Goal: Contribute content: Contribute content

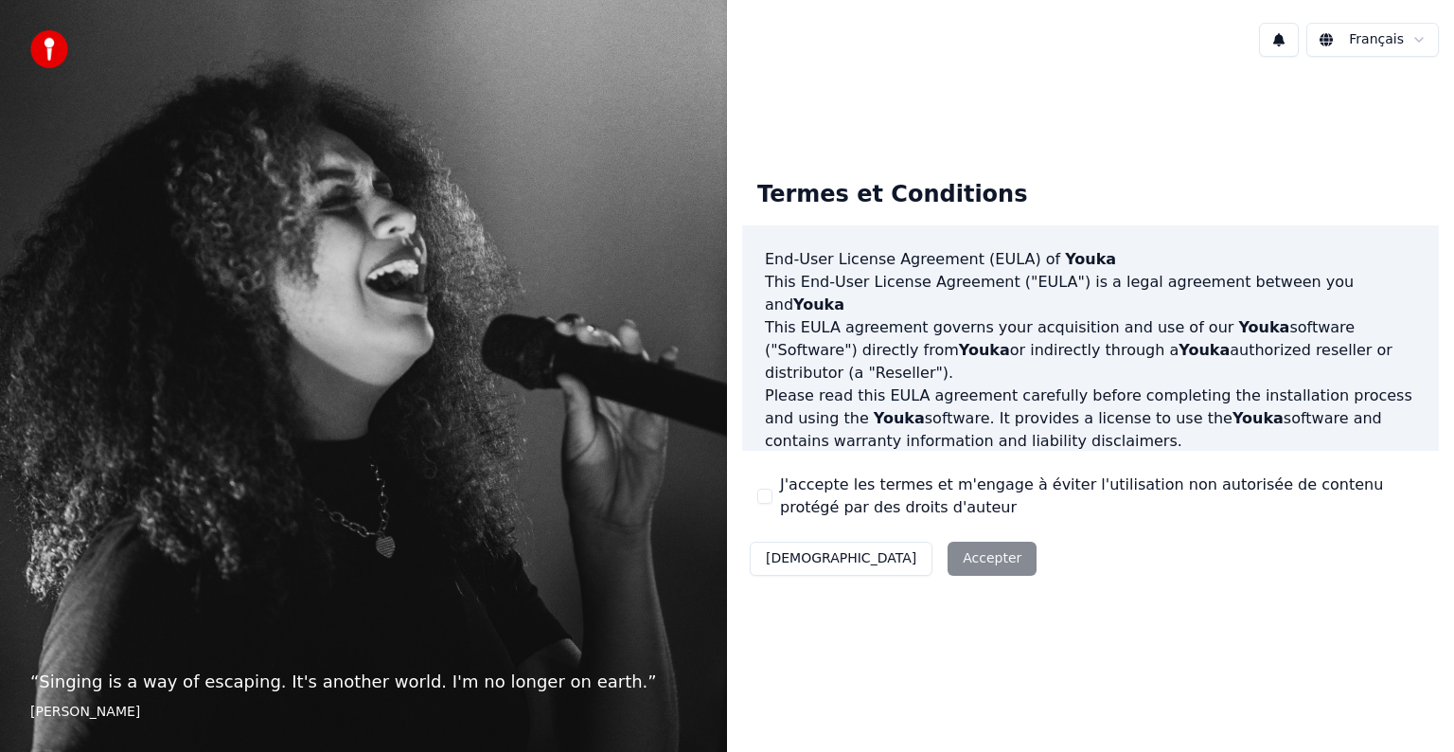
click at [768, 499] on button "J'accepte les termes et m'engage à éviter l'utilisation non autorisée de conten…" at bounding box center [764, 495] width 15 height 15
click at [948, 562] on button "Accepter" at bounding box center [992, 558] width 89 height 34
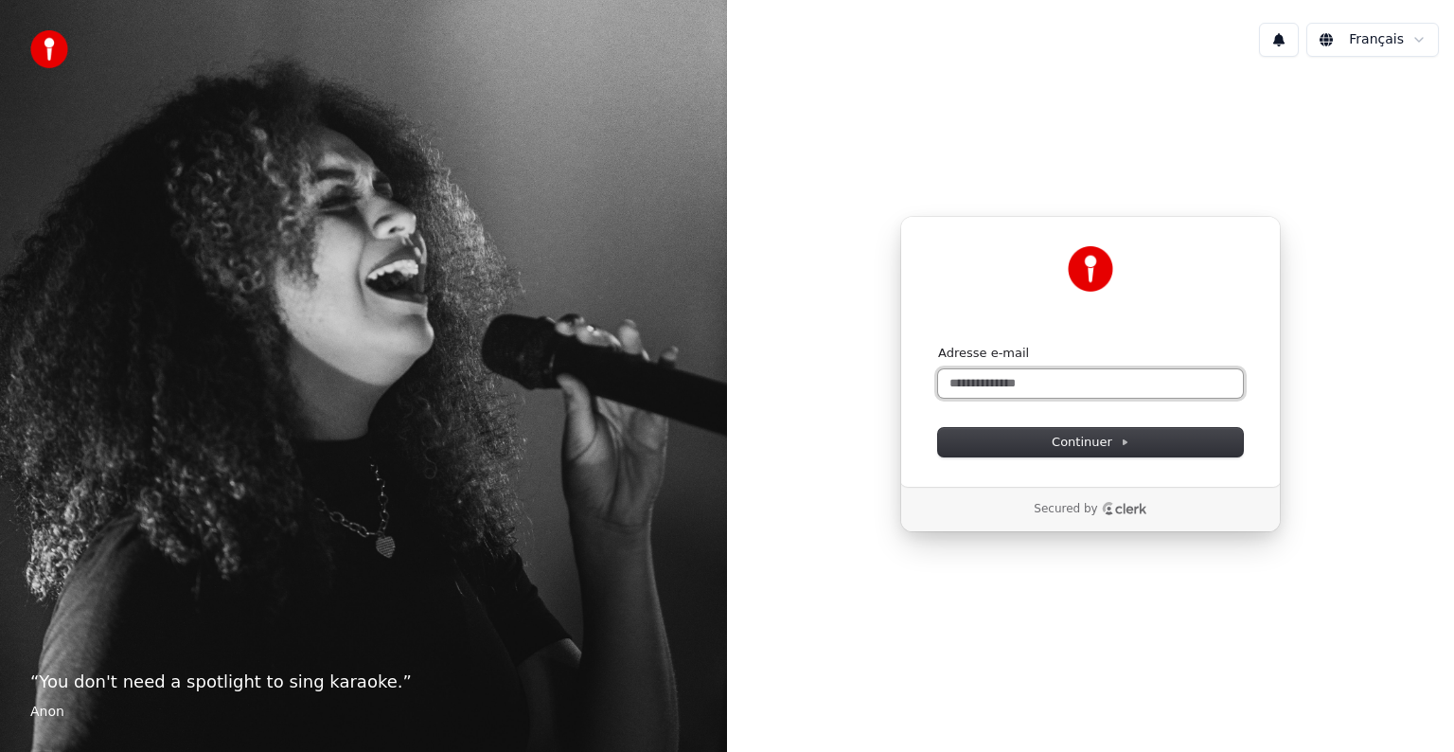
click at [976, 375] on input "Adresse e-mail" at bounding box center [1090, 383] width 305 height 28
click at [938, 345] on button "submit" at bounding box center [938, 345] width 0 height 0
type input "**********"
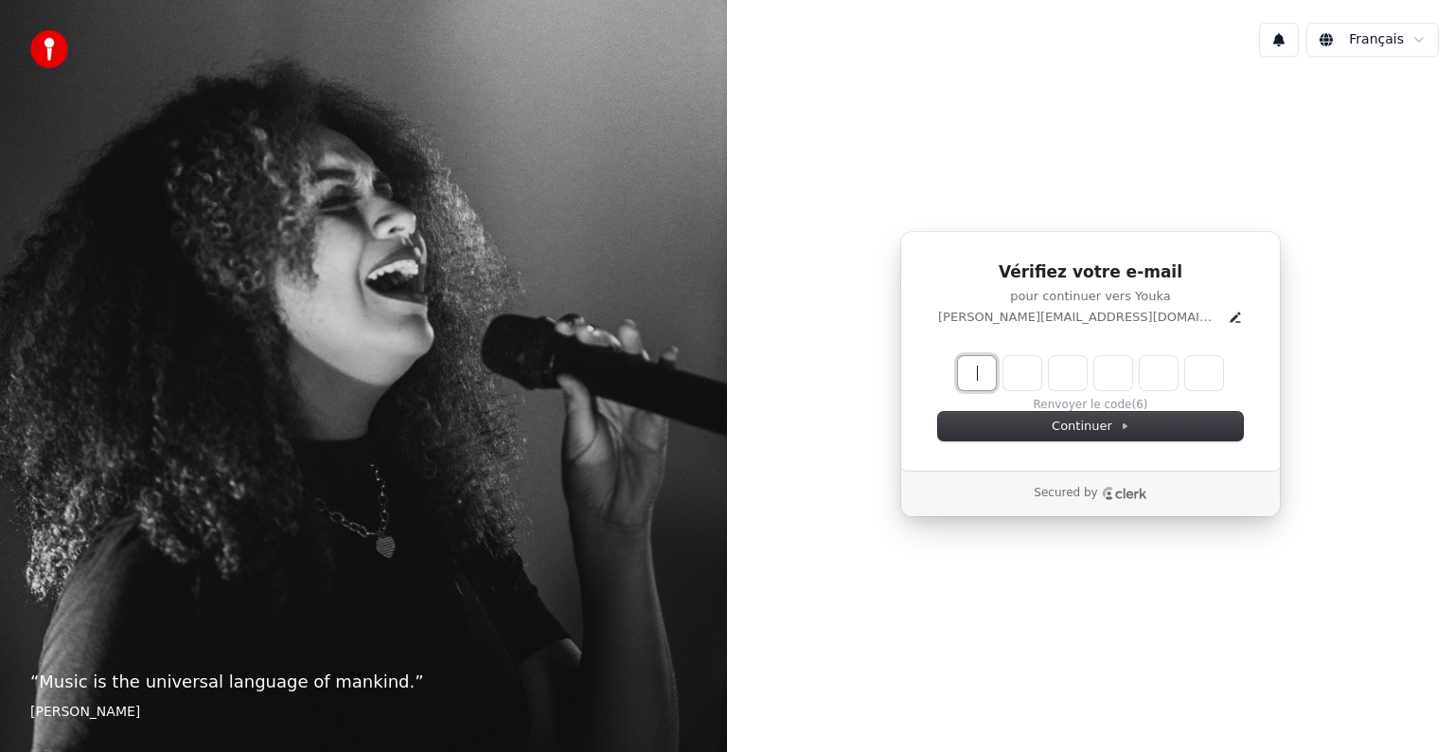
click at [983, 371] on input "Enter verification code" at bounding box center [1109, 373] width 303 height 34
type input "******"
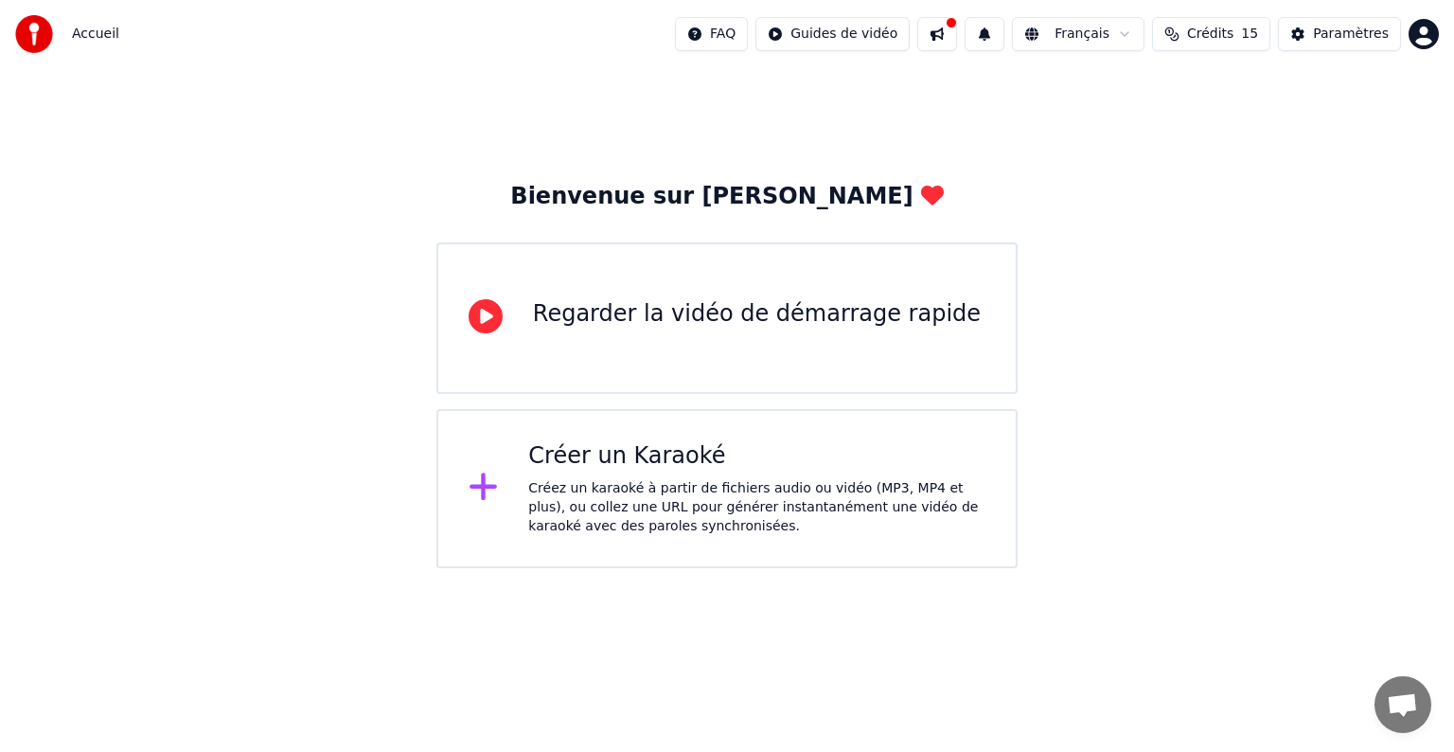
click at [664, 457] on div "Créer un Karaoké" at bounding box center [756, 456] width 457 height 30
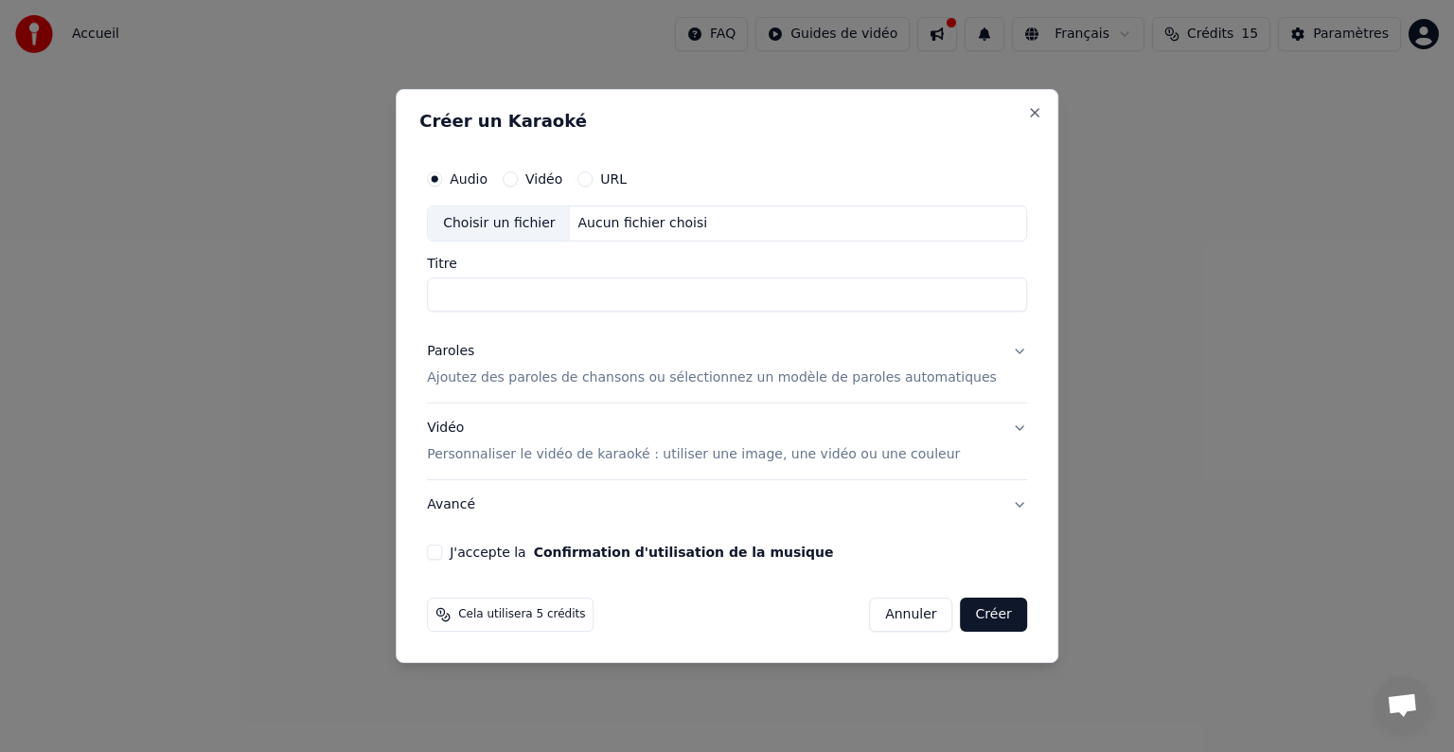
click at [666, 303] on input "Titre" at bounding box center [727, 294] width 600 height 34
type input "**********"
click at [693, 375] on p "Ajoutez des paroles de chansons ou sélectionnez un modèle de paroles automatiqu…" at bounding box center [712, 377] width 570 height 19
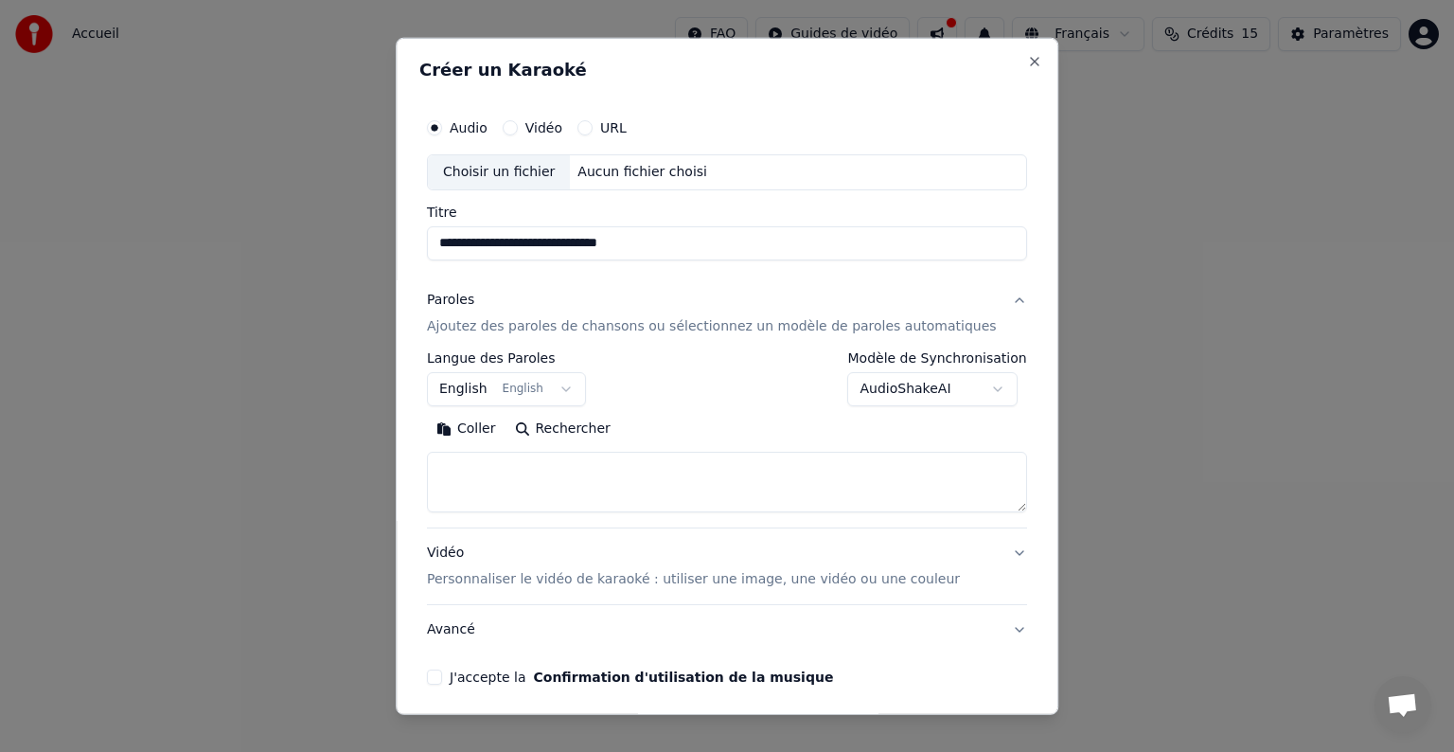
click at [491, 387] on button "English English" at bounding box center [506, 389] width 159 height 34
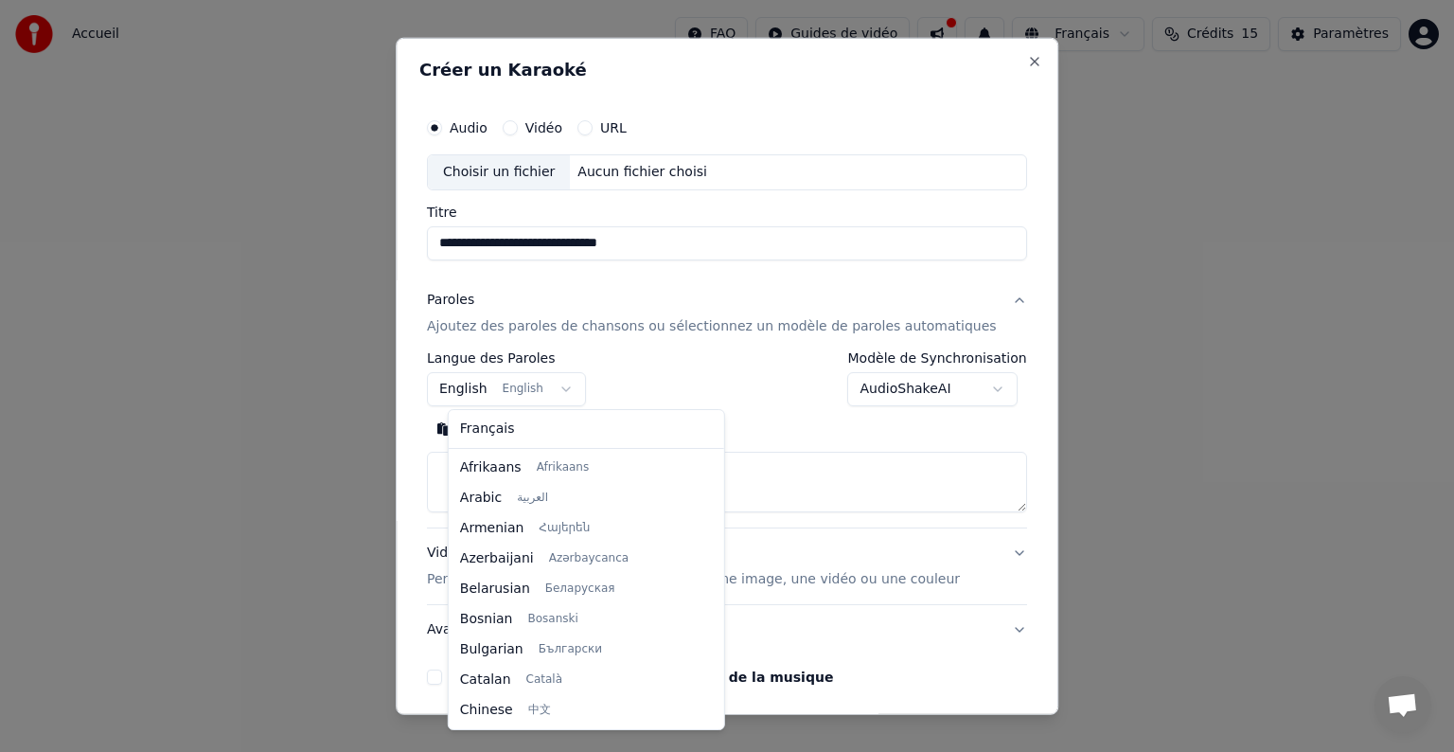
scroll to position [151, 0]
select select "**"
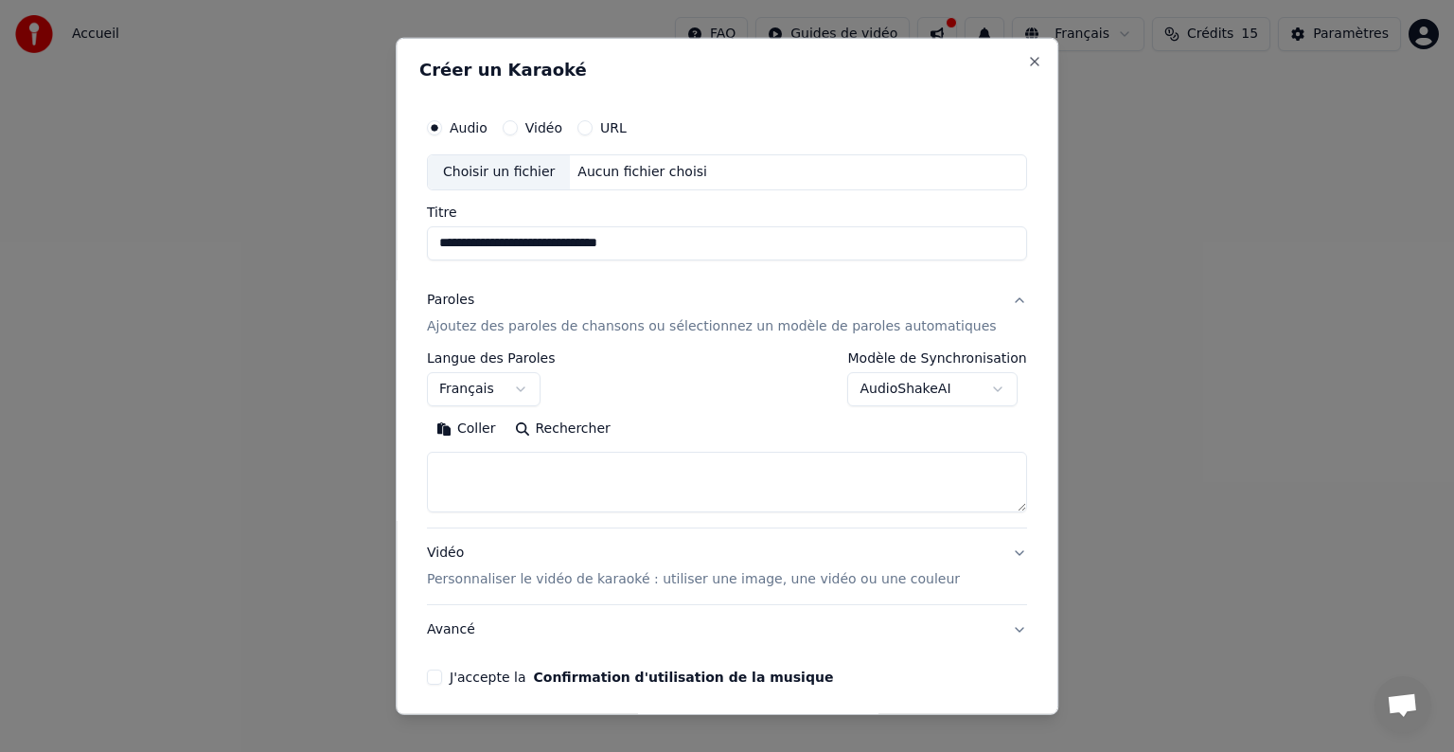
click at [785, 117] on div "Audio Vidéo URL" at bounding box center [727, 128] width 600 height 38
click at [490, 460] on textarea at bounding box center [727, 482] width 600 height 61
click at [501, 428] on button "Coller" at bounding box center [466, 429] width 79 height 30
click at [532, 581] on p "Personnaliser le vidéo de karaoké : utiliser une image, une vidéo ou une couleur" at bounding box center [693, 579] width 533 height 19
type textarea "**********"
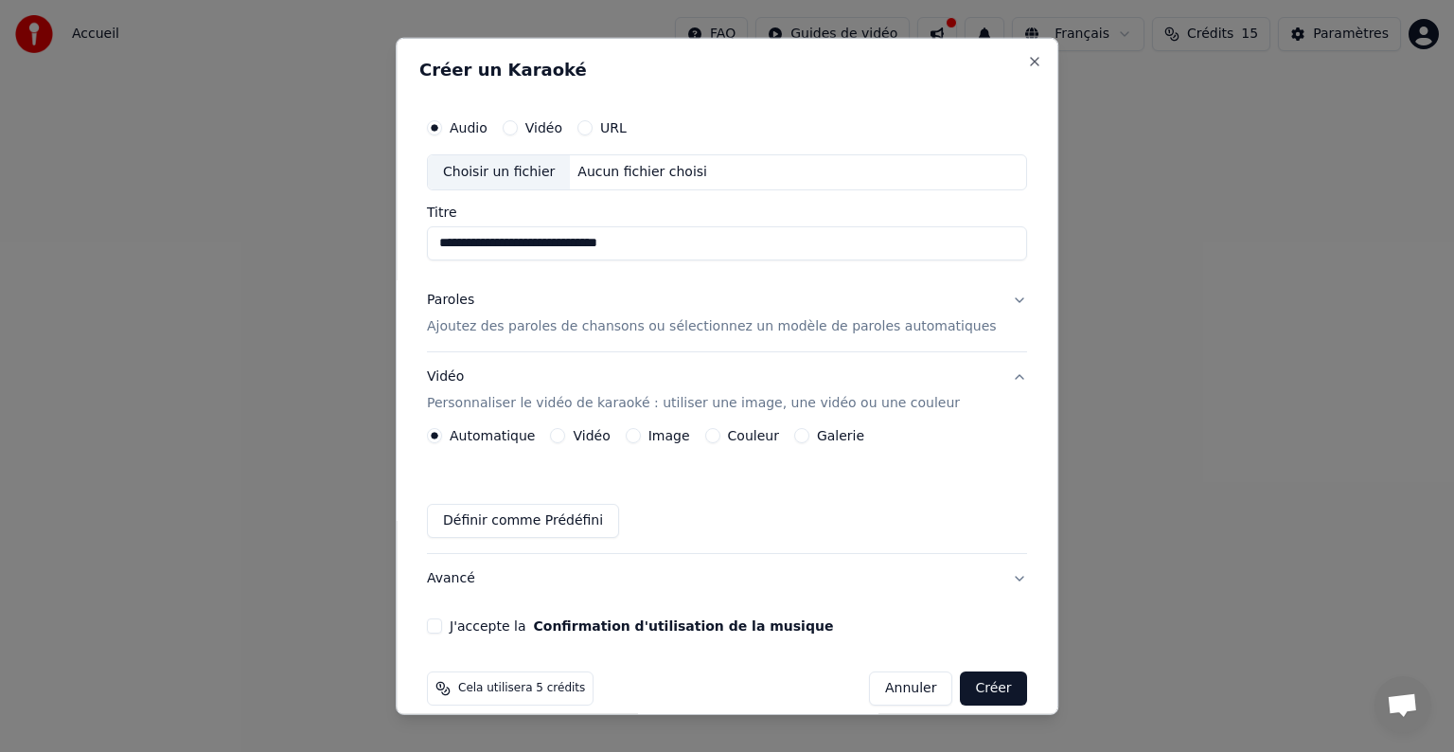
click at [637, 328] on p "Ajoutez des paroles de chansons ou sélectionnez un modèle de paroles automatiqu…" at bounding box center [712, 326] width 570 height 19
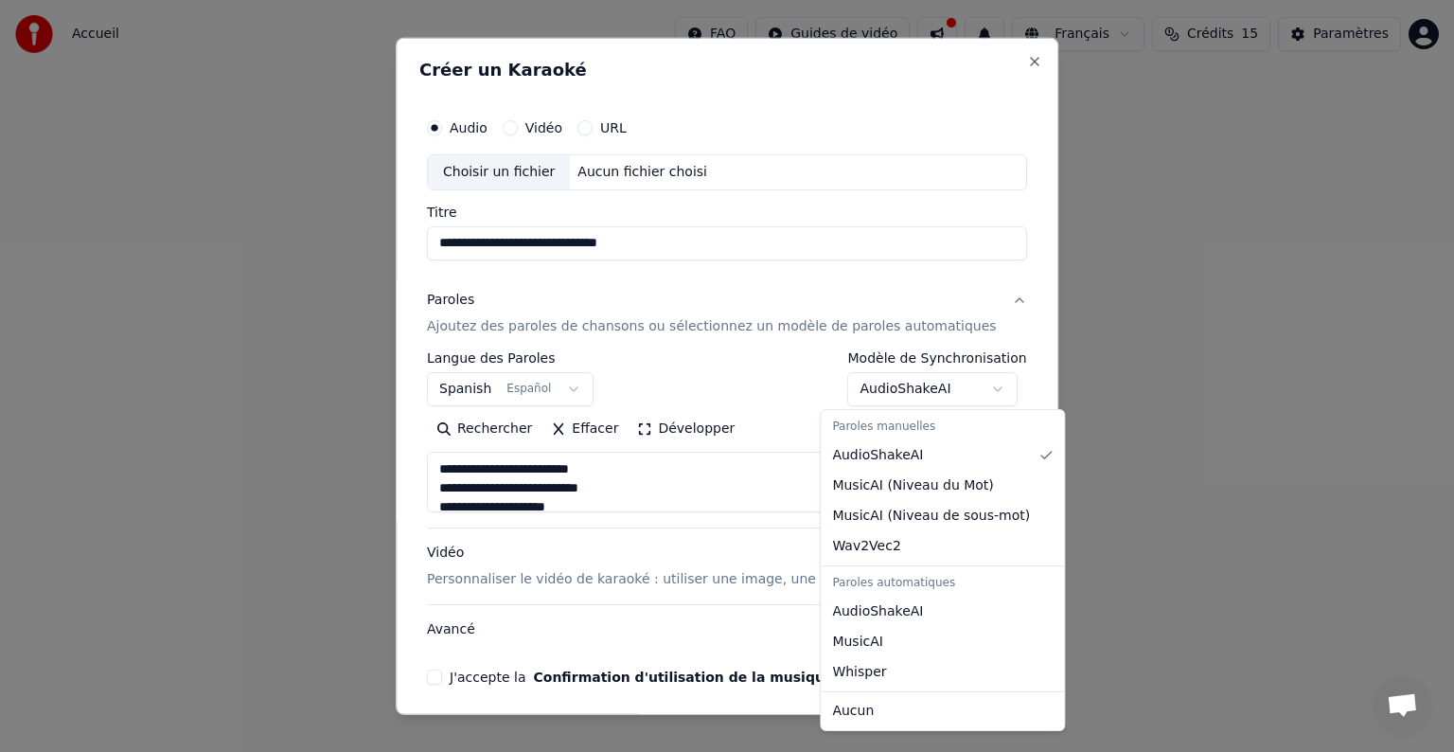
click at [967, 389] on body "**********" at bounding box center [727, 284] width 1454 height 568
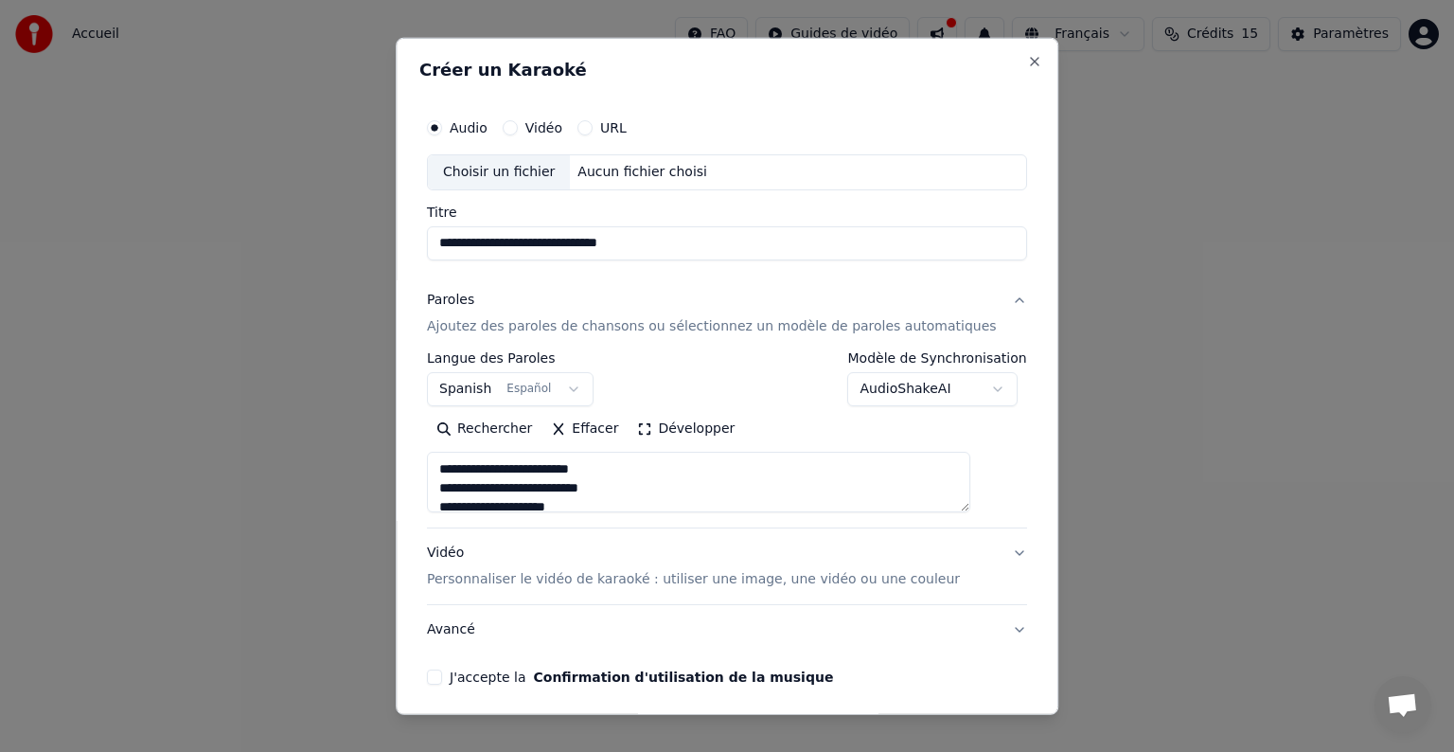
click at [692, 578] on p "Personnaliser le vidéo de karaoké : utiliser une image, une vidéo ou une couleur" at bounding box center [693, 579] width 533 height 19
type textarea "**********"
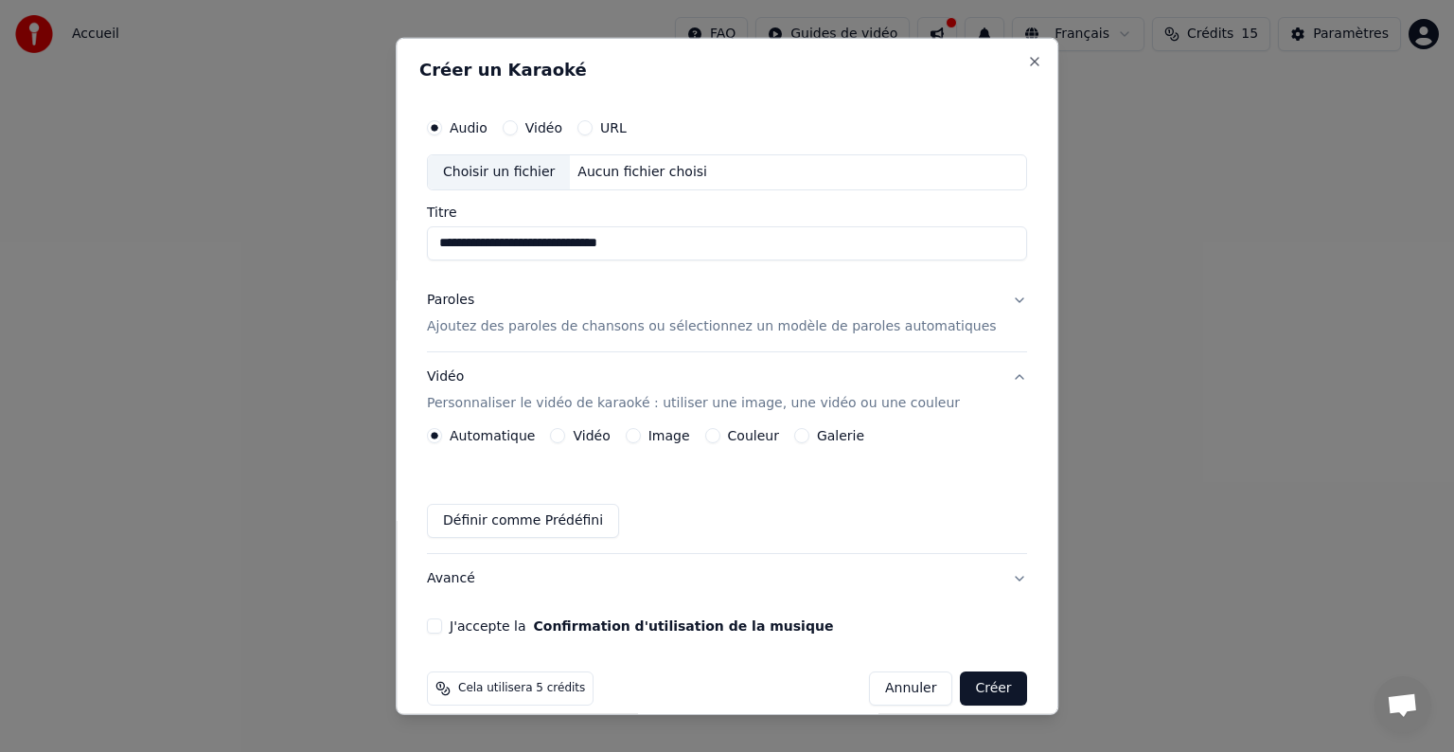
click at [567, 583] on button "Avancé" at bounding box center [727, 578] width 600 height 49
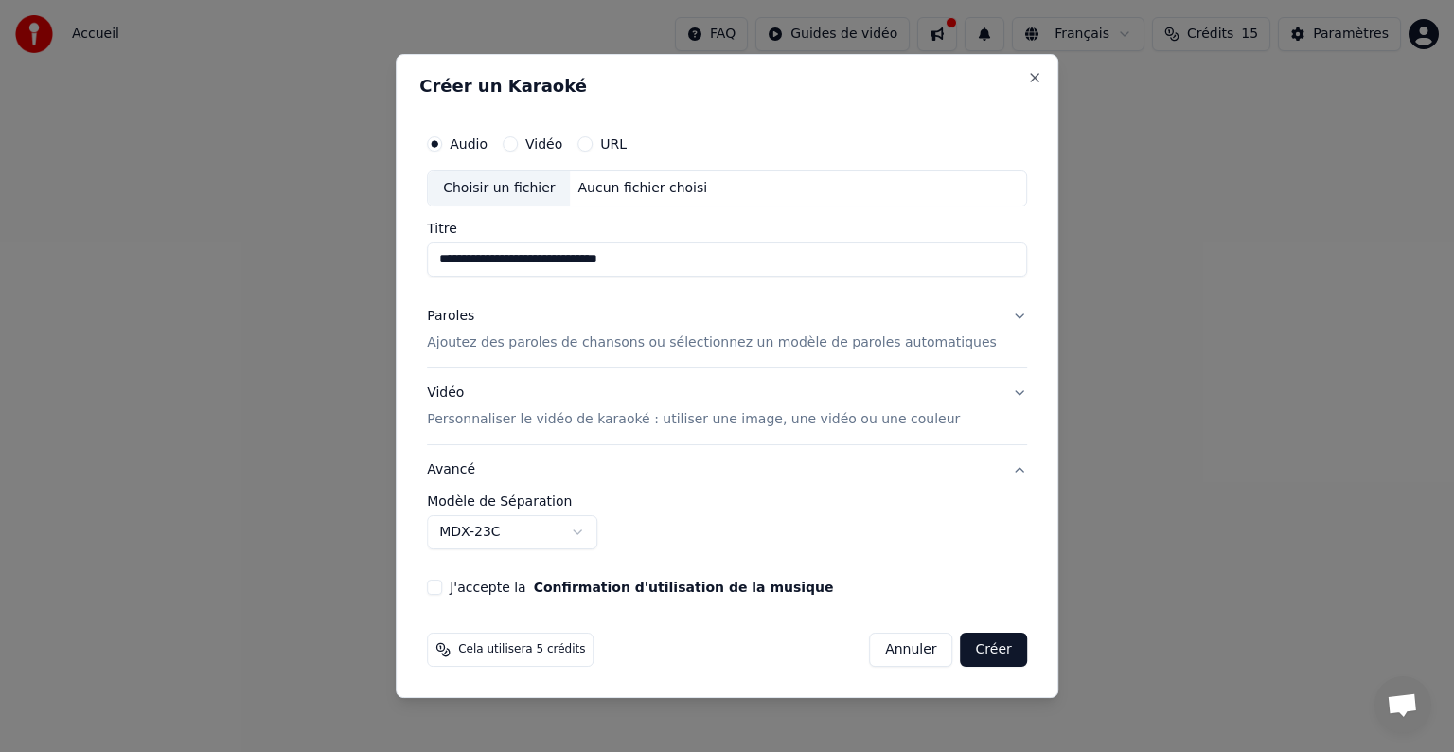
click at [442, 583] on button "J'accepte la Confirmation d'utilisation de la musique" at bounding box center [434, 586] width 15 height 15
click at [963, 651] on button "Créer" at bounding box center [994, 649] width 66 height 34
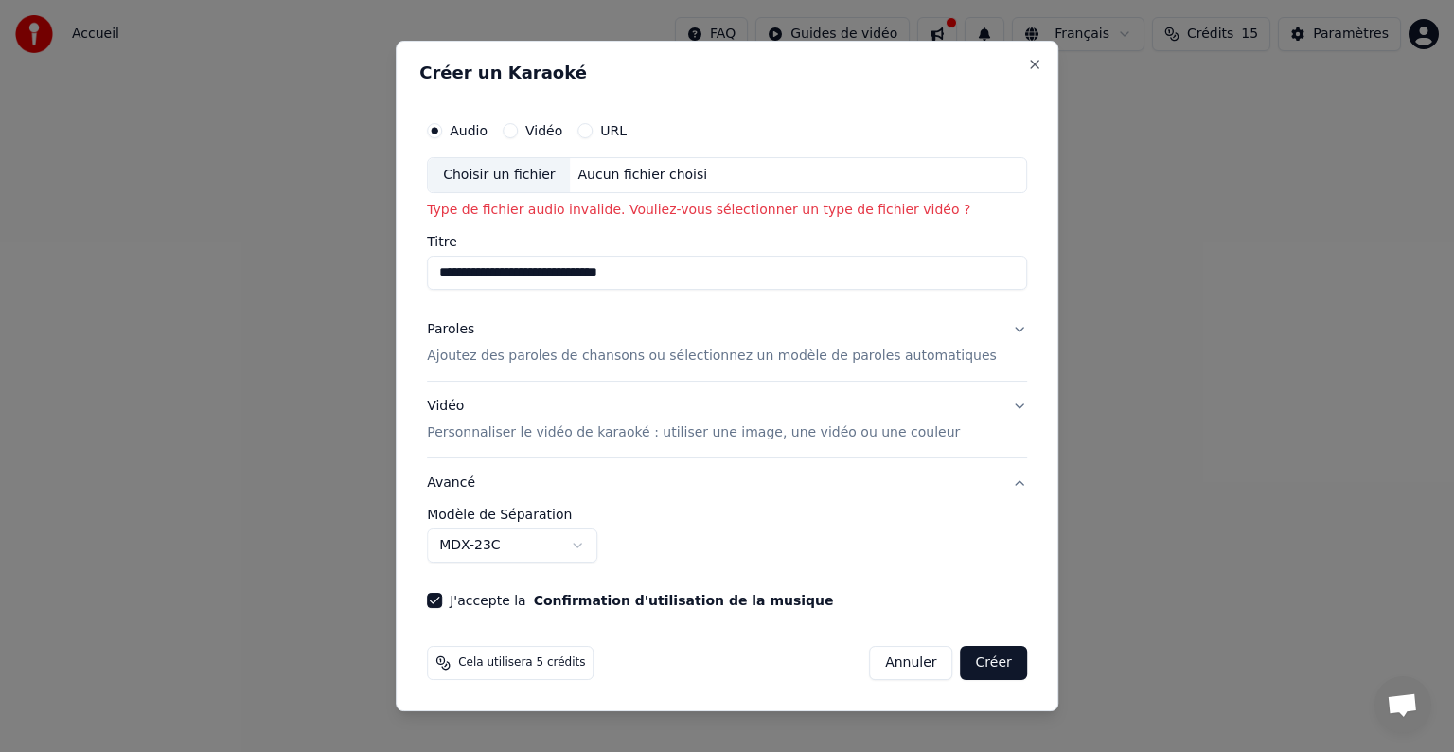
click at [518, 133] on button "Vidéo" at bounding box center [510, 130] width 15 height 15
click at [556, 174] on div "Choisir un fichier" at bounding box center [499, 175] width 142 height 34
click at [520, 170] on div "Choisir un fichier" at bounding box center [499, 175] width 142 height 34
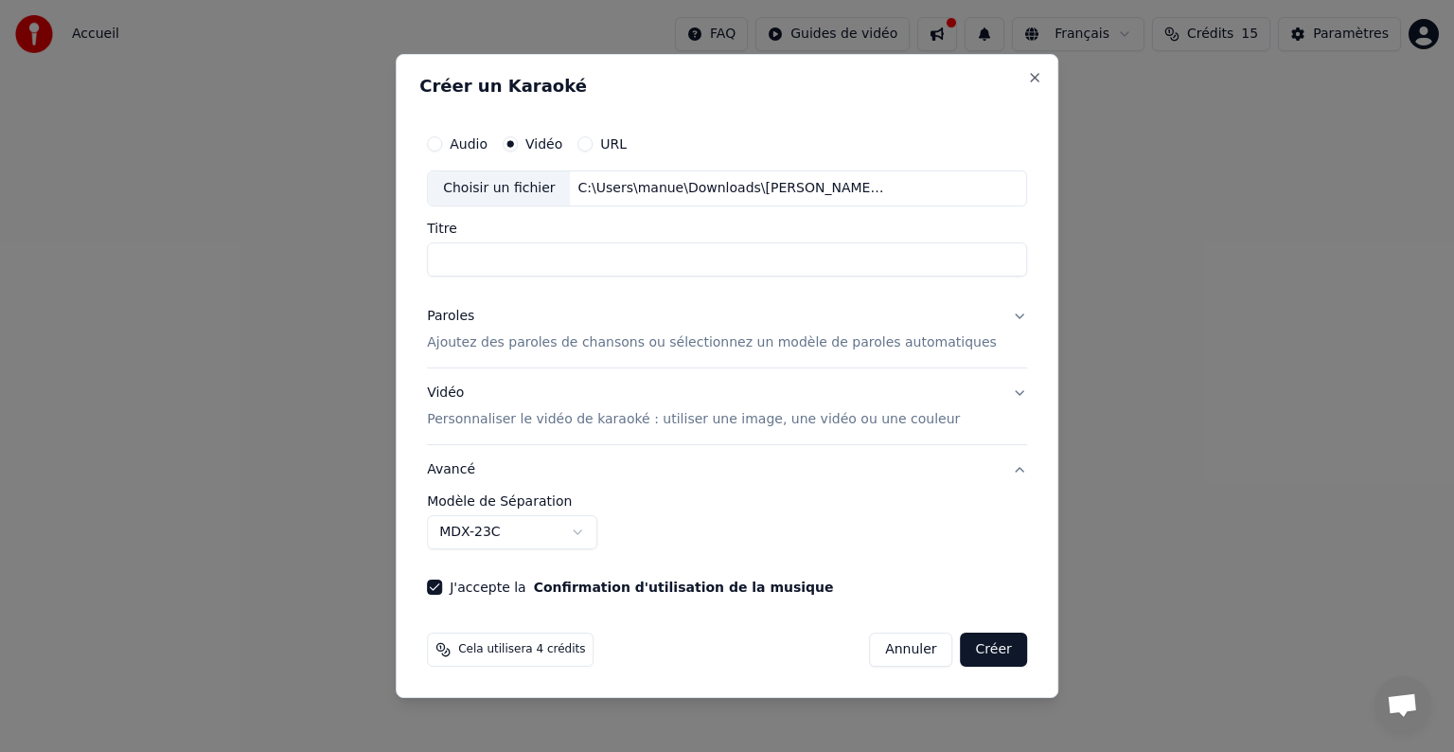
type input "**********"
click at [961, 647] on button "Créer" at bounding box center [994, 649] width 66 height 34
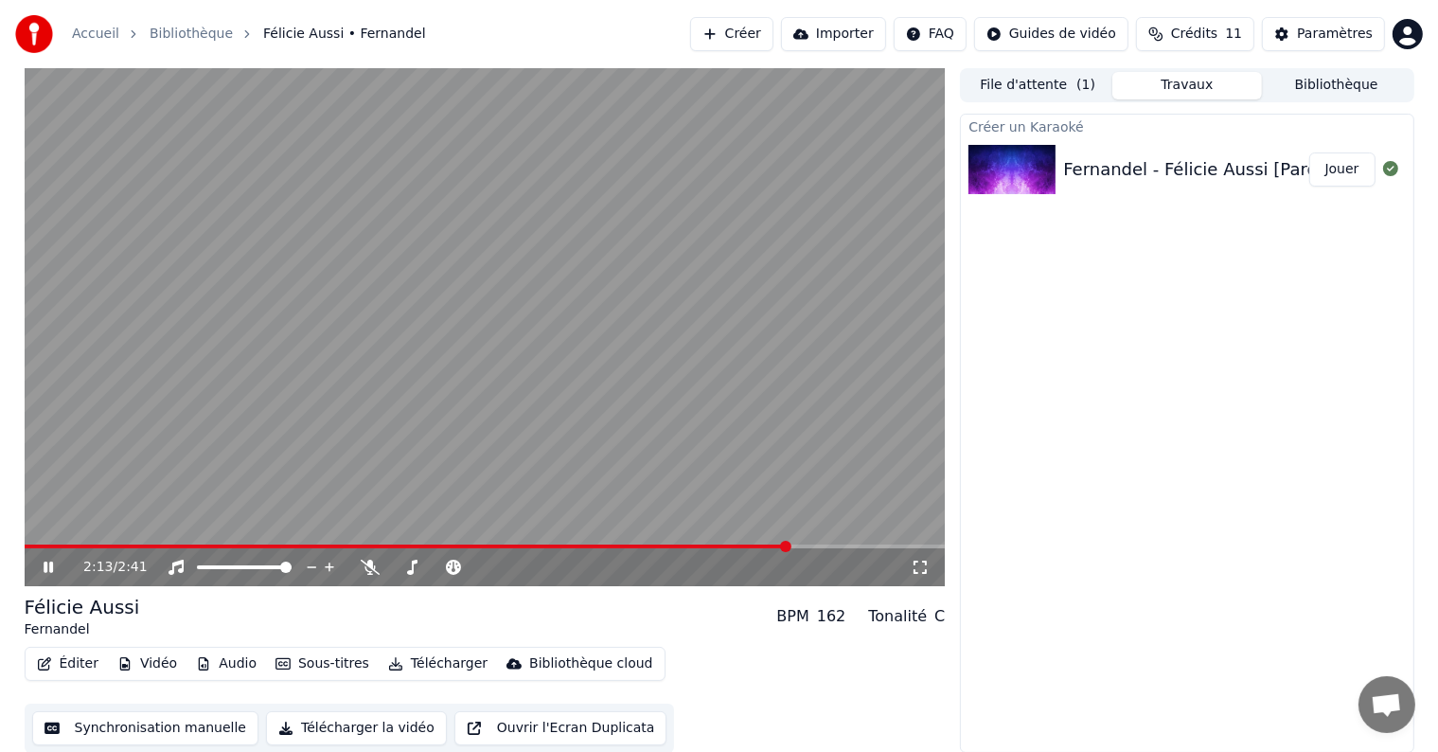
click at [773, 34] on button "Créer" at bounding box center [731, 34] width 83 height 34
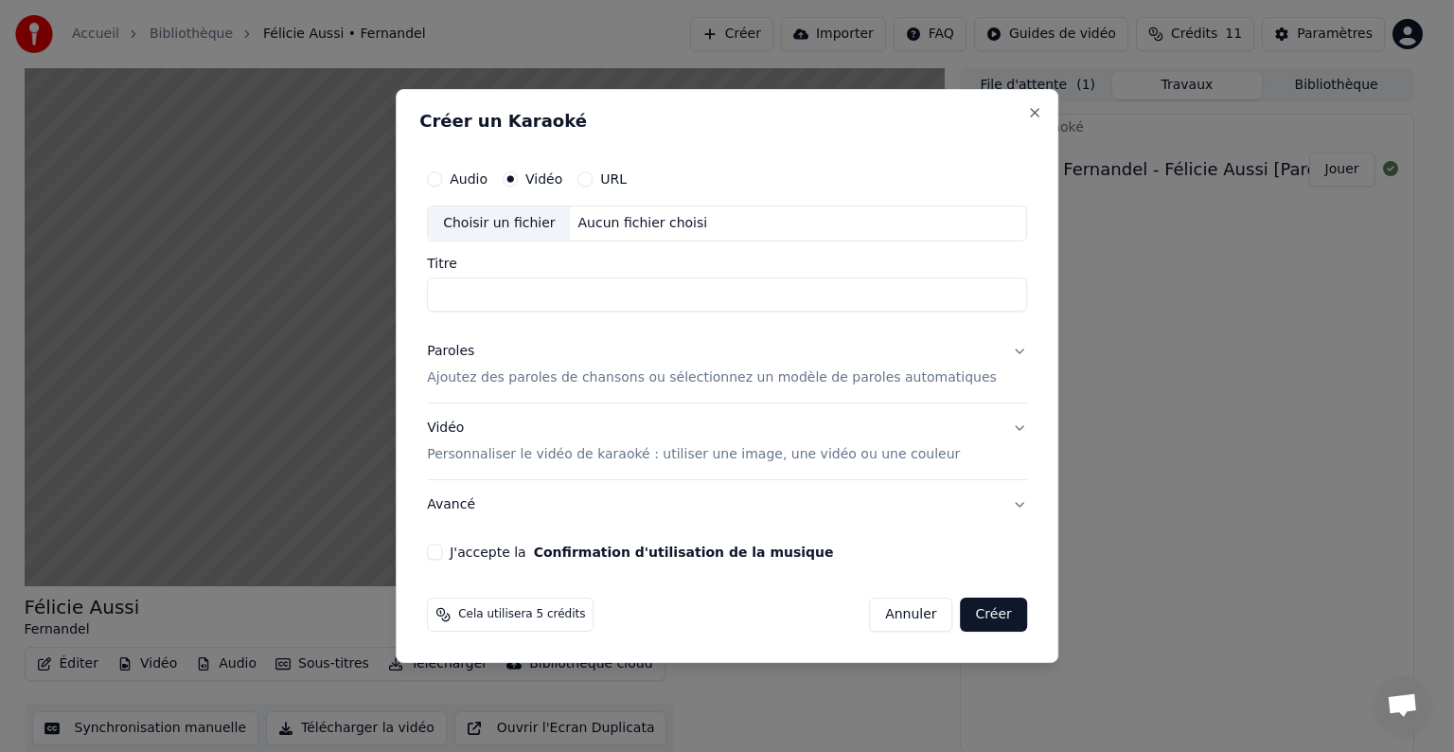
click at [700, 288] on input "Titre" at bounding box center [727, 294] width 600 height 34
type input "**********"
click at [688, 374] on p "Ajoutez des paroles de chansons ou sélectionnez un modèle de paroles automatiqu…" at bounding box center [712, 377] width 570 height 19
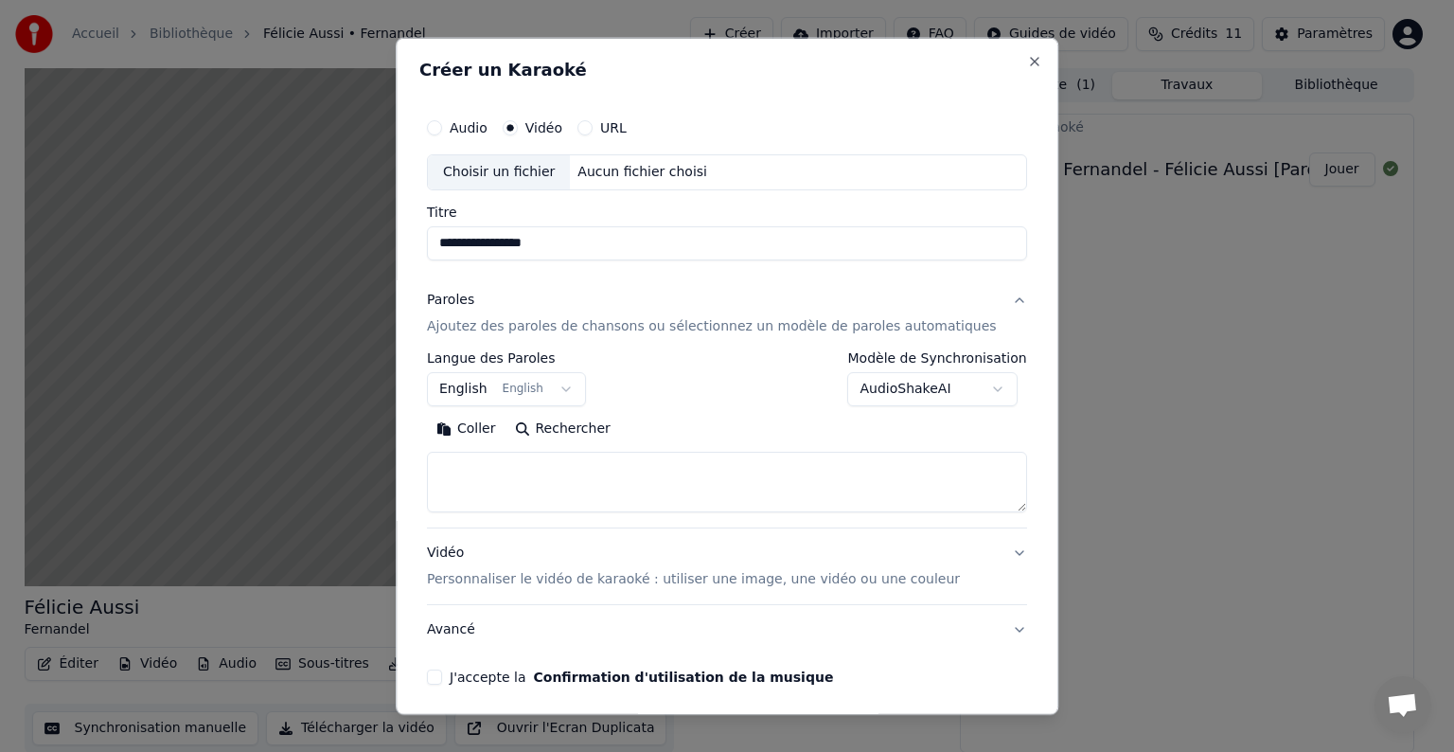
click at [493, 428] on button "Coller" at bounding box center [466, 429] width 79 height 30
type textarea "**********"
click at [611, 430] on button "Effacer" at bounding box center [584, 429] width 86 height 30
click at [696, 372] on div "**********" at bounding box center [727, 378] width 600 height 55
click at [490, 428] on button "Coller" at bounding box center [466, 429] width 79 height 30
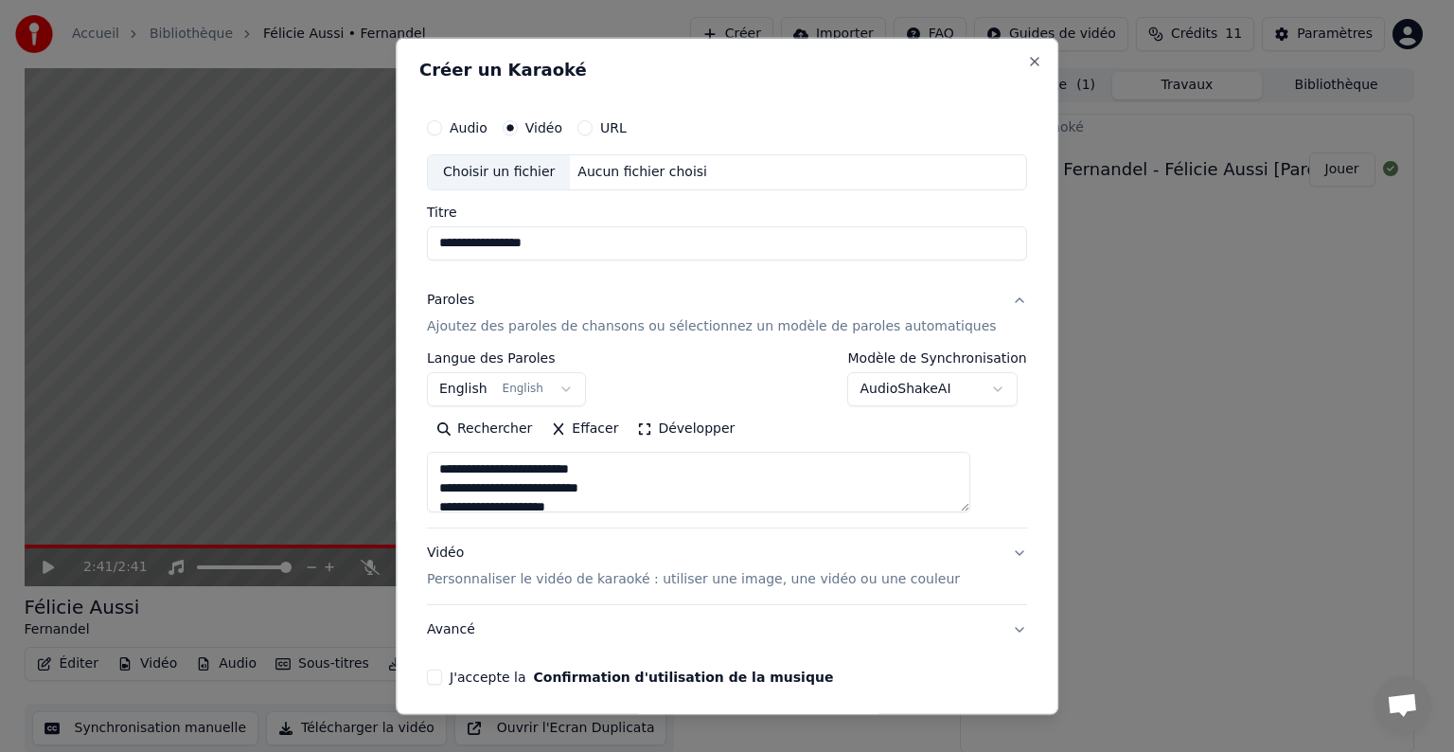
click at [533, 169] on div "Choisir un fichier" at bounding box center [499, 172] width 142 height 34
type textarea "**********"
type input "**********"
type textarea "**********"
click at [474, 386] on body "**********" at bounding box center [719, 376] width 1438 height 752
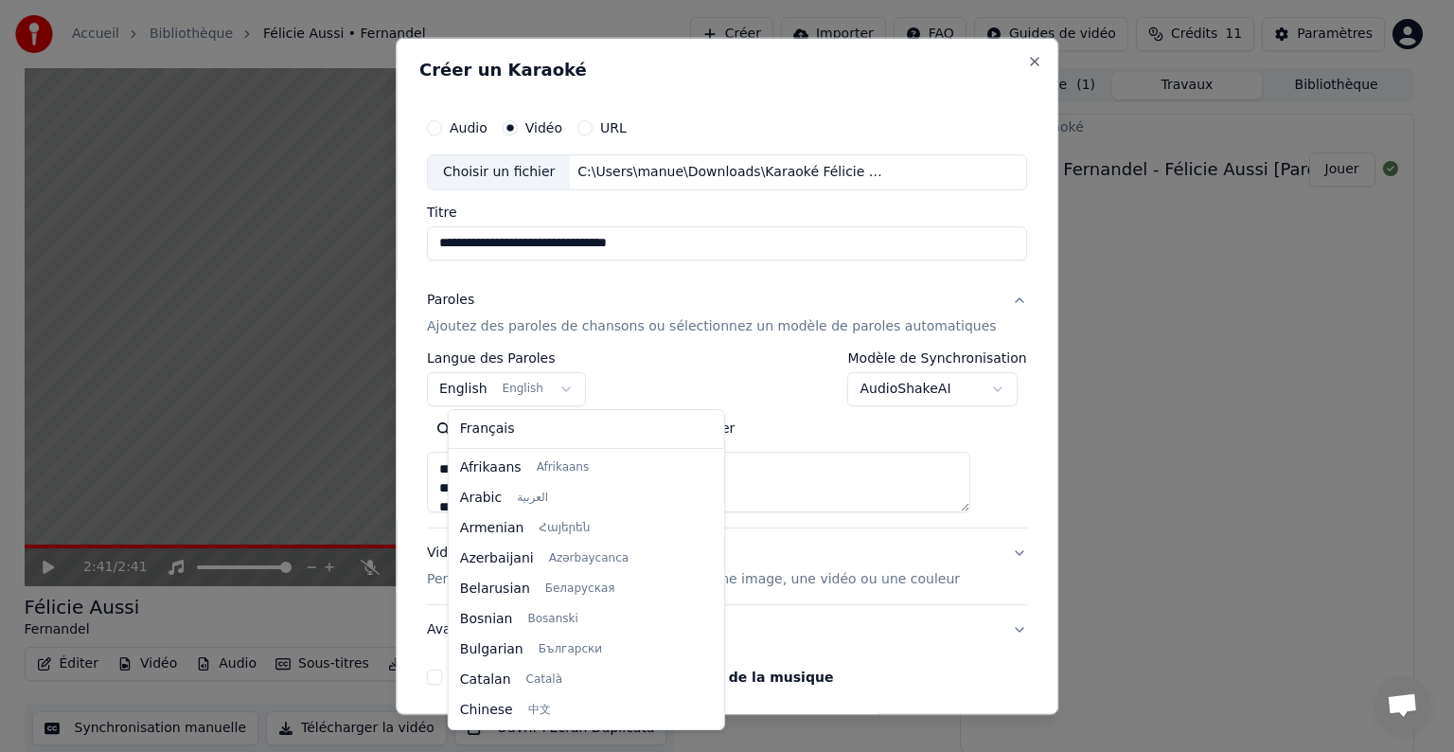
scroll to position [151, 0]
select select "**"
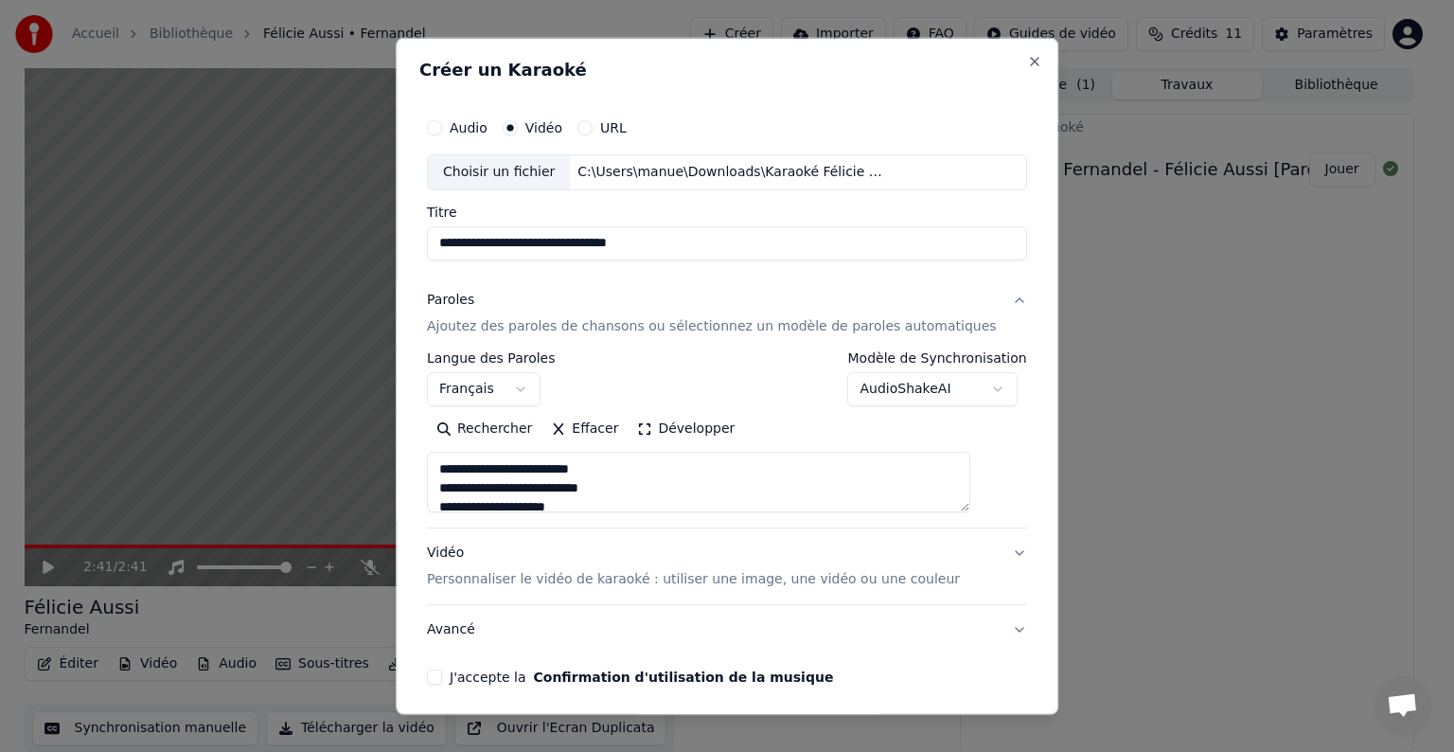
click at [972, 385] on body "**********" at bounding box center [719, 376] width 1438 height 752
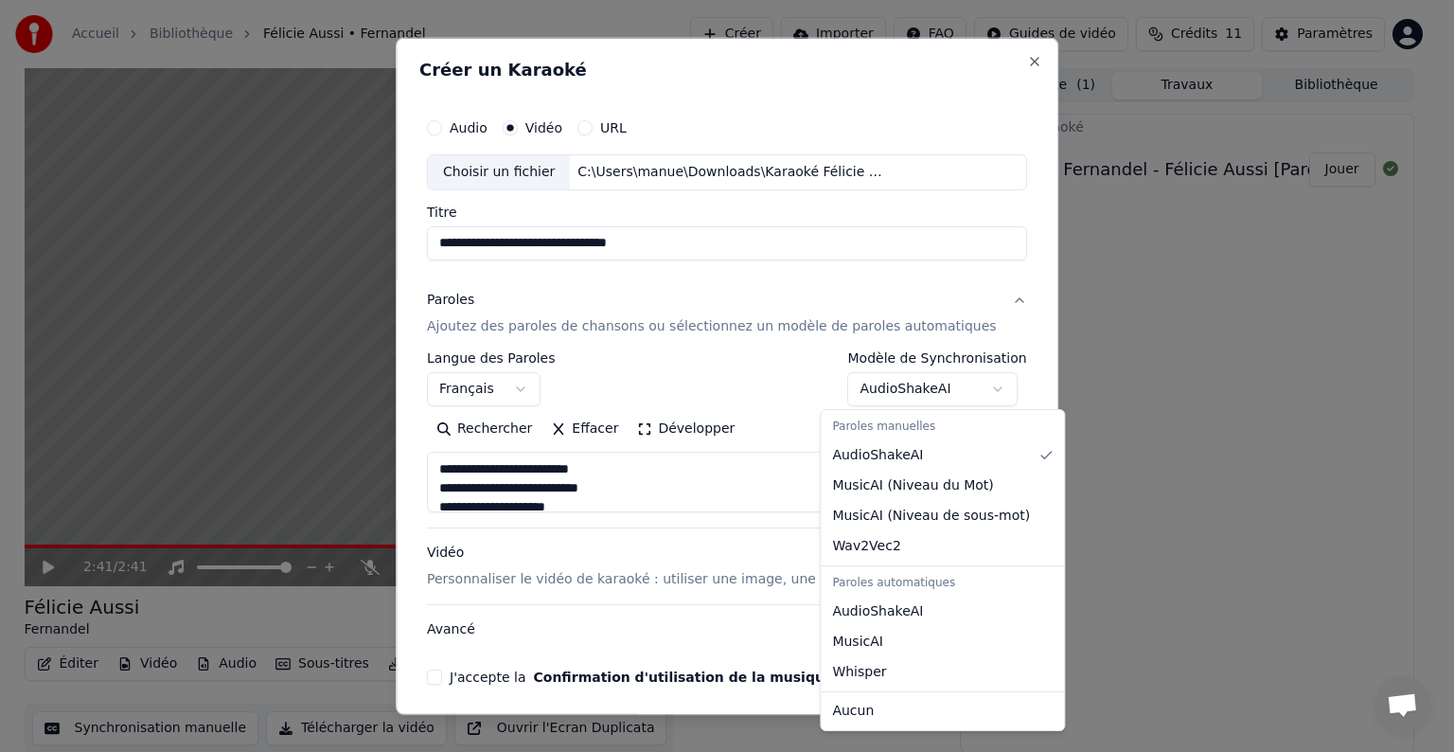
click at [747, 522] on body "**********" at bounding box center [719, 376] width 1438 height 752
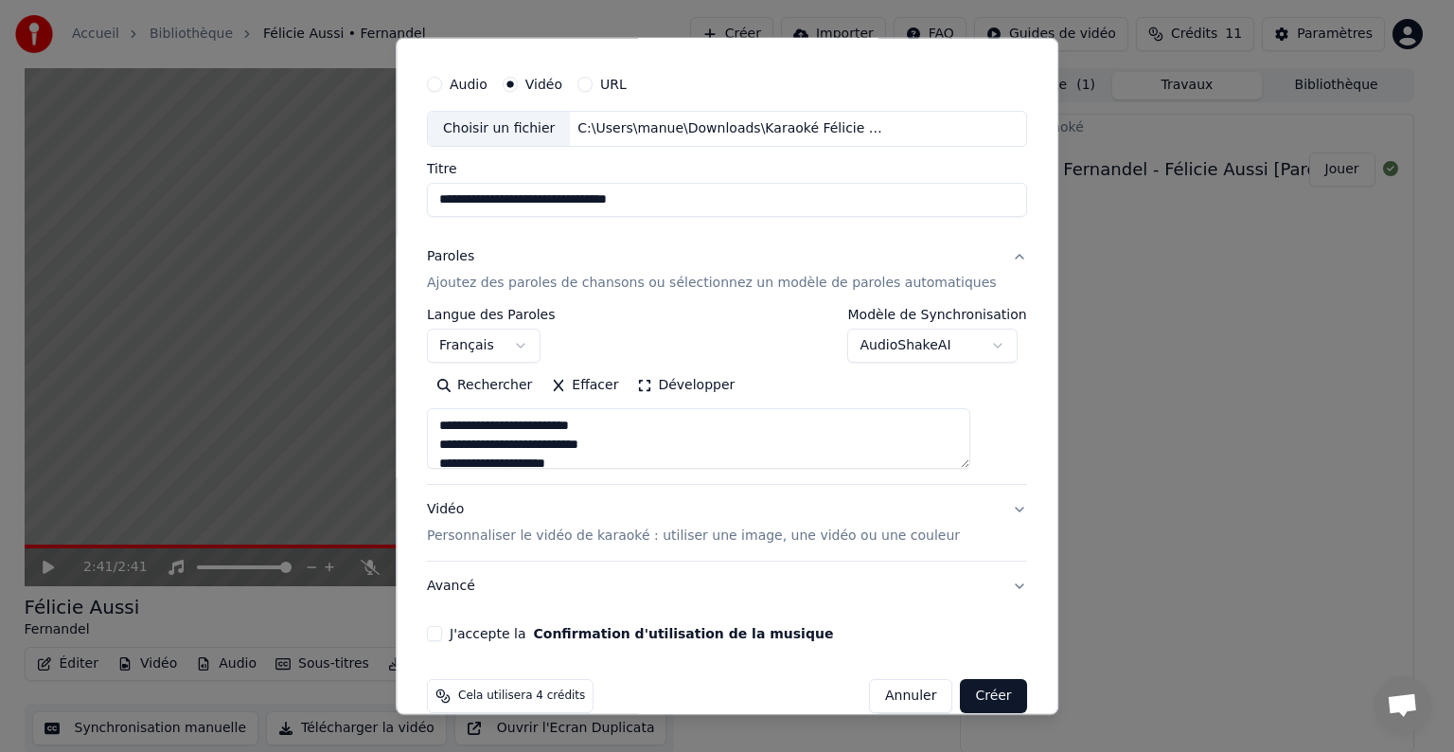
scroll to position [72, 0]
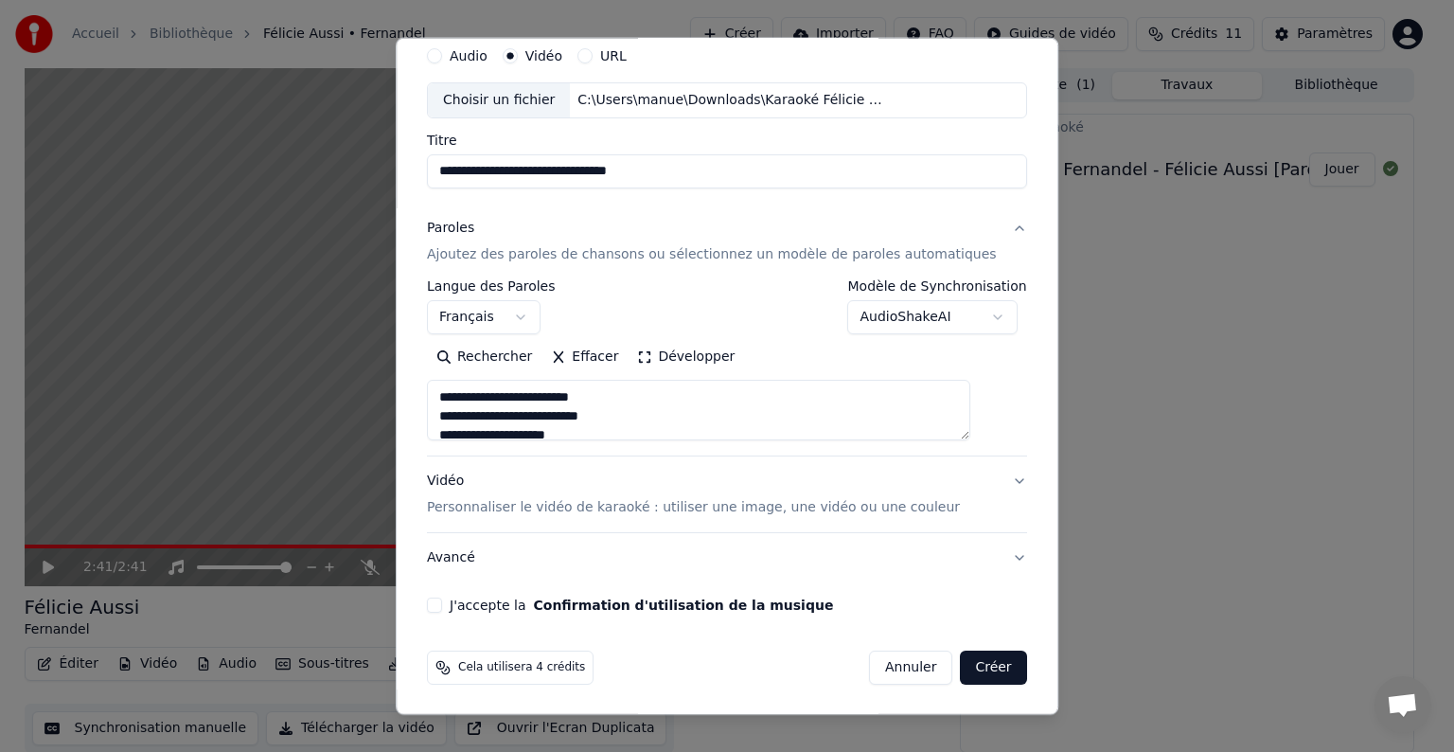
click at [981, 482] on button "Vidéo Personnaliser le vidéo de karaoké : utiliser une image, une vidéo ou une …" at bounding box center [727, 494] width 600 height 76
type textarea "**********"
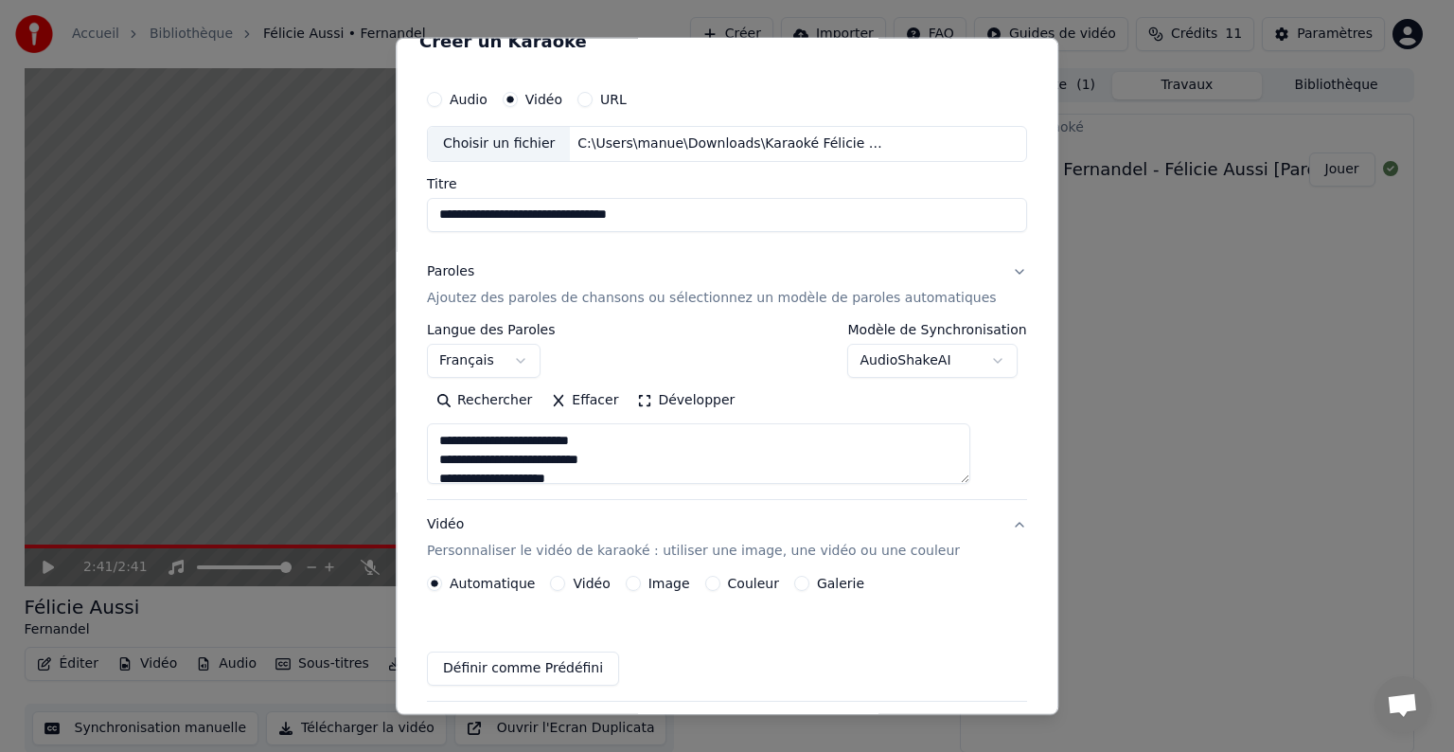
scroll to position [21, 0]
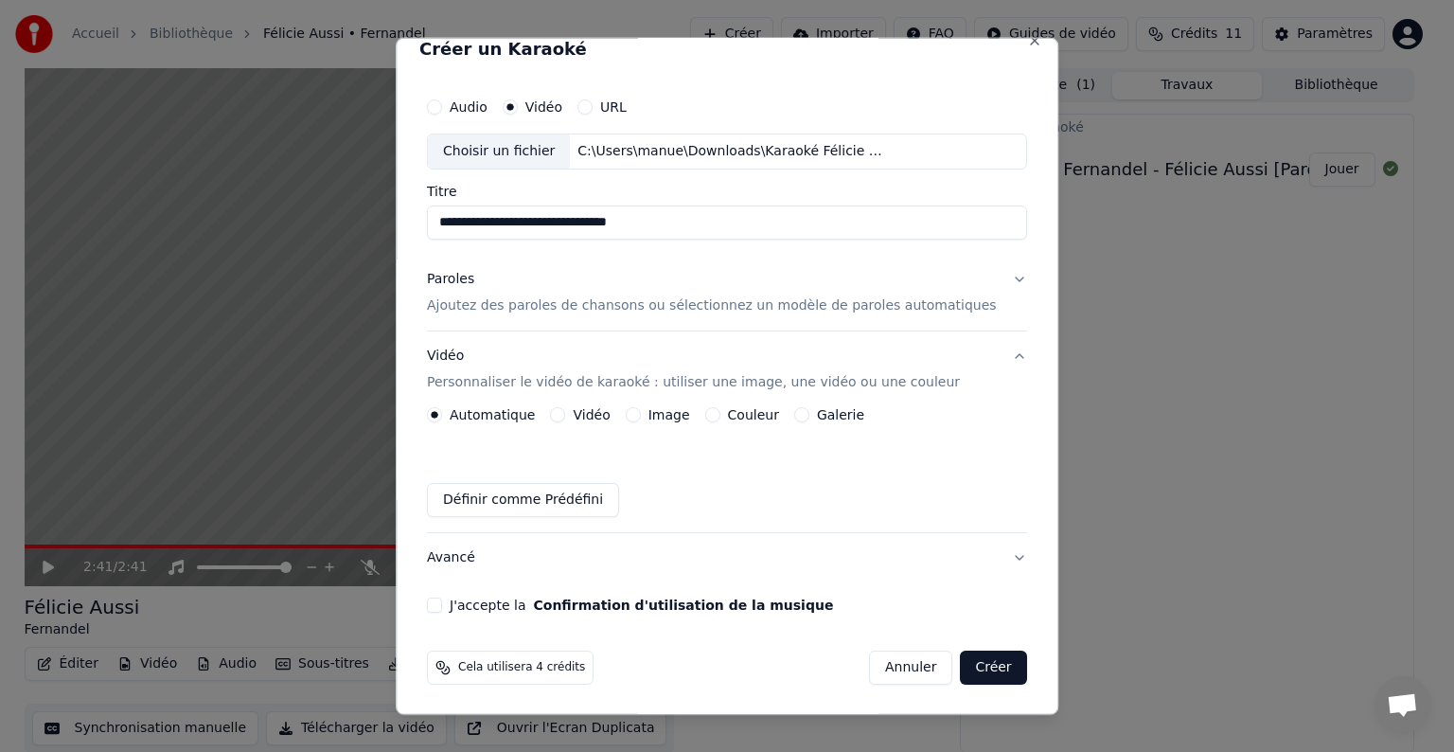
click at [977, 353] on button "Vidéo Personnaliser le vidéo de karaoké : utiliser une image, une vidéo ou une …" at bounding box center [727, 369] width 600 height 76
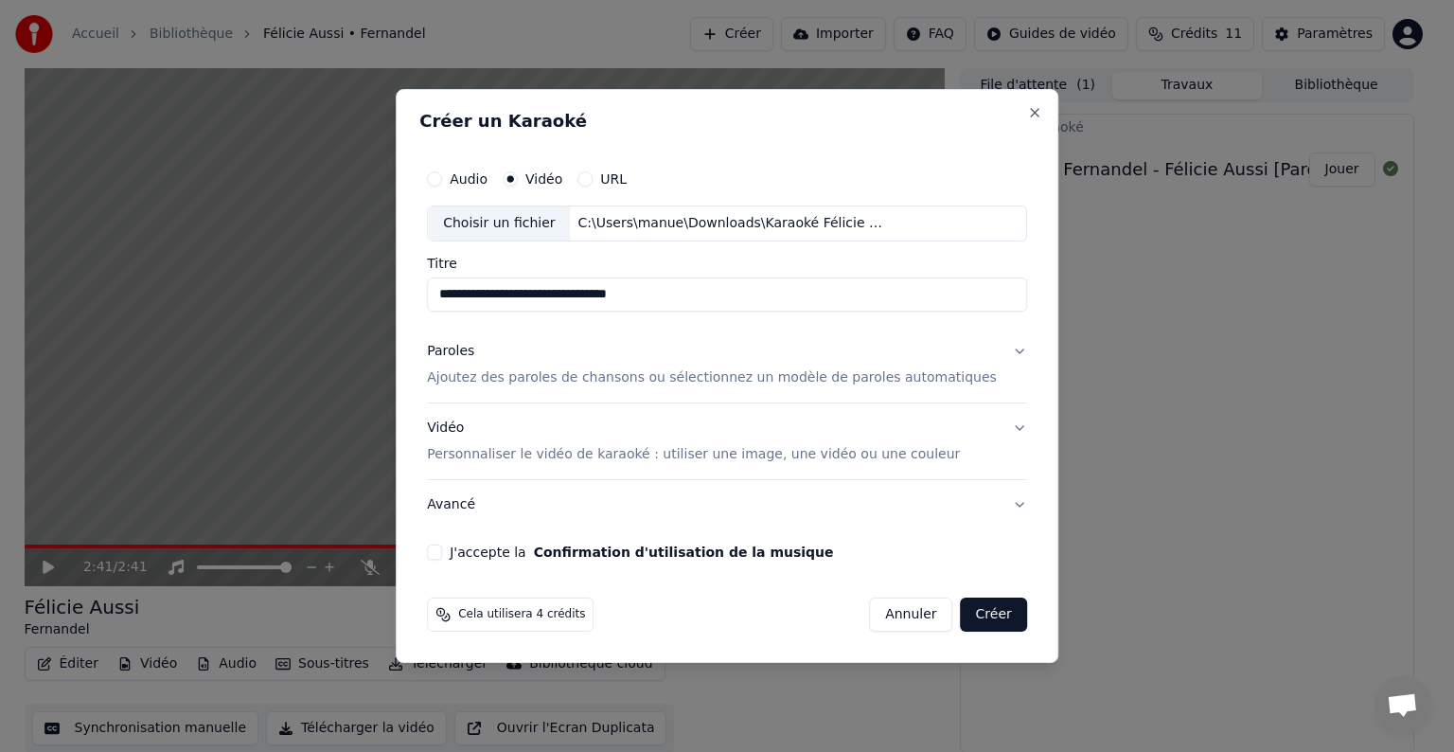
click at [977, 353] on button "Paroles Ajoutez des paroles de chansons ou sélectionnez un modèle de paroles au…" at bounding box center [727, 365] width 600 height 76
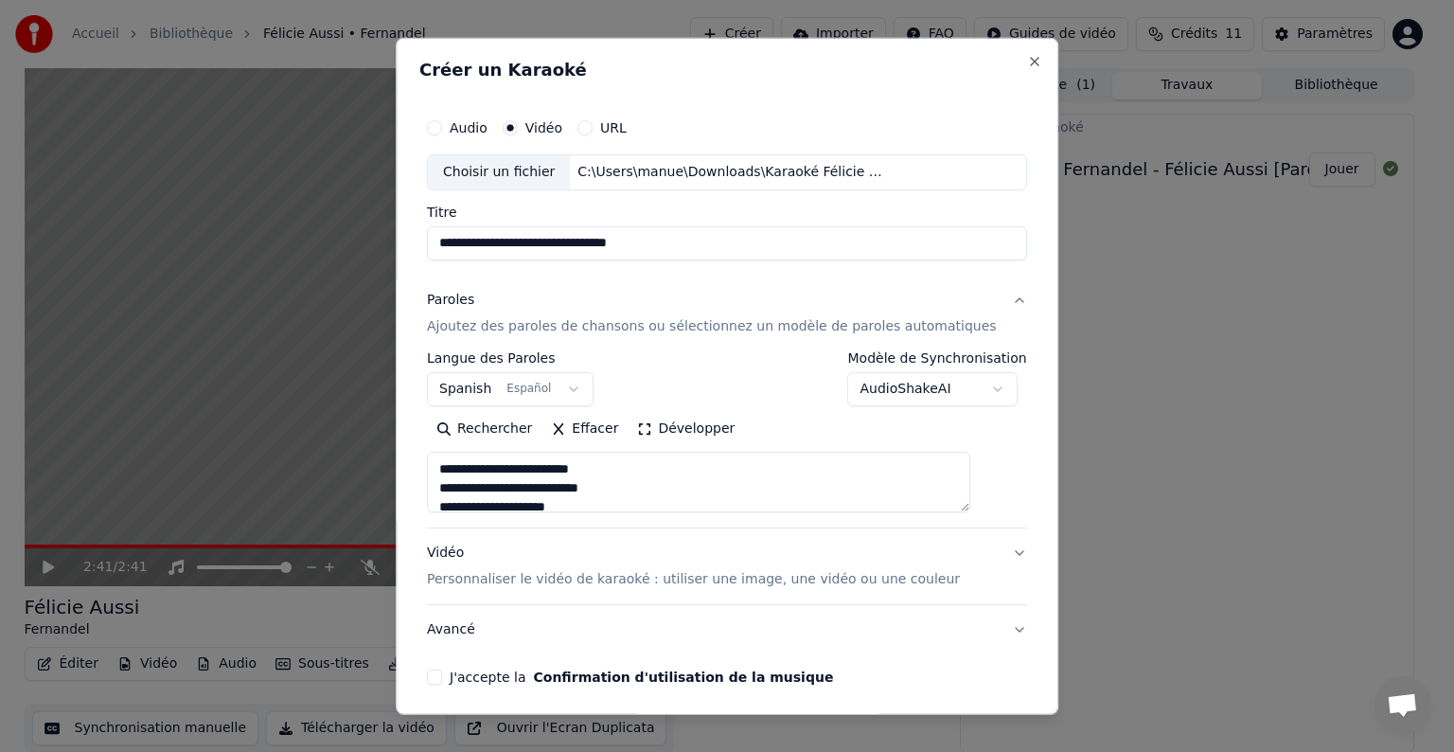
click at [982, 549] on button "Vidéo Personnaliser le vidéo de karaoké : utiliser une image, une vidéo ou une …" at bounding box center [727, 566] width 600 height 76
type textarea "**********"
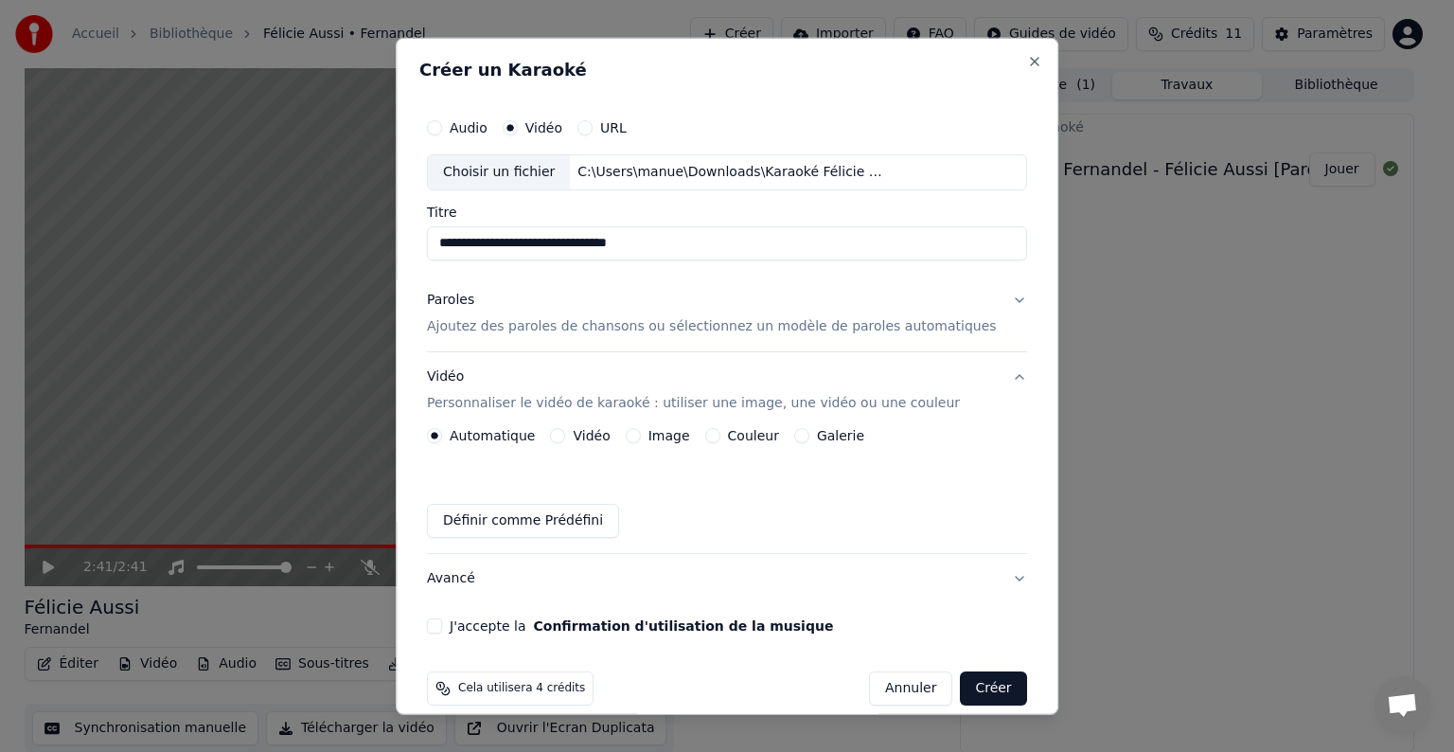
click at [719, 433] on button "Couleur" at bounding box center [712, 435] width 15 height 15
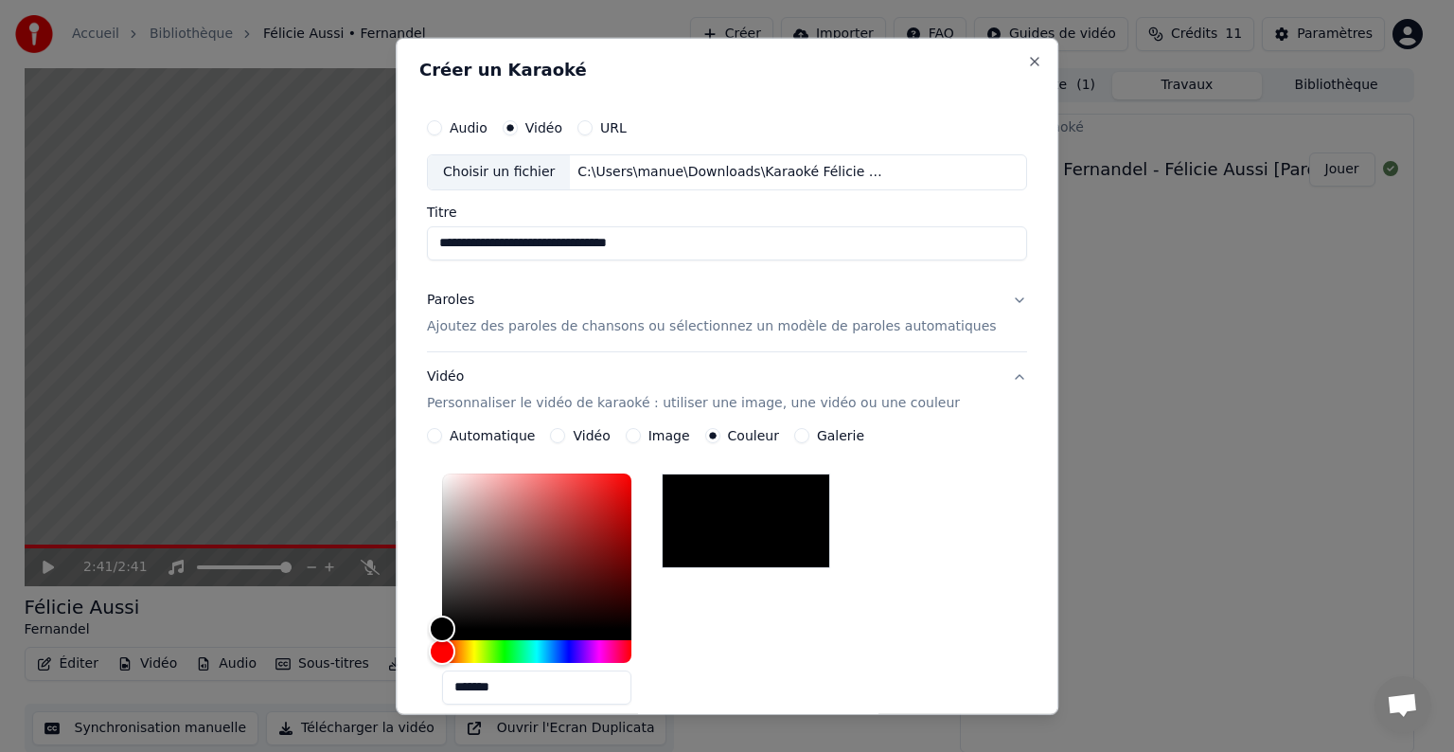
click at [679, 432] on label "Image" at bounding box center [669, 435] width 42 height 13
click at [641, 432] on button "Image" at bounding box center [633, 435] width 15 height 15
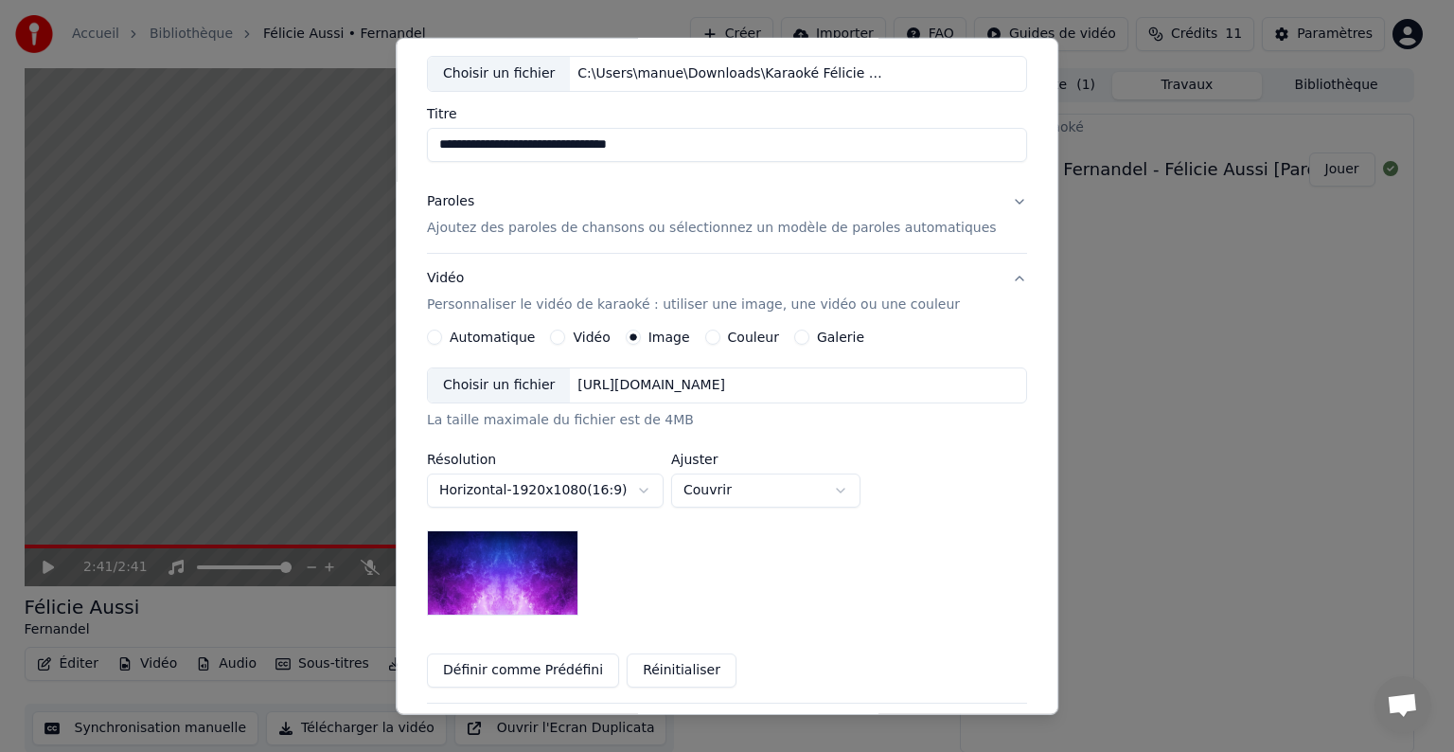
scroll to position [104, 0]
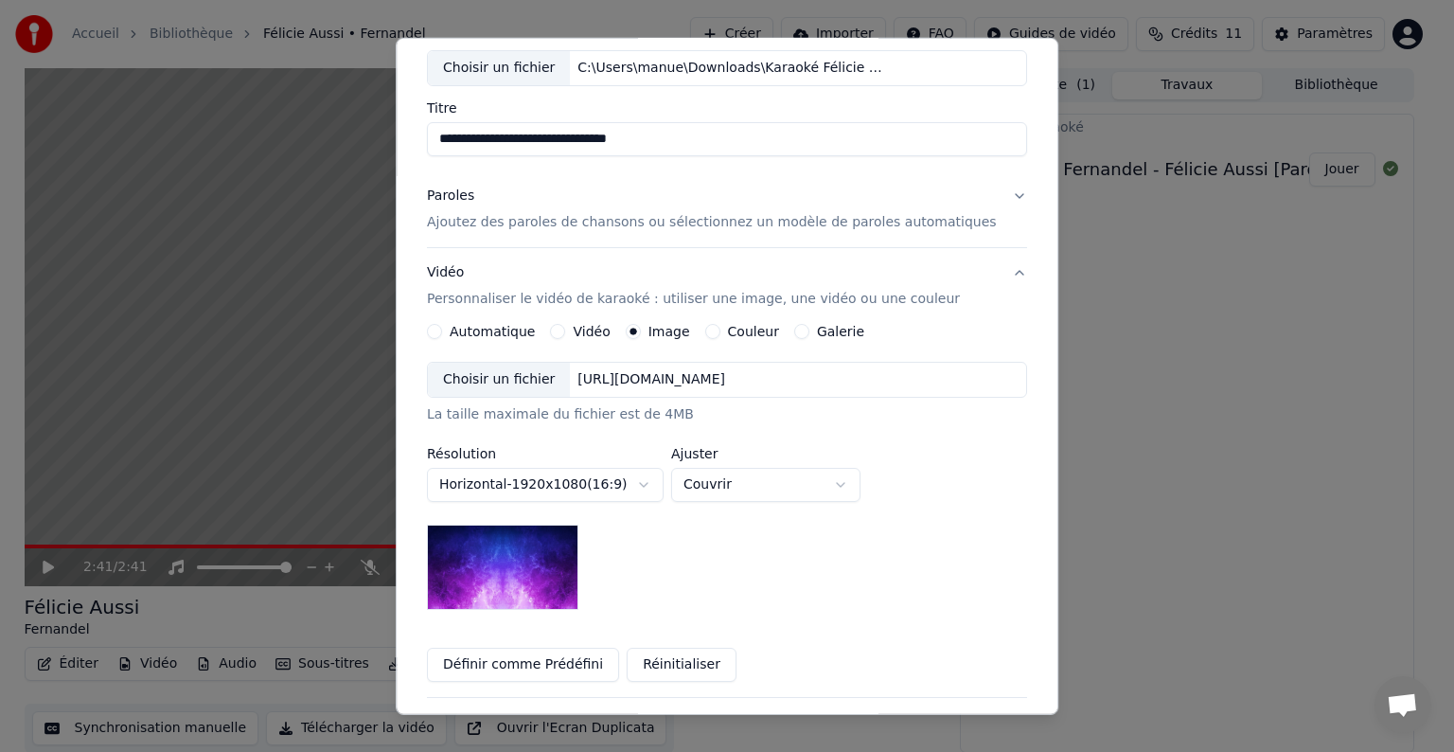
click at [806, 333] on button "Galerie" at bounding box center [801, 331] width 15 height 15
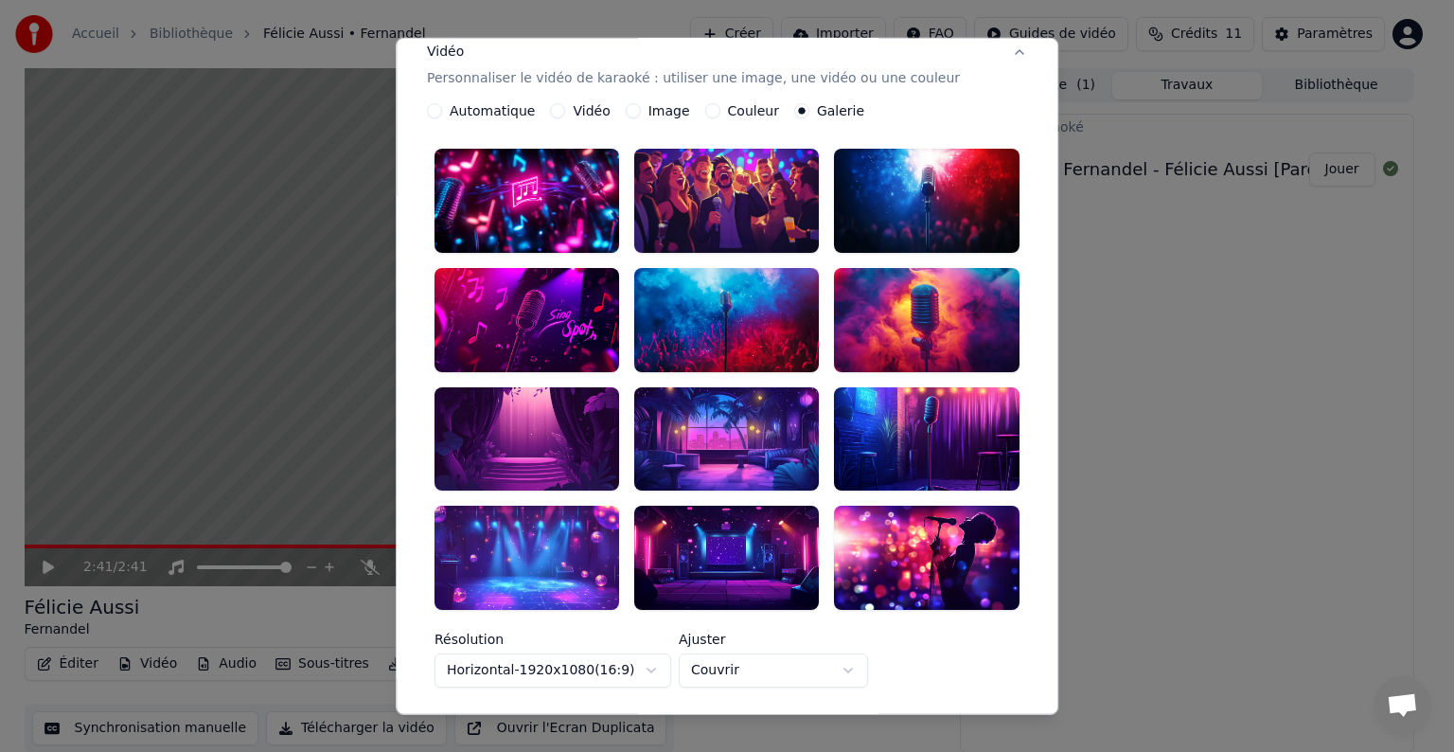
scroll to position [321, 0]
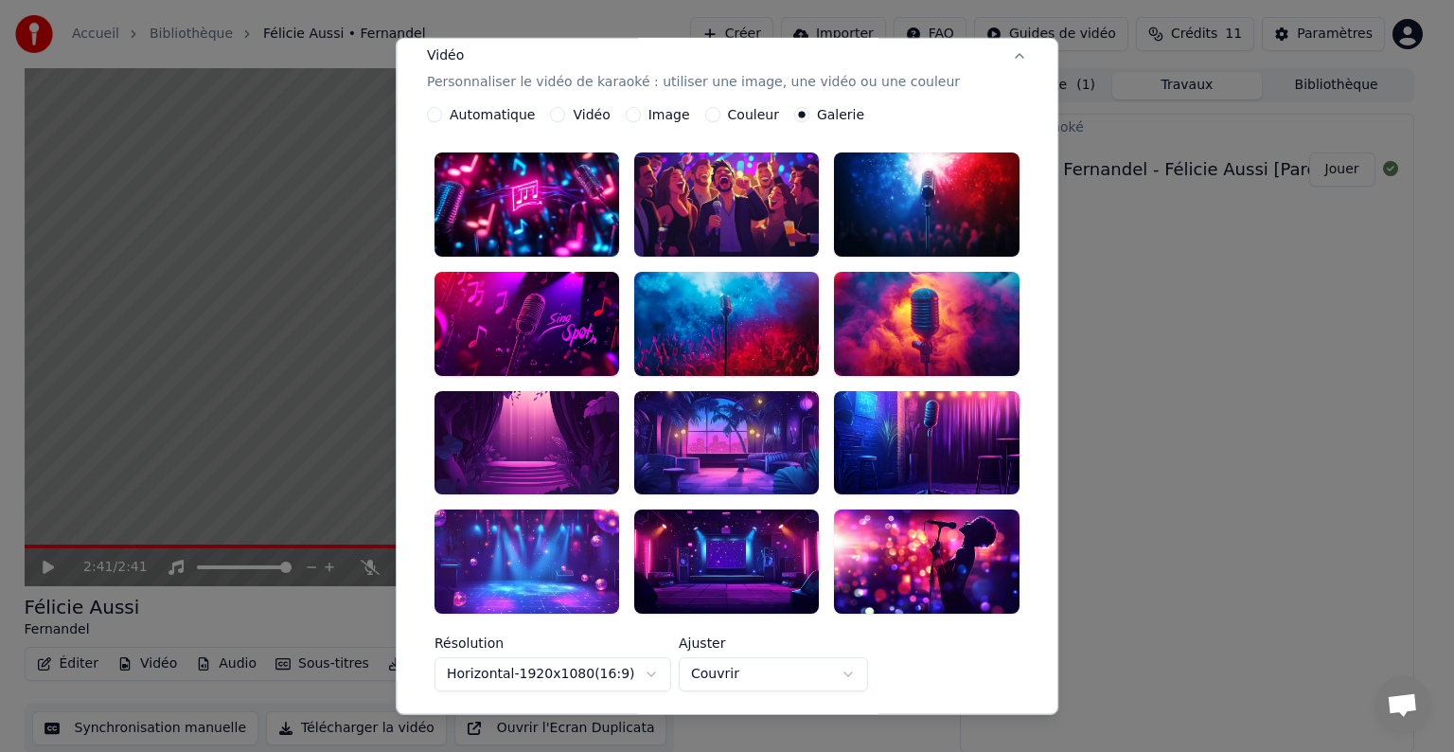
click at [554, 519] on div at bounding box center [526, 561] width 185 height 104
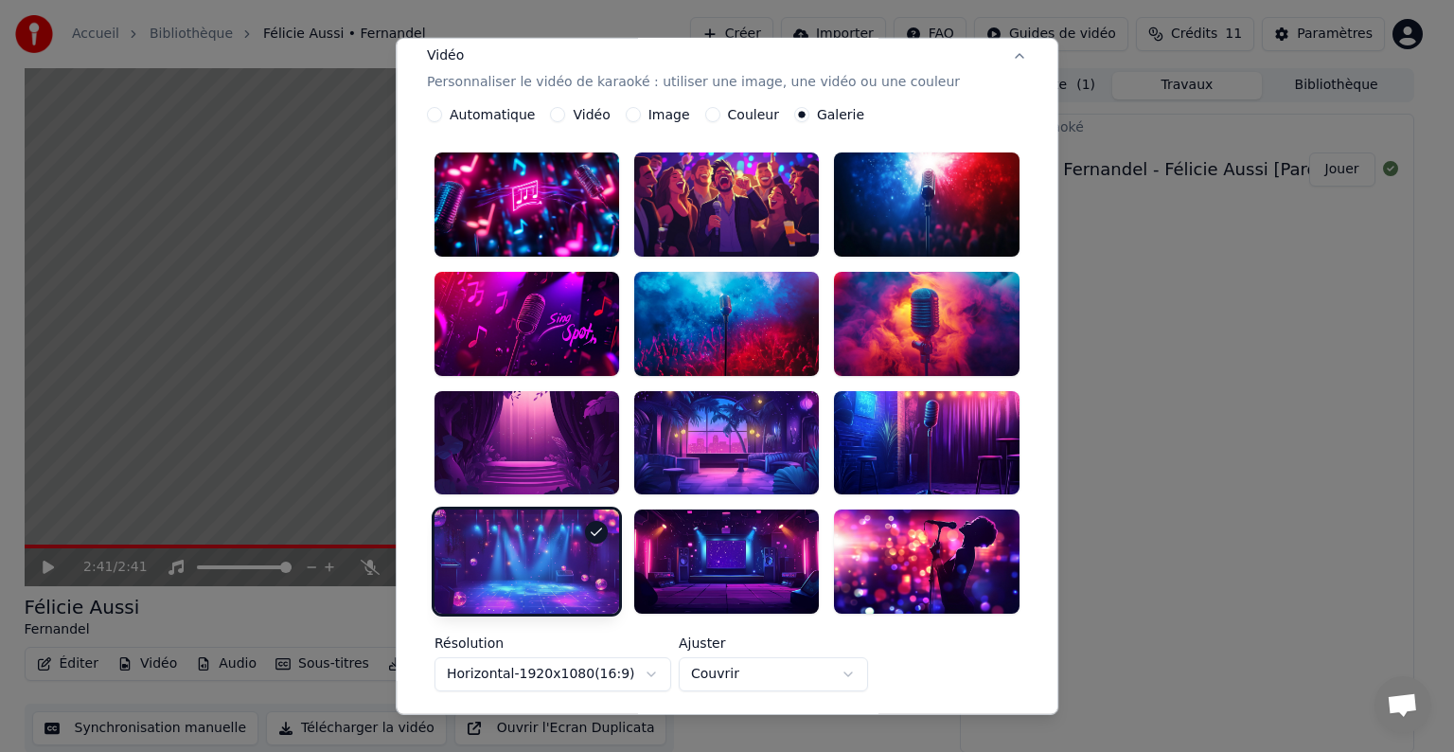
click at [870, 629] on body "**********" at bounding box center [719, 376] width 1438 height 752
click at [955, 634] on body "**********" at bounding box center [719, 376] width 1438 height 752
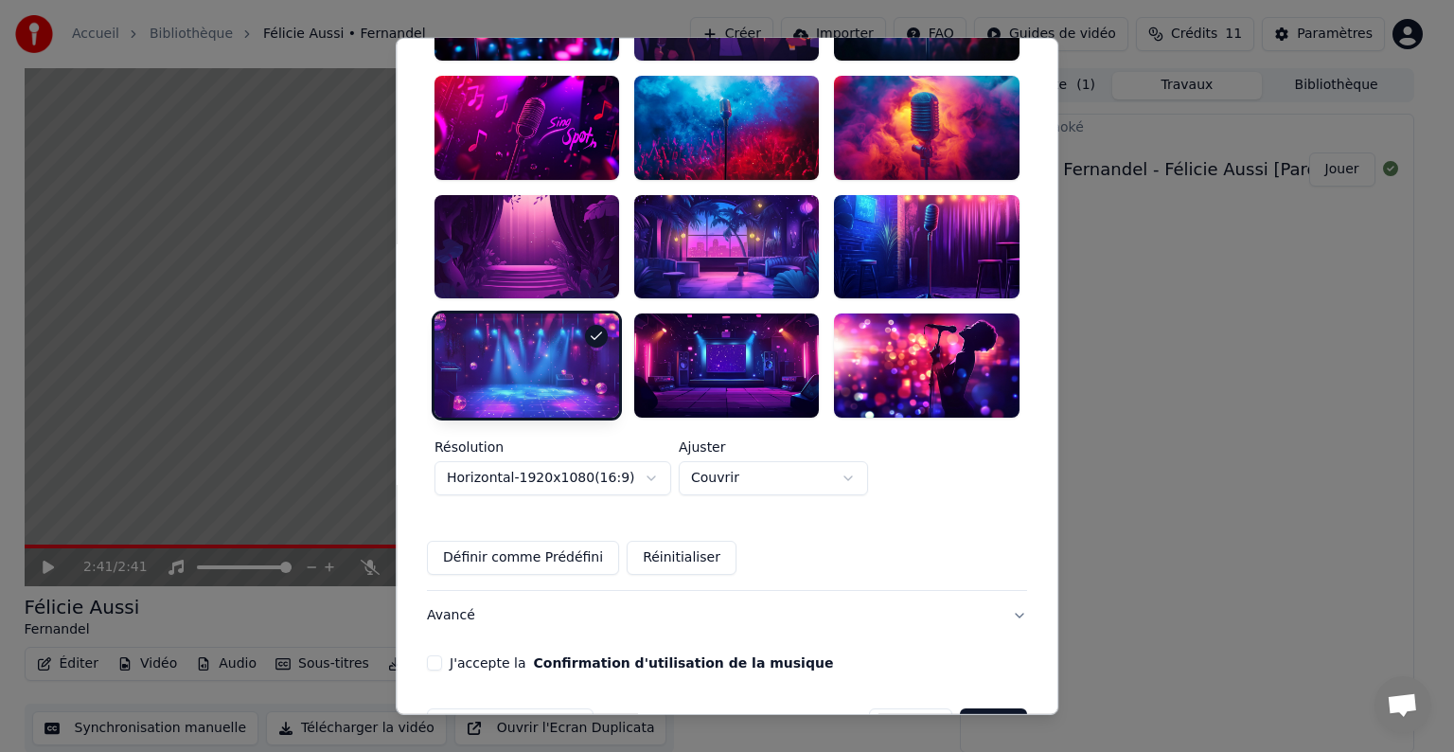
scroll to position [532, 0]
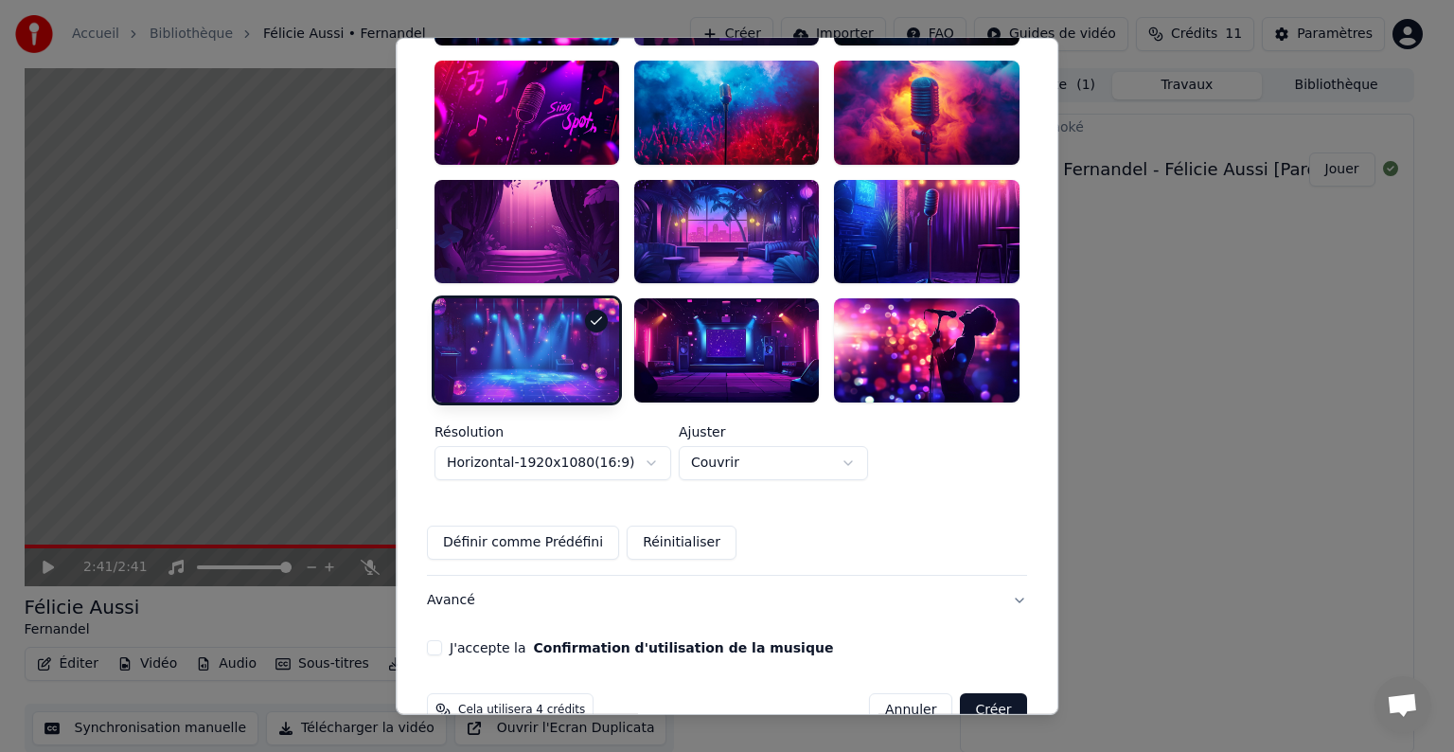
click at [442, 640] on button "J'accepte la Confirmation d'utilisation de la musique" at bounding box center [434, 647] width 15 height 15
click at [983, 576] on button "Avancé" at bounding box center [727, 600] width 600 height 49
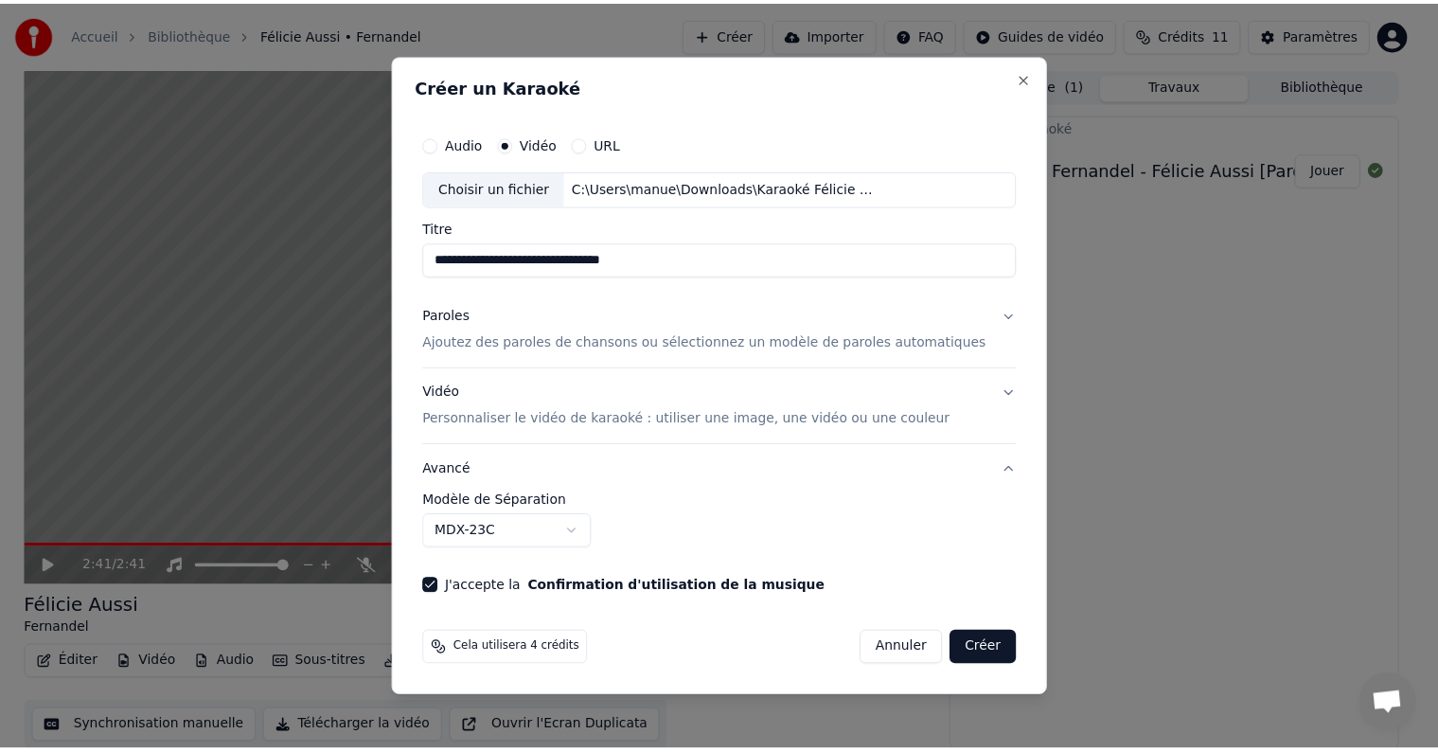
scroll to position [0, 0]
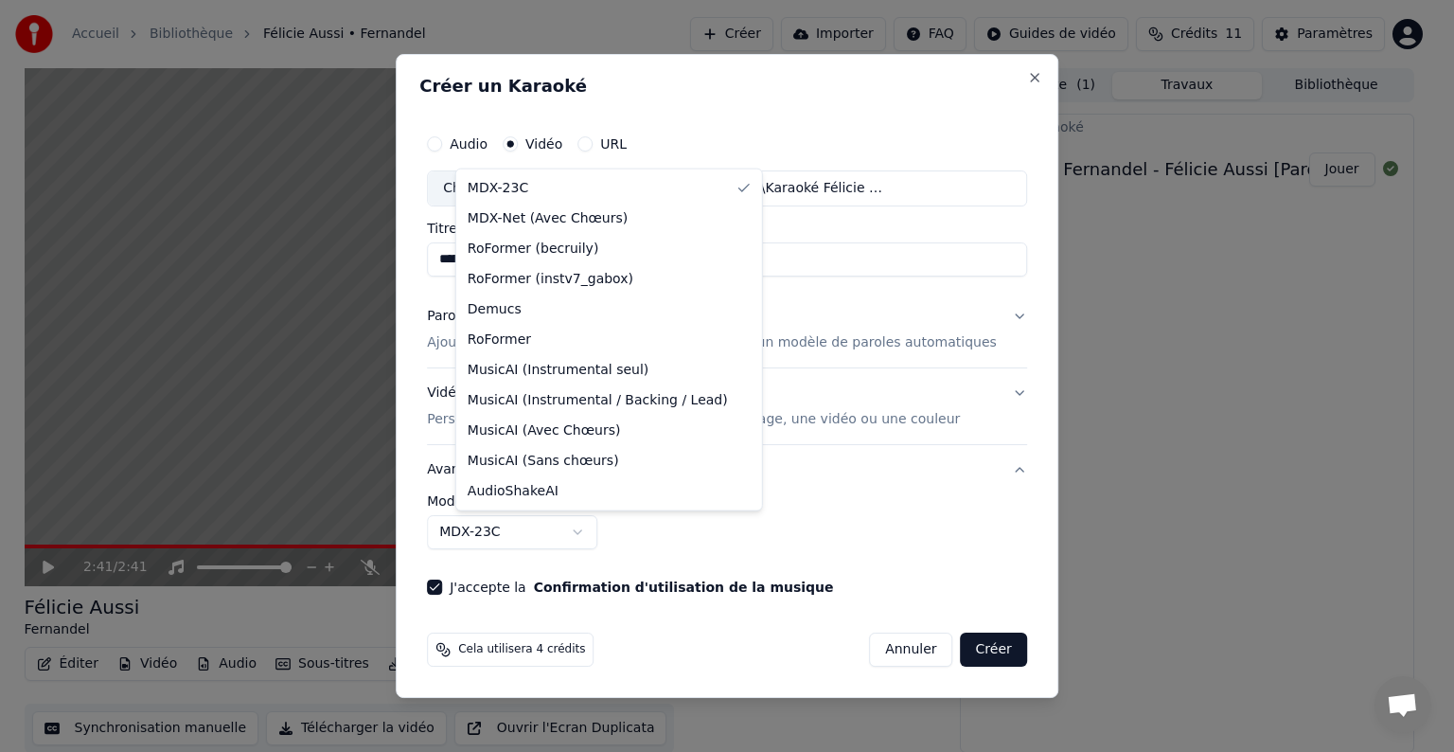
click at [609, 534] on body "**********" at bounding box center [719, 376] width 1438 height 752
click at [976, 649] on body "**********" at bounding box center [719, 376] width 1438 height 752
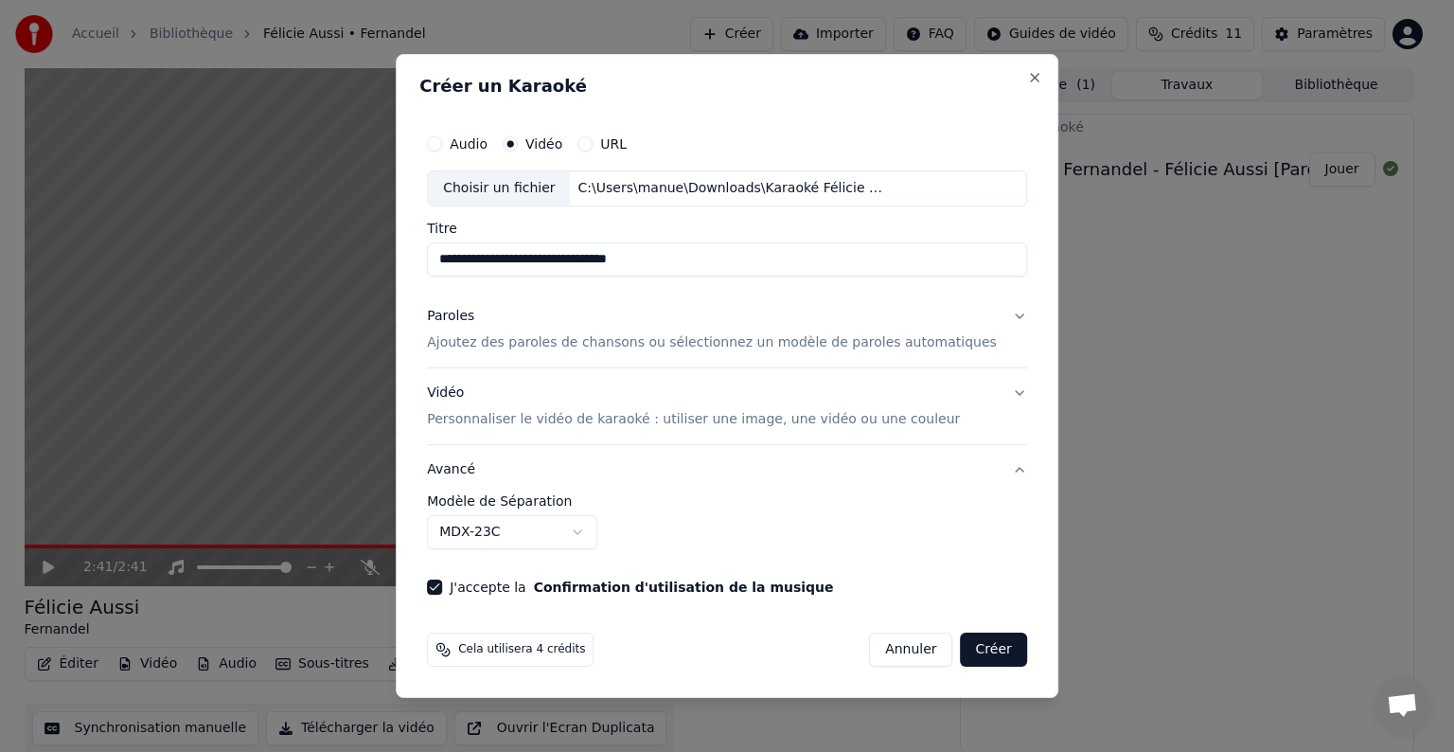
click at [962, 653] on button "Créer" at bounding box center [994, 649] width 66 height 34
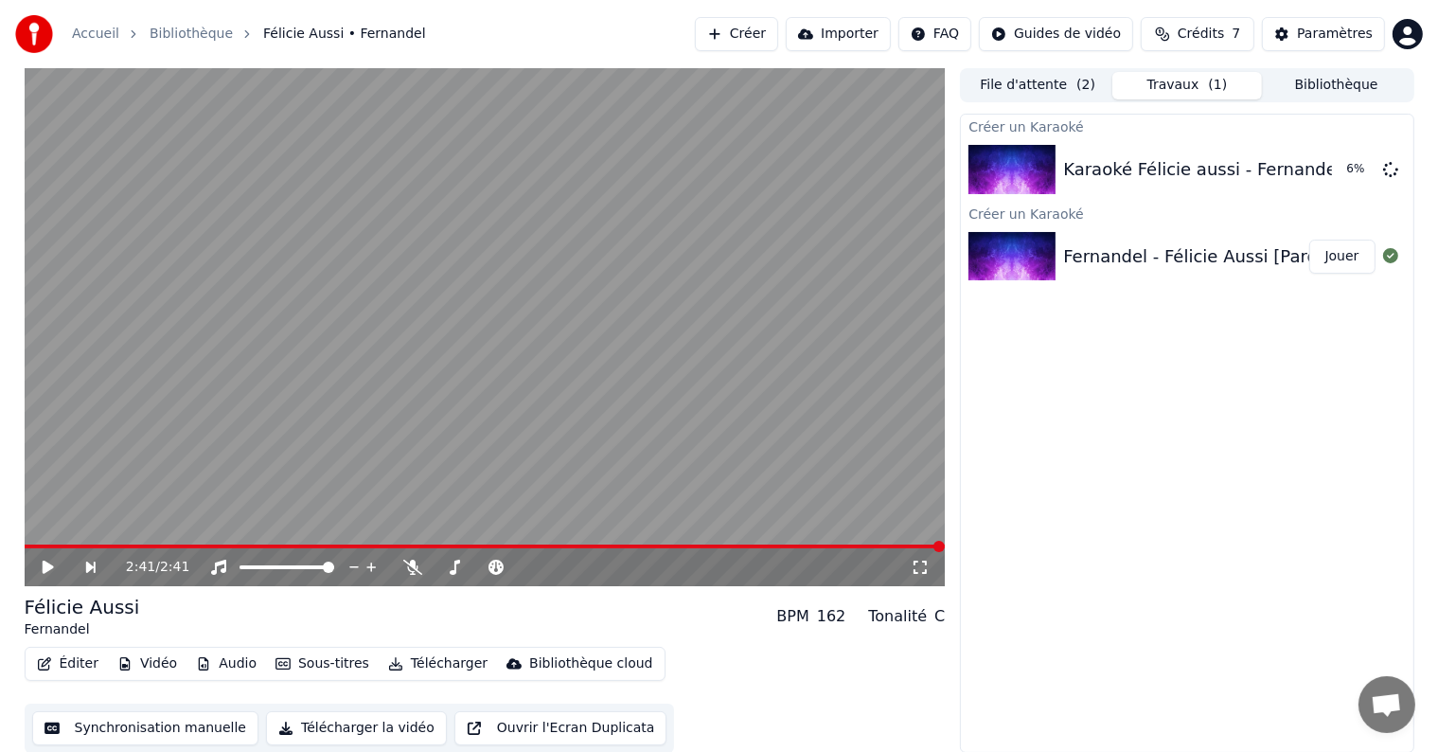
click at [219, 666] on button "Audio" at bounding box center [226, 663] width 76 height 27
click at [155, 662] on button "Vidéo" at bounding box center [147, 663] width 75 height 27
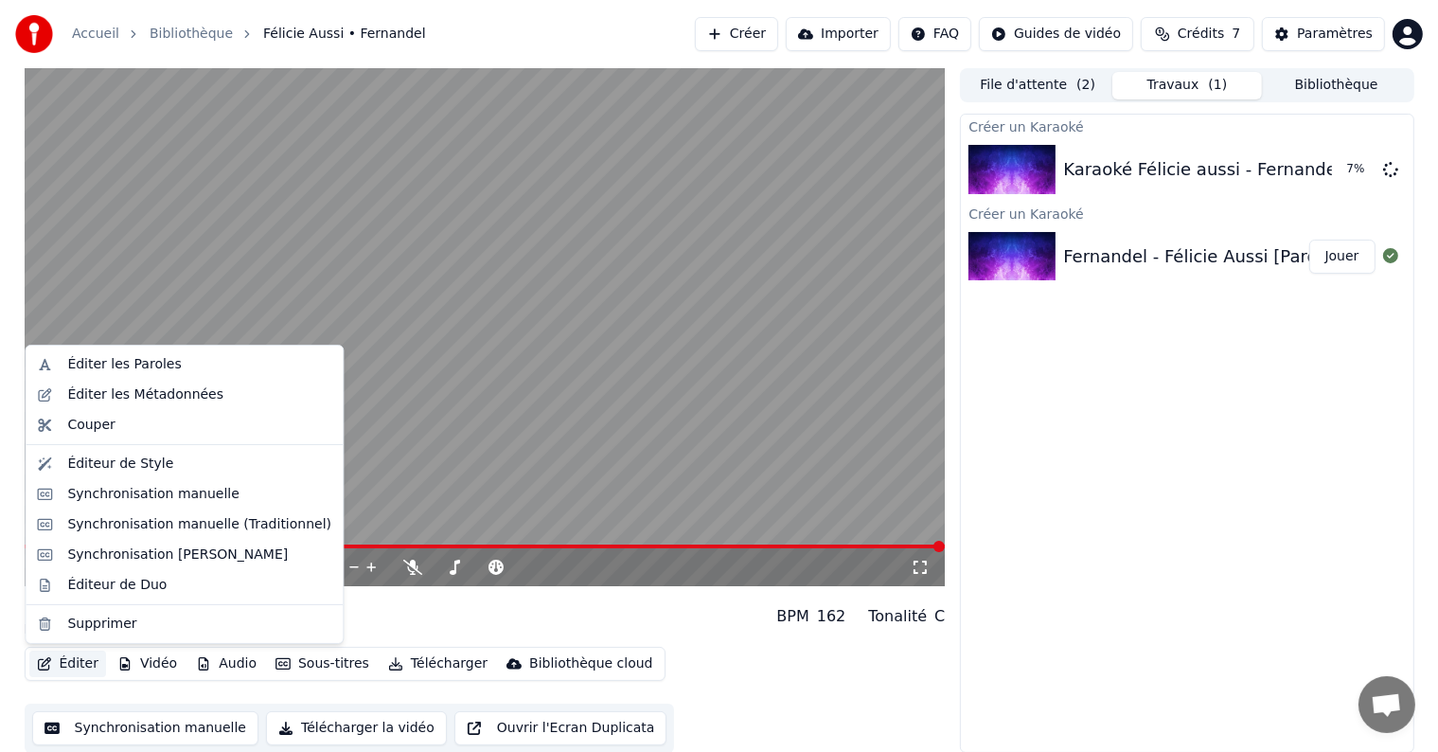
click at [71, 664] on button "Éditer" at bounding box center [67, 663] width 77 height 27
click at [156, 489] on div "Synchronisation manuelle" at bounding box center [153, 494] width 172 height 19
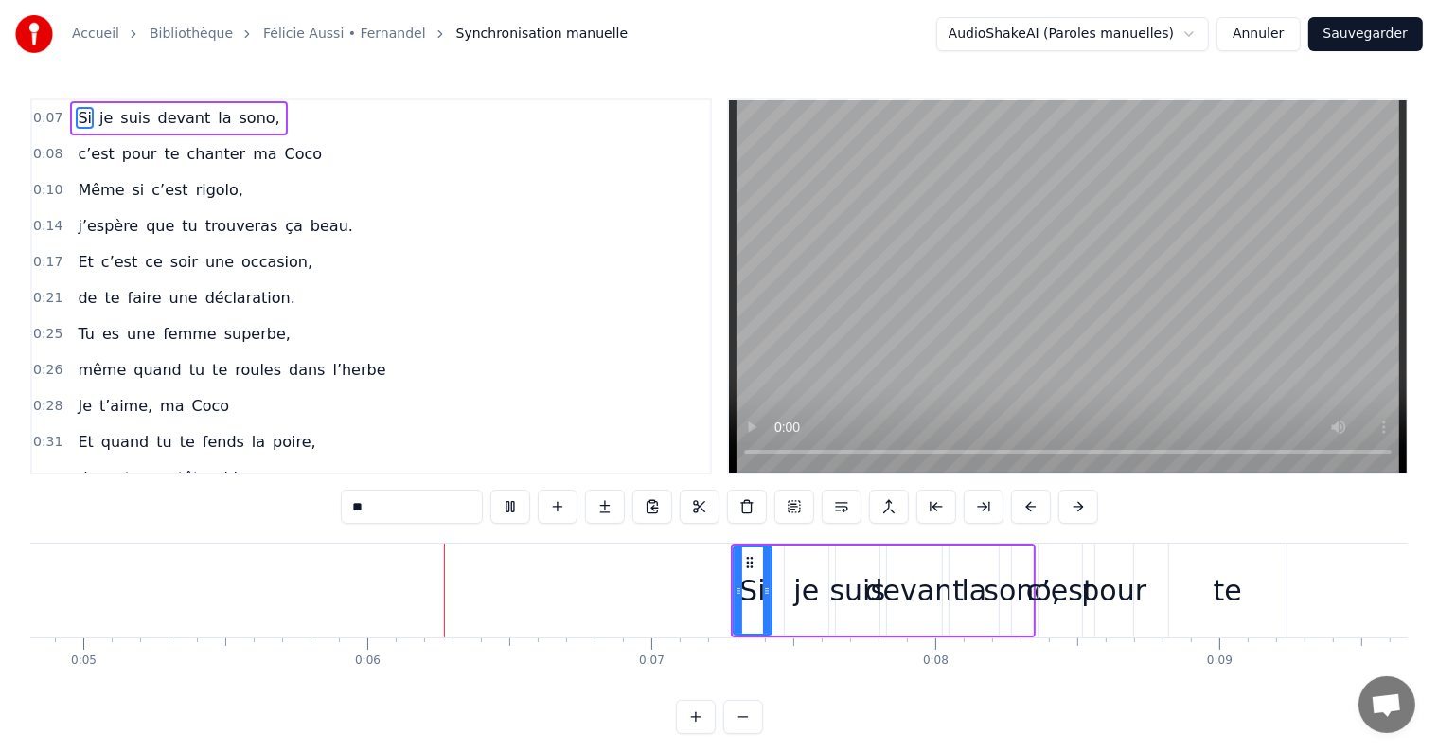
scroll to position [0, 1537]
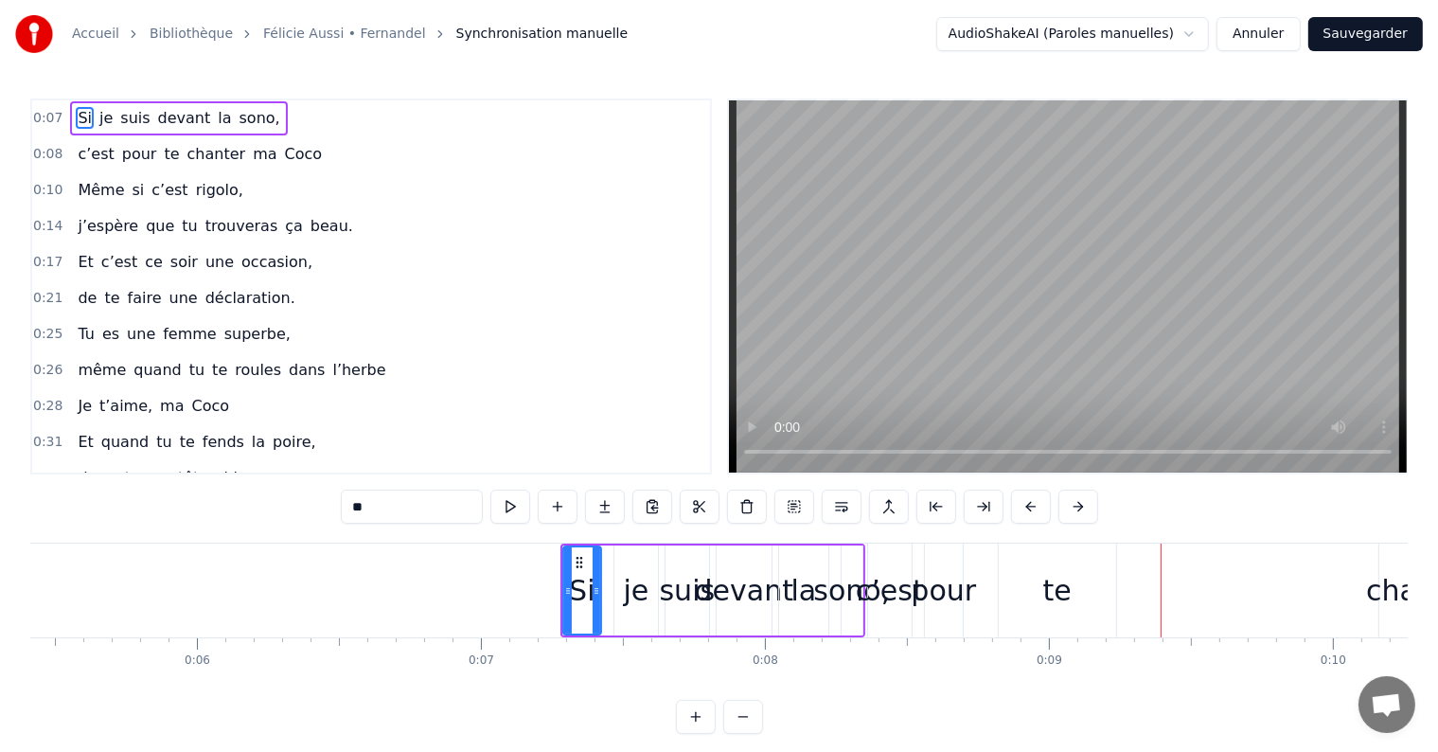
drag, startPoint x: 860, startPoint y: 613, endPoint x: 935, endPoint y: 613, distance: 74.8
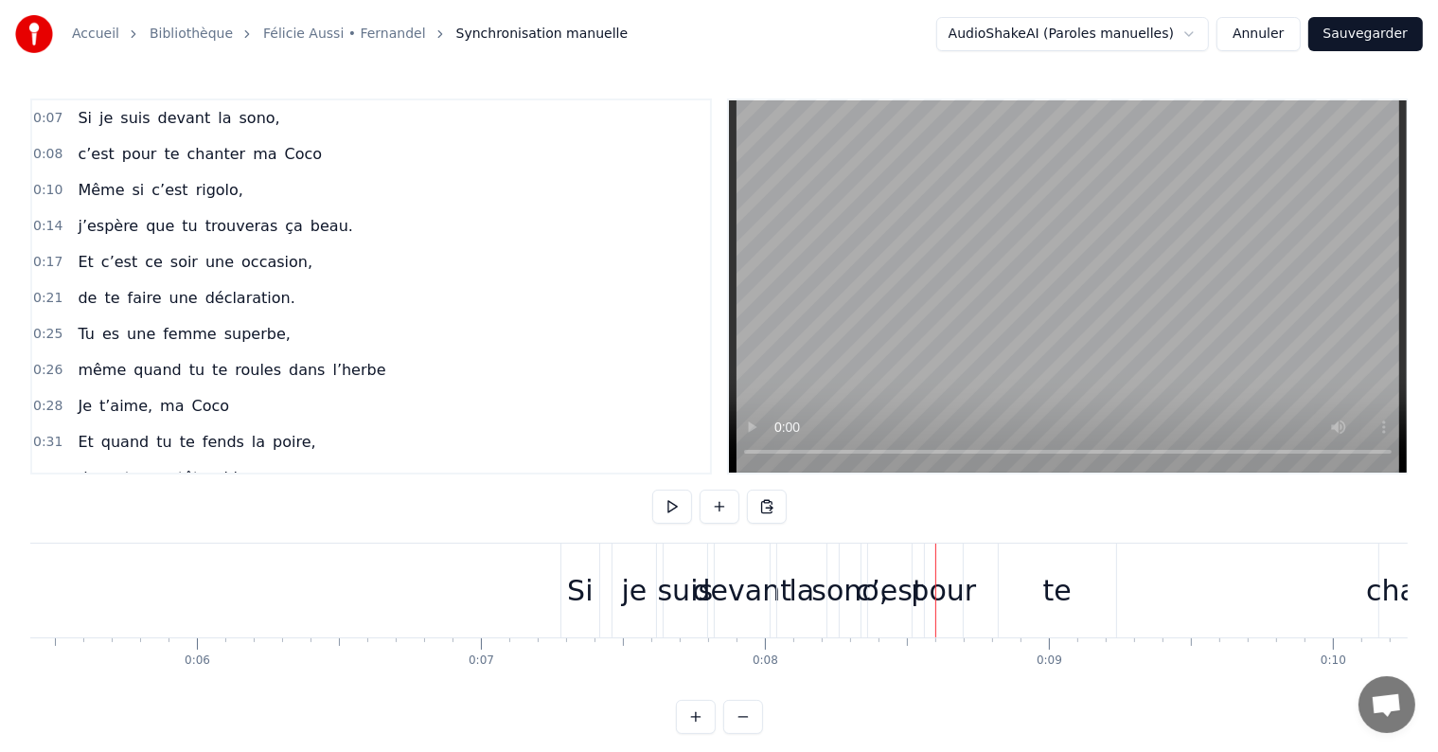
click at [49, 119] on span "0:07" at bounding box center [47, 118] width 29 height 19
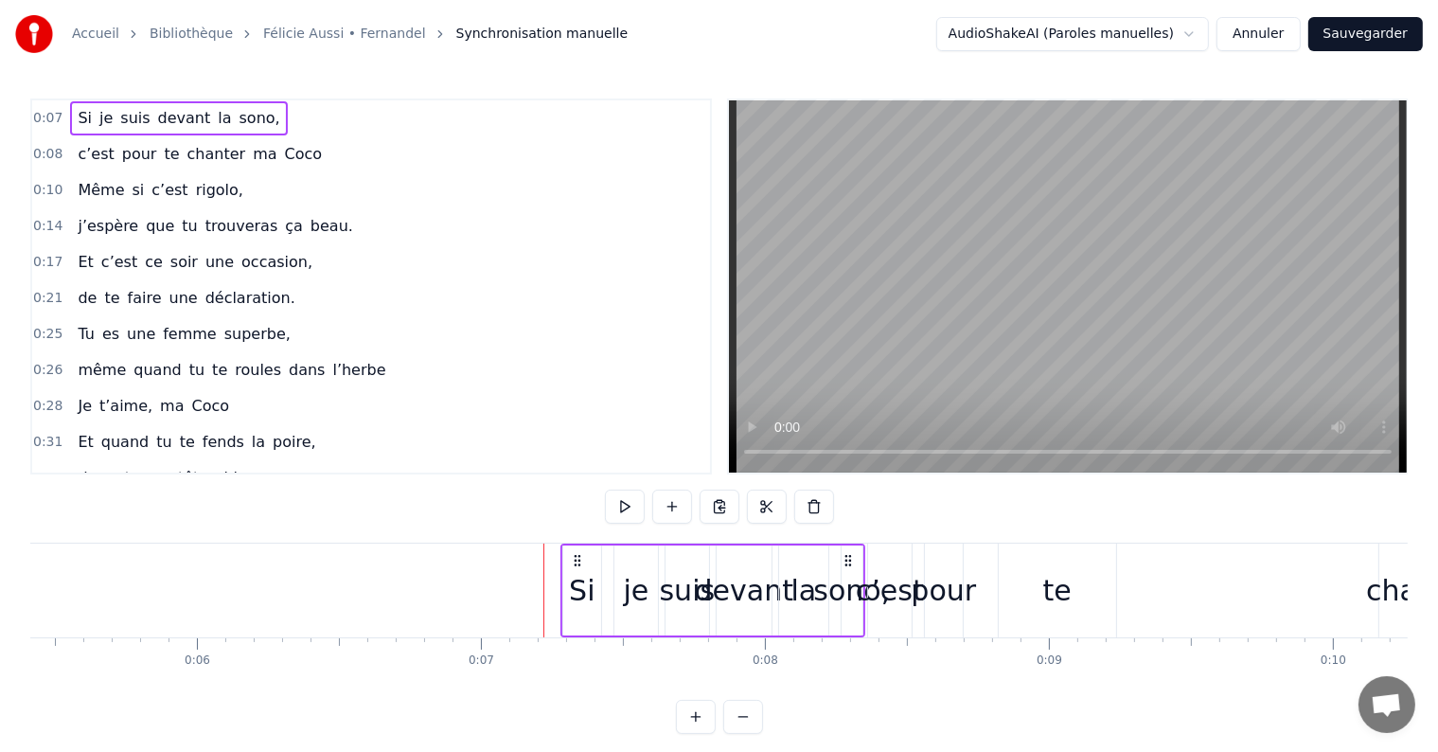
click at [80, 118] on span "Si" at bounding box center [85, 118] width 18 height 22
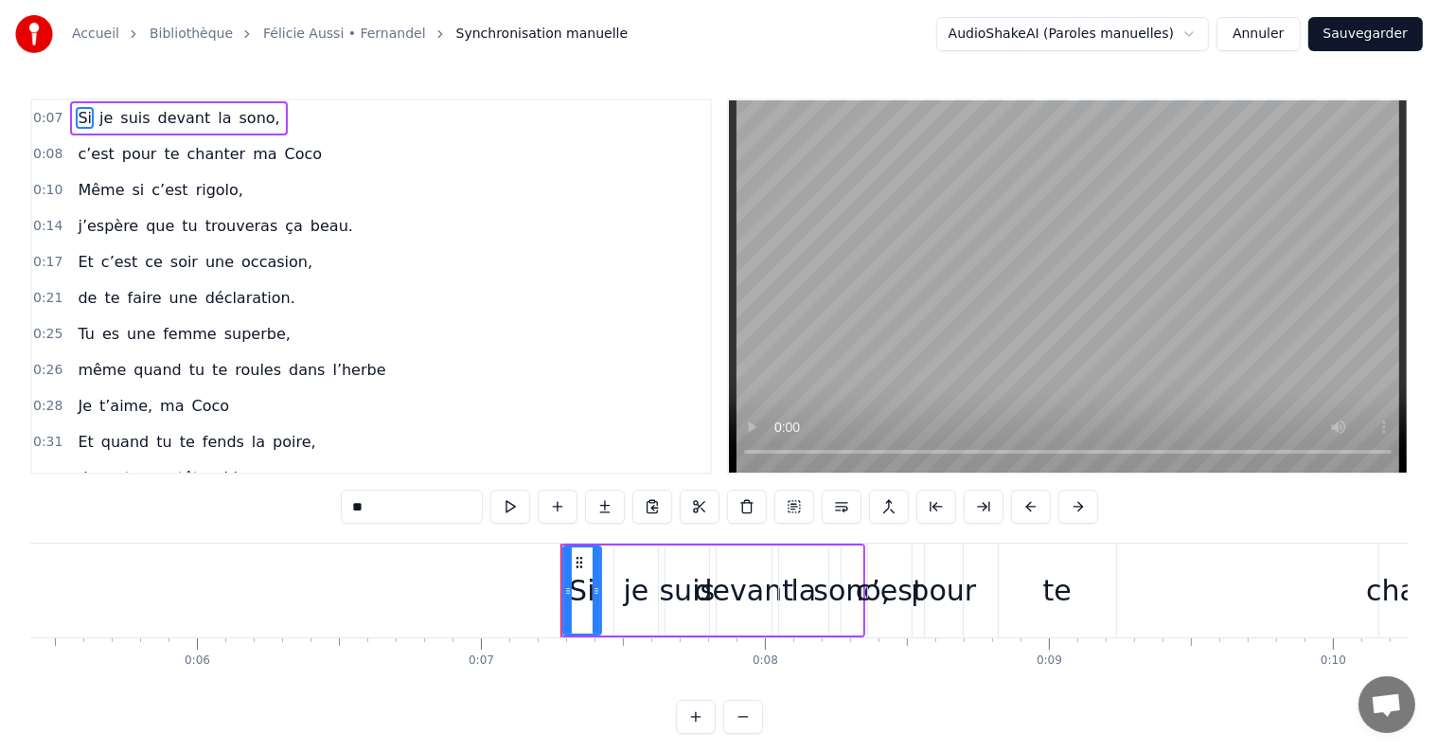
drag, startPoint x: 80, startPoint y: 118, endPoint x: 69, endPoint y: 119, distance: 10.5
click at [76, 119] on span "Si" at bounding box center [85, 118] width 18 height 22
click at [254, 121] on div "0:07 Si je suis devant la sono," at bounding box center [371, 118] width 678 height 36
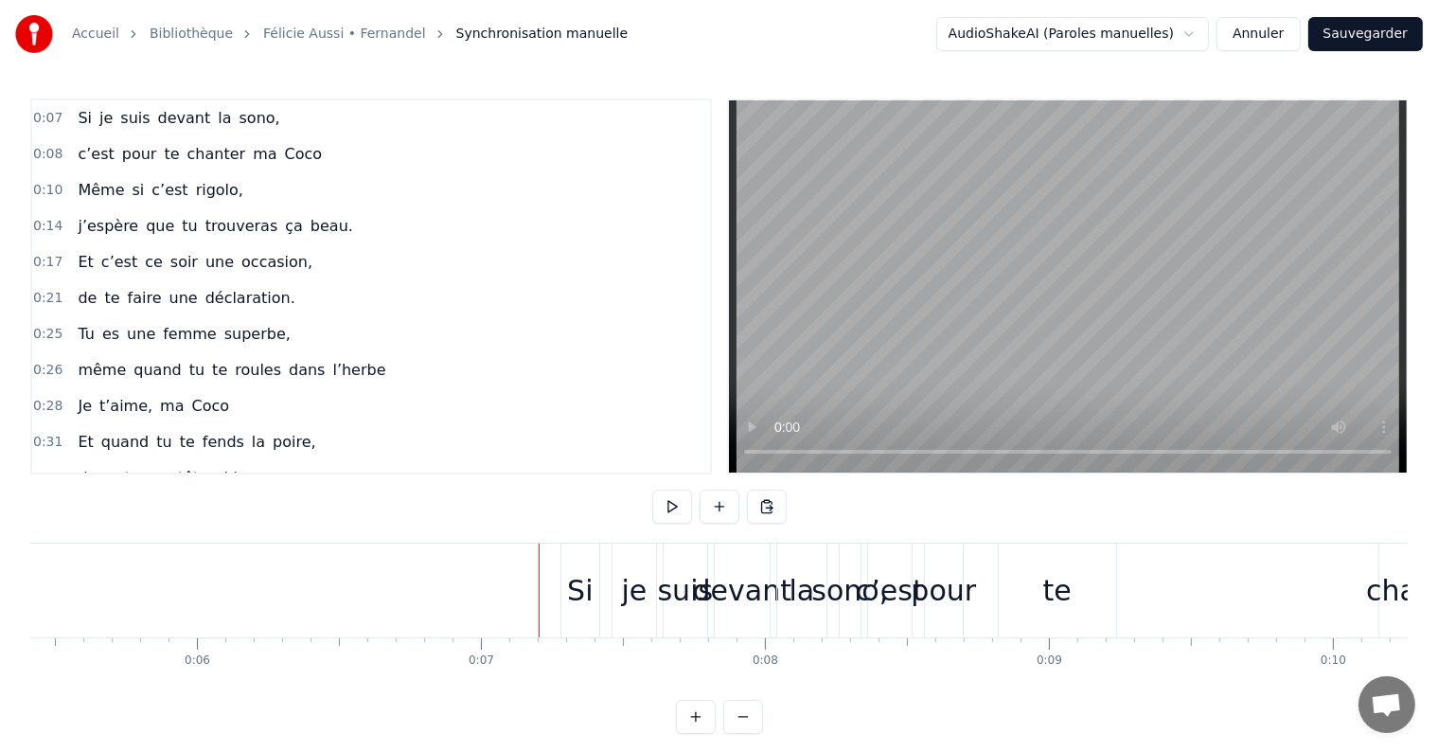
click at [238, 115] on span "sono," at bounding box center [260, 118] width 44 height 22
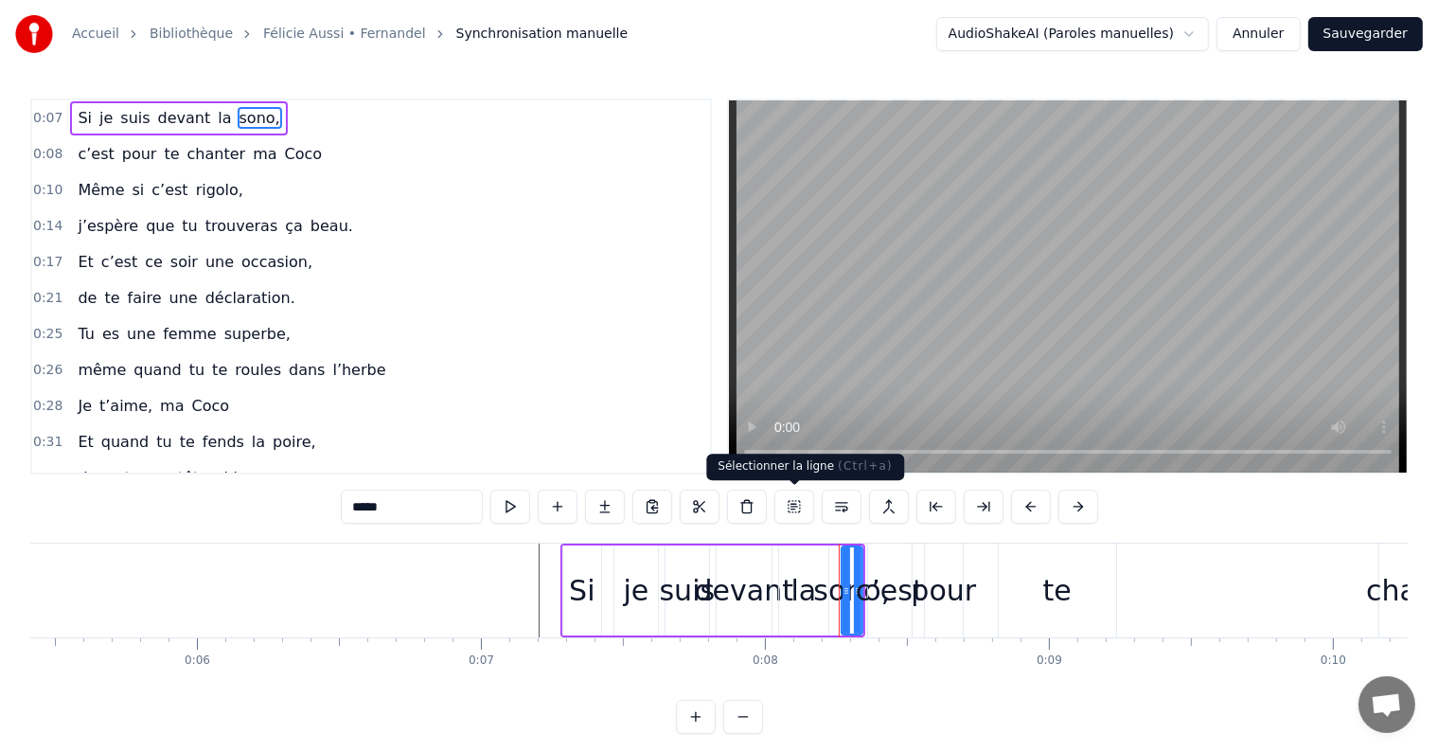
click at [793, 508] on button at bounding box center [794, 506] width 40 height 34
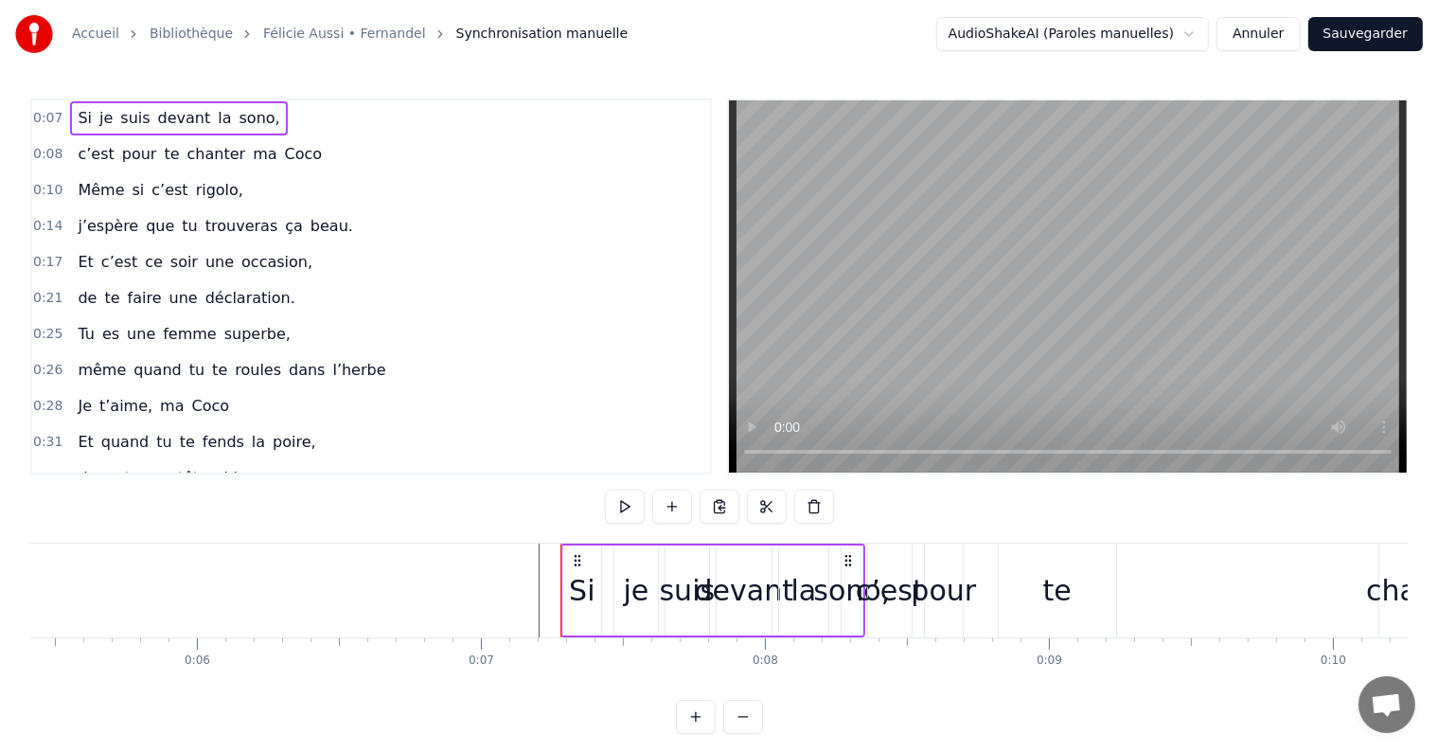
click at [578, 556] on circle at bounding box center [578, 556] width 1 height 1
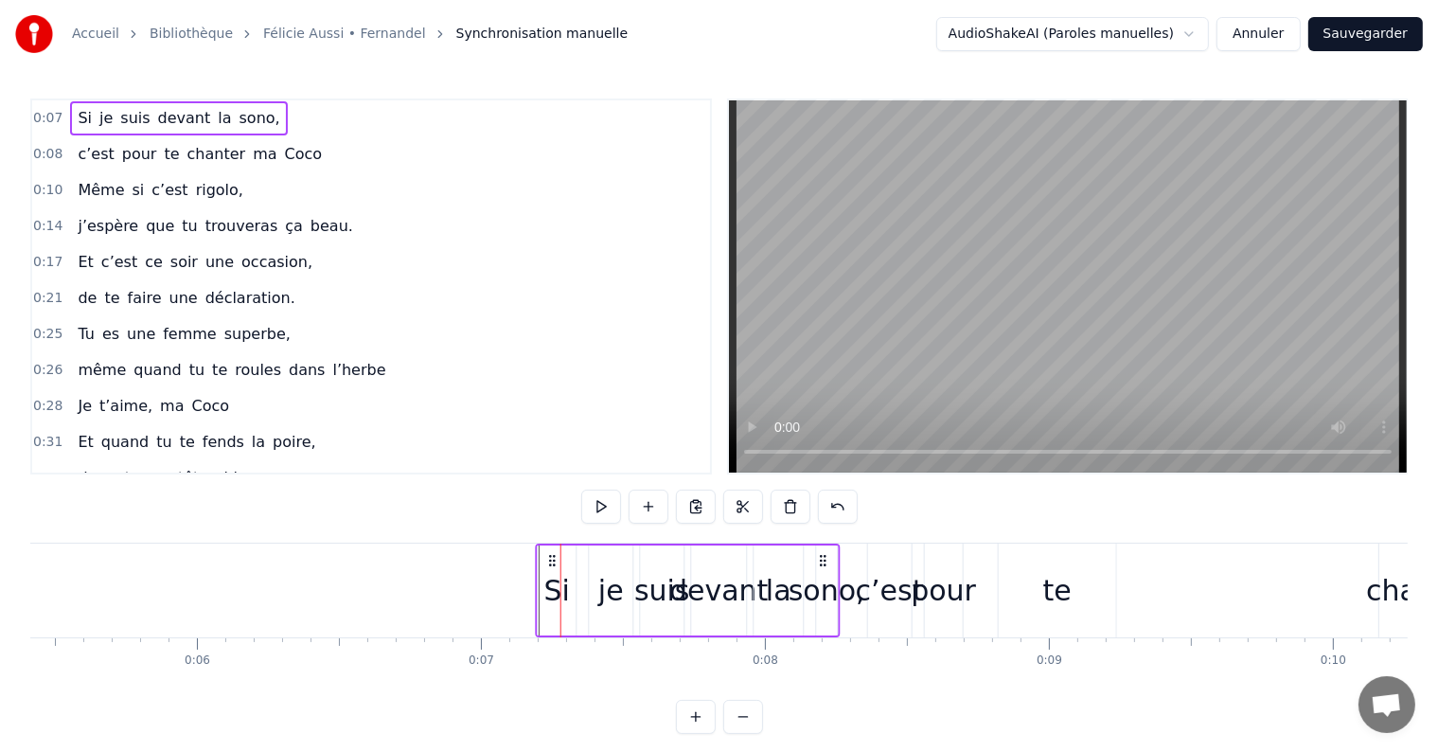
drag, startPoint x: 577, startPoint y: 555, endPoint x: 553, endPoint y: 557, distance: 24.7
click at [553, 557] on icon at bounding box center [552, 560] width 15 height 15
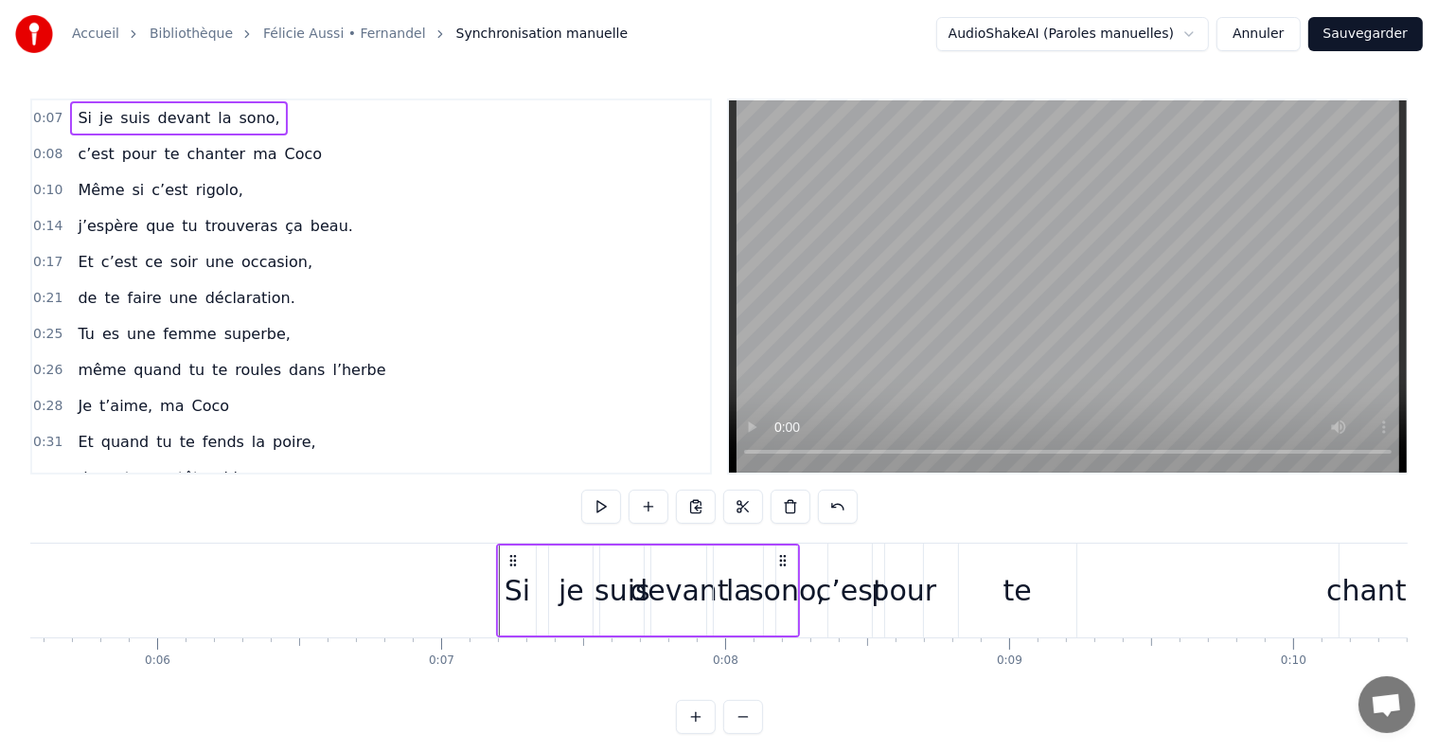
scroll to position [0, 1320]
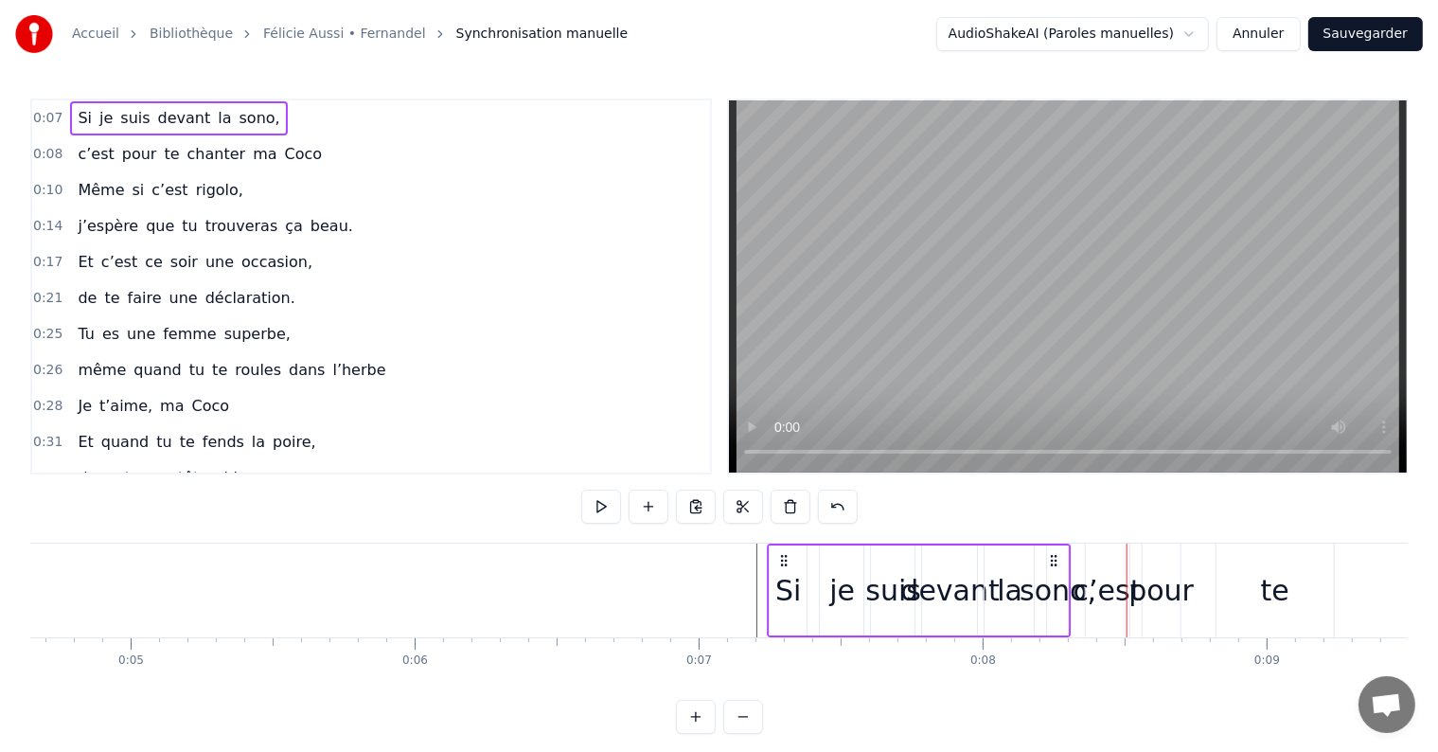
drag, startPoint x: 1041, startPoint y: 559, endPoint x: 1055, endPoint y: 559, distance: 14.2
click at [1055, 559] on circle at bounding box center [1055, 559] width 1 height 1
drag, startPoint x: 784, startPoint y: 558, endPoint x: 761, endPoint y: 563, distance: 23.4
click at [761, 563] on icon at bounding box center [760, 560] width 15 height 15
drag, startPoint x: 828, startPoint y: 585, endPoint x: 806, endPoint y: 588, distance: 22.0
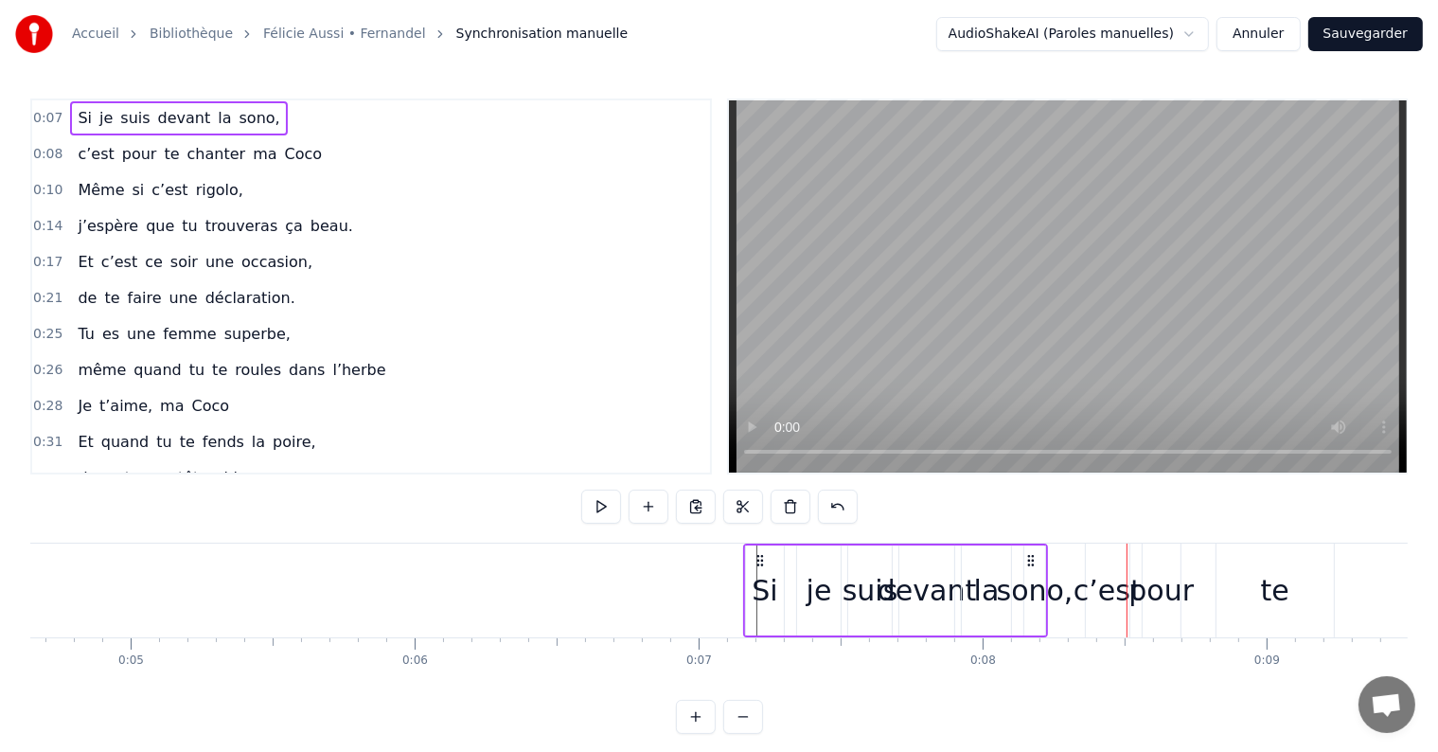
click at [806, 588] on div "je" at bounding box center [819, 590] width 44 height 90
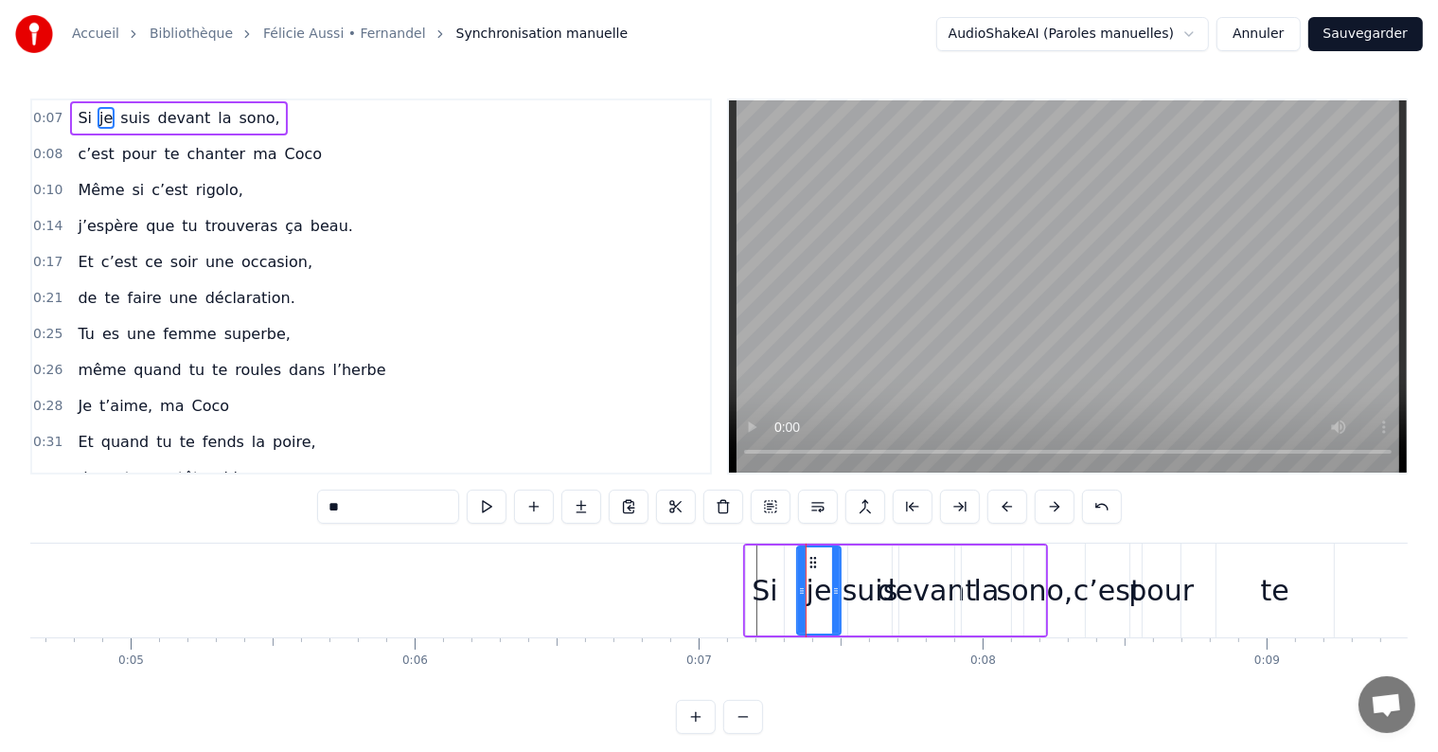
click at [798, 589] on div "je" at bounding box center [819, 590] width 42 height 86
click at [789, 591] on icon at bounding box center [793, 590] width 8 height 15
click at [1098, 504] on button at bounding box center [1102, 506] width 40 height 34
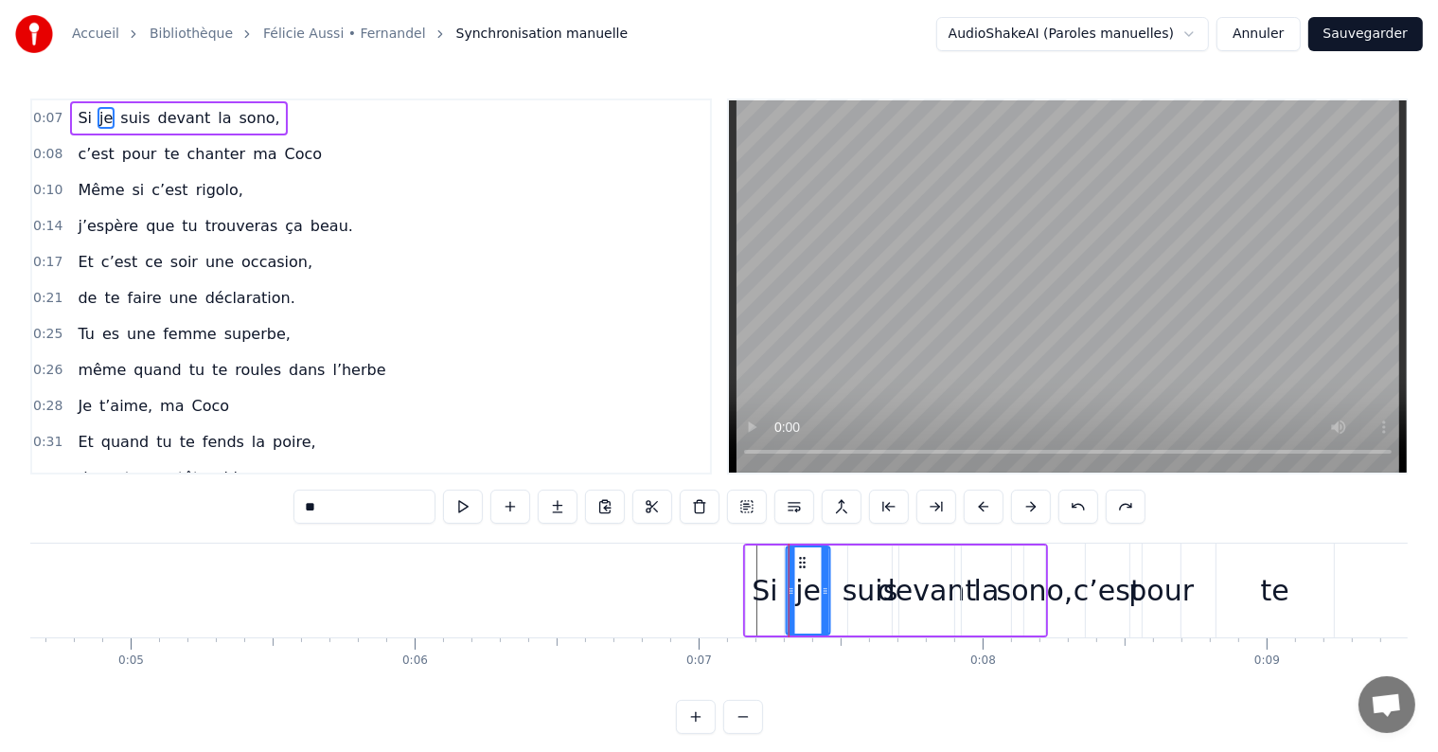
drag, startPoint x: 810, startPoint y: 557, endPoint x: 800, endPoint y: 557, distance: 10.4
click at [800, 558] on circle at bounding box center [800, 558] width 1 height 1
click at [875, 584] on div "suis" at bounding box center [870, 590] width 56 height 43
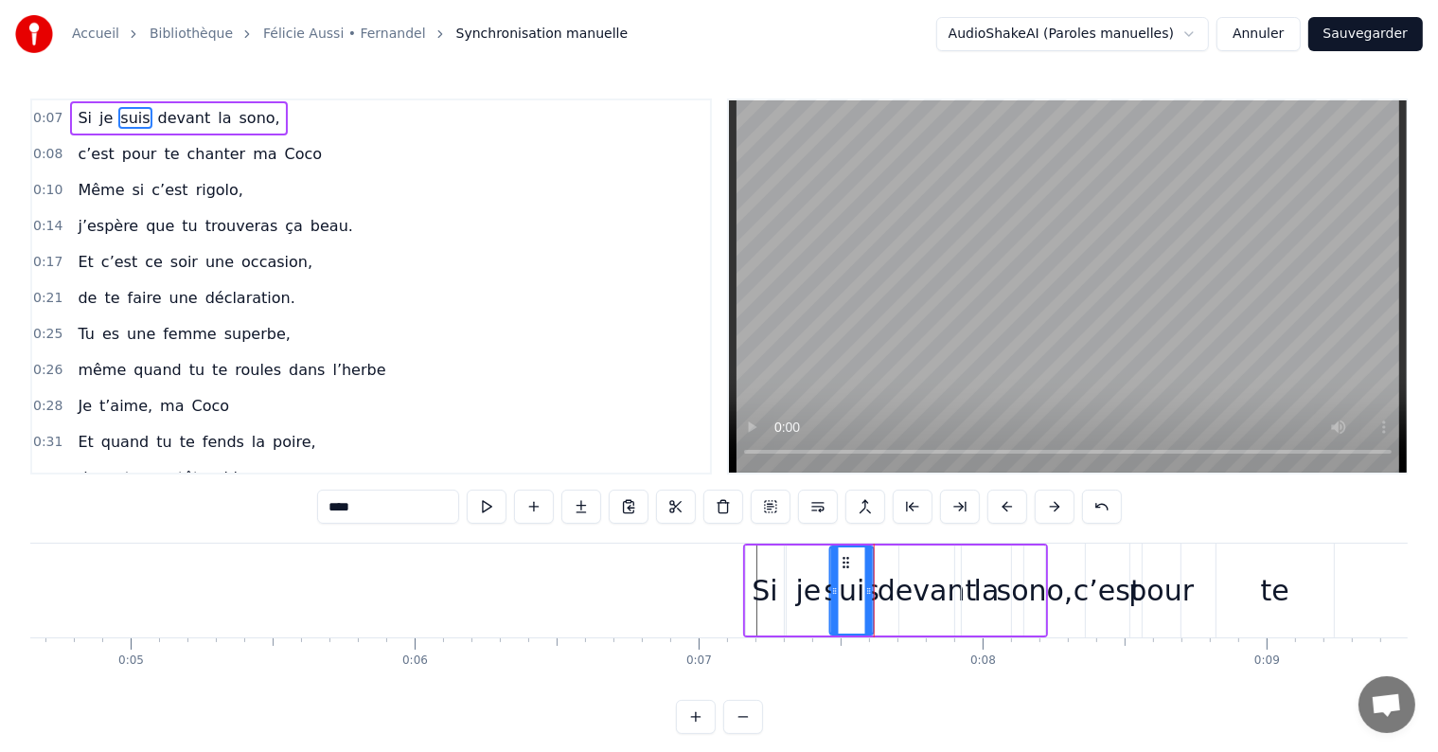
drag, startPoint x: 863, startPoint y: 561, endPoint x: 844, endPoint y: 561, distance: 18.9
click at [844, 561] on icon at bounding box center [846, 562] width 15 height 15
click at [923, 583] on div "devant" at bounding box center [926, 590] width 98 height 43
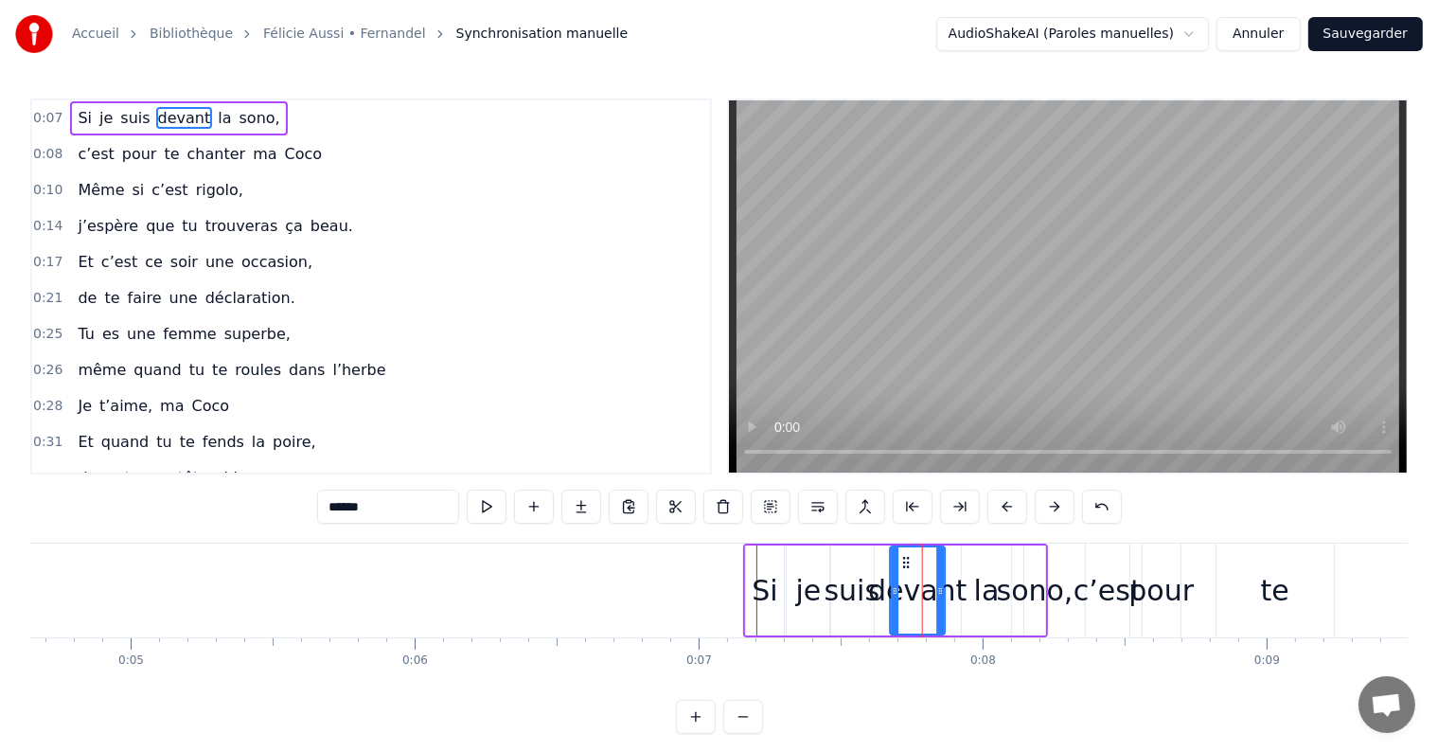
click at [902, 559] on icon at bounding box center [905, 562] width 15 height 15
click at [851, 569] on div "suis" at bounding box center [852, 590] width 56 height 43
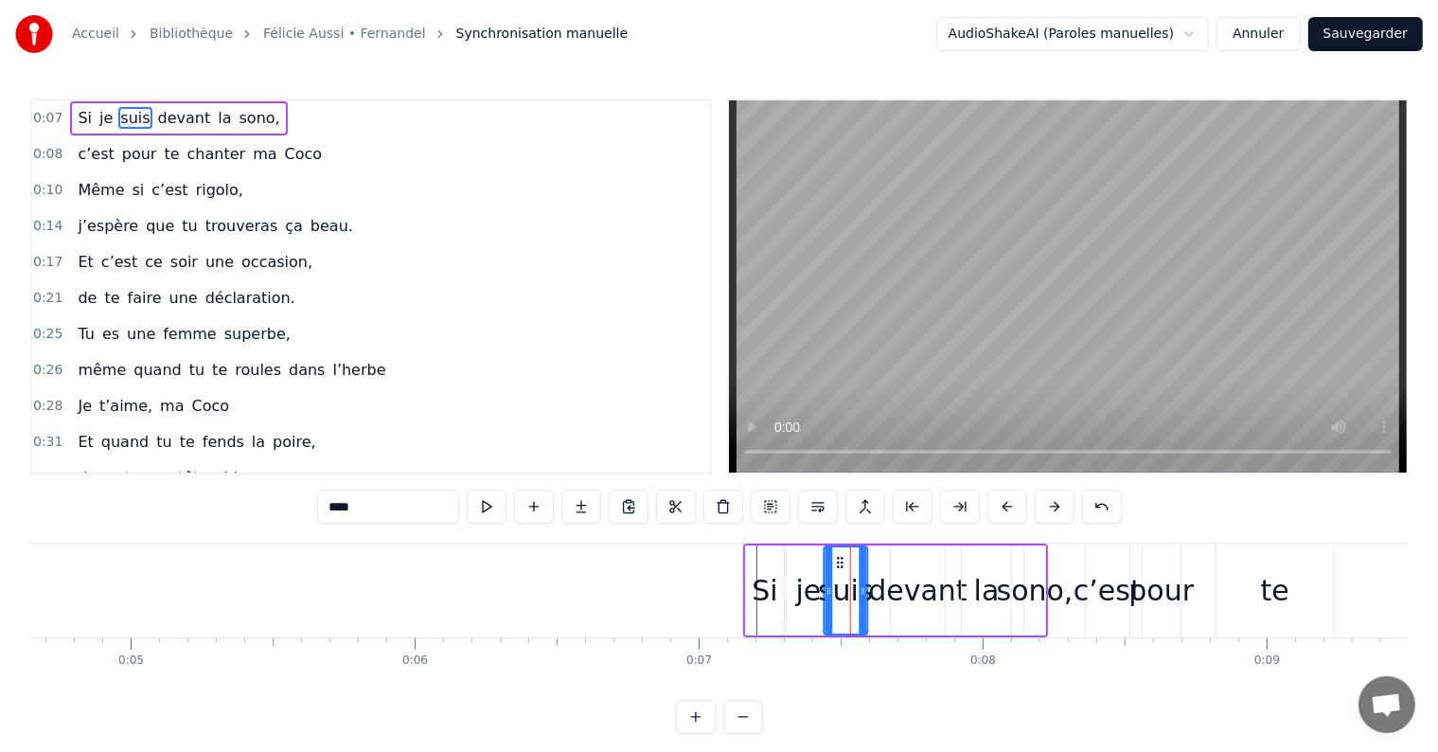
click at [838, 561] on circle at bounding box center [838, 561] width 1 height 1
click at [816, 560] on div "je" at bounding box center [809, 590] width 44 height 90
click at [795, 561] on circle at bounding box center [795, 561] width 1 height 1
click at [992, 565] on div "la" at bounding box center [986, 590] width 49 height 90
type input "**"
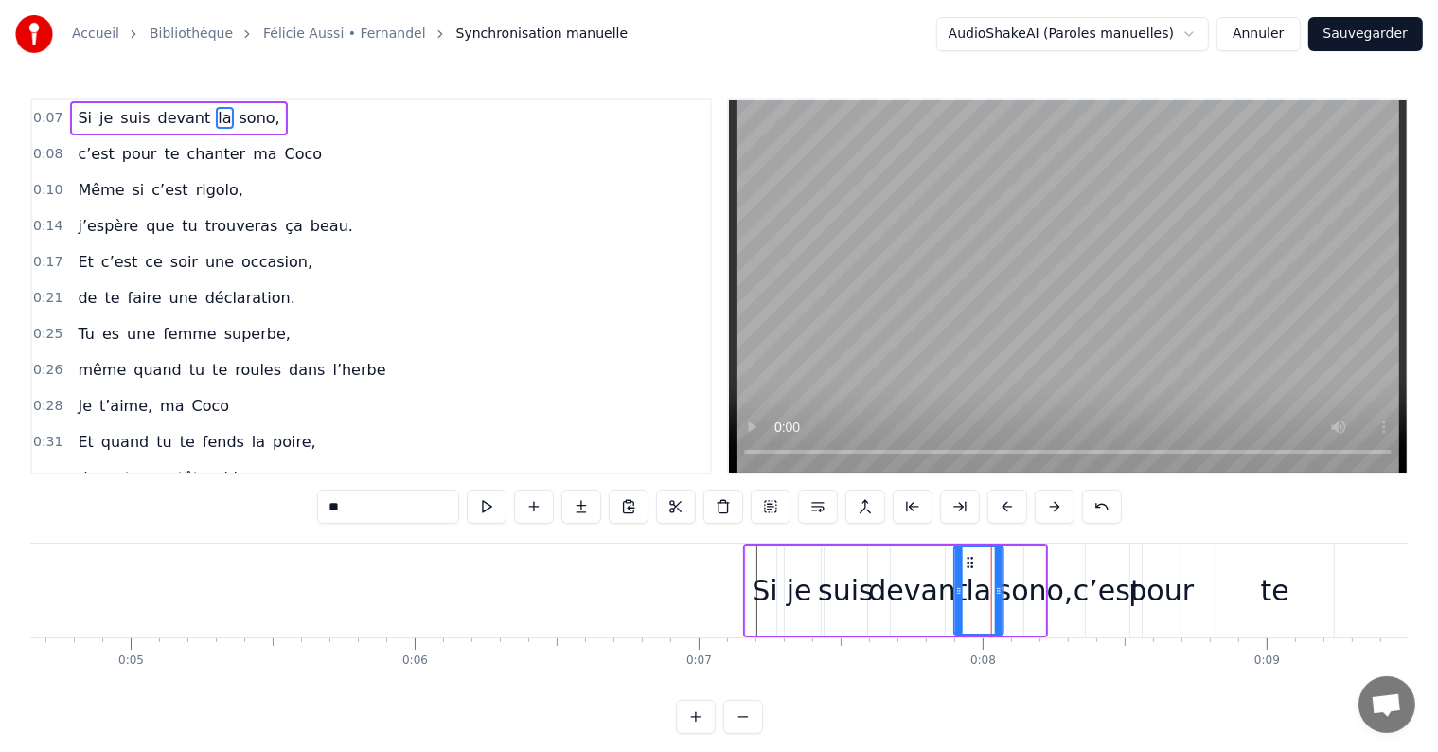
click at [966, 557] on icon at bounding box center [970, 562] width 15 height 15
click at [1015, 561] on div "Si je suis devant la sono," at bounding box center [895, 590] width 305 height 94
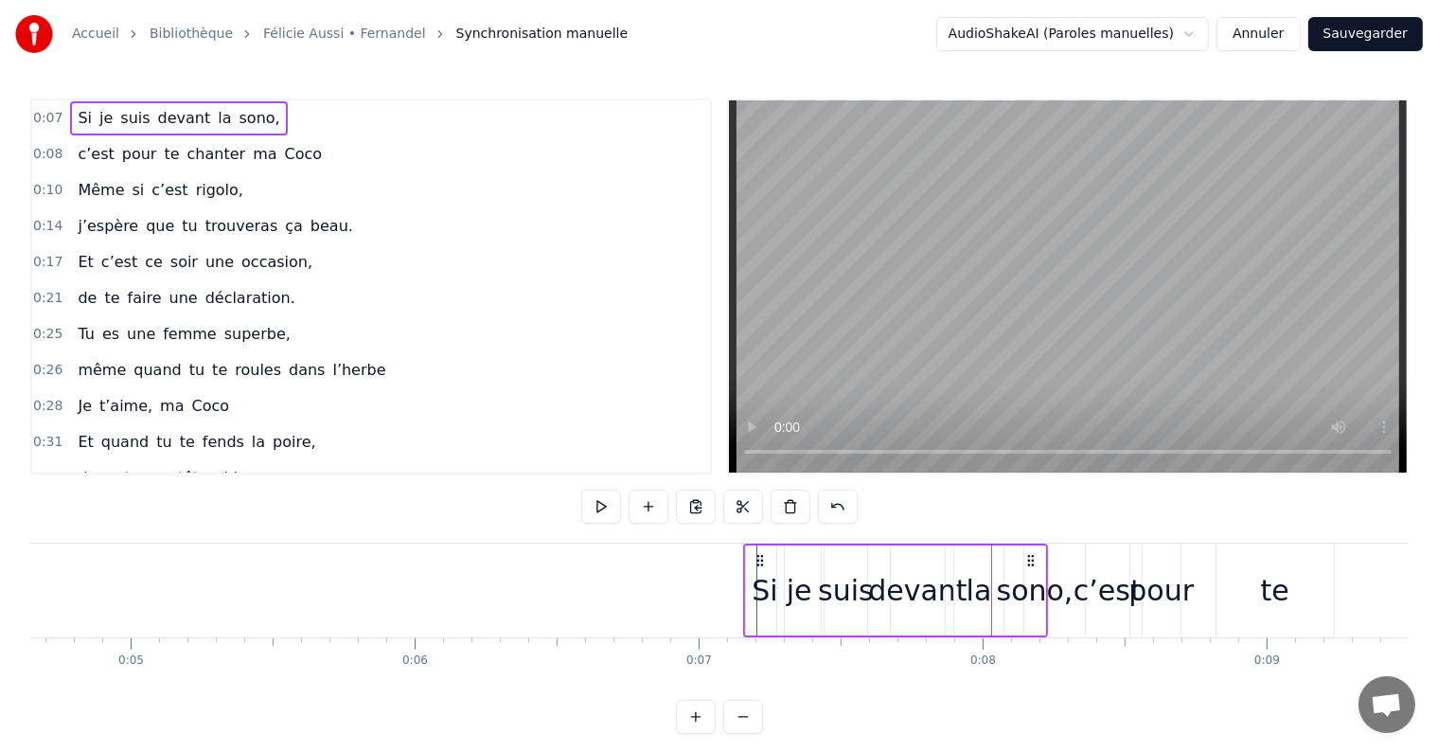
click at [1023, 590] on div "sono," at bounding box center [1035, 590] width 77 height 43
click at [1007, 588] on div "sono," at bounding box center [1035, 590] width 77 height 43
click at [1006, 591] on div at bounding box center [1006, 590] width 1 height 94
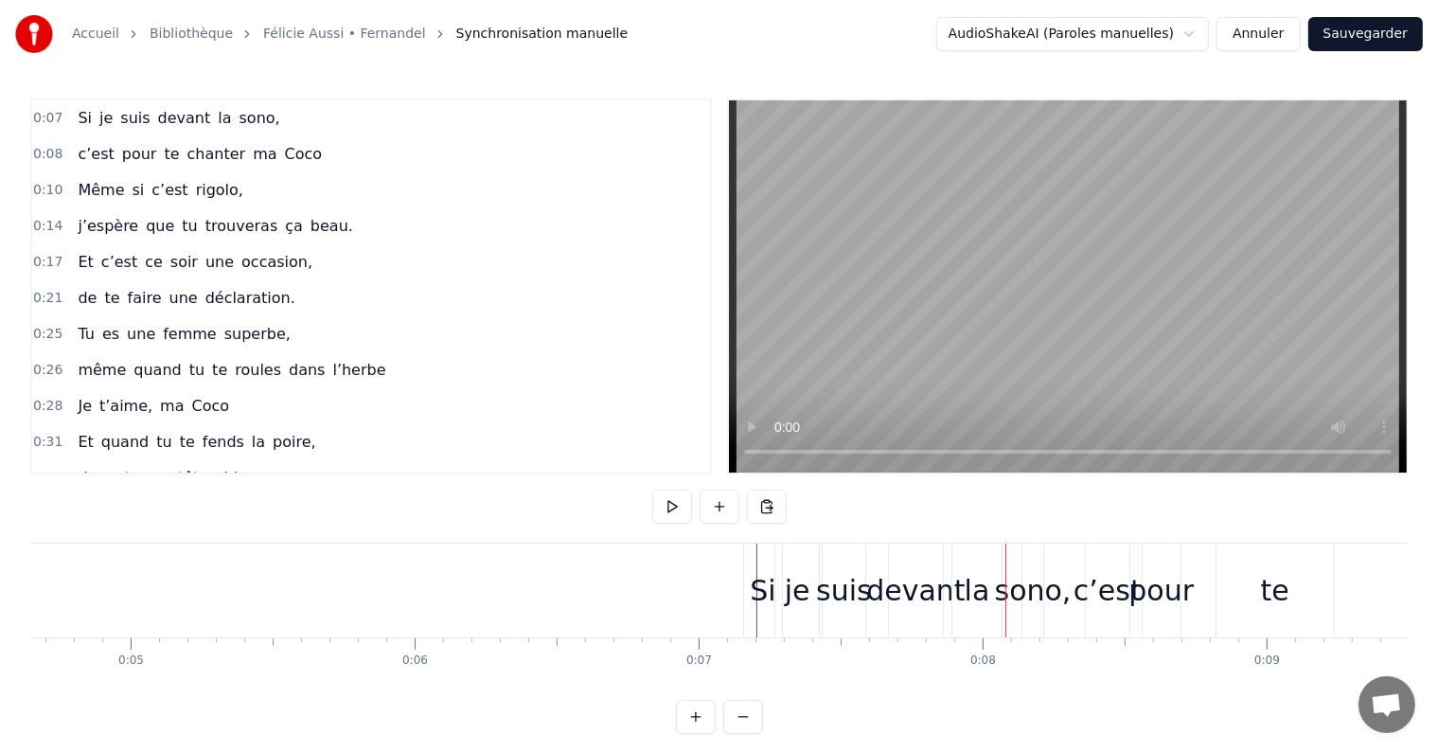
click at [976, 594] on div "la" at bounding box center [978, 590] width 26 height 43
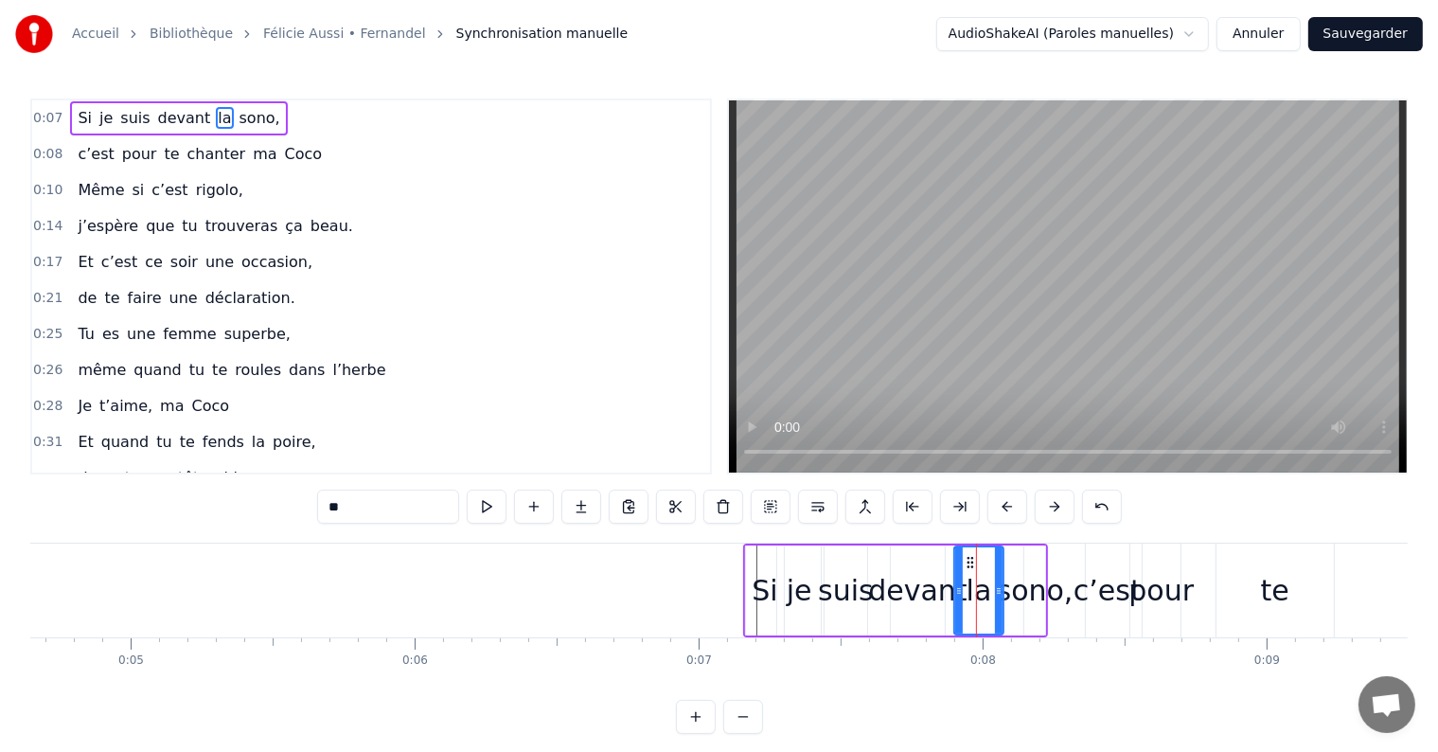
click at [1019, 591] on div "sono," at bounding box center [1035, 590] width 77 height 43
drag, startPoint x: 1034, startPoint y: 559, endPoint x: 1021, endPoint y: 560, distance: 12.3
click at [1021, 560] on icon at bounding box center [1027, 562] width 15 height 15
click at [1152, 583] on div "pour" at bounding box center [1160, 590] width 65 height 43
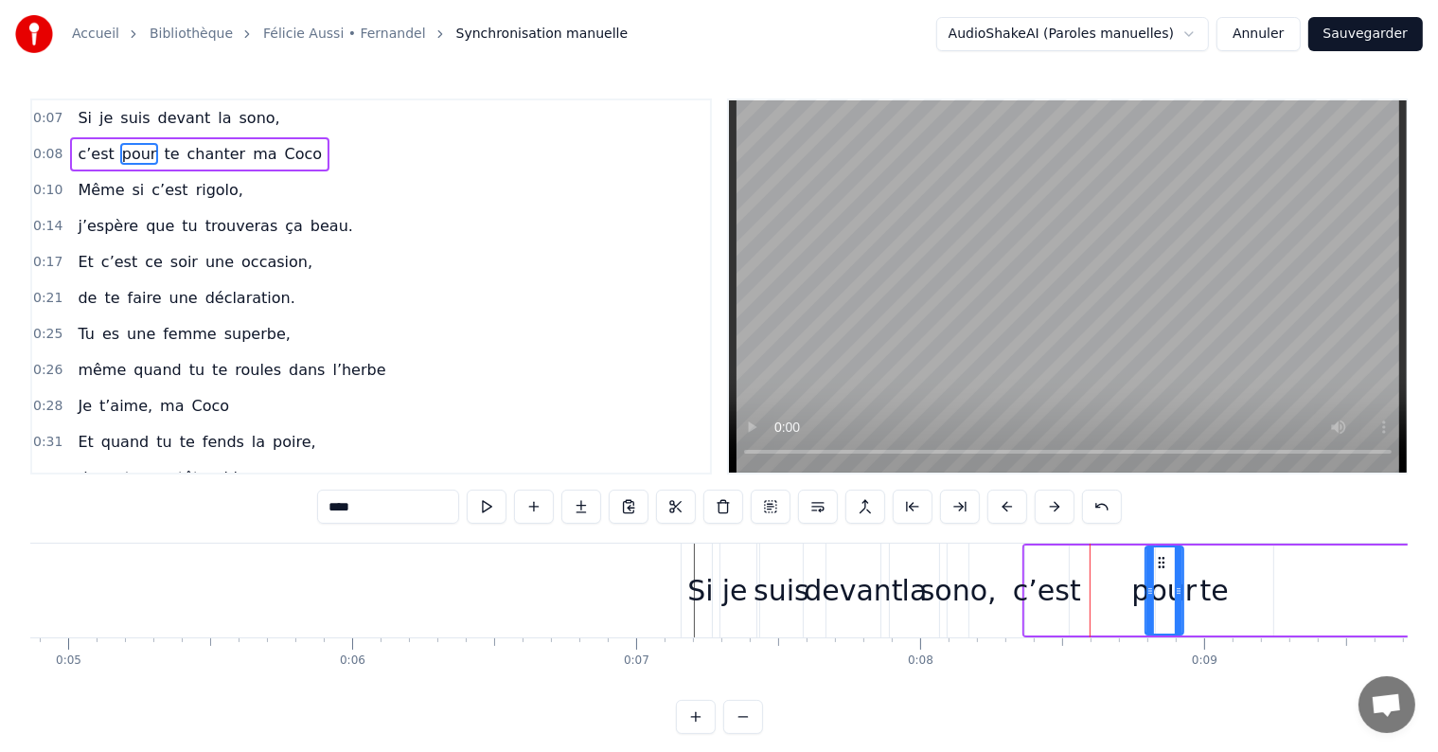
scroll to position [0, 1391]
drag, startPoint x: 1159, startPoint y: 560, endPoint x: 1126, endPoint y: 562, distance: 32.2
click at [1126, 562] on icon at bounding box center [1128, 562] width 15 height 15
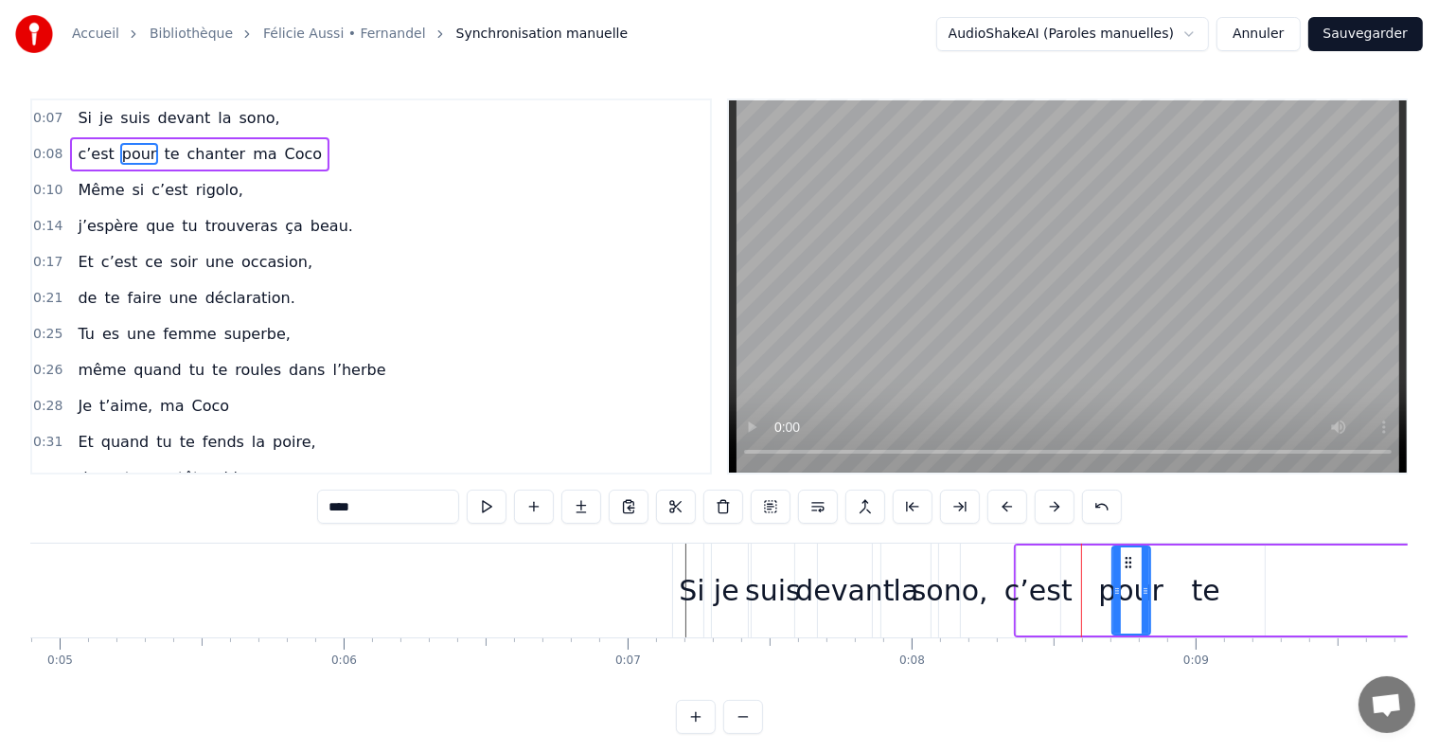
click at [1049, 599] on div "c’est" at bounding box center [1038, 590] width 68 height 43
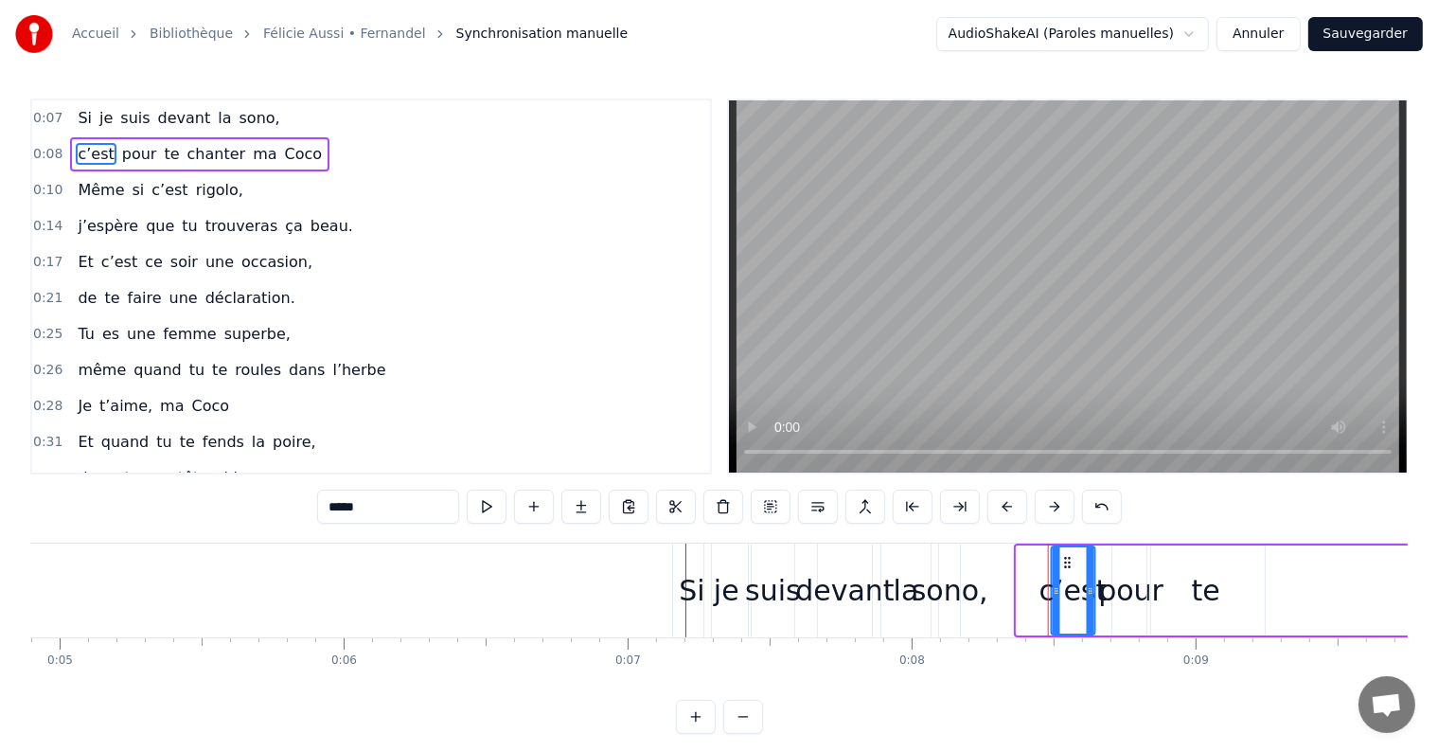
drag, startPoint x: 1032, startPoint y: 559, endPoint x: 1067, endPoint y: 554, distance: 35.5
click at [1067, 555] on icon at bounding box center [1067, 562] width 15 height 15
click at [1125, 591] on div "pour" at bounding box center [1130, 590] width 65 height 43
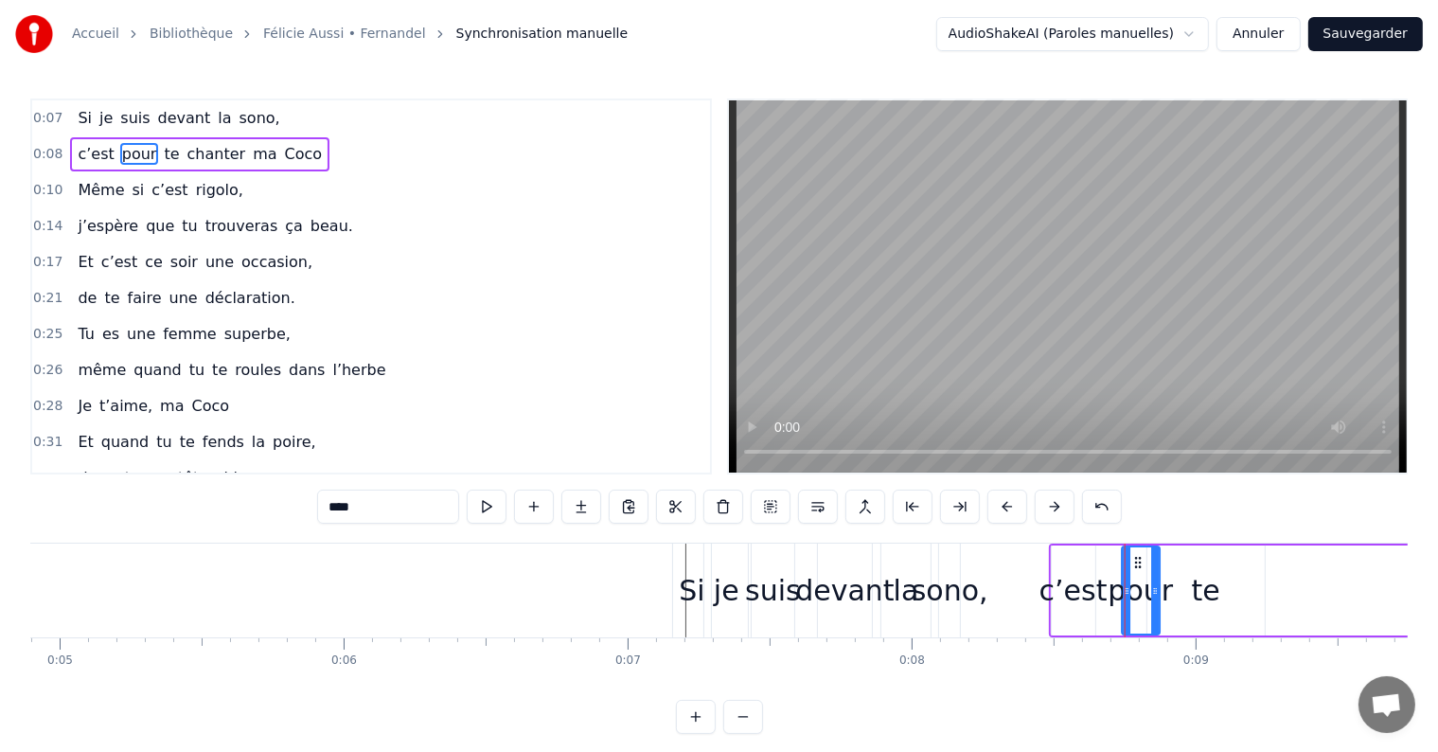
drag, startPoint x: 1125, startPoint y: 558, endPoint x: 1136, endPoint y: 557, distance: 10.5
click at [1136, 557] on icon at bounding box center [1137, 562] width 15 height 15
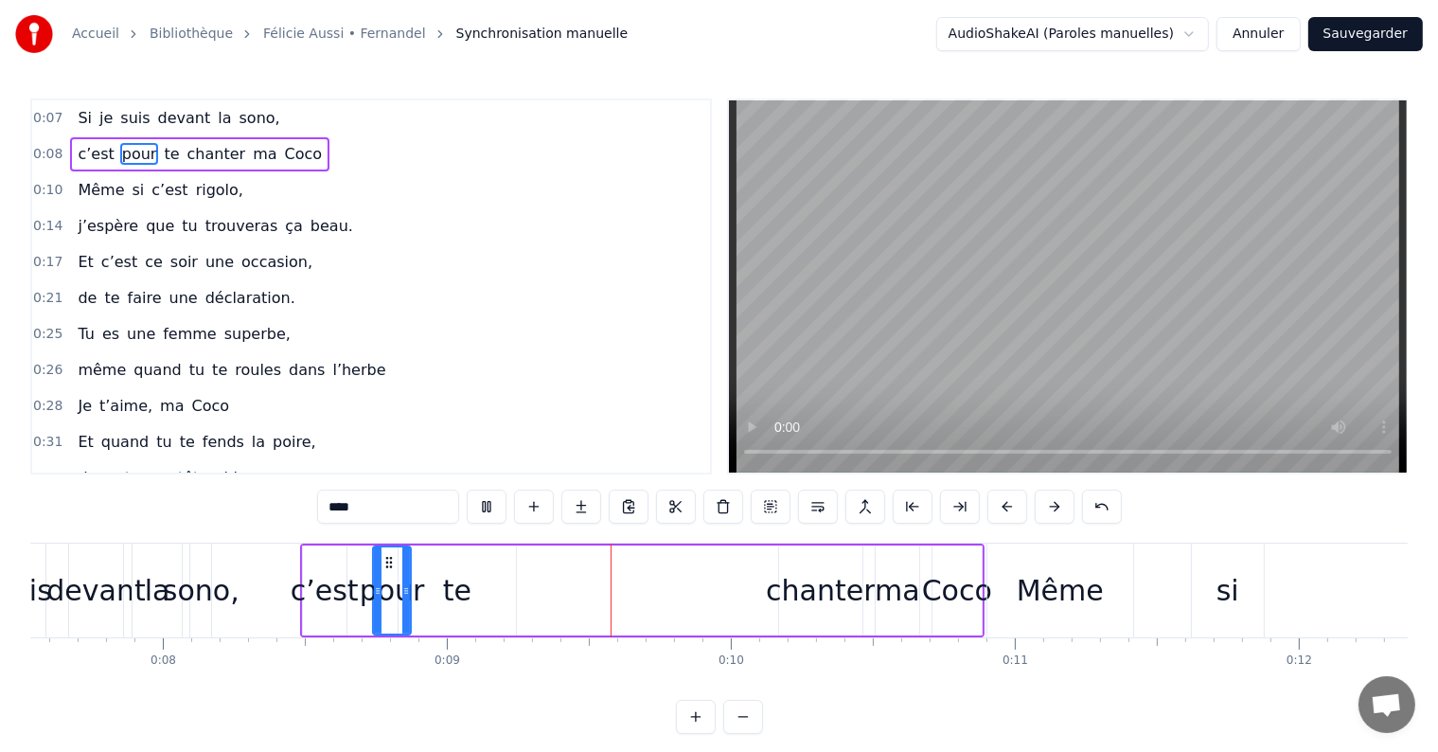
scroll to position [0, 2455]
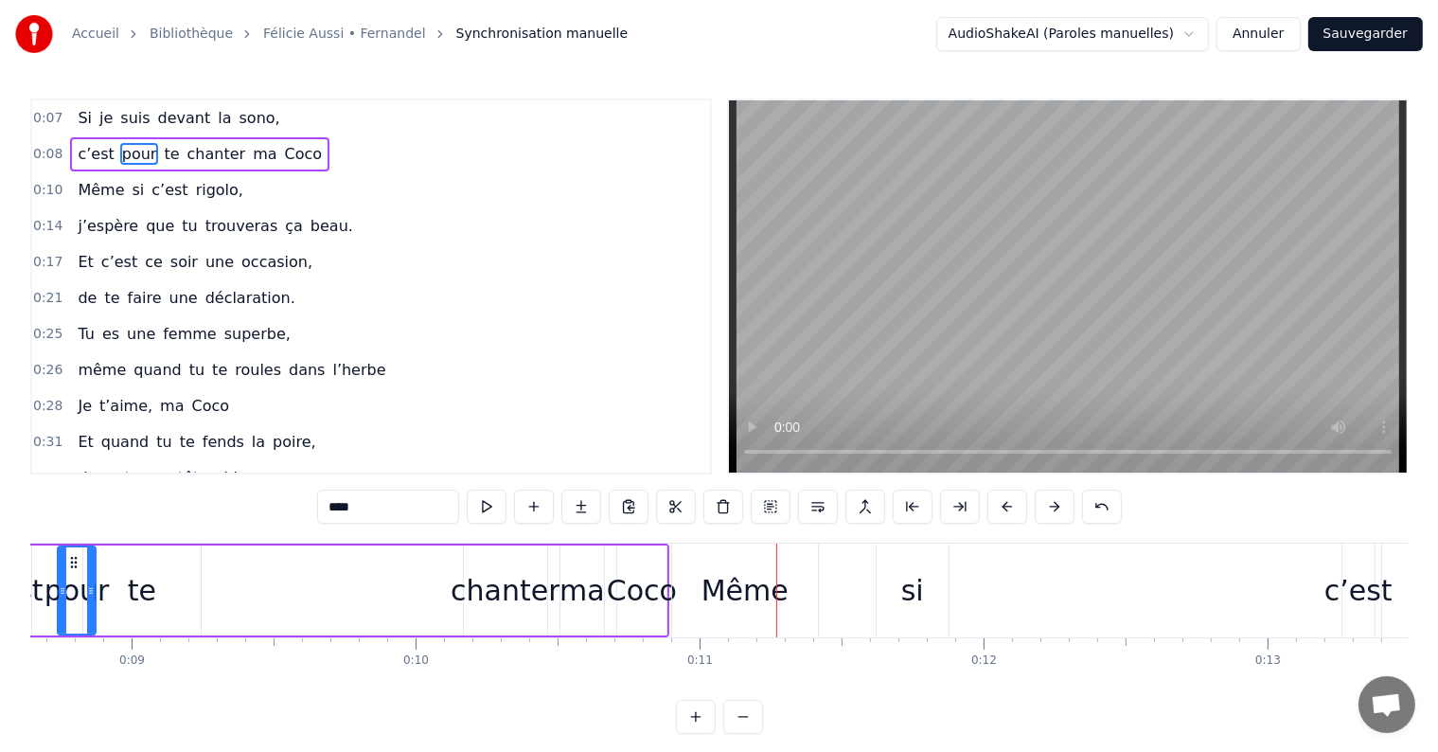
click at [251, 151] on span "ma" at bounding box center [264, 154] width 27 height 22
click at [186, 152] on span "chanter" at bounding box center [217, 154] width 62 height 22
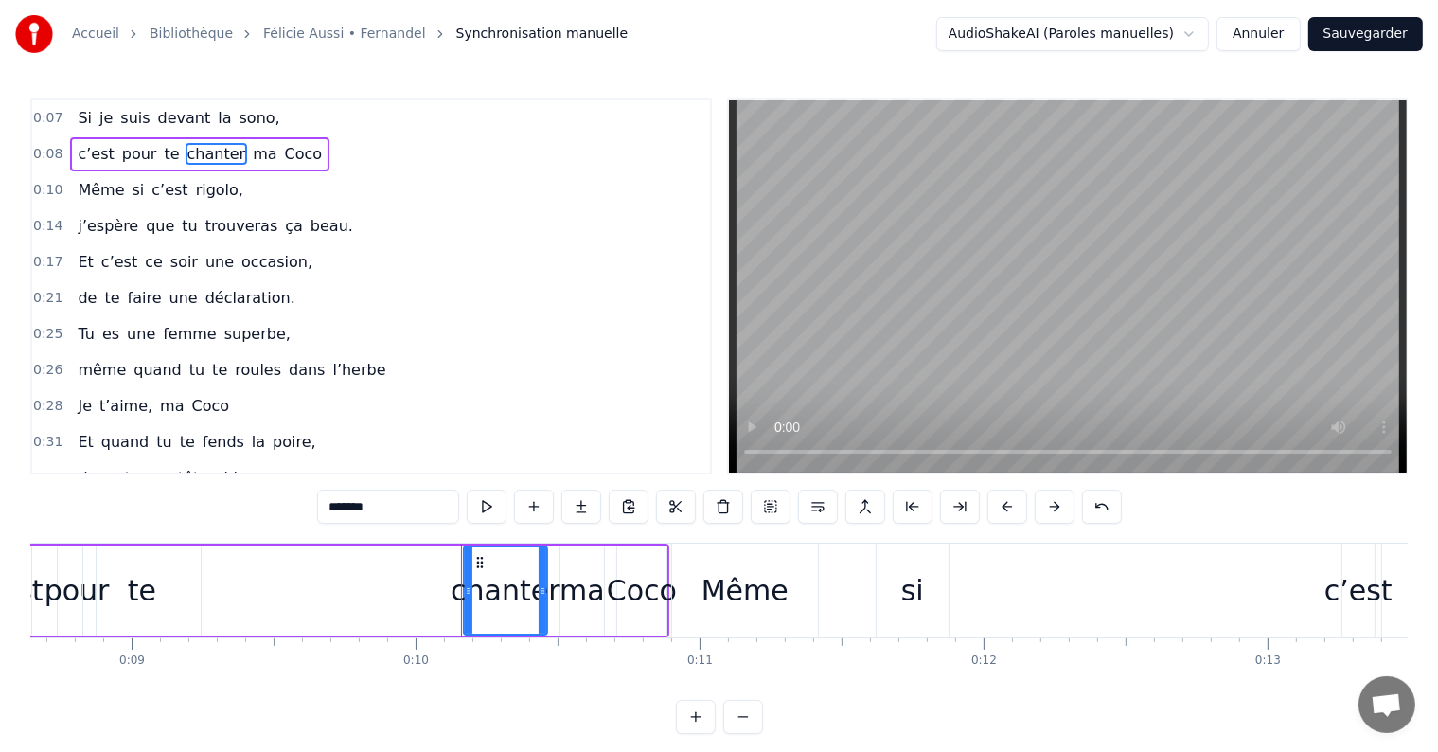
click at [91, 149] on span "c’est" at bounding box center [96, 154] width 40 height 22
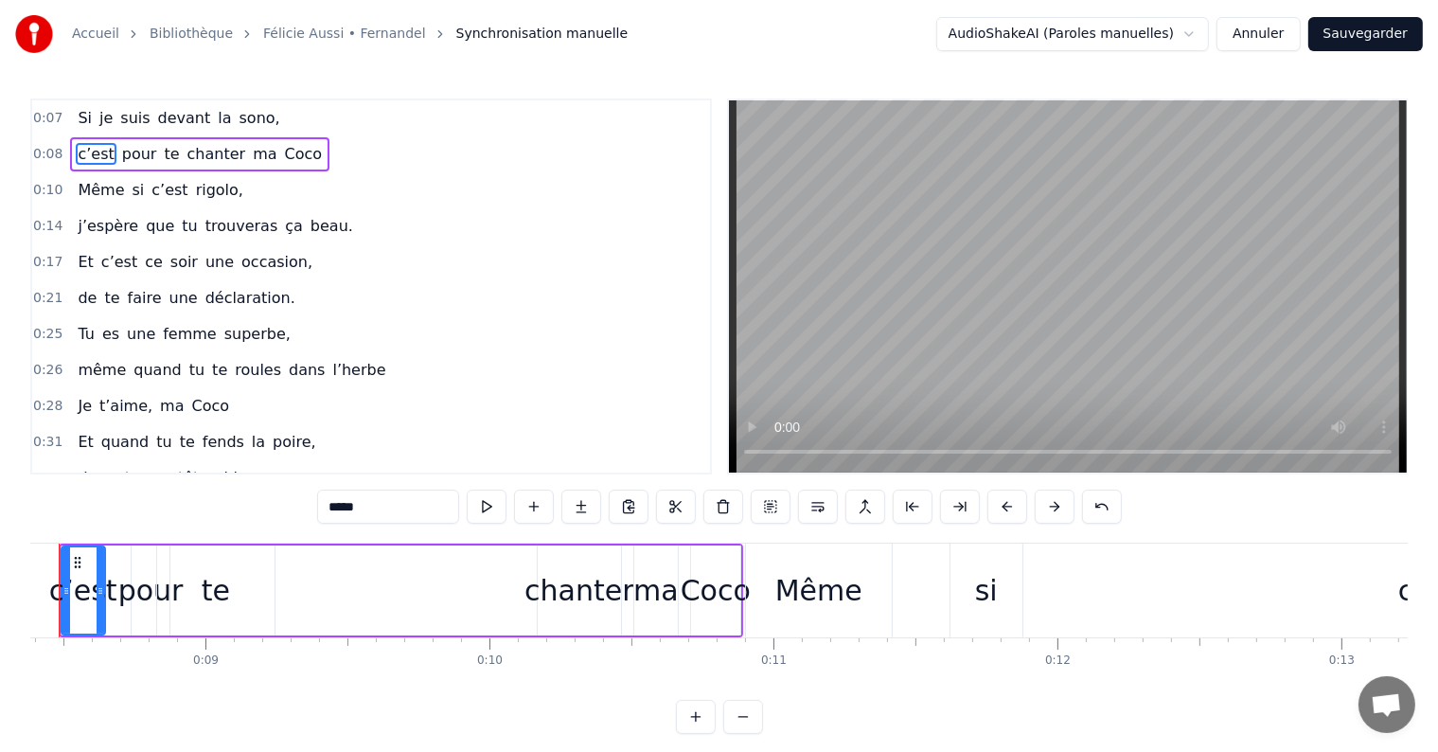
scroll to position [0, 2313]
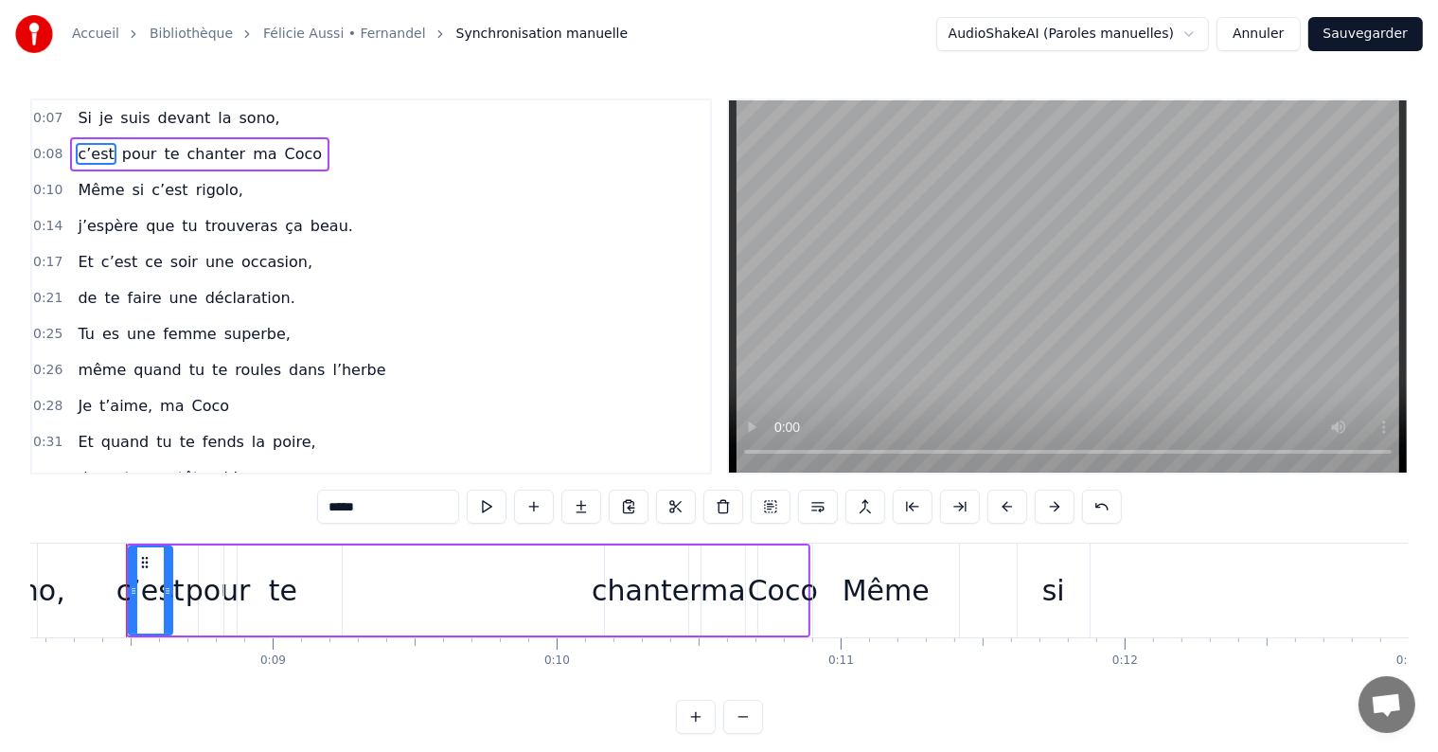
click at [284, 585] on div "te" at bounding box center [283, 590] width 28 height 43
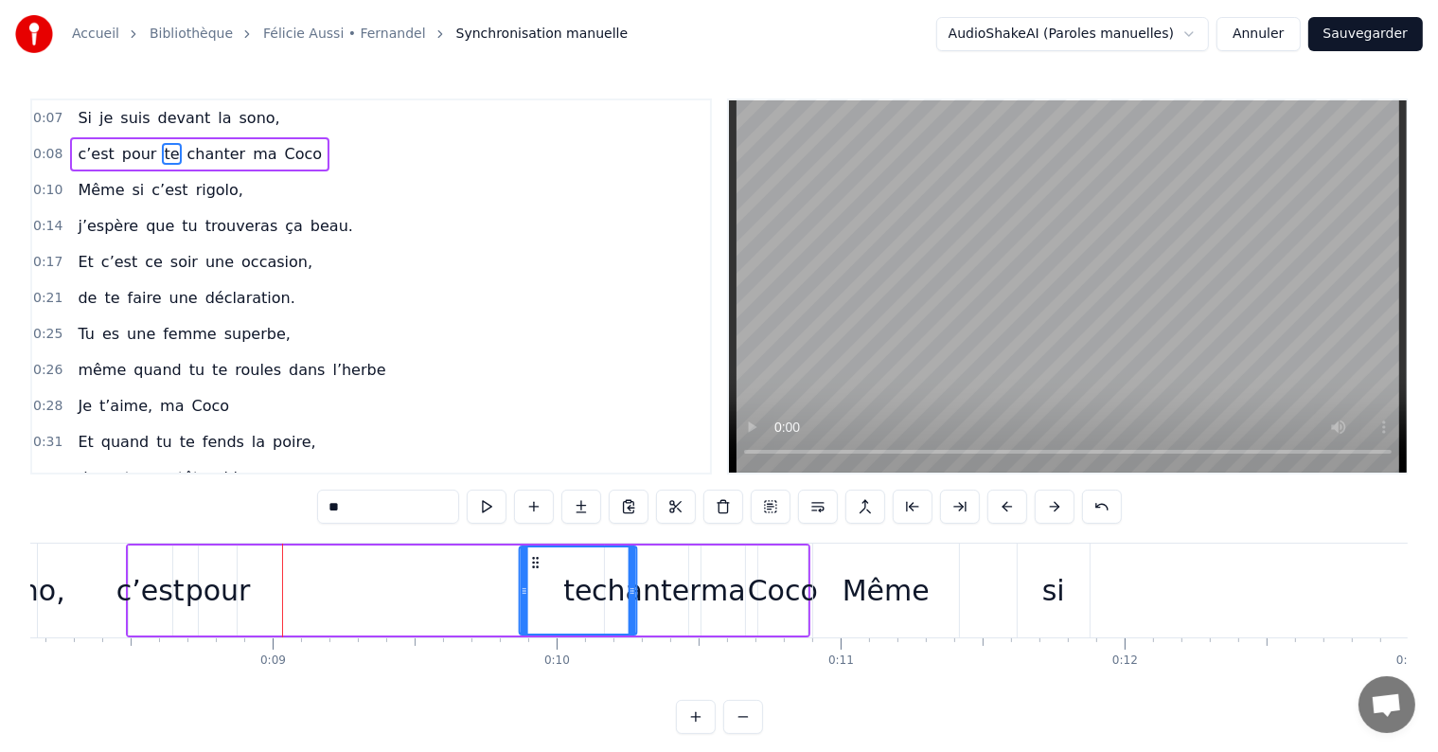
drag, startPoint x: 237, startPoint y: 561, endPoint x: 532, endPoint y: 569, distance: 295.4
click at [532, 569] on div "te" at bounding box center [578, 590] width 115 height 86
click at [231, 583] on div "pour" at bounding box center [218, 590] width 65 height 43
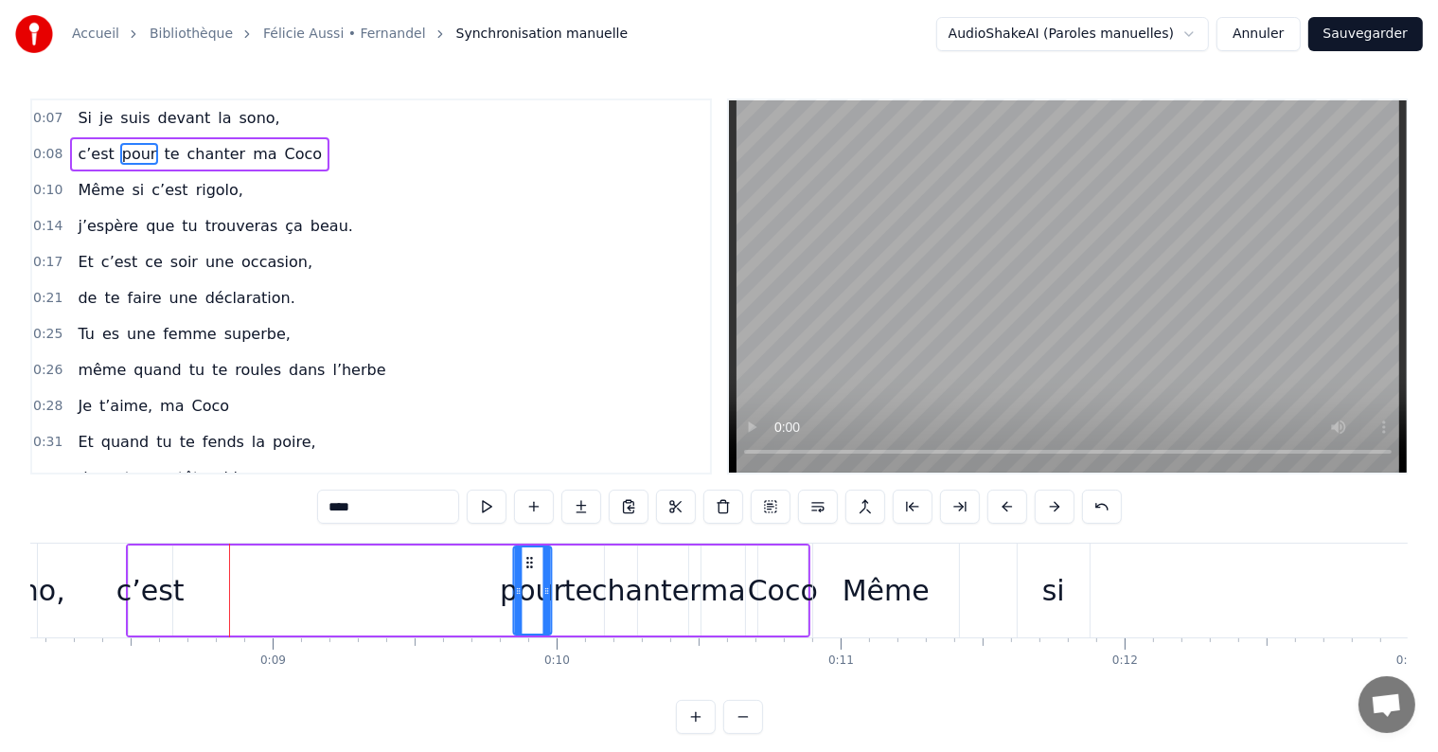
drag, startPoint x: 214, startPoint y: 560, endPoint x: 529, endPoint y: 567, distance: 315.3
click at [529, 567] on icon at bounding box center [530, 562] width 15 height 15
click at [153, 593] on div "c’est" at bounding box center [150, 590] width 68 height 43
type input "*****"
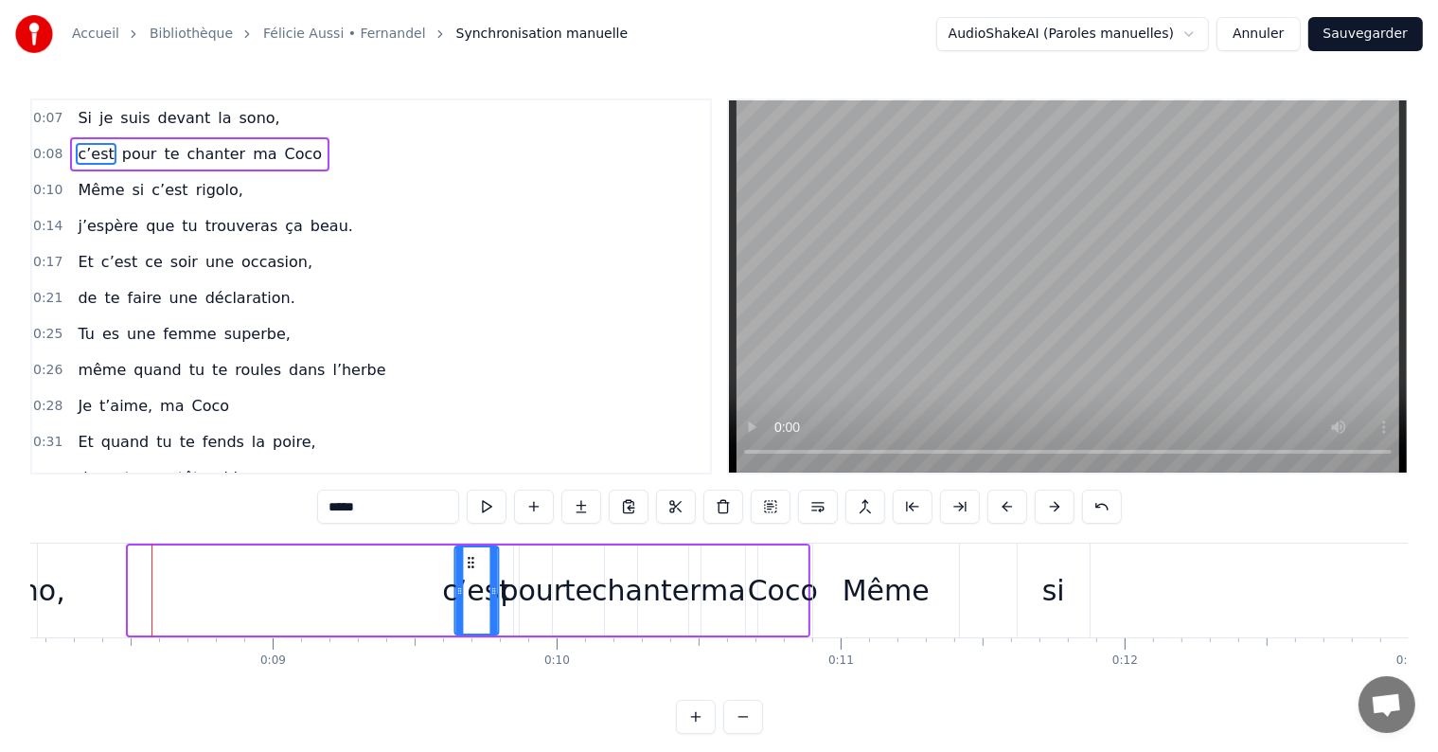
drag, startPoint x: 144, startPoint y: 556, endPoint x: 470, endPoint y: 553, distance: 326.6
click at [470, 553] on div "c’est" at bounding box center [476, 590] width 42 height 86
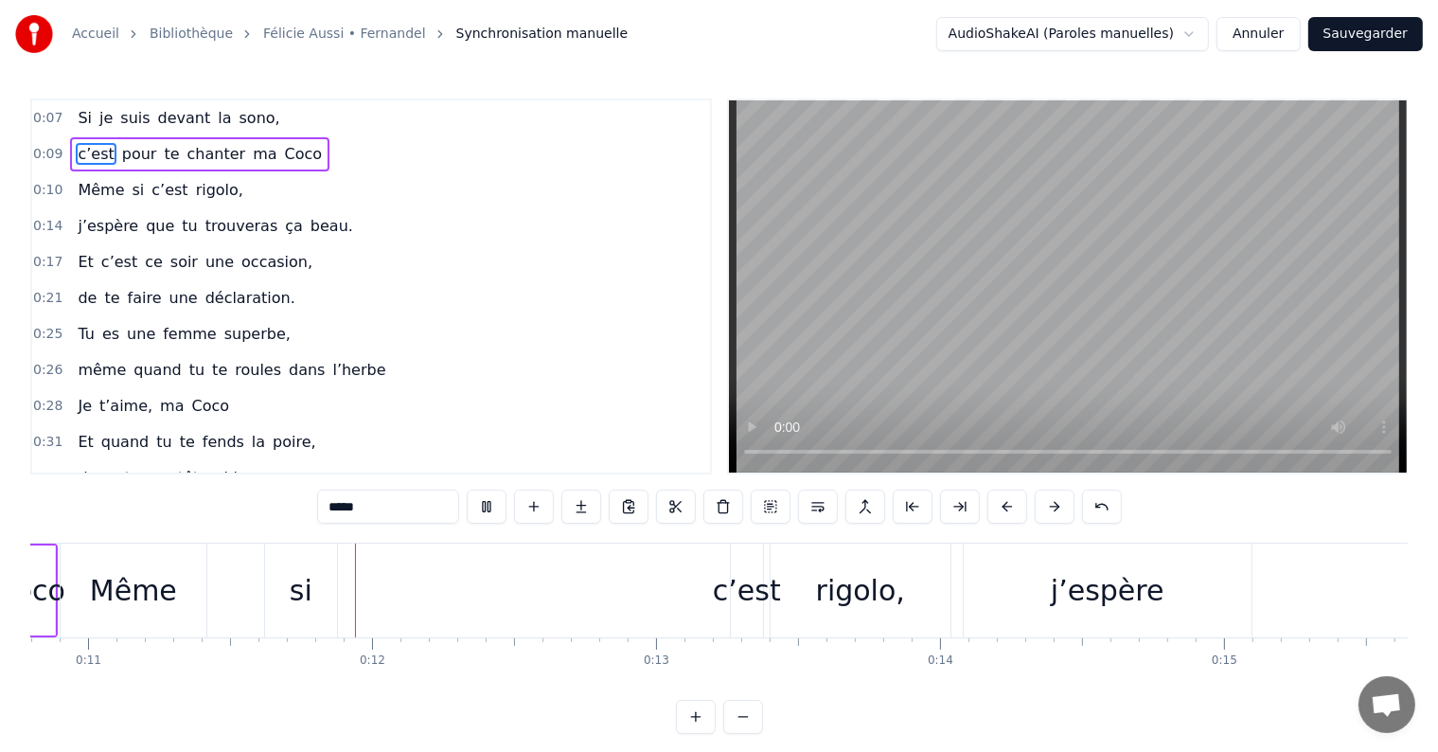
scroll to position [0, 3093]
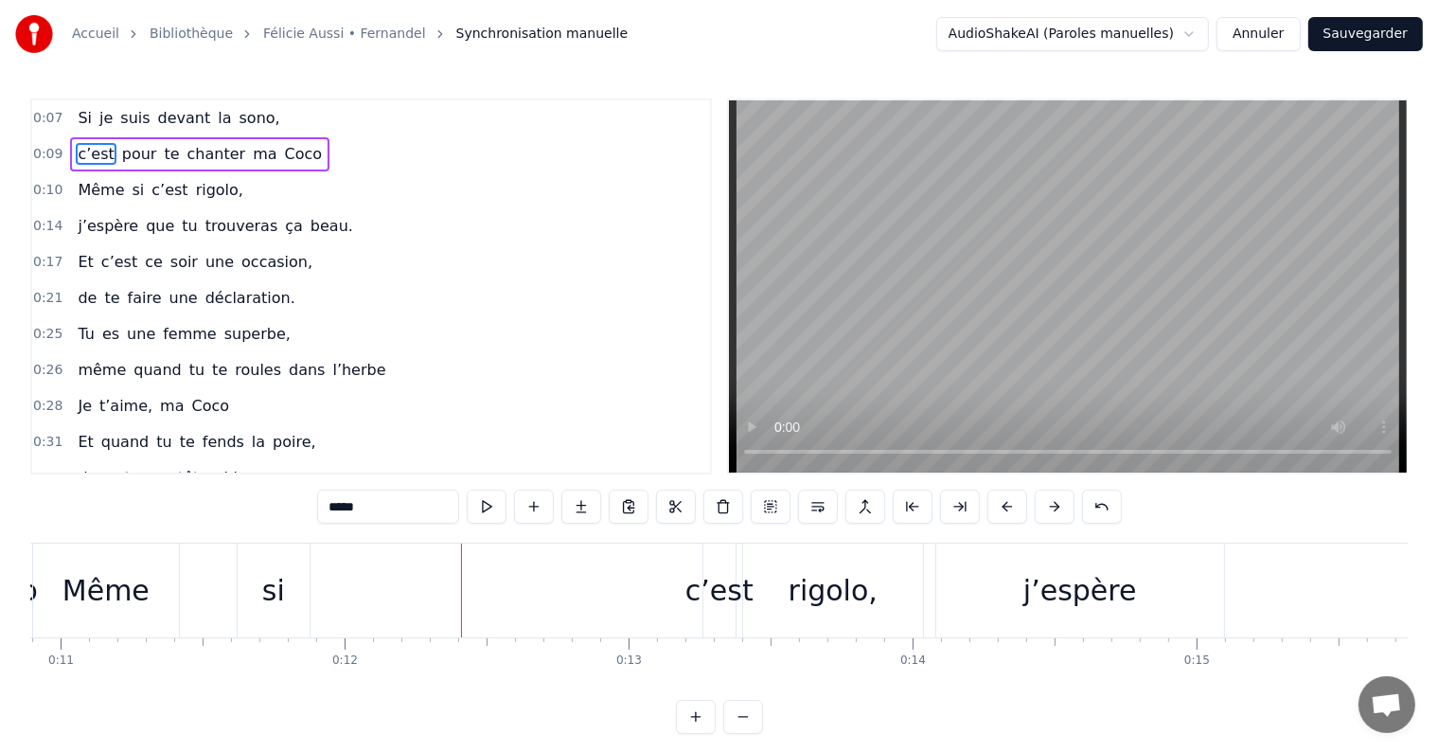
drag, startPoint x: 269, startPoint y: 586, endPoint x: 619, endPoint y: 588, distance: 350.2
click at [619, 588] on div "Même si c’est rigolo," at bounding box center [479, 590] width 895 height 94
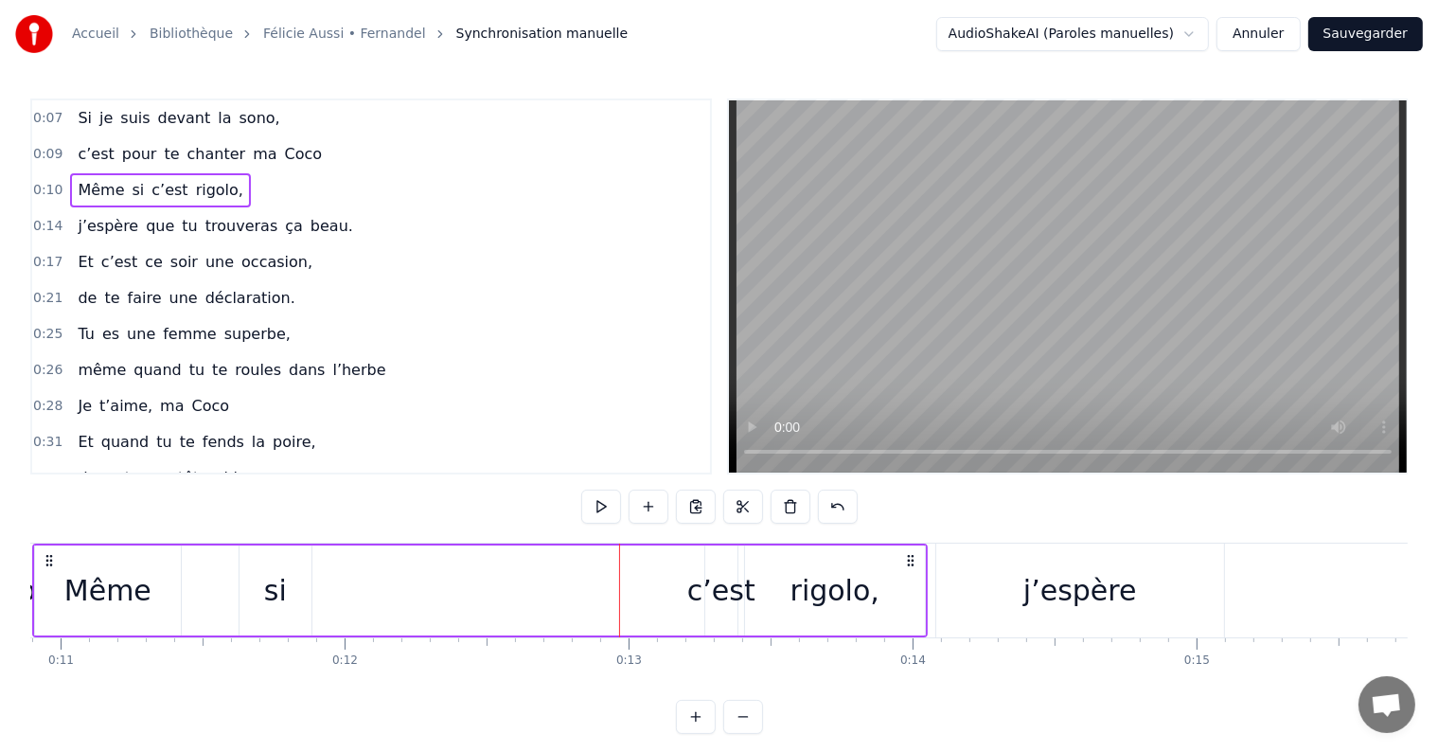
drag, startPoint x: 277, startPoint y: 596, endPoint x: 319, endPoint y: 597, distance: 41.7
click at [319, 597] on div "Même si c’est rigolo," at bounding box center [479, 590] width 895 height 94
click at [280, 591] on div "si" at bounding box center [275, 590] width 23 height 43
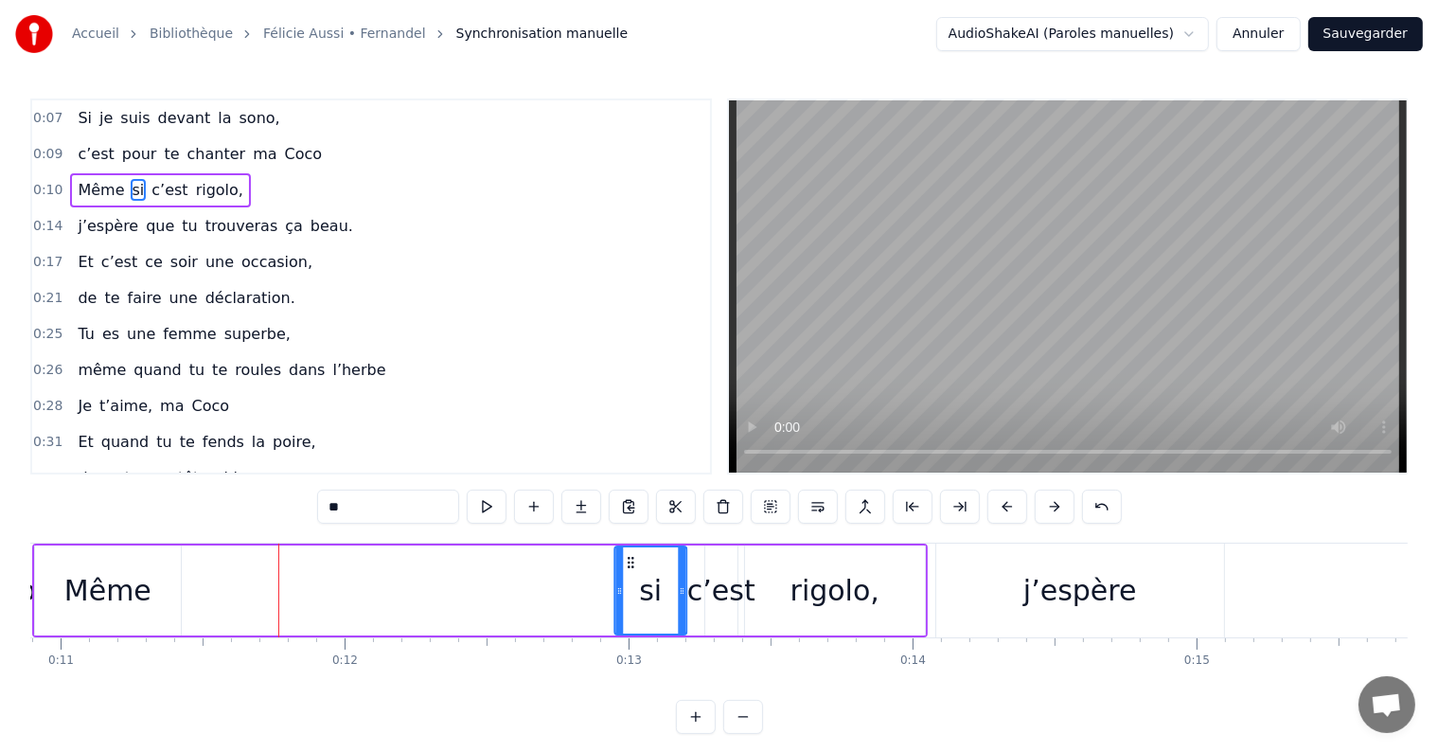
drag, startPoint x: 255, startPoint y: 557, endPoint x: 630, endPoint y: 570, distance: 376.0
click at [630, 570] on div "si" at bounding box center [651, 590] width 70 height 86
click at [714, 594] on div "c’est" at bounding box center [721, 590] width 68 height 43
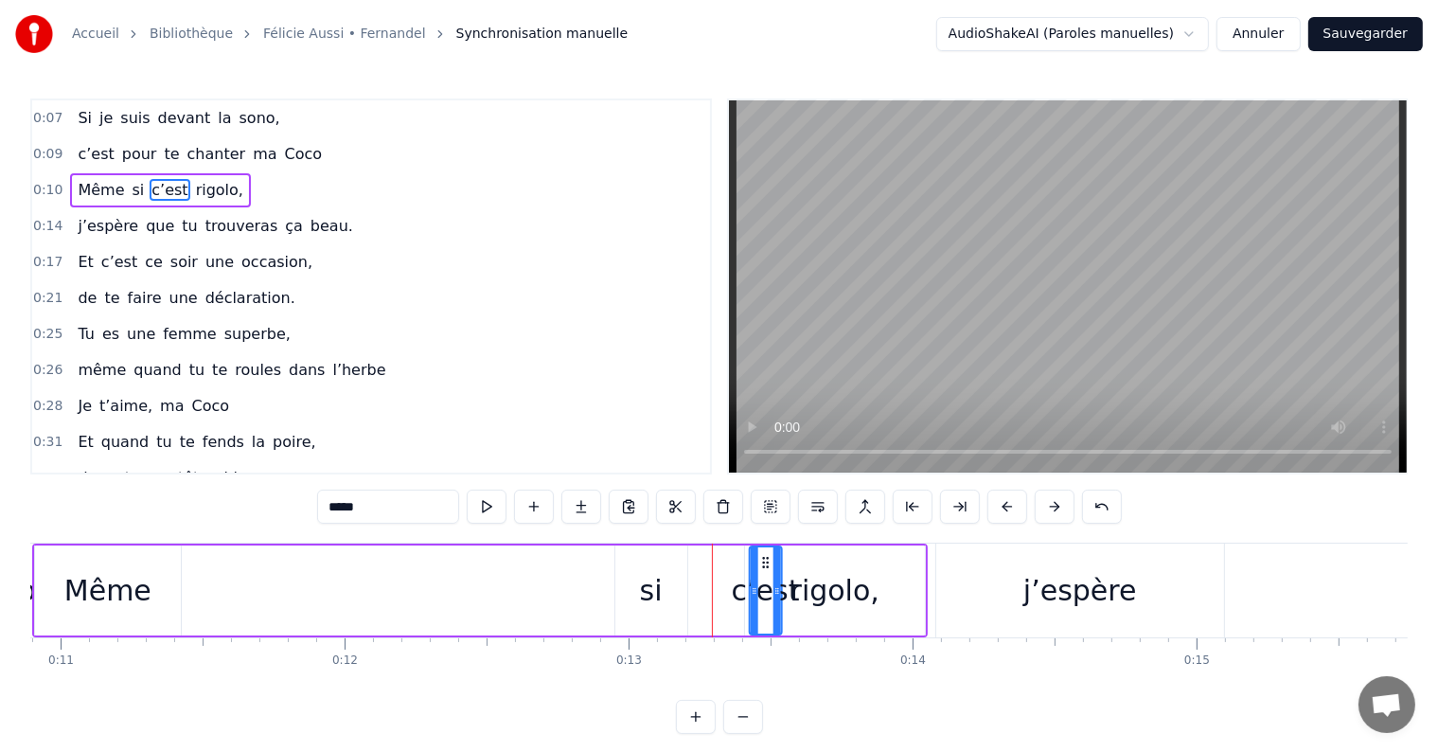
drag, startPoint x: 720, startPoint y: 558, endPoint x: 765, endPoint y: 560, distance: 44.5
click at [819, 589] on div "rigolo," at bounding box center [834, 590] width 89 height 43
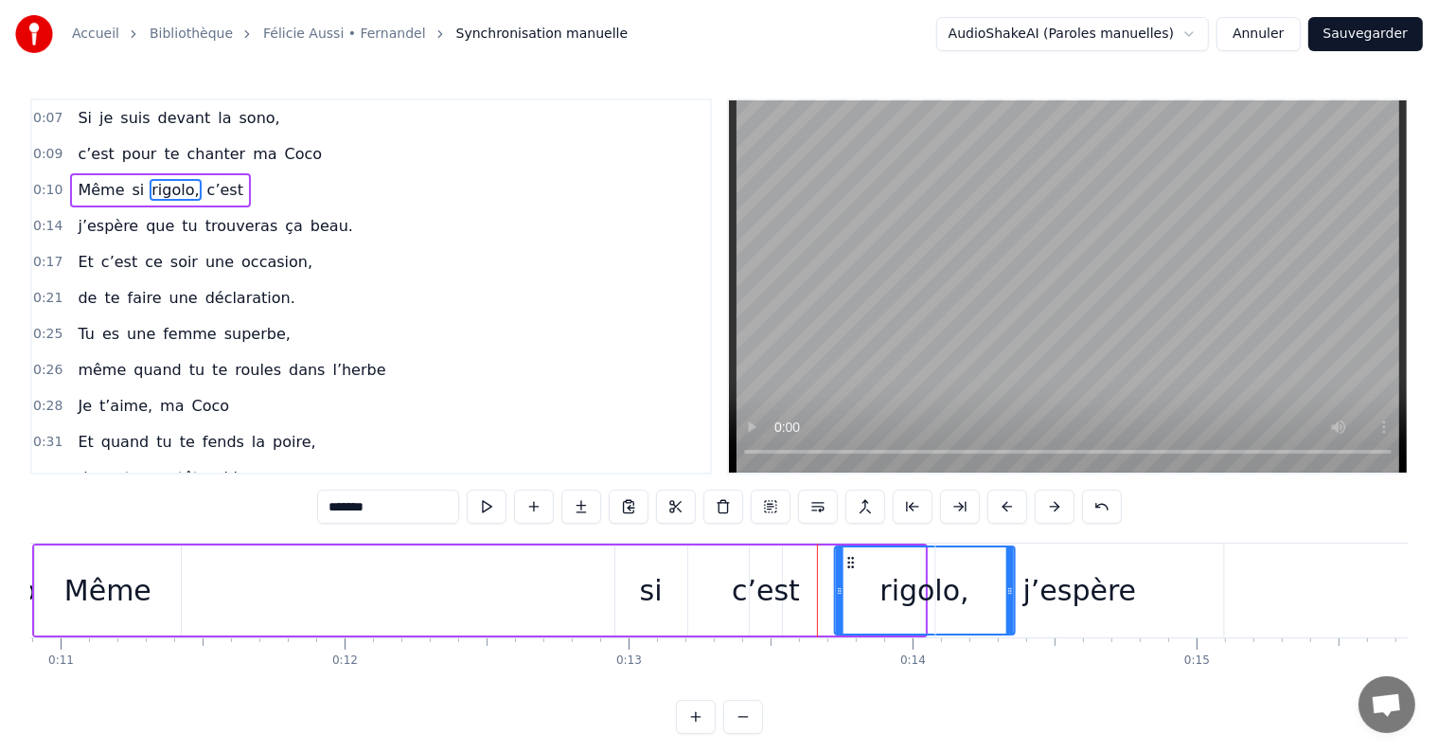
drag, startPoint x: 761, startPoint y: 557, endPoint x: 852, endPoint y: 558, distance: 90.9
click at [765, 596] on div "c’est" at bounding box center [766, 590] width 68 height 43
type input "*****"
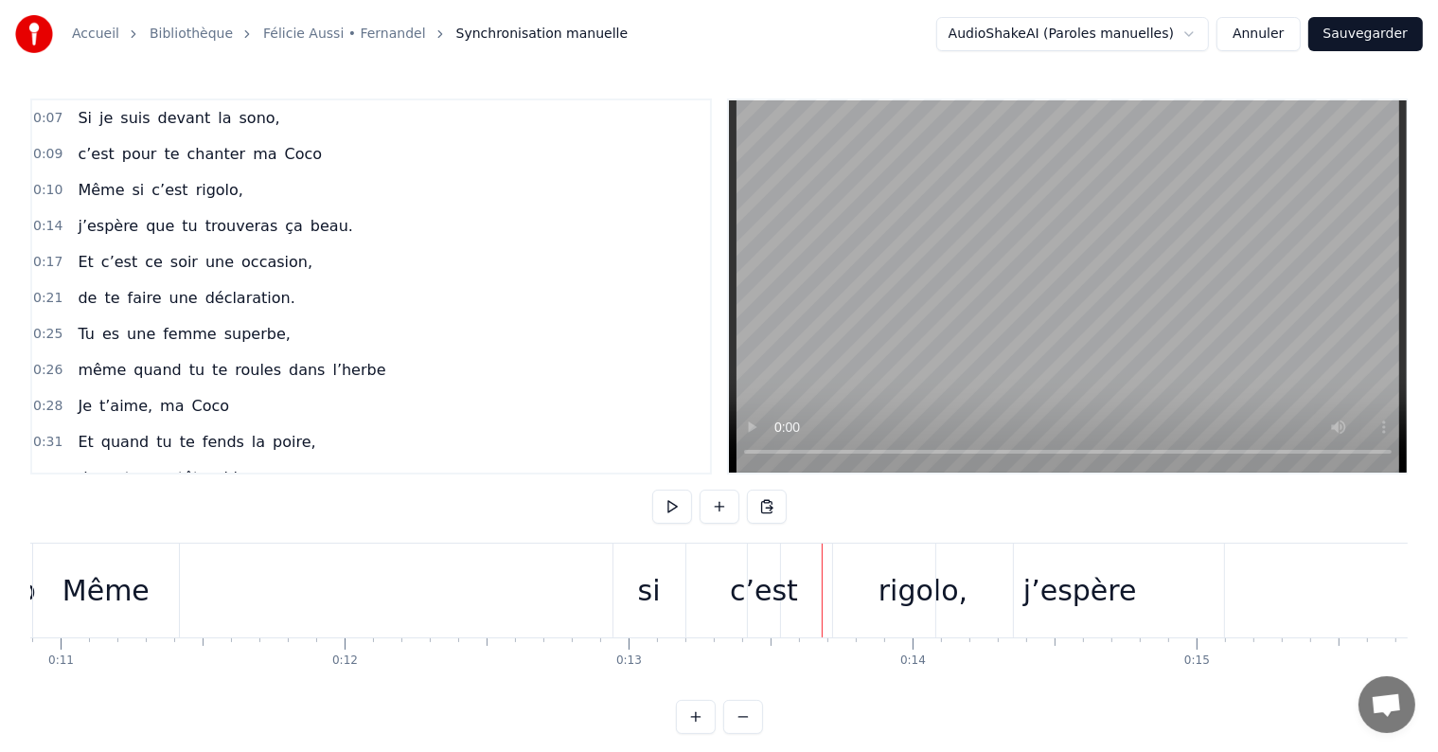
click at [759, 594] on div "c’est" at bounding box center [764, 590] width 68 height 43
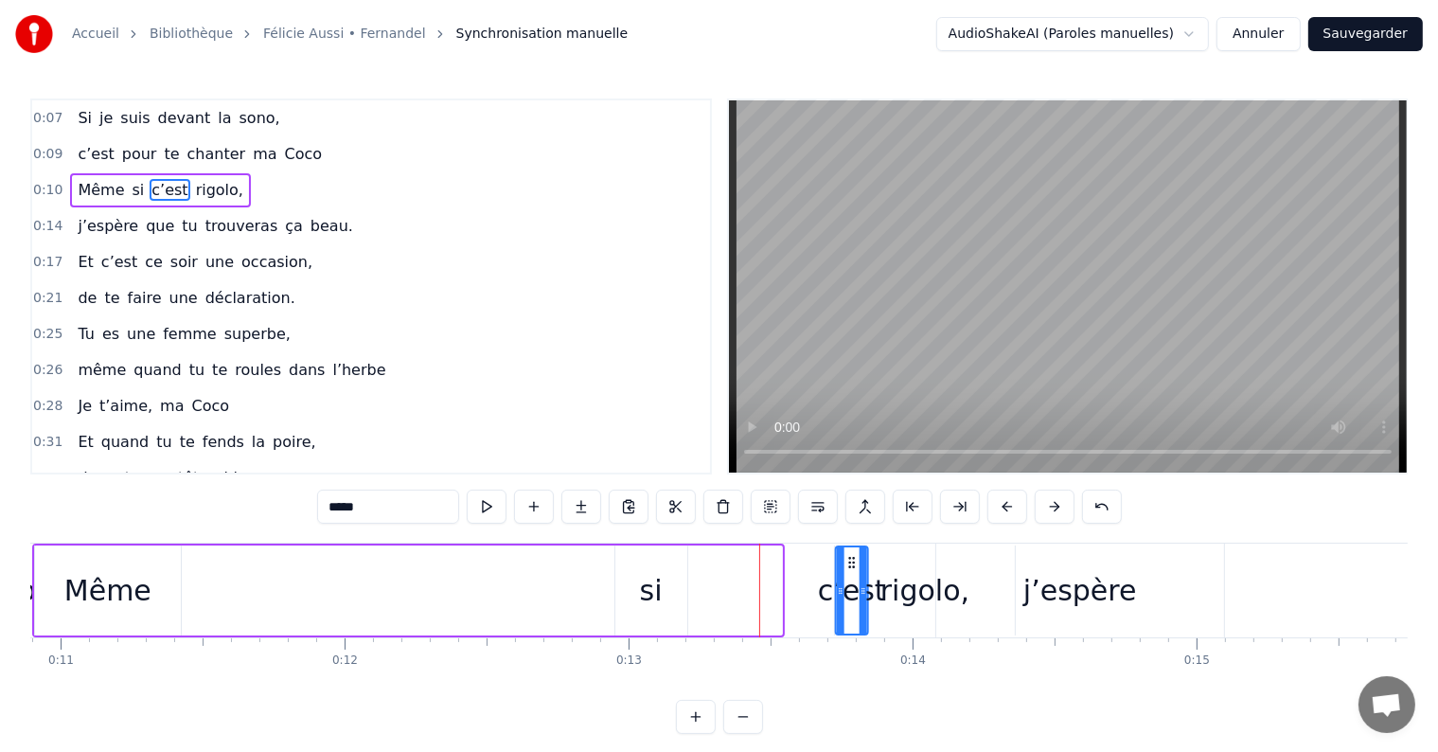
drag, startPoint x: 768, startPoint y: 557, endPoint x: 854, endPoint y: 554, distance: 86.2
click at [656, 598] on div "si" at bounding box center [651, 590] width 23 height 43
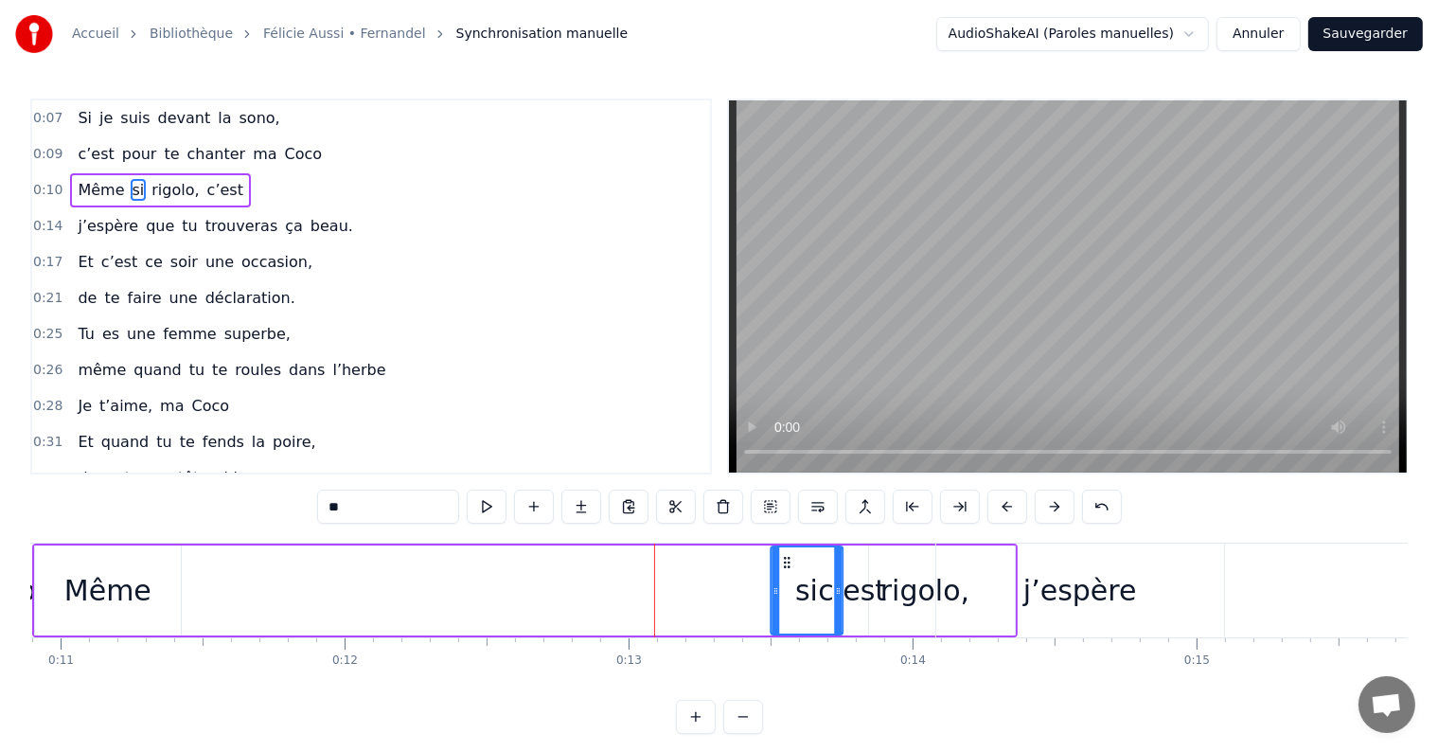
drag, startPoint x: 631, startPoint y: 560, endPoint x: 788, endPoint y: 558, distance: 156.2
click at [788, 558] on icon at bounding box center [786, 562] width 15 height 15
click at [125, 593] on div "Même" at bounding box center [107, 590] width 87 height 43
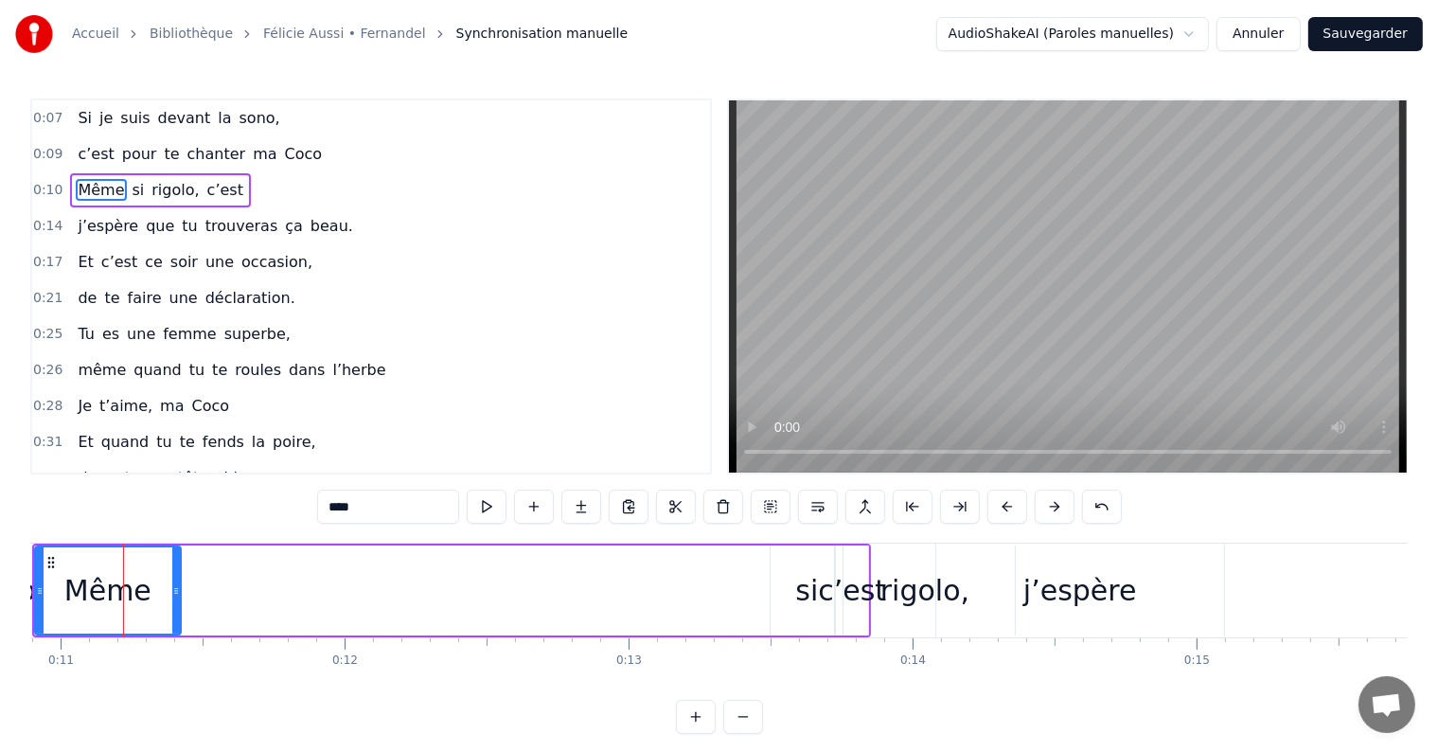
scroll to position [0, 3092]
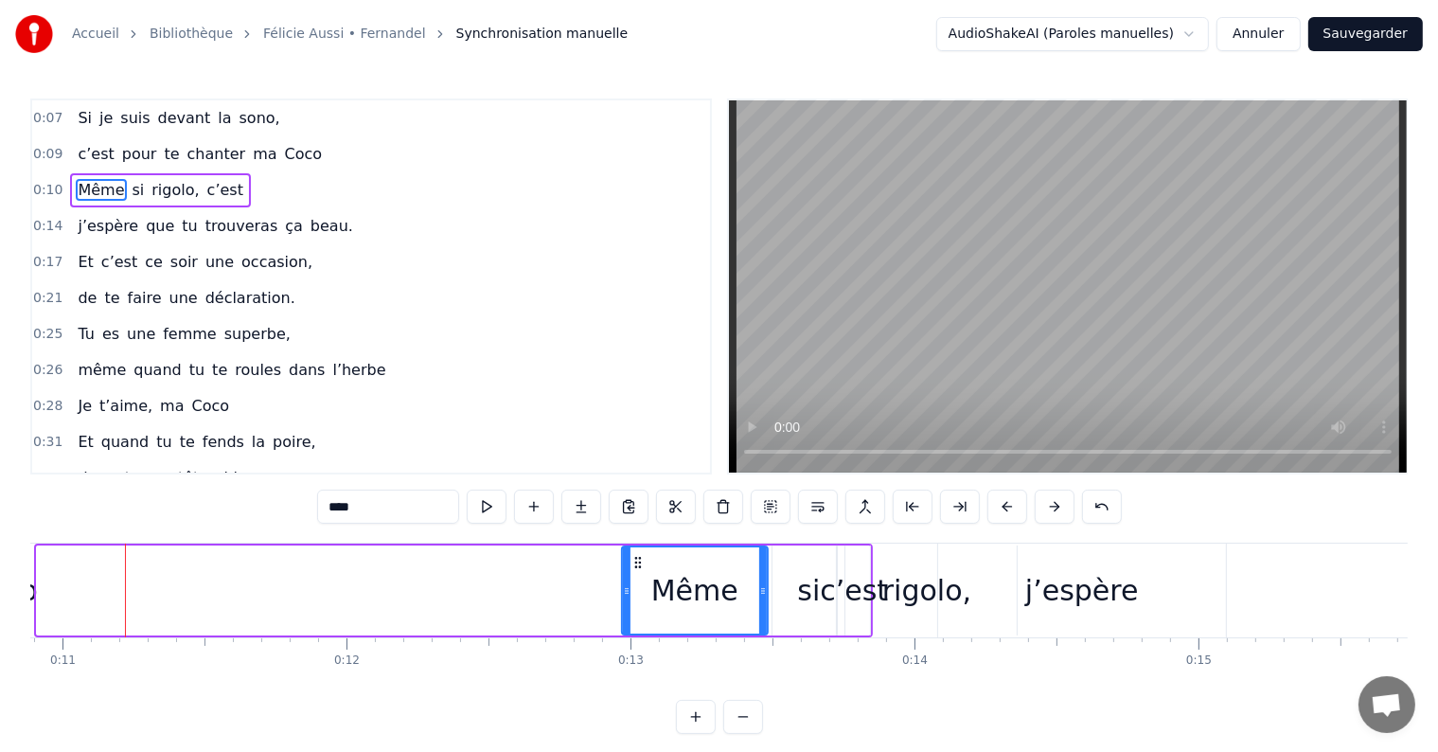
drag, startPoint x: 50, startPoint y: 560, endPoint x: 636, endPoint y: 582, distance: 586.3
click at [636, 582] on div "Même" at bounding box center [695, 590] width 144 height 86
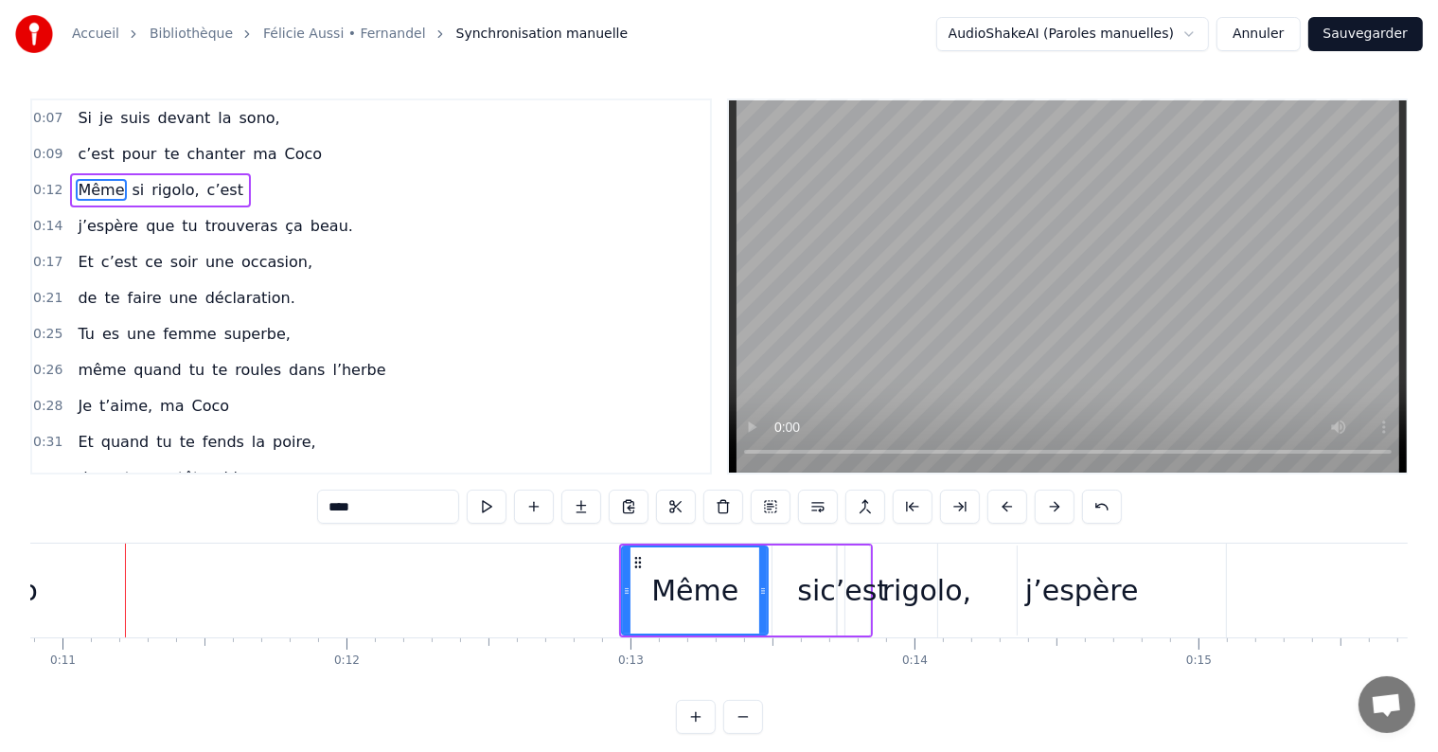
click at [808, 598] on div "si" at bounding box center [808, 590] width 23 height 43
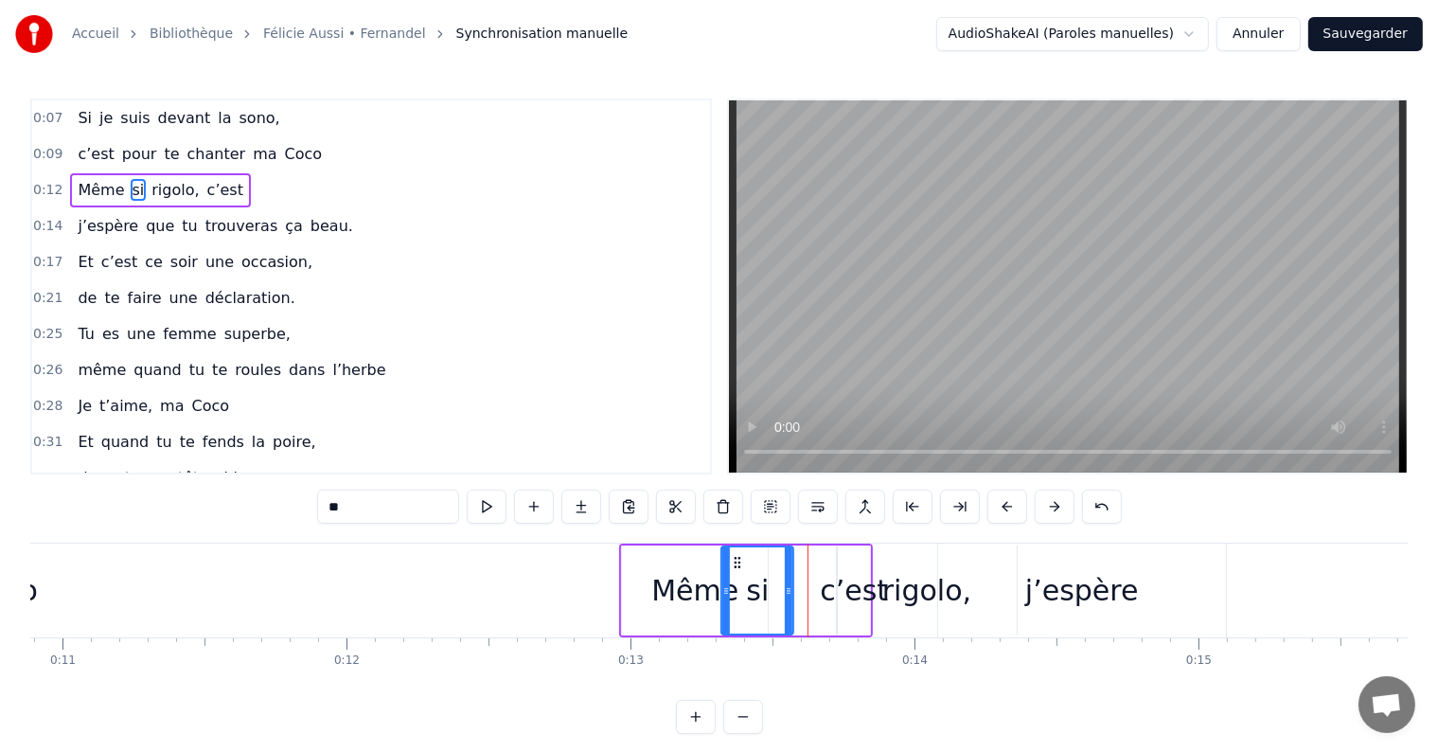
drag, startPoint x: 787, startPoint y: 557, endPoint x: 736, endPoint y: 558, distance: 51.2
click at [736, 558] on icon at bounding box center [738, 562] width 15 height 15
click at [852, 593] on div "c’est" at bounding box center [854, 590] width 68 height 43
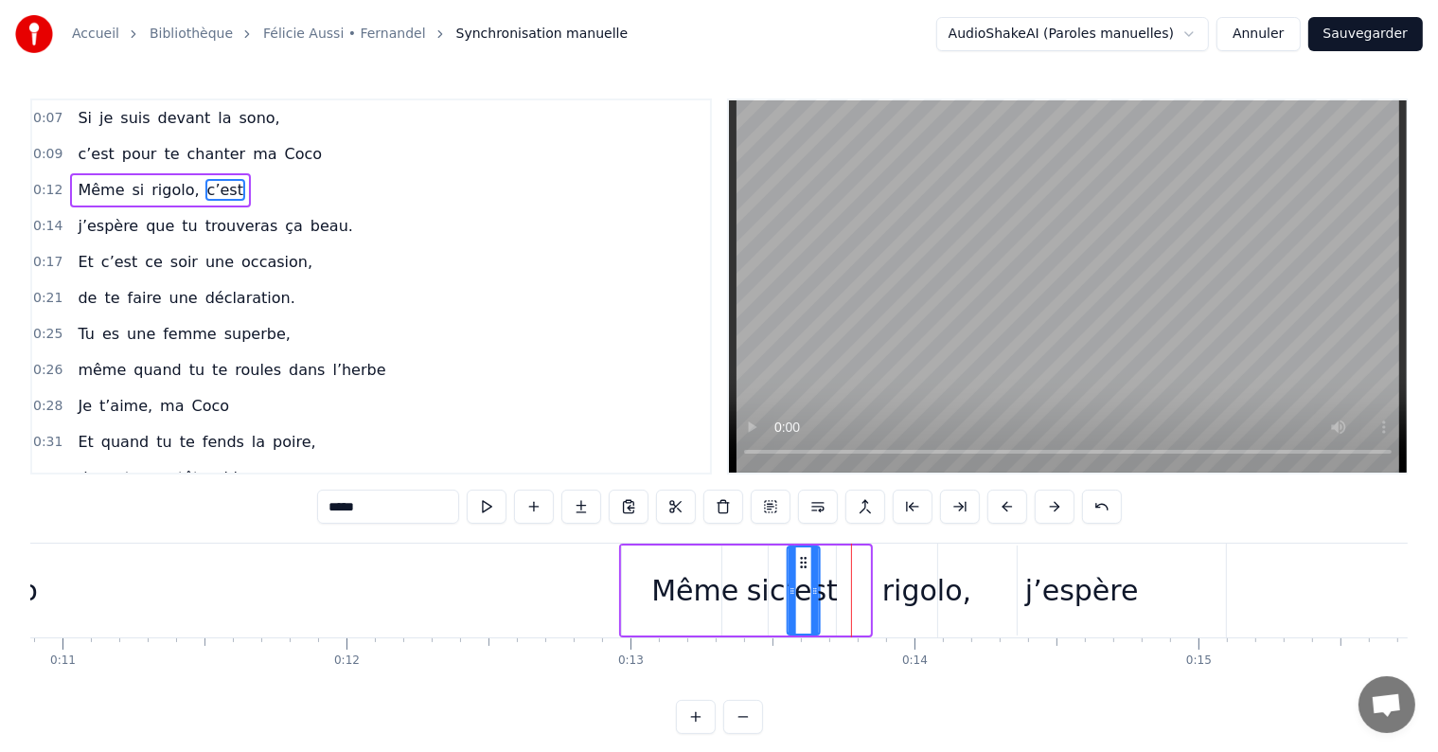
drag, startPoint x: 854, startPoint y: 557, endPoint x: 804, endPoint y: 557, distance: 50.2
click at [806, 558] on circle at bounding box center [806, 558] width 1 height 1
click at [917, 594] on div "rigolo," at bounding box center [926, 590] width 89 height 43
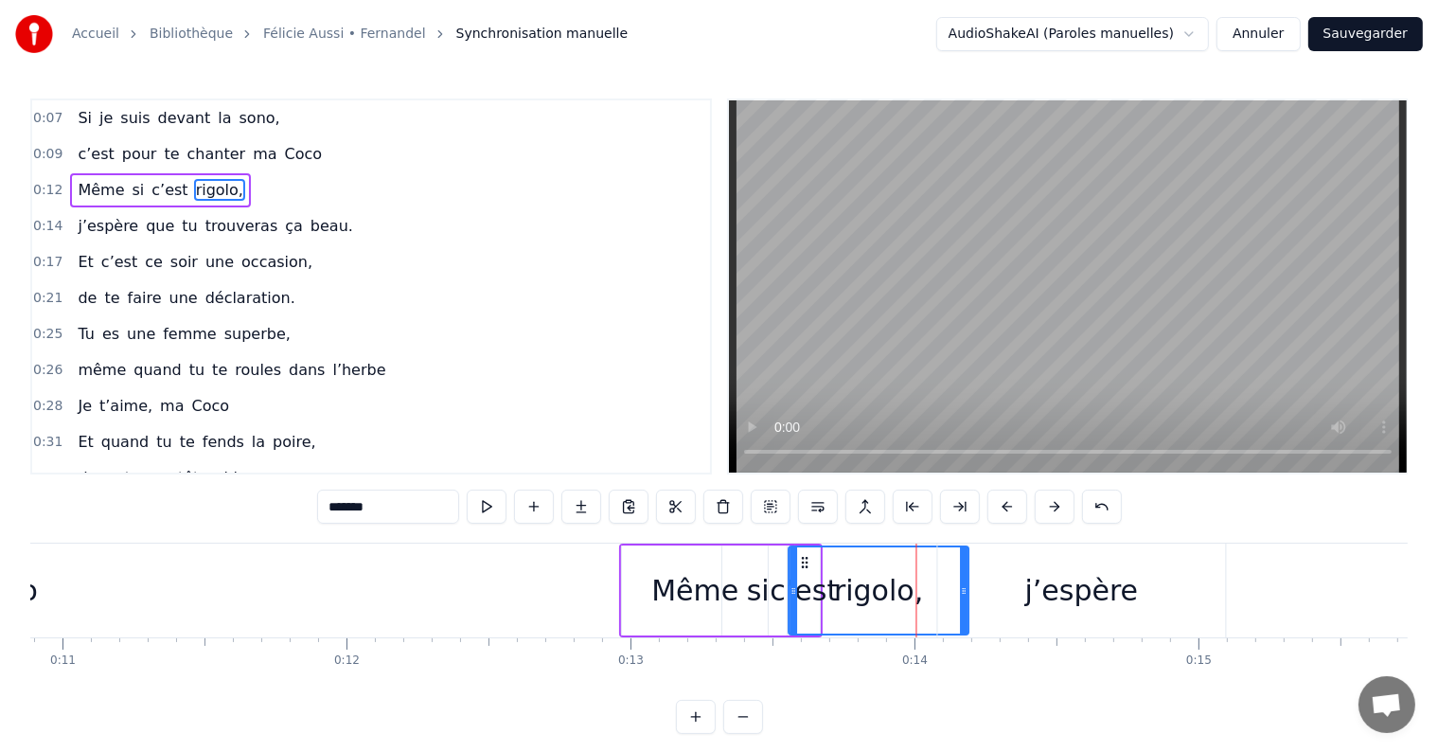
drag, startPoint x: 851, startPoint y: 558, endPoint x: 803, endPoint y: 561, distance: 48.4
click at [803, 561] on icon at bounding box center [805, 562] width 15 height 15
click at [1083, 588] on div "j’espère" at bounding box center [1082, 590] width 114 height 43
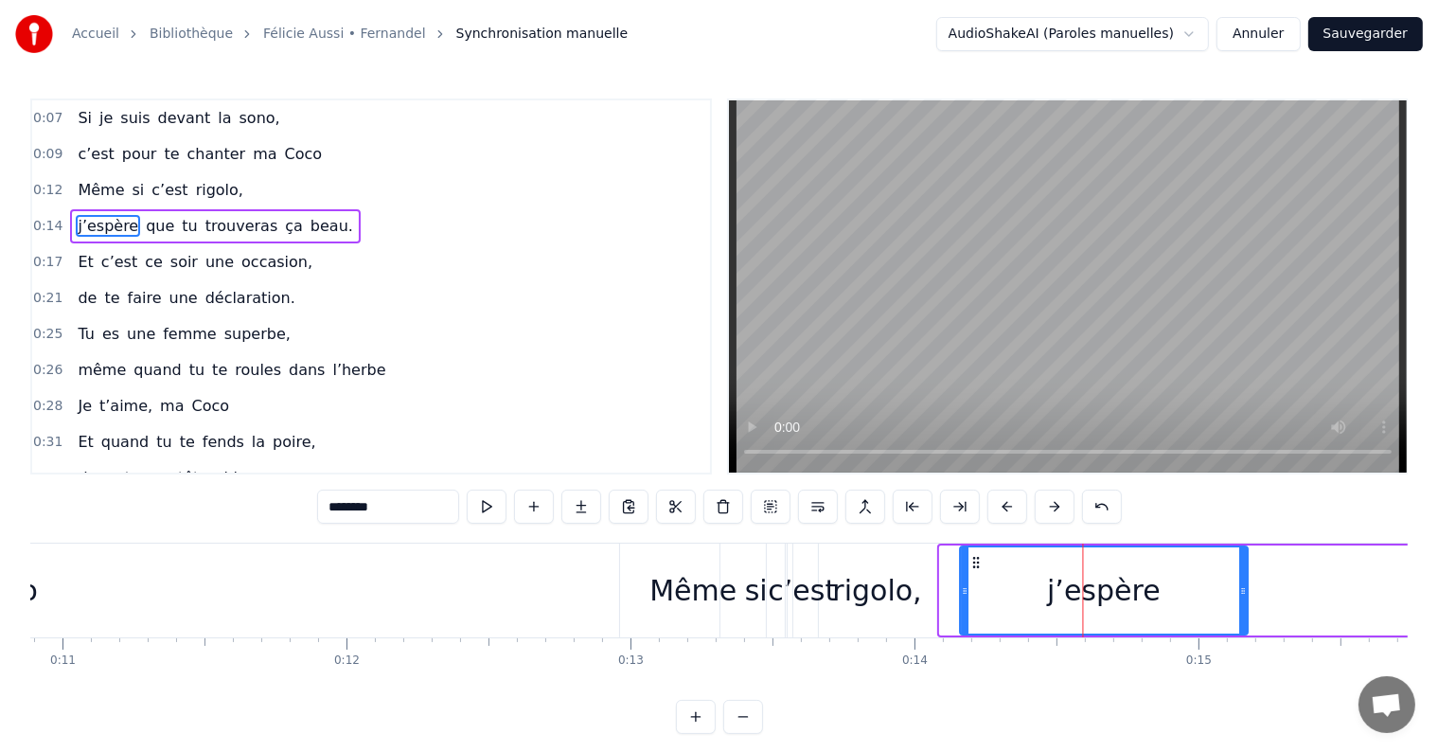
drag, startPoint x: 954, startPoint y: 561, endPoint x: 975, endPoint y: 561, distance: 20.8
click at [975, 561] on icon at bounding box center [975, 562] width 15 height 15
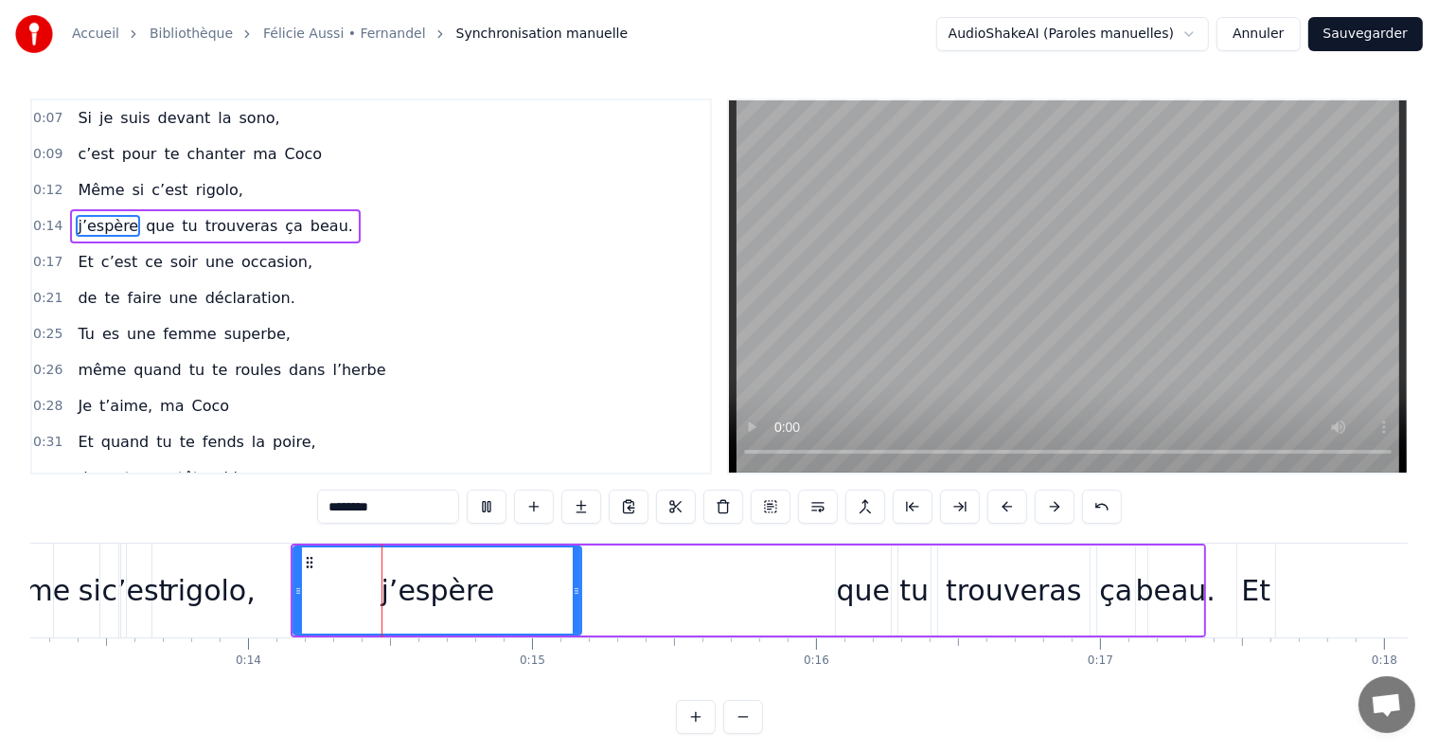
scroll to position [0, 3861]
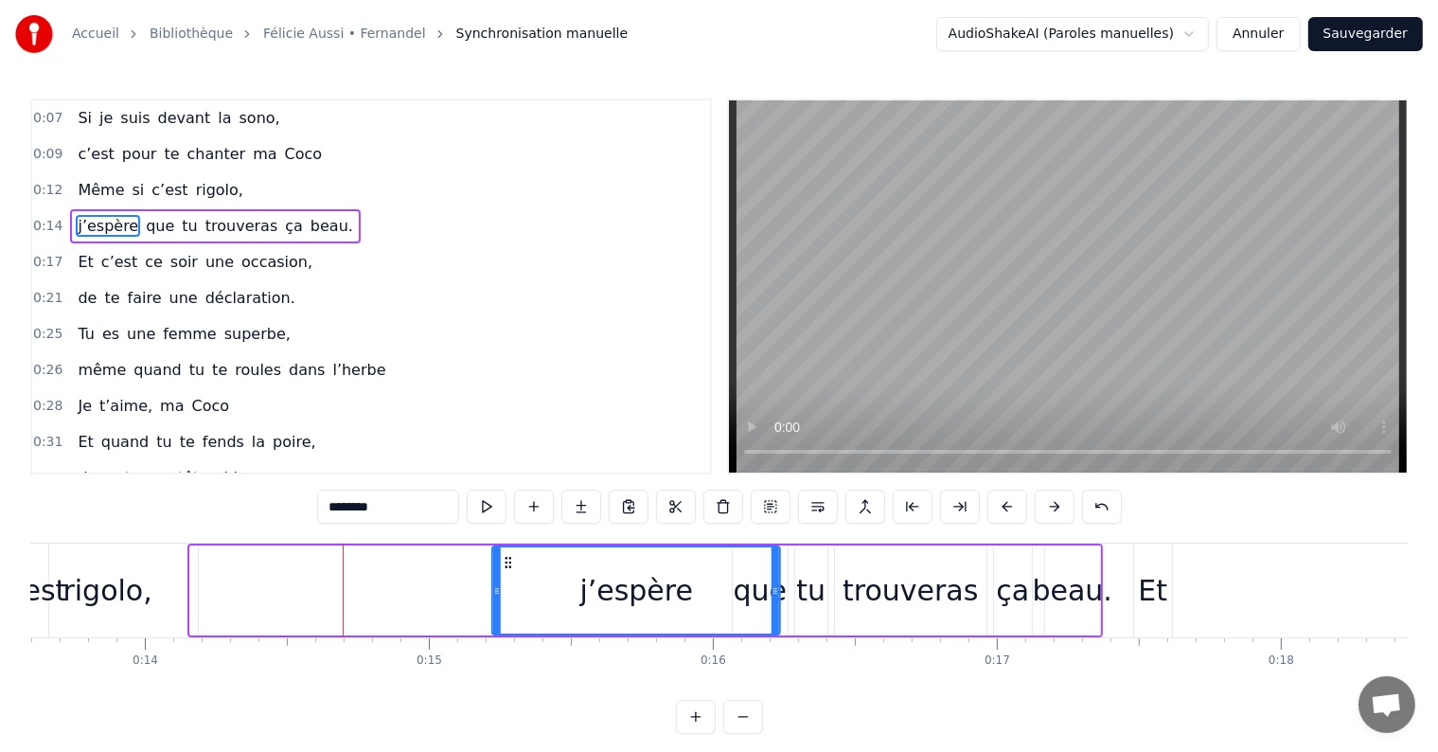
drag, startPoint x: 205, startPoint y: 558, endPoint x: 496, endPoint y: 569, distance: 290.8
click at [496, 569] on div "j’espère" at bounding box center [636, 590] width 286 height 86
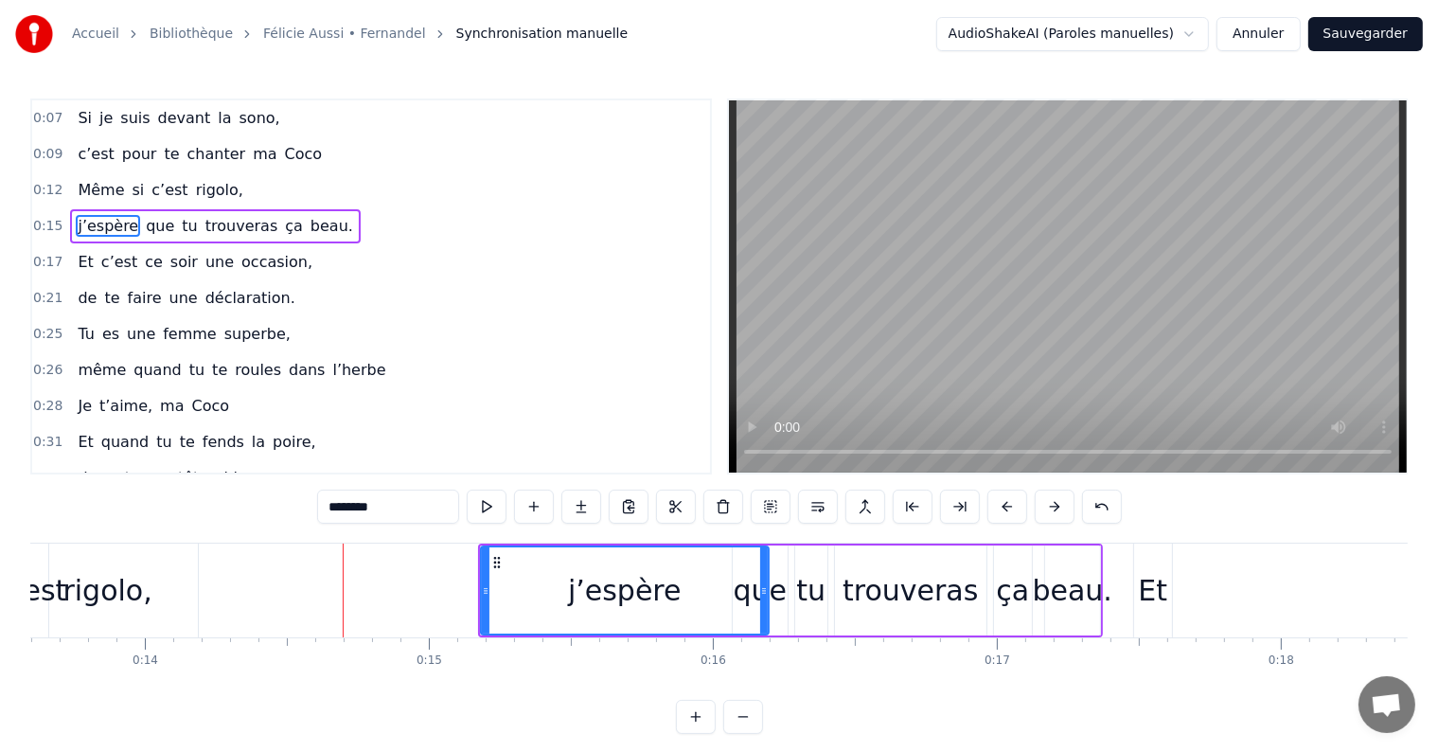
click at [920, 584] on div "trouveras" at bounding box center [909, 590] width 135 height 43
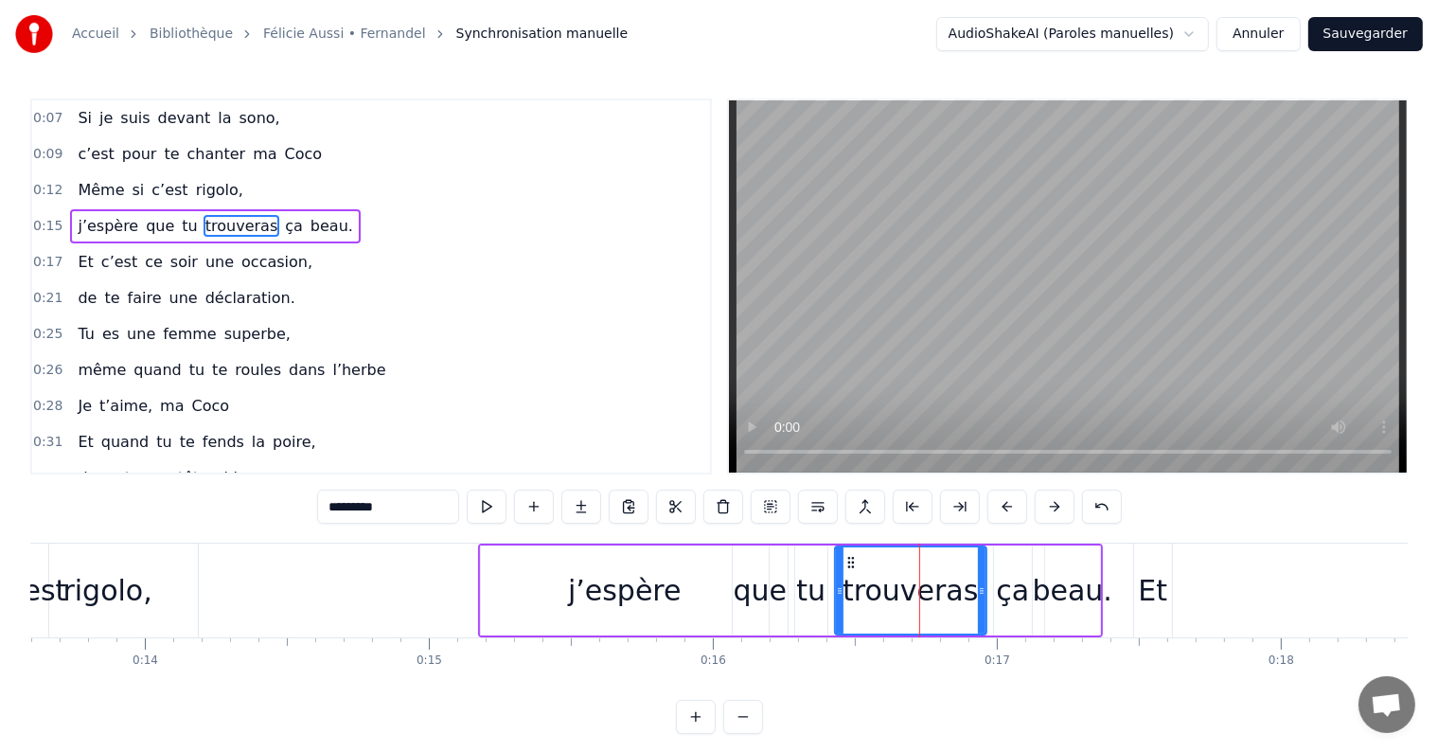
click at [1011, 591] on div "ça" at bounding box center [1012, 590] width 33 height 43
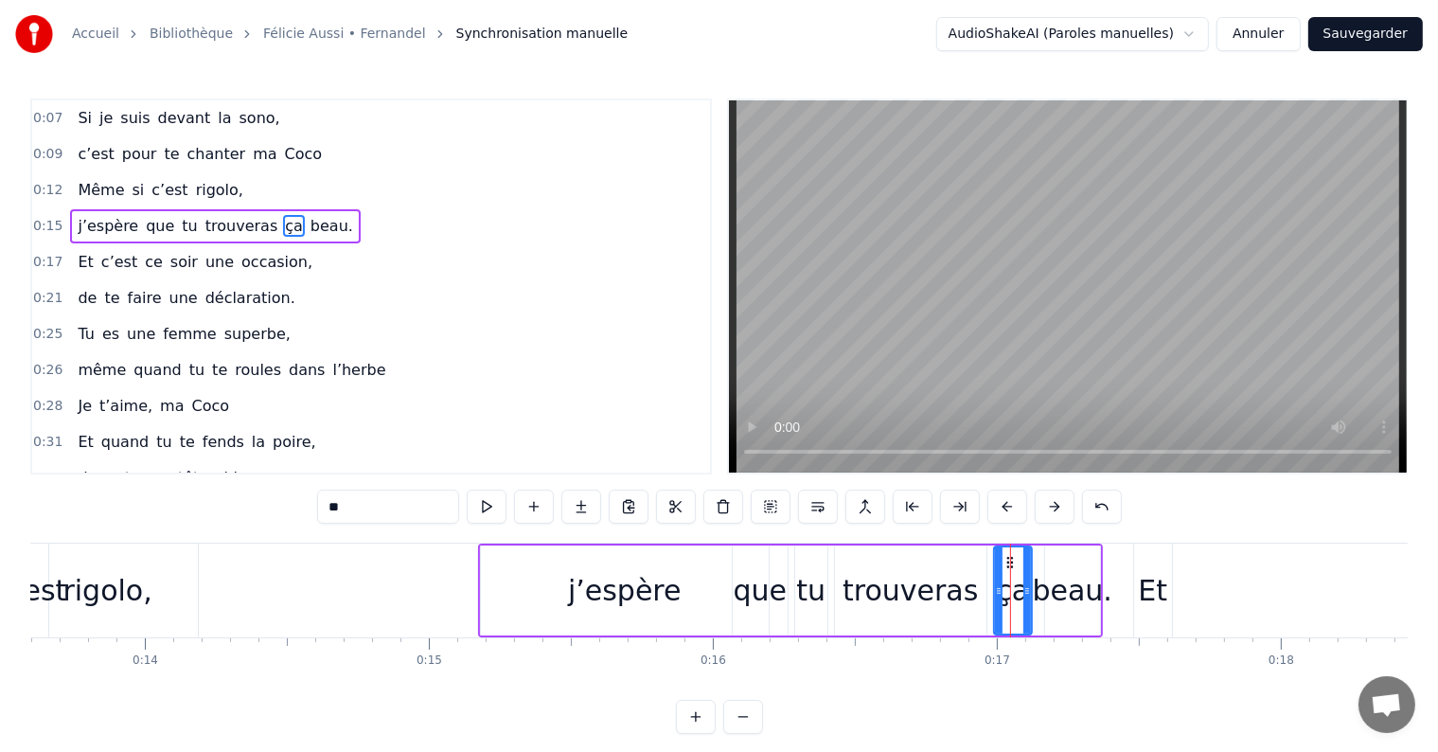
click at [1056, 586] on div "beau." at bounding box center [1073, 590] width 80 height 43
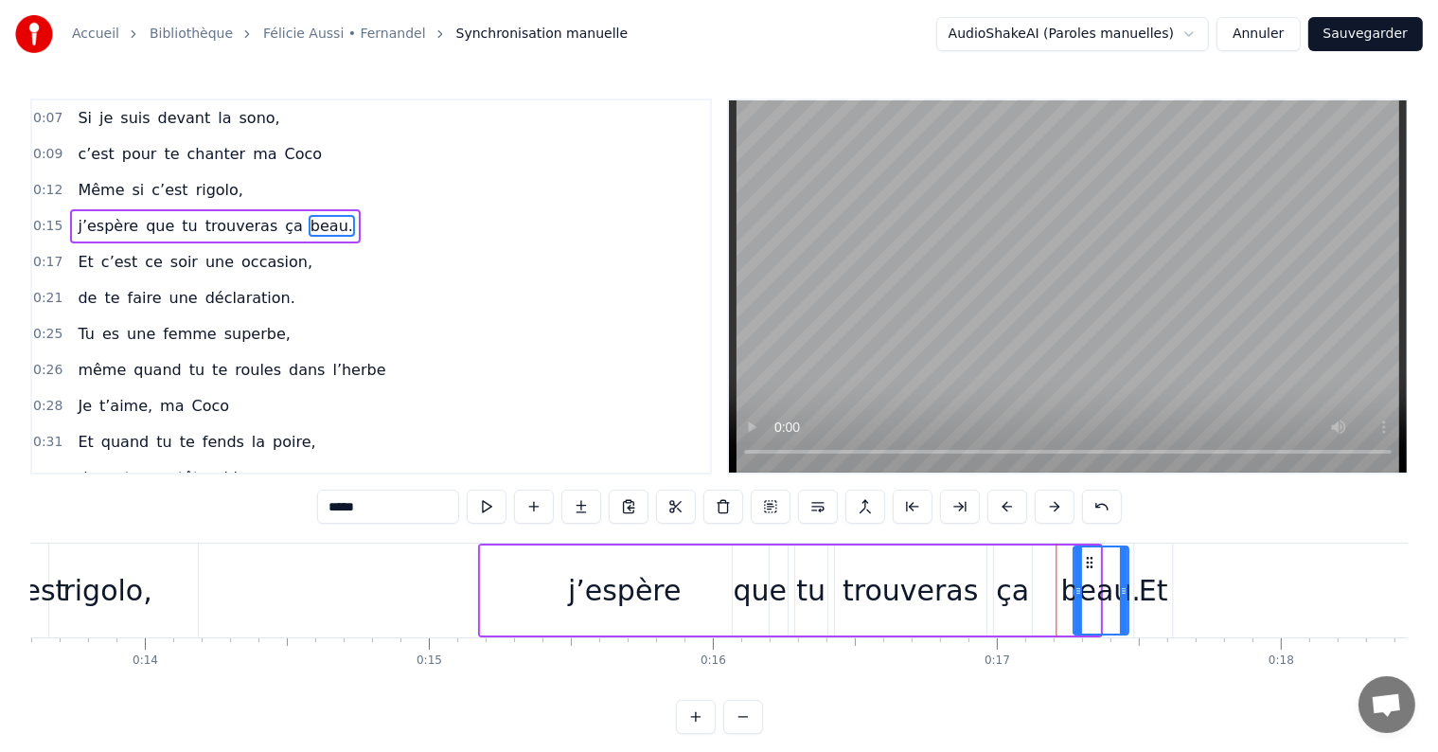
drag, startPoint x: 1060, startPoint y: 558, endPoint x: 1089, endPoint y: 558, distance: 28.4
click at [1089, 558] on icon at bounding box center [1088, 562] width 15 height 15
click at [1019, 598] on div "ça" at bounding box center [1012, 590] width 33 height 43
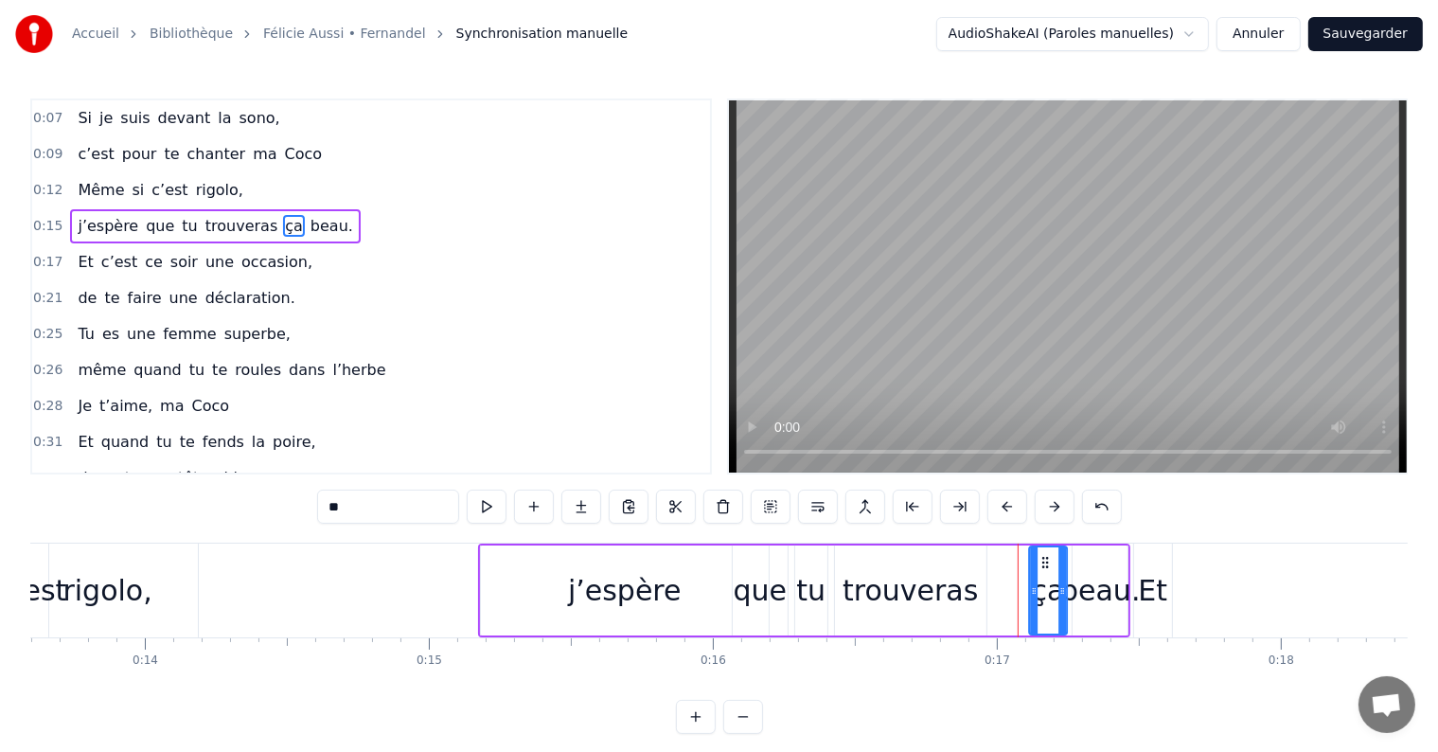
drag, startPoint x: 1012, startPoint y: 560, endPoint x: 1047, endPoint y: 564, distance: 35.2
click at [1047, 564] on icon at bounding box center [1044, 562] width 15 height 15
click at [931, 587] on div "trouveras" at bounding box center [909, 590] width 135 height 43
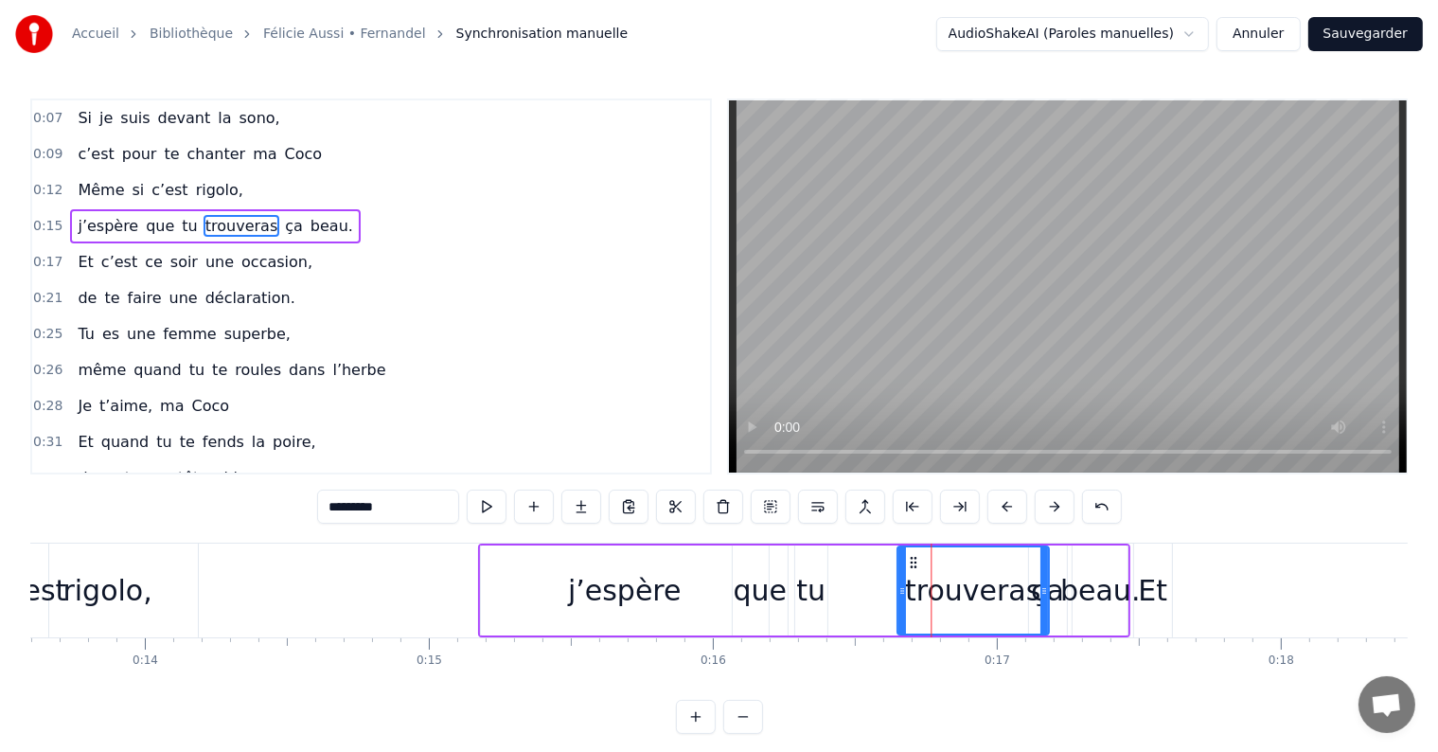
drag, startPoint x: 851, startPoint y: 555, endPoint x: 913, endPoint y: 553, distance: 61.6
click at [913, 555] on icon at bounding box center [912, 562] width 15 height 15
click at [810, 594] on div "tu" at bounding box center [810, 590] width 29 height 43
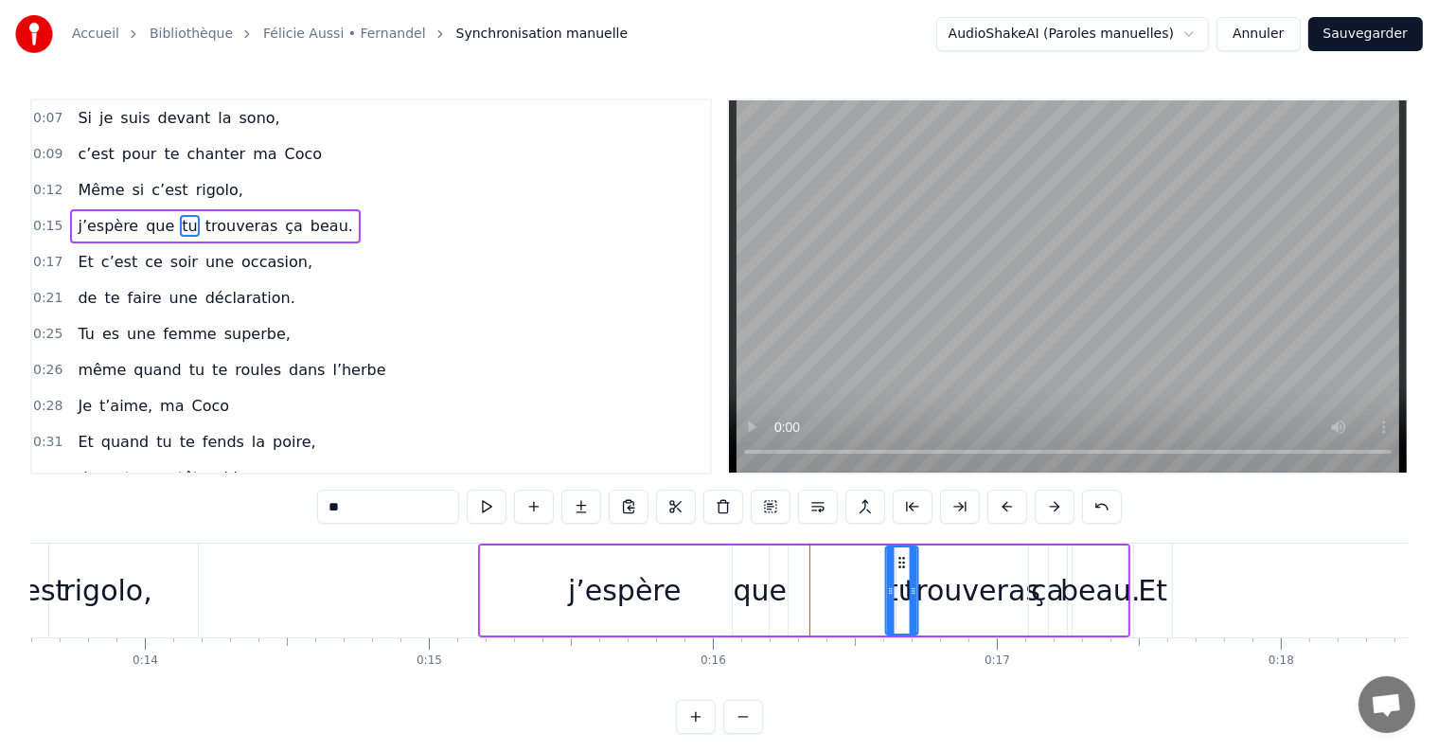
drag, startPoint x: 810, startPoint y: 562, endPoint x: 900, endPoint y: 558, distance: 90.0
click at [900, 558] on icon at bounding box center [901, 562] width 15 height 15
click at [768, 594] on div "que" at bounding box center [761, 590] width 54 height 43
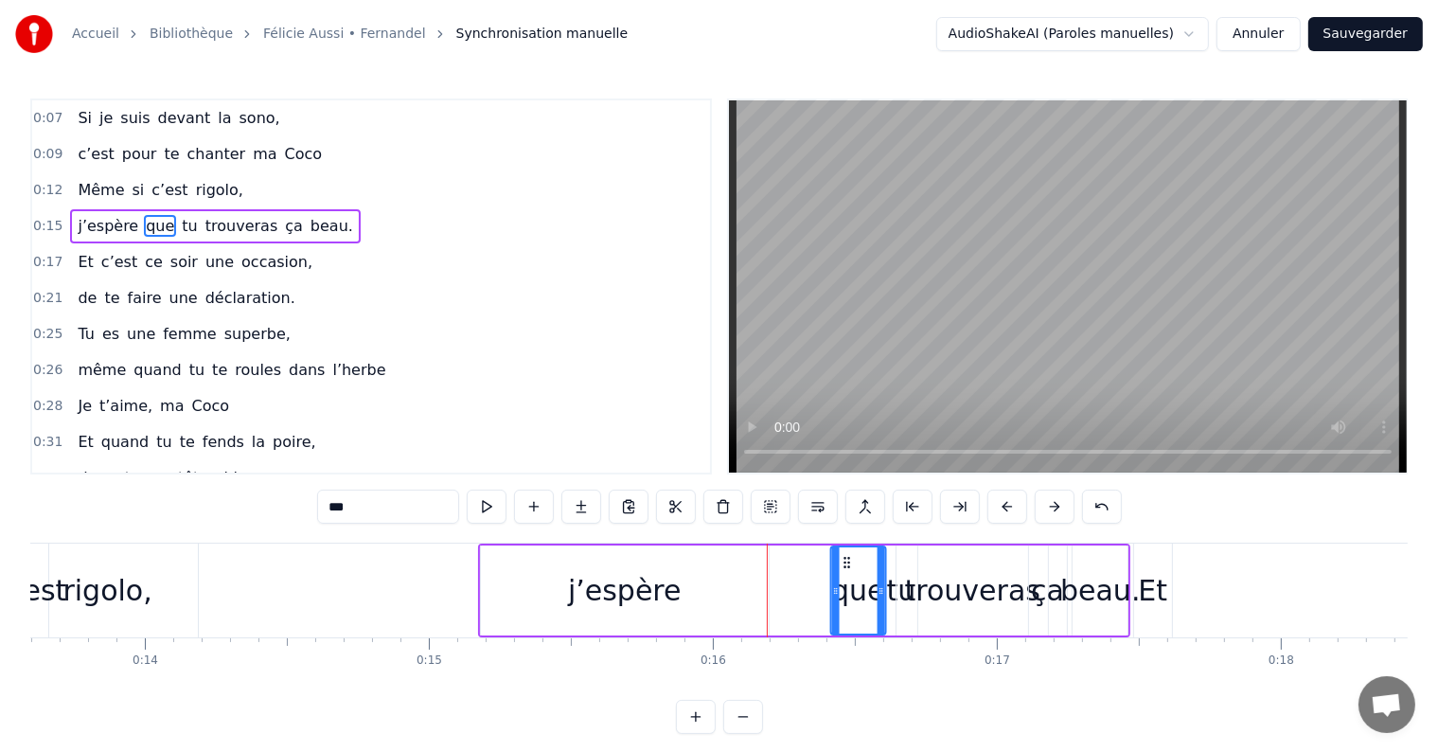
drag, startPoint x: 746, startPoint y: 558, endPoint x: 844, endPoint y: 560, distance: 98.5
click at [844, 560] on icon at bounding box center [846, 562] width 15 height 15
click at [637, 590] on div "j’espère" at bounding box center [625, 590] width 114 height 43
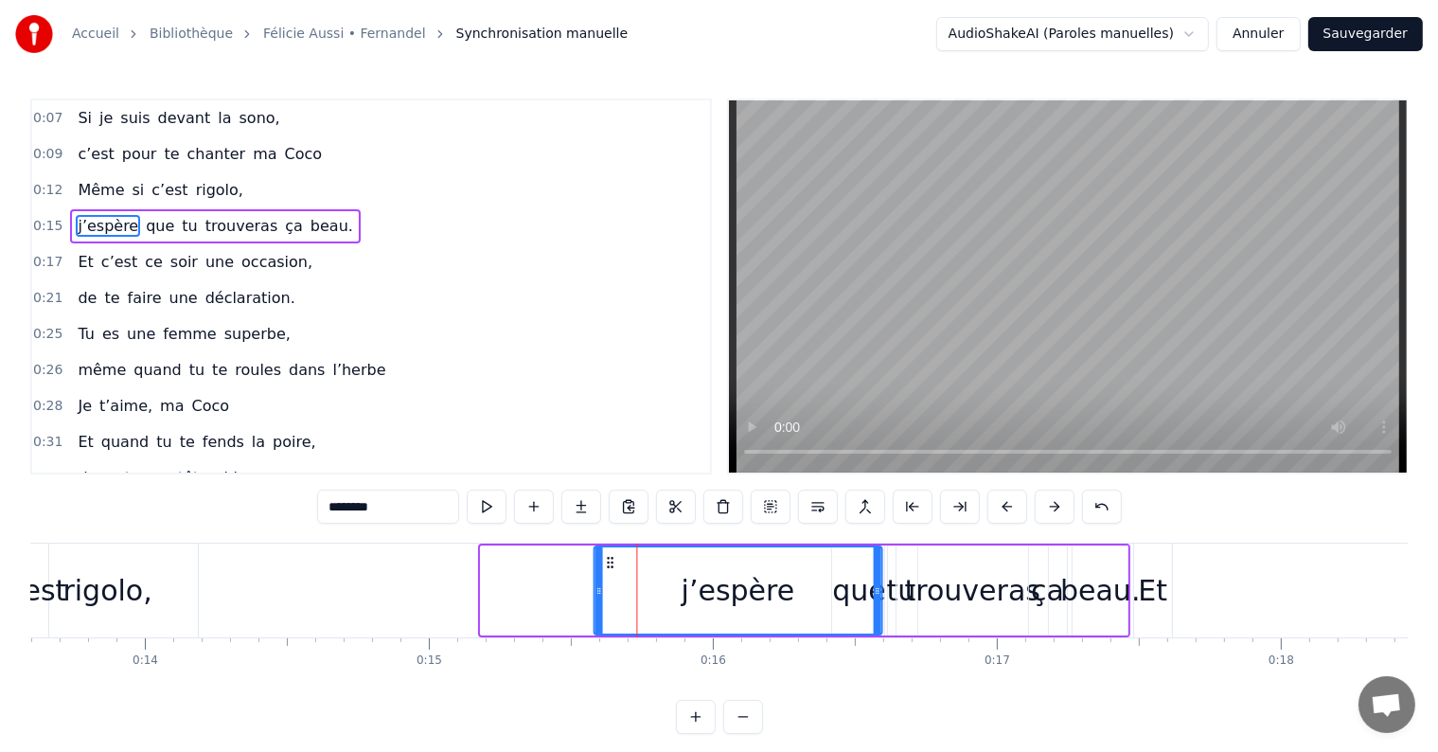
drag, startPoint x: 497, startPoint y: 557, endPoint x: 610, endPoint y: 558, distance: 112.7
click at [610, 558] on icon at bounding box center [609, 562] width 15 height 15
click at [1154, 599] on div "Et" at bounding box center [1152, 590] width 29 height 43
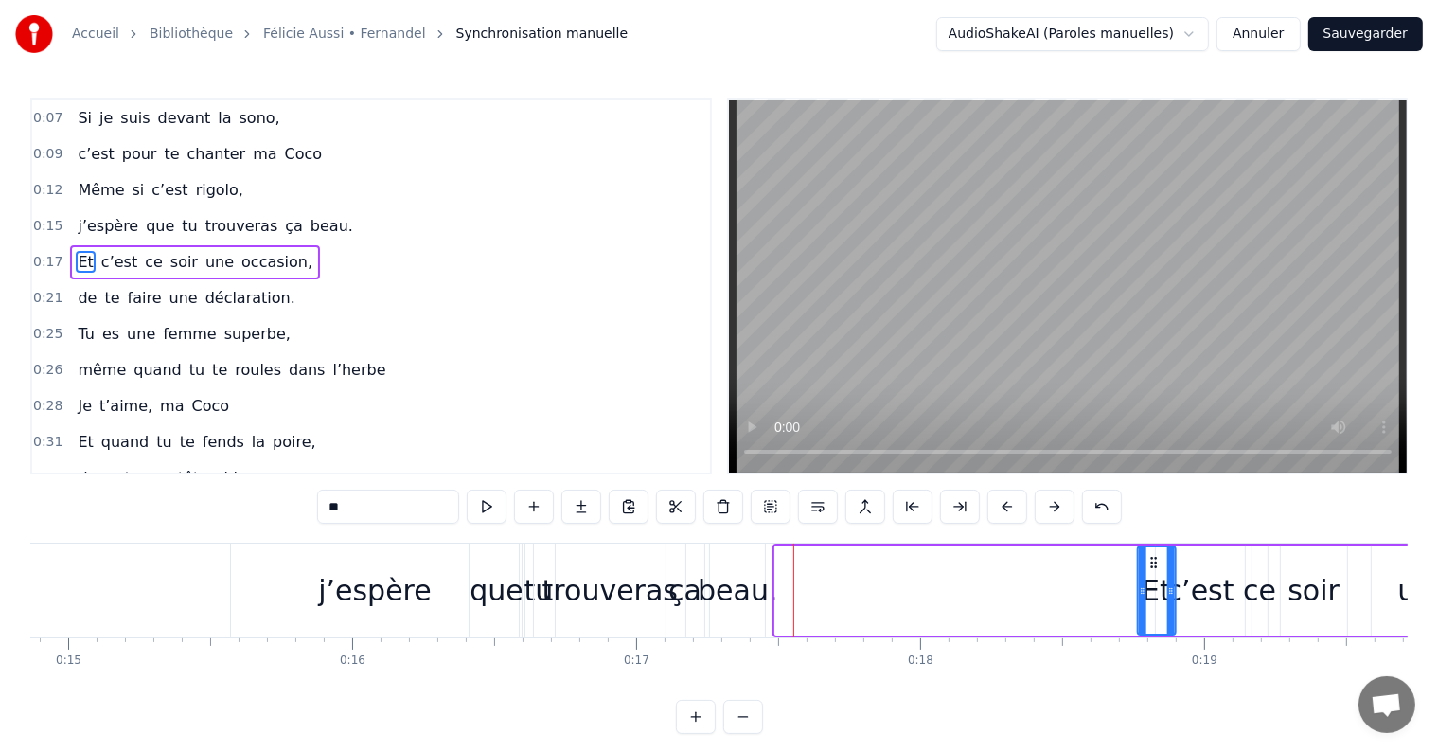
scroll to position [0, 4222]
drag, startPoint x: 1149, startPoint y: 558, endPoint x: 1135, endPoint y: 564, distance: 15.3
click at [1135, 564] on icon at bounding box center [1137, 562] width 15 height 15
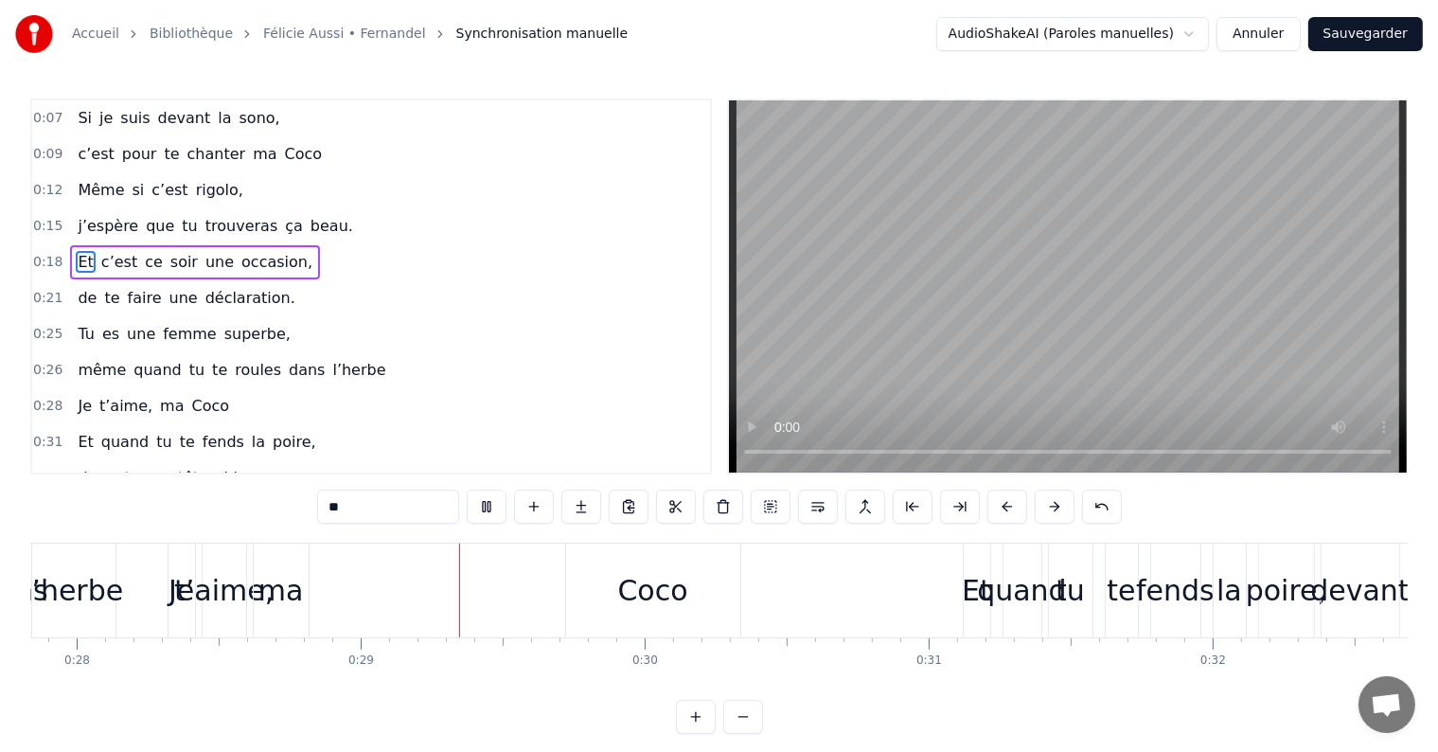
scroll to position [0, 8094]
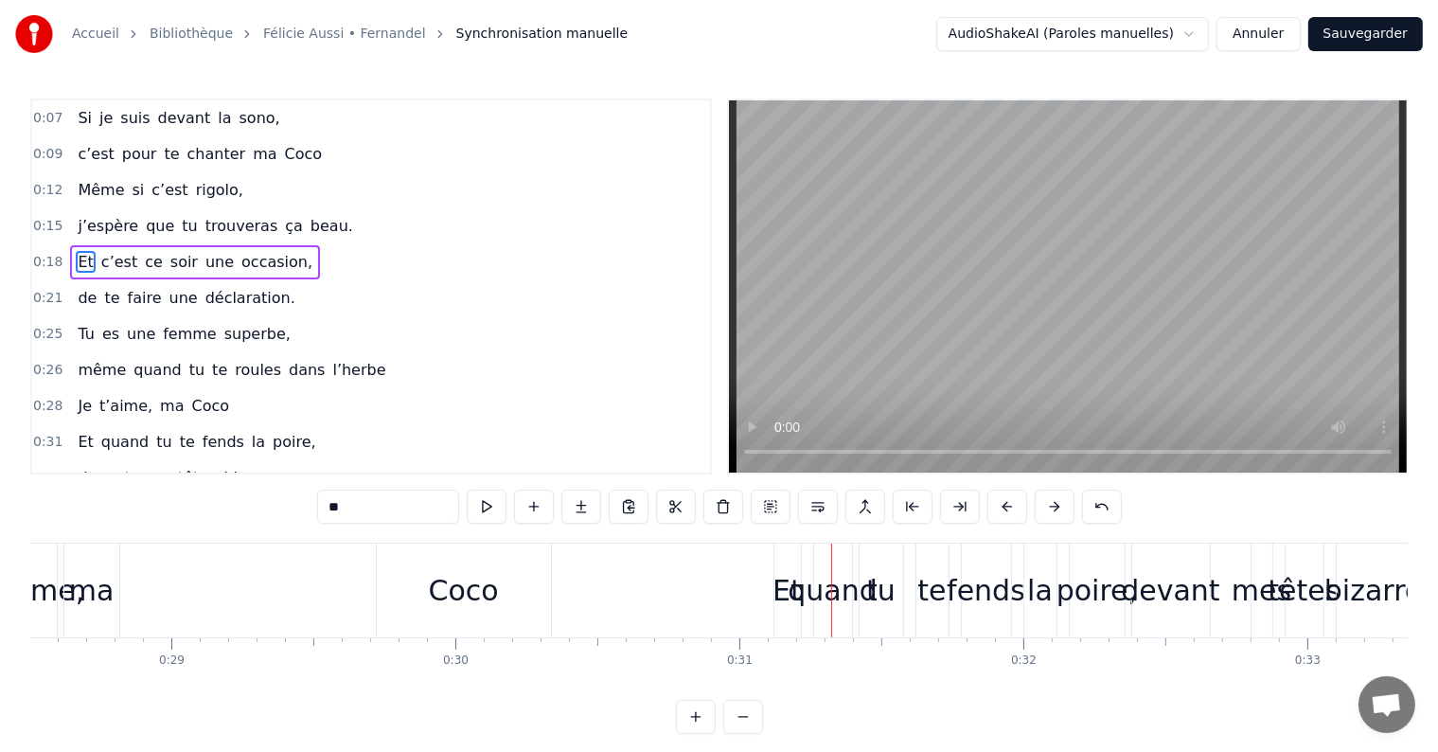
click at [881, 594] on div "tu" at bounding box center [880, 590] width 29 height 43
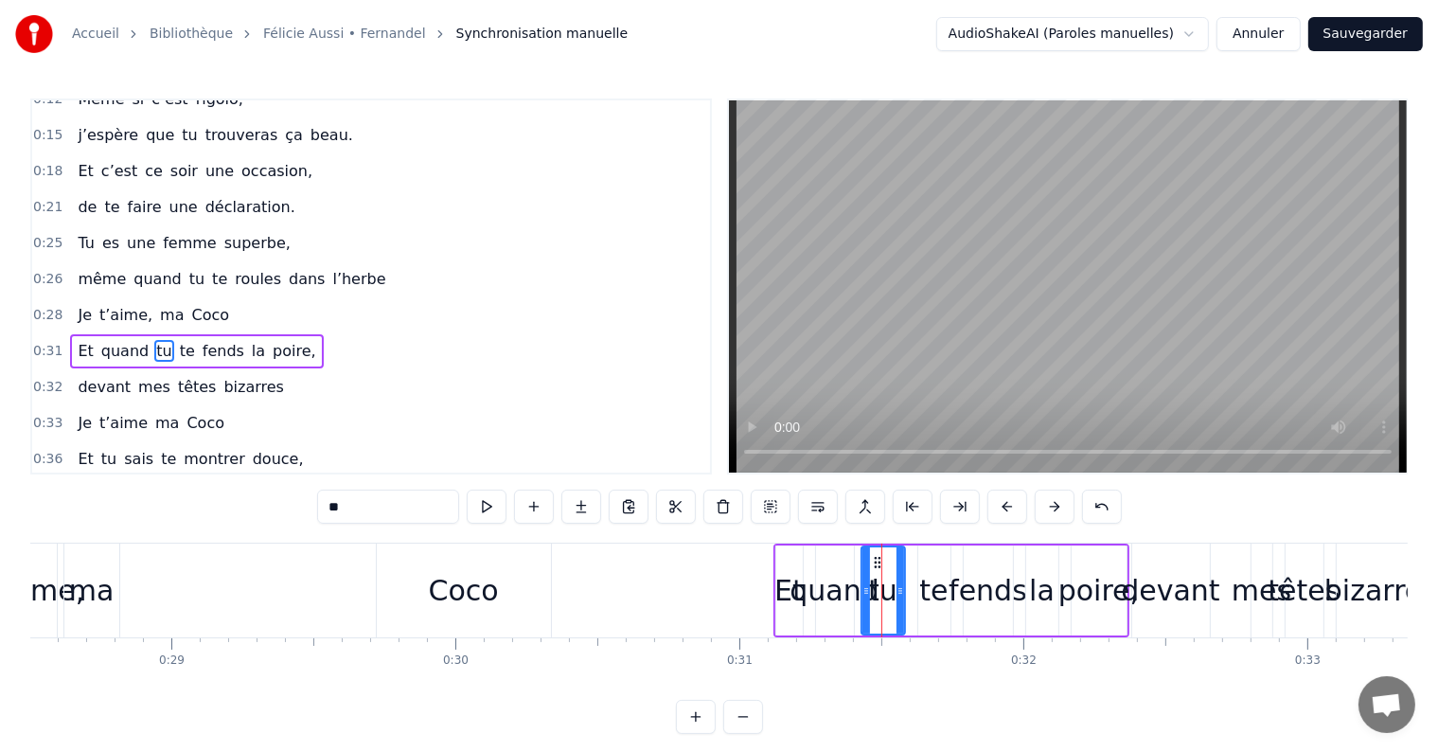
scroll to position [144, 0]
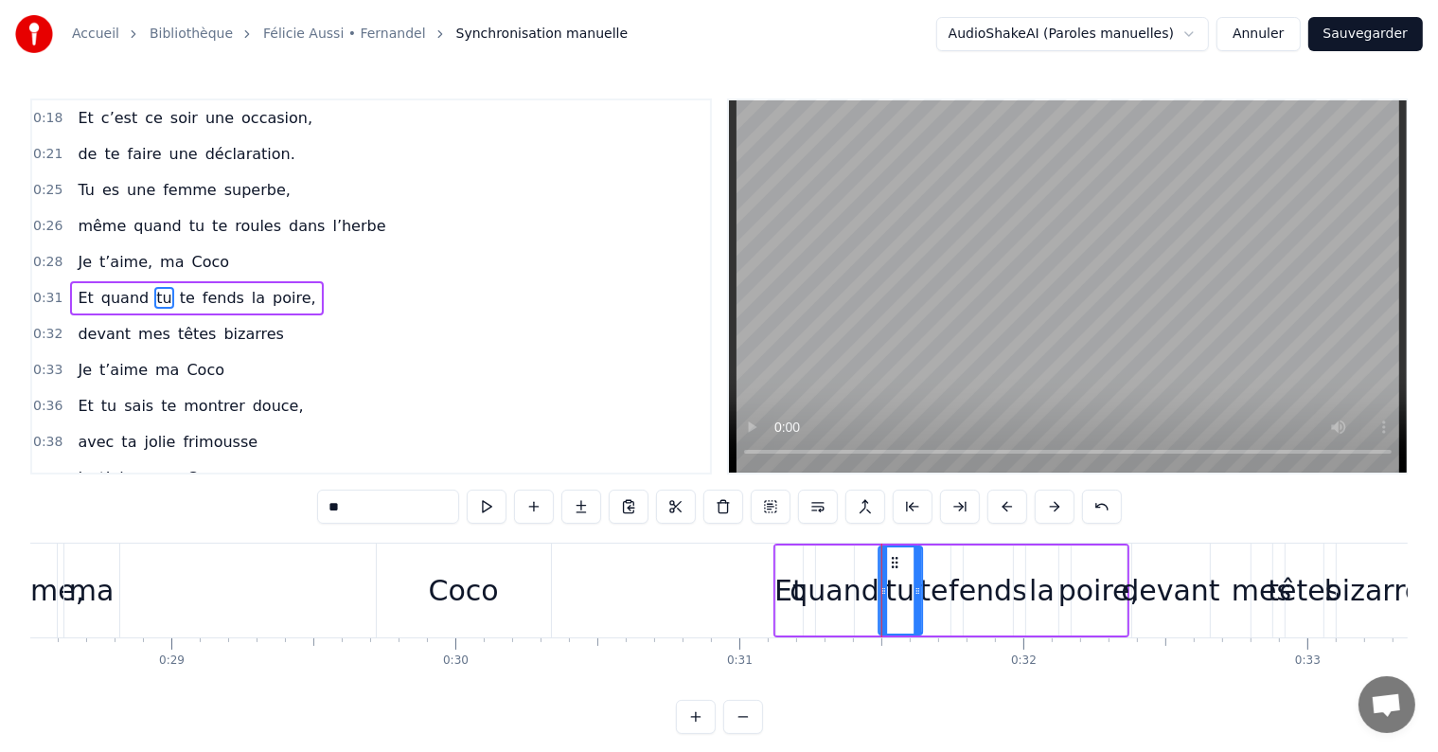
drag, startPoint x: 877, startPoint y: 558, endPoint x: 894, endPoint y: 554, distance: 17.5
click at [894, 555] on icon at bounding box center [894, 562] width 15 height 15
click at [835, 598] on div "quand" at bounding box center [834, 590] width 90 height 43
type input "*****"
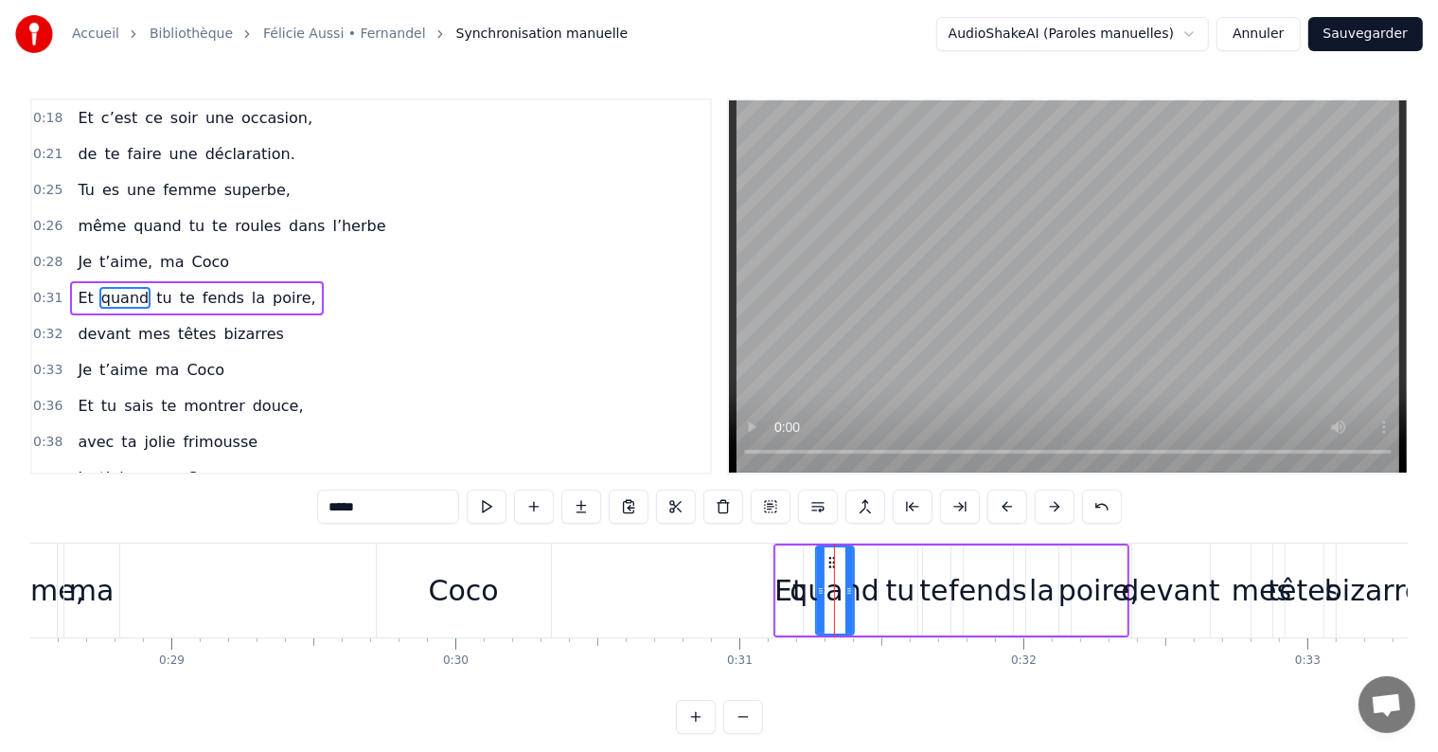
drag, startPoint x: 833, startPoint y: 561, endPoint x: 842, endPoint y: 560, distance: 9.5
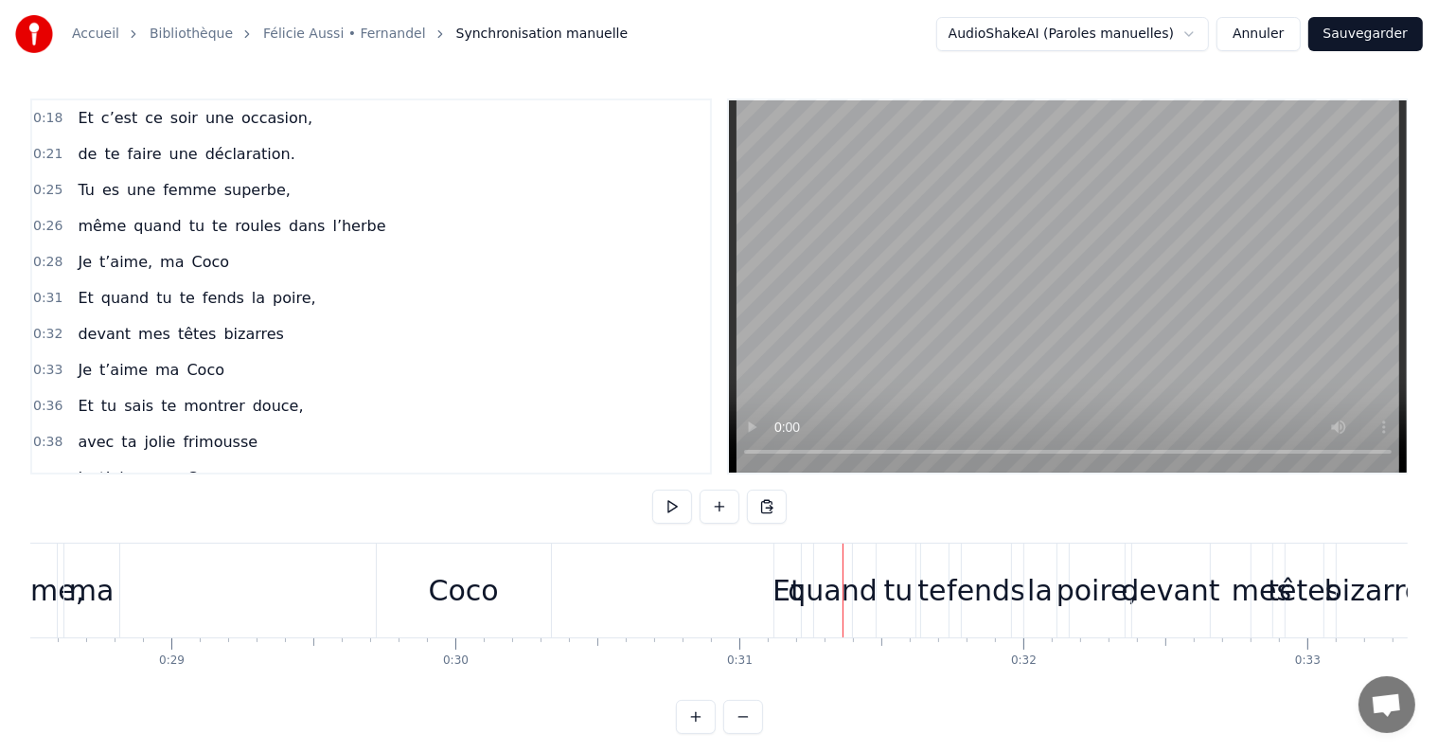
click at [829, 595] on div "quand" at bounding box center [833, 590] width 90 height 43
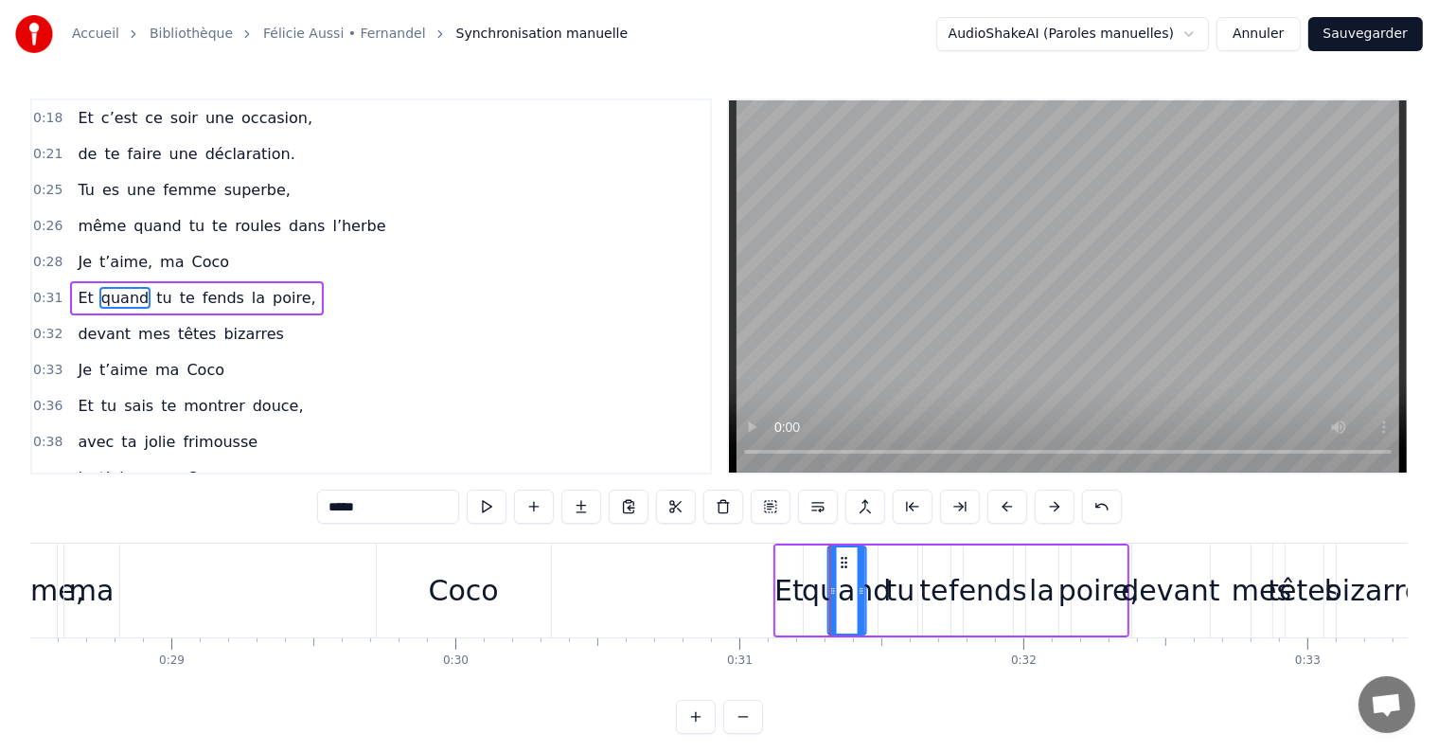
drag, startPoint x: 830, startPoint y: 558, endPoint x: 842, endPoint y: 557, distance: 12.3
click at [842, 557] on icon at bounding box center [843, 562] width 15 height 15
click at [1173, 590] on div "devant" at bounding box center [1170, 590] width 98 height 43
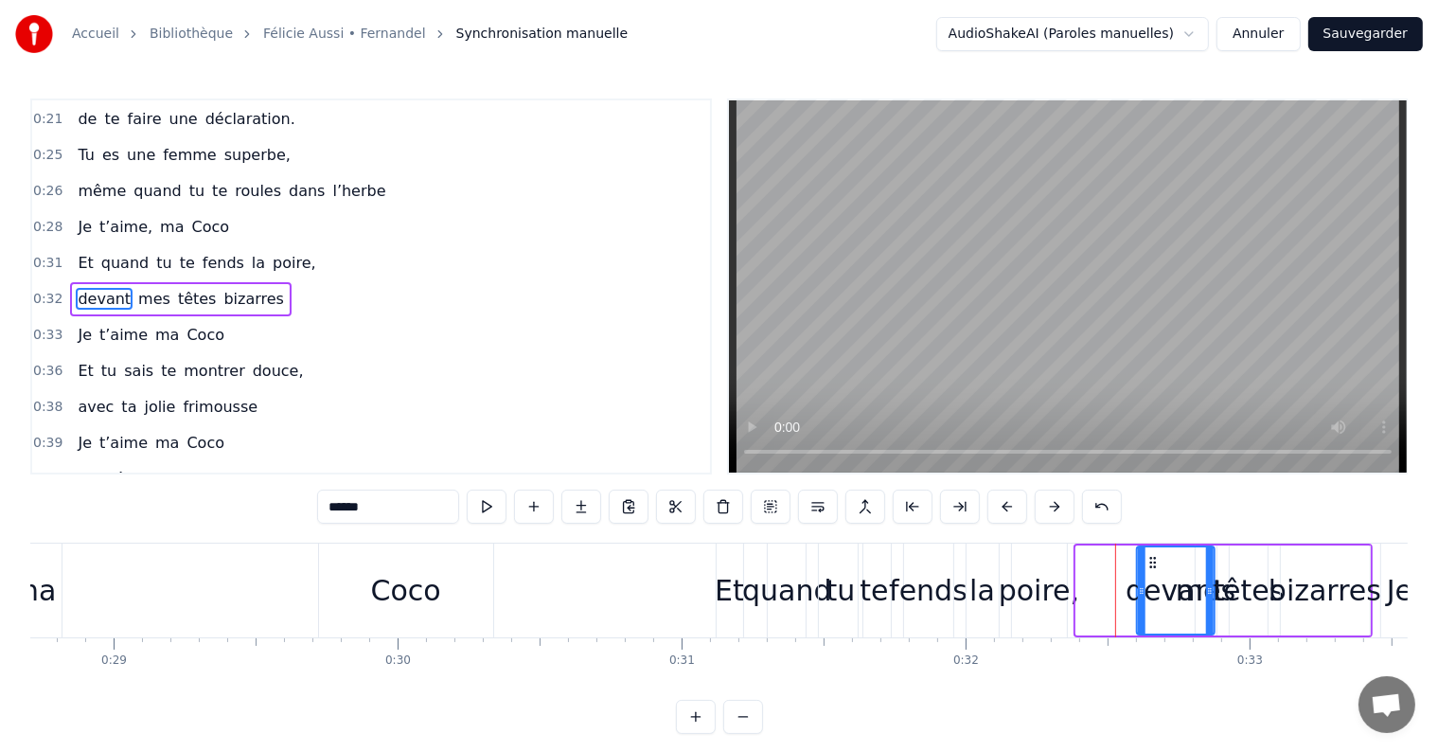
scroll to position [0, 8153]
drag, startPoint x: 1151, startPoint y: 560, endPoint x: 1129, endPoint y: 557, distance: 22.1
click at [1129, 557] on icon at bounding box center [1128, 562] width 15 height 15
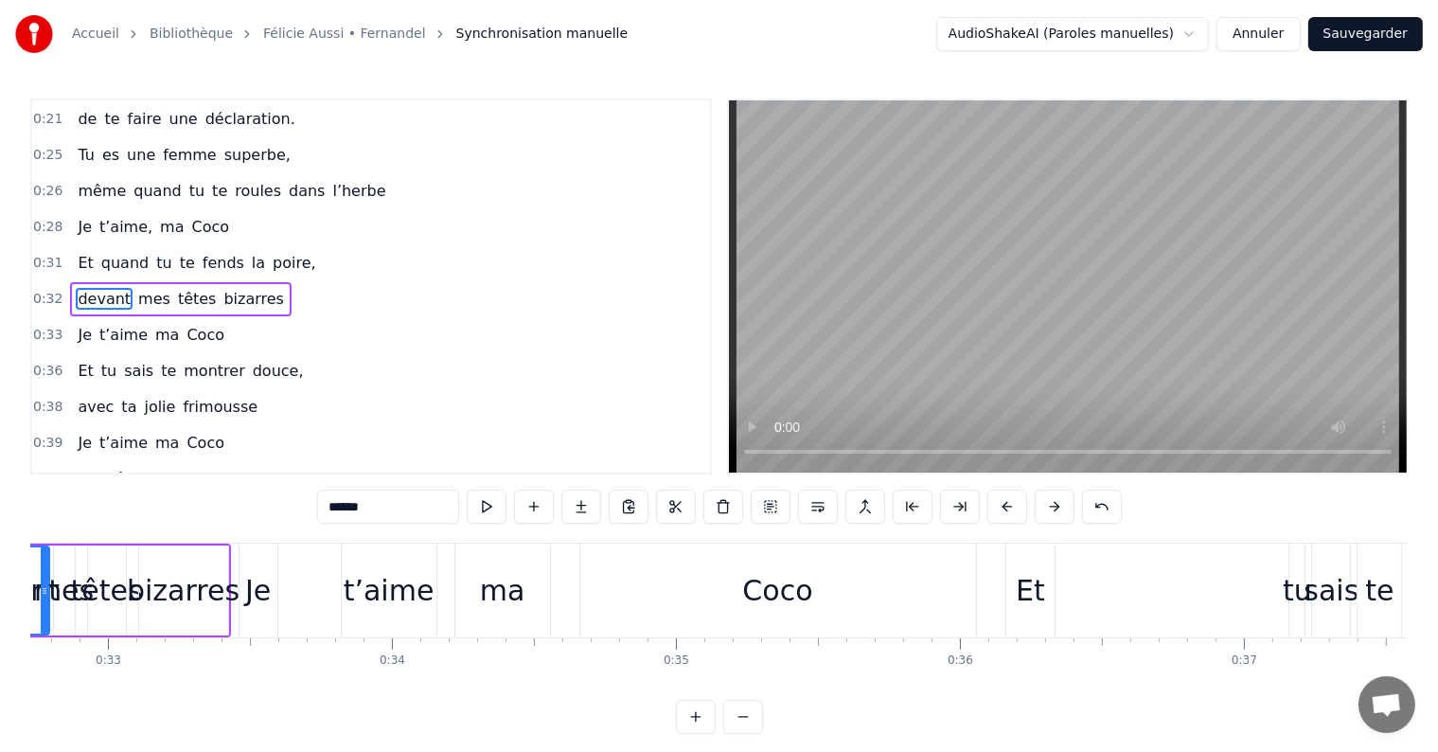
scroll to position [0, 9243]
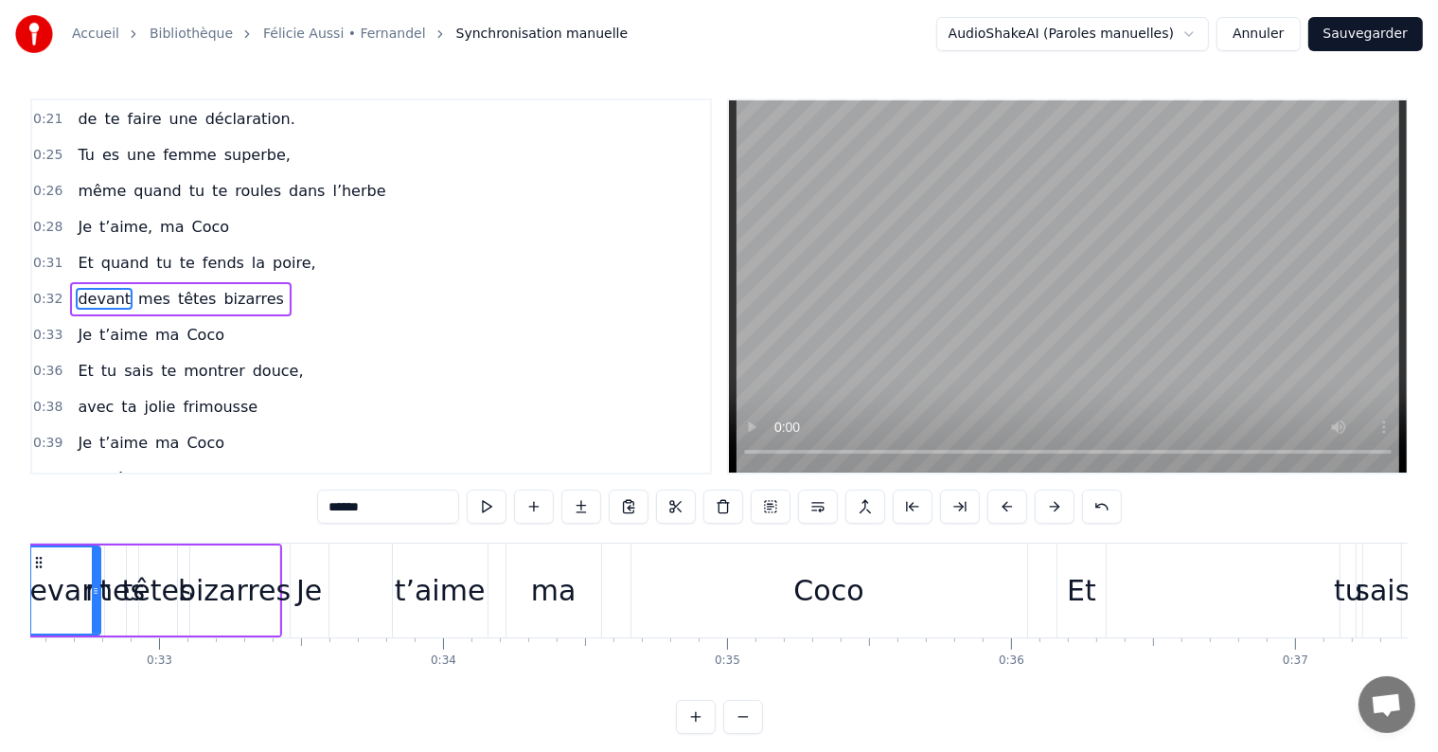
click at [821, 586] on div "Coco" at bounding box center [828, 590] width 70 height 43
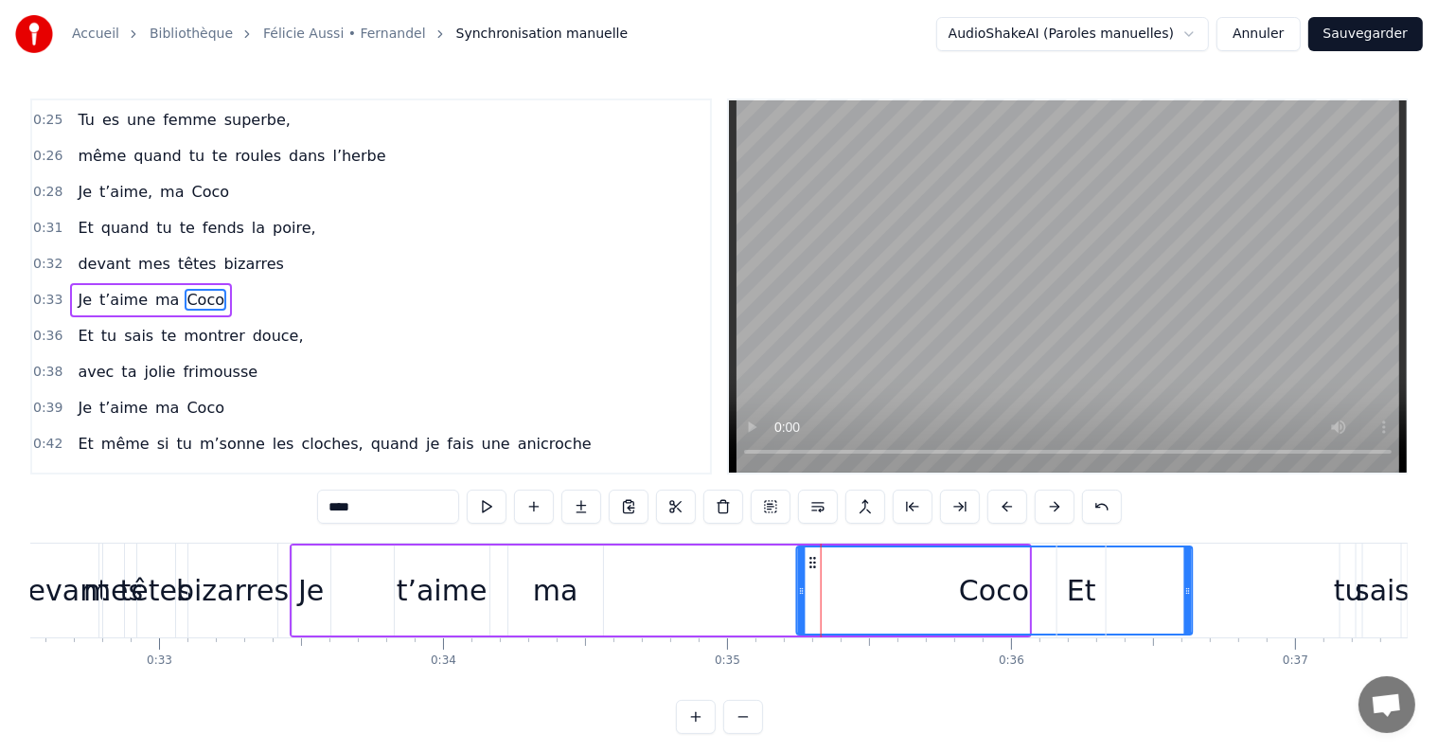
drag, startPoint x: 649, startPoint y: 561, endPoint x: 812, endPoint y: 564, distance: 162.8
click at [812, 564] on icon at bounding box center [812, 562] width 15 height 15
click at [1079, 593] on div "Et" at bounding box center [1081, 590] width 29 height 43
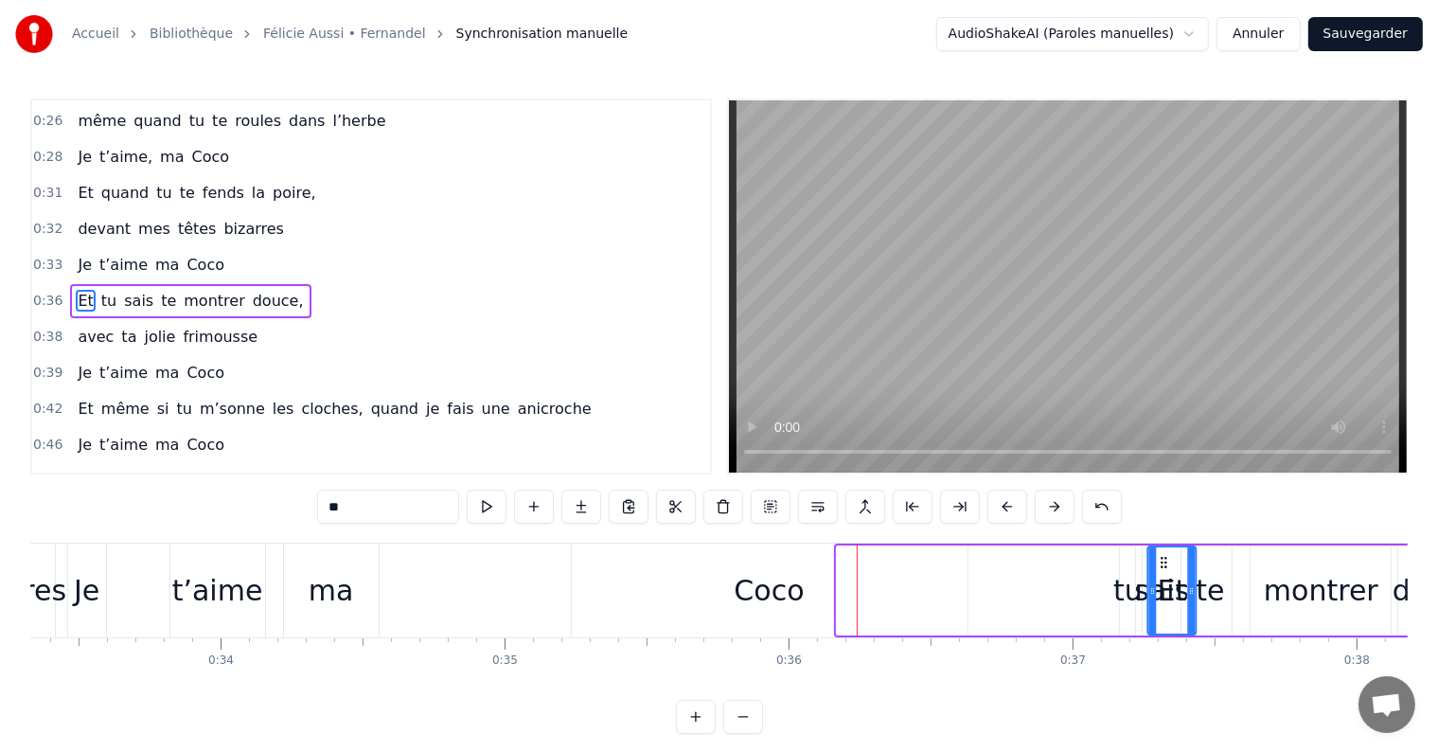
scroll to position [0, 9490]
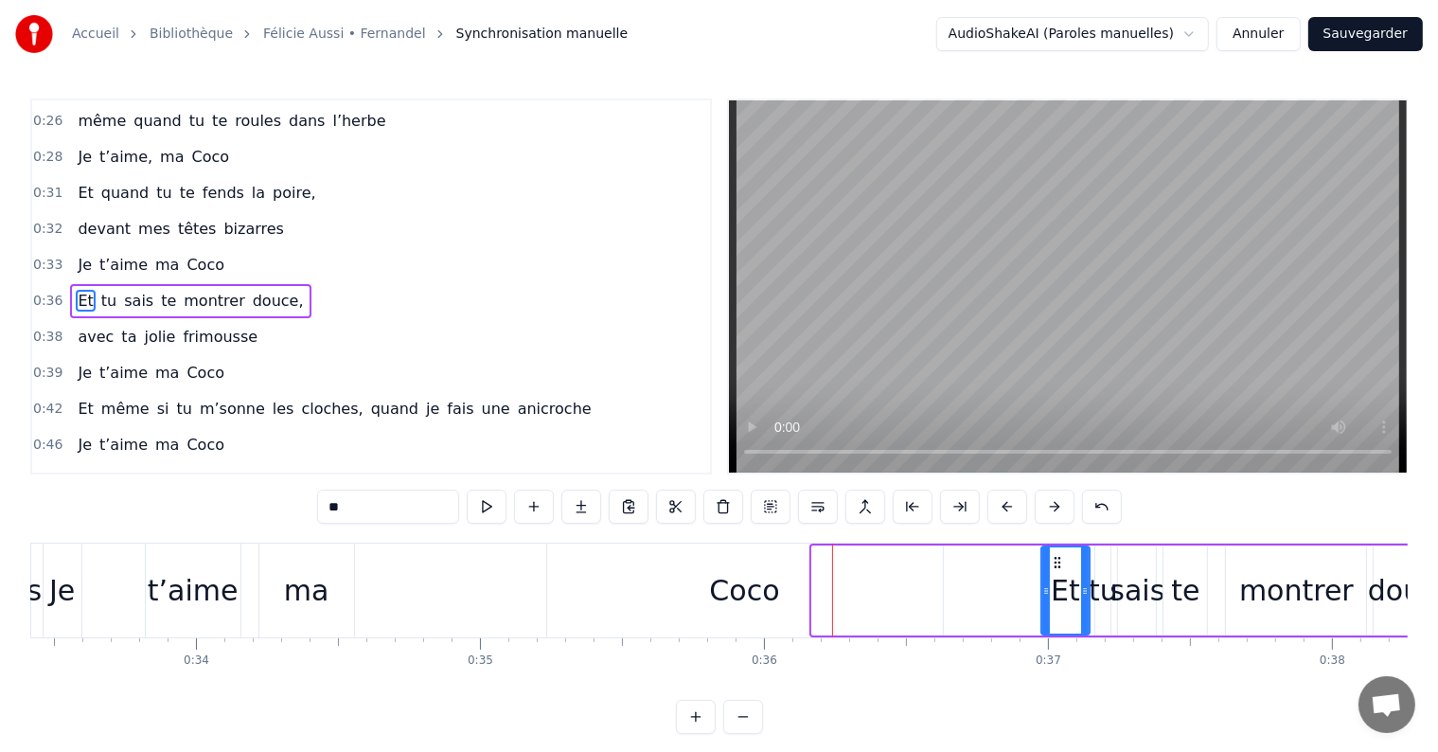
drag, startPoint x: 1075, startPoint y: 559, endPoint x: 1056, endPoint y: 541, distance: 26.8
click at [1056, 541] on div "0:07 Si je suis devant la sono, 0:09 c’est pour te chanter ma [PERSON_NAME] 0:1…" at bounding box center [718, 415] width 1377 height 635
click at [1185, 586] on div "te" at bounding box center [1185, 590] width 28 height 43
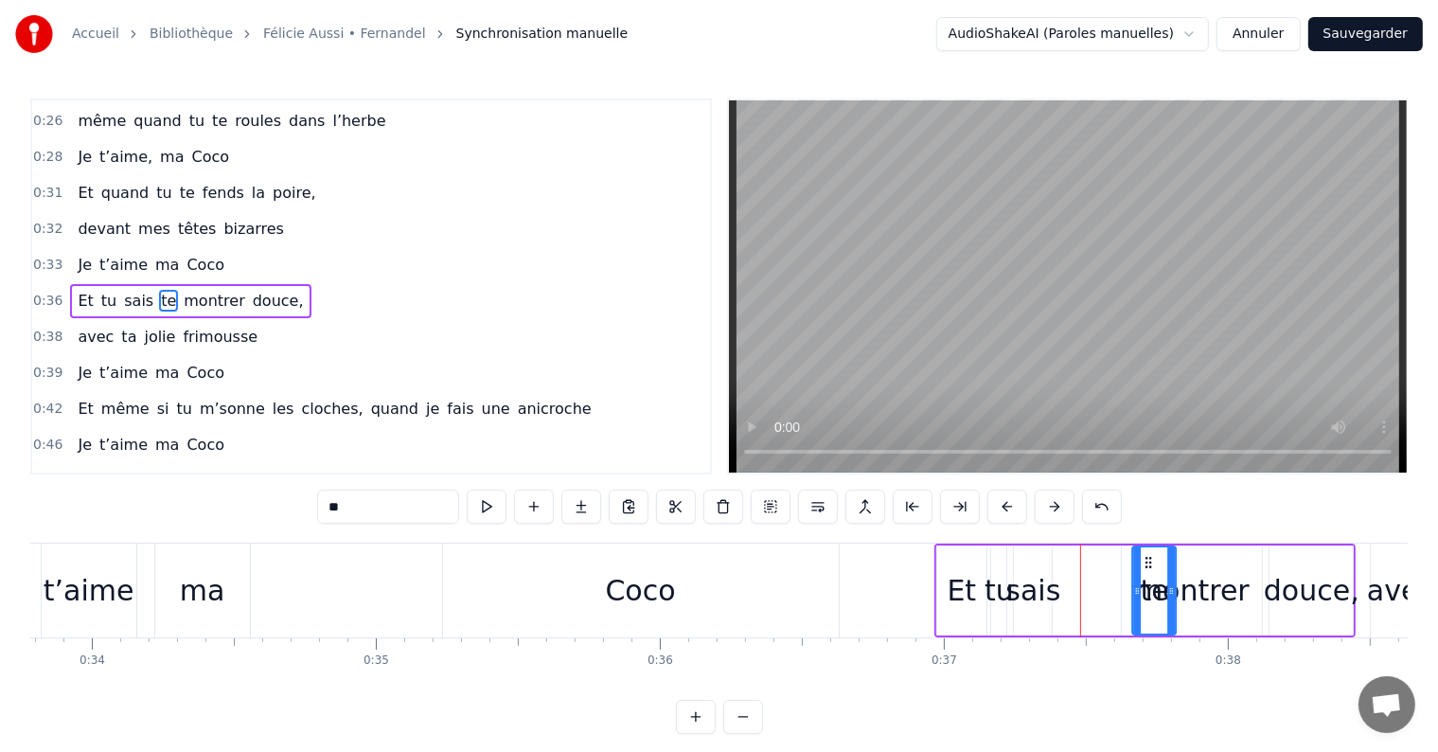
scroll to position [0, 9594]
drag, startPoint x: 1179, startPoint y: 560, endPoint x: 1116, endPoint y: 557, distance: 63.5
click at [1116, 557] on icon at bounding box center [1115, 562] width 15 height 15
click at [1037, 591] on div "sais" at bounding box center [1032, 590] width 55 height 43
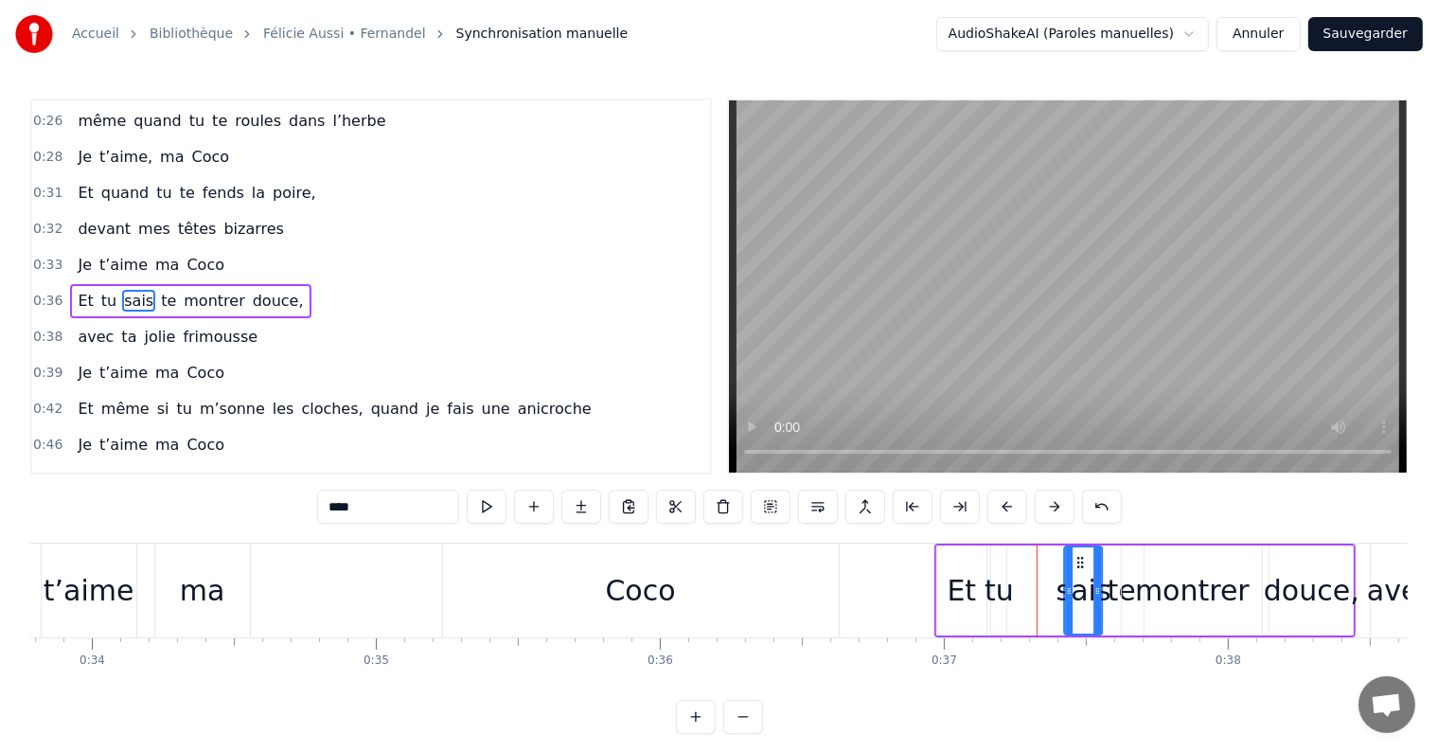
drag, startPoint x: 1030, startPoint y: 555, endPoint x: 1080, endPoint y: 555, distance: 50.2
click at [1080, 555] on icon at bounding box center [1080, 562] width 15 height 15
click at [1002, 594] on div "tu" at bounding box center [998, 590] width 29 height 43
drag, startPoint x: 1007, startPoint y: 558, endPoint x: 1055, endPoint y: 558, distance: 48.3
click at [1055, 558] on icon at bounding box center [1056, 562] width 15 height 15
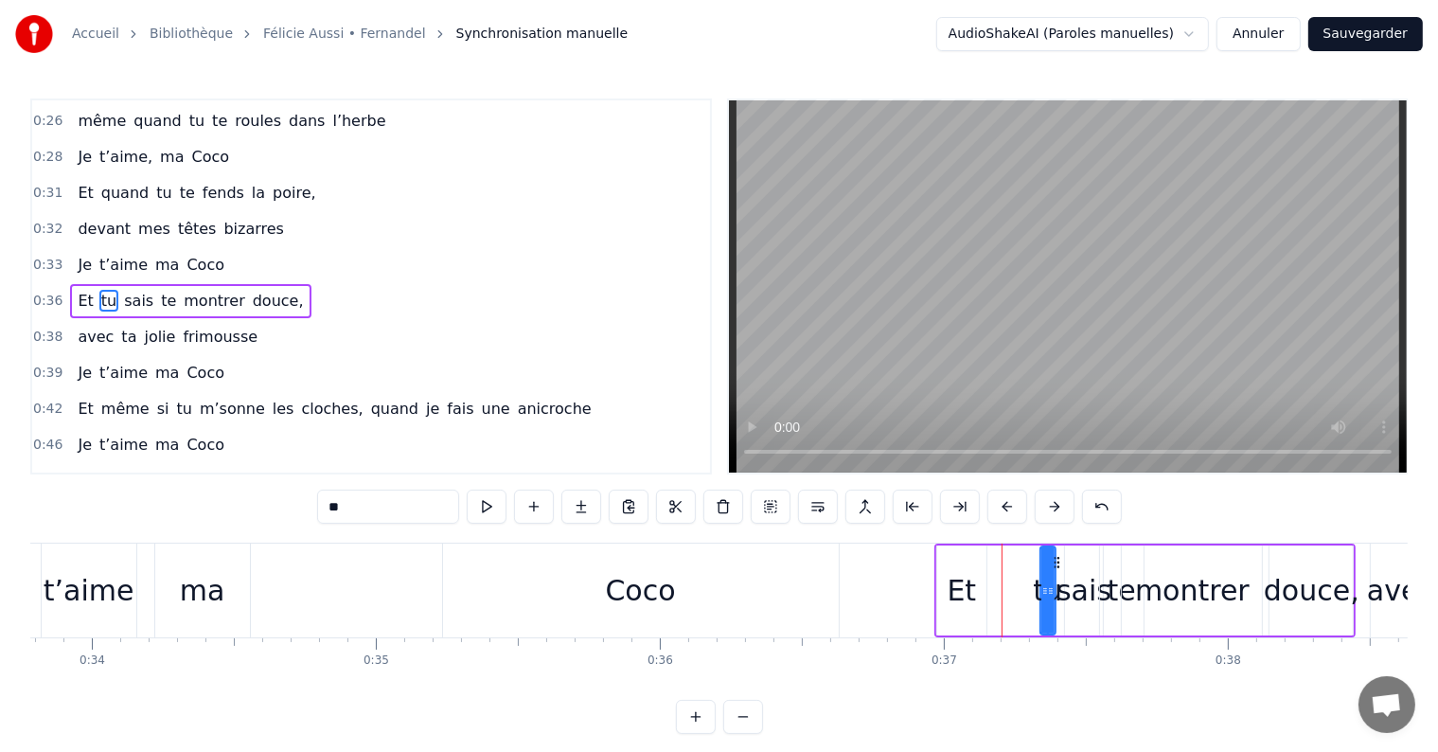
click at [958, 594] on div "Et" at bounding box center [962, 590] width 29 height 43
drag, startPoint x: 950, startPoint y: 555, endPoint x: 996, endPoint y: 557, distance: 45.5
click at [996, 557] on icon at bounding box center [998, 562] width 15 height 15
click at [1163, 583] on div "montrer" at bounding box center [1192, 590] width 115 height 43
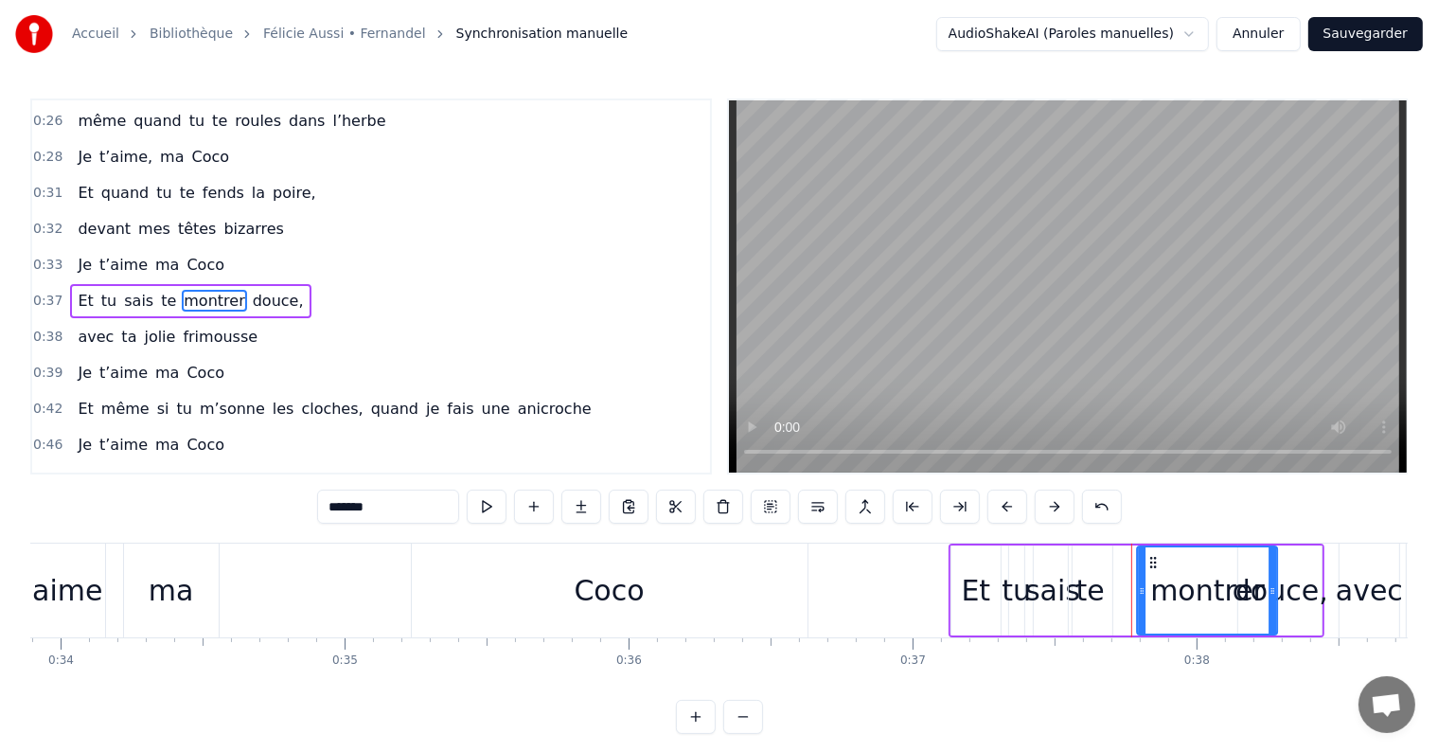
drag, startPoint x: 1140, startPoint y: 560, endPoint x: 1156, endPoint y: 560, distance: 16.1
click at [1156, 560] on icon at bounding box center [1153, 562] width 15 height 15
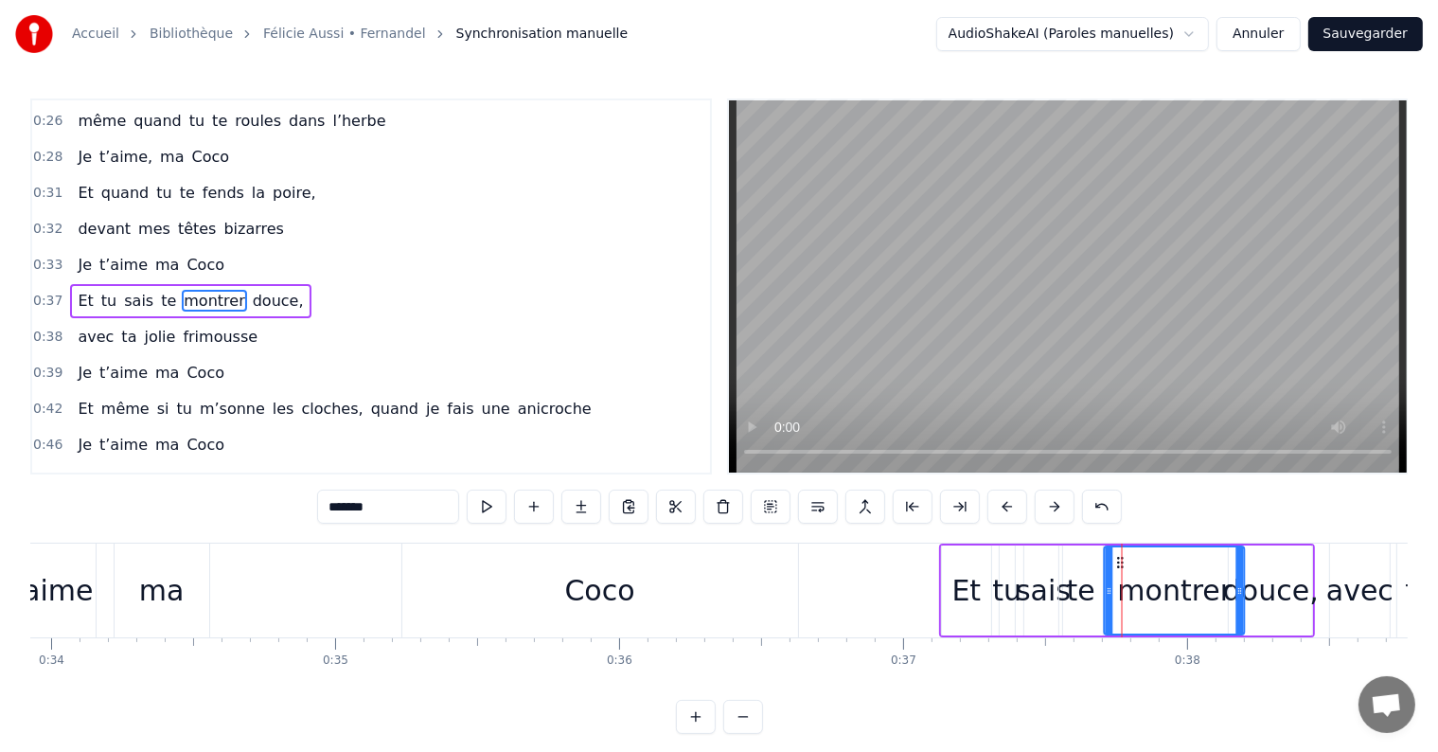
drag, startPoint x: 1153, startPoint y: 560, endPoint x: 1120, endPoint y: 560, distance: 33.1
click at [1120, 560] on icon at bounding box center [1120, 562] width 15 height 15
click at [1082, 585] on div "te" at bounding box center [1081, 590] width 28 height 43
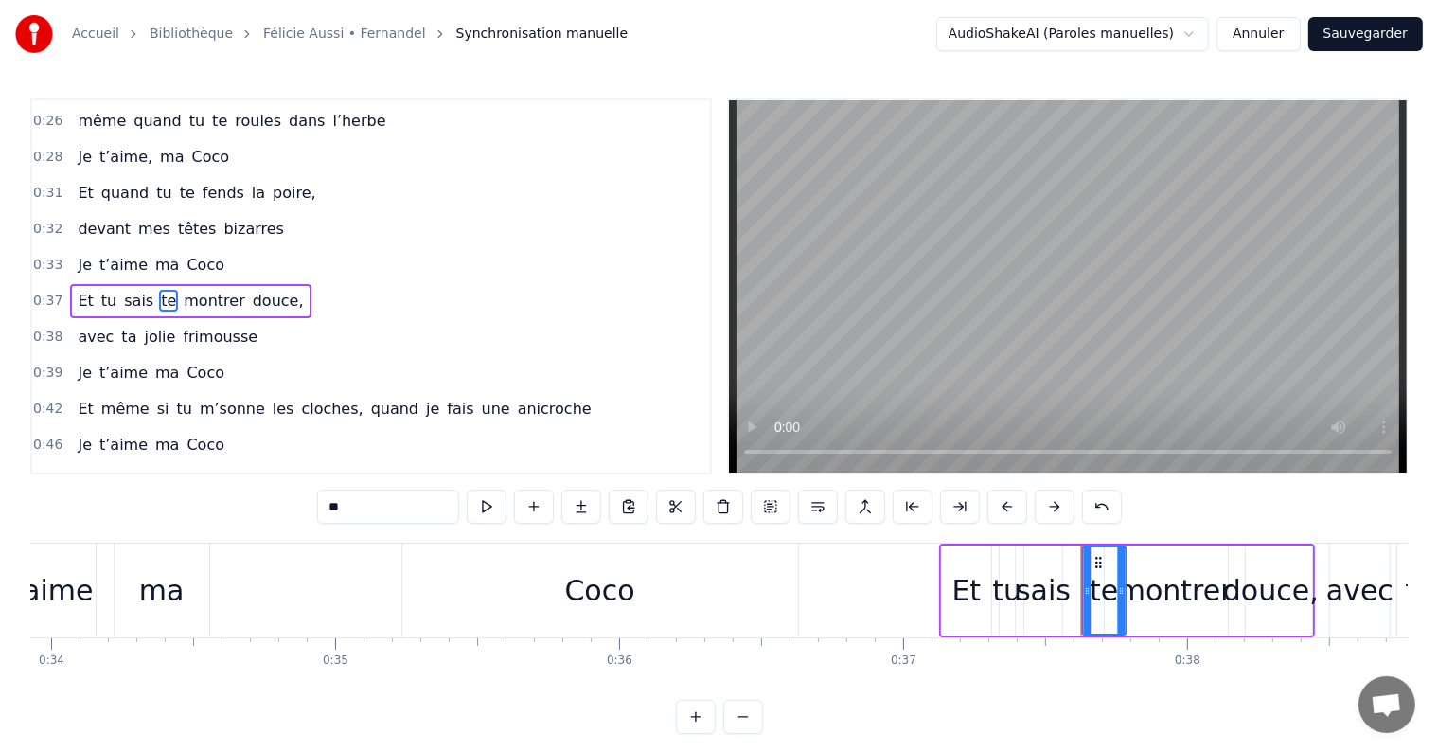
drag, startPoint x: 1071, startPoint y: 557, endPoint x: 1094, endPoint y: 557, distance: 23.7
click at [1094, 557] on icon at bounding box center [1098, 562] width 15 height 15
click at [1053, 595] on div "sais" at bounding box center [1043, 590] width 55 height 43
drag, startPoint x: 1038, startPoint y: 561, endPoint x: 1056, endPoint y: 559, distance: 18.1
click at [1056, 559] on icon at bounding box center [1057, 562] width 15 height 15
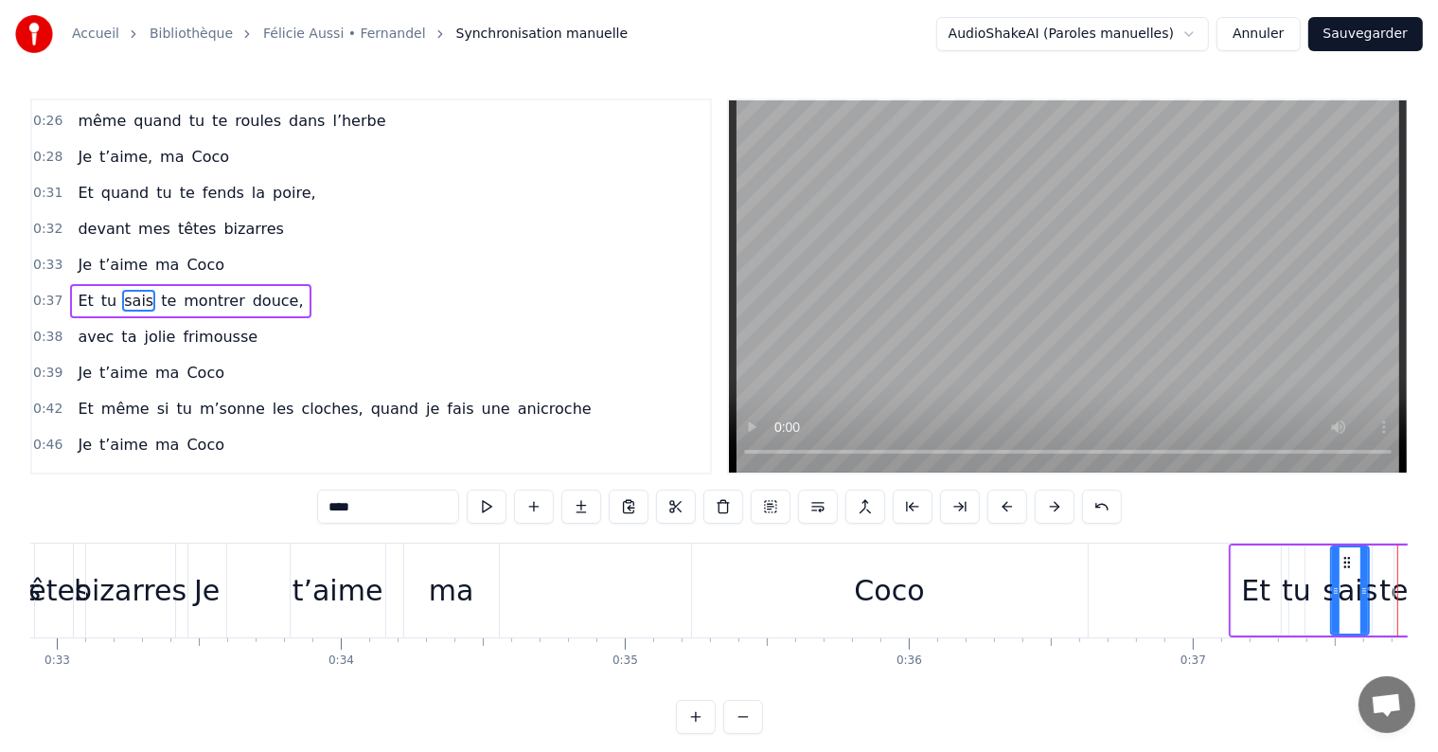
scroll to position [0, 9318]
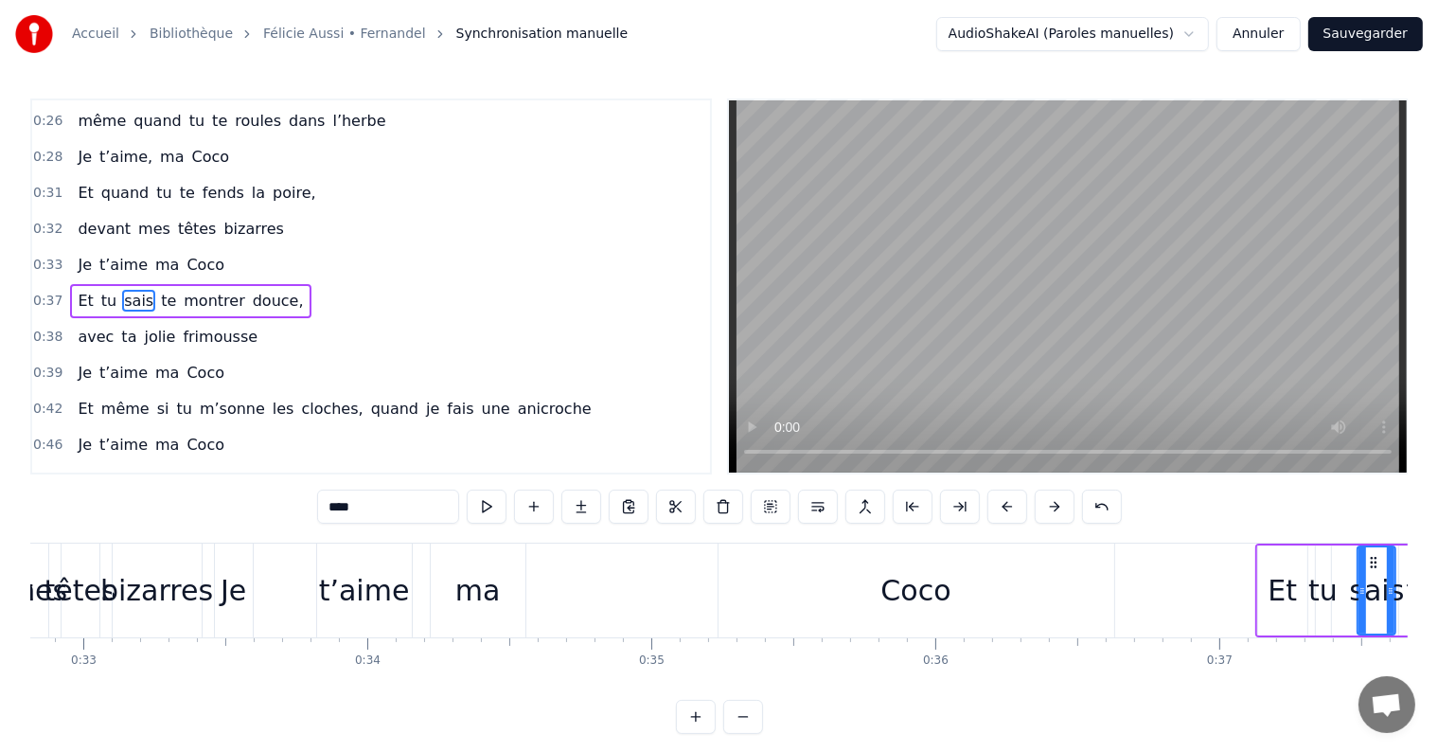
click at [469, 587] on div "ma" at bounding box center [477, 590] width 45 height 43
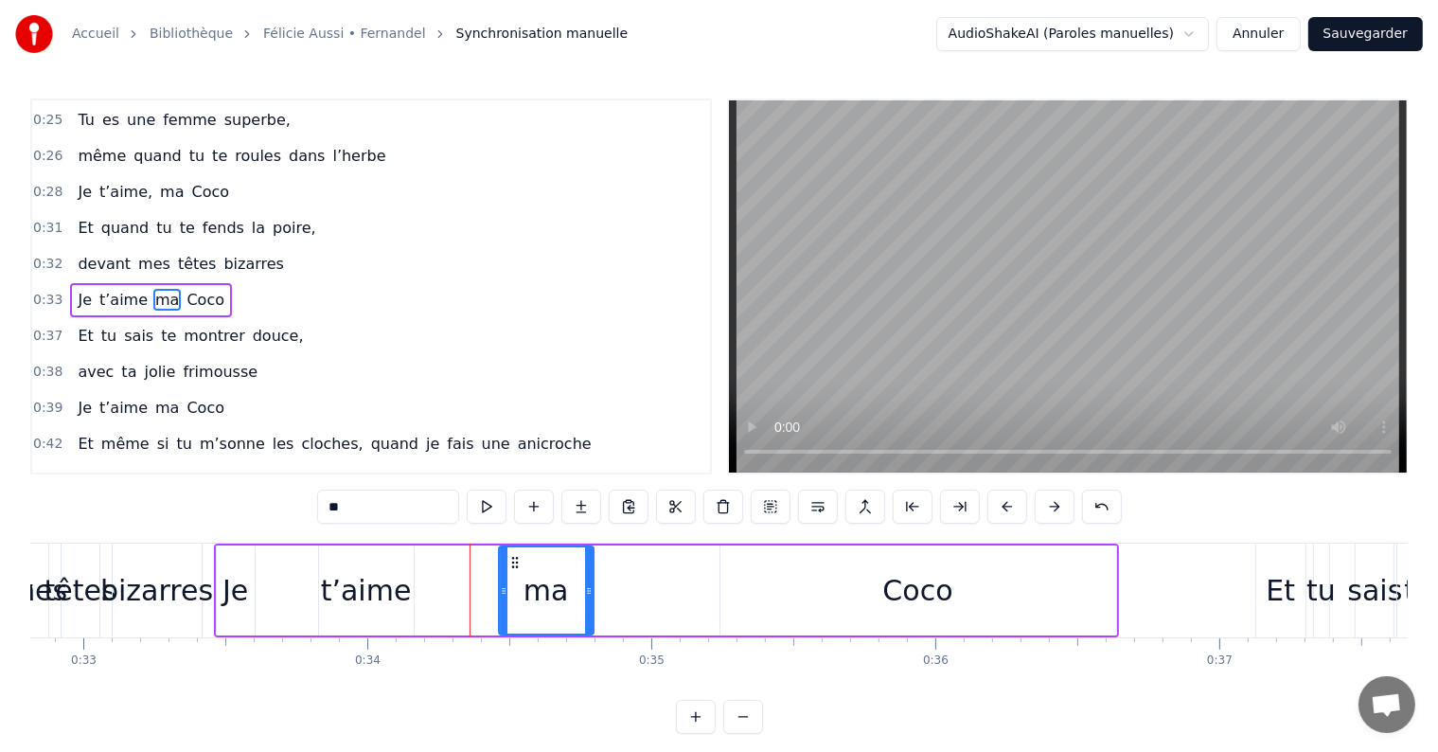
drag, startPoint x: 448, startPoint y: 560, endPoint x: 515, endPoint y: 557, distance: 67.3
click at [515, 557] on icon at bounding box center [514, 562] width 15 height 15
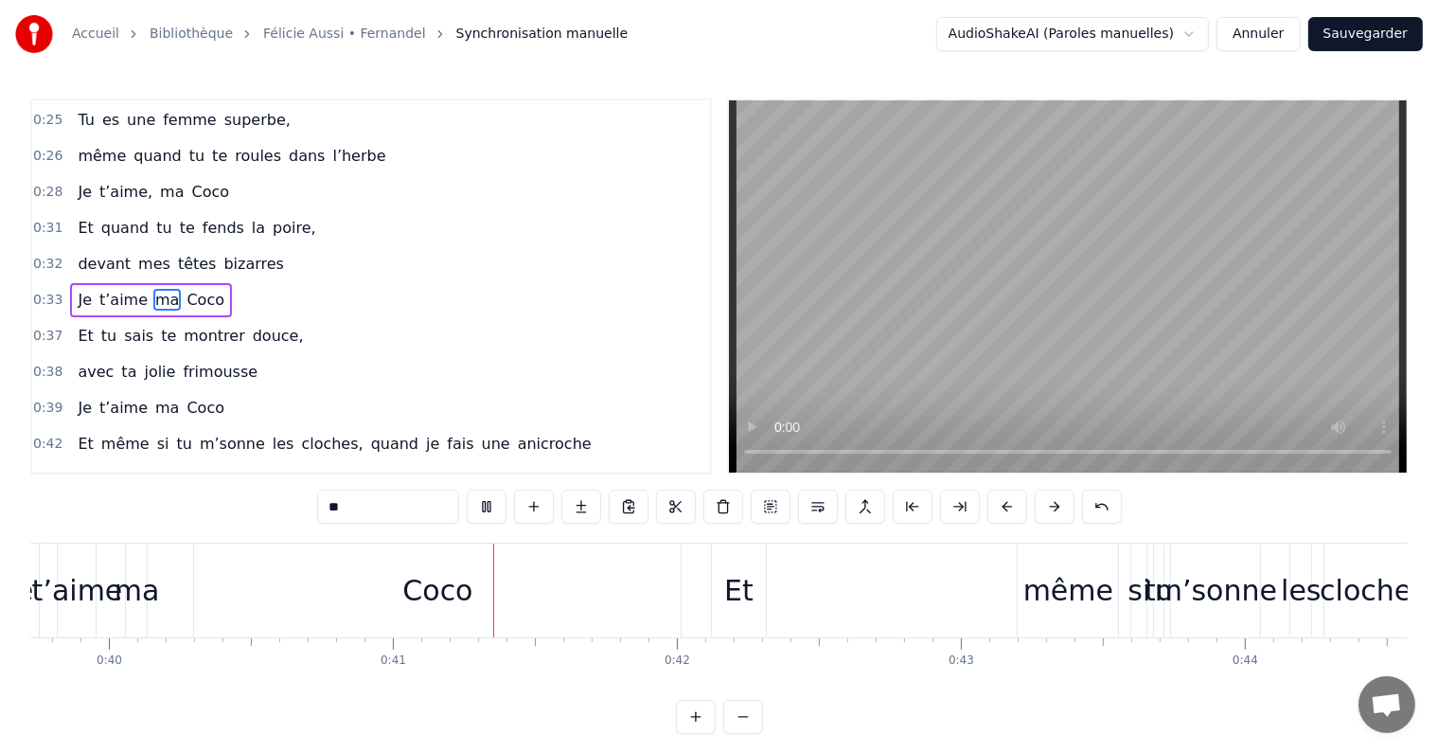
scroll to position [0, 11513]
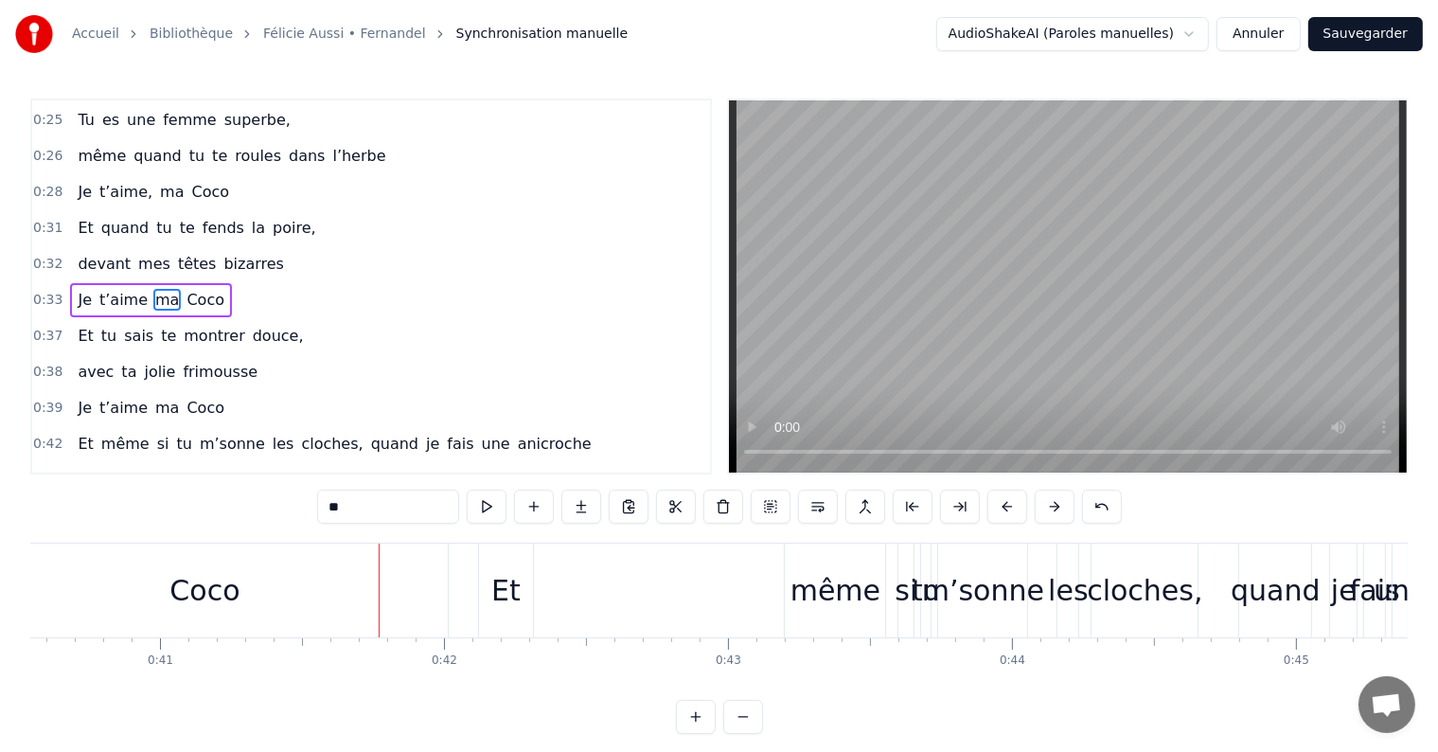
click at [217, 593] on div "Coco" at bounding box center [204, 590] width 70 height 43
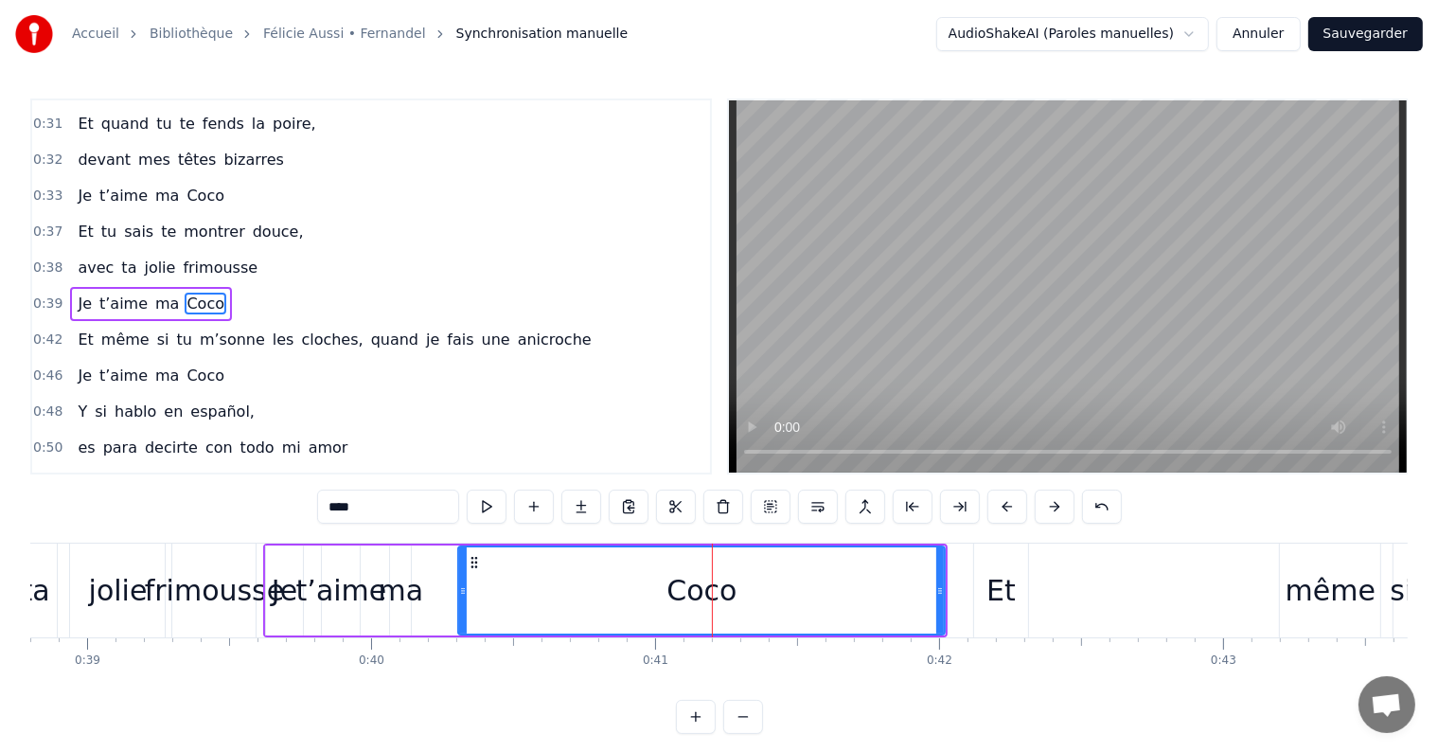
scroll to position [0, 11070]
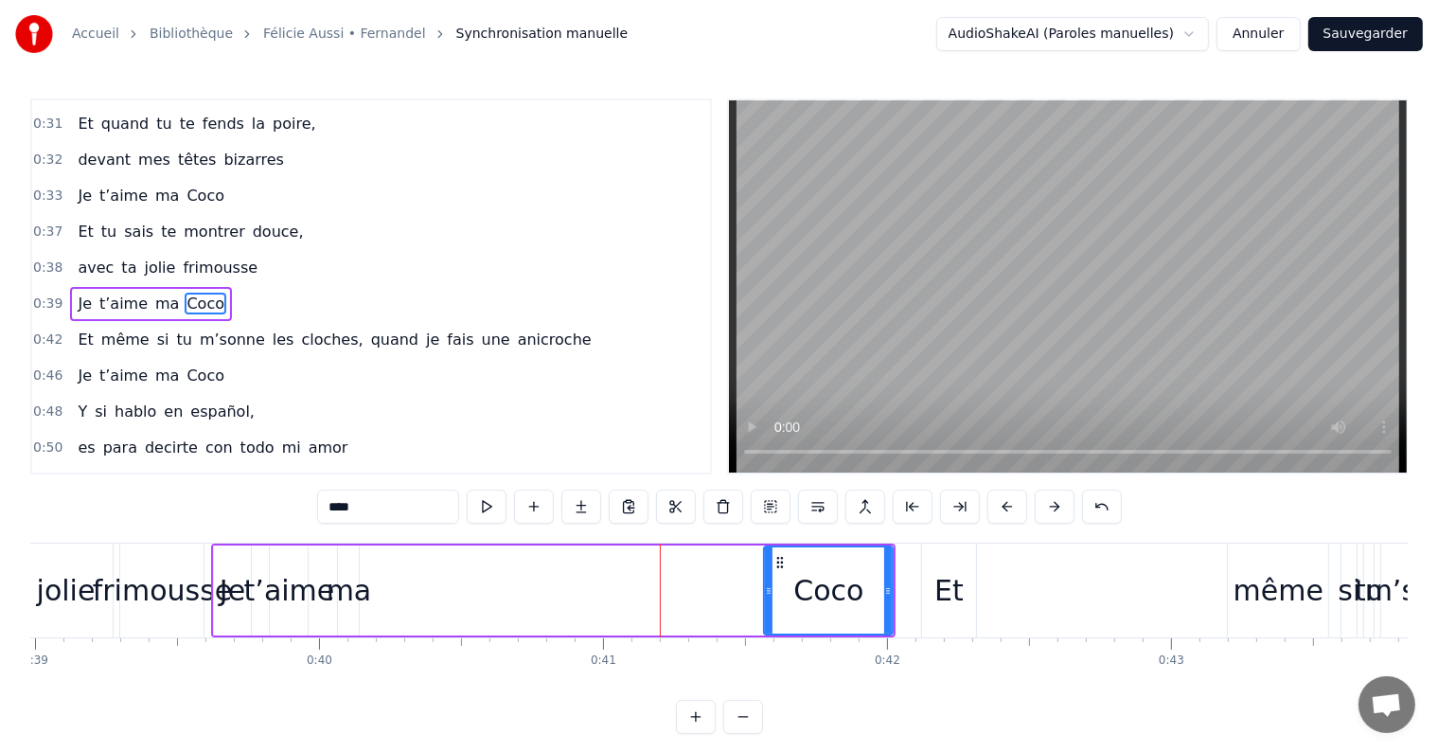
drag, startPoint x: 410, startPoint y: 591, endPoint x: 768, endPoint y: 581, distance: 357.9
click at [768, 581] on div at bounding box center [769, 590] width 8 height 86
click at [344, 601] on div "ma" at bounding box center [349, 590] width 45 height 43
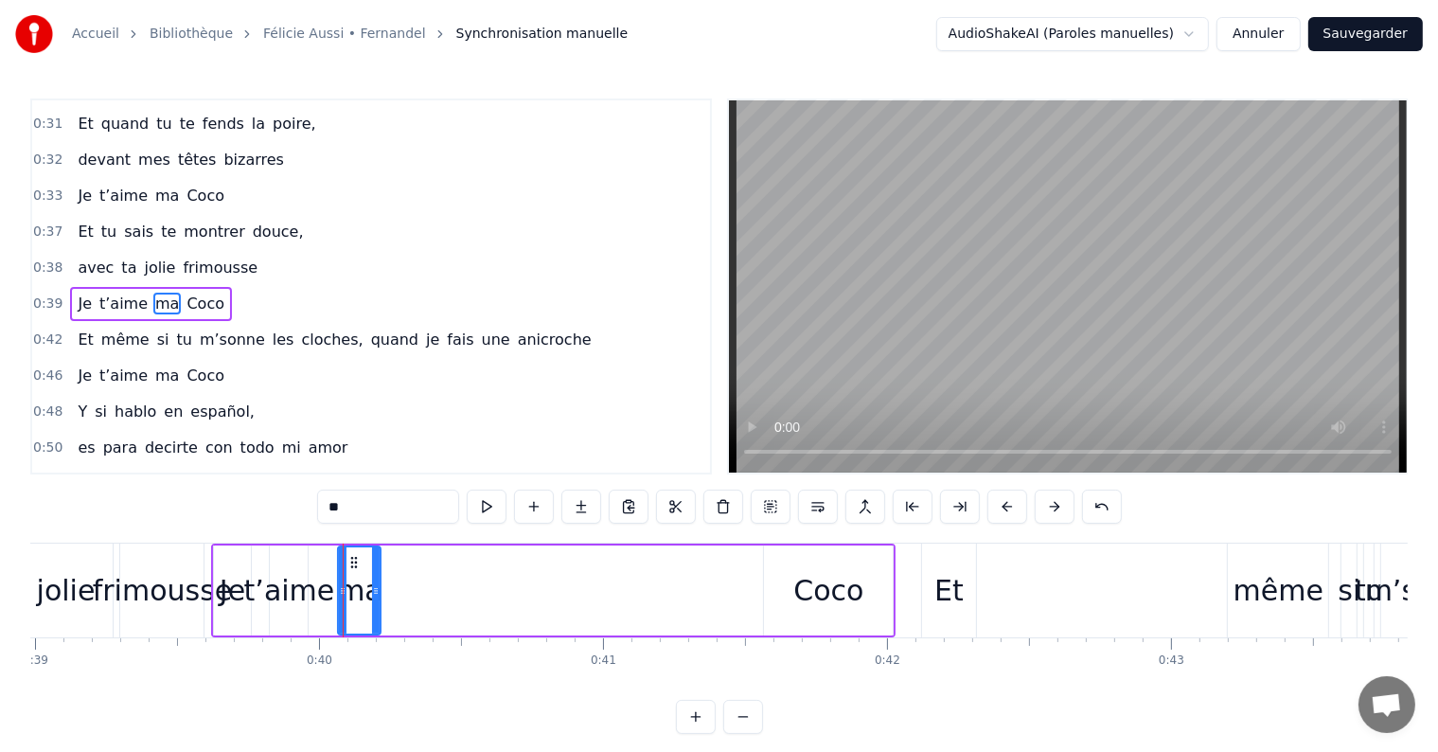
drag, startPoint x: 357, startPoint y: 591, endPoint x: 379, endPoint y: 591, distance: 21.8
click at [379, 591] on icon at bounding box center [376, 590] width 8 height 15
drag, startPoint x: 355, startPoint y: 560, endPoint x: 534, endPoint y: 560, distance: 178.9
click at [535, 561] on circle at bounding box center [535, 561] width 1 height 1
click at [307, 594] on div "t’aime" at bounding box center [289, 590] width 91 height 43
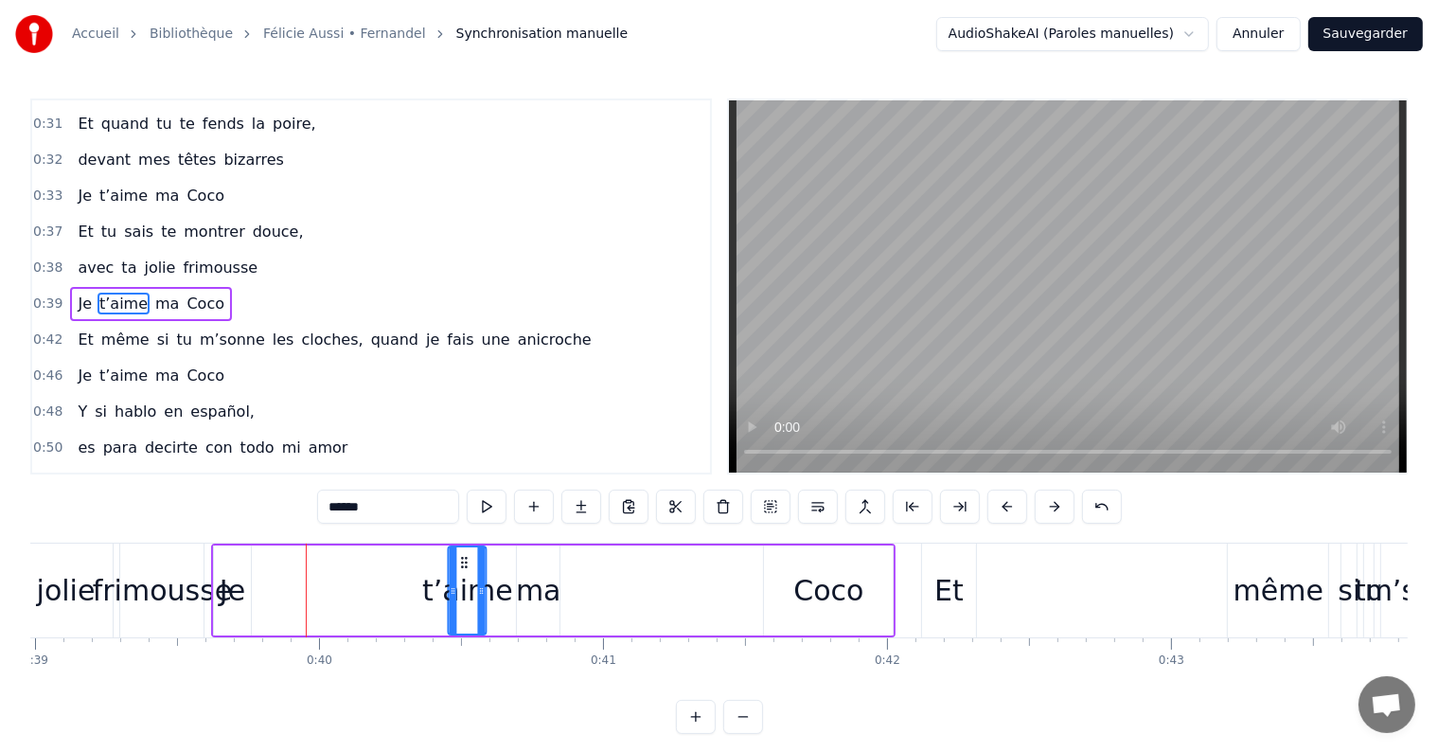
drag, startPoint x: 287, startPoint y: 558, endPoint x: 465, endPoint y: 566, distance: 178.1
click at [465, 566] on icon at bounding box center [463, 562] width 15 height 15
click at [229, 591] on div "Je" at bounding box center [233, 590] width 26 height 43
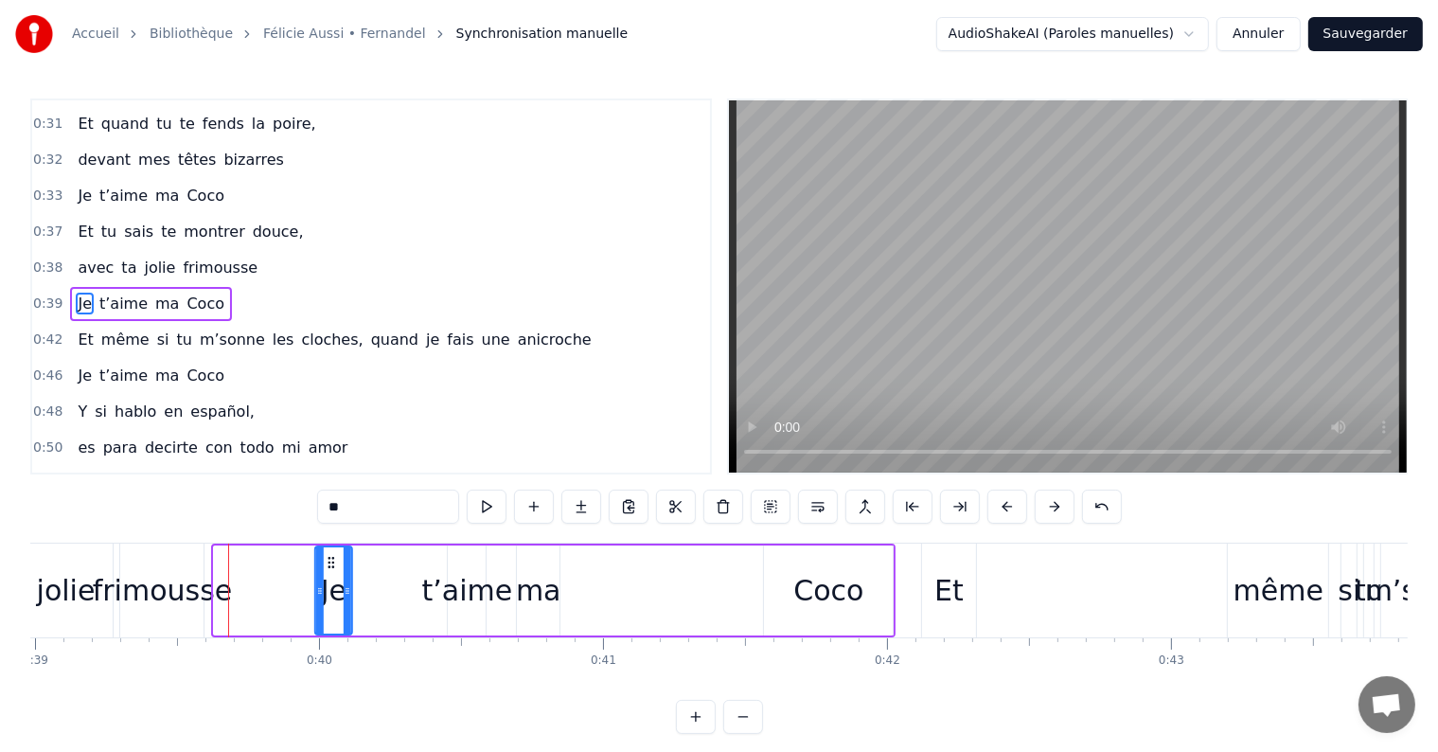
drag, startPoint x: 231, startPoint y: 560, endPoint x: 332, endPoint y: 565, distance: 101.4
click at [332, 565] on icon at bounding box center [330, 562] width 15 height 15
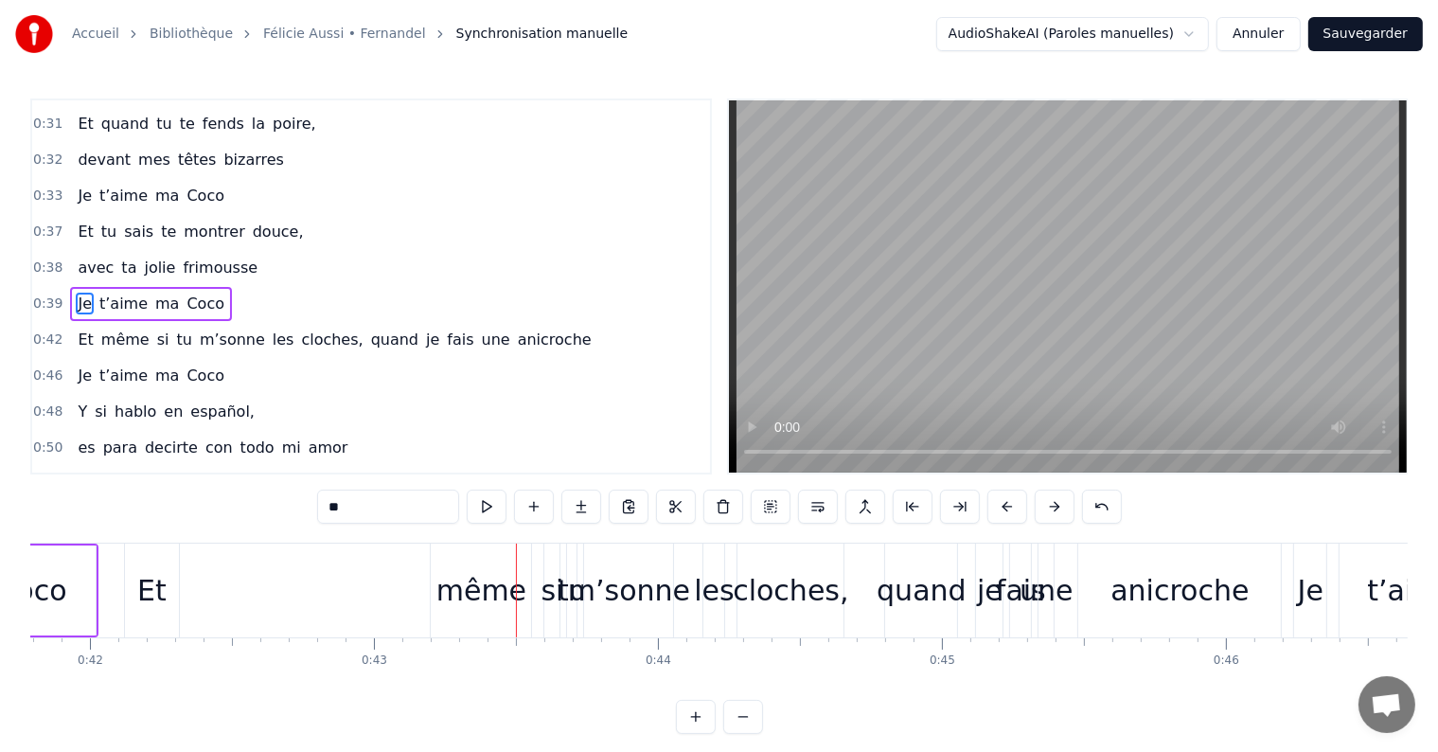
scroll to position [0, 11791]
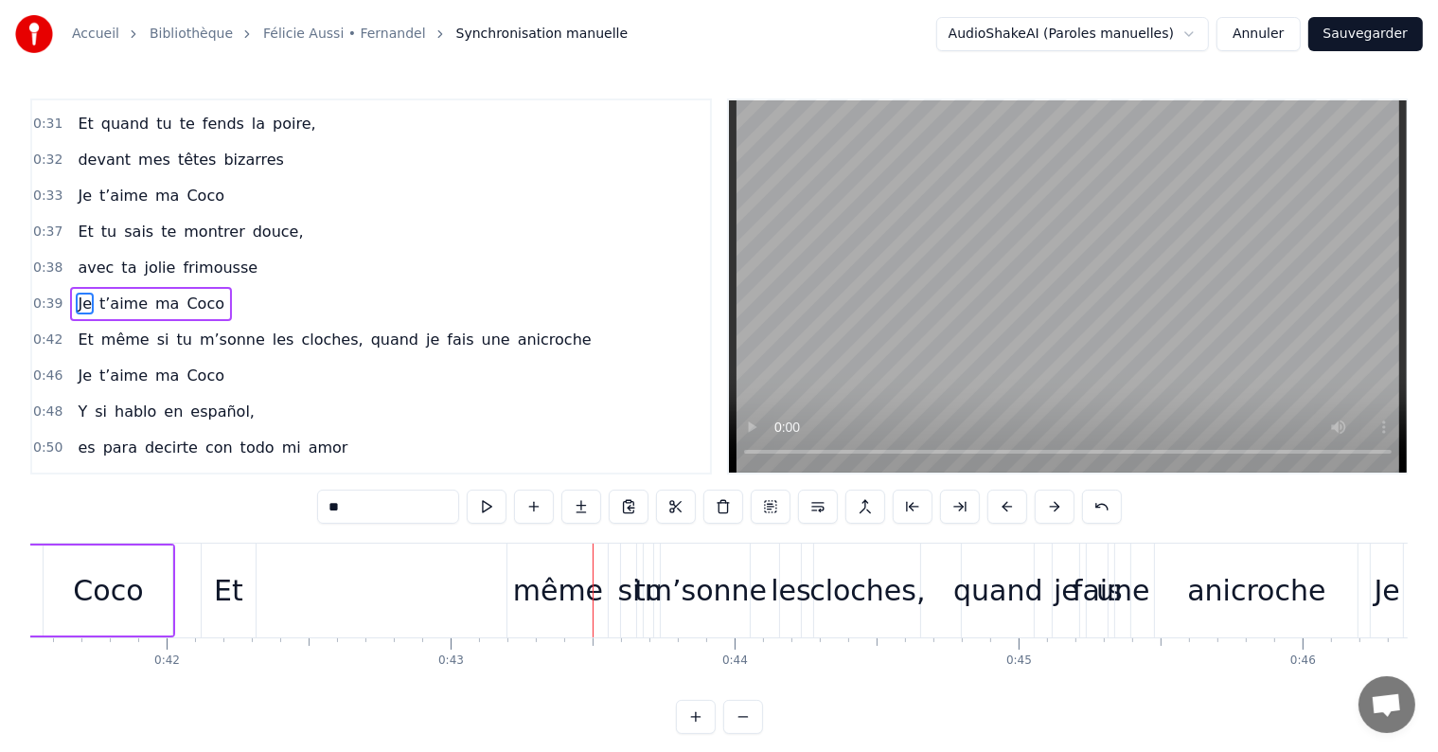
click at [226, 598] on div "Et" at bounding box center [228, 590] width 29 height 43
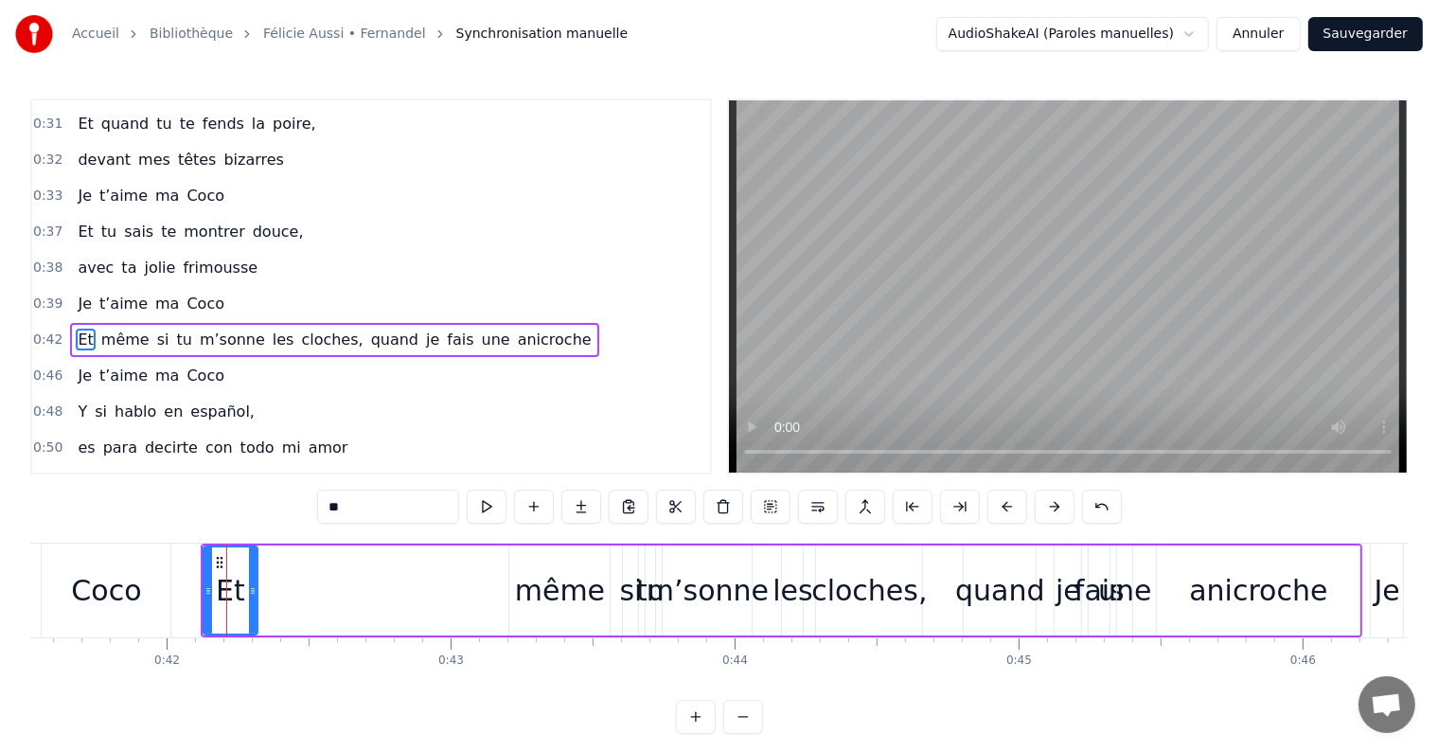
scroll to position [353, 0]
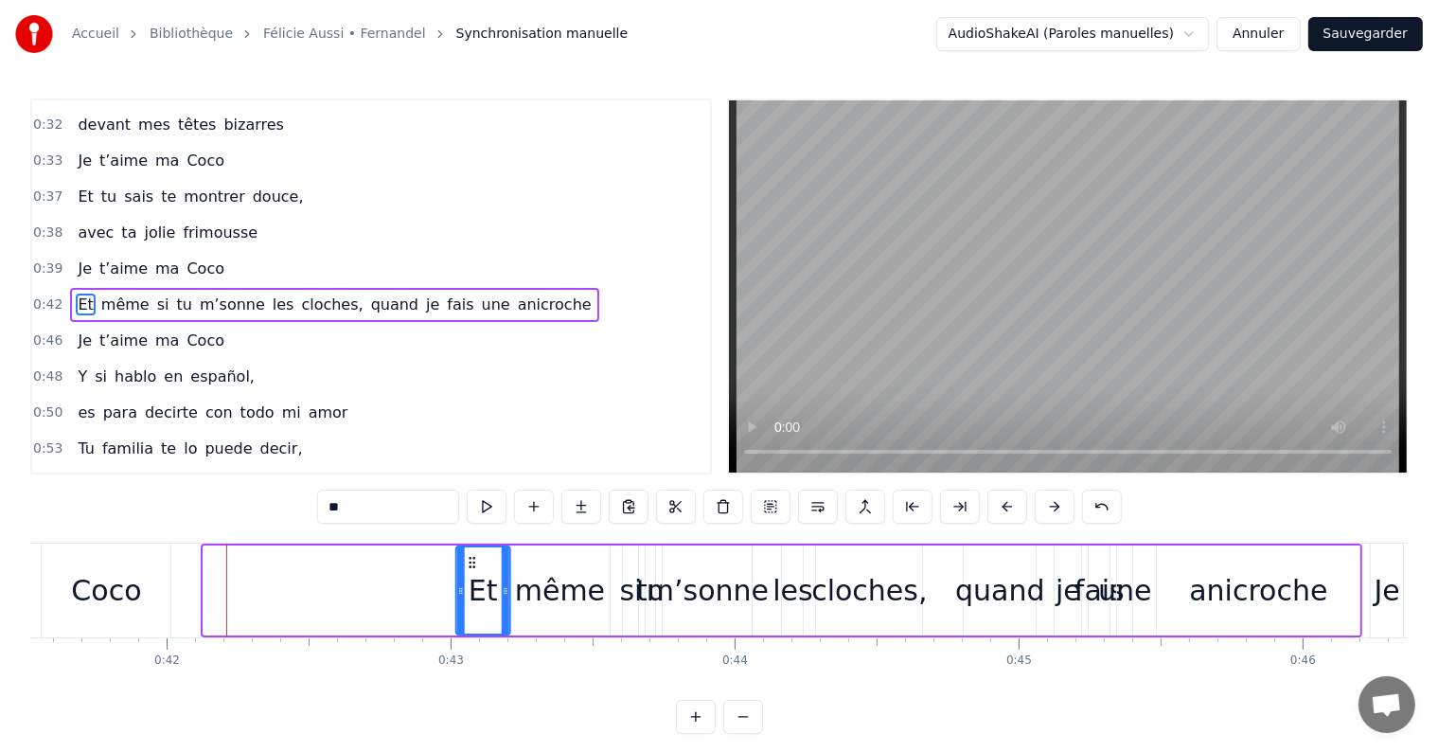
drag, startPoint x: 220, startPoint y: 558, endPoint x: 472, endPoint y: 553, distance: 252.8
click at [472, 555] on icon at bounding box center [471, 562] width 15 height 15
click at [863, 583] on div "cloches," at bounding box center [868, 590] width 115 height 43
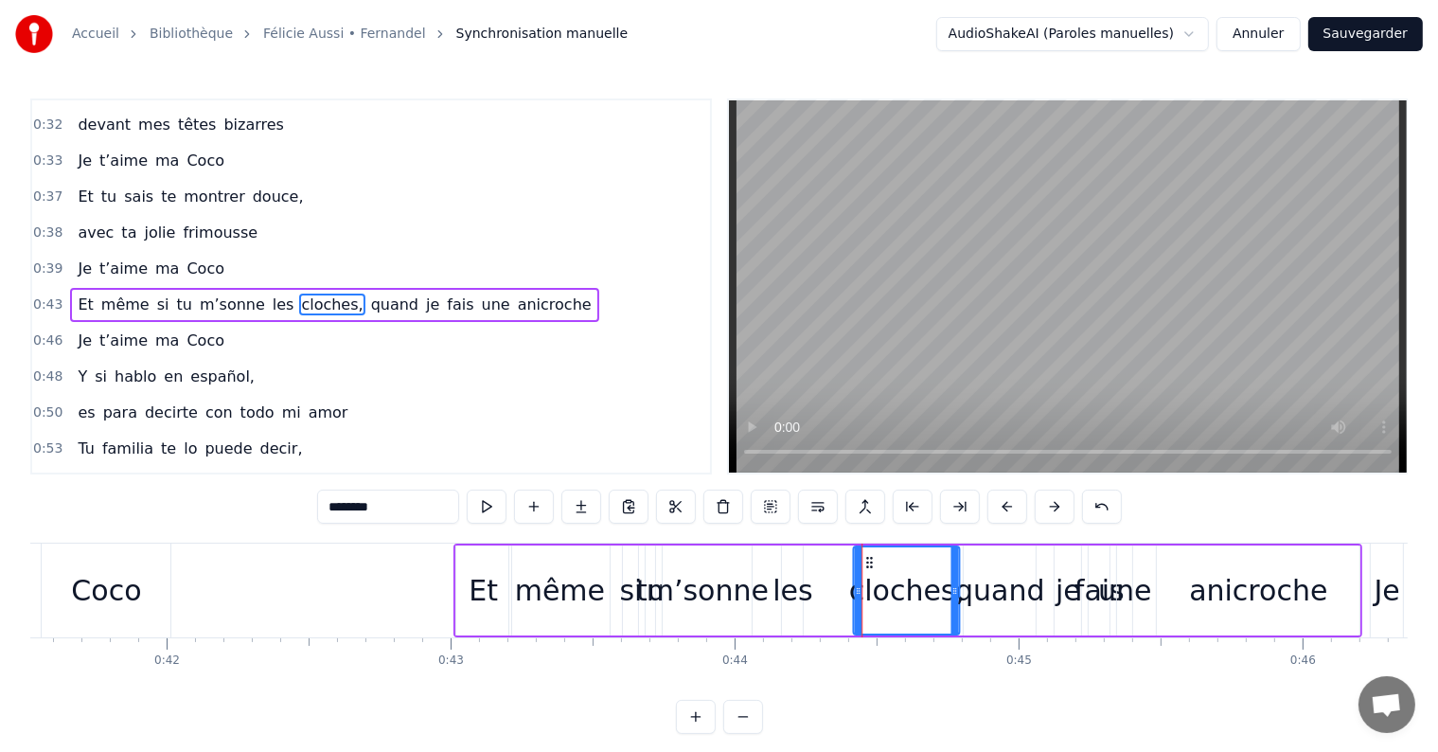
drag, startPoint x: 830, startPoint y: 555, endPoint x: 867, endPoint y: 556, distance: 36.9
click at [867, 556] on icon at bounding box center [869, 562] width 15 height 15
click at [791, 594] on div "les" at bounding box center [792, 590] width 40 height 43
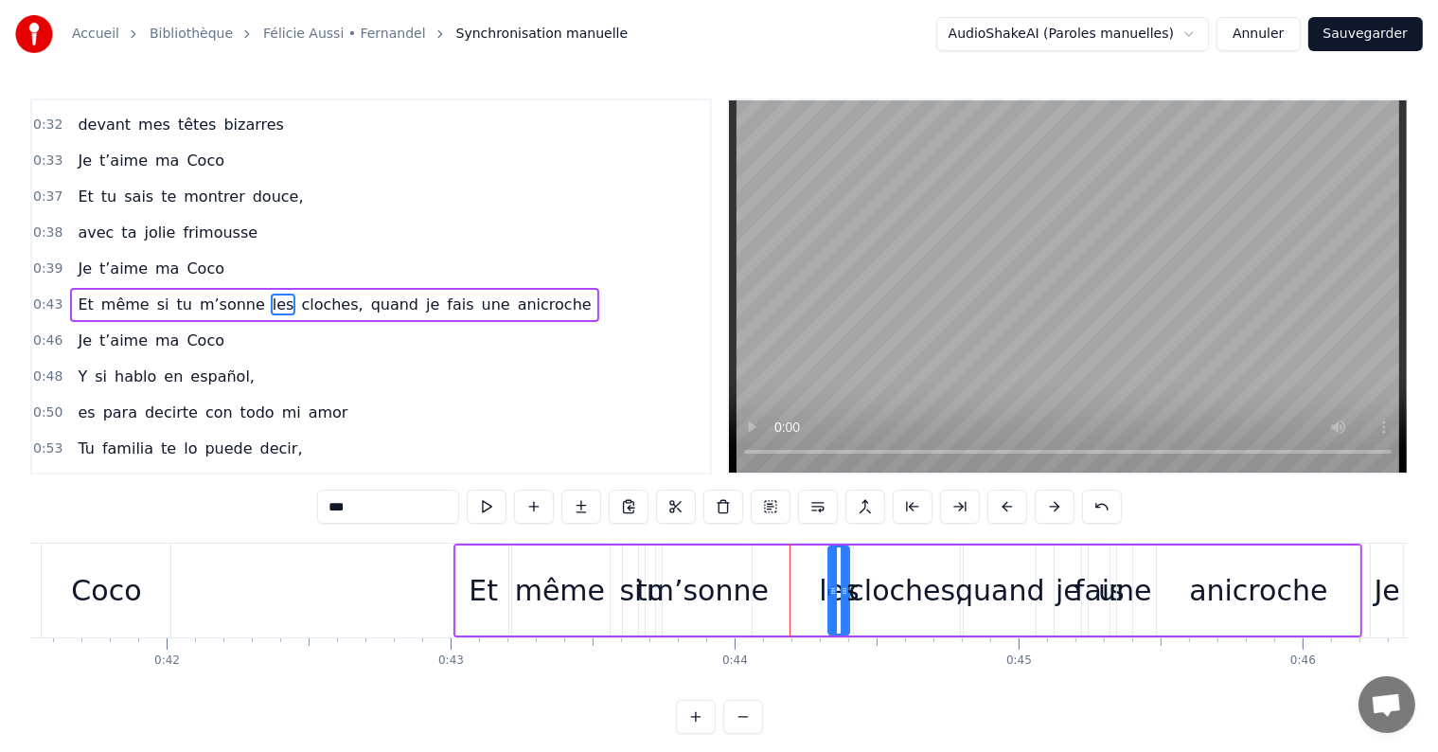
drag, startPoint x: 793, startPoint y: 562, endPoint x: 840, endPoint y: 561, distance: 46.4
click at [840, 561] on icon at bounding box center [844, 562] width 15 height 15
click at [746, 589] on div "m’sonne" at bounding box center [708, 590] width 122 height 43
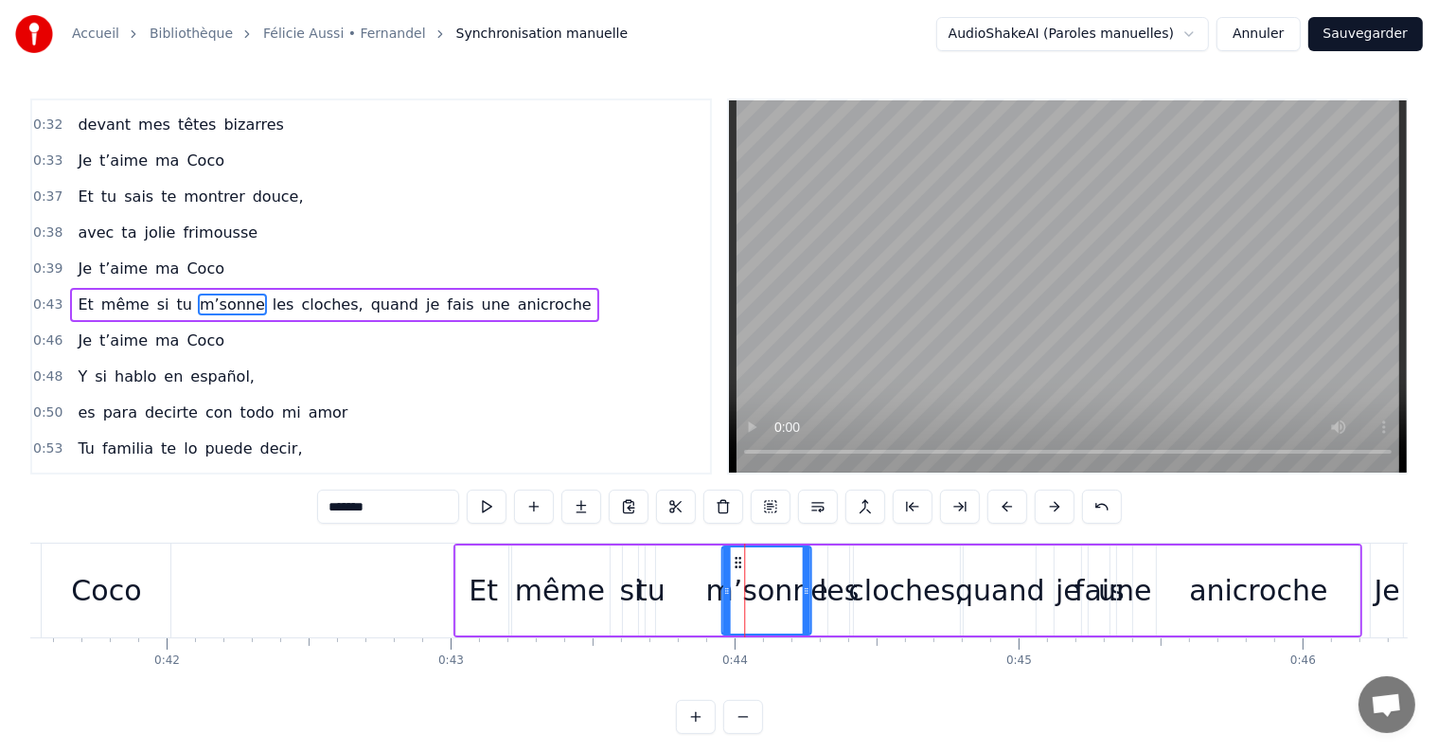
drag, startPoint x: 678, startPoint y: 559, endPoint x: 737, endPoint y: 556, distance: 59.8
click at [737, 556] on icon at bounding box center [738, 562] width 15 height 15
click at [659, 599] on div "tu" at bounding box center [650, 590] width 29 height 43
type input "**"
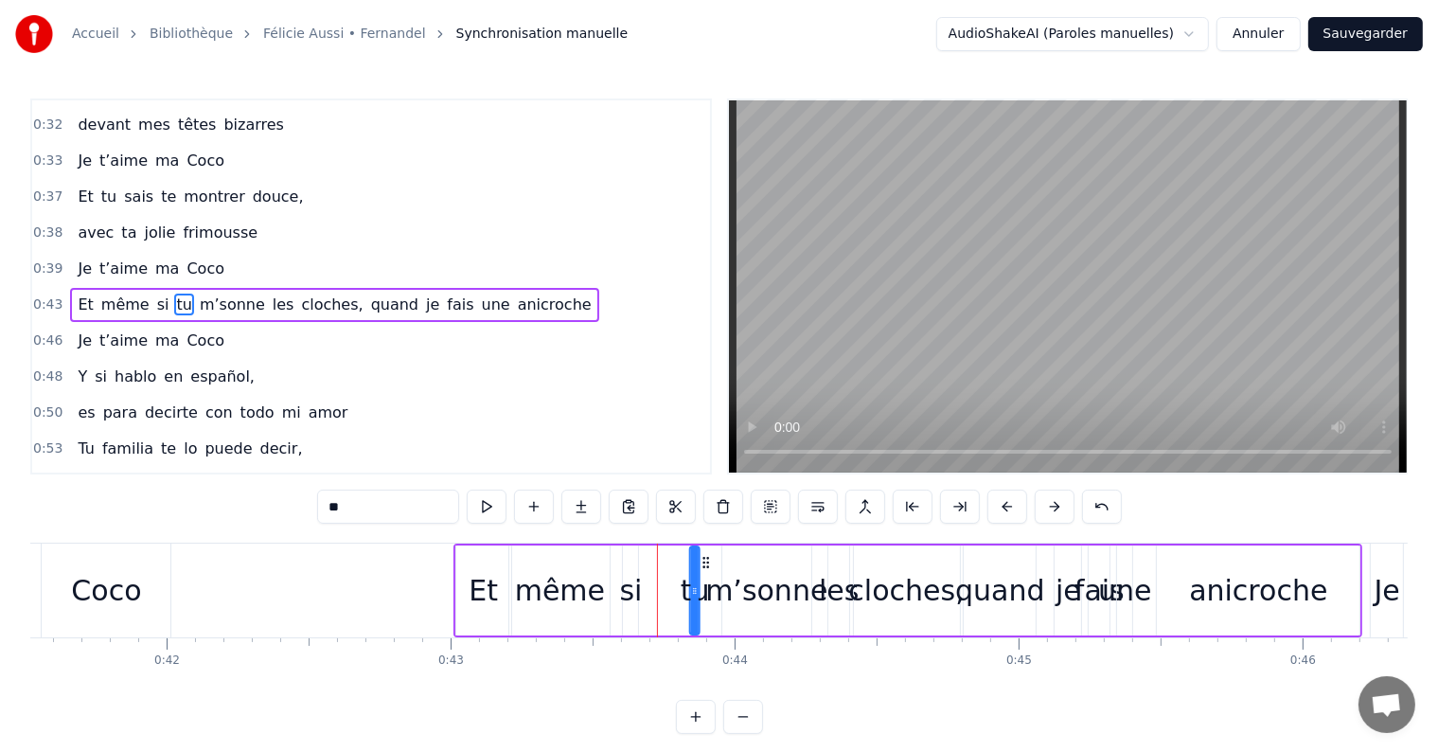
drag, startPoint x: 661, startPoint y: 562, endPoint x: 704, endPoint y: 561, distance: 43.6
click at [704, 561] on icon at bounding box center [706, 562] width 15 height 15
click at [643, 596] on div "Et même si tu m’sonne les cloches, quand je fais une anicroche" at bounding box center [908, 590] width 910 height 94
click at [632, 596] on div "si" at bounding box center [630, 590] width 23 height 43
drag, startPoint x: 639, startPoint y: 558, endPoint x: 676, endPoint y: 560, distance: 37.0
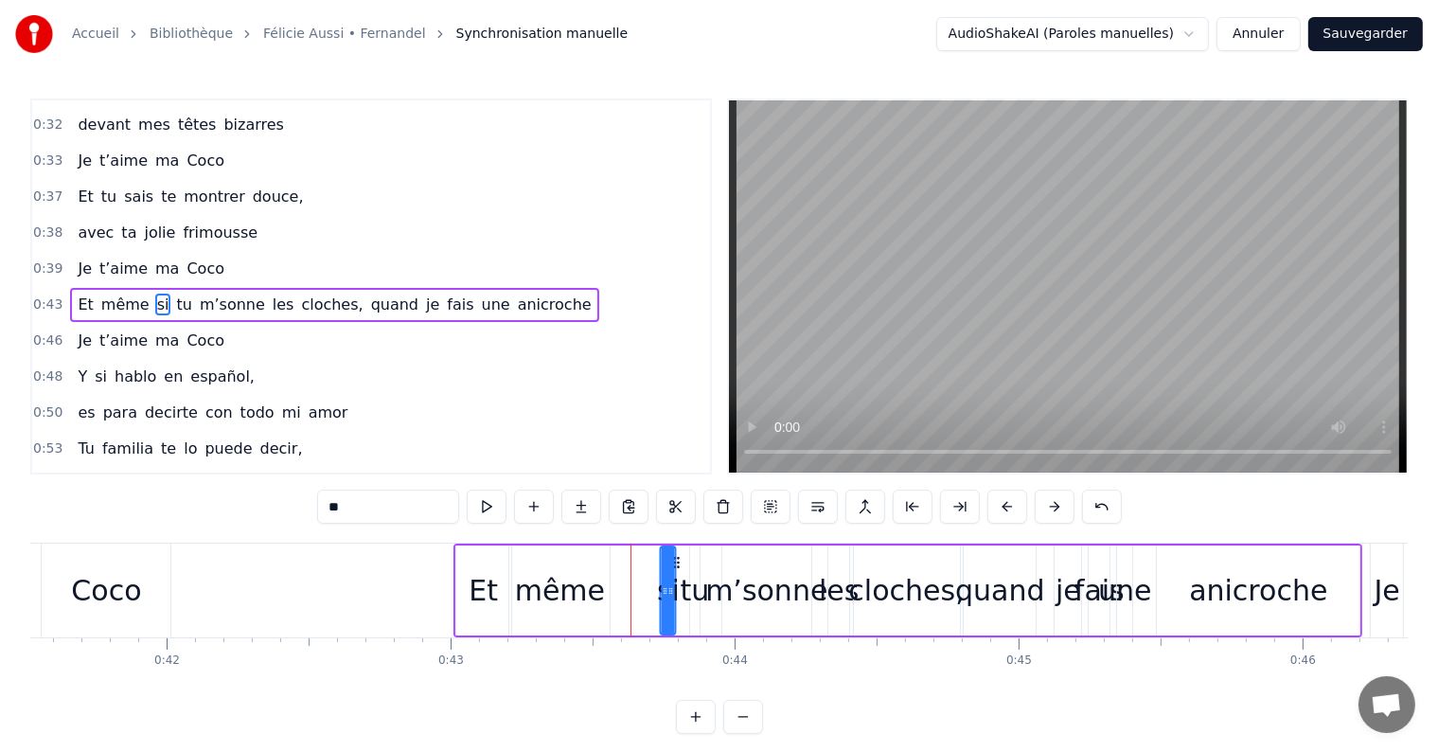
click at [676, 560] on icon at bounding box center [676, 562] width 15 height 15
click at [586, 598] on div "même" at bounding box center [560, 590] width 90 height 43
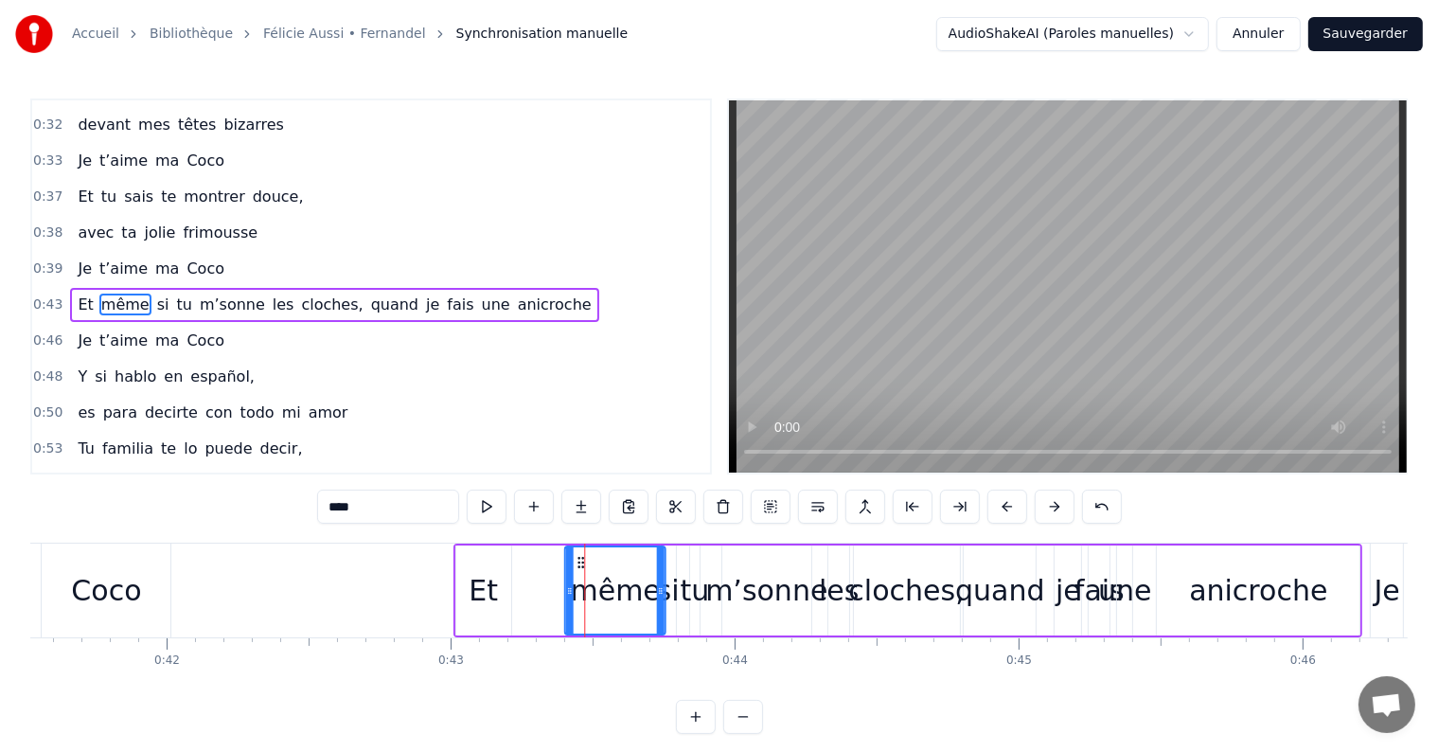
drag, startPoint x: 525, startPoint y: 559, endPoint x: 580, endPoint y: 551, distance: 55.6
click at [580, 551] on div "même" at bounding box center [615, 590] width 98 height 86
click at [488, 587] on div "Et" at bounding box center [483, 590] width 29 height 43
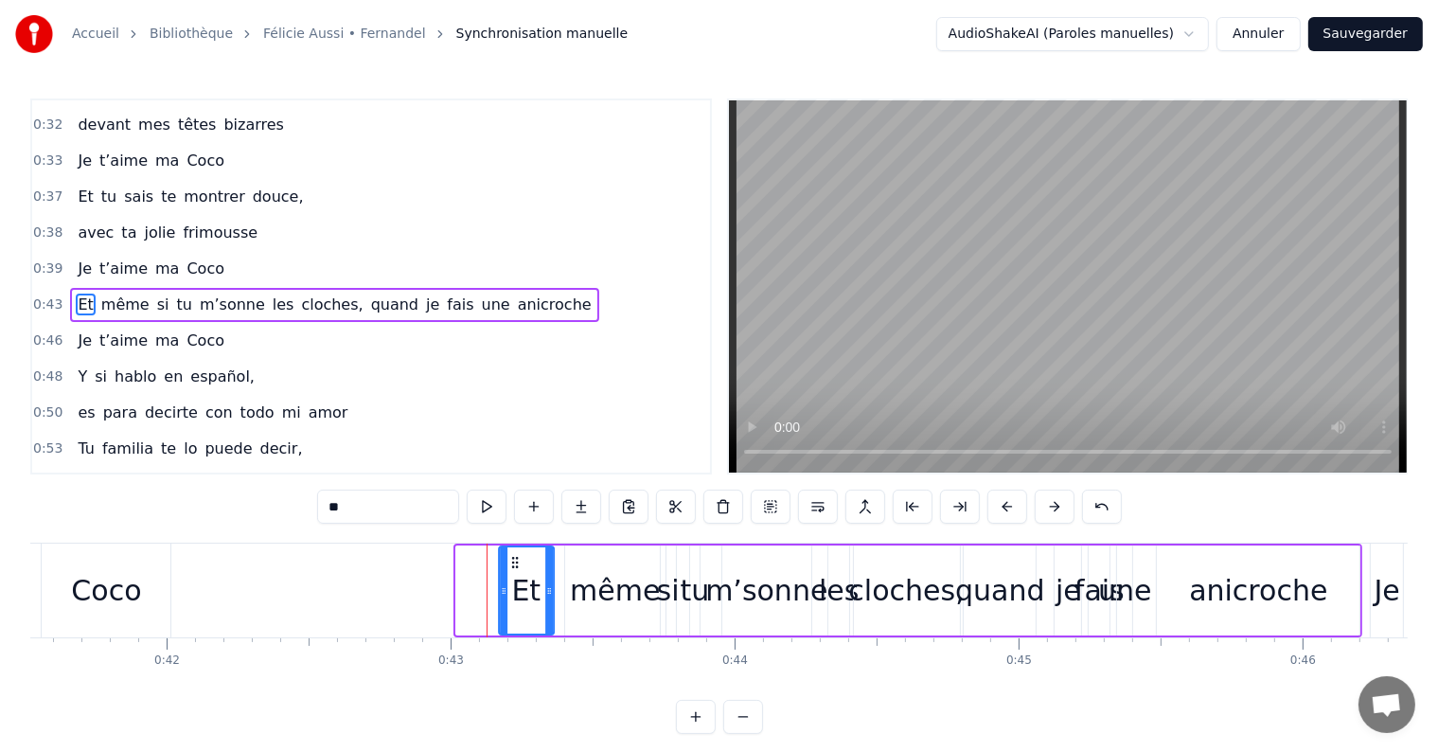
drag, startPoint x: 470, startPoint y: 557, endPoint x: 511, endPoint y: 561, distance: 41.9
click at [511, 561] on icon at bounding box center [513, 562] width 15 height 15
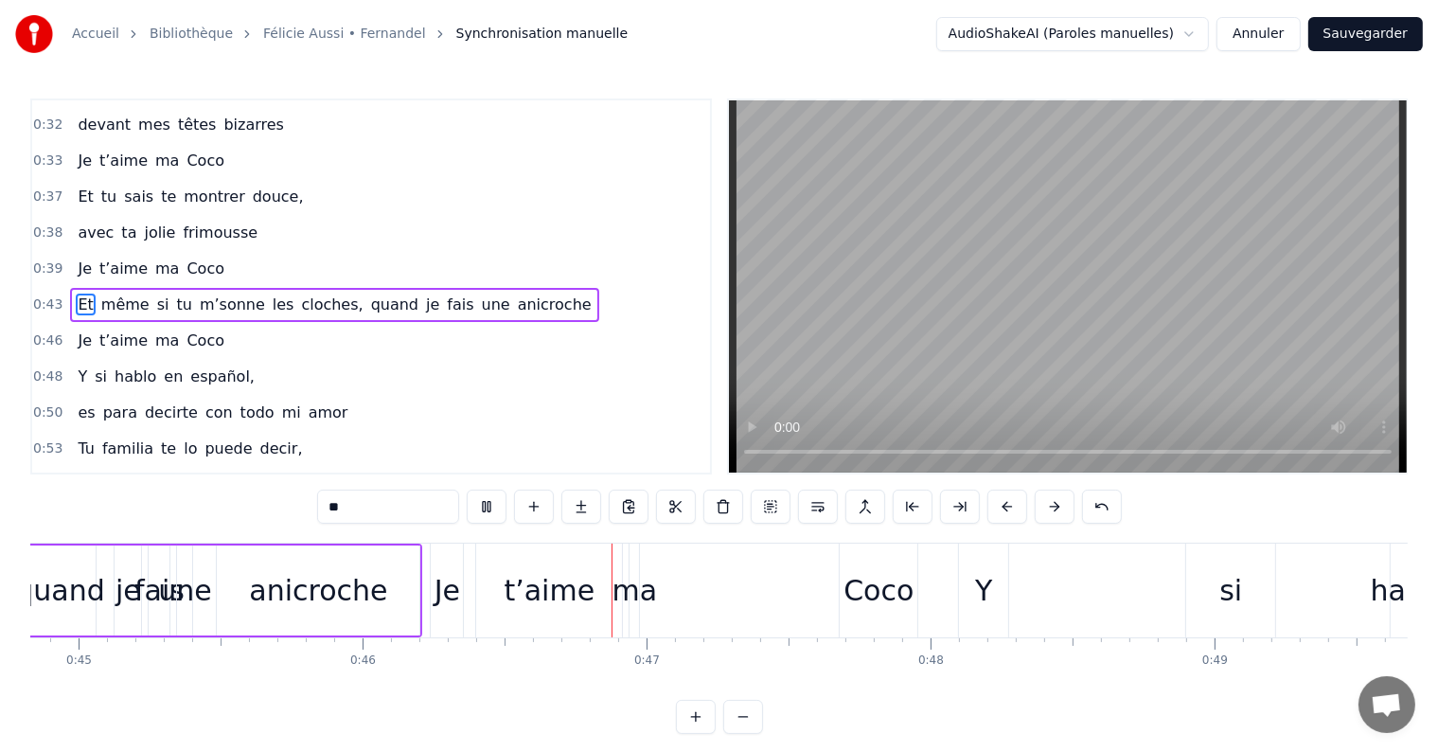
scroll to position [0, 13047]
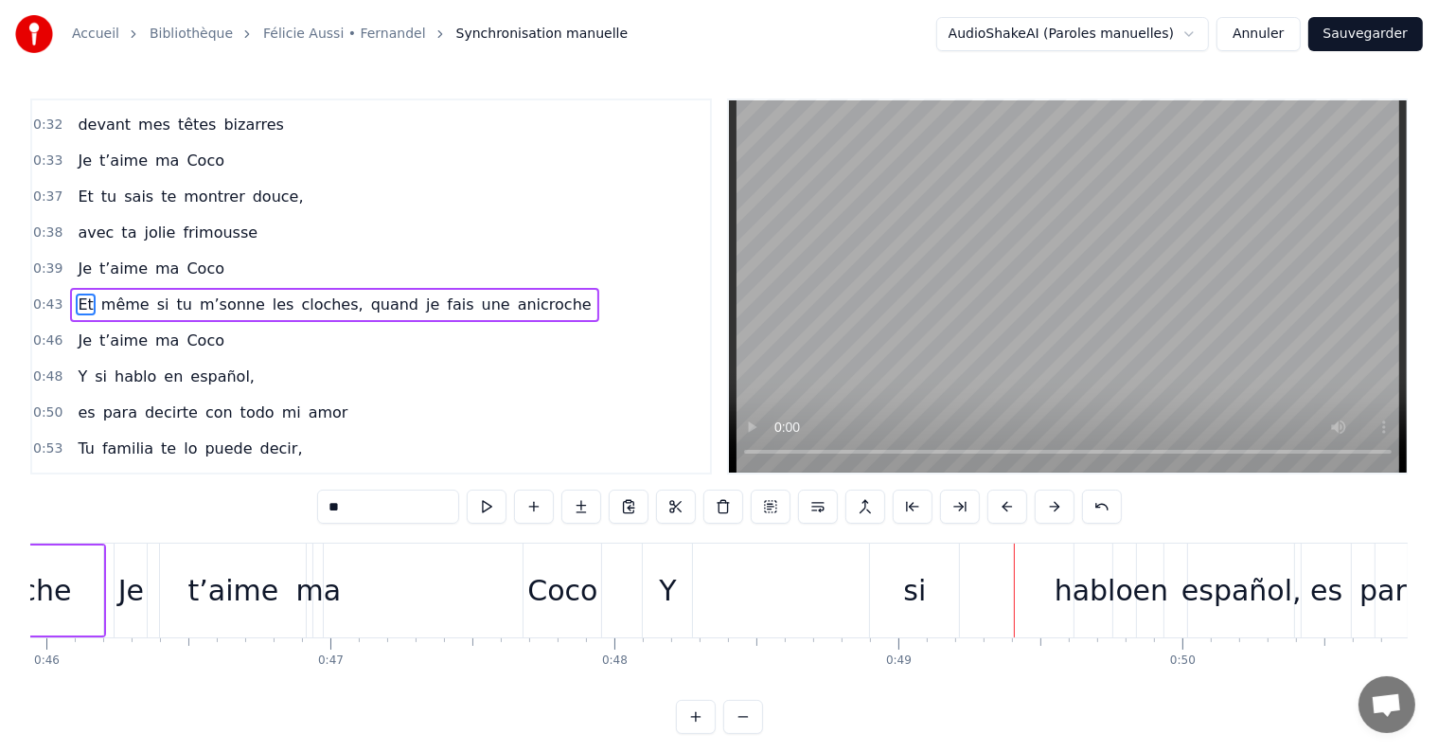
drag, startPoint x: 915, startPoint y: 589, endPoint x: 935, endPoint y: 589, distance: 19.9
click at [935, 589] on div "si" at bounding box center [914, 590] width 89 height 94
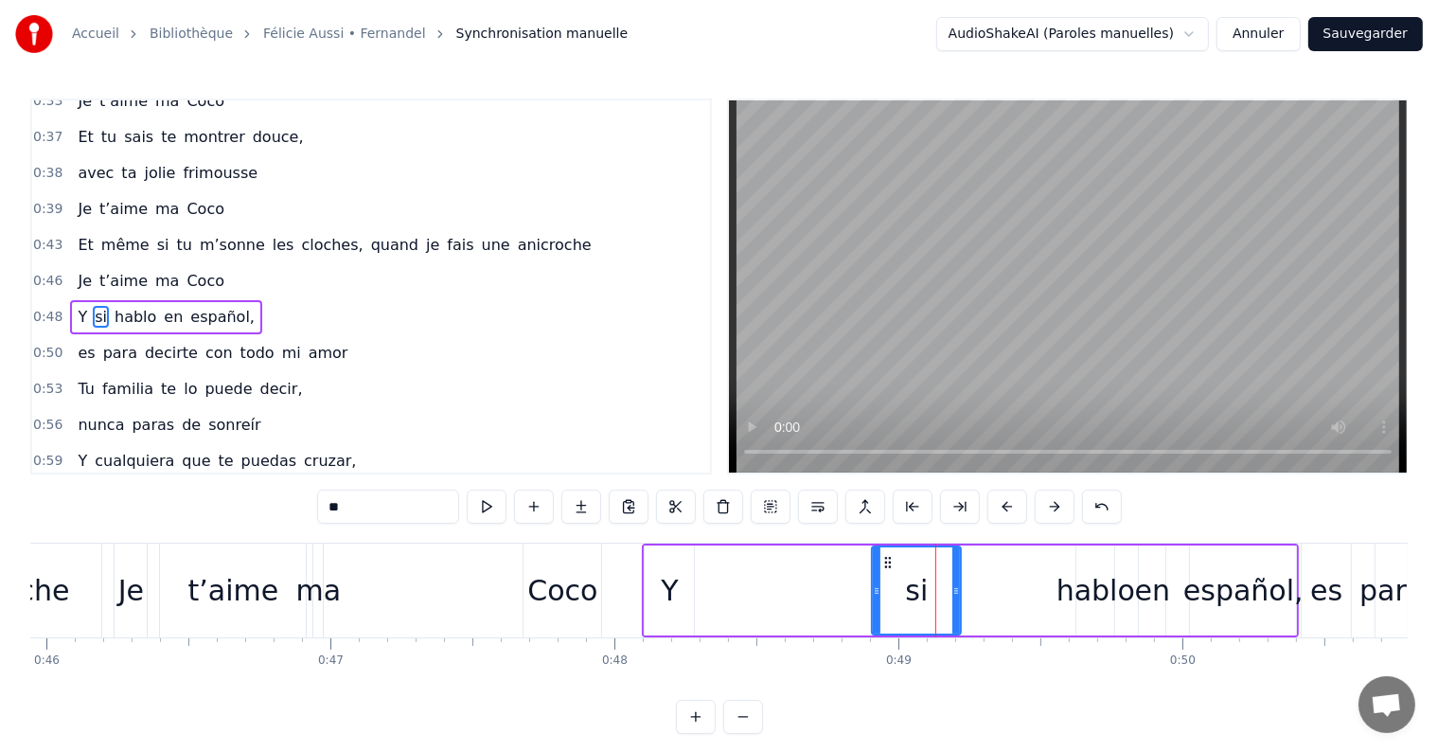
scroll to position [423, 0]
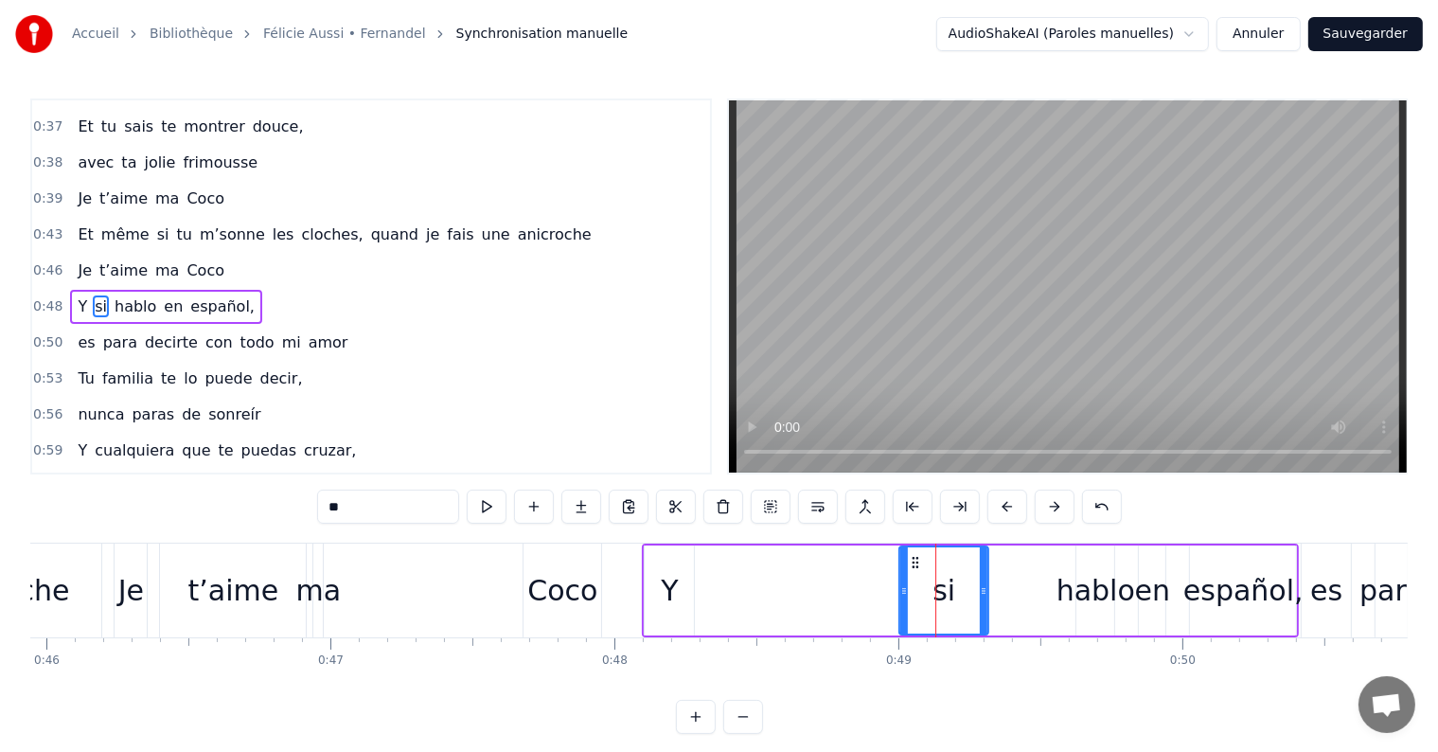
drag, startPoint x: 888, startPoint y: 559, endPoint x: 915, endPoint y: 558, distance: 27.5
click at [915, 558] on icon at bounding box center [915, 562] width 15 height 15
click at [669, 594] on div "Y" at bounding box center [669, 590] width 17 height 43
drag, startPoint x: 661, startPoint y: 554, endPoint x: 881, endPoint y: 557, distance: 220.6
click at [881, 557] on icon at bounding box center [881, 562] width 15 height 15
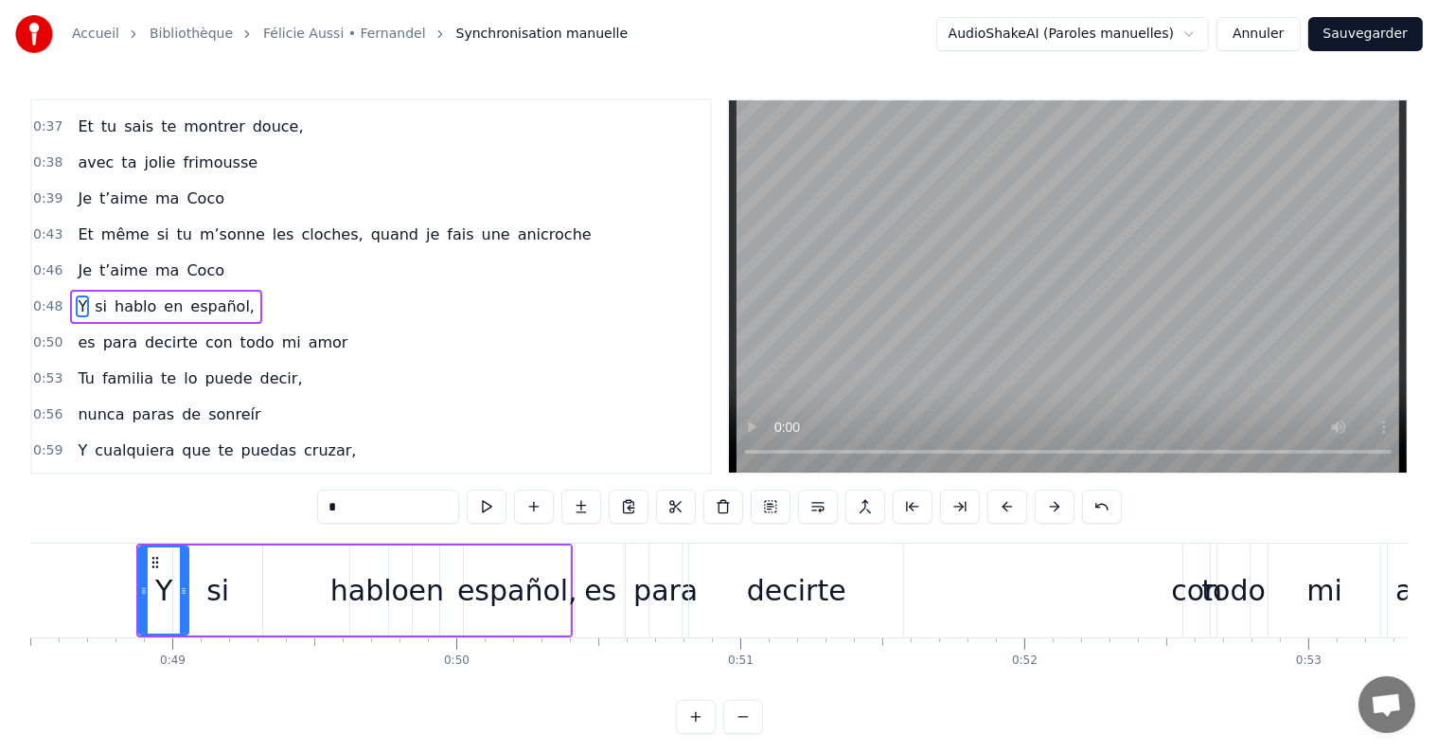
scroll to position [0, 13722]
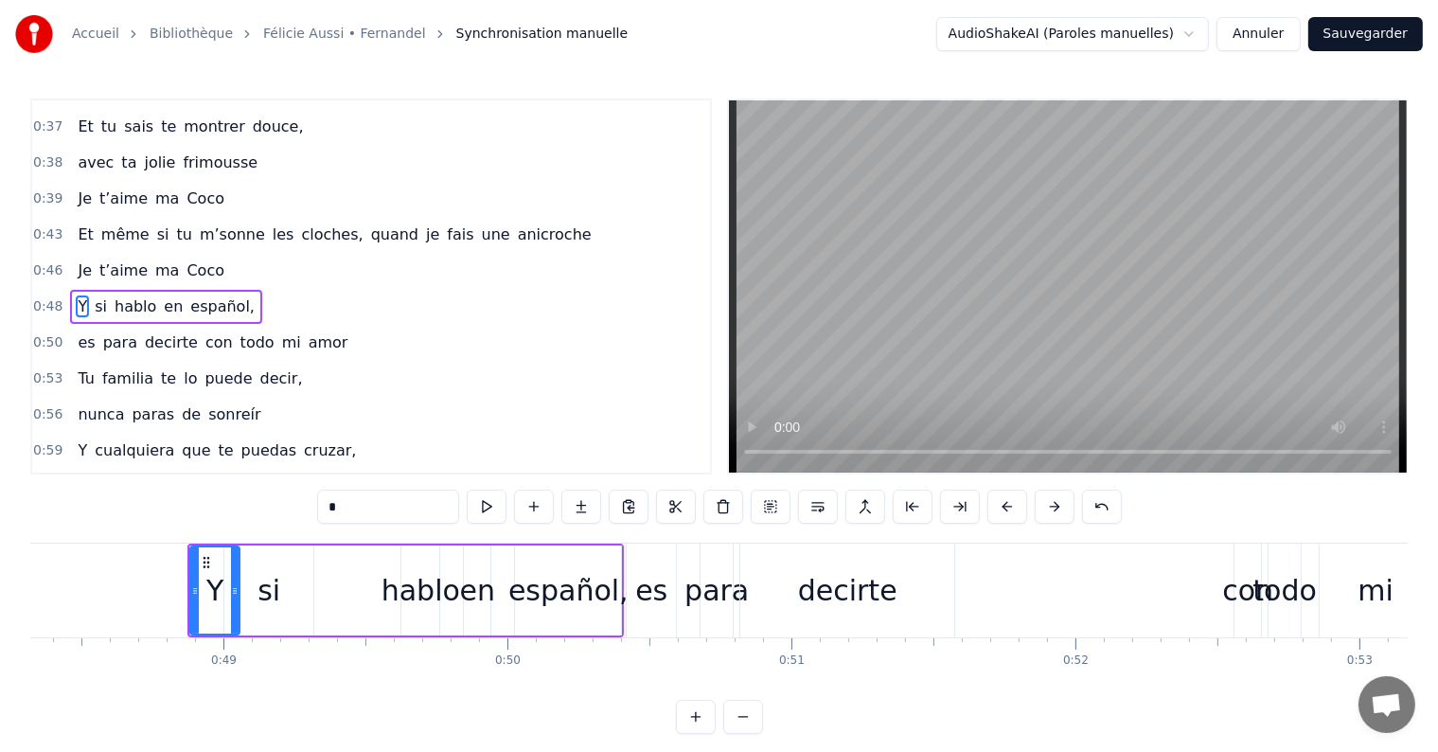
click at [553, 592] on div "español," at bounding box center [568, 590] width 120 height 43
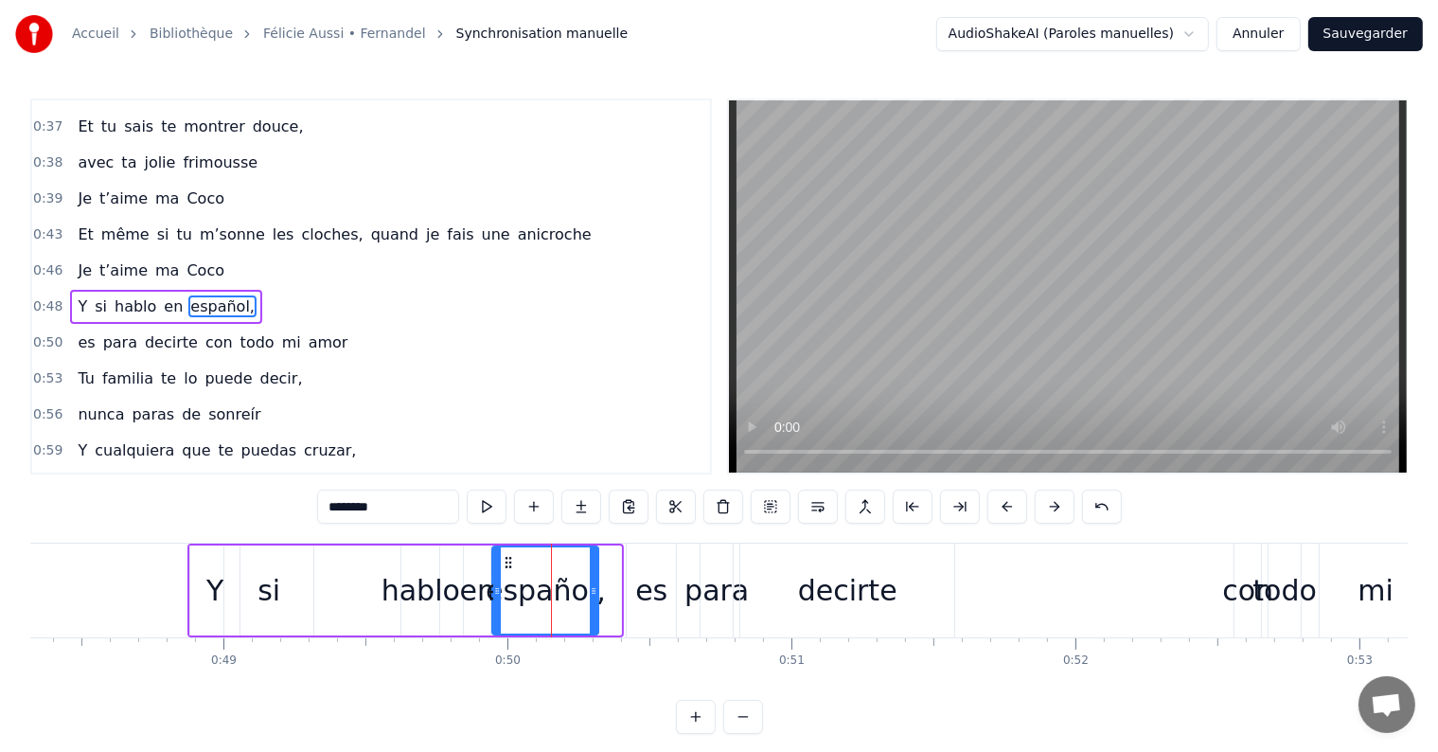
drag, startPoint x: 522, startPoint y: 564, endPoint x: 506, endPoint y: 564, distance: 15.1
click at [506, 564] on icon at bounding box center [508, 562] width 15 height 15
click at [479, 593] on div "en" at bounding box center [477, 590] width 35 height 43
type input "**"
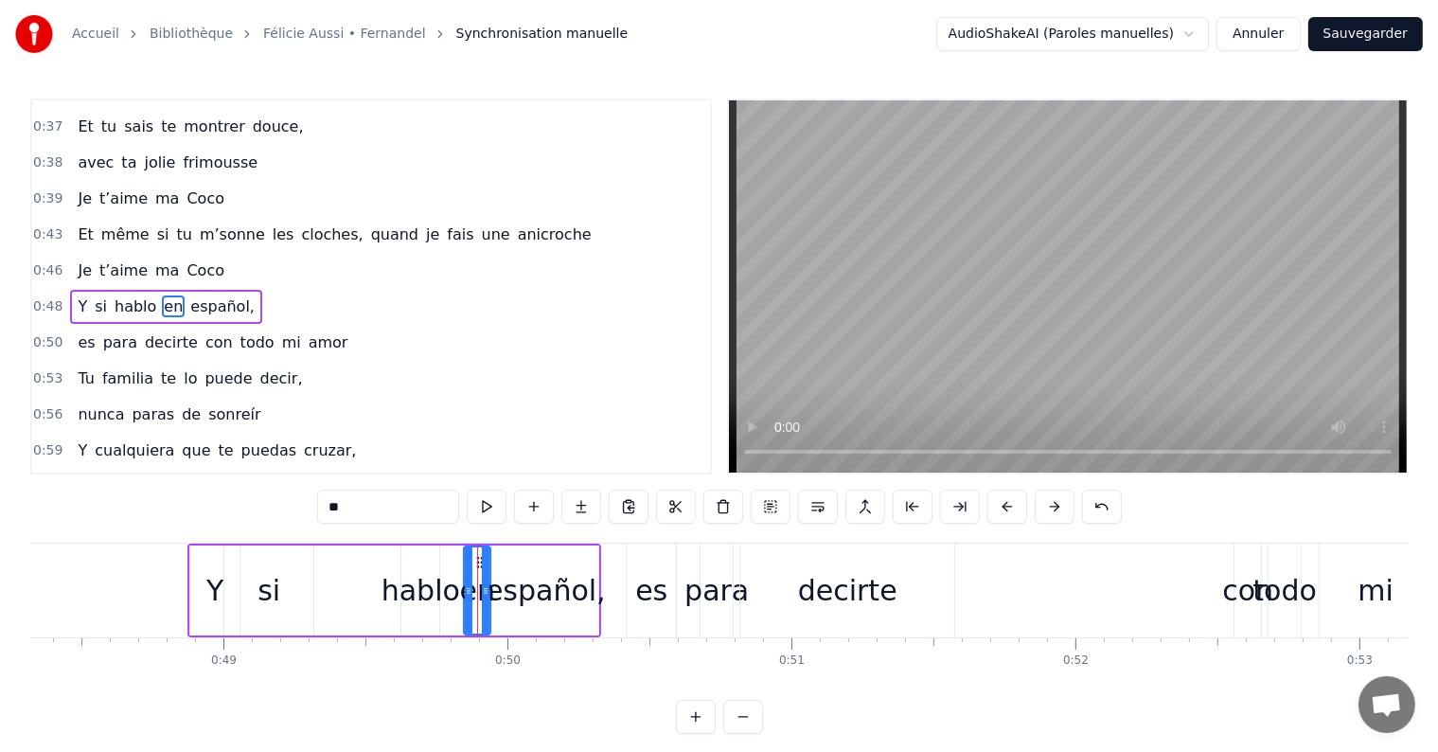
drag, startPoint x: 477, startPoint y: 558, endPoint x: 462, endPoint y: 559, distance: 15.2
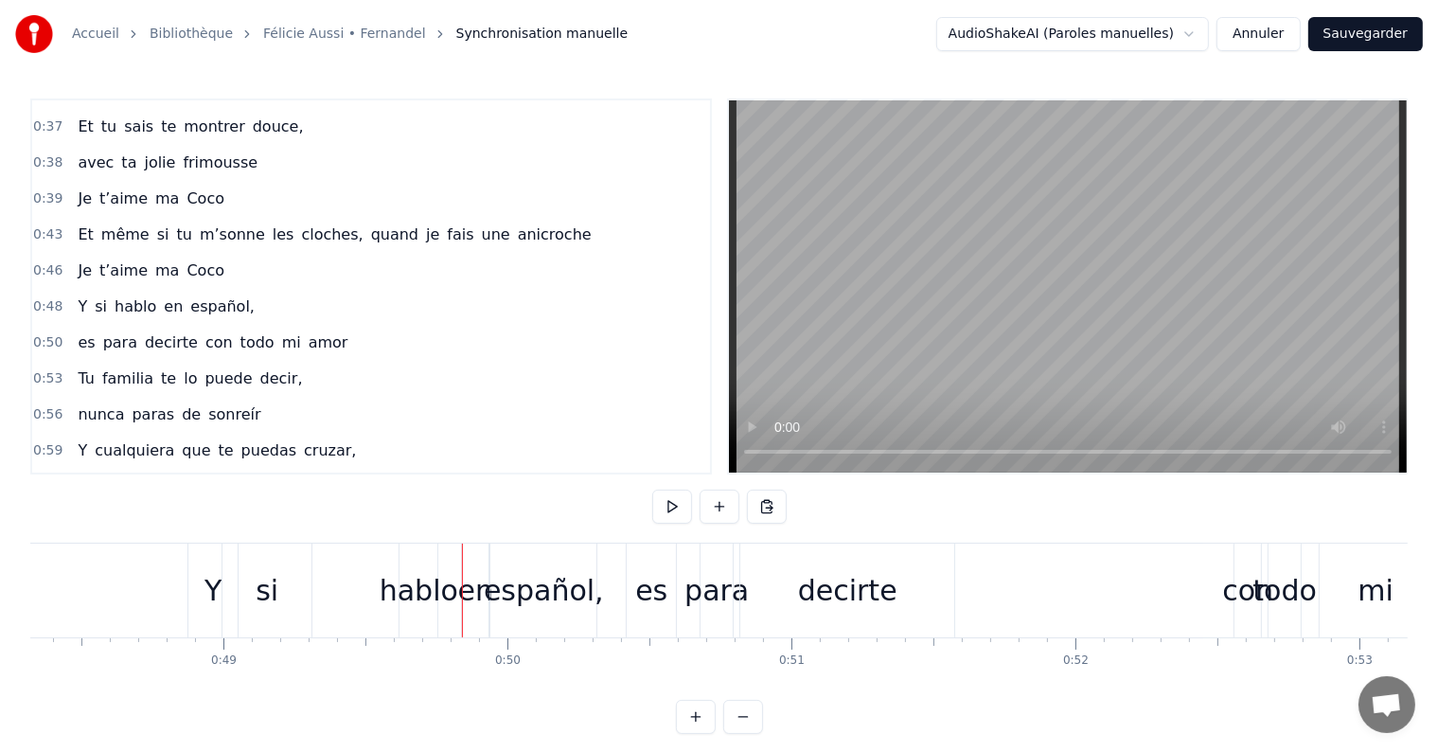
click at [473, 594] on div "en" at bounding box center [475, 590] width 35 height 43
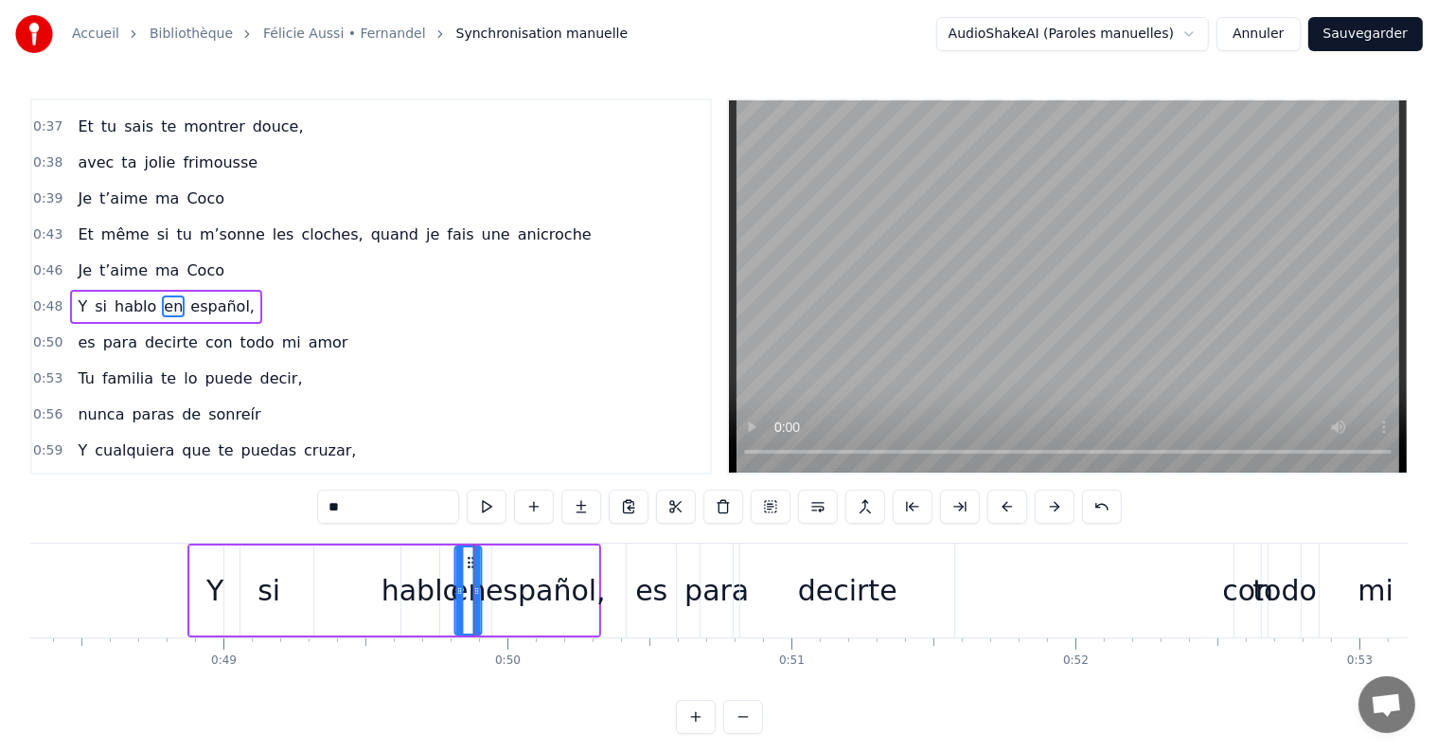
drag, startPoint x: 480, startPoint y: 558, endPoint x: 470, endPoint y: 560, distance: 9.7
click at [470, 560] on icon at bounding box center [471, 562] width 15 height 15
click at [515, 588] on div "español," at bounding box center [546, 590] width 120 height 43
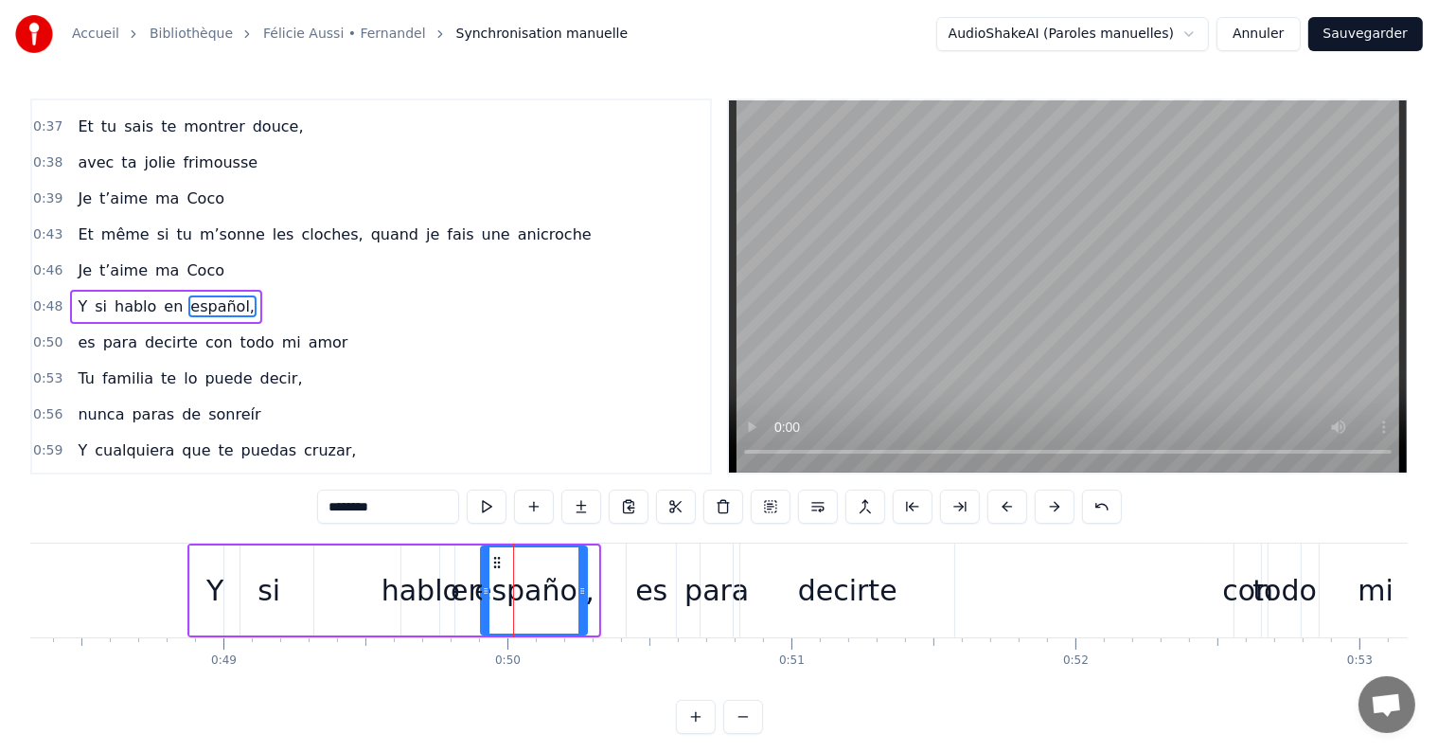
click at [496, 557] on icon at bounding box center [496, 562] width 15 height 15
click at [651, 592] on div "es" at bounding box center [651, 590] width 32 height 43
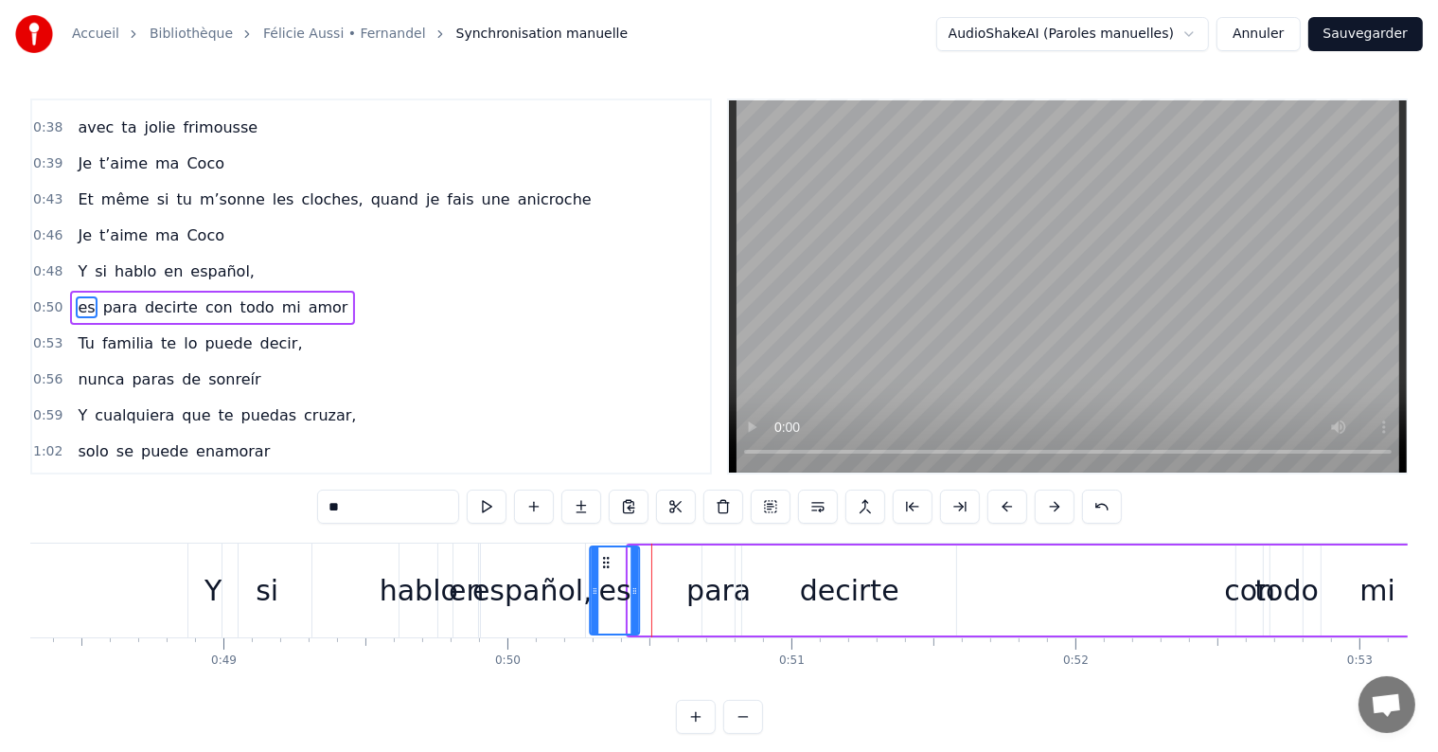
drag, startPoint x: 642, startPoint y: 556, endPoint x: 603, endPoint y: 556, distance: 38.8
click at [604, 558] on circle at bounding box center [604, 558] width 1 height 1
click at [712, 600] on div "para" at bounding box center [718, 590] width 64 height 43
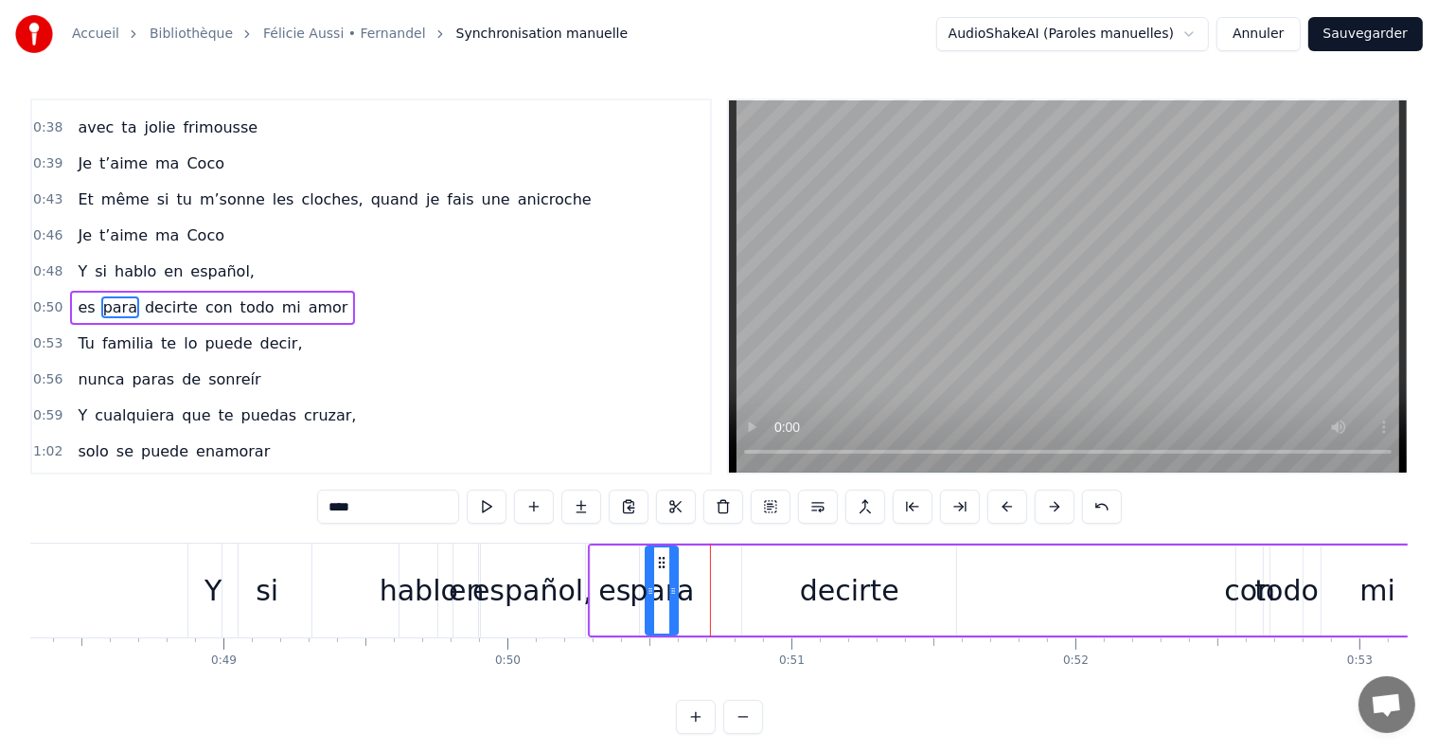
drag, startPoint x: 719, startPoint y: 558, endPoint x: 663, endPoint y: 558, distance: 56.8
click at [663, 558] on icon at bounding box center [661, 562] width 15 height 15
click at [873, 594] on div "decirte" at bounding box center [849, 590] width 99 height 43
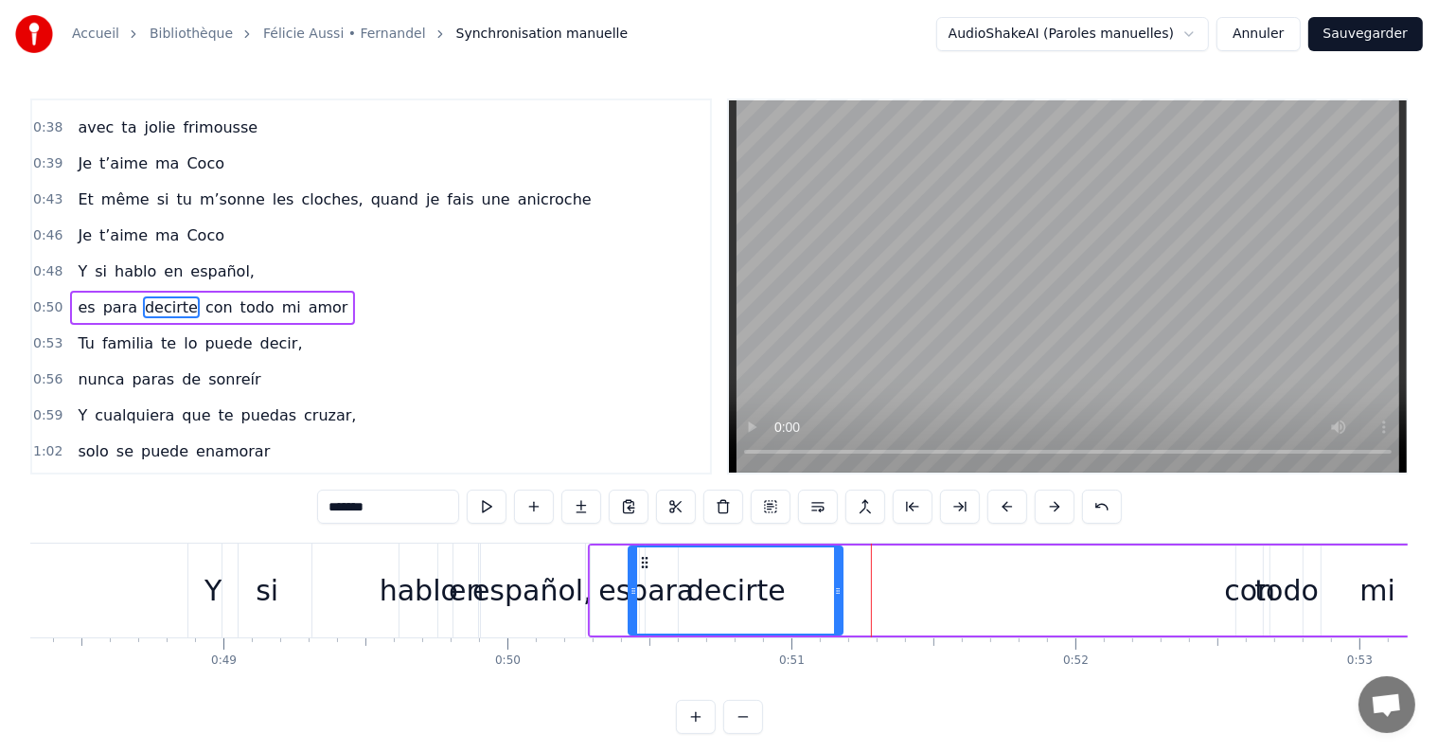
drag, startPoint x: 760, startPoint y: 559, endPoint x: 647, endPoint y: 571, distance: 114.2
click at [647, 571] on div "decirte" at bounding box center [735, 590] width 212 height 86
click at [1234, 599] on div "con" at bounding box center [1249, 590] width 51 height 43
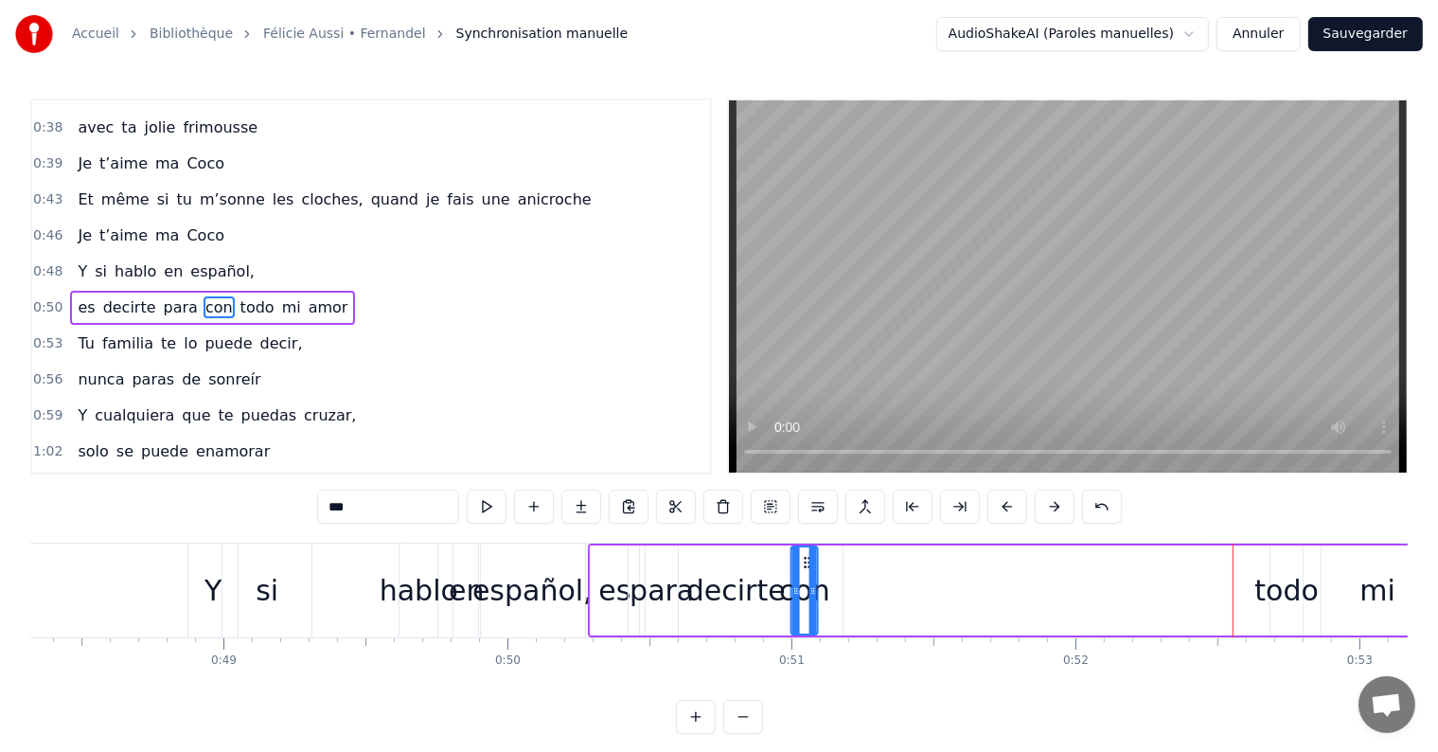
drag, startPoint x: 1250, startPoint y: 564, endPoint x: 806, endPoint y: 599, distance: 446.3
click at [806, 599] on div "con" at bounding box center [804, 590] width 25 height 86
click at [1292, 585] on div "todo" at bounding box center [1287, 590] width 64 height 43
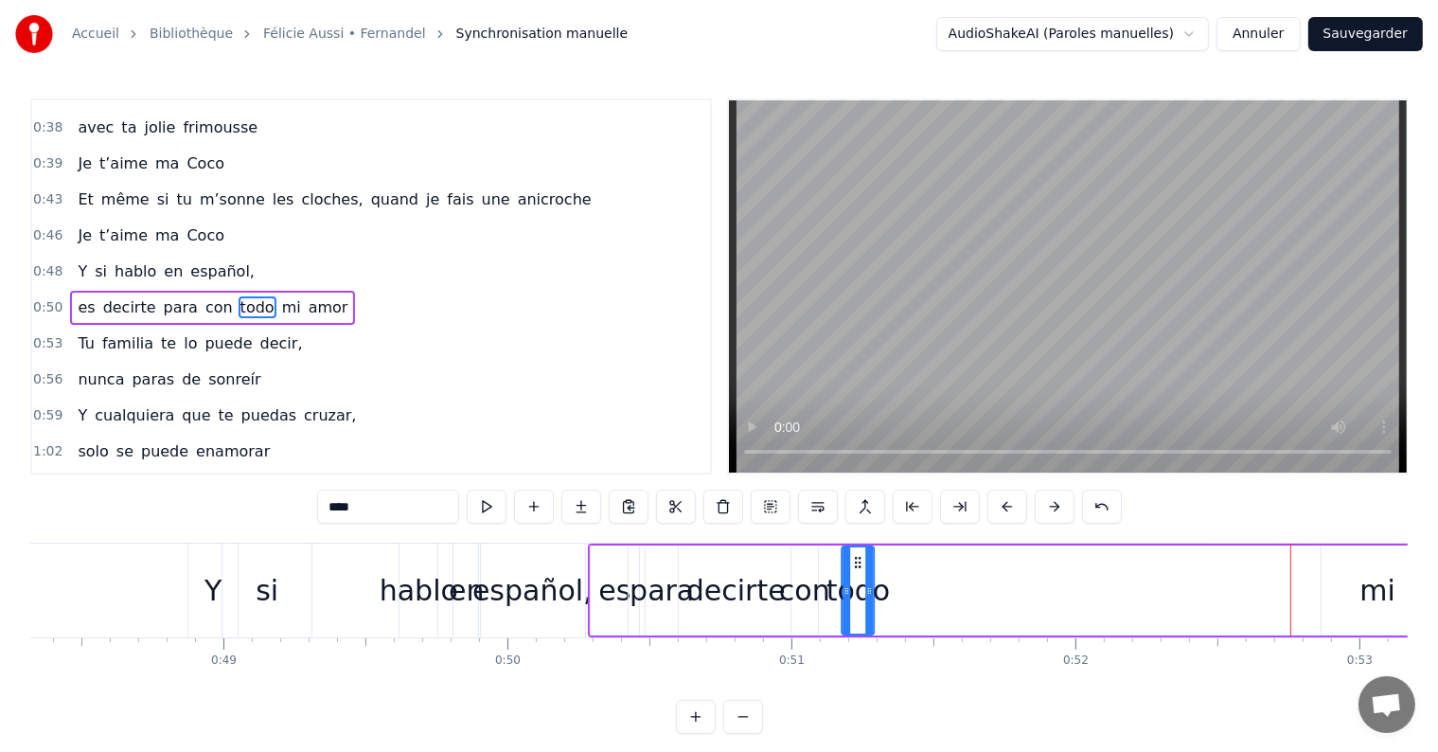
drag, startPoint x: 1285, startPoint y: 561, endPoint x: 856, endPoint y: 584, distance: 429.4
click at [856, 584] on div "todo" at bounding box center [857, 590] width 30 height 86
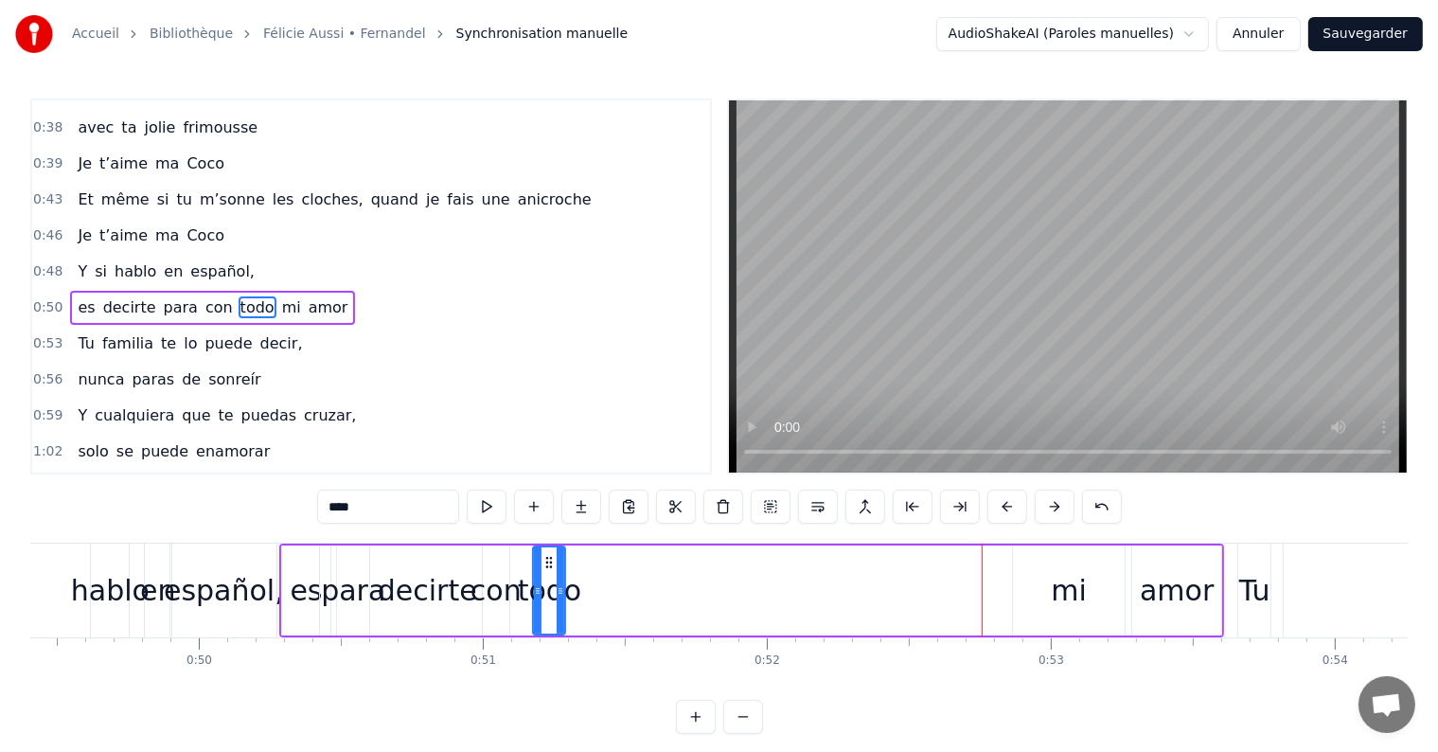
scroll to position [0, 14082]
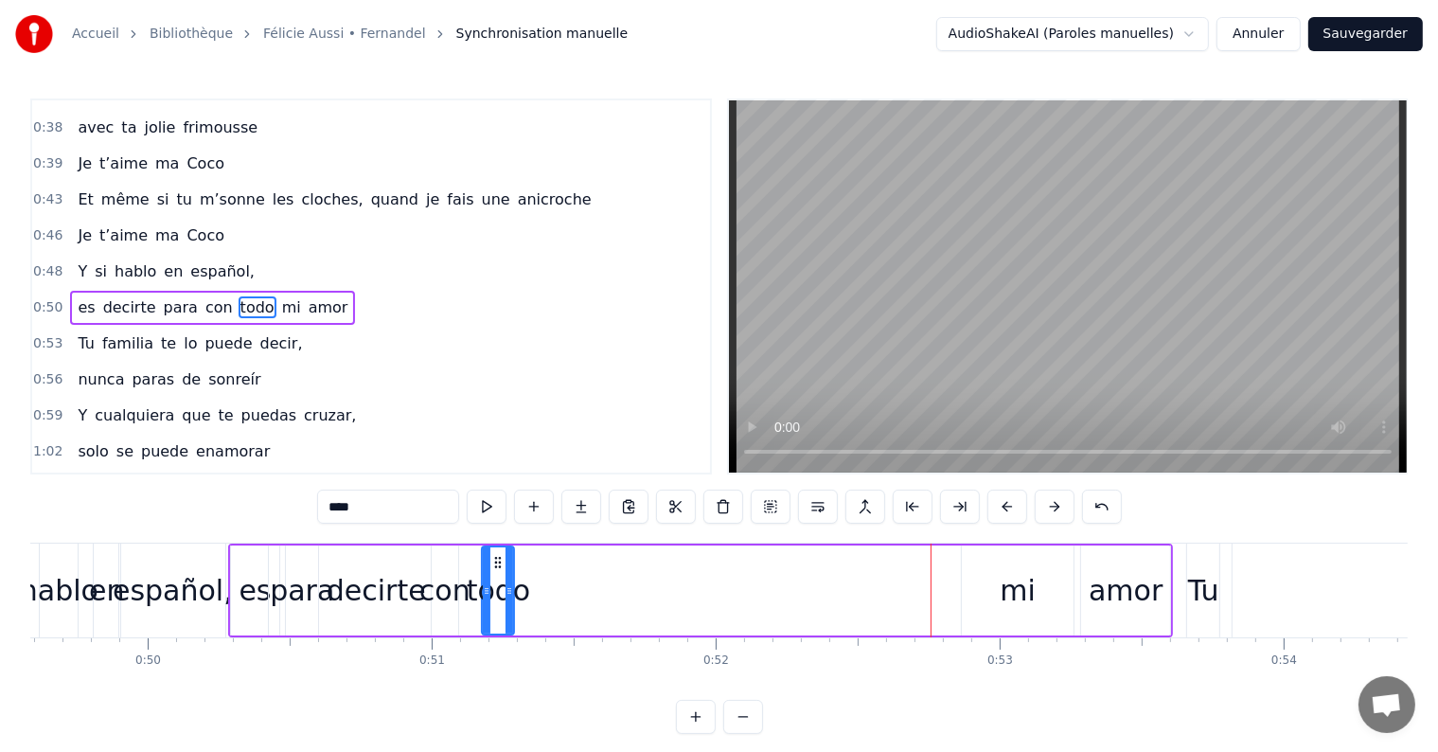
click at [1021, 590] on div "mi" at bounding box center [1018, 590] width 36 height 43
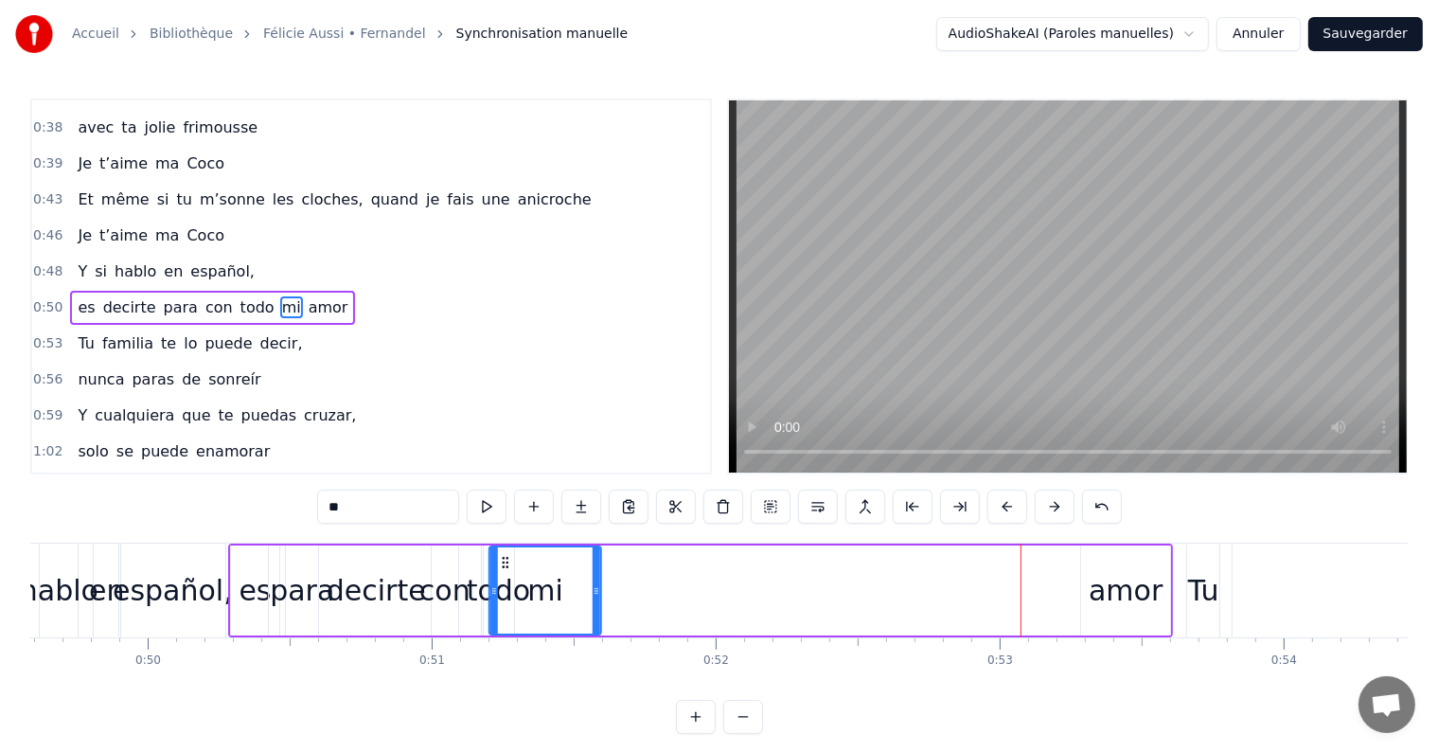
drag, startPoint x: 976, startPoint y: 560, endPoint x: 504, endPoint y: 584, distance: 472.9
click at [504, 584] on div "mi" at bounding box center [545, 590] width 110 height 86
click at [1122, 587] on div "amor" at bounding box center [1126, 590] width 74 height 43
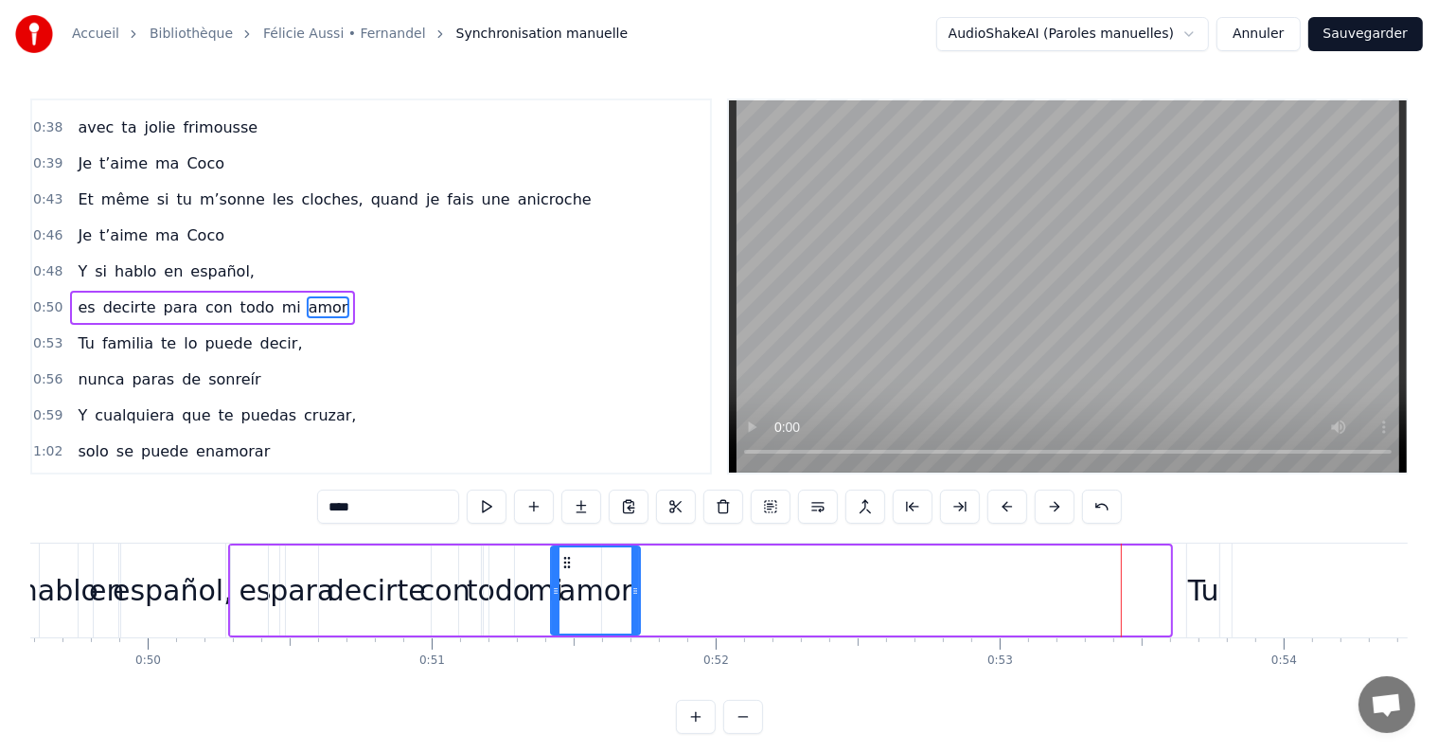
drag, startPoint x: 1094, startPoint y: 559, endPoint x: 564, endPoint y: 569, distance: 530.2
click at [564, 569] on div "amor" at bounding box center [595, 590] width 87 height 86
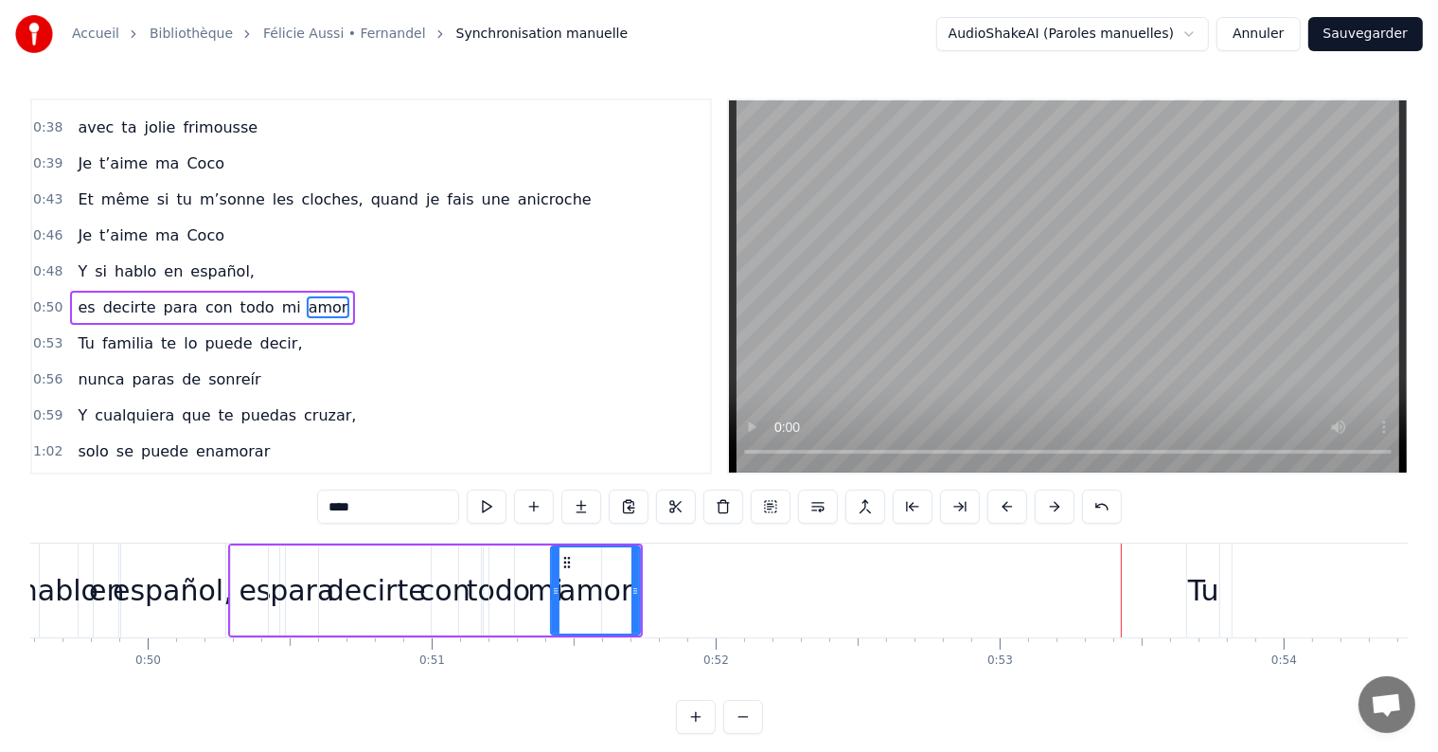
click at [1214, 587] on div "Tu" at bounding box center [1203, 590] width 31 height 43
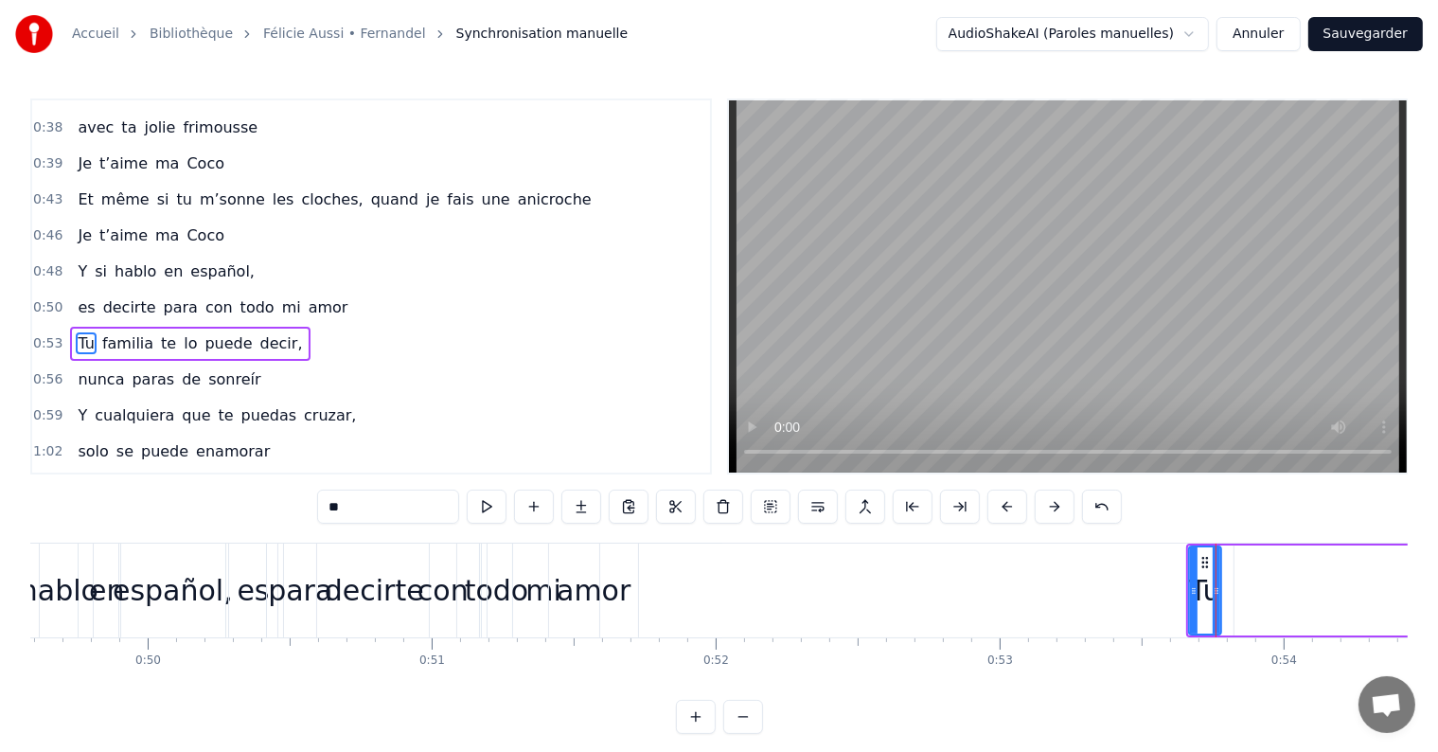
scroll to position [492, 0]
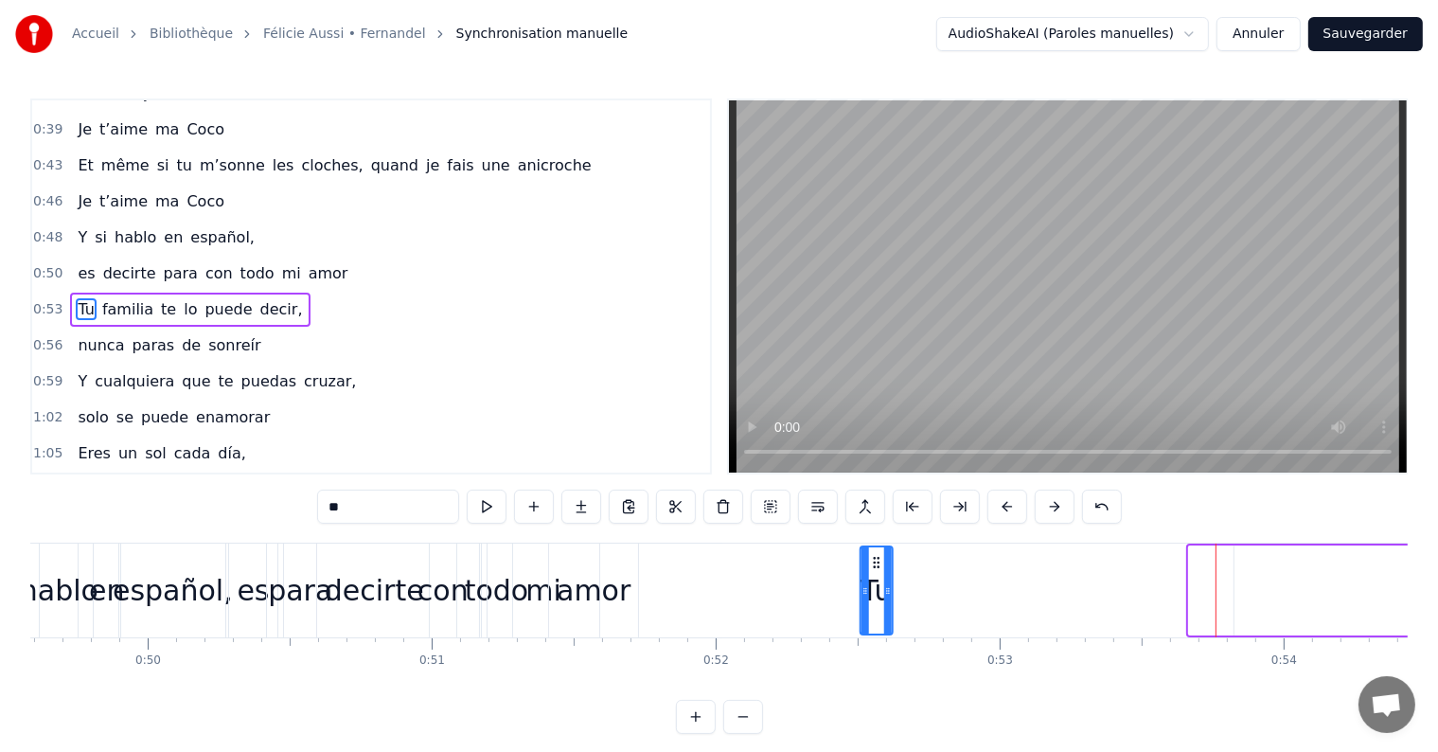
drag, startPoint x: 1201, startPoint y: 558, endPoint x: 873, endPoint y: 577, distance: 329.1
click at [873, 577] on div "Tu" at bounding box center [876, 590] width 30 height 86
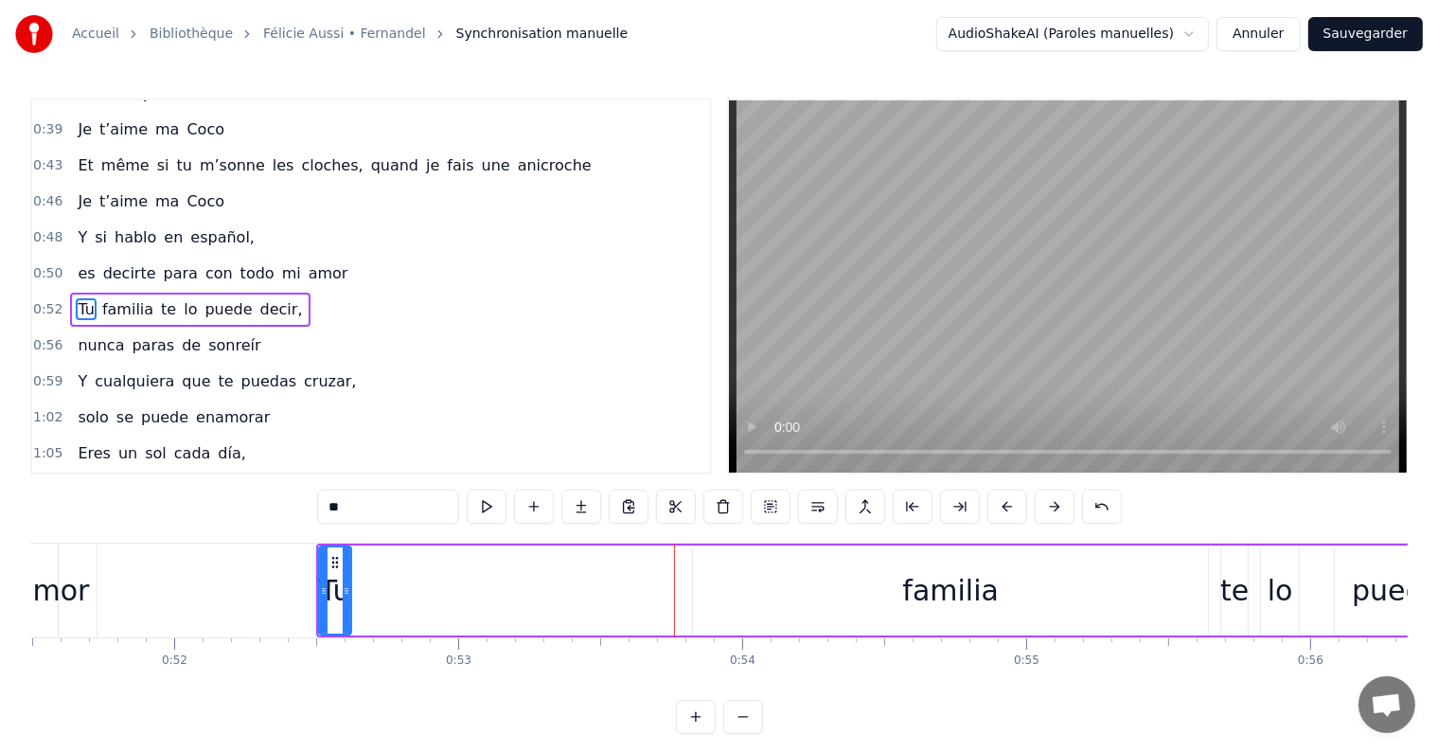
scroll to position [0, 14725]
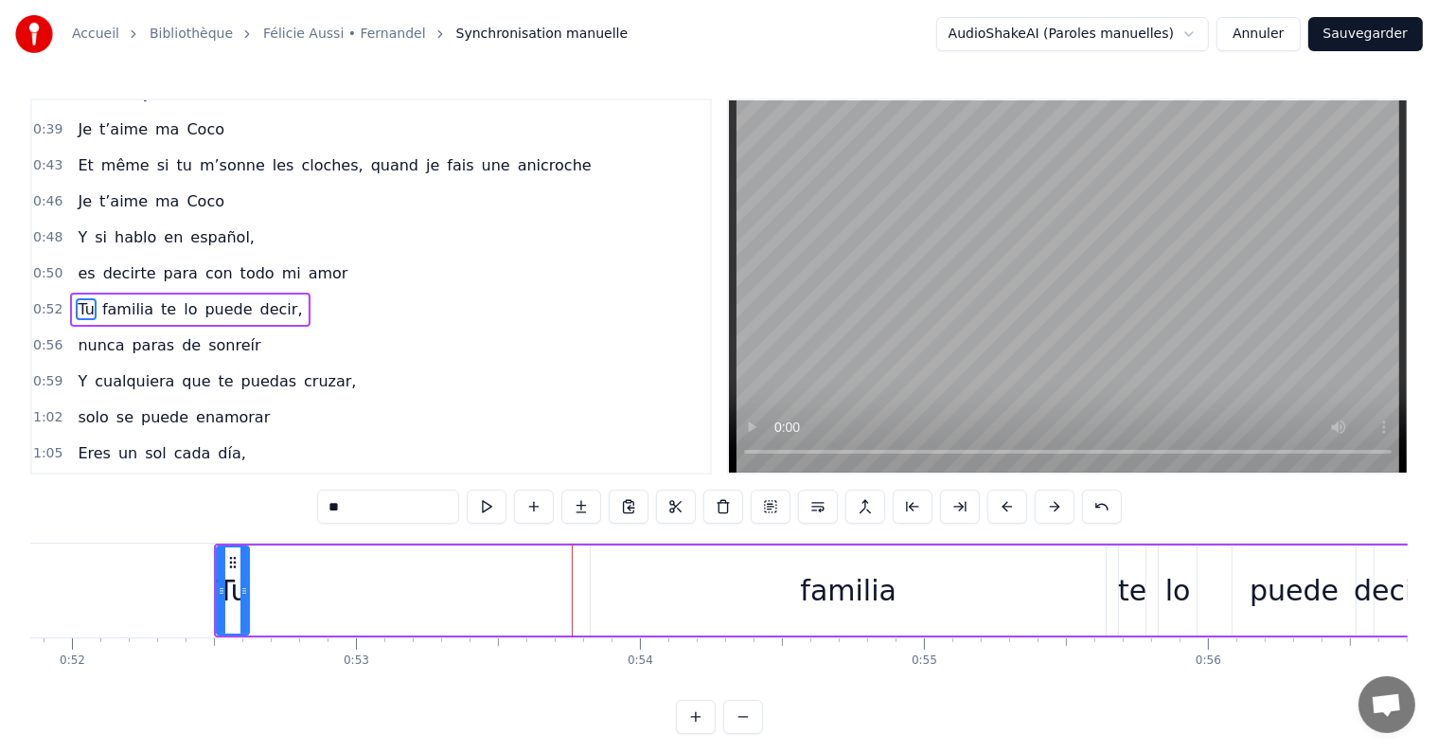
click at [847, 585] on div "familia" at bounding box center [848, 590] width 97 height 43
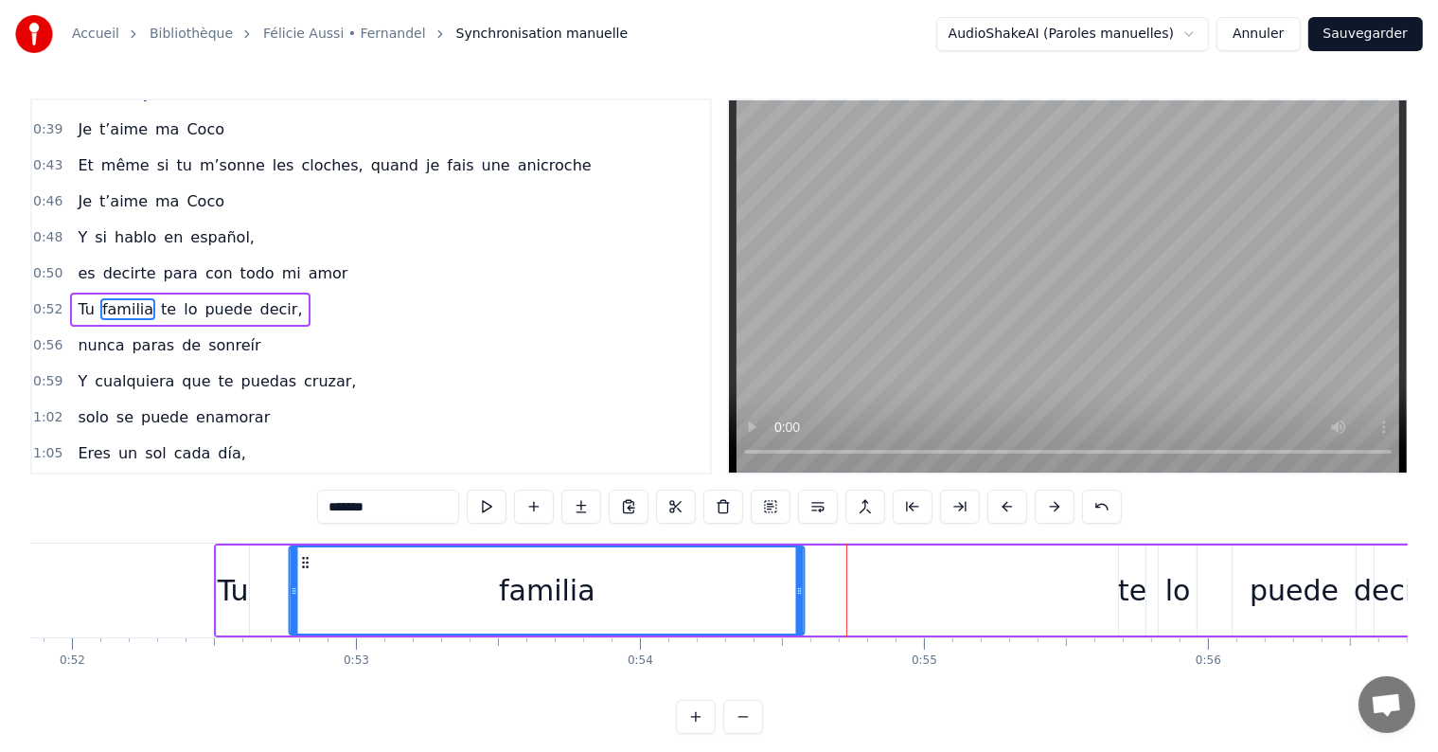
scroll to position [0, 14723]
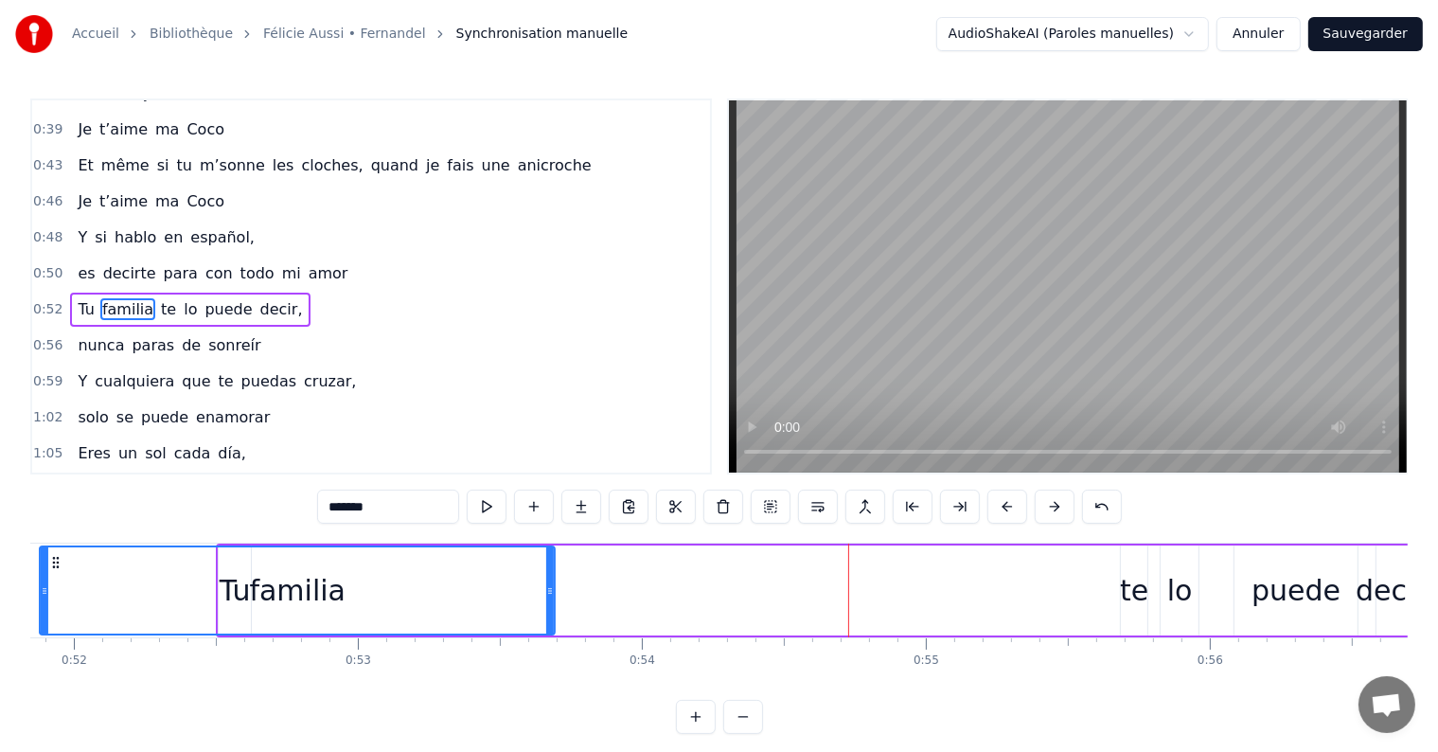
drag, startPoint x: 605, startPoint y: 564, endPoint x: 54, endPoint y: 609, distance: 552.7
click at [54, 609] on div "familia" at bounding box center [297, 590] width 513 height 86
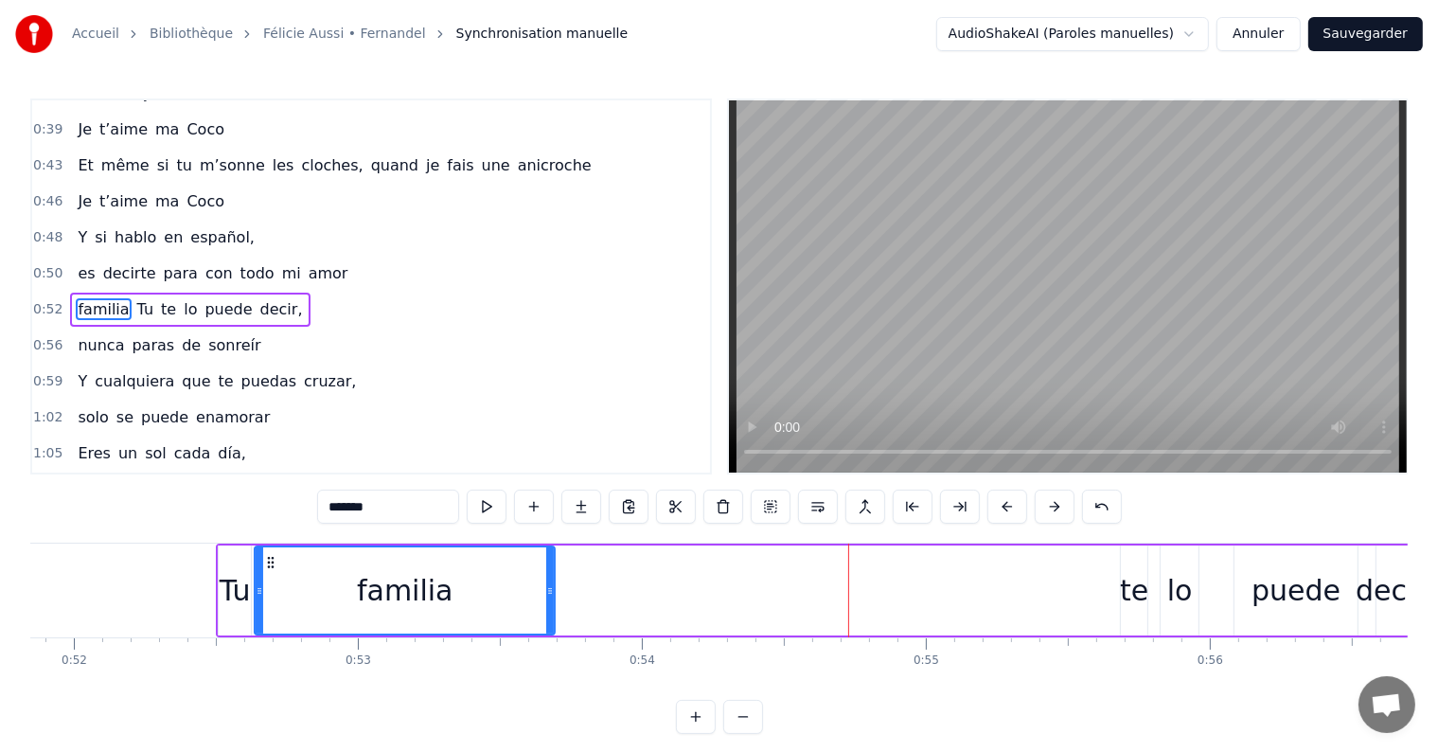
drag, startPoint x: 43, startPoint y: 592, endPoint x: 257, endPoint y: 583, distance: 215.0
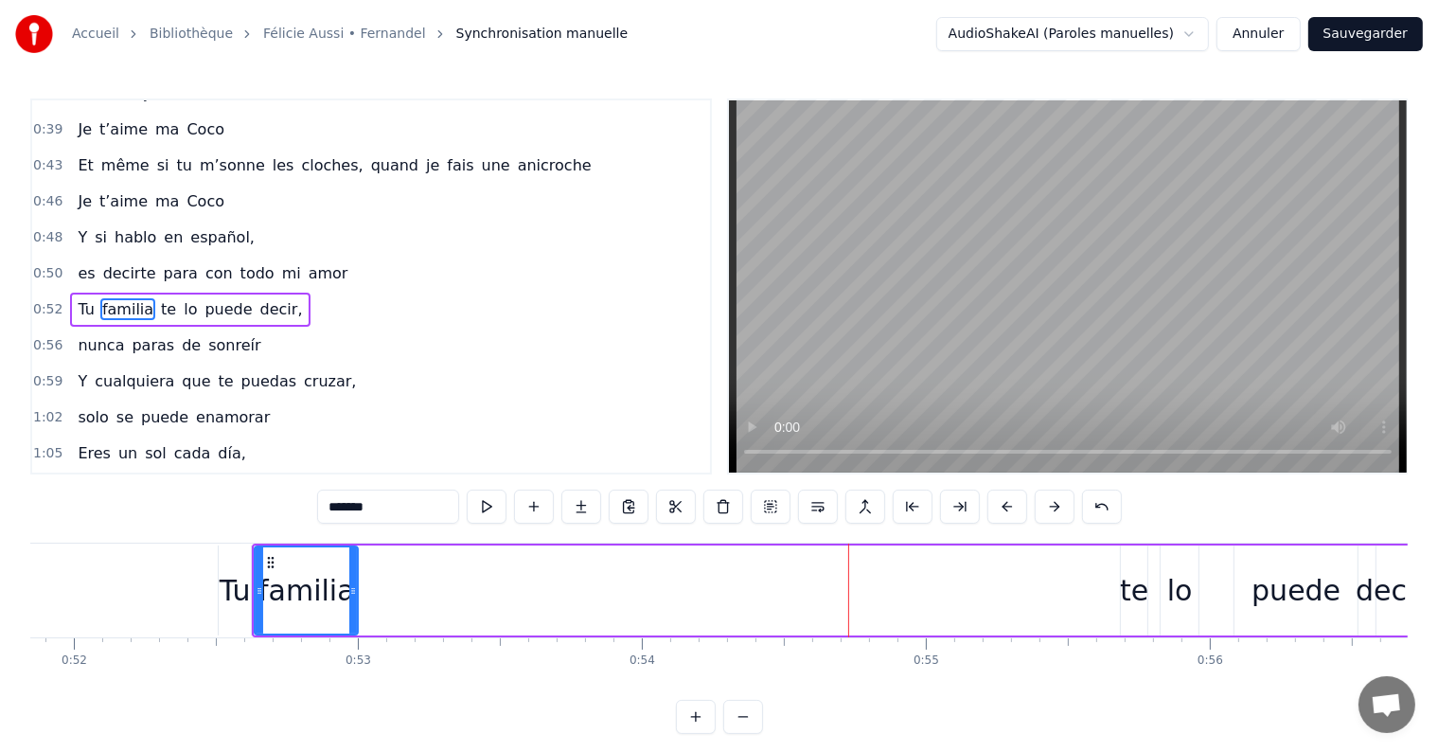
drag, startPoint x: 552, startPoint y: 590, endPoint x: 355, endPoint y: 597, distance: 197.0
click at [355, 597] on div at bounding box center [353, 590] width 8 height 86
click at [1133, 595] on div "te" at bounding box center [1134, 590] width 28 height 43
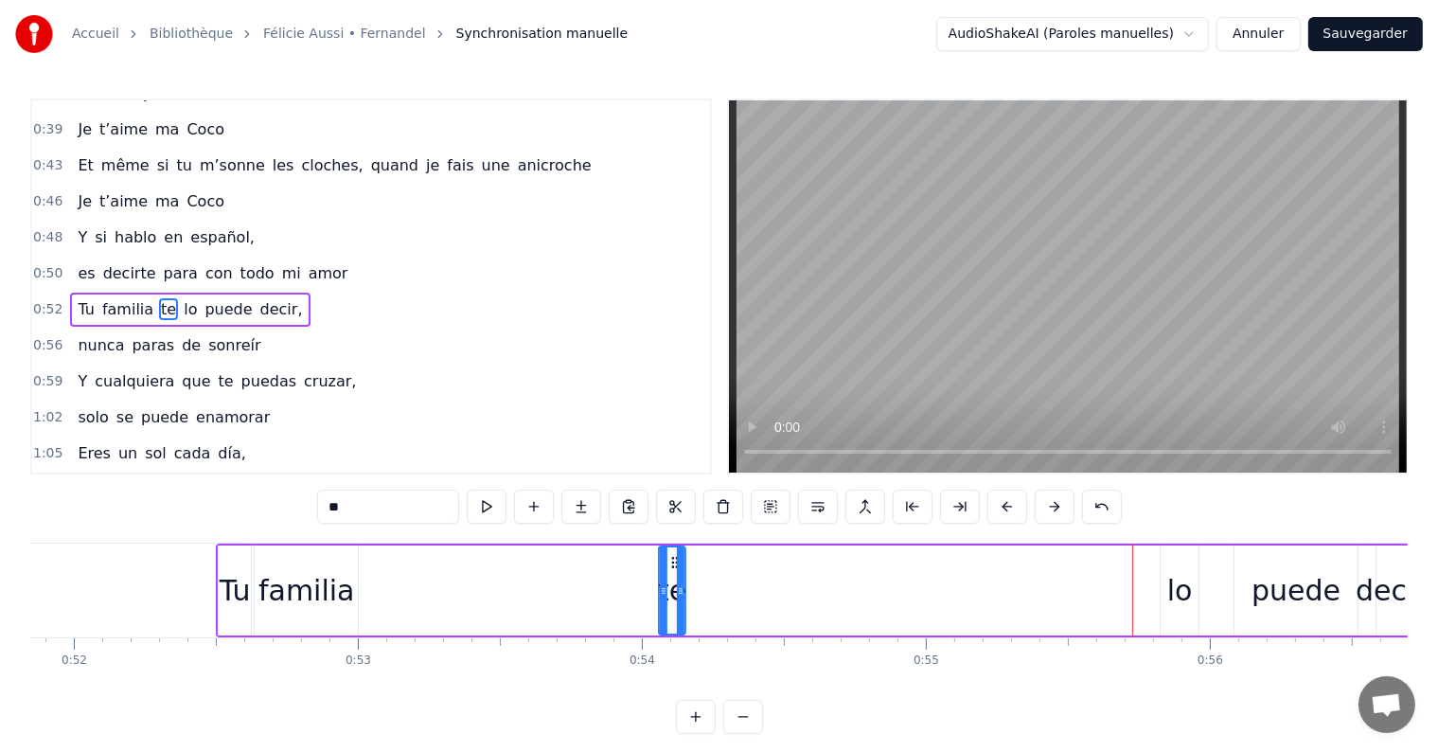
scroll to position [4, 0]
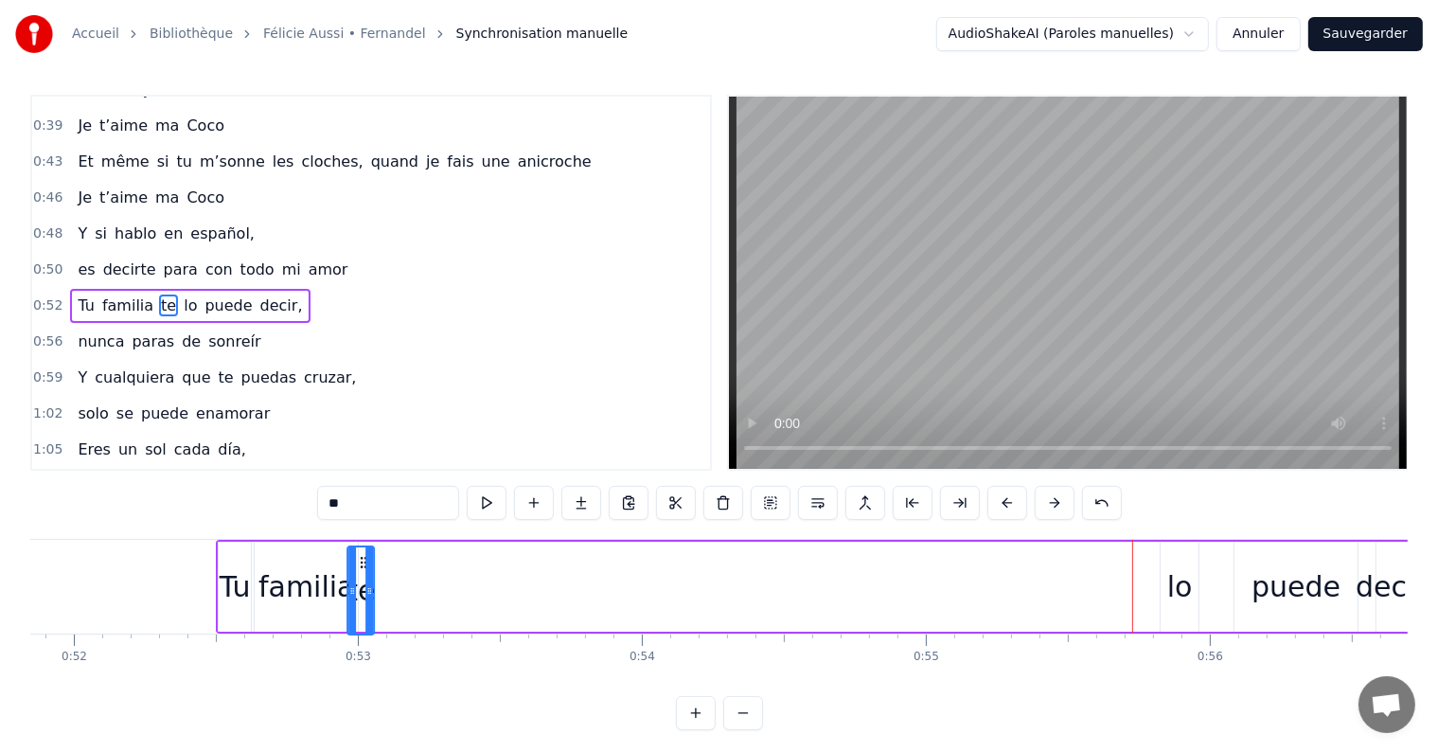
drag, startPoint x: 1135, startPoint y: 560, endPoint x: 362, endPoint y: 606, distance: 774.7
click at [362, 606] on div "te" at bounding box center [360, 590] width 25 height 86
click at [1189, 589] on div "lo" at bounding box center [1180, 586] width 26 height 43
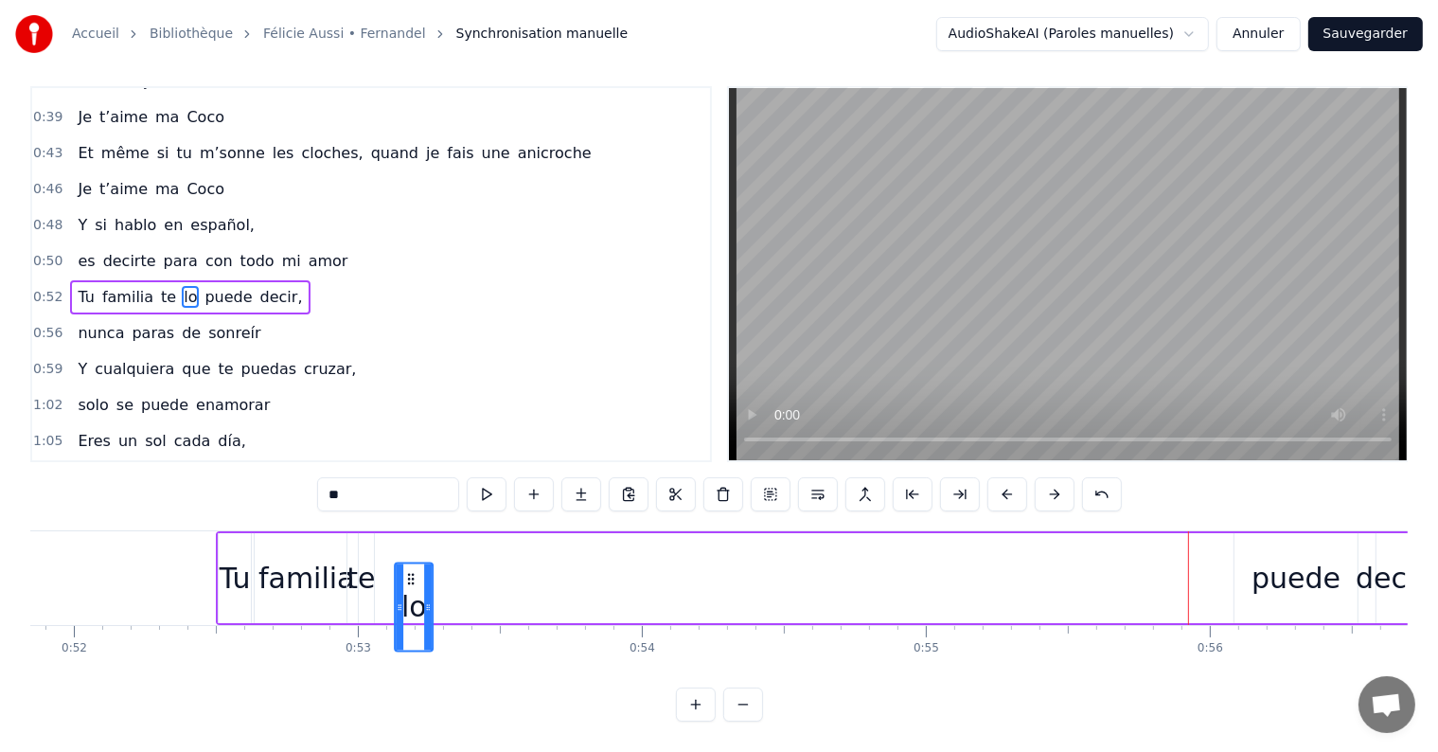
scroll to position [28, 0]
drag, startPoint x: 1177, startPoint y: 558, endPoint x: 392, endPoint y: 519, distance: 785.7
click at [392, 531] on div "Tu familia te lo puede decir," at bounding box center [816, 578] width 1201 height 94
click at [1284, 557] on div "puede" at bounding box center [1295, 578] width 89 height 43
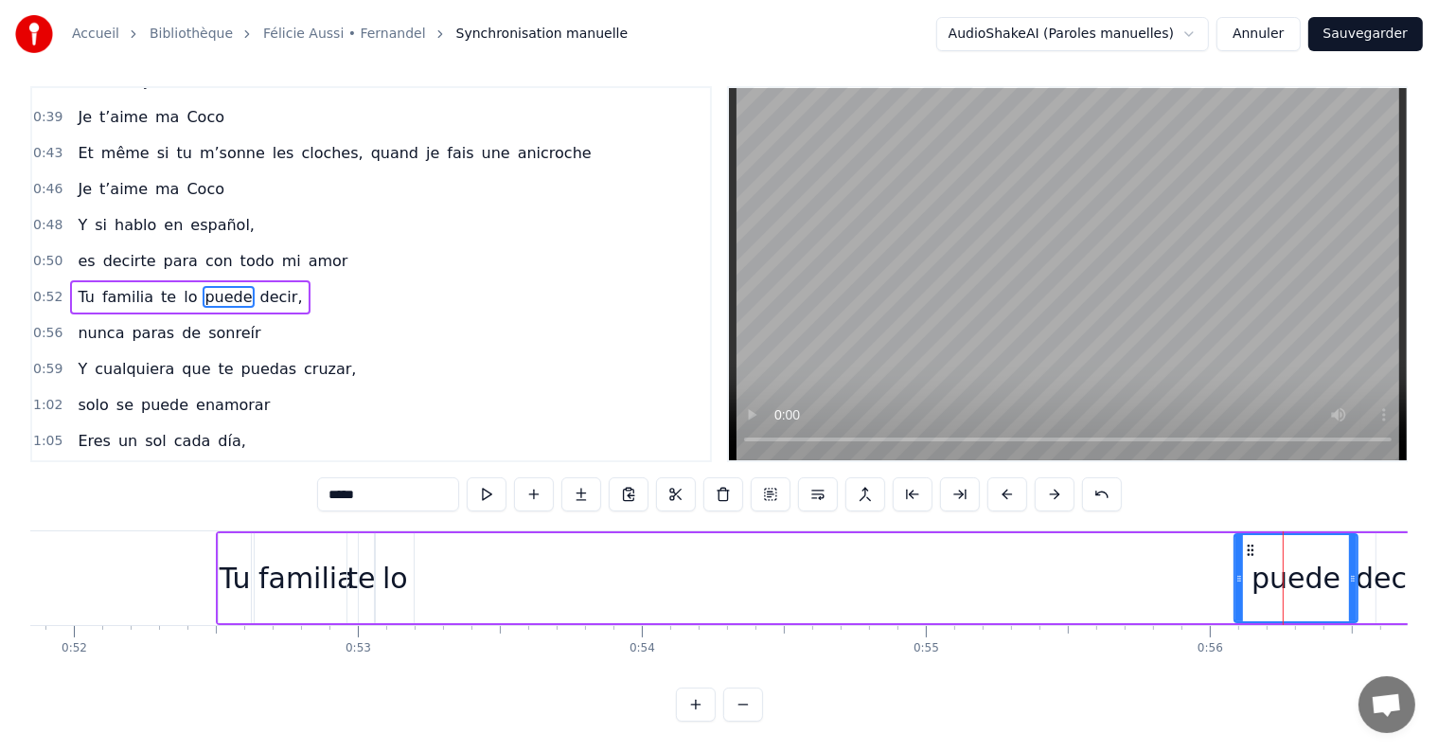
scroll to position [0, 0]
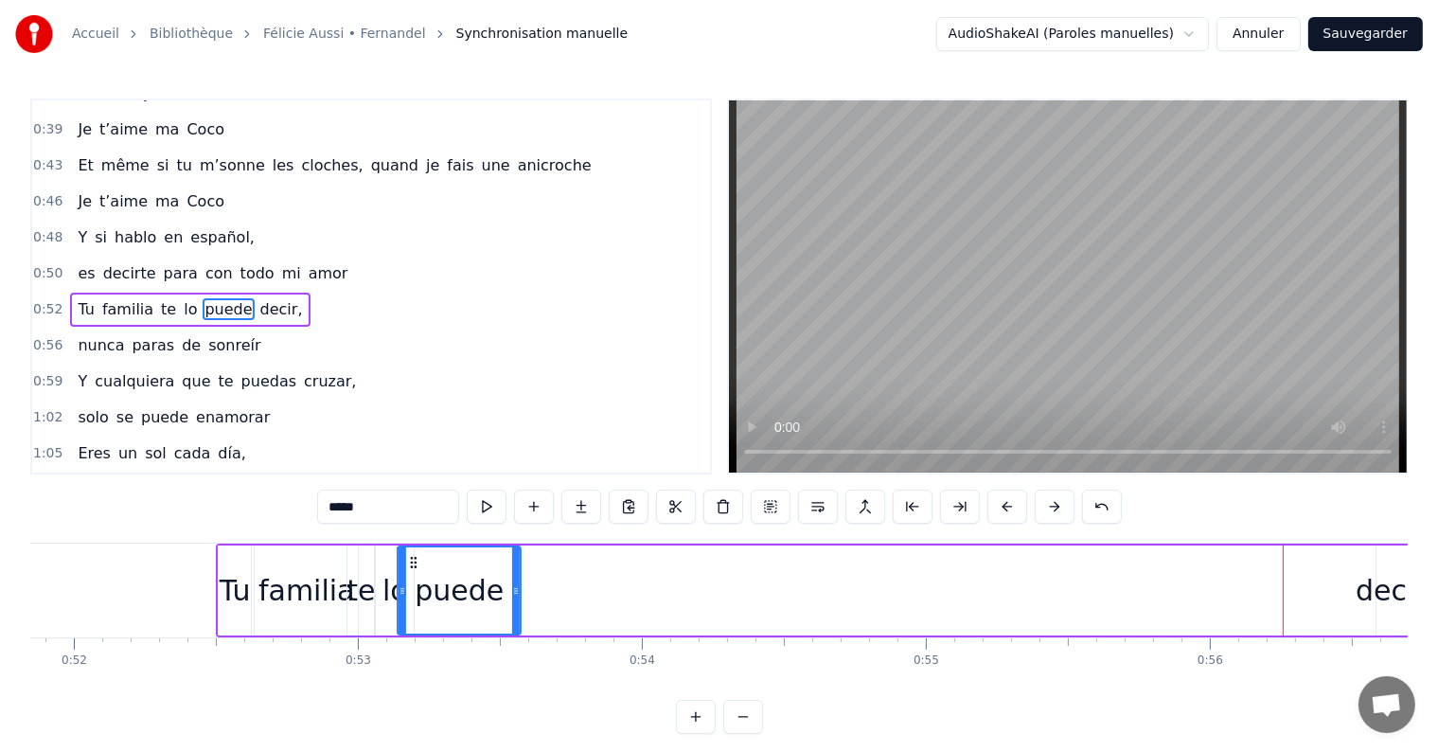
drag, startPoint x: 1248, startPoint y: 559, endPoint x: 411, endPoint y: 568, distance: 836.8
click at [411, 568] on div "puede" at bounding box center [459, 590] width 121 height 86
click at [1379, 587] on div "decir," at bounding box center [1396, 590] width 80 height 43
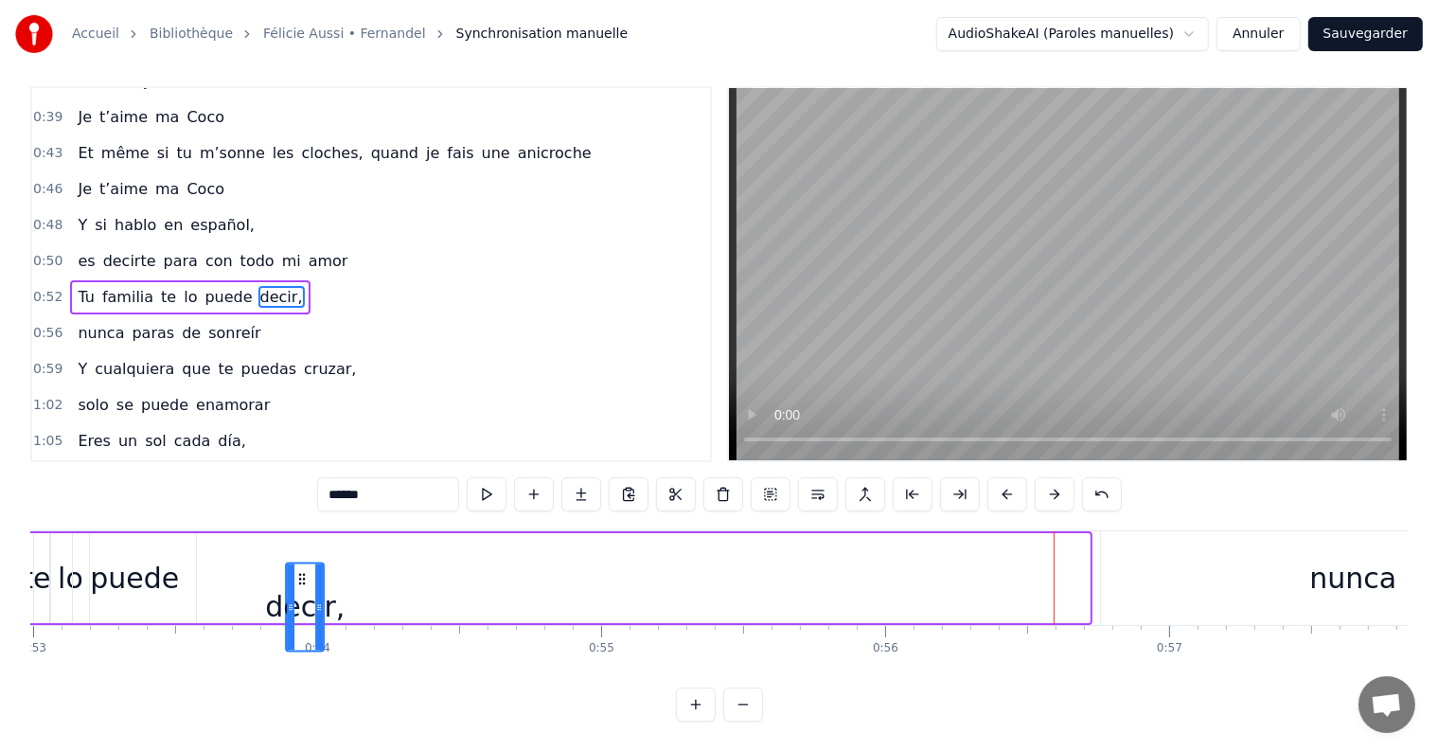
scroll to position [0, 15044]
drag, startPoint x: 1031, startPoint y: 563, endPoint x: 333, endPoint y: 523, distance: 698.8
click at [333, 531] on div "Tu familia te lo puede decir," at bounding box center [495, 578] width 1201 height 94
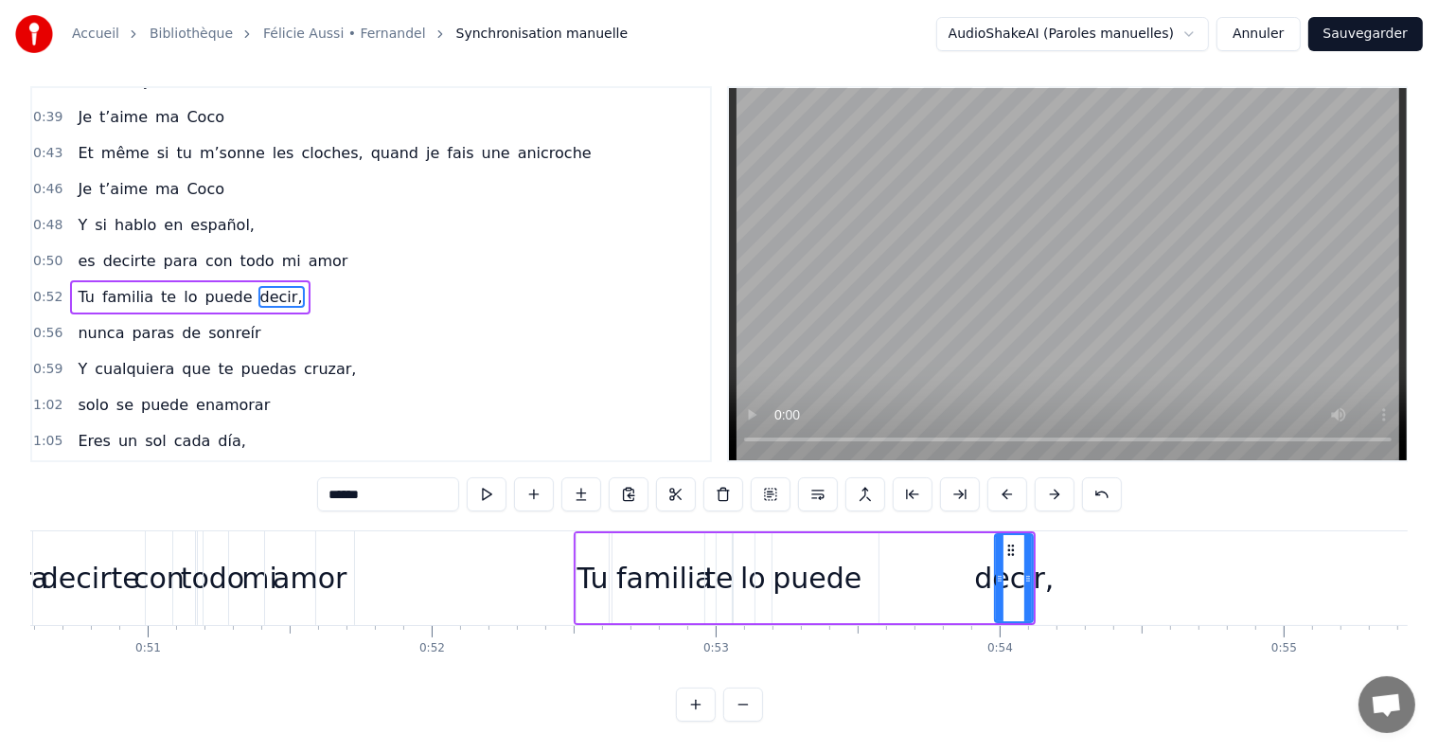
scroll to position [0, 14418]
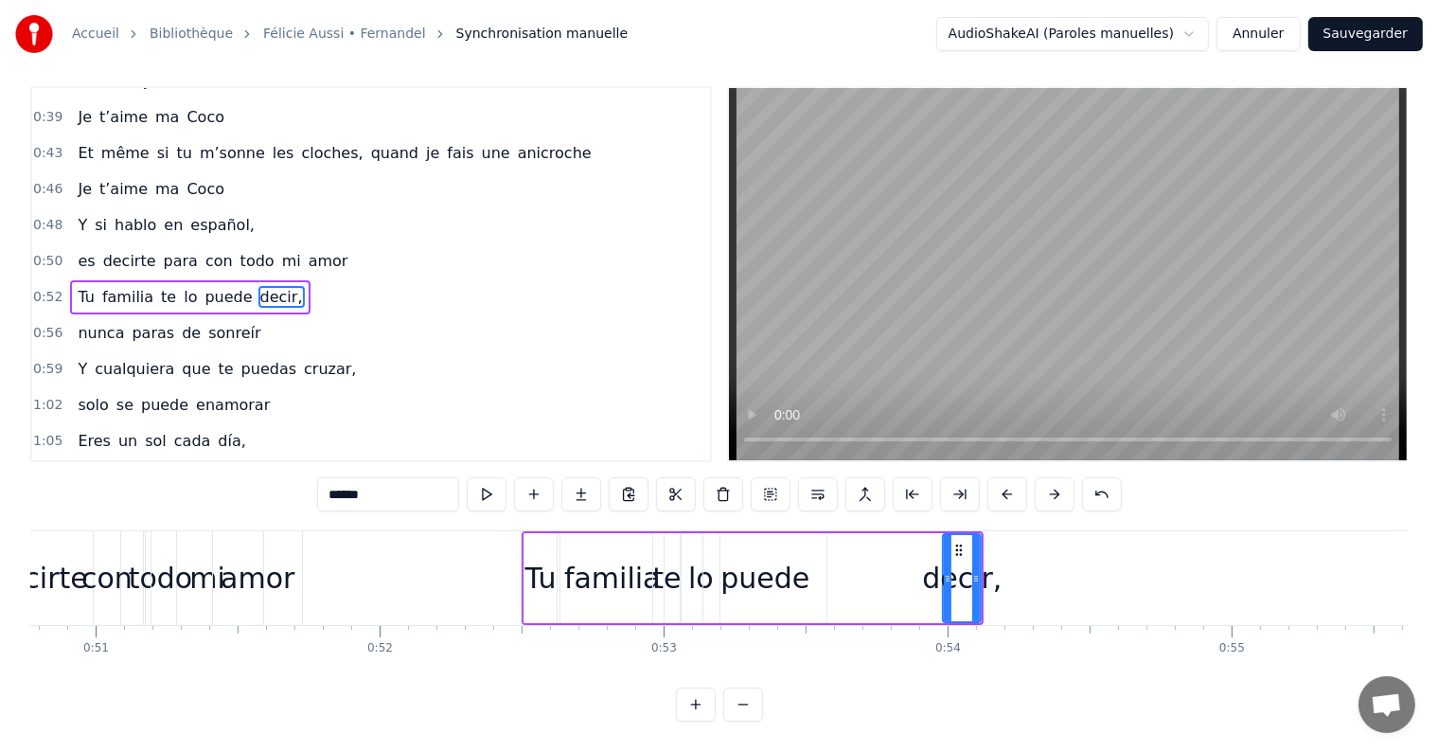
click at [754, 565] on div "puede" at bounding box center [764, 578] width 89 height 43
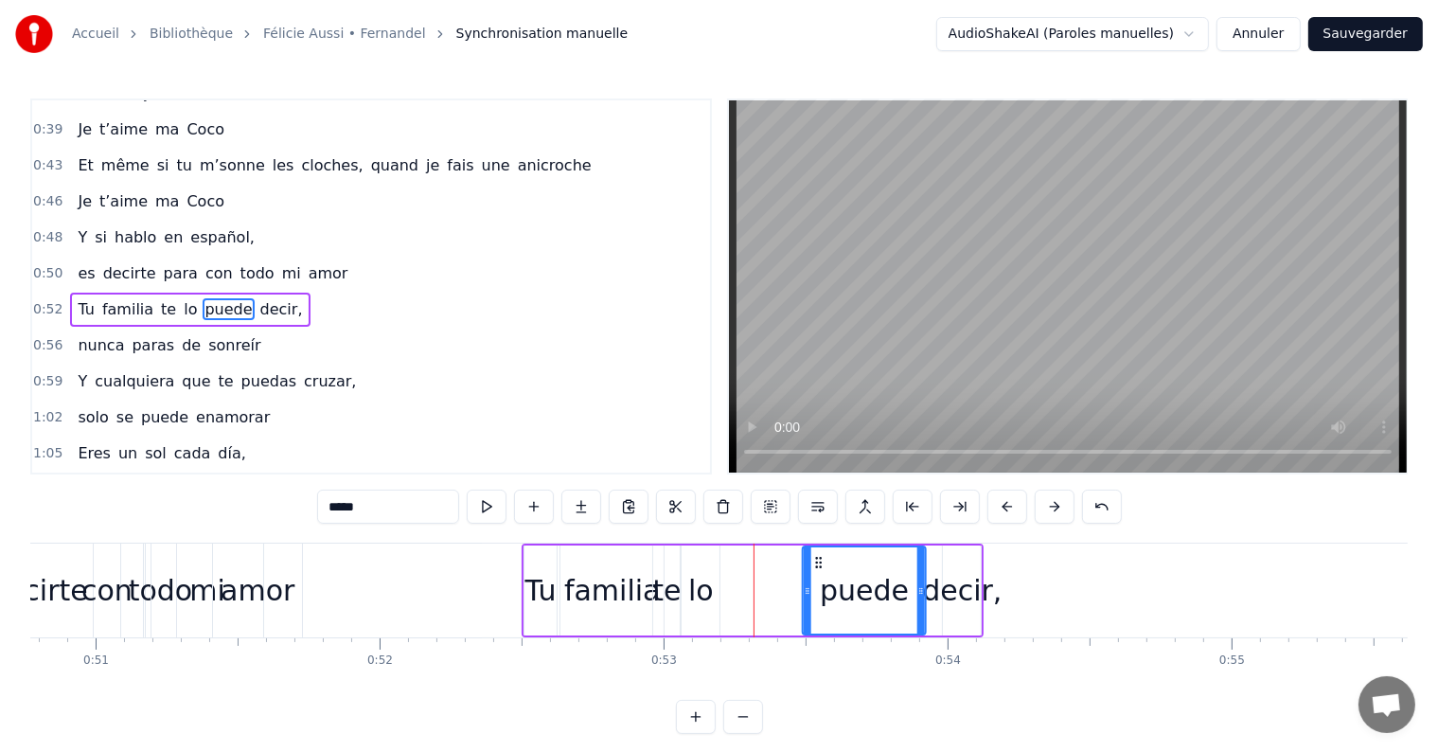
drag, startPoint x: 719, startPoint y: 558, endPoint x: 818, endPoint y: 560, distance: 98.5
click at [818, 560] on icon at bounding box center [818, 562] width 15 height 15
click at [702, 590] on div "lo" at bounding box center [701, 590] width 26 height 43
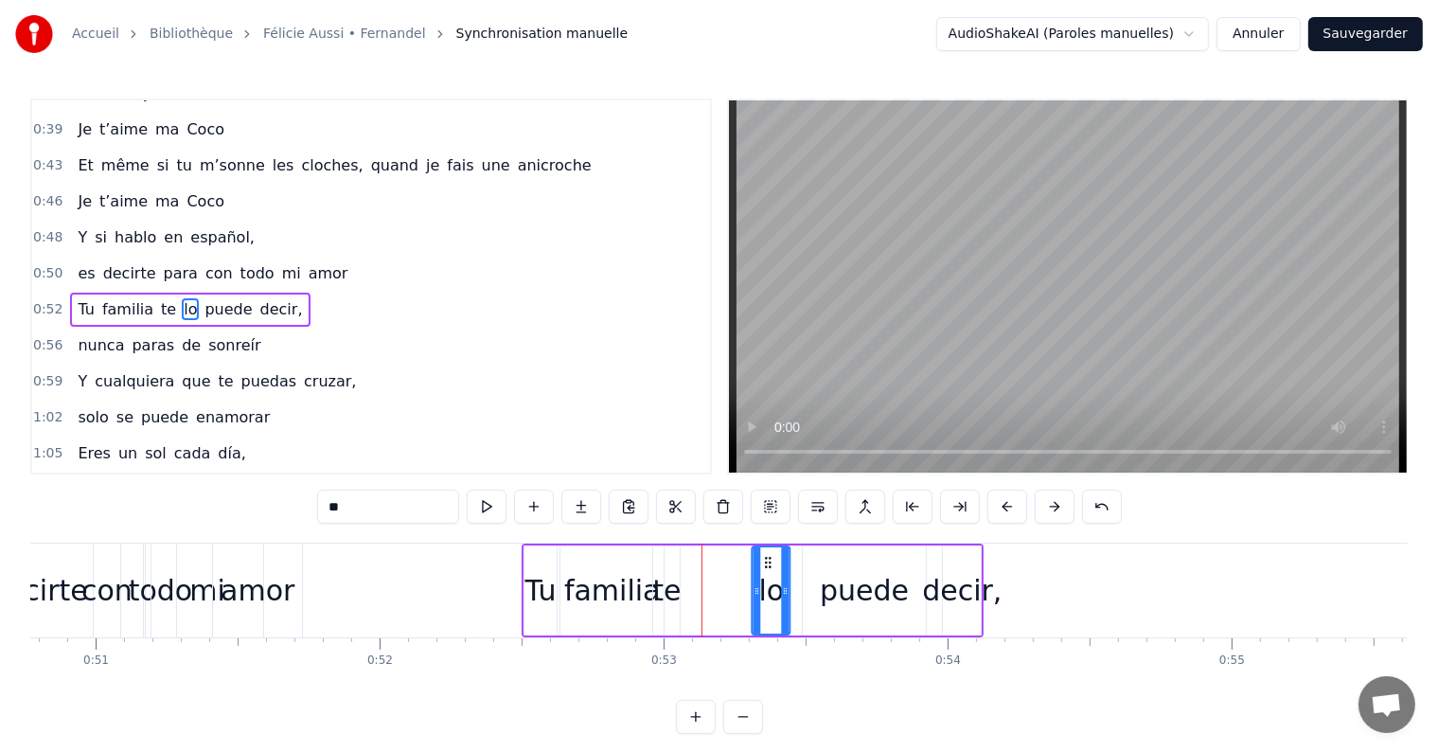
drag, startPoint x: 697, startPoint y: 559, endPoint x: 768, endPoint y: 562, distance: 71.1
click at [768, 562] on icon at bounding box center [768, 562] width 15 height 15
click at [665, 594] on div "te" at bounding box center [666, 590] width 28 height 43
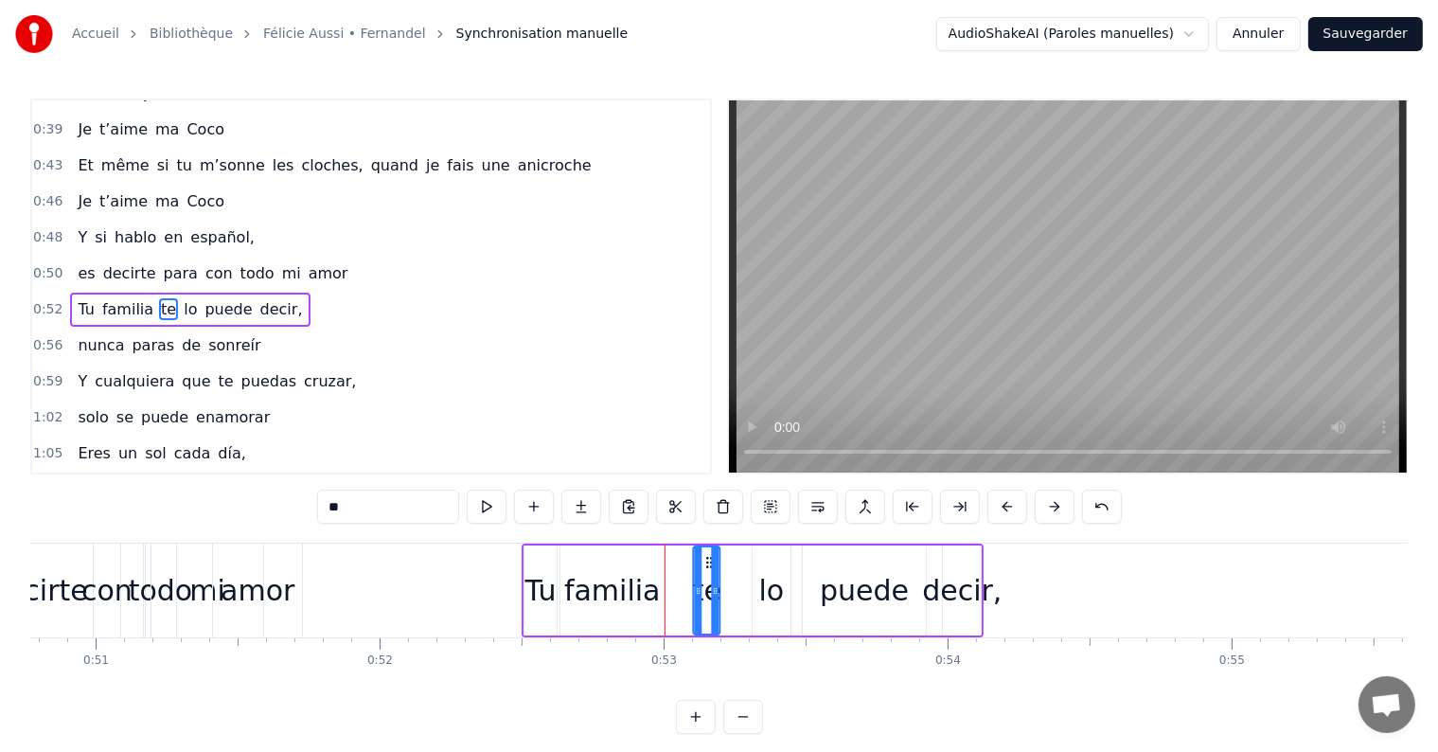
drag, startPoint x: 670, startPoint y: 560, endPoint x: 710, endPoint y: 560, distance: 39.8
click at [711, 561] on circle at bounding box center [711, 561] width 1 height 1
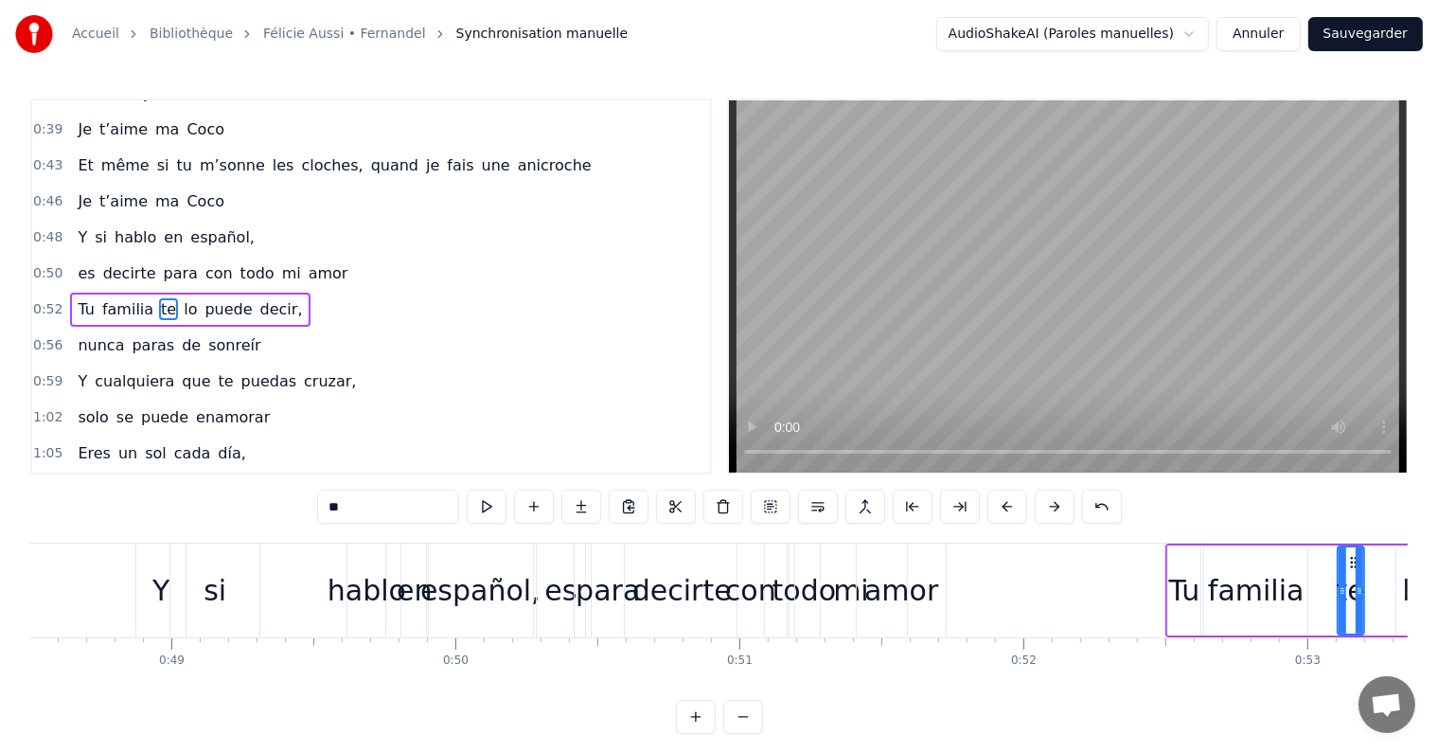
scroll to position [0, 13747]
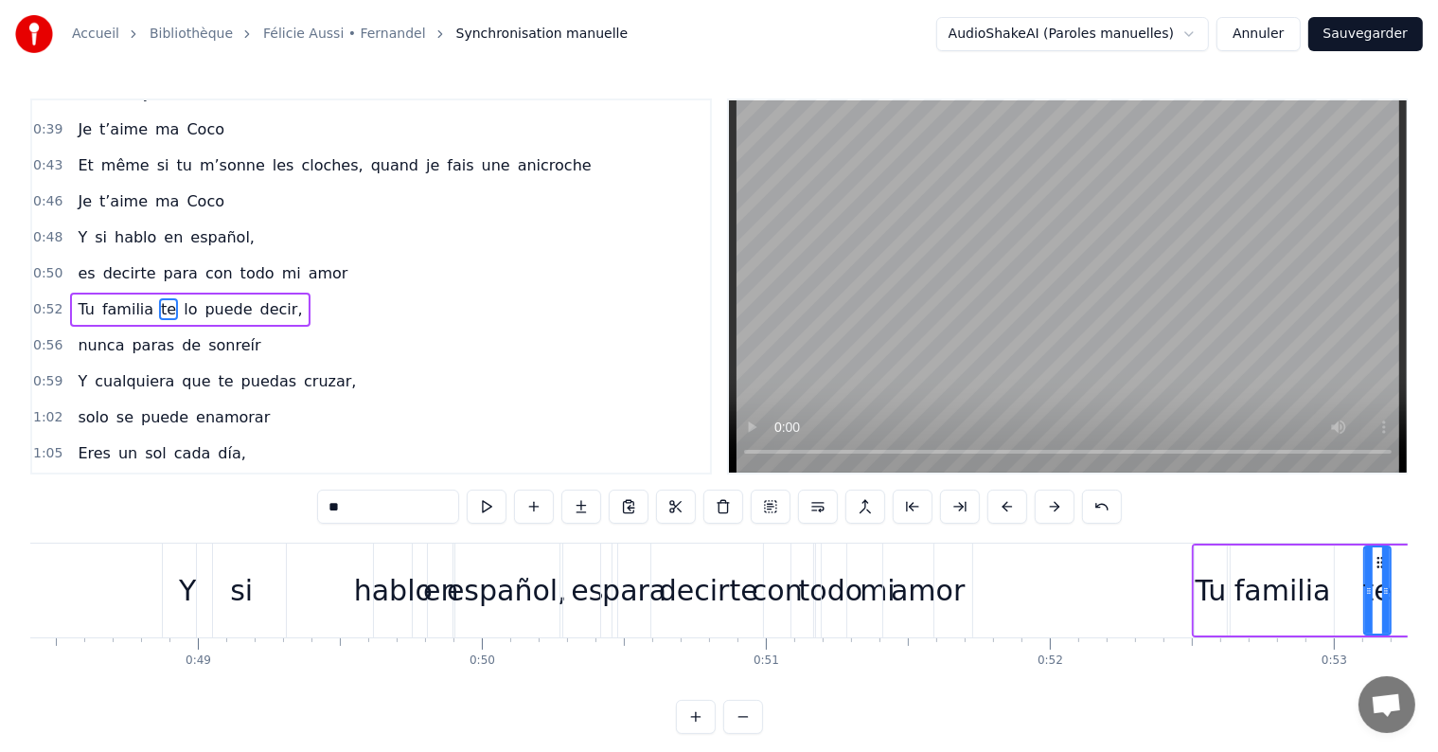
click at [393, 594] on div "hablo" at bounding box center [393, 590] width 79 height 43
type input "*****"
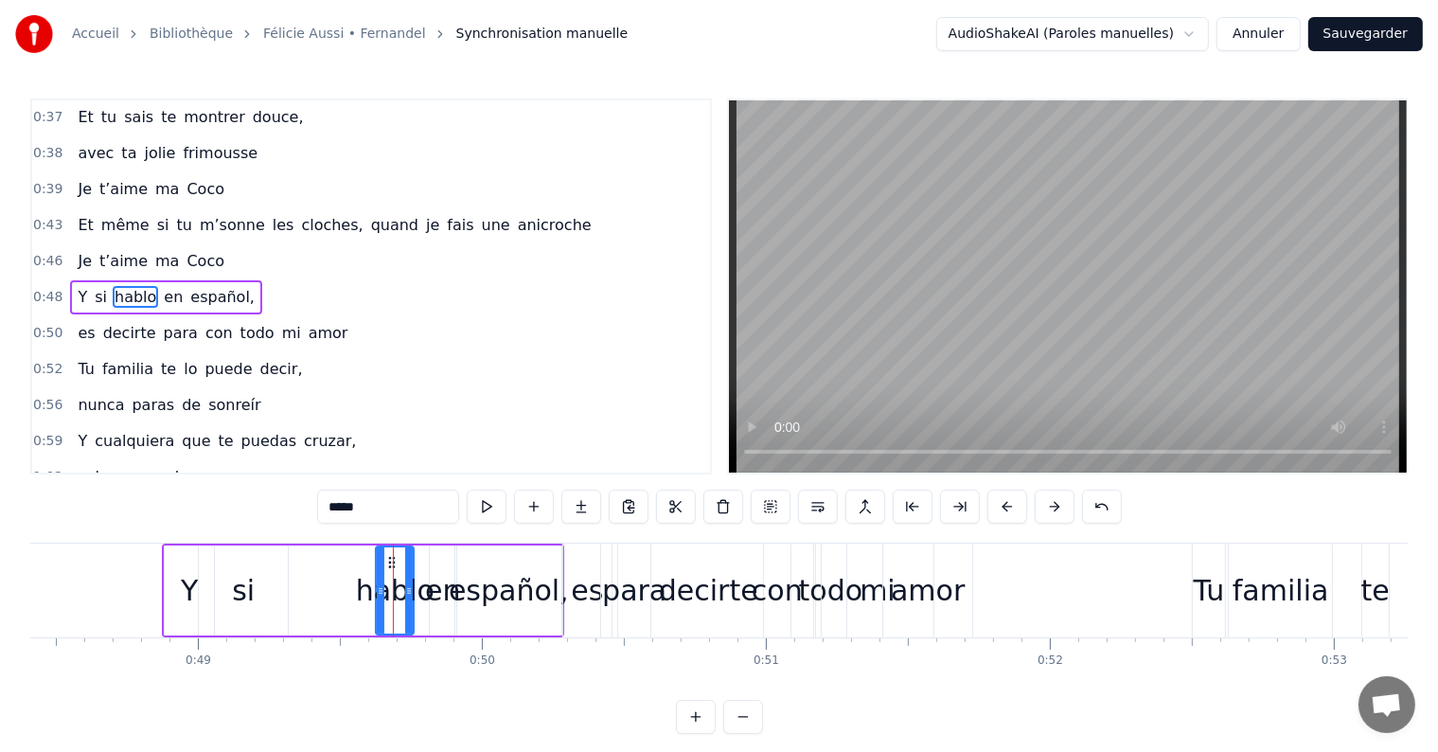
scroll to position [423, 0]
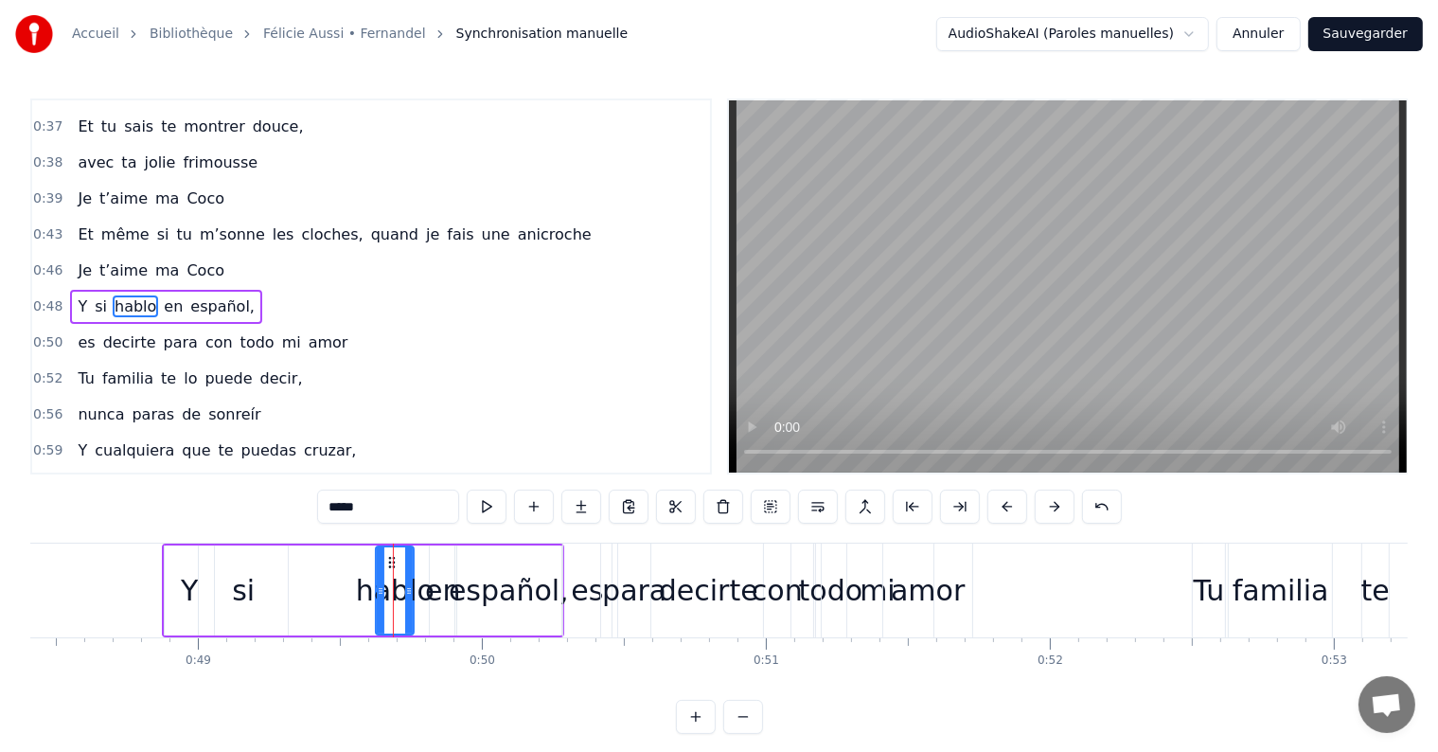
drag, startPoint x: 393, startPoint y: 559, endPoint x: 340, endPoint y: 564, distance: 53.2
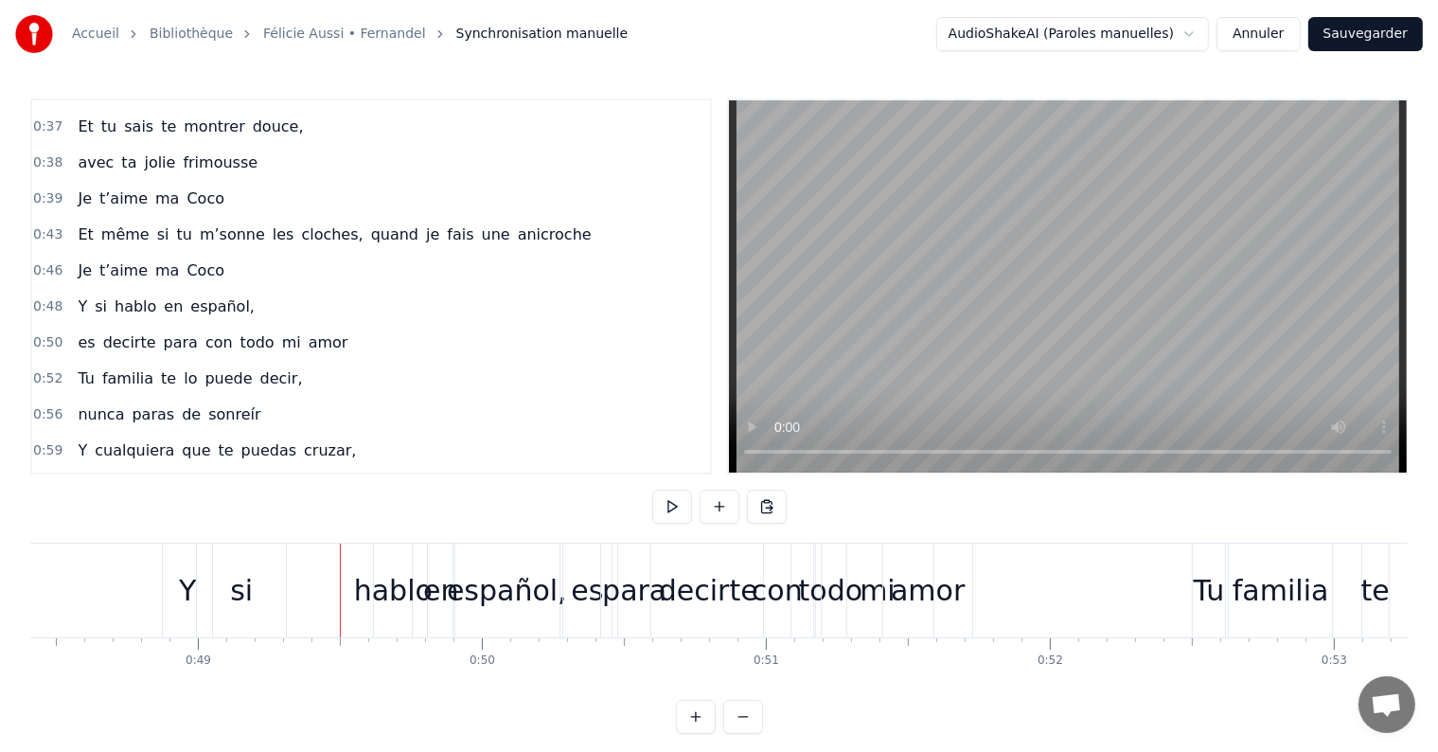
click at [242, 599] on div "si" at bounding box center [241, 590] width 23 height 43
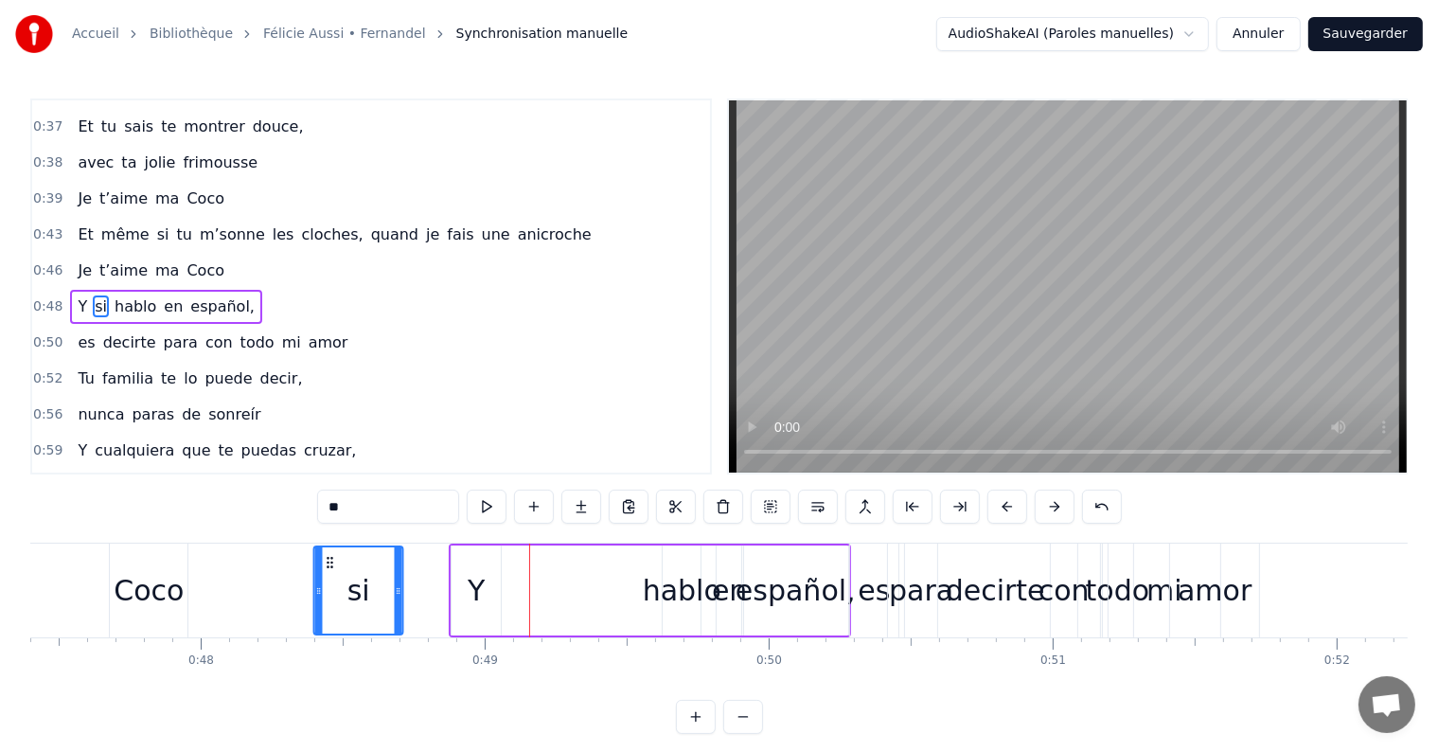
scroll to position [0, 13453]
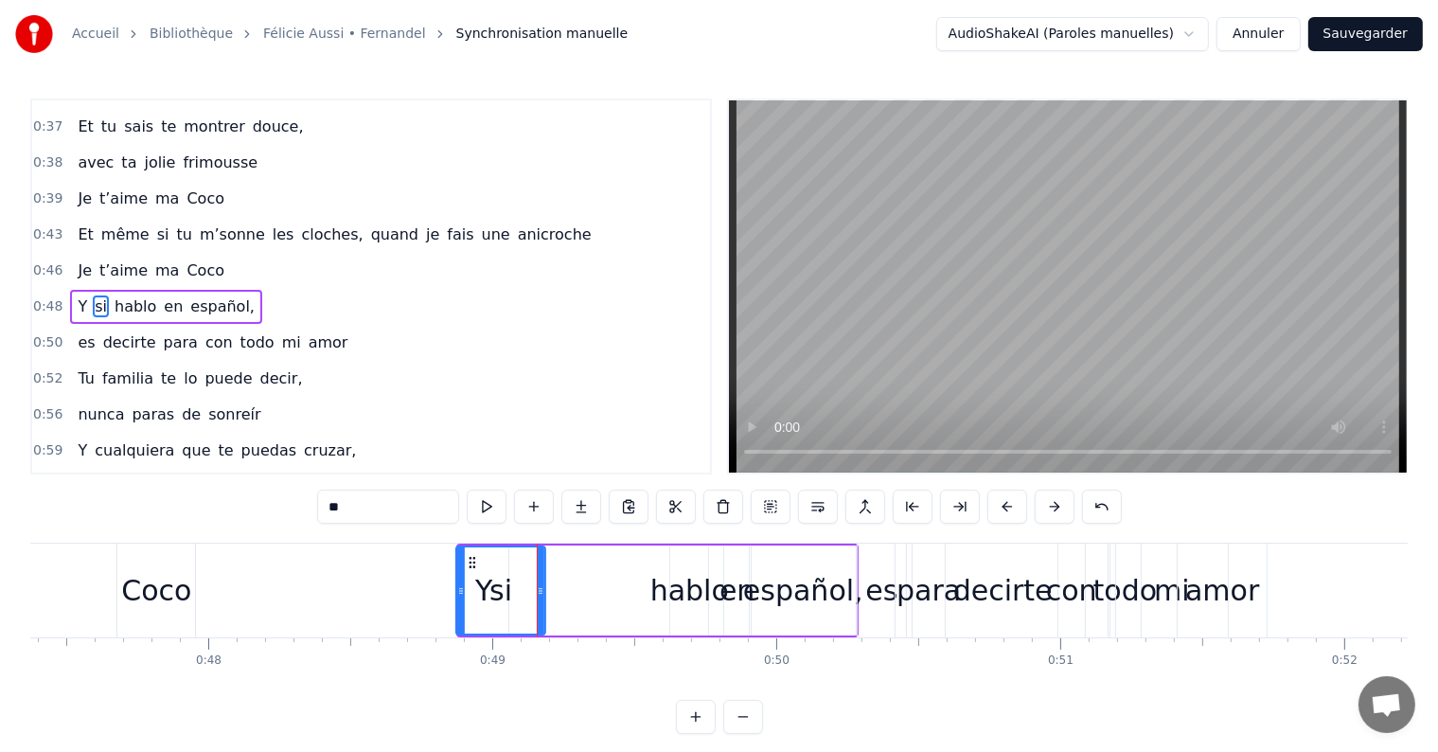
drag, startPoint x: 216, startPoint y: 558, endPoint x: 473, endPoint y: 556, distance: 257.5
click at [473, 556] on icon at bounding box center [472, 562] width 15 height 15
click at [480, 587] on div "si" at bounding box center [500, 590] width 87 height 86
click at [487, 581] on div "si" at bounding box center [500, 590] width 87 height 86
click at [515, 568] on div "si" at bounding box center [500, 590] width 87 height 86
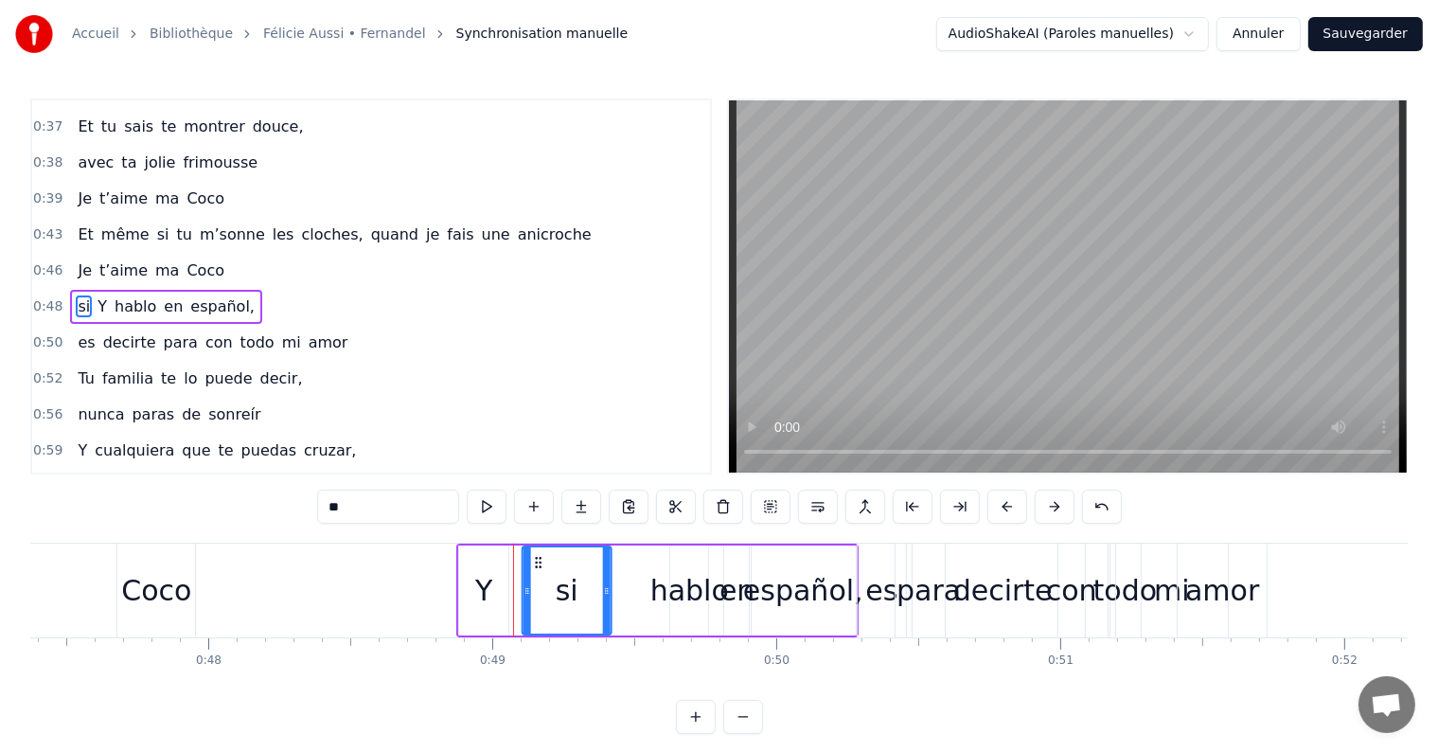
drag, startPoint x: 473, startPoint y: 560, endPoint x: 540, endPoint y: 564, distance: 66.4
click at [485, 588] on div "Y" at bounding box center [483, 590] width 17 height 43
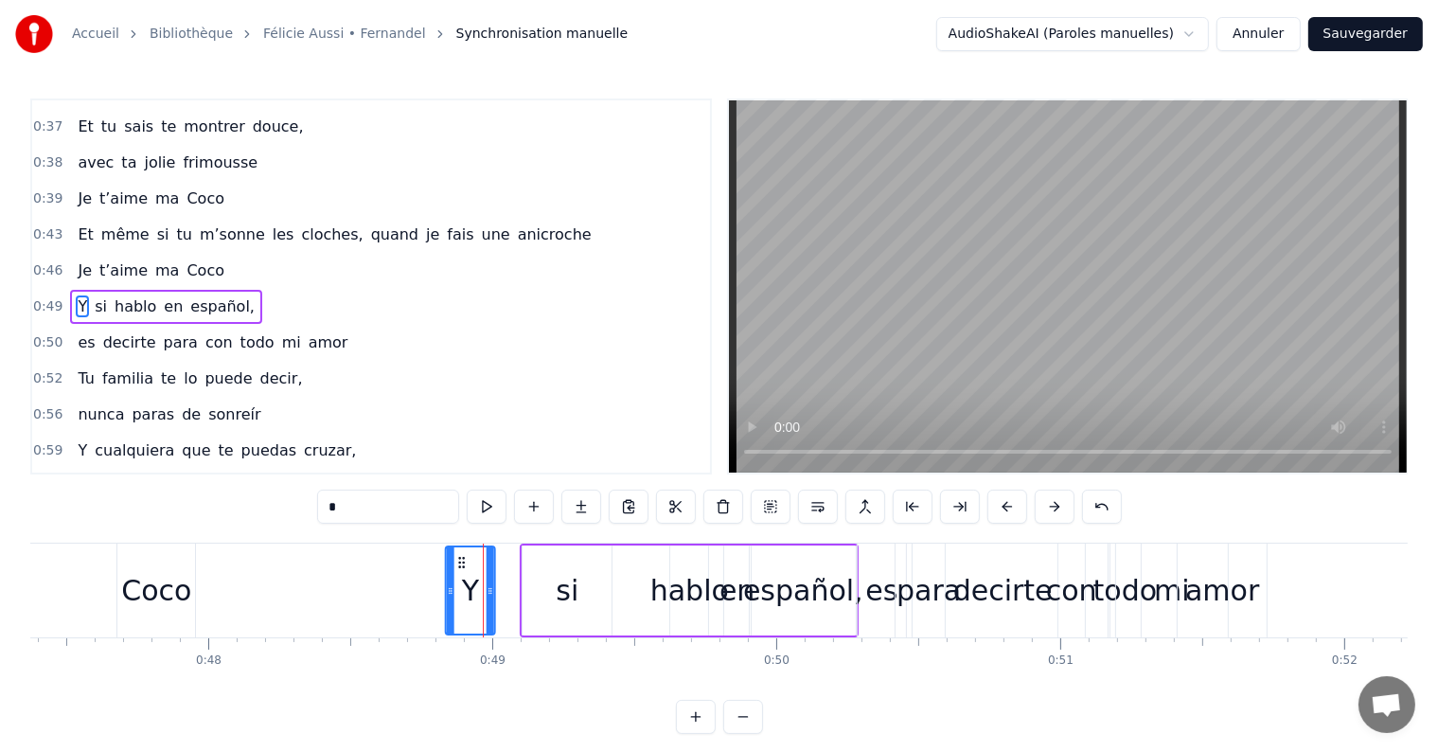
drag, startPoint x: 473, startPoint y: 553, endPoint x: 460, endPoint y: 555, distance: 13.4
click at [460, 555] on icon at bounding box center [461, 562] width 15 height 15
click at [568, 594] on div "si" at bounding box center [567, 590] width 23 height 43
drag, startPoint x: 540, startPoint y: 561, endPoint x: 466, endPoint y: 564, distance: 73.9
click at [466, 564] on icon at bounding box center [464, 562] width 15 height 15
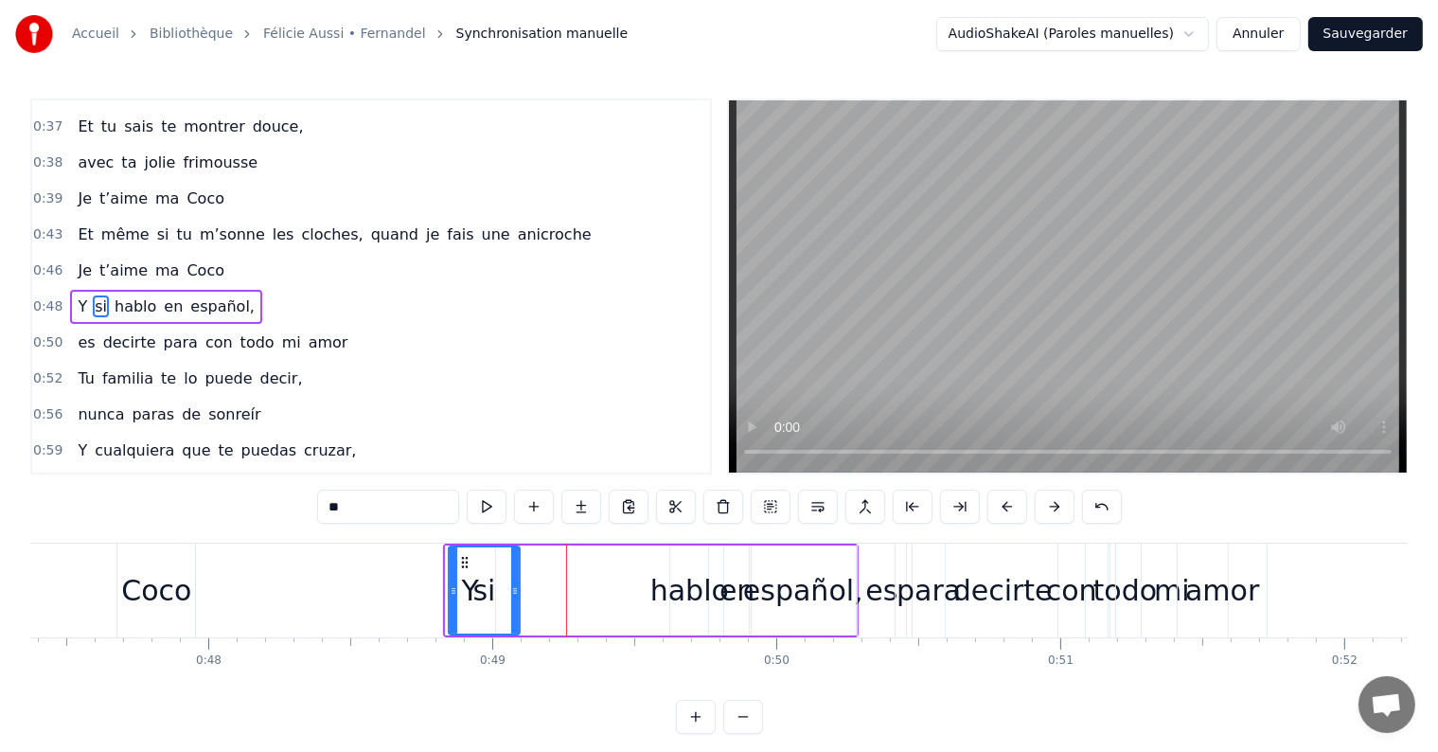
drag, startPoint x: 533, startPoint y: 587, endPoint x: 515, endPoint y: 587, distance: 18.0
click at [515, 587] on icon at bounding box center [515, 590] width 8 height 15
drag, startPoint x: 452, startPoint y: 587, endPoint x: 473, endPoint y: 591, distance: 21.2
click at [473, 591] on icon at bounding box center [474, 590] width 8 height 15
click at [682, 584] on div "hablo" at bounding box center [689, 590] width 79 height 43
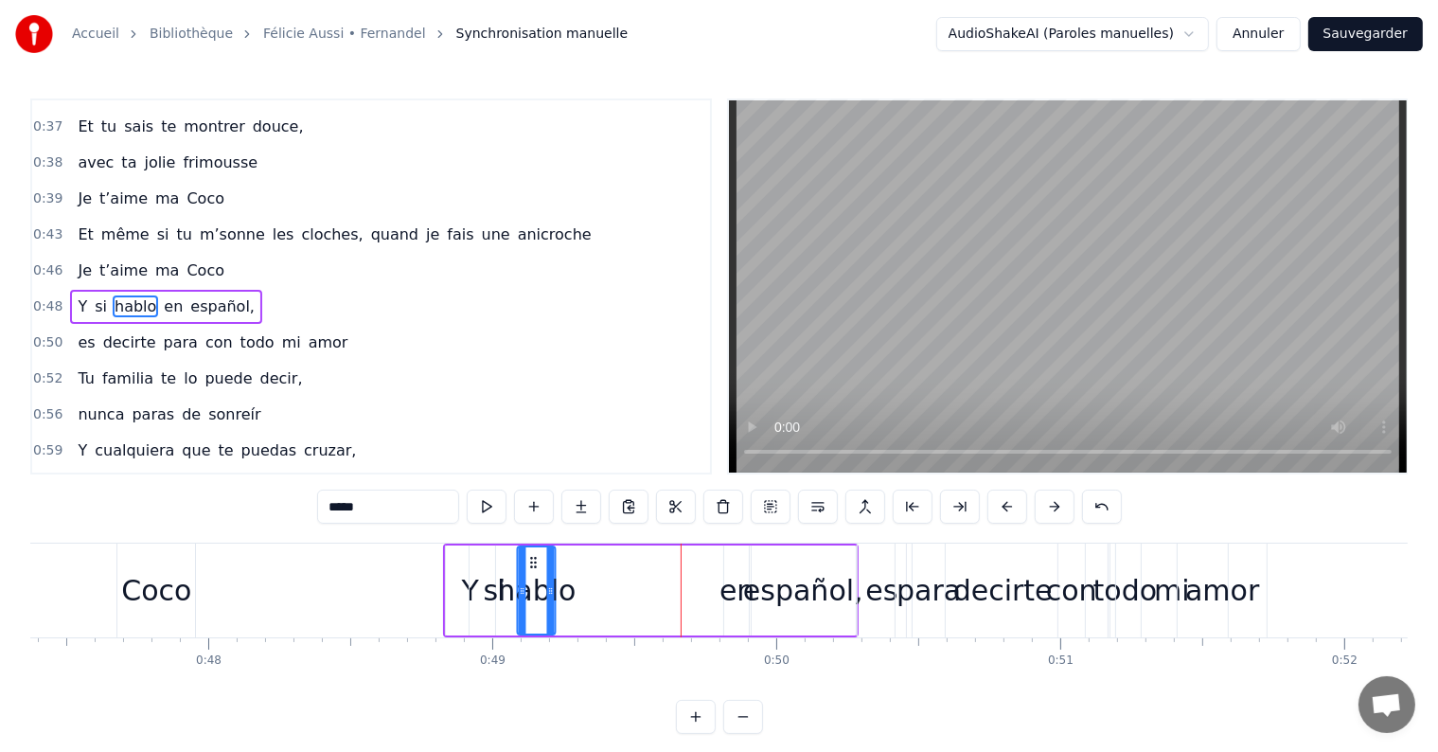
drag, startPoint x: 686, startPoint y: 558, endPoint x: 534, endPoint y: 556, distance: 152.4
click at [534, 556] on icon at bounding box center [533, 562] width 15 height 15
click at [767, 593] on div "español," at bounding box center [803, 590] width 120 height 43
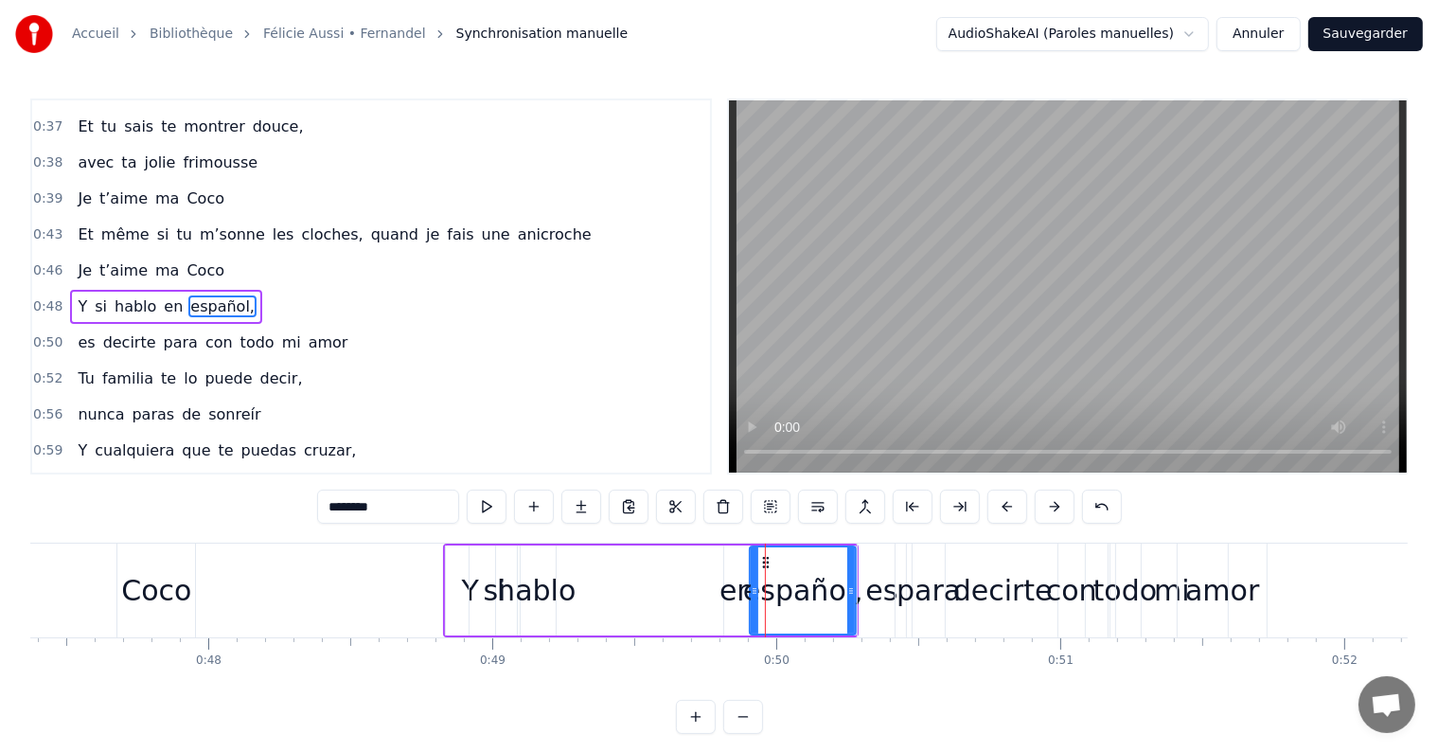
click at [735, 591] on div "en" at bounding box center [736, 590] width 35 height 43
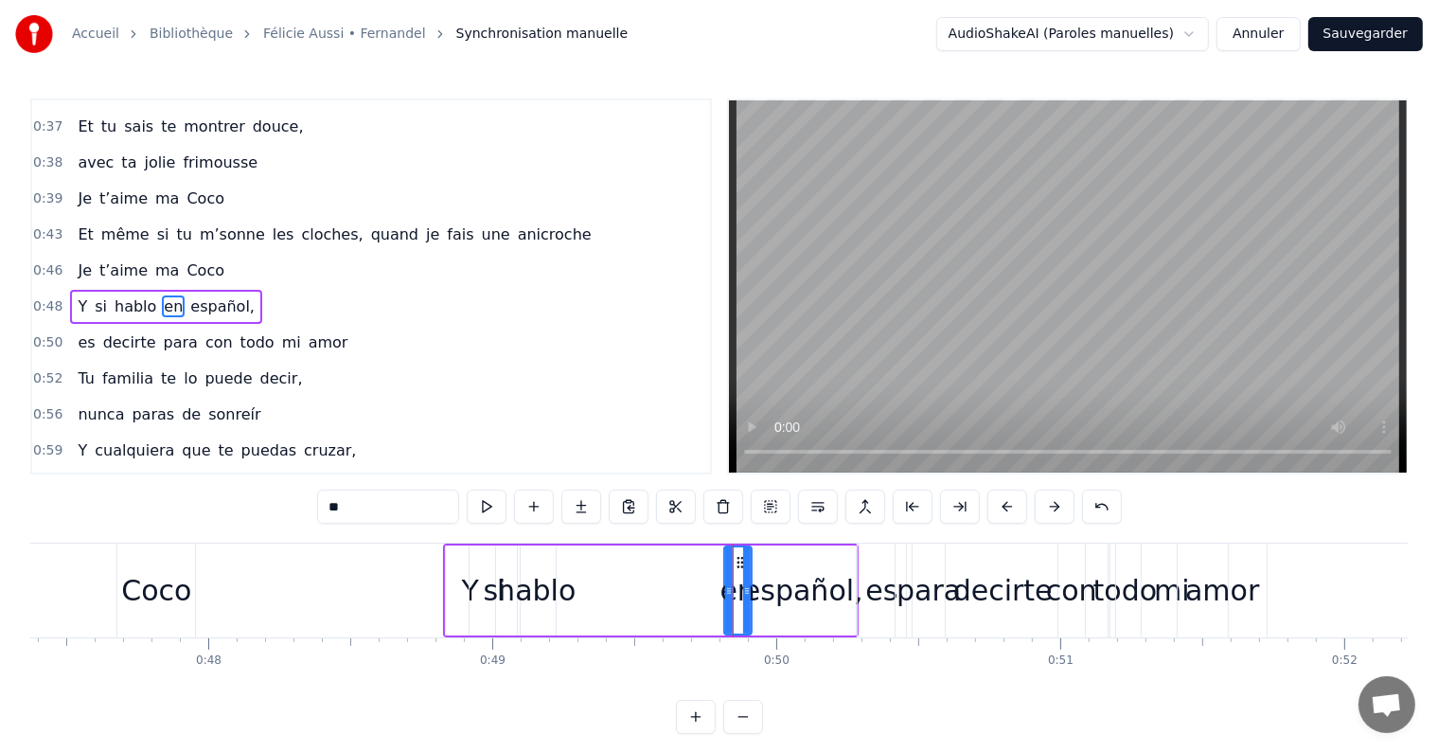
click at [743, 560] on div at bounding box center [747, 590] width 8 height 86
drag, startPoint x: 739, startPoint y: 561, endPoint x: 682, endPoint y: 570, distance: 58.4
click at [682, 570] on div "en" at bounding box center [680, 590] width 26 height 86
click at [793, 592] on div "español," at bounding box center [803, 590] width 120 height 43
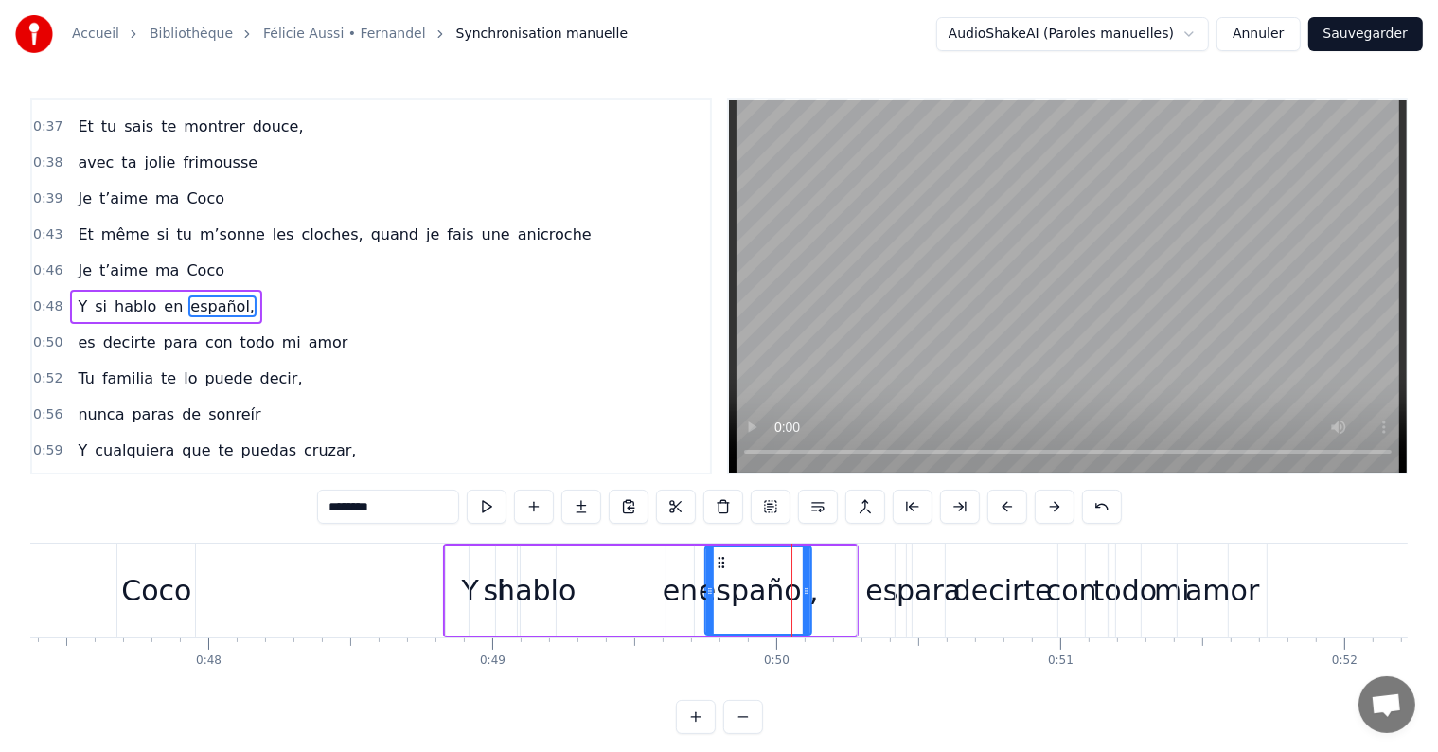
drag, startPoint x: 768, startPoint y: 557, endPoint x: 723, endPoint y: 563, distance: 45.0
click at [723, 563] on icon at bounding box center [721, 562] width 15 height 15
click at [875, 593] on div "es" at bounding box center [881, 590] width 32 height 43
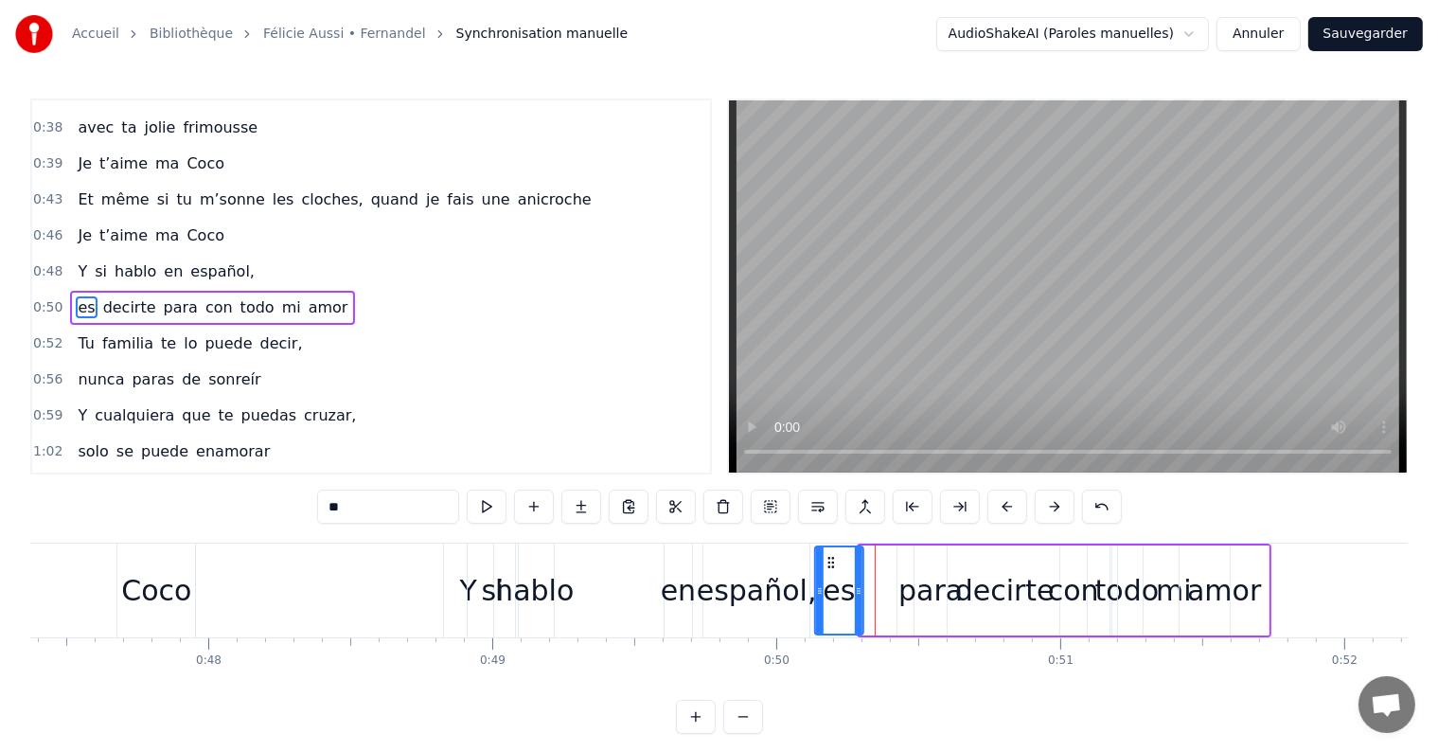
drag, startPoint x: 872, startPoint y: 557, endPoint x: 827, endPoint y: 558, distance: 44.5
click at [827, 558] on icon at bounding box center [830, 562] width 15 height 15
click at [921, 593] on div "para" at bounding box center [930, 590] width 64 height 43
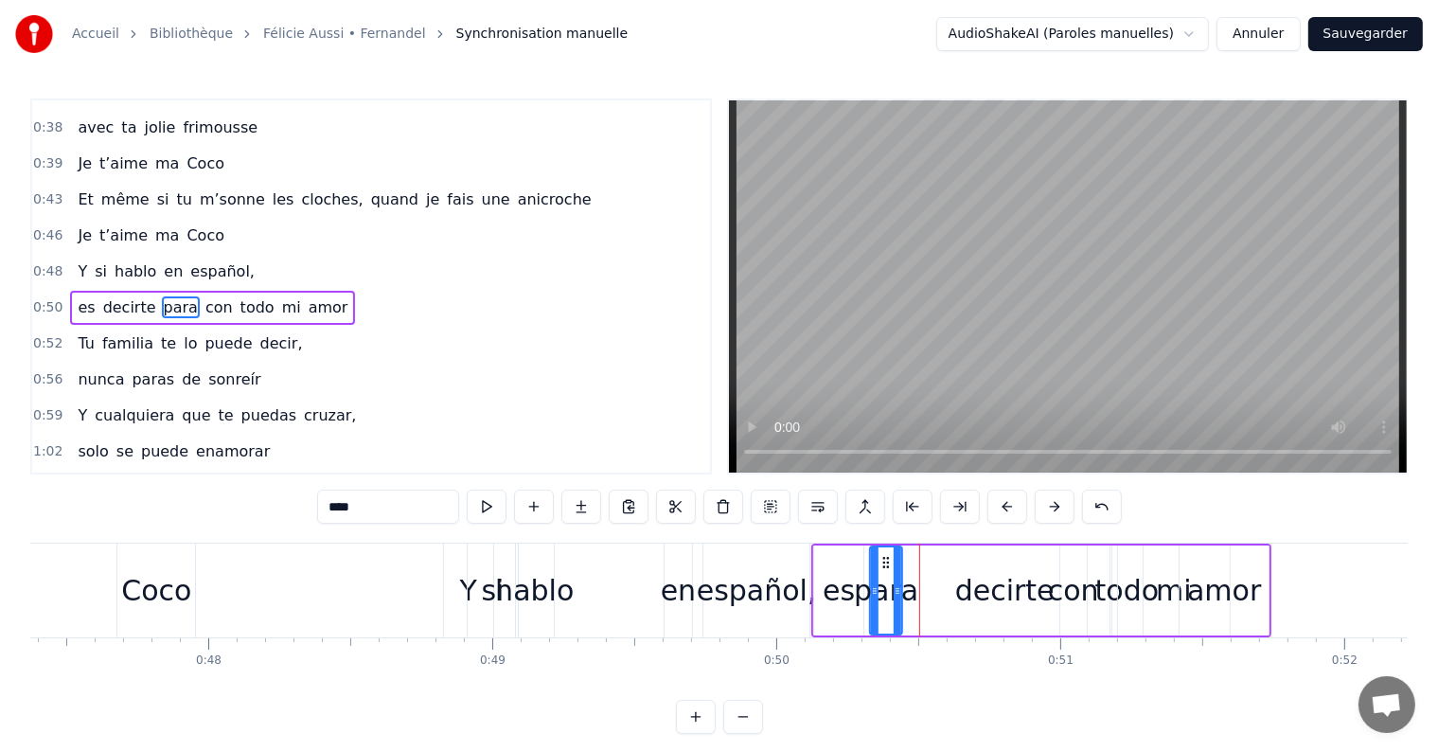
drag, startPoint x: 931, startPoint y: 558, endPoint x: 886, endPoint y: 565, distance: 45.0
click at [886, 565] on icon at bounding box center [885, 562] width 15 height 15
click at [1003, 585] on div "decirte" at bounding box center [1004, 590] width 99 height 43
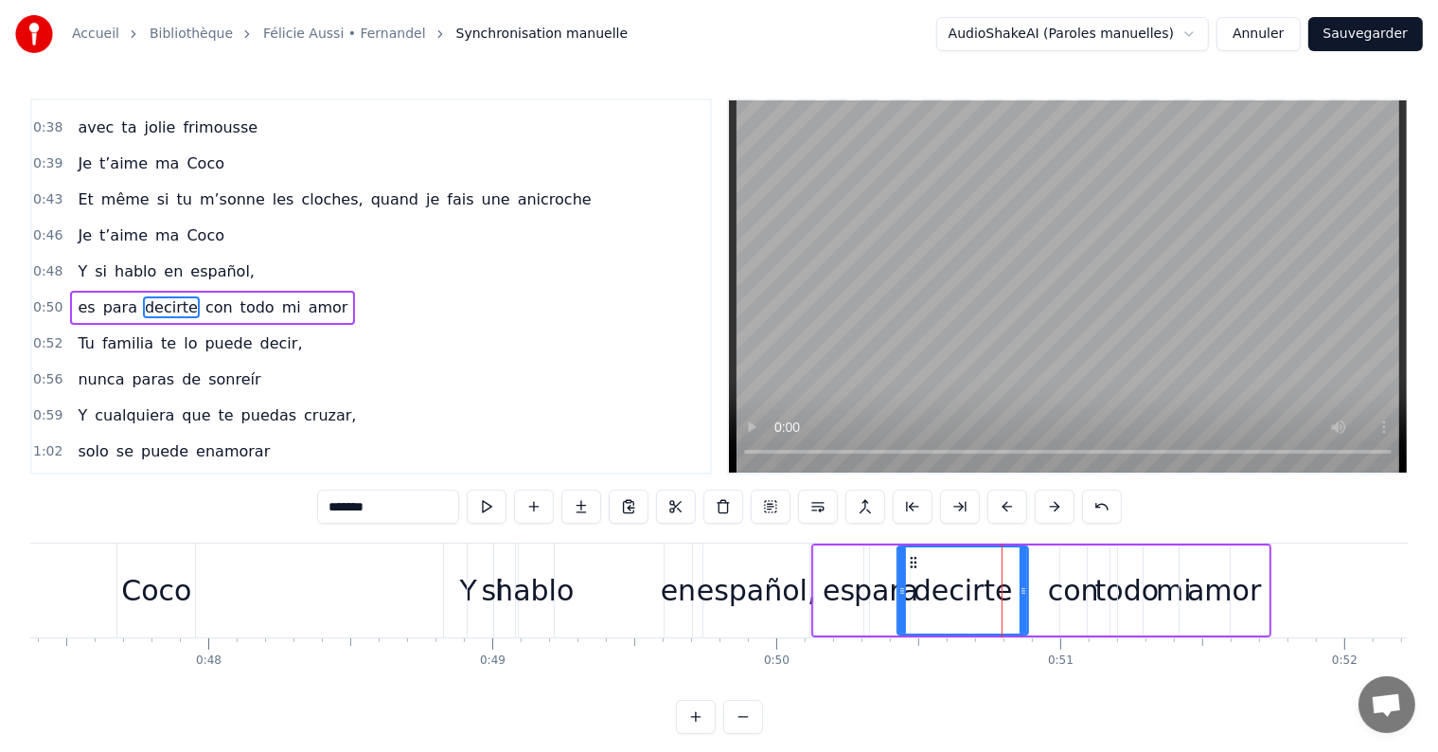
drag, startPoint x: 1108, startPoint y: 591, endPoint x: 1025, endPoint y: 594, distance: 83.4
click at [1025, 594] on icon at bounding box center [1023, 590] width 8 height 15
click at [1072, 595] on div "con" at bounding box center [1073, 590] width 51 height 43
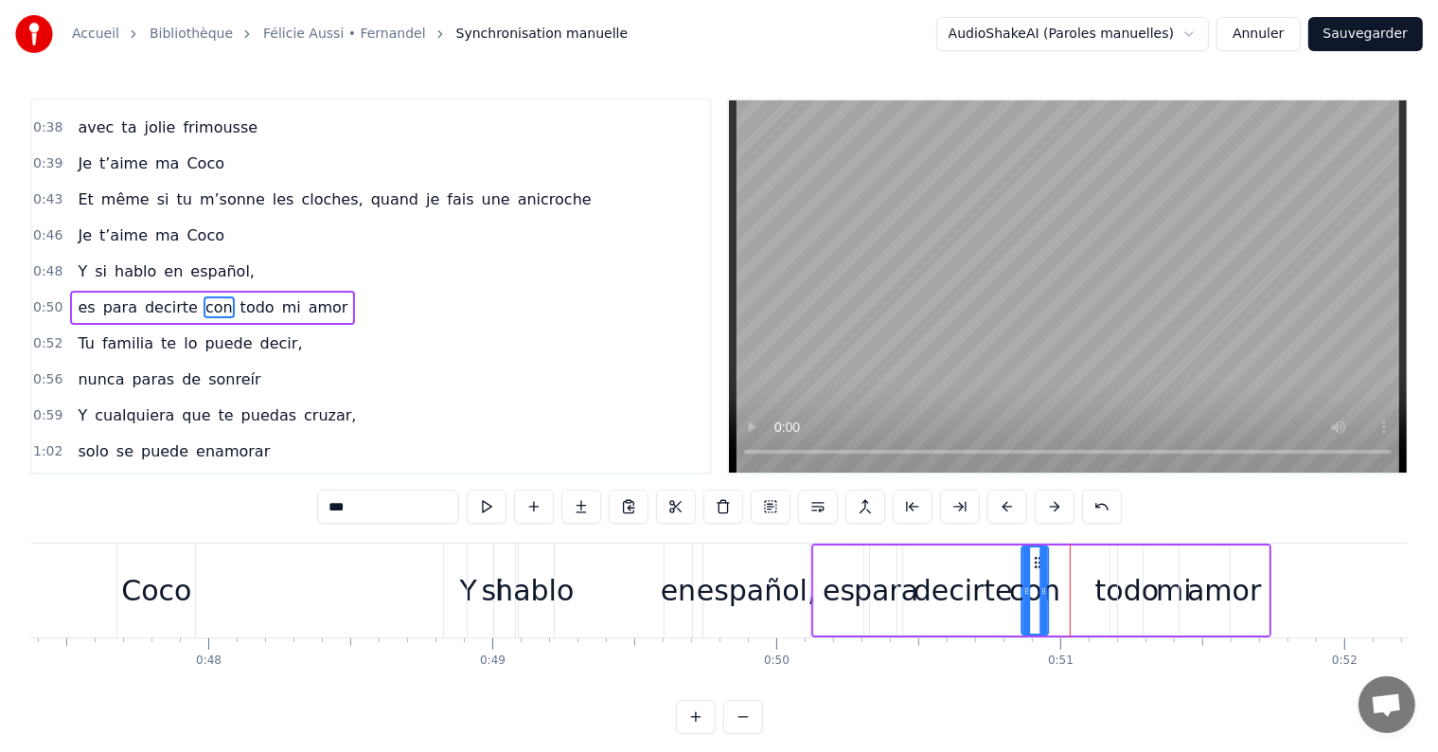
drag, startPoint x: 1074, startPoint y: 560, endPoint x: 1036, endPoint y: 564, distance: 39.0
click at [1036, 564] on icon at bounding box center [1037, 562] width 15 height 15
click at [1117, 599] on div "mi" at bounding box center [1174, 590] width 114 height 90
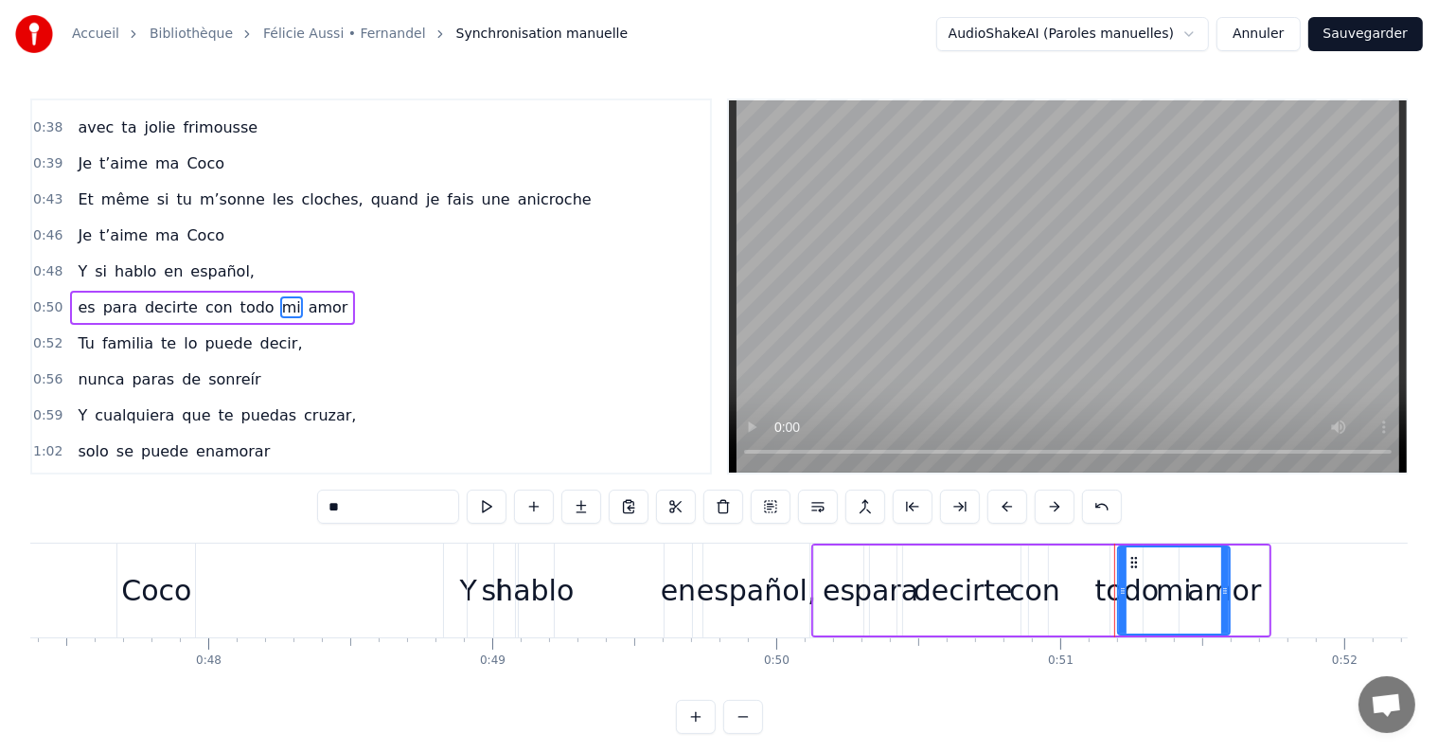
click at [1103, 595] on div "todo" at bounding box center [1127, 590] width 64 height 43
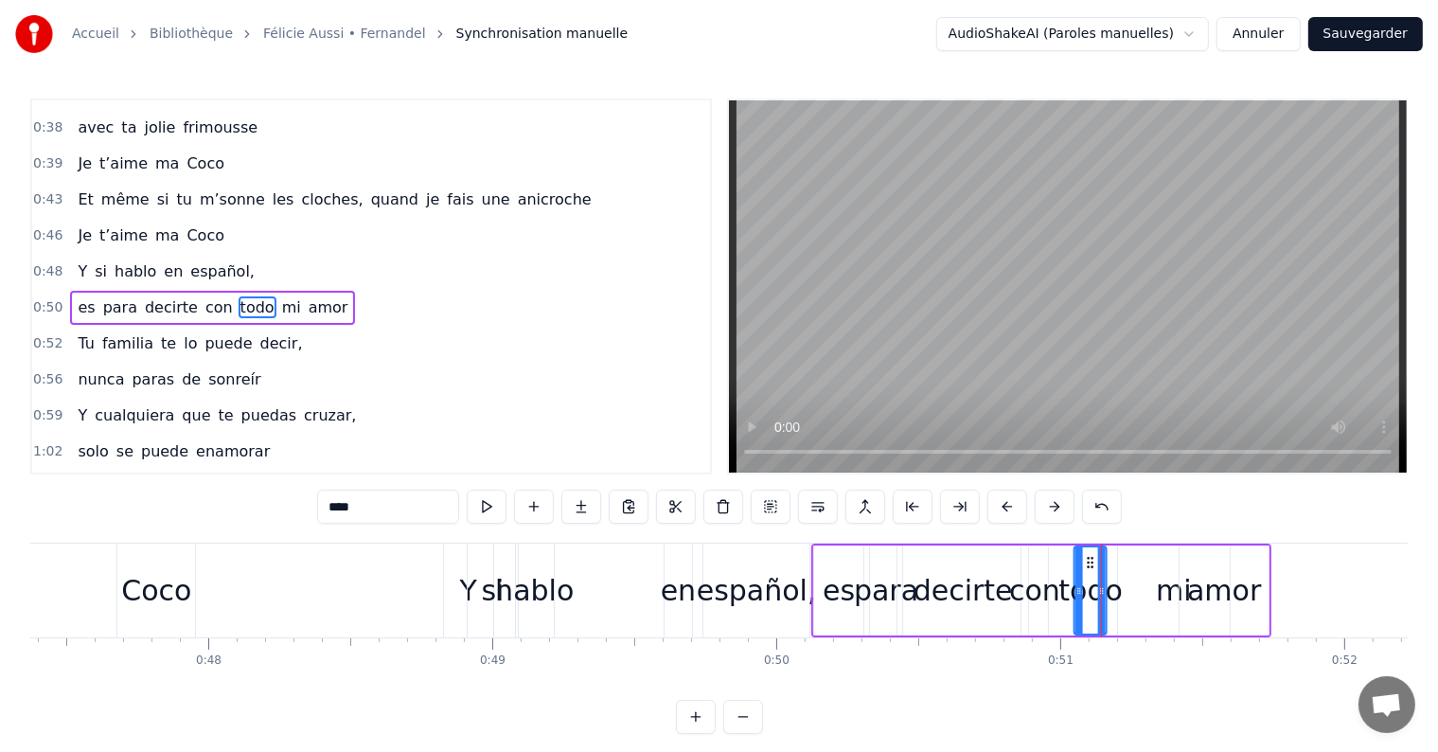
drag, startPoint x: 1125, startPoint y: 564, endPoint x: 1088, endPoint y: 568, distance: 37.1
click at [1088, 568] on icon at bounding box center [1090, 562] width 15 height 15
click at [1177, 594] on div "mi" at bounding box center [1174, 590] width 36 height 43
drag, startPoint x: 1135, startPoint y: 563, endPoint x: 1104, endPoint y: 563, distance: 31.2
click at [1104, 563] on icon at bounding box center [1102, 562] width 15 height 15
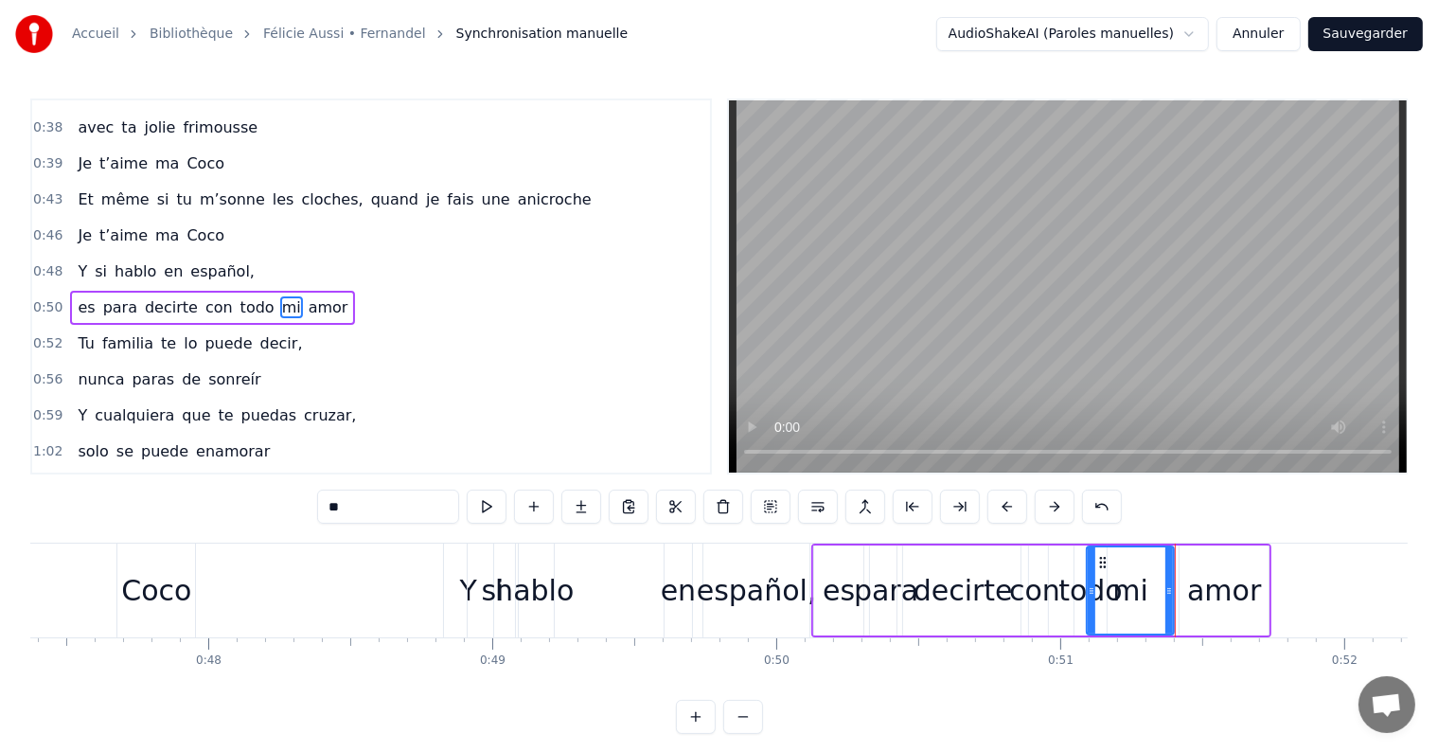
drag, startPoint x: 1195, startPoint y: 587, endPoint x: 1170, endPoint y: 587, distance: 24.6
click at [1170, 588] on circle at bounding box center [1170, 588] width 1 height 1
drag, startPoint x: 1089, startPoint y: 592, endPoint x: 1104, endPoint y: 594, distance: 15.4
click at [1104, 594] on icon at bounding box center [1107, 590] width 8 height 15
click at [1211, 591] on div "amor" at bounding box center [1224, 590] width 74 height 43
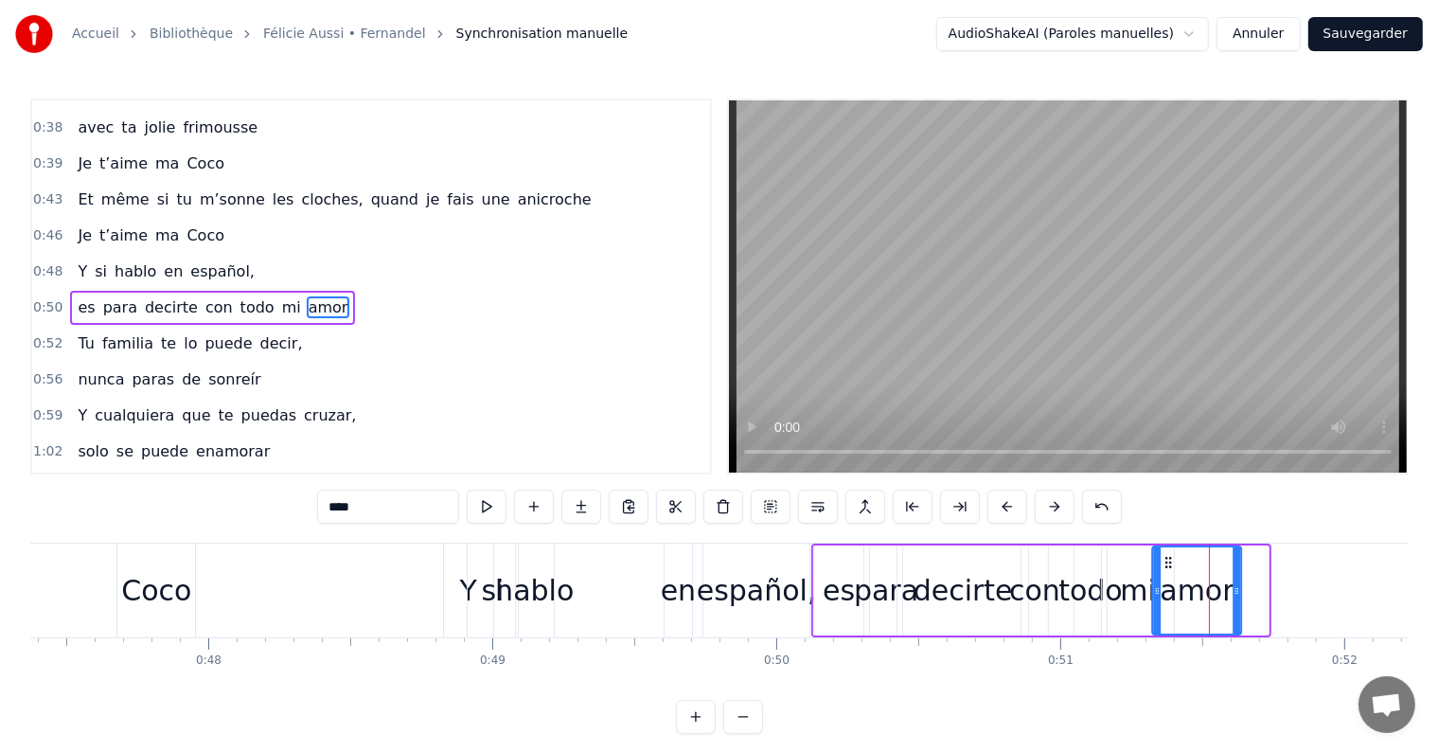
drag, startPoint x: 1193, startPoint y: 560, endPoint x: 1166, endPoint y: 558, distance: 26.7
click at [1166, 558] on icon at bounding box center [1168, 562] width 15 height 15
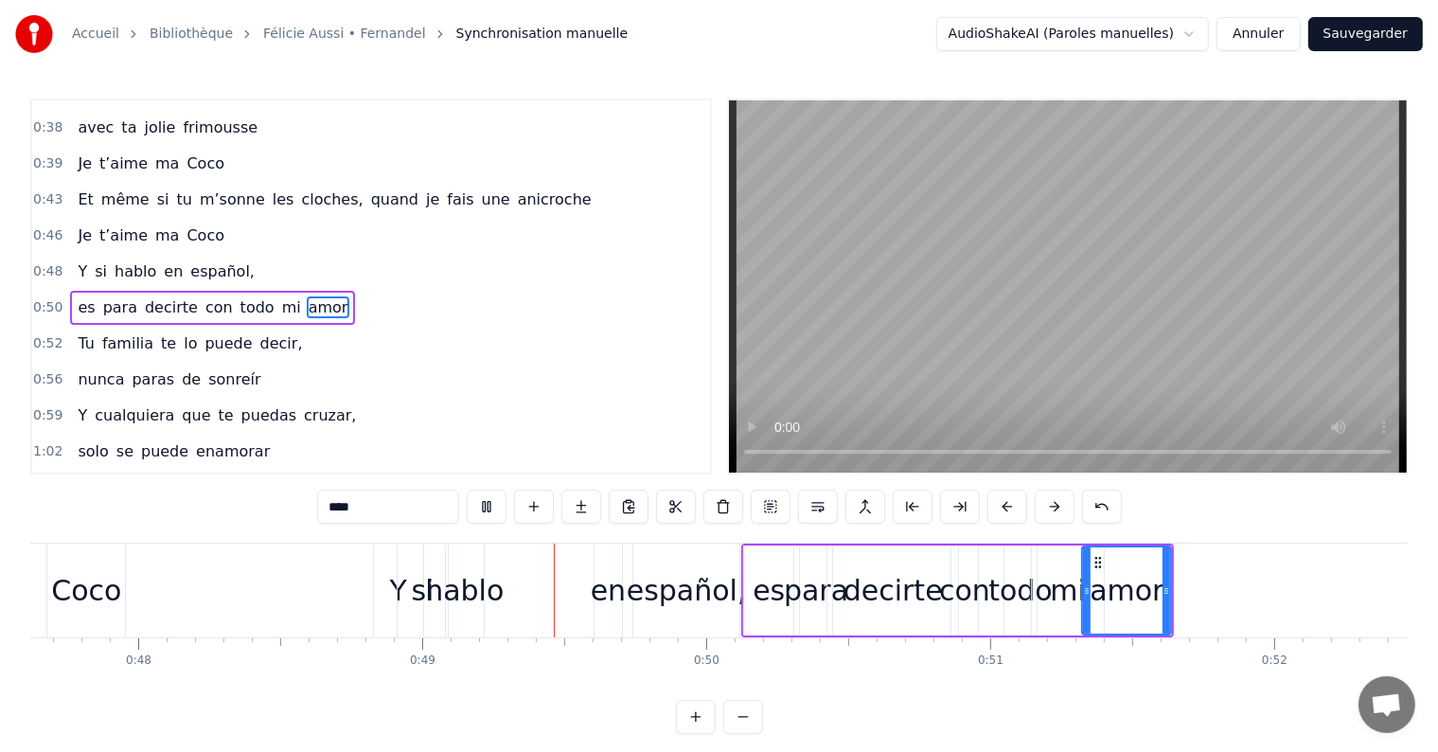
scroll to position [0, 13780]
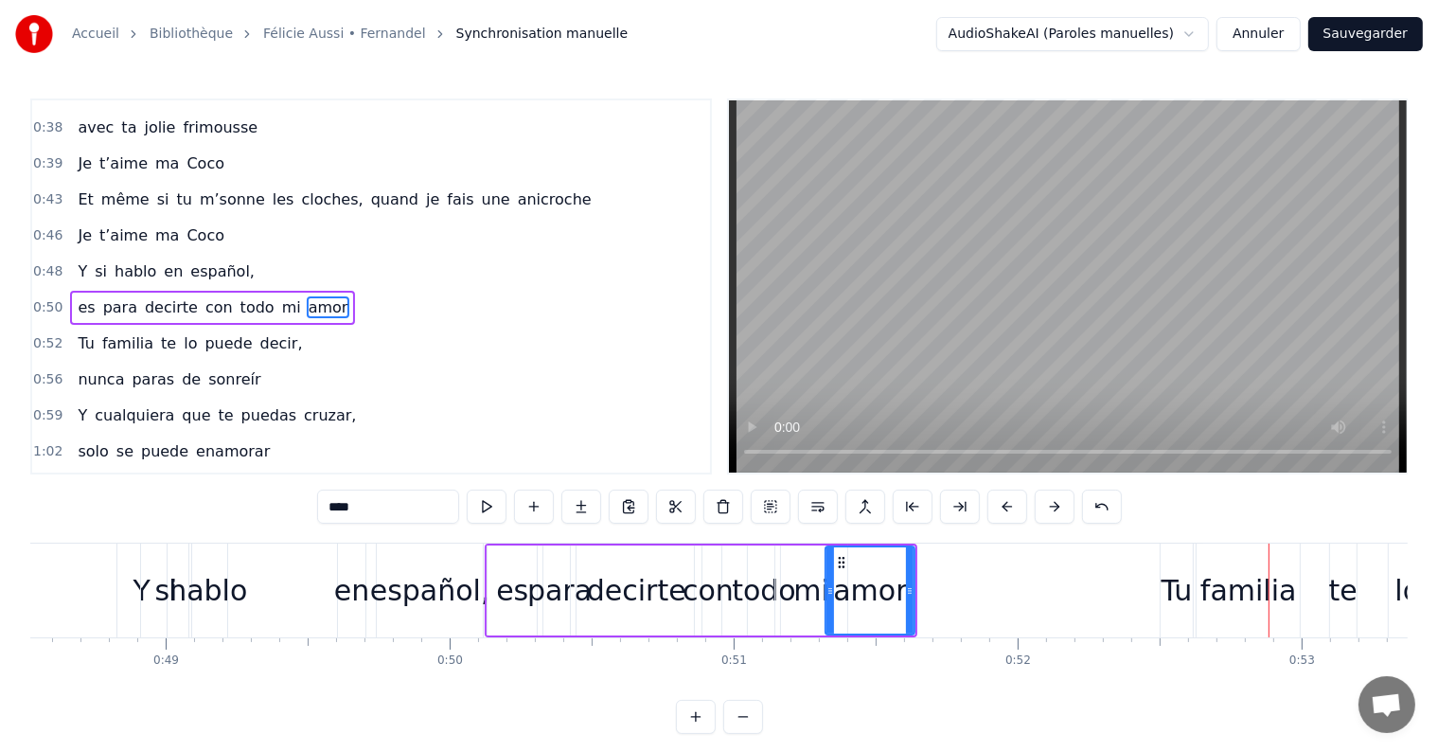
click at [211, 581] on div "hablo" at bounding box center [207, 590] width 79 height 43
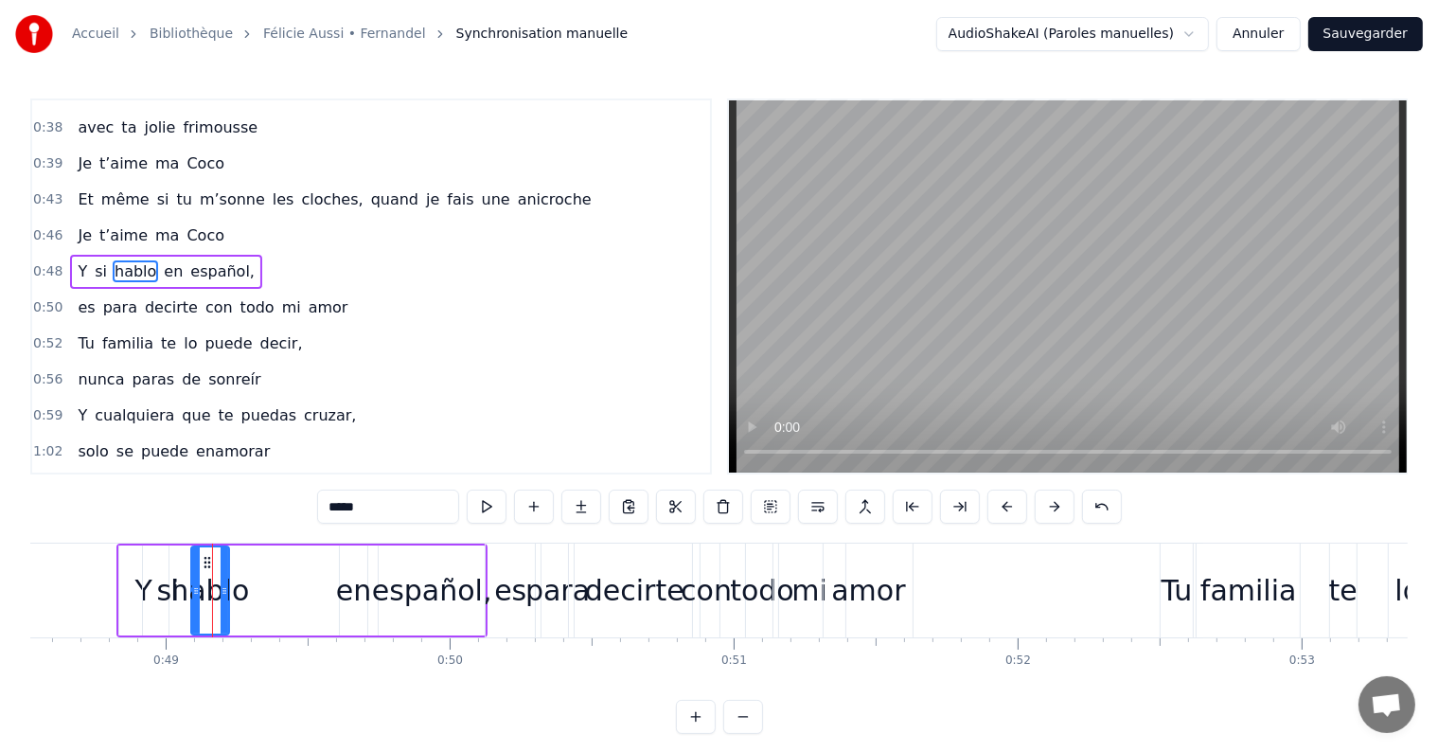
scroll to position [423, 0]
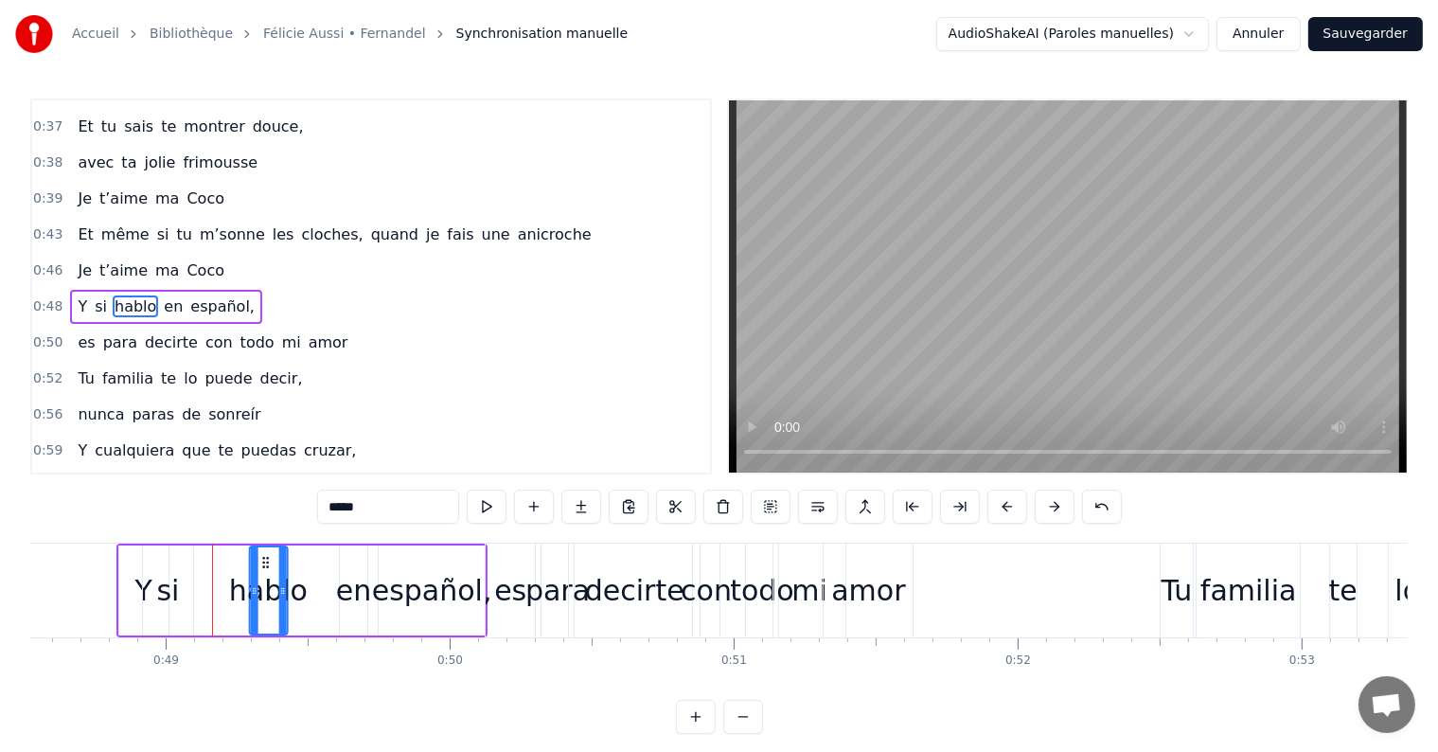
drag, startPoint x: 206, startPoint y: 558, endPoint x: 265, endPoint y: 558, distance: 58.7
click at [265, 558] on icon at bounding box center [264, 562] width 15 height 15
drag, startPoint x: 254, startPoint y: 588, endPoint x: 221, endPoint y: 588, distance: 33.1
click at [221, 588] on icon at bounding box center [222, 590] width 8 height 15
click at [175, 587] on div "si" at bounding box center [167, 590] width 23 height 43
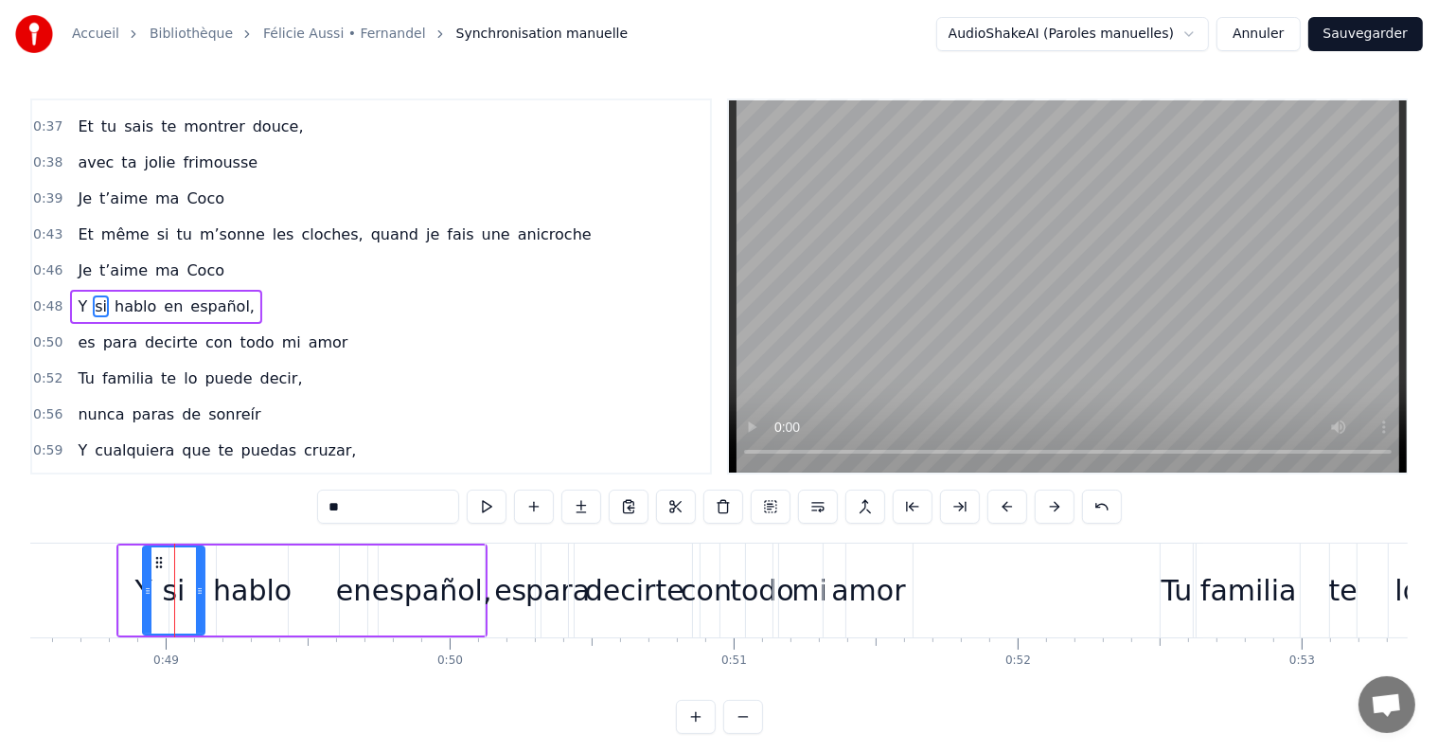
drag, startPoint x: 189, startPoint y: 587, endPoint x: 200, endPoint y: 588, distance: 10.5
click at [200, 588] on icon at bounding box center [200, 590] width 8 height 15
click at [246, 594] on div "hablo" at bounding box center [252, 590] width 79 height 43
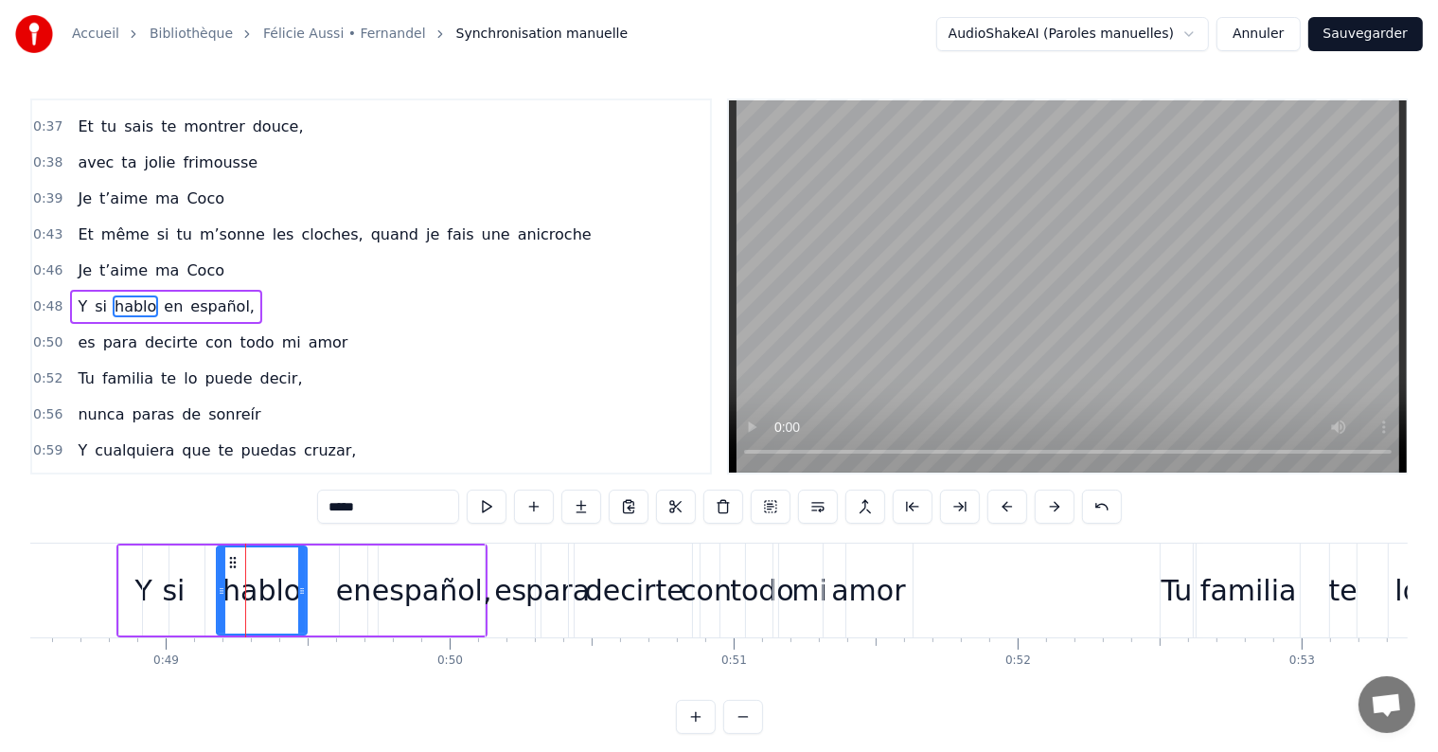
drag, startPoint x: 283, startPoint y: 589, endPoint x: 302, endPoint y: 587, distance: 19.0
click at [302, 587] on icon at bounding box center [302, 590] width 8 height 15
click at [352, 594] on div "en" at bounding box center [353, 590] width 35 height 43
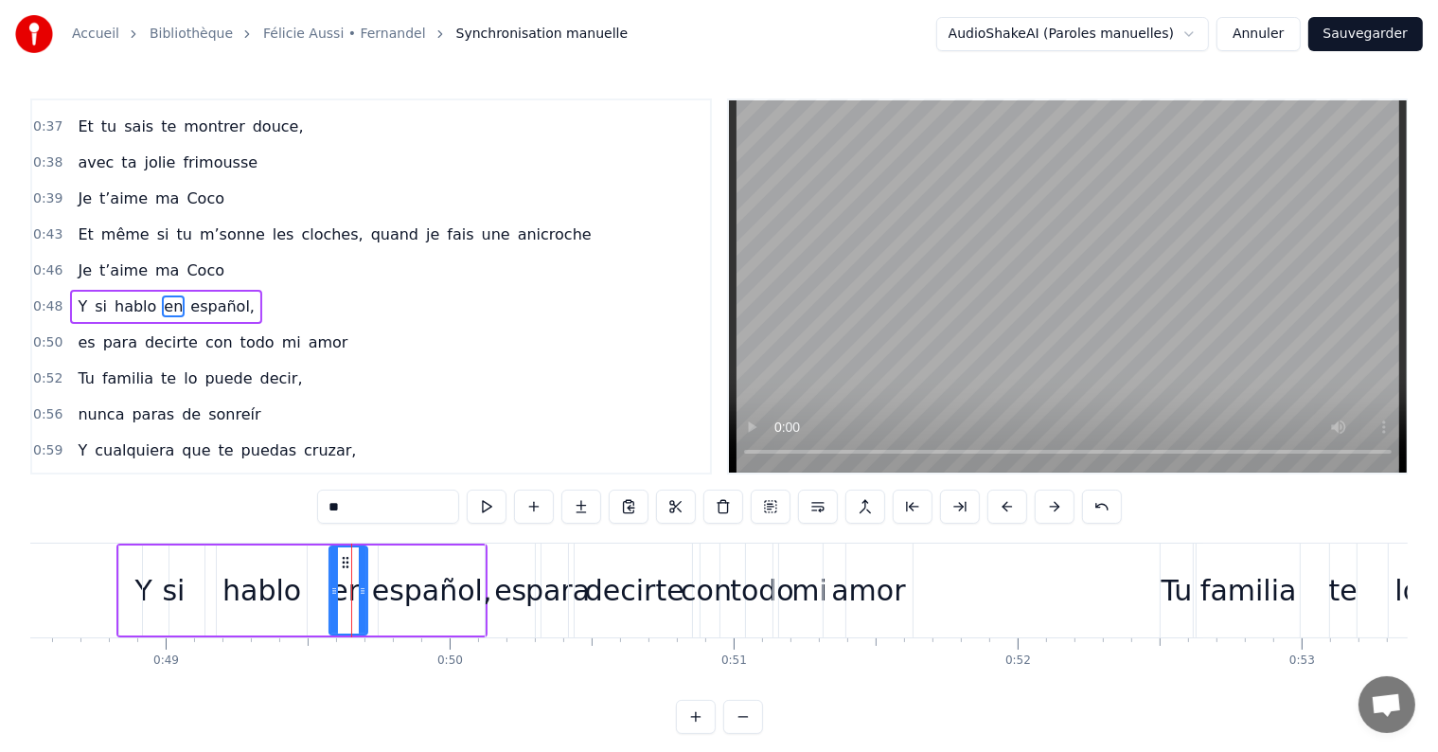
drag, startPoint x: 343, startPoint y: 594, endPoint x: 332, endPoint y: 592, distance: 10.6
click at [332, 592] on icon at bounding box center [334, 590] width 8 height 15
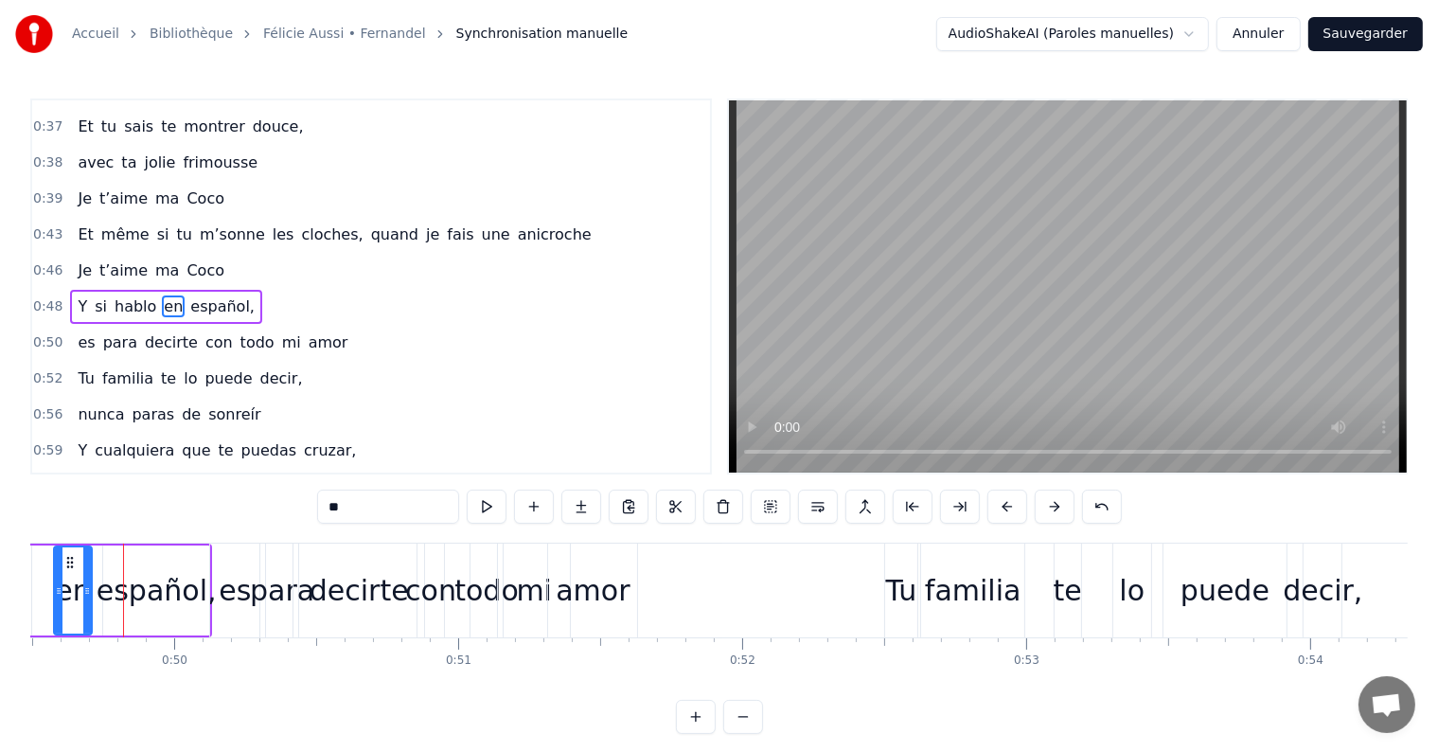
scroll to position [0, 14052]
click at [576, 602] on div "amor" at bounding box center [595, 590] width 74 height 43
type input "****"
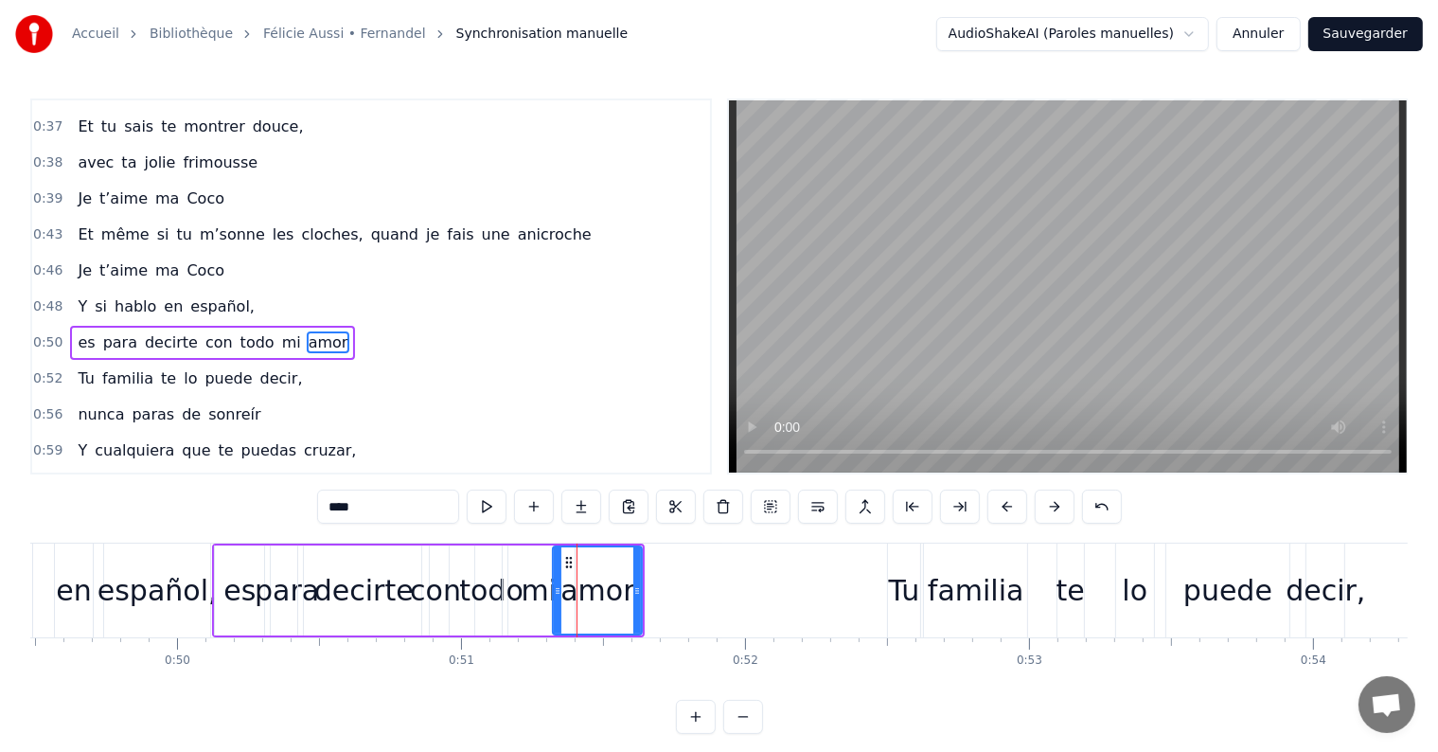
scroll to position [458, 0]
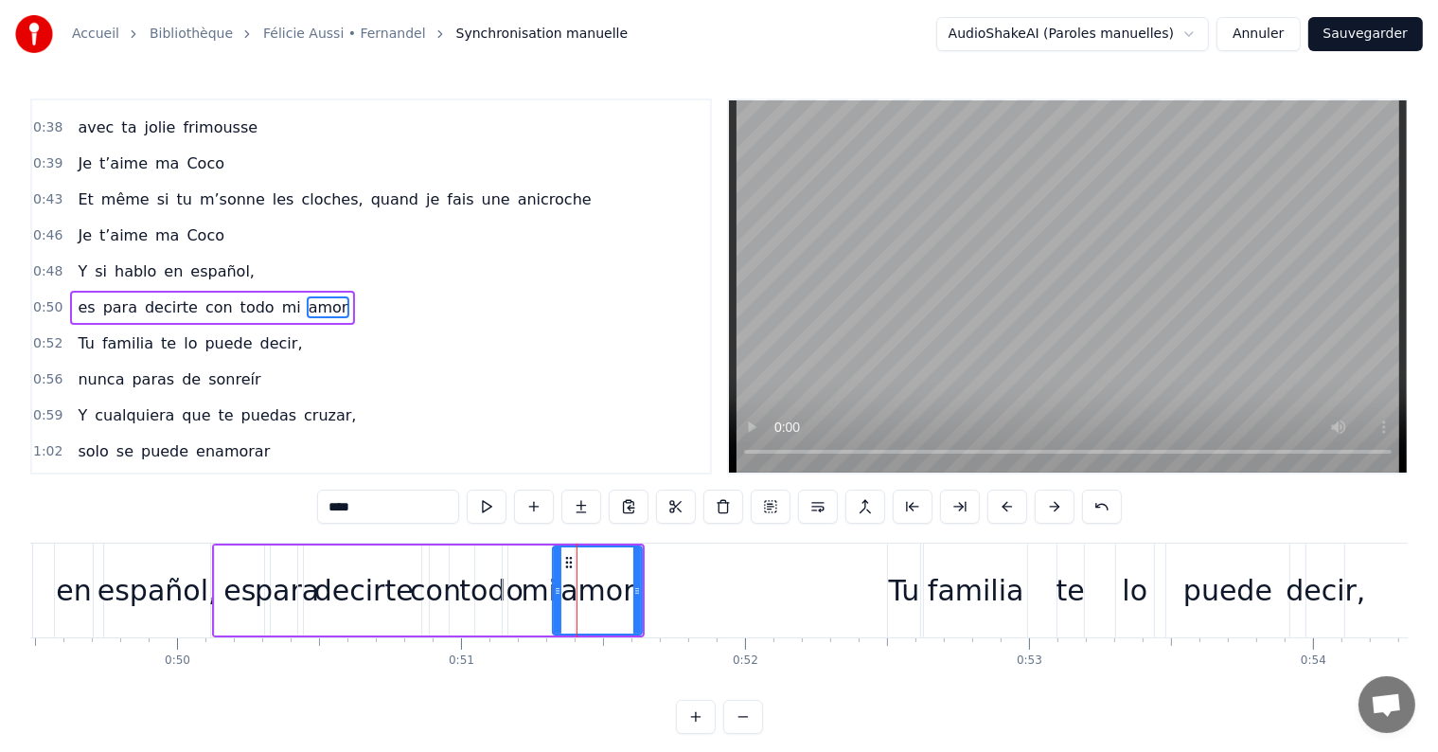
click at [204, 301] on div "es para decirte con todo mi amor" at bounding box center [212, 308] width 285 height 34
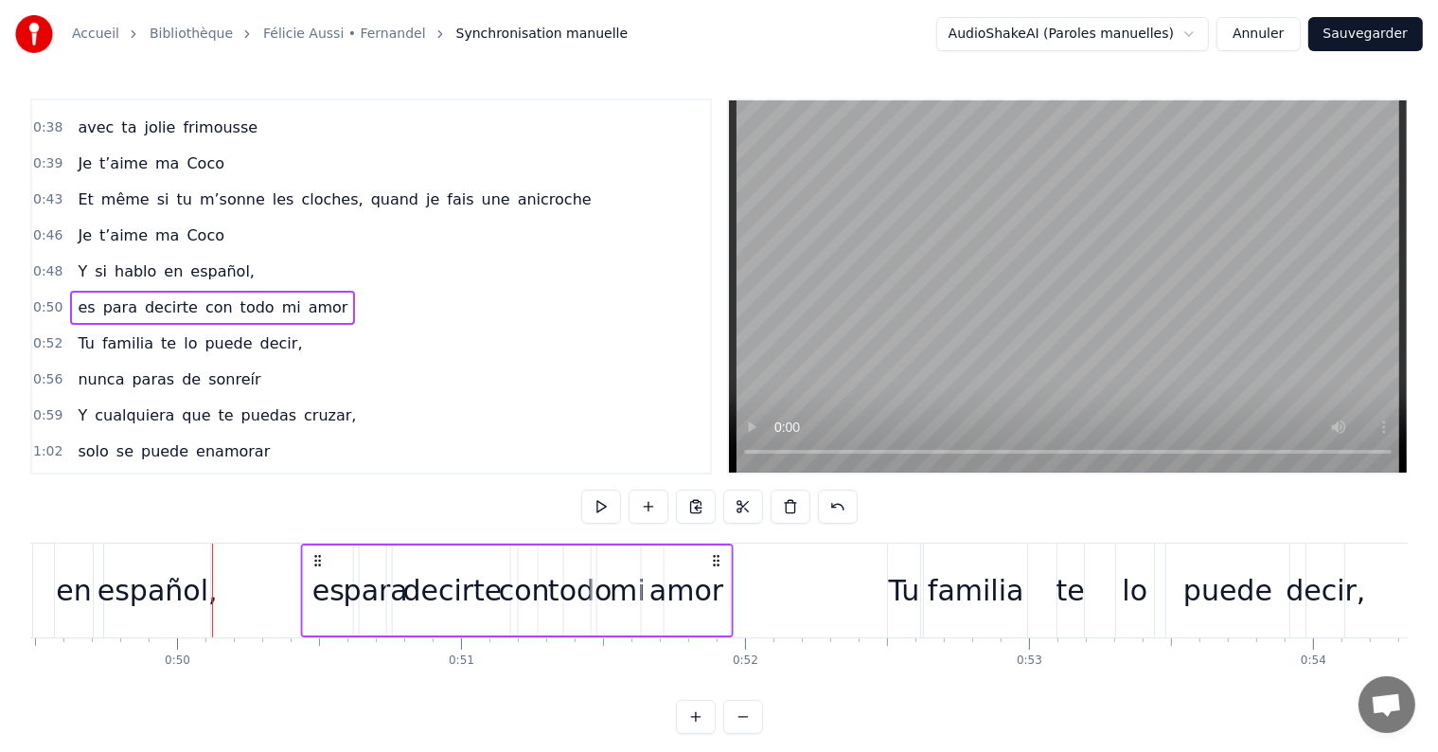
drag, startPoint x: 228, startPoint y: 558, endPoint x: 317, endPoint y: 561, distance: 89.0
click at [317, 561] on icon at bounding box center [317, 560] width 15 height 15
click at [280, 296] on span "mi" at bounding box center [291, 307] width 23 height 22
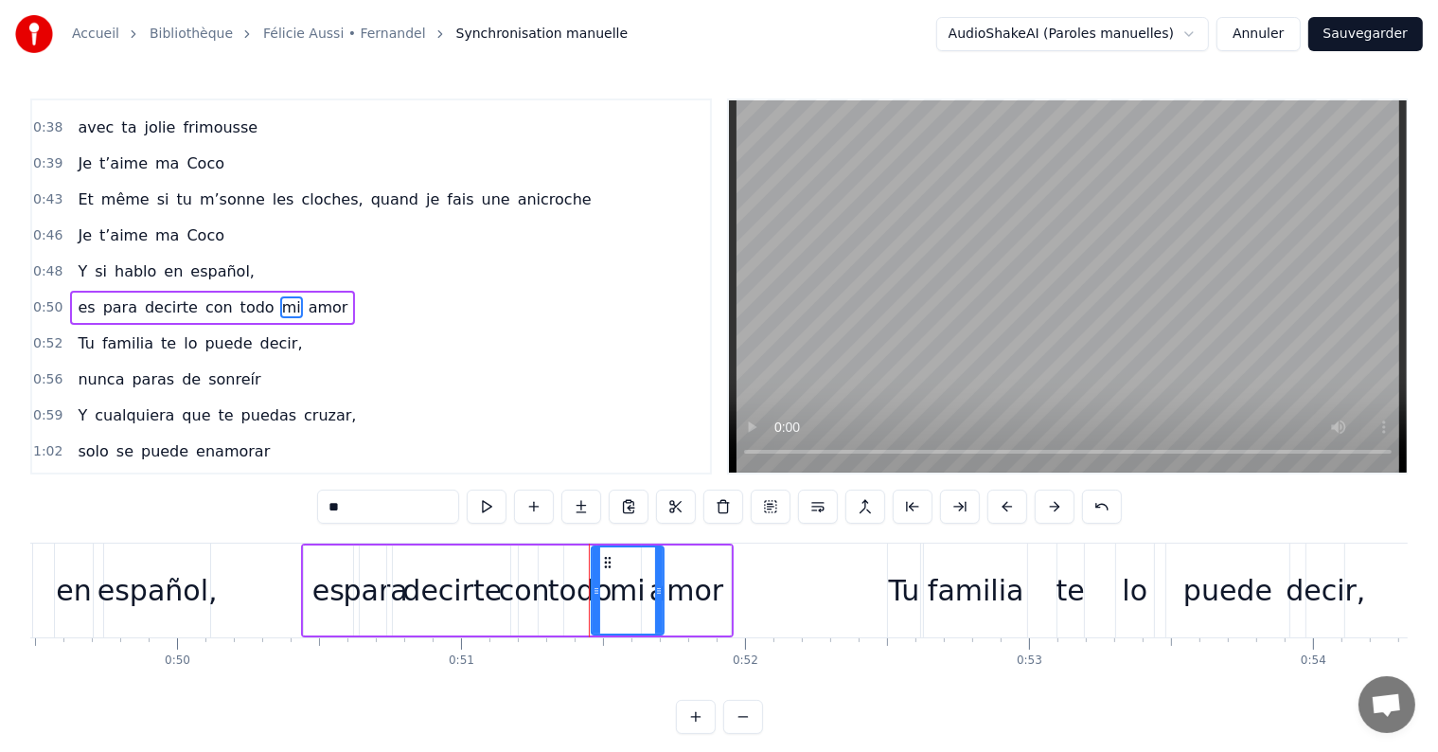
click at [523, 590] on div "con" at bounding box center [524, 590] width 51 height 43
type input "***"
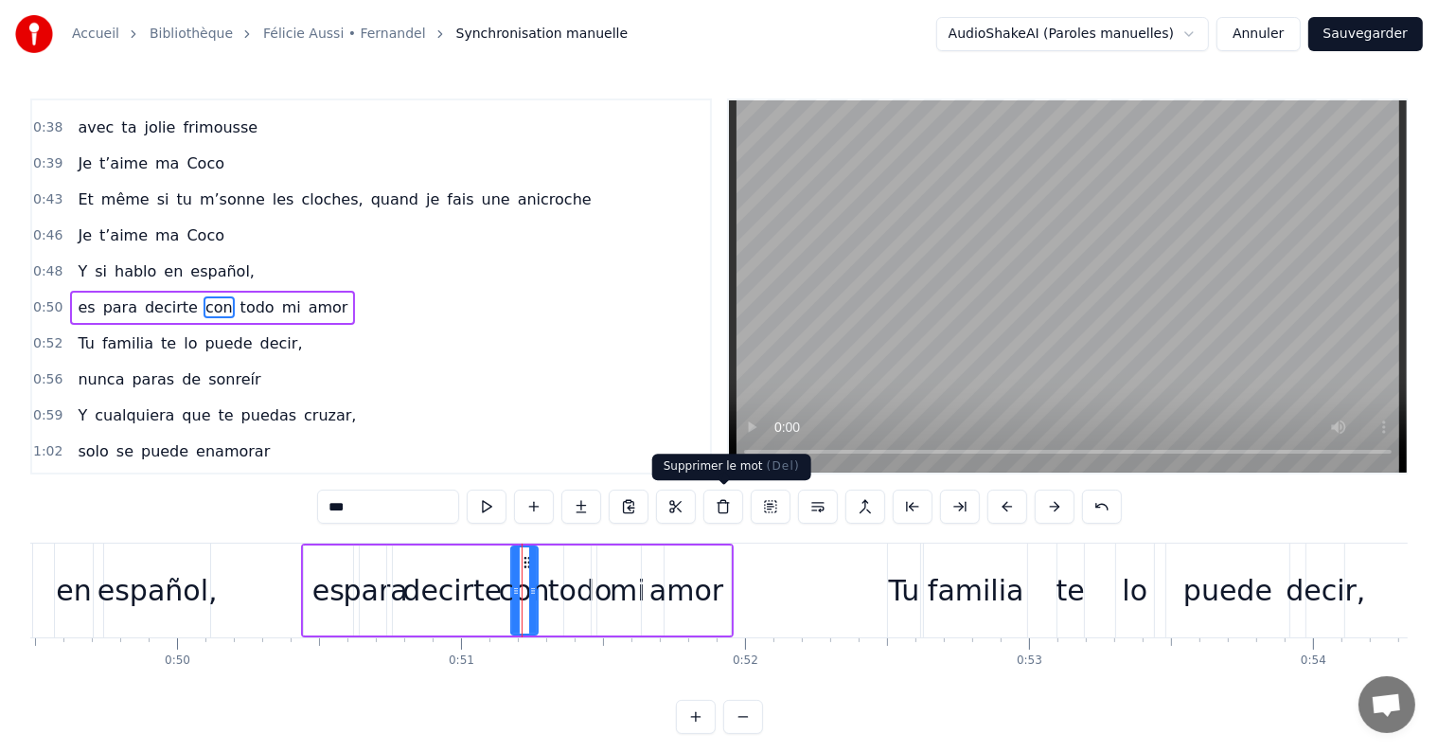
click at [719, 504] on button at bounding box center [723, 506] width 40 height 34
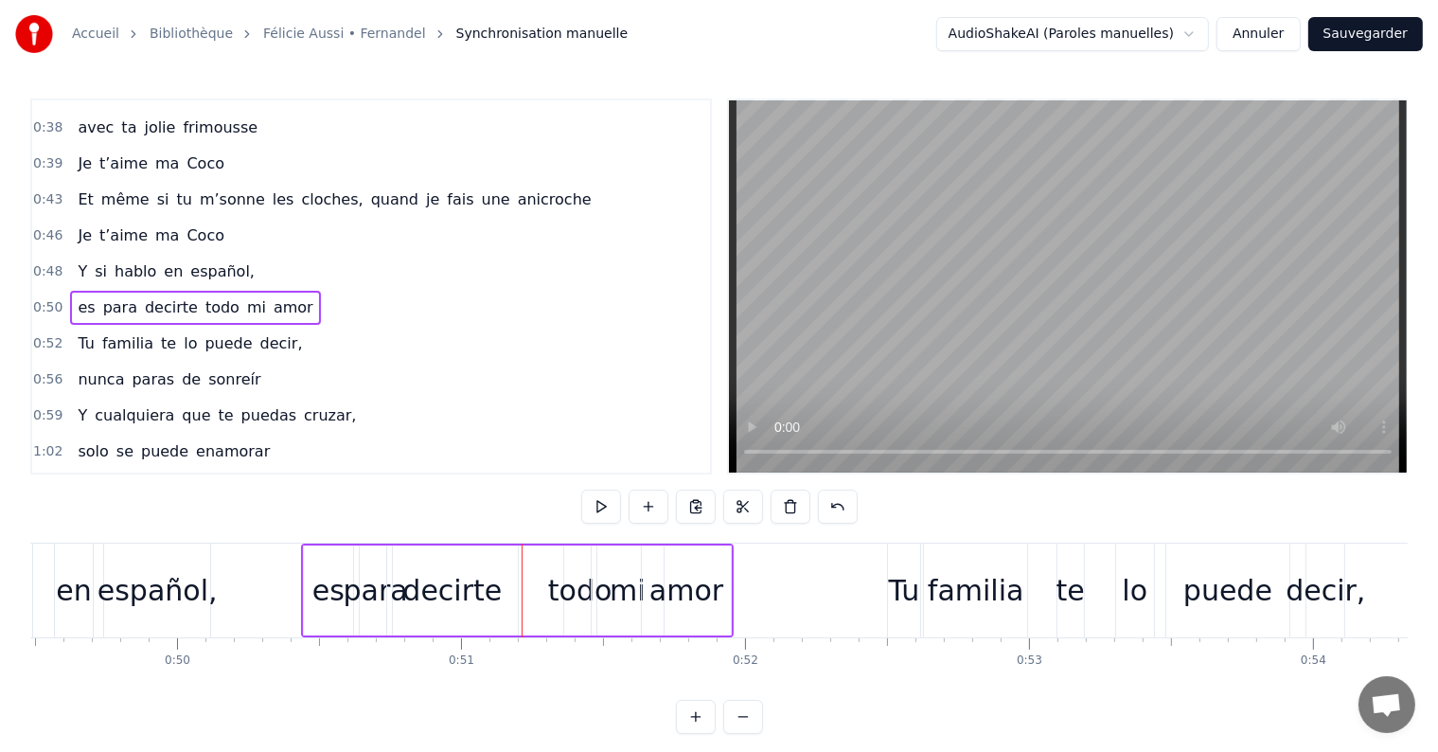
click at [579, 589] on div "todo" at bounding box center [580, 590] width 64 height 43
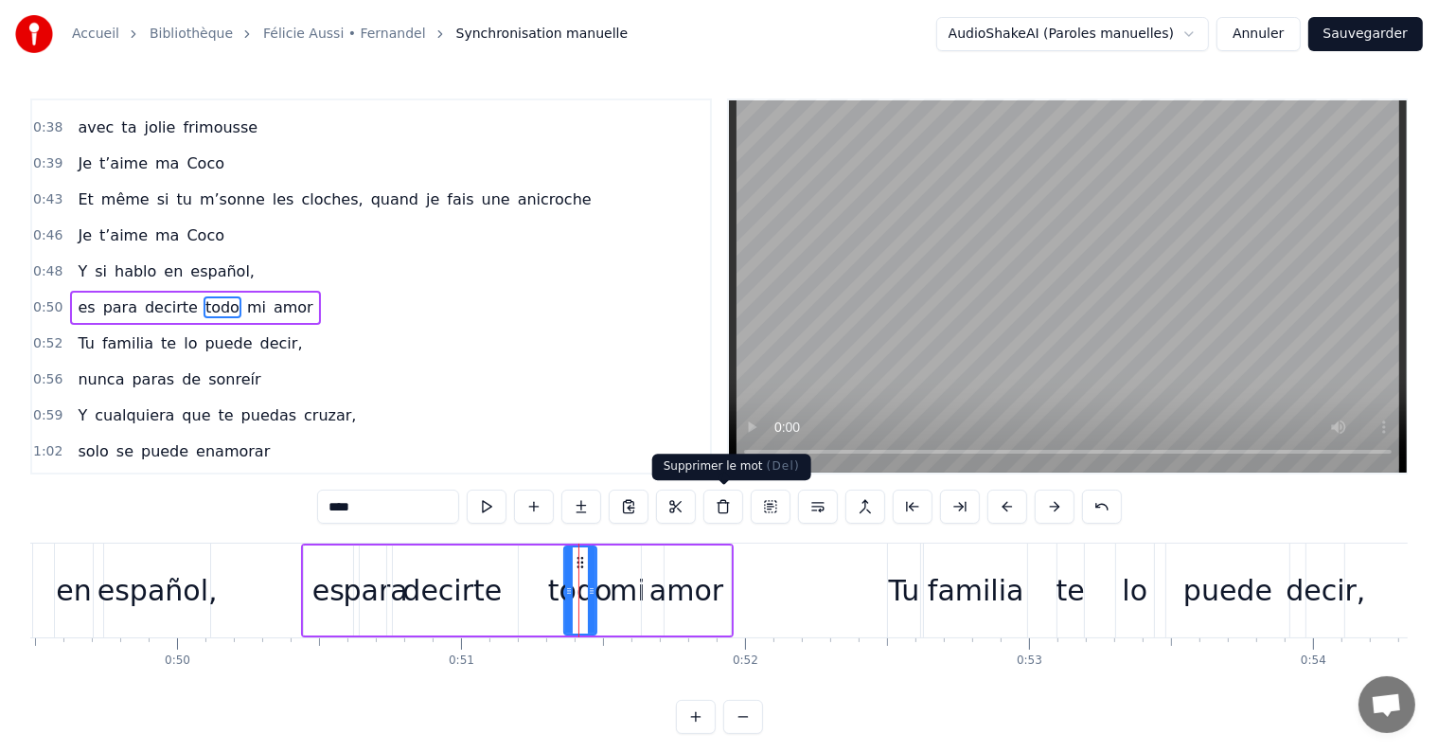
click at [719, 505] on button at bounding box center [723, 506] width 40 height 34
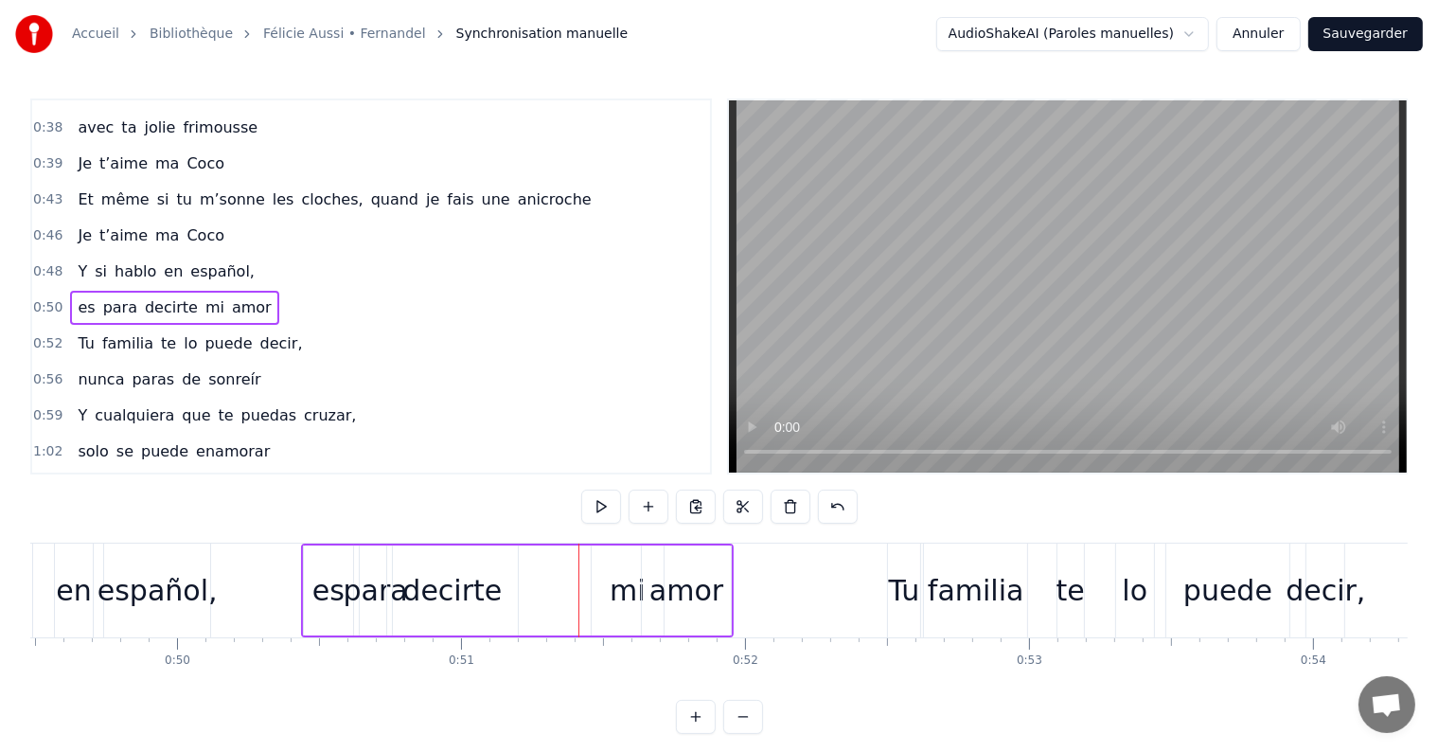
click at [631, 594] on div "mi" at bounding box center [628, 590] width 36 height 43
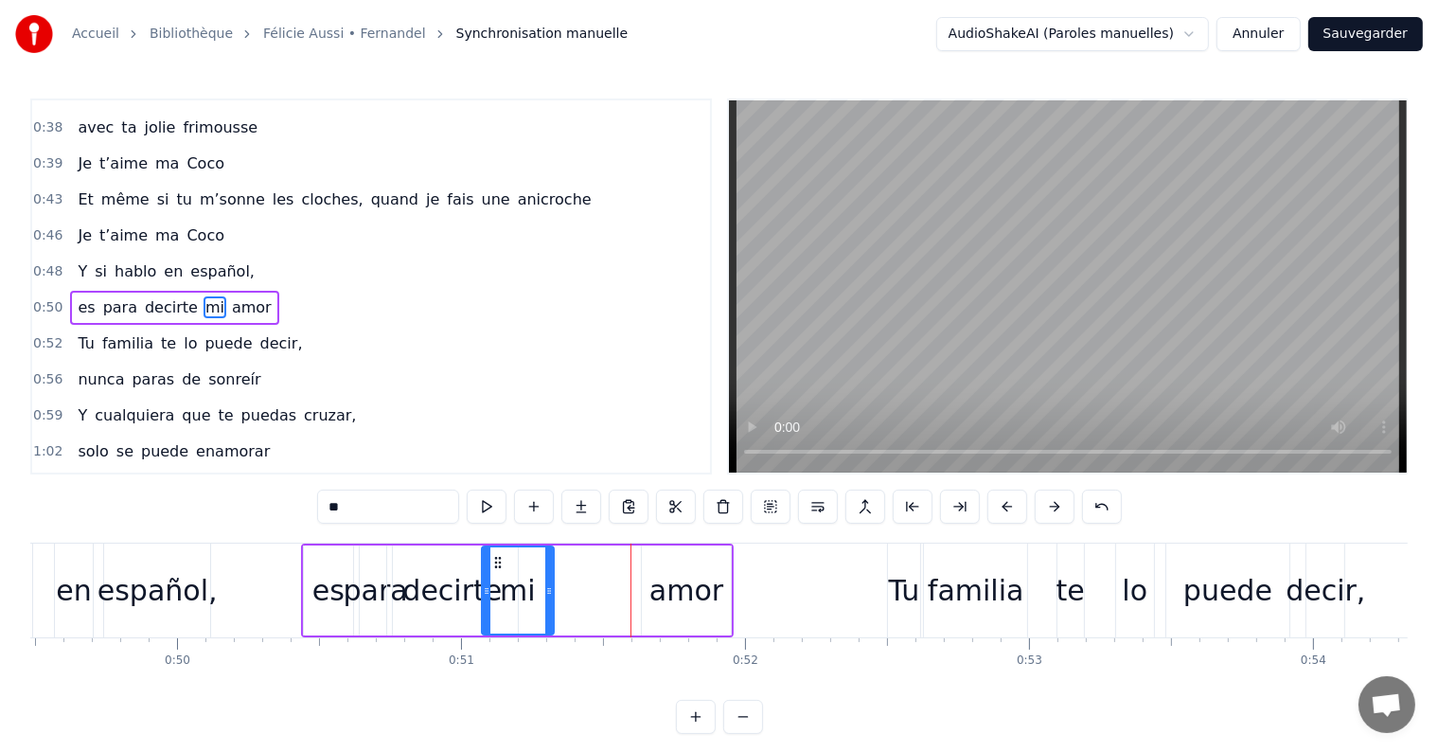
drag, startPoint x: 605, startPoint y: 562, endPoint x: 495, endPoint y: 560, distance: 109.8
click at [495, 560] on icon at bounding box center [497, 562] width 15 height 15
click at [695, 594] on div "amor" at bounding box center [686, 590] width 74 height 43
type input "****"
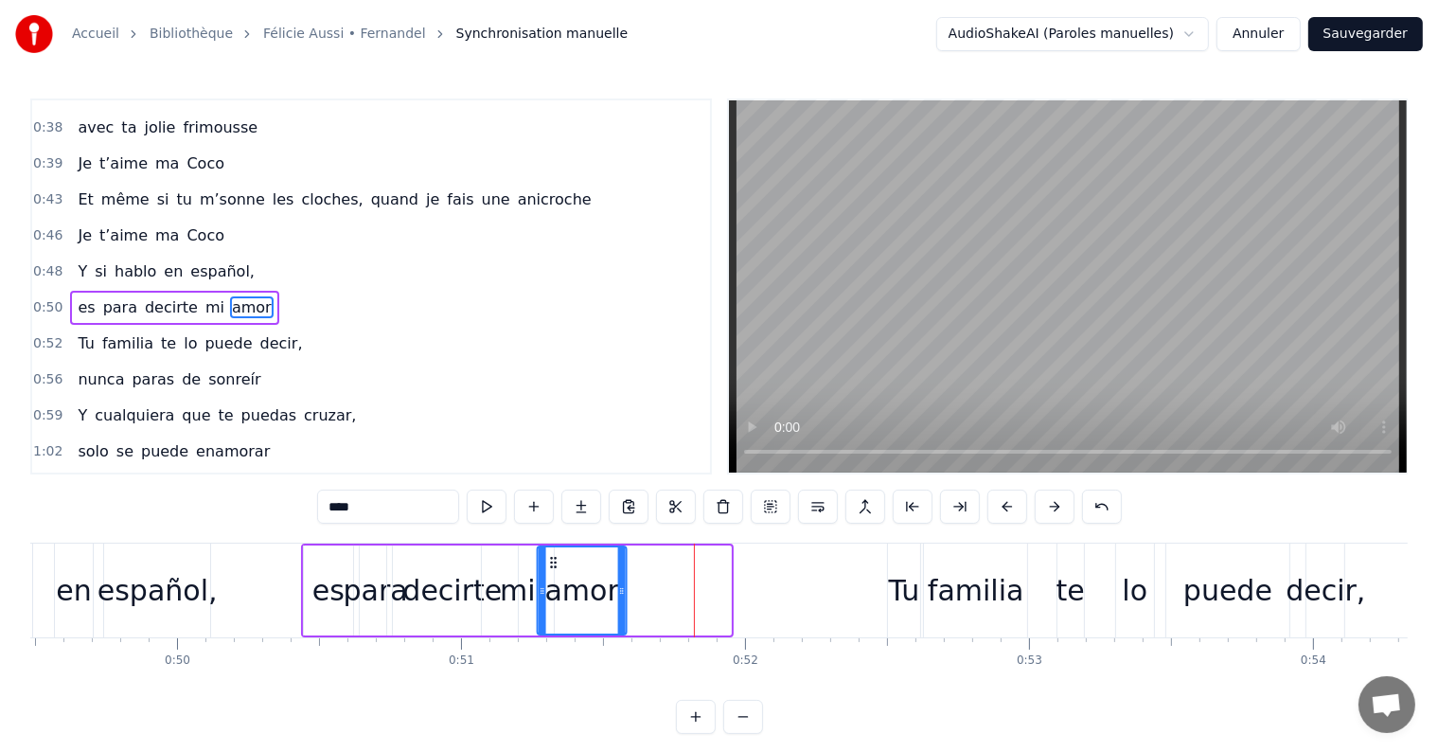
drag, startPoint x: 657, startPoint y: 558, endPoint x: 553, endPoint y: 558, distance: 104.1
click at [553, 558] on icon at bounding box center [553, 562] width 15 height 15
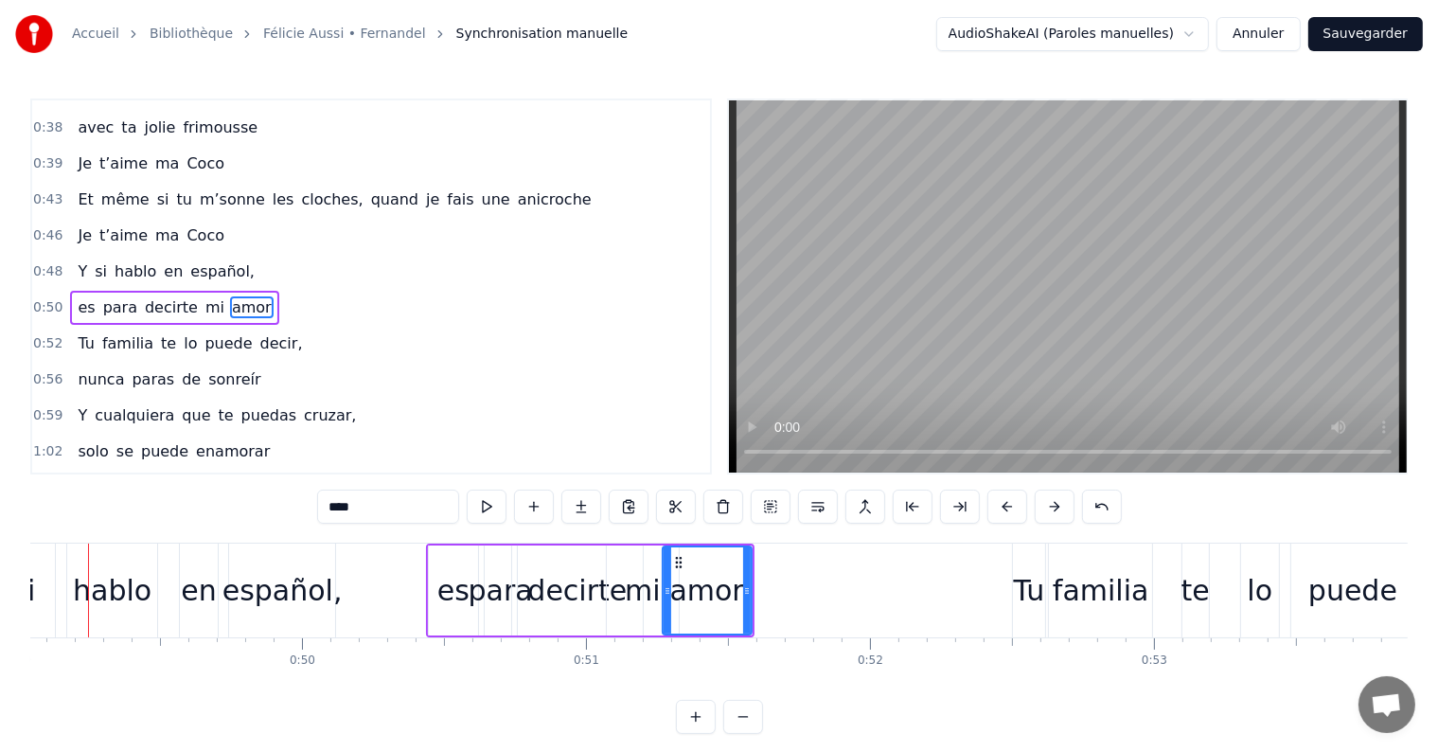
scroll to position [0, 13888]
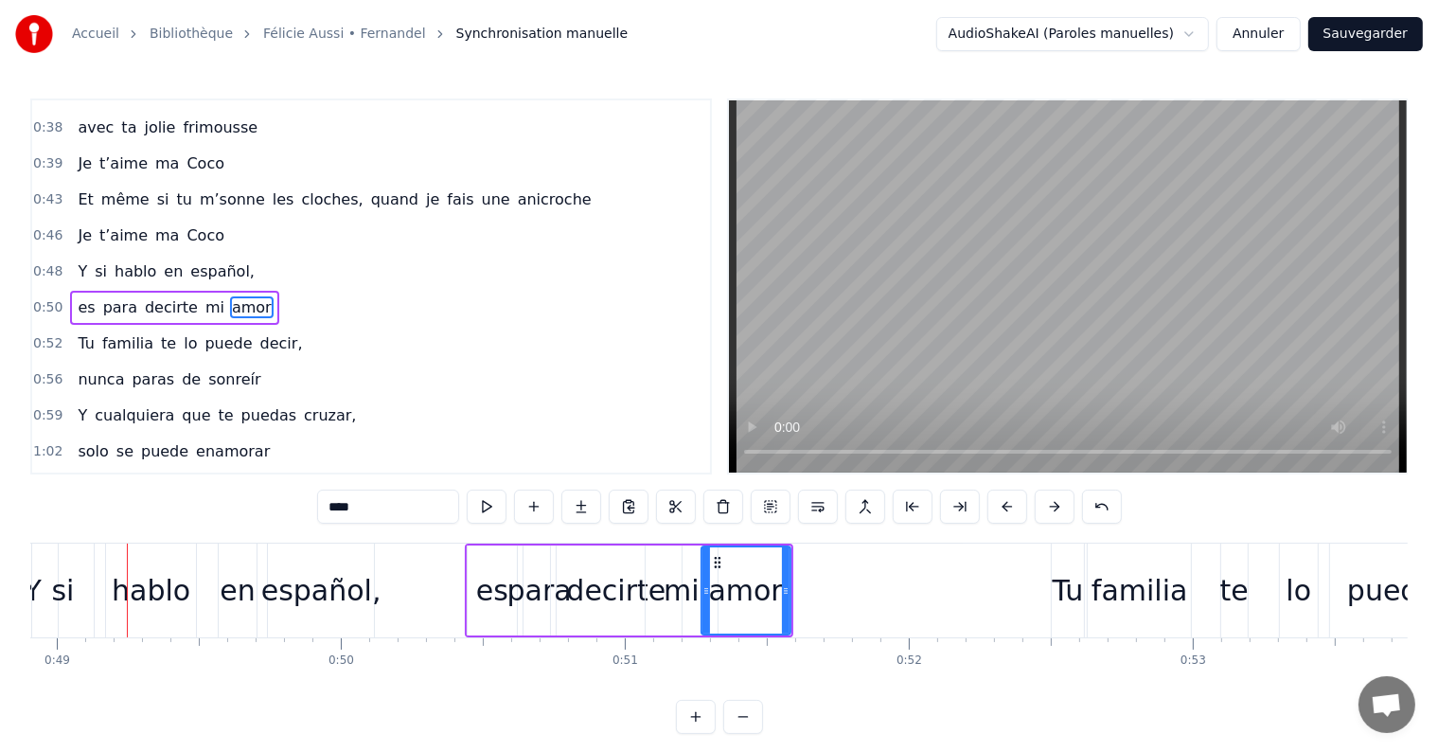
click at [106, 291] on div "es para decirte mi amor" at bounding box center [174, 308] width 208 height 34
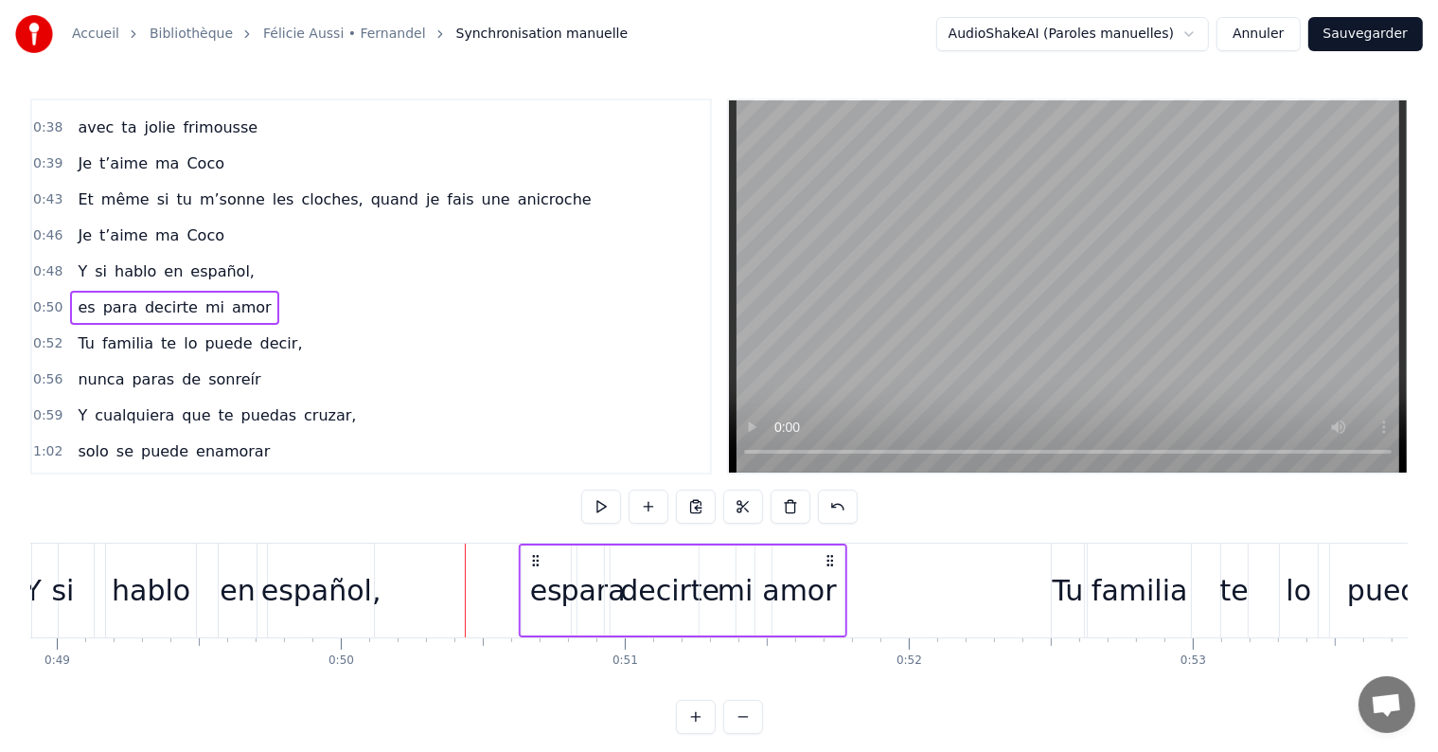
drag, startPoint x: 479, startPoint y: 557, endPoint x: 533, endPoint y: 558, distance: 54.0
click at [533, 558] on icon at bounding box center [535, 560] width 15 height 15
click at [319, 581] on div "español," at bounding box center [321, 590] width 120 height 43
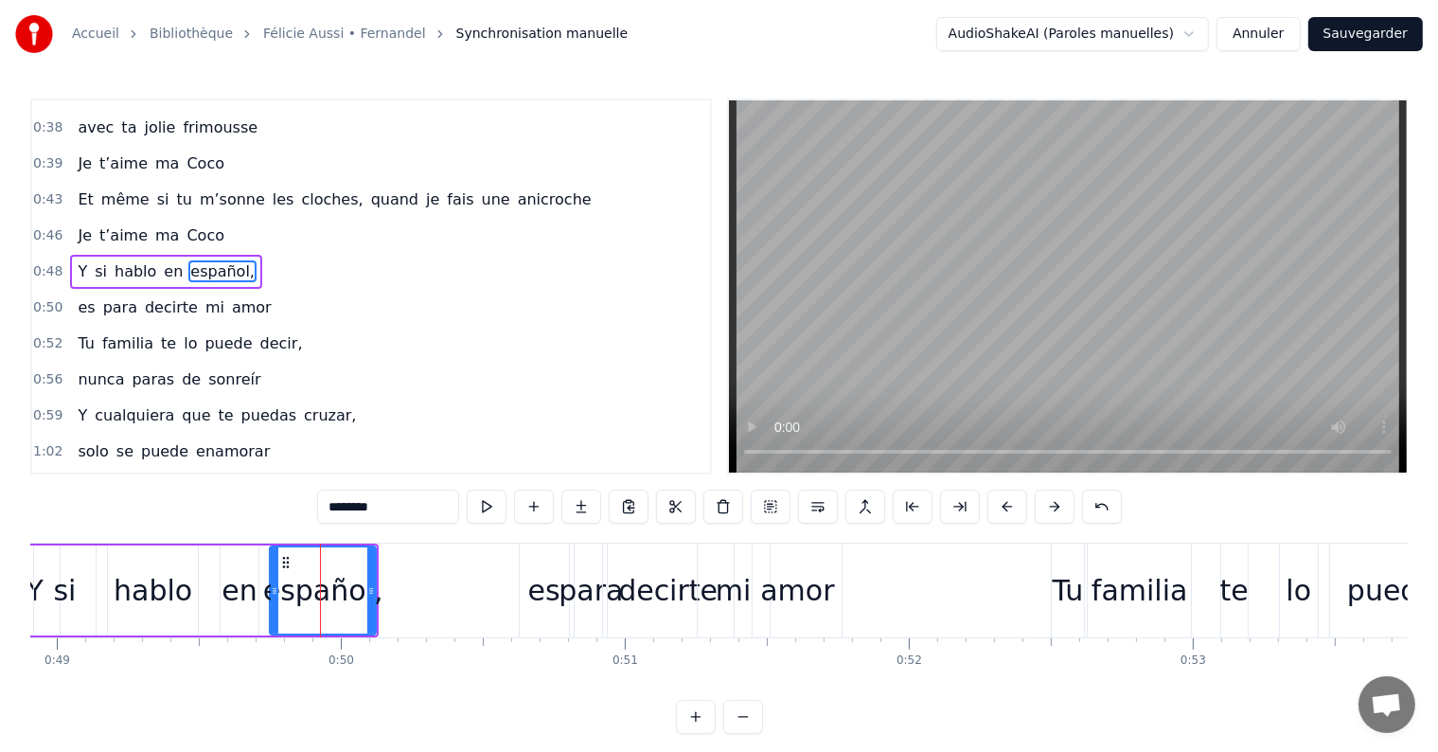
scroll to position [423, 0]
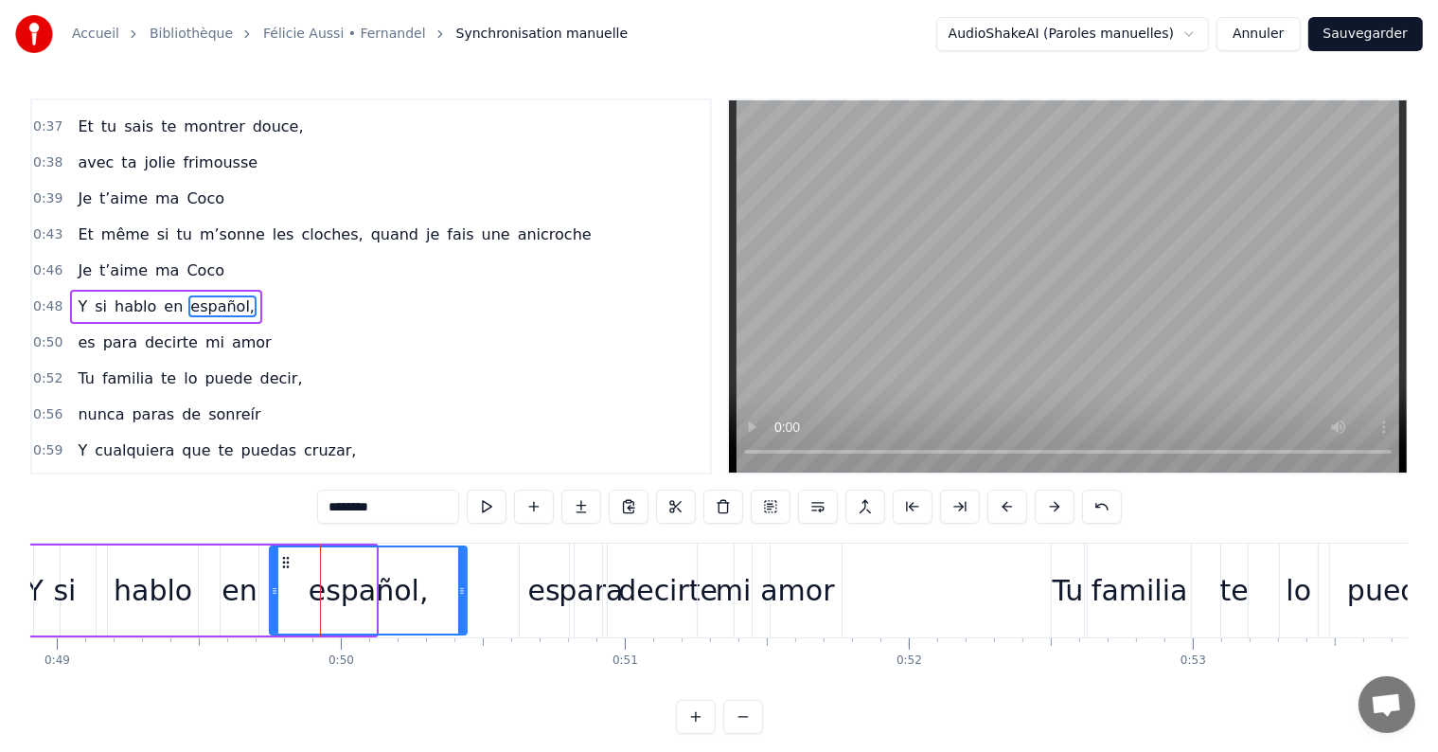
drag, startPoint x: 371, startPoint y: 587, endPoint x: 462, endPoint y: 590, distance: 90.9
click at [462, 590] on icon at bounding box center [462, 590] width 8 height 15
drag, startPoint x: 273, startPoint y: 589, endPoint x: 310, endPoint y: 594, distance: 38.2
click at [310, 594] on icon at bounding box center [312, 590] width 8 height 15
click at [243, 589] on div "en" at bounding box center [239, 590] width 35 height 43
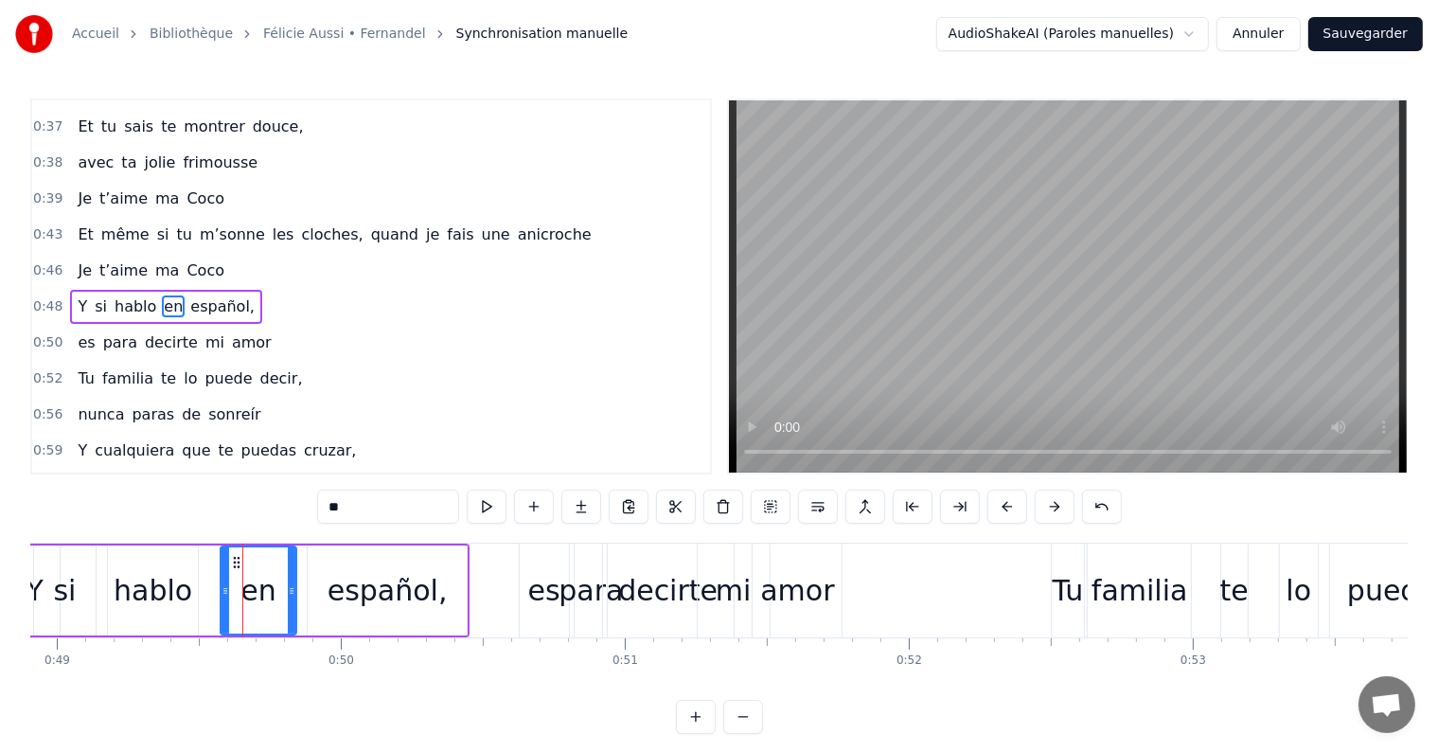
drag, startPoint x: 252, startPoint y: 589, endPoint x: 290, endPoint y: 592, distance: 38.0
click at [290, 592] on icon at bounding box center [292, 590] width 8 height 15
drag, startPoint x: 223, startPoint y: 587, endPoint x: 250, endPoint y: 591, distance: 26.8
click at [250, 591] on icon at bounding box center [252, 590] width 8 height 15
click at [181, 588] on div "hablo" at bounding box center [153, 590] width 79 height 43
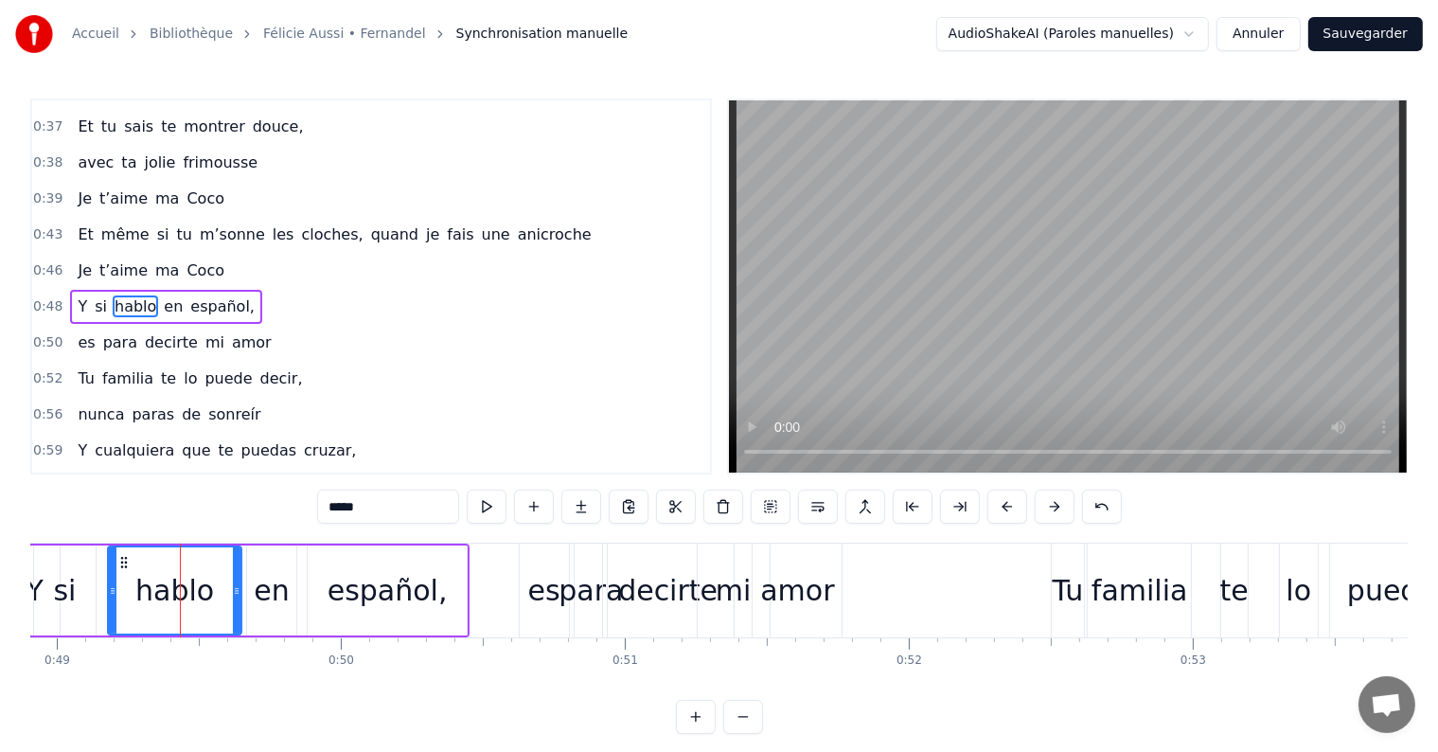
drag, startPoint x: 192, startPoint y: 588, endPoint x: 236, endPoint y: 591, distance: 43.6
click at [236, 591] on icon at bounding box center [237, 590] width 8 height 15
click at [68, 594] on div "si" at bounding box center [64, 590] width 23 height 43
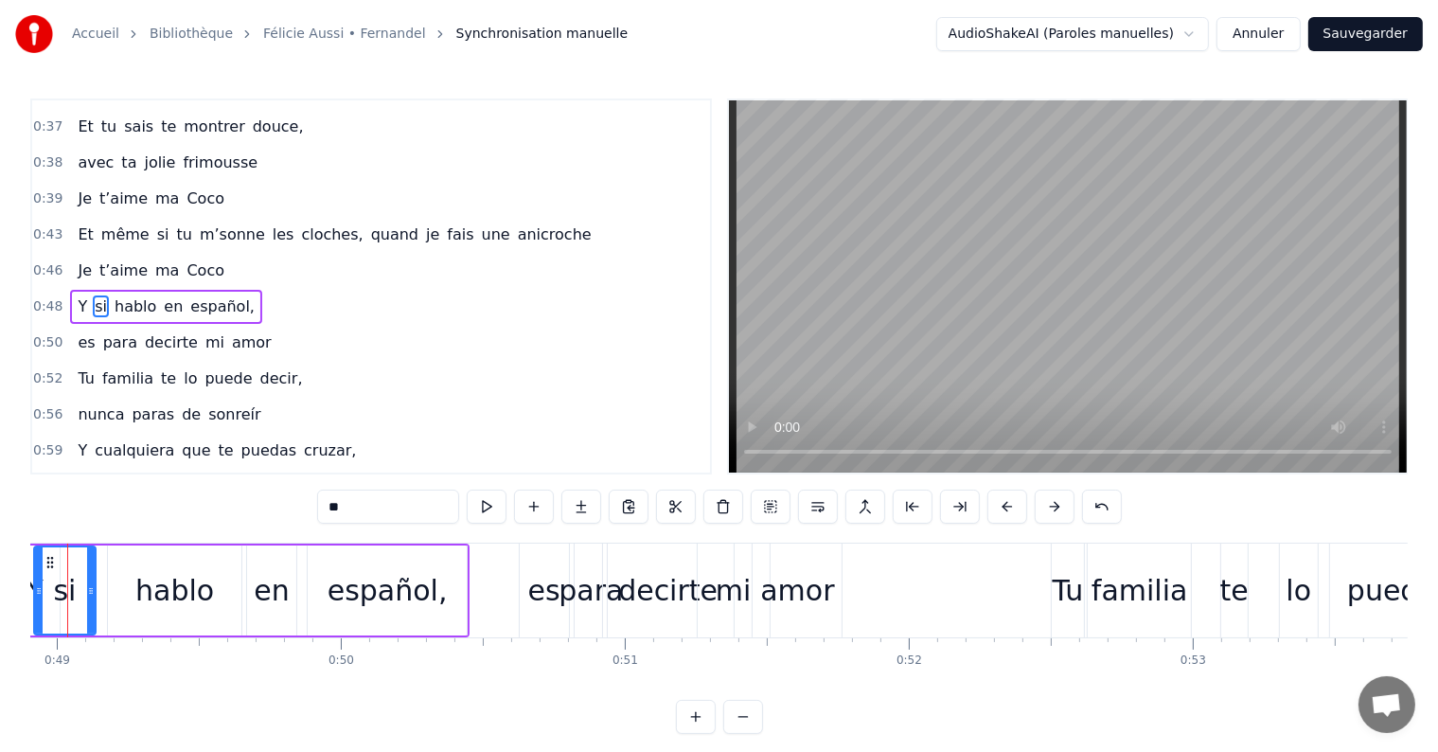
scroll to position [0, 13831]
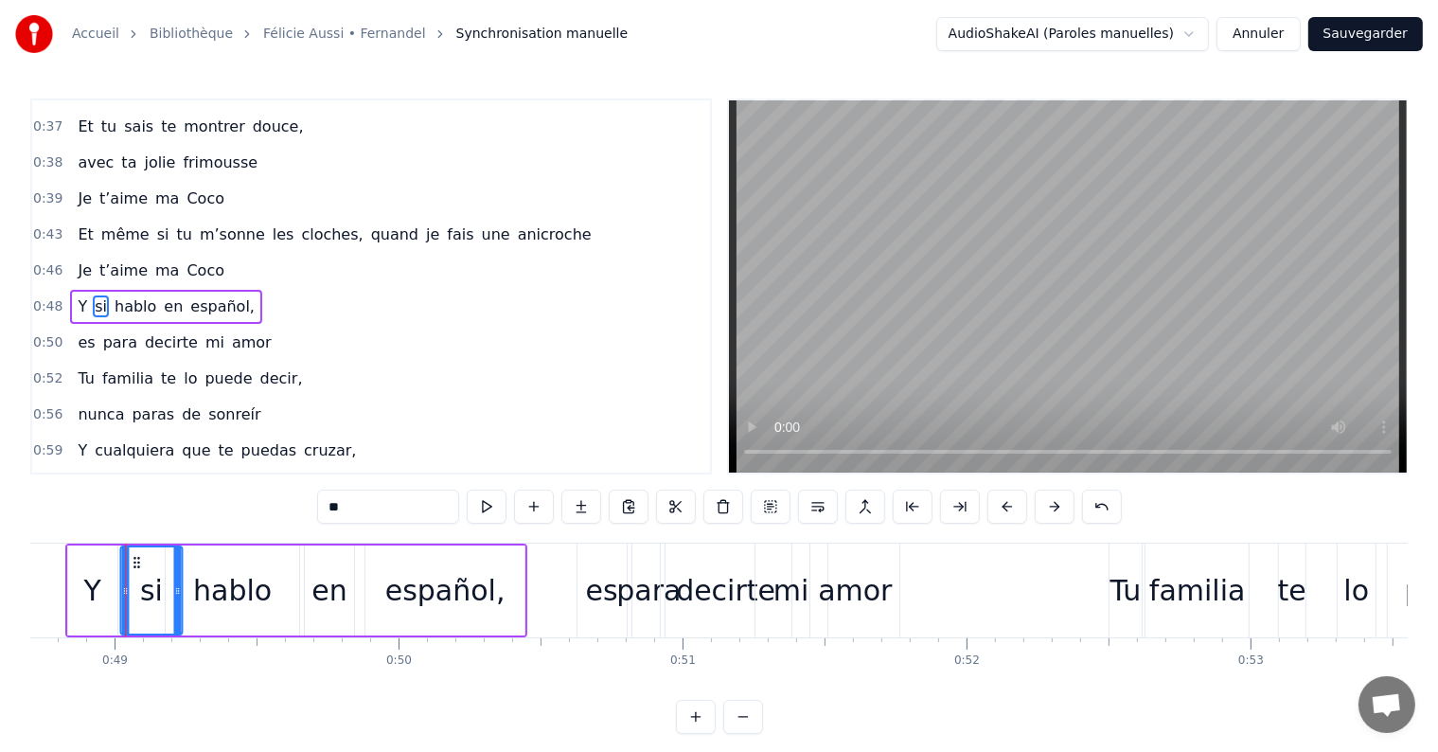
drag, startPoint x: 107, startPoint y: 558, endPoint x: 136, endPoint y: 564, distance: 29.9
click at [136, 564] on icon at bounding box center [136, 562] width 15 height 15
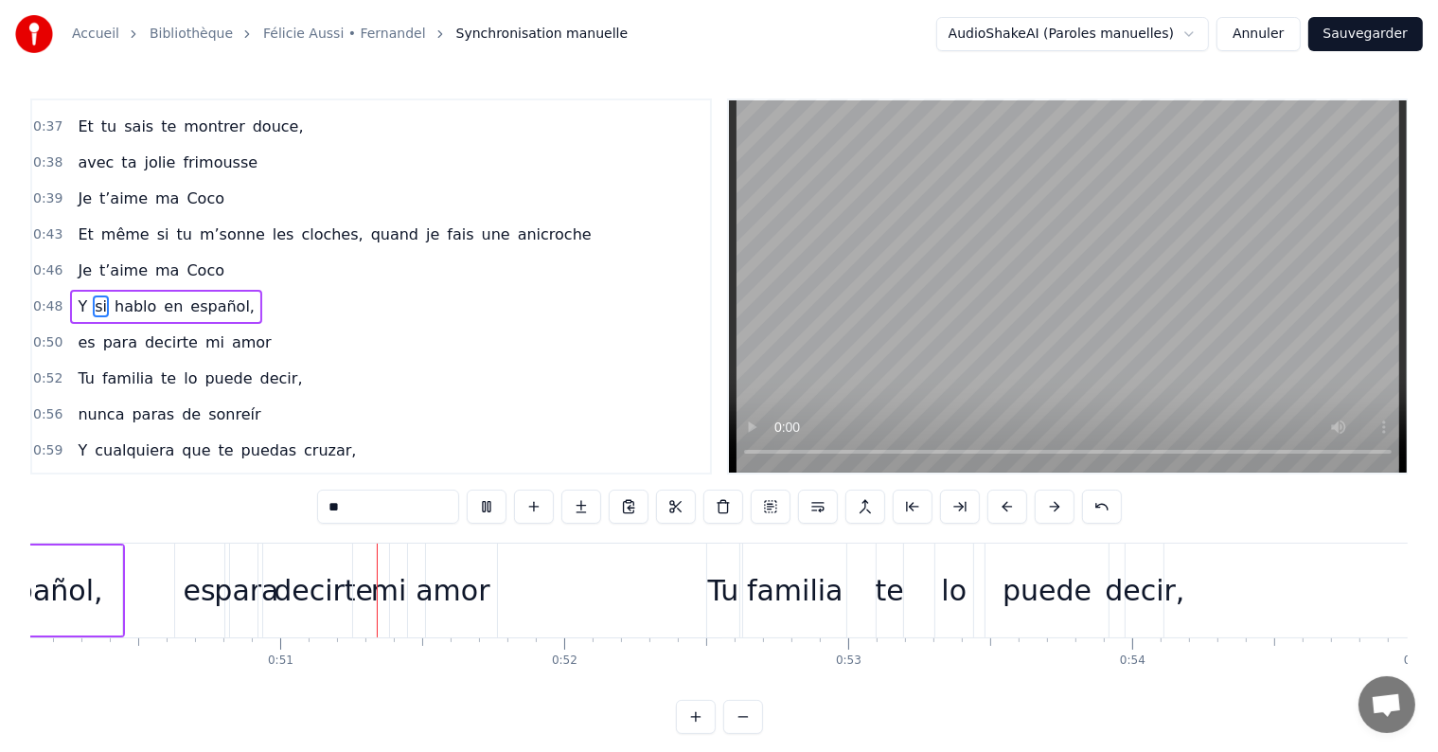
scroll to position [0, 14290]
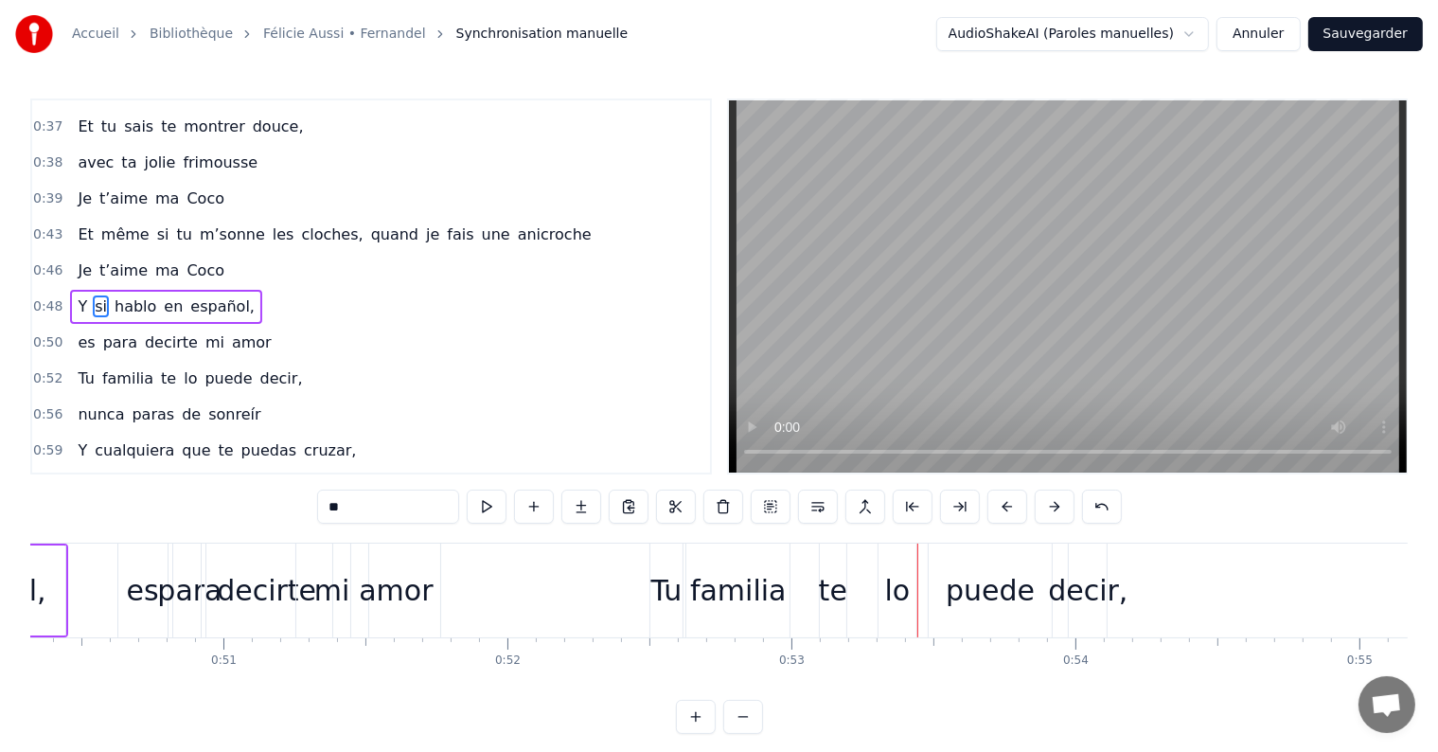
click at [317, 550] on div "mi" at bounding box center [332, 590] width 72 height 94
type input "**"
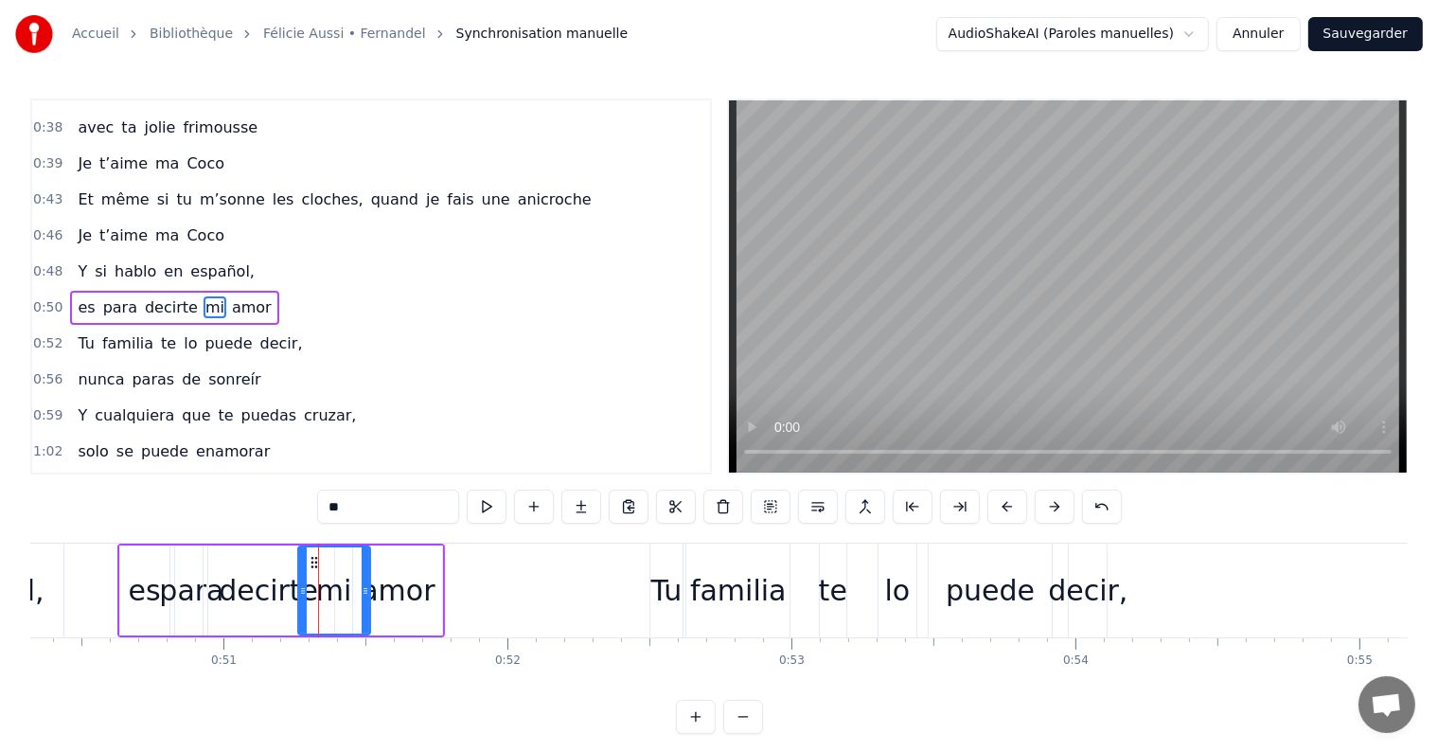
click at [118, 291] on div "es para decirte mi amor" at bounding box center [174, 308] width 208 height 34
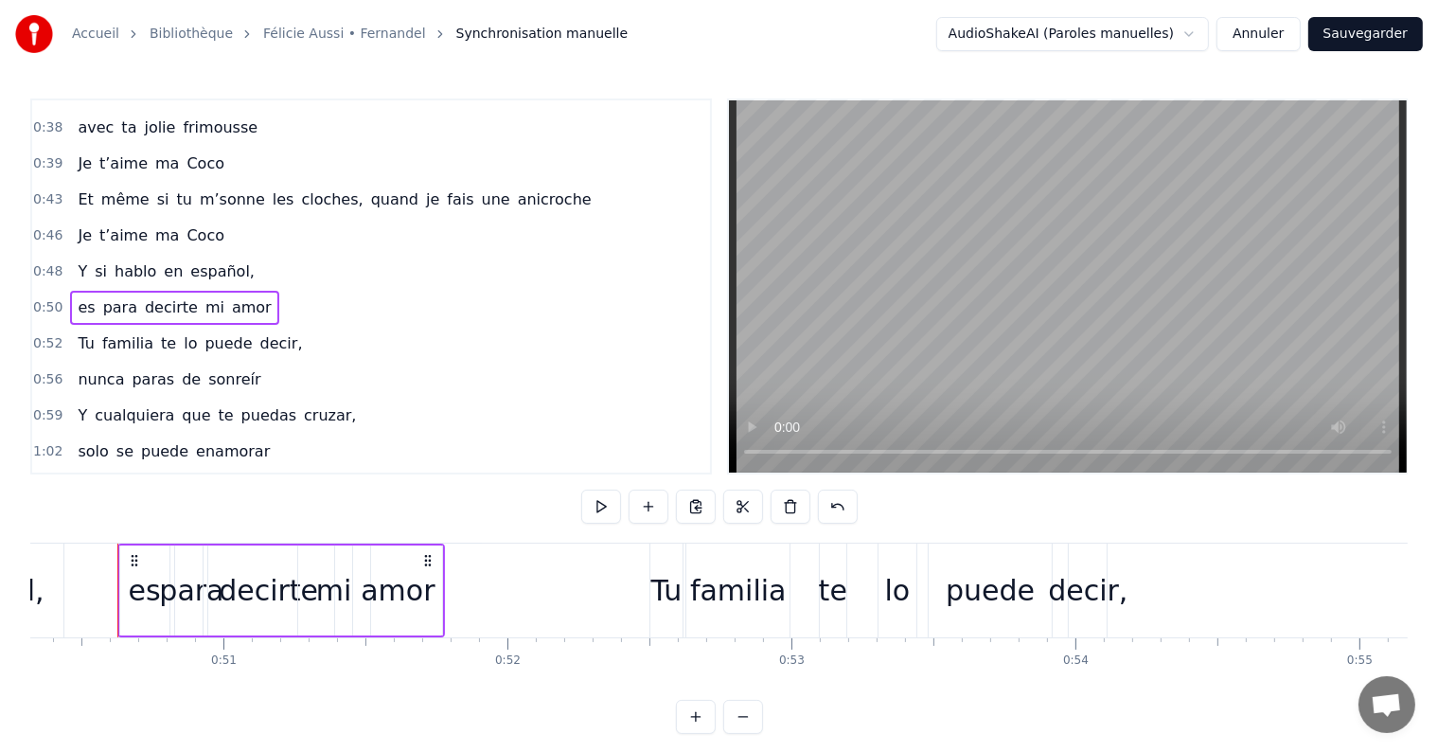
scroll to position [0, 14281]
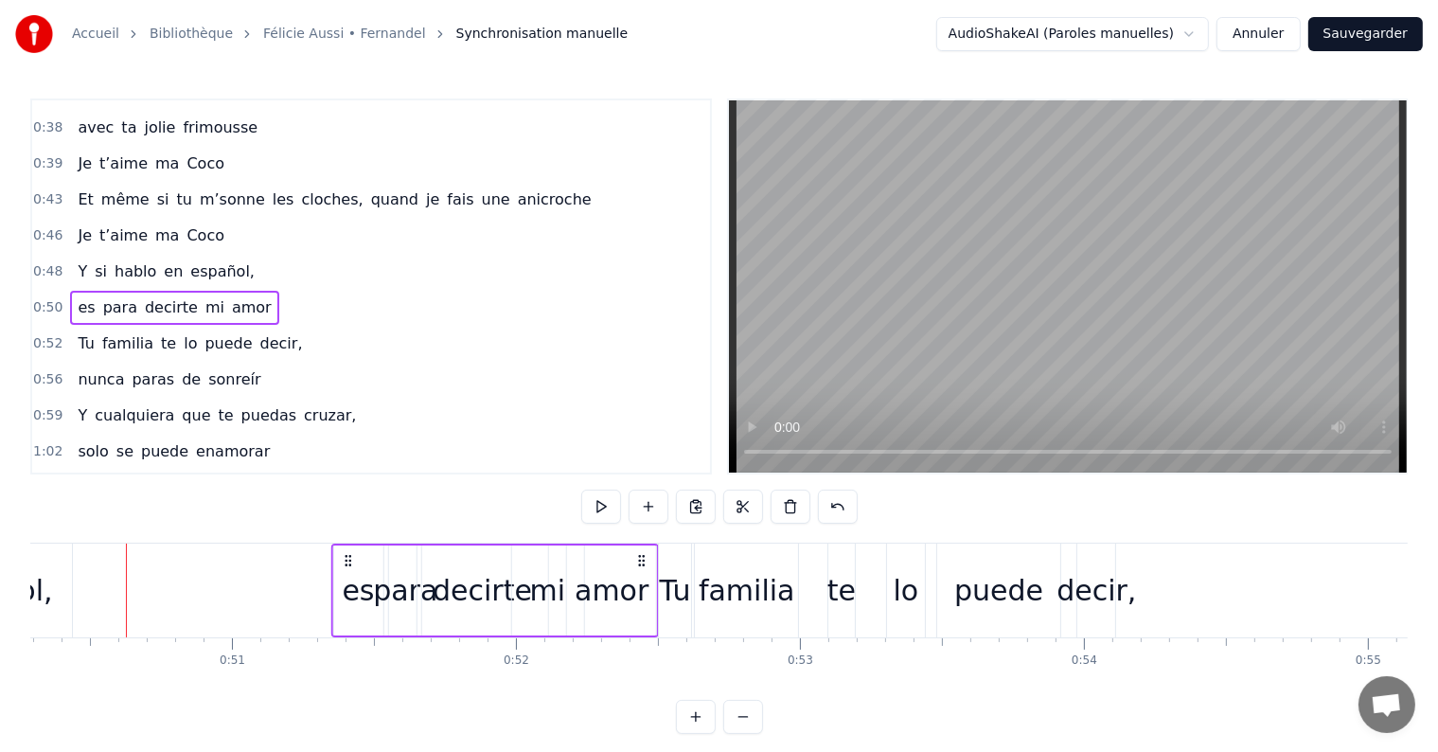
drag, startPoint x: 144, startPoint y: 557, endPoint x: 348, endPoint y: 591, distance: 207.3
click at [348, 591] on div "es para decirte mi amor" at bounding box center [494, 590] width 328 height 94
click at [232, 333] on div "Tu familia te lo puede decir," at bounding box center [189, 344] width 239 height 34
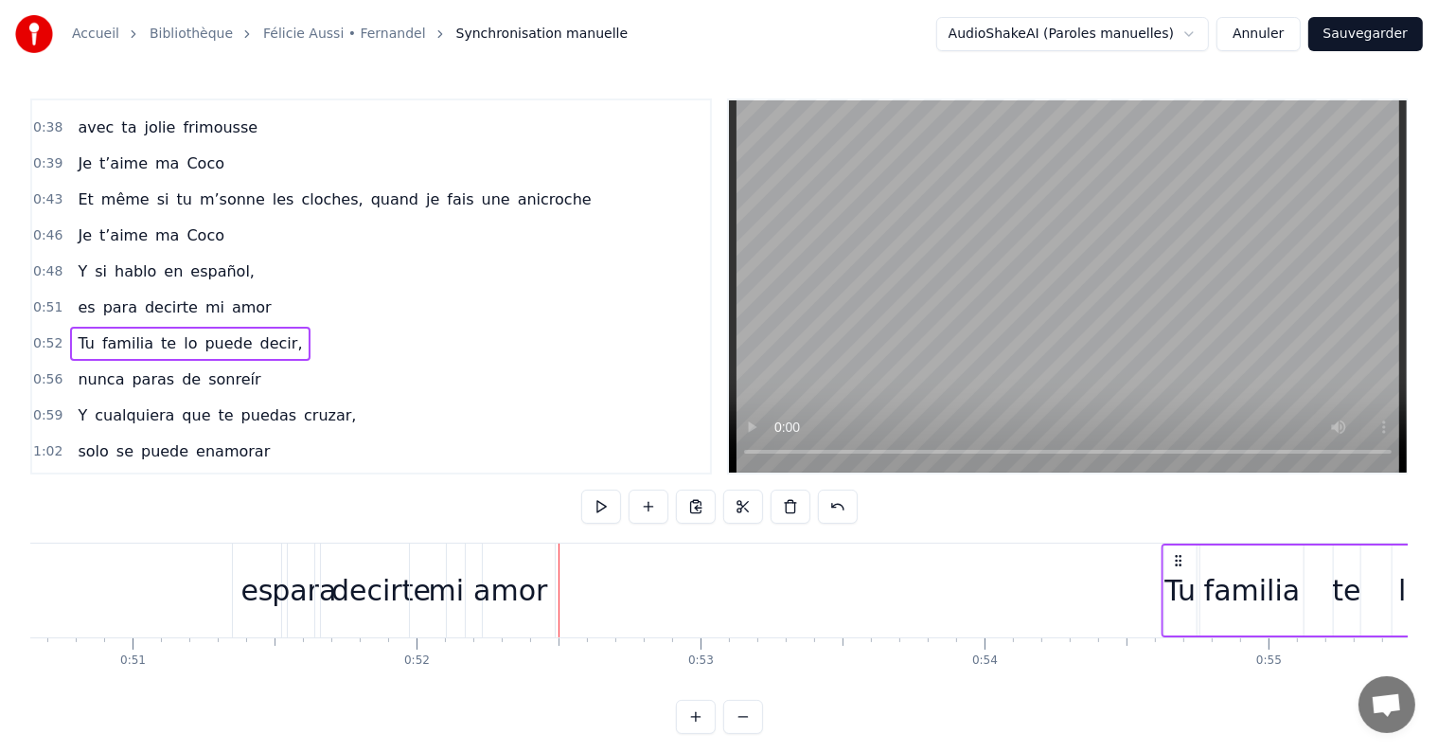
drag, startPoint x: 675, startPoint y: 554, endPoint x: 1193, endPoint y: 570, distance: 518.0
click at [1193, 570] on div "Tu familia te lo puede decir," at bounding box center [1392, 590] width 462 height 94
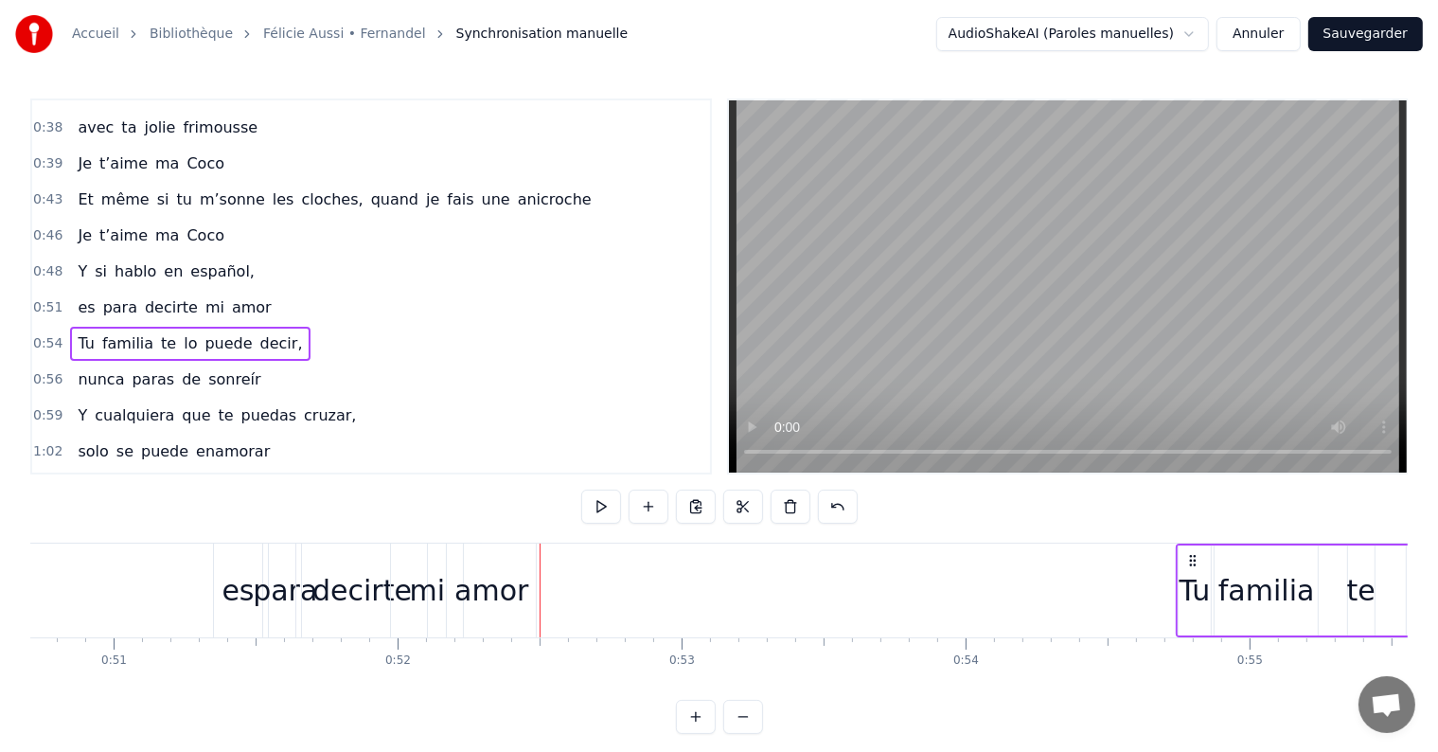
click at [107, 297] on div "es para decirte mi amor" at bounding box center [174, 308] width 208 height 34
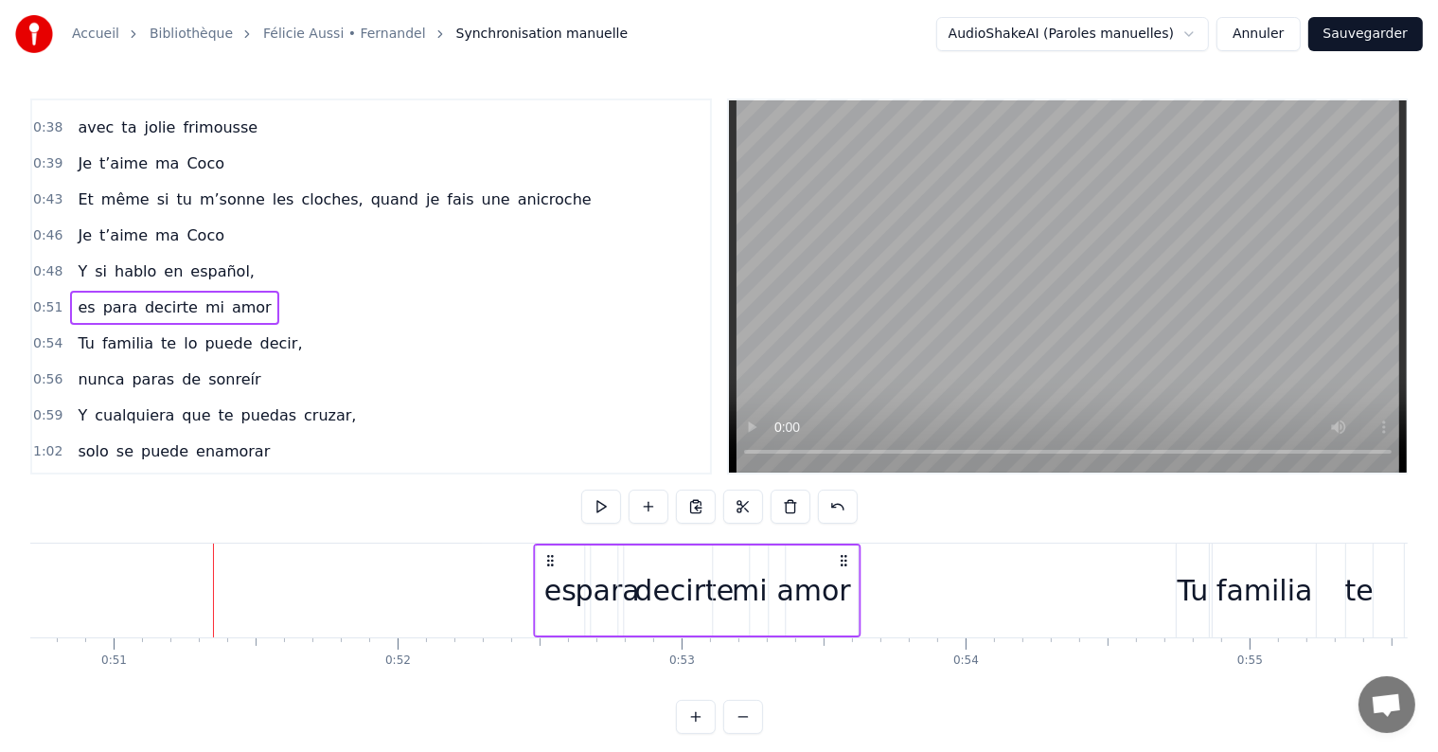
drag, startPoint x: 227, startPoint y: 558, endPoint x: 548, endPoint y: 584, distance: 321.9
click at [548, 584] on div "es para decirte mi amor" at bounding box center [697, 590] width 328 height 94
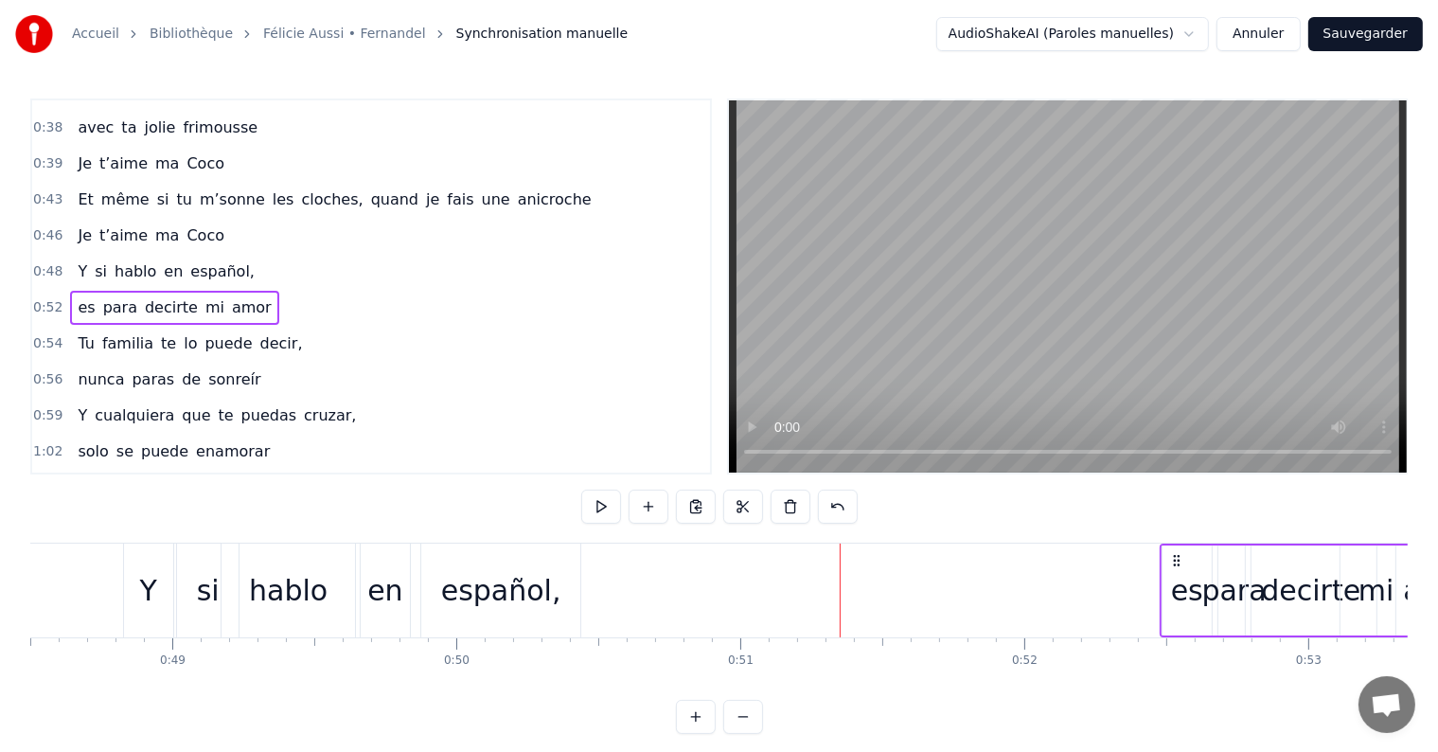
scroll to position [0, 13722]
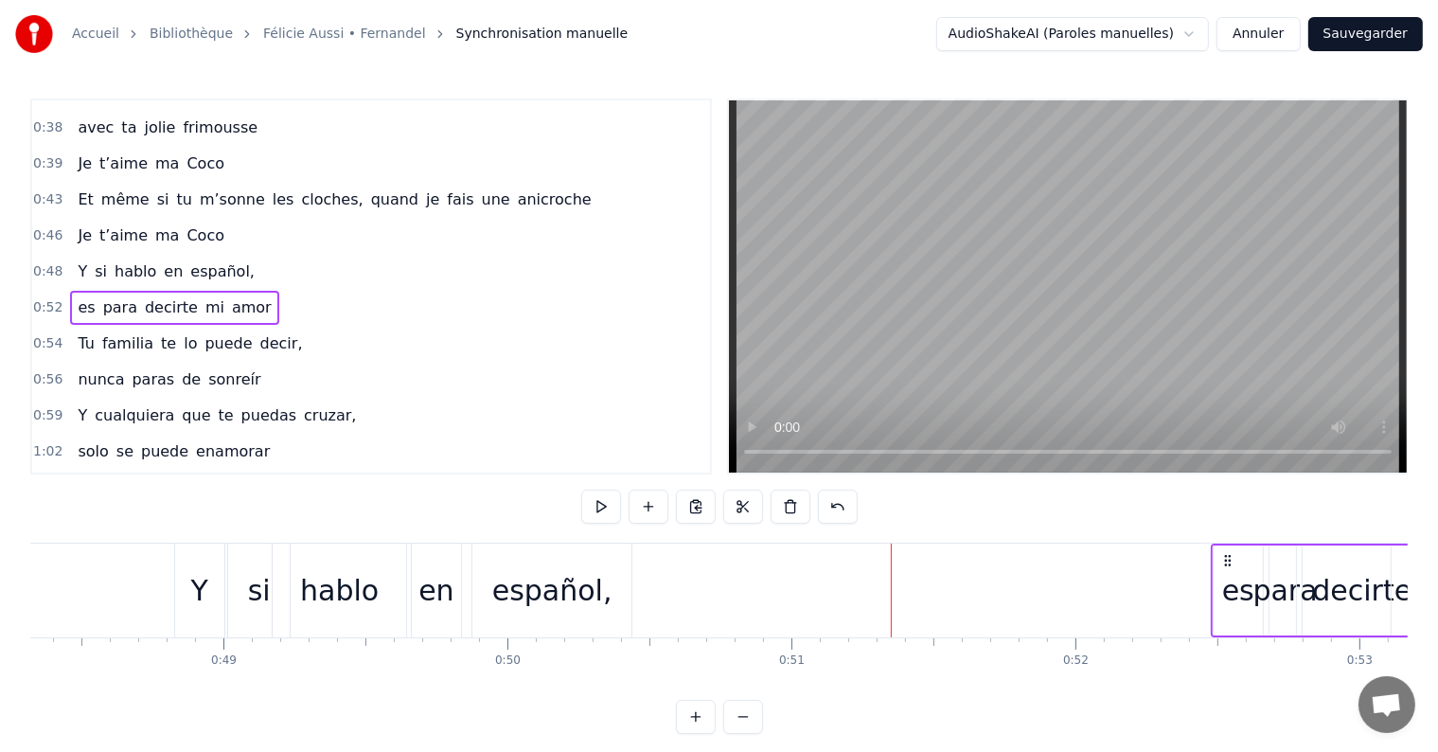
click at [553, 594] on div "español," at bounding box center [552, 590] width 120 height 43
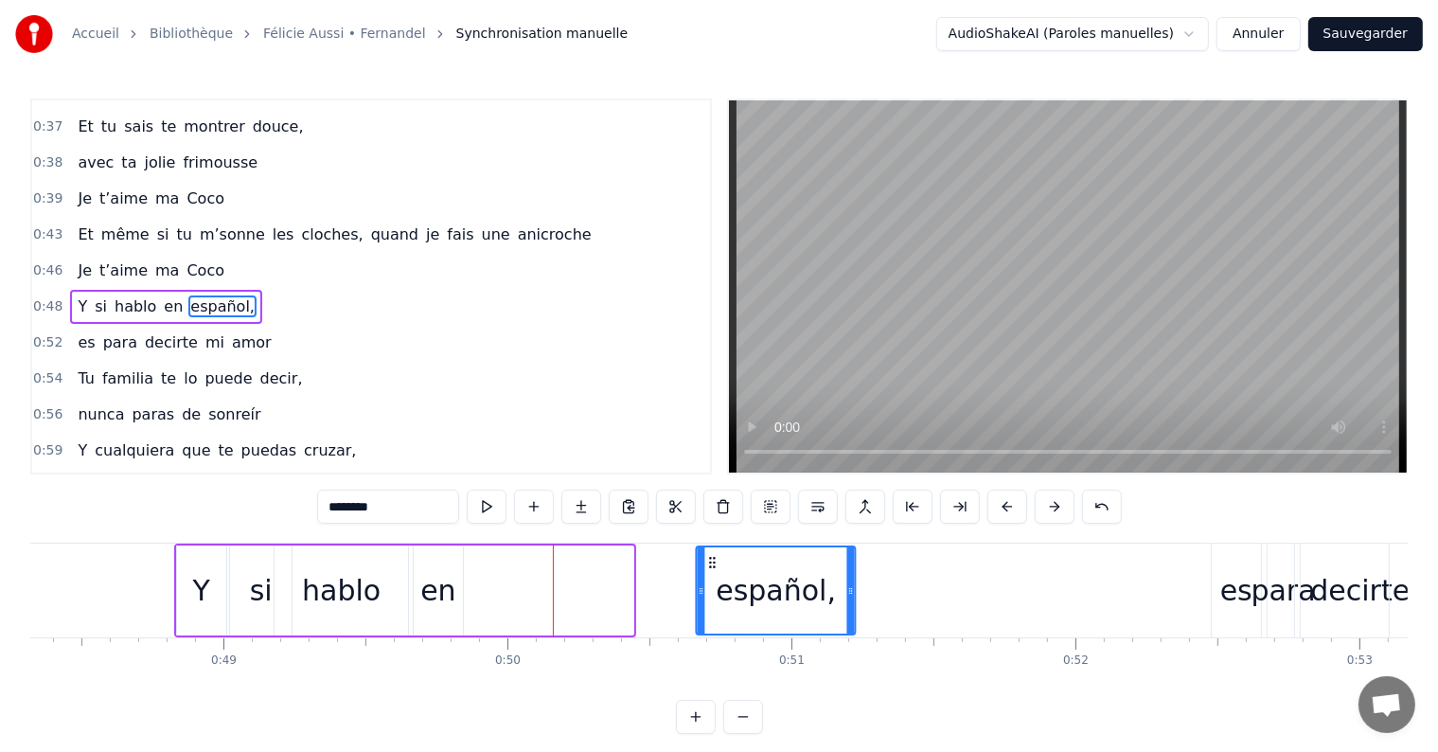
drag, startPoint x: 490, startPoint y: 561, endPoint x: 712, endPoint y: 593, distance: 223.7
click at [712, 593] on div "español," at bounding box center [776, 590] width 157 height 86
drag, startPoint x: 700, startPoint y: 593, endPoint x: 665, endPoint y: 593, distance: 35.0
click at [665, 593] on icon at bounding box center [667, 590] width 8 height 15
click at [441, 591] on div "en" at bounding box center [437, 590] width 35 height 43
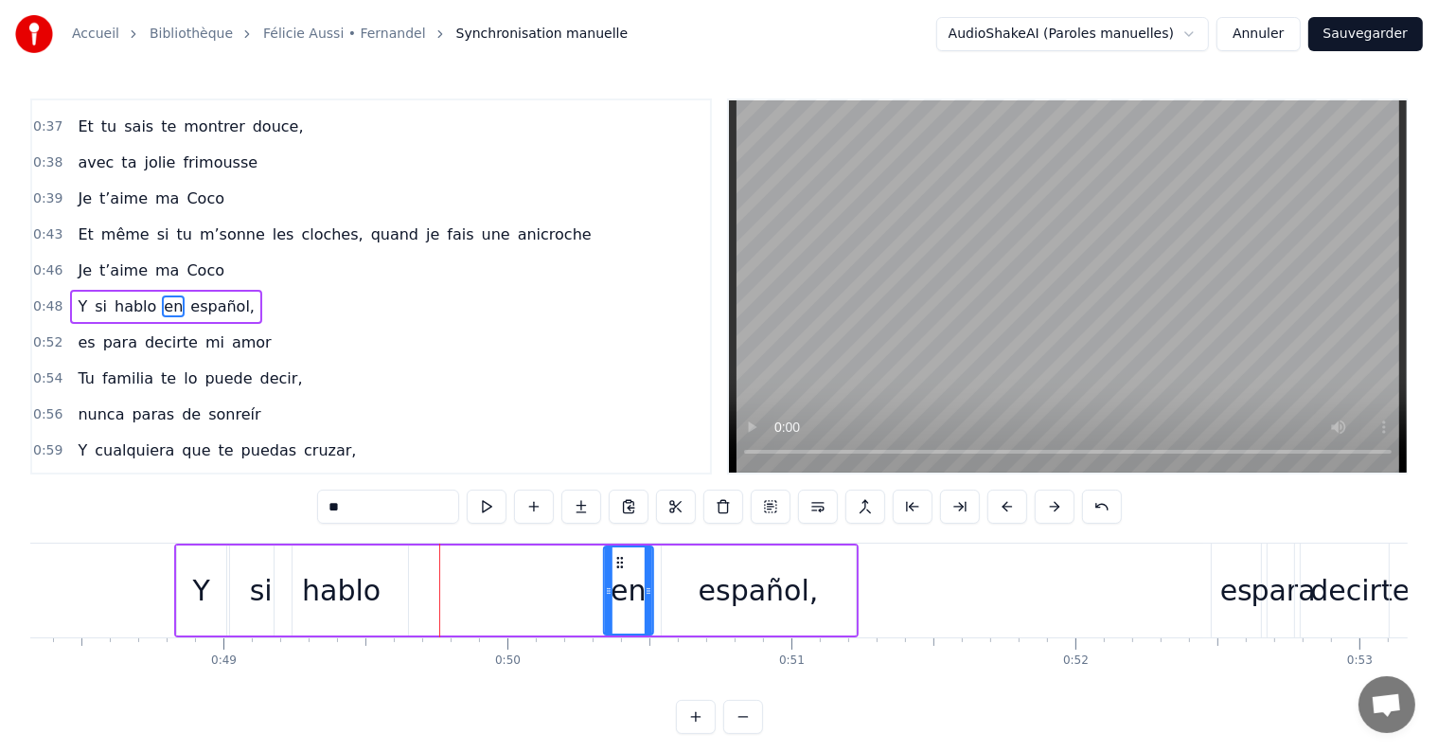
drag, startPoint x: 427, startPoint y: 555, endPoint x: 617, endPoint y: 576, distance: 191.4
click at [617, 576] on div "en" at bounding box center [628, 590] width 47 height 86
drag, startPoint x: 602, startPoint y: 591, endPoint x: 560, endPoint y: 587, distance: 41.8
click at [560, 587] on icon at bounding box center [563, 590] width 8 height 15
click at [340, 579] on div "hablo" at bounding box center [341, 590] width 79 height 43
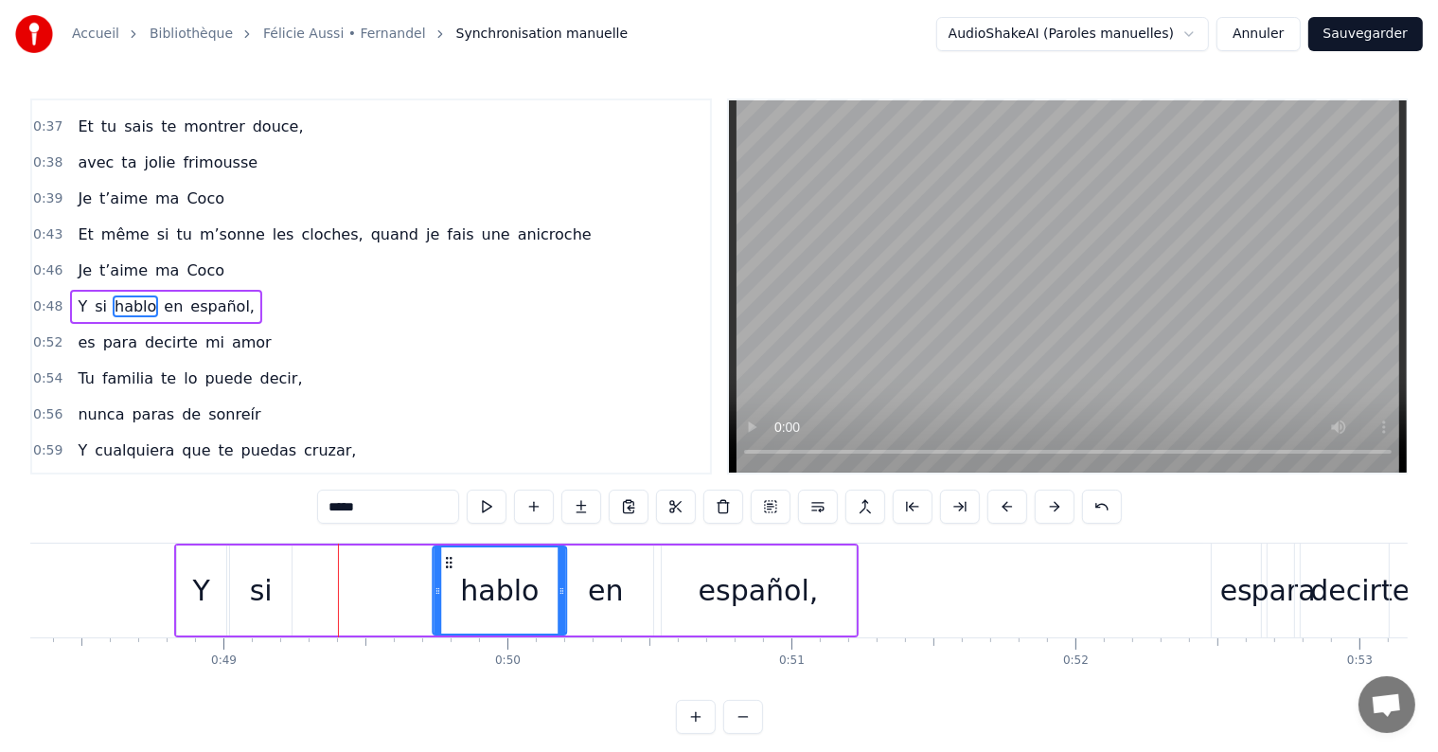
drag, startPoint x: 288, startPoint y: 555, endPoint x: 447, endPoint y: 567, distance: 159.5
click at [447, 567] on icon at bounding box center [448, 562] width 15 height 15
click at [261, 591] on div "si" at bounding box center [261, 590] width 23 height 43
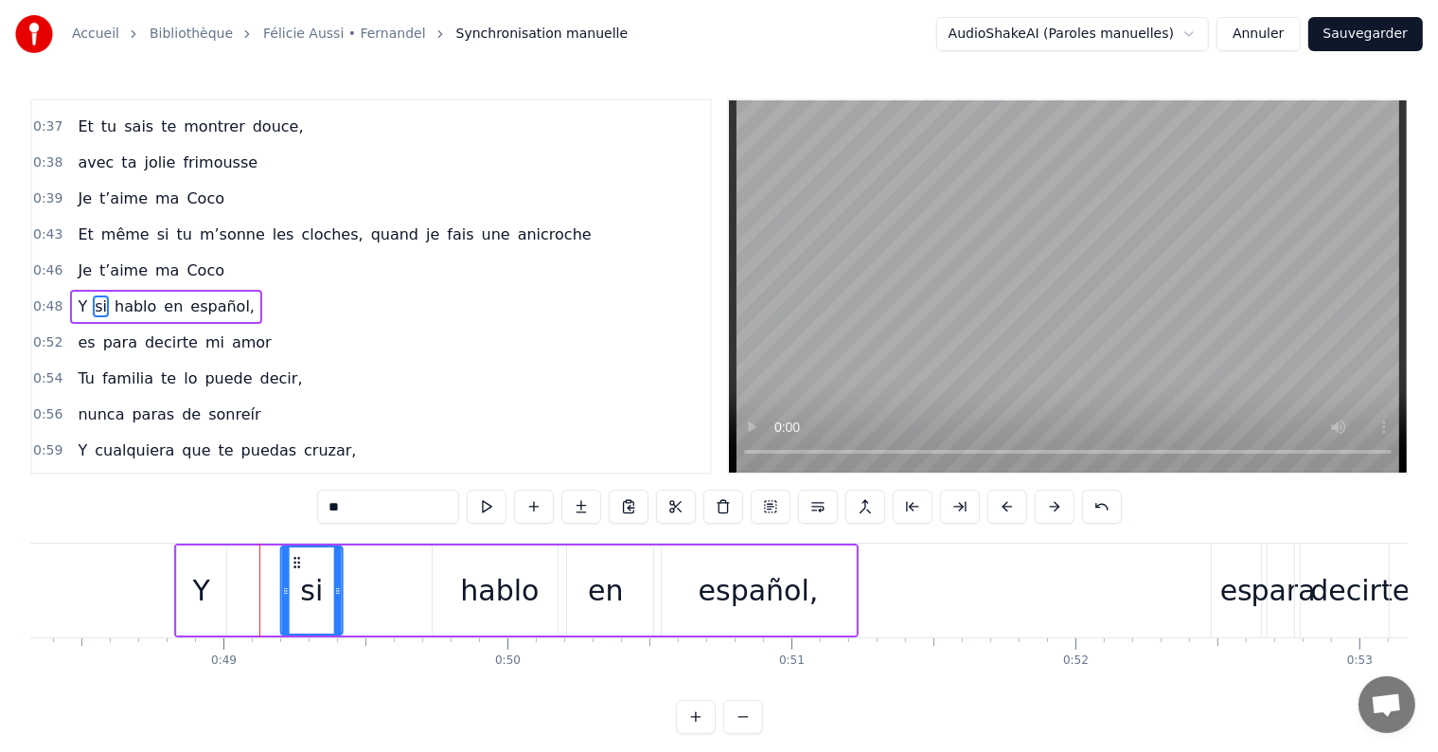
drag, startPoint x: 246, startPoint y: 553, endPoint x: 297, endPoint y: 558, distance: 51.4
click at [297, 558] on icon at bounding box center [297, 562] width 15 height 15
drag, startPoint x: 282, startPoint y: 587, endPoint x: 261, endPoint y: 587, distance: 20.8
click at [261, 587] on icon at bounding box center [265, 590] width 8 height 15
click at [202, 583] on div "Y" at bounding box center [201, 590] width 17 height 43
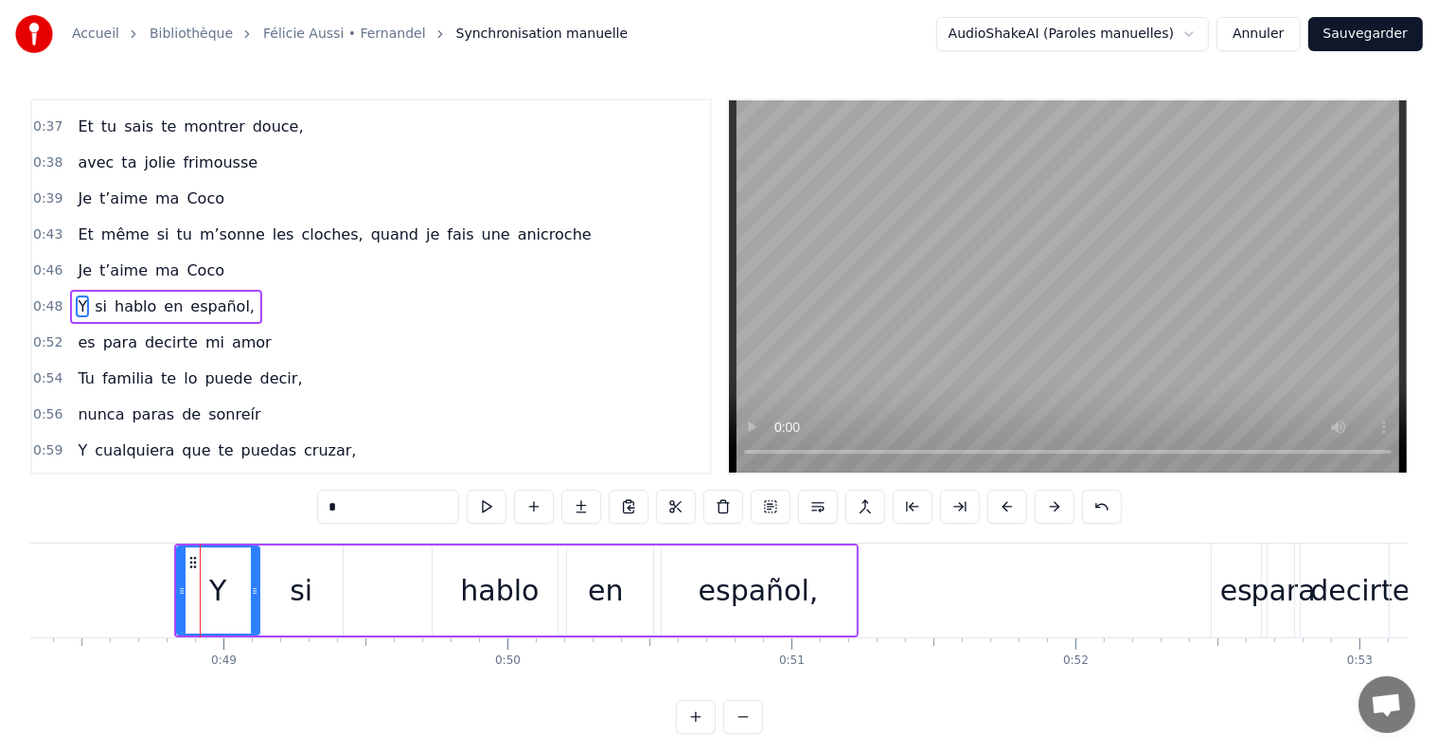
drag, startPoint x: 221, startPoint y: 585, endPoint x: 256, endPoint y: 592, distance: 35.6
click at [256, 592] on icon at bounding box center [255, 590] width 8 height 15
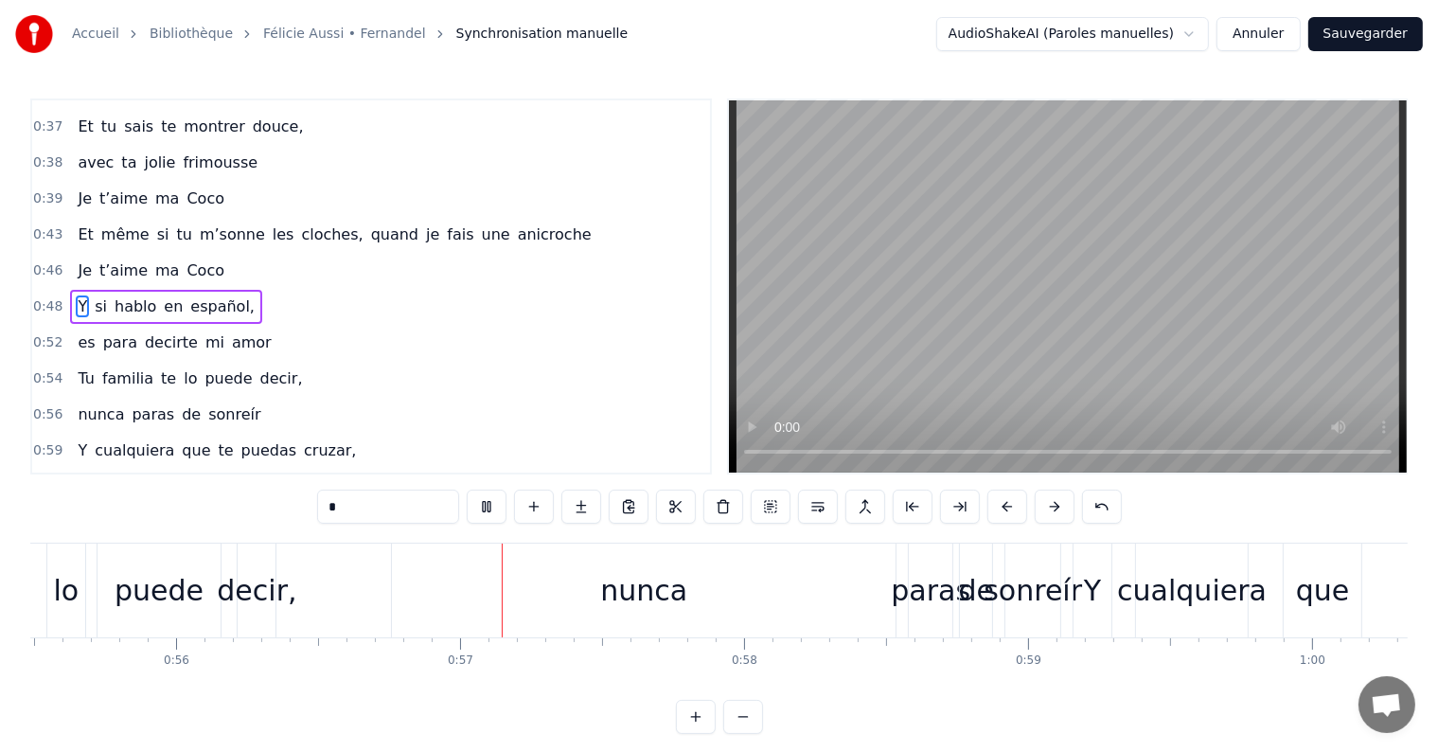
scroll to position [0, 15983]
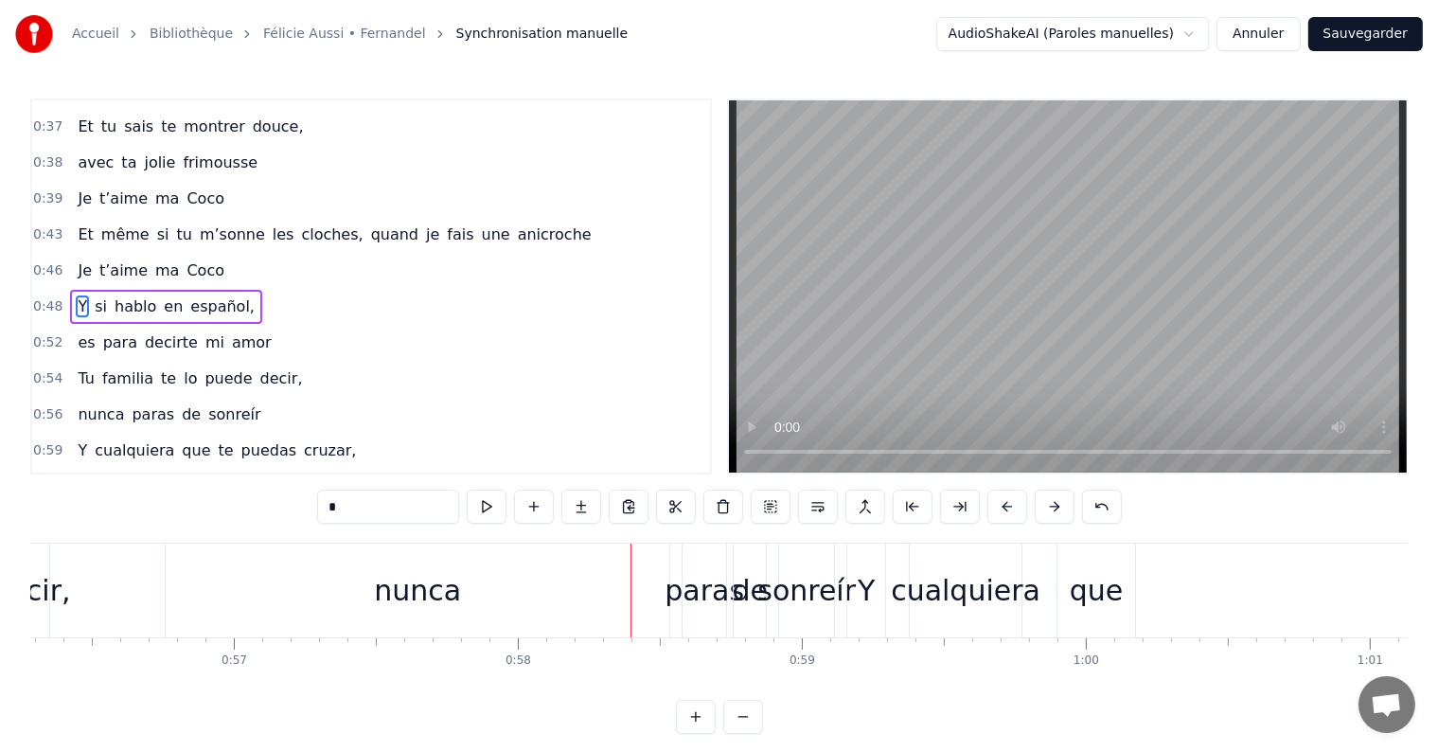
click at [403, 598] on div "nunca" at bounding box center [417, 590] width 87 height 43
type input "*****"
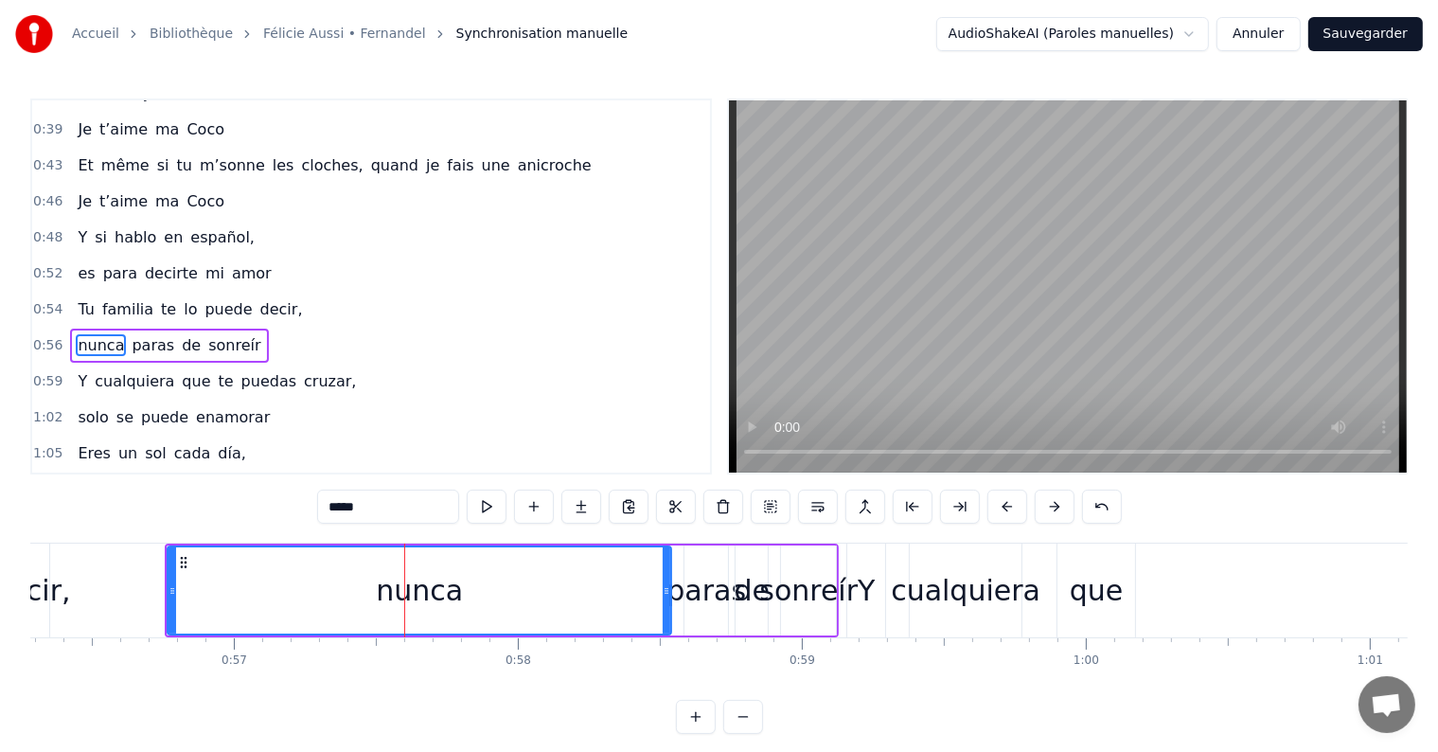
scroll to position [527, 0]
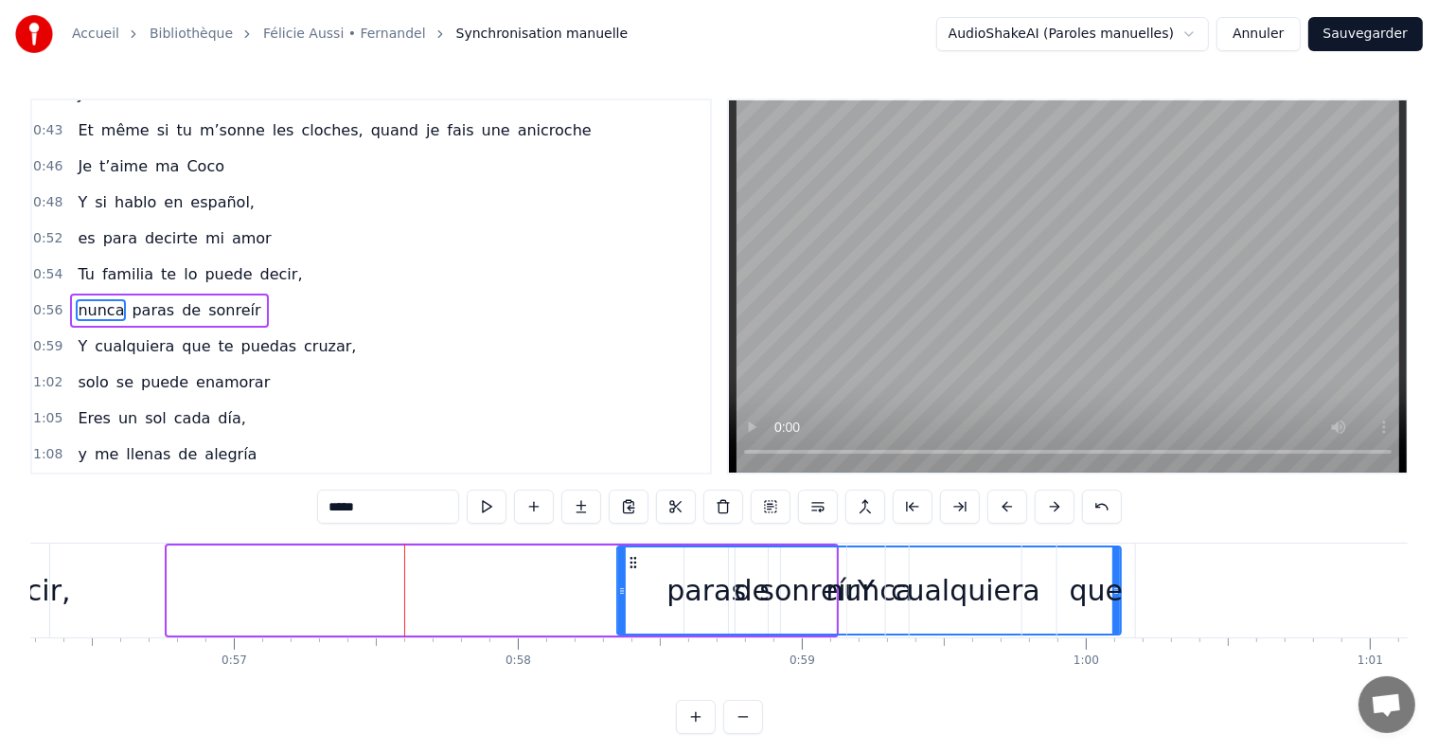
drag, startPoint x: 182, startPoint y: 557, endPoint x: 632, endPoint y: 583, distance: 451.4
click at [632, 583] on div "nunca" at bounding box center [869, 590] width 502 height 86
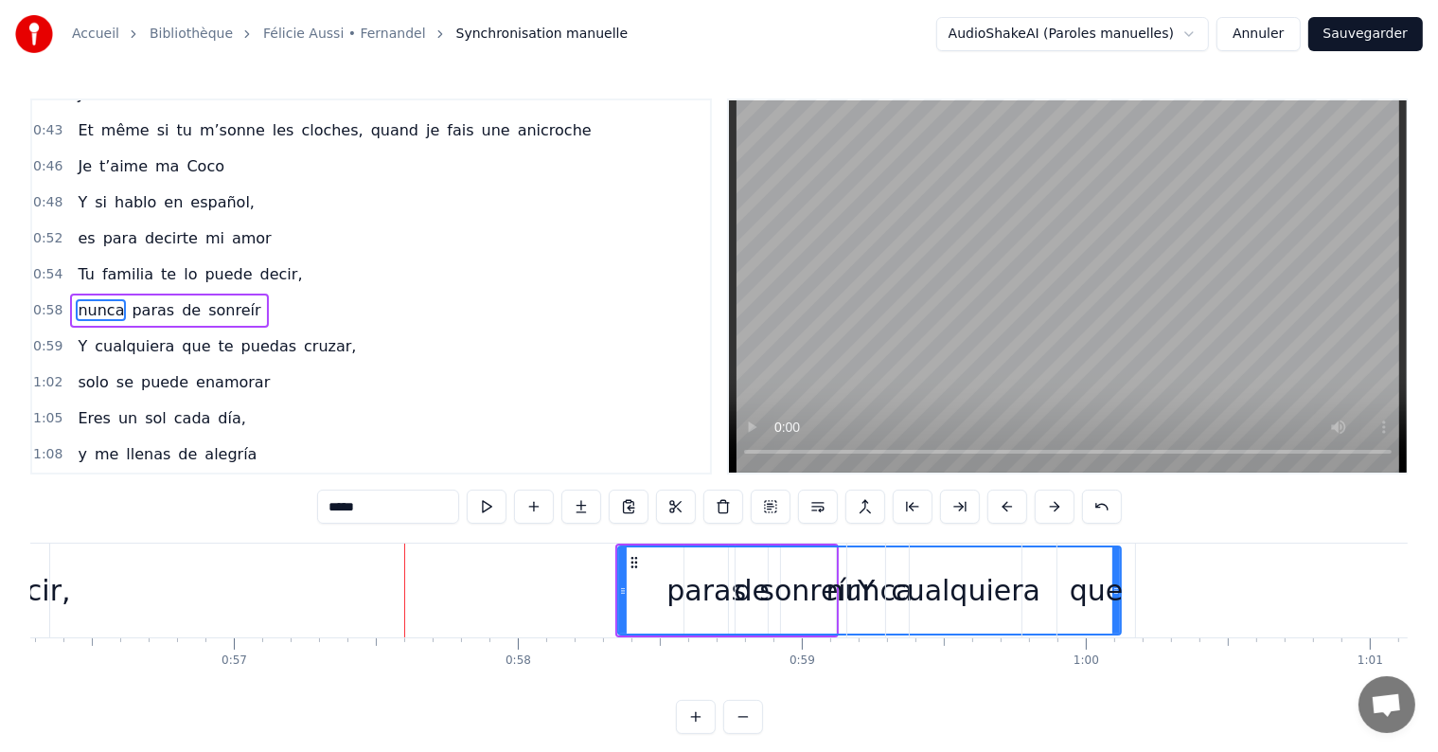
drag, startPoint x: 1116, startPoint y: 576, endPoint x: 1012, endPoint y: 576, distance: 104.1
click at [1012, 576] on div "Y cualquiera que te puedas cruzar," at bounding box center [1293, 590] width 895 height 94
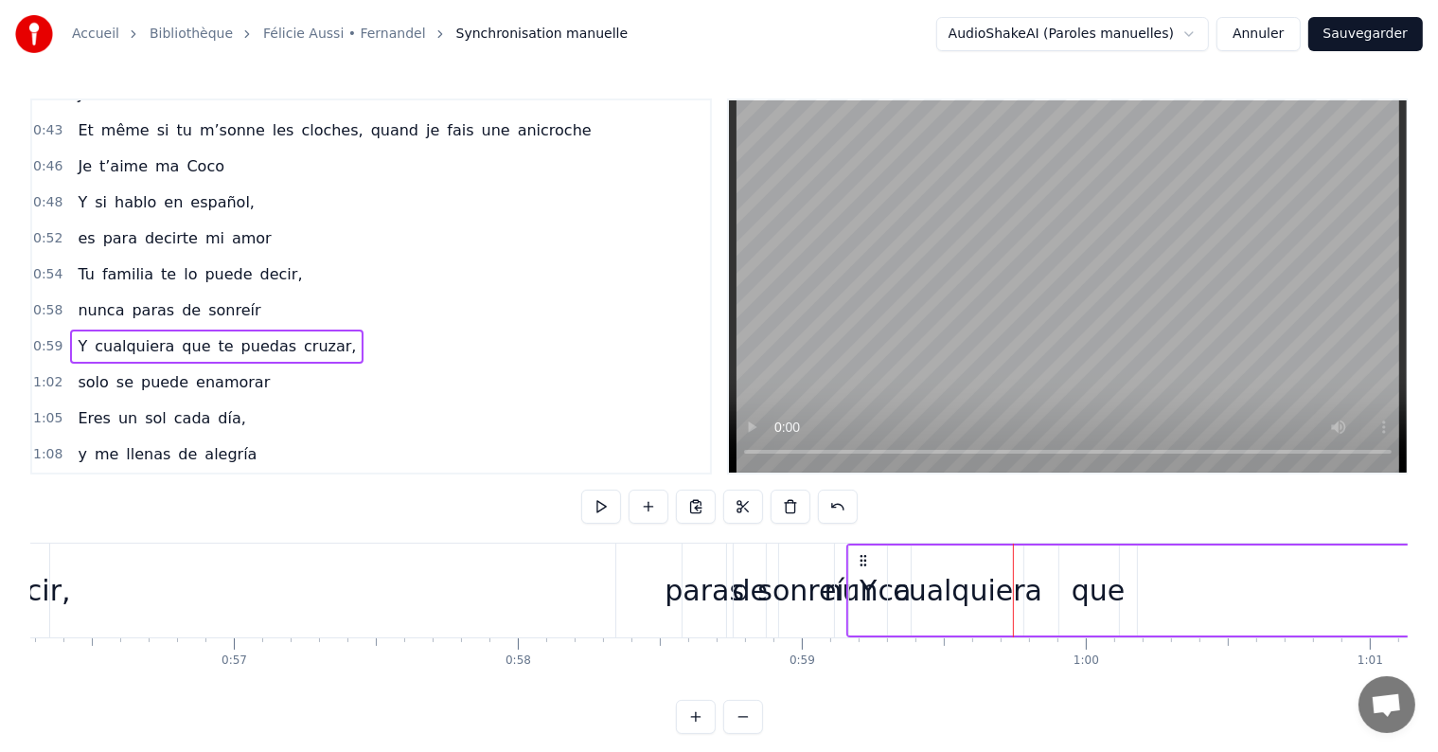
drag, startPoint x: 984, startPoint y: 546, endPoint x: 1045, endPoint y: 569, distance: 64.7
click at [1045, 569] on div "Y cualquiera que te puedas cruzar," at bounding box center [1293, 590] width 895 height 94
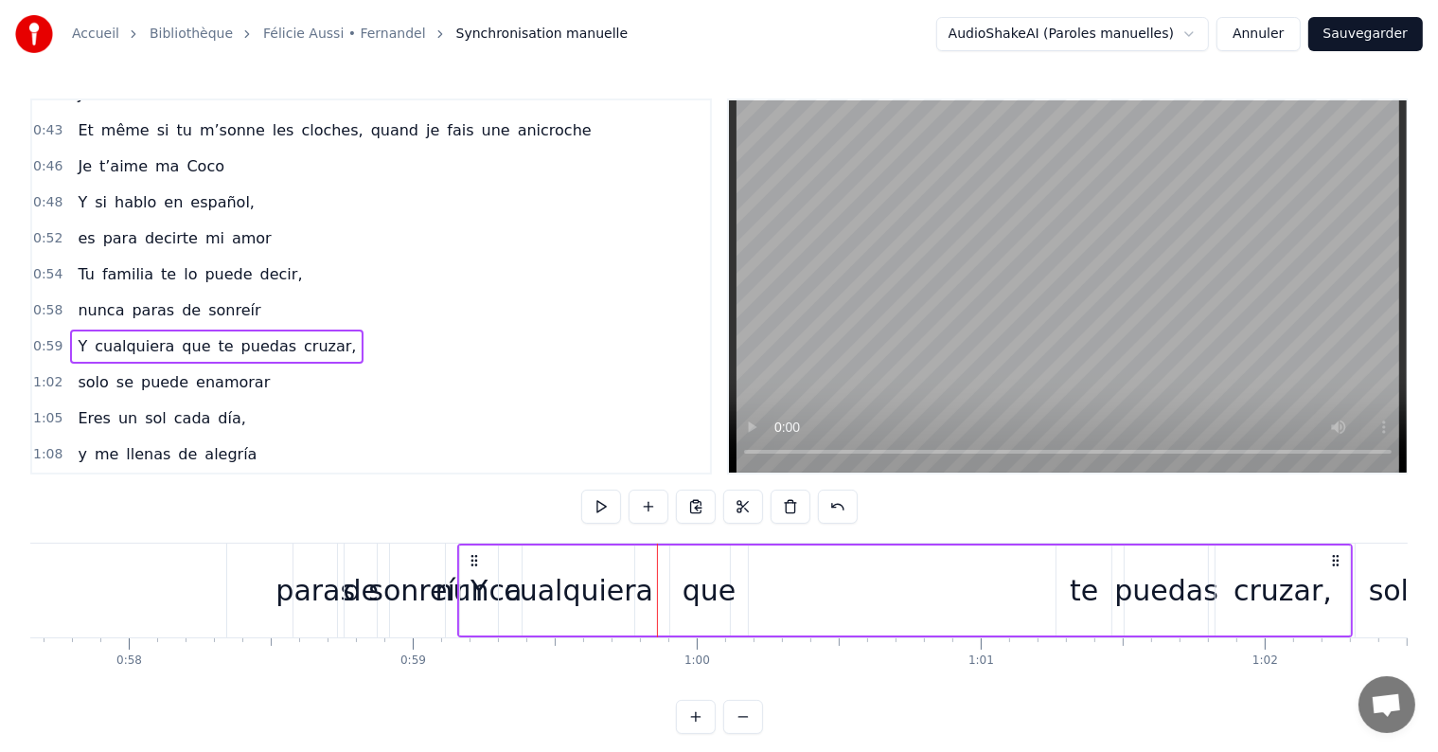
scroll to position [0, 16399]
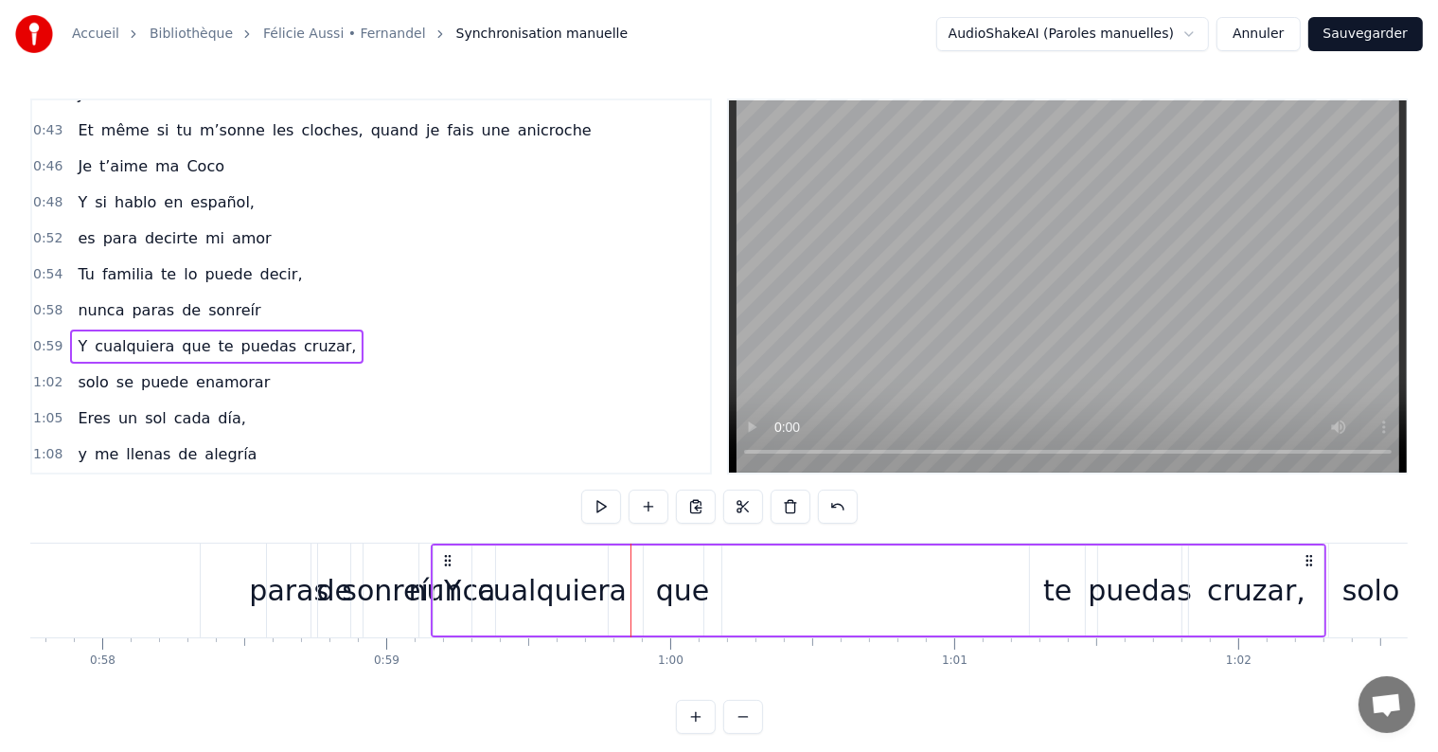
click at [551, 617] on div "cualquiera" at bounding box center [552, 590] width 112 height 90
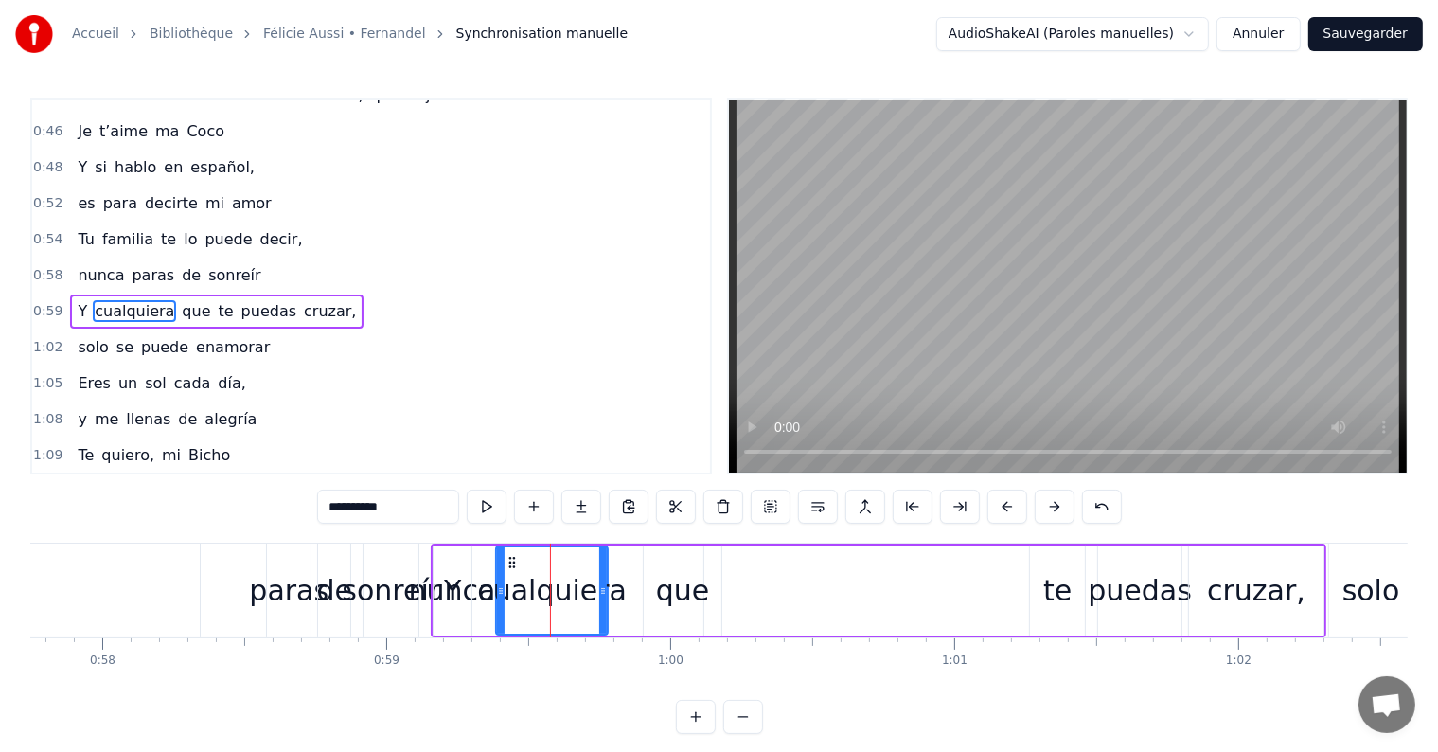
click at [479, 611] on div "Y cualquiera que te puedas cruzar," at bounding box center [878, 590] width 895 height 94
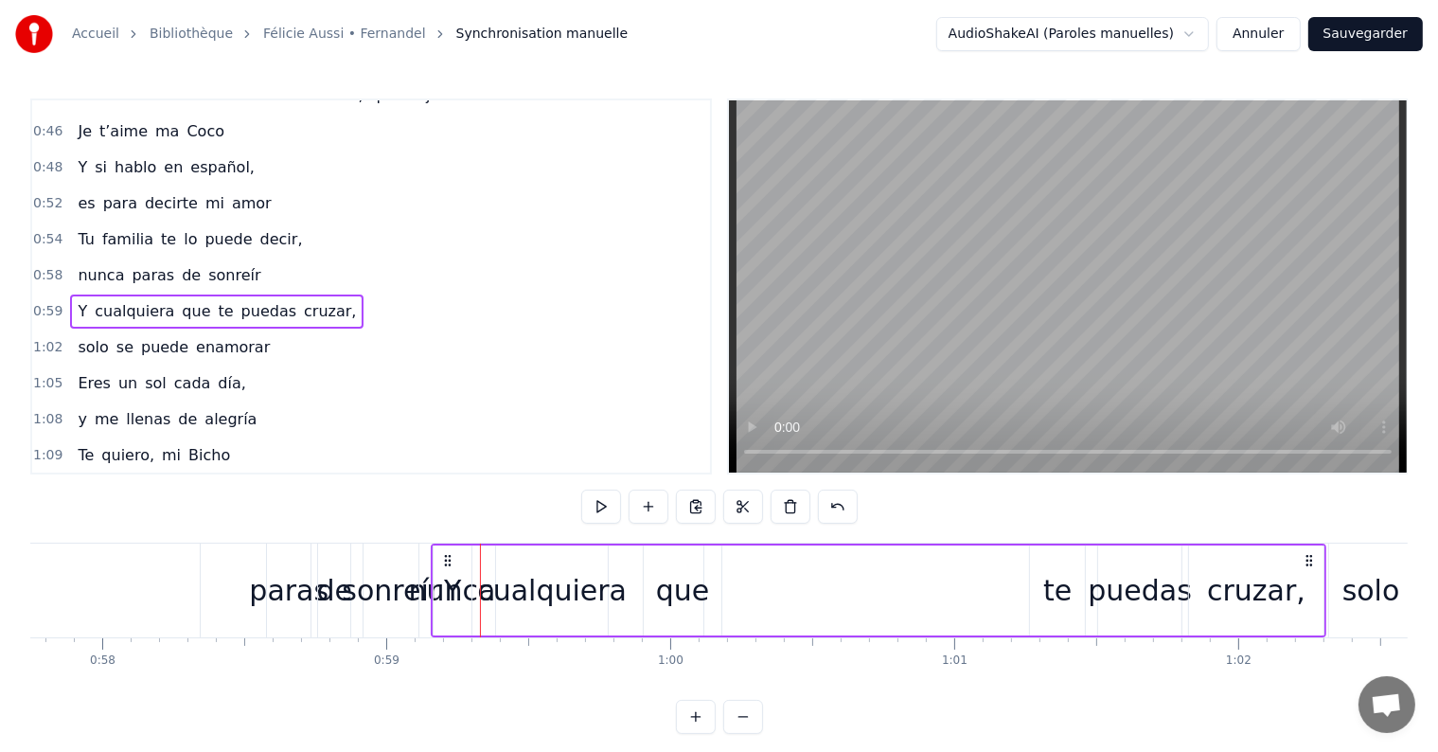
click at [441, 613] on div "Y" at bounding box center [453, 590] width 38 height 90
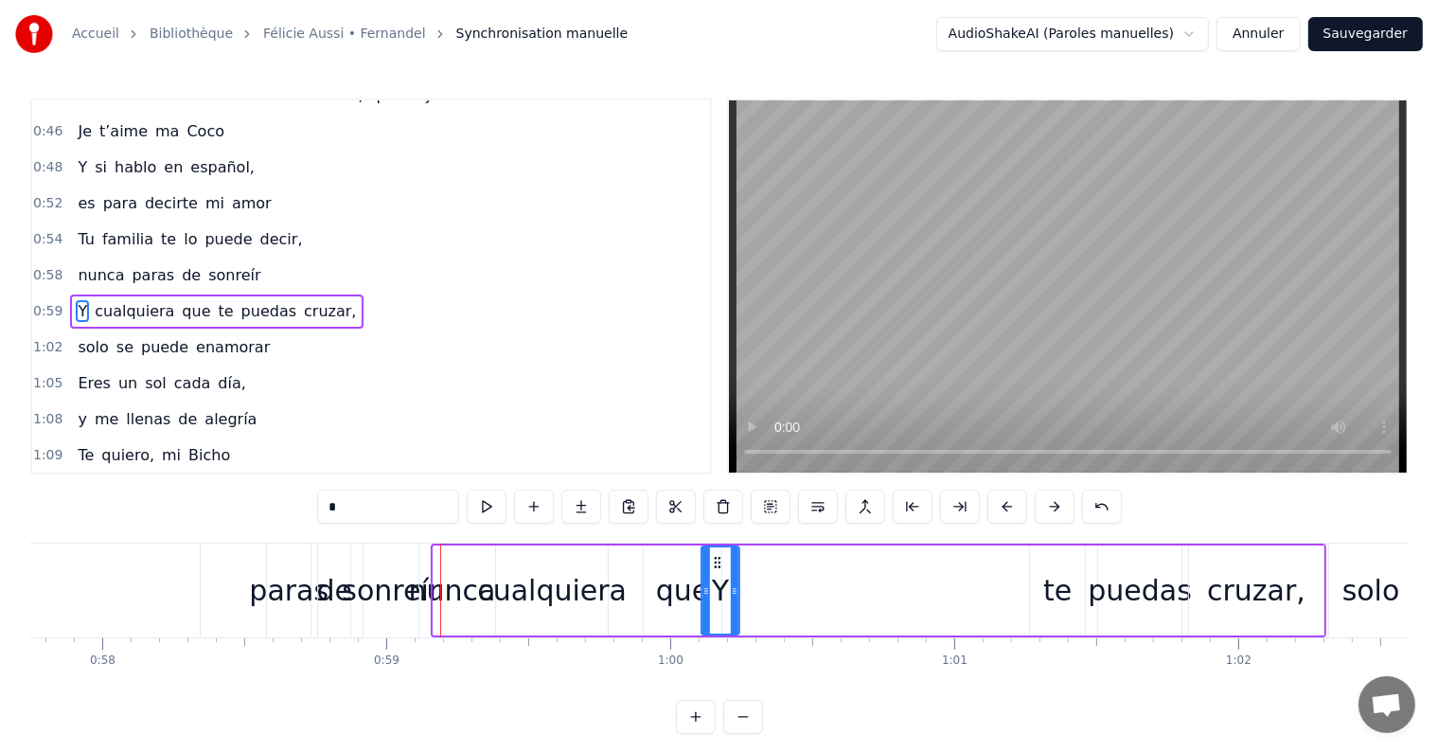
drag, startPoint x: 450, startPoint y: 558, endPoint x: 718, endPoint y: 545, distance: 268.2
click at [432, 591] on div "sonreír" at bounding box center [391, 590] width 98 height 43
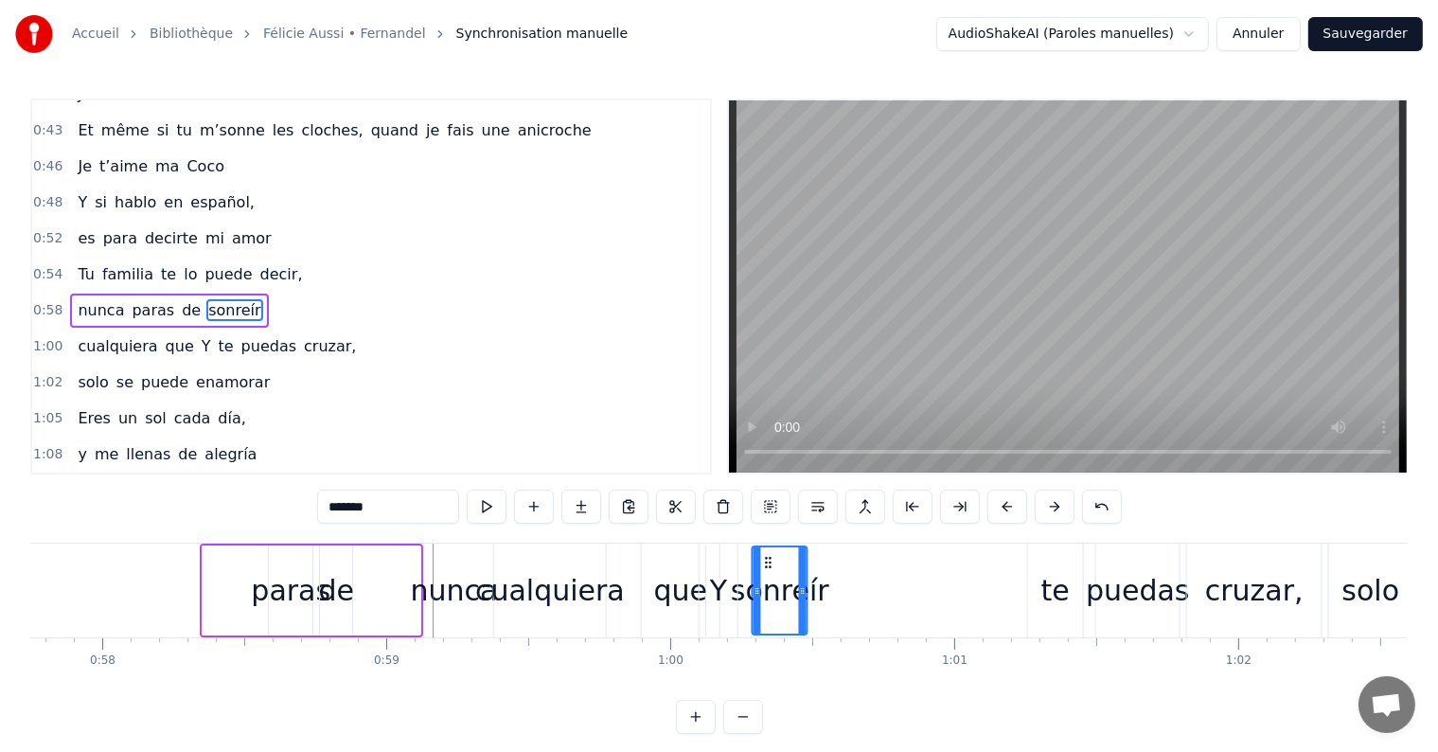
drag, startPoint x: 379, startPoint y: 557, endPoint x: 766, endPoint y: 576, distance: 387.6
click at [426, 598] on div "nunca" at bounding box center [454, 590] width 87 height 43
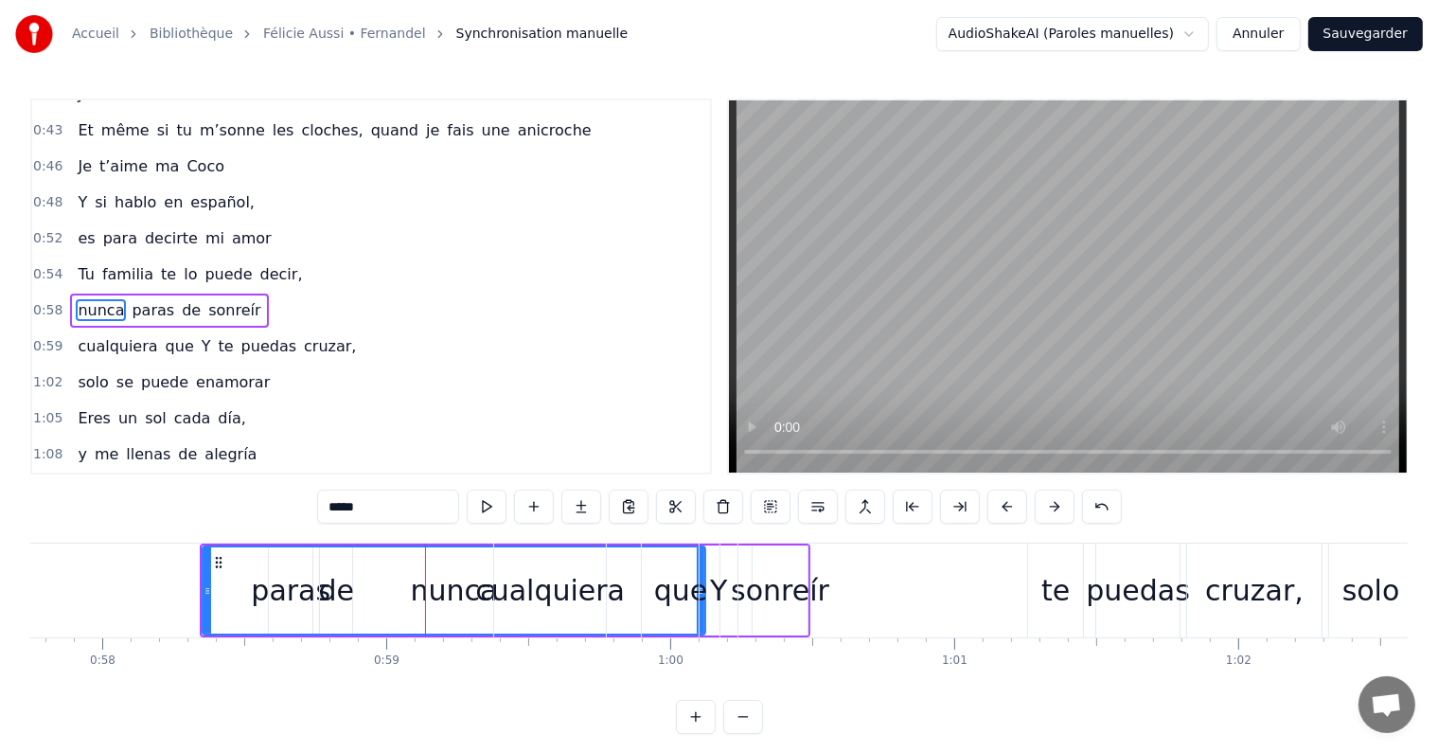
click at [443, 598] on div "nunca" at bounding box center [454, 590] width 87 height 43
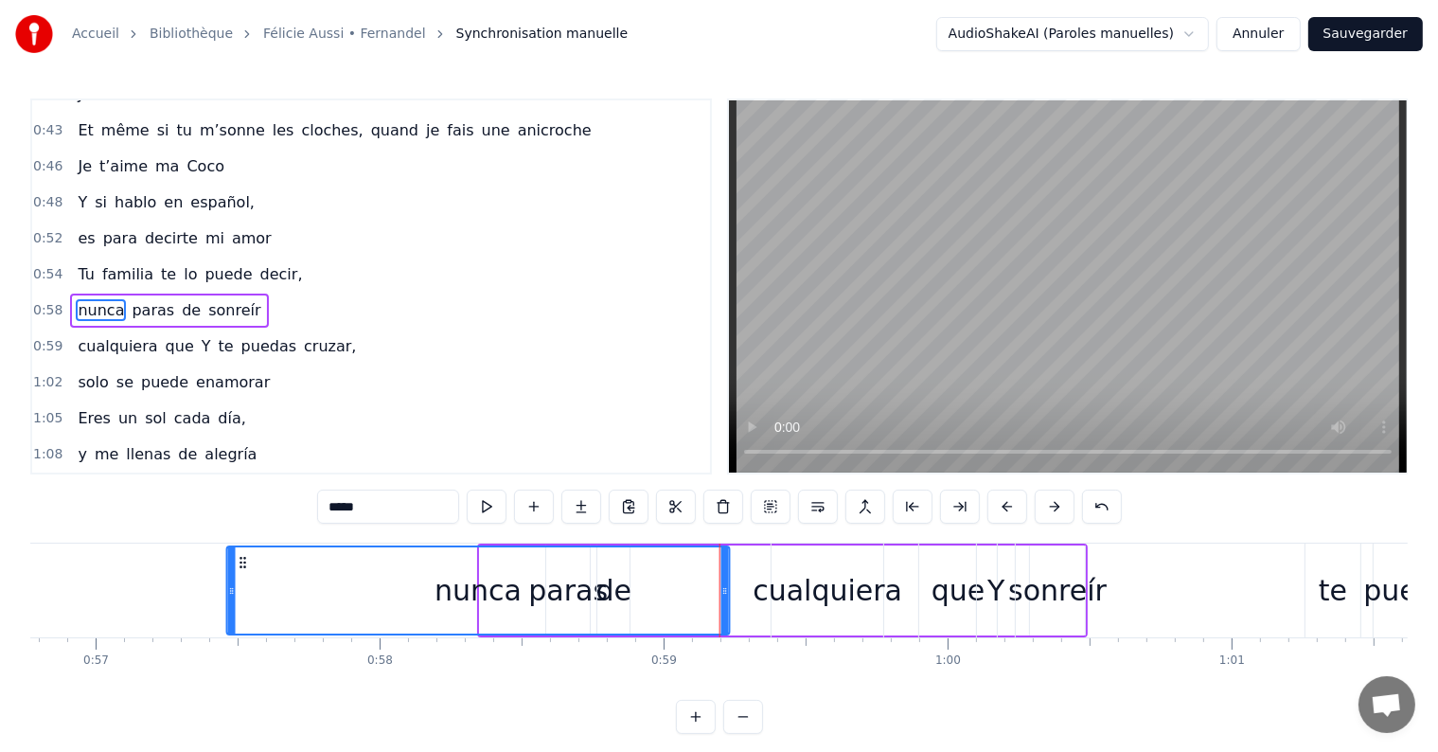
drag, startPoint x: 214, startPoint y: 562, endPoint x: 164, endPoint y: 559, distance: 50.2
click at [235, 559] on icon at bounding box center [242, 562] width 15 height 15
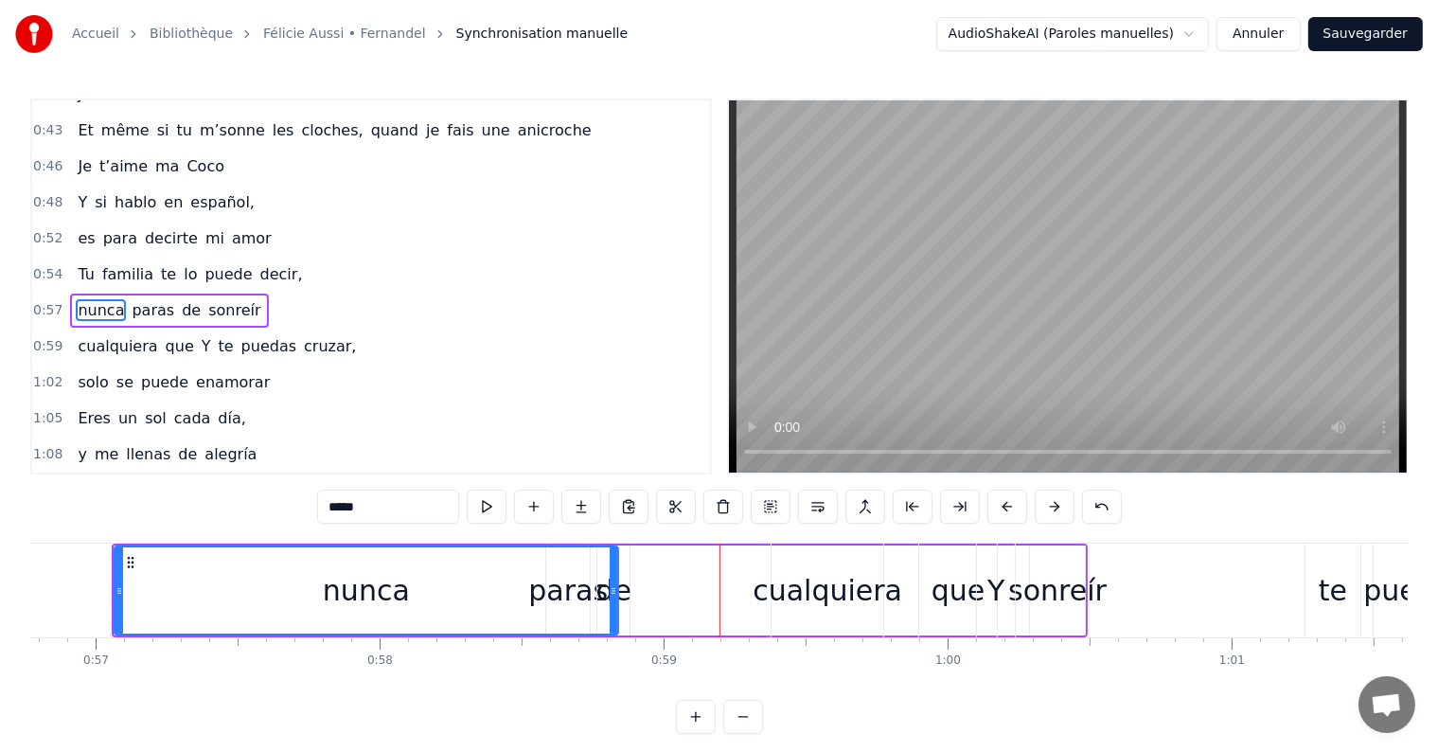
scroll to position [0, 16085]
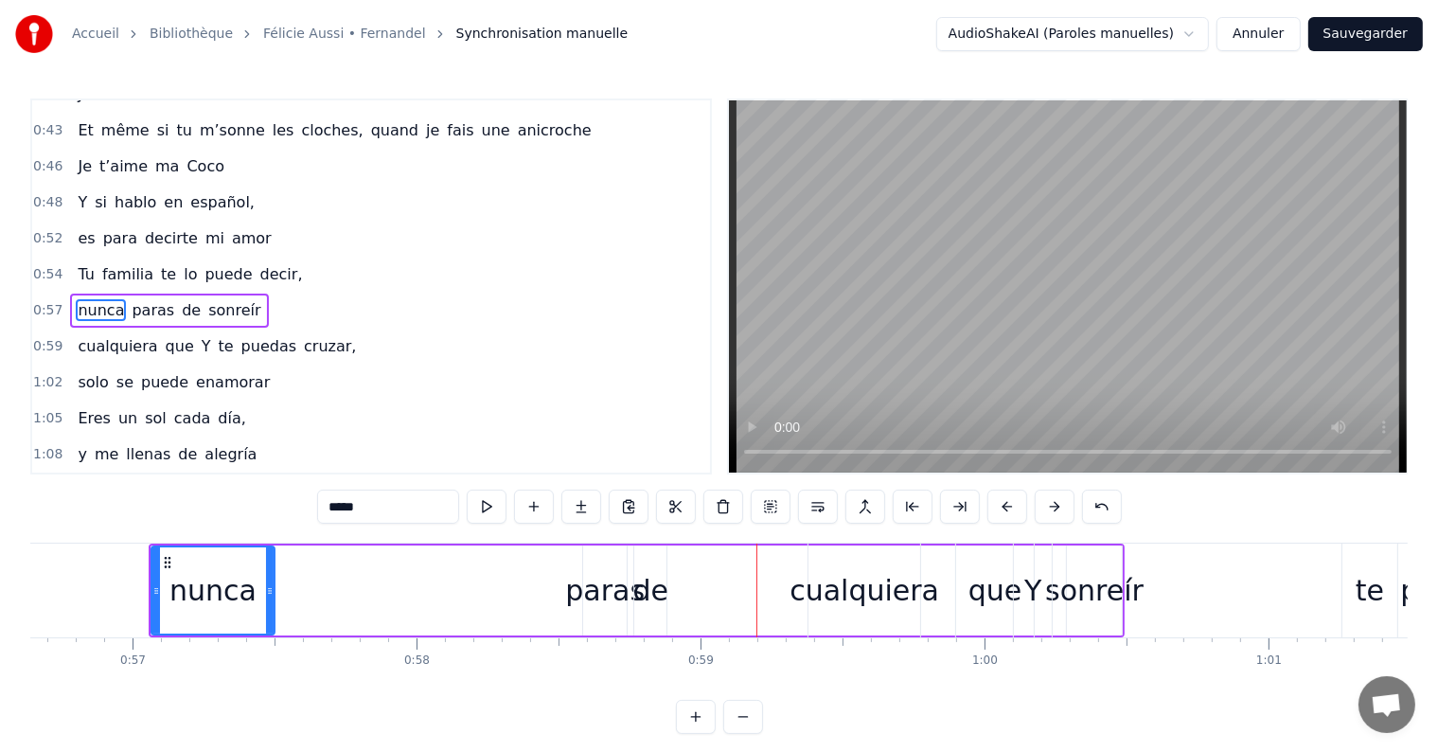
drag, startPoint x: 650, startPoint y: 589, endPoint x: 270, endPoint y: 598, distance: 380.6
click at [270, 598] on div at bounding box center [270, 590] width 8 height 86
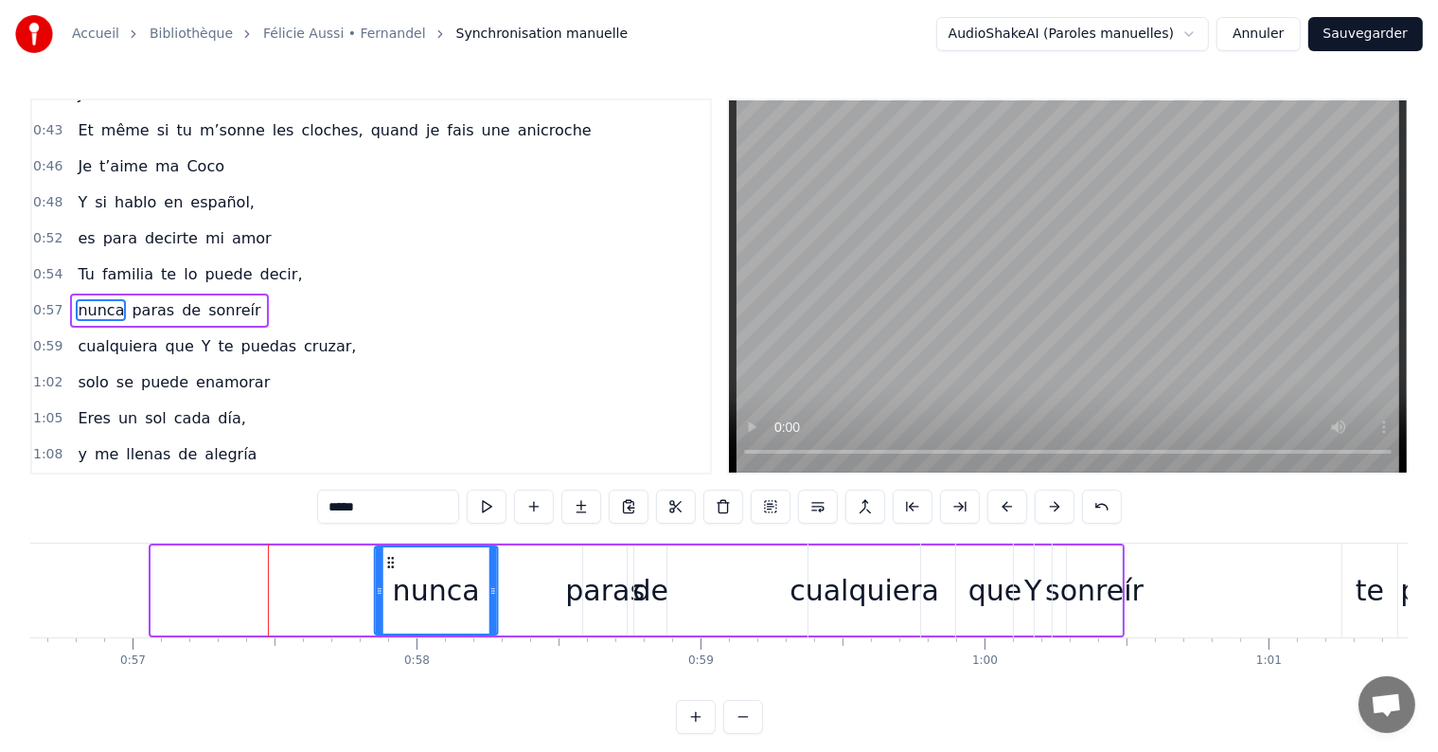
drag, startPoint x: 167, startPoint y: 560, endPoint x: 390, endPoint y: 598, distance: 226.6
click at [390, 598] on div "nunca" at bounding box center [436, 590] width 121 height 86
click at [654, 587] on div "de" at bounding box center [651, 590] width 36 height 43
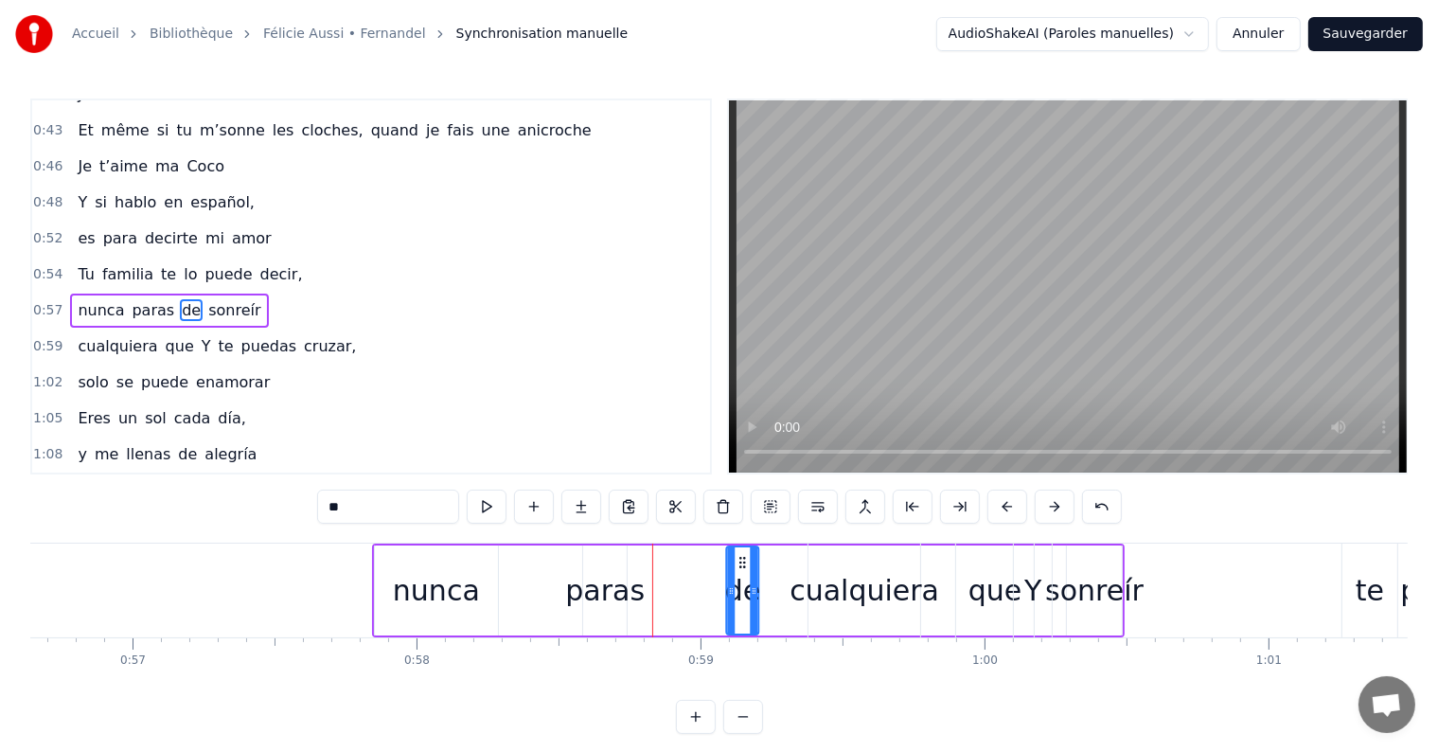
drag, startPoint x: 648, startPoint y: 558, endPoint x: 741, endPoint y: 561, distance: 92.8
click at [741, 561] on icon at bounding box center [743, 562] width 15 height 15
click at [614, 582] on div "paras" at bounding box center [605, 590] width 80 height 43
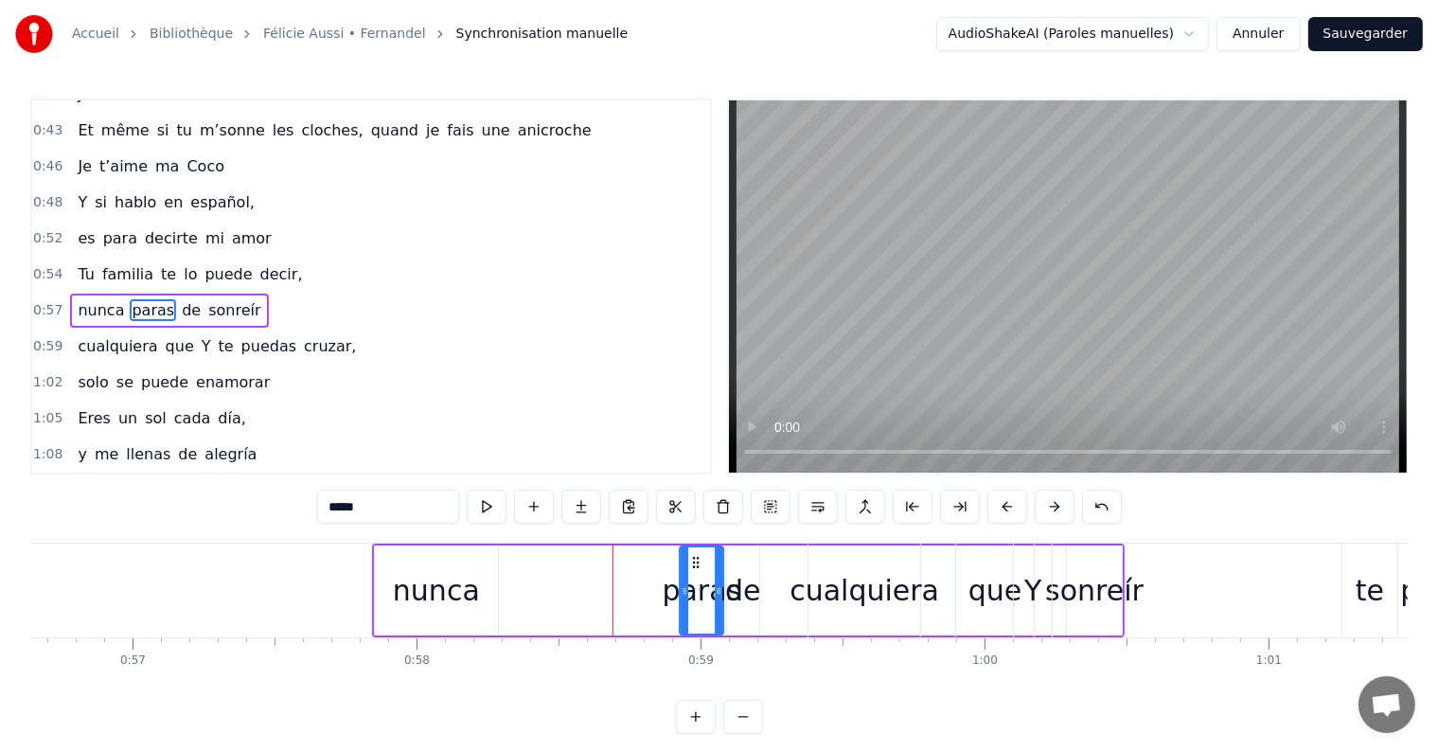
drag, startPoint x: 599, startPoint y: 555, endPoint x: 697, endPoint y: 560, distance: 97.7
click at [697, 560] on icon at bounding box center [696, 562] width 15 height 15
click at [439, 583] on div "nunca" at bounding box center [436, 590] width 87 height 43
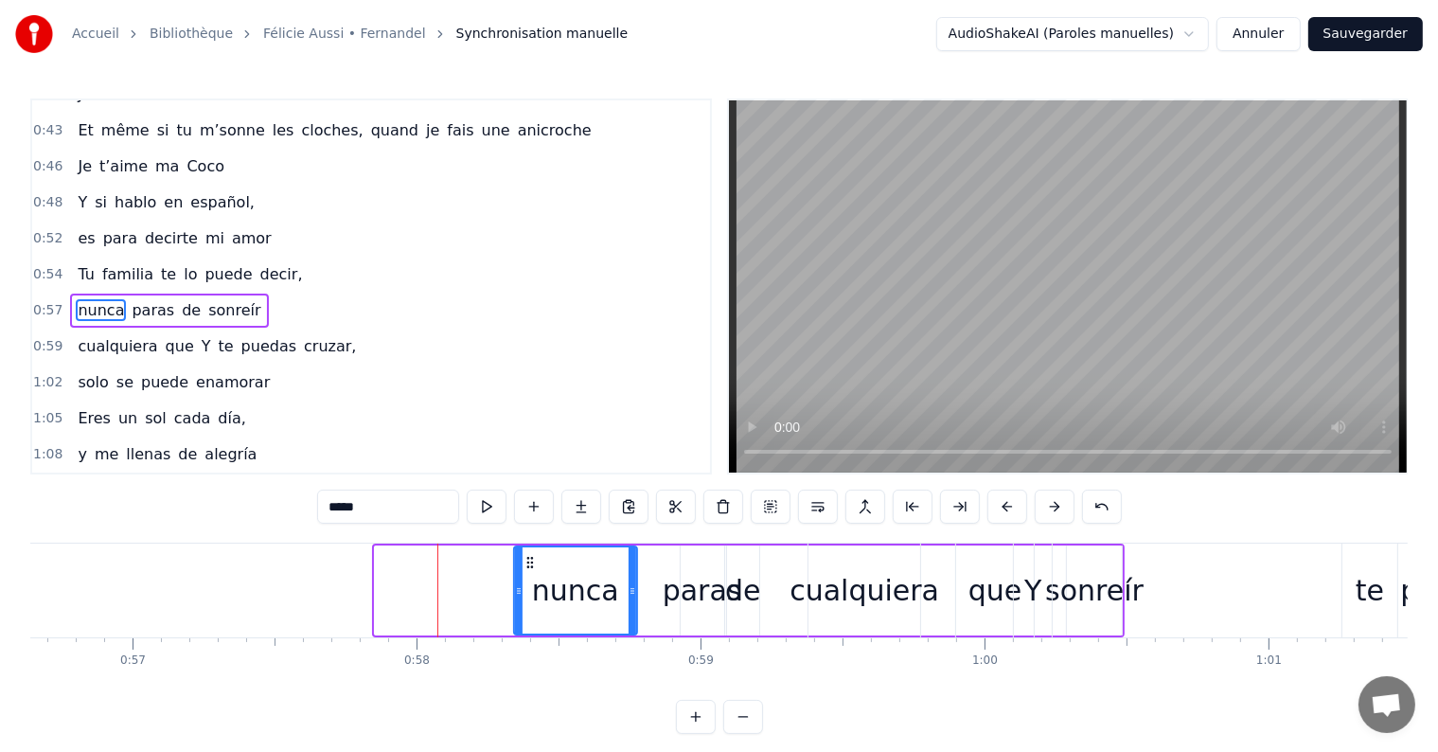
drag, startPoint x: 386, startPoint y: 558, endPoint x: 526, endPoint y: 568, distance: 140.5
click at [526, 568] on div "nunca" at bounding box center [575, 590] width 121 height 86
click at [692, 600] on div "paras" at bounding box center [703, 590] width 80 height 43
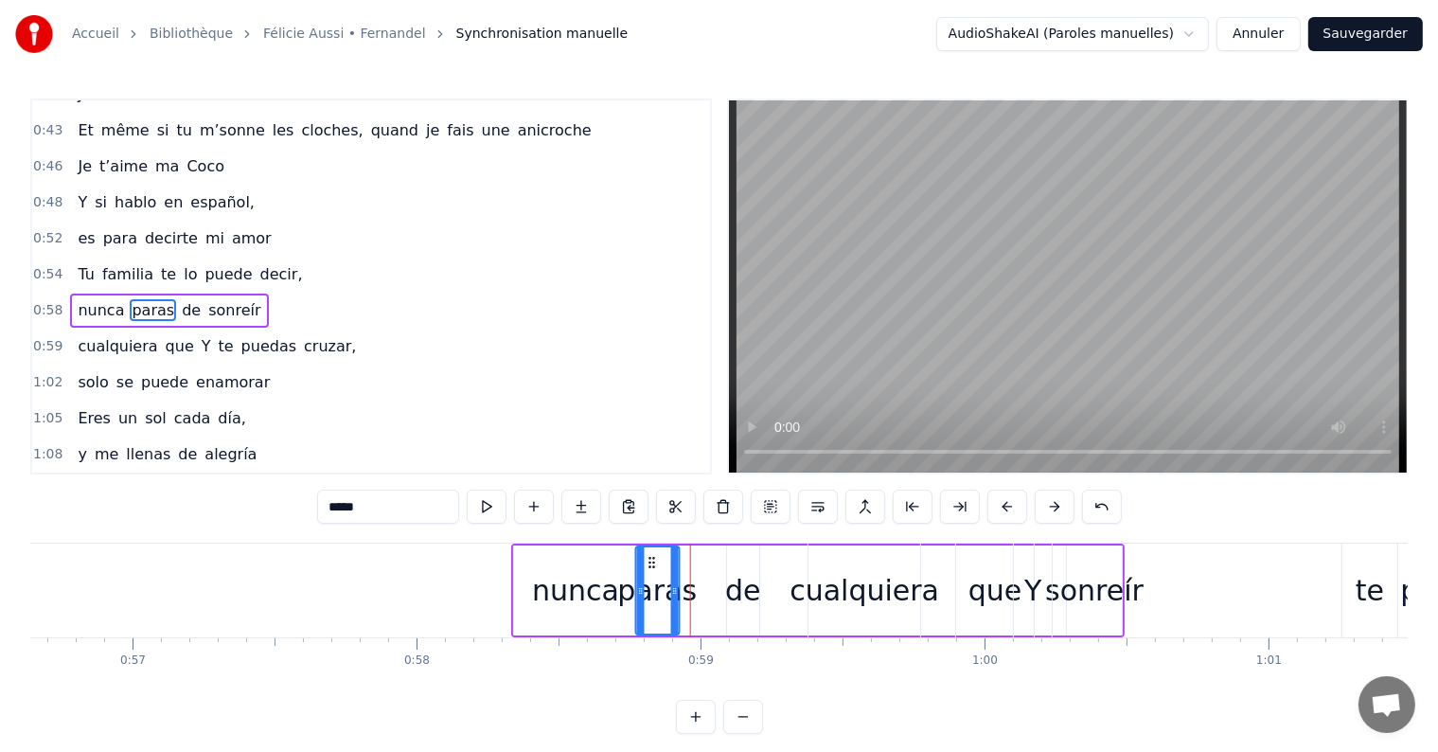
drag, startPoint x: 693, startPoint y: 561, endPoint x: 648, endPoint y: 558, distance: 44.7
click at [648, 558] on icon at bounding box center [651, 562] width 15 height 15
click at [738, 592] on div "de" at bounding box center [743, 590] width 36 height 43
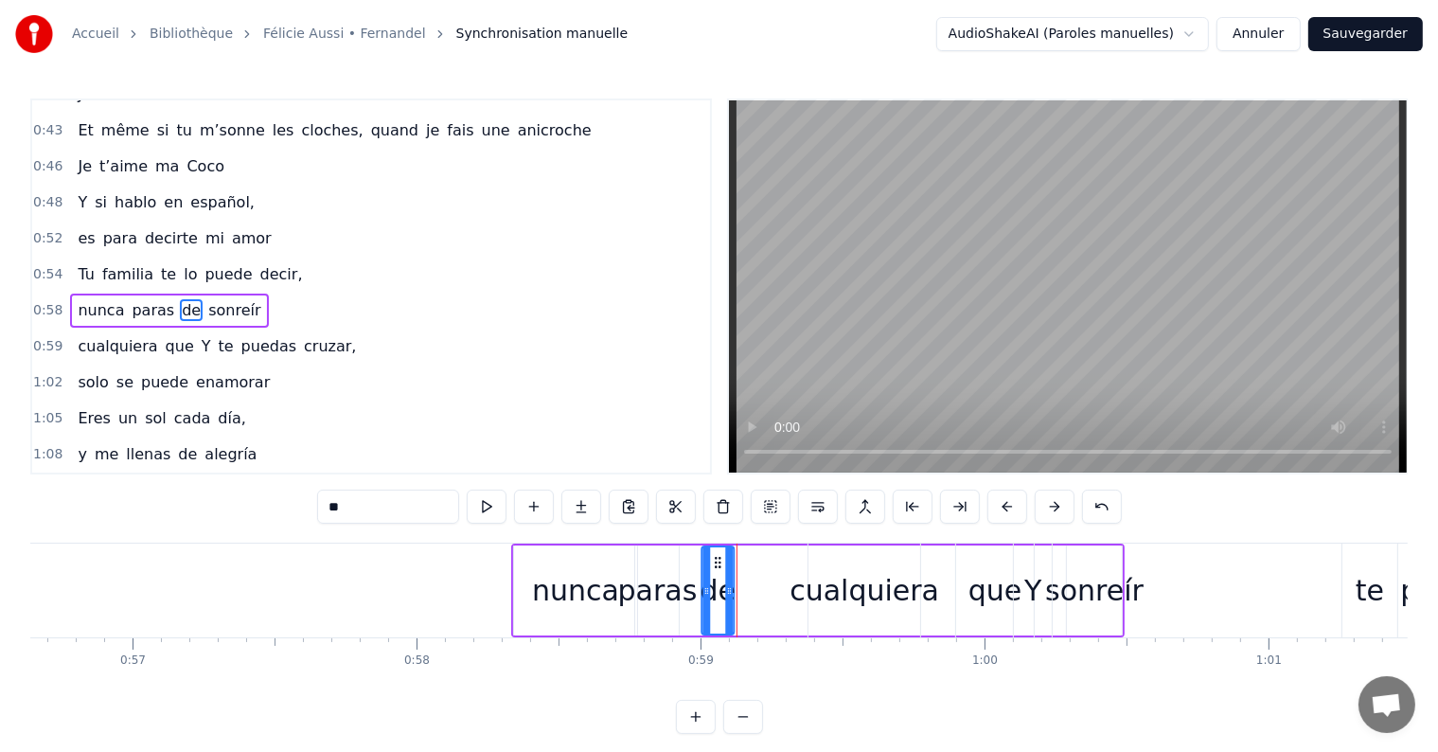
drag, startPoint x: 739, startPoint y: 558, endPoint x: 715, endPoint y: 558, distance: 24.6
click at [715, 558] on icon at bounding box center [717, 562] width 15 height 15
click at [837, 592] on div "cualquiera" at bounding box center [864, 590] width 150 height 43
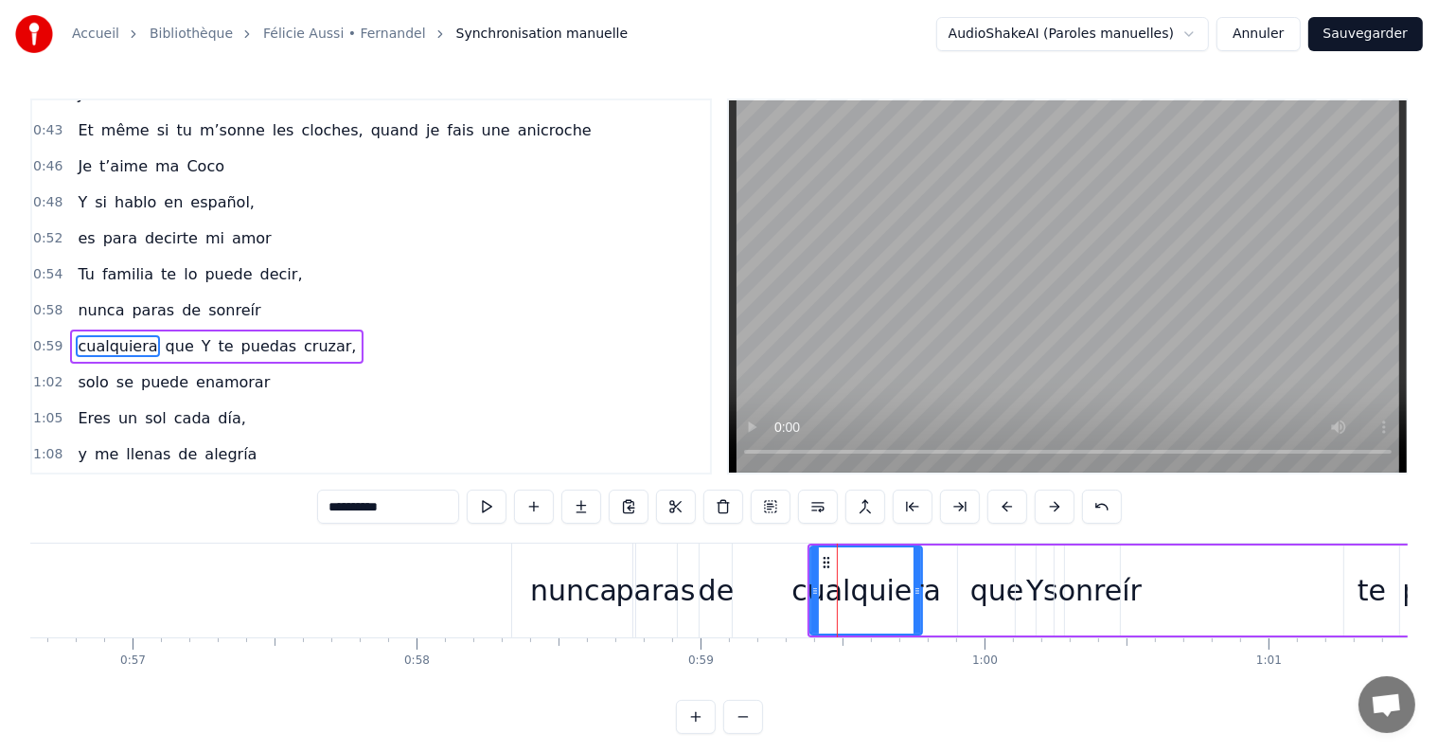
scroll to position [562, 0]
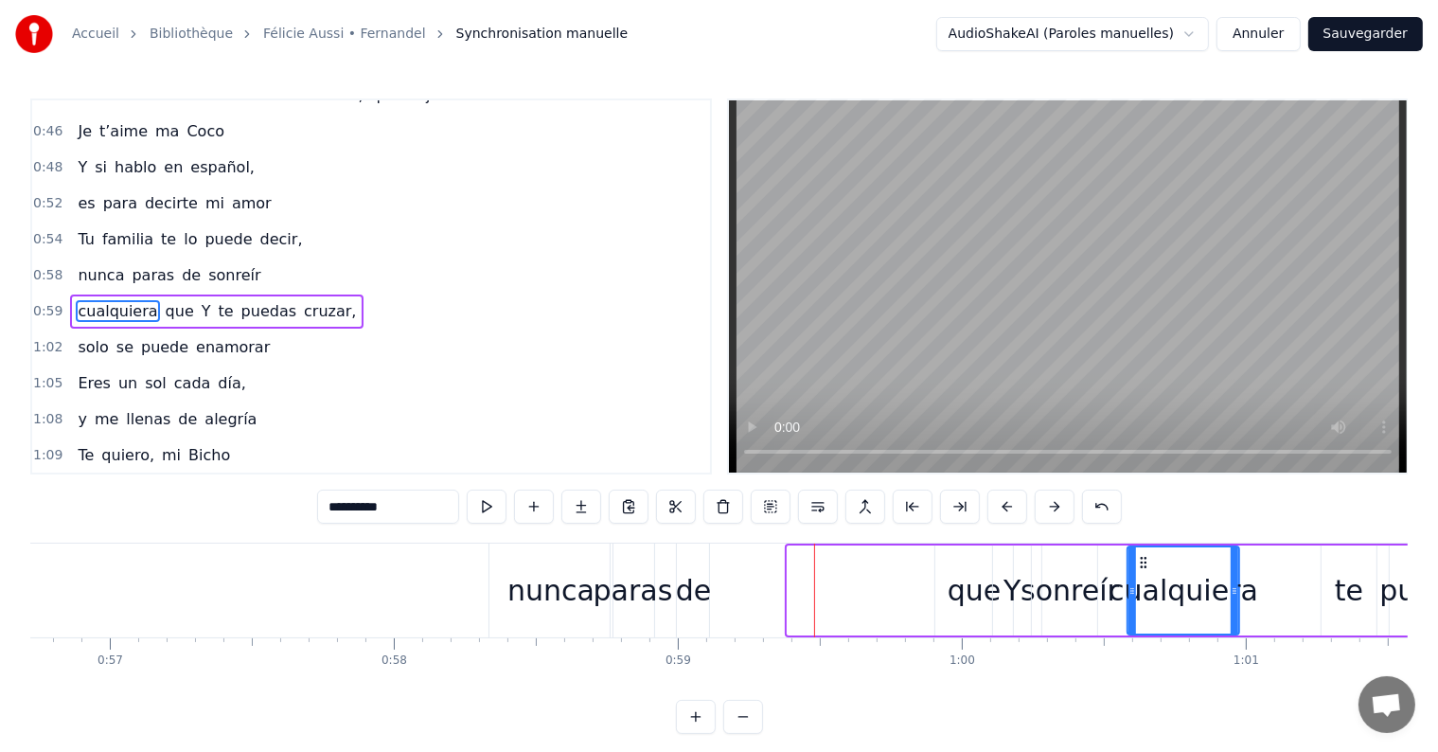
drag, startPoint x: 828, startPoint y: 560, endPoint x: 1161, endPoint y: 590, distance: 333.5
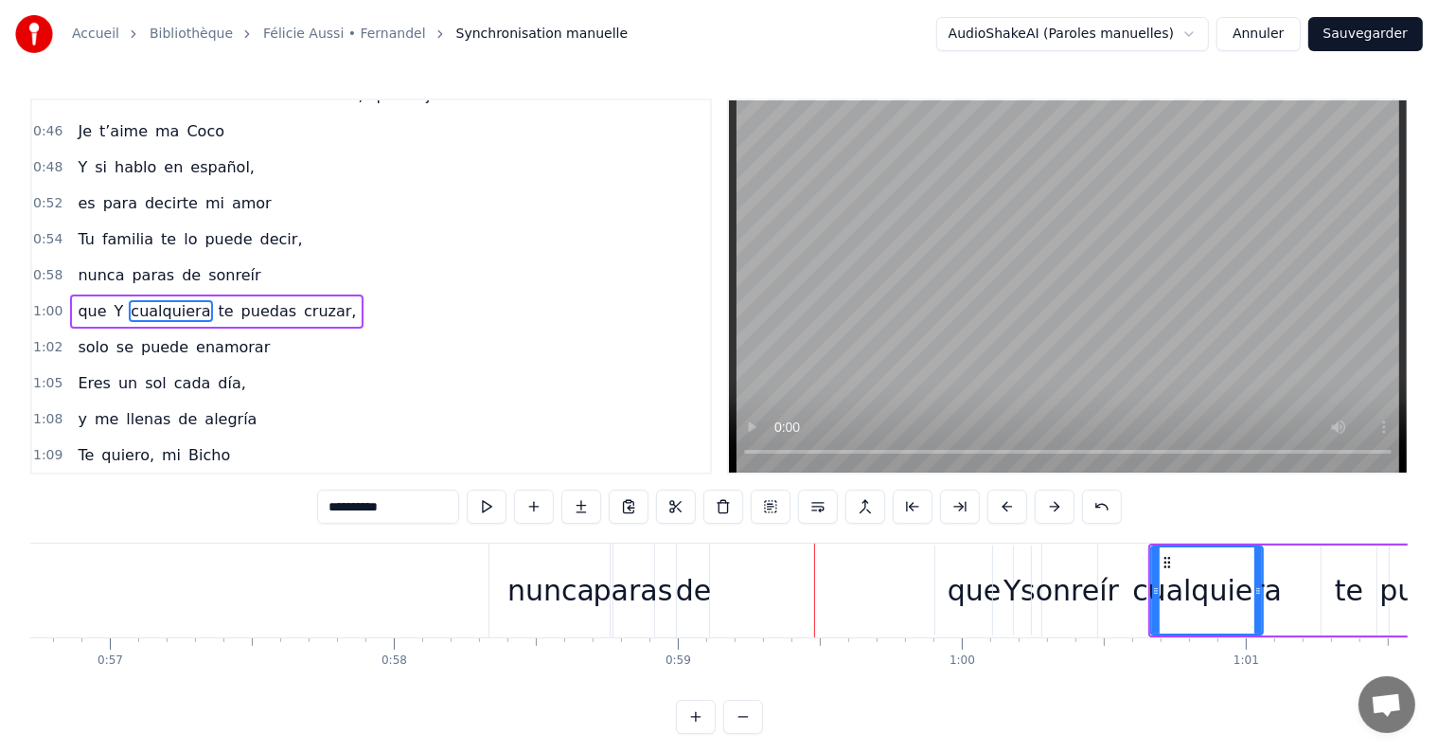
scroll to position [0, 16115]
click at [1055, 593] on div "sonreír" at bounding box center [1062, 590] width 98 height 43
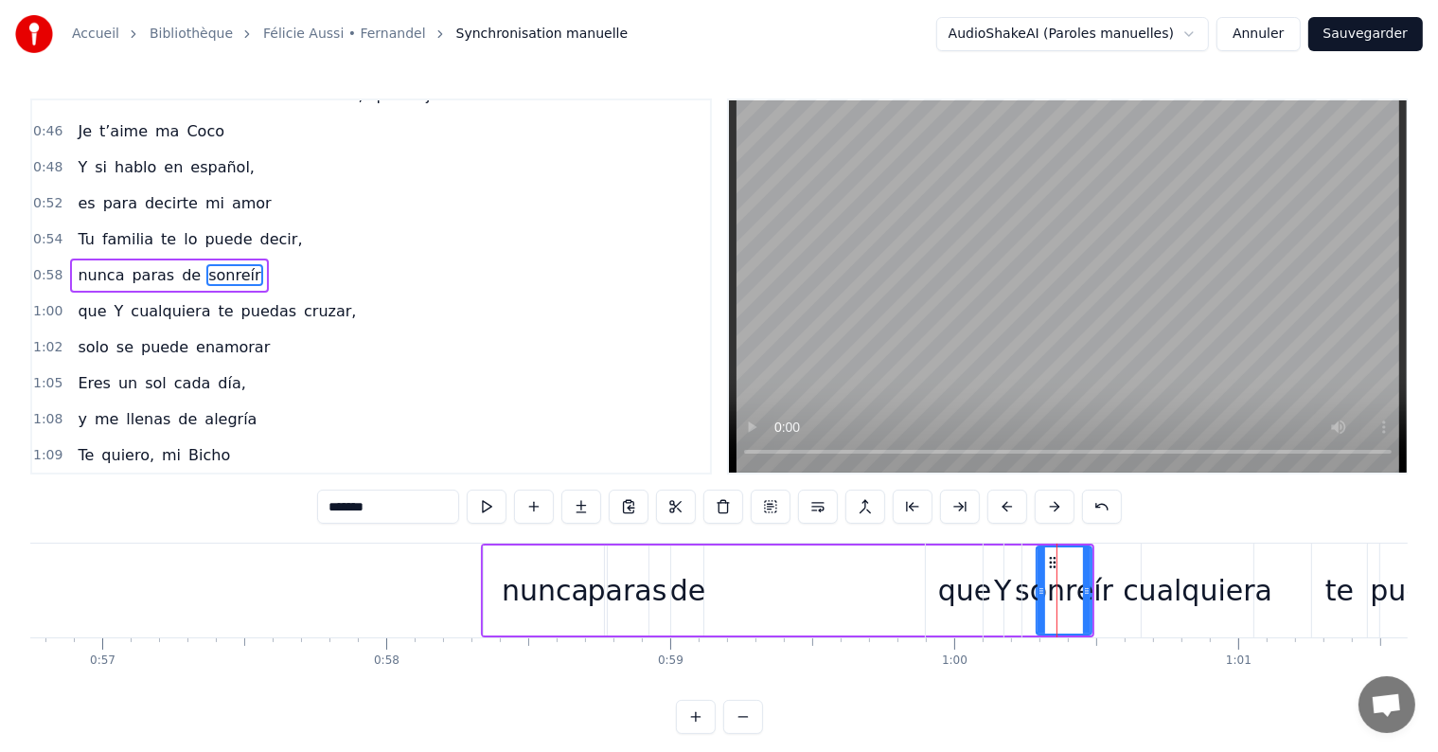
scroll to position [527, 0]
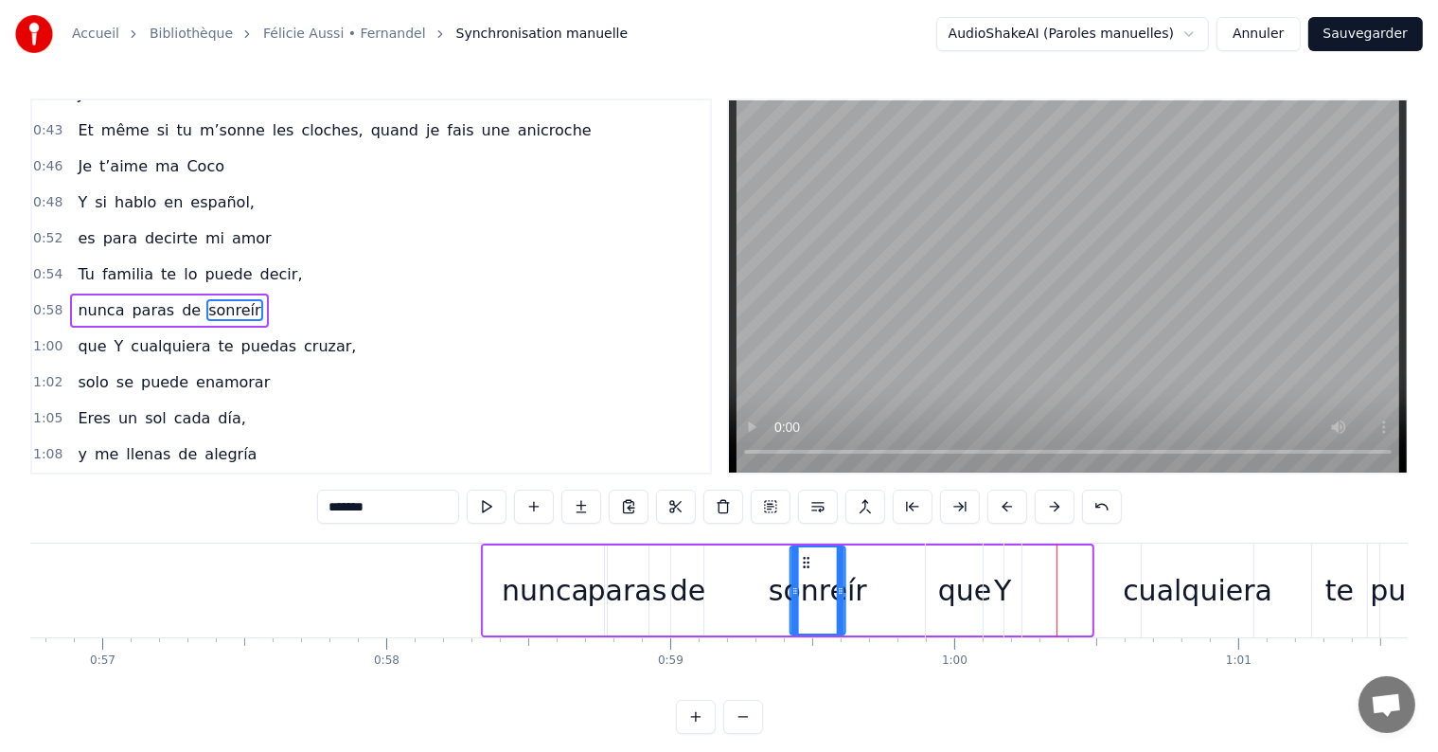
drag, startPoint x: 1049, startPoint y: 558, endPoint x: 803, endPoint y: 564, distance: 246.2
click at [803, 564] on icon at bounding box center [806, 562] width 15 height 15
click at [954, 598] on div "que" at bounding box center [965, 590] width 54 height 43
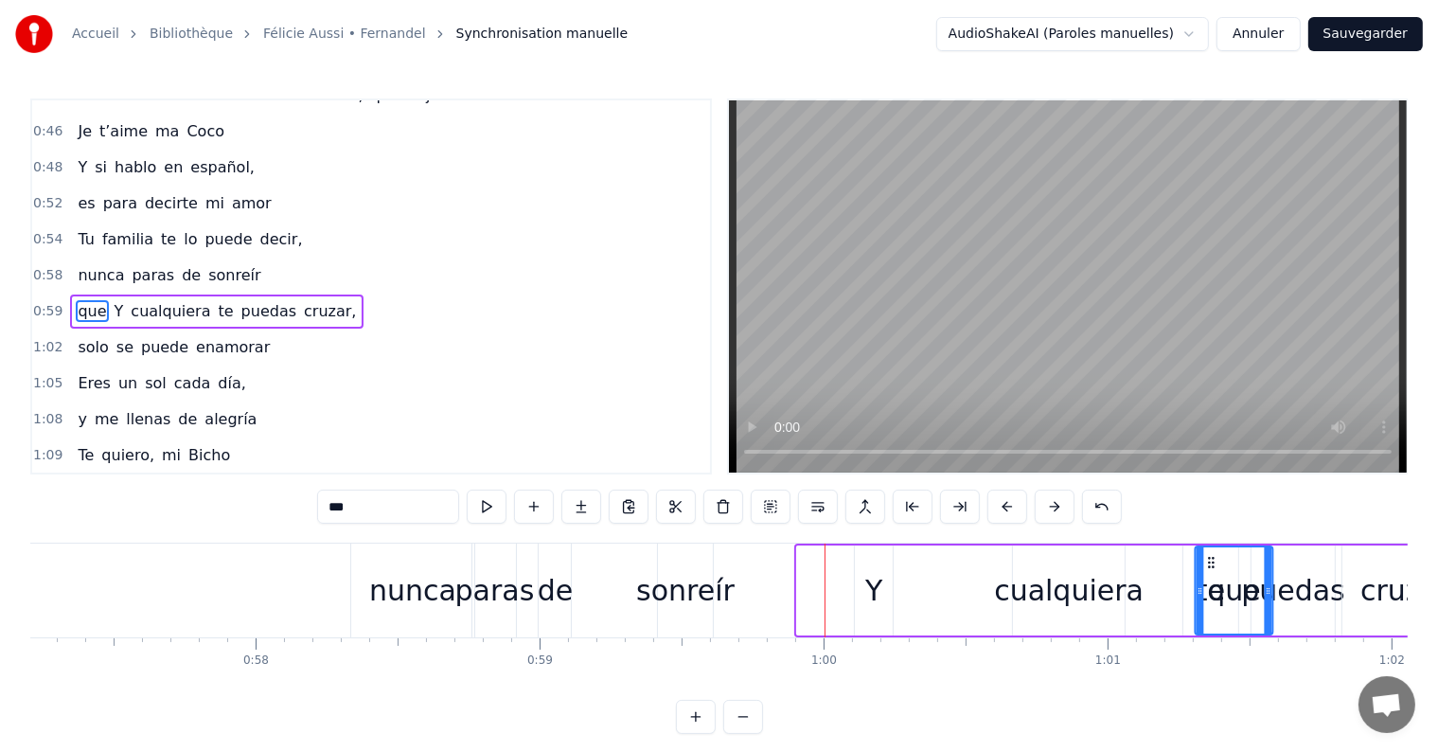
scroll to position [0, 16266]
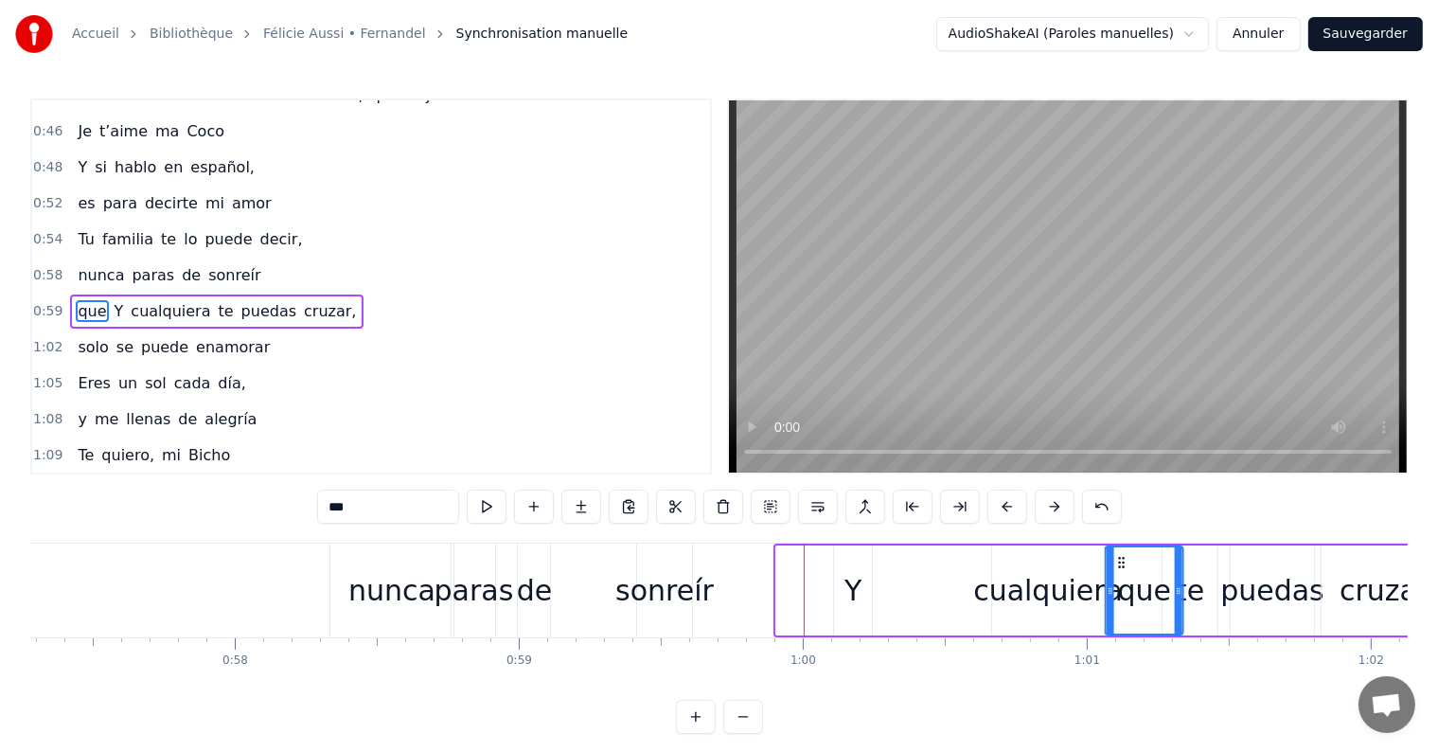
drag, startPoint x: 941, startPoint y: 556, endPoint x: 1119, endPoint y: 582, distance: 179.9
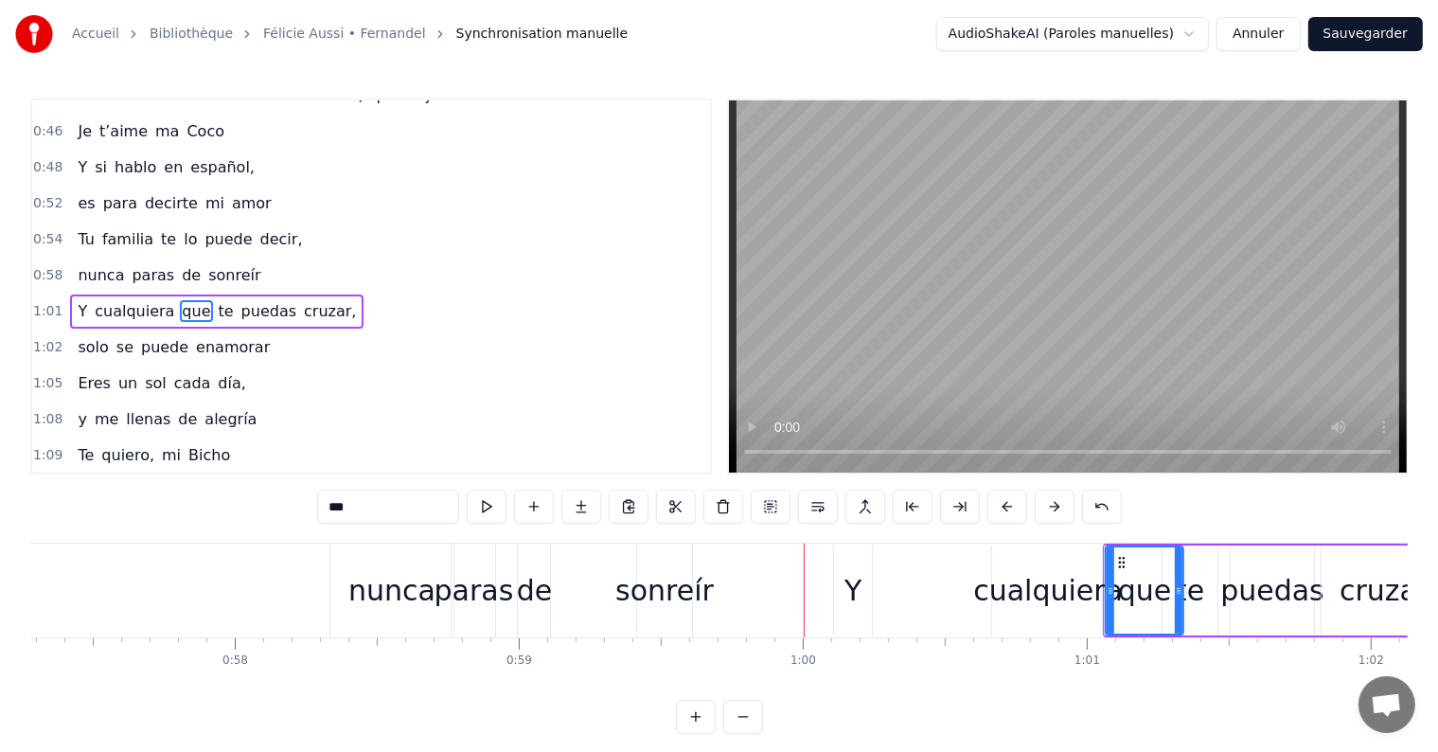
click at [848, 587] on div "Y" at bounding box center [852, 590] width 17 height 43
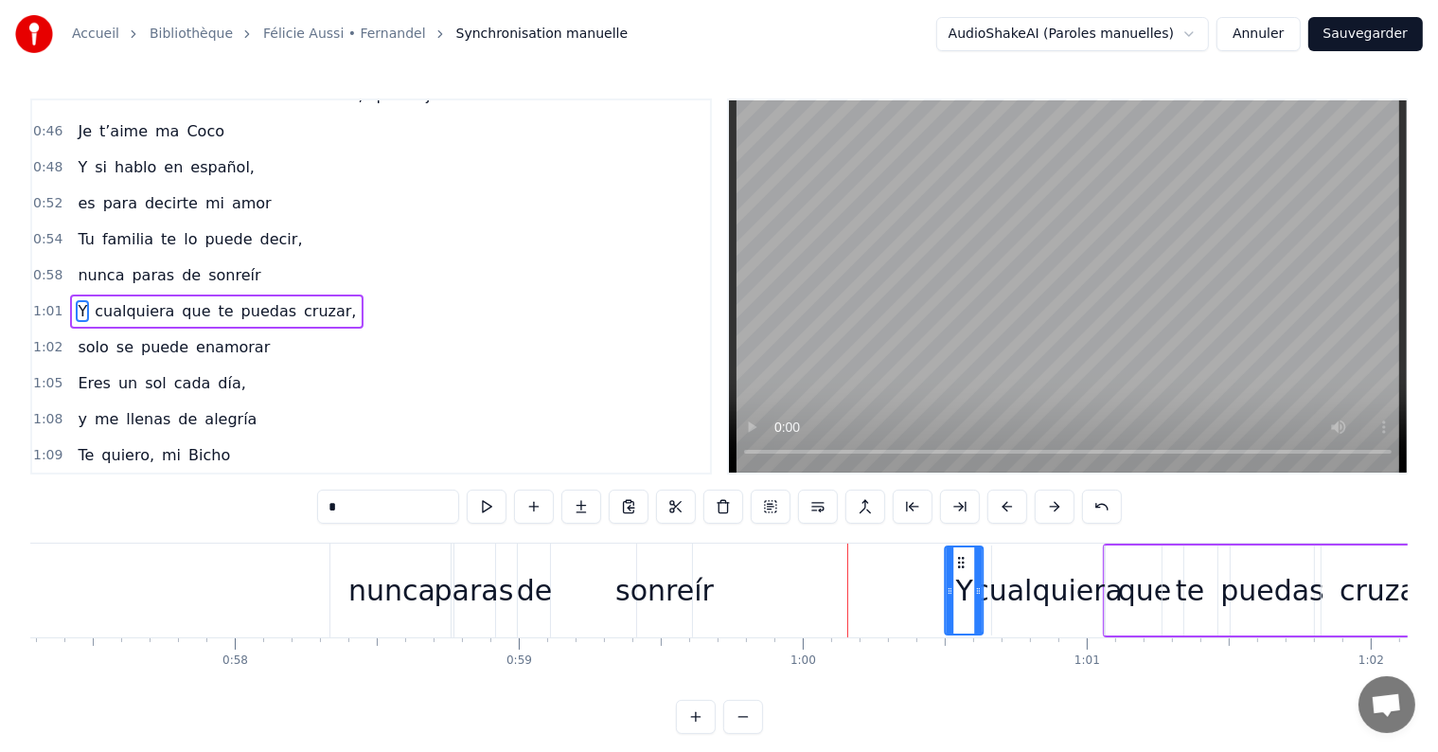
drag, startPoint x: 852, startPoint y: 553, endPoint x: 962, endPoint y: 562, distance: 110.2
click at [962, 562] on icon at bounding box center [961, 562] width 15 height 15
click at [673, 590] on div "sonreír" at bounding box center [664, 590] width 98 height 43
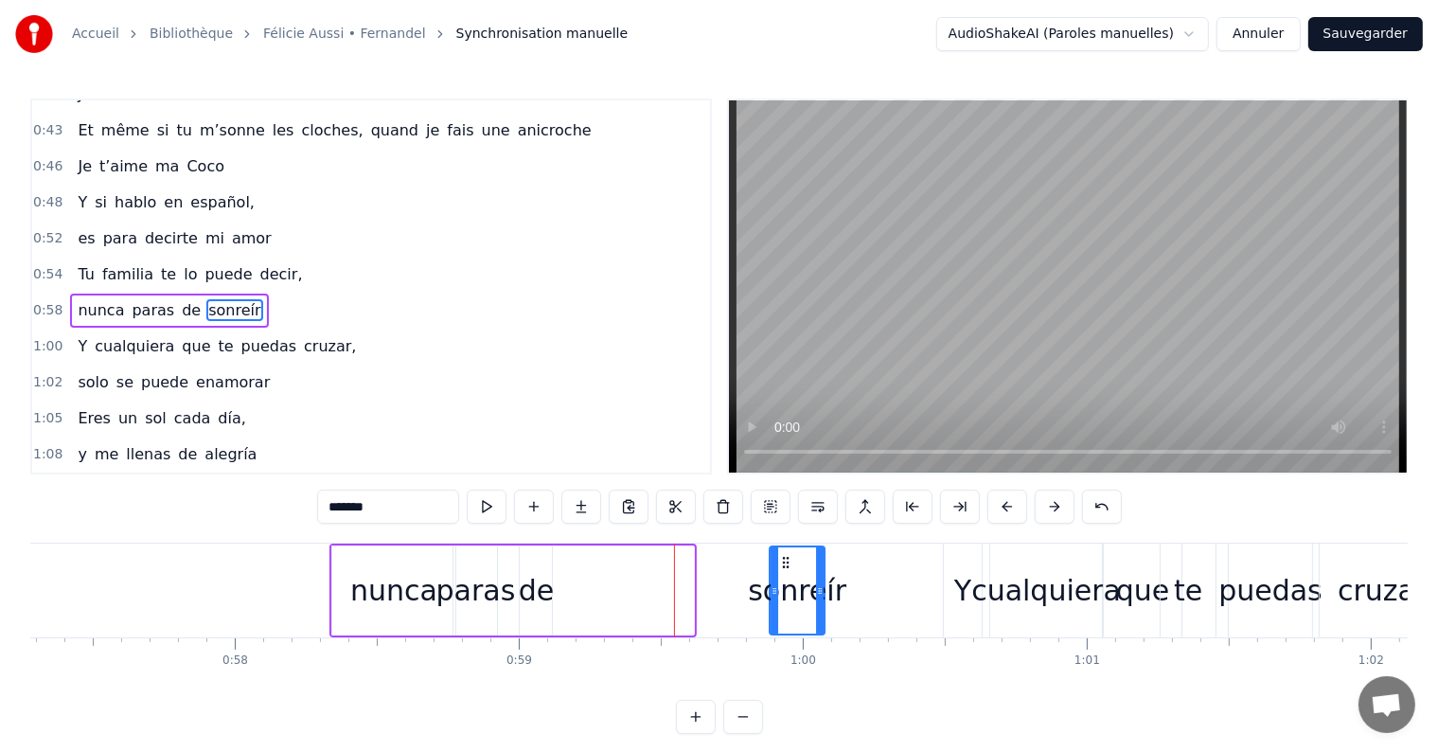
drag, startPoint x: 651, startPoint y: 554, endPoint x: 783, endPoint y: 561, distance: 131.8
click at [783, 561] on icon at bounding box center [785, 562] width 15 height 15
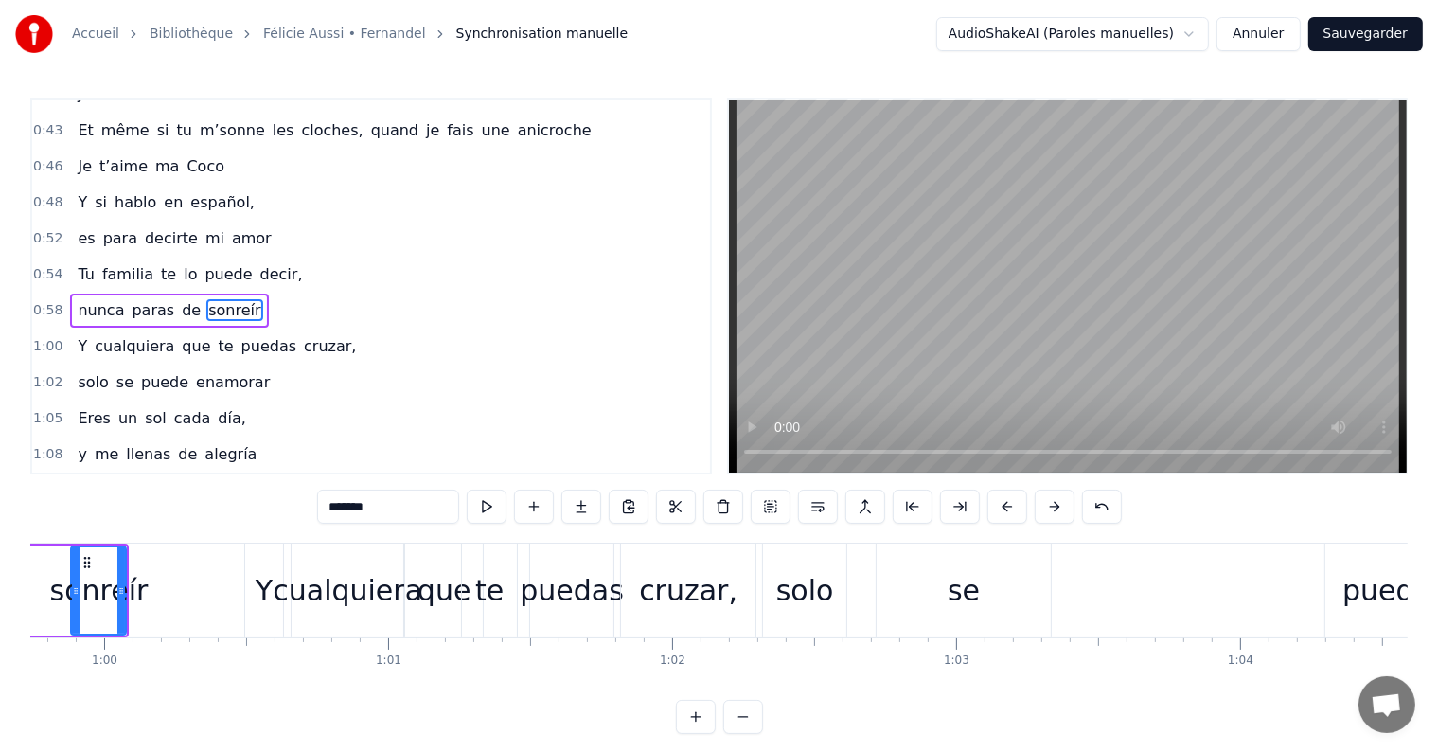
scroll to position [0, 16811]
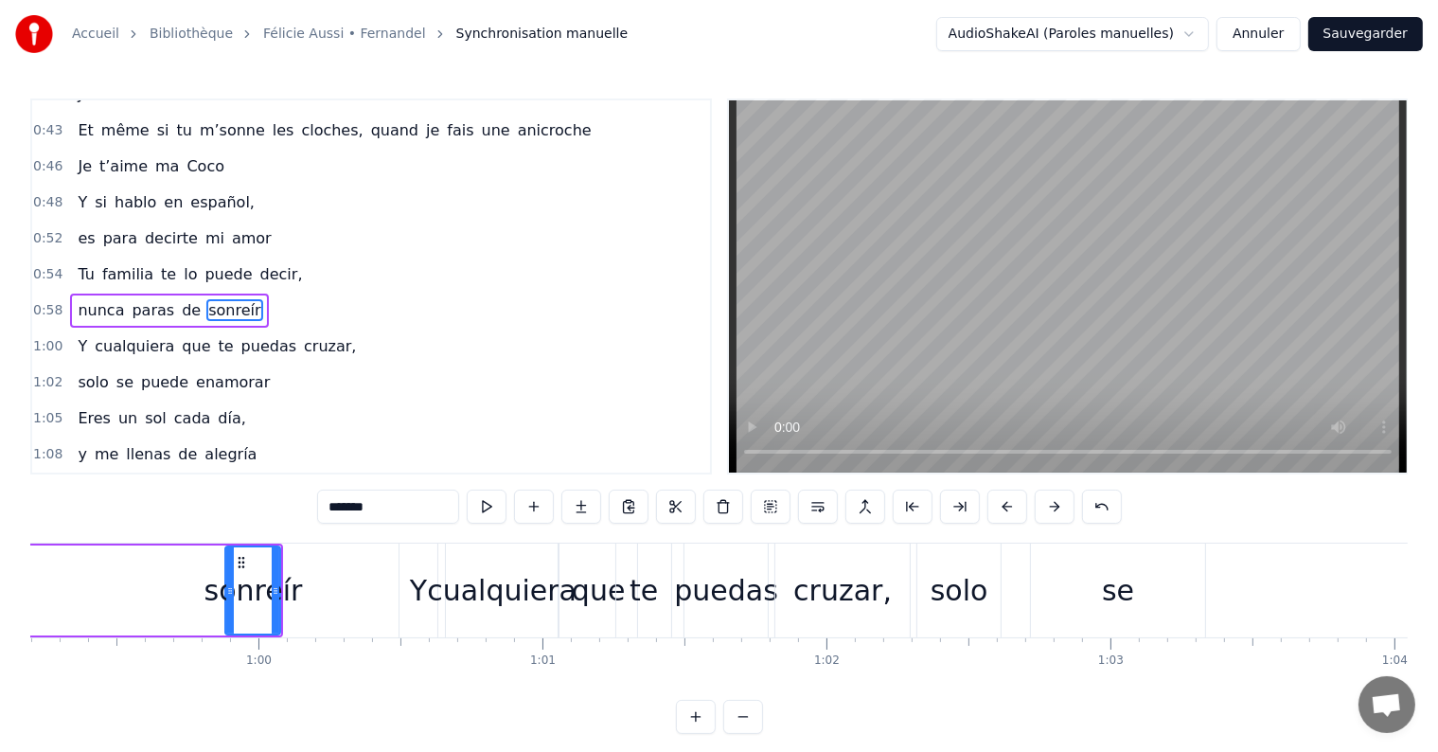
click at [239, 335] on span "puedas" at bounding box center [268, 346] width 59 height 22
type input "******"
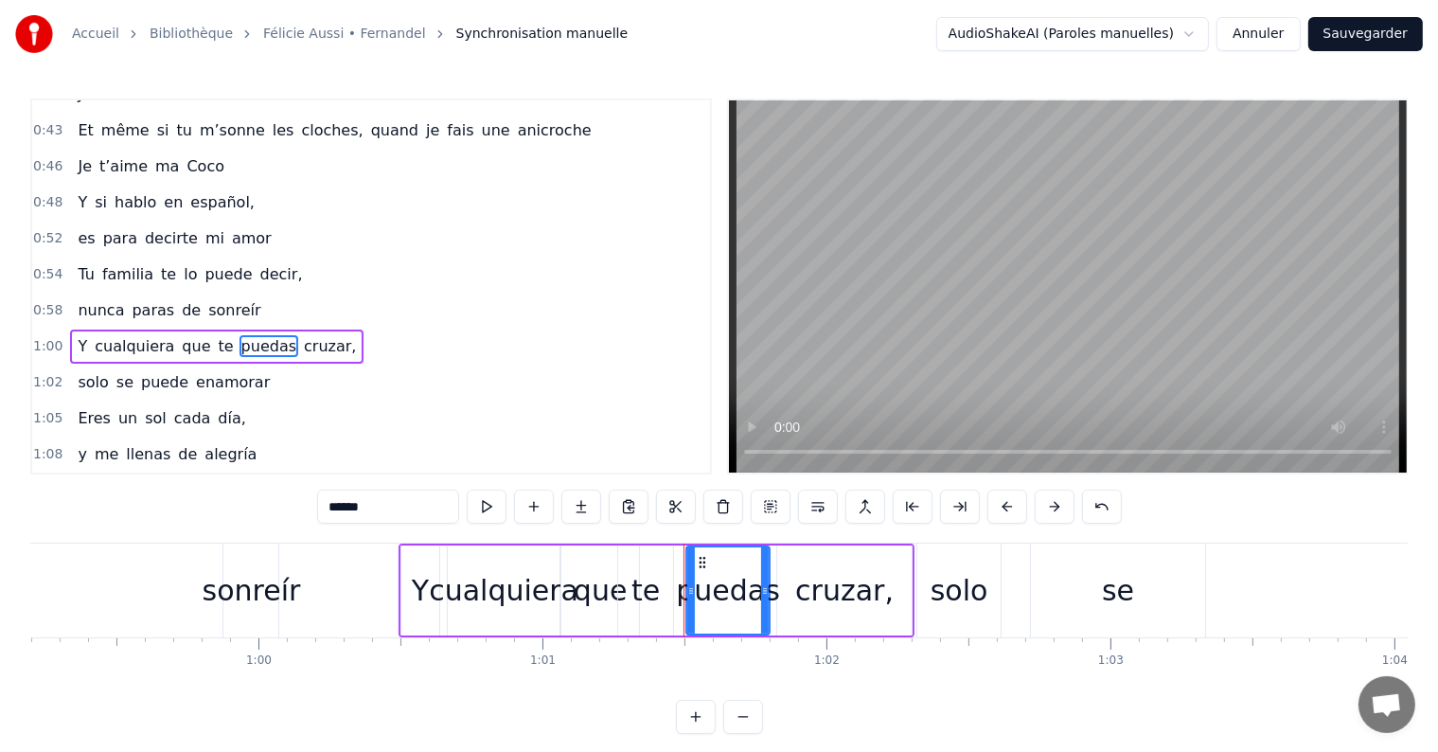
scroll to position [562, 0]
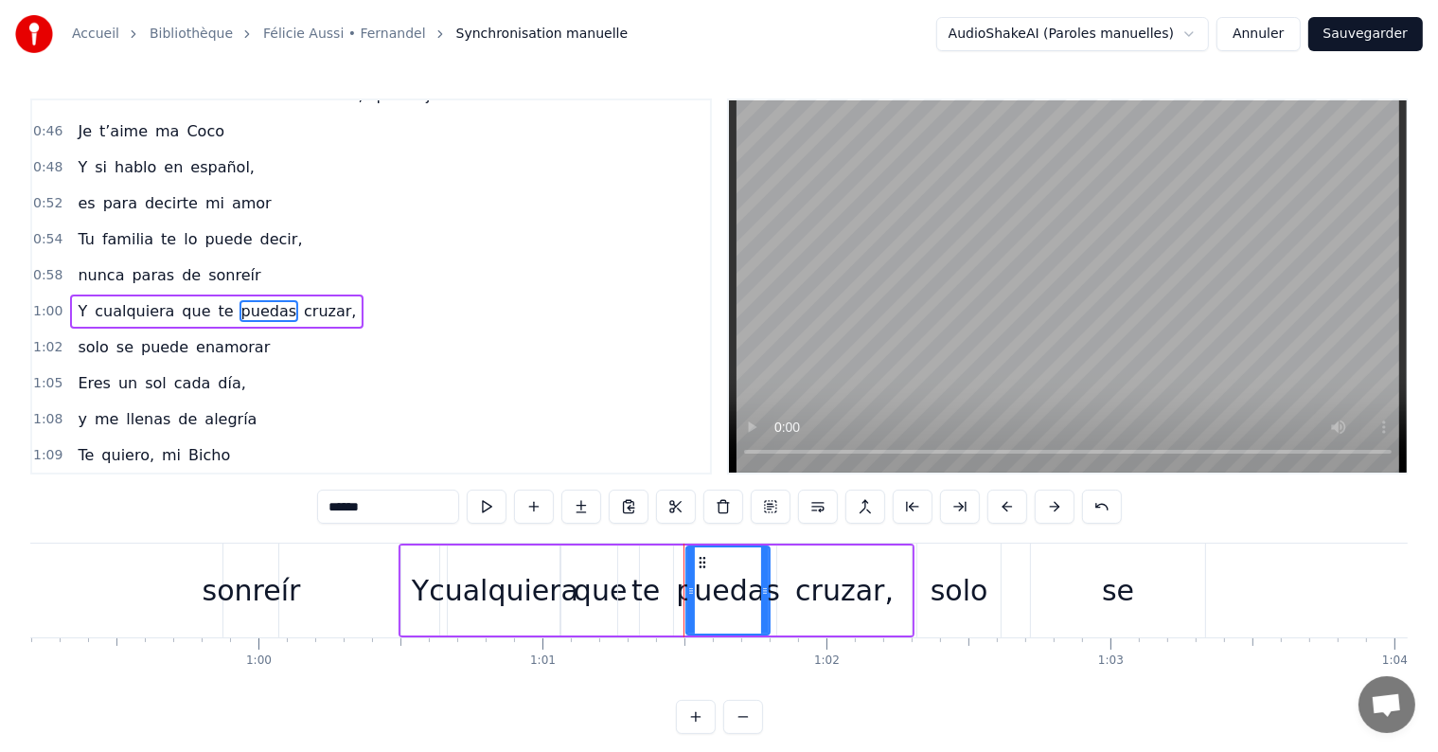
click at [182, 297] on div "Y cualquiera que te puedas cruzar," at bounding box center [216, 311] width 293 height 34
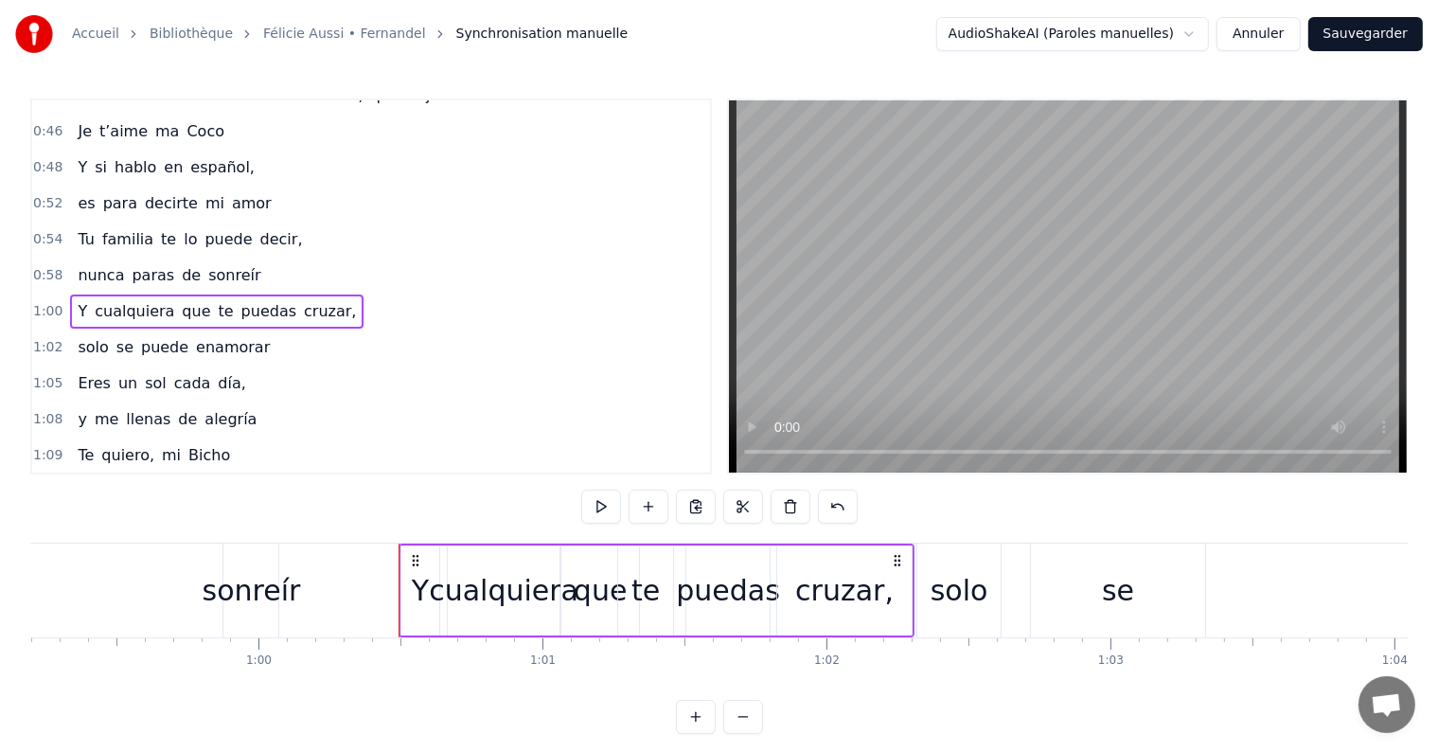
click at [1125, 599] on div "se" at bounding box center [1118, 590] width 32 height 43
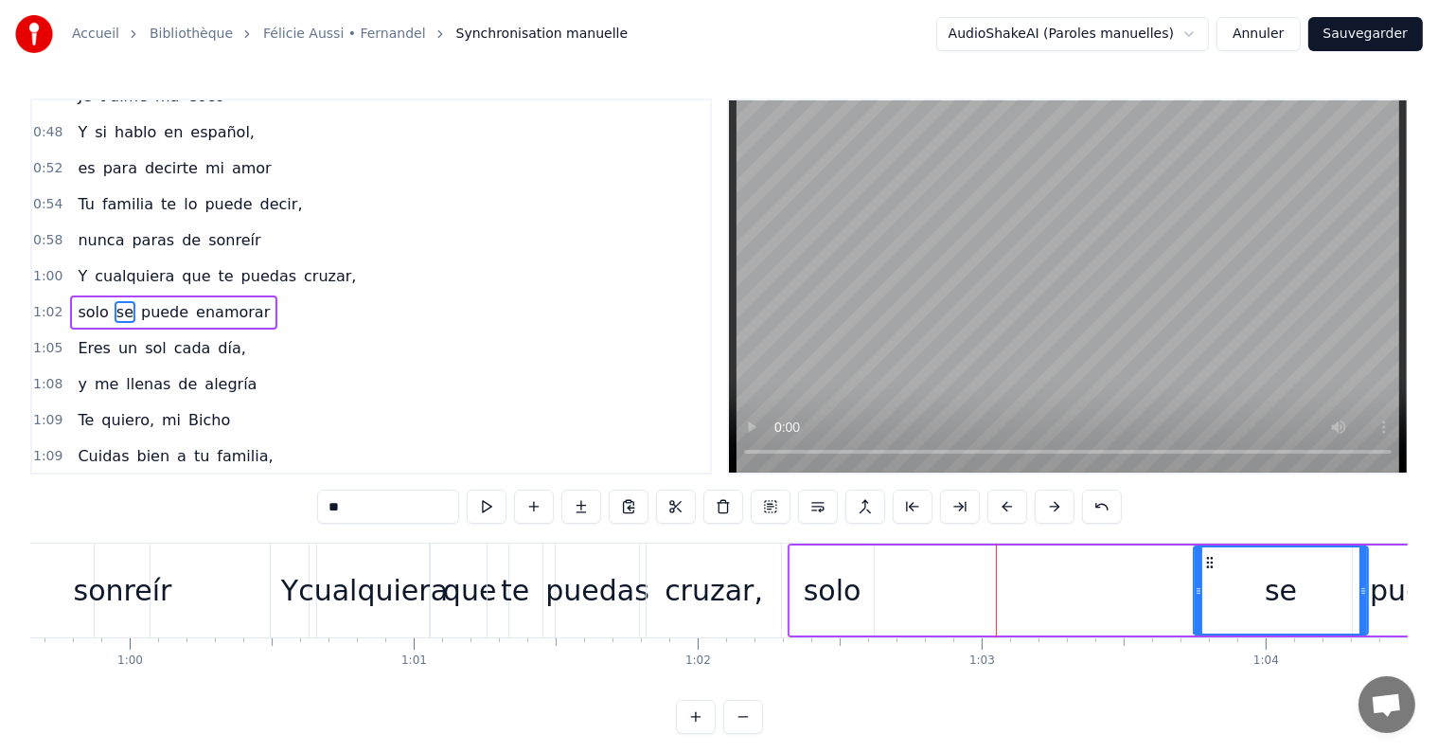
drag, startPoint x: 1049, startPoint y: 558, endPoint x: 1193, endPoint y: 564, distance: 144.0
click at [1203, 564] on icon at bounding box center [1210, 562] width 15 height 15
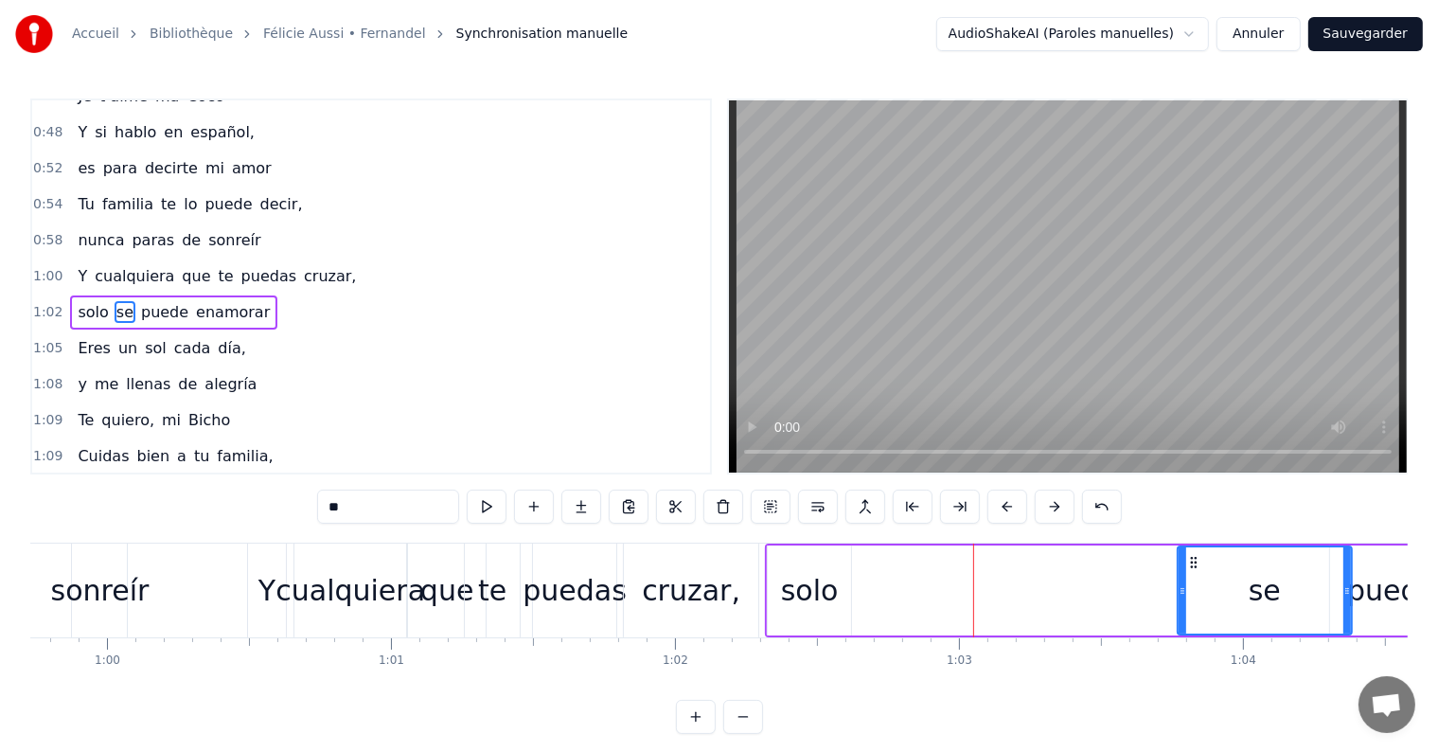
click at [809, 583] on div "solo" at bounding box center [810, 590] width 58 height 43
type input "****"
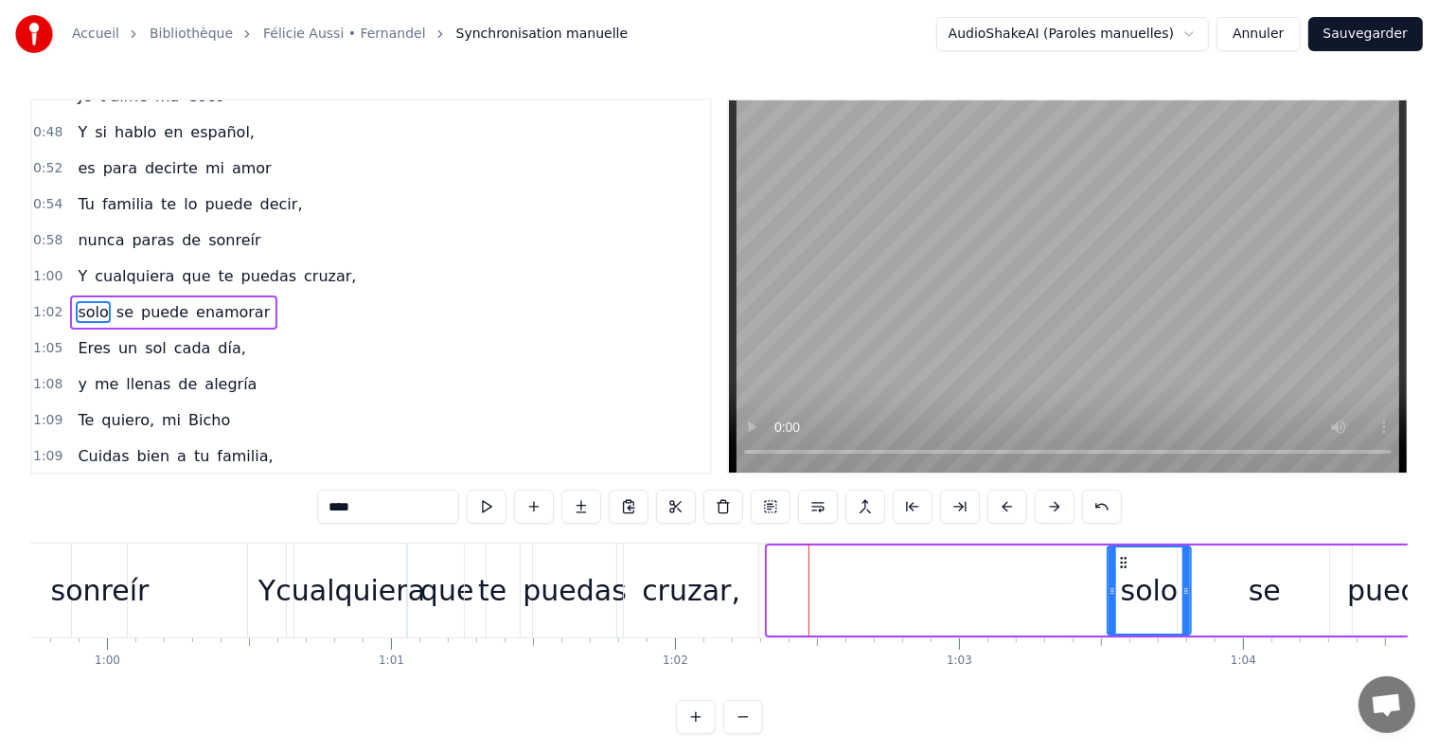
drag, startPoint x: 784, startPoint y: 557, endPoint x: 1125, endPoint y: 589, distance: 342.3
click at [1125, 589] on div "solo" at bounding box center [1148, 590] width 81 height 86
click at [159, 264] on div "Y cualquiera que te puedas cruzar," at bounding box center [216, 276] width 293 height 34
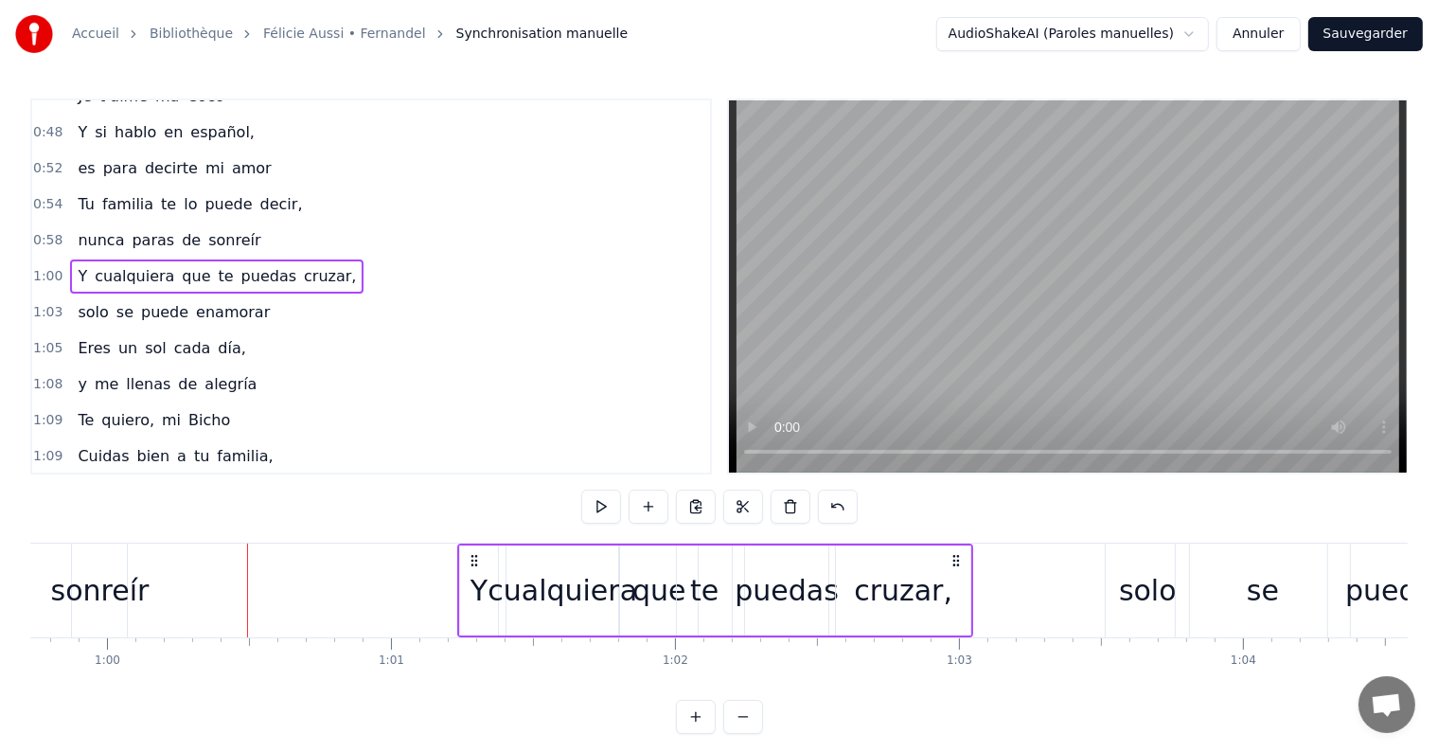
drag, startPoint x: 261, startPoint y: 558, endPoint x: 472, endPoint y: 578, distance: 212.0
click at [472, 578] on div "Y cualquiera que te puedas cruzar," at bounding box center [715, 590] width 516 height 94
click at [958, 557] on icon at bounding box center [956, 560] width 15 height 15
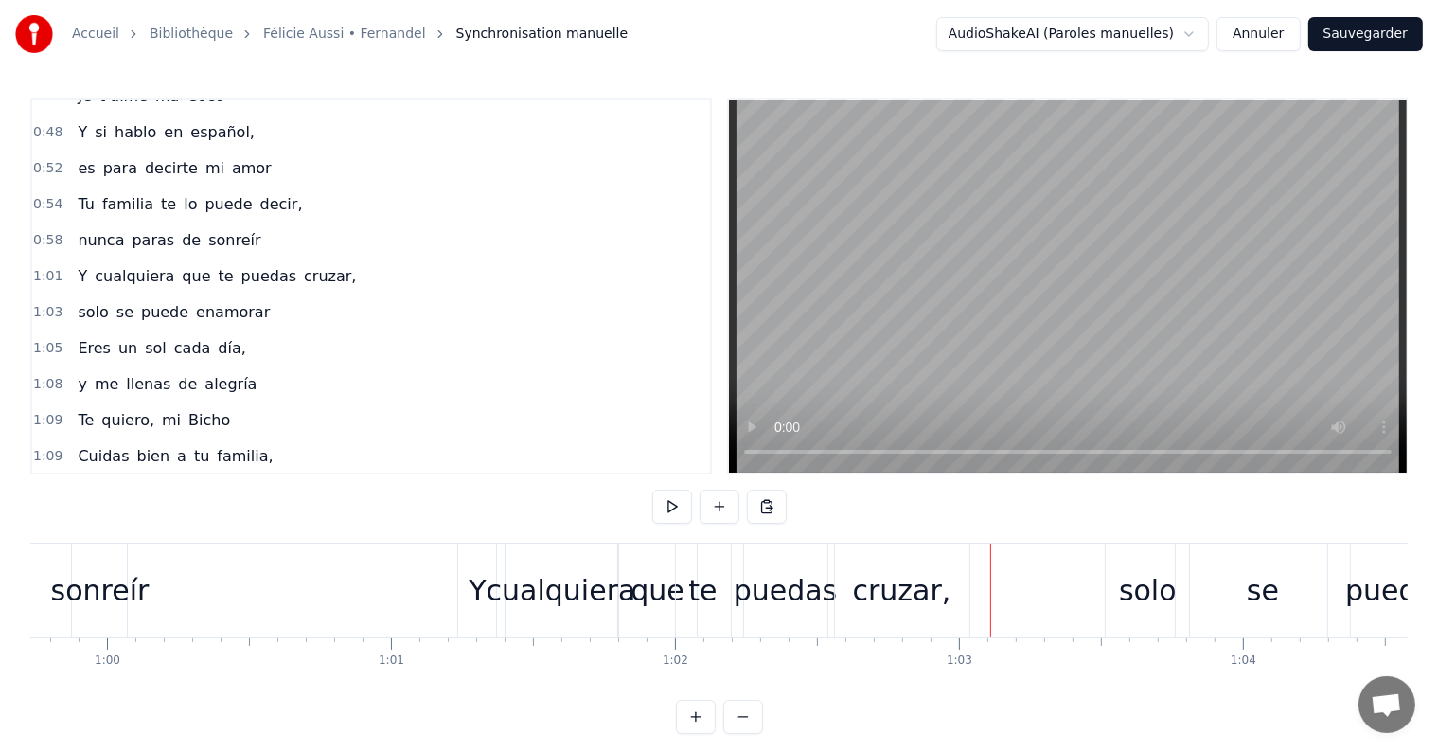
click at [921, 585] on div "cruzar," at bounding box center [902, 590] width 98 height 43
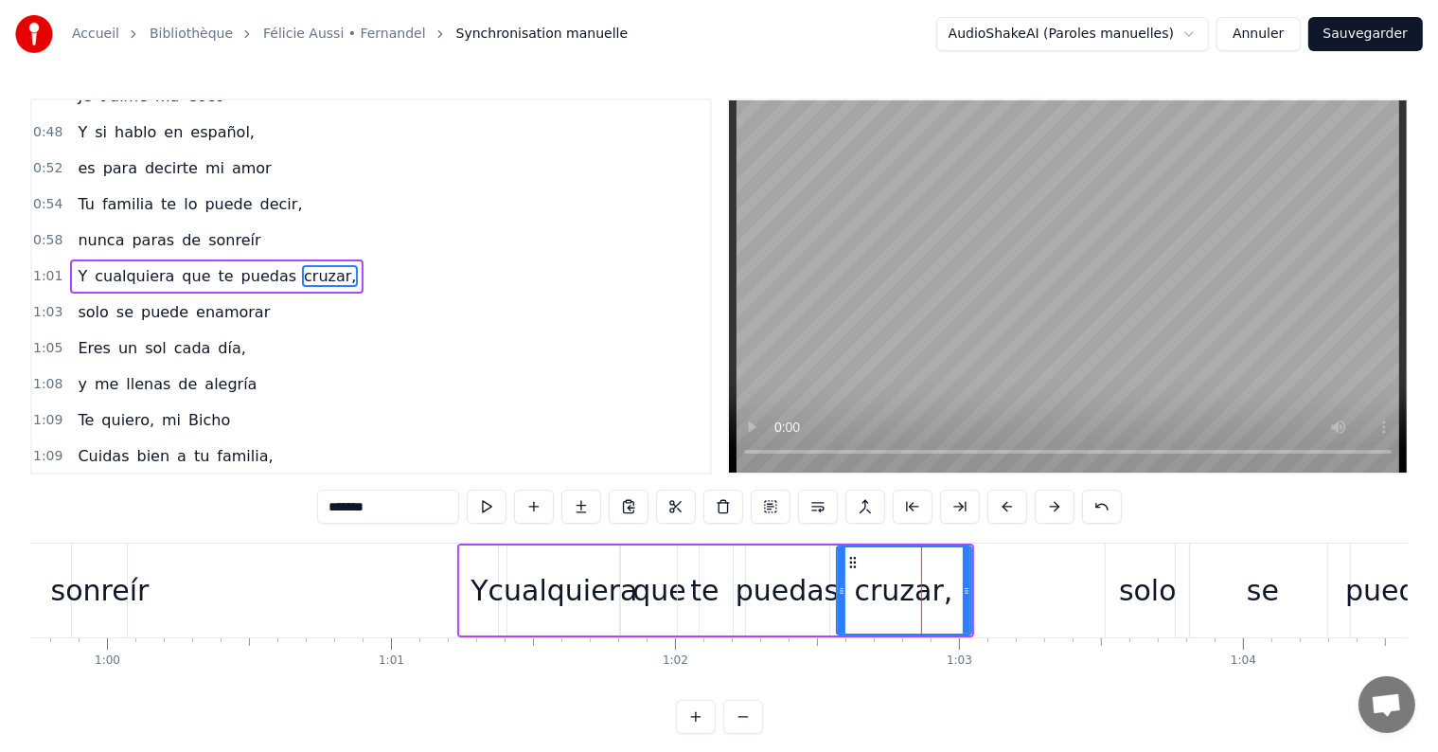
scroll to position [562, 0]
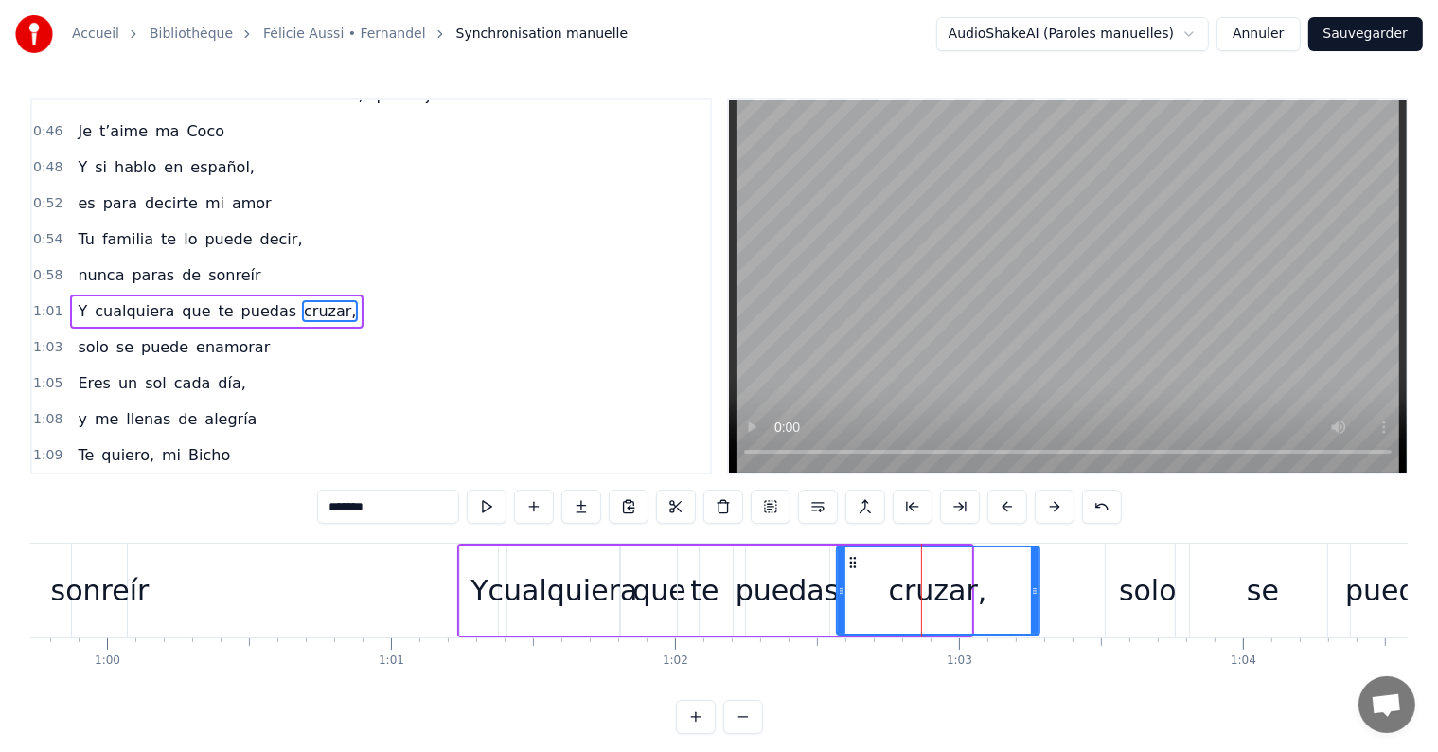
drag, startPoint x: 962, startPoint y: 590, endPoint x: 1030, endPoint y: 590, distance: 68.2
click at [1031, 590] on icon at bounding box center [1035, 590] width 8 height 15
drag, startPoint x: 841, startPoint y: 588, endPoint x: 881, endPoint y: 594, distance: 41.1
click at [881, 594] on icon at bounding box center [882, 590] width 8 height 15
click at [806, 596] on div "puedas" at bounding box center [788, 590] width 104 height 43
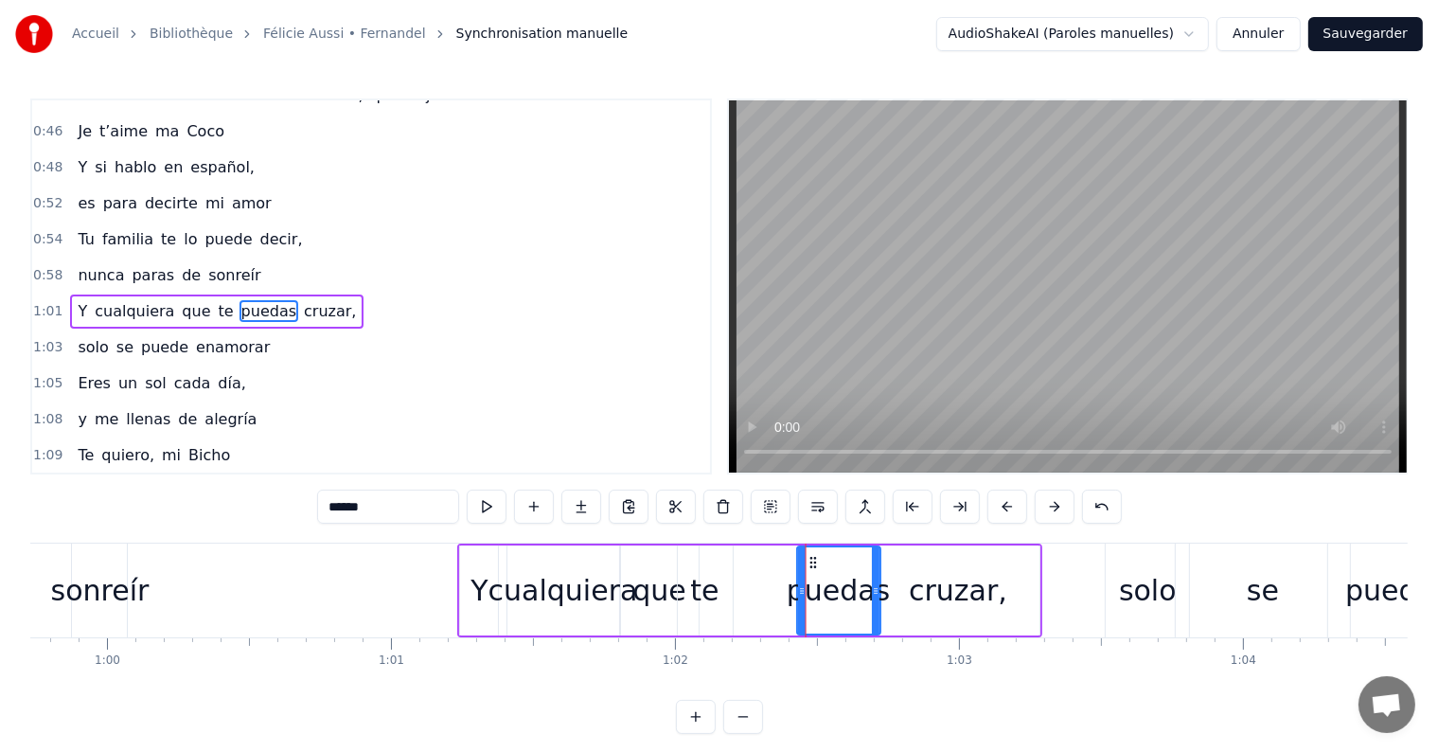
drag, startPoint x: 758, startPoint y: 559, endPoint x: 810, endPoint y: 564, distance: 52.3
click at [810, 564] on icon at bounding box center [813, 562] width 15 height 15
click at [717, 580] on div "te" at bounding box center [705, 590] width 55 height 90
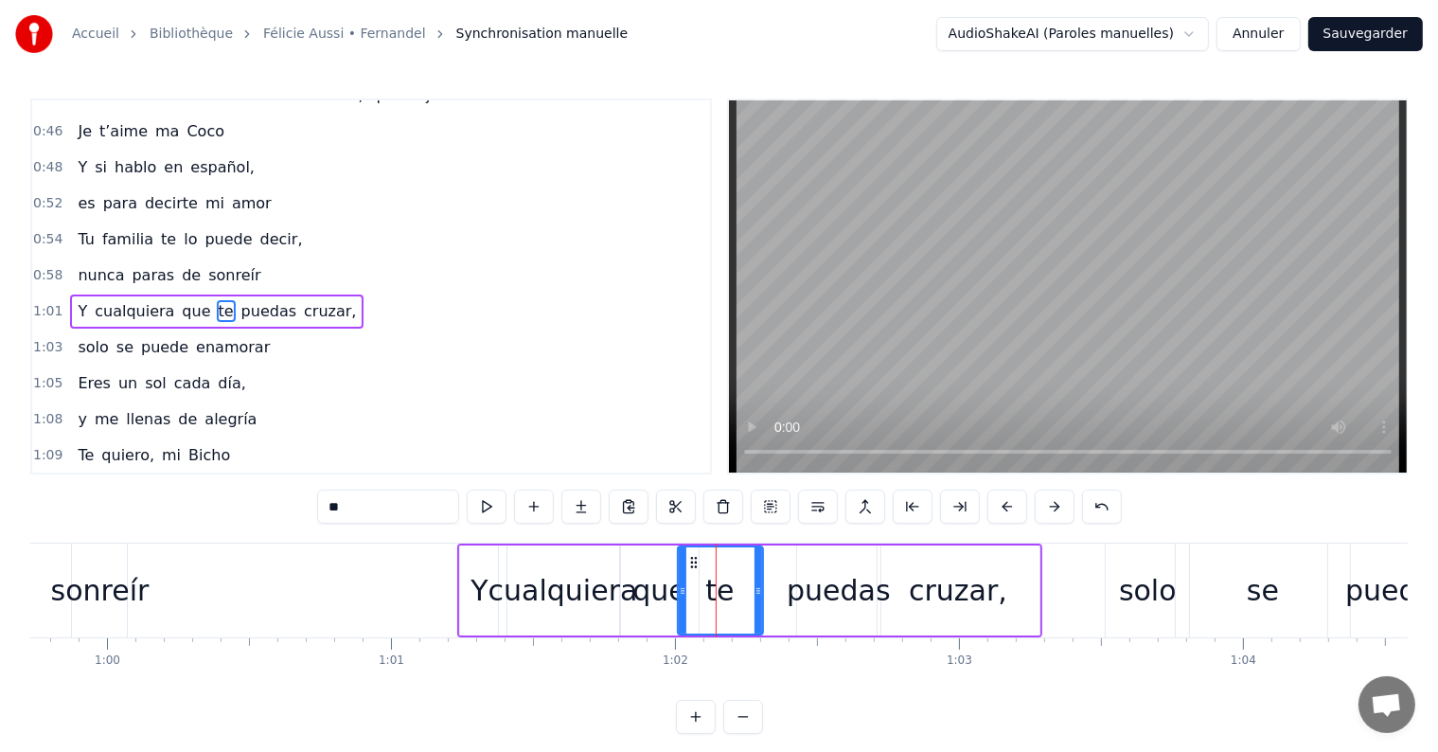
drag, startPoint x: 733, startPoint y: 587, endPoint x: 759, endPoint y: 588, distance: 26.5
click at [759, 588] on icon at bounding box center [758, 590] width 8 height 15
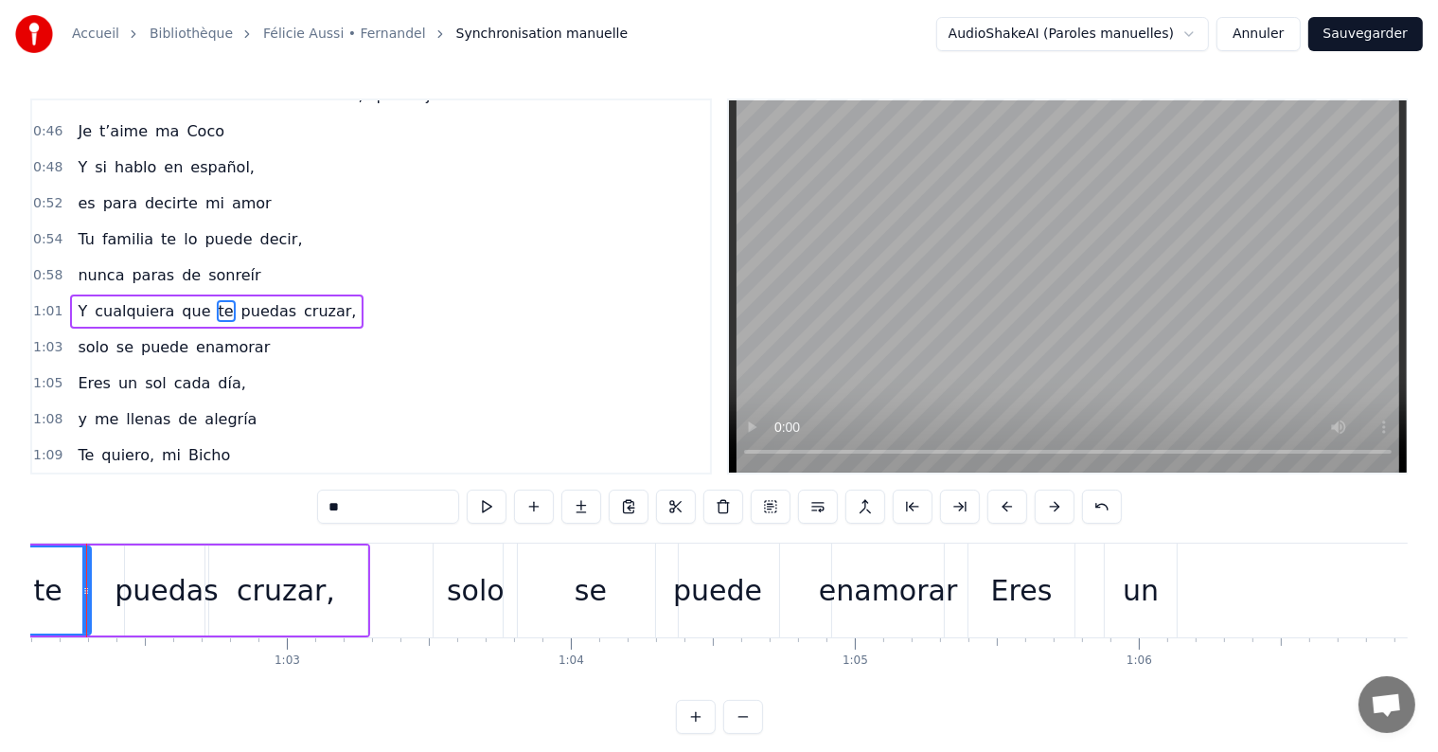
scroll to position [0, 17712]
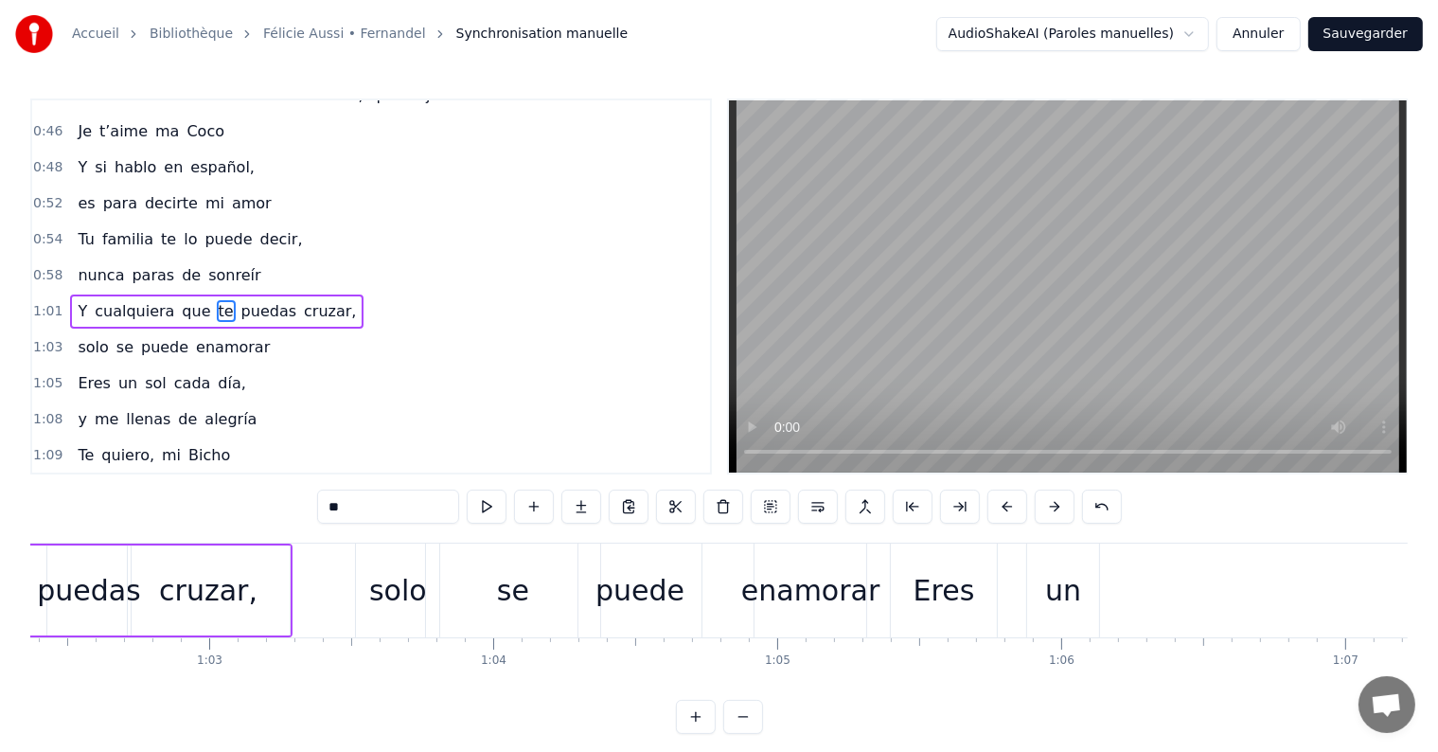
click at [1072, 594] on div "un" at bounding box center [1063, 590] width 36 height 43
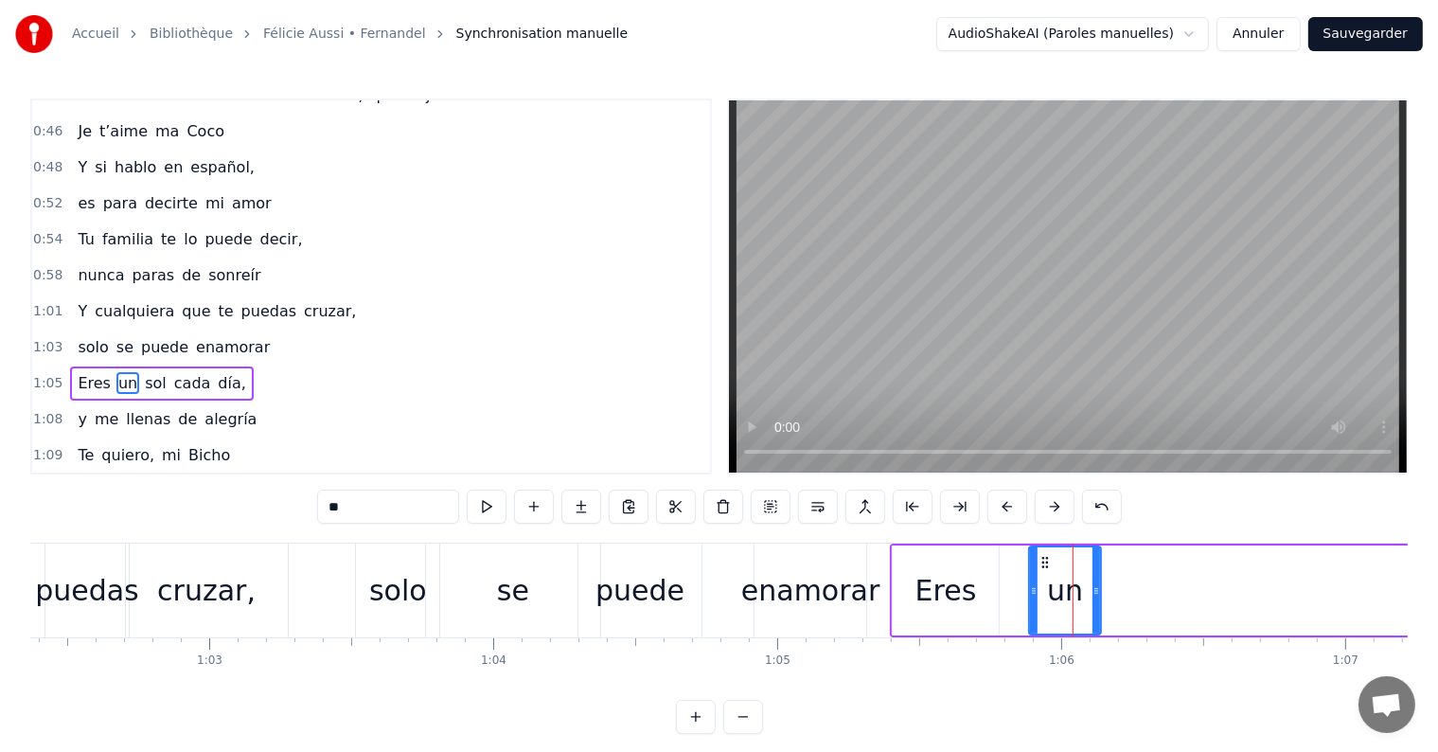
scroll to position [632, 0]
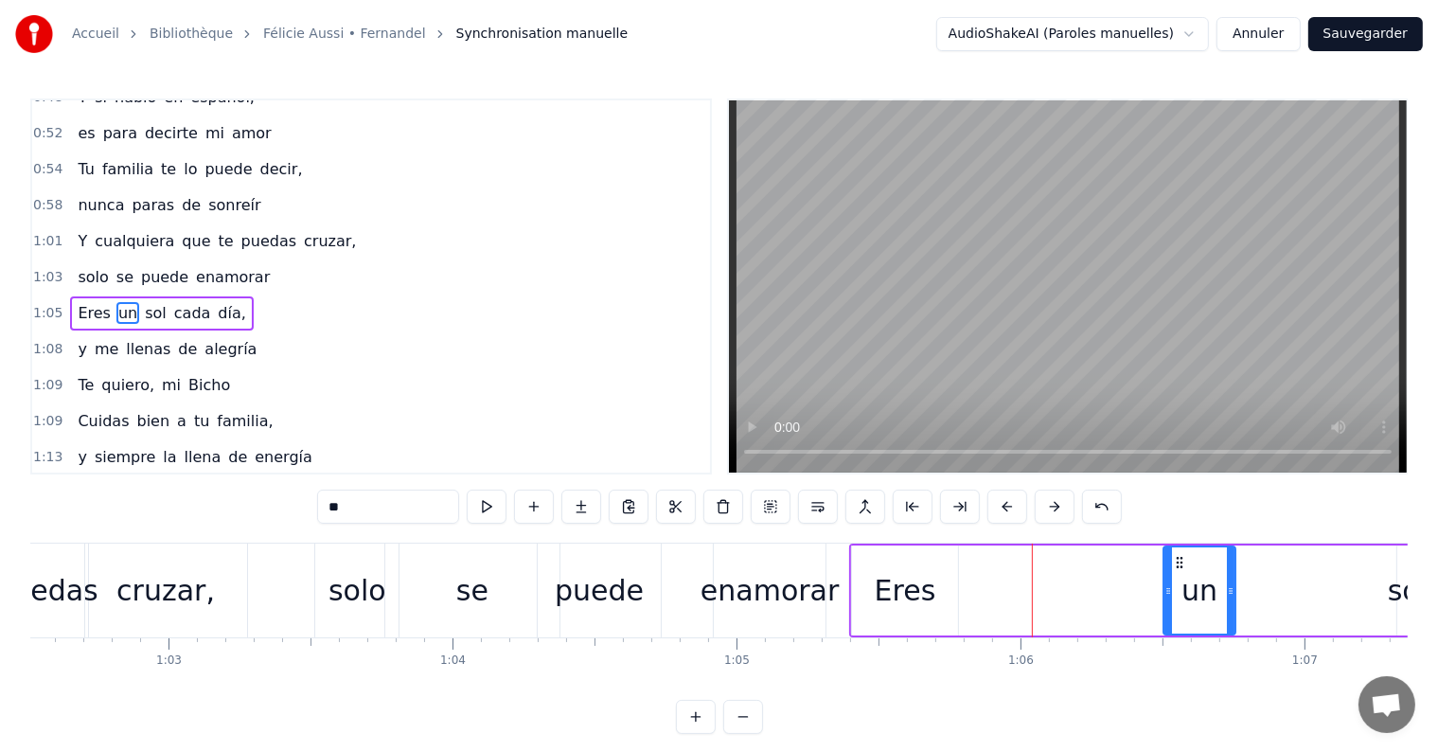
drag, startPoint x: 1043, startPoint y: 564, endPoint x: 1182, endPoint y: 568, distance: 139.2
click at [1182, 568] on div "un" at bounding box center [1200, 590] width 70 height 86
click at [882, 583] on div "Eres" at bounding box center [898, 590] width 62 height 43
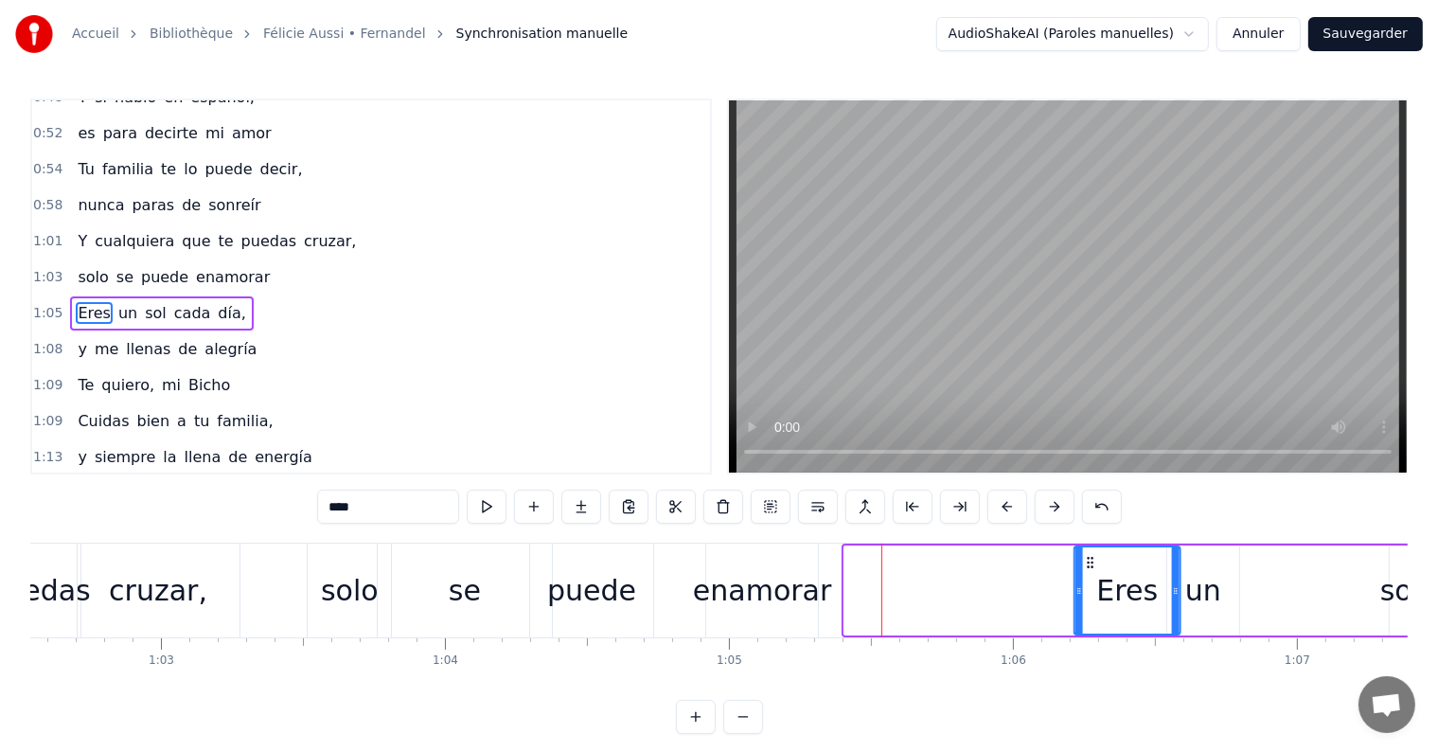
drag, startPoint x: 859, startPoint y: 558, endPoint x: 1089, endPoint y: 580, distance: 231.1
click at [1089, 580] on div "Eres" at bounding box center [1127, 590] width 104 height 86
click at [1219, 606] on div "un" at bounding box center [1203, 590] width 72 height 90
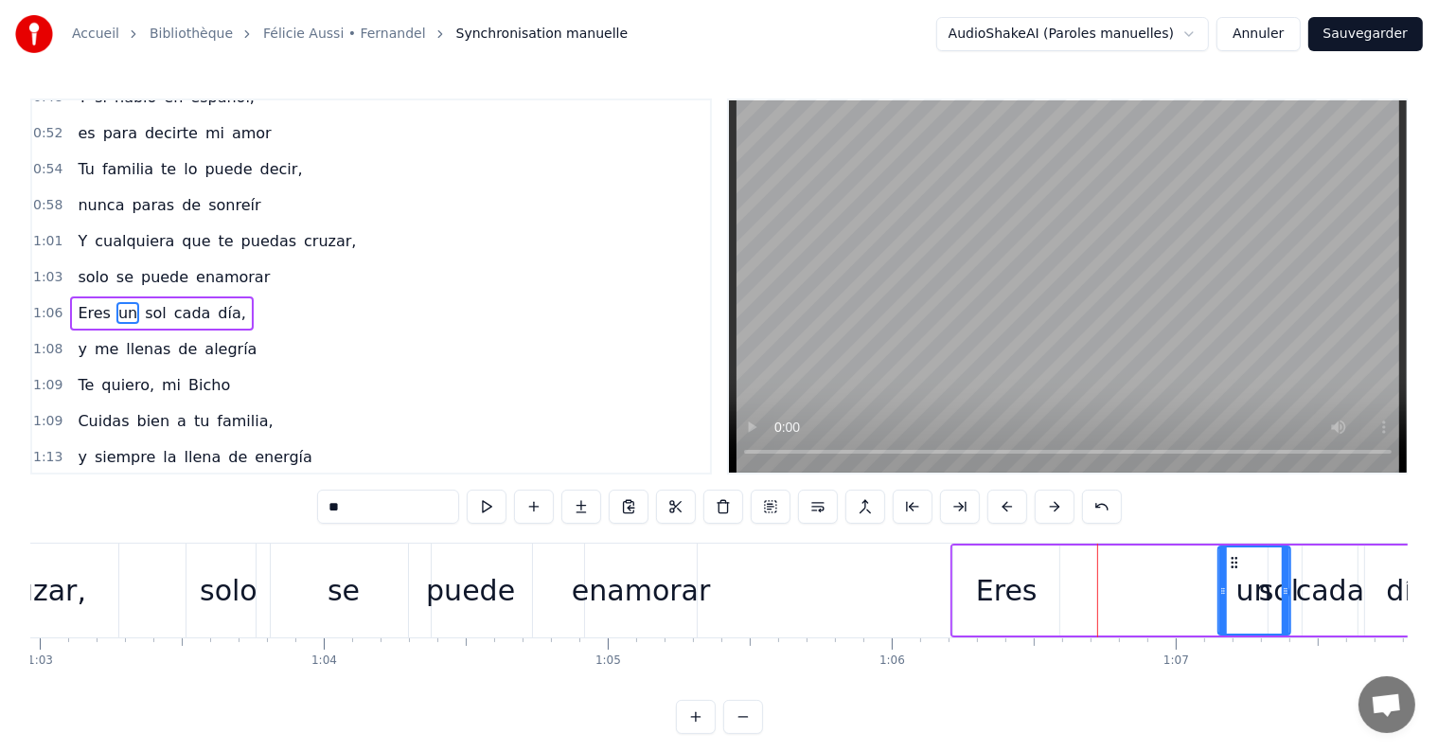
drag, startPoint x: 1180, startPoint y: 558, endPoint x: 1232, endPoint y: 565, distance: 51.5
click at [1232, 565] on icon at bounding box center [1234, 562] width 15 height 15
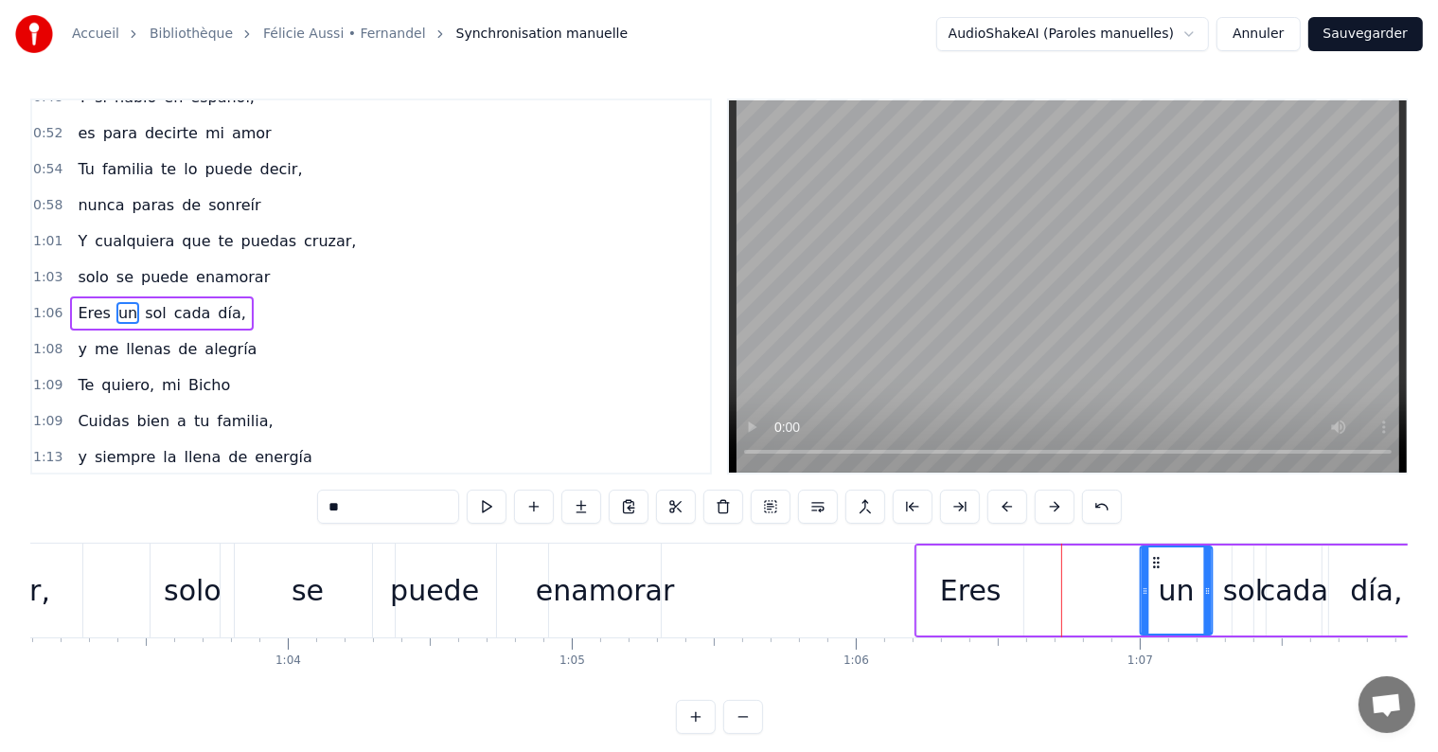
drag, startPoint x: 1234, startPoint y: 556, endPoint x: 1178, endPoint y: 558, distance: 56.8
click at [1164, 558] on icon at bounding box center [1156, 562] width 15 height 15
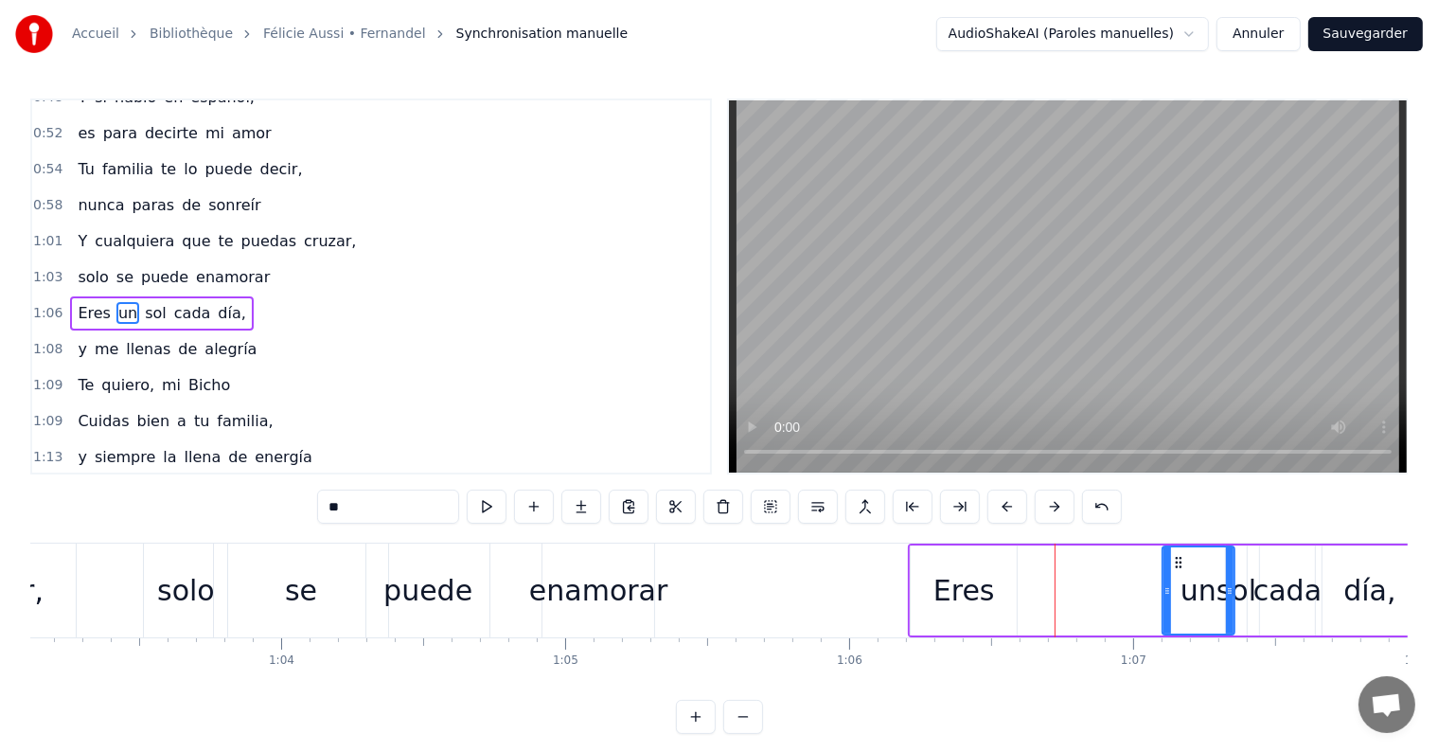
click at [986, 596] on div "Eres" at bounding box center [964, 590] width 62 height 43
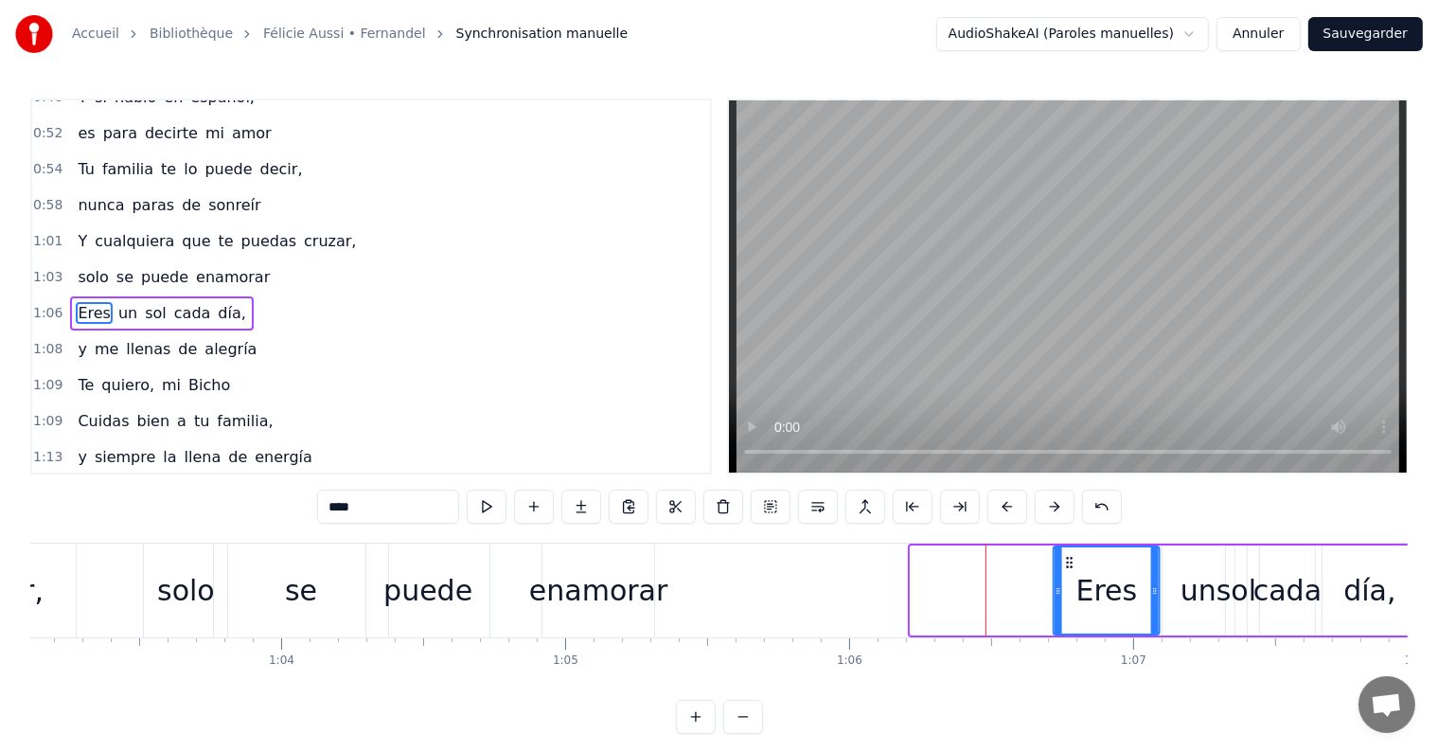
drag, startPoint x: 928, startPoint y: 558, endPoint x: 1072, endPoint y: 577, distance: 145.2
click at [1072, 577] on div "Eres" at bounding box center [1107, 590] width 104 height 86
click at [328, 553] on div "se" at bounding box center [301, 590] width 174 height 94
type input "**"
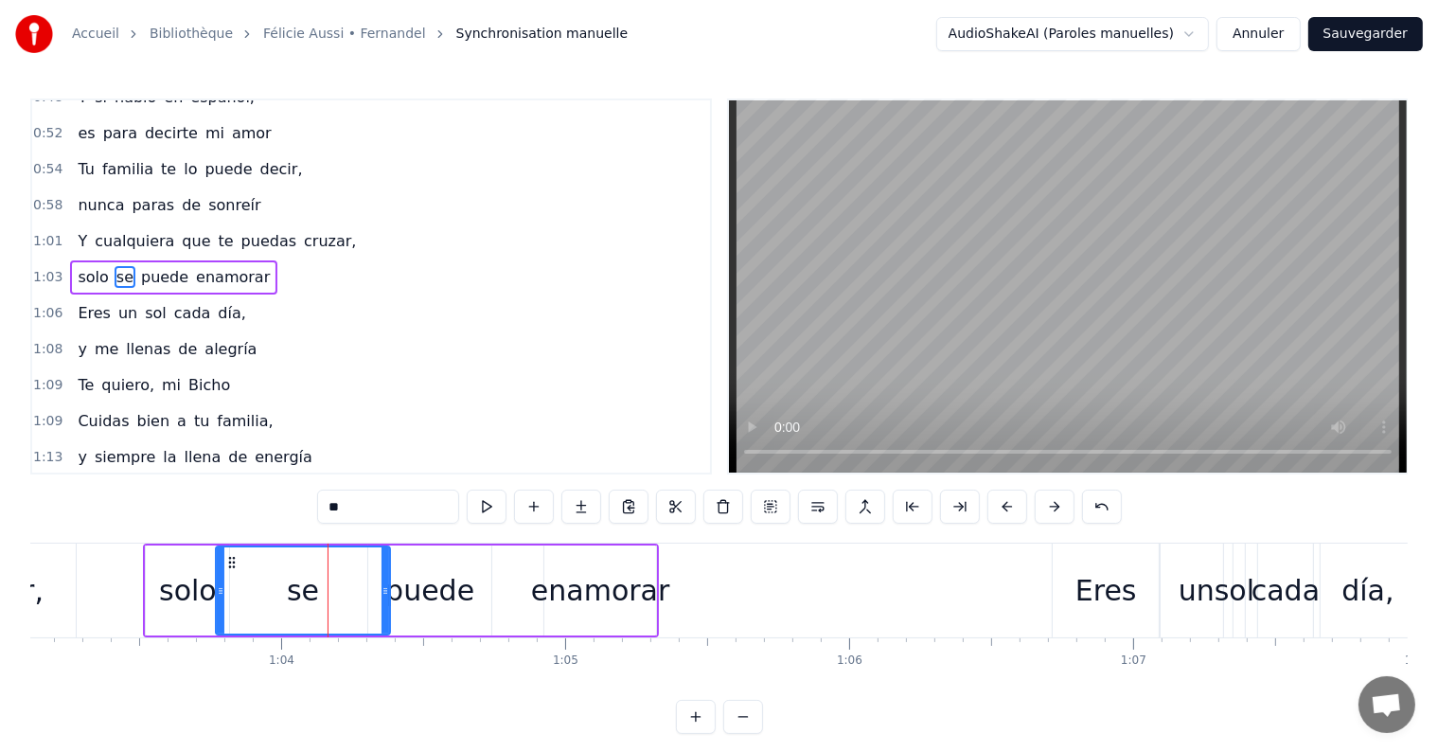
scroll to position [597, 0]
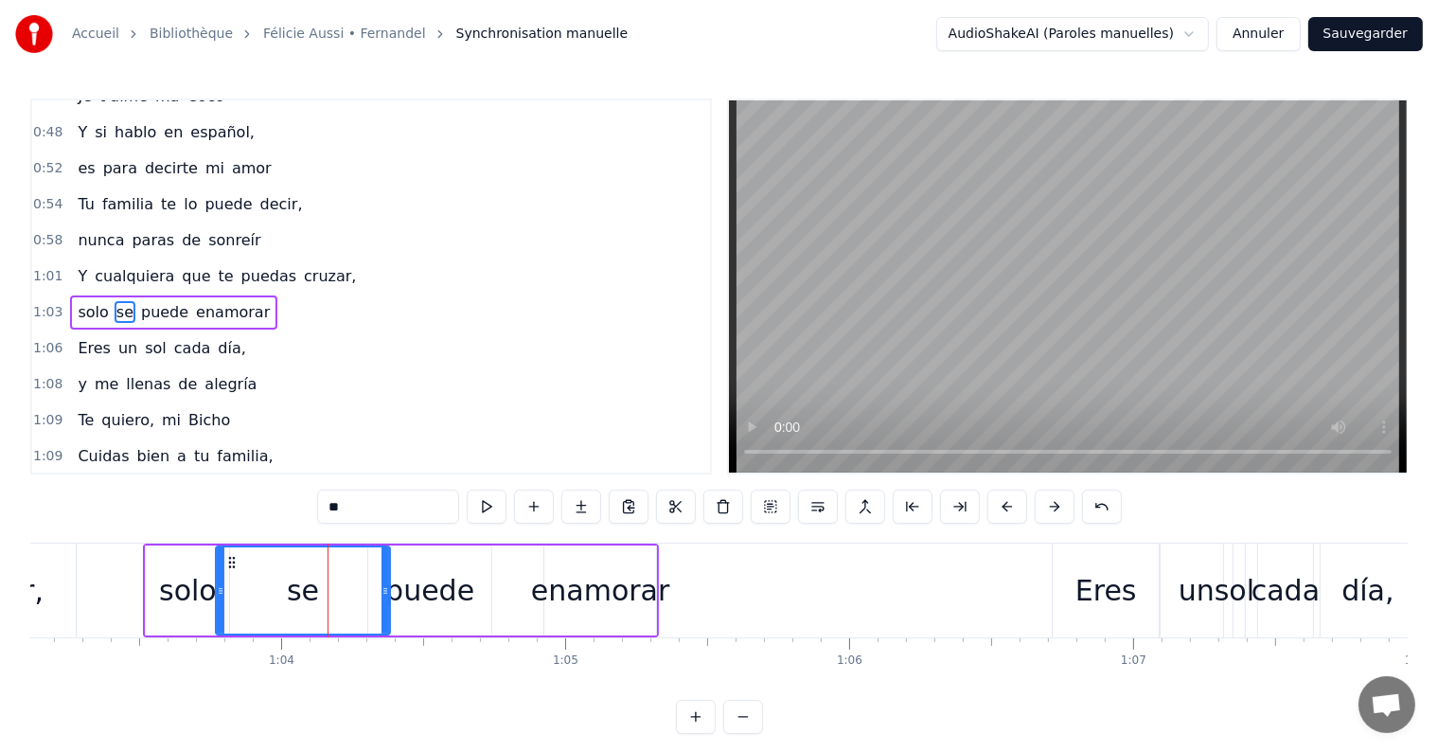
click at [195, 300] on div "solo se puede enamorar" at bounding box center [173, 312] width 207 height 34
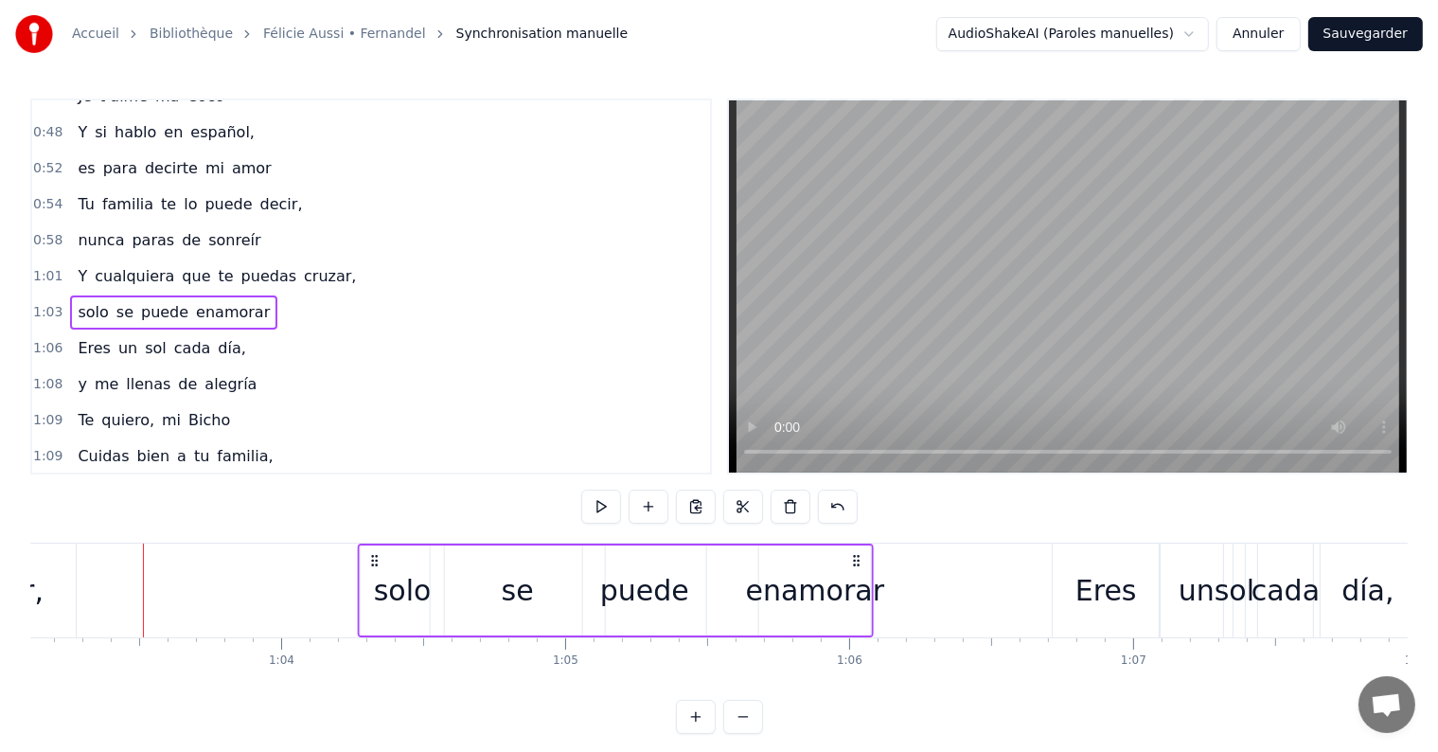
drag, startPoint x: 159, startPoint y: 559, endPoint x: 374, endPoint y: 579, distance: 215.8
click at [374, 579] on div "solo se puede enamorar" at bounding box center [617, 590] width 516 height 94
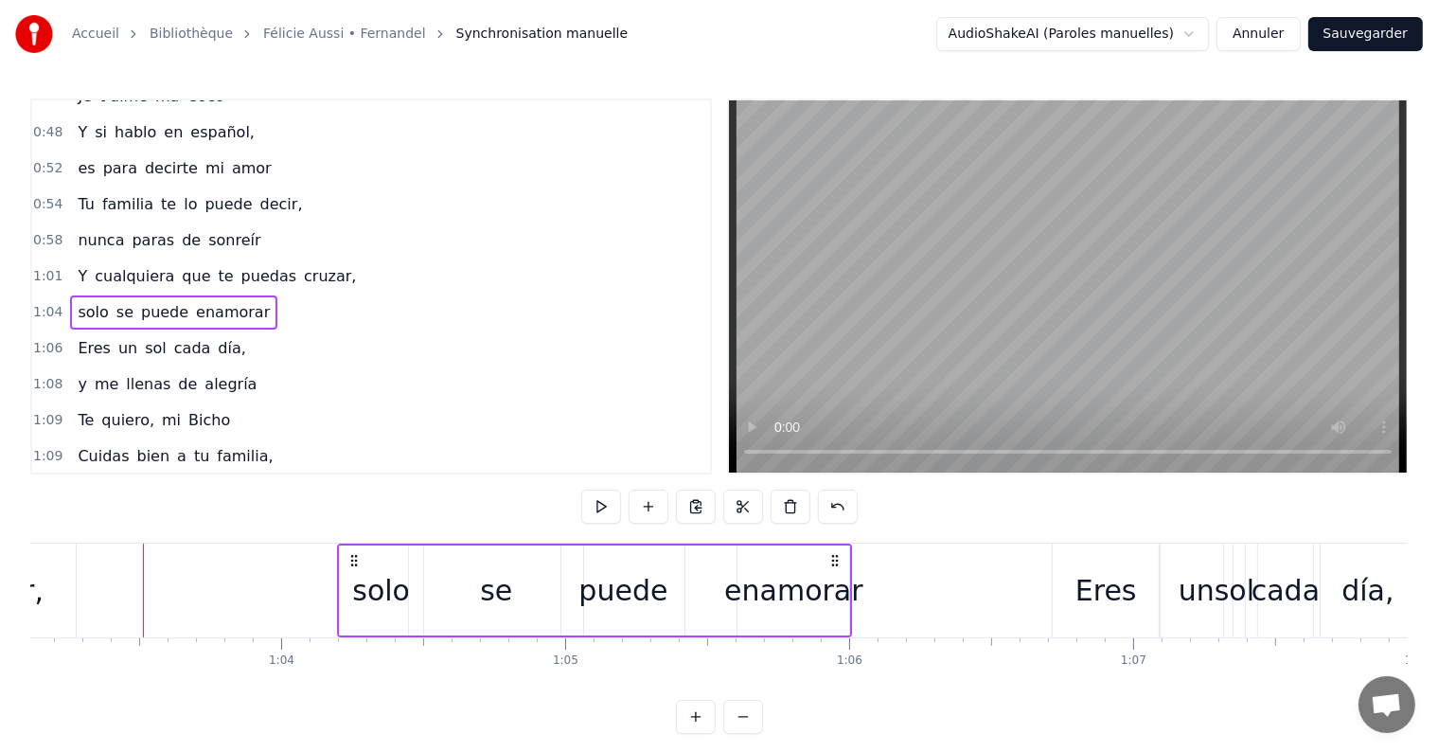
drag, startPoint x: 375, startPoint y: 559, endPoint x: 354, endPoint y: 558, distance: 20.9
click at [354, 558] on icon at bounding box center [353, 560] width 15 height 15
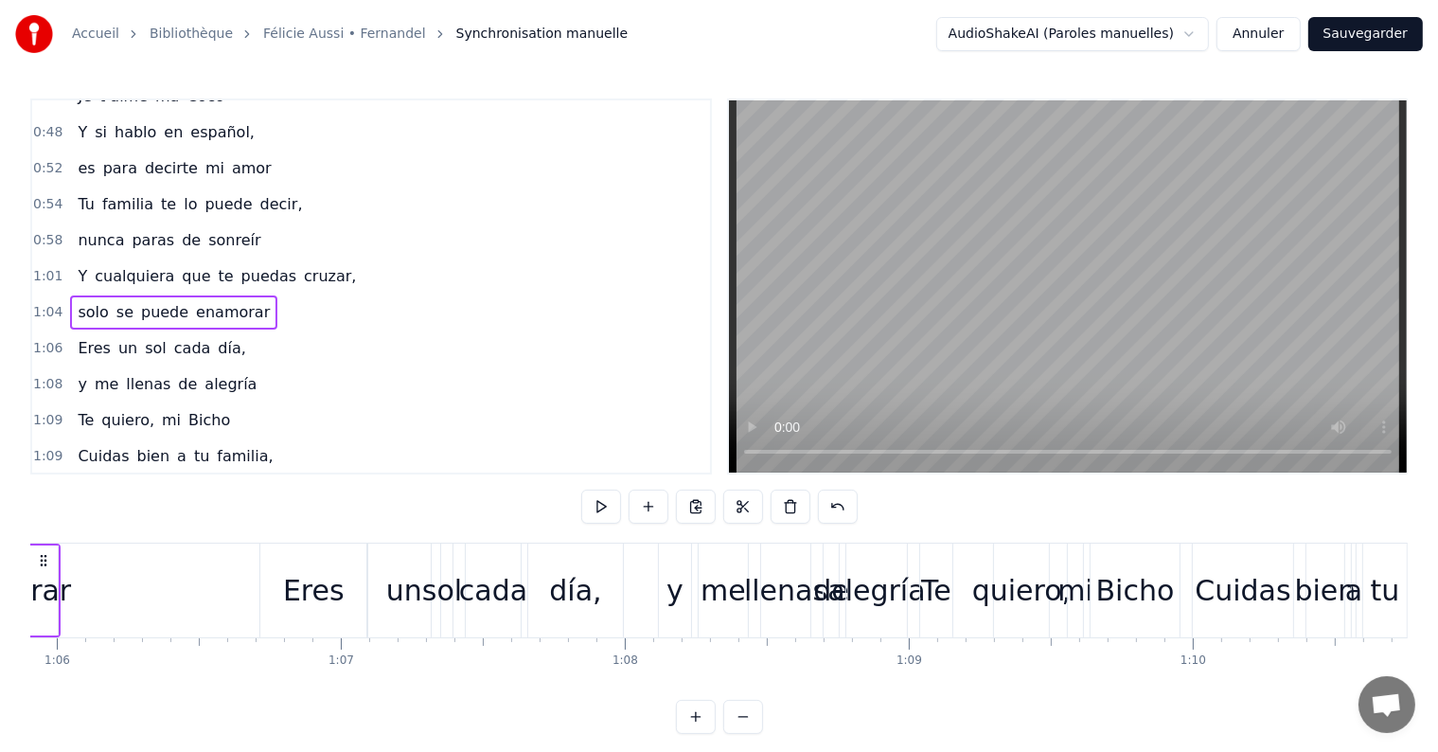
scroll to position [0, 18743]
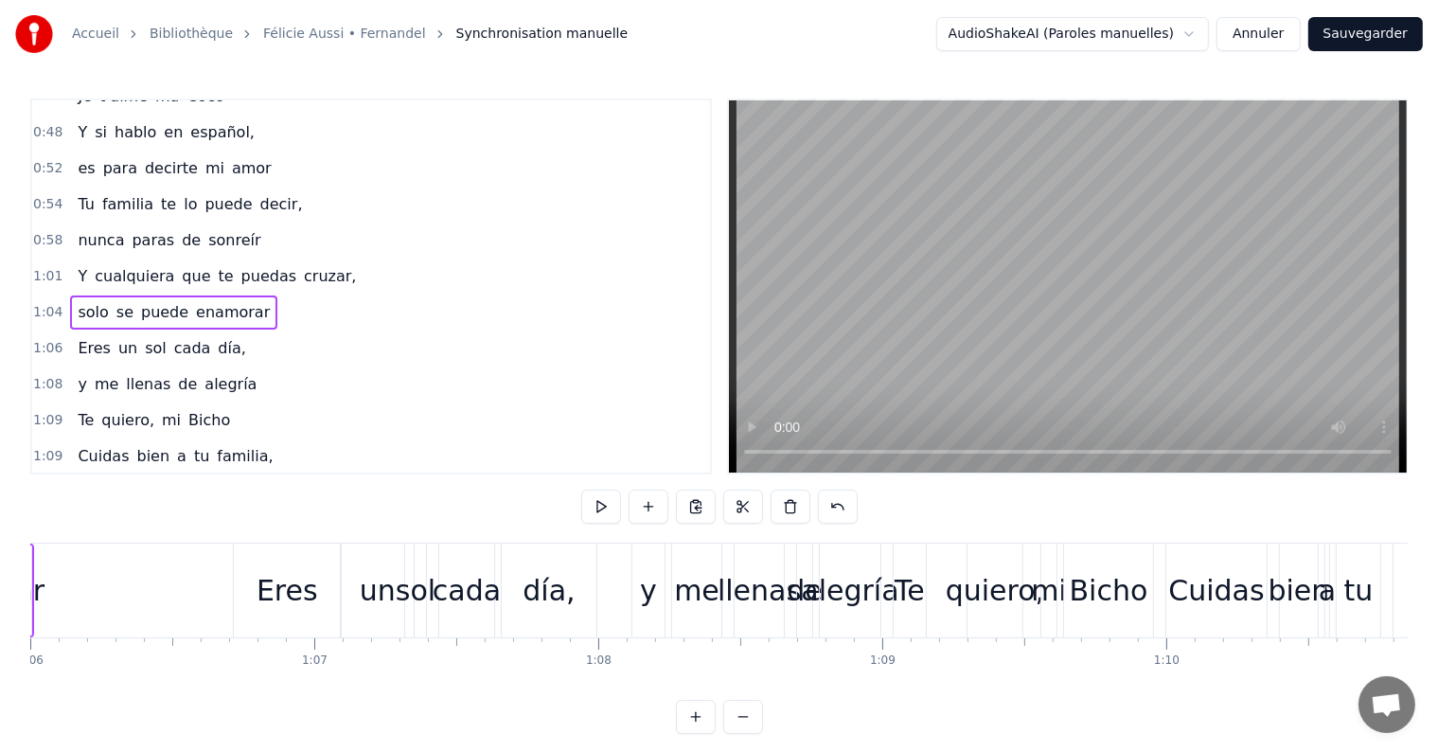
click at [203, 373] on span "alegría" at bounding box center [231, 384] width 56 height 22
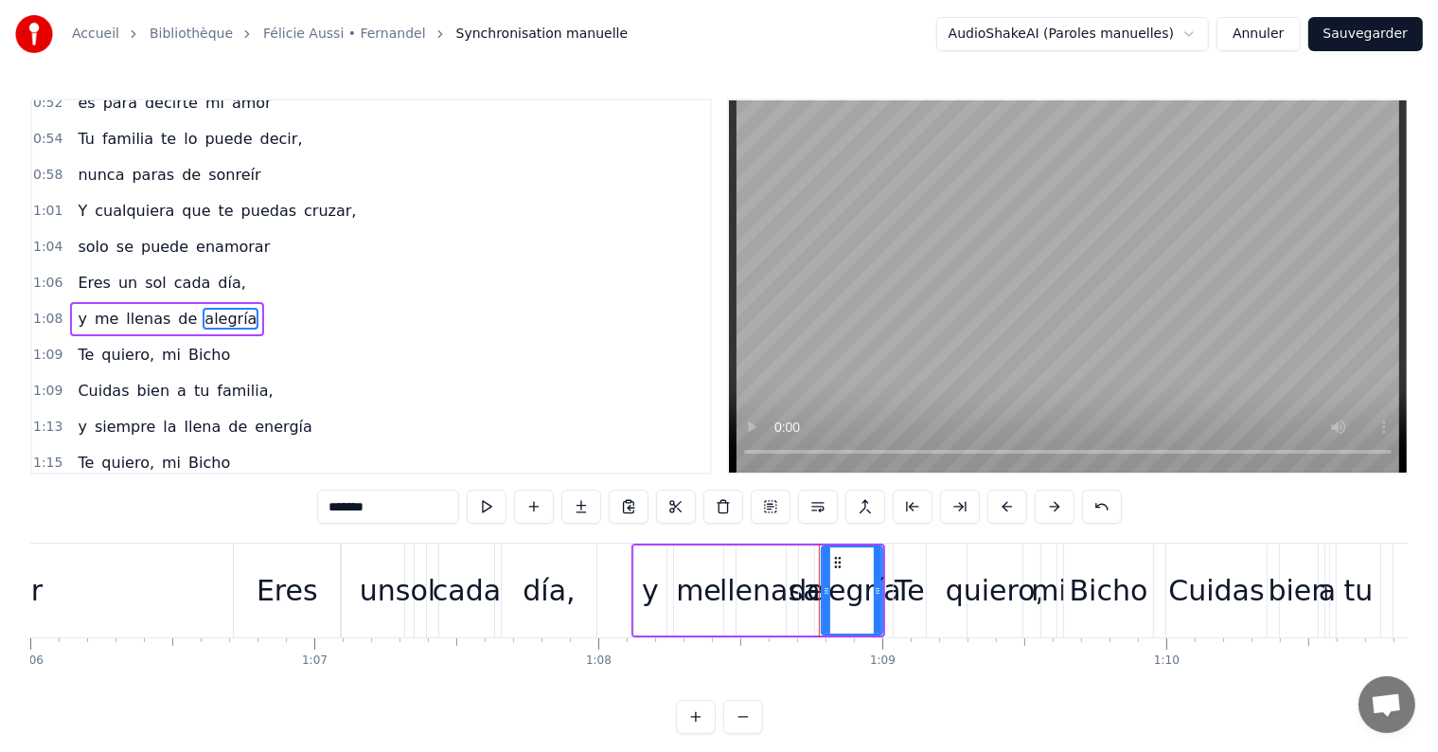
scroll to position [666, 0]
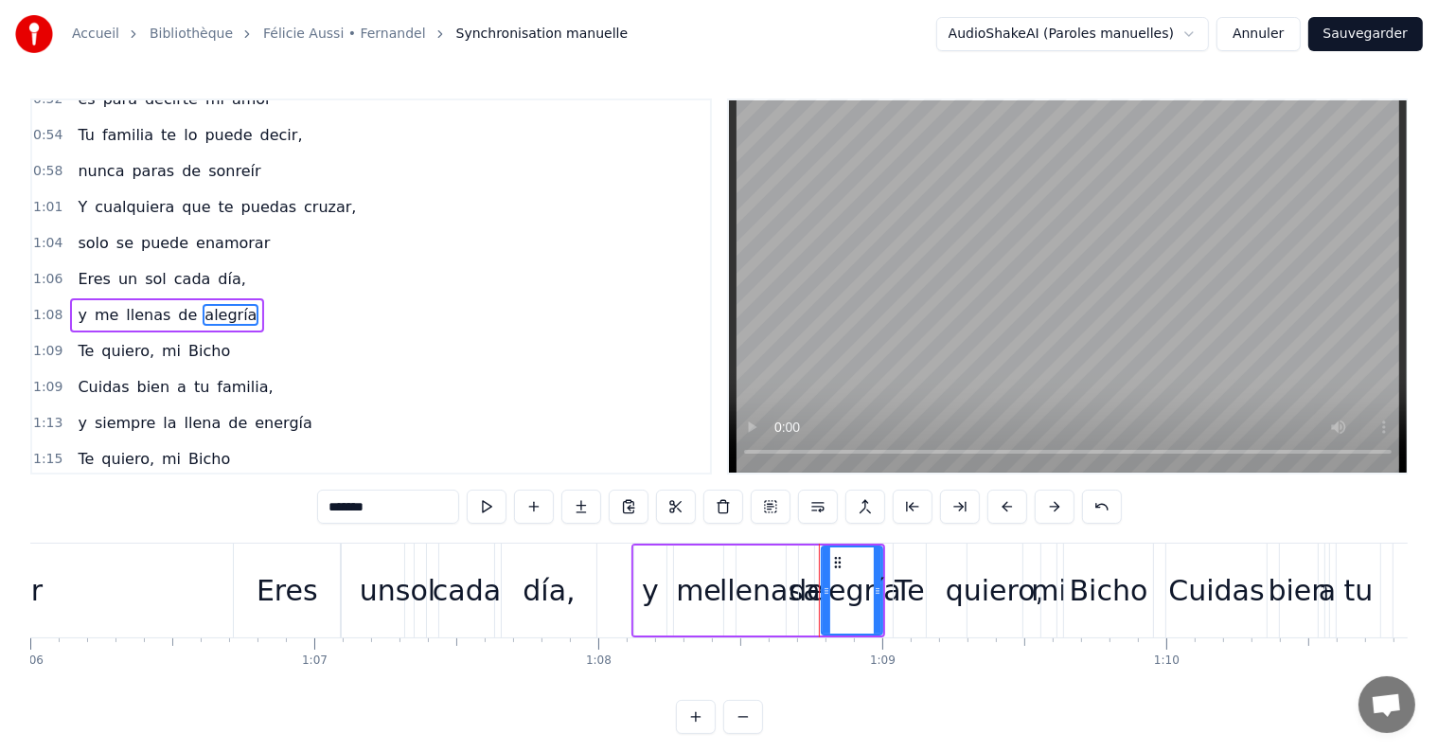
click at [163, 334] on div "Te quiero, mi Bicho" at bounding box center [154, 351] width 168 height 34
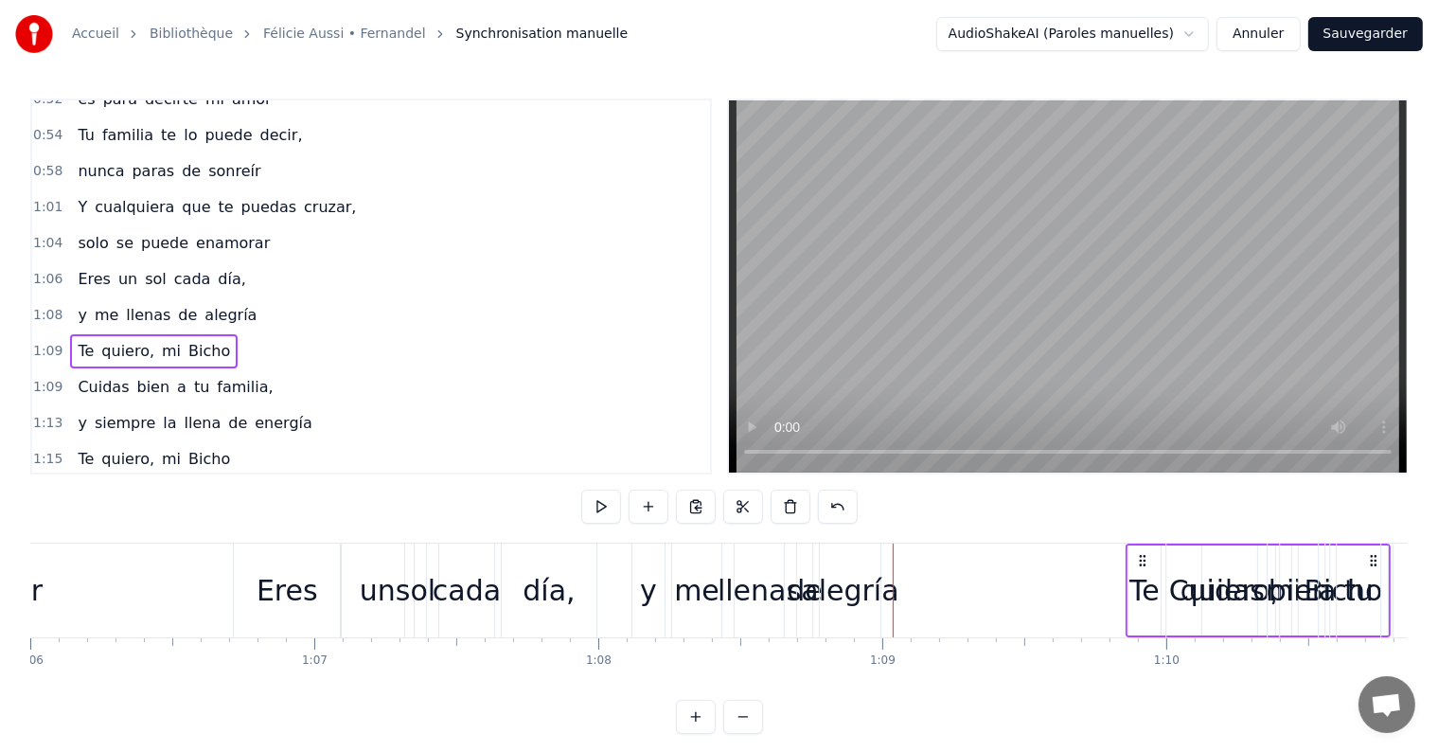
drag, startPoint x: 909, startPoint y: 557, endPoint x: 1142, endPoint y: 570, distance: 233.2
click at [1142, 570] on div "Te quiero, mi Bicho" at bounding box center [1257, 590] width 265 height 94
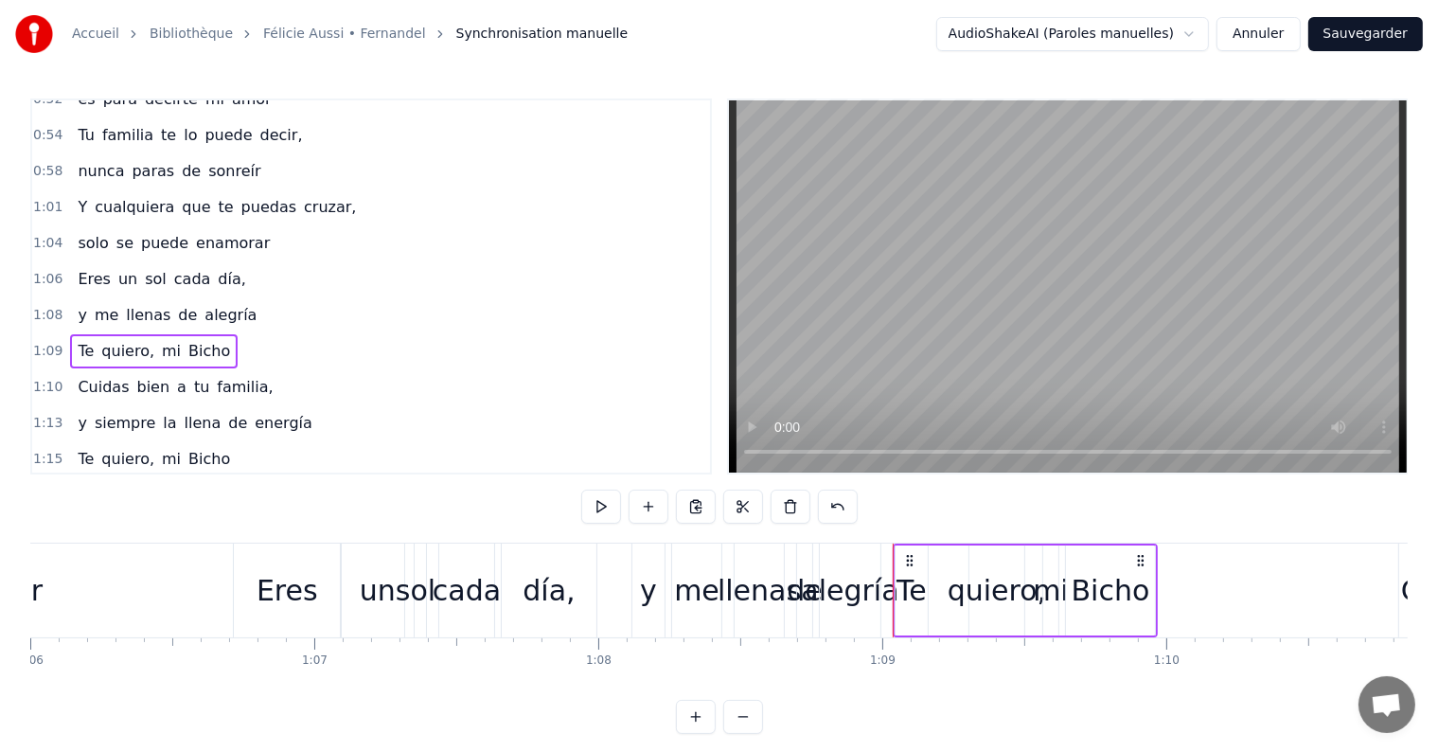
click at [70, 298] on div "y me llenas de alegría" at bounding box center [167, 315] width 194 height 34
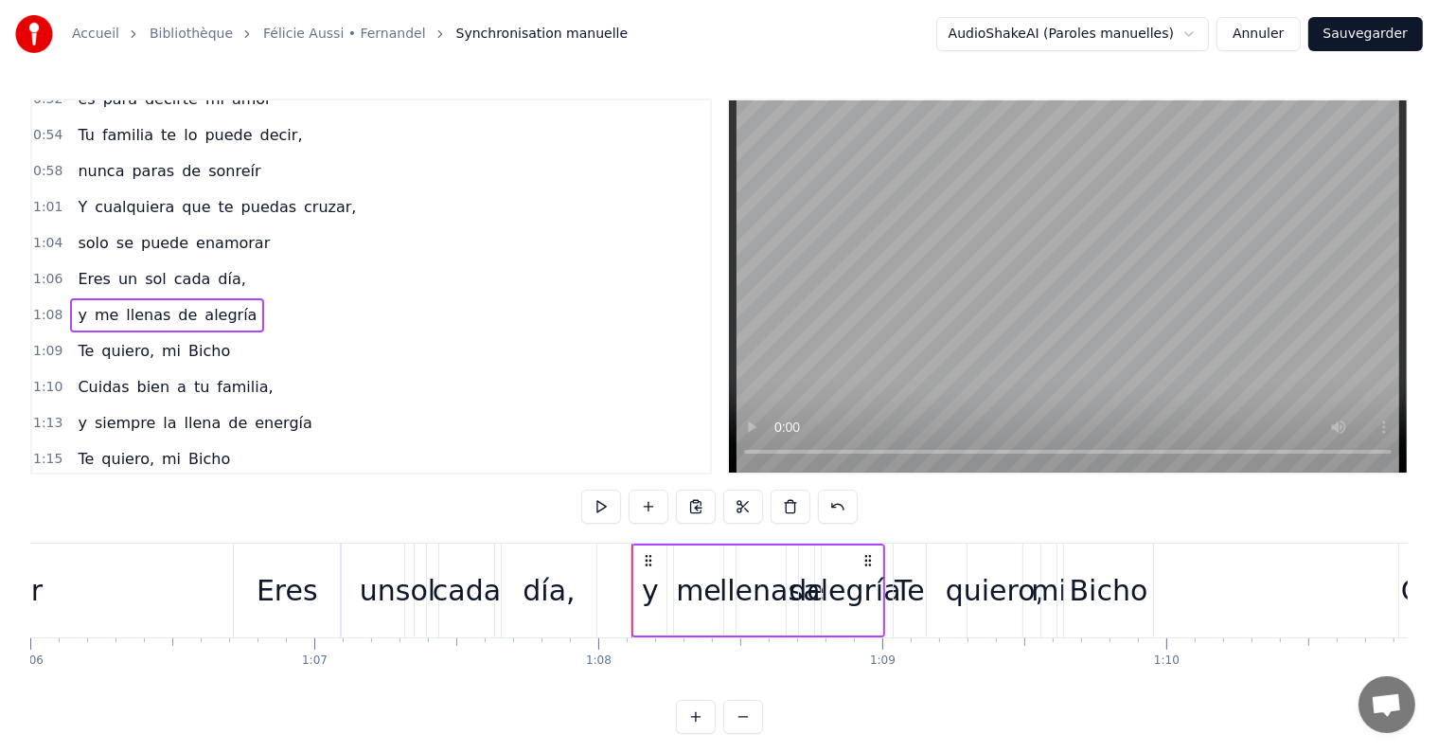
drag, startPoint x: 650, startPoint y: 548, endPoint x: 659, endPoint y: 564, distance: 18.2
click at [659, 564] on div "y" at bounding box center [650, 590] width 32 height 90
click at [231, 301] on div "y me llenas de alegría" at bounding box center [167, 315] width 194 height 34
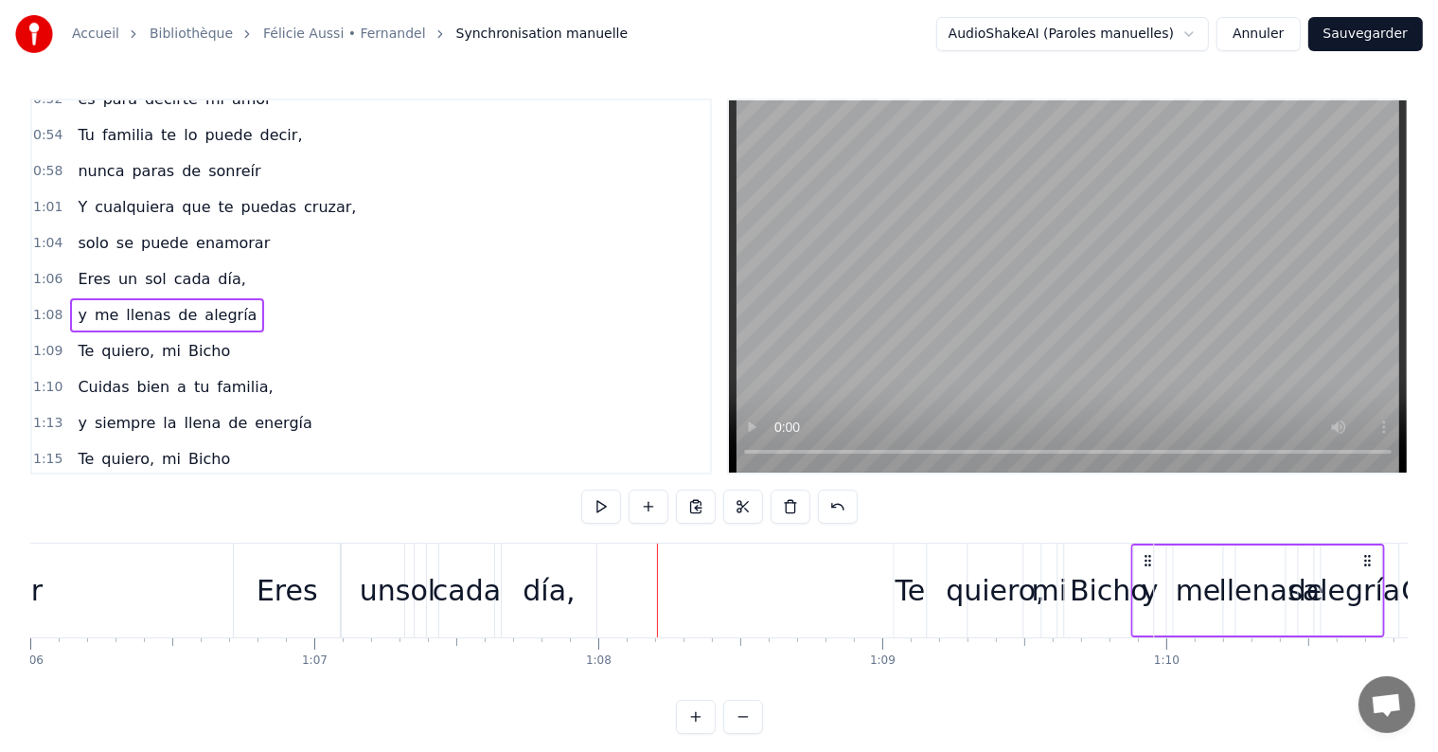
drag, startPoint x: 649, startPoint y: 559, endPoint x: 1148, endPoint y: 577, distance: 499.2
click at [129, 304] on span "quiero," at bounding box center [127, 315] width 57 height 22
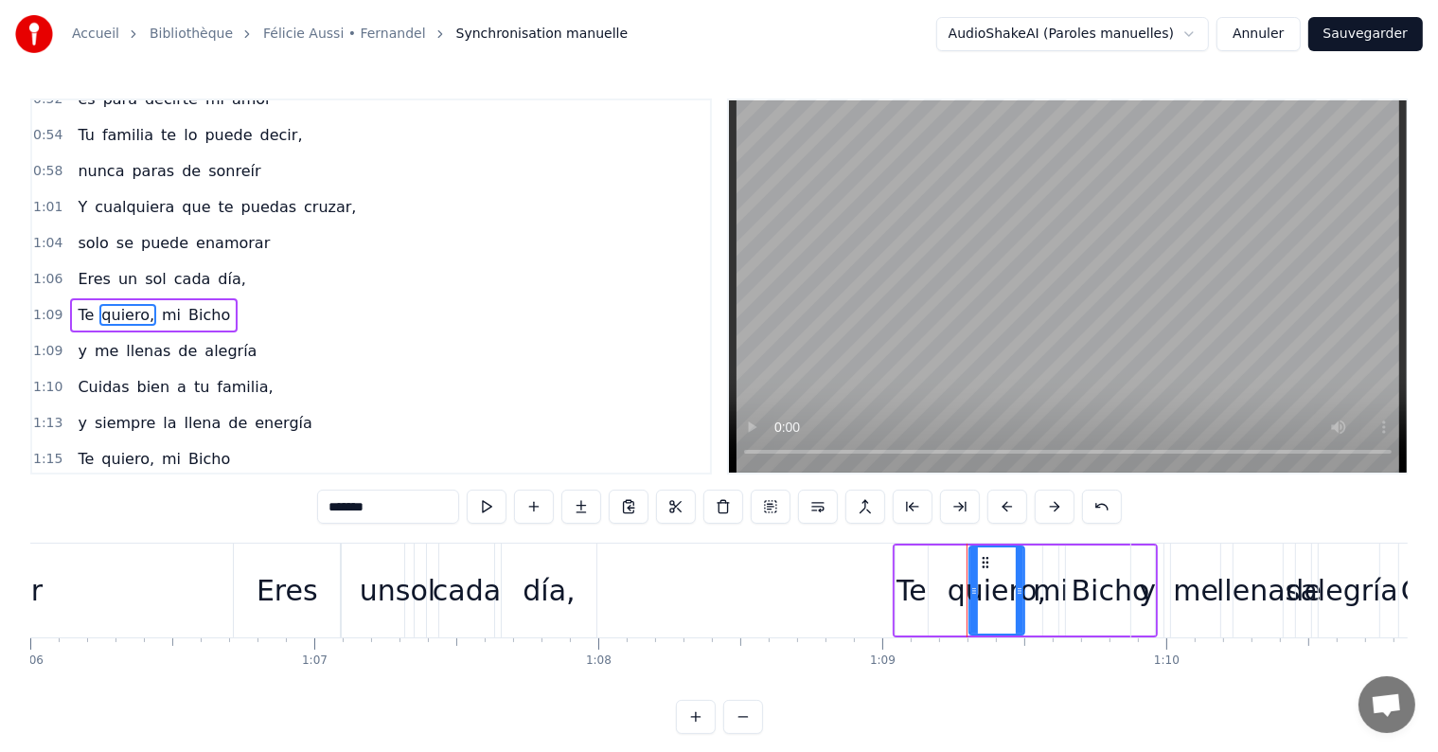
click at [212, 298] on div "Te quiero, mi Bicho" at bounding box center [154, 315] width 168 height 34
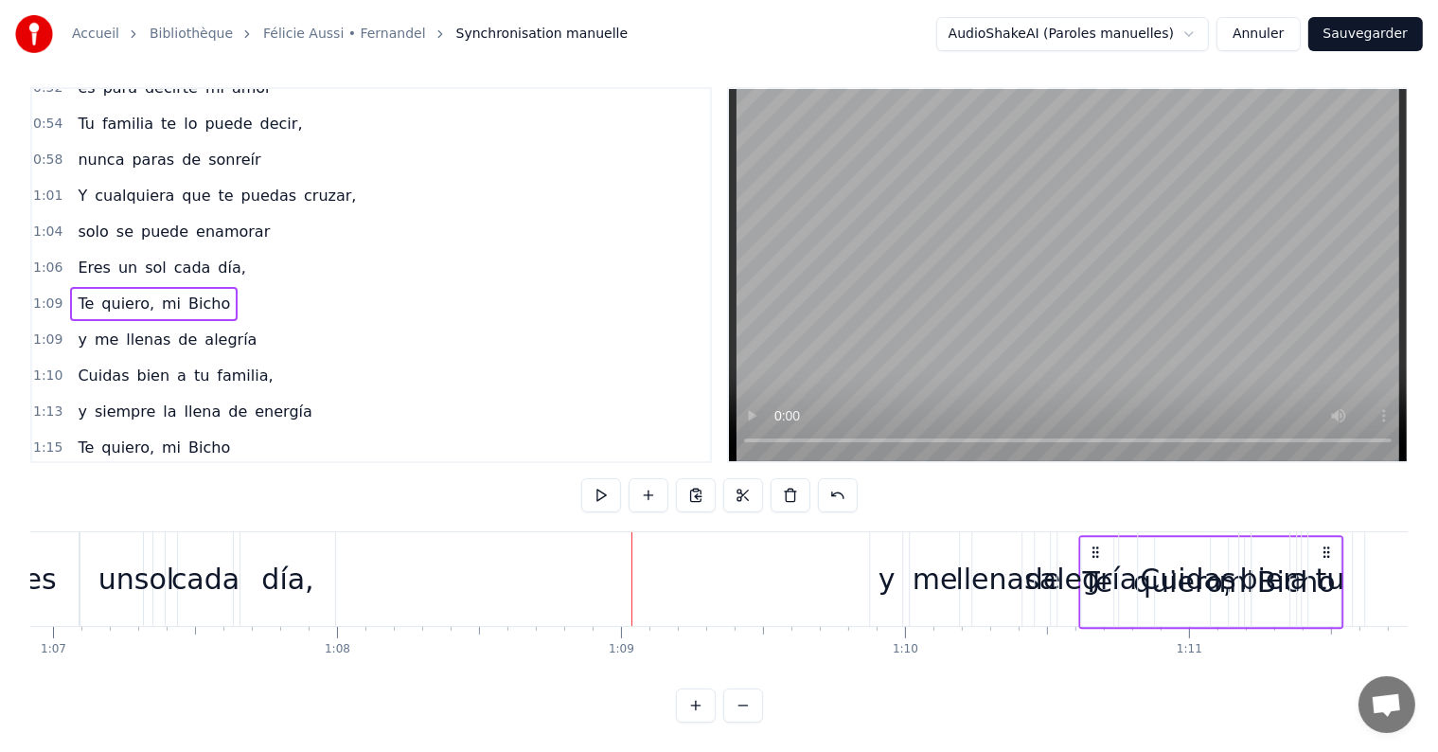
scroll to position [28, 0]
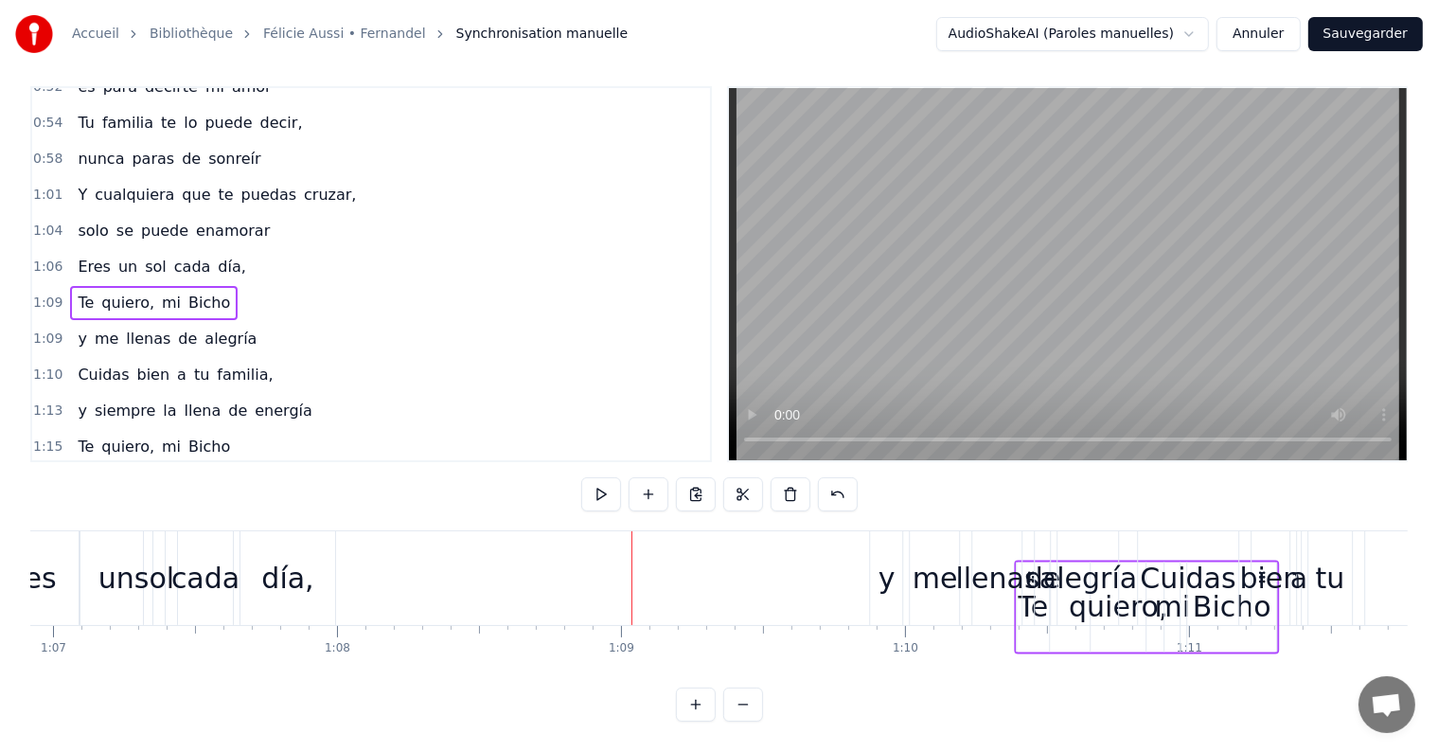
drag, startPoint x: 909, startPoint y: 560, endPoint x: 1029, endPoint y: 625, distance: 136.4
click at [1029, 625] on div "Te quiero, mi Bicho" at bounding box center [1146, 606] width 265 height 94
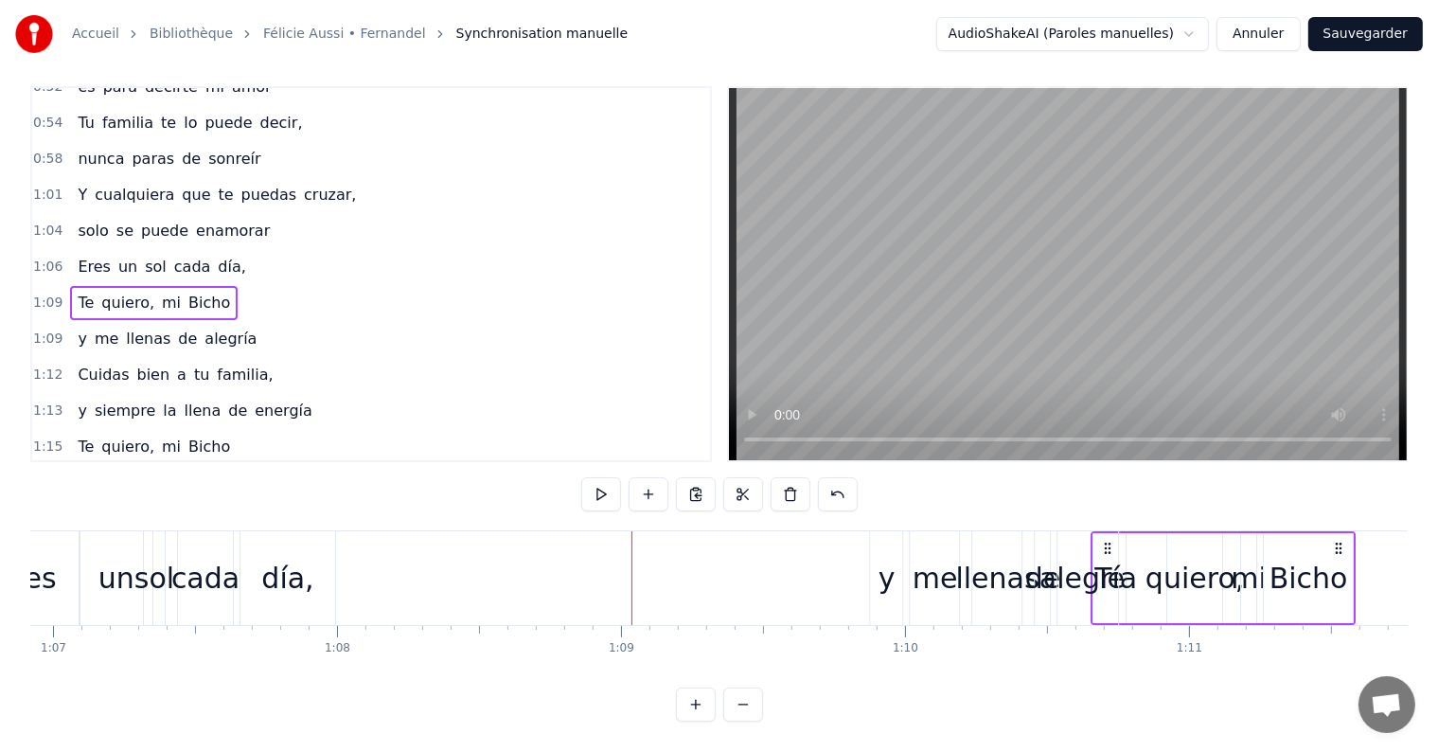
drag, startPoint x: 650, startPoint y: 534, endPoint x: 1109, endPoint y: 574, distance: 460.8
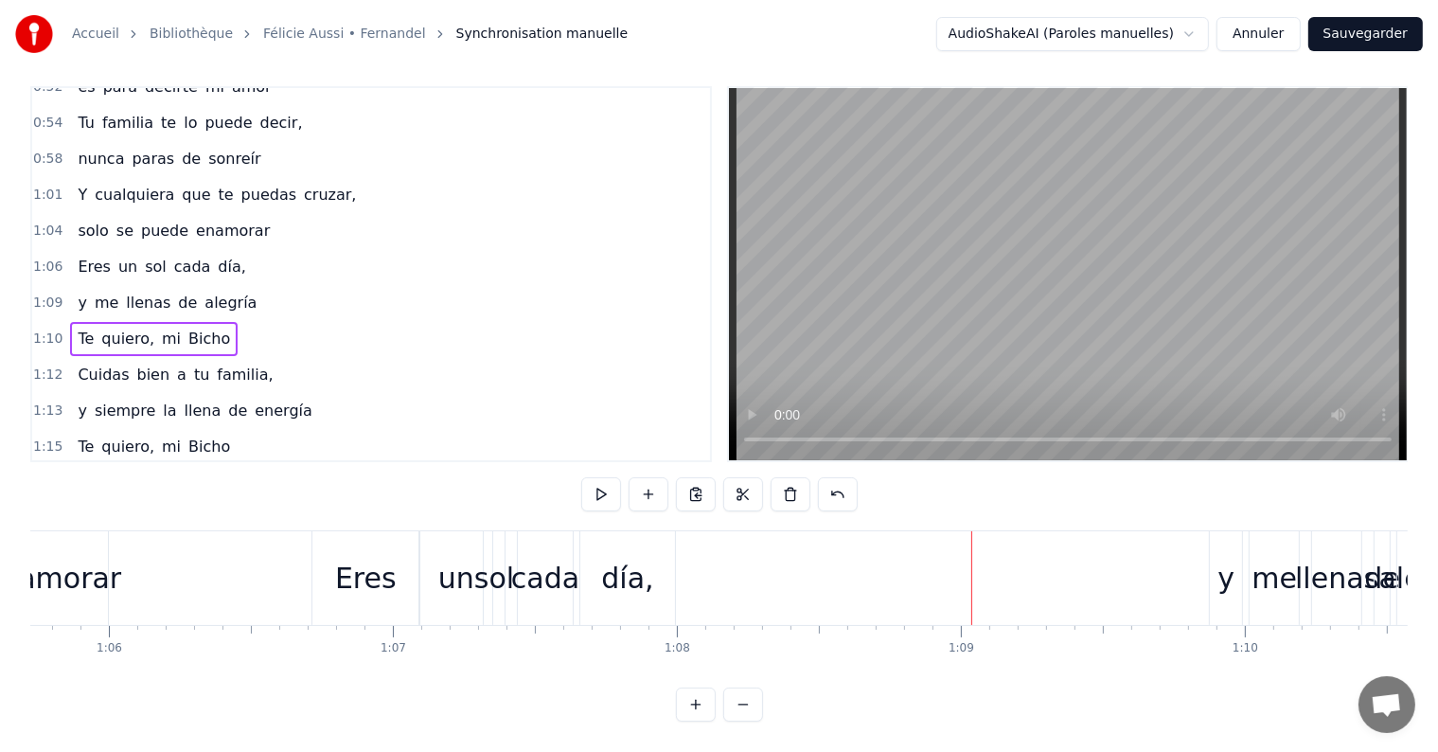
scroll to position [0, 18511]
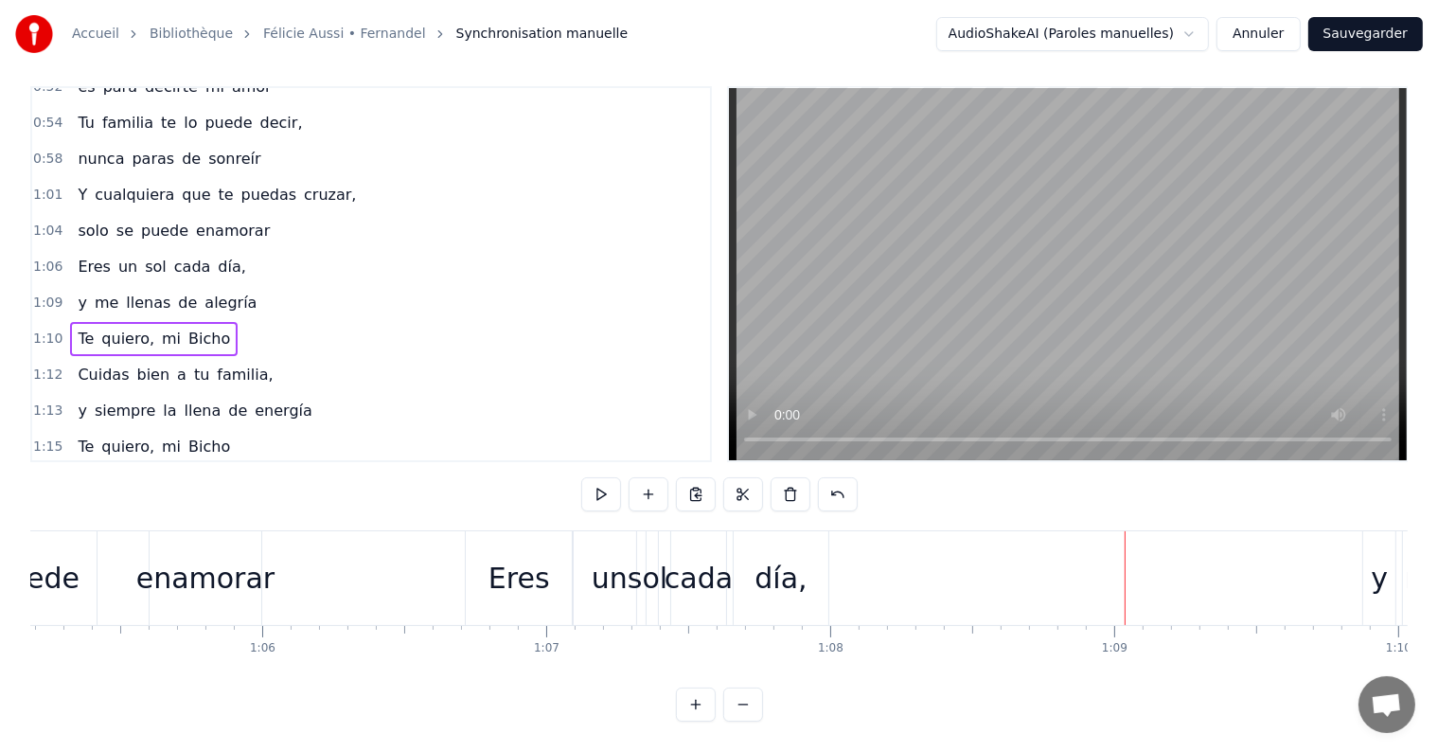
click at [141, 250] on div "Eres un sol cada día," at bounding box center [161, 267] width 183 height 34
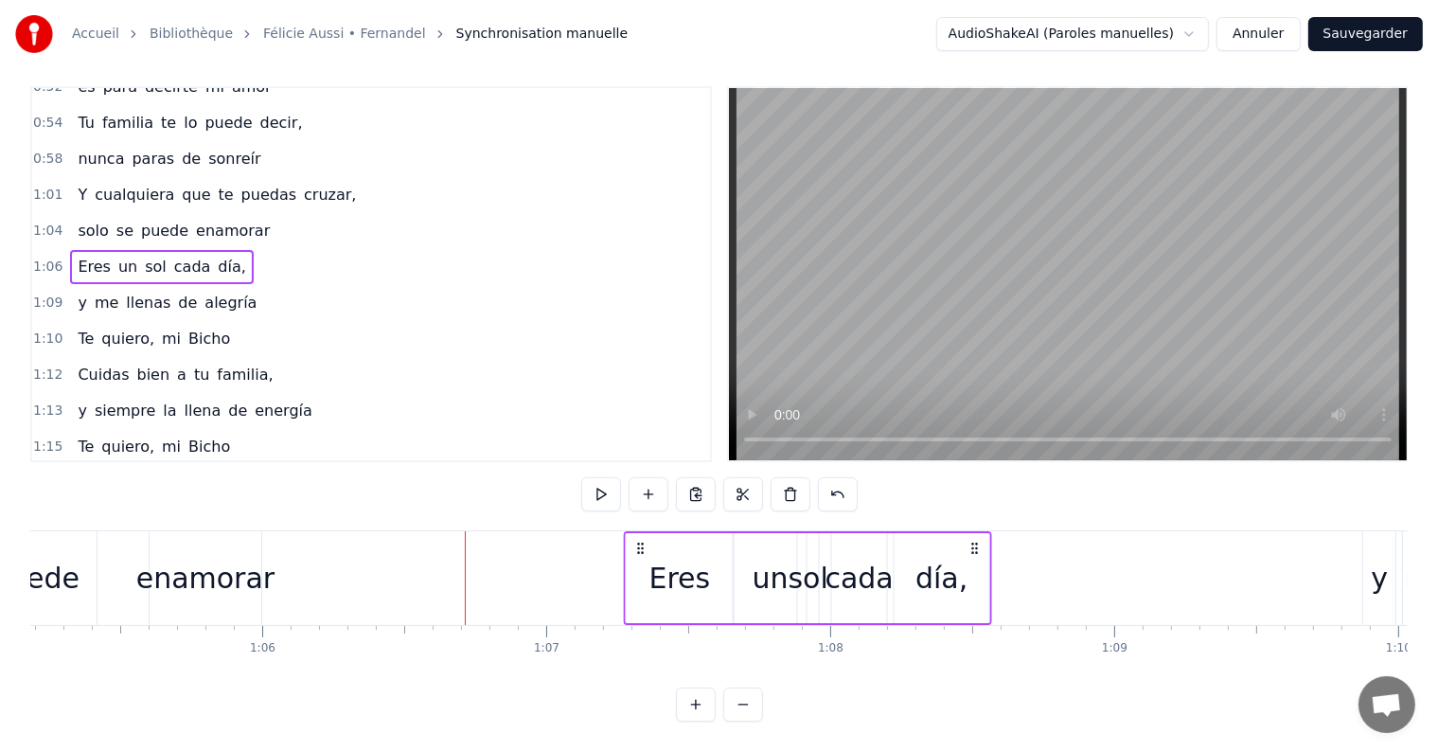
drag, startPoint x: 481, startPoint y: 530, endPoint x: 639, endPoint y: 551, distance: 159.4
click at [639, 551] on div "Eres un sol cada día," at bounding box center [807, 578] width 368 height 94
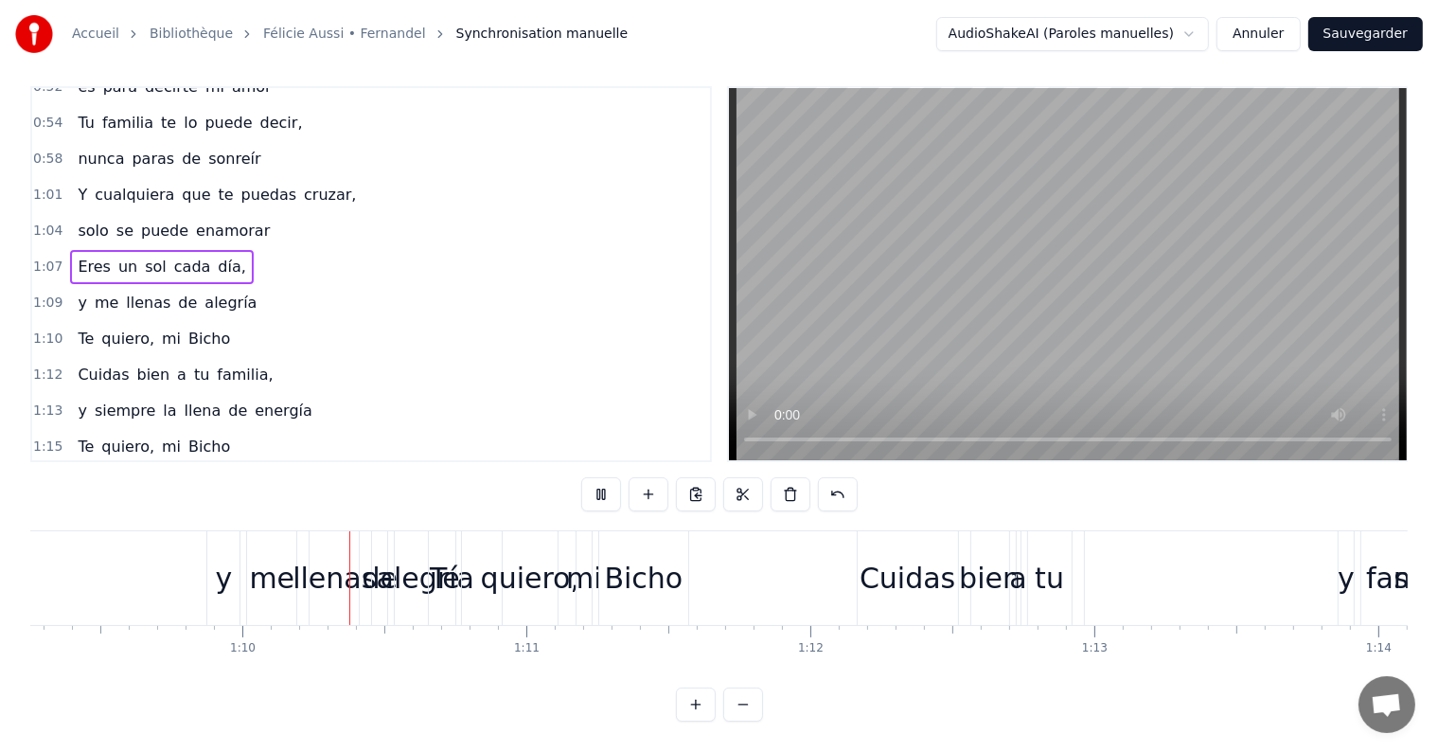
scroll to position [0, 19707]
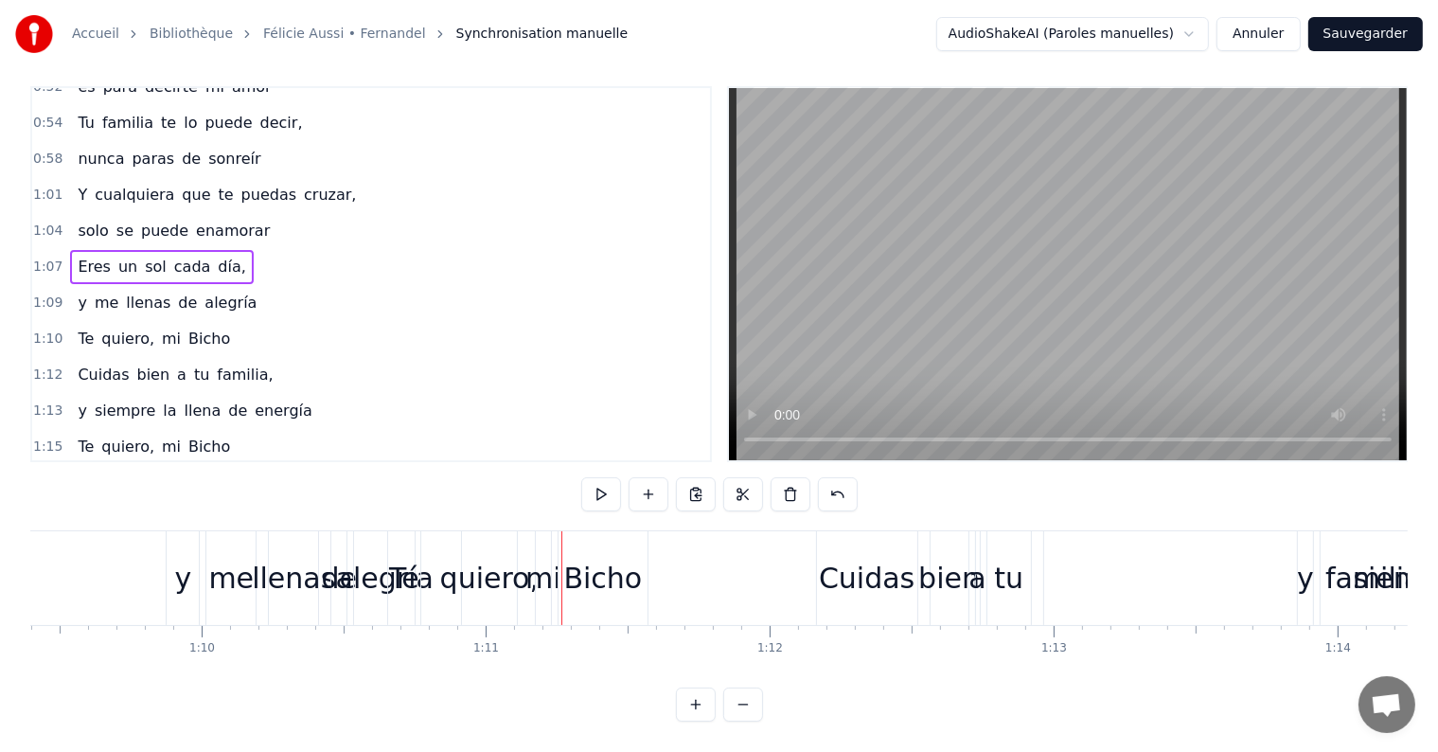
click at [183, 563] on div "y" at bounding box center [182, 578] width 17 height 43
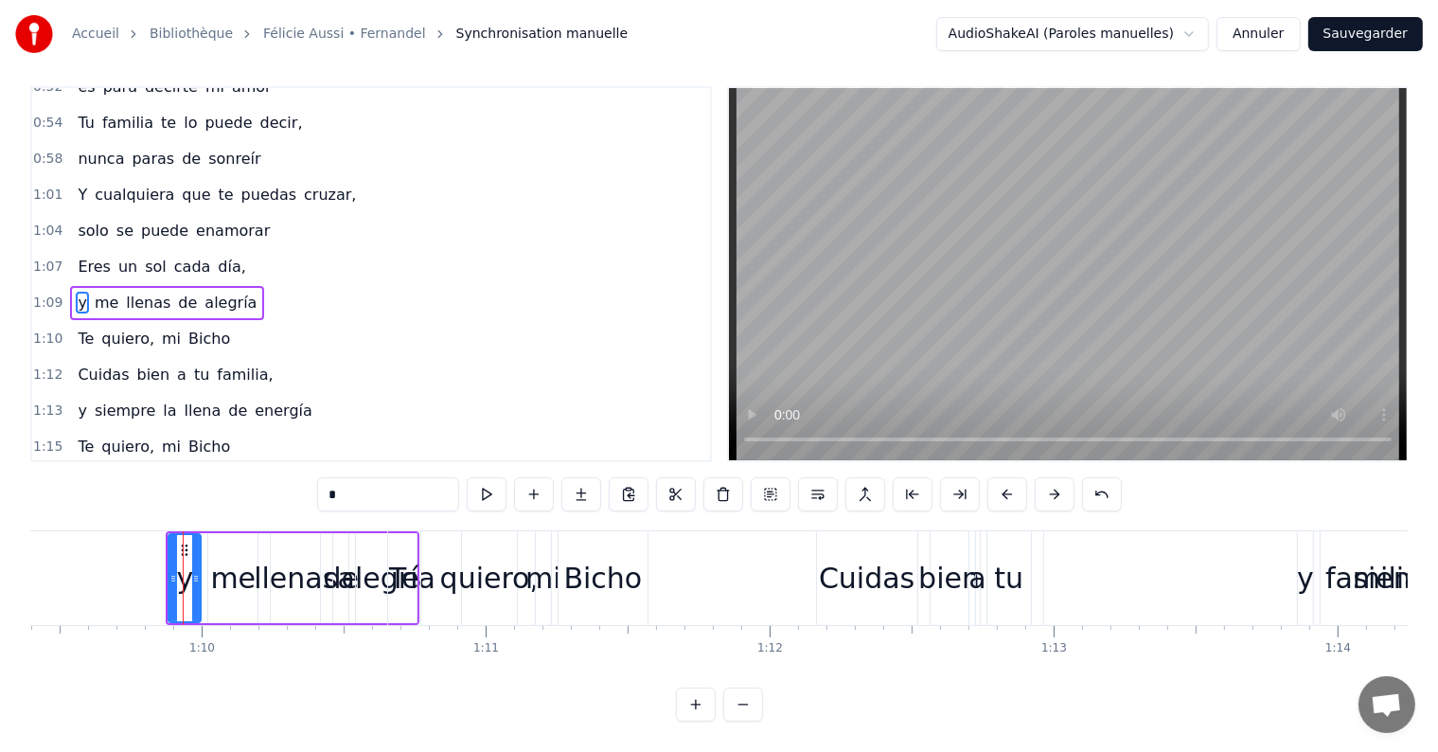
scroll to position [0, 0]
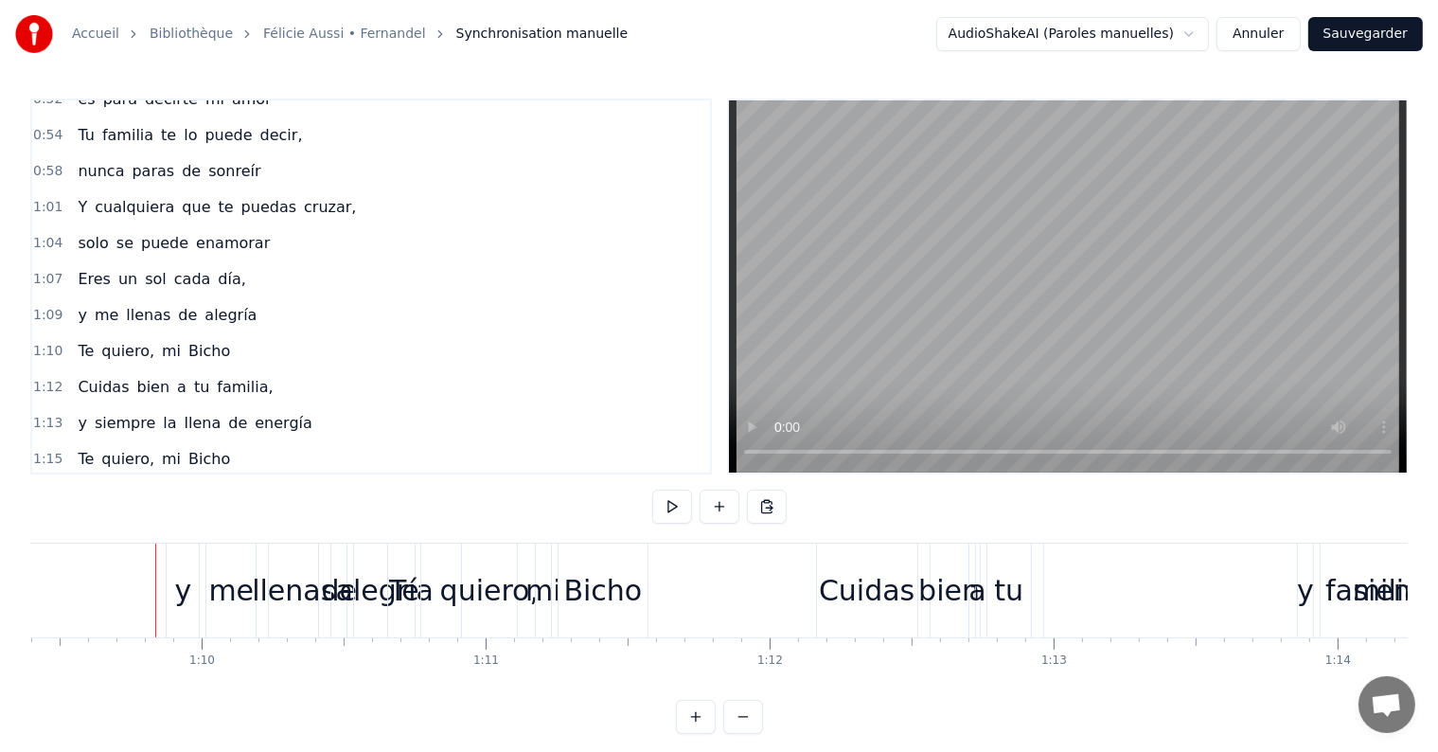
click at [184, 563] on div "y" at bounding box center [183, 590] width 32 height 94
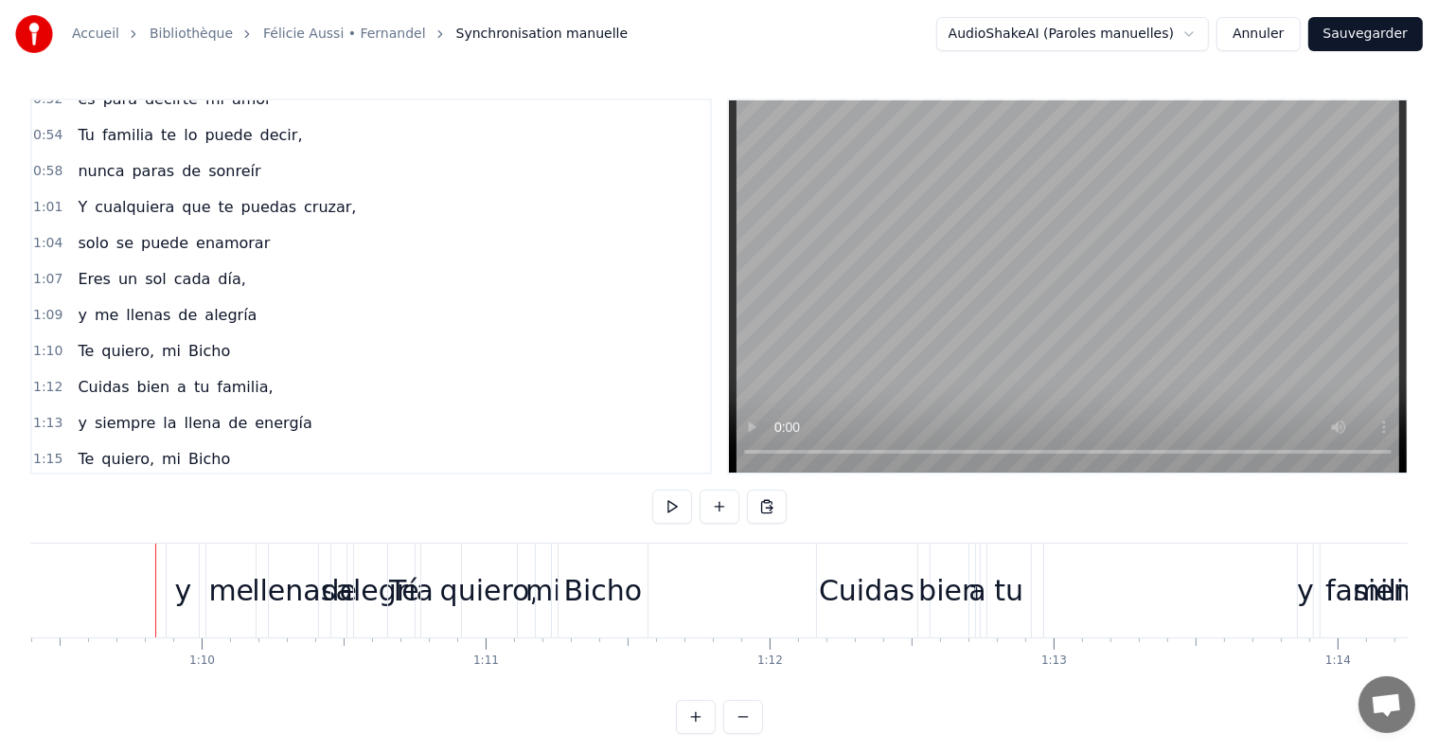
click at [178, 561] on div "y" at bounding box center [183, 590] width 32 height 94
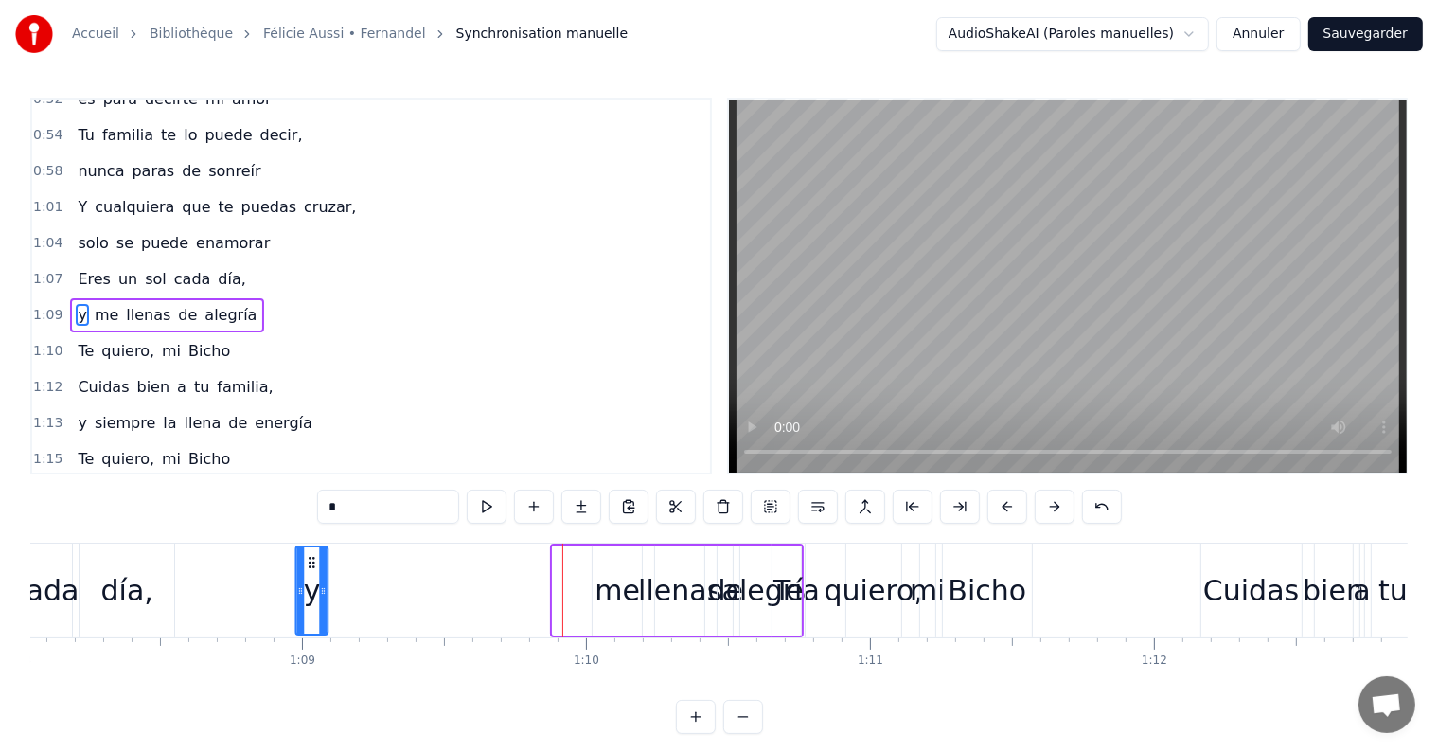
scroll to position [0, 19321]
drag, startPoint x: 185, startPoint y: 561, endPoint x: 515, endPoint y: 560, distance: 330.4
click at [515, 560] on icon at bounding box center [515, 562] width 15 height 15
click at [630, 592] on div "me" at bounding box center [618, 590] width 45 height 43
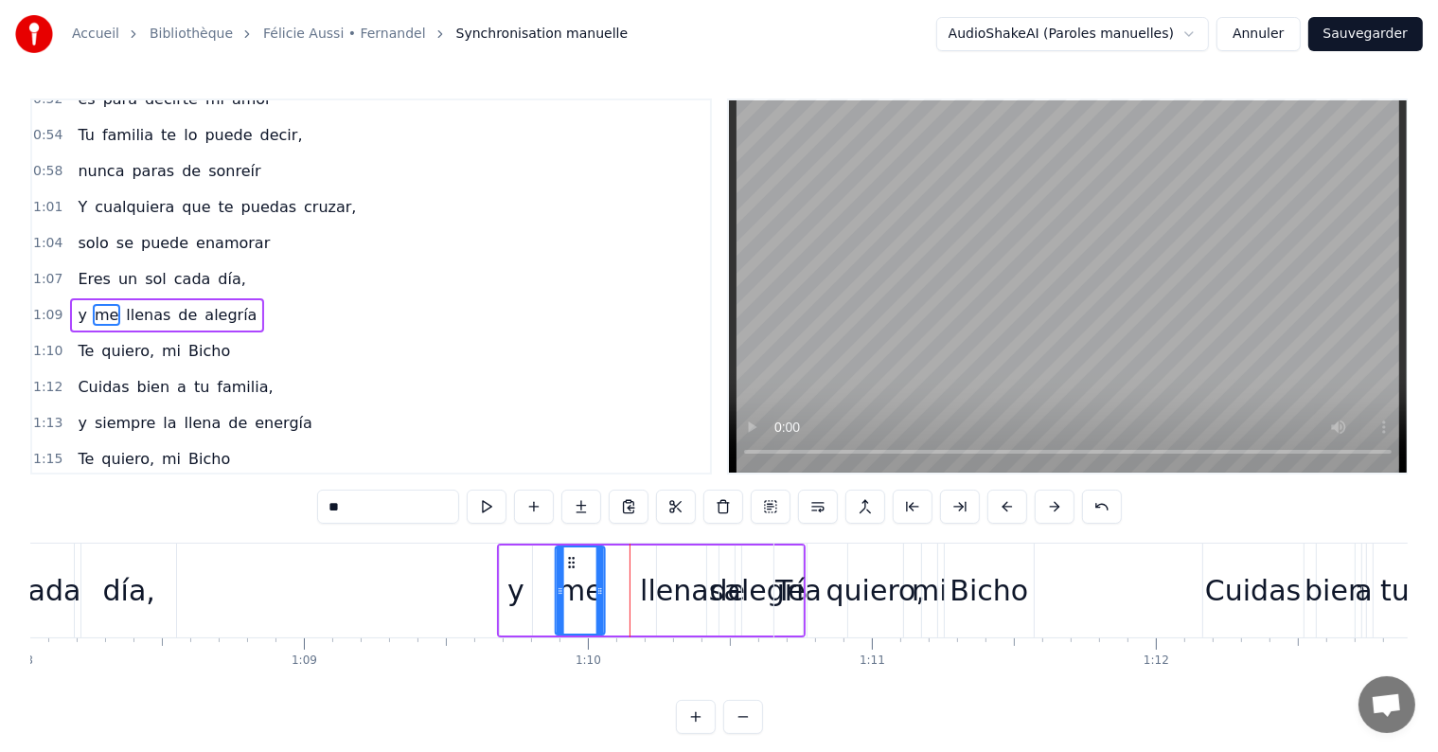
drag, startPoint x: 606, startPoint y: 558, endPoint x: 571, endPoint y: 558, distance: 35.0
click at [571, 558] on icon at bounding box center [571, 562] width 15 height 15
click at [675, 594] on div "llenas" at bounding box center [681, 590] width 83 height 43
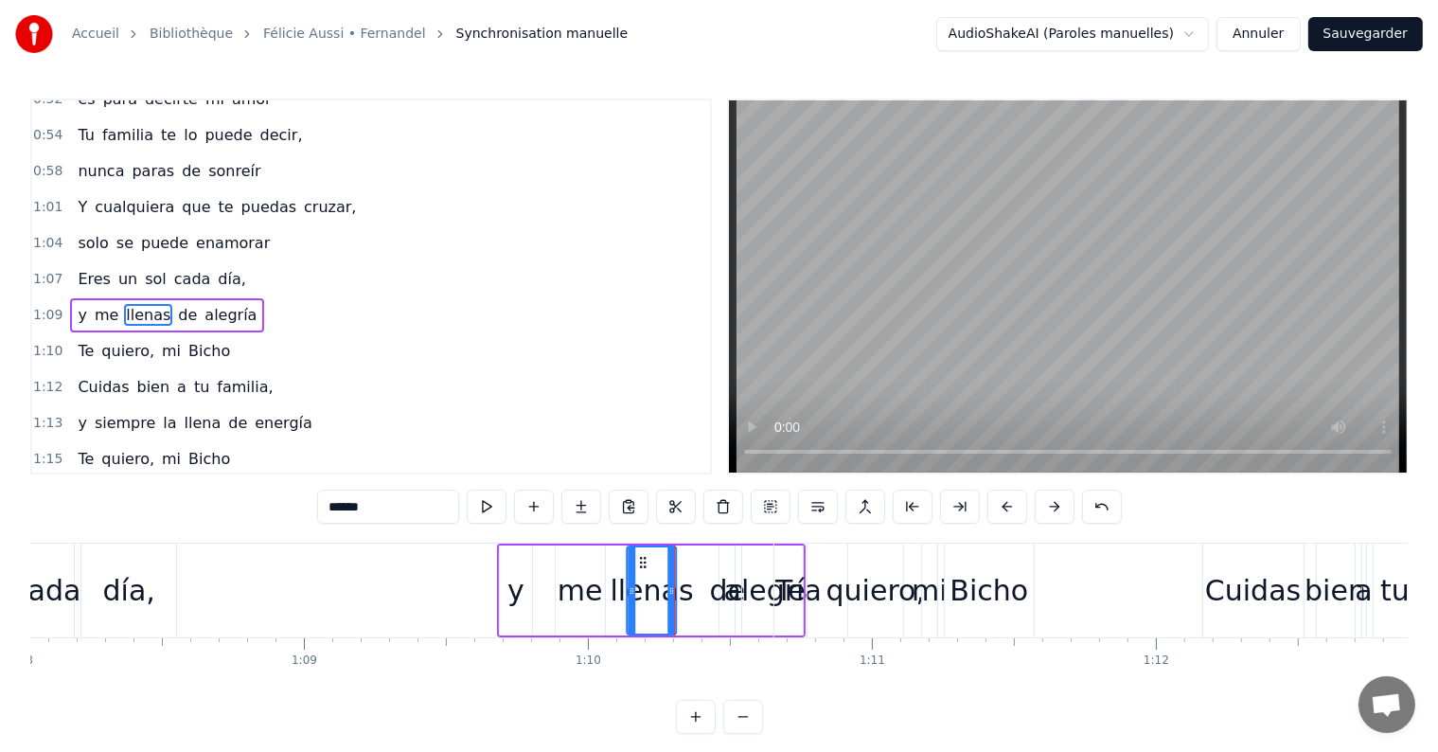
drag, startPoint x: 670, startPoint y: 558, endPoint x: 640, endPoint y: 558, distance: 30.3
click at [640, 558] on icon at bounding box center [642, 562] width 15 height 15
click at [725, 592] on div "de" at bounding box center [728, 590] width 36 height 43
drag, startPoint x: 735, startPoint y: 560, endPoint x: 718, endPoint y: 560, distance: 16.1
click at [718, 560] on icon at bounding box center [719, 562] width 15 height 15
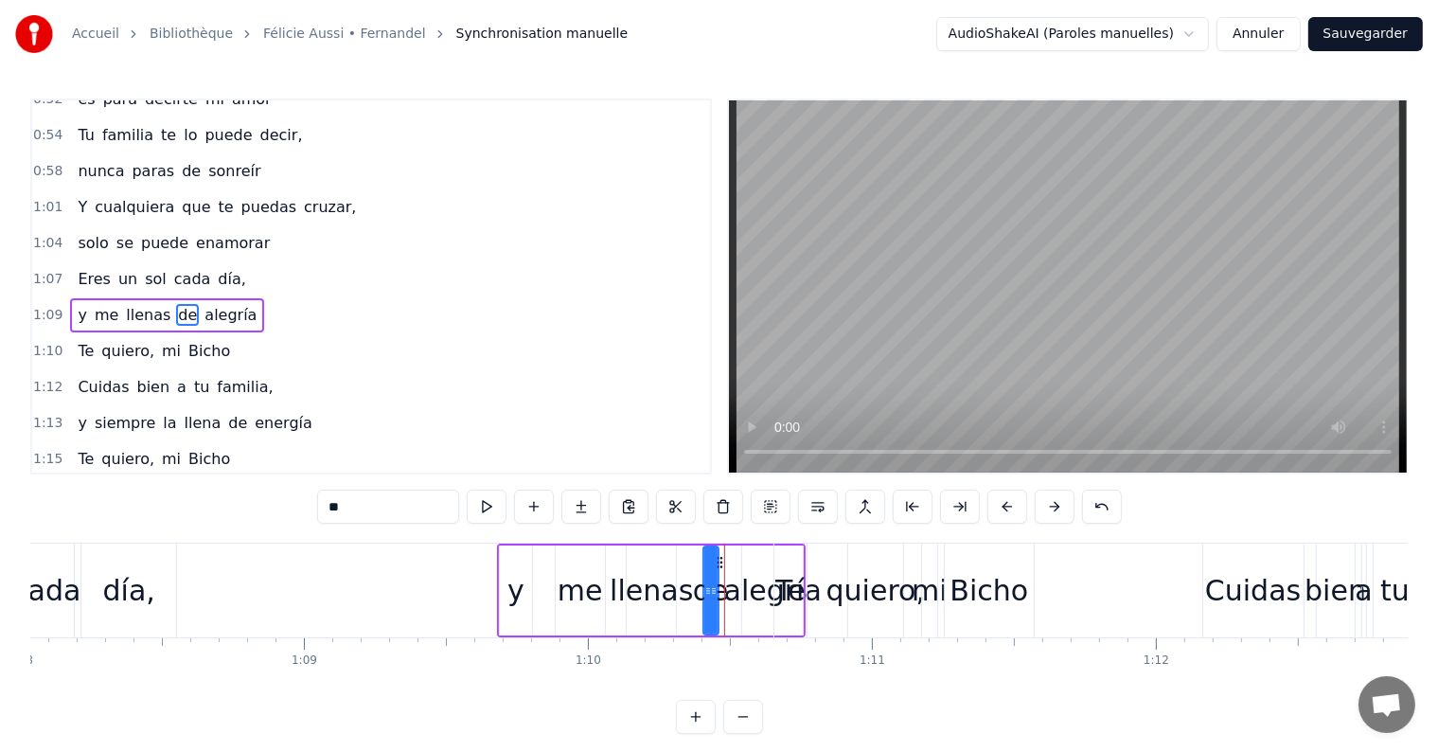
click at [792, 566] on div "Te" at bounding box center [790, 590] width 32 height 94
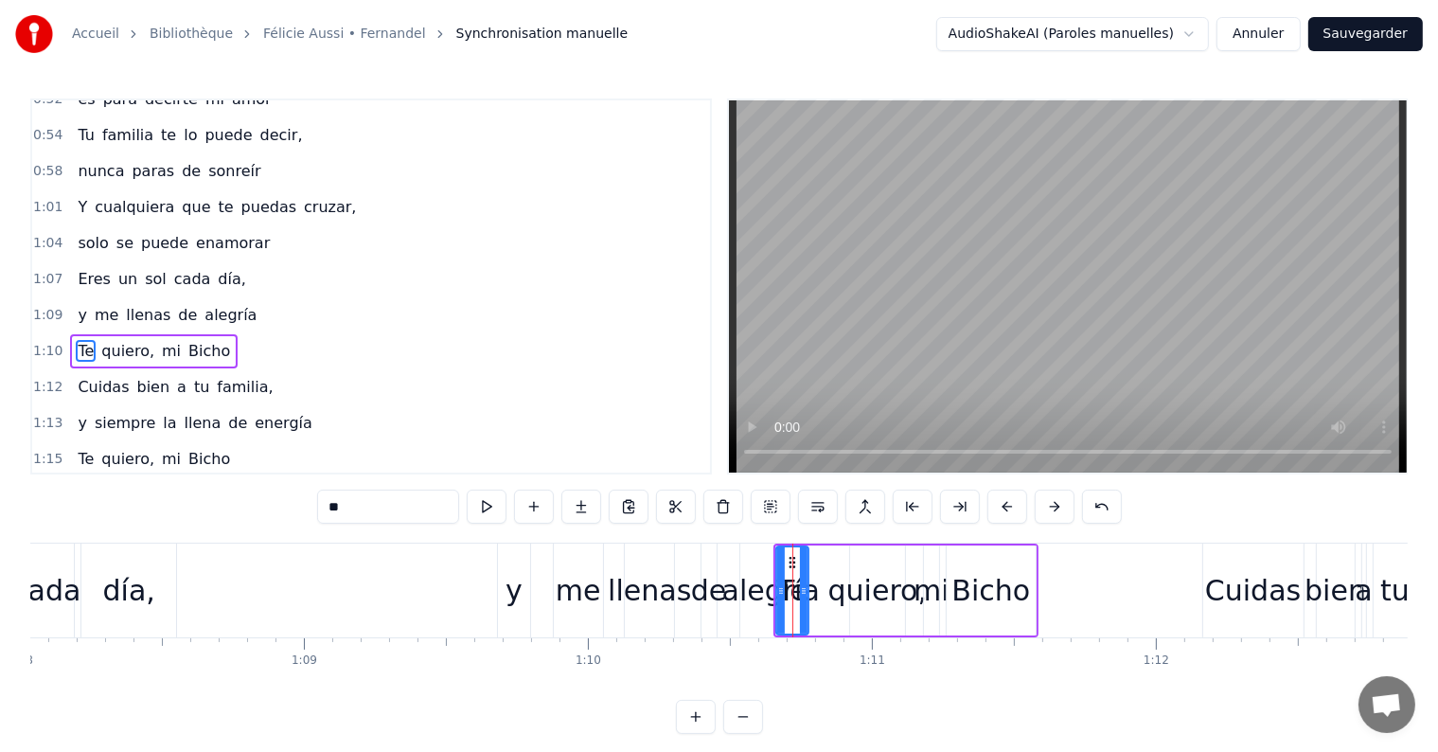
scroll to position [701, 0]
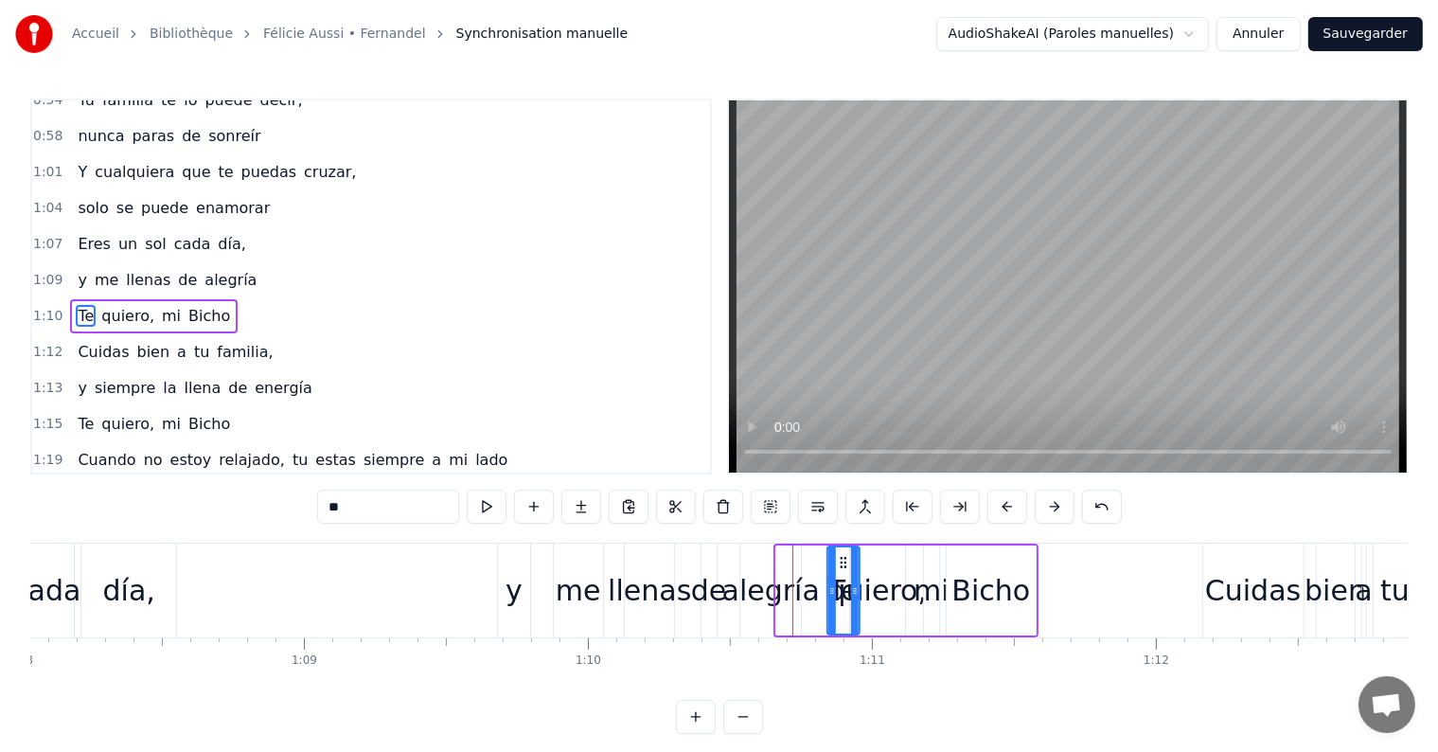
drag, startPoint x: 790, startPoint y: 558, endPoint x: 841, endPoint y: 558, distance: 50.2
click at [841, 558] on icon at bounding box center [842, 562] width 15 height 15
click at [887, 589] on div "quiero," at bounding box center [877, 590] width 98 height 43
type input "*******"
click at [186, 299] on div "Te quiero, mi Bicho" at bounding box center [154, 316] width 168 height 34
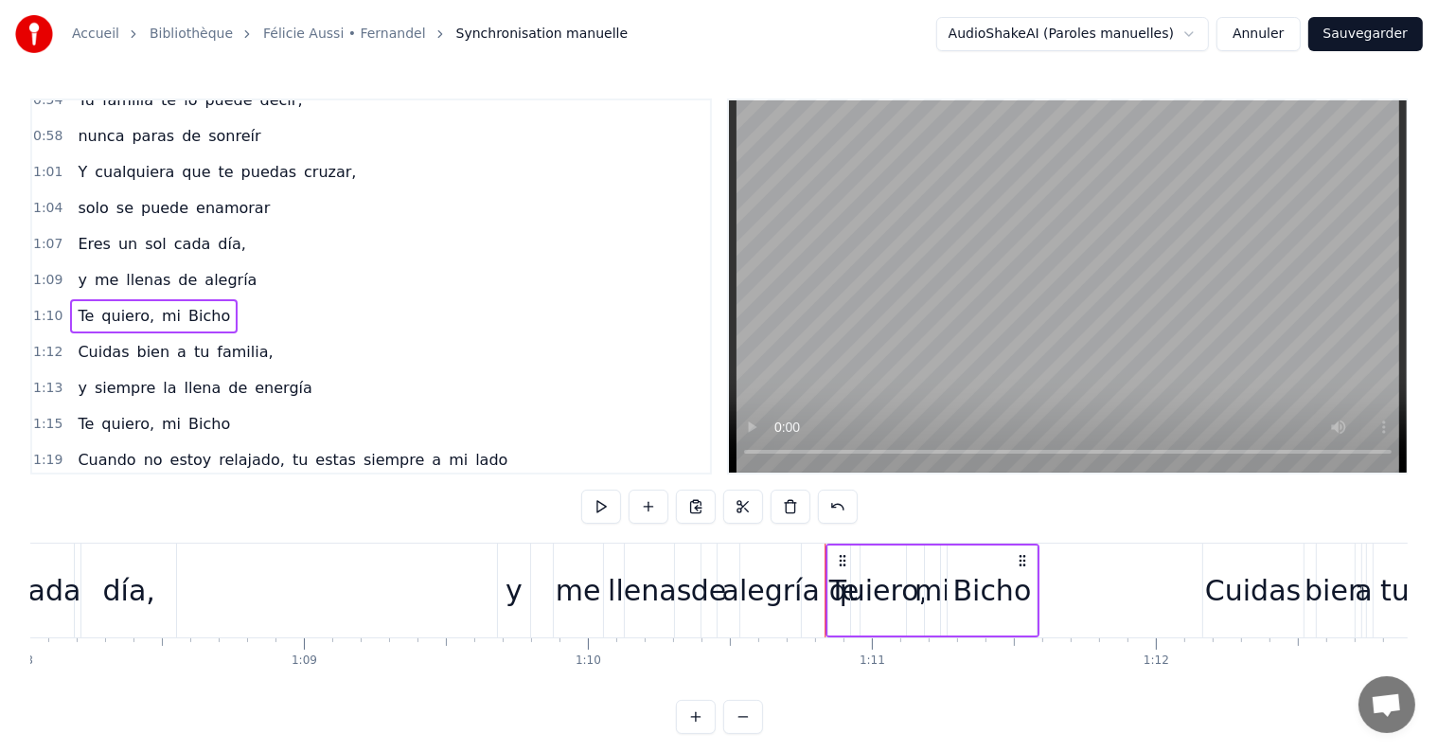
drag, startPoint x: 837, startPoint y: 558, endPoint x: 837, endPoint y: 577, distance: 18.9
click at [837, 577] on div "Te quiero, mi Bicho" at bounding box center [931, 590] width 214 height 94
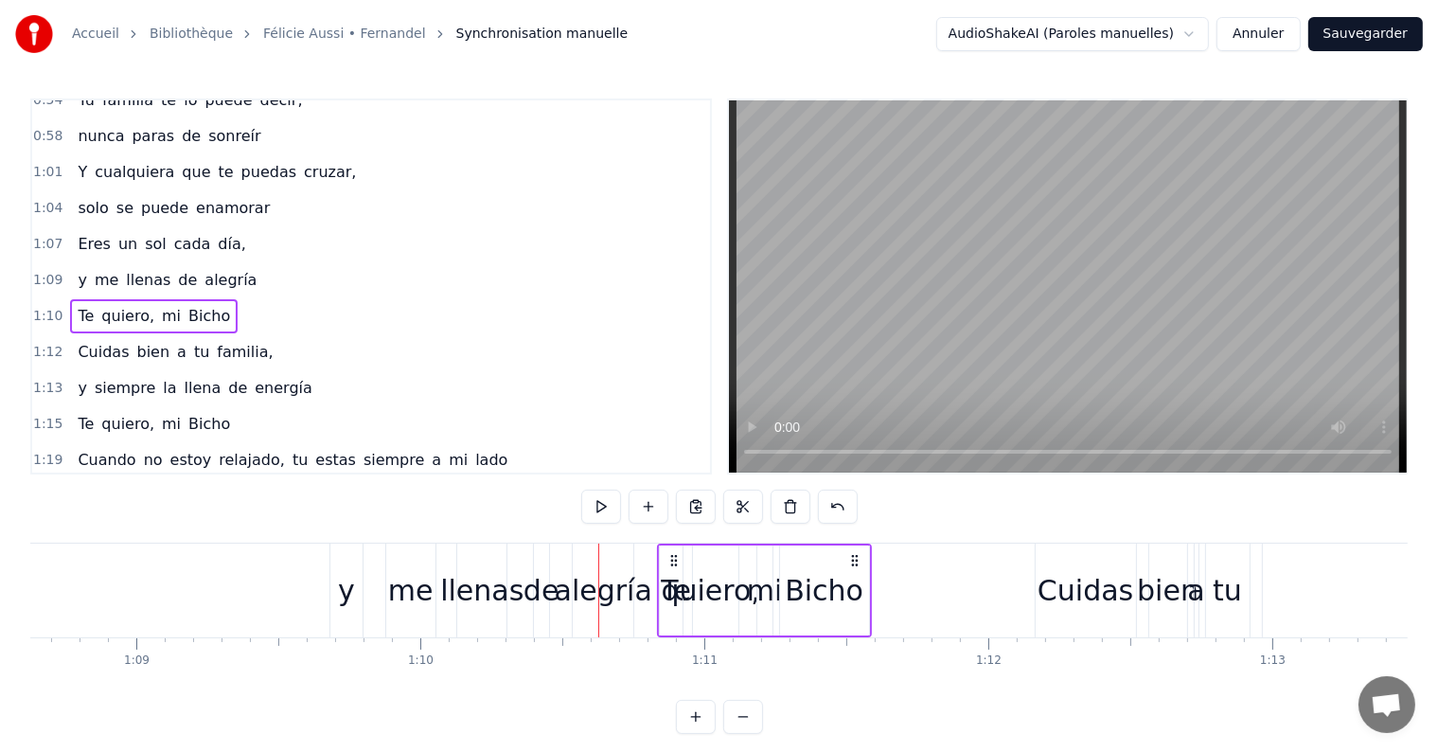
scroll to position [0, 19436]
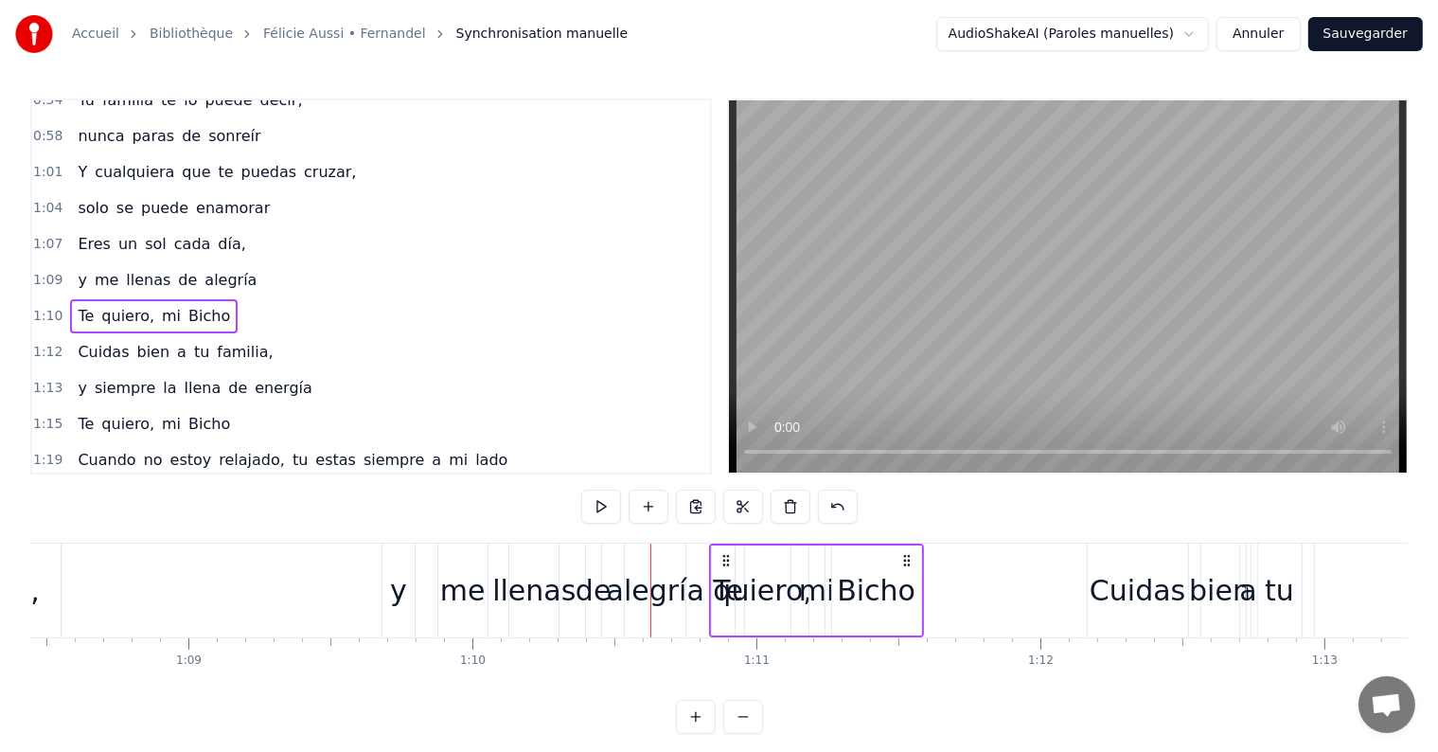
click at [392, 601] on div "y" at bounding box center [398, 590] width 17 height 43
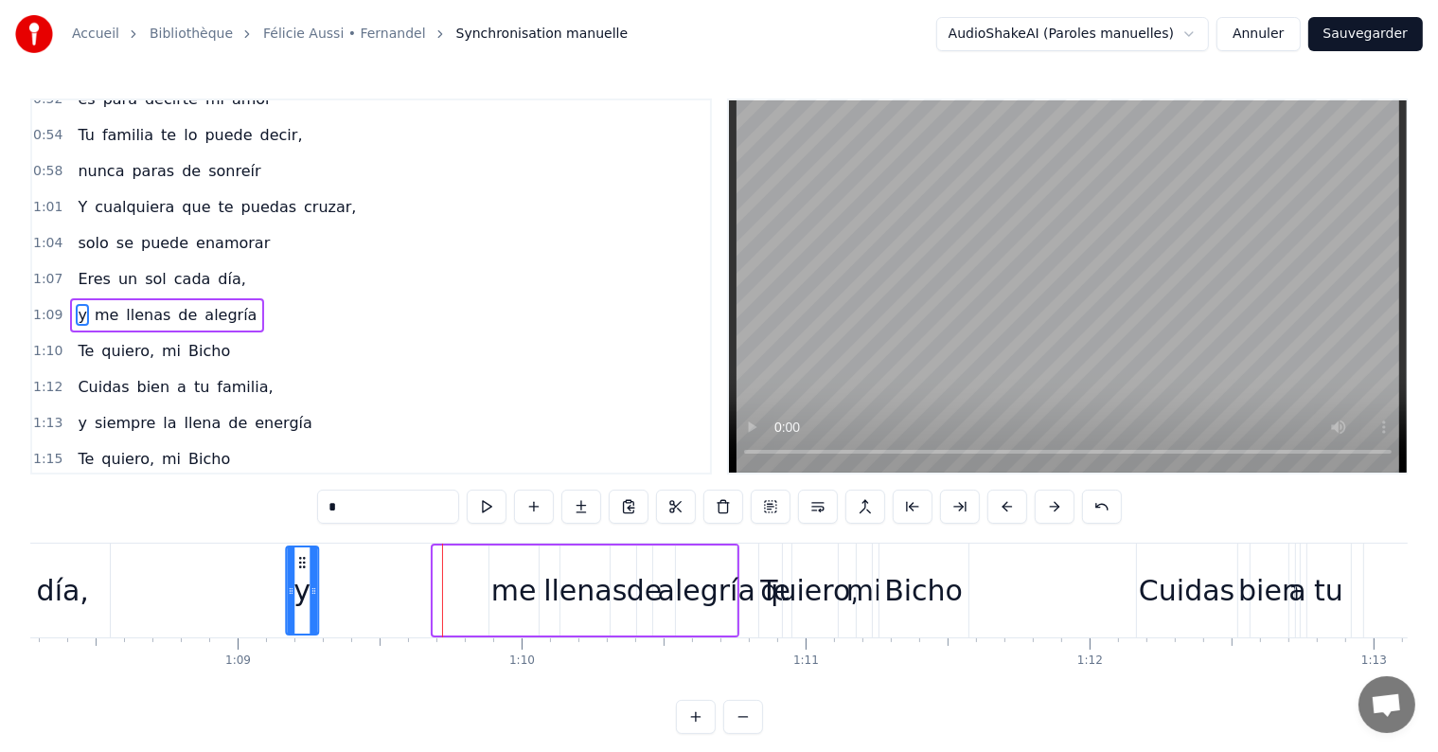
scroll to position [0, 19384]
drag, startPoint x: 399, startPoint y: 560, endPoint x: 341, endPoint y: 552, distance: 58.4
click at [341, 552] on div "y" at bounding box center [343, 590] width 30 height 86
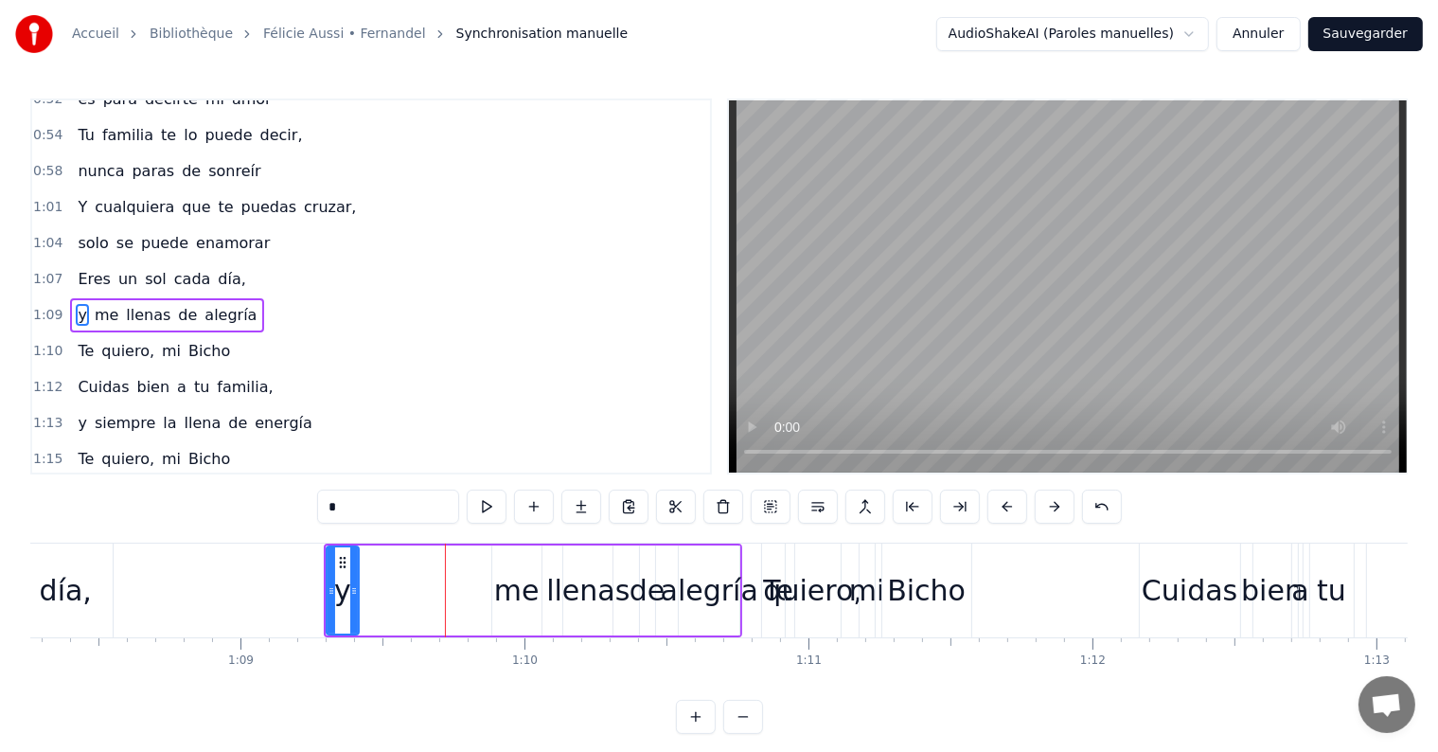
click at [518, 591] on div "me" at bounding box center [516, 590] width 45 height 43
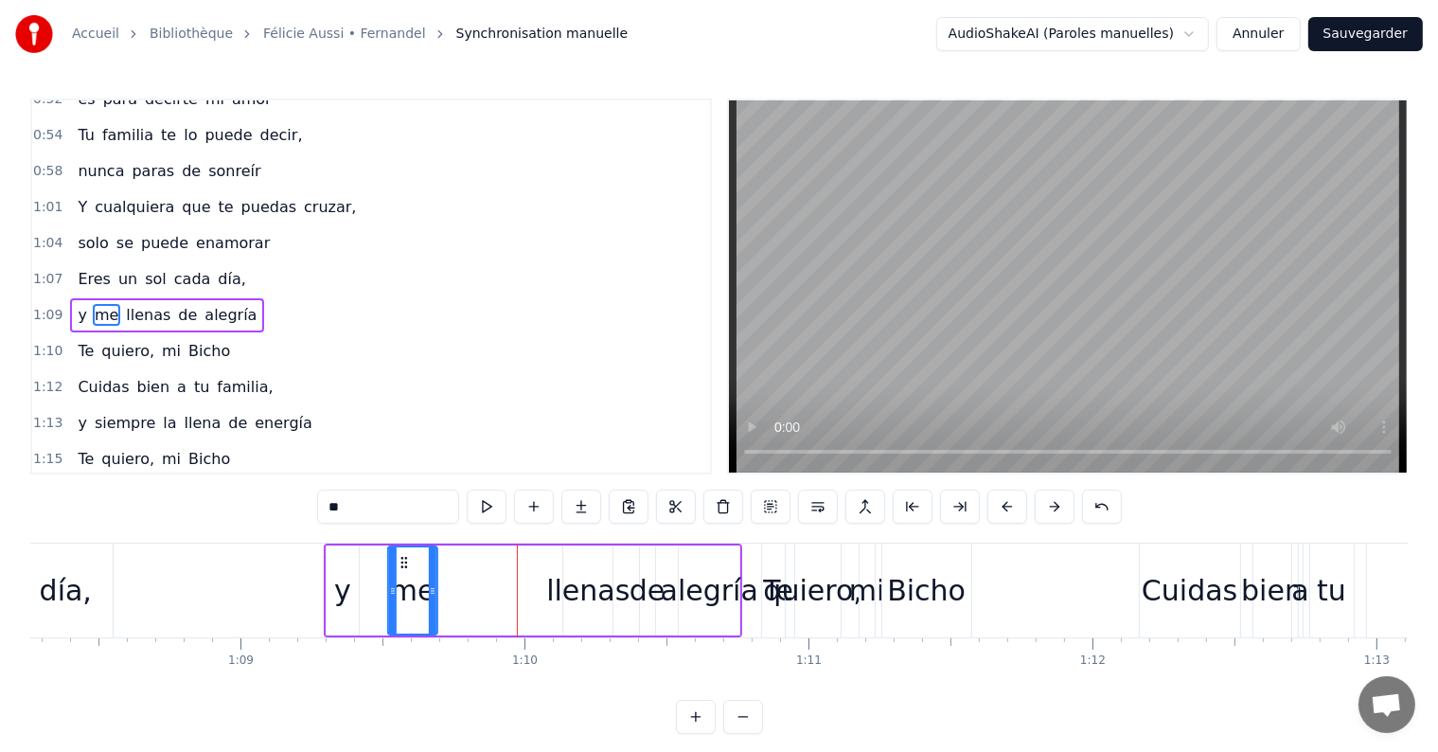
drag, startPoint x: 505, startPoint y: 558, endPoint x: 400, endPoint y: 557, distance: 104.1
click at [400, 557] on icon at bounding box center [403, 562] width 15 height 15
click at [572, 591] on div "llenas" at bounding box center [587, 590] width 83 height 43
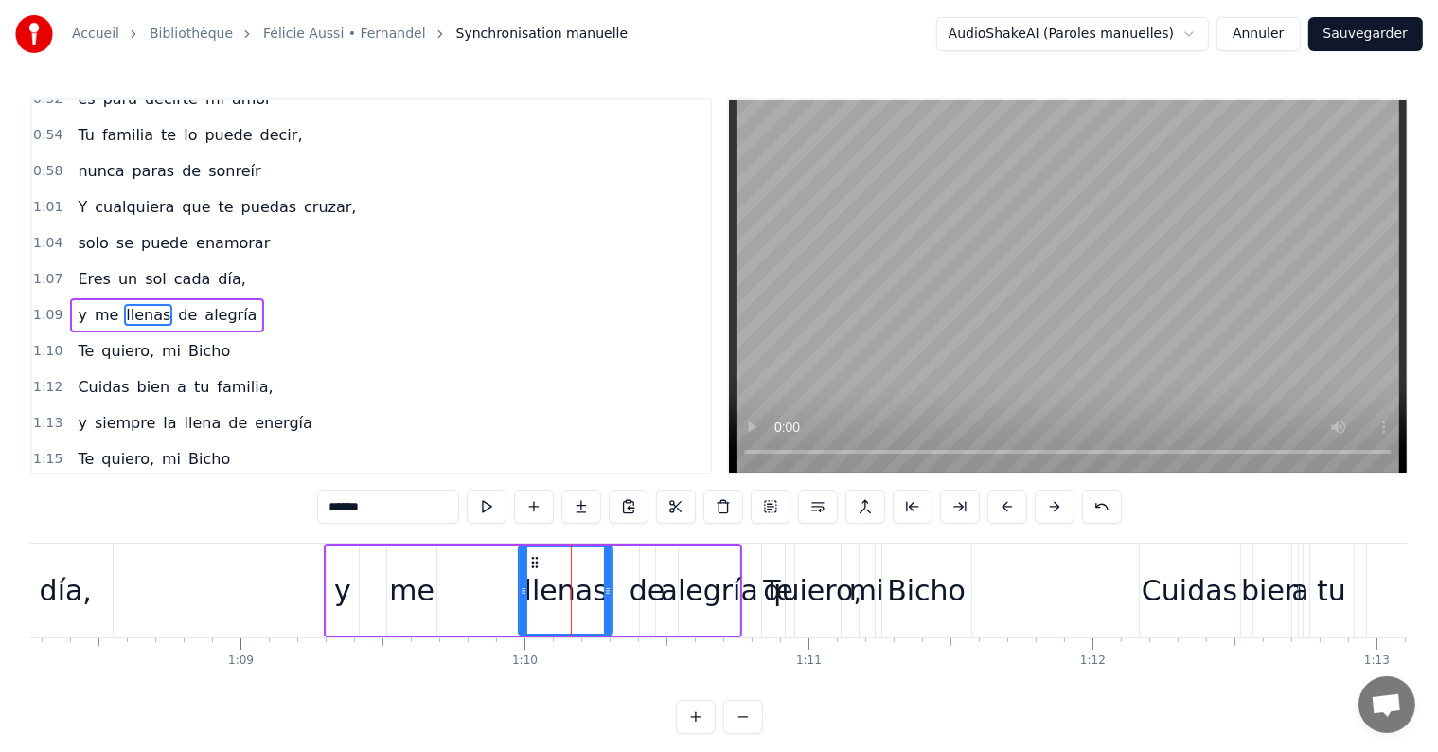
drag, startPoint x: 568, startPoint y: 587, endPoint x: 523, endPoint y: 591, distance: 44.7
click at [523, 591] on icon at bounding box center [524, 590] width 8 height 15
click at [413, 594] on div "me" at bounding box center [411, 590] width 45 height 43
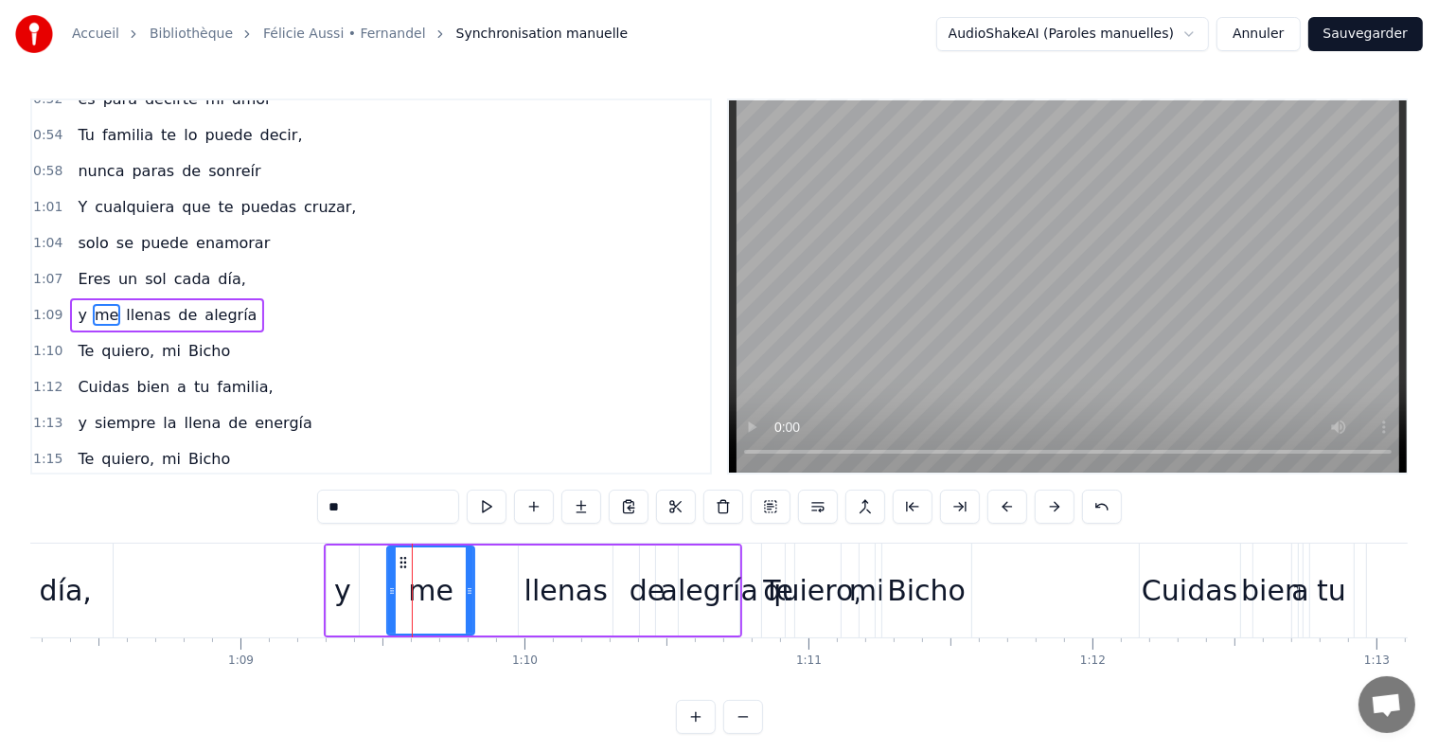
drag, startPoint x: 431, startPoint y: 591, endPoint x: 469, endPoint y: 594, distance: 38.0
click at [469, 594] on icon at bounding box center [470, 590] width 8 height 15
click at [343, 587] on div "y" at bounding box center [342, 590] width 17 height 43
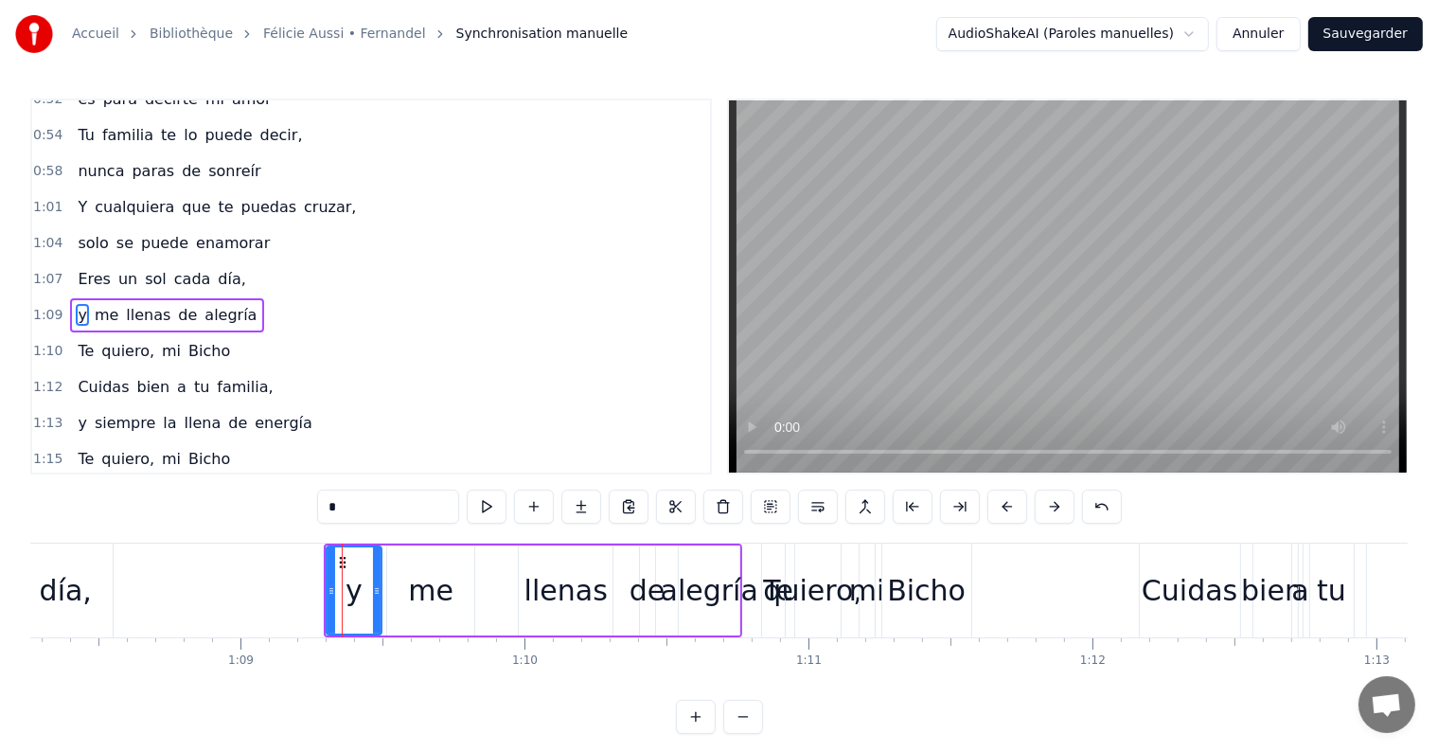
drag, startPoint x: 355, startPoint y: 587, endPoint x: 378, endPoint y: 591, distance: 23.0
click at [378, 591] on icon at bounding box center [377, 590] width 8 height 15
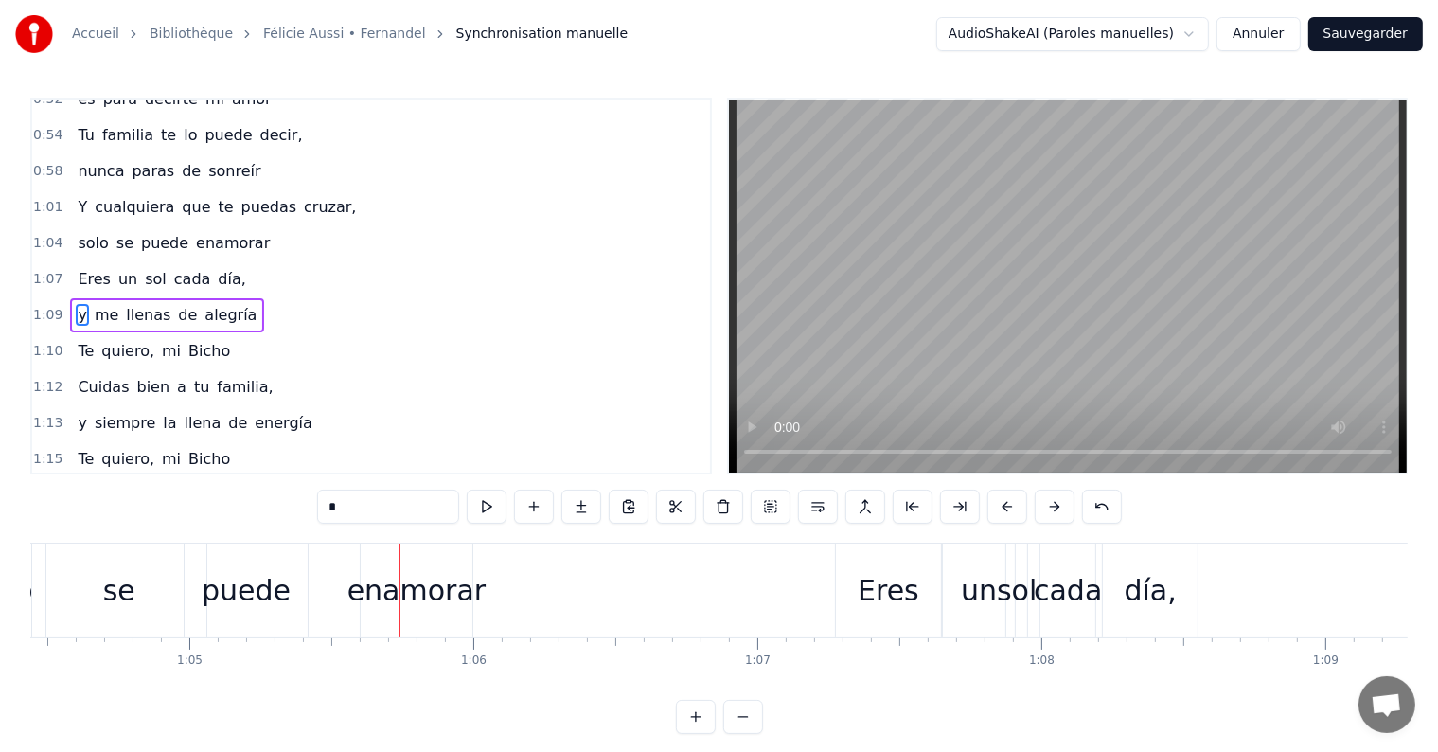
scroll to position [0, 18523]
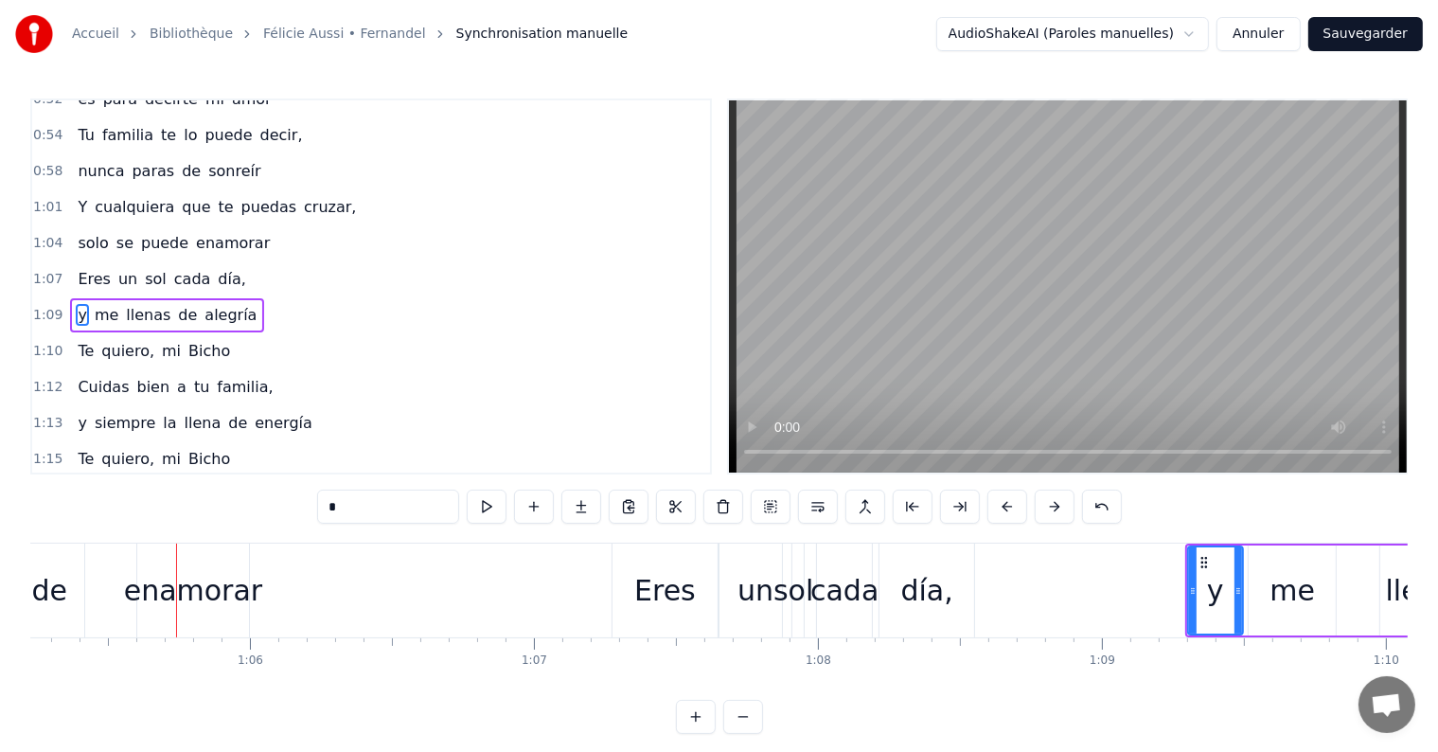
click at [52, 588] on div "puede" at bounding box center [22, 590] width 89 height 43
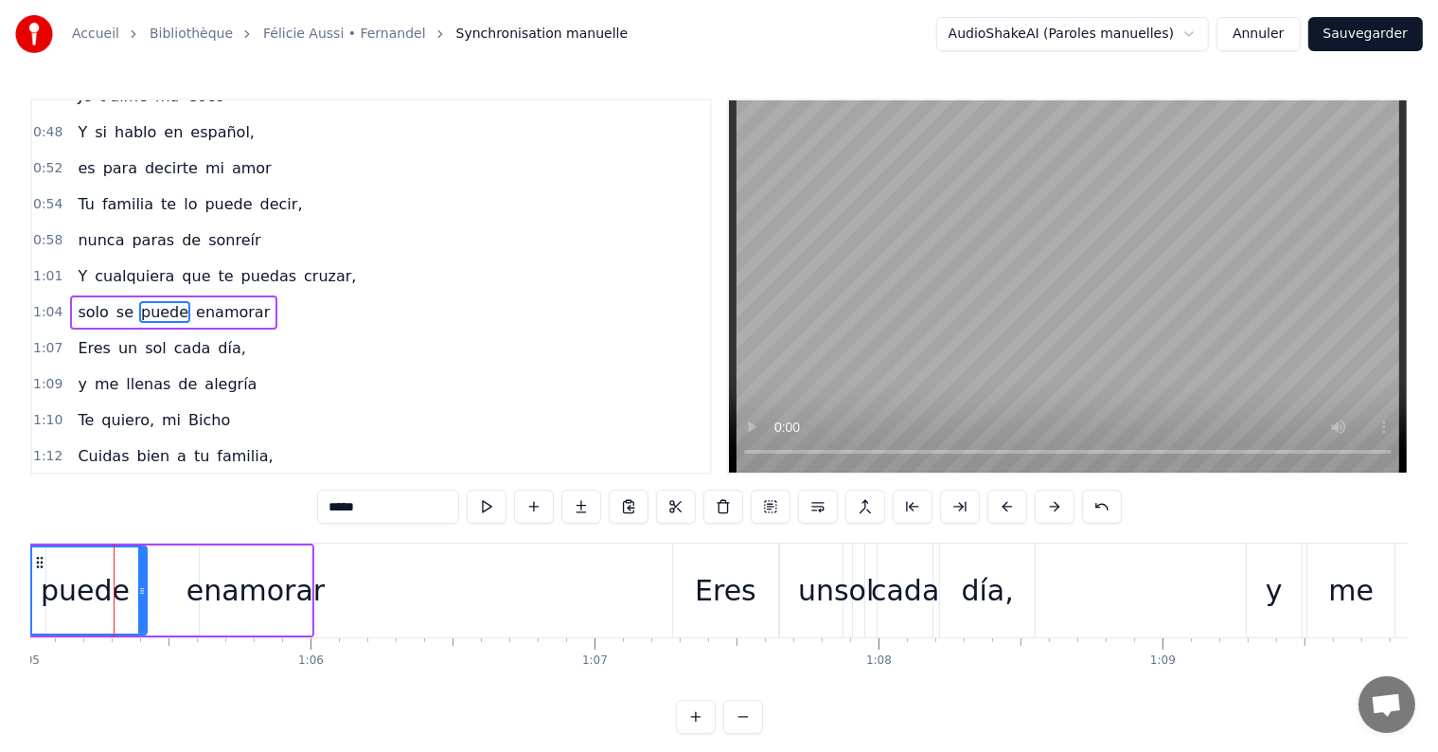
scroll to position [0, 18450]
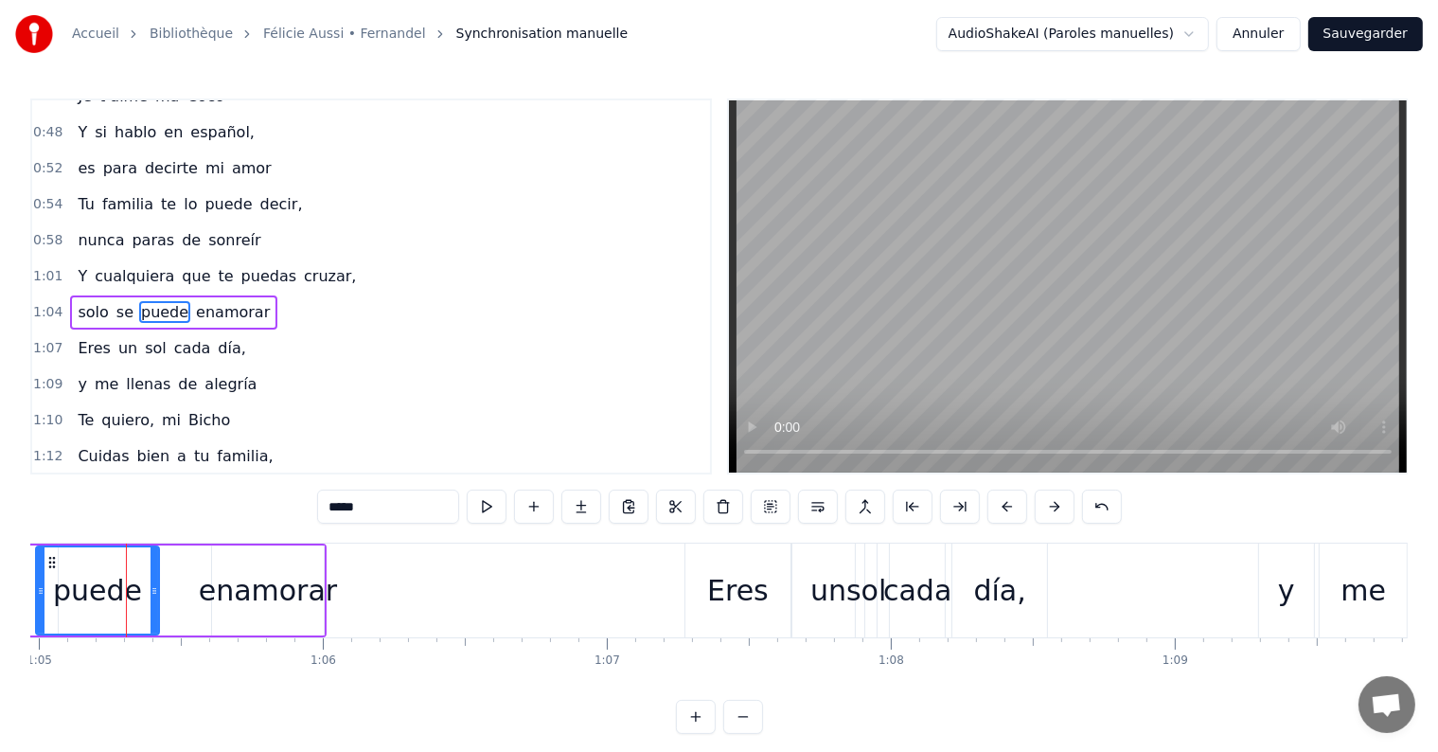
click at [240, 588] on div "enamorar" at bounding box center [268, 590] width 138 height 43
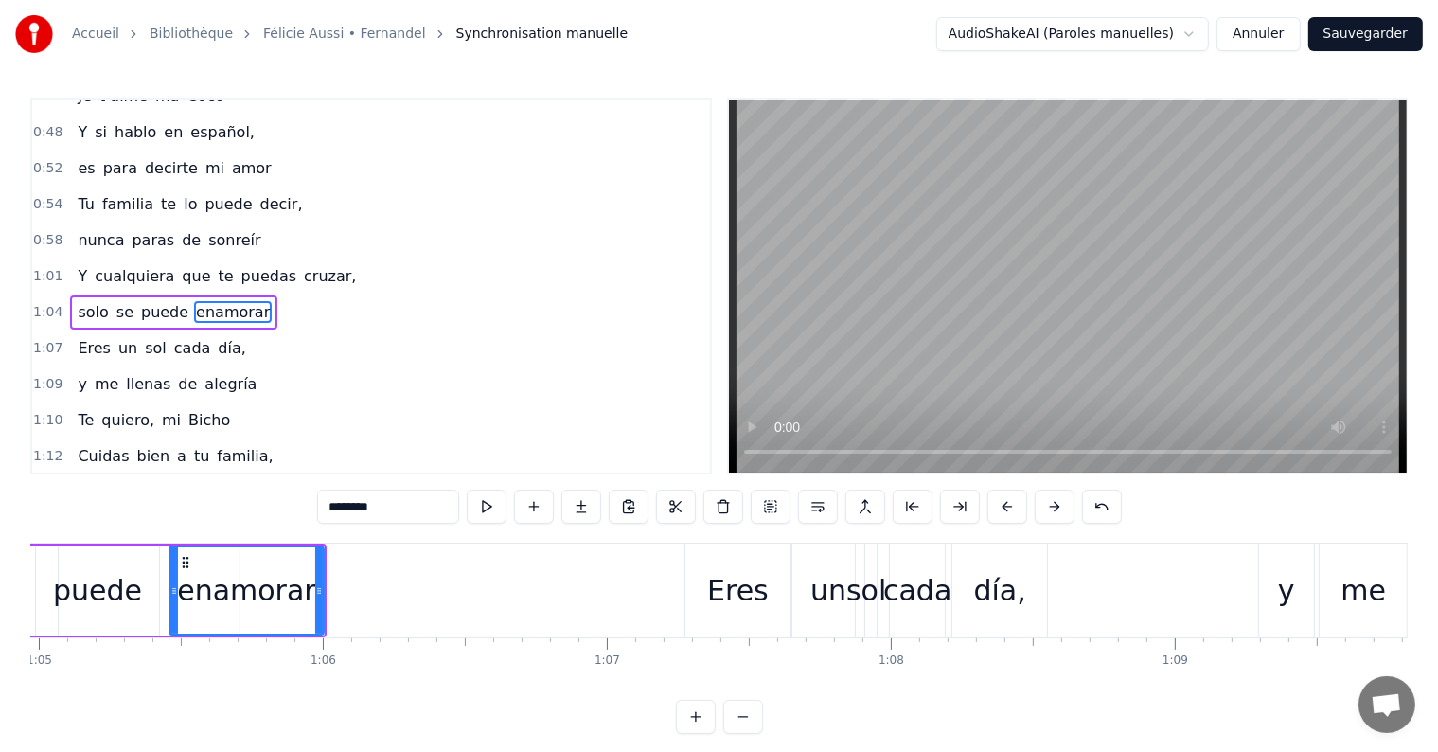
drag, startPoint x: 216, startPoint y: 590, endPoint x: 173, endPoint y: 590, distance: 42.6
click at [173, 590] on icon at bounding box center [174, 590] width 8 height 15
click at [122, 594] on div "puede" at bounding box center [97, 590] width 89 height 43
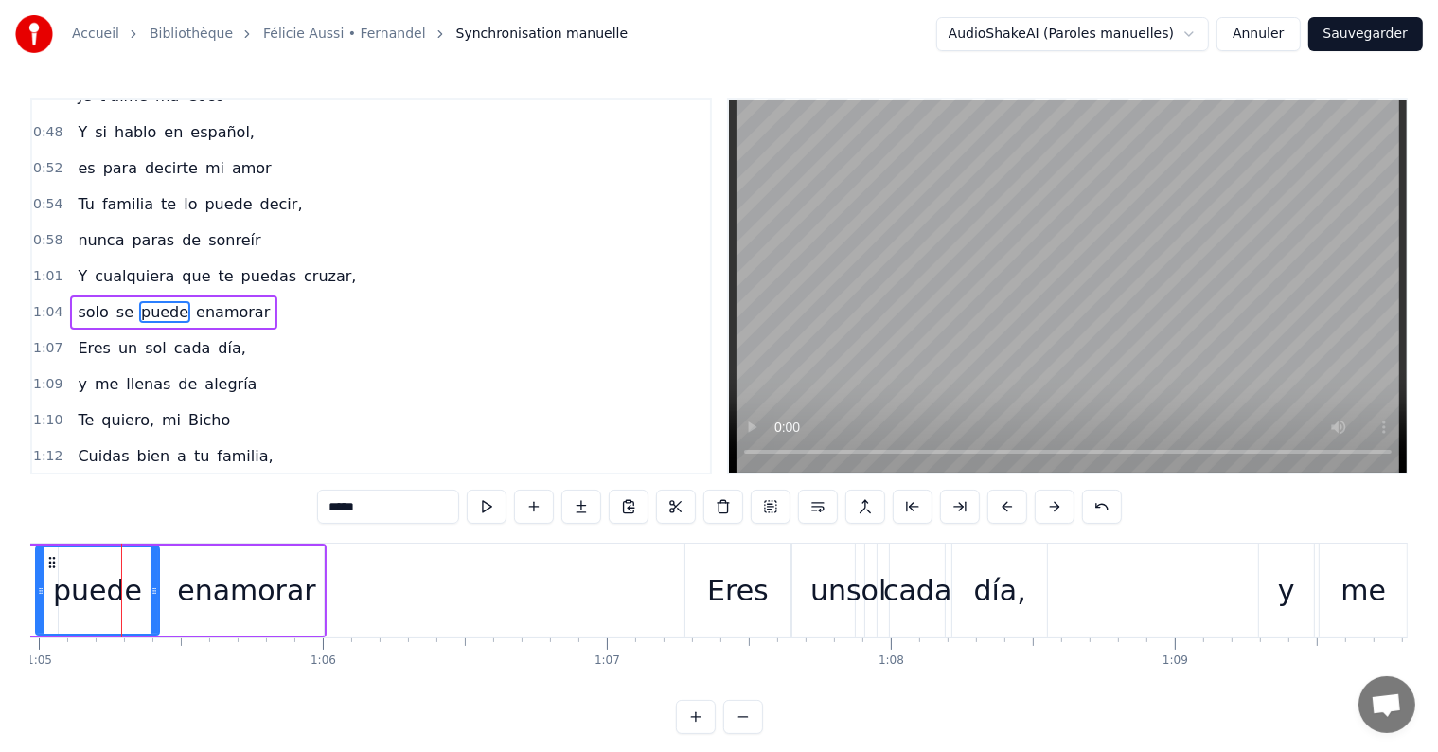
scroll to position [0, 18445]
click at [165, 591] on icon at bounding box center [165, 590] width 8 height 15
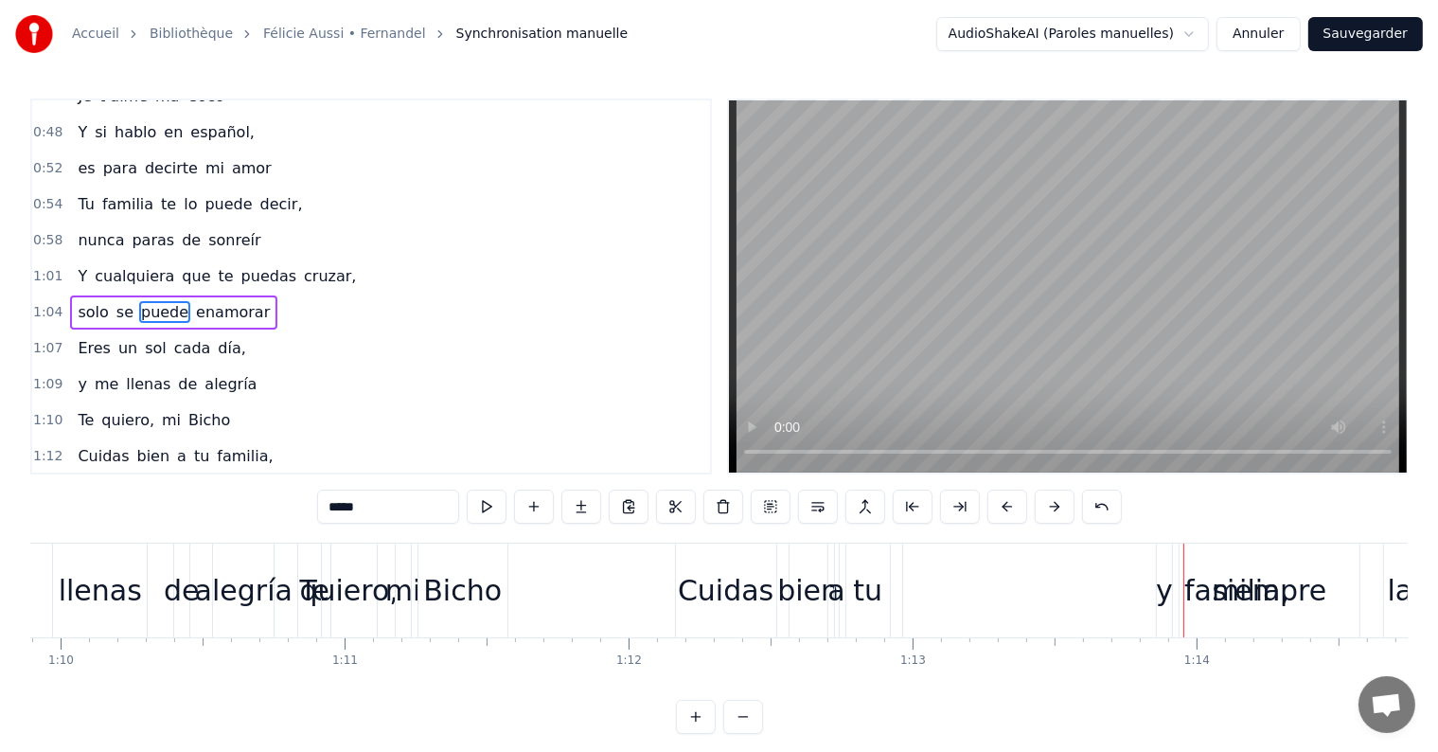
scroll to position [0, 19798]
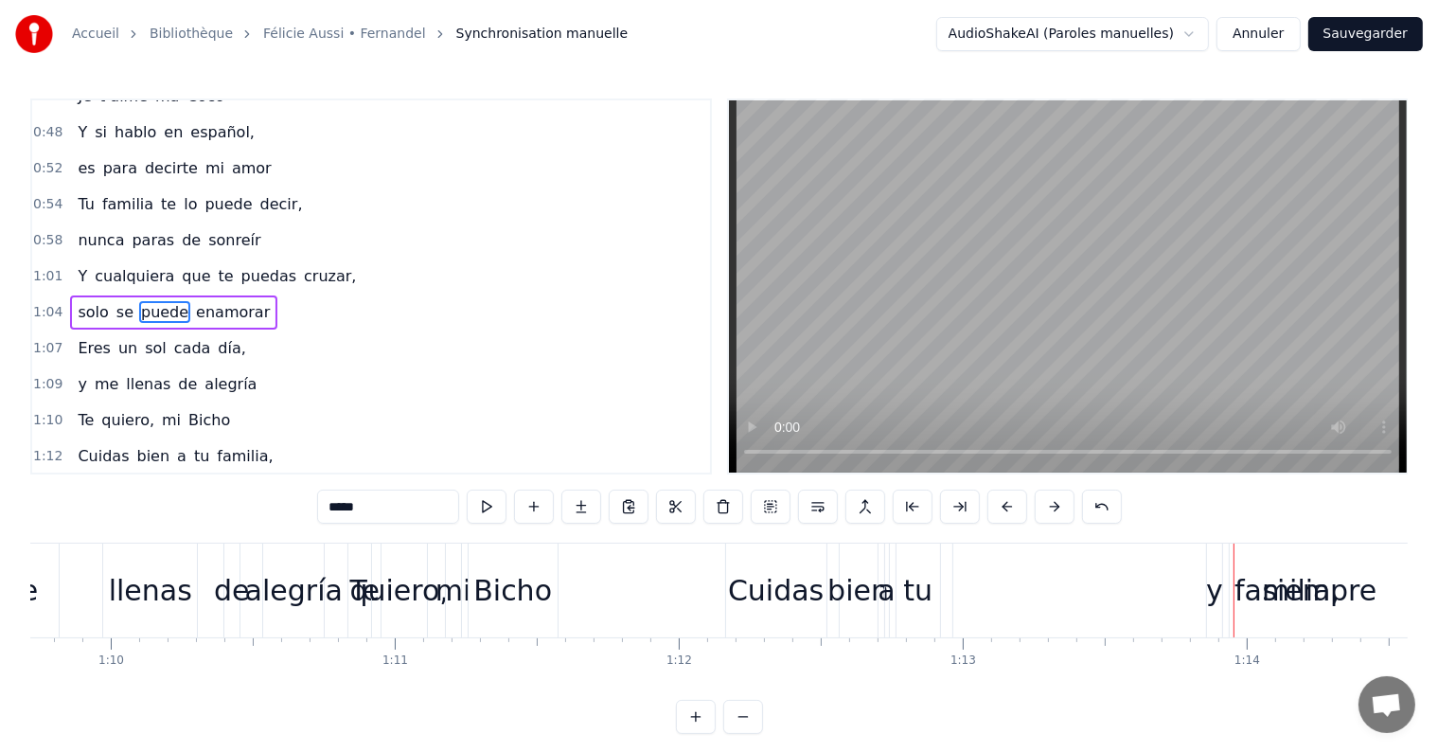
click at [505, 596] on div "Bicho" at bounding box center [512, 590] width 79 height 43
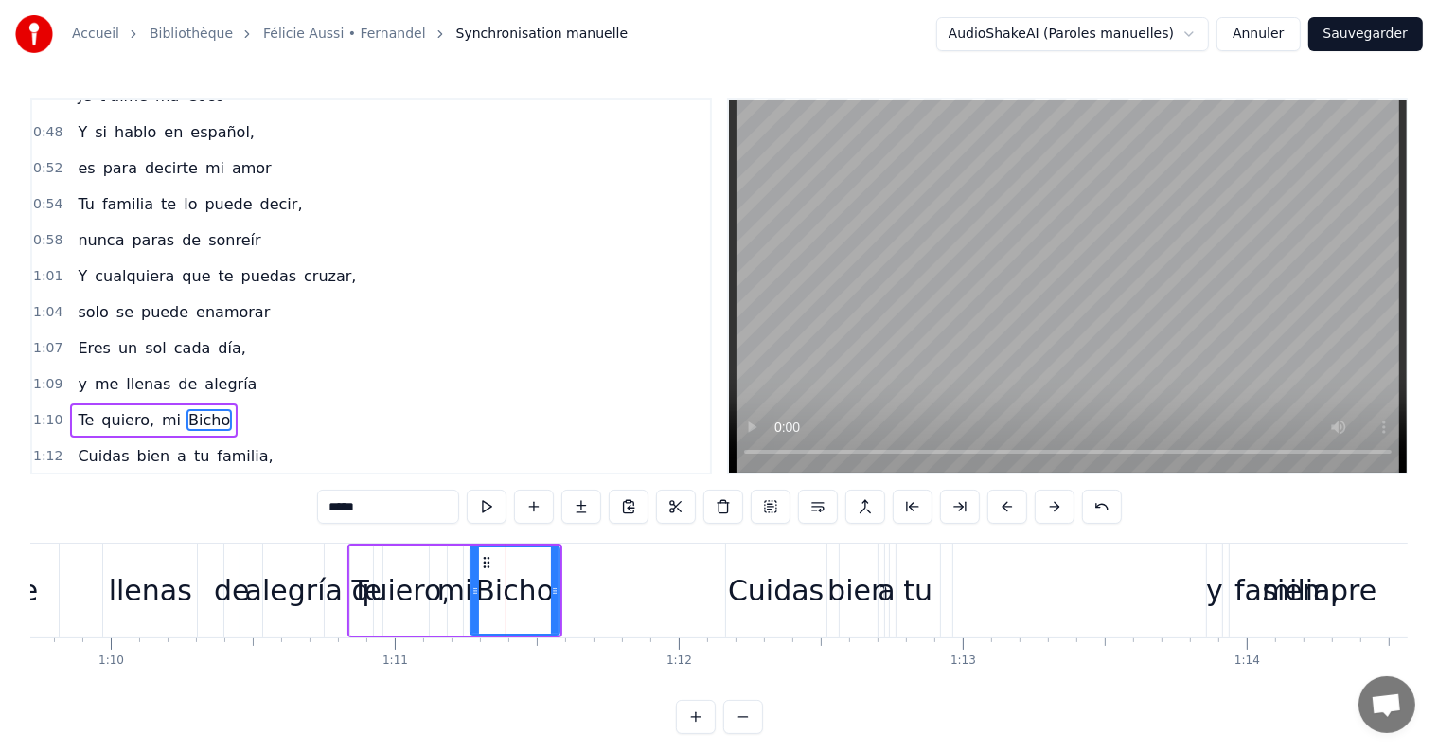
scroll to position [701, 0]
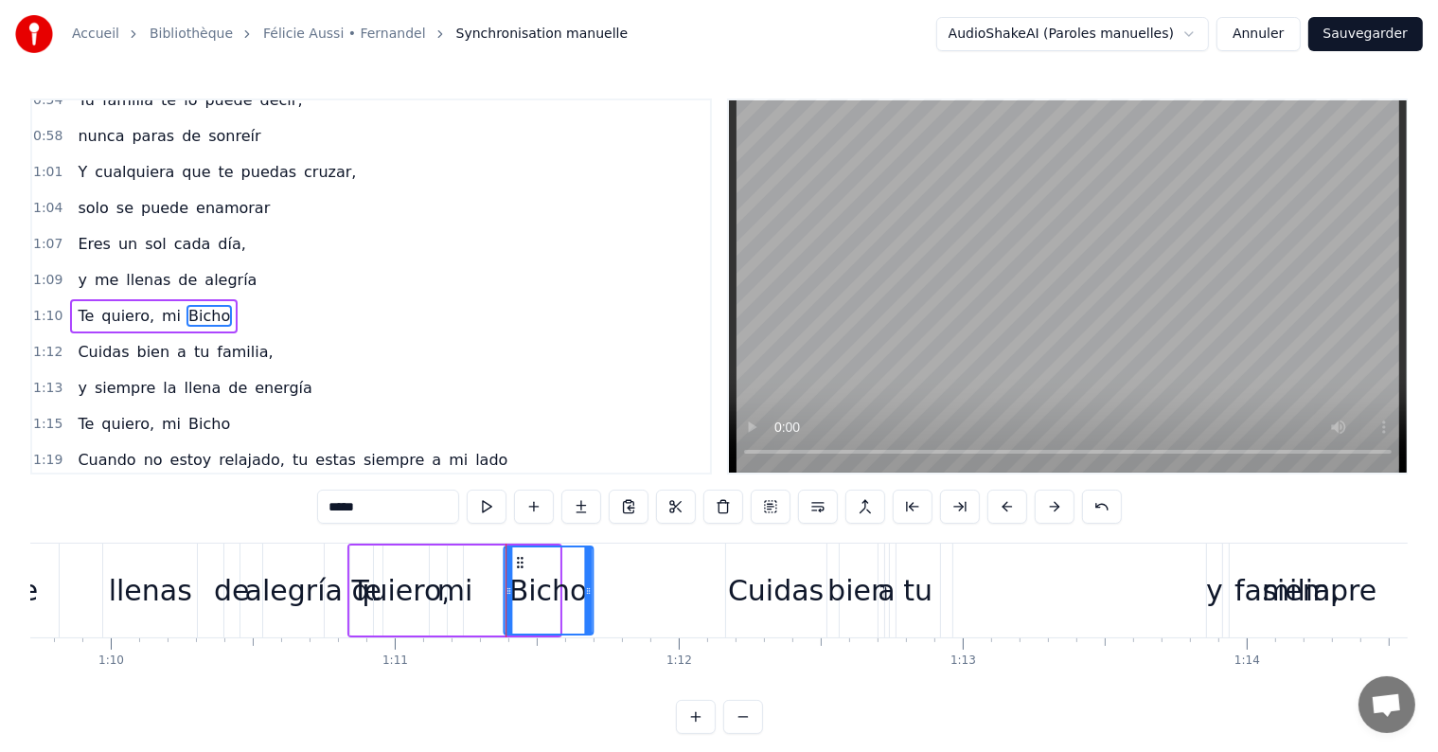
drag, startPoint x: 485, startPoint y: 559, endPoint x: 519, endPoint y: 560, distance: 34.1
click at [519, 560] on icon at bounding box center [519, 562] width 15 height 15
click at [462, 591] on div "mi" at bounding box center [455, 590] width 36 height 43
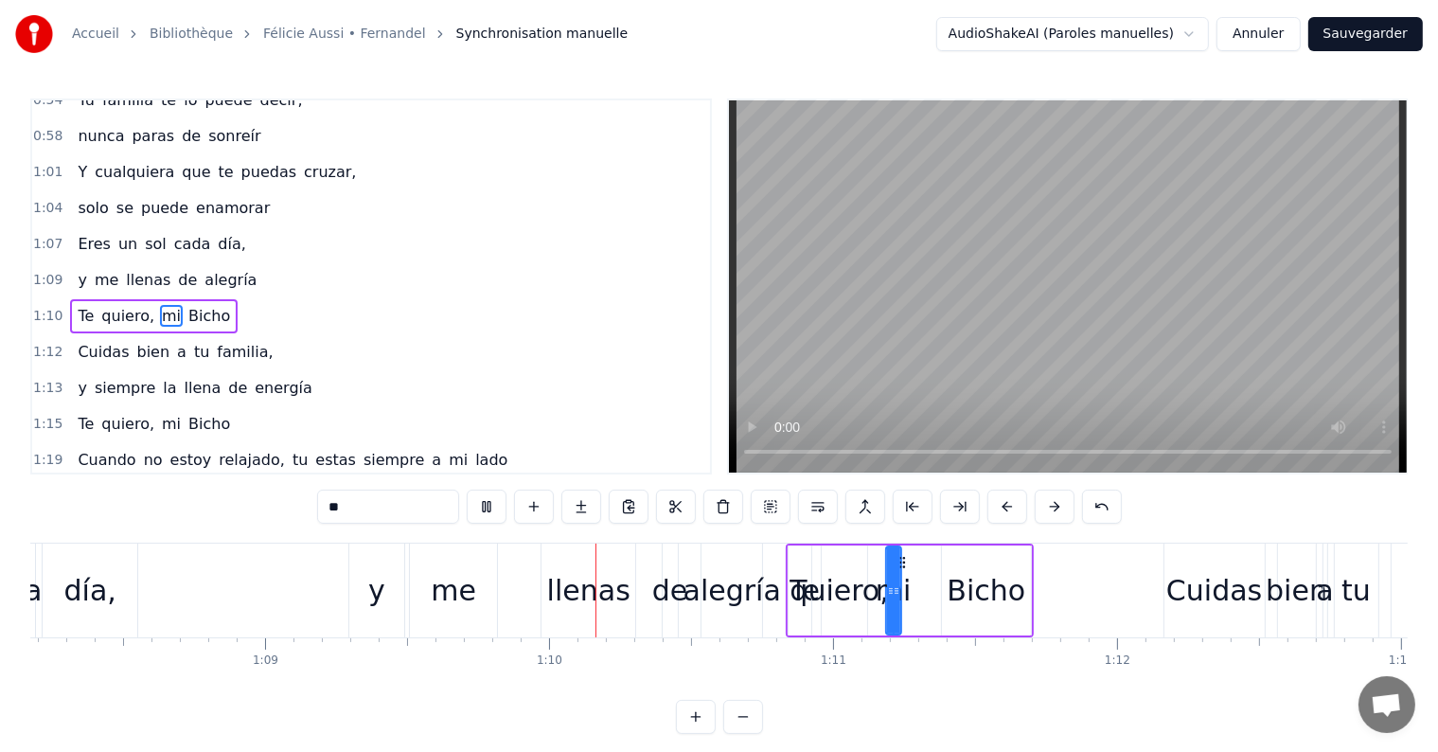
scroll to position [0, 19666]
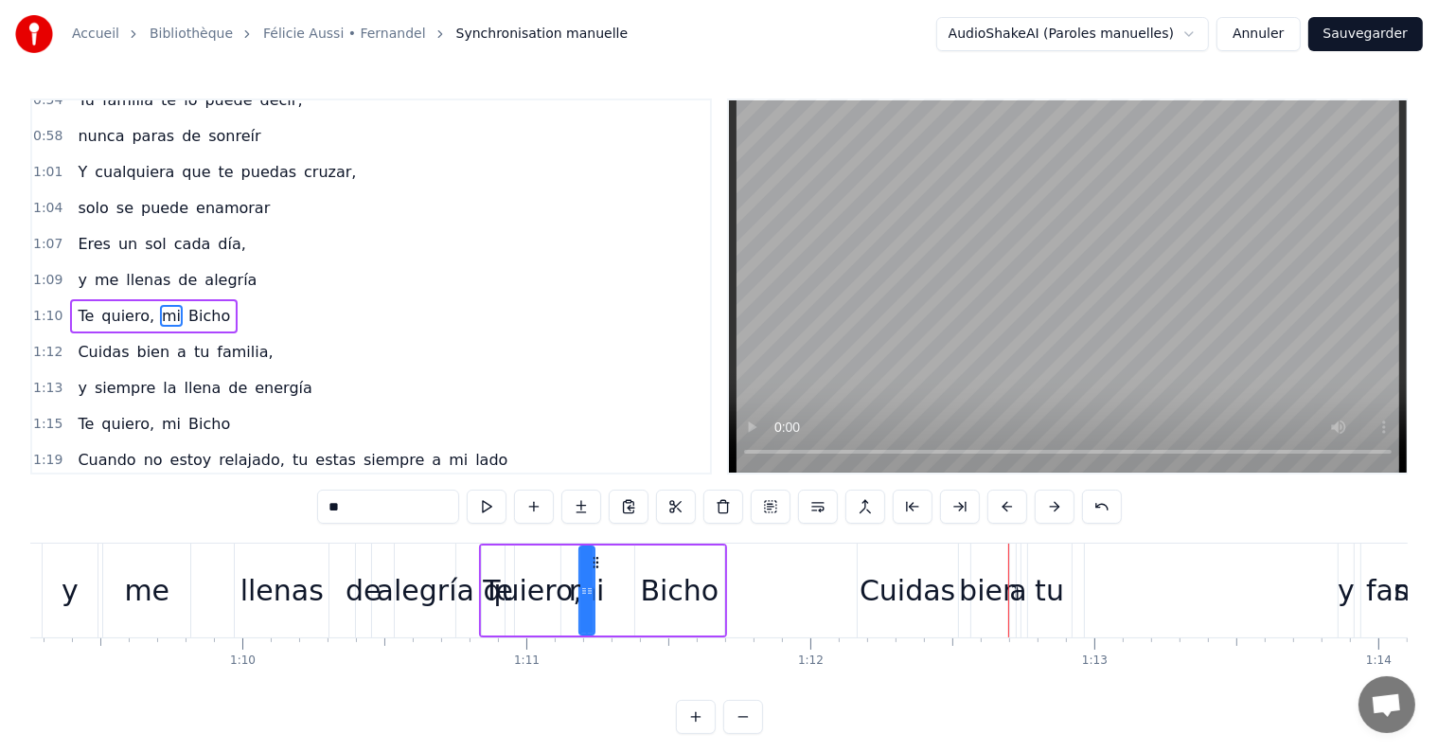
click at [879, 579] on div "Cuidas" at bounding box center [908, 590] width 96 height 43
type input "******"
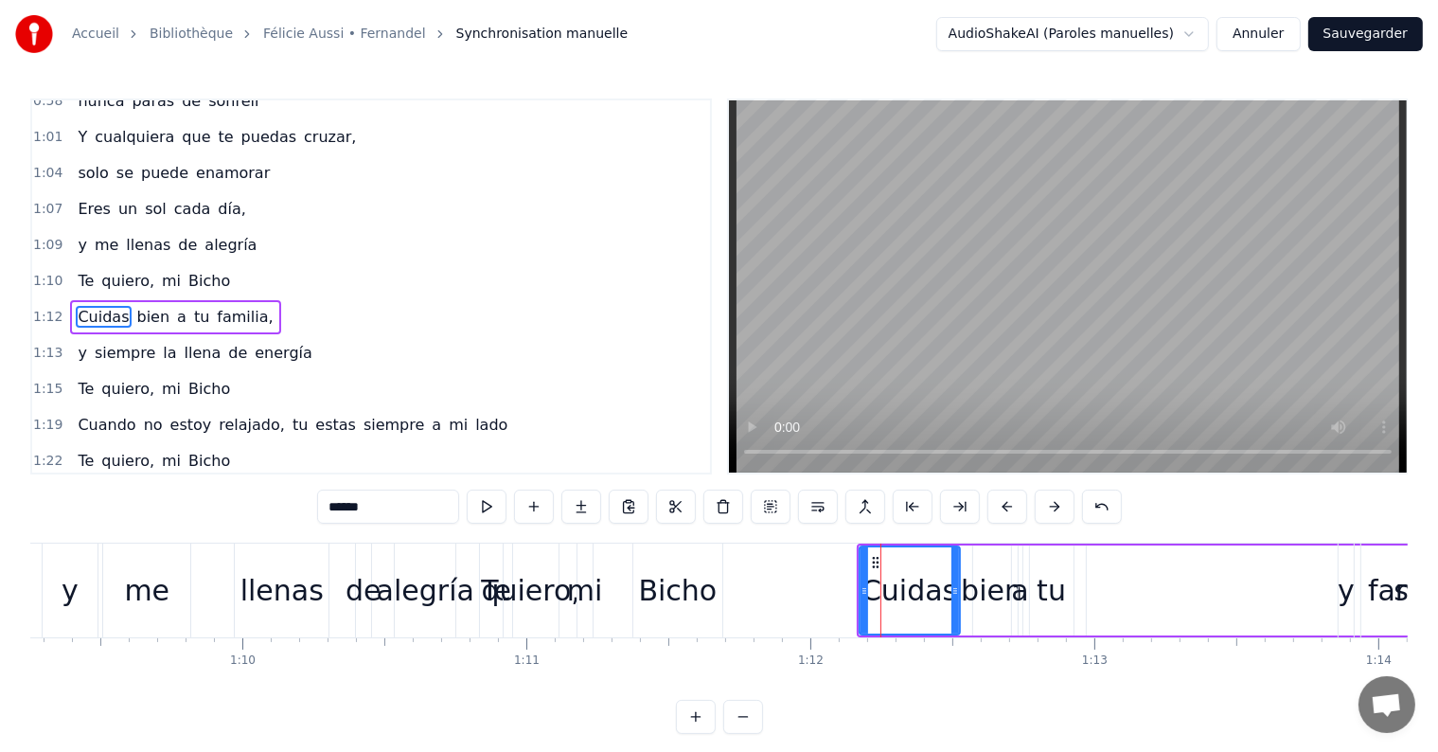
click at [175, 300] on div "Cuidas bien a tu familia," at bounding box center [175, 317] width 210 height 34
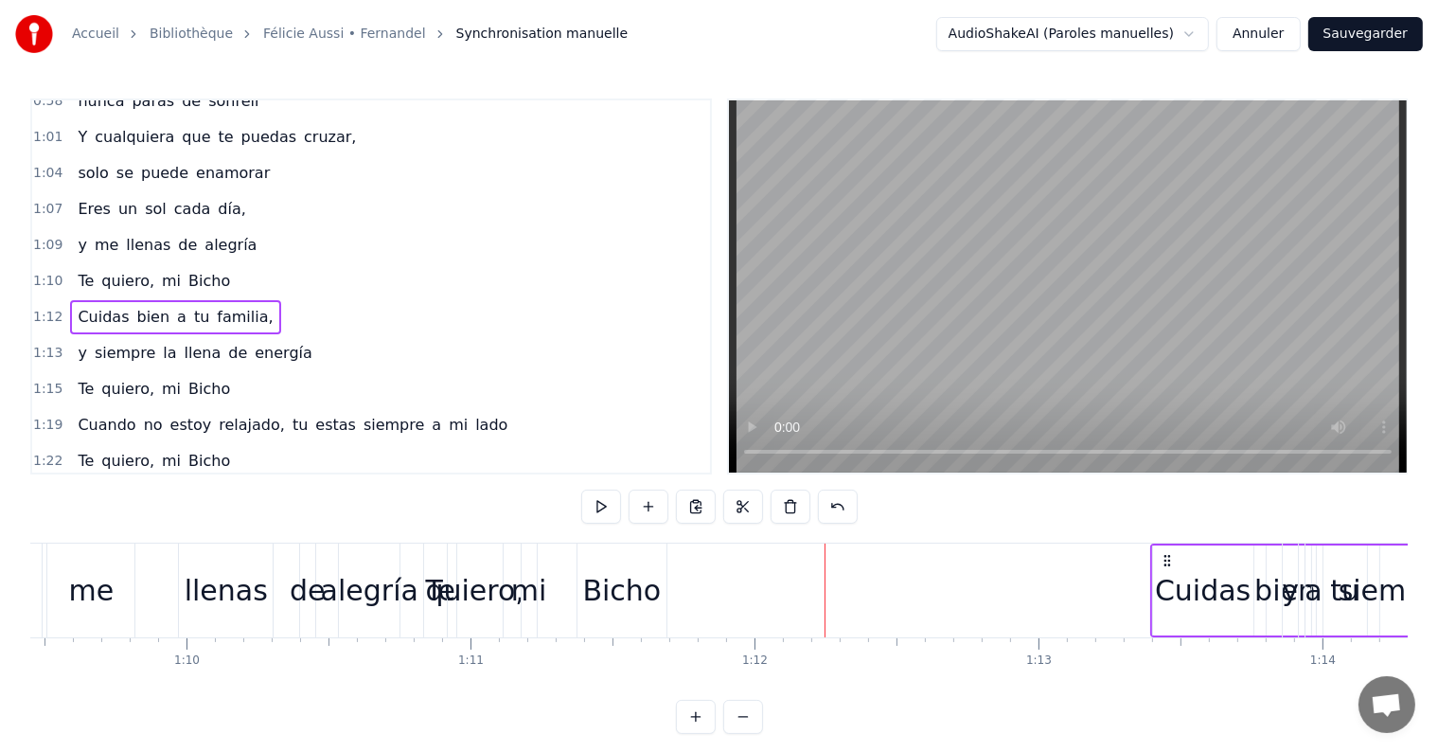
drag, startPoint x: 871, startPoint y: 558, endPoint x: 1167, endPoint y: 566, distance: 296.4
click at [1167, 566] on icon at bounding box center [1166, 560] width 15 height 15
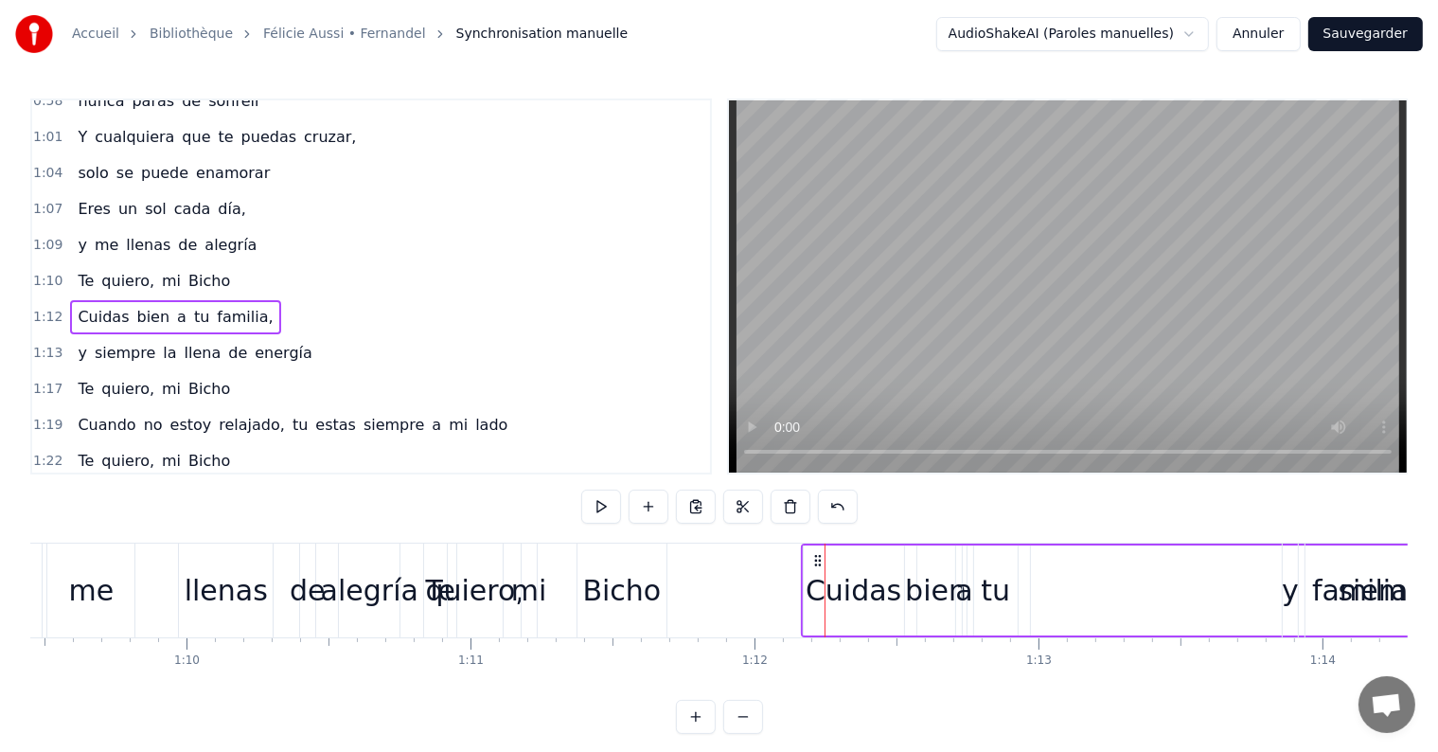
scroll to position [0, 19730]
click at [617, 600] on div "Bicho" at bounding box center [614, 590] width 79 height 43
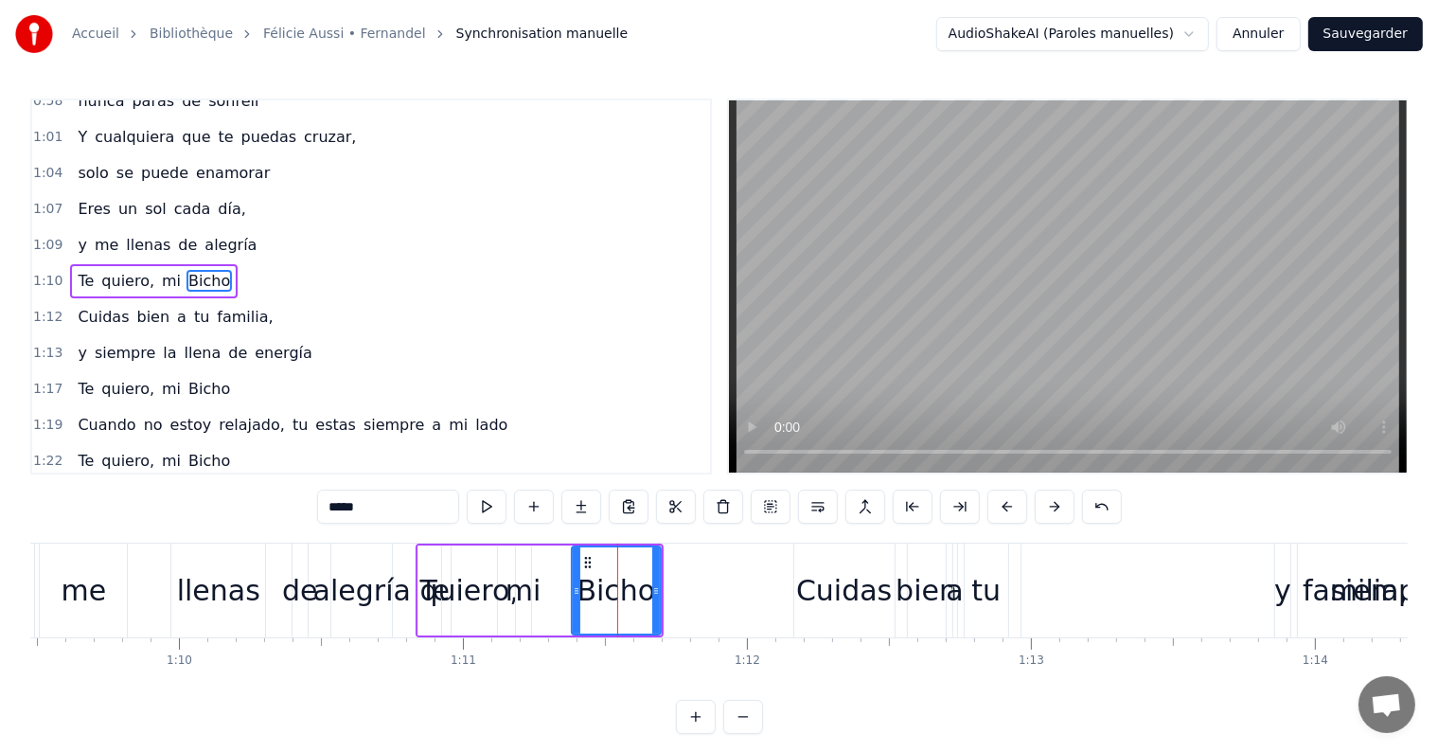
scroll to position [701, 0]
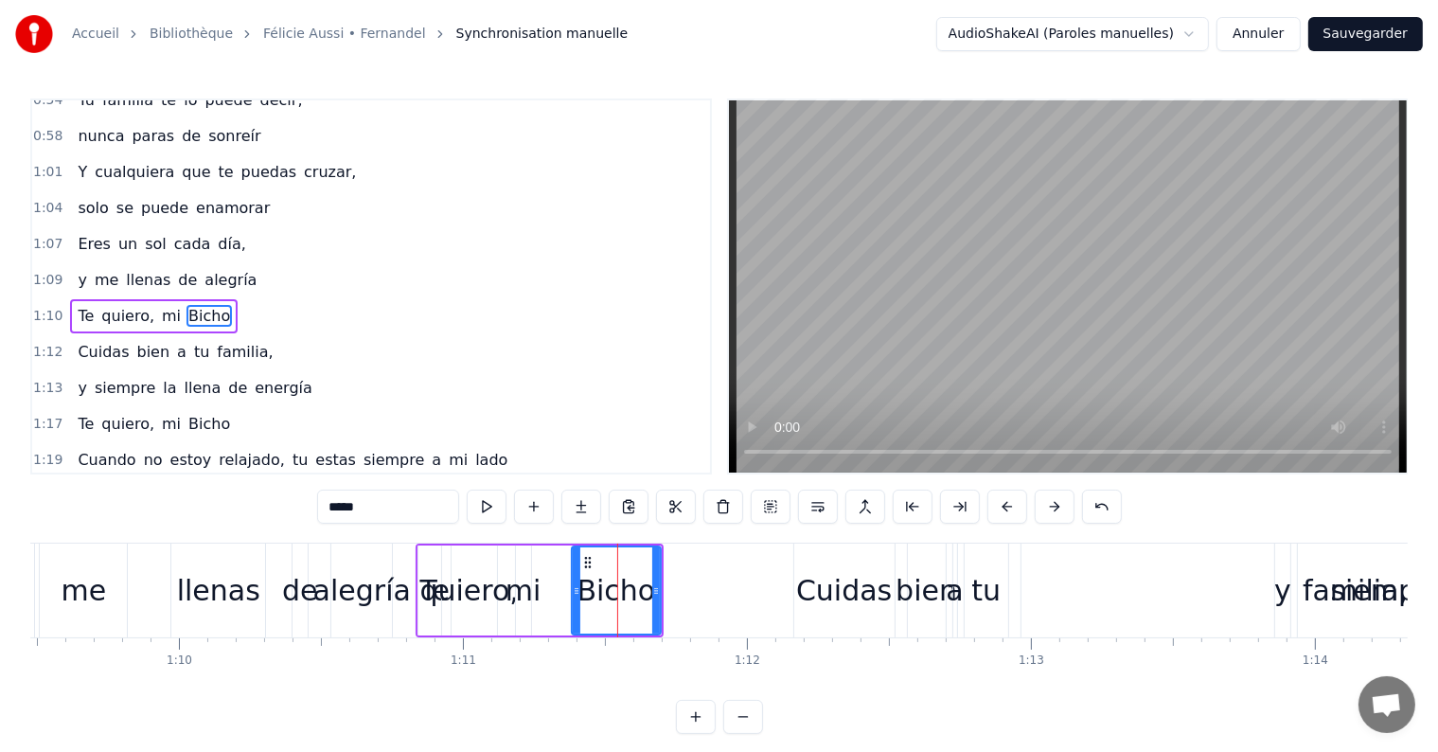
click at [860, 593] on div "Cuidas" at bounding box center [844, 590] width 96 height 43
type input "******"
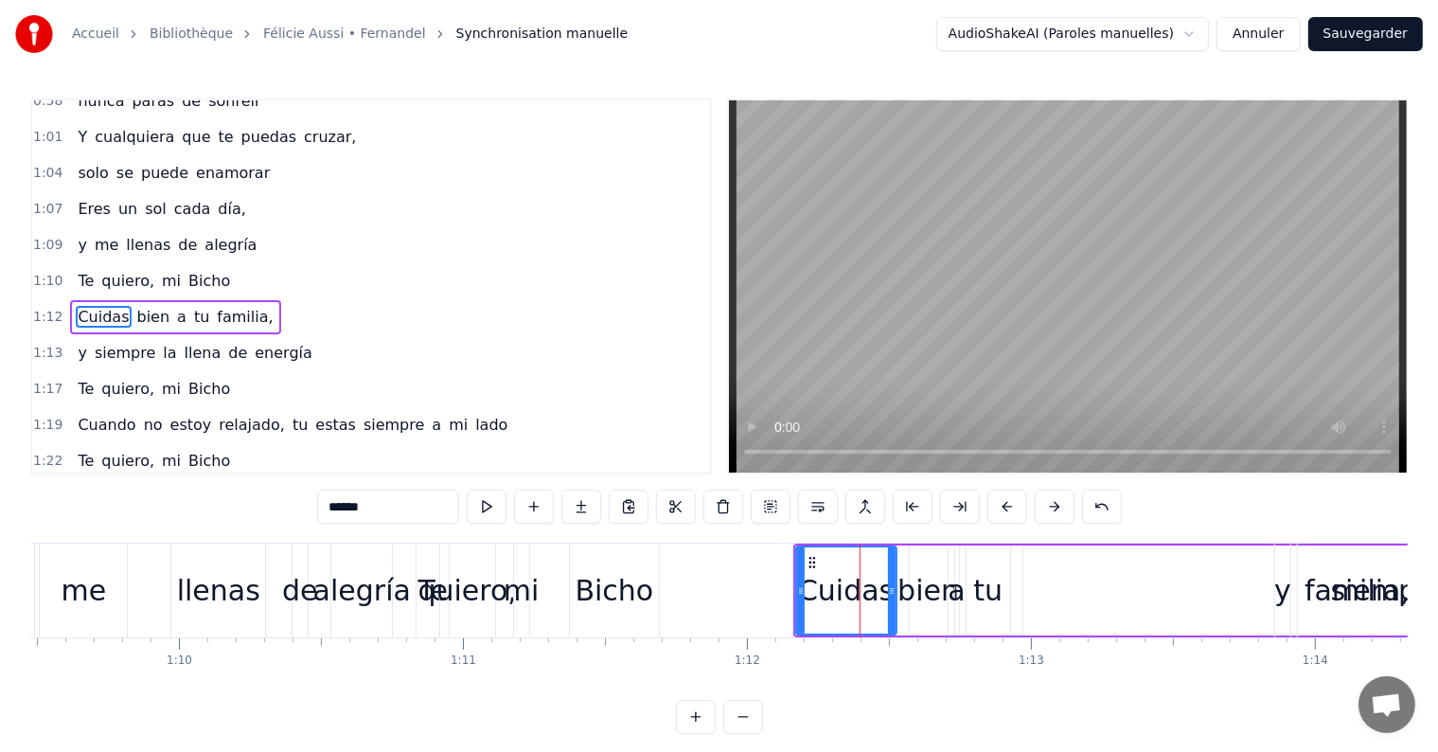
click at [219, 301] on div "Cuidas bien a tu familia," at bounding box center [175, 317] width 210 height 34
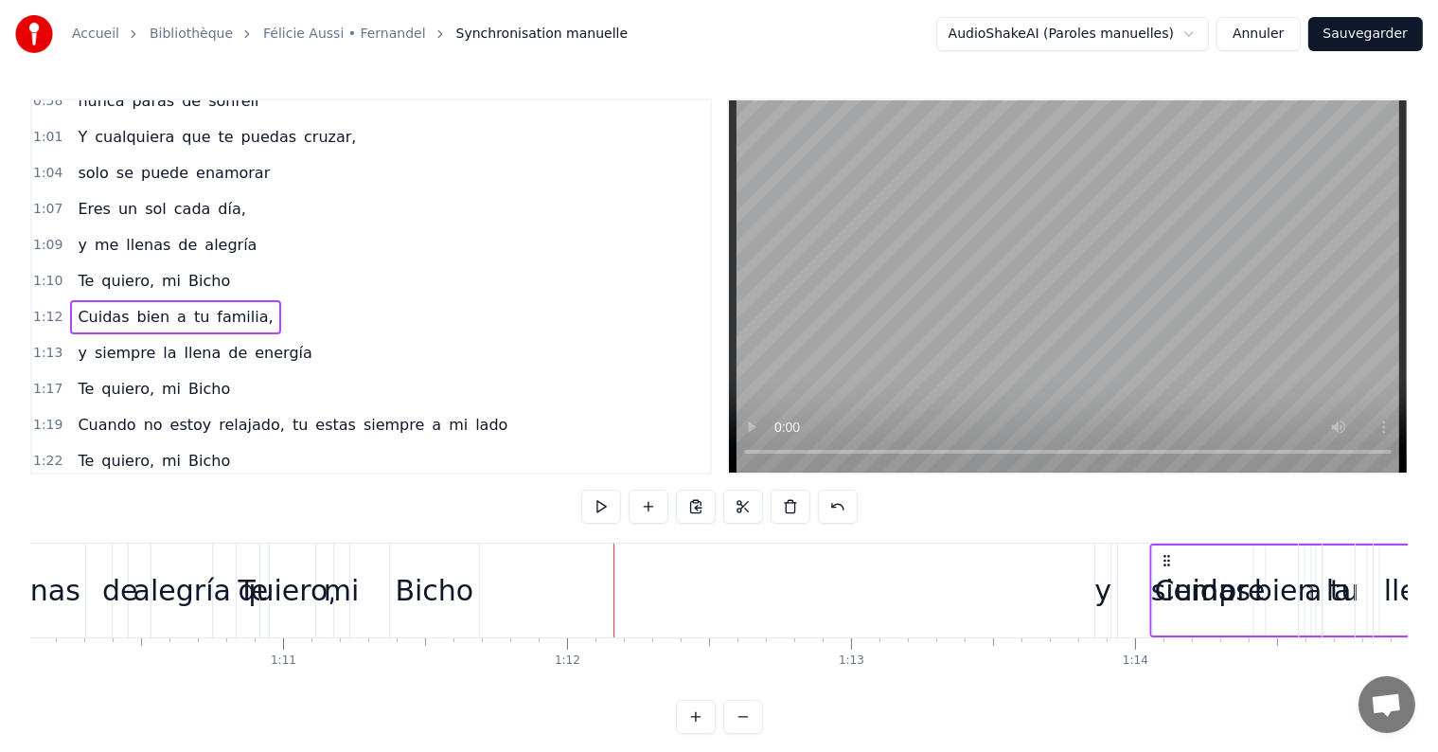
scroll to position [0, 19911]
drag, startPoint x: 809, startPoint y: 557, endPoint x: 1109, endPoint y: 601, distance: 303.4
click at [435, 594] on div "Bicho" at bounding box center [433, 590] width 79 height 43
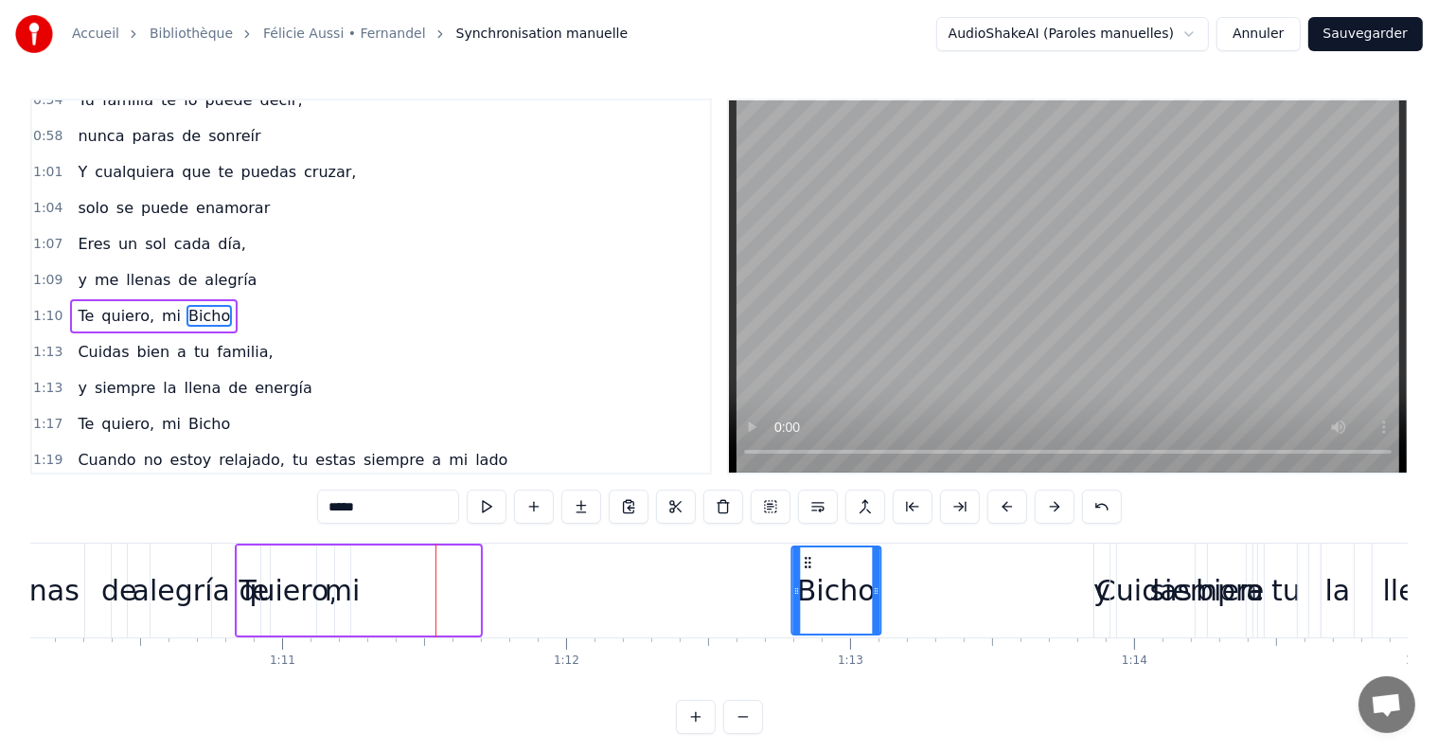
drag, startPoint x: 406, startPoint y: 561, endPoint x: 806, endPoint y: 579, distance: 400.8
click at [806, 579] on div "Bicho" at bounding box center [835, 590] width 87 height 86
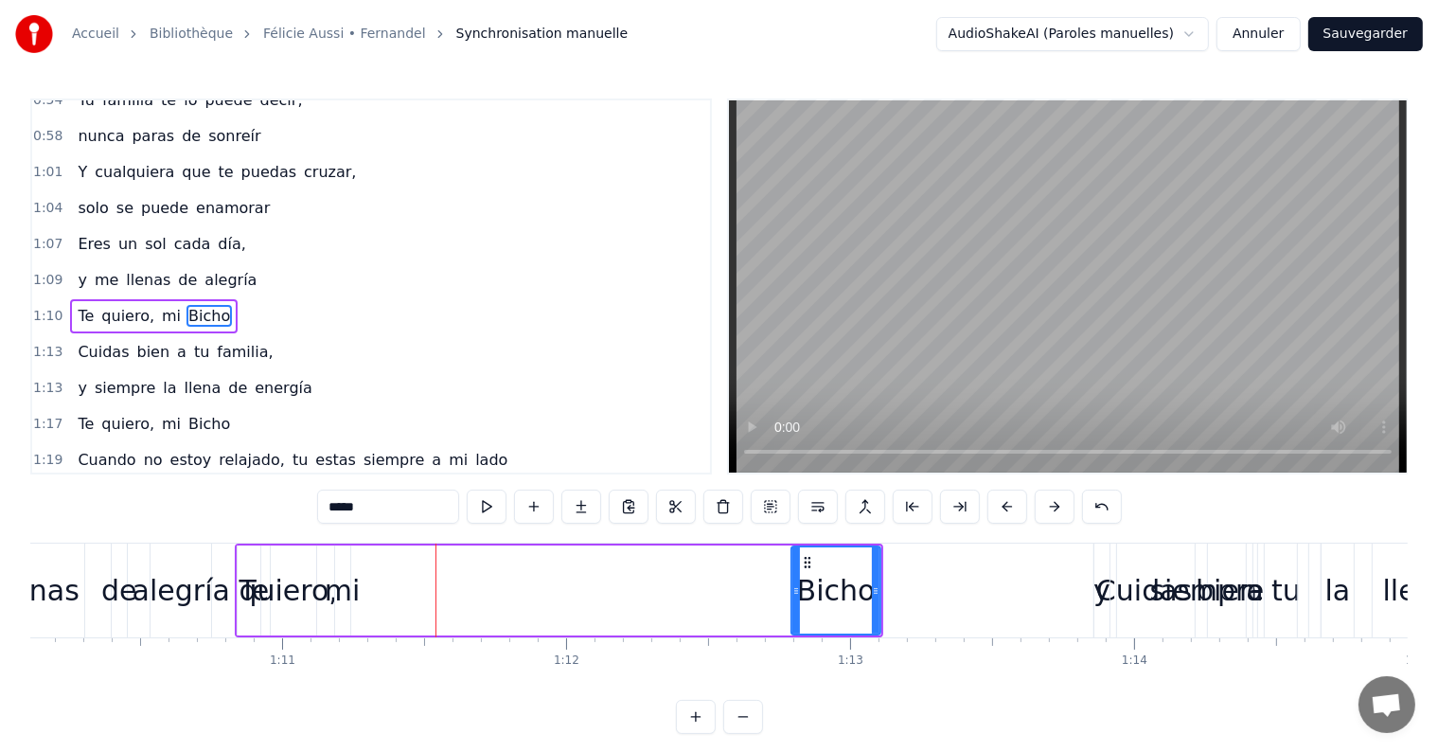
click at [338, 592] on div "mi" at bounding box center [343, 590] width 36 height 43
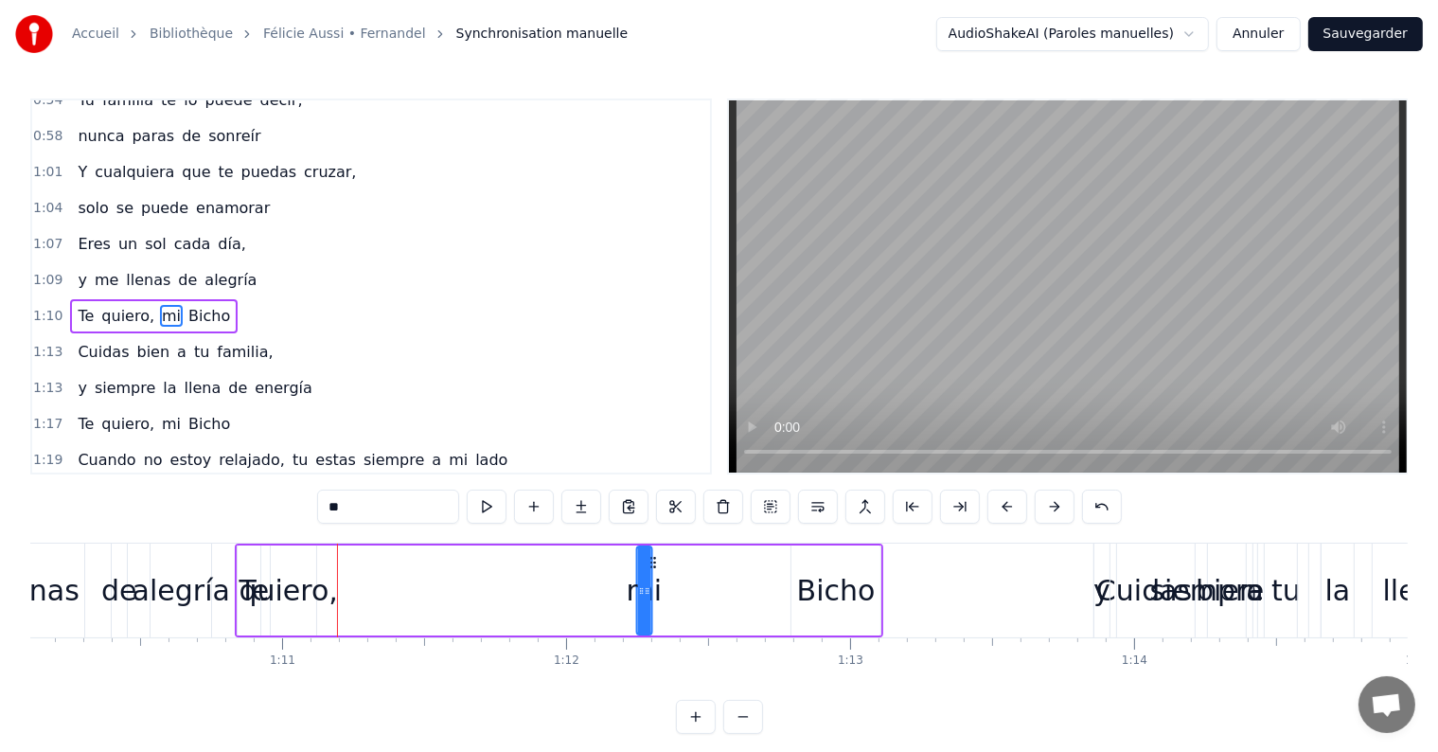
drag, startPoint x: 351, startPoint y: 558, endPoint x: 652, endPoint y: 576, distance: 301.6
click at [650, 576] on div "mi" at bounding box center [643, 590] width 13 height 86
drag, startPoint x: 647, startPoint y: 591, endPoint x: 700, endPoint y: 594, distance: 53.1
click at [700, 594] on icon at bounding box center [700, 590] width 8 height 15
drag, startPoint x: 700, startPoint y: 594, endPoint x: 712, endPoint y: 594, distance: 12.3
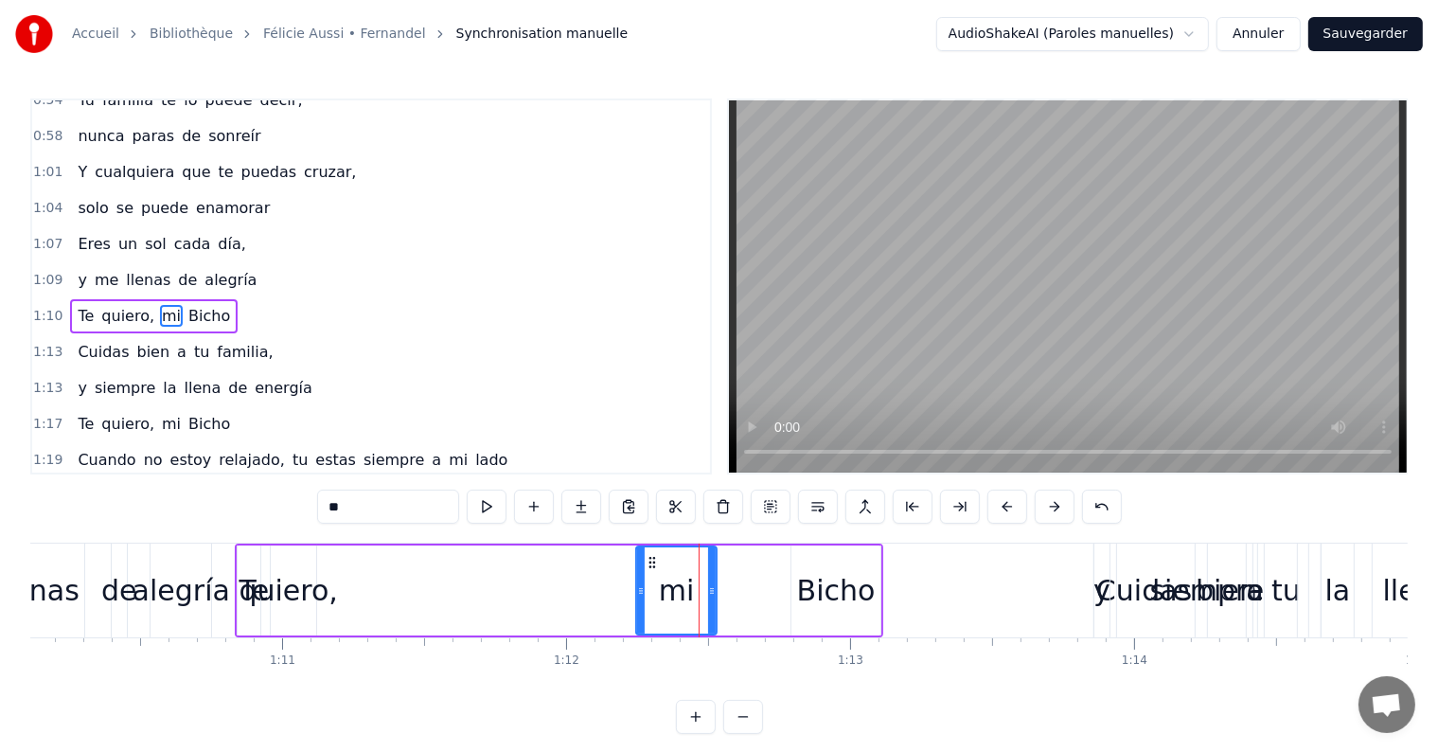
click at [712, 594] on icon at bounding box center [712, 590] width 8 height 15
click at [800, 594] on div "Bicho" at bounding box center [836, 590] width 79 height 43
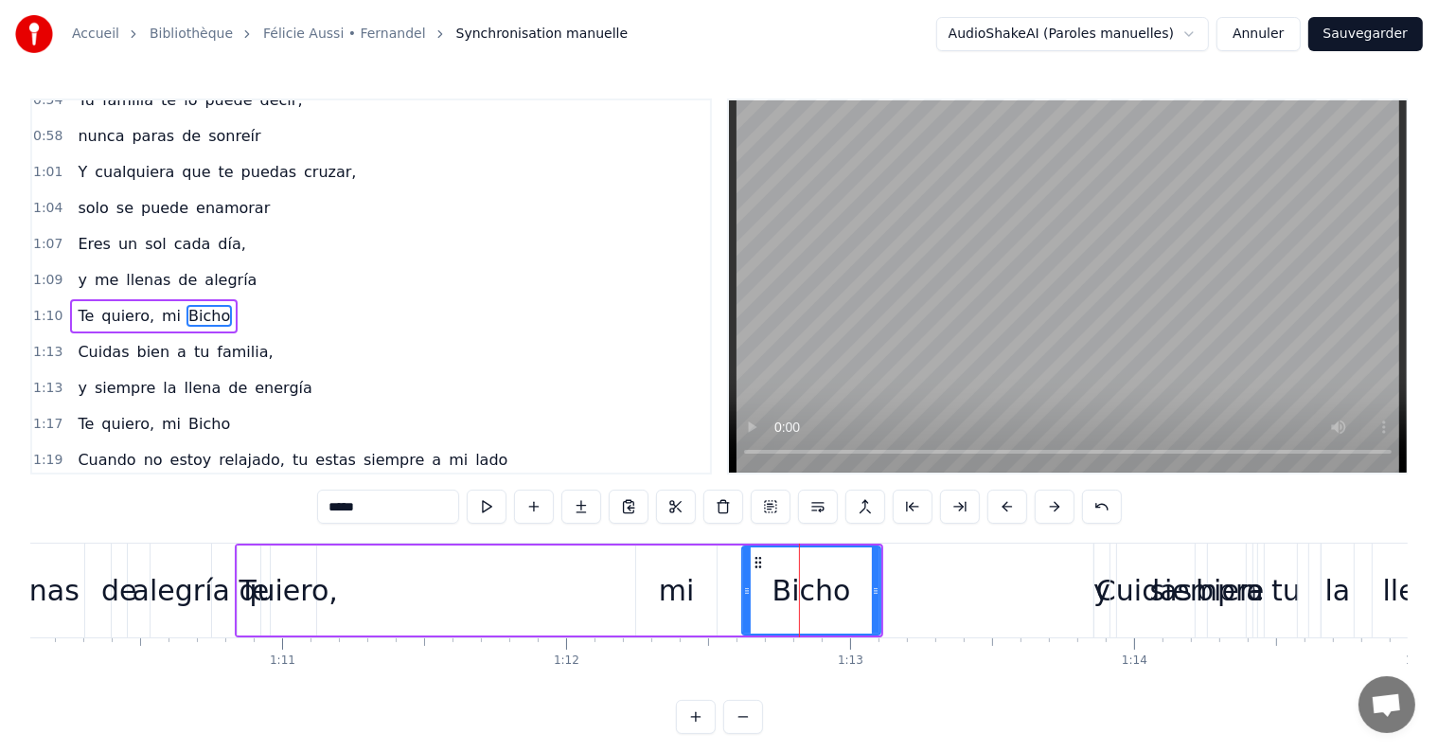
drag, startPoint x: 794, startPoint y: 589, endPoint x: 745, endPoint y: 589, distance: 49.2
click at [745, 589] on icon at bounding box center [747, 590] width 8 height 15
click at [295, 588] on div "quiero," at bounding box center [288, 590] width 98 height 43
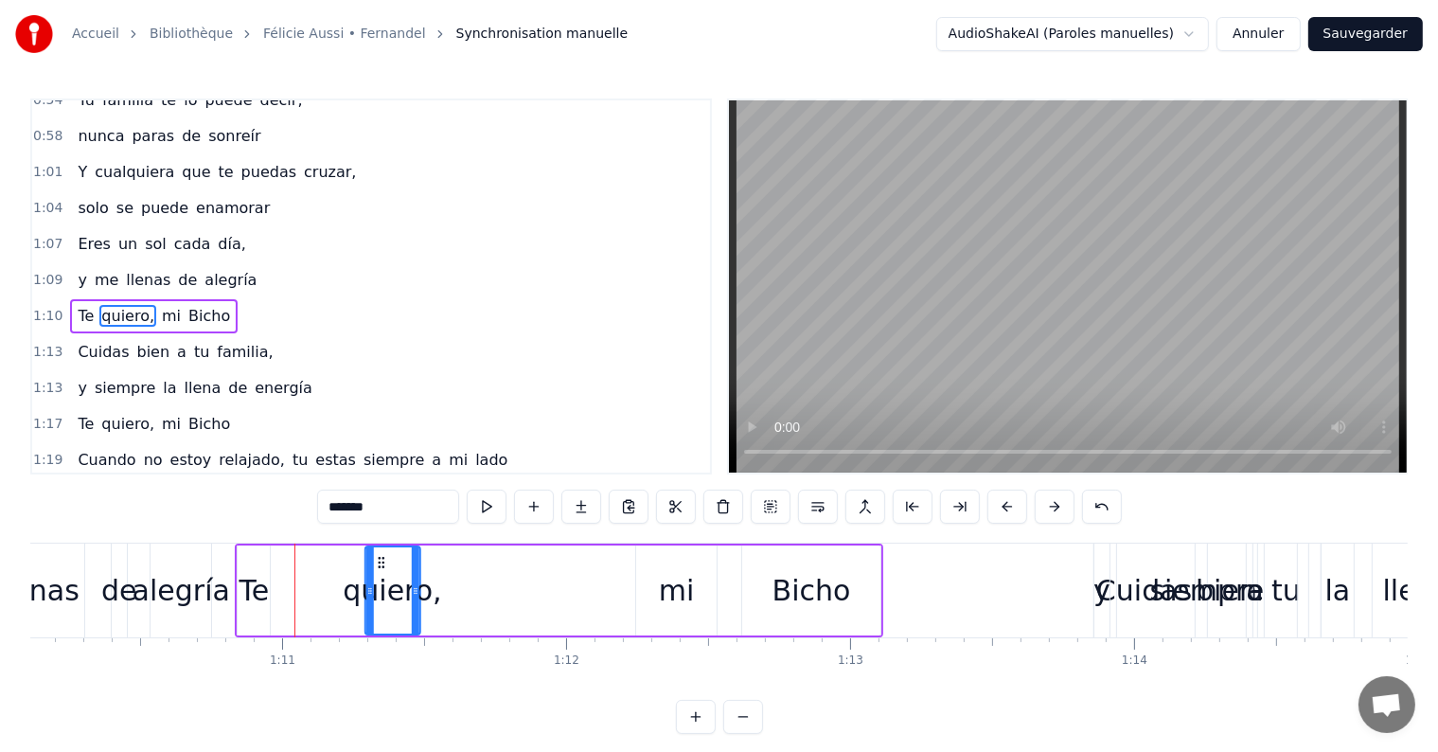
drag, startPoint x: 276, startPoint y: 557, endPoint x: 381, endPoint y: 565, distance: 104.5
click at [381, 565] on icon at bounding box center [380, 562] width 15 height 15
click at [260, 594] on div "Te" at bounding box center [254, 590] width 30 height 43
type input "**"
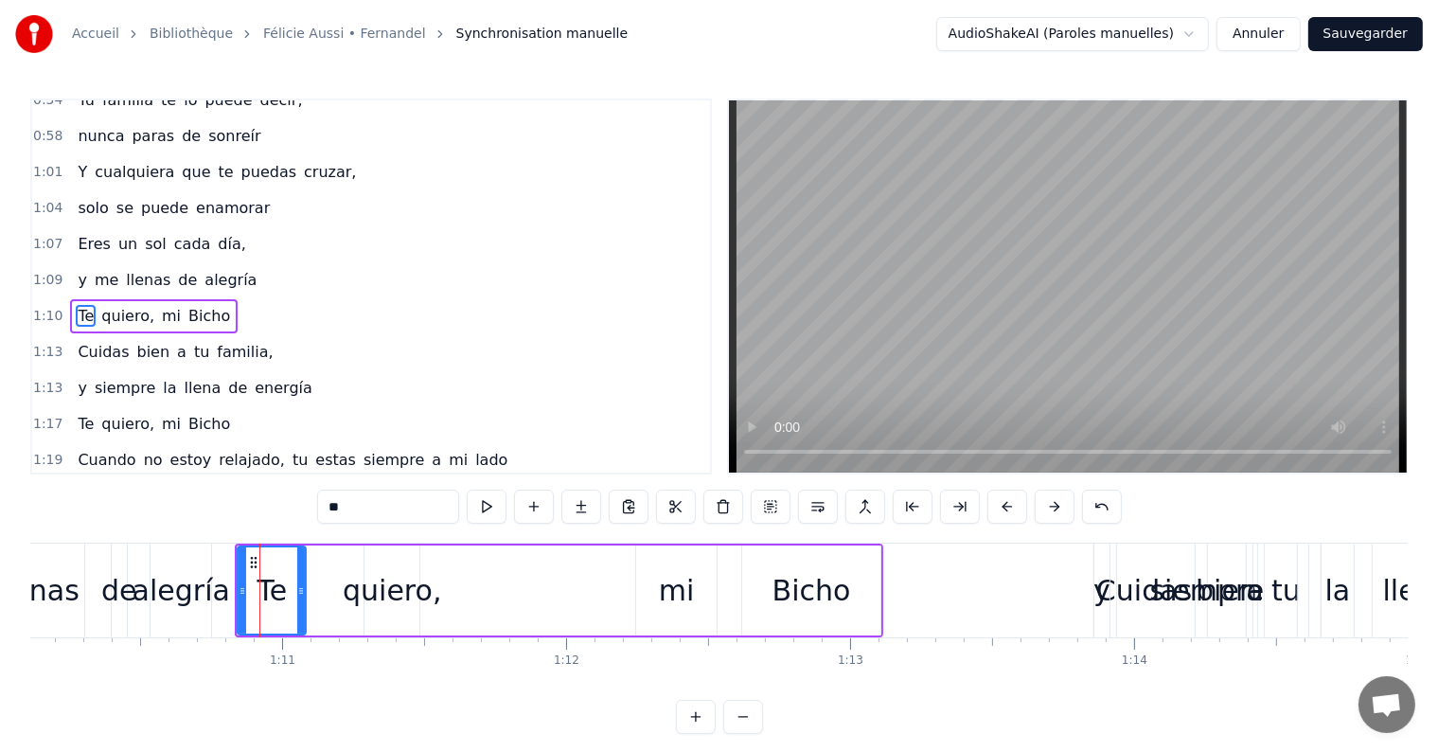
drag, startPoint x: 268, startPoint y: 594, endPoint x: 304, endPoint y: 594, distance: 36.0
click at [304, 594] on icon at bounding box center [301, 590] width 8 height 15
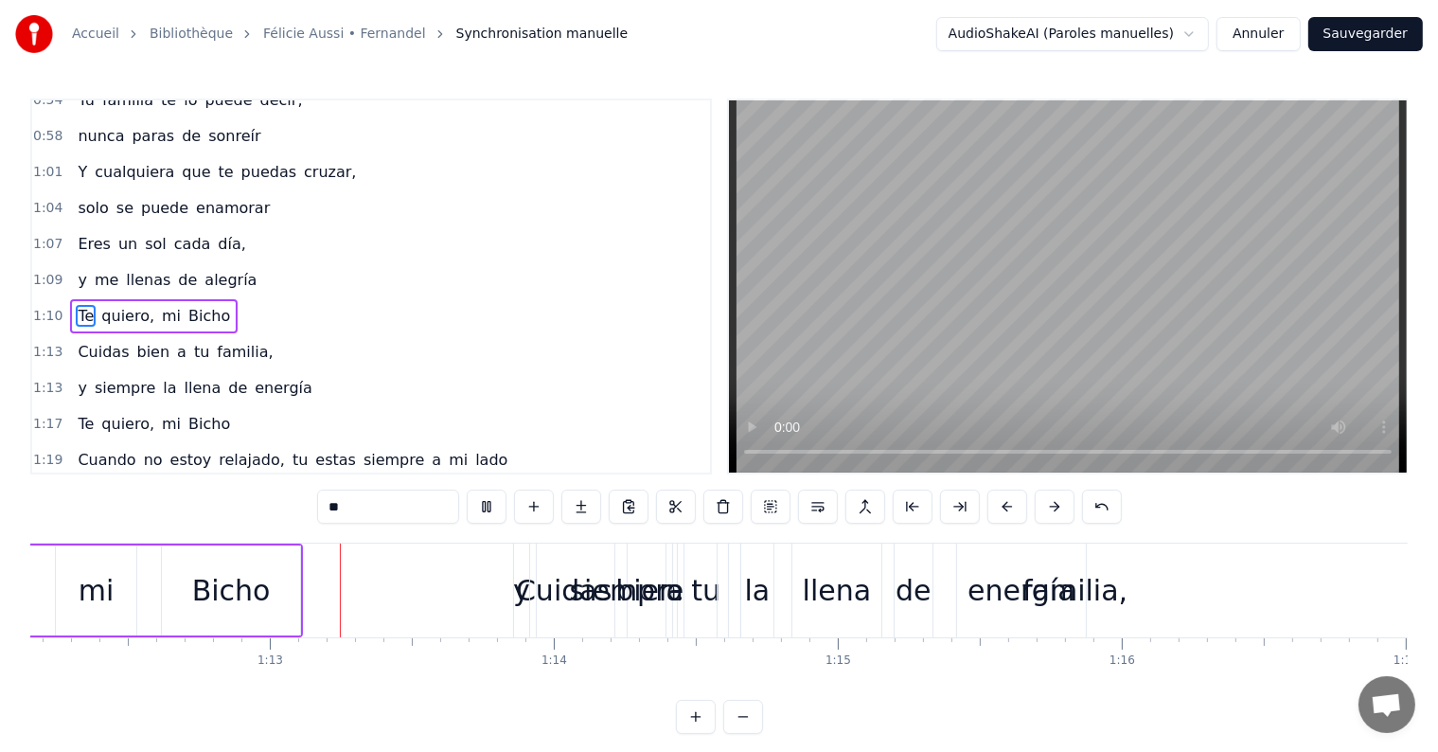
scroll to position [0, 20497]
click at [151, 371] on div "y siempre la llena de energía" at bounding box center [194, 388] width 249 height 34
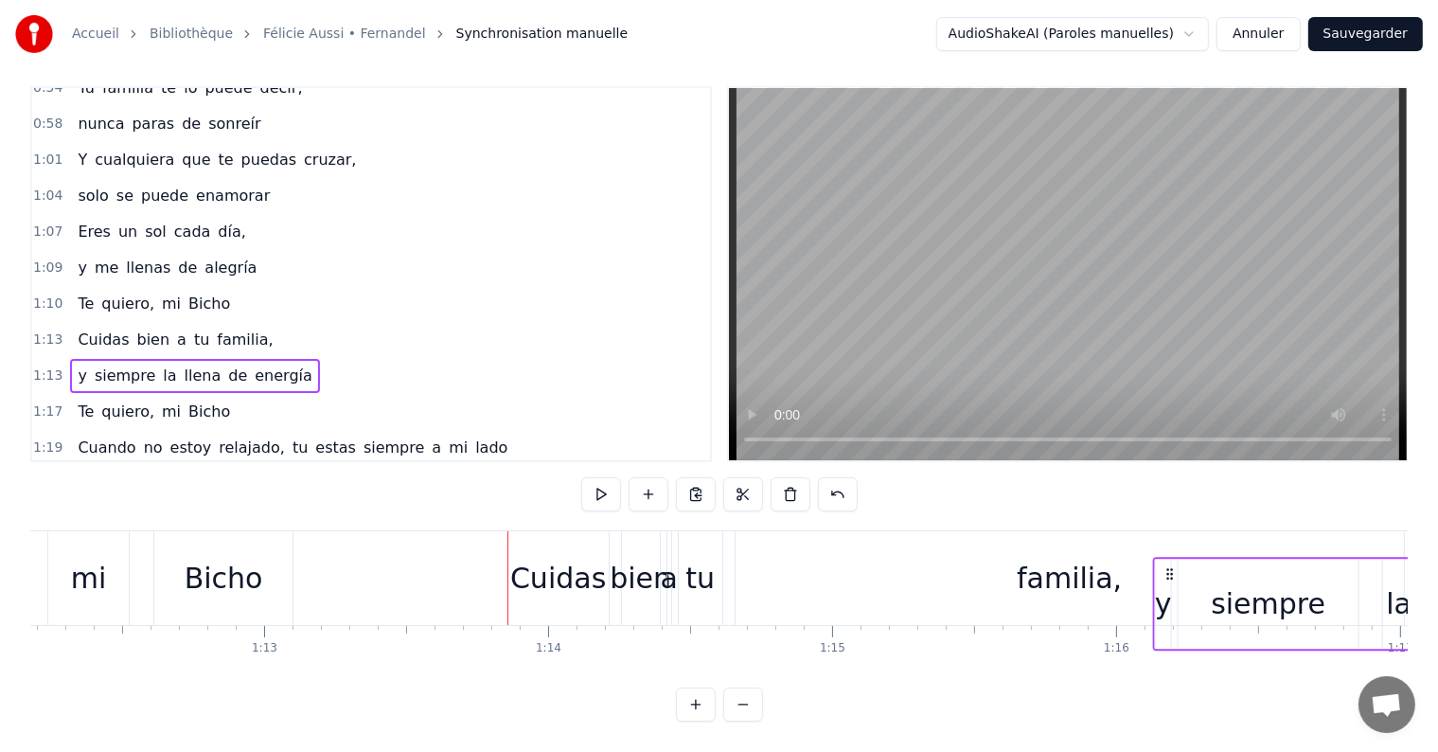
scroll to position [28, 0]
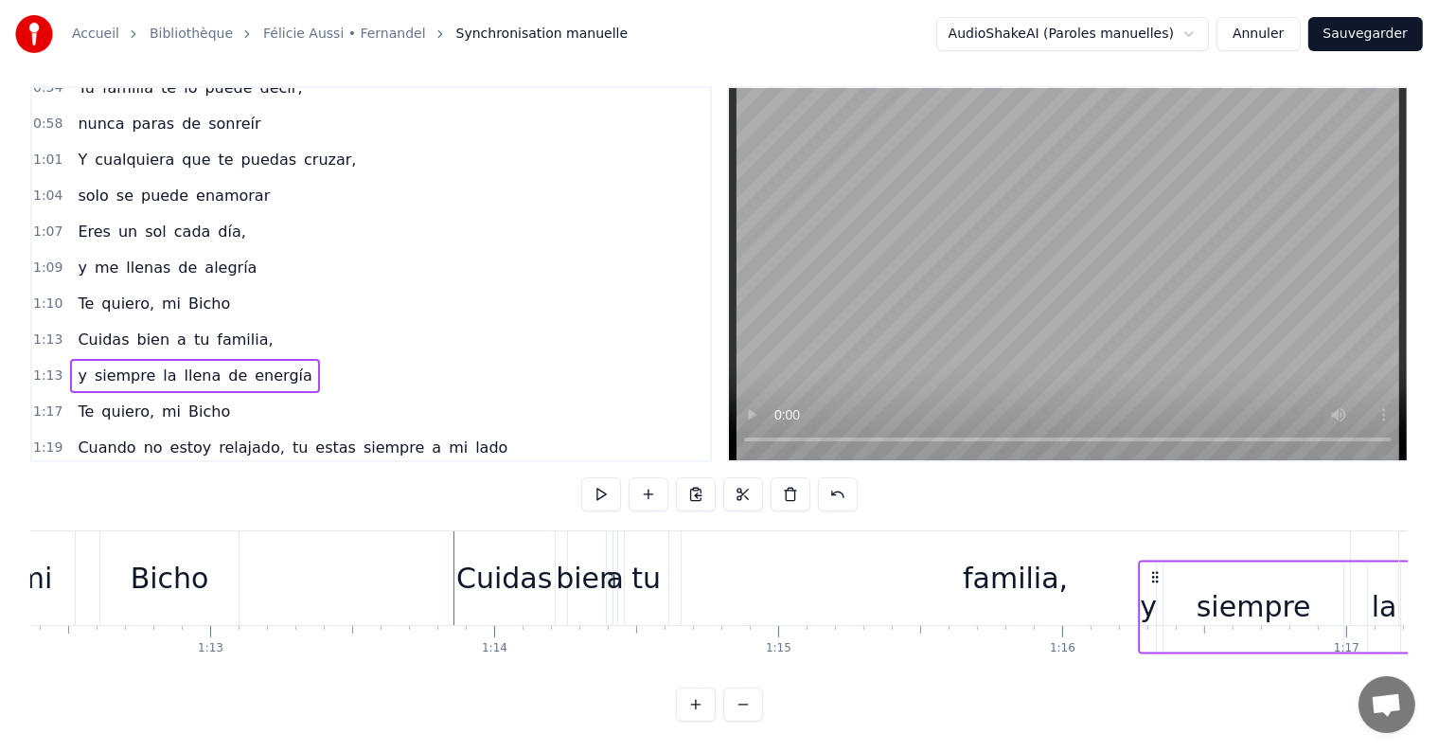
drag, startPoint x: 523, startPoint y: 557, endPoint x: 1166, endPoint y: 576, distance: 644.0
click at [1166, 576] on div "y siempre la llena de energía" at bounding box center [1426, 606] width 577 height 94
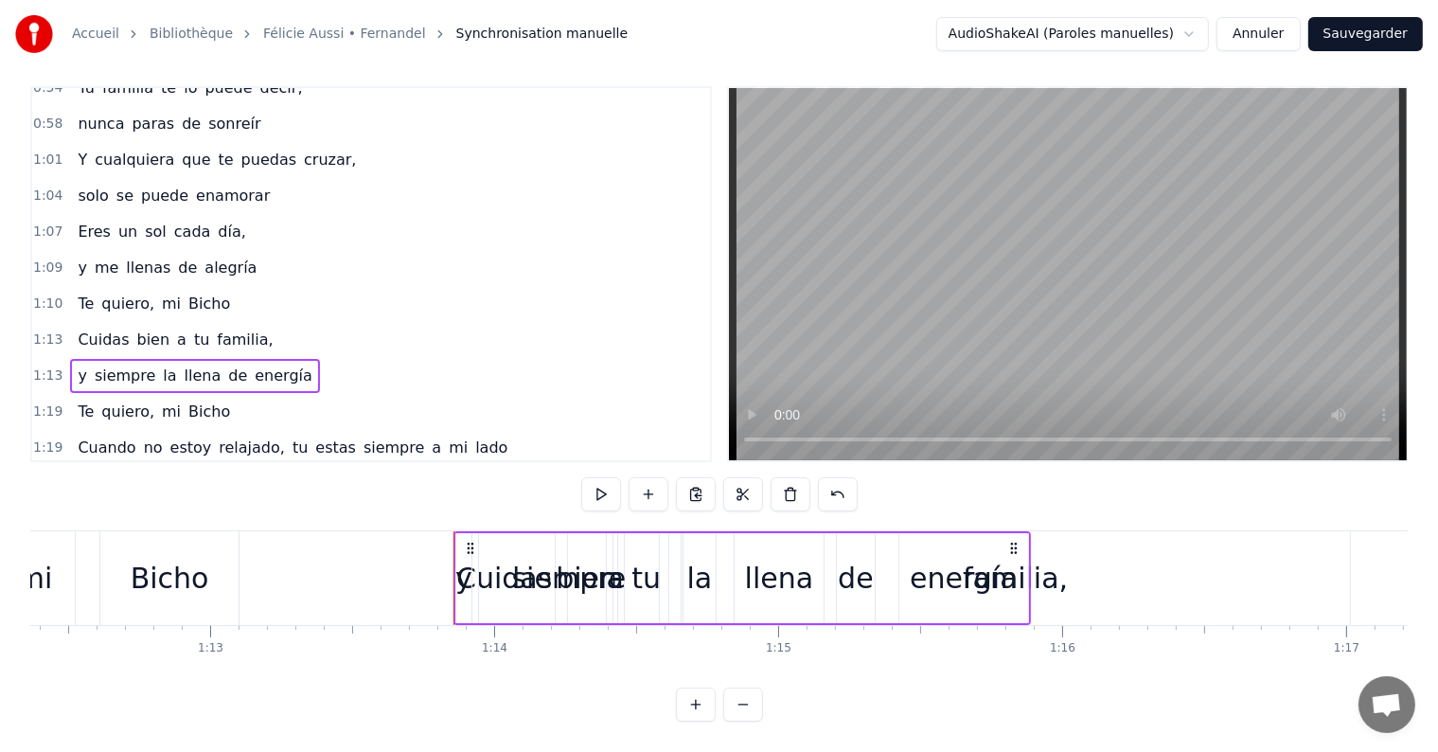
scroll to position [0, 20559]
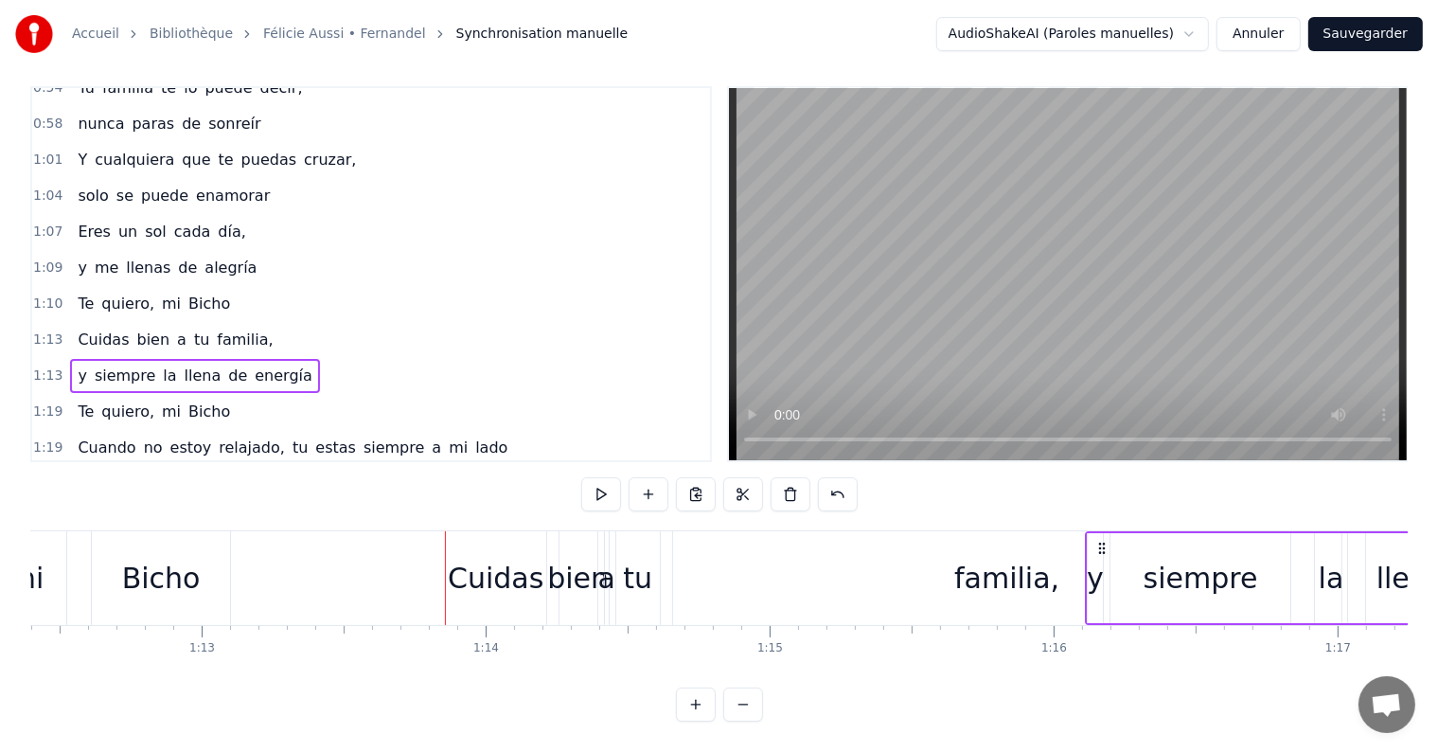
drag, startPoint x: 462, startPoint y: 527, endPoint x: 1102, endPoint y: 545, distance: 640.1
click at [1102, 545] on div "y siempre la llena de energía" at bounding box center [1373, 578] width 577 height 94
click at [648, 557] on div "tu" at bounding box center [637, 578] width 29 height 43
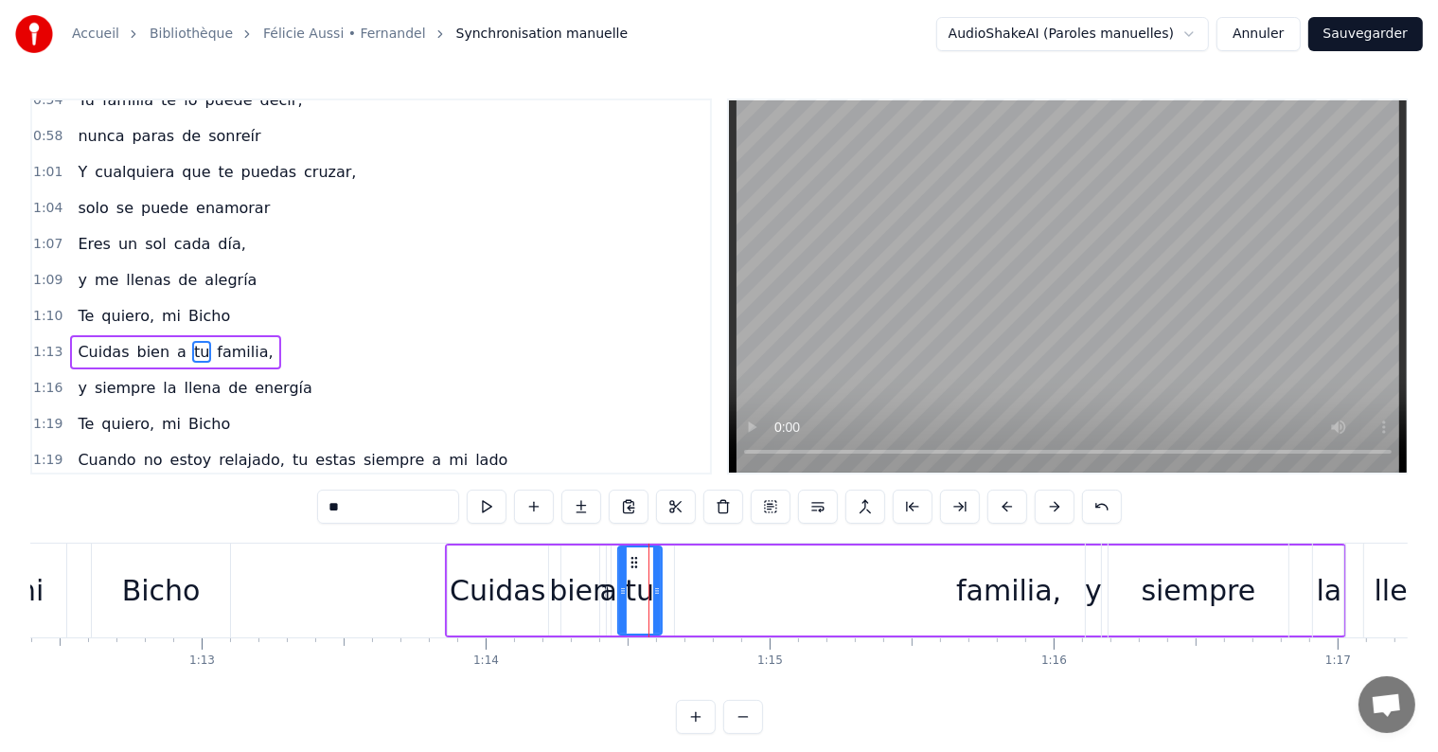
scroll to position [736, 0]
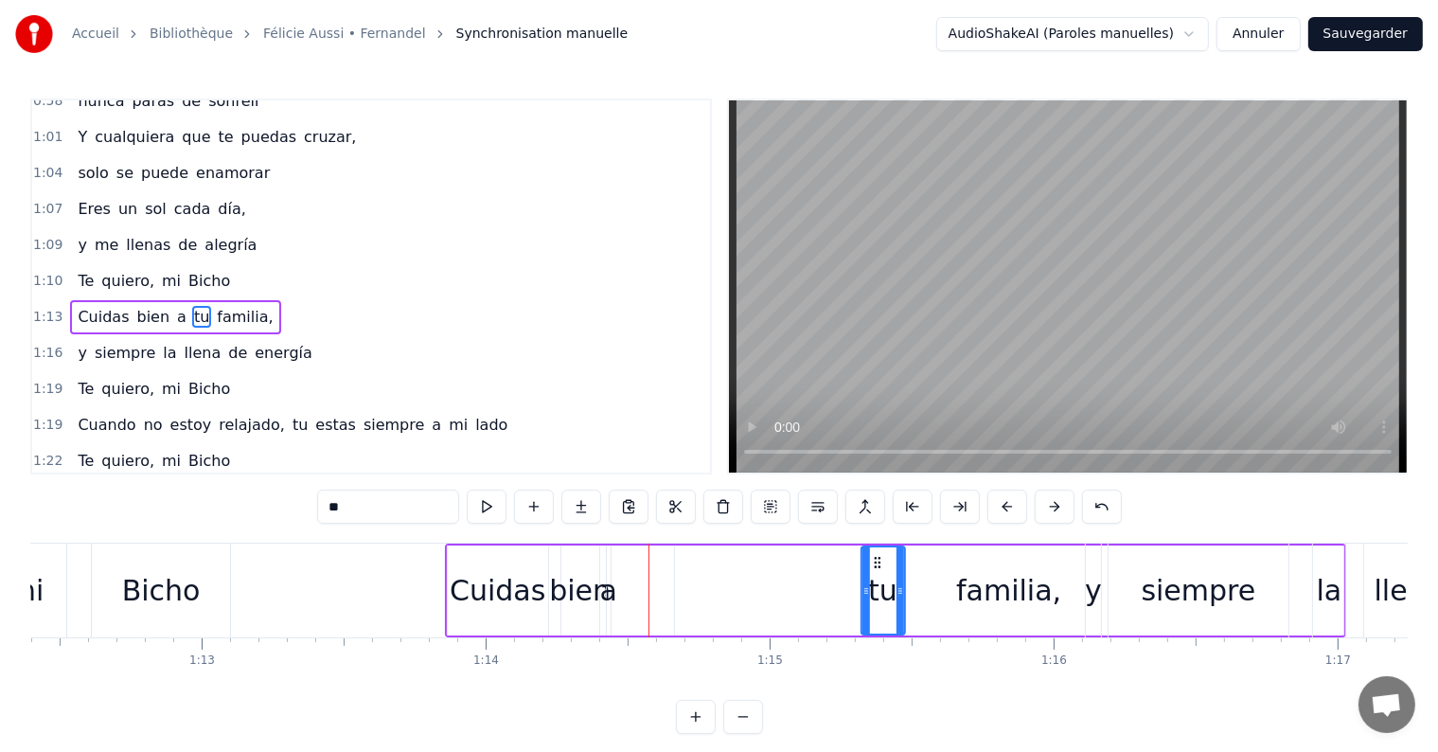
drag, startPoint x: 632, startPoint y: 558, endPoint x: 876, endPoint y: 583, distance: 244.5
click at [605, 599] on div "a" at bounding box center [607, 590] width 17 height 43
type input "*"
drag, startPoint x: 623, startPoint y: 559, endPoint x: 740, endPoint y: 562, distance: 117.4
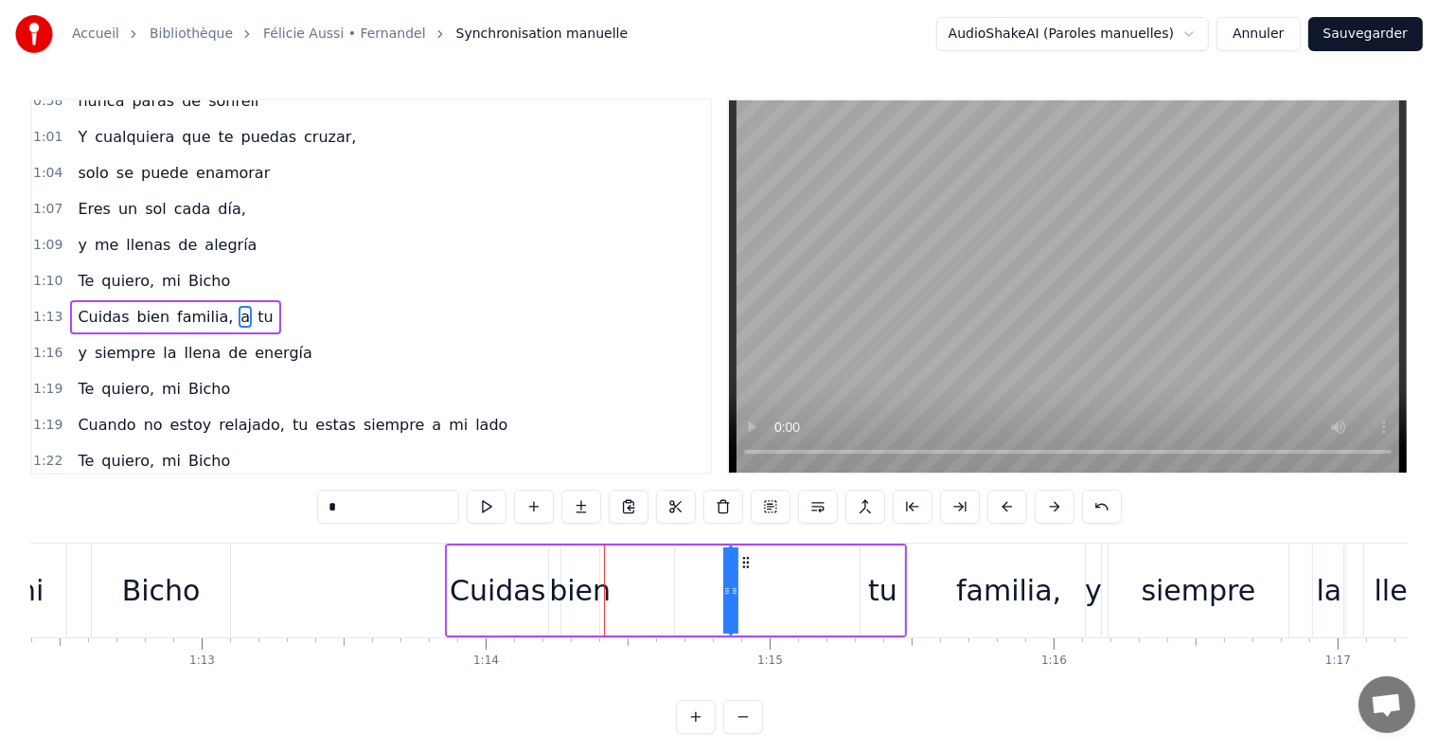
drag, startPoint x: 727, startPoint y: 592, endPoint x: 774, endPoint y: 592, distance: 47.3
click at [774, 592] on div "Cuidas bien familia, a tu" at bounding box center [676, 590] width 463 height 94
click at [728, 593] on div "a" at bounding box center [728, 590] width 17 height 43
drag, startPoint x: 733, startPoint y: 593, endPoint x: 789, endPoint y: 593, distance: 55.8
click at [789, 593] on div "Cuidas bien familia, a tu" at bounding box center [676, 590] width 463 height 94
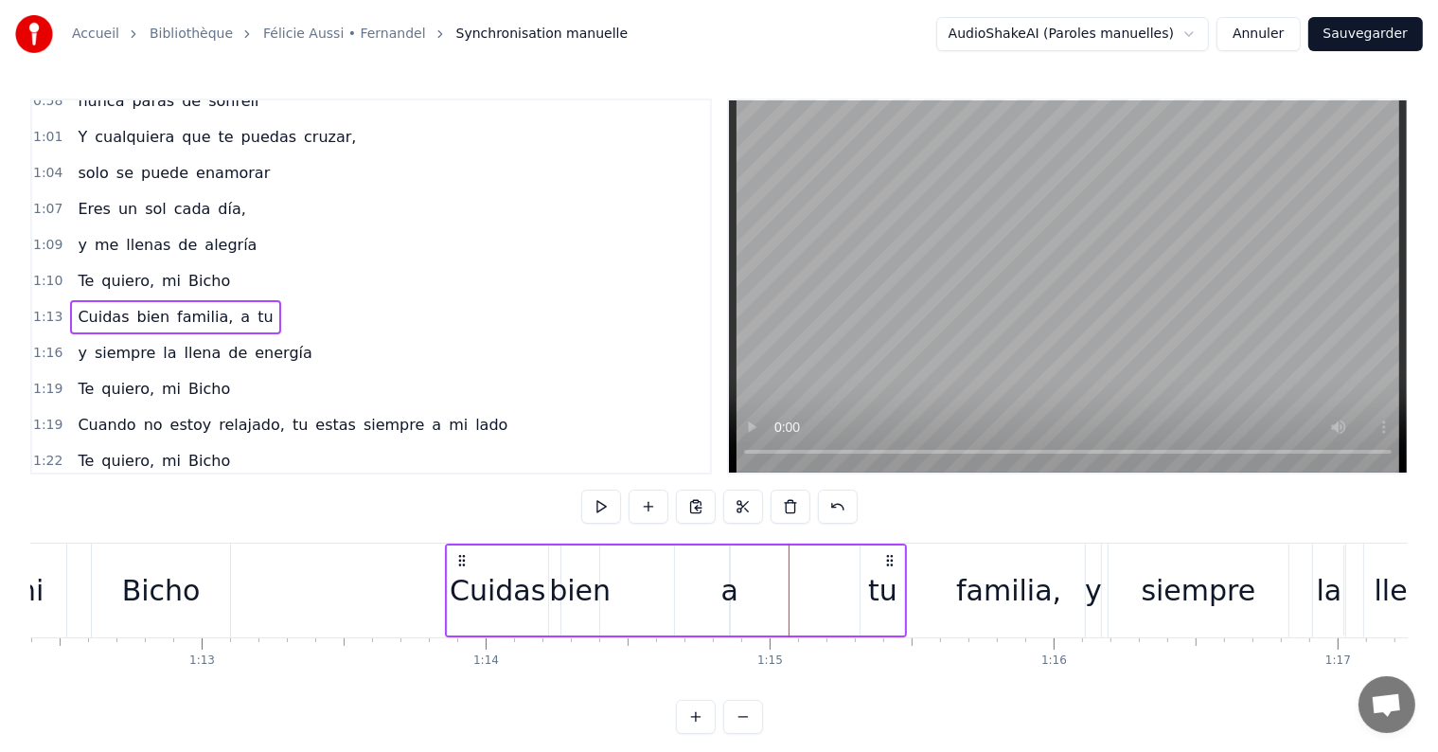
click at [729, 593] on div "a" at bounding box center [728, 590] width 17 height 43
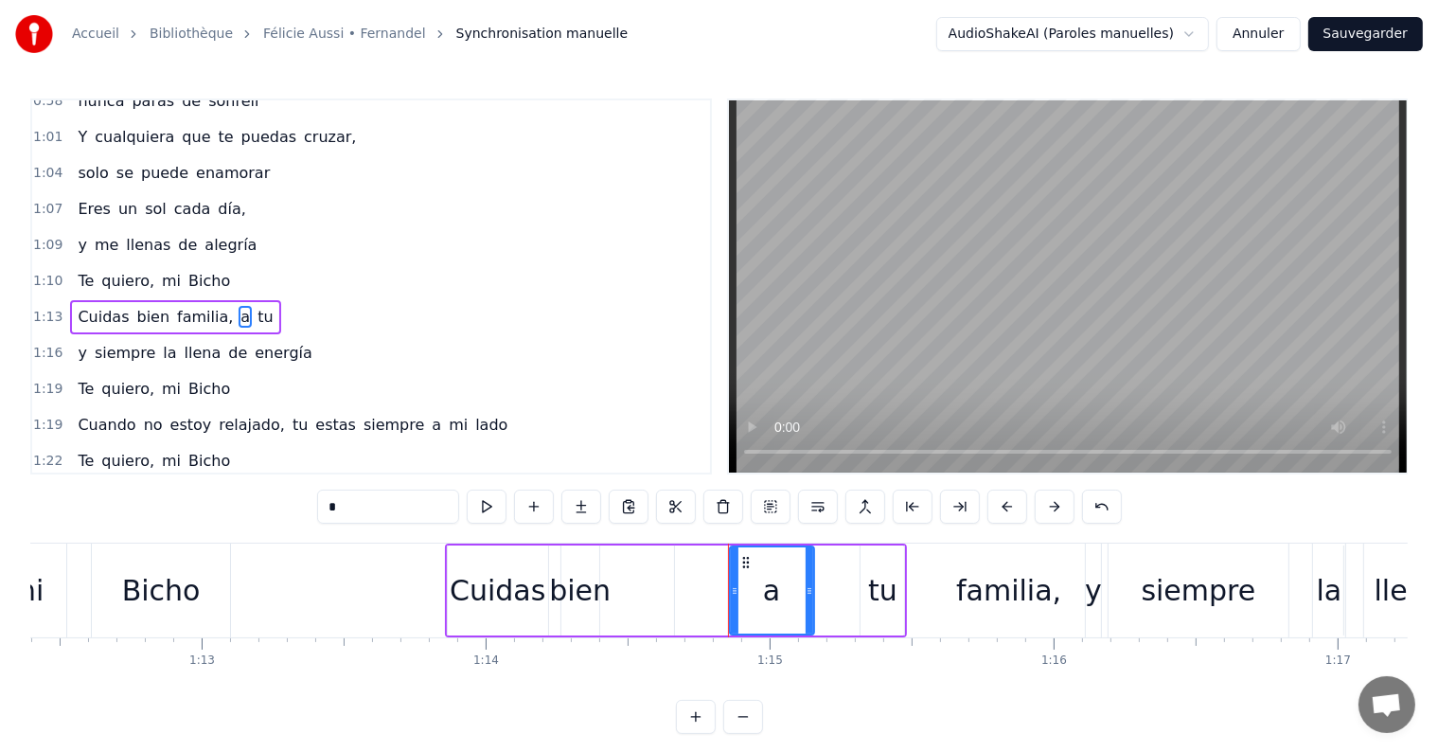
drag, startPoint x: 719, startPoint y: 593, endPoint x: 810, endPoint y: 591, distance: 90.9
click at [810, 591] on icon at bounding box center [810, 590] width 8 height 15
click at [584, 594] on div "bien" at bounding box center [580, 590] width 62 height 43
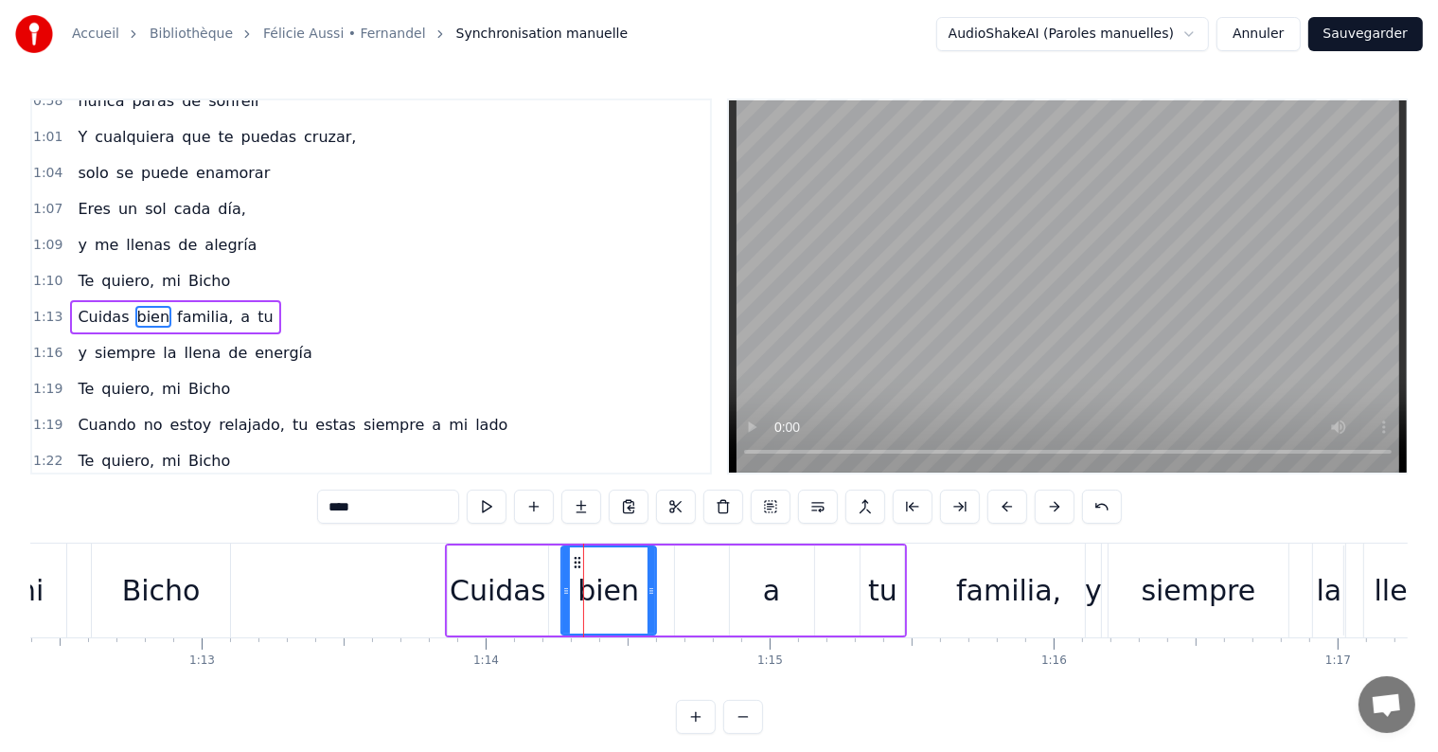
drag, startPoint x: 594, startPoint y: 590, endPoint x: 651, endPoint y: 587, distance: 56.9
click at [651, 587] on icon at bounding box center [651, 590] width 8 height 15
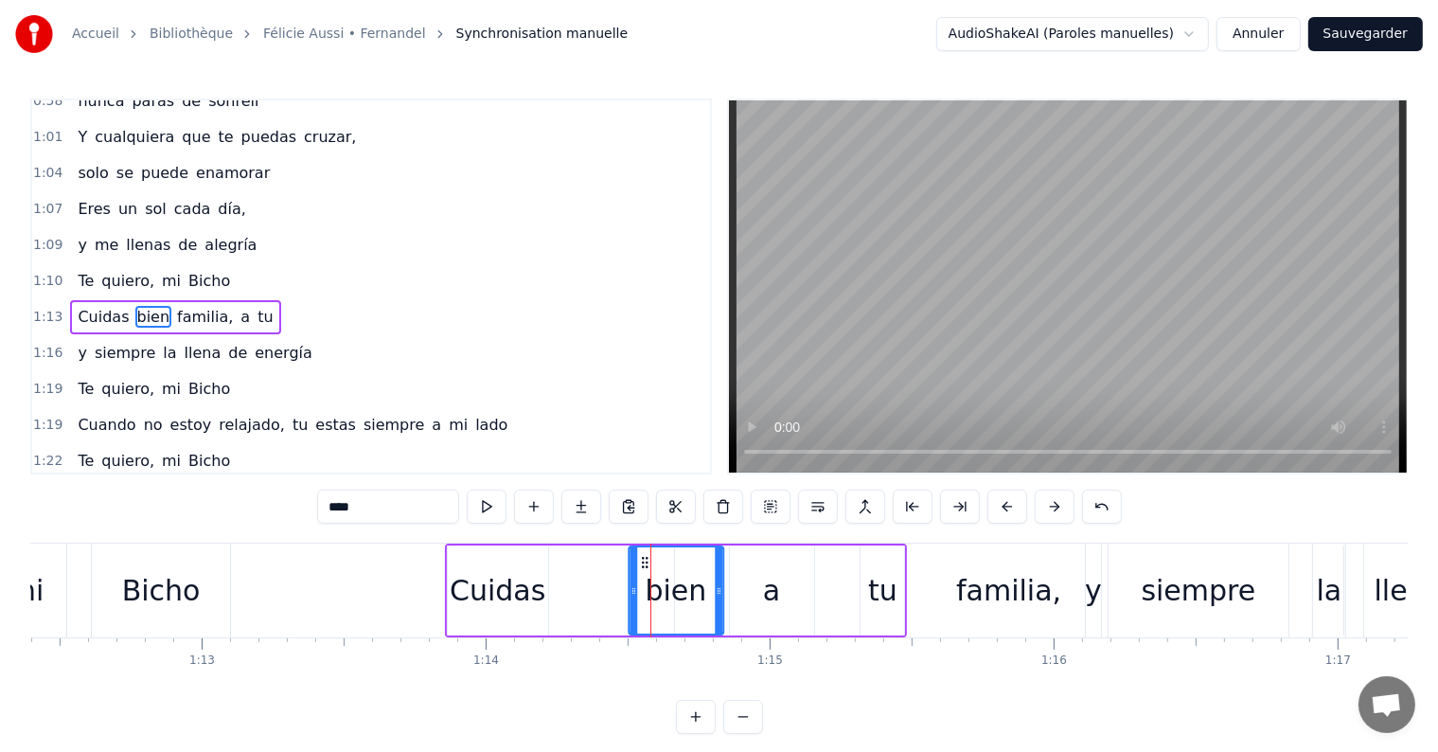
drag, startPoint x: 576, startPoint y: 560, endPoint x: 643, endPoint y: 568, distance: 67.6
click at [643, 568] on icon at bounding box center [644, 562] width 15 height 15
click at [508, 588] on div "Cuidas" at bounding box center [498, 590] width 96 height 43
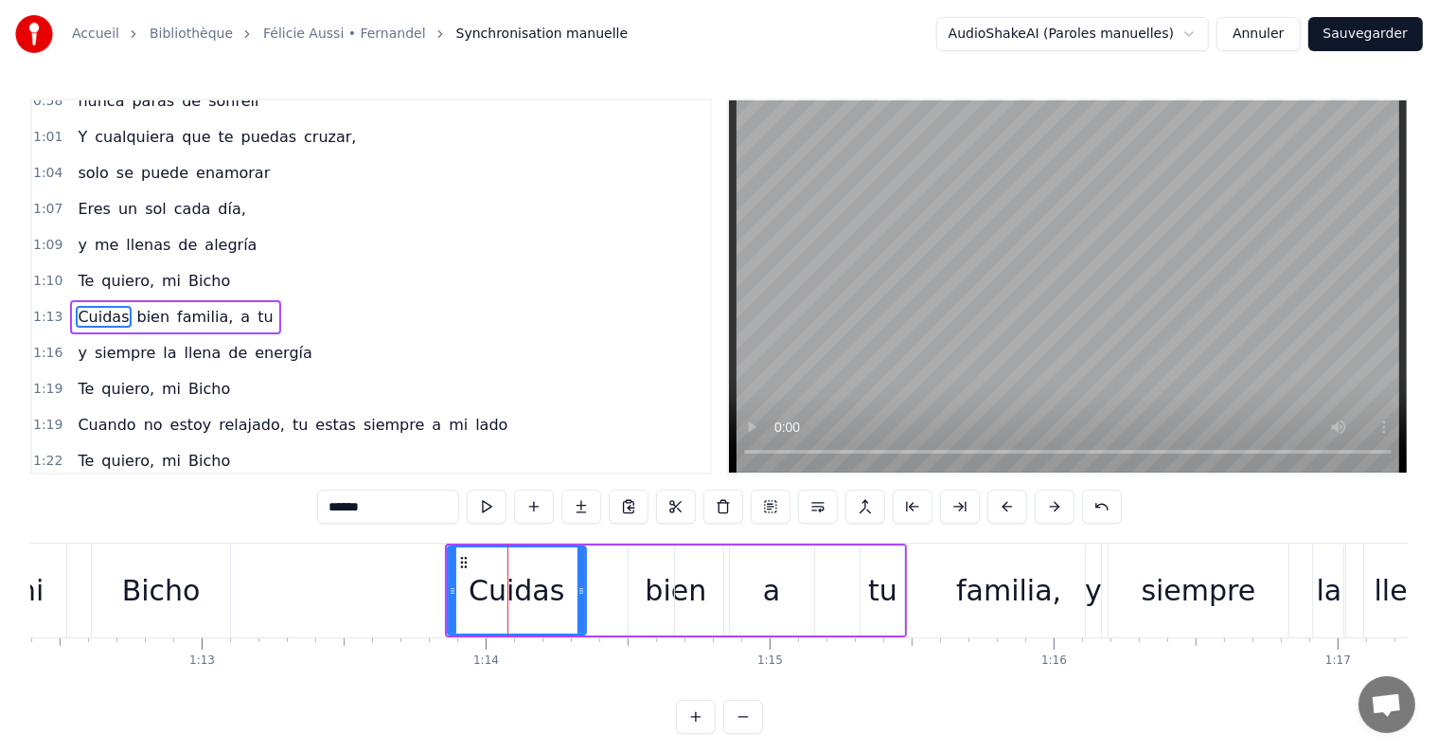
drag, startPoint x: 545, startPoint y: 590, endPoint x: 583, endPoint y: 590, distance: 37.9
click at [583, 590] on icon at bounding box center [581, 590] width 8 height 15
click at [466, 556] on icon at bounding box center [465, 562] width 15 height 15
click at [587, 587] on icon at bounding box center [591, 590] width 8 height 15
click at [683, 586] on div "familia," at bounding box center [1009, 590] width 668 height 90
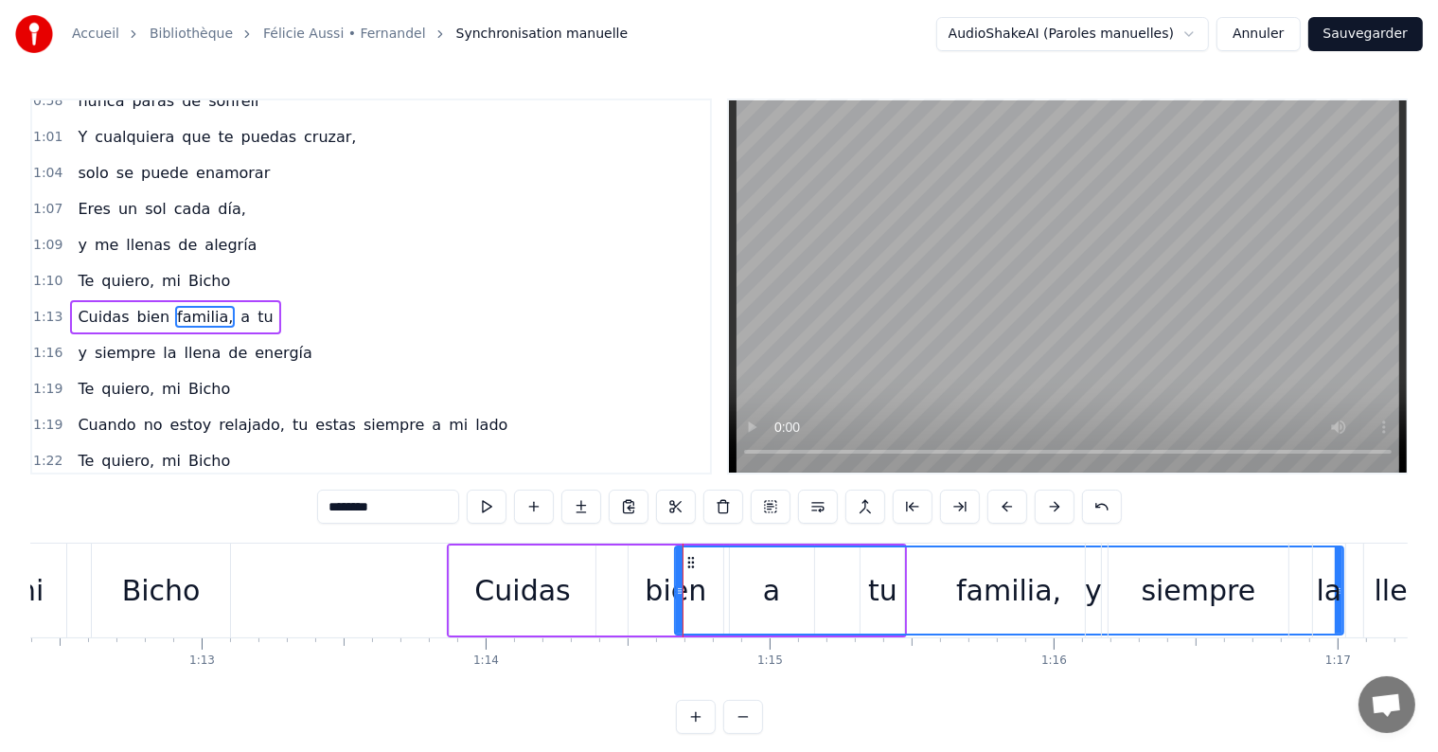
click at [659, 586] on div "bien" at bounding box center [676, 590] width 62 height 43
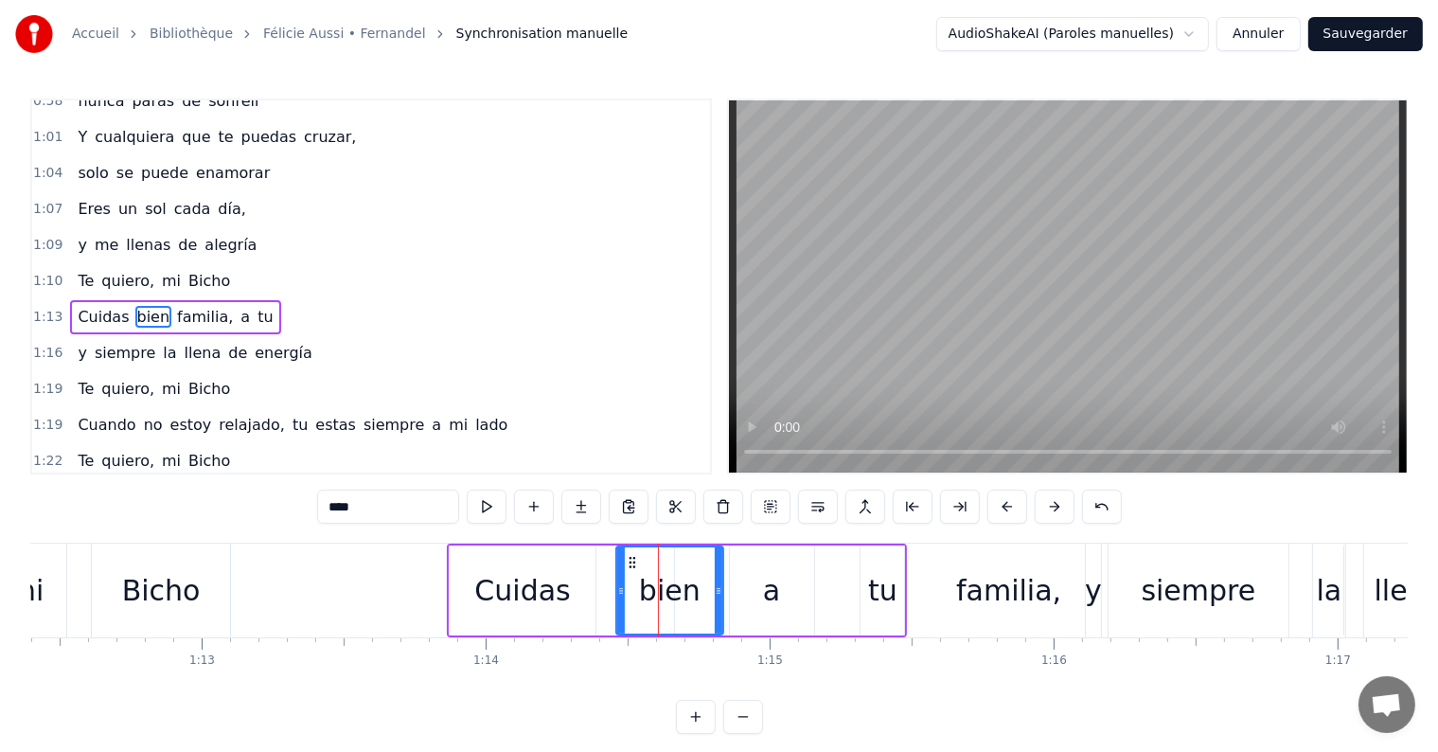
drag, startPoint x: 631, startPoint y: 589, endPoint x: 619, endPoint y: 589, distance: 12.3
click at [619, 589] on icon at bounding box center [621, 590] width 8 height 15
click at [770, 600] on div "a" at bounding box center [771, 590] width 17 height 43
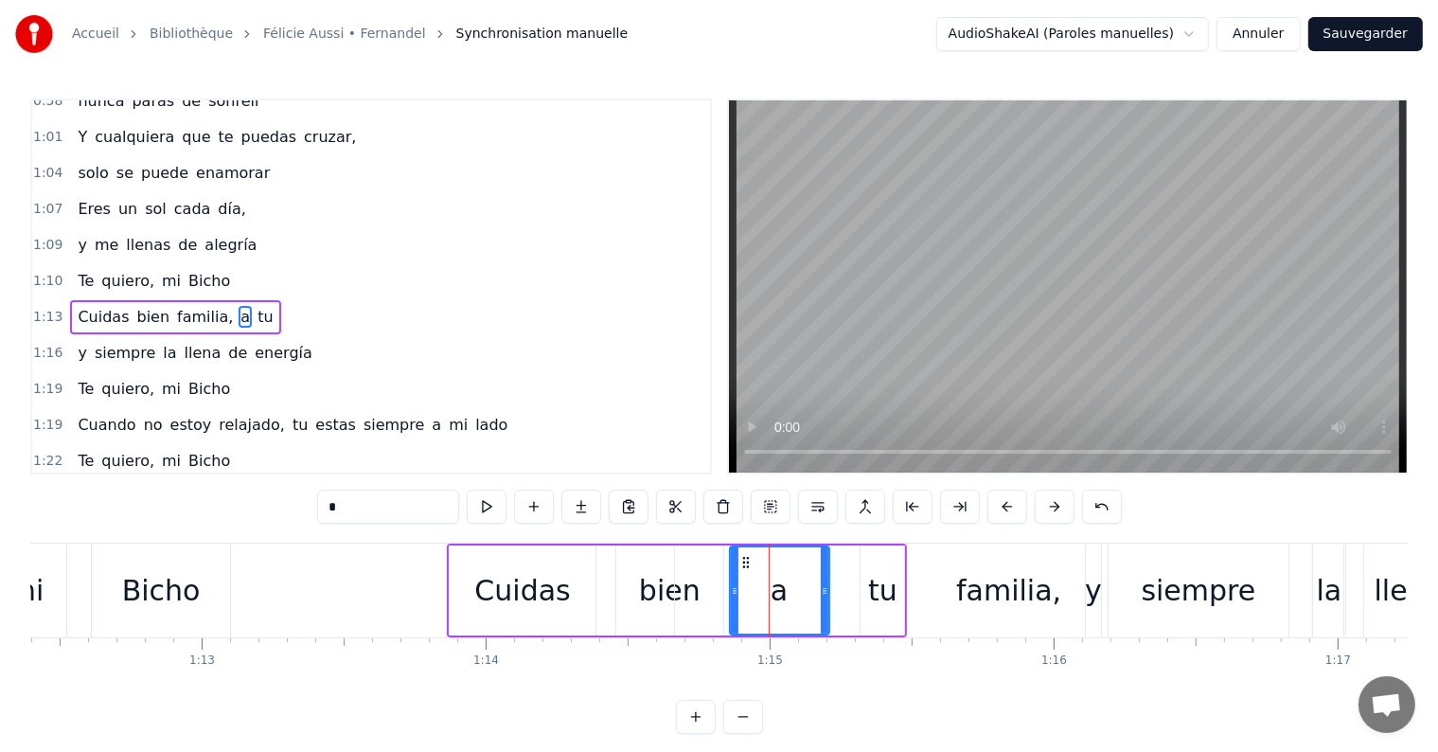
drag, startPoint x: 806, startPoint y: 591, endPoint x: 822, endPoint y: 591, distance: 15.1
click at [822, 591] on icon at bounding box center [825, 590] width 8 height 15
click at [884, 591] on div "tu" at bounding box center [882, 590] width 29 height 43
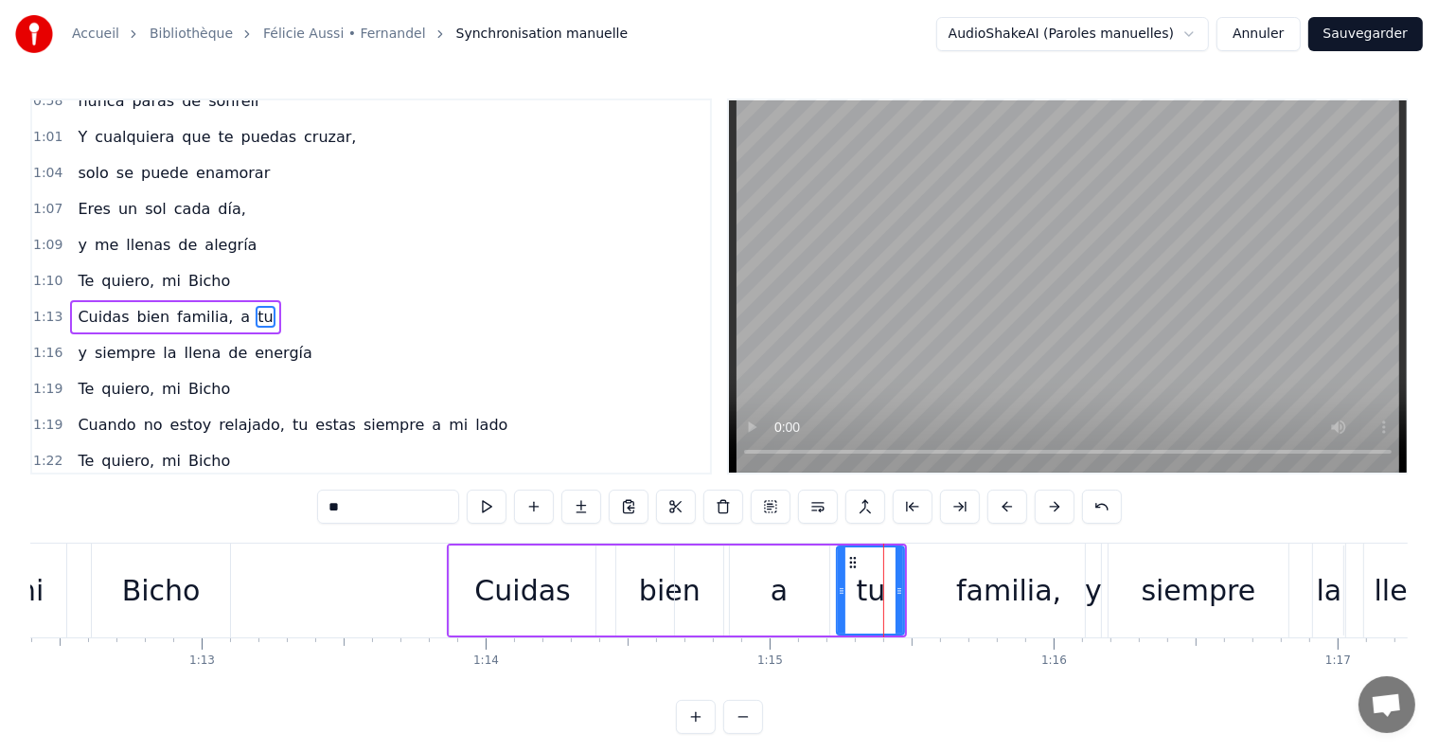
drag, startPoint x: 864, startPoint y: 591, endPoint x: 841, endPoint y: 591, distance: 23.7
click at [841, 591] on icon at bounding box center [842, 590] width 8 height 15
click at [984, 592] on div "familia," at bounding box center [1008, 590] width 105 height 43
type input "********"
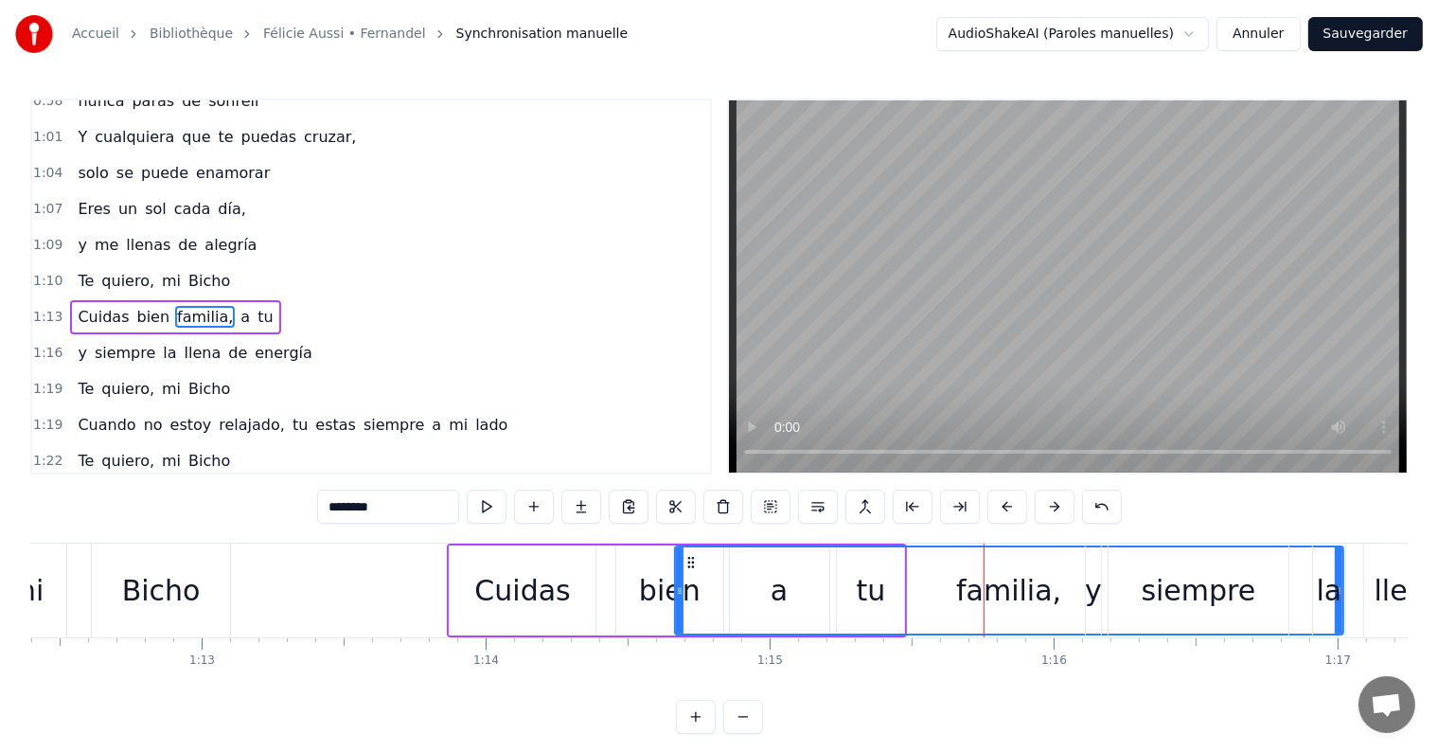
click at [975, 591] on div "familia," at bounding box center [1008, 590] width 105 height 43
click at [965, 591] on div "familia," at bounding box center [1008, 590] width 105 height 43
click at [1007, 591] on div "familia," at bounding box center [1008, 590] width 105 height 43
click at [1022, 590] on div "familia," at bounding box center [1008, 590] width 105 height 43
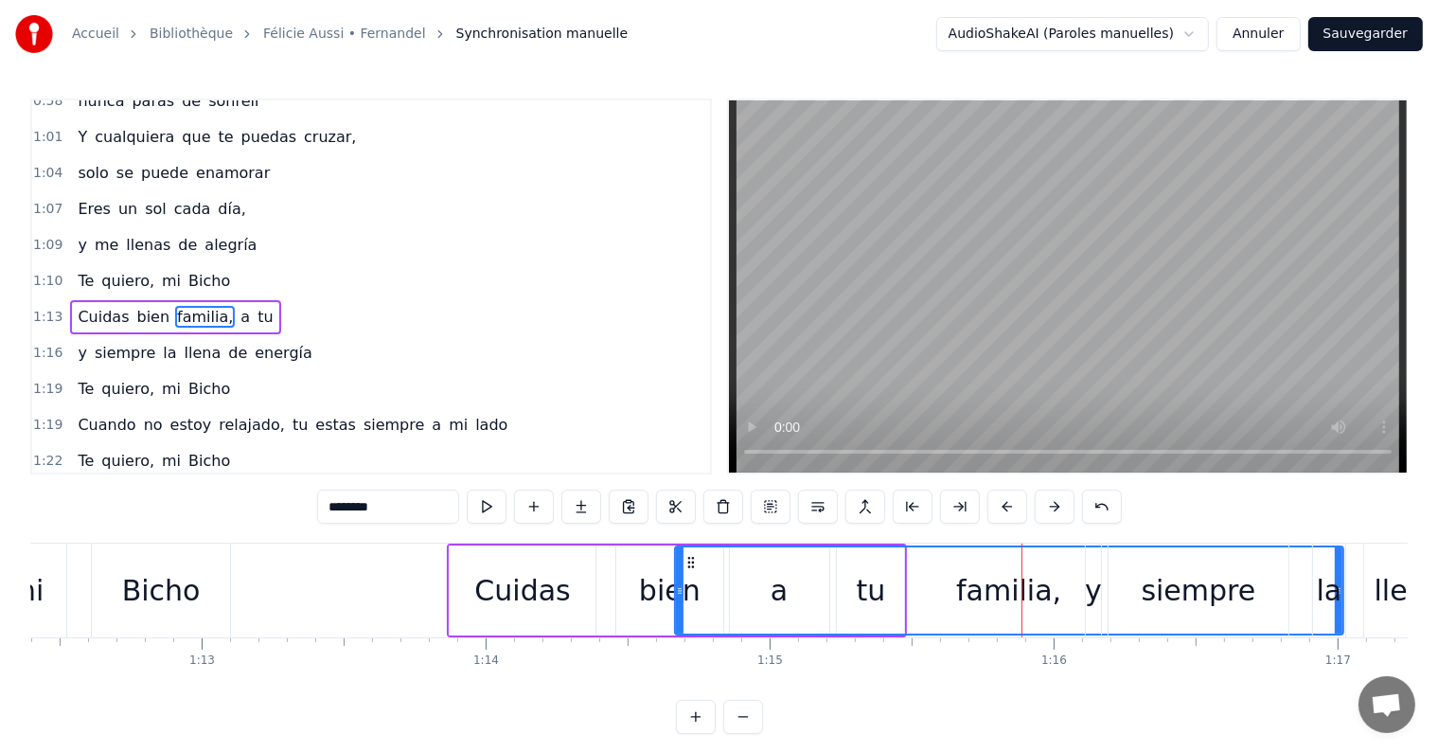
click at [884, 615] on div "familia," at bounding box center [1009, 590] width 666 height 86
click at [994, 591] on div "familia," at bounding box center [1008, 590] width 105 height 43
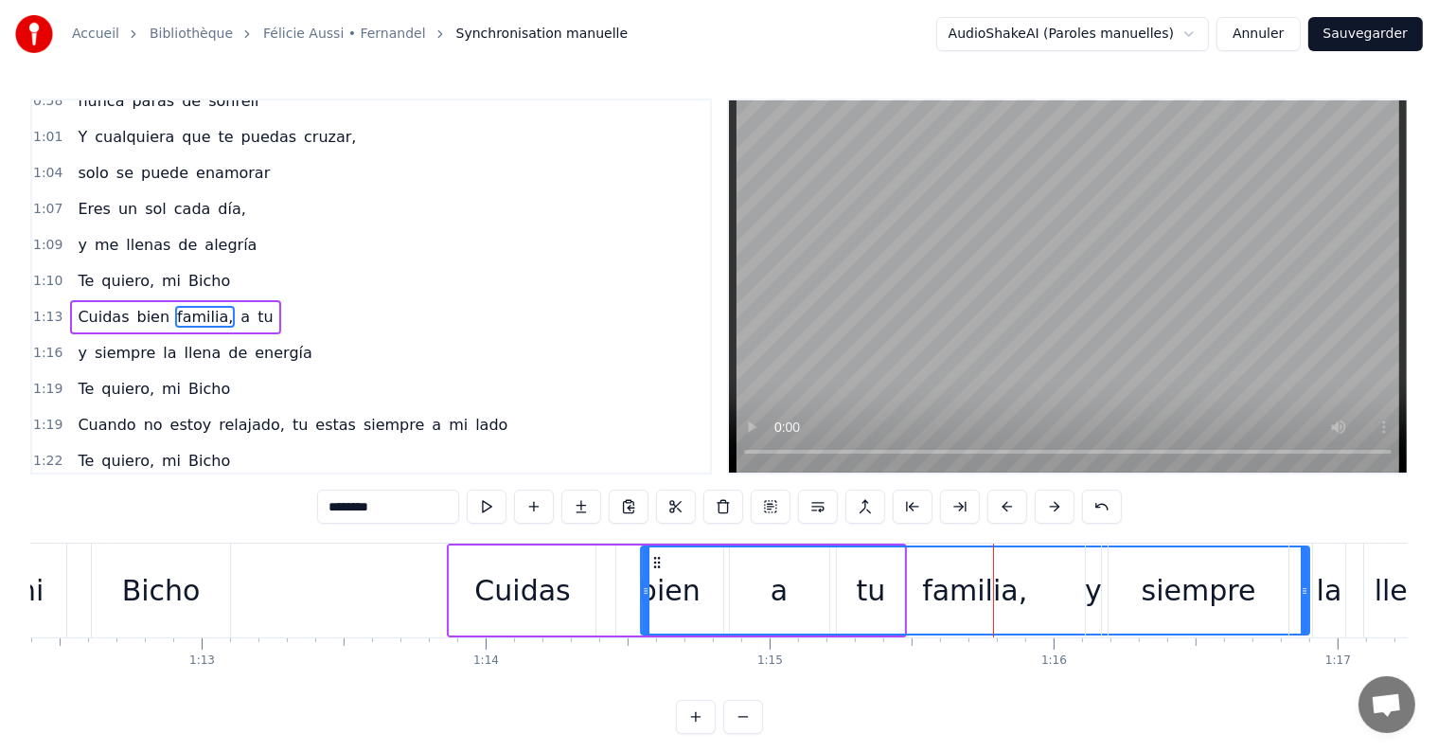
drag, startPoint x: 689, startPoint y: 559, endPoint x: 655, endPoint y: 563, distance: 34.3
click at [655, 563] on icon at bounding box center [656, 562] width 15 height 15
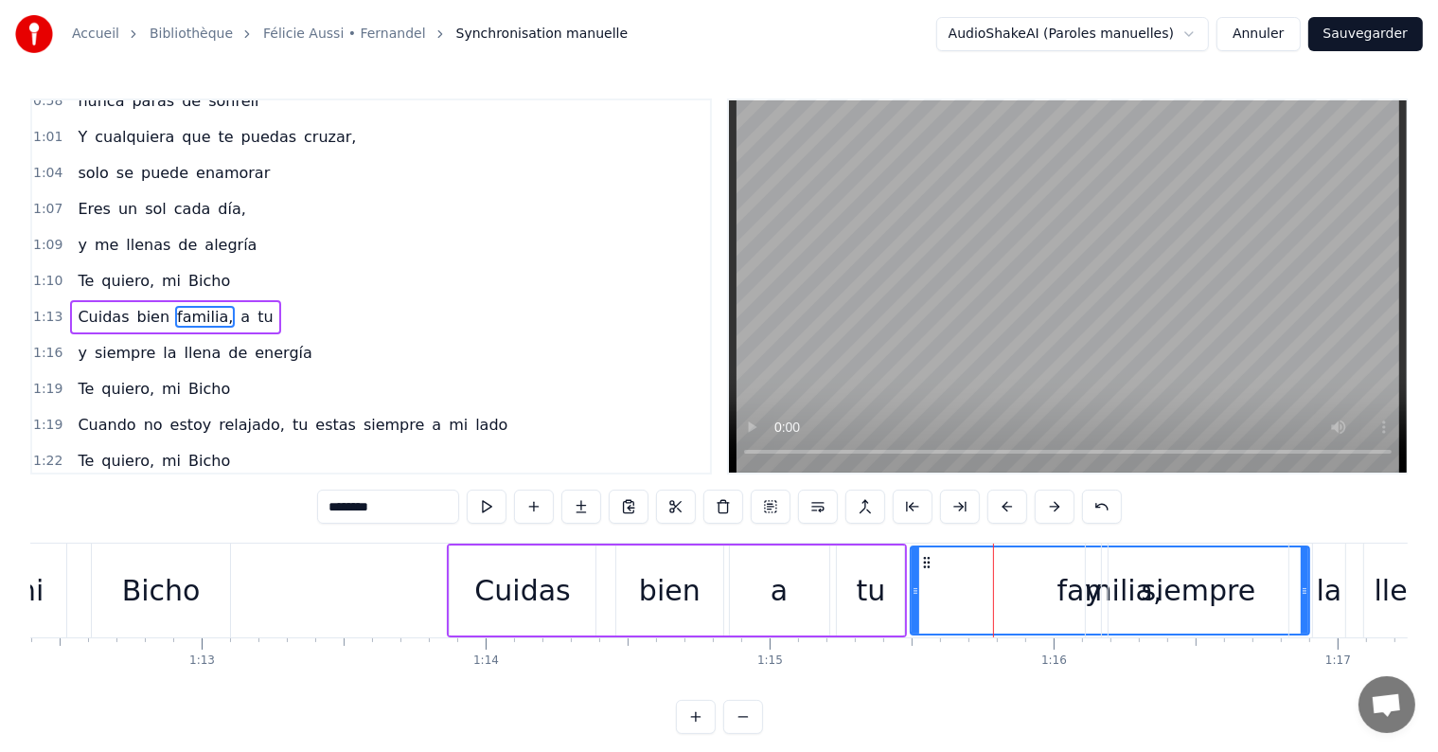
drag, startPoint x: 646, startPoint y: 587, endPoint x: 915, endPoint y: 592, distance: 269.8
drag, startPoint x: 1303, startPoint y: 587, endPoint x: 1158, endPoint y: 587, distance: 145.8
click at [1158, 587] on div "y siempre la llena de energía" at bounding box center [1373, 590] width 577 height 94
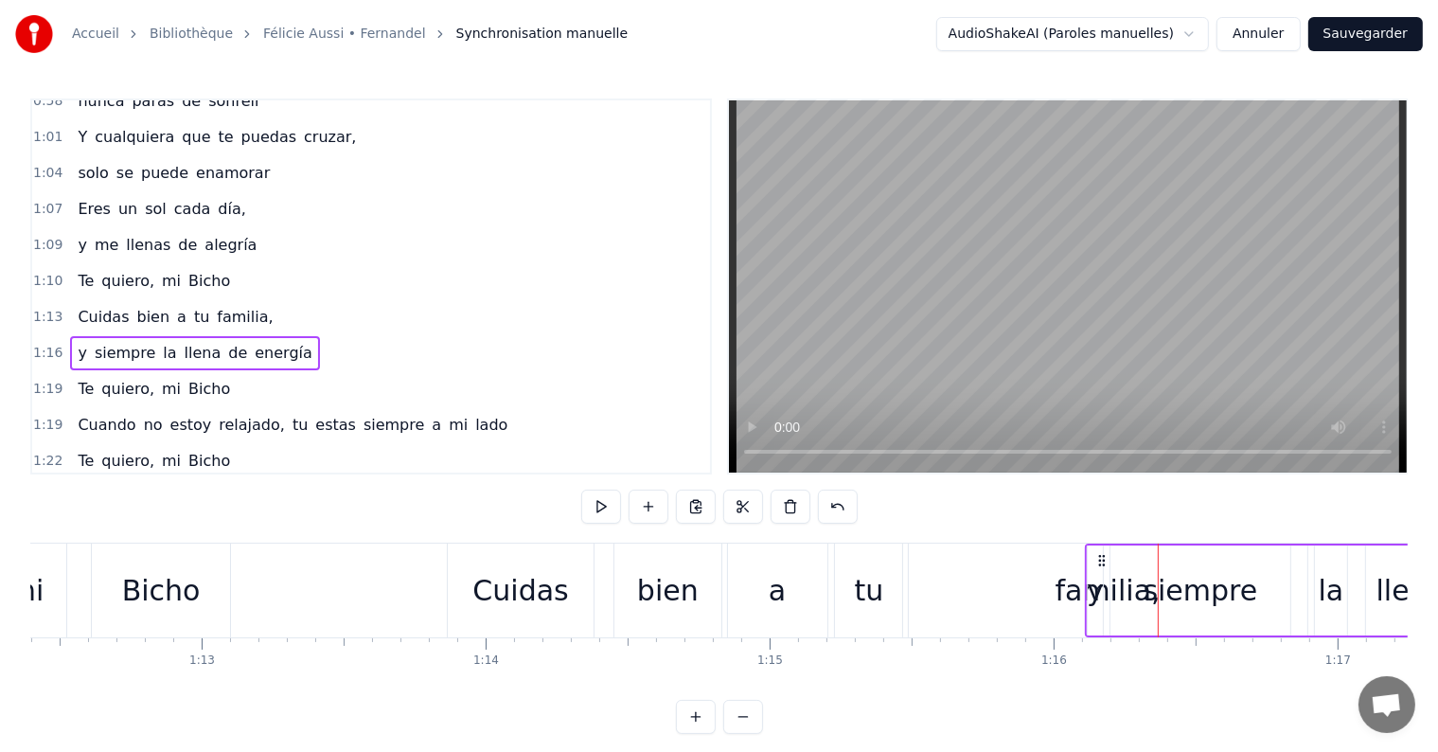
click at [1062, 585] on div "familia," at bounding box center [1107, 590] width 105 height 43
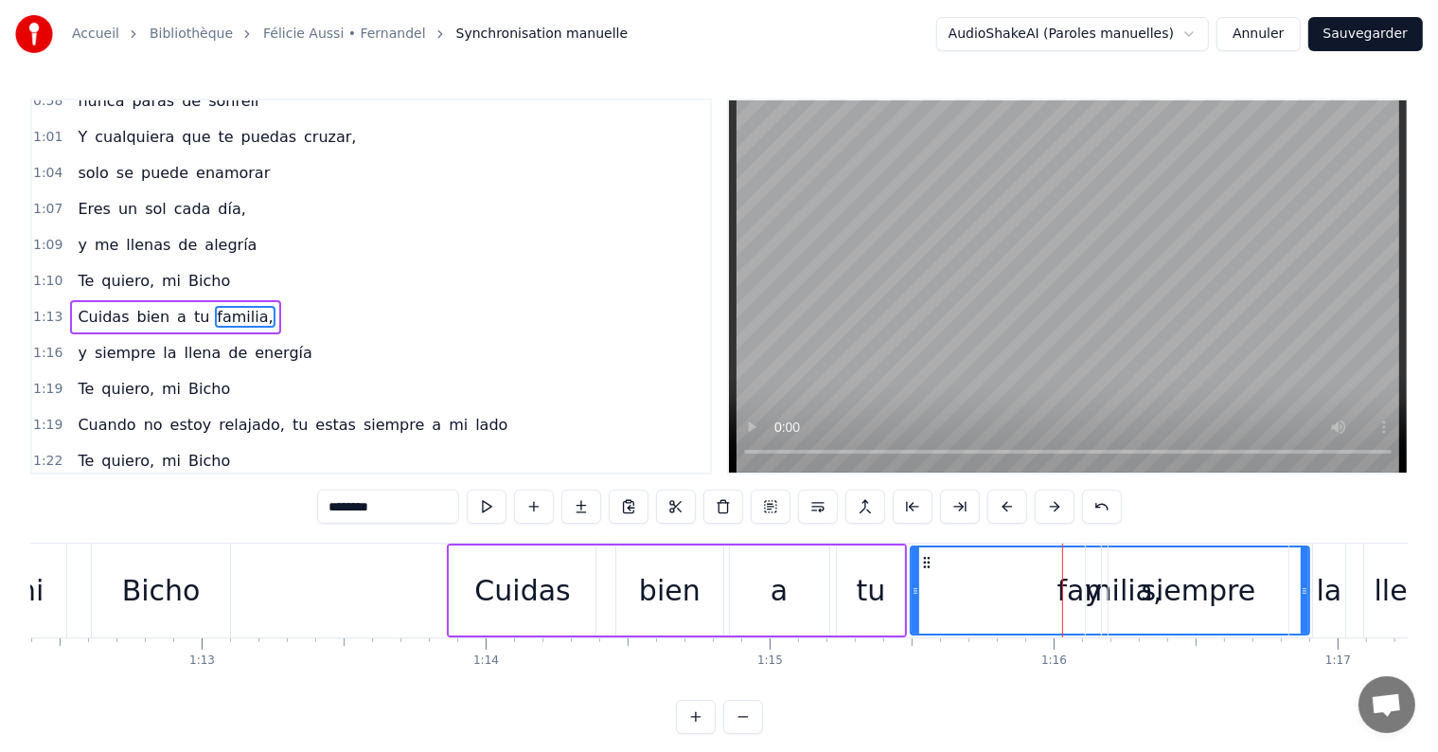
drag, startPoint x: 1303, startPoint y: 594, endPoint x: 1189, endPoint y: 598, distance: 113.7
click at [1189, 598] on div "y siempre la llena de energía" at bounding box center [1373, 590] width 577 height 94
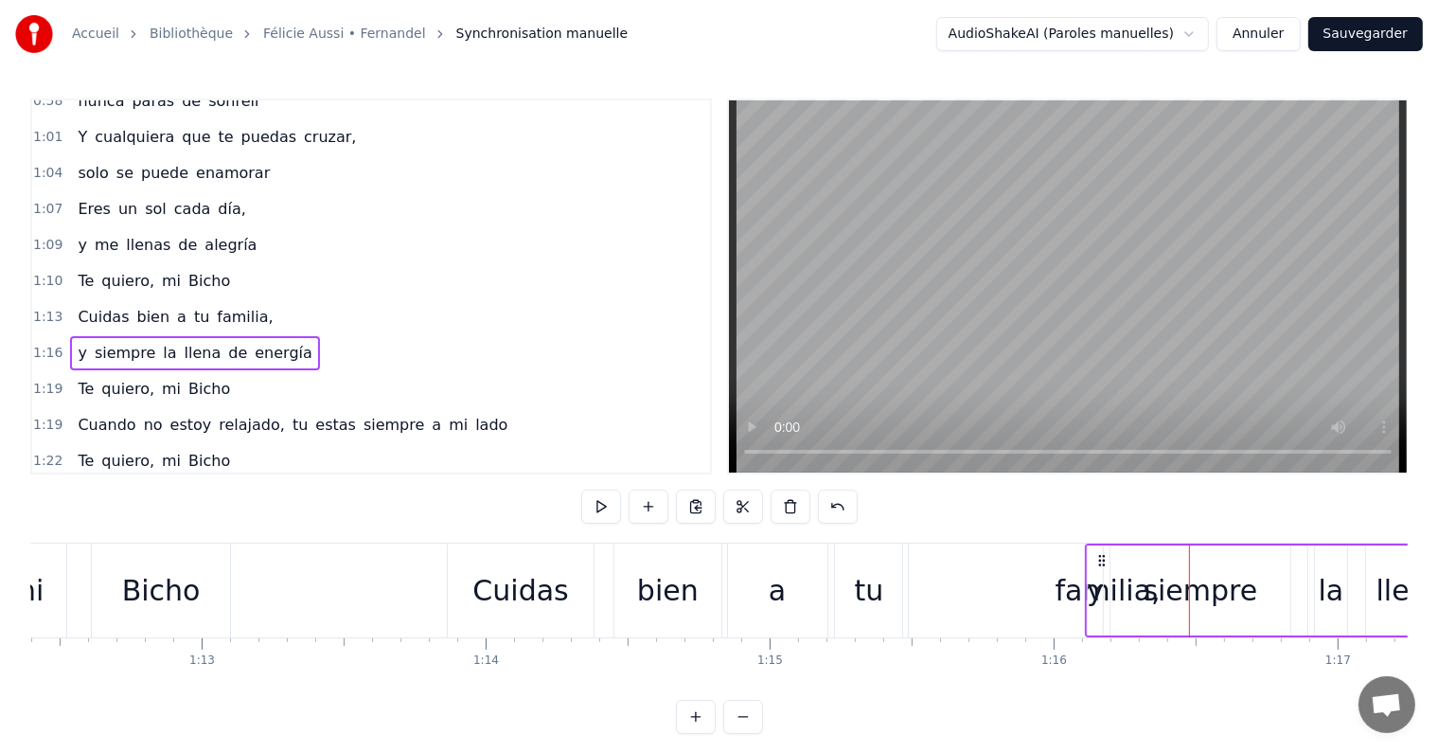
click at [1073, 595] on div "familia," at bounding box center [1107, 590] width 105 height 43
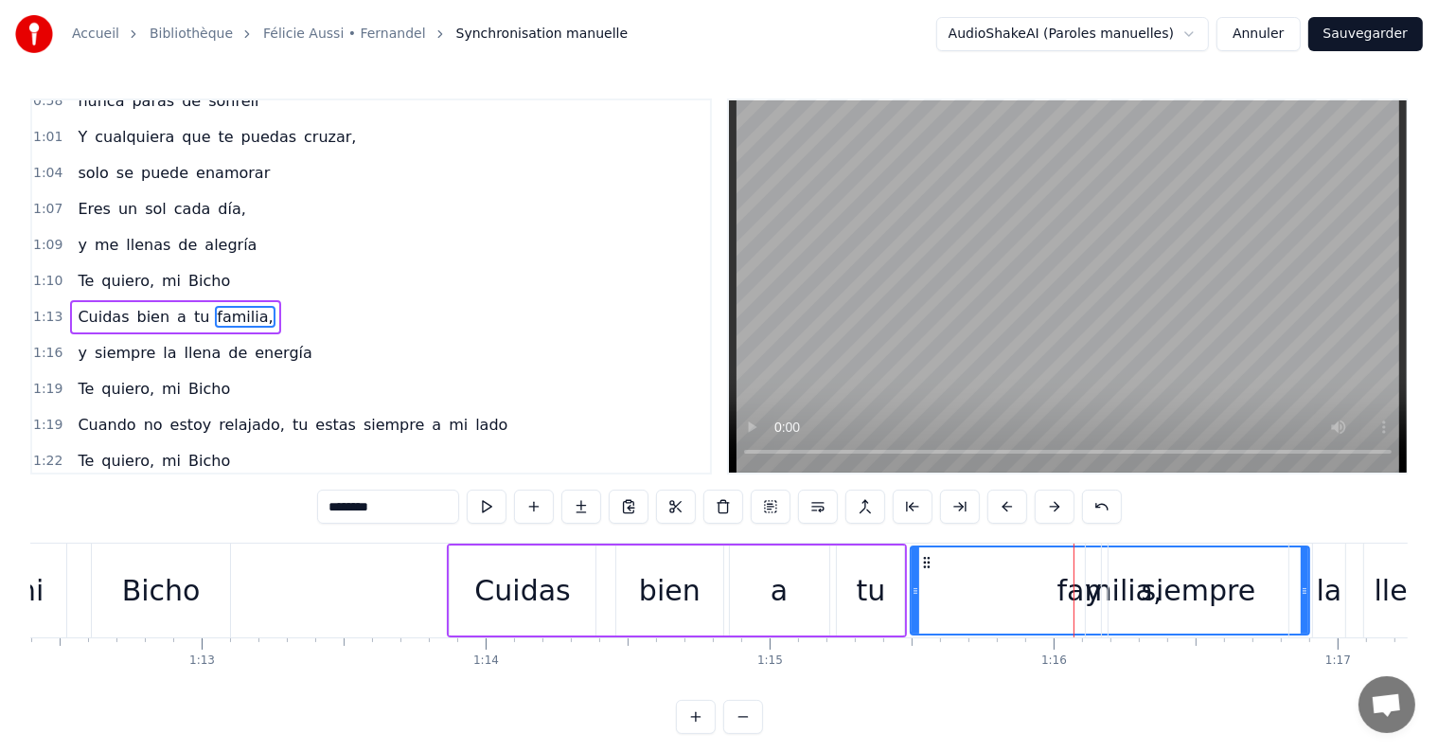
drag, startPoint x: 1304, startPoint y: 590, endPoint x: 926, endPoint y: 556, distance: 380.2
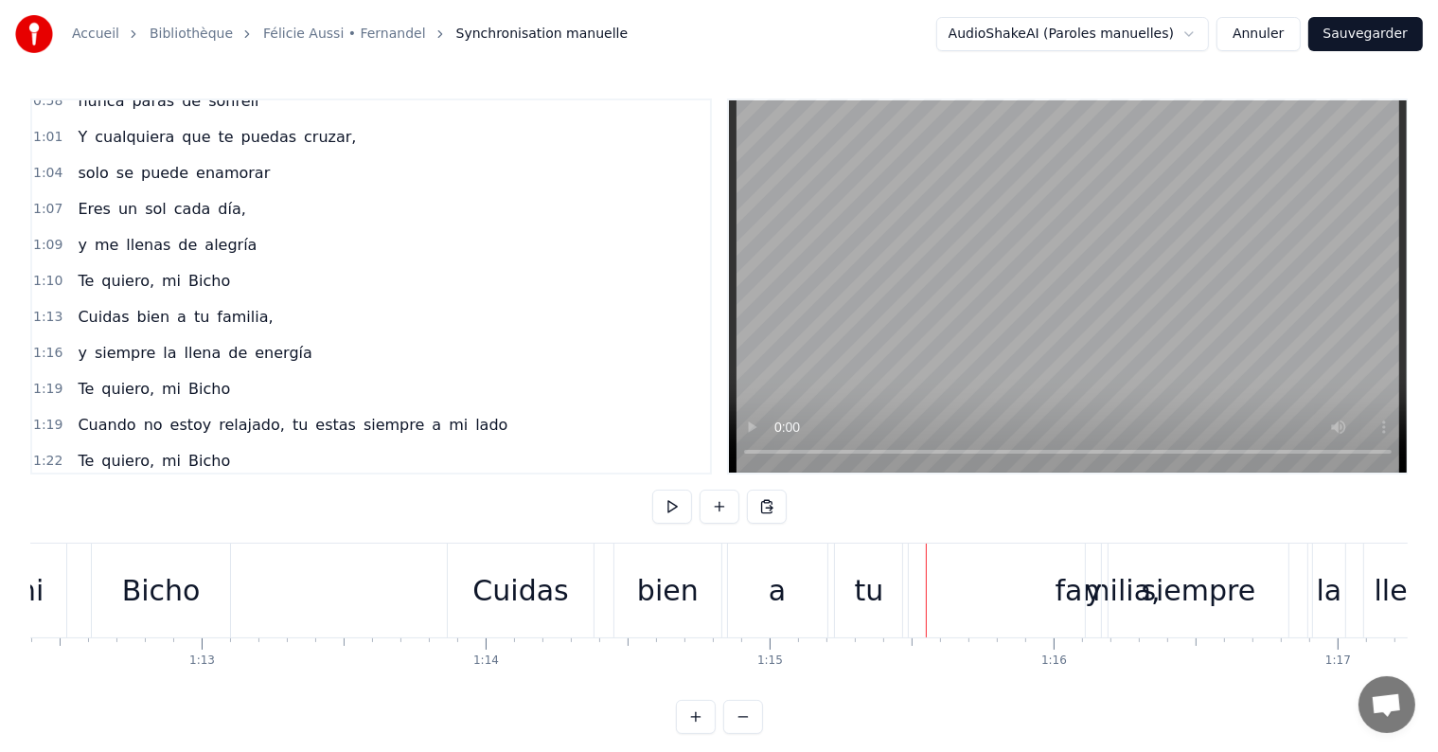
click at [987, 588] on div "familia," at bounding box center [1108, 590] width 399 height 94
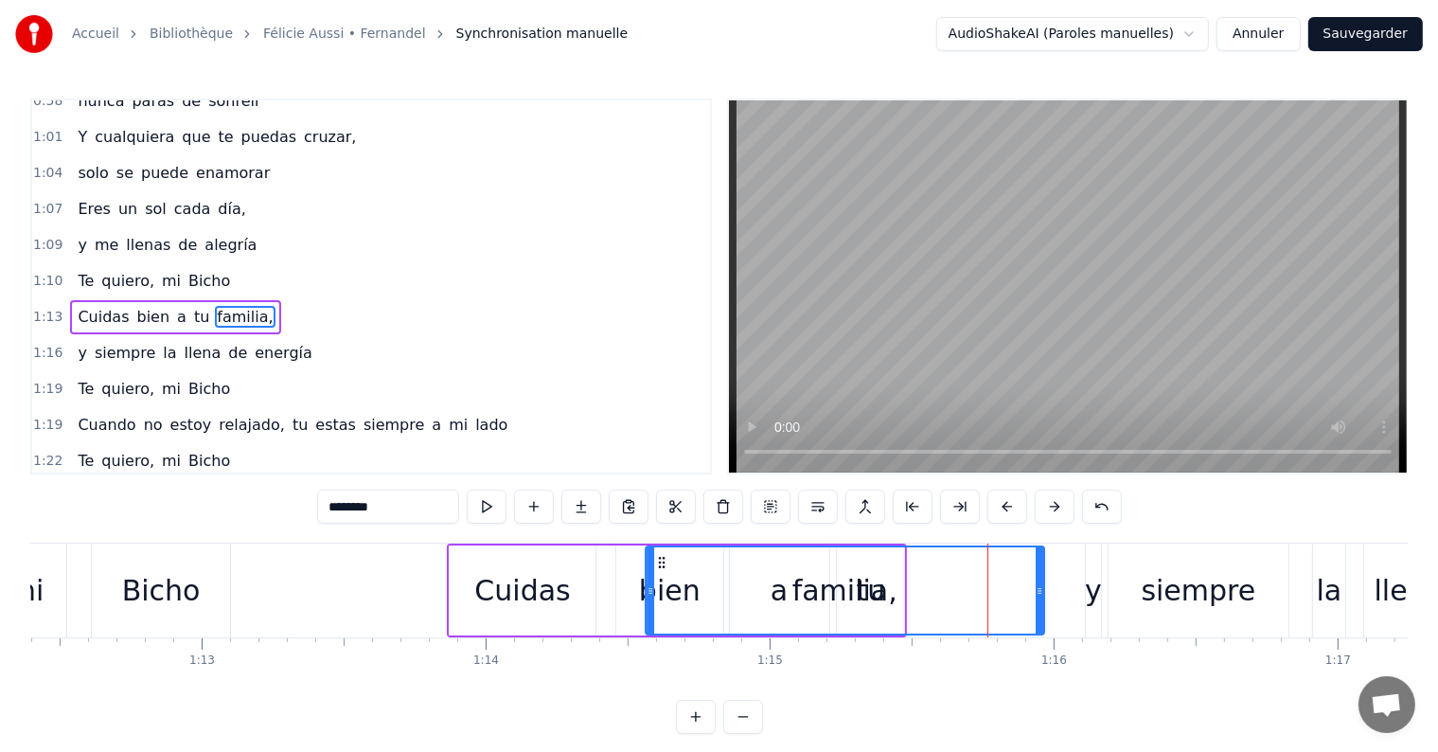
drag, startPoint x: 924, startPoint y: 560, endPoint x: 658, endPoint y: 576, distance: 266.4
click at [658, 576] on div "familia," at bounding box center [845, 590] width 397 height 86
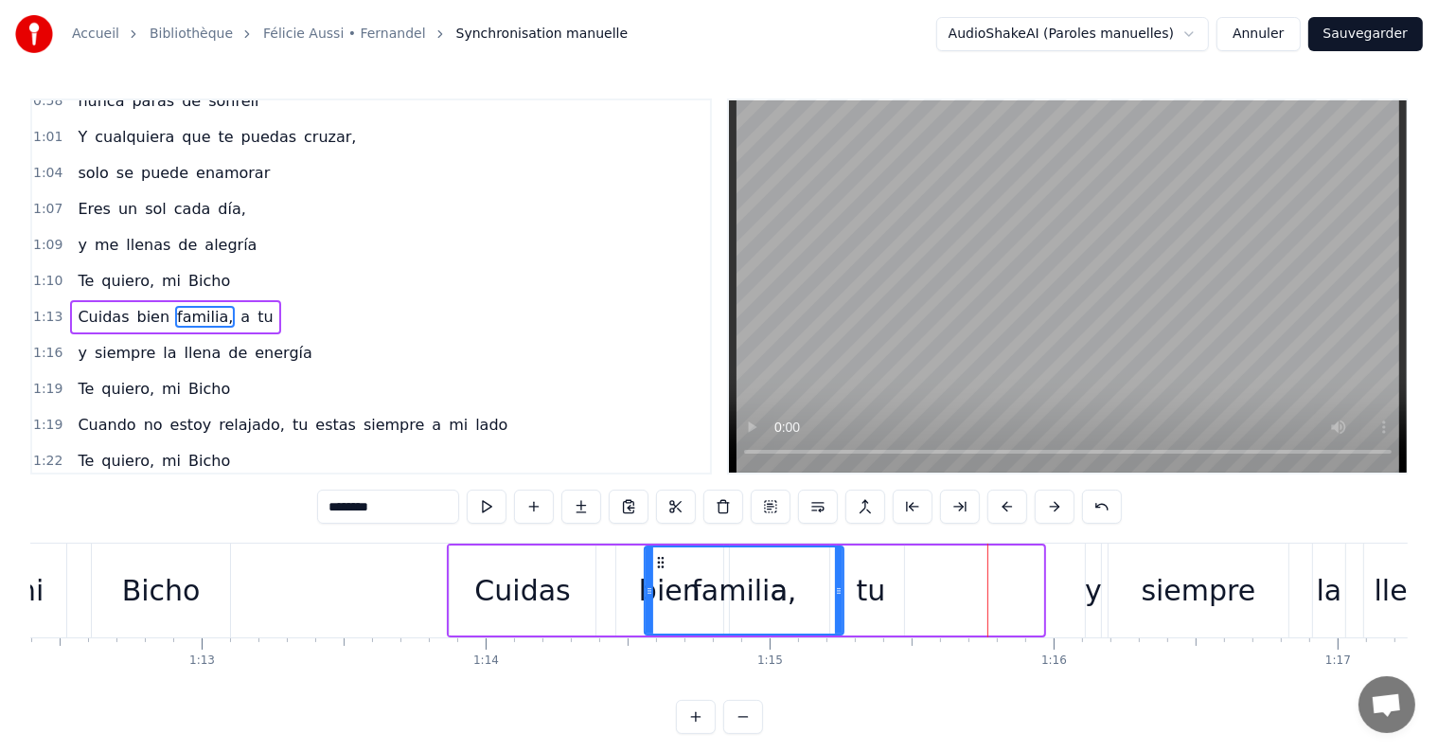
drag, startPoint x: 1039, startPoint y: 590, endPoint x: 840, endPoint y: 594, distance: 199.8
click at [840, 594] on icon at bounding box center [839, 590] width 8 height 15
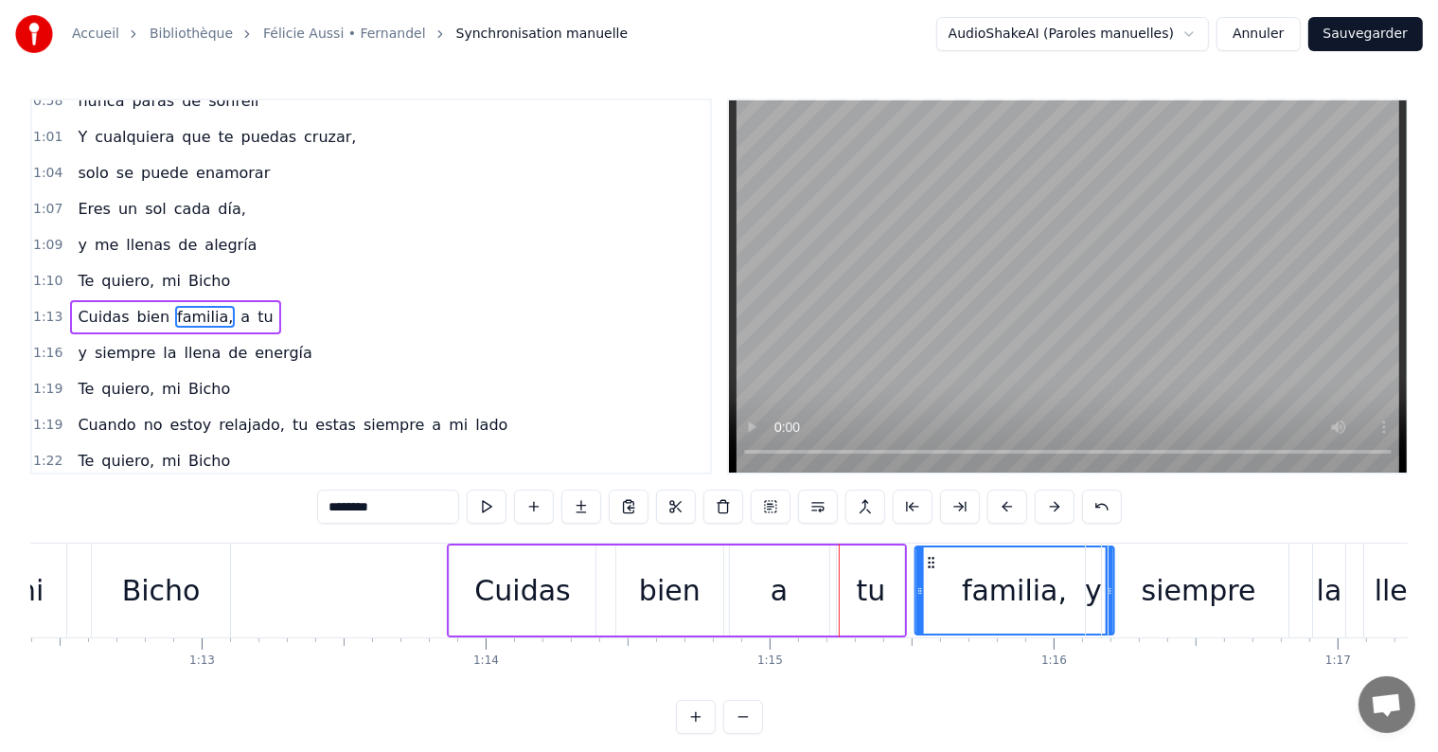
drag, startPoint x: 660, startPoint y: 560, endPoint x: 931, endPoint y: 576, distance: 271.1
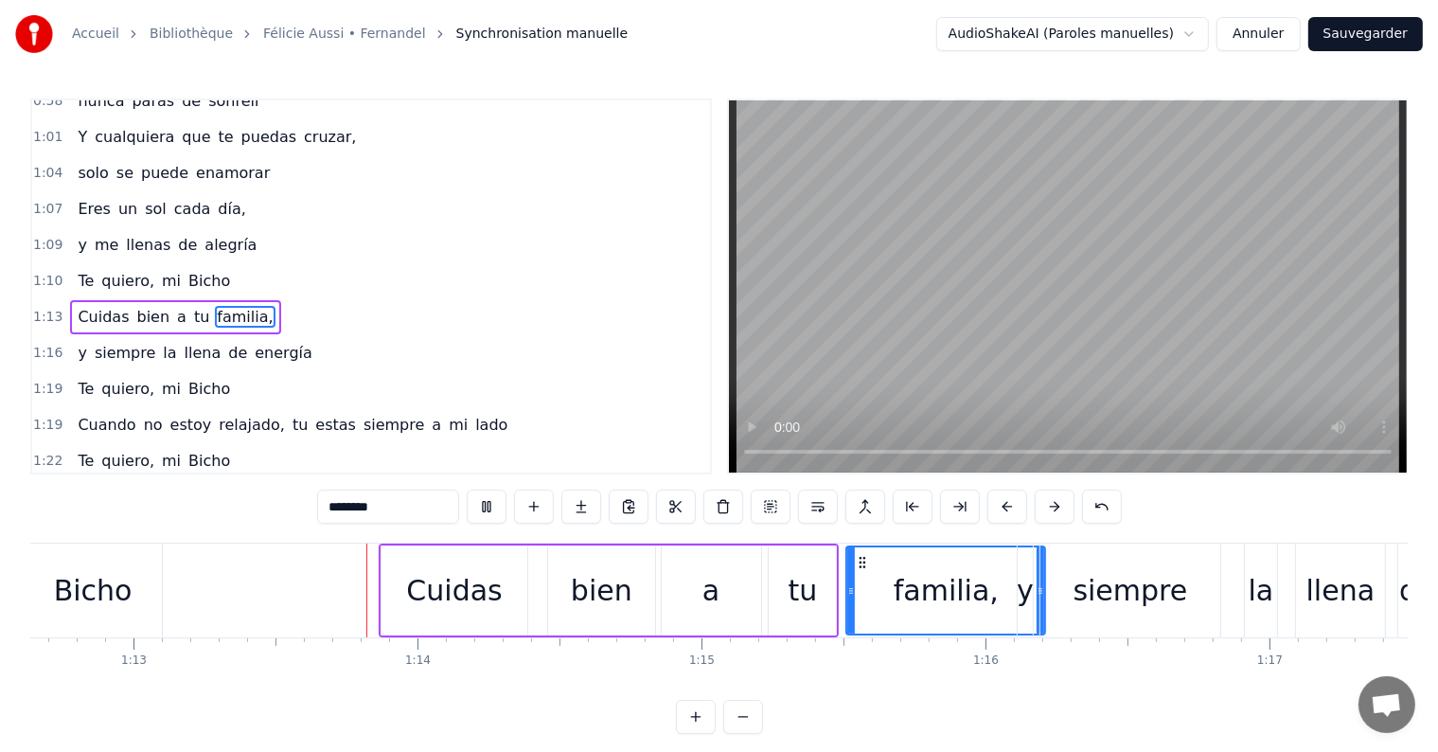
scroll to position [0, 20666]
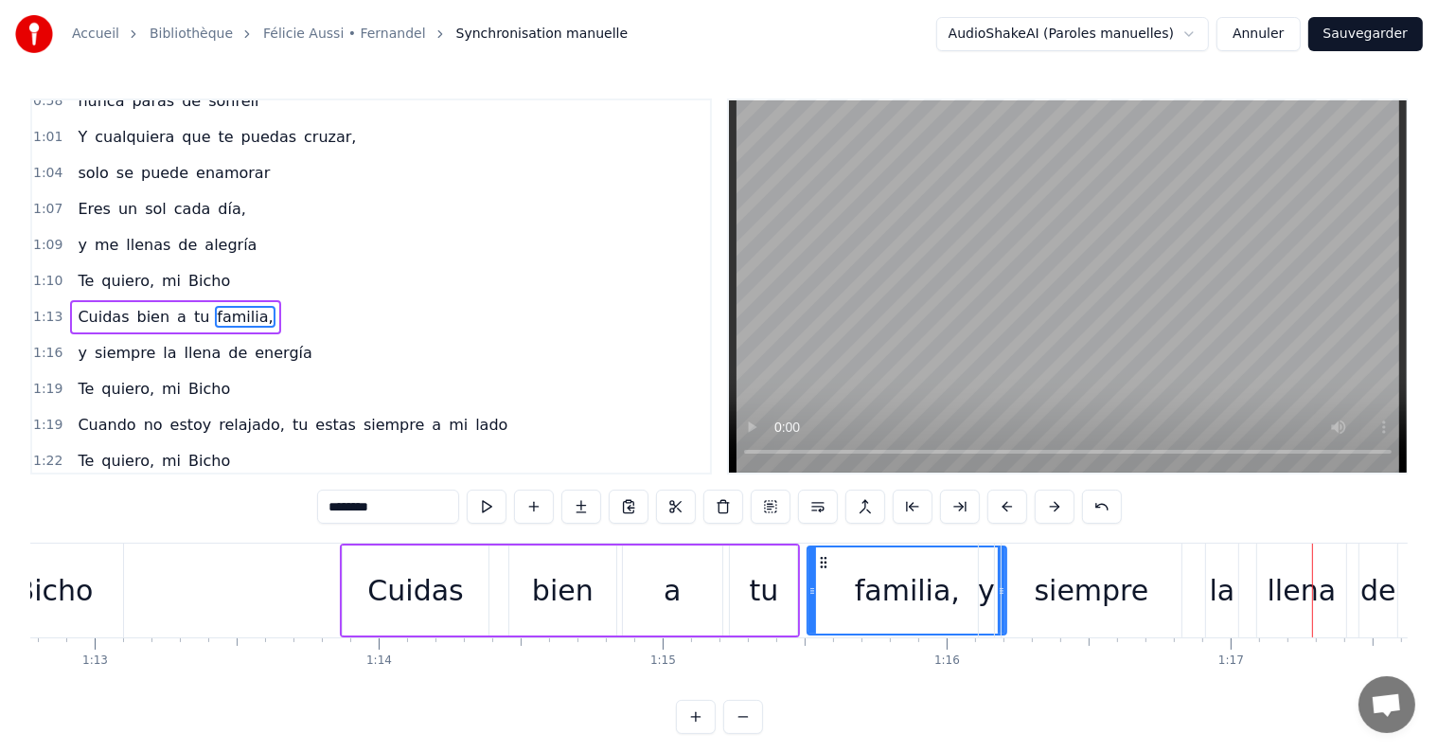
click at [448, 586] on div "Cuidas" at bounding box center [415, 590] width 96 height 43
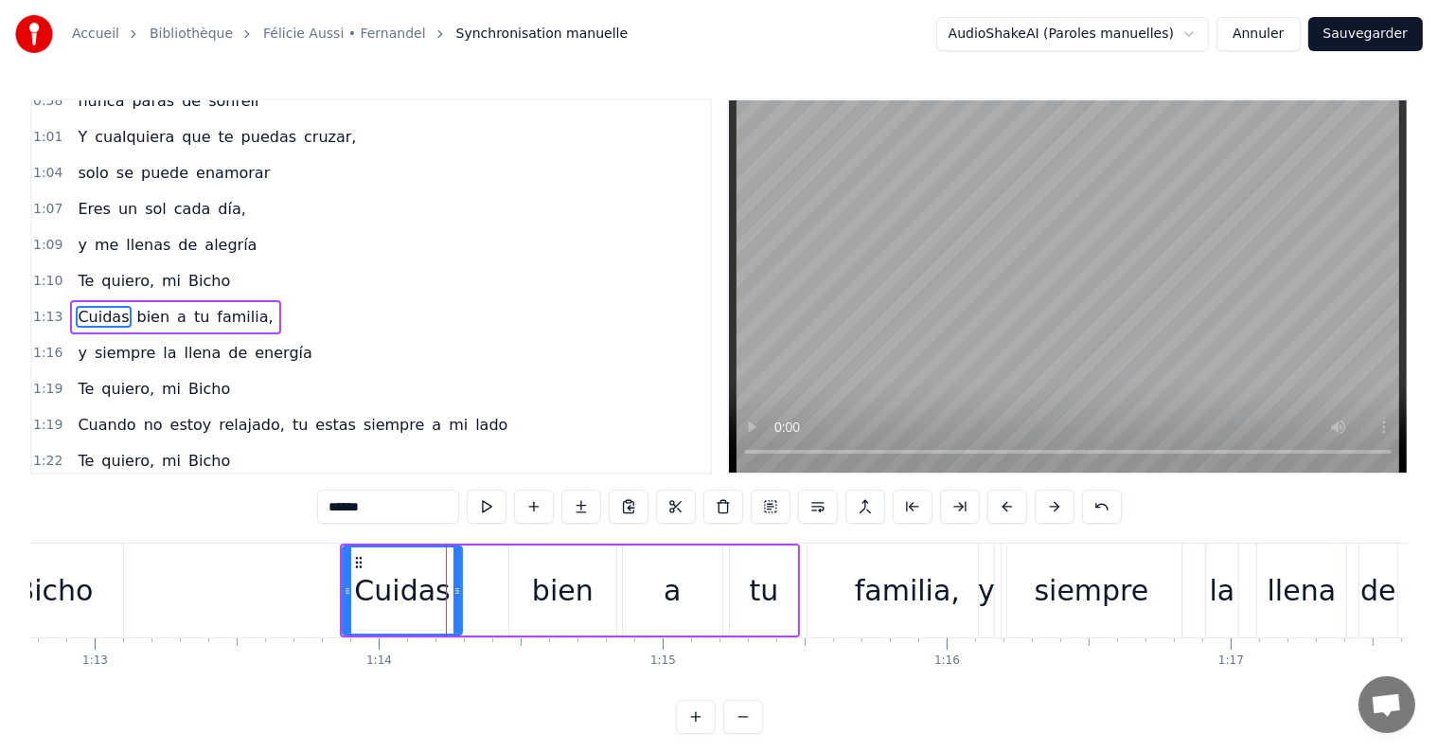
drag, startPoint x: 485, startPoint y: 591, endPoint x: 458, endPoint y: 591, distance: 26.5
click at [458, 591] on icon at bounding box center [457, 590] width 8 height 15
click at [557, 587] on div "bien" at bounding box center [563, 590] width 62 height 43
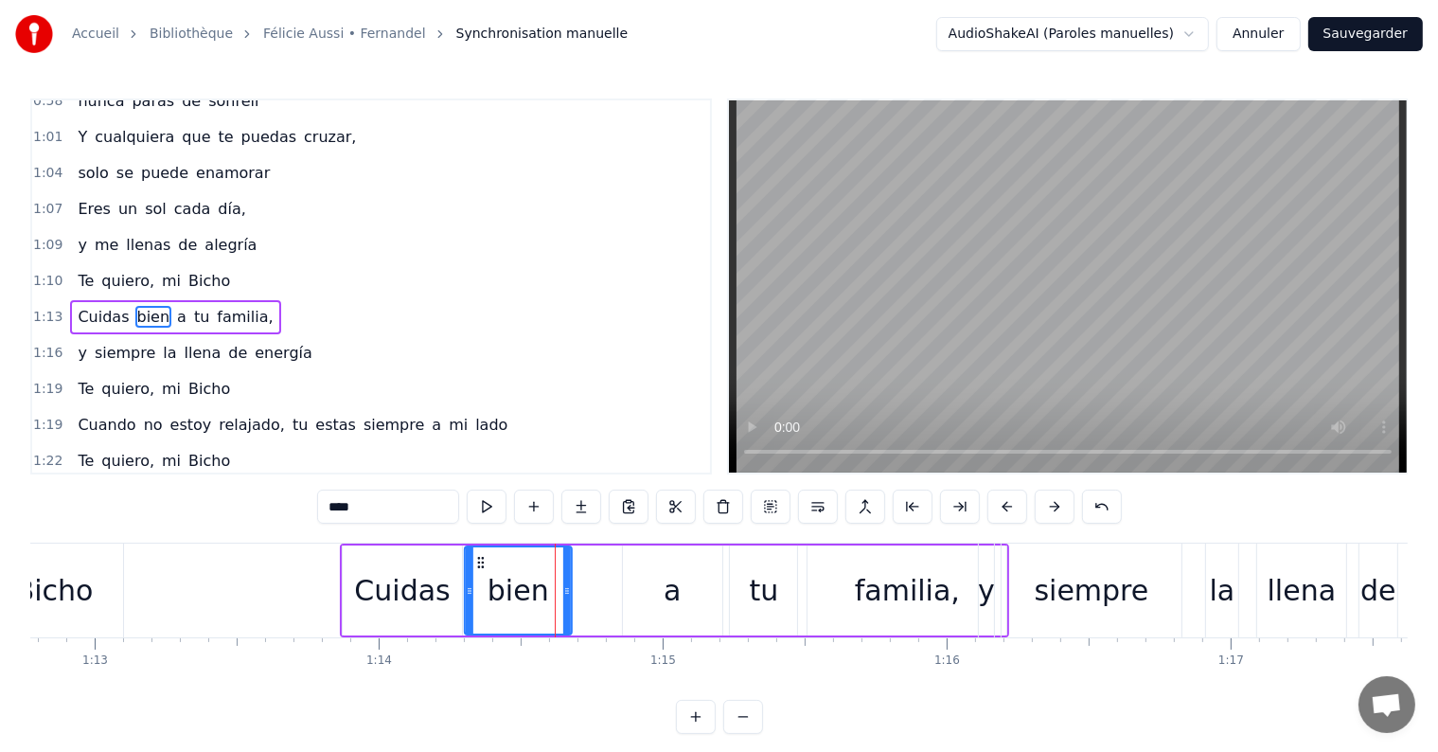
drag, startPoint x: 523, startPoint y: 560, endPoint x: 479, endPoint y: 559, distance: 44.5
click at [479, 559] on icon at bounding box center [480, 562] width 15 height 15
click at [670, 594] on div "a" at bounding box center [672, 590] width 17 height 43
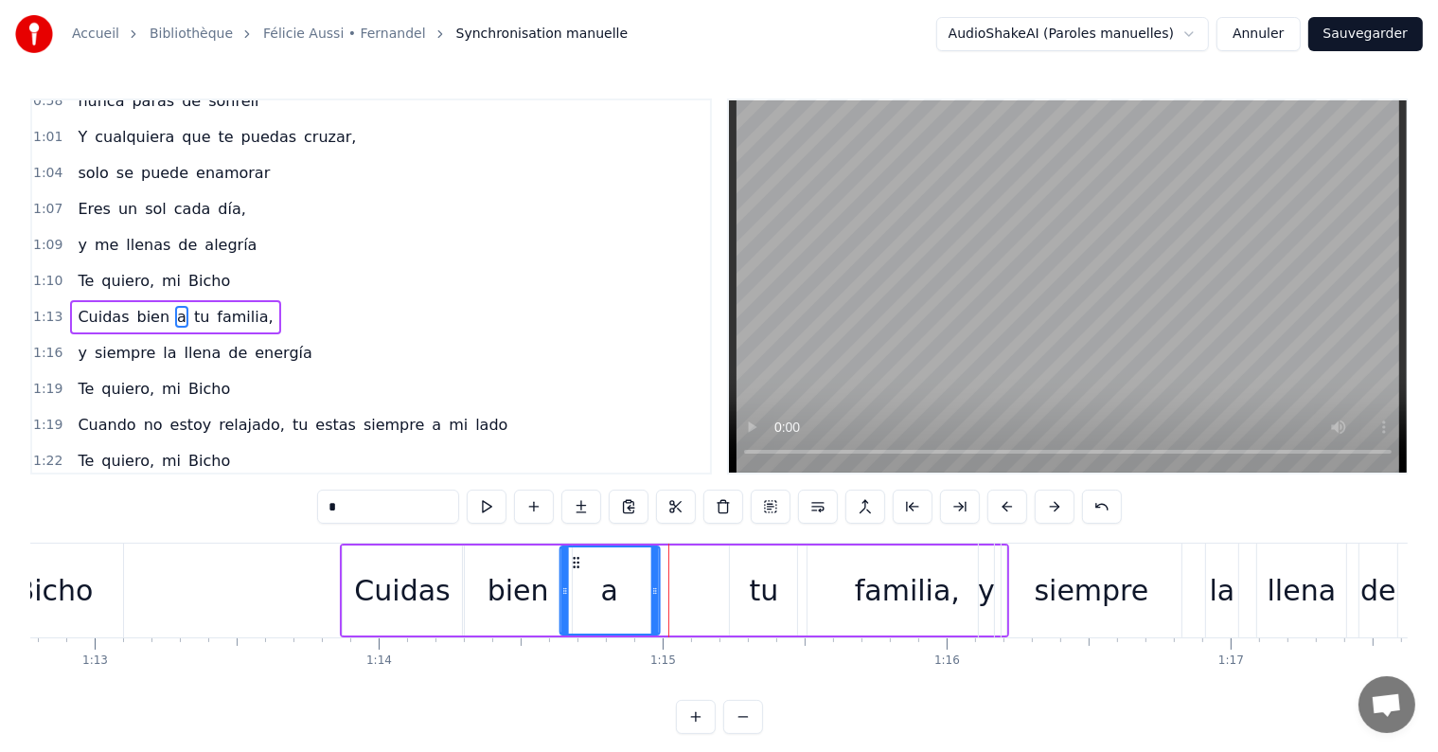
drag, startPoint x: 634, startPoint y: 559, endPoint x: 574, endPoint y: 559, distance: 60.6
click at [574, 559] on icon at bounding box center [575, 562] width 15 height 15
drag, startPoint x: 651, startPoint y: 590, endPoint x: 621, endPoint y: 590, distance: 30.3
click at [621, 590] on icon at bounding box center [624, 590] width 8 height 15
click at [766, 593] on div "tu" at bounding box center [764, 590] width 29 height 43
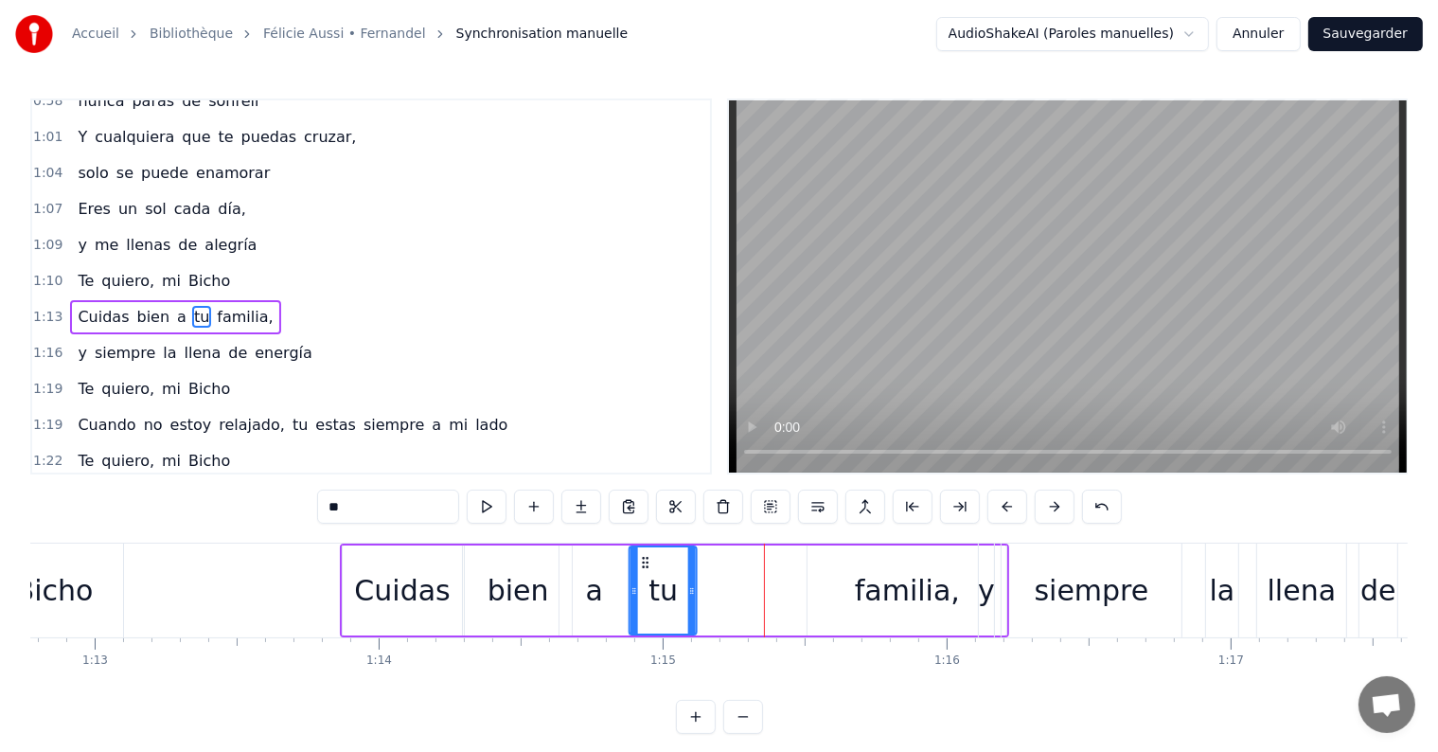
drag, startPoint x: 742, startPoint y: 558, endPoint x: 642, endPoint y: 564, distance: 100.5
click at [642, 564] on icon at bounding box center [645, 562] width 15 height 15
click at [901, 594] on div "familia," at bounding box center [907, 590] width 105 height 43
type input "********"
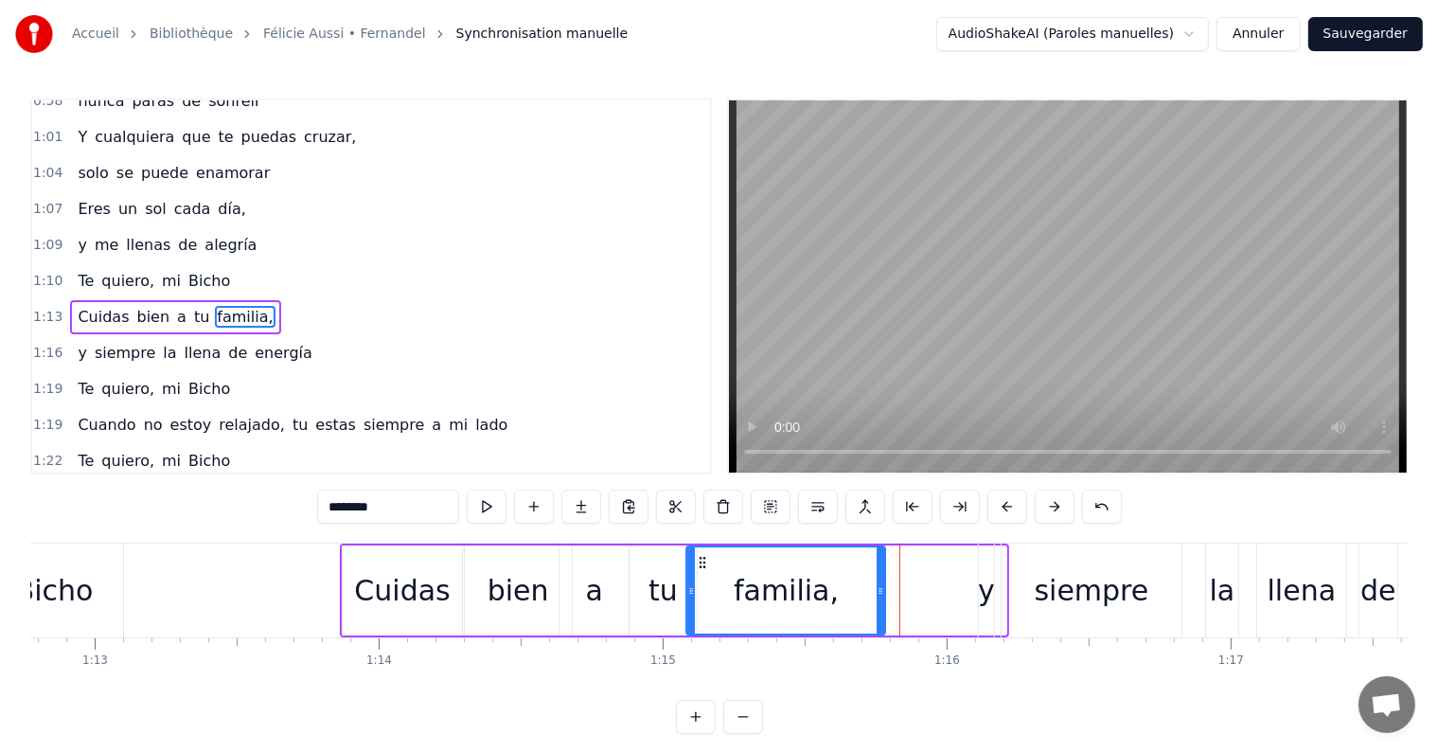
drag, startPoint x: 818, startPoint y: 561, endPoint x: 697, endPoint y: 561, distance: 121.2
click at [697, 561] on icon at bounding box center [702, 562] width 15 height 15
drag, startPoint x: 879, startPoint y: 590, endPoint x: 812, endPoint y: 590, distance: 67.2
click at [812, 590] on circle at bounding box center [812, 590] width 1 height 1
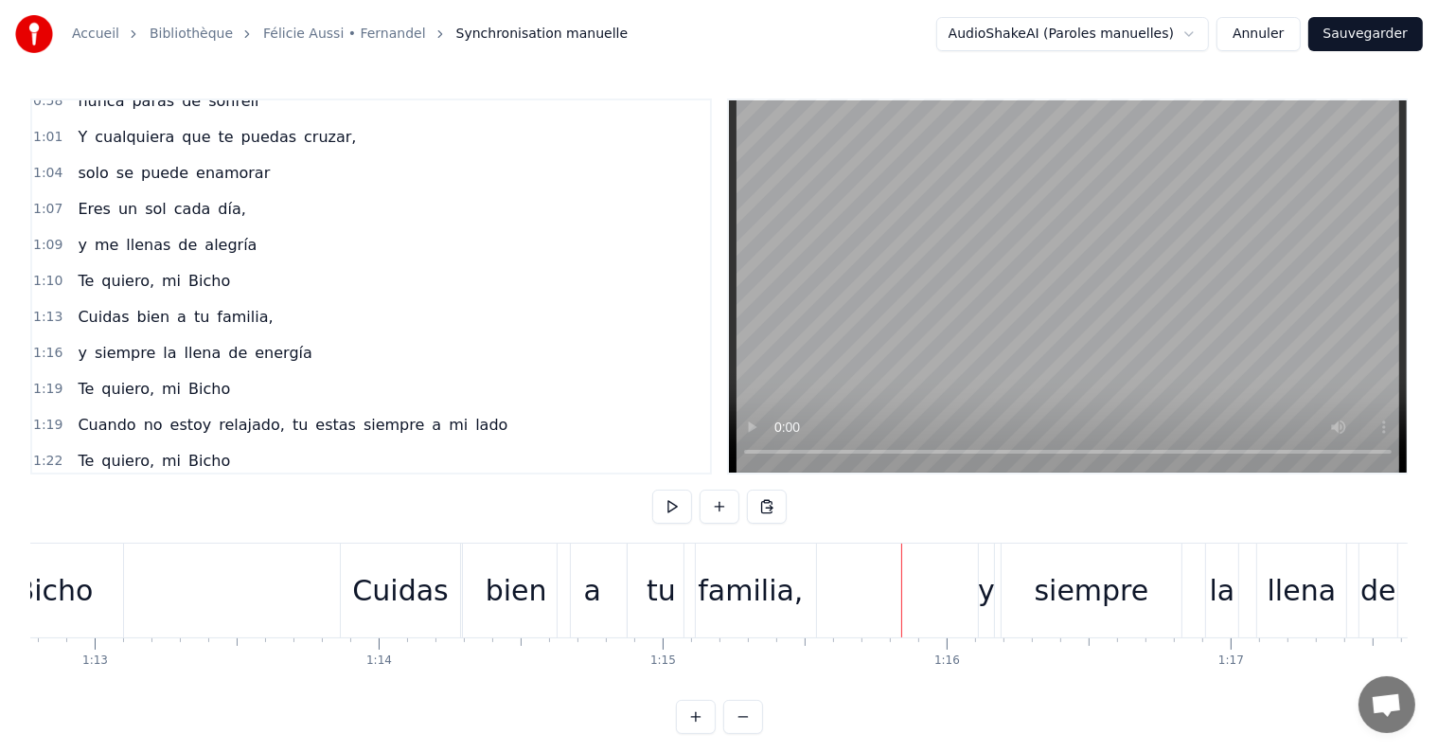
click at [984, 596] on div "y" at bounding box center [986, 590] width 17 height 43
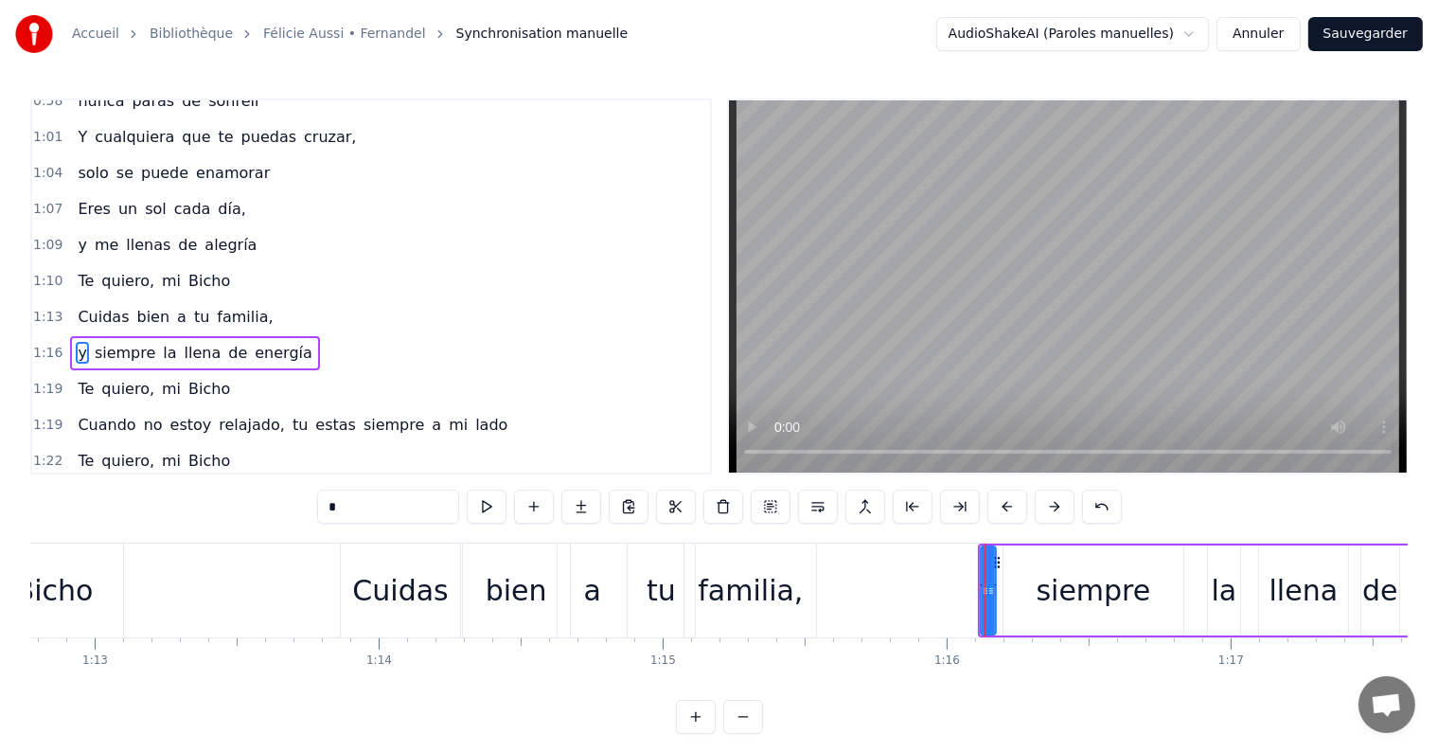
scroll to position [771, 0]
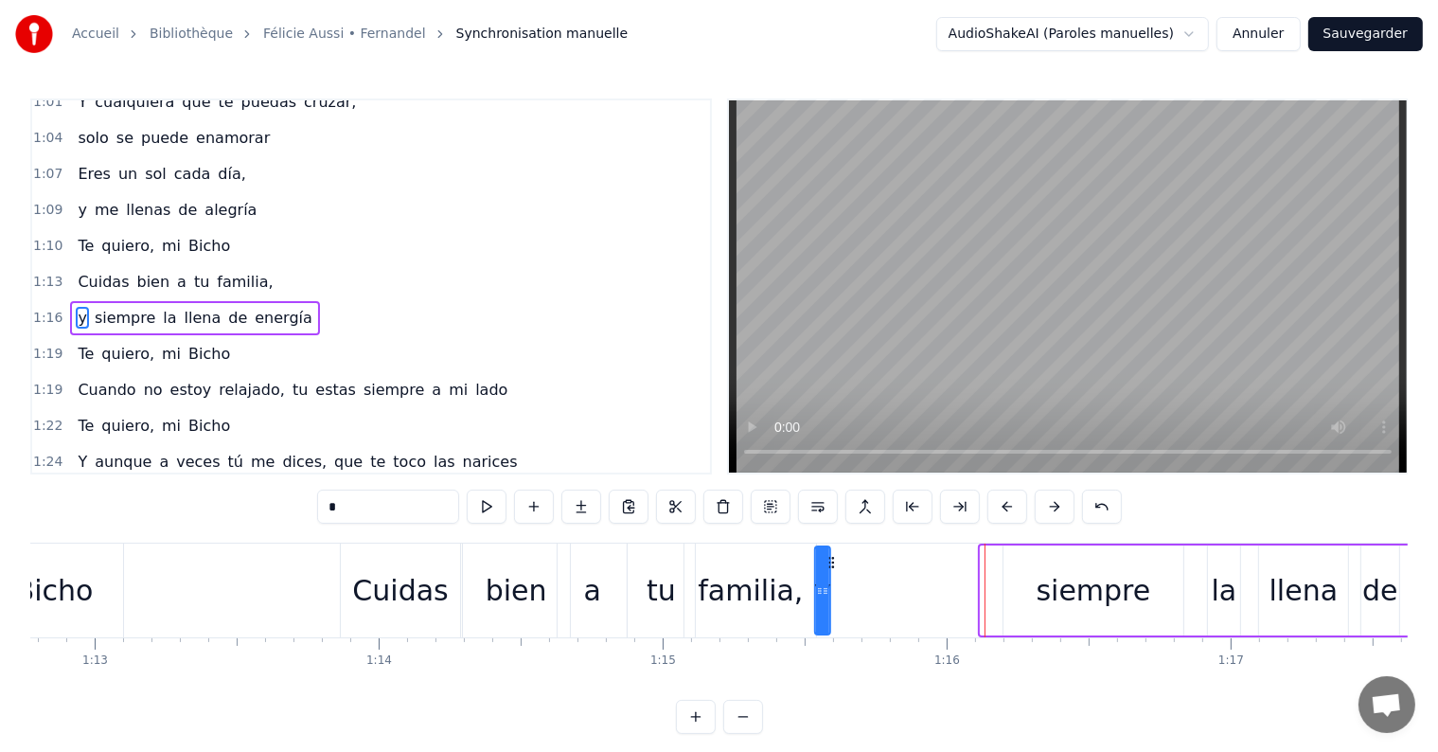
drag, startPoint x: 817, startPoint y: 594, endPoint x: 805, endPoint y: 594, distance: 12.3
click at [805, 594] on icon at bounding box center [808, 590] width 8 height 15
click at [833, 592] on icon at bounding box center [833, 590] width 8 height 15
click at [1224, 593] on div "la" at bounding box center [1225, 590] width 26 height 43
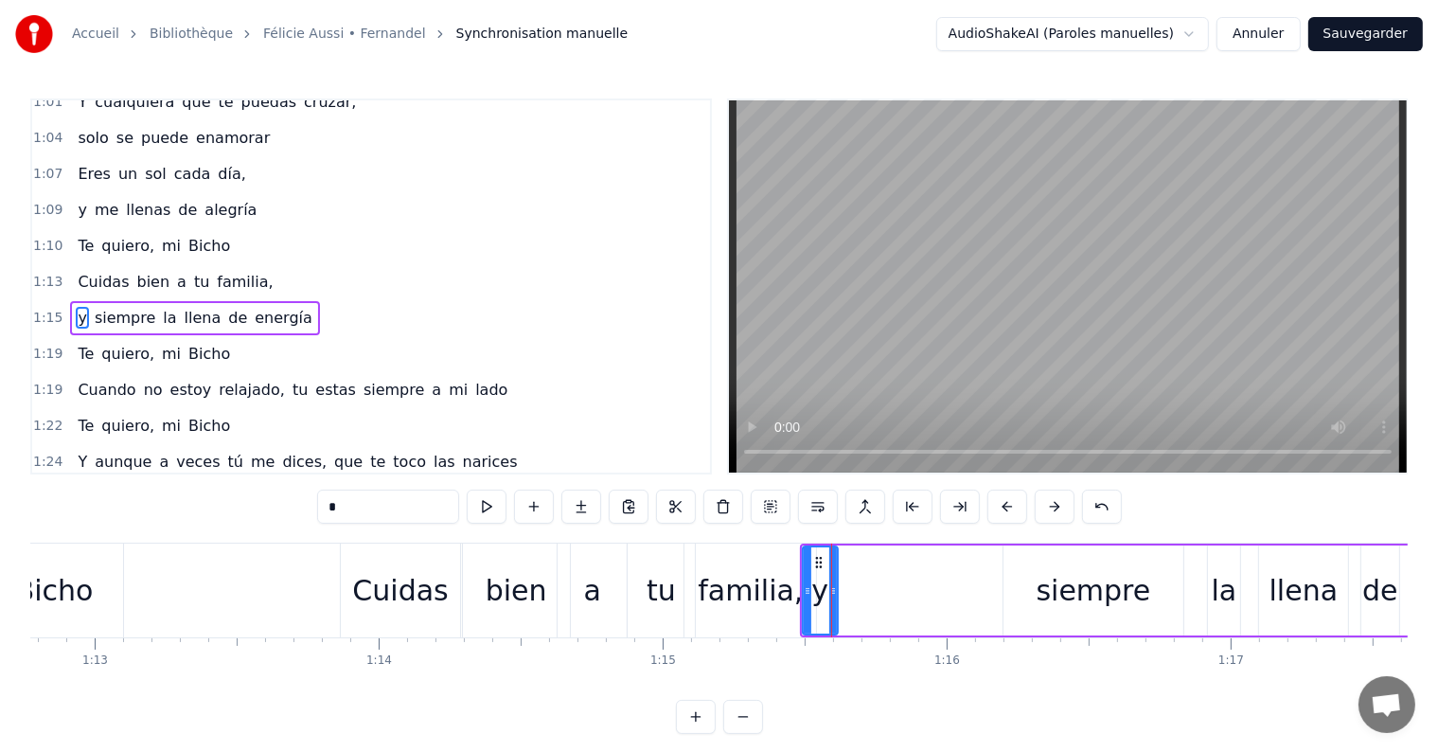
type input "**"
drag, startPoint x: 1222, startPoint y: 558, endPoint x: 1106, endPoint y: 572, distance: 117.2
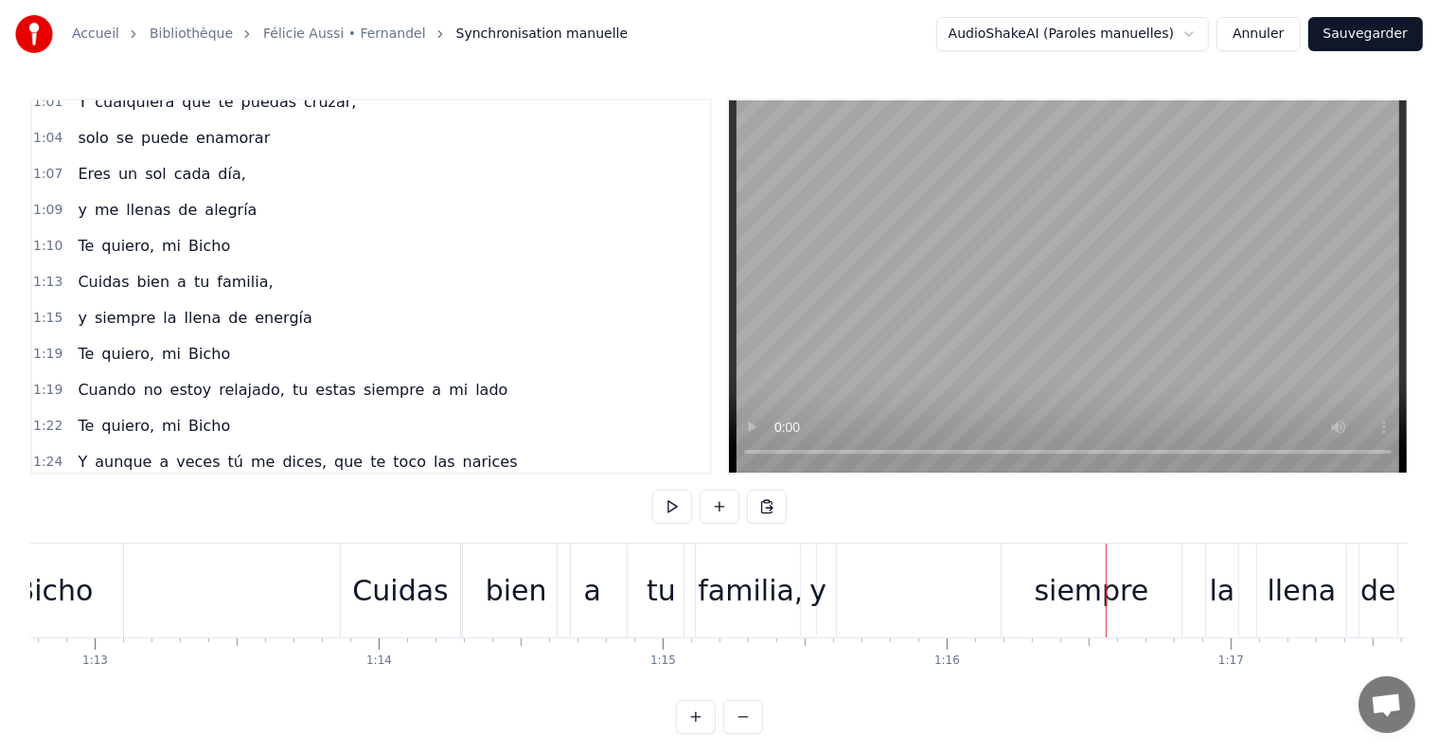
click at [1221, 585] on div "la" at bounding box center [1223, 590] width 26 height 43
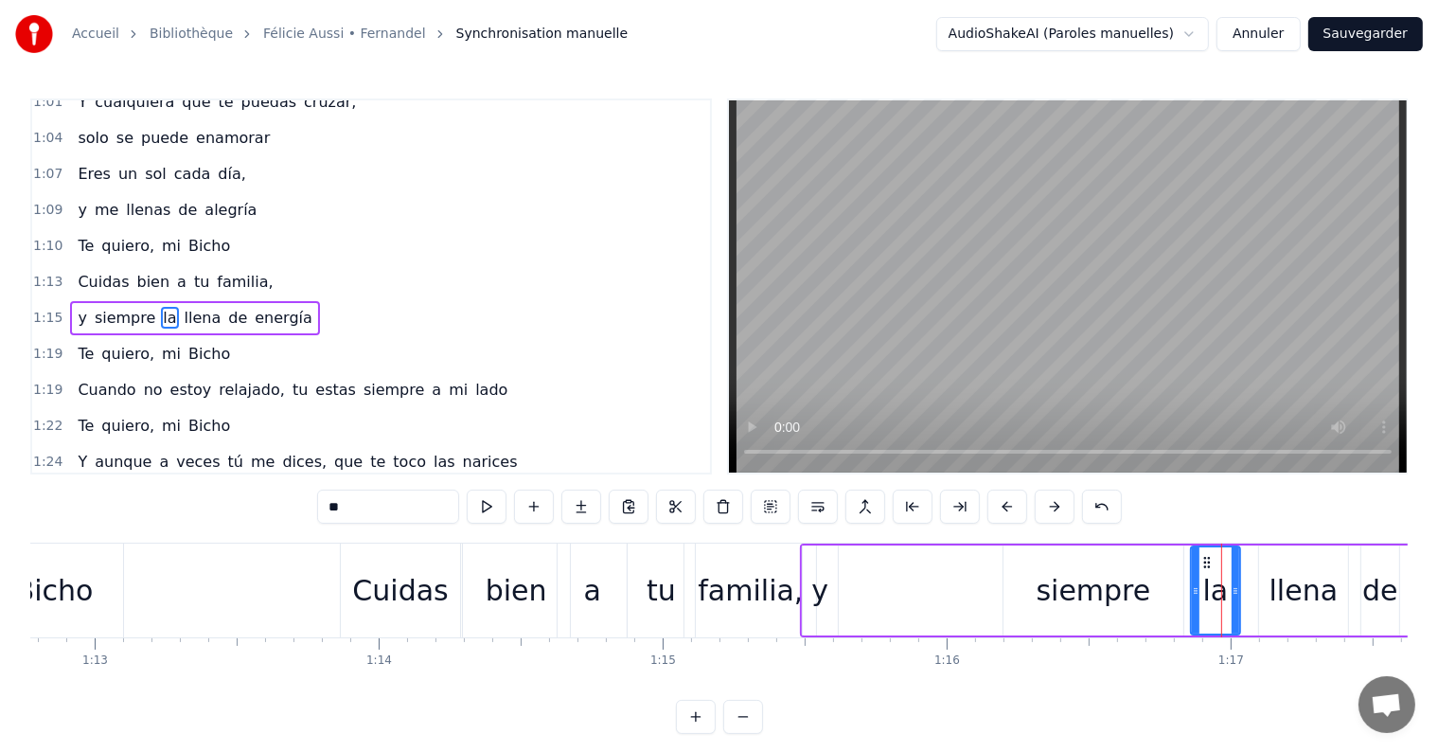
drag, startPoint x: 1211, startPoint y: 587, endPoint x: 1194, endPoint y: 587, distance: 17.0
click at [1195, 588] on circle at bounding box center [1195, 588] width 1 height 1
drag, startPoint x: 1207, startPoint y: 560, endPoint x: 853, endPoint y: 573, distance: 354.2
click at [853, 573] on div "la" at bounding box center [861, 590] width 47 height 86
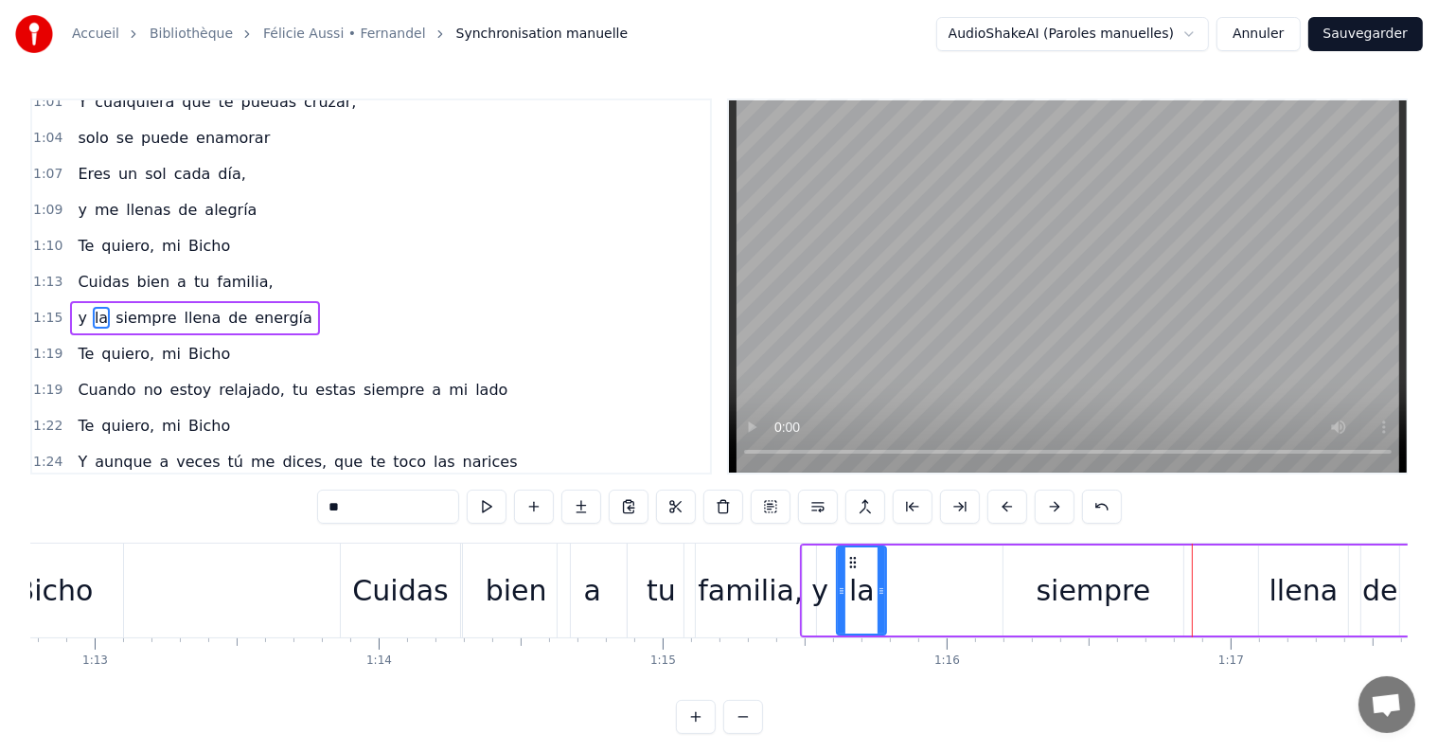
click at [1287, 587] on div "llena" at bounding box center [1303, 590] width 69 height 43
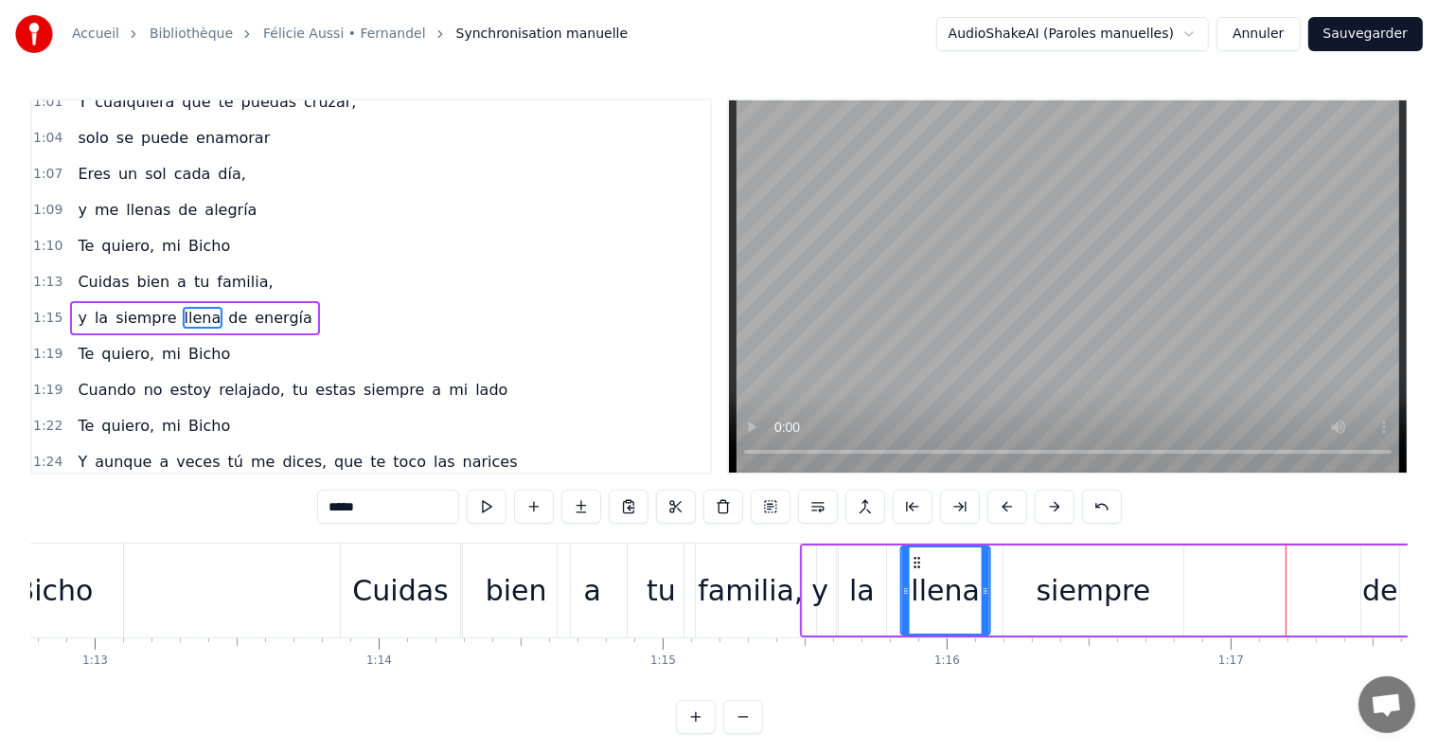
drag, startPoint x: 1274, startPoint y: 560, endPoint x: 916, endPoint y: 576, distance: 358.2
click at [916, 576] on div "llena" at bounding box center [945, 590] width 87 height 86
click at [1076, 599] on div "siempre" at bounding box center [1094, 590] width 115 height 43
type input "*******"
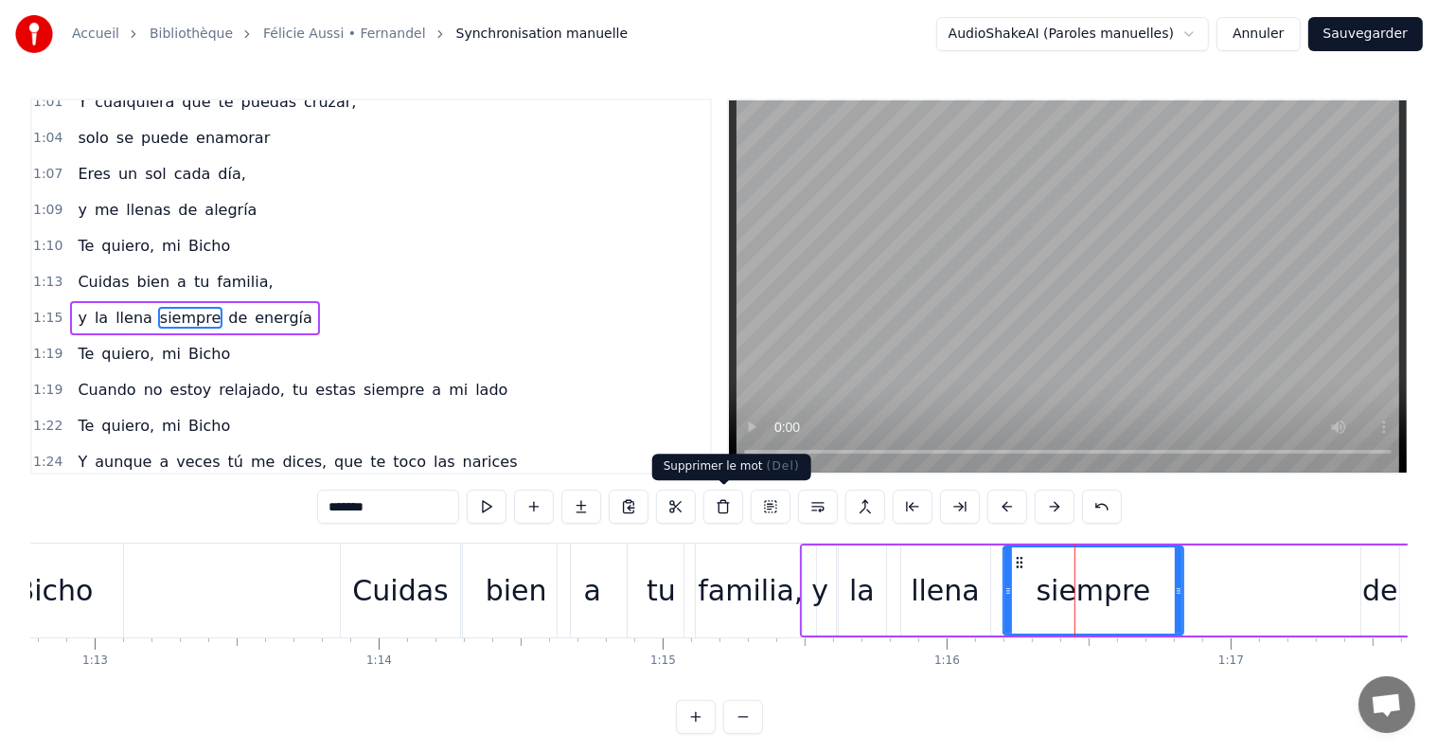
click at [731, 510] on button at bounding box center [723, 506] width 40 height 34
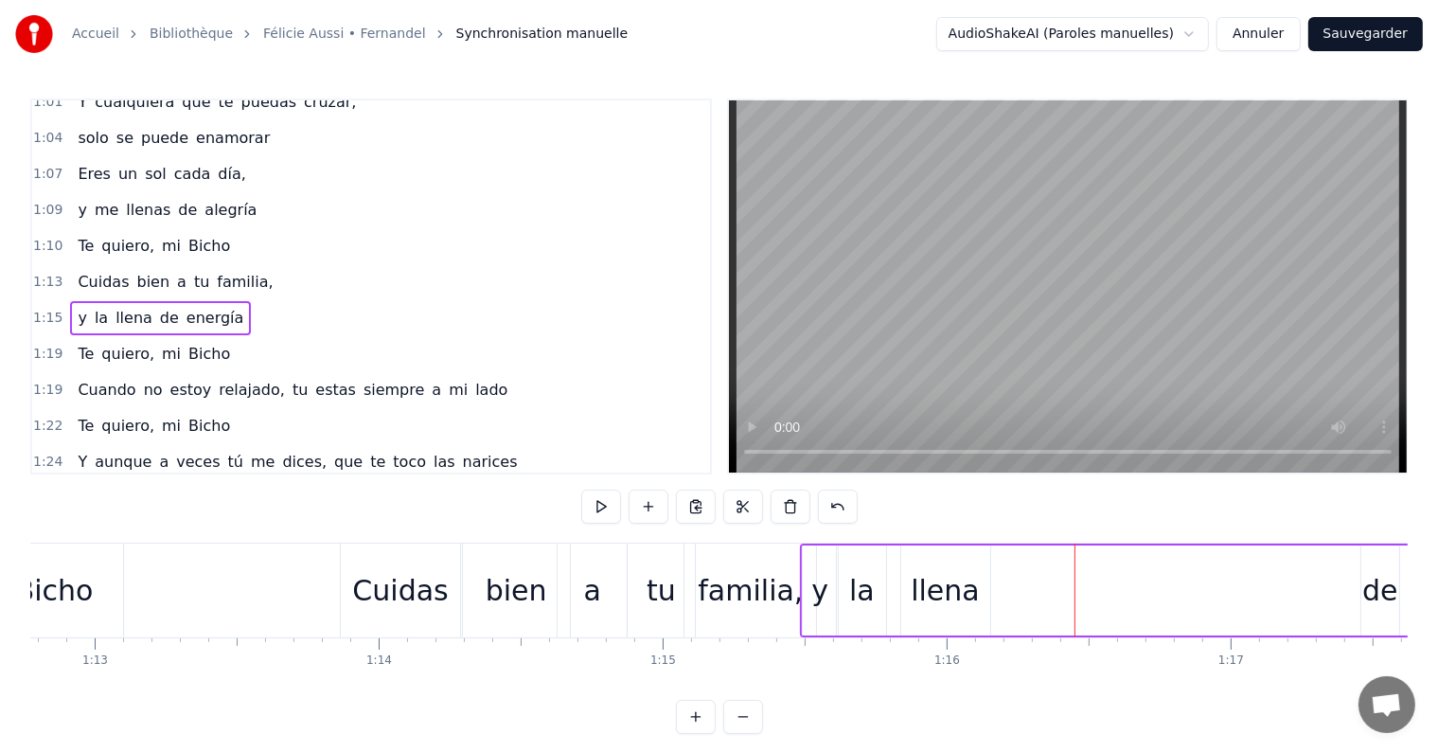
click at [1384, 599] on div "de" at bounding box center [1380, 590] width 36 height 43
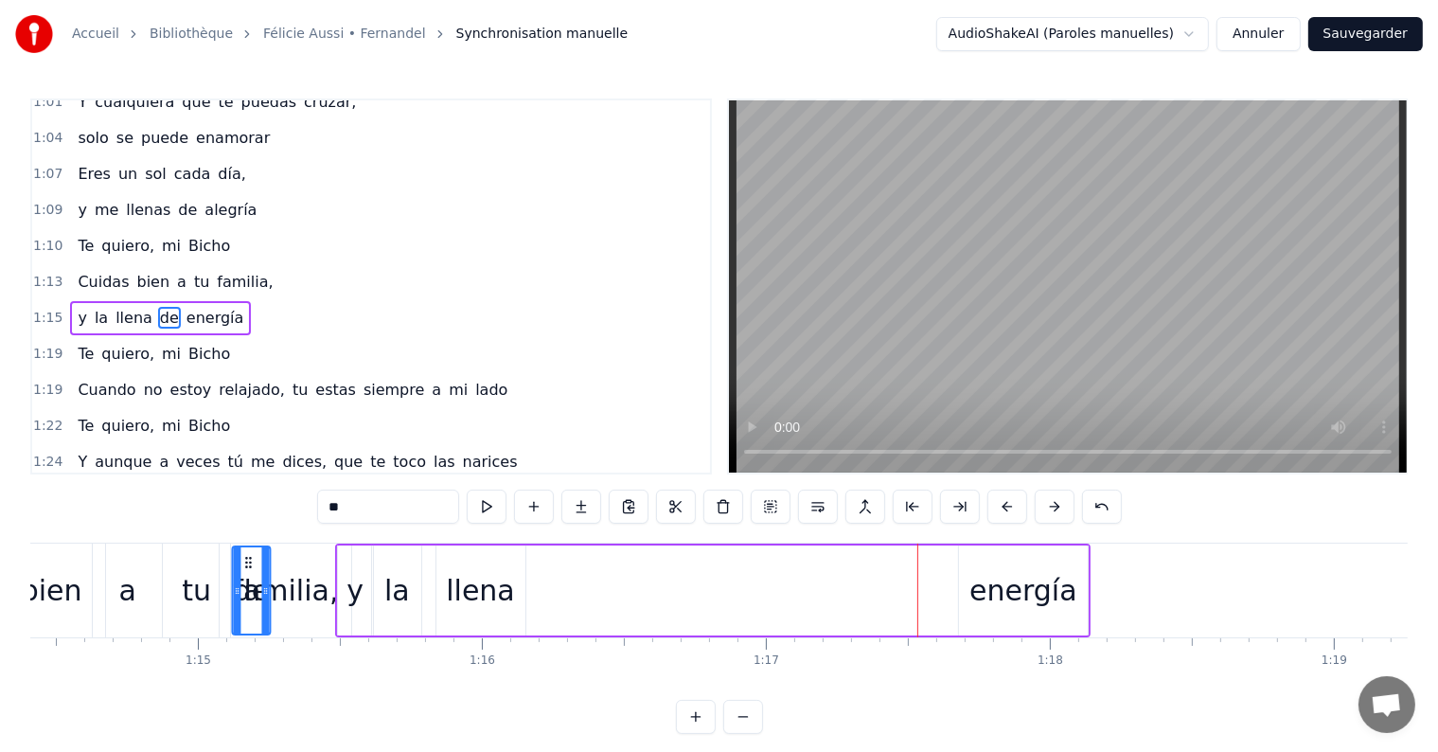
scroll to position [0, 21129]
drag, startPoint x: 118, startPoint y: 560, endPoint x: 565, endPoint y: 587, distance: 447.6
click at [565, 587] on div "de" at bounding box center [571, 590] width 36 height 86
click at [1000, 594] on div "energía" at bounding box center [1025, 590] width 108 height 43
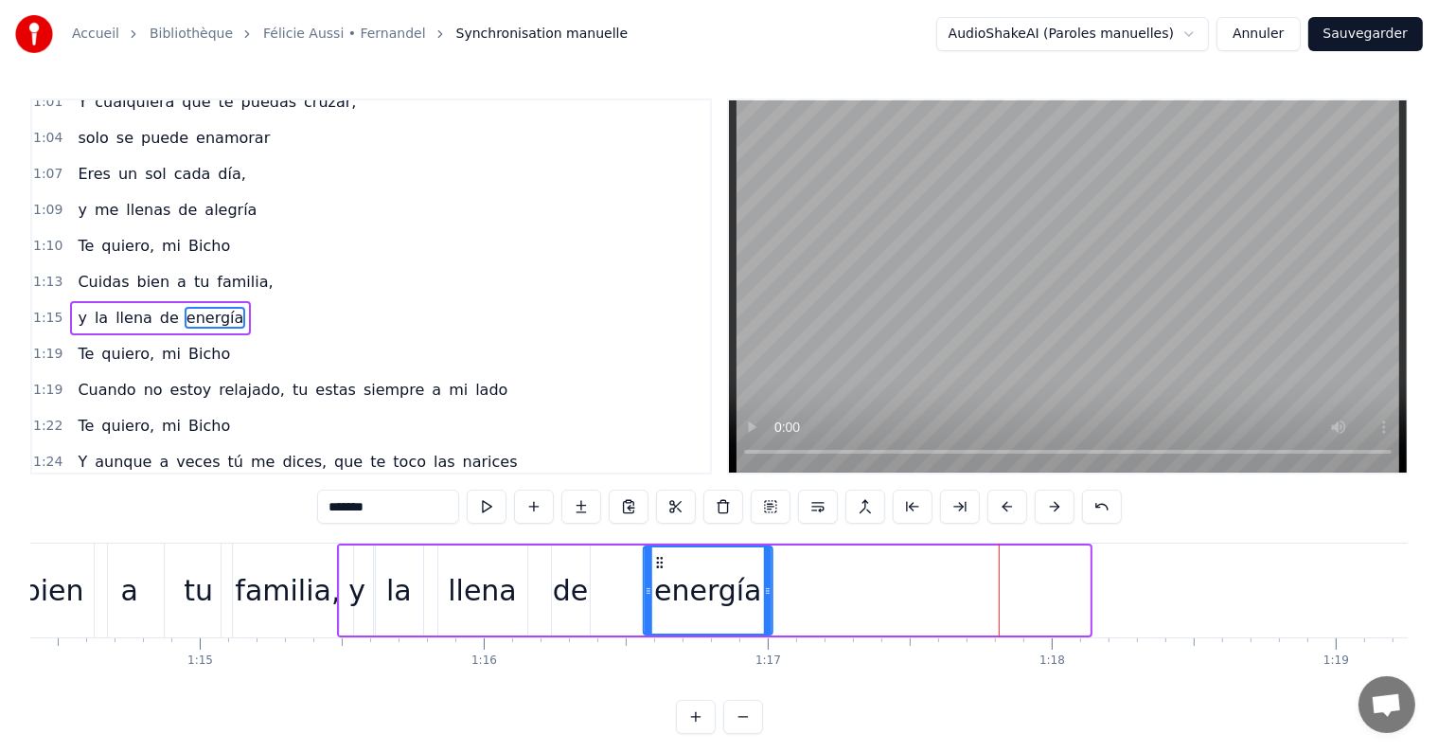
drag, startPoint x: 976, startPoint y: 560, endPoint x: 659, endPoint y: 568, distance: 317.2
click at [659, 568] on icon at bounding box center [659, 562] width 15 height 15
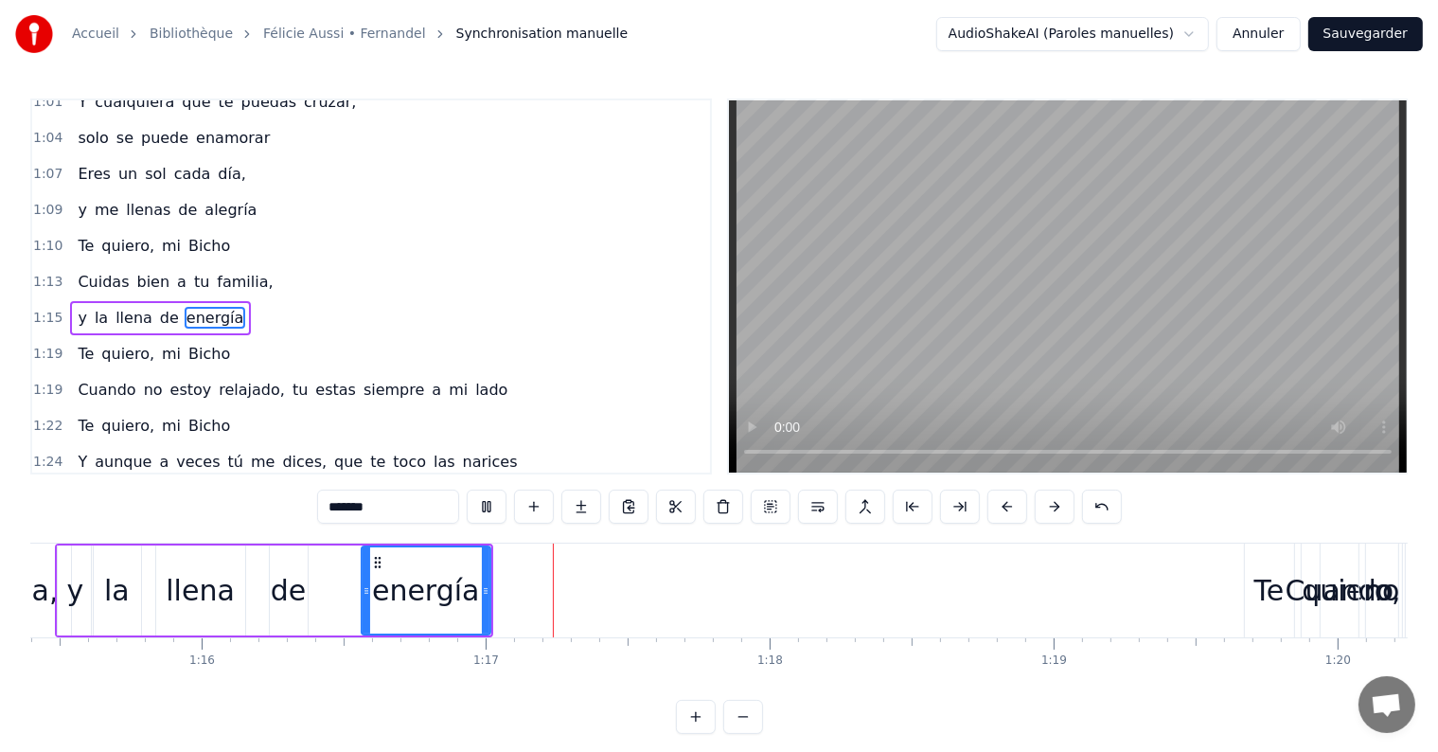
scroll to position [0, 21680]
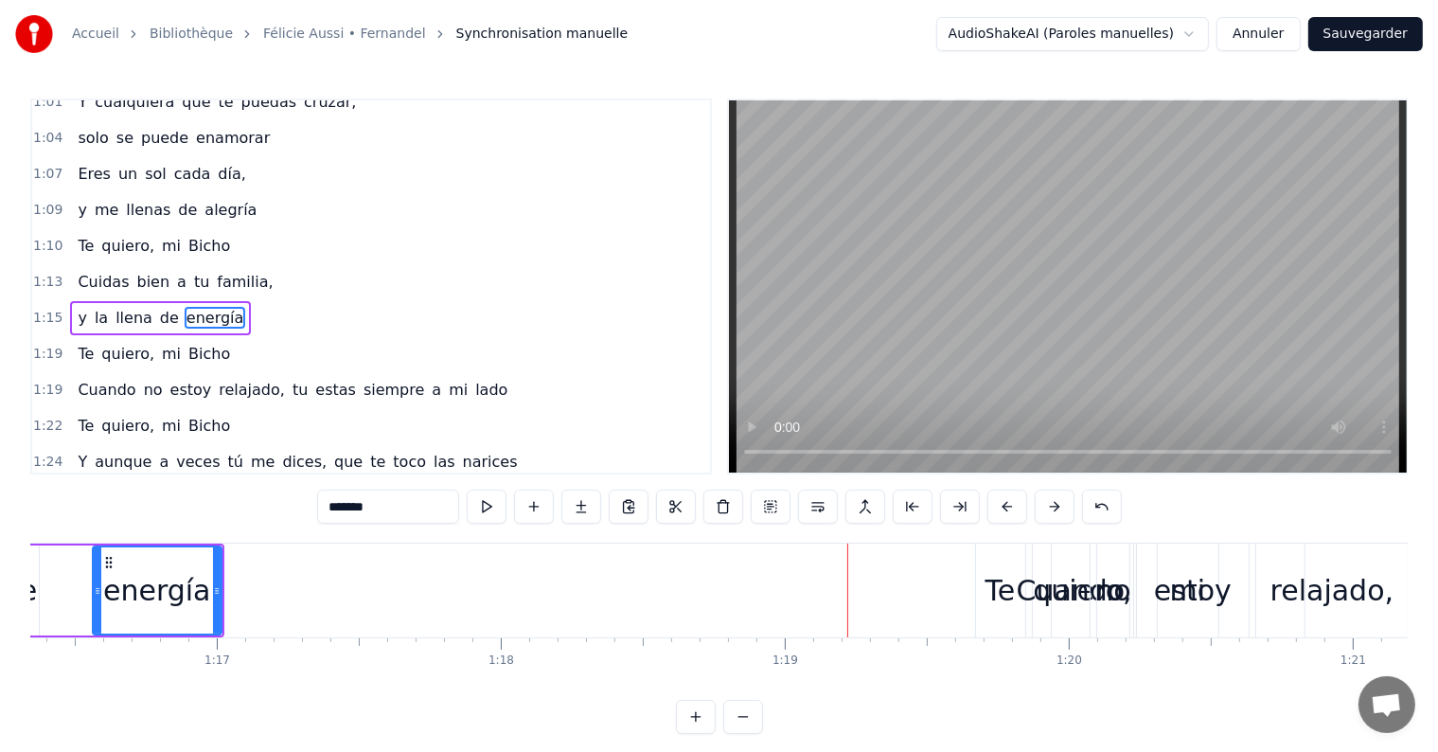
click at [995, 598] on div "Te" at bounding box center [1000, 590] width 30 height 43
type input "**"
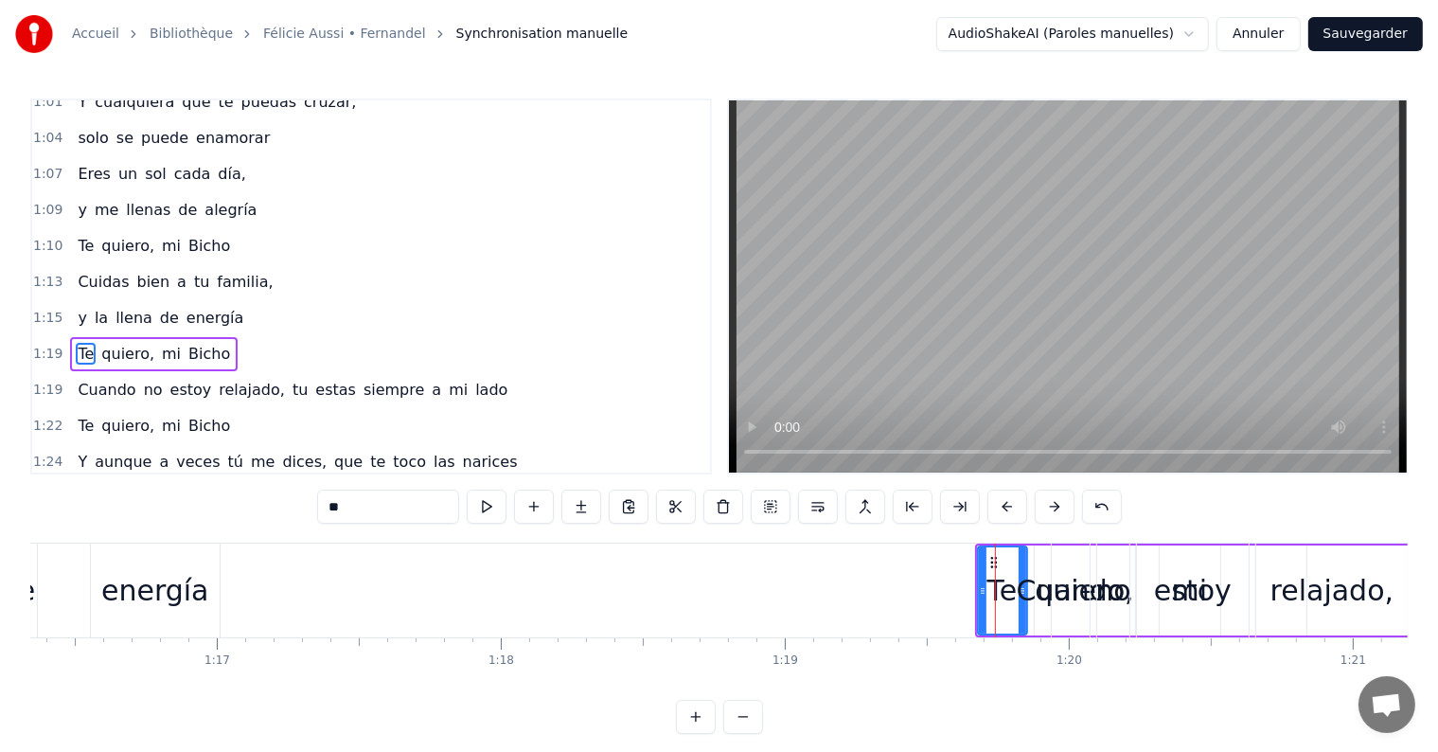
scroll to position [806, 0]
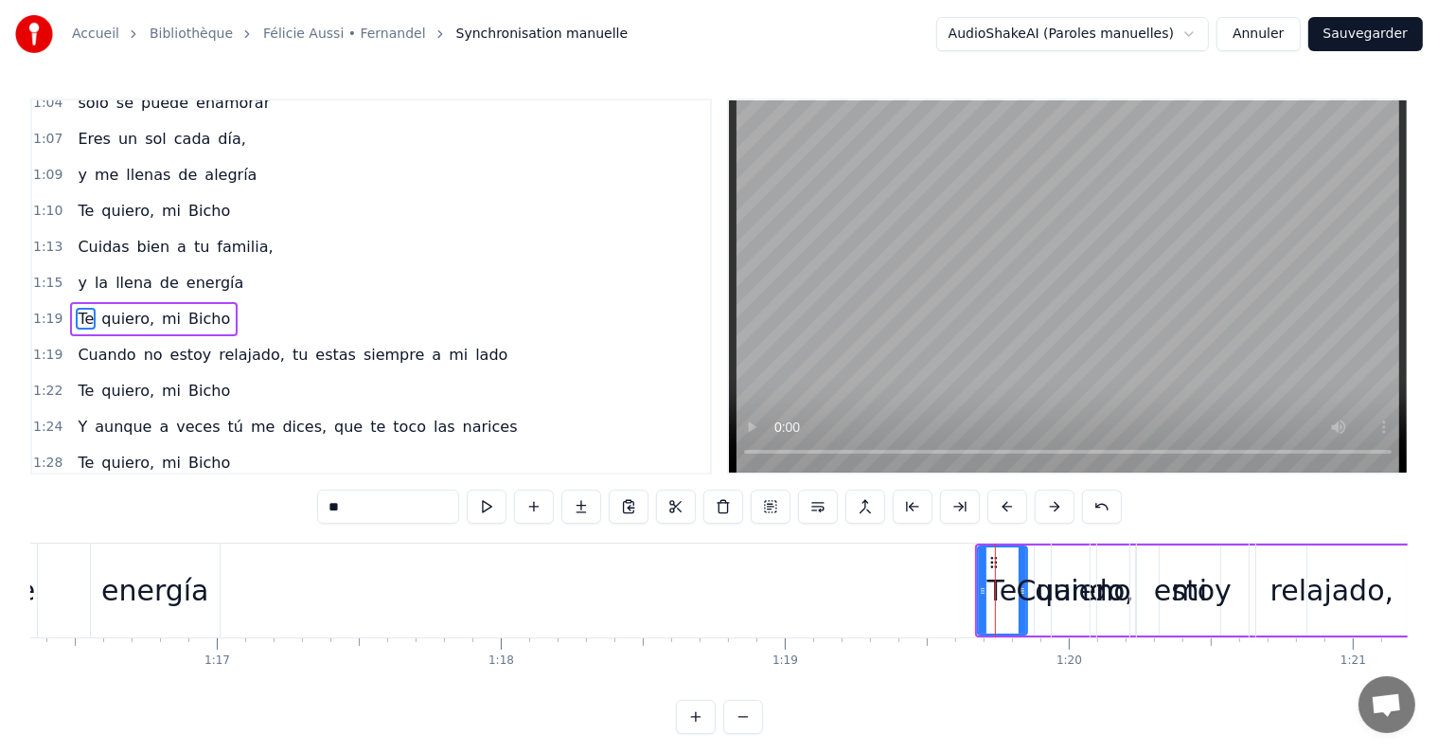
click at [168, 302] on div "Te quiero, mi Bicho" at bounding box center [154, 319] width 168 height 34
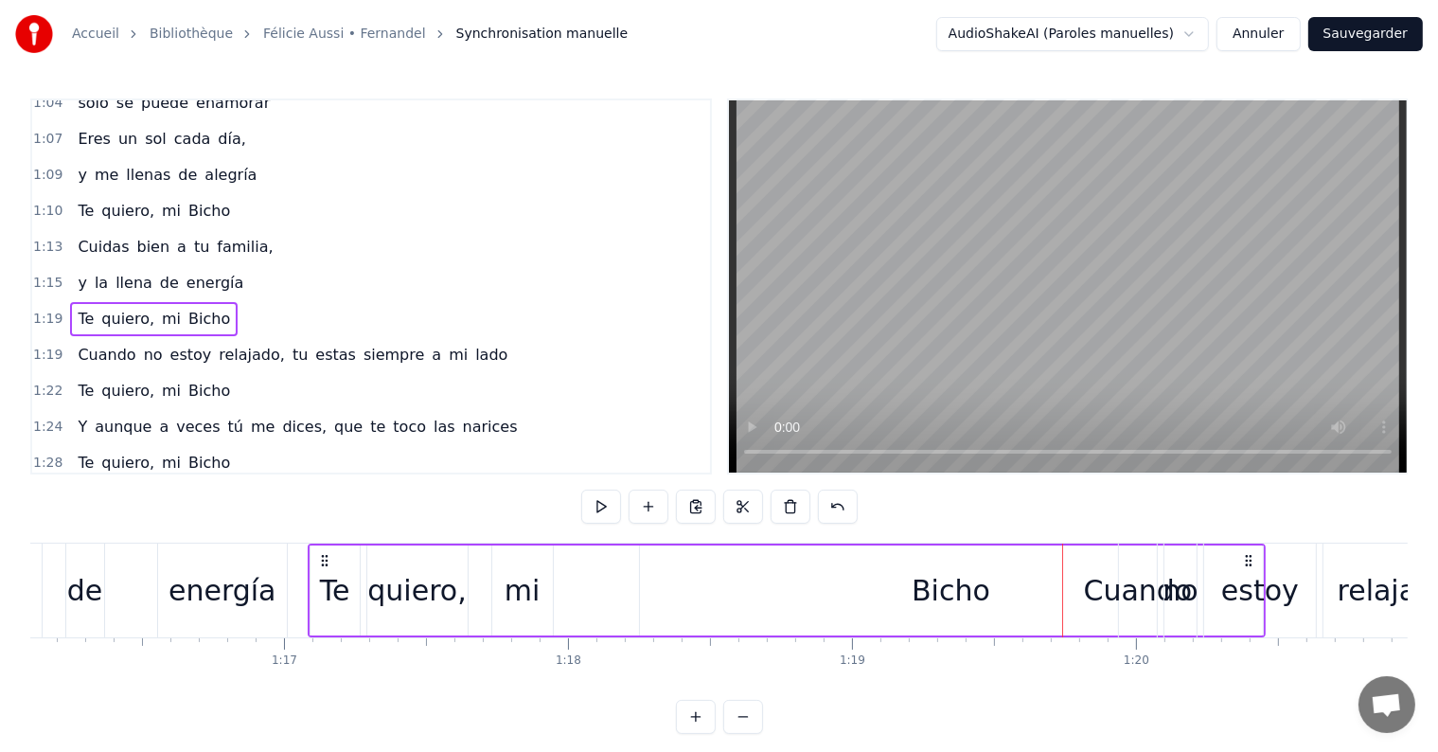
scroll to position [0, 21613]
drag, startPoint x: 988, startPoint y: 564, endPoint x: 313, endPoint y: 549, distance: 675.1
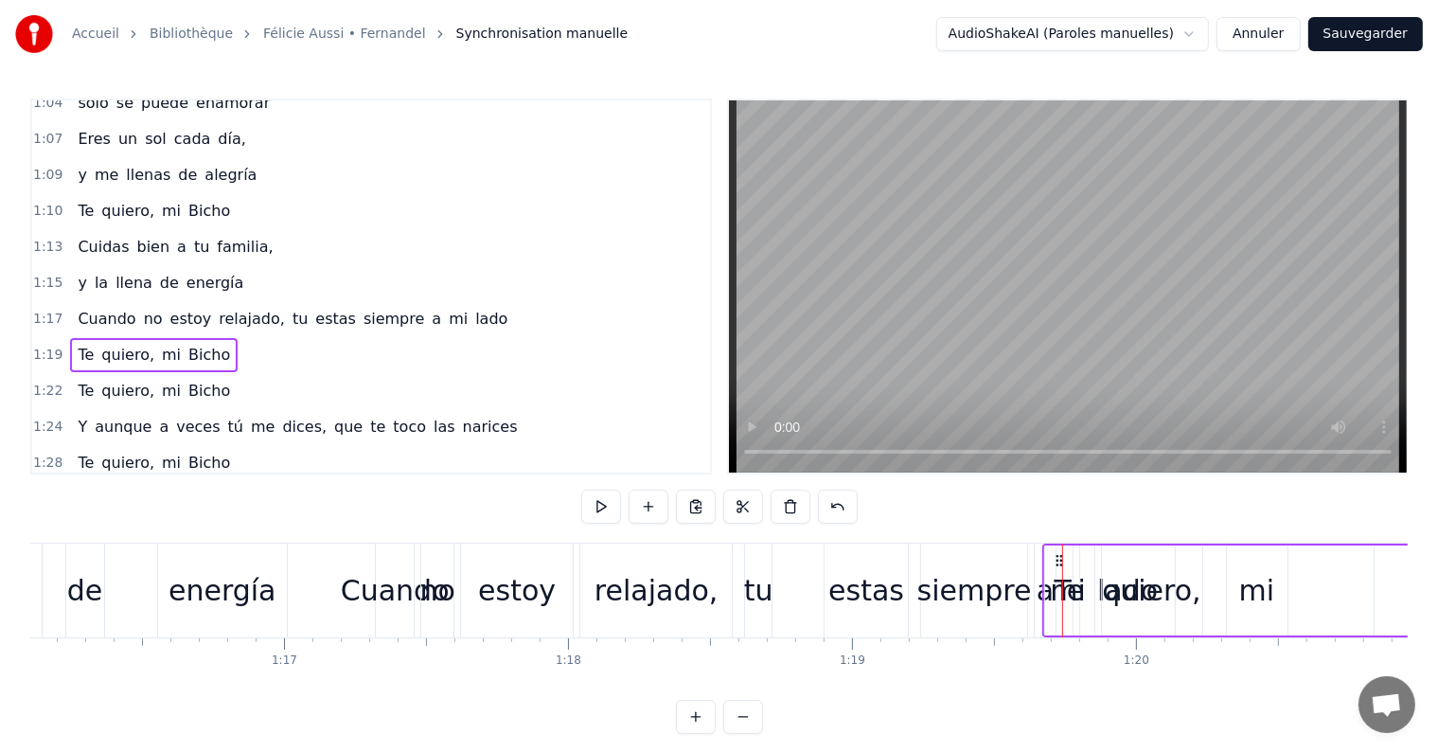
click at [159, 338] on div "Te quiero, mi Bicho" at bounding box center [154, 355] width 168 height 34
drag, startPoint x: 159, startPoint y: 333, endPoint x: 168, endPoint y: 339, distance: 10.2
click at [165, 341] on div "0:07 Si je suis devant la sono, 0:09 c’est pour te chanter ma [PERSON_NAME] 0:1…" at bounding box center [371, 286] width 682 height 376
click at [186, 344] on span "Bicho" at bounding box center [208, 355] width 45 height 22
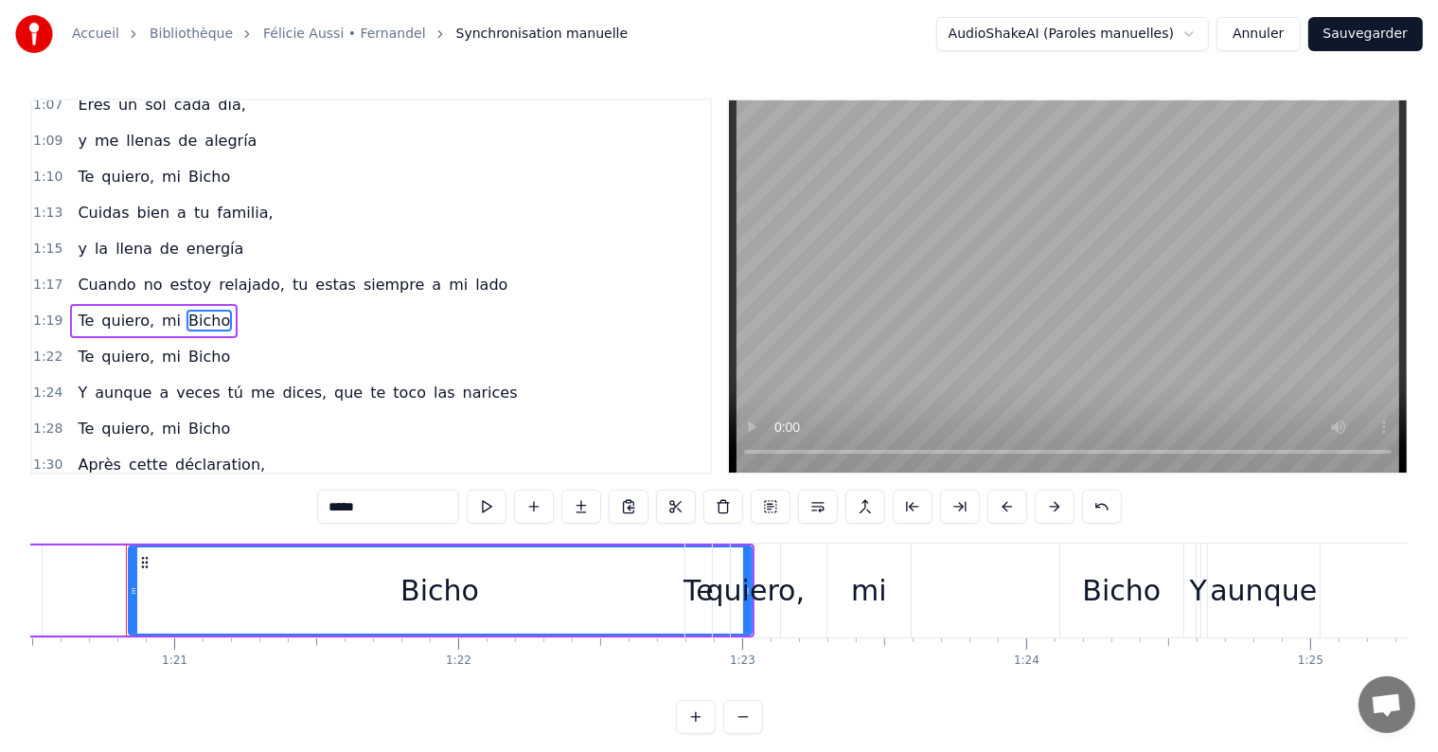
click at [161, 304] on div "Te quiero, mi Bicho" at bounding box center [154, 321] width 168 height 34
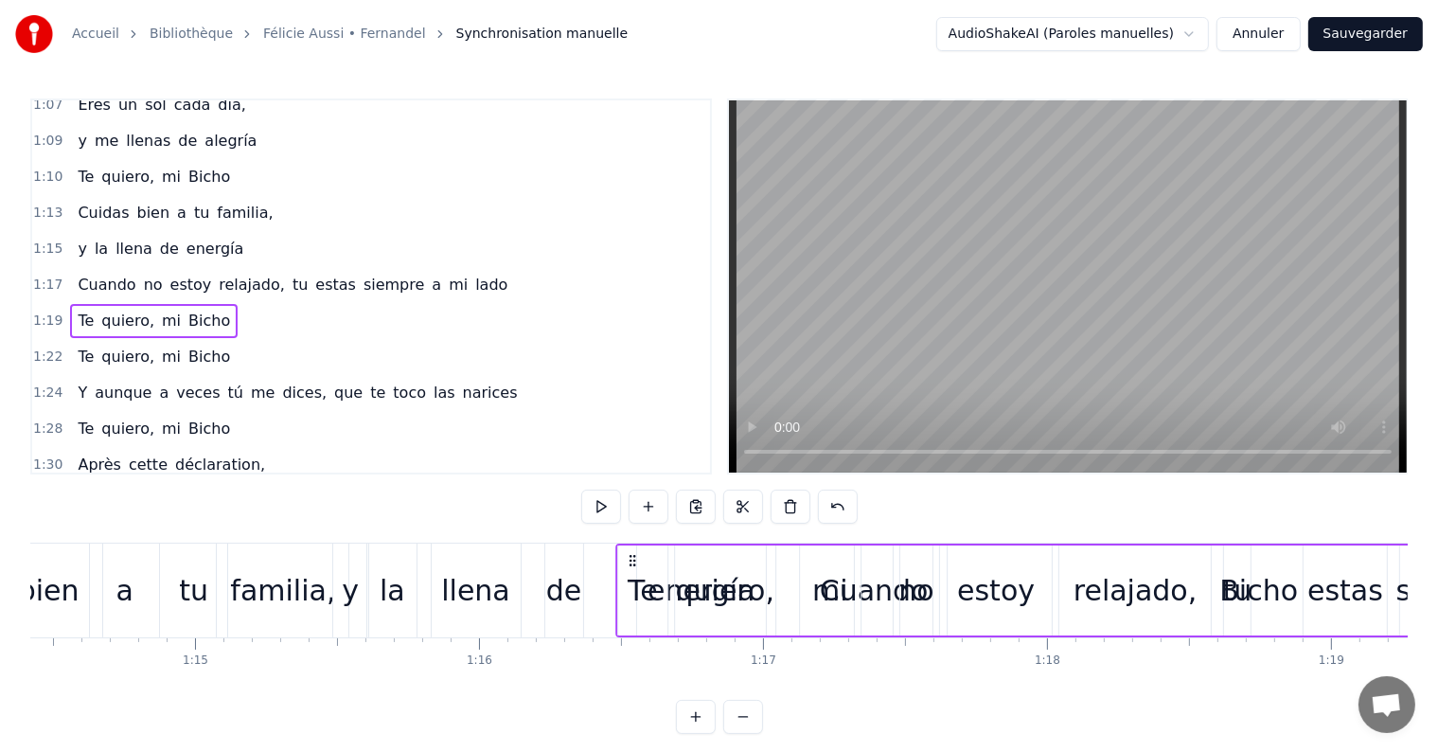
scroll to position [0, 21134]
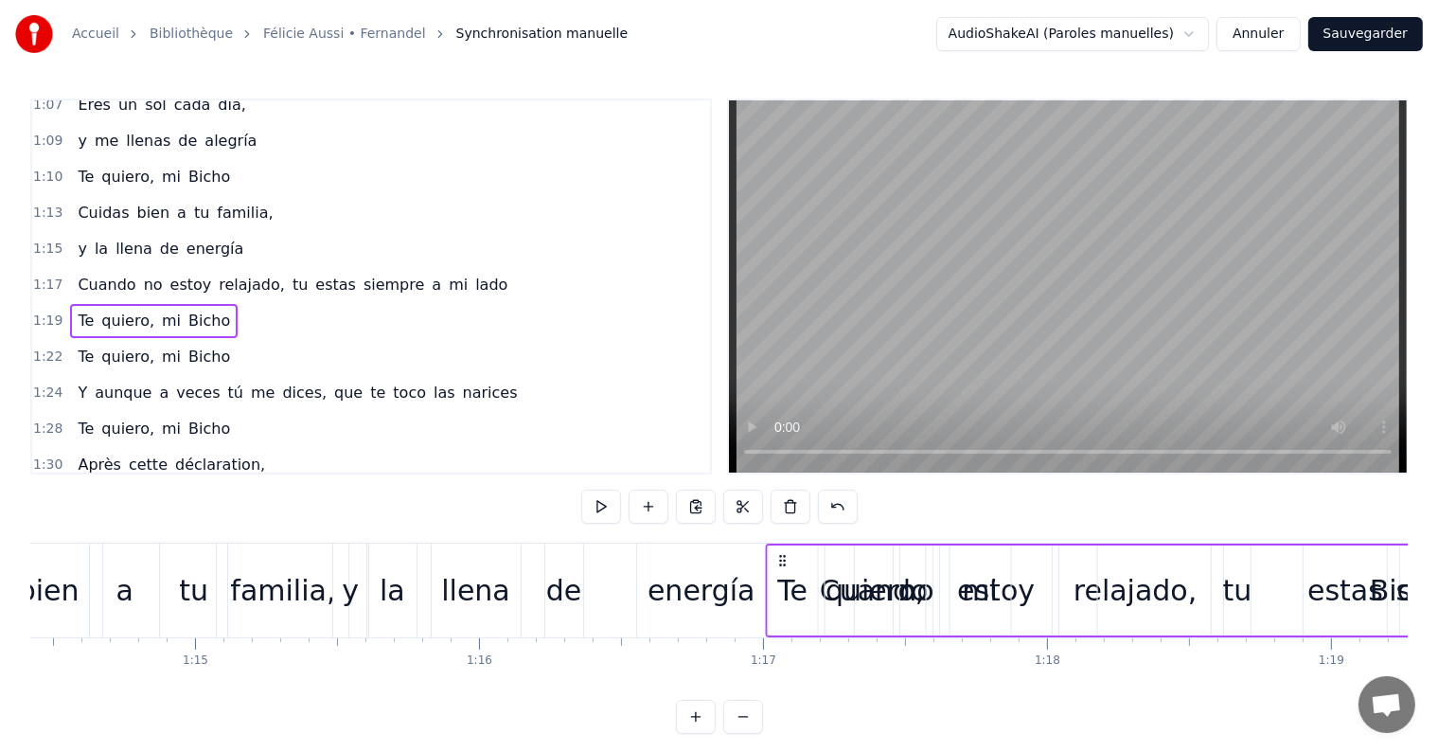
drag, startPoint x: 144, startPoint y: 556, endPoint x: 422, endPoint y: 554, distance: 278.3
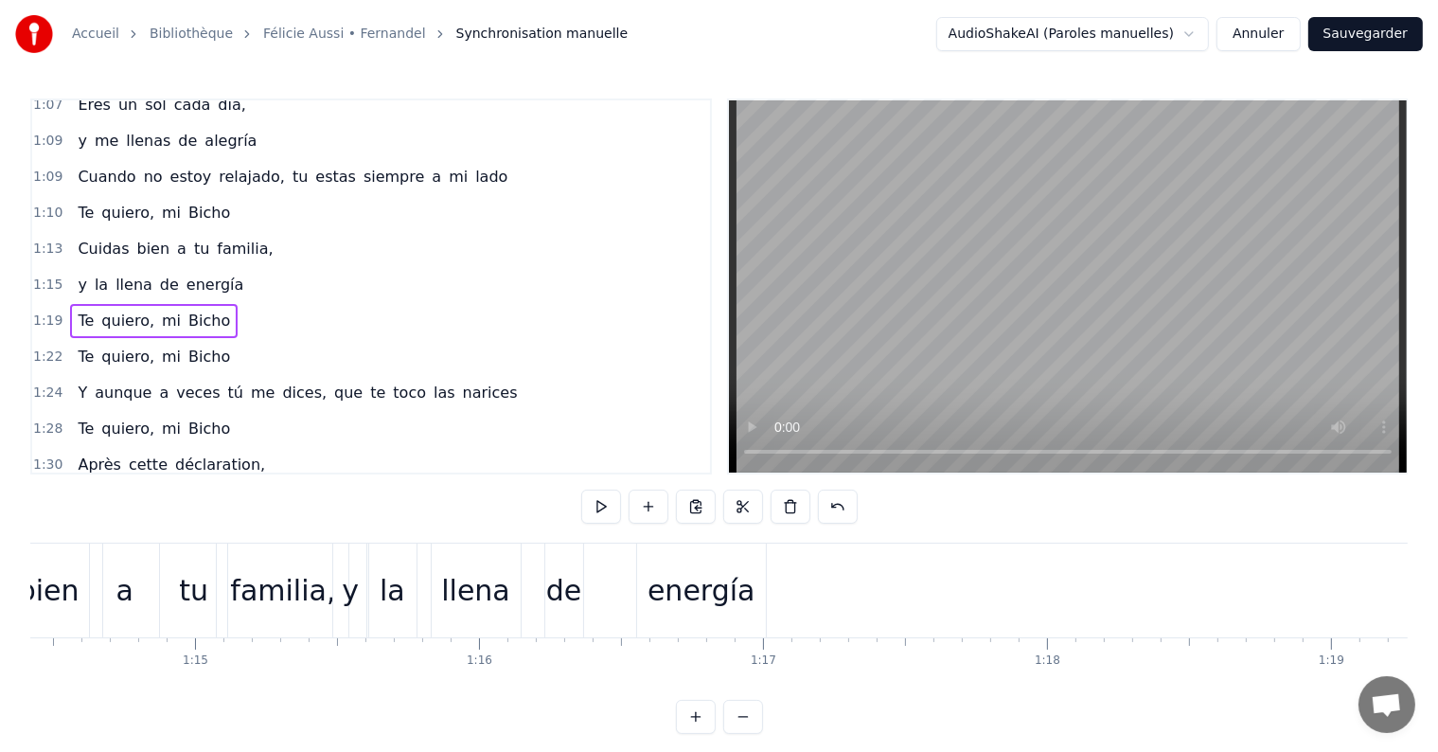
click at [153, 340] on div "Te quiero, mi Bicho" at bounding box center [154, 357] width 168 height 34
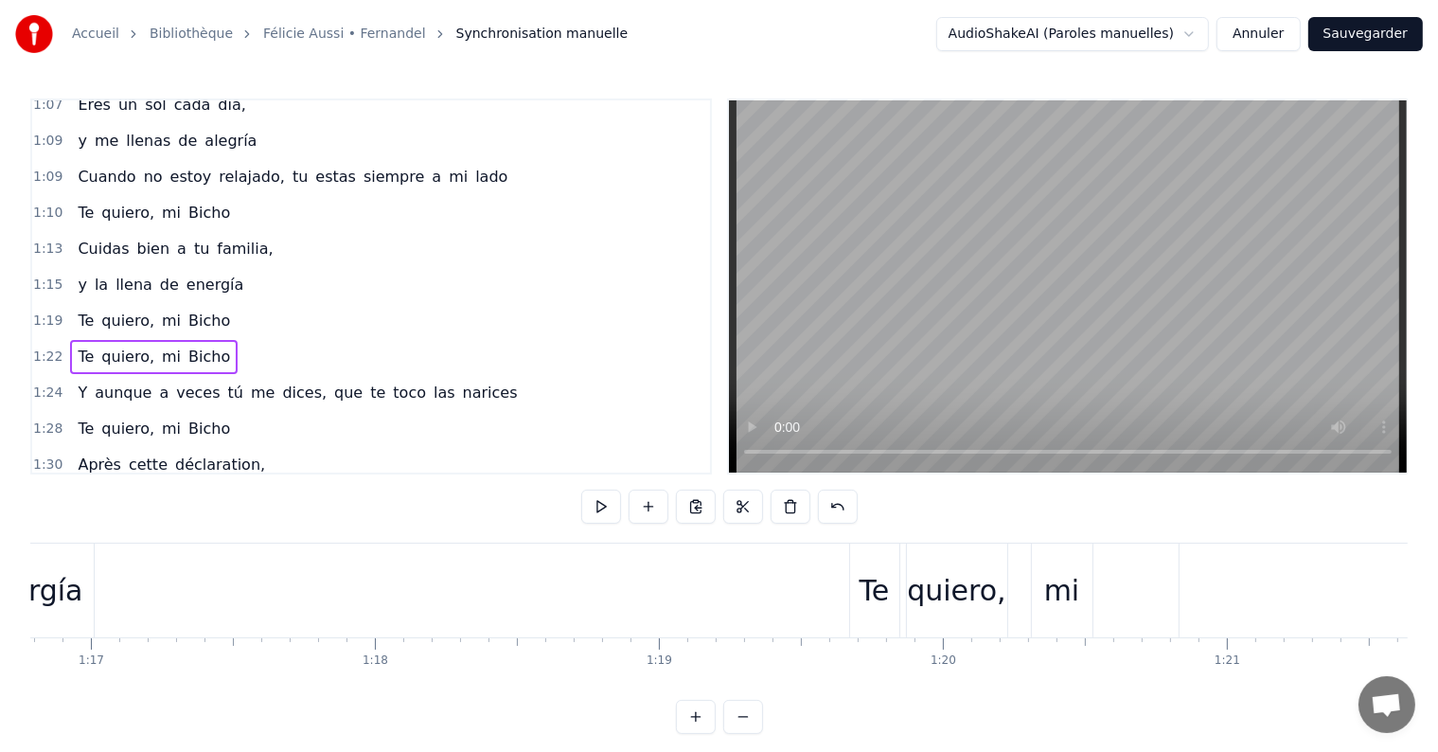
scroll to position [0, 21908]
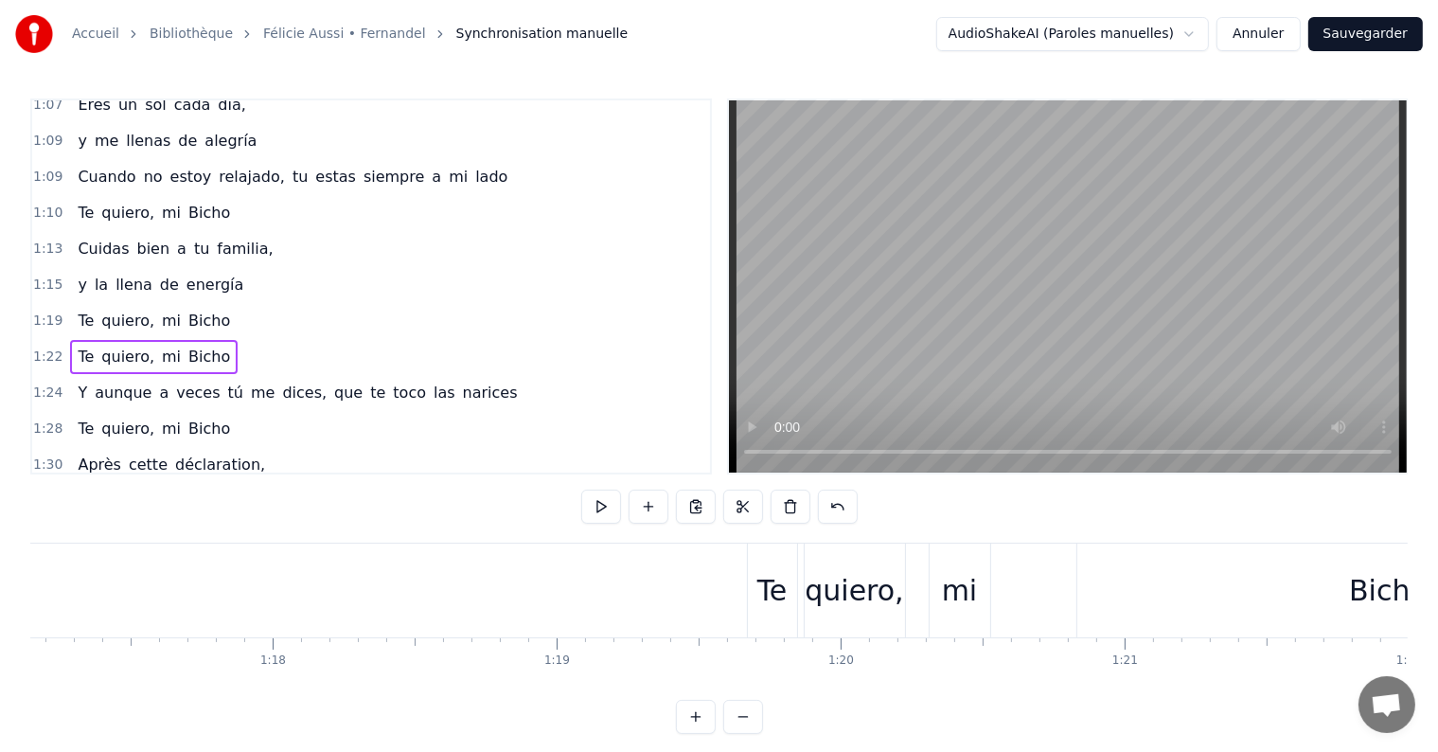
click at [774, 612] on div "Te" at bounding box center [772, 590] width 49 height 94
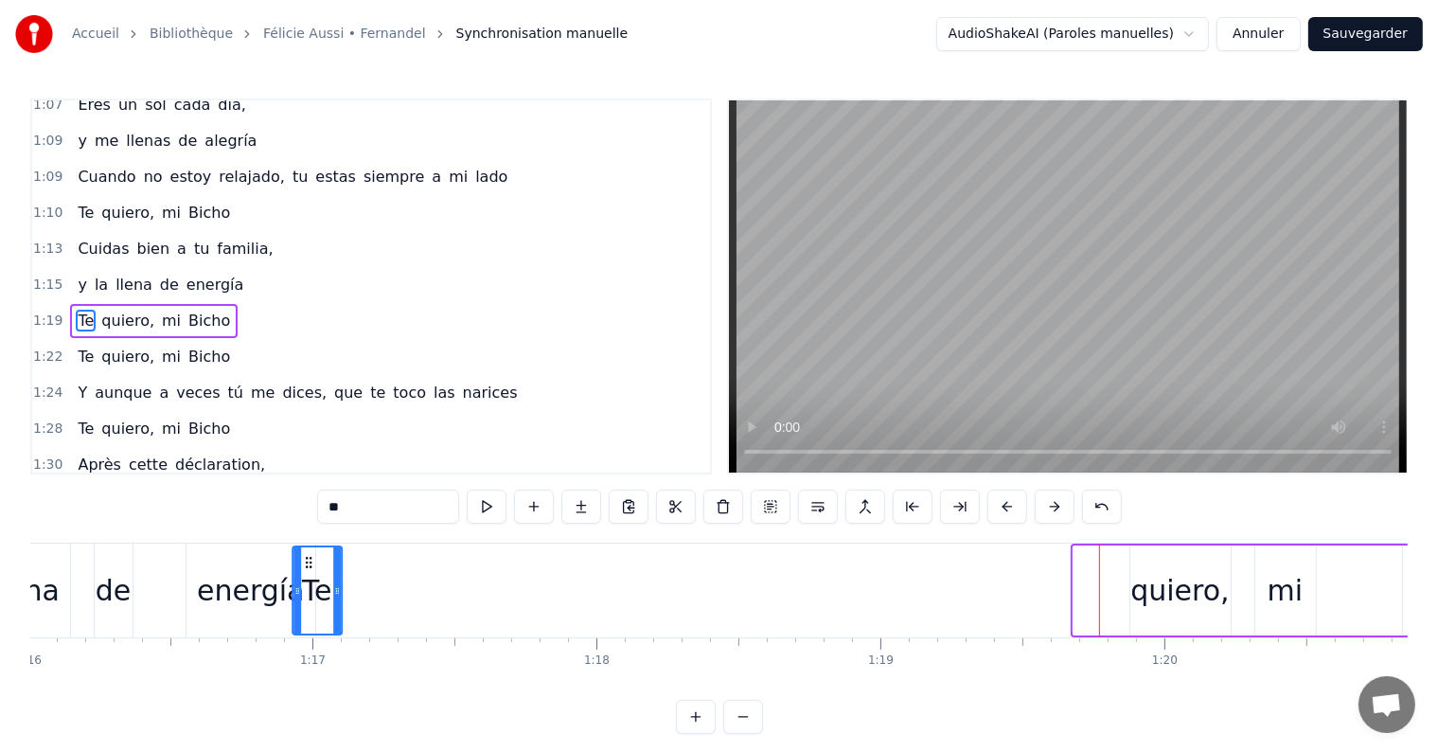
scroll to position [0, 21584]
drag, startPoint x: 765, startPoint y: 564, endPoint x: 365, endPoint y: 541, distance: 400.1
click at [365, 542] on div "Si je suis devant la sono, c’est pour te chanter ma Coco Même si c’est rigolo, …" at bounding box center [1314, 589] width 45736 height 95
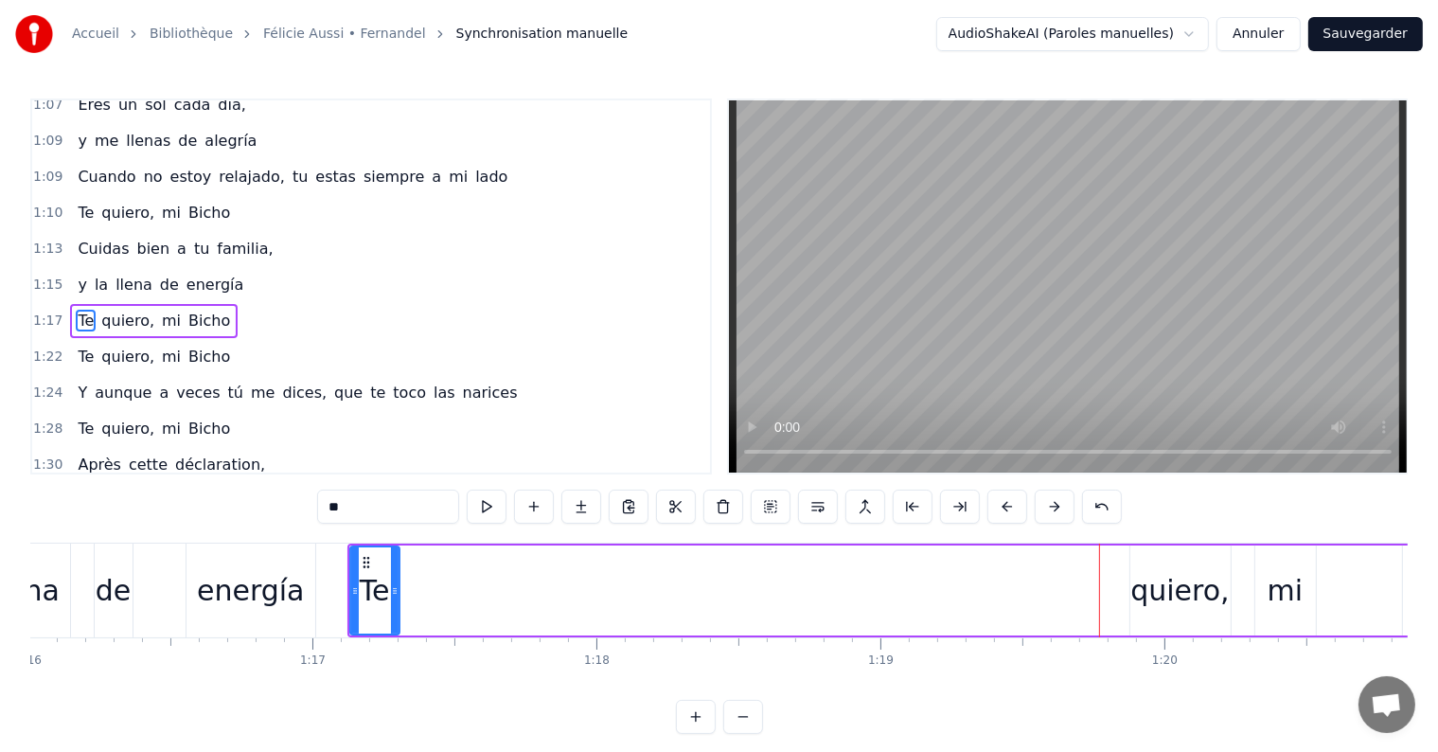
click at [1174, 607] on div "quiero," at bounding box center [1179, 590] width 98 height 43
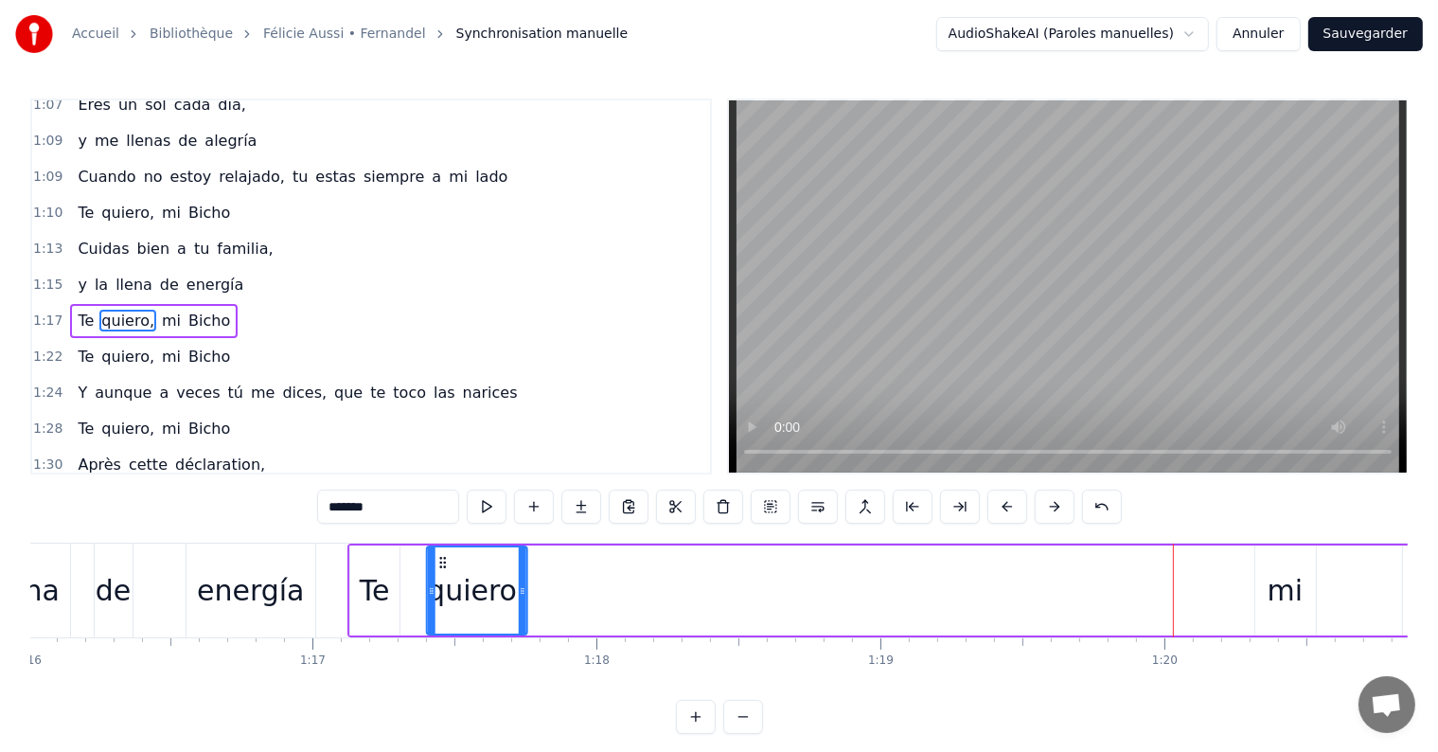
drag, startPoint x: 1144, startPoint y: 562, endPoint x: 441, endPoint y: 564, distance: 703.3
click at [441, 564] on icon at bounding box center [441, 562] width 15 height 15
click at [1288, 588] on div "mi" at bounding box center [1285, 590] width 36 height 43
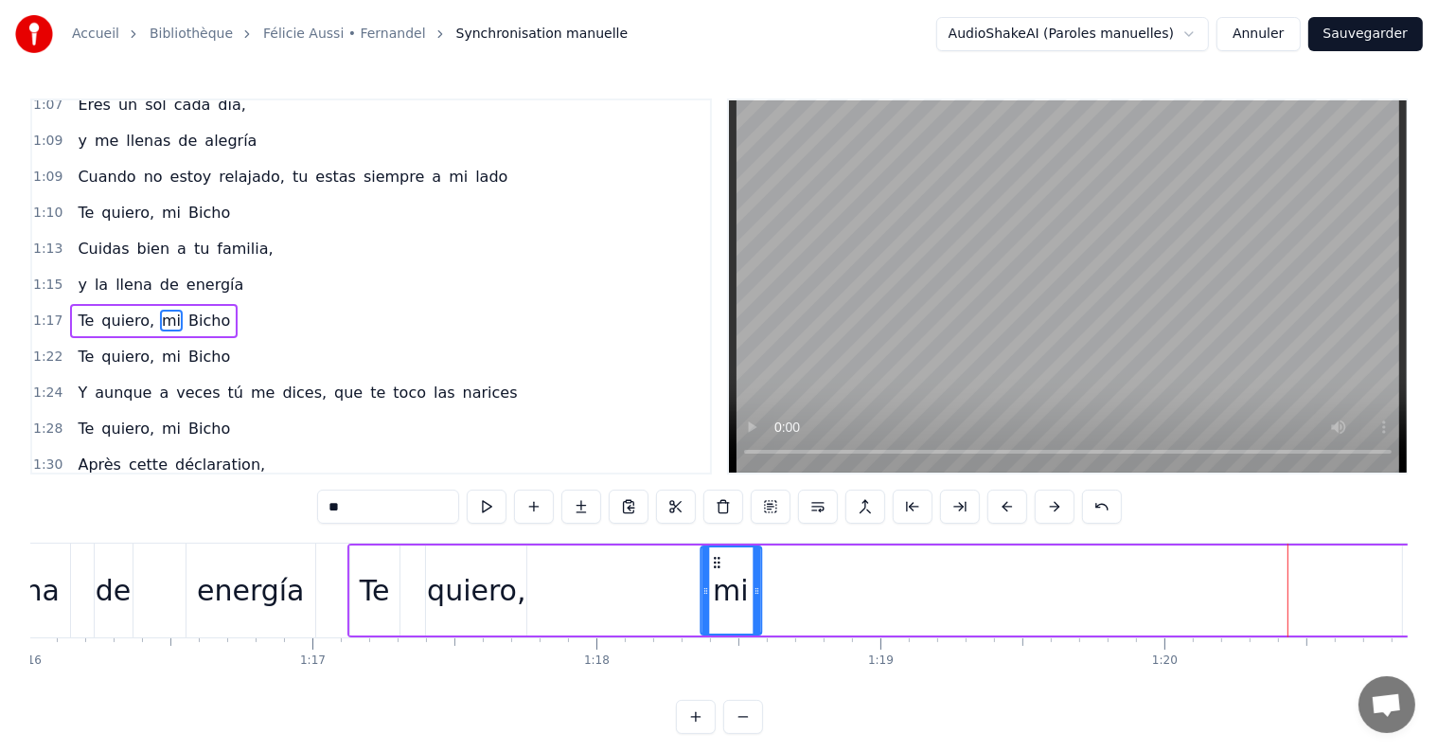
drag, startPoint x: 1270, startPoint y: 558, endPoint x: 716, endPoint y: 584, distance: 555.3
click at [716, 584] on div "mi" at bounding box center [730, 590] width 59 height 86
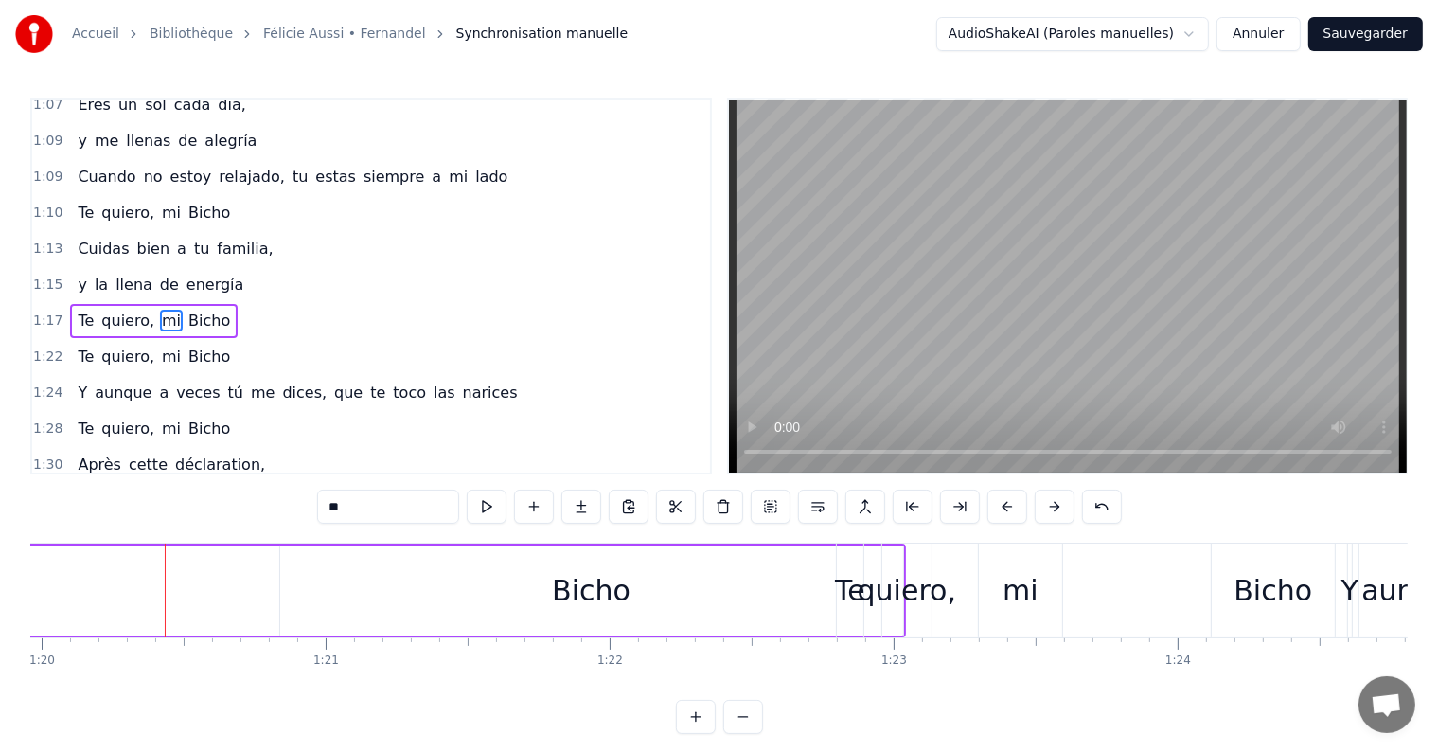
scroll to position [0, 22501]
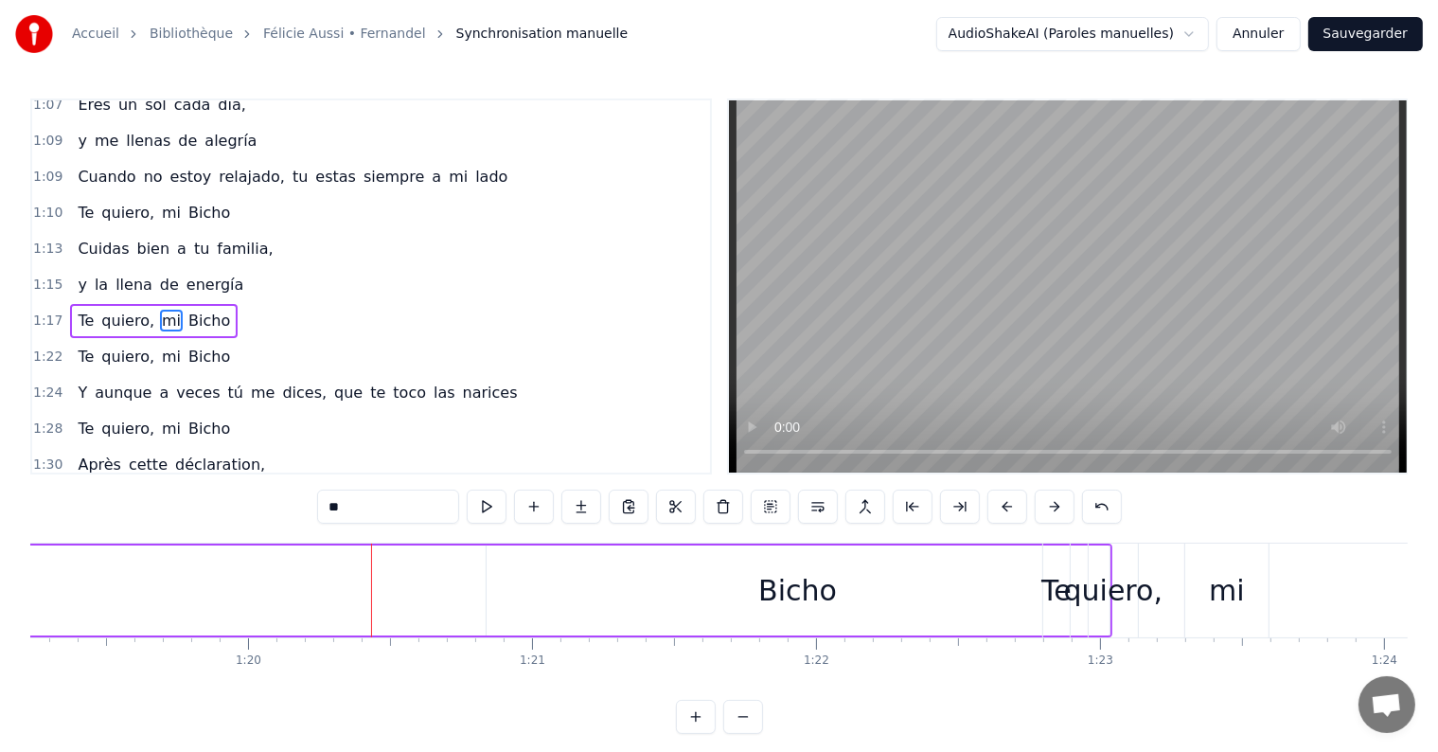
click at [799, 593] on div "Bicho" at bounding box center [797, 590] width 79 height 43
type input "*****"
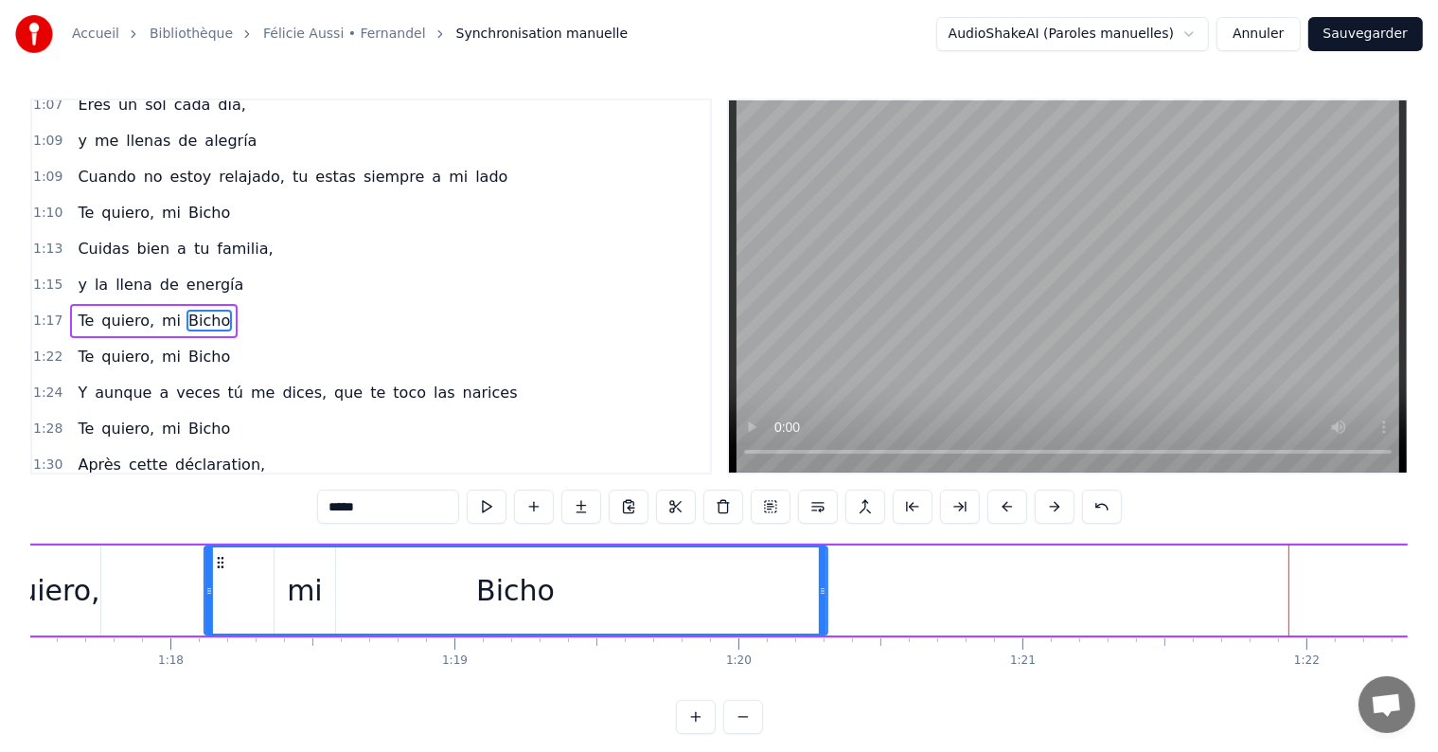
scroll to position [0, 21987]
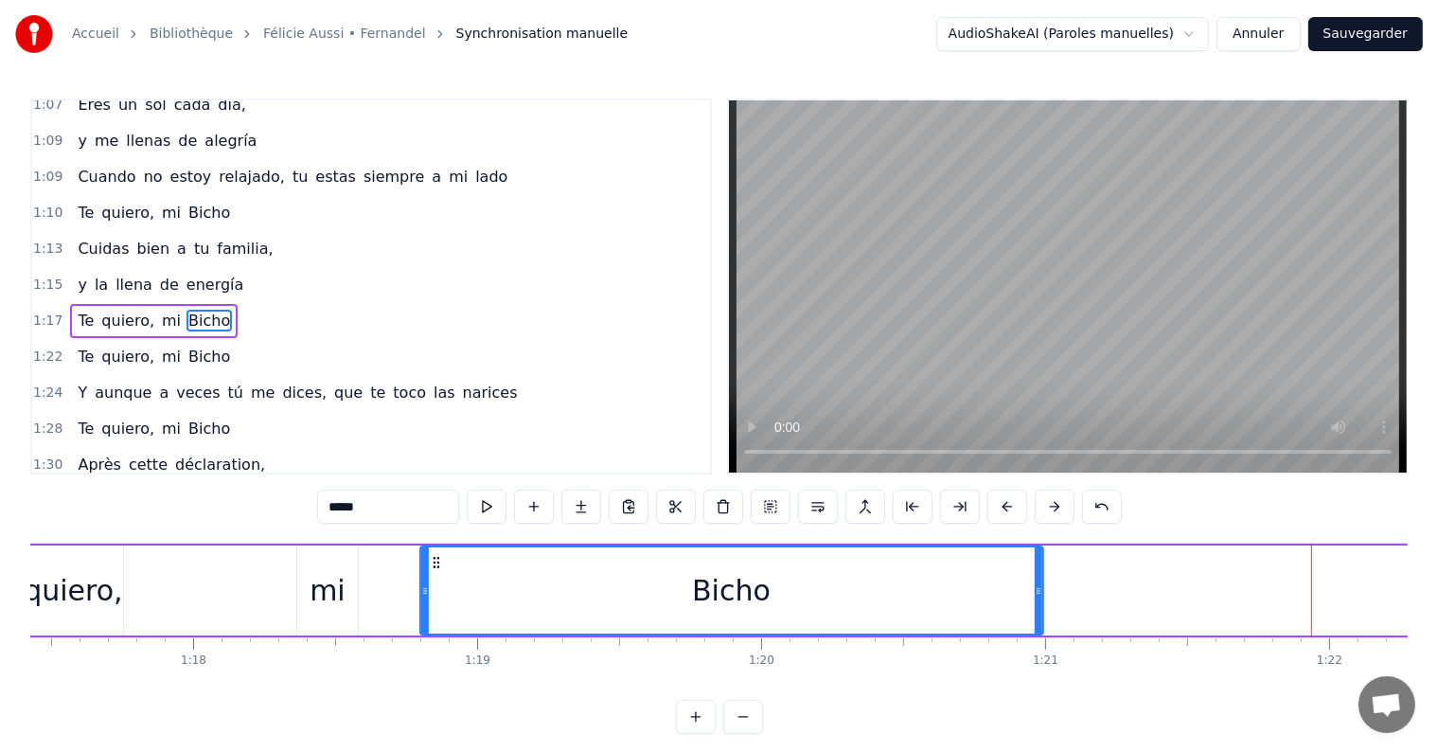
drag, startPoint x: 502, startPoint y: 563, endPoint x: 435, endPoint y: 576, distance: 67.4
click at [435, 576] on div "Bicho" at bounding box center [731, 590] width 621 height 86
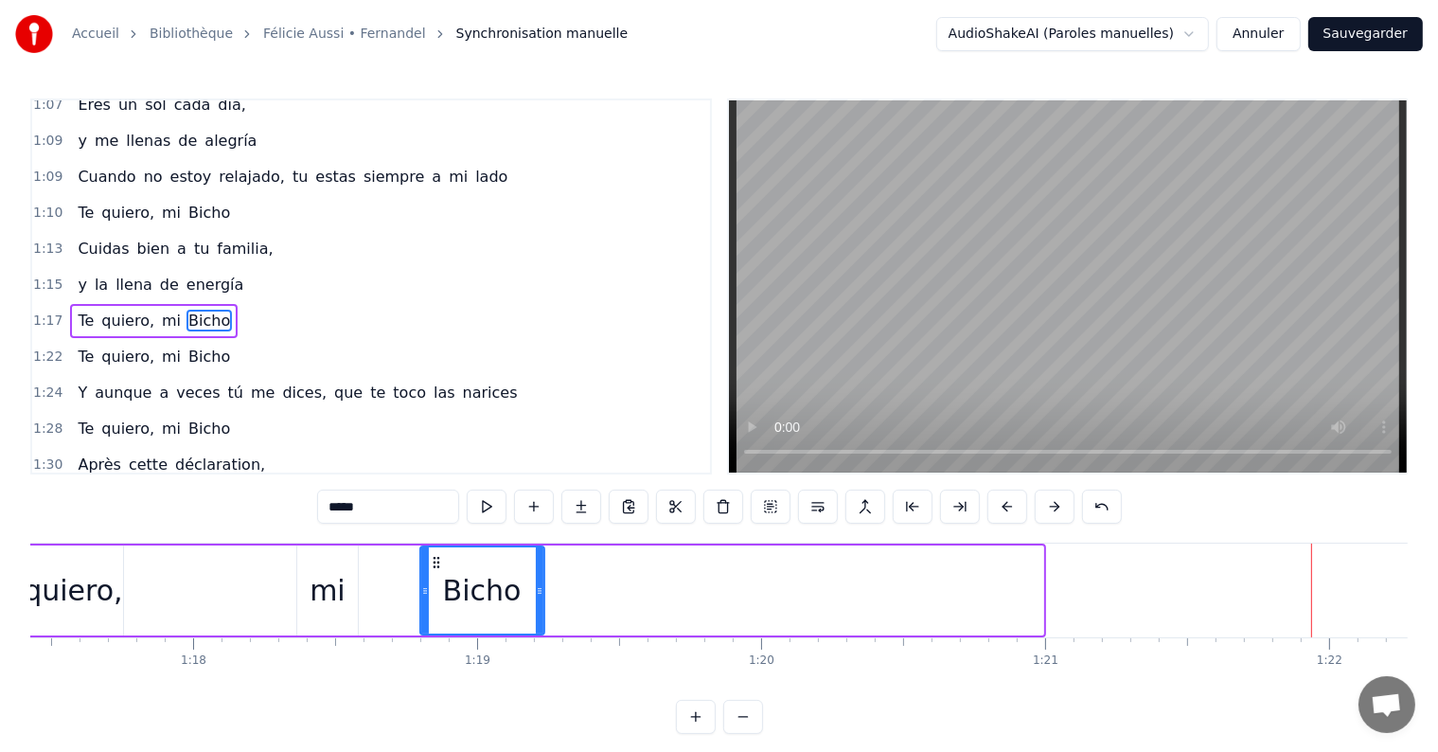
drag, startPoint x: 1034, startPoint y: 593, endPoint x: 535, endPoint y: 598, distance: 498.9
click at [536, 598] on div at bounding box center [540, 590] width 8 height 86
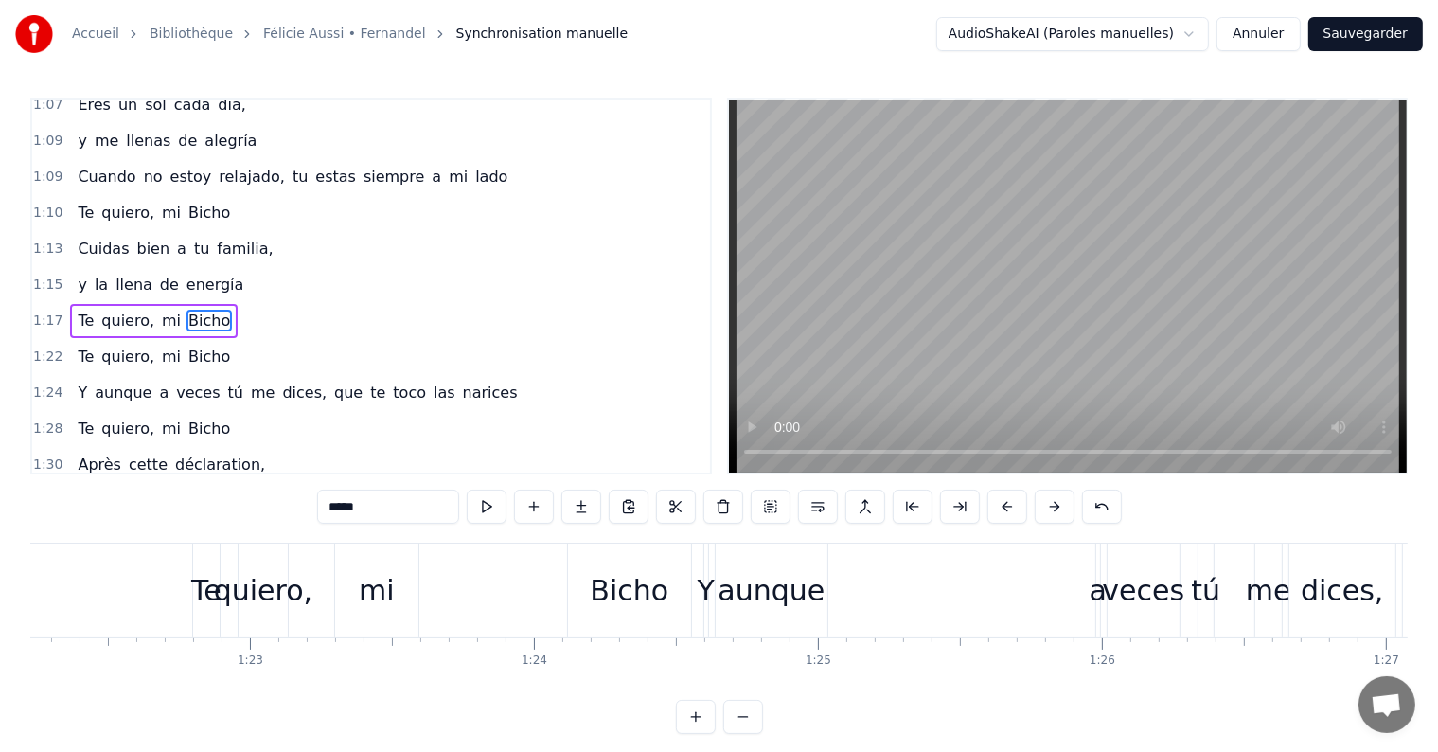
scroll to position [0, 23402]
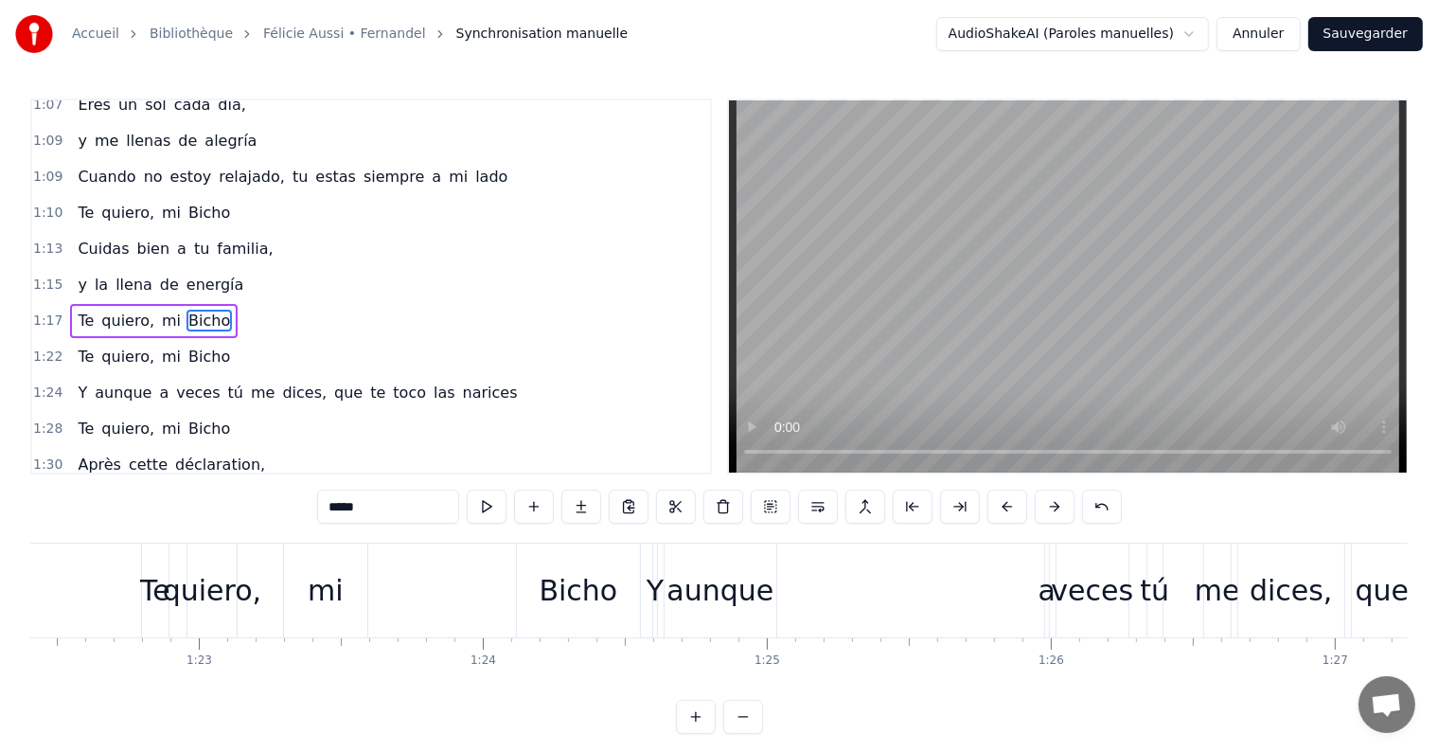
click at [359, 376] on div "Y aunque a veces tú me dices, que te toco las narices" at bounding box center [297, 393] width 454 height 34
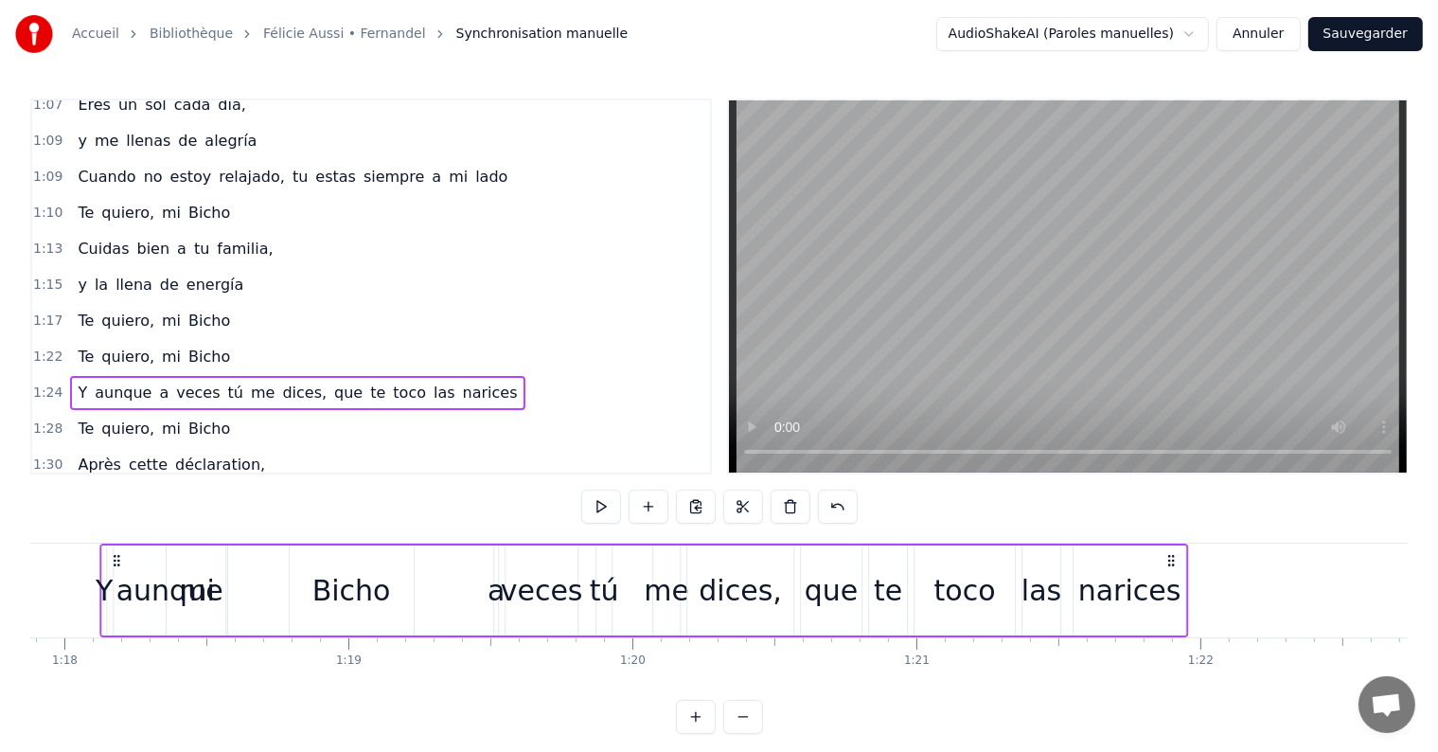
scroll to position [0, 22105]
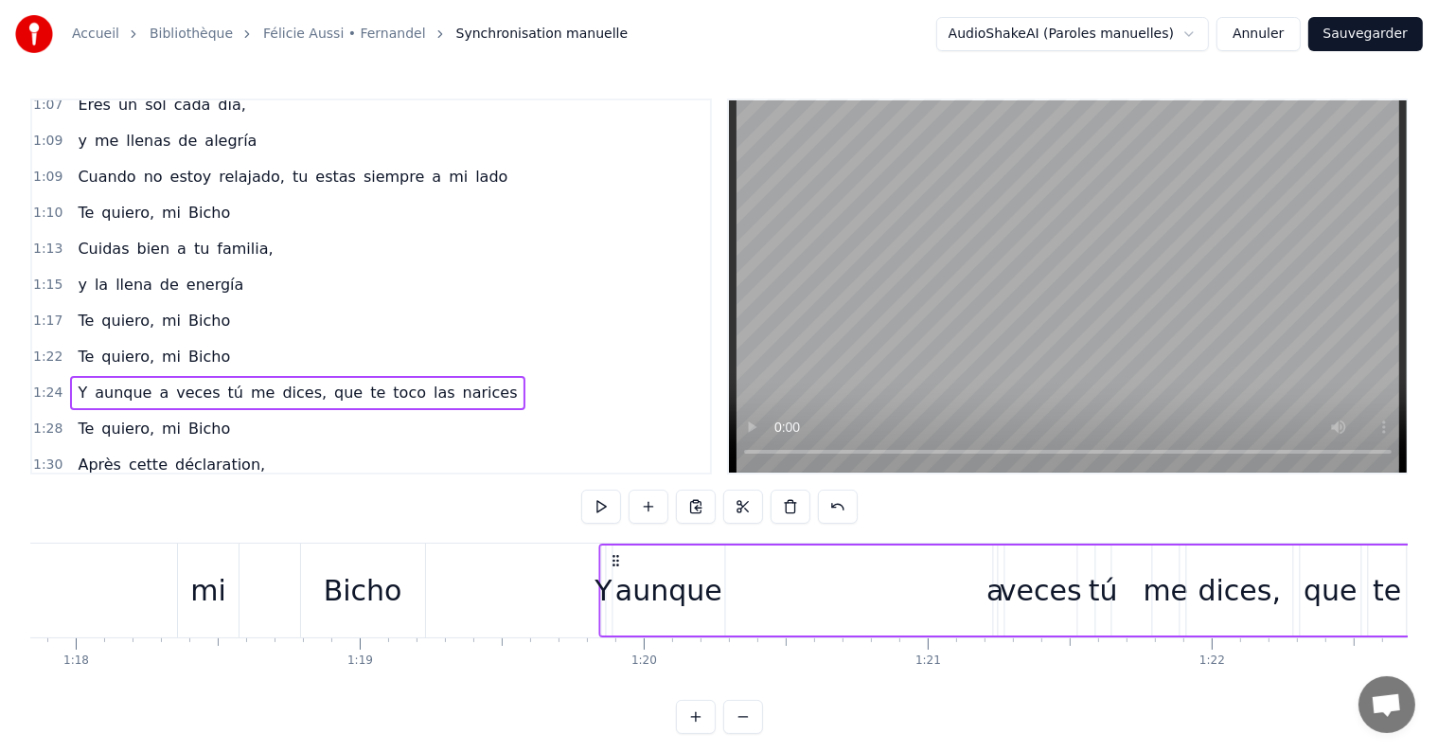
drag, startPoint x: 666, startPoint y: 558, endPoint x: 613, endPoint y: 545, distance: 54.4
click at [613, 545] on div "Y aunque a veces tú me dices, que te toco las narices" at bounding box center [1142, 590] width 1089 height 94
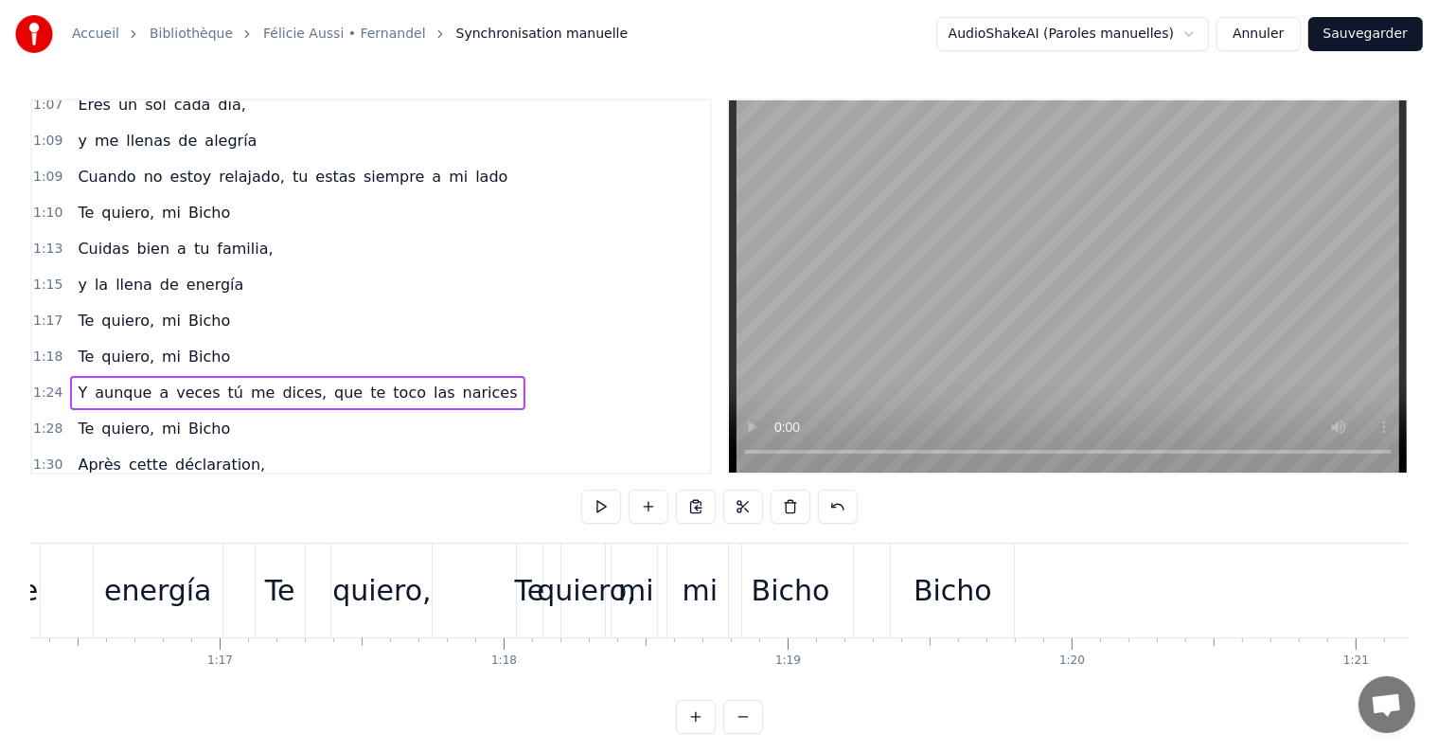
scroll to position [0, 21703]
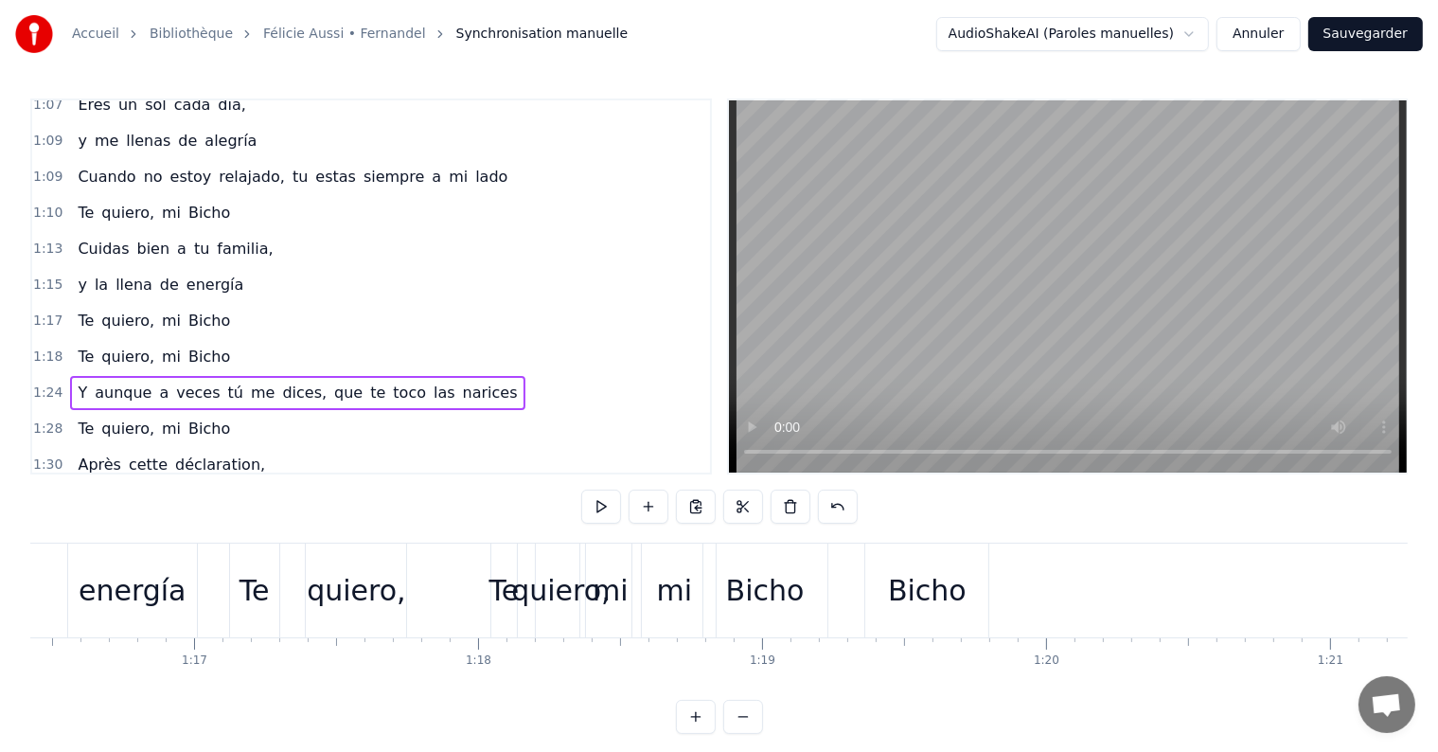
click at [211, 340] on div "Te quiero, mi Bicho" at bounding box center [154, 357] width 168 height 34
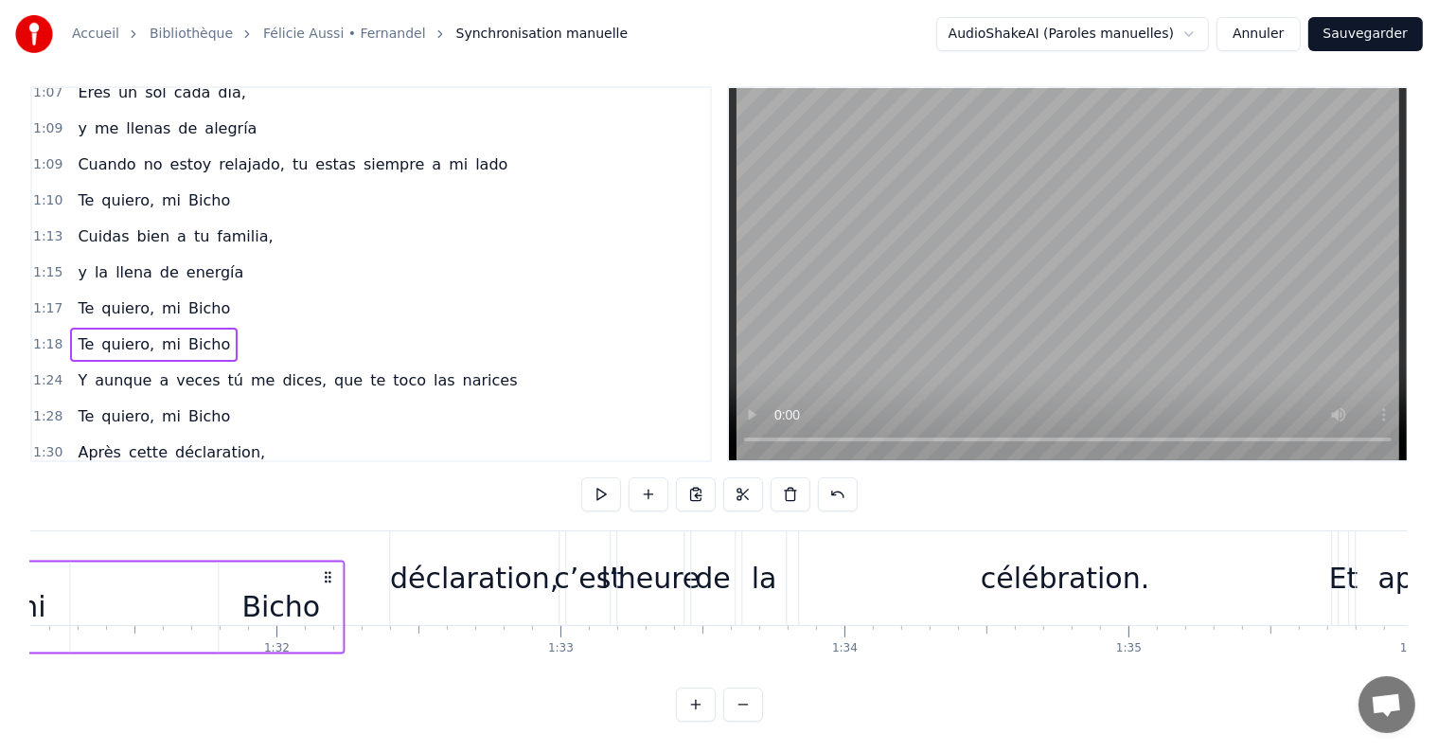
scroll to position [0, 25877]
drag, startPoint x: 977, startPoint y: 558, endPoint x: 345, endPoint y: 477, distance: 637.4
click at [345, 477] on div "0:07 Si je suis devant la sono, 0:09 c’est pour te chanter ma [PERSON_NAME] 0:1…" at bounding box center [718, 403] width 1377 height 635
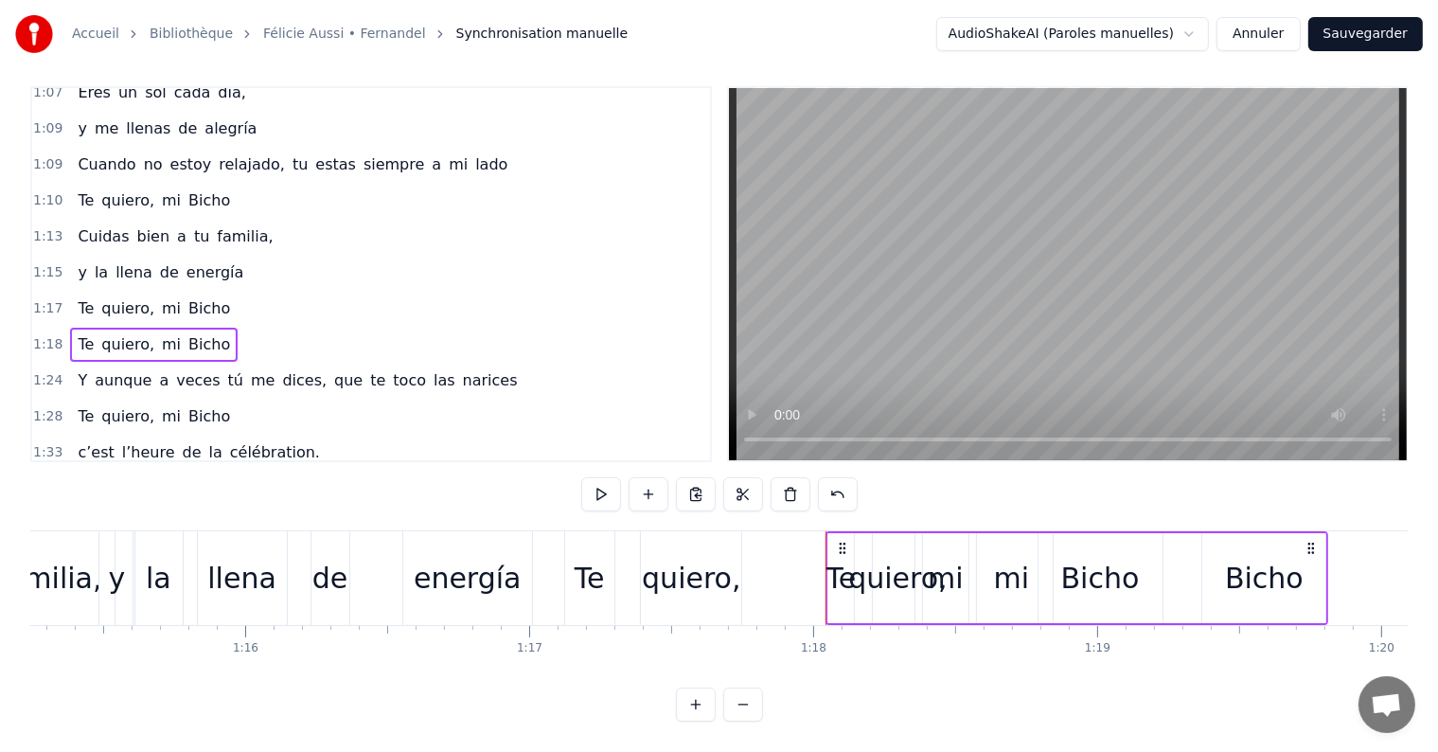
scroll to position [0, 21393]
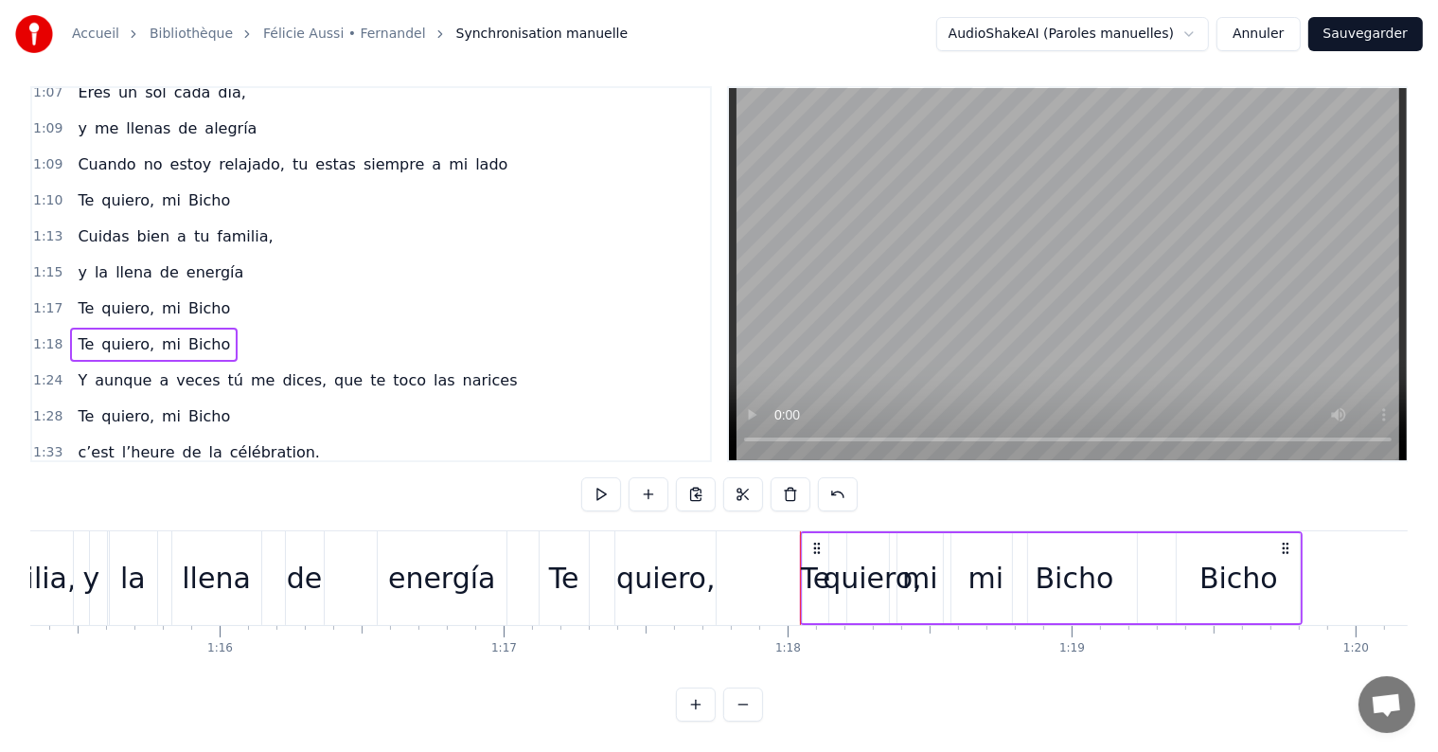
click at [822, 569] on div "Te" at bounding box center [816, 578] width 30 height 43
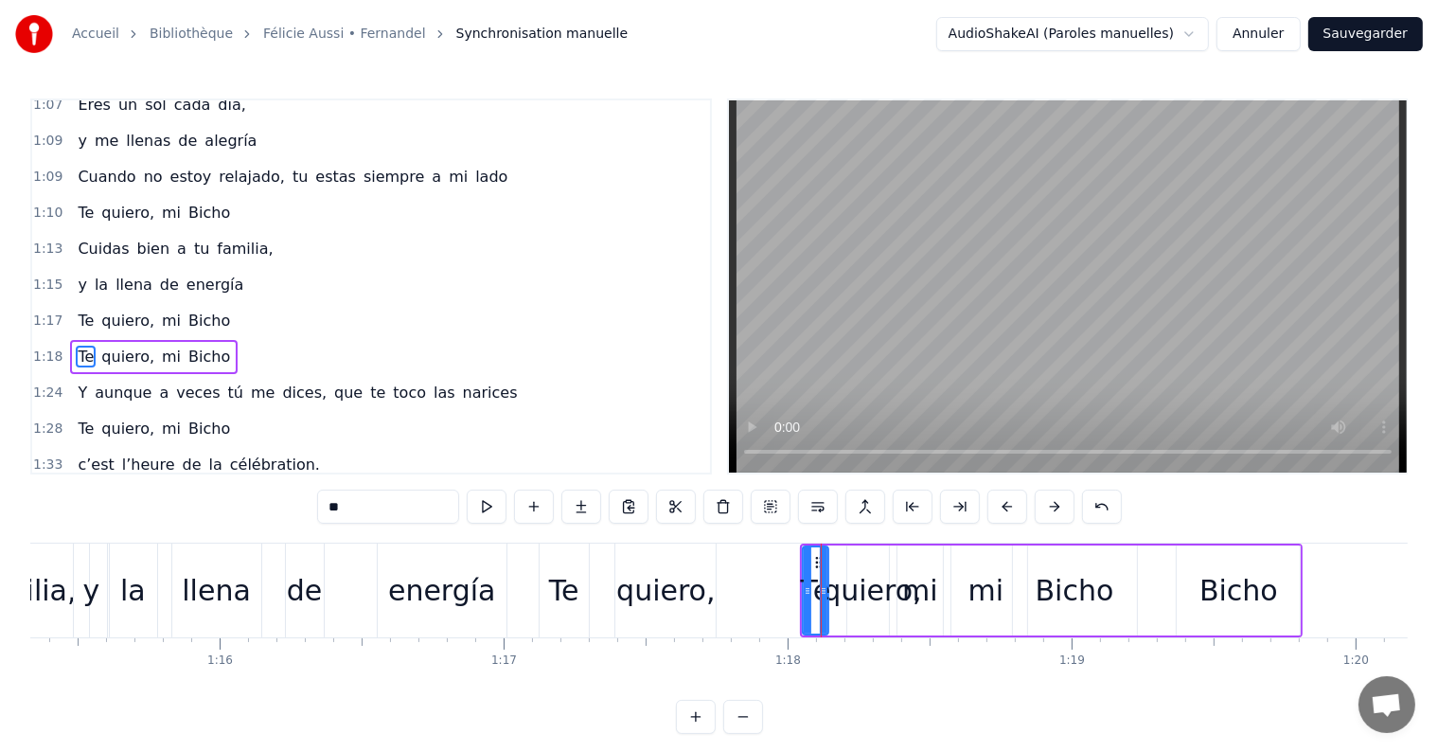
scroll to position [876, 0]
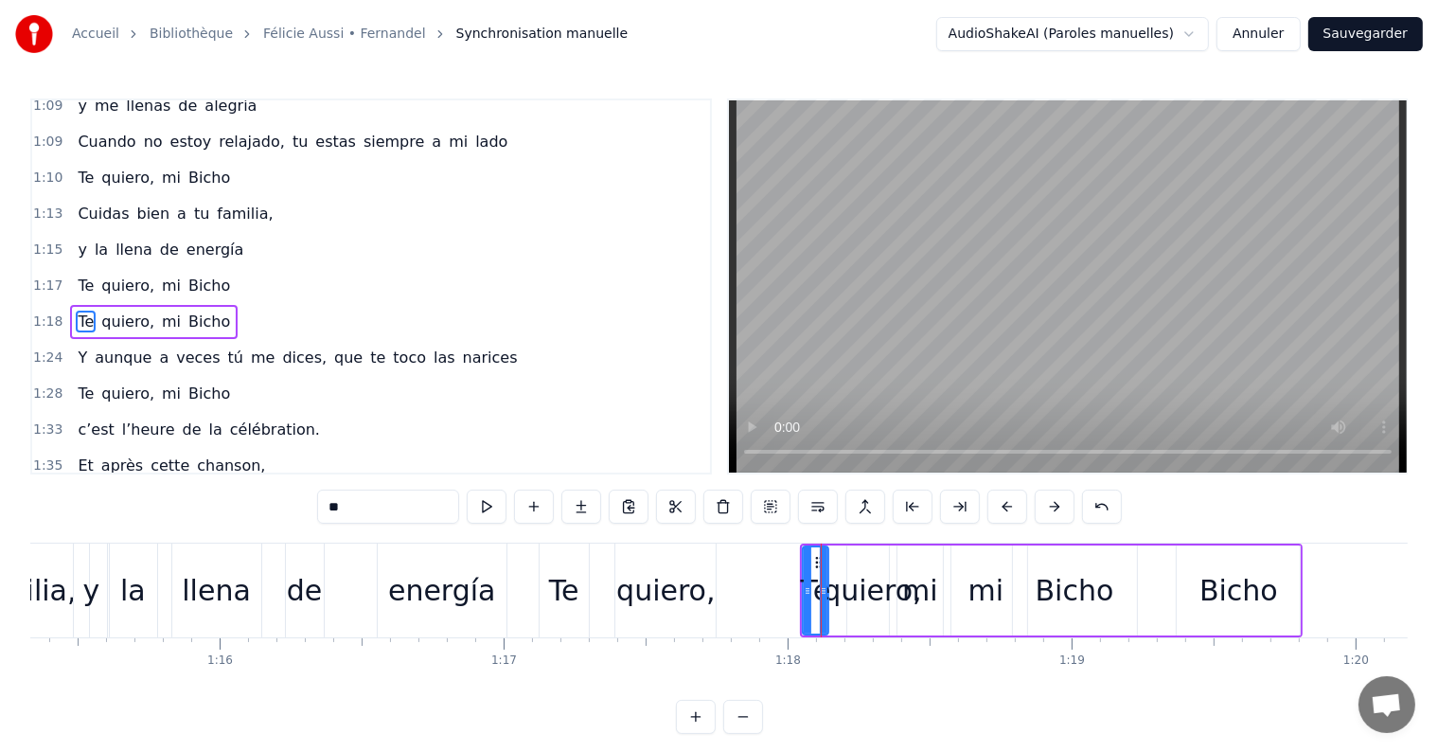
click at [197, 269] on div "Te quiero, mi Bicho" at bounding box center [154, 286] width 168 height 34
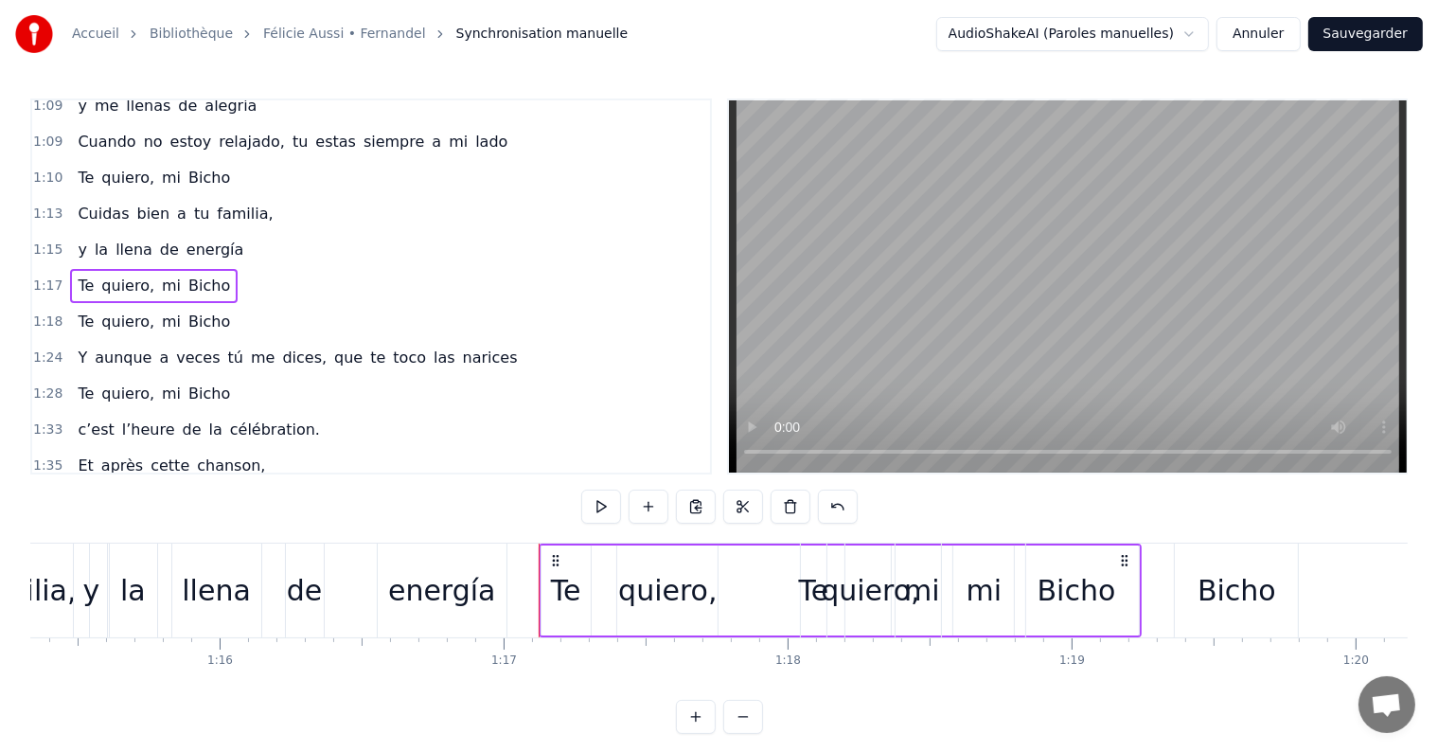
click at [201, 305] on div "Te quiero, mi Bicho" at bounding box center [154, 322] width 168 height 34
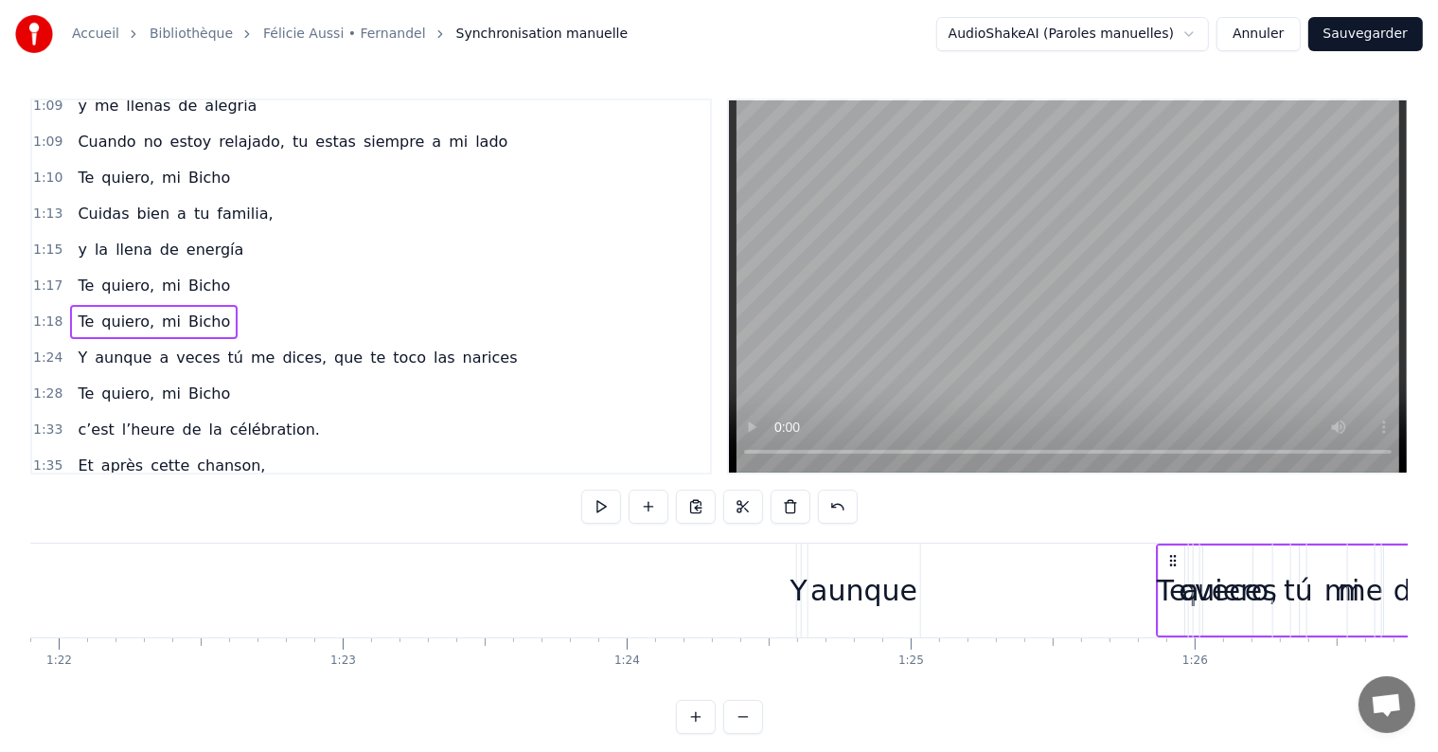
scroll to position [0, 23260]
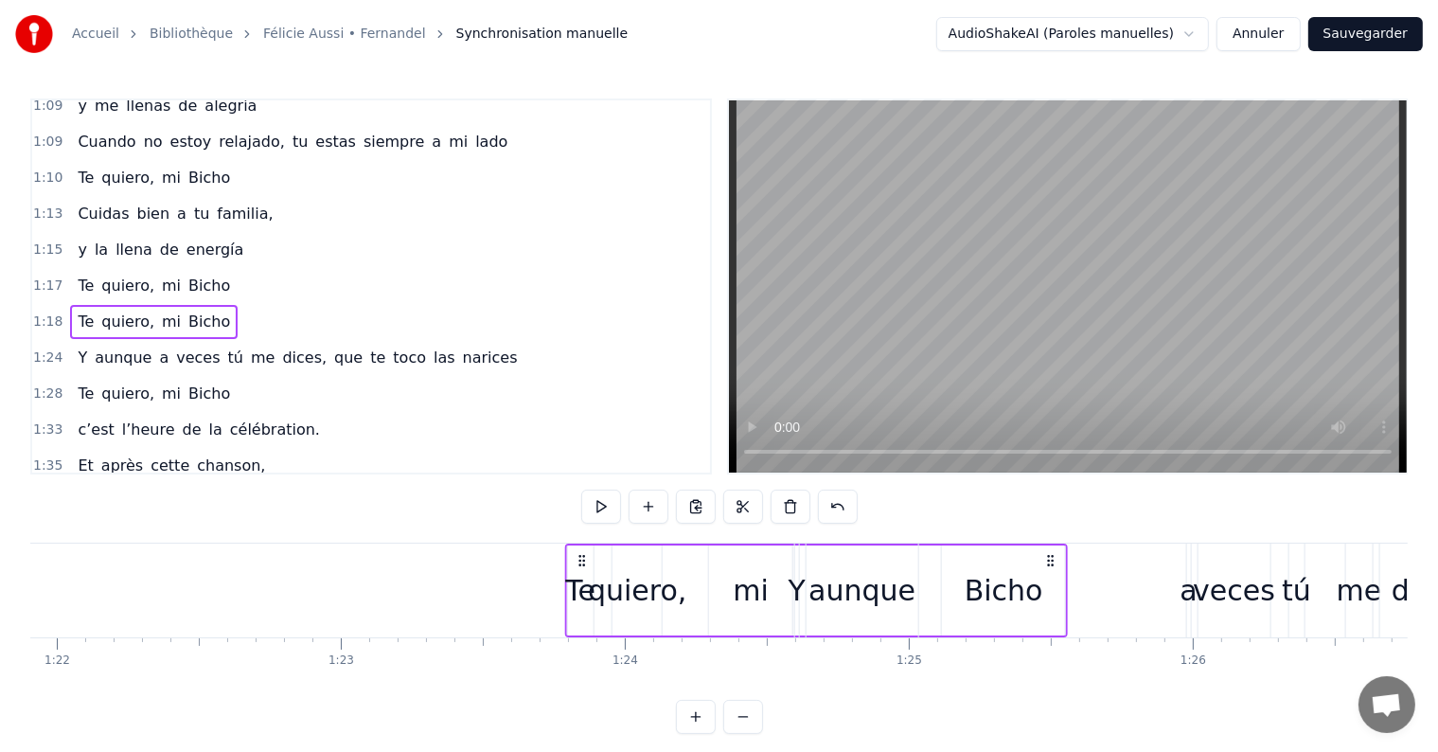
drag, startPoint x: 815, startPoint y: 557, endPoint x: 581, endPoint y: 594, distance: 236.7
click at [581, 594] on div "Te quiero, mi Bicho" at bounding box center [817, 590] width 504 height 94
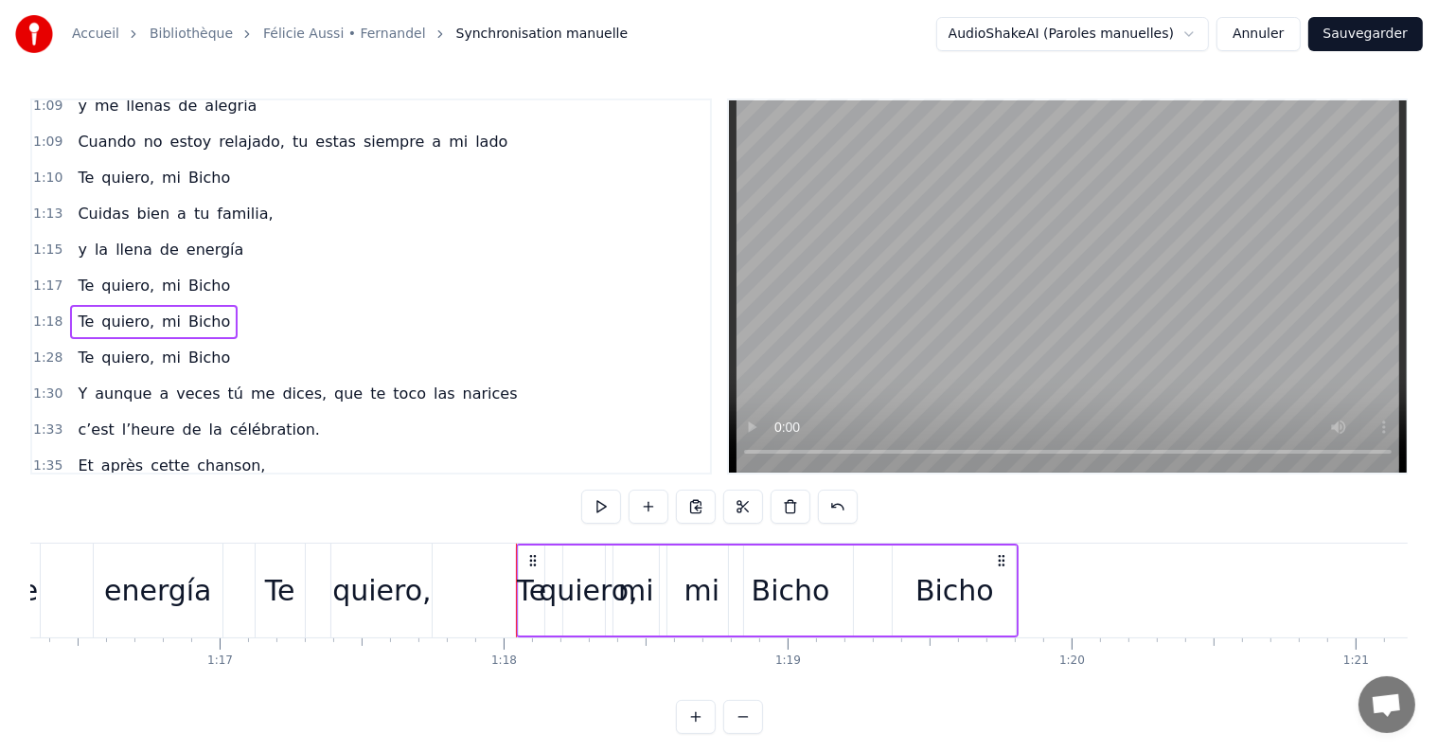
scroll to position [0, 21703]
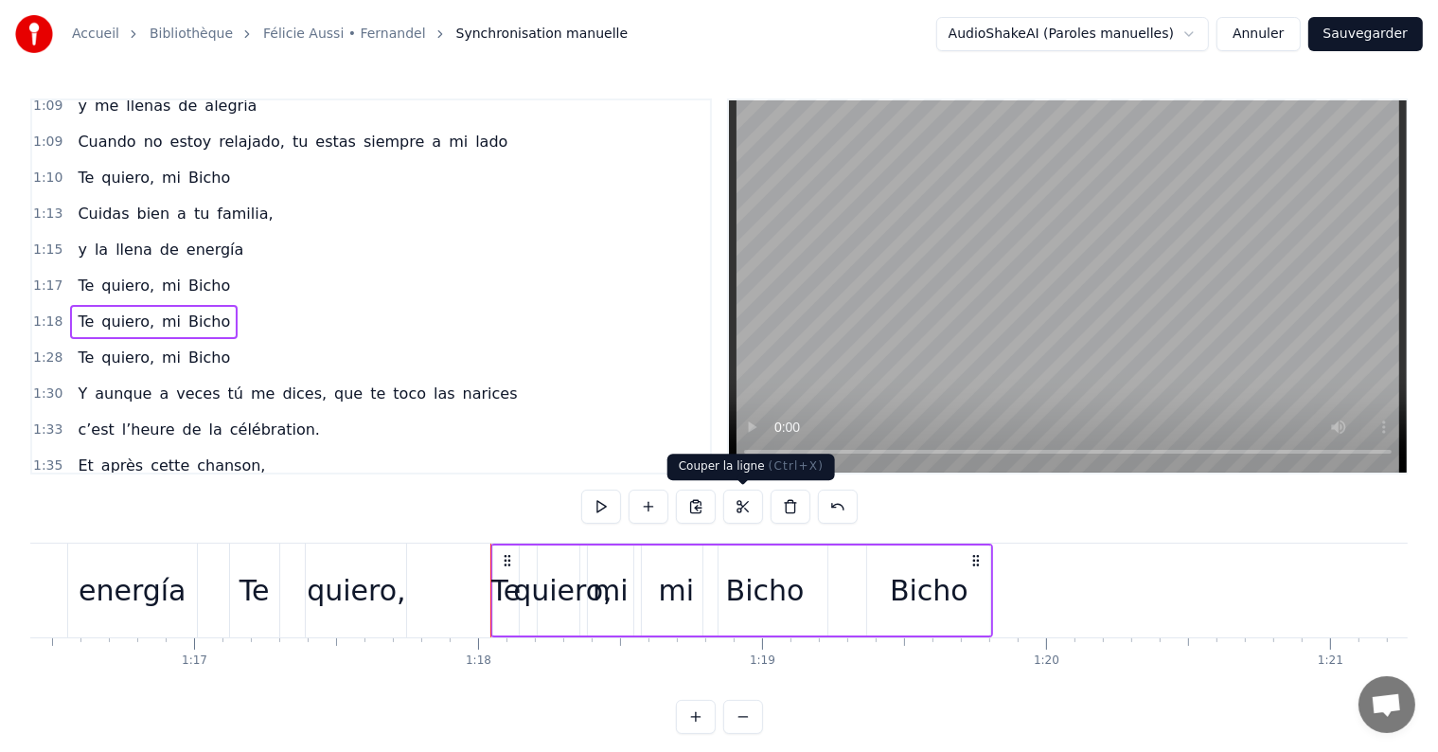
click at [743, 505] on button at bounding box center [743, 506] width 40 height 34
click at [739, 507] on button at bounding box center [743, 506] width 40 height 34
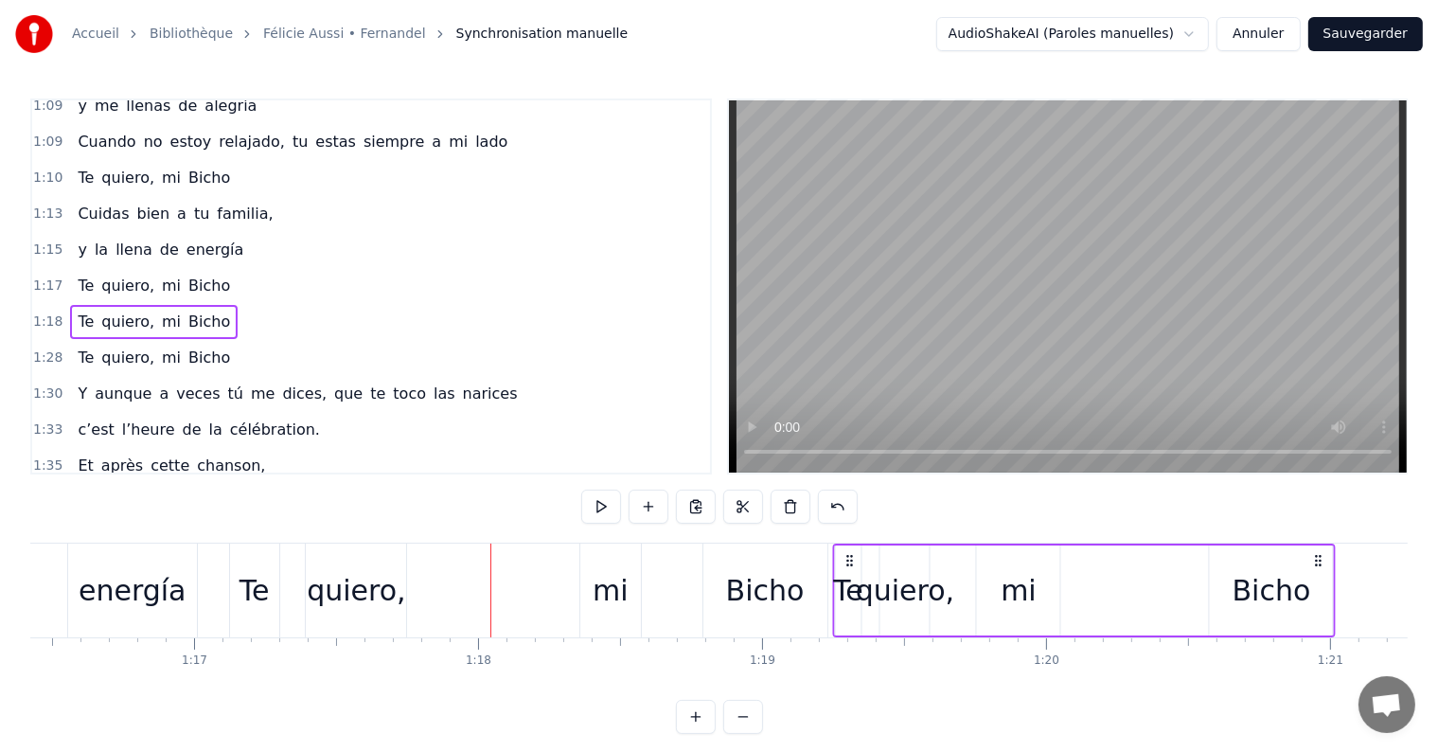
drag, startPoint x: 508, startPoint y: 554, endPoint x: 851, endPoint y: 583, distance: 343.9
click at [851, 583] on div "Te quiero, mi Bicho" at bounding box center [1084, 590] width 504 height 94
click at [833, 507] on button at bounding box center [838, 506] width 40 height 34
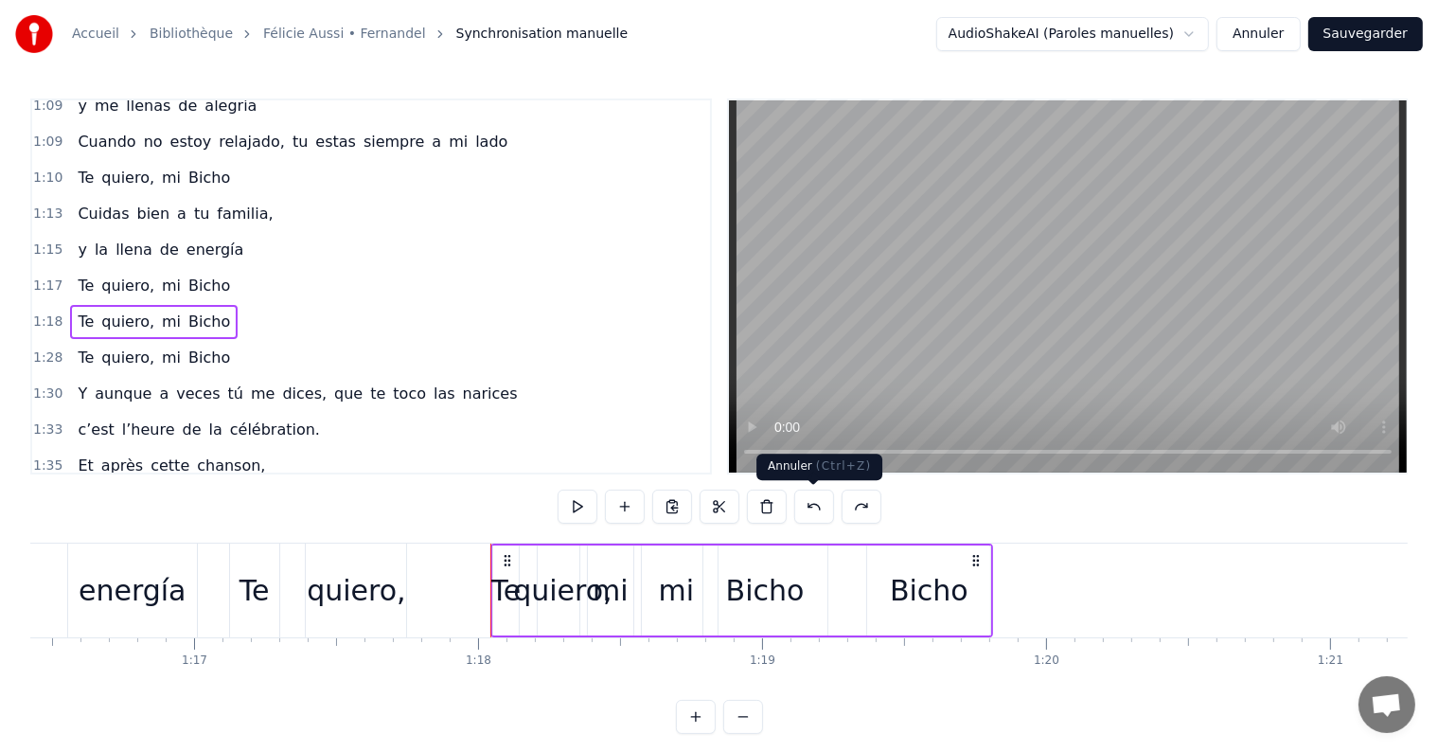
click at [811, 507] on button at bounding box center [814, 506] width 40 height 34
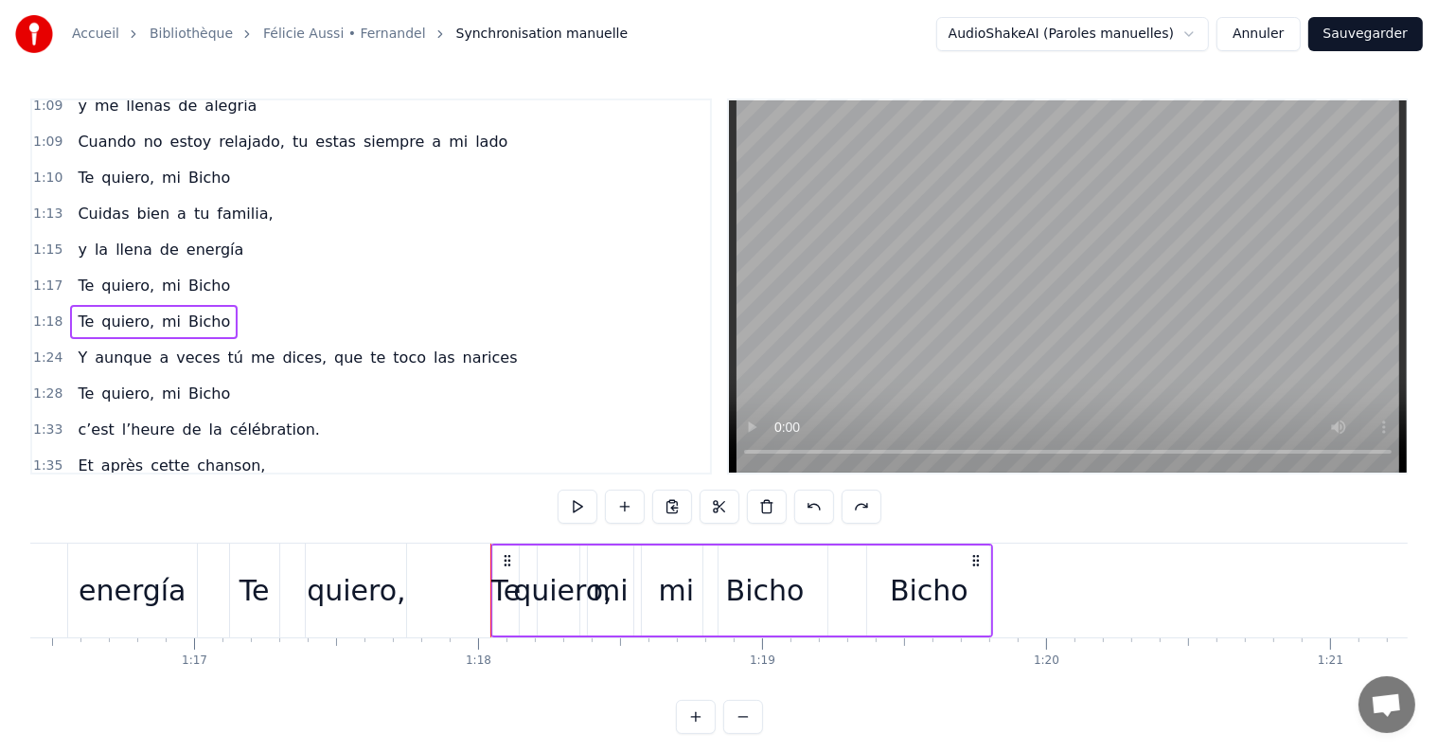
click at [811, 507] on button at bounding box center [814, 506] width 40 height 34
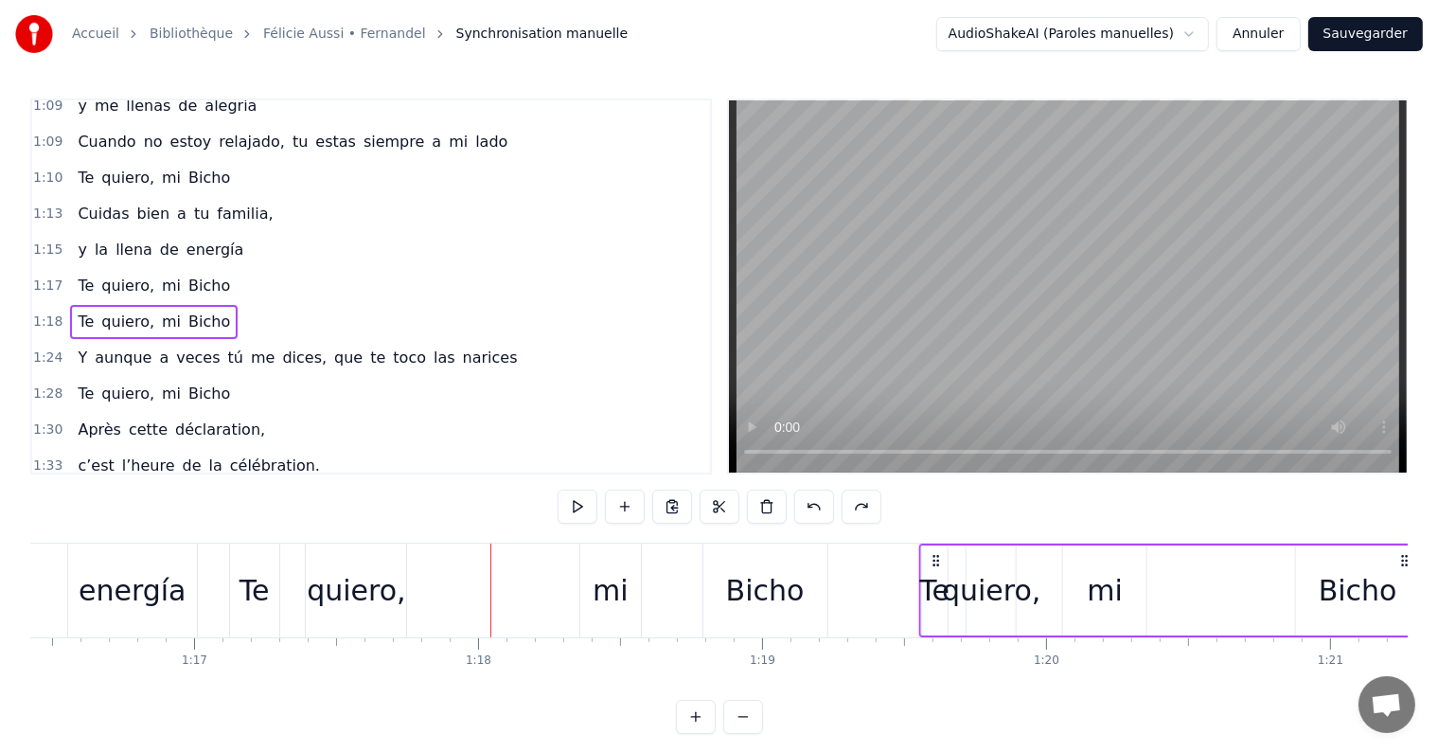
drag, startPoint x: 506, startPoint y: 557, endPoint x: 935, endPoint y: 574, distance: 429.1
click at [935, 574] on div "Te quiero, mi Bicho" at bounding box center [1170, 590] width 504 height 94
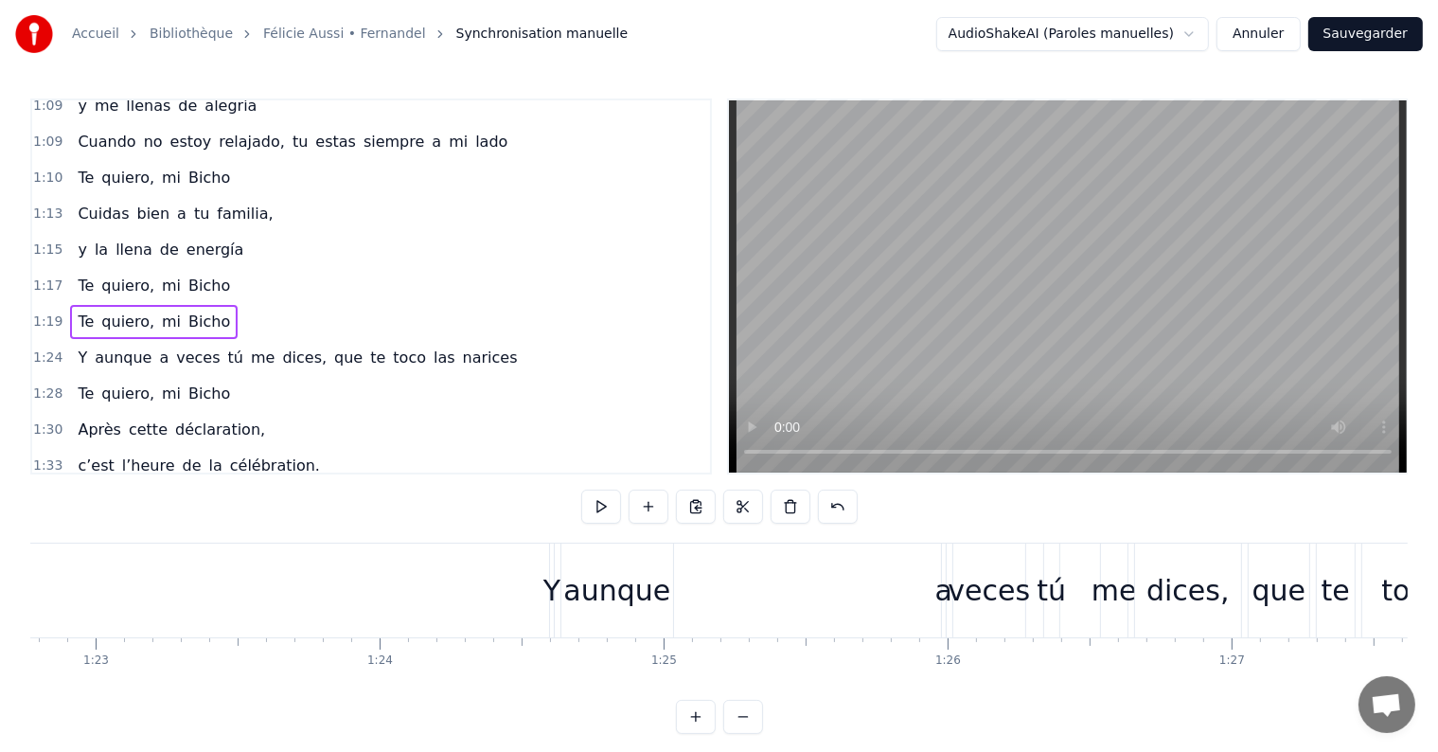
scroll to position [0, 23530]
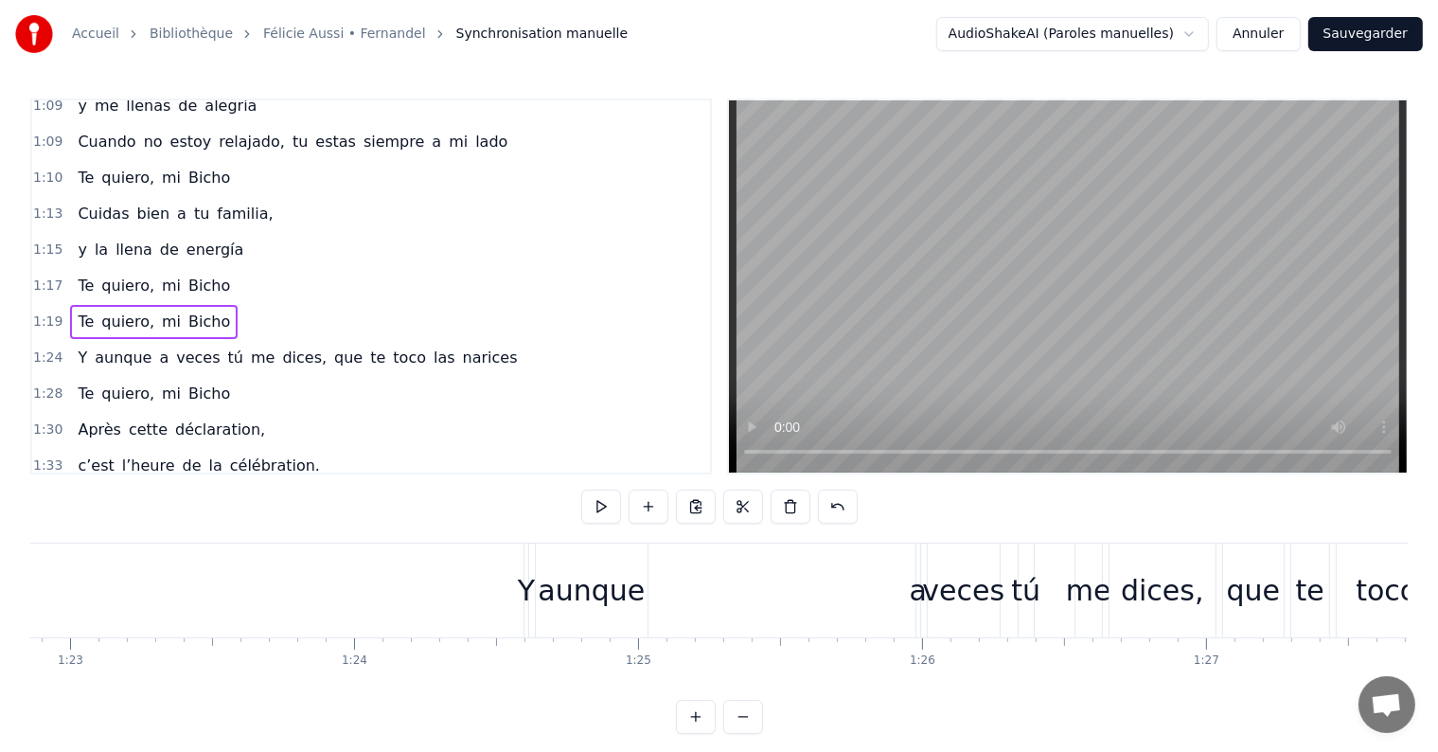
click at [625, 586] on div "aunque" at bounding box center [591, 590] width 107 height 43
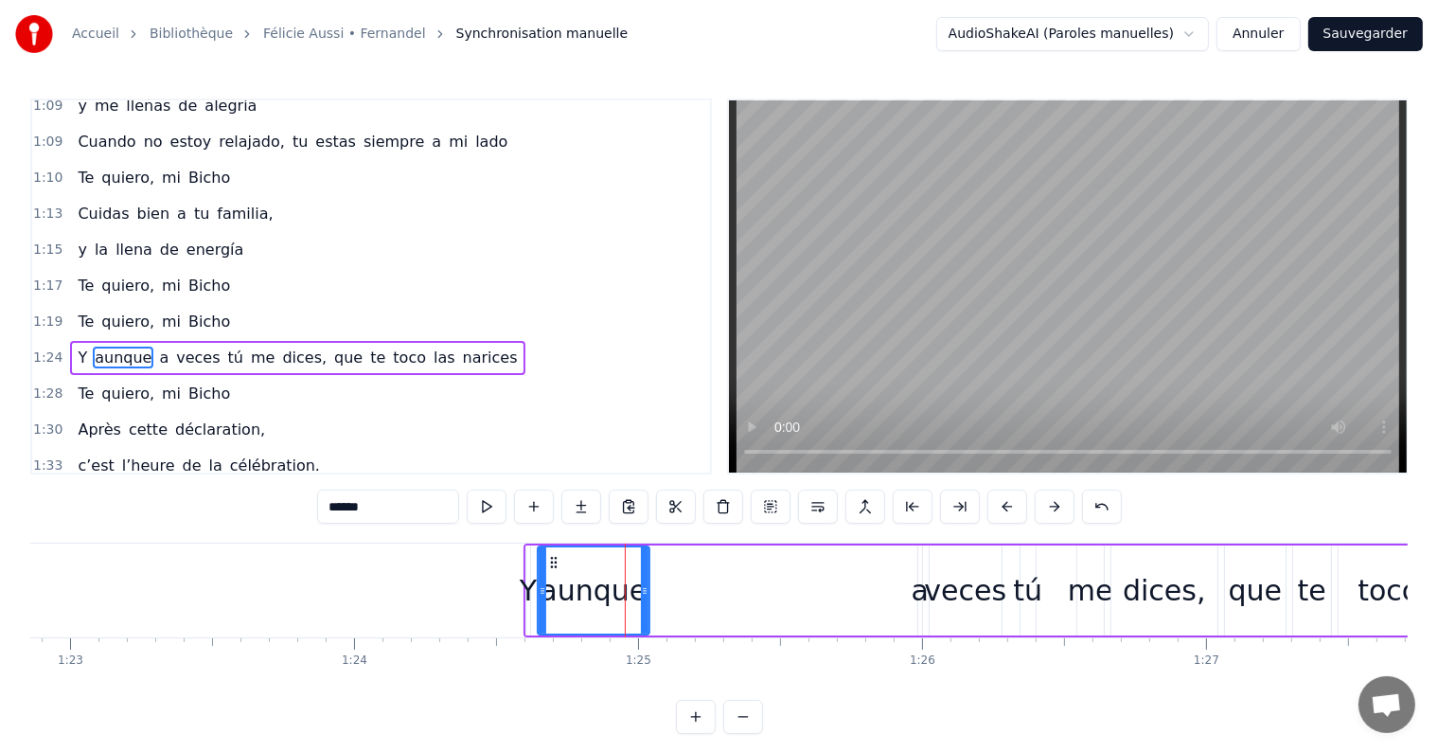
scroll to position [911, 0]
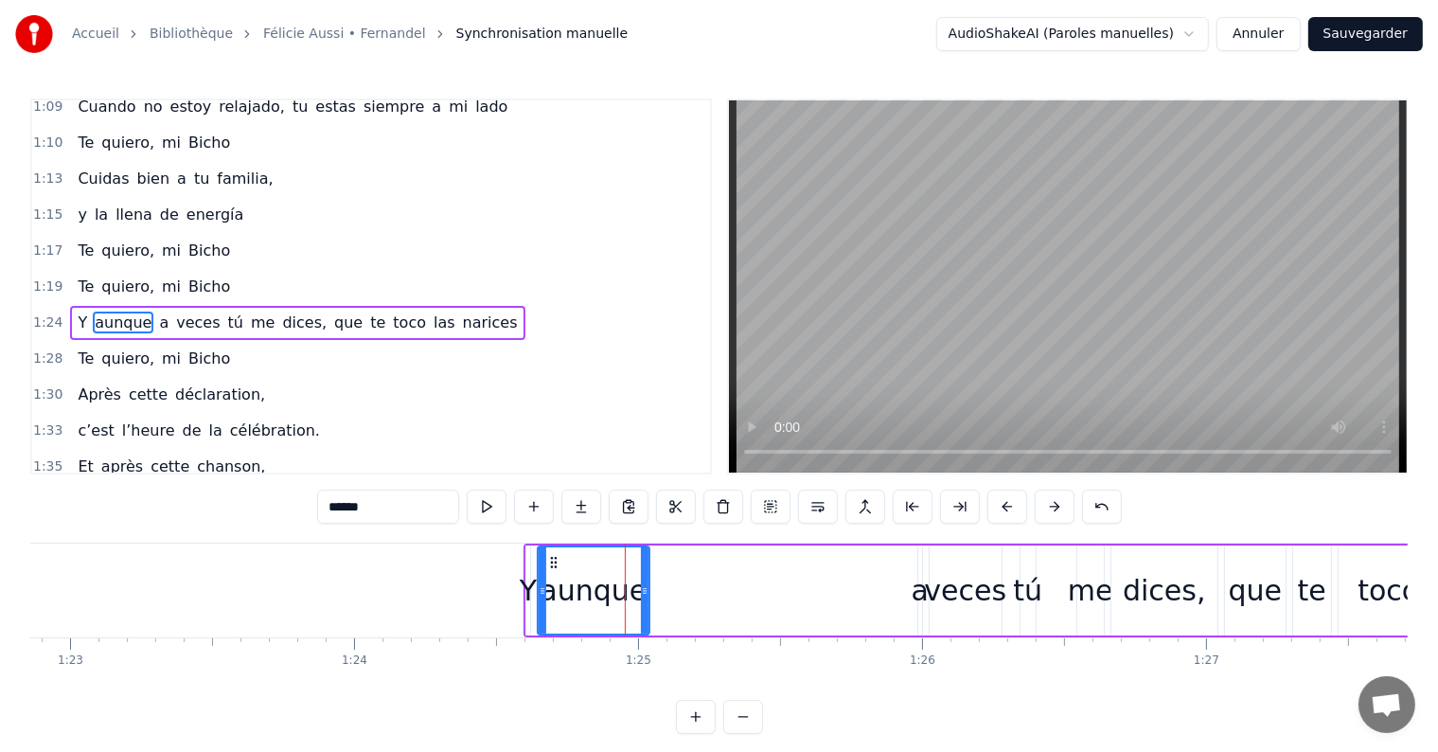
click at [221, 306] on div "Y aunque a veces tú me dices, que te toco las narices" at bounding box center [297, 323] width 454 height 34
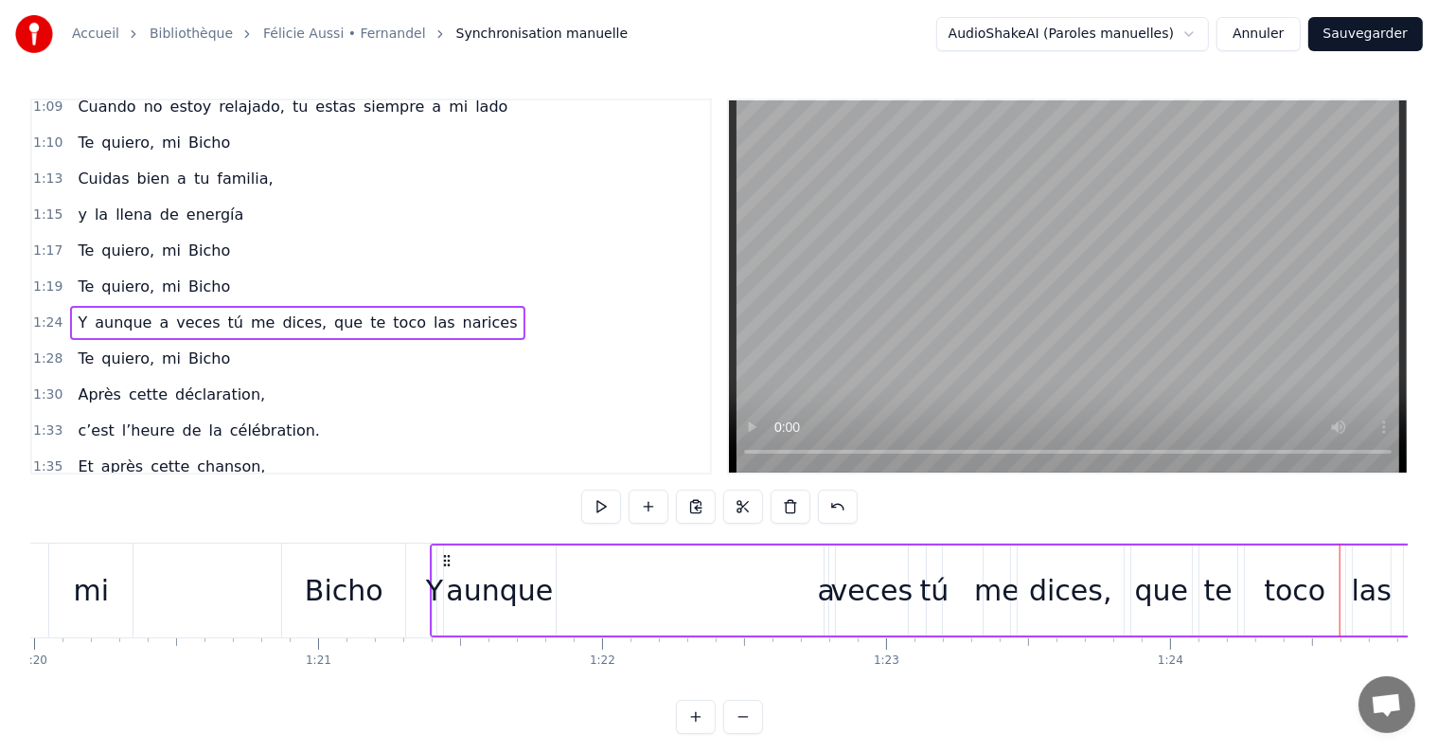
scroll to position [0, 22705]
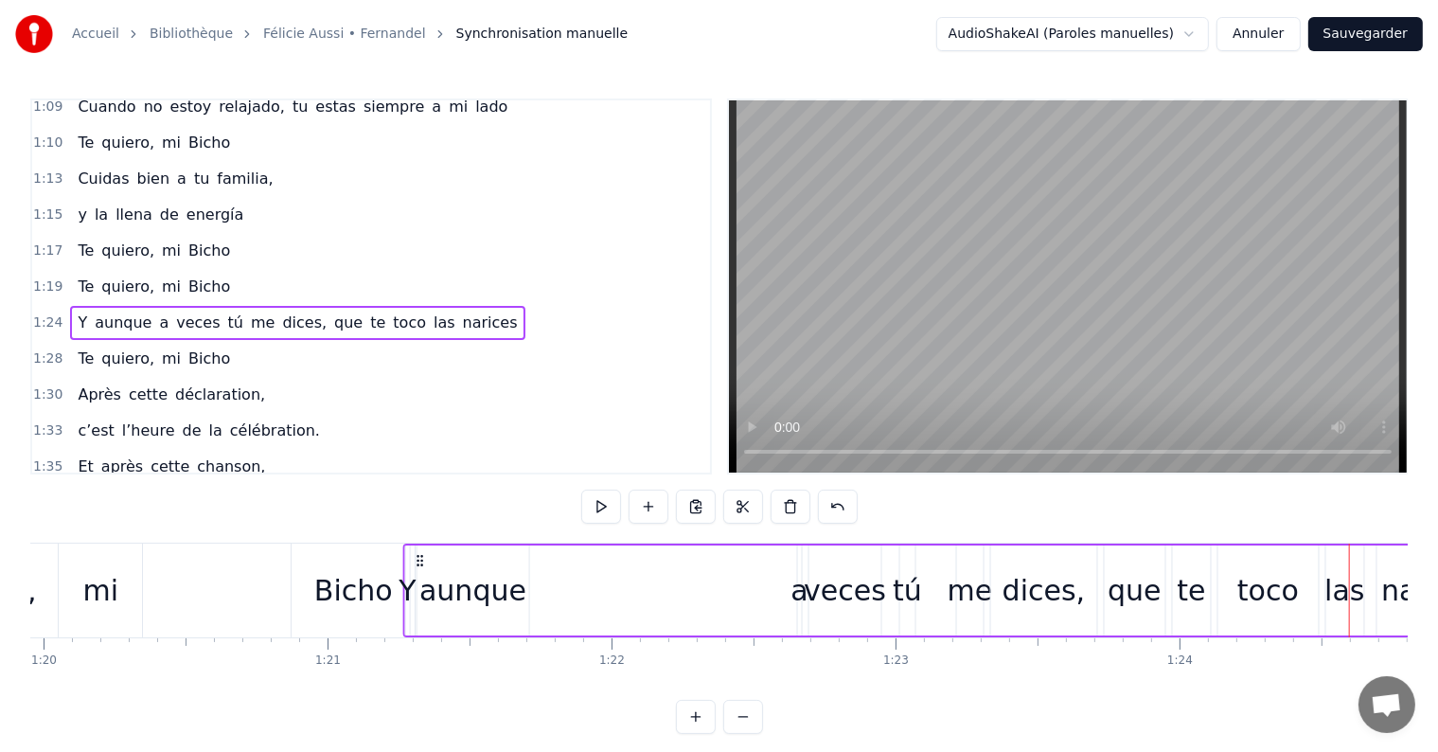
drag, startPoint x: 541, startPoint y: 562, endPoint x: 420, endPoint y: 523, distance: 127.5
click at [420, 523] on div "0:07 Si je suis devant la sono, 0:09 c’est pour te chanter ma [PERSON_NAME] 0:1…" at bounding box center [718, 415] width 1377 height 635
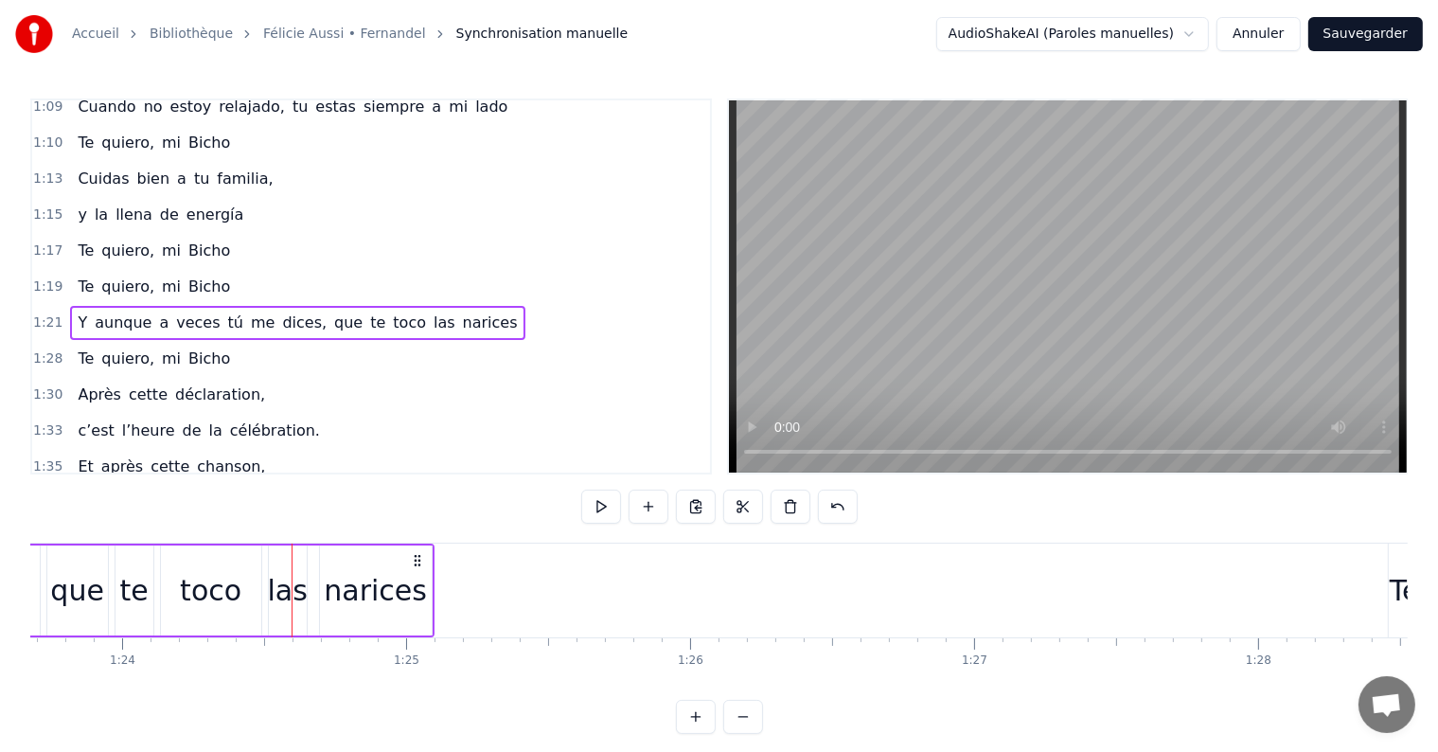
scroll to position [0, 22731]
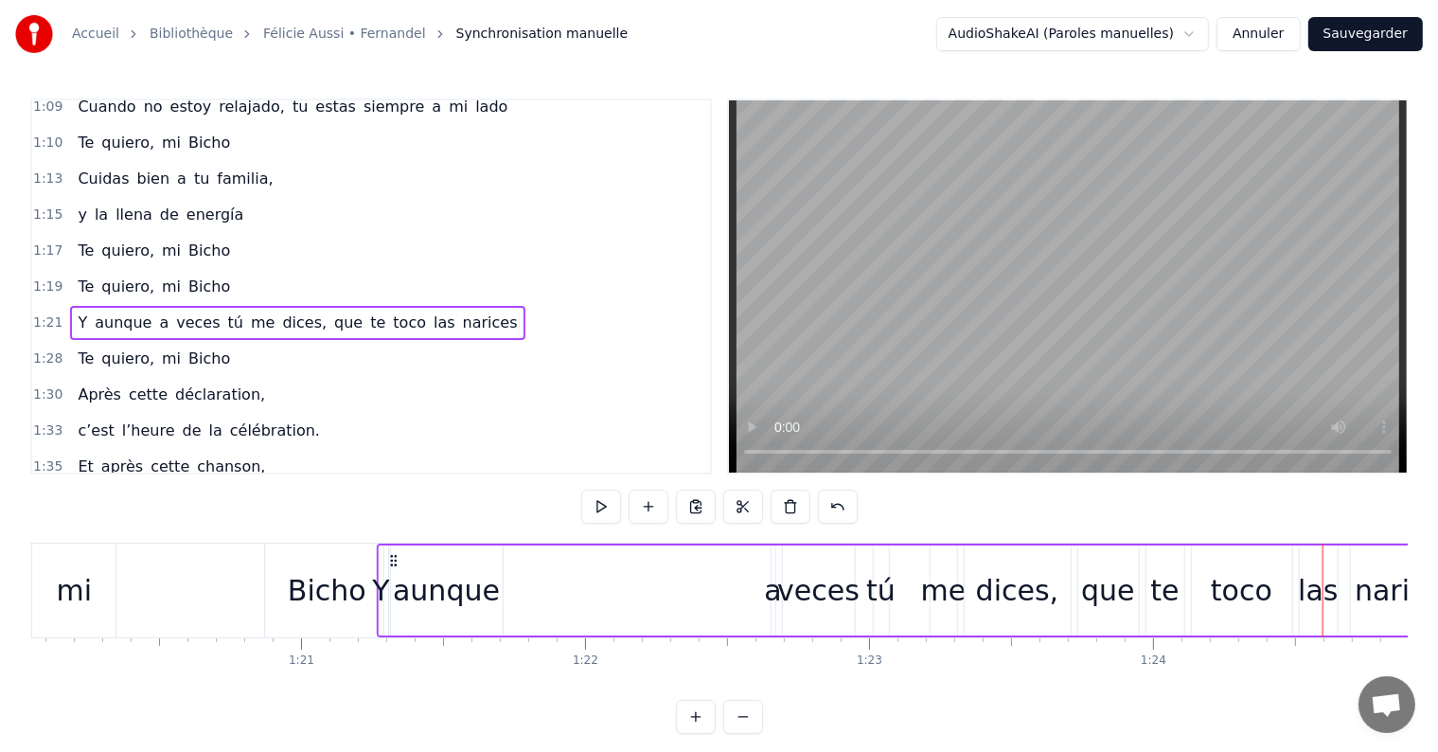
click at [394, 553] on icon at bounding box center [393, 560] width 15 height 15
drag, startPoint x: 376, startPoint y: 577, endPoint x: 413, endPoint y: 583, distance: 37.4
click at [413, 583] on div "Y aunque a veces tú me dices, que te toco las narices" at bounding box center [921, 590] width 1089 height 94
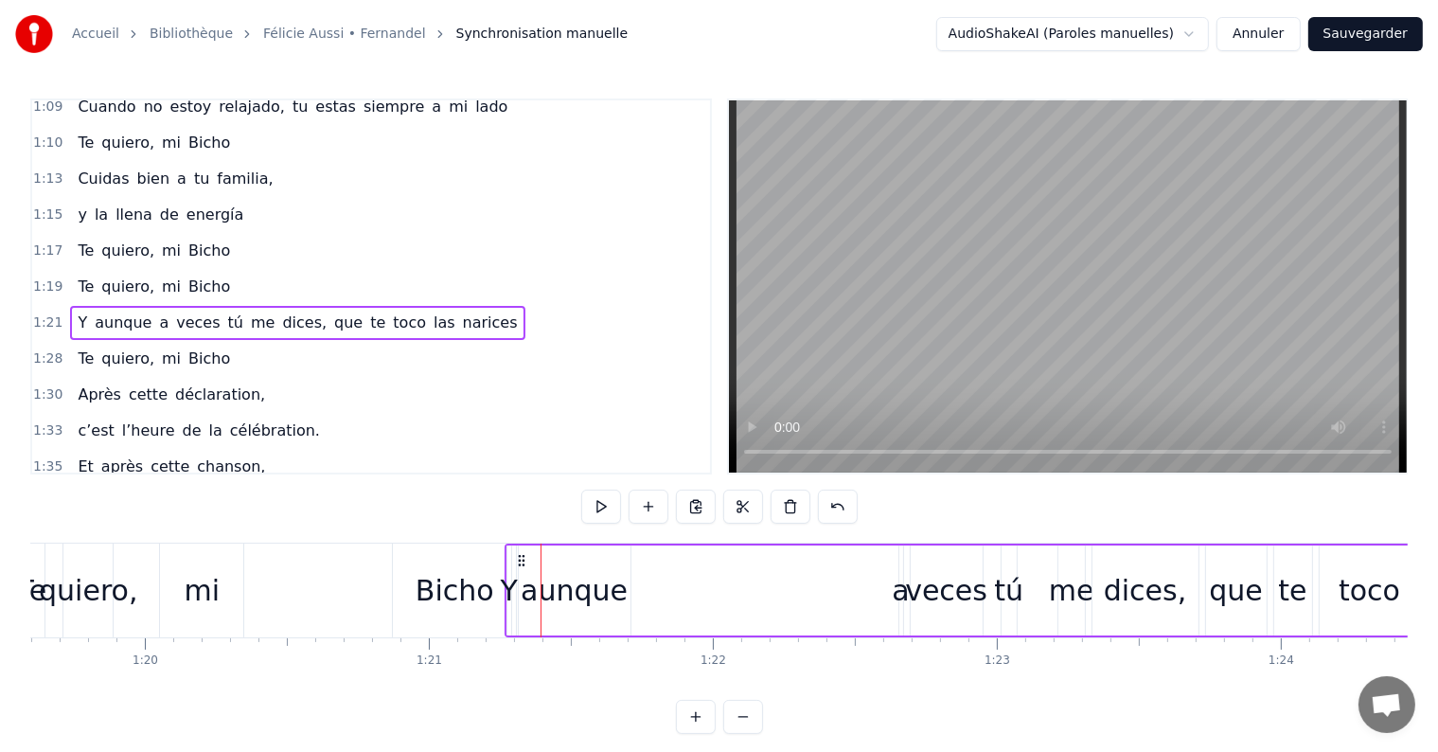
scroll to position [0, 21908]
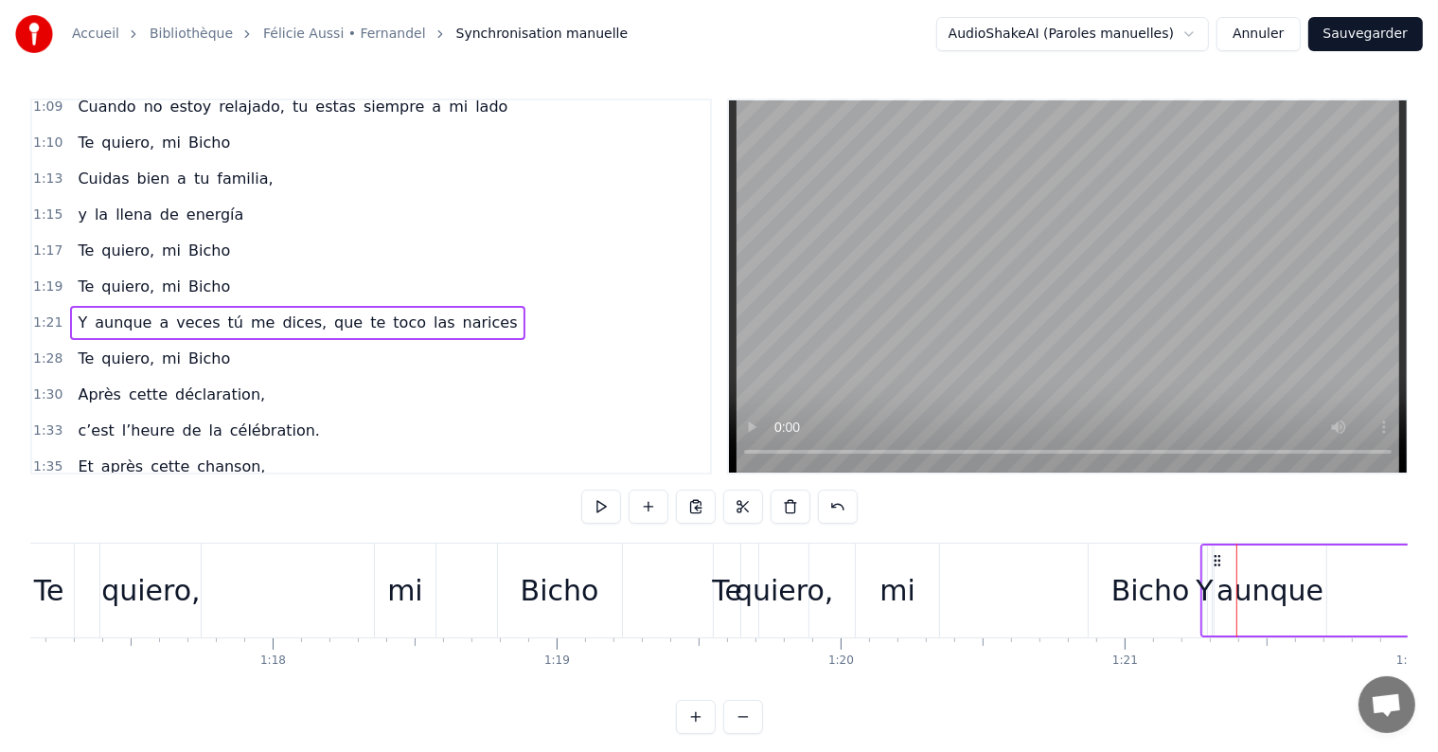
click at [749, 617] on div "Te quiero, mi Bicho" at bounding box center [965, 590] width 504 height 94
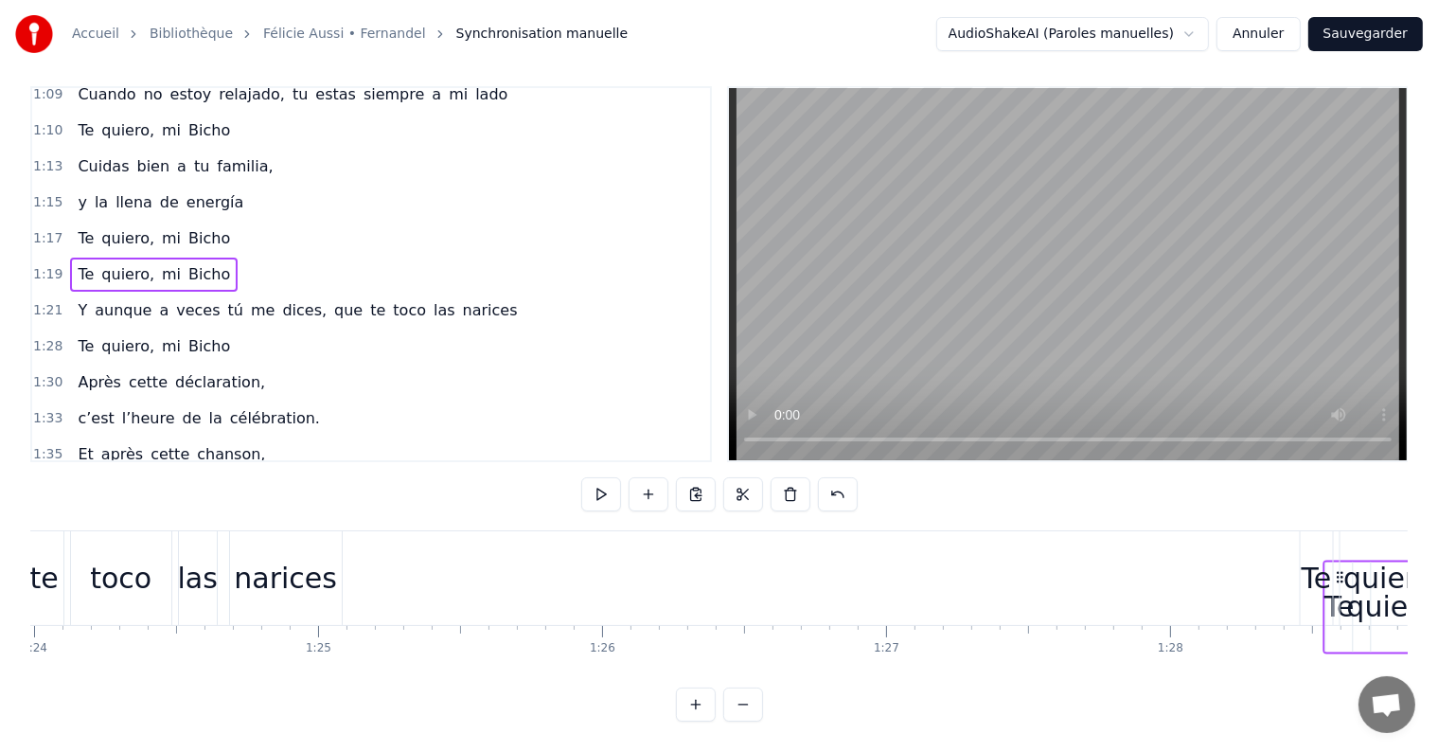
scroll to position [0, 23881]
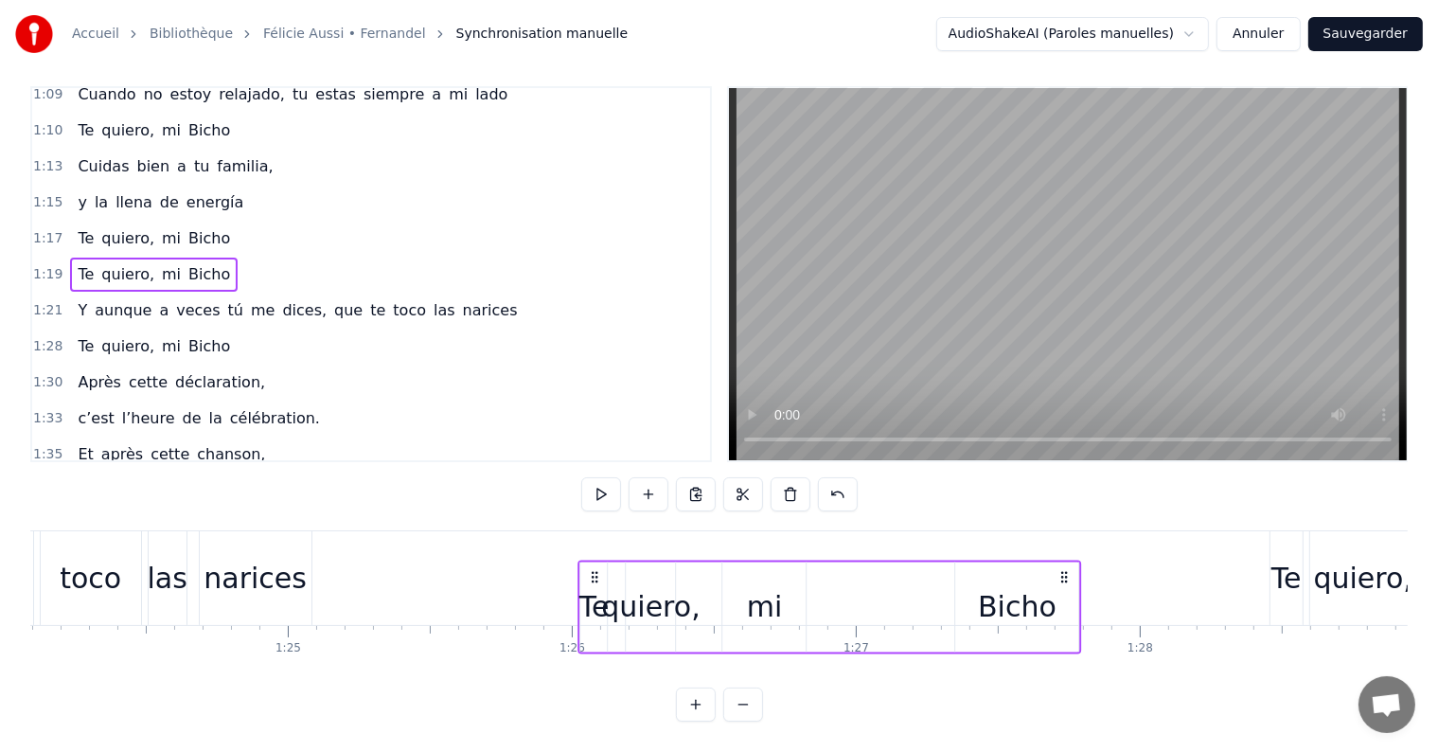
drag, startPoint x: 727, startPoint y: 559, endPoint x: 592, endPoint y: 591, distance: 138.9
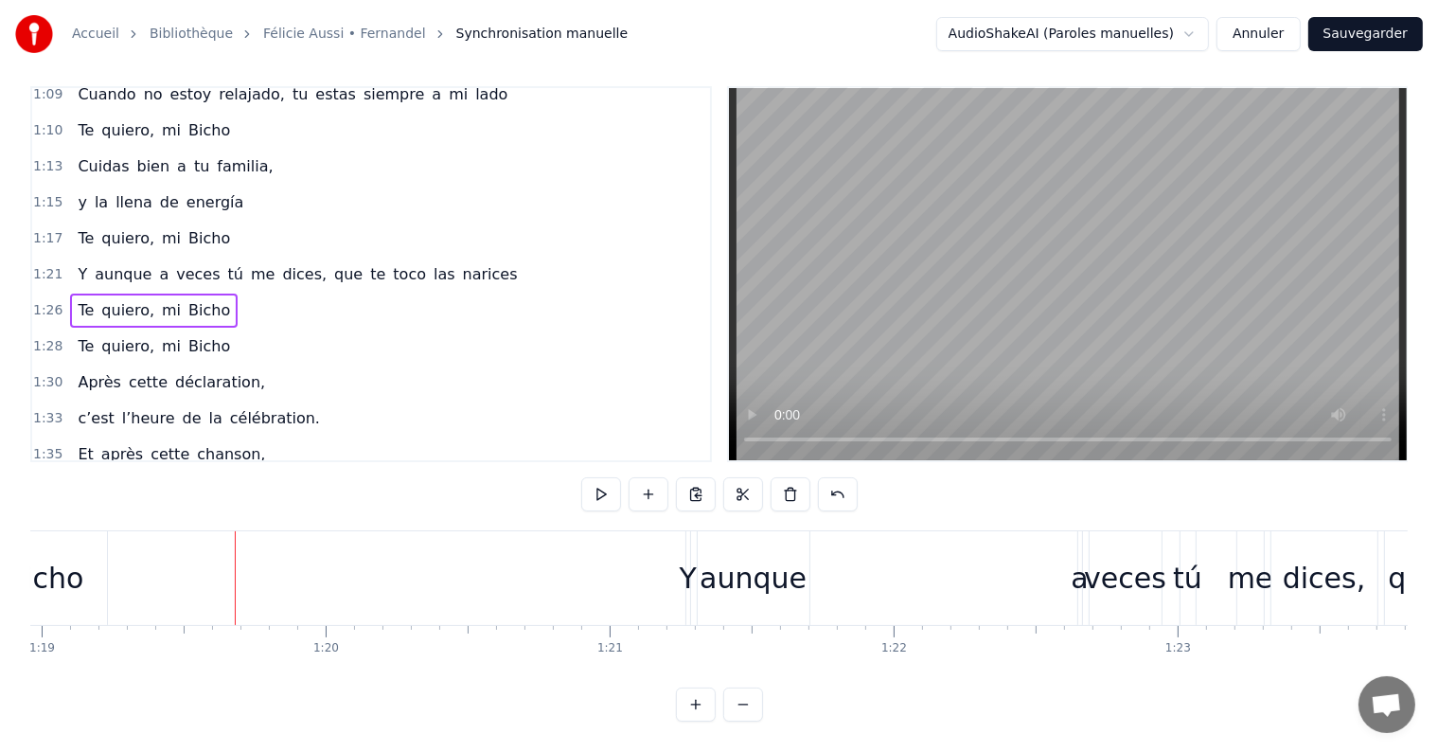
scroll to position [0, 22165]
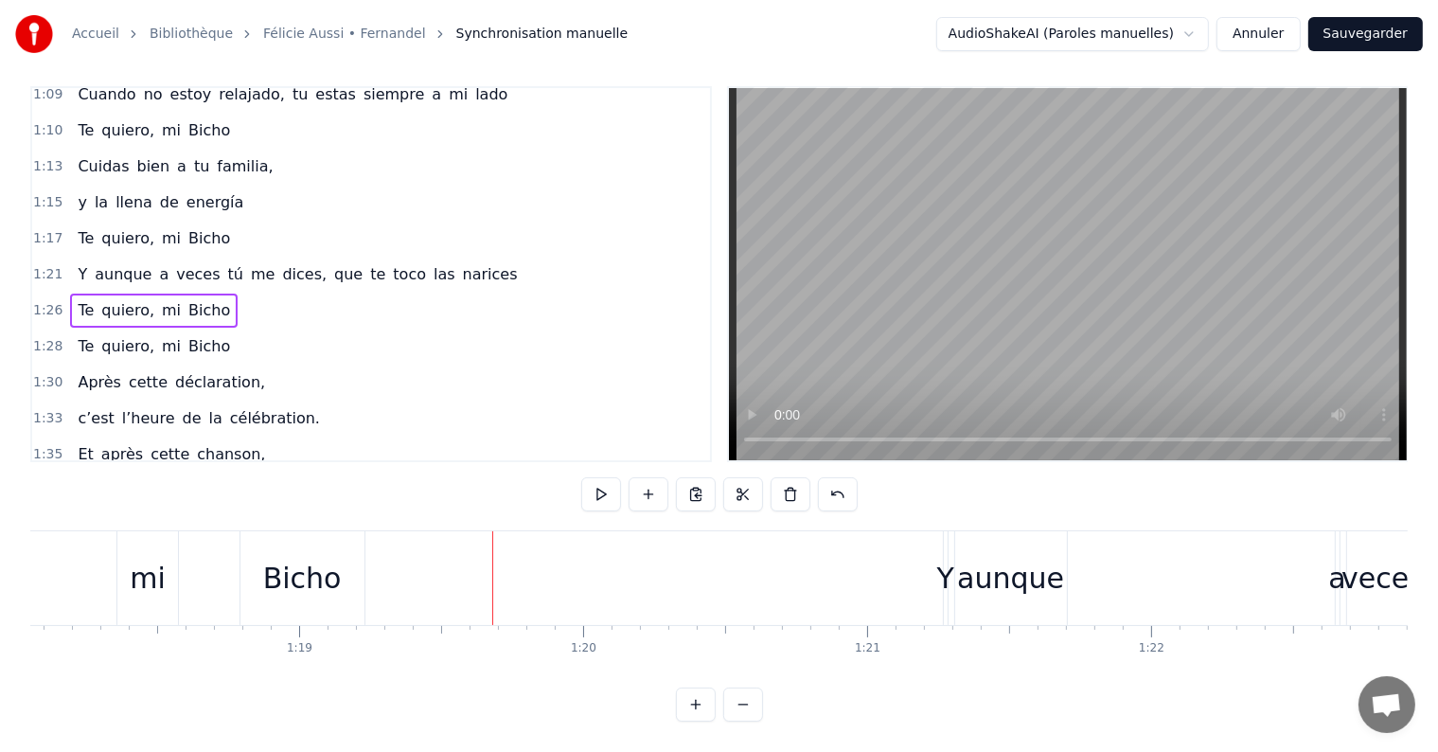
click at [345, 257] on div "Y aunque a veces tú me dices, que te toco las narices" at bounding box center [297, 274] width 454 height 34
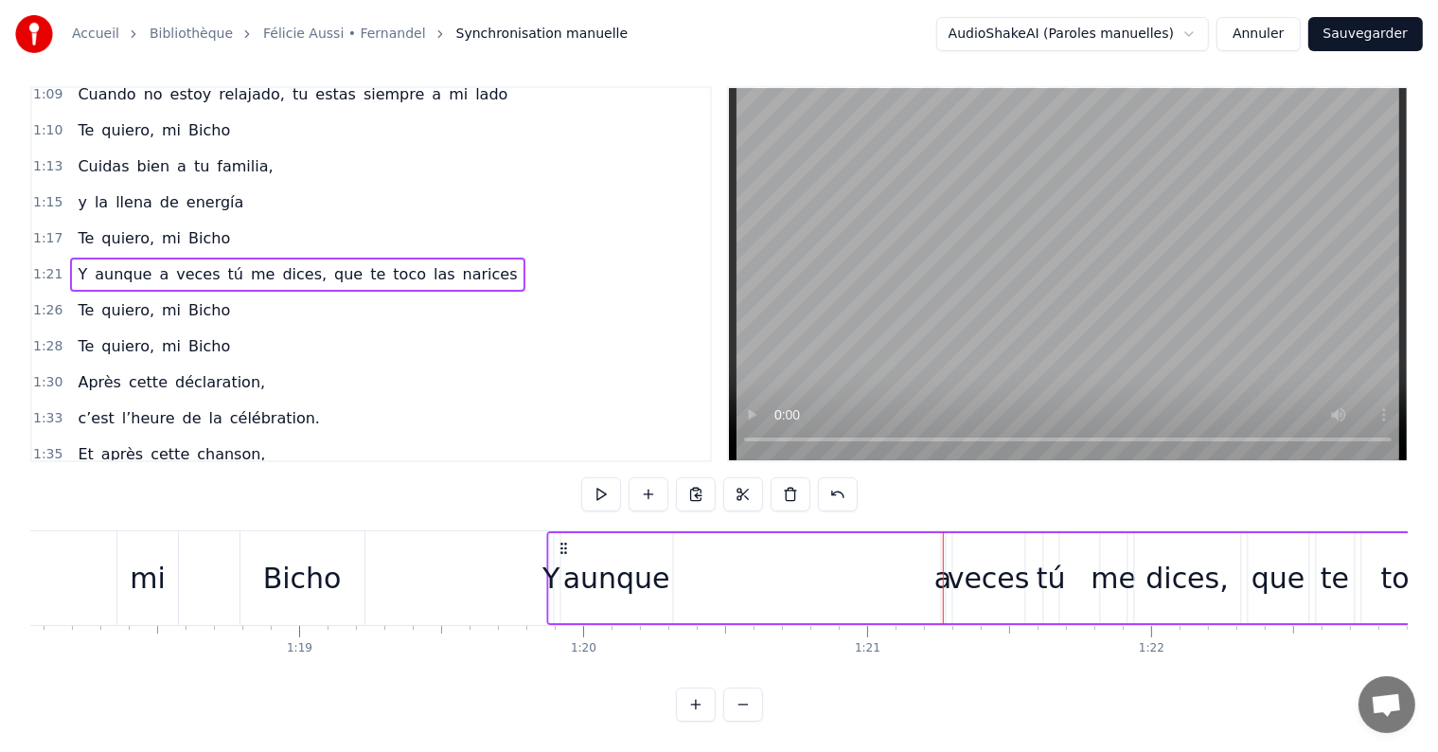
drag, startPoint x: 956, startPoint y: 532, endPoint x: 560, endPoint y: 553, distance: 396.2
click at [560, 553] on div "Y aunque a veces tú me dices, que te toco las narices" at bounding box center [1090, 578] width 1089 height 94
click at [938, 571] on div "a" at bounding box center [942, 578] width 17 height 43
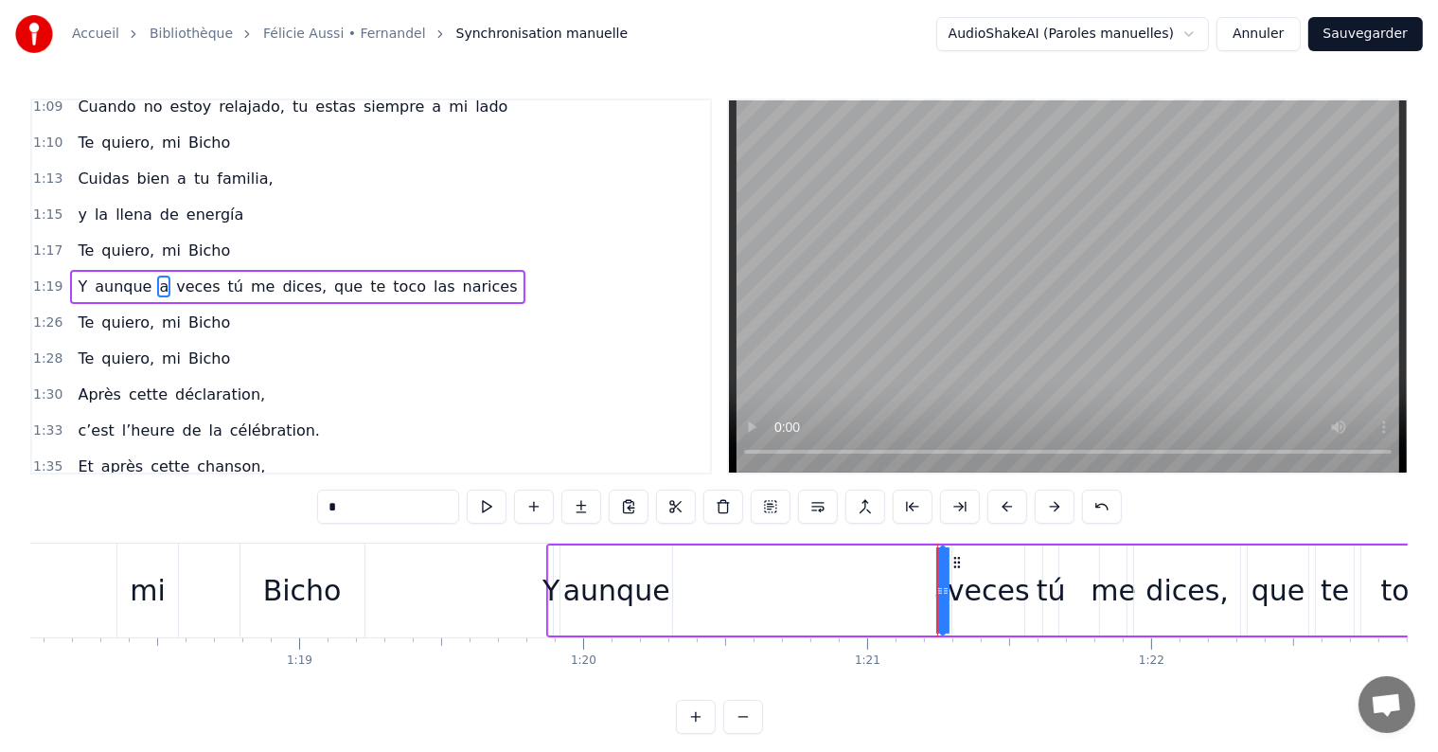
scroll to position [876, 0]
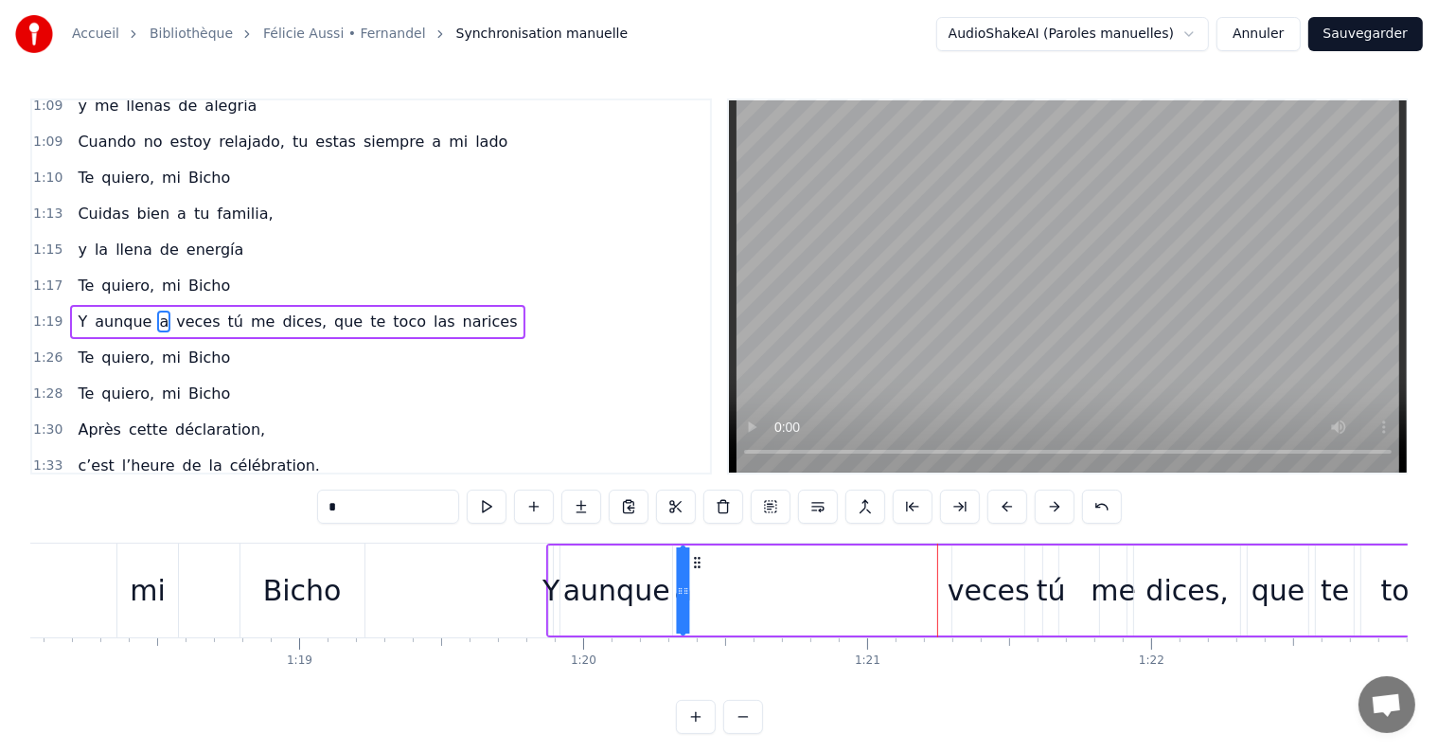
drag, startPoint x: 954, startPoint y: 562, endPoint x: 695, endPoint y: 581, distance: 260.1
click at [695, 581] on div "Y aunque a veces tú me dices, que te toco las narices" at bounding box center [1090, 590] width 1089 height 94
drag, startPoint x: 685, startPoint y: 596, endPoint x: 699, endPoint y: 597, distance: 13.3
click at [699, 597] on div "Y aunque a veces tú me dices, que te toco las narices" at bounding box center [1090, 590] width 1089 height 94
click at [685, 594] on div "a" at bounding box center [687, 590] width 17 height 43
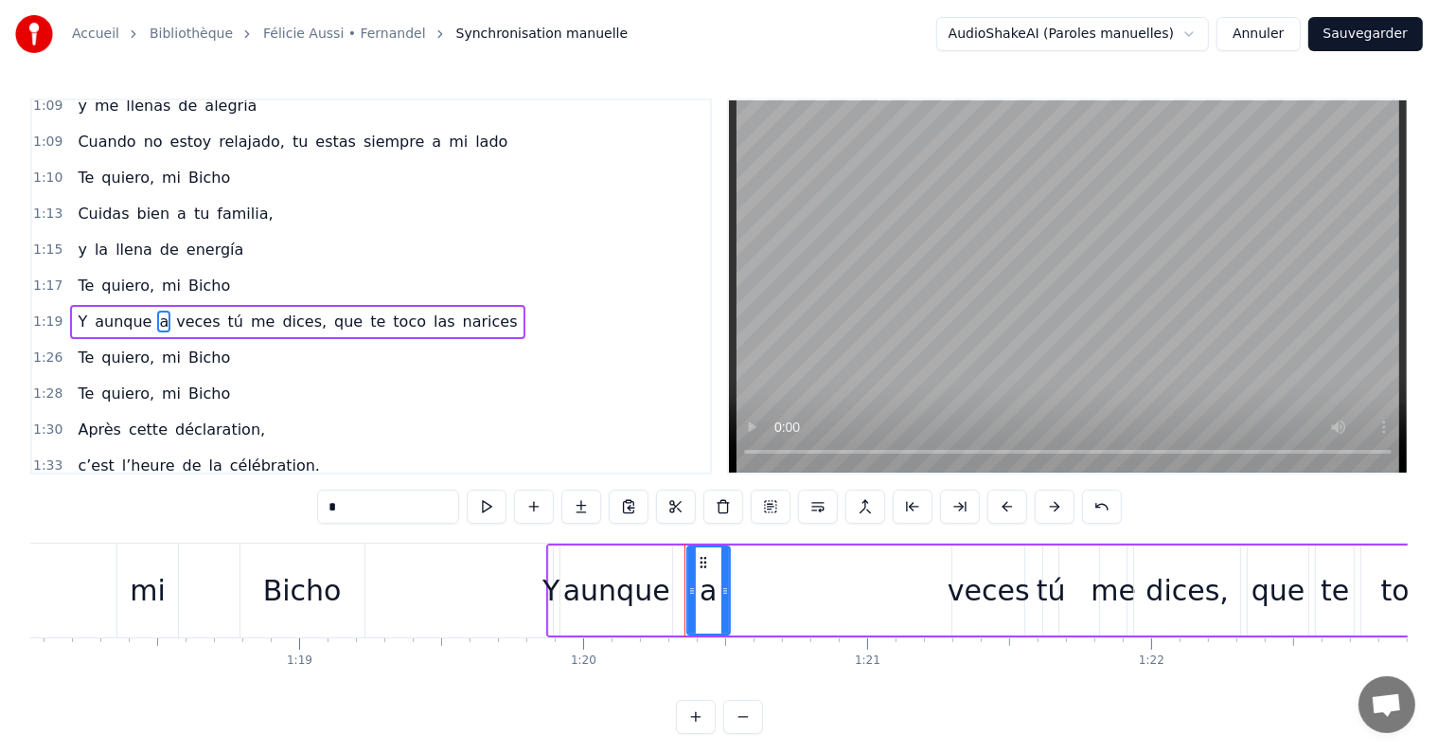
drag, startPoint x: 685, startPoint y: 594, endPoint x: 730, endPoint y: 594, distance: 44.5
click at [730, 594] on div "Y aunque a veces tú me dices, que te toco las narices" at bounding box center [1090, 590] width 1089 height 94
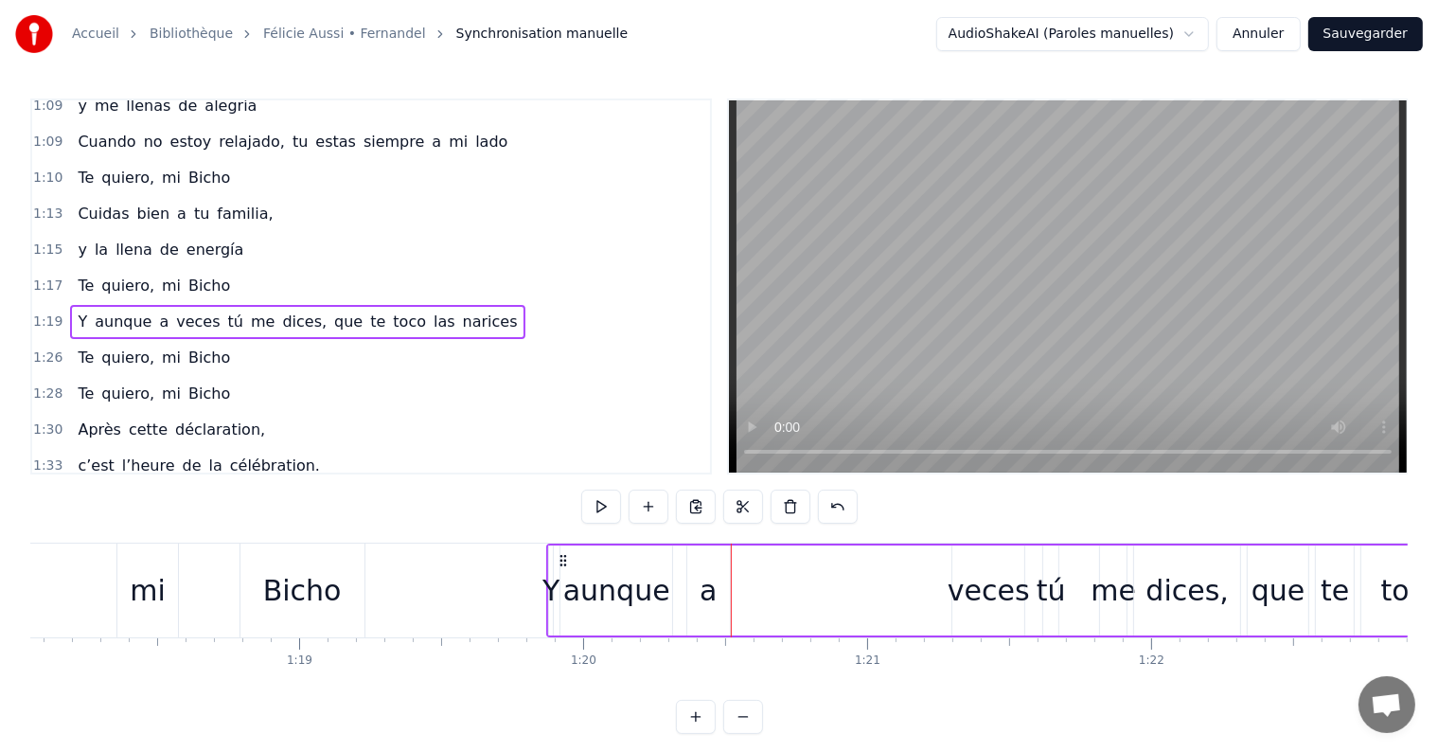
click at [699, 565] on div "a" at bounding box center [708, 590] width 43 height 90
drag, startPoint x: 700, startPoint y: 560, endPoint x: 686, endPoint y: 560, distance: 14.2
click at [688, 561] on circle at bounding box center [688, 561] width 1 height 1
click at [989, 594] on div "veces" at bounding box center [989, 590] width 82 height 43
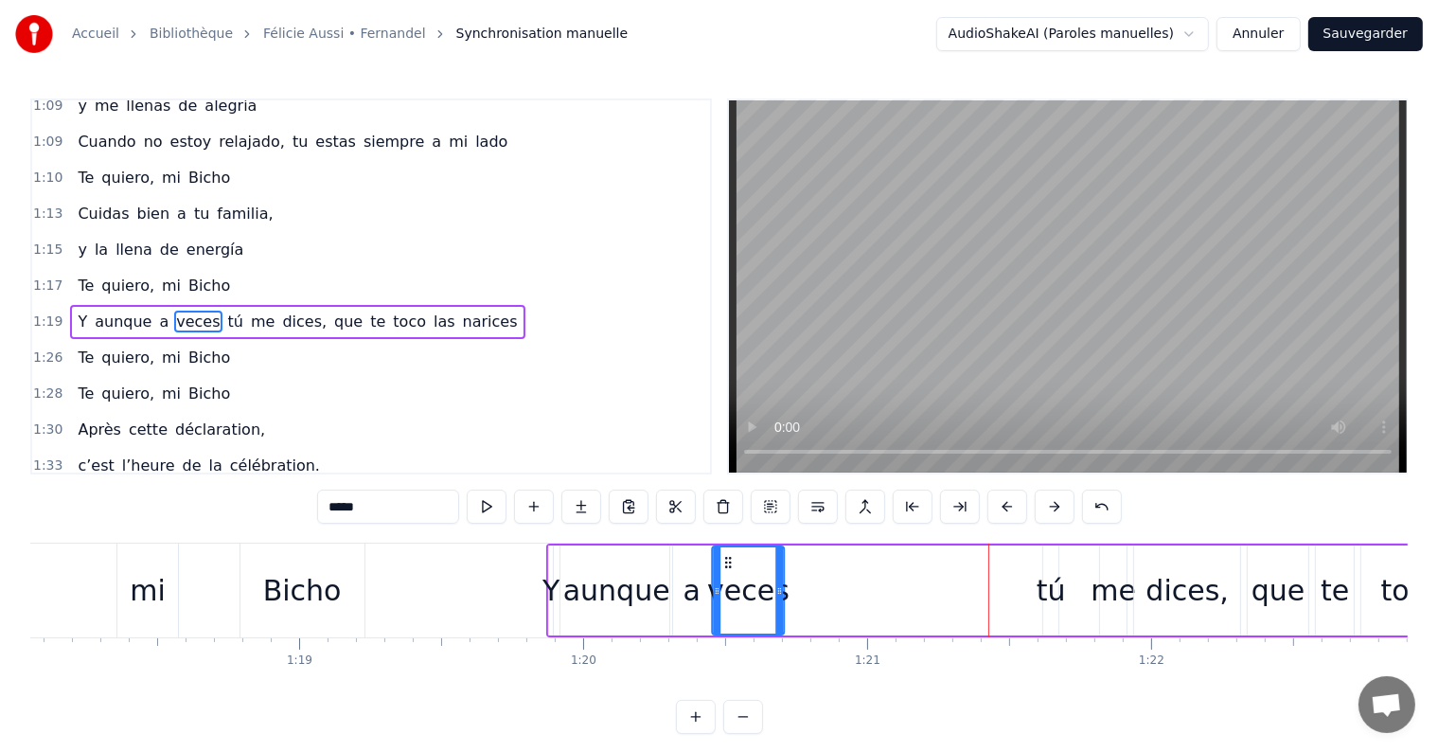
drag, startPoint x: 966, startPoint y: 558, endPoint x: 725, endPoint y: 583, distance: 241.7
click at [725, 583] on div "veces" at bounding box center [749, 590] width 70 height 86
click at [1054, 604] on div "tú" at bounding box center [1051, 590] width 29 height 43
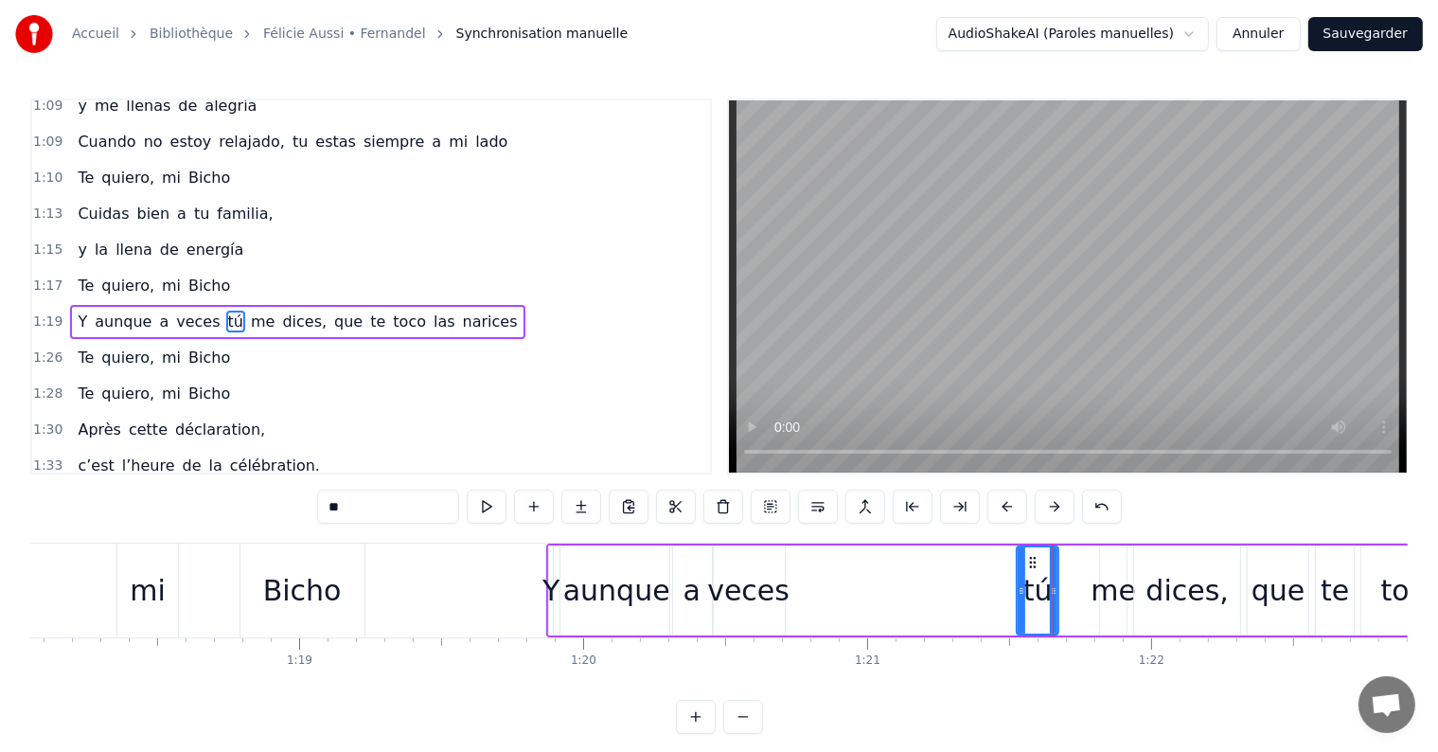
drag, startPoint x: 1042, startPoint y: 594, endPoint x: 1015, endPoint y: 591, distance: 27.6
click at [1018, 591] on icon at bounding box center [1022, 590] width 8 height 15
drag, startPoint x: 1030, startPoint y: 563, endPoint x: 798, endPoint y: 567, distance: 231.9
click at [798, 567] on icon at bounding box center [799, 562] width 15 height 15
click at [1108, 594] on div "me" at bounding box center [1112, 590] width 45 height 43
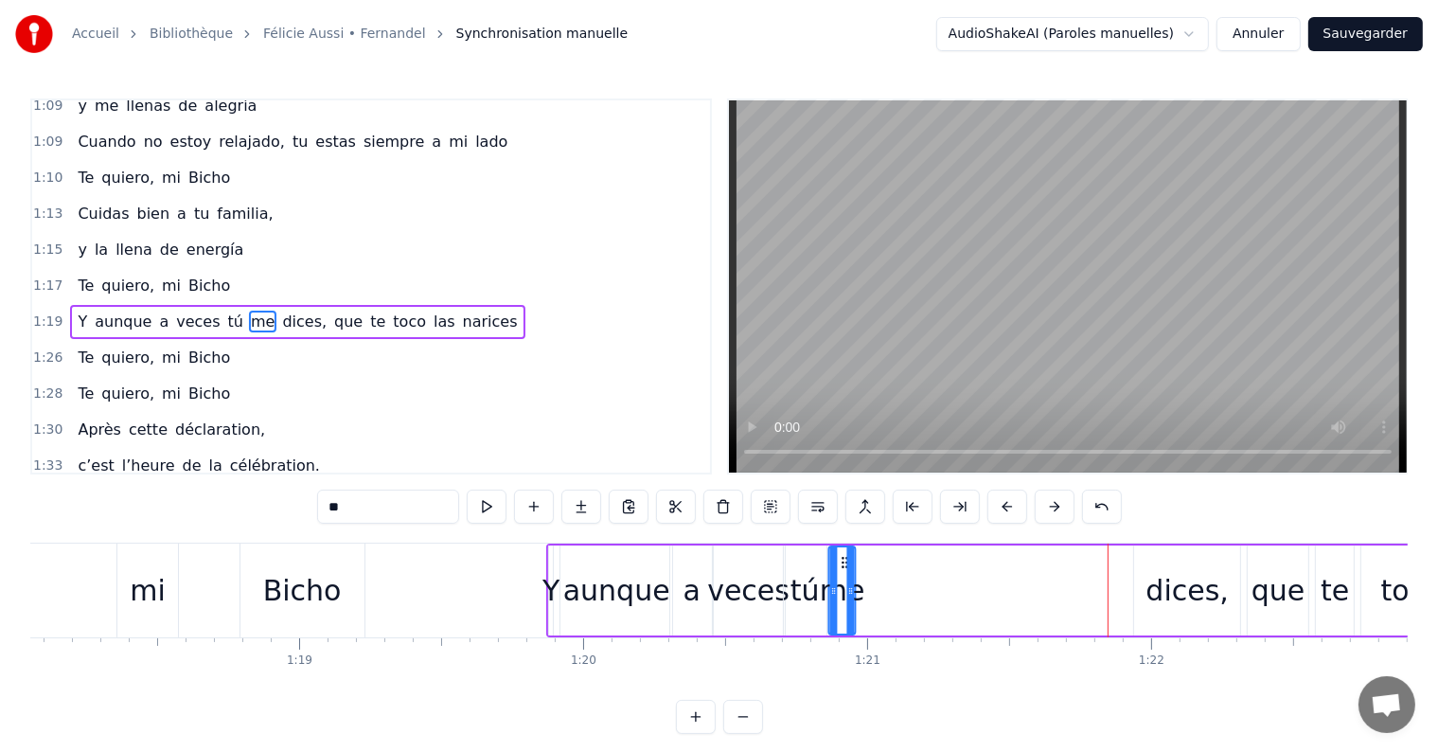
drag, startPoint x: 1116, startPoint y: 562, endPoint x: 844, endPoint y: 587, distance: 272.8
click at [844, 587] on div "me" at bounding box center [842, 590] width 25 height 86
click at [1185, 591] on div "dices," at bounding box center [1187, 590] width 83 height 43
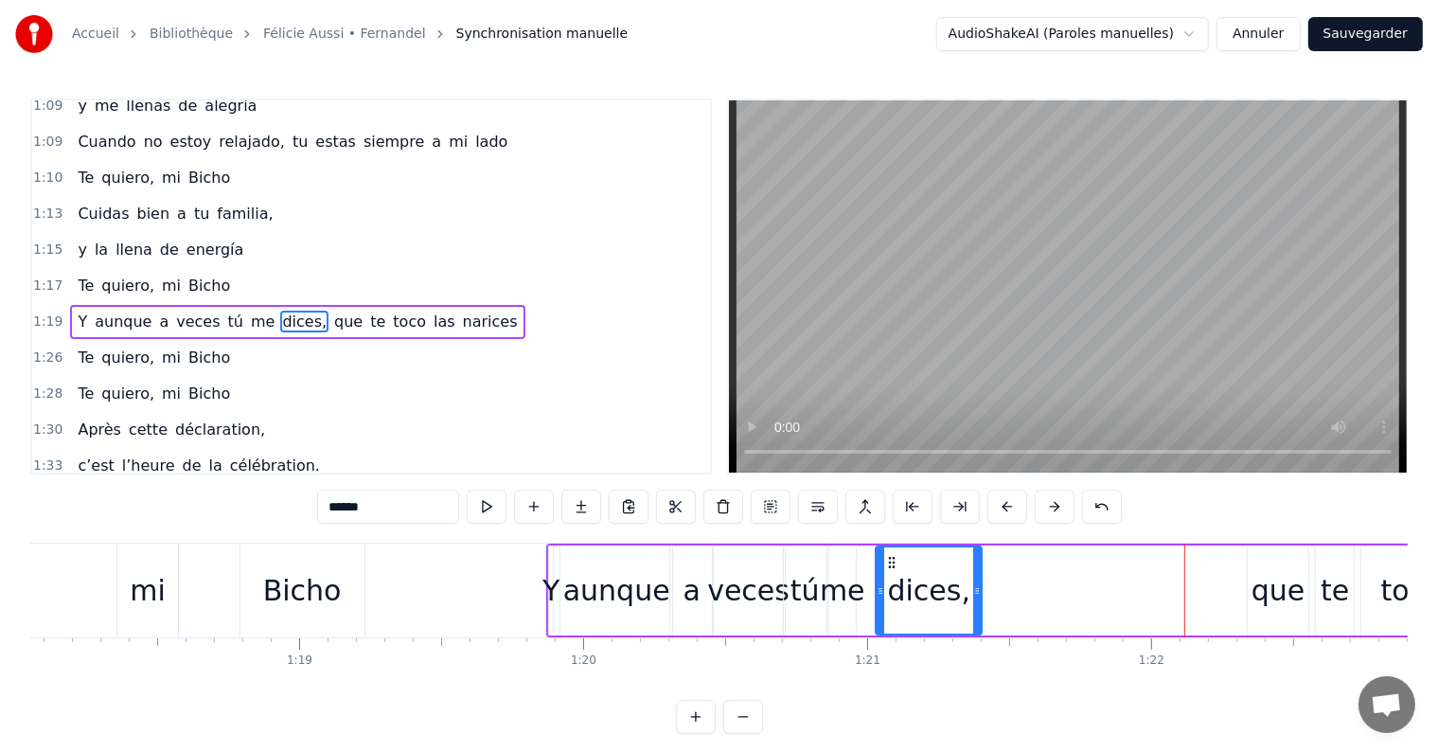
drag, startPoint x: 1146, startPoint y: 560, endPoint x: 888, endPoint y: 569, distance: 258.6
click at [888, 569] on div "dices," at bounding box center [929, 590] width 104 height 86
click at [1291, 588] on div "que" at bounding box center [1278, 590] width 54 height 43
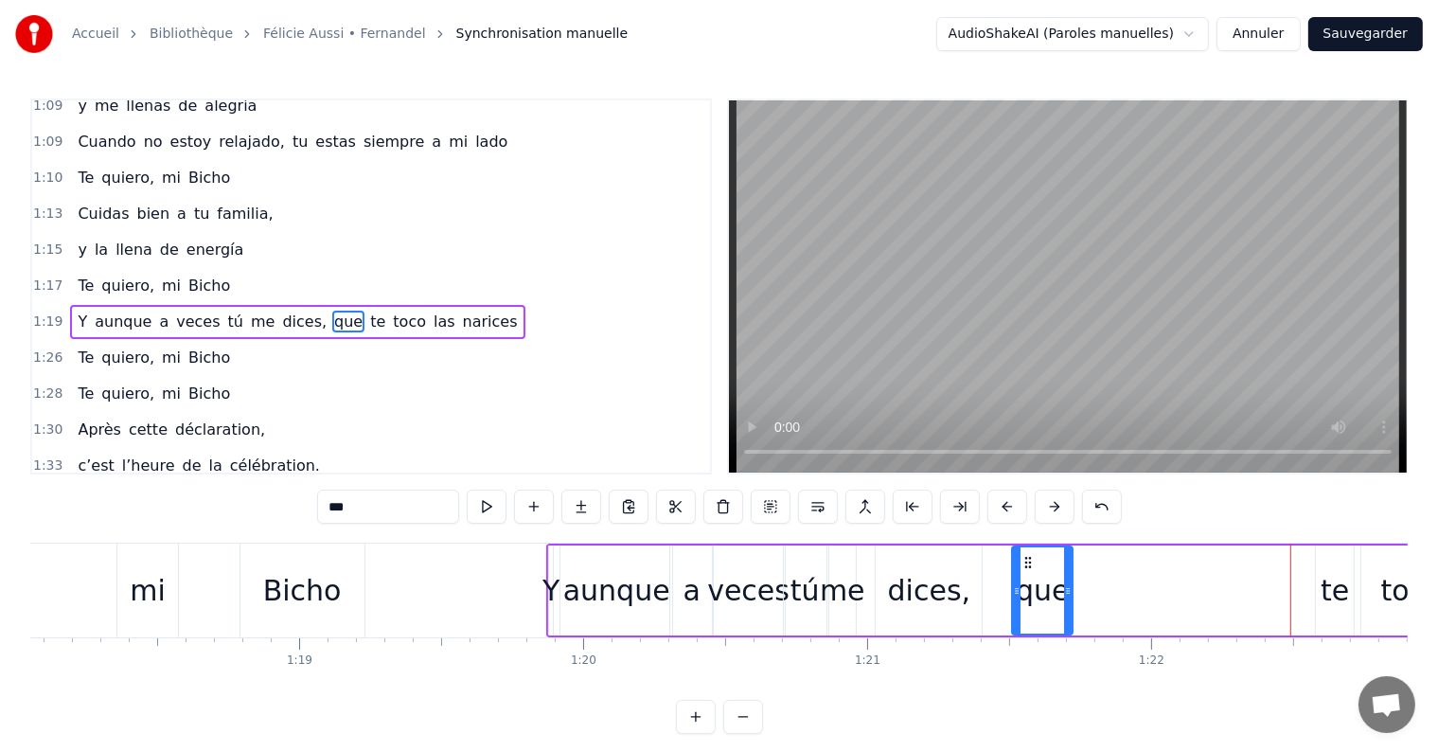
drag, startPoint x: 1265, startPoint y: 556, endPoint x: 1030, endPoint y: 578, distance: 235.9
click at [1030, 578] on div "que" at bounding box center [1042, 590] width 59 height 86
click at [1333, 600] on div "te" at bounding box center [1334, 590] width 28 height 43
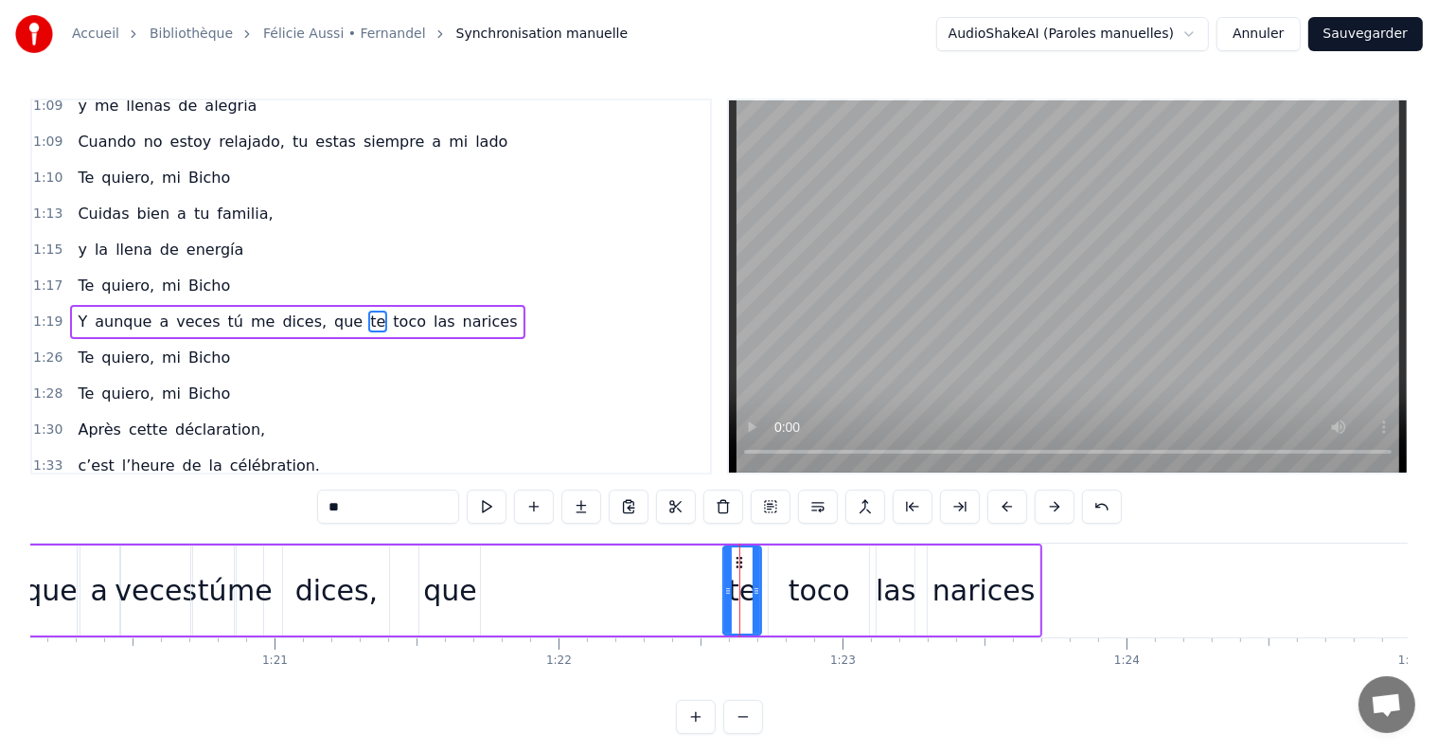
scroll to position [0, 22732]
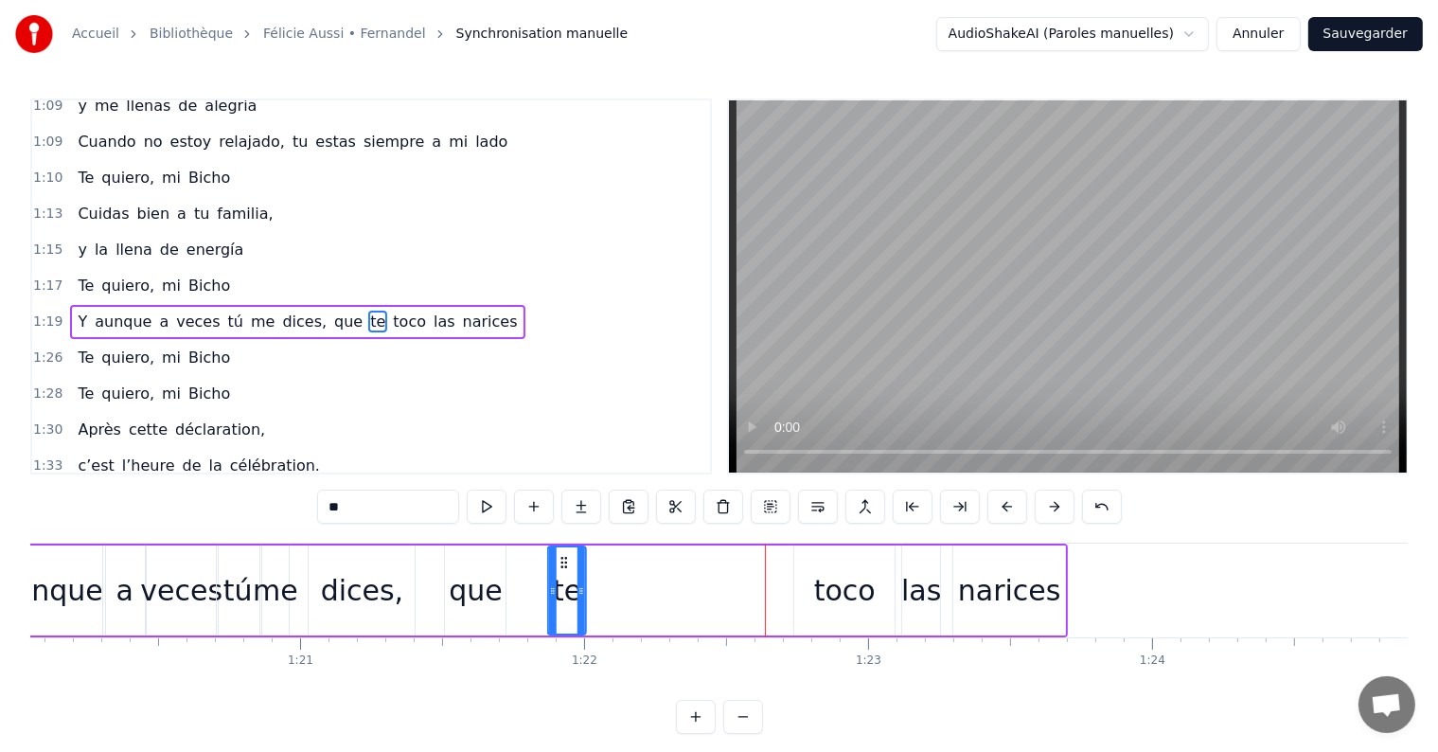
drag, startPoint x: 763, startPoint y: 558, endPoint x: 562, endPoint y: 571, distance: 201.1
click at [562, 571] on div "te" at bounding box center [567, 590] width 36 height 86
click at [829, 593] on div "toco" at bounding box center [845, 590] width 62 height 43
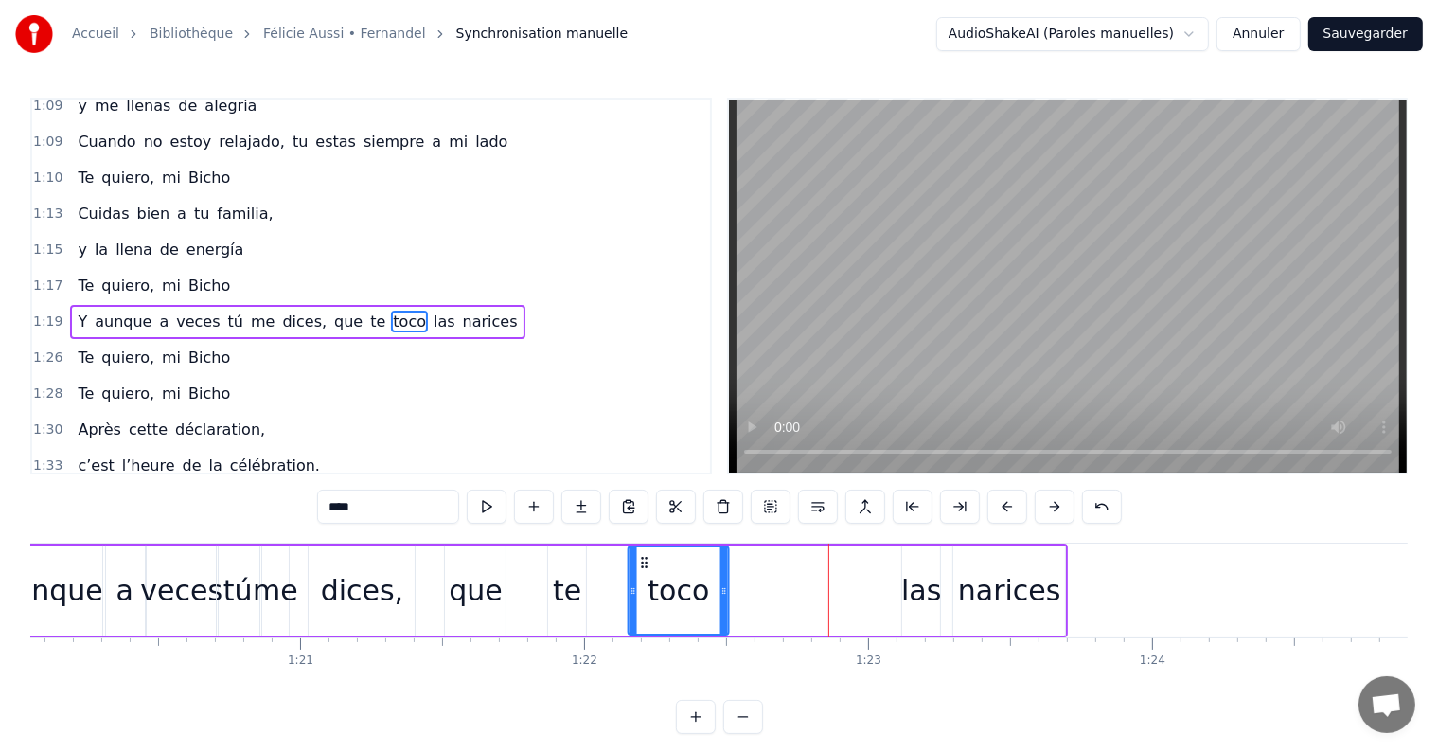
drag, startPoint x: 808, startPoint y: 558, endPoint x: 643, endPoint y: 565, distance: 165.8
click at [643, 565] on icon at bounding box center [644, 562] width 15 height 15
click at [913, 594] on div "las" at bounding box center [921, 590] width 40 height 43
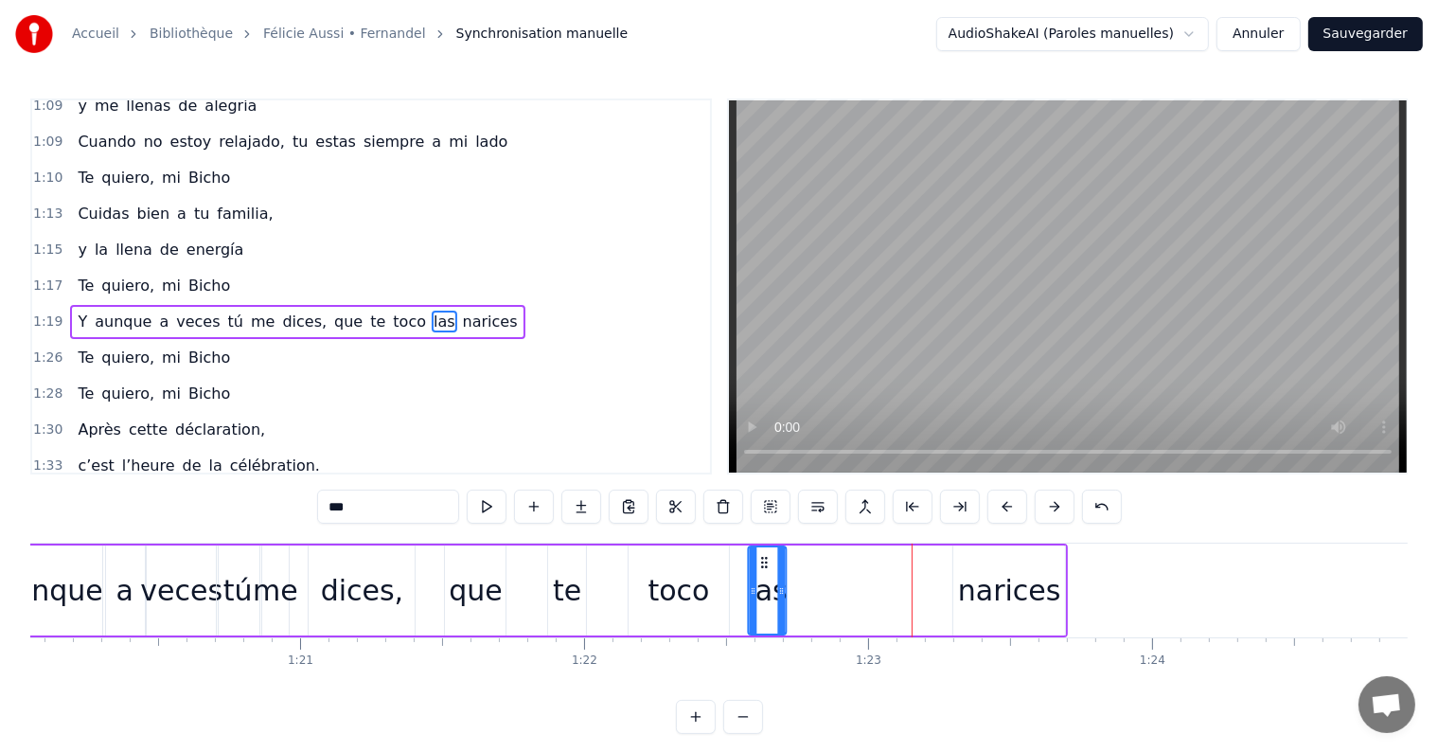
drag, startPoint x: 919, startPoint y: 560, endPoint x: 765, endPoint y: 566, distance: 154.4
click at [765, 566] on icon at bounding box center [764, 562] width 15 height 15
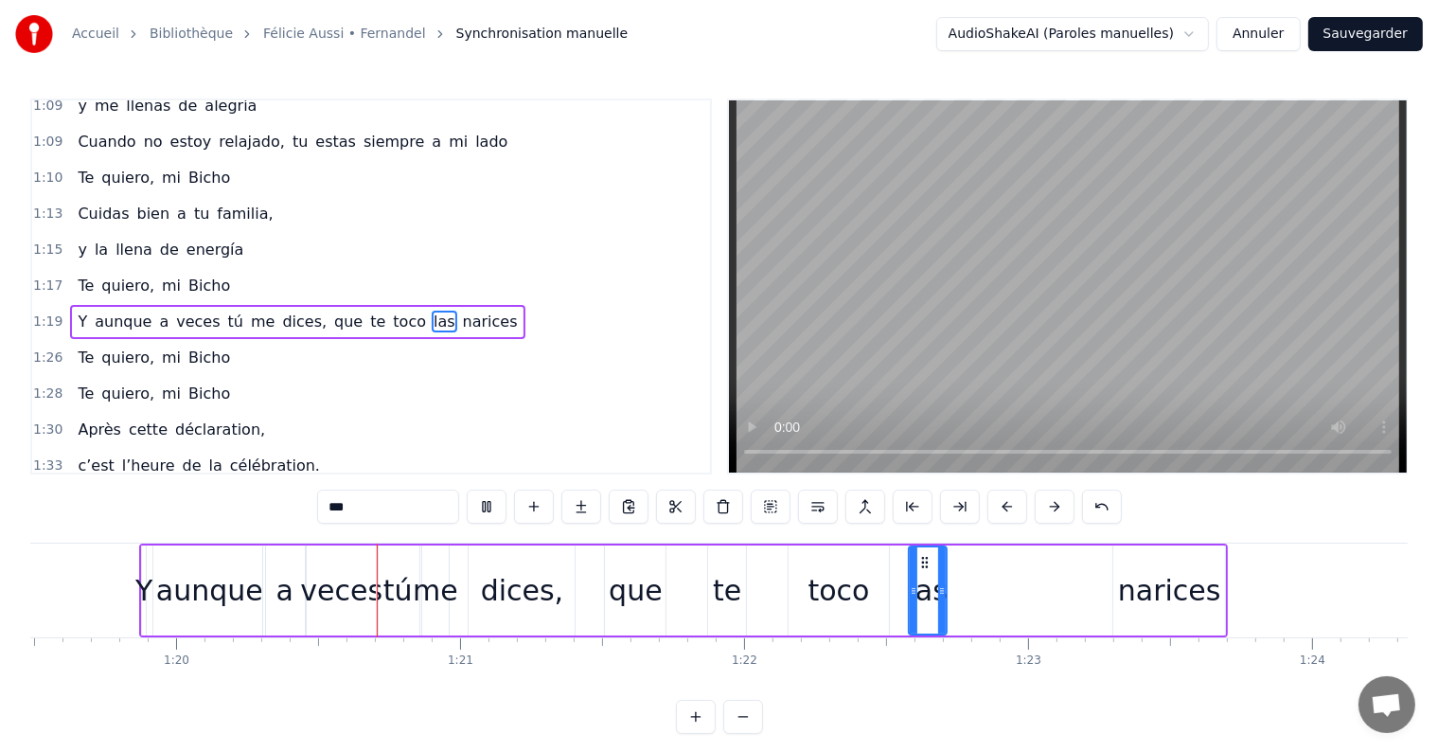
scroll to position [0, 22635]
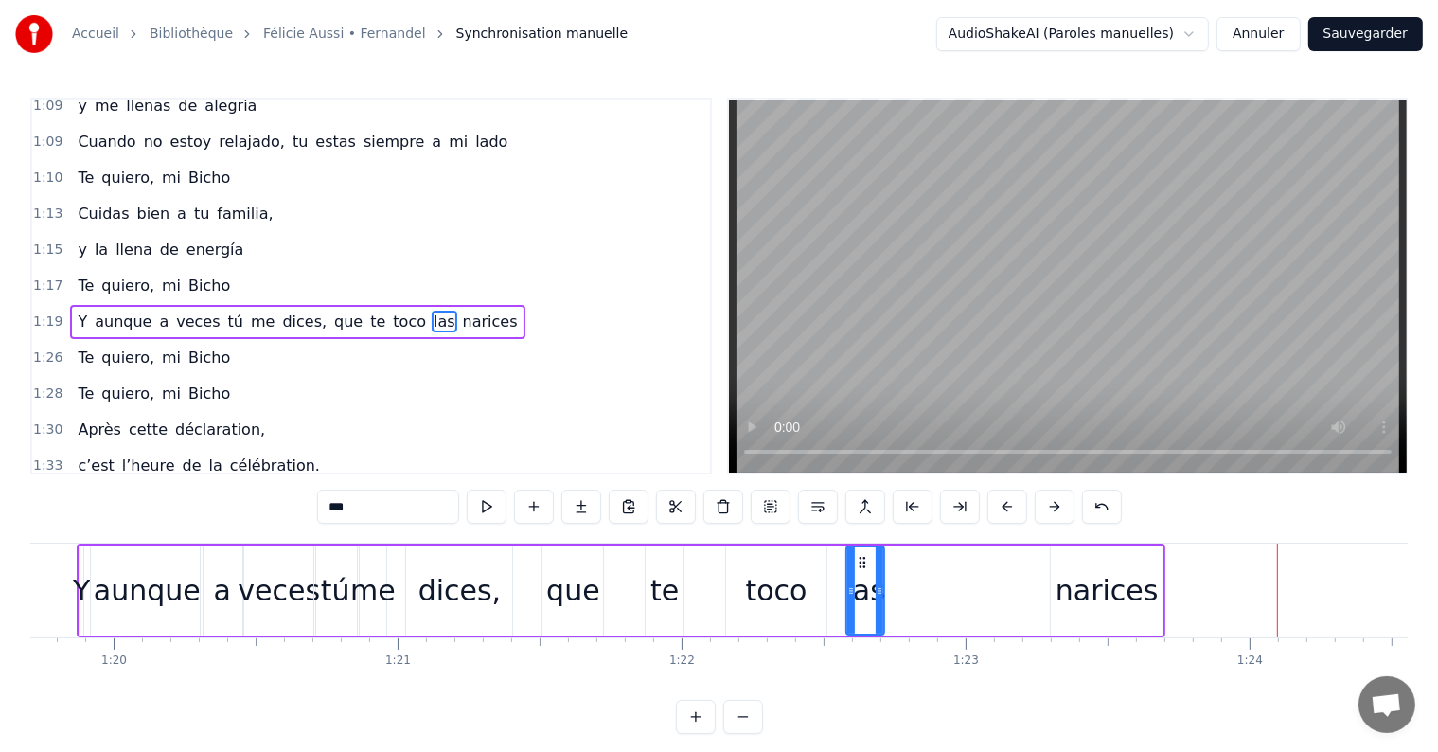
click at [1109, 588] on div "narices" at bounding box center [1106, 590] width 103 height 43
type input "*******"
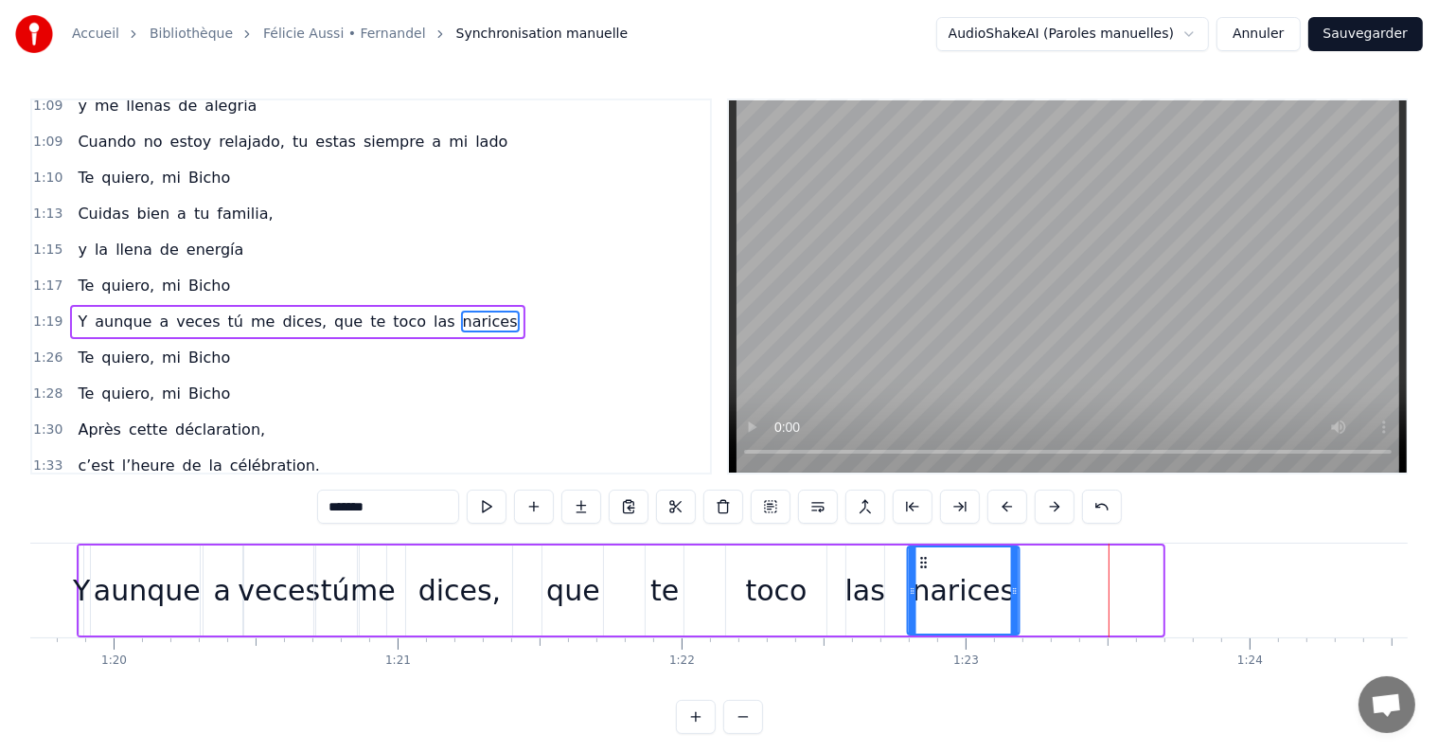
drag, startPoint x: 1066, startPoint y: 560, endPoint x: 923, endPoint y: 559, distance: 142.9
click at [923, 559] on icon at bounding box center [923, 562] width 15 height 15
click at [900, 591] on icon at bounding box center [904, 590] width 8 height 15
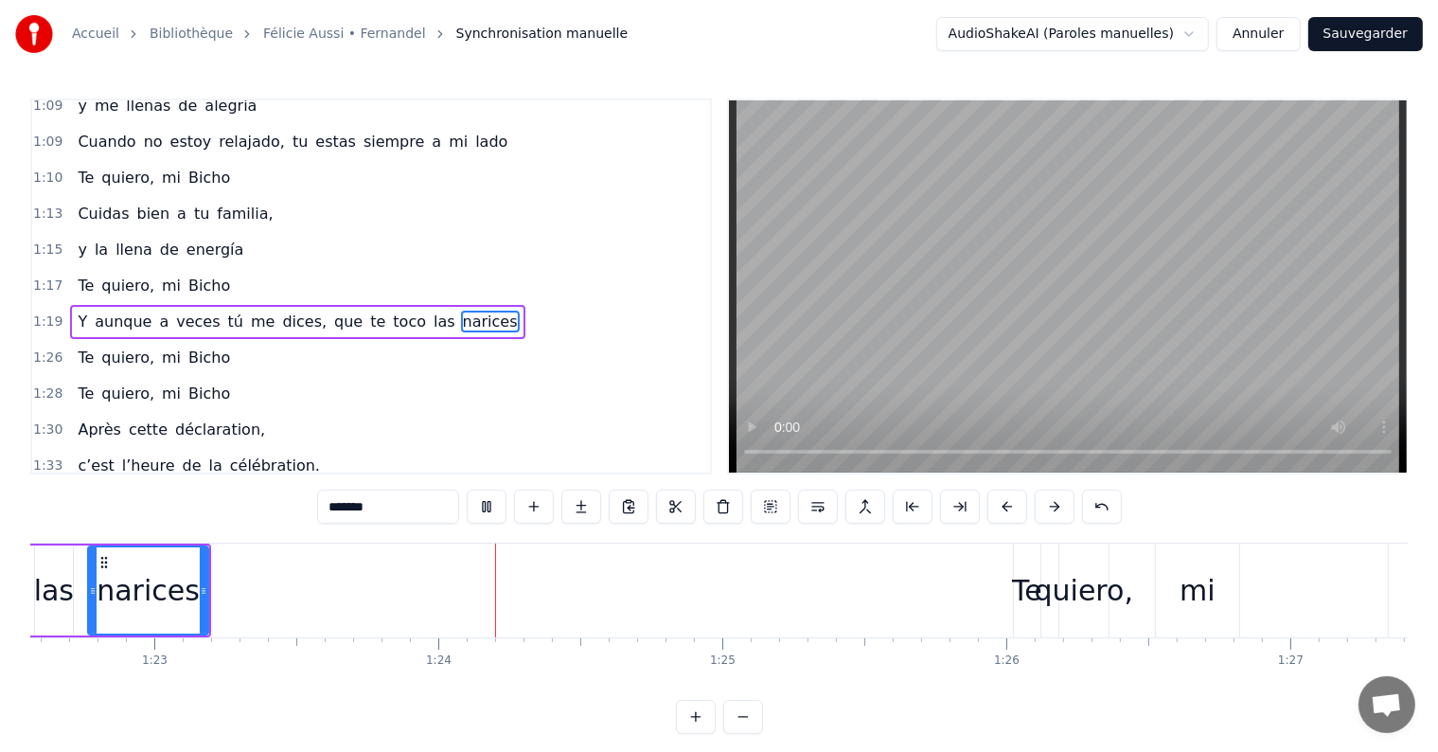
scroll to position [0, 23681]
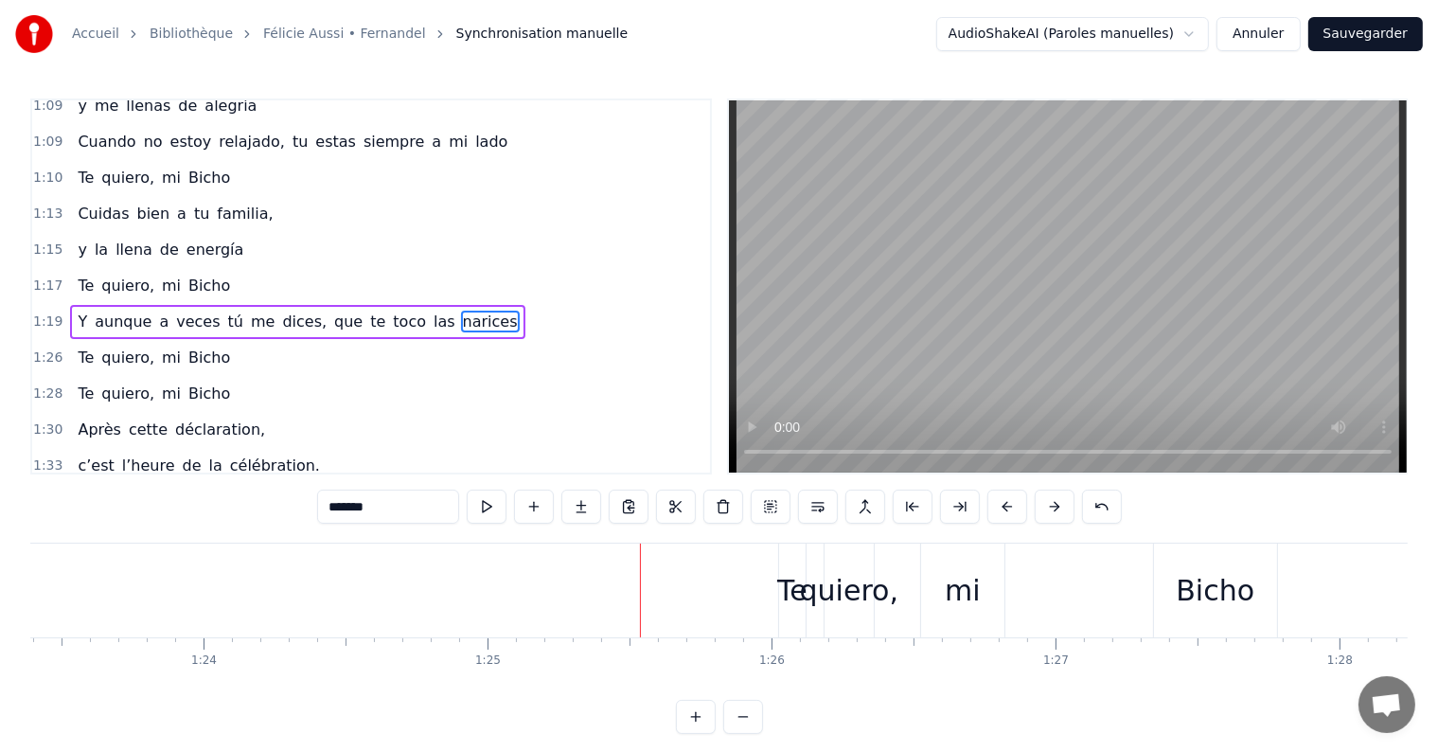
click at [151, 341] on div "Te quiero, mi Bicho" at bounding box center [154, 358] width 168 height 34
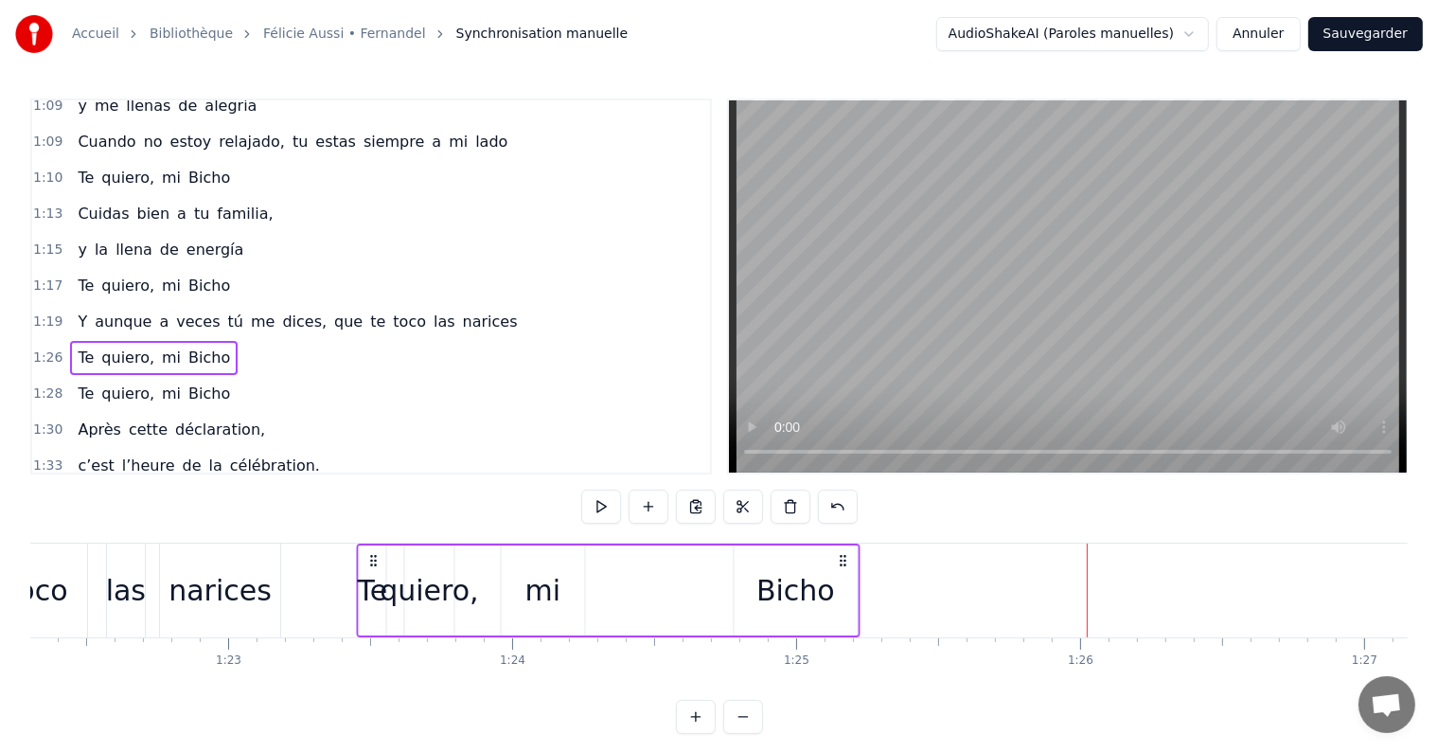
scroll to position [0, 23321]
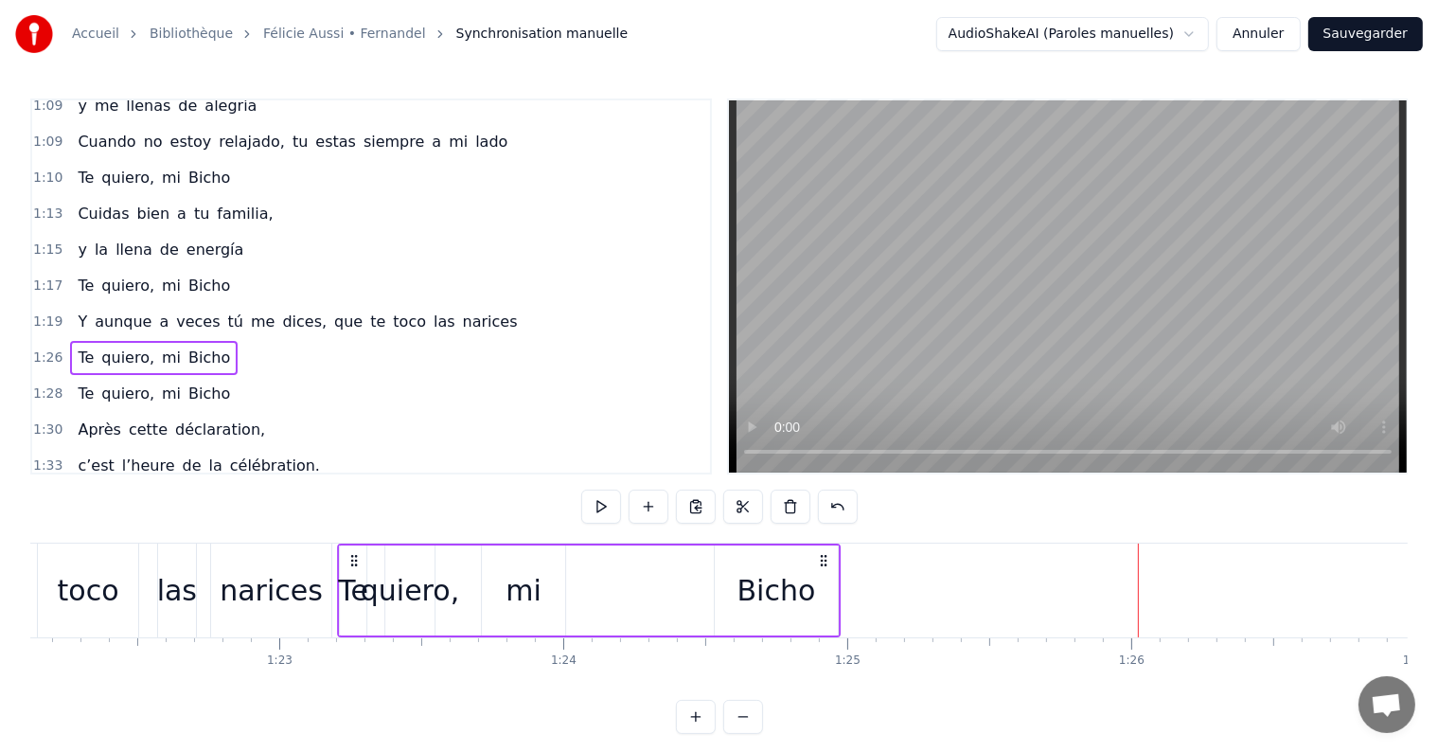
drag, startPoint x: 795, startPoint y: 559, endPoint x: 354, endPoint y: 541, distance: 441.5
click at [521, 595] on div "mi" at bounding box center [523, 590] width 36 height 43
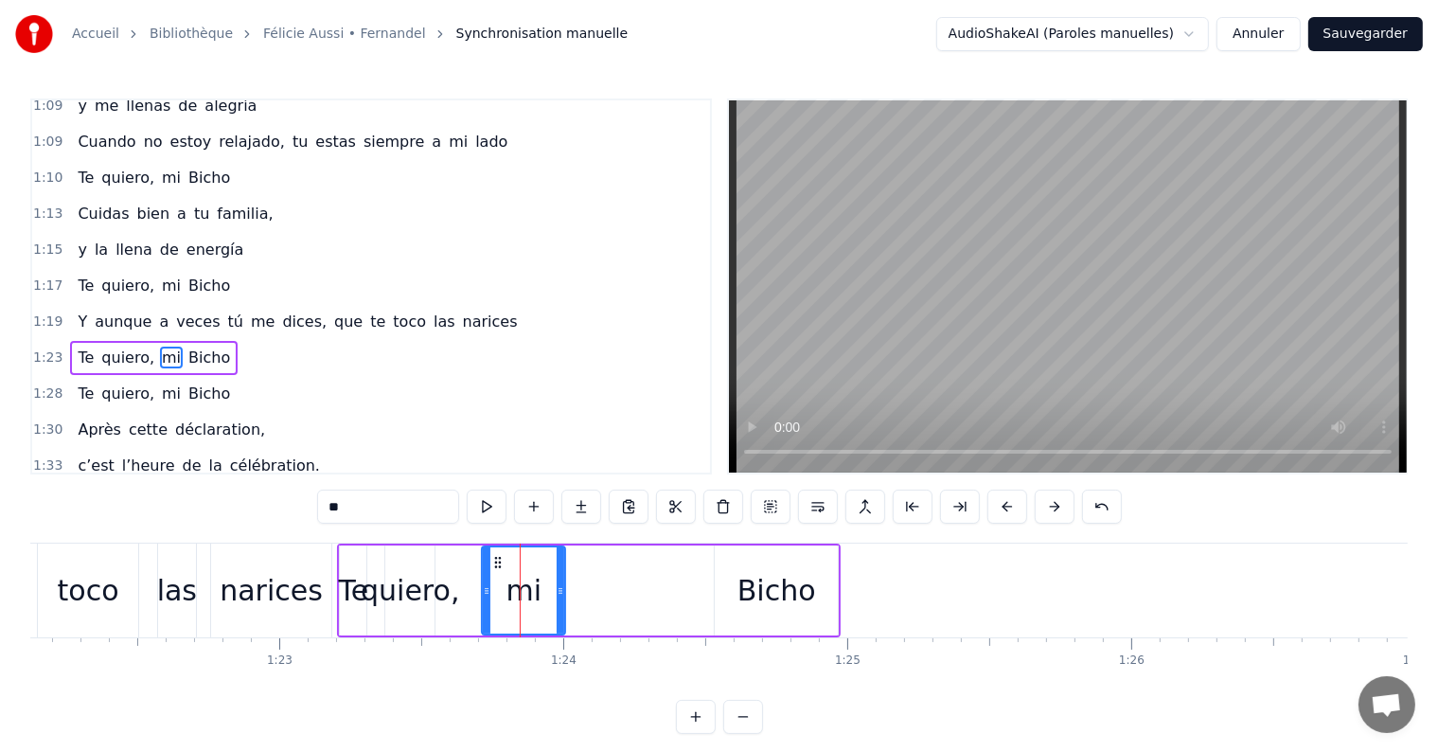
scroll to position [911, 0]
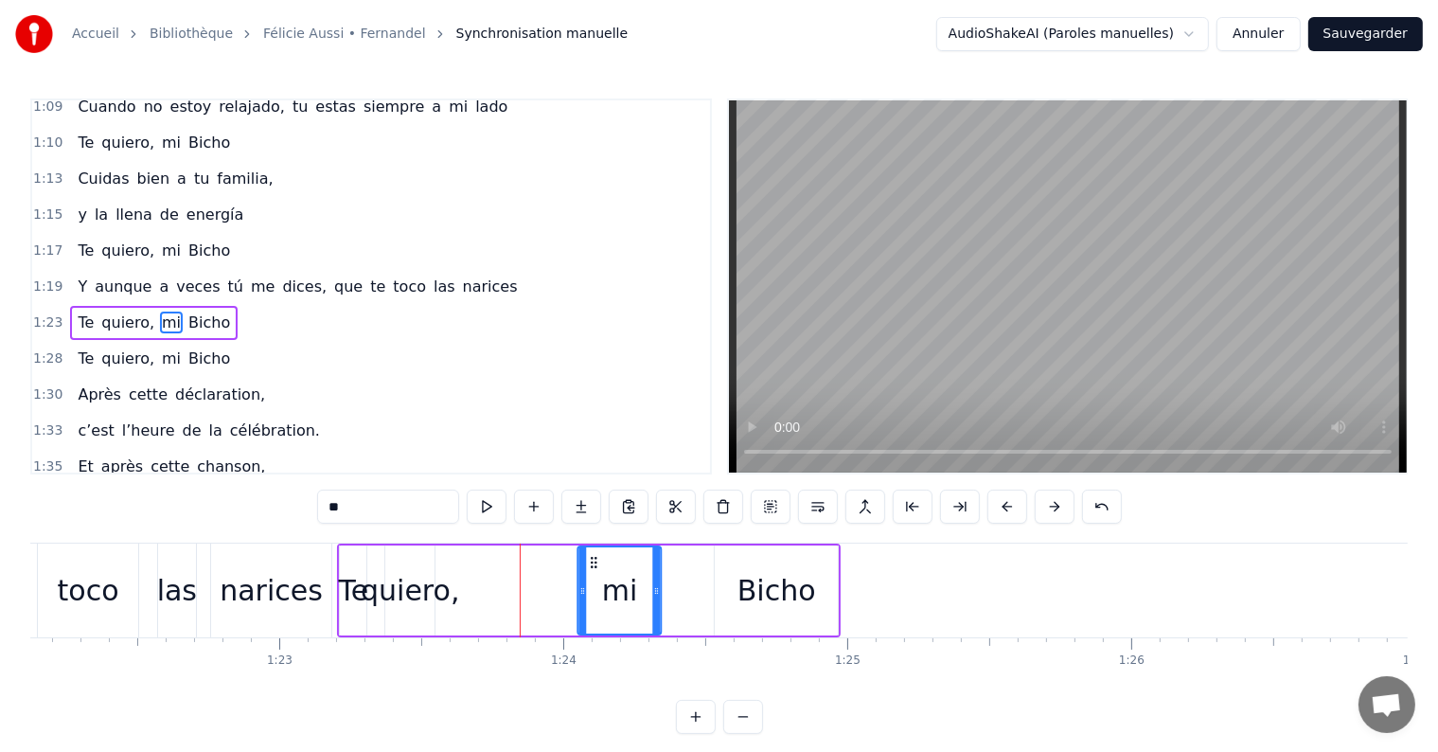
drag, startPoint x: 497, startPoint y: 558, endPoint x: 594, endPoint y: 564, distance: 96.8
click at [594, 564] on icon at bounding box center [594, 562] width 15 height 15
click at [746, 588] on div "Bicho" at bounding box center [776, 590] width 79 height 43
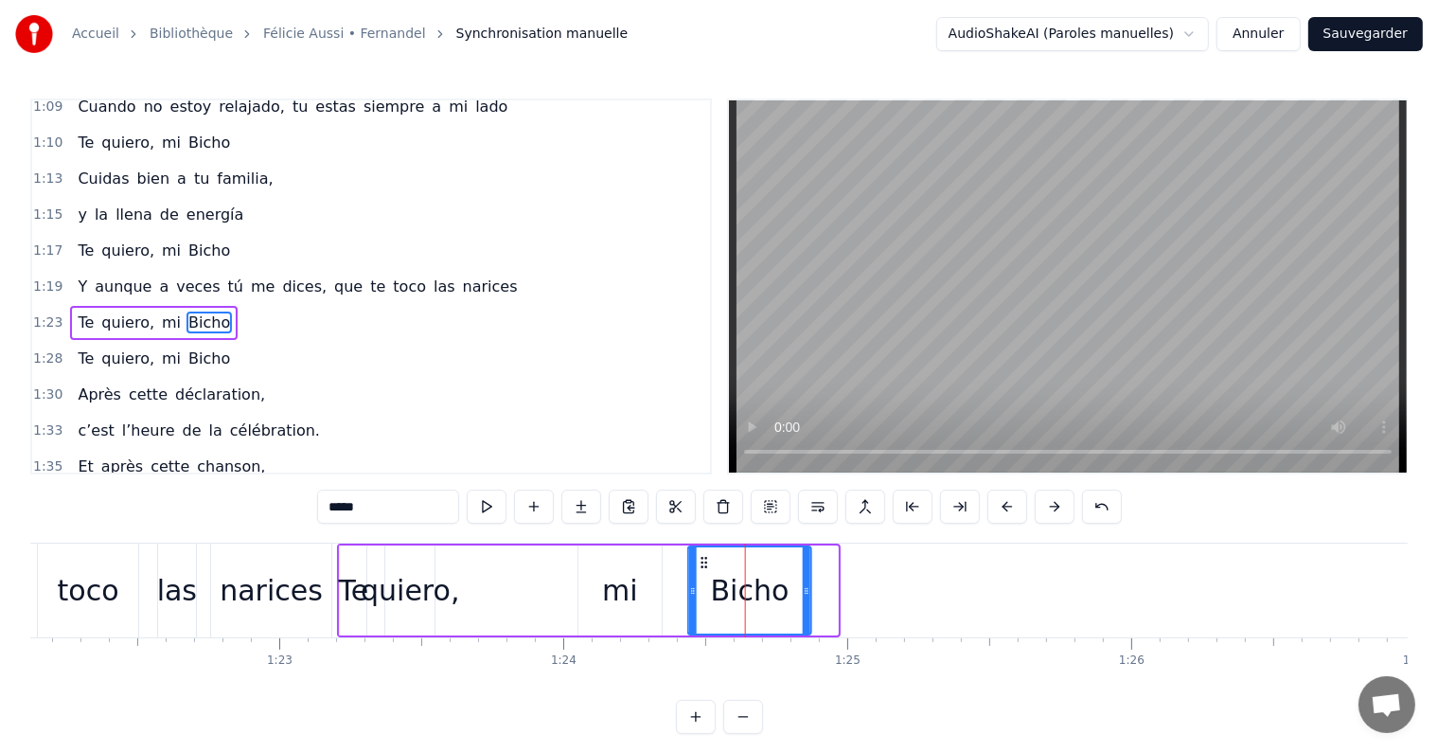
drag, startPoint x: 734, startPoint y: 560, endPoint x: 707, endPoint y: 560, distance: 26.5
click at [707, 560] on icon at bounding box center [704, 562] width 15 height 15
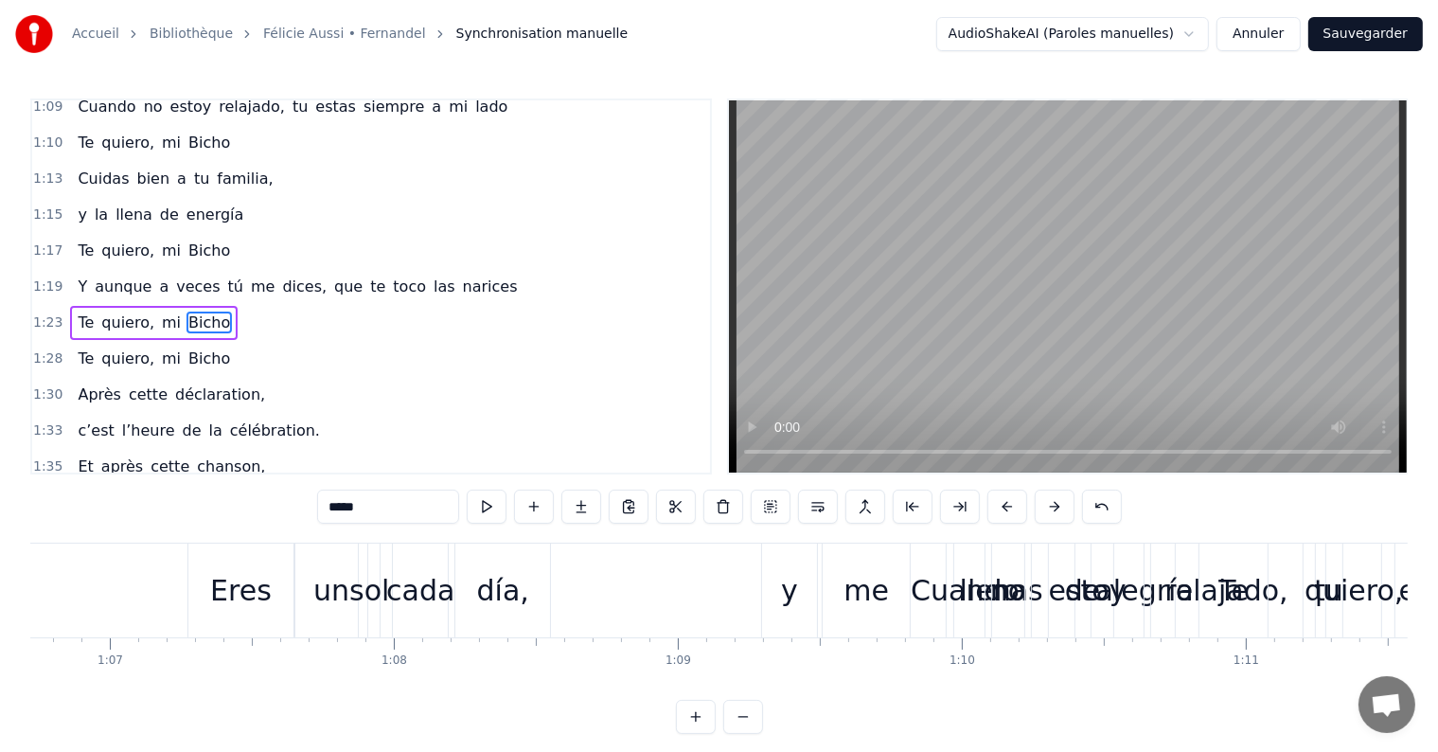
scroll to position [0, 18897]
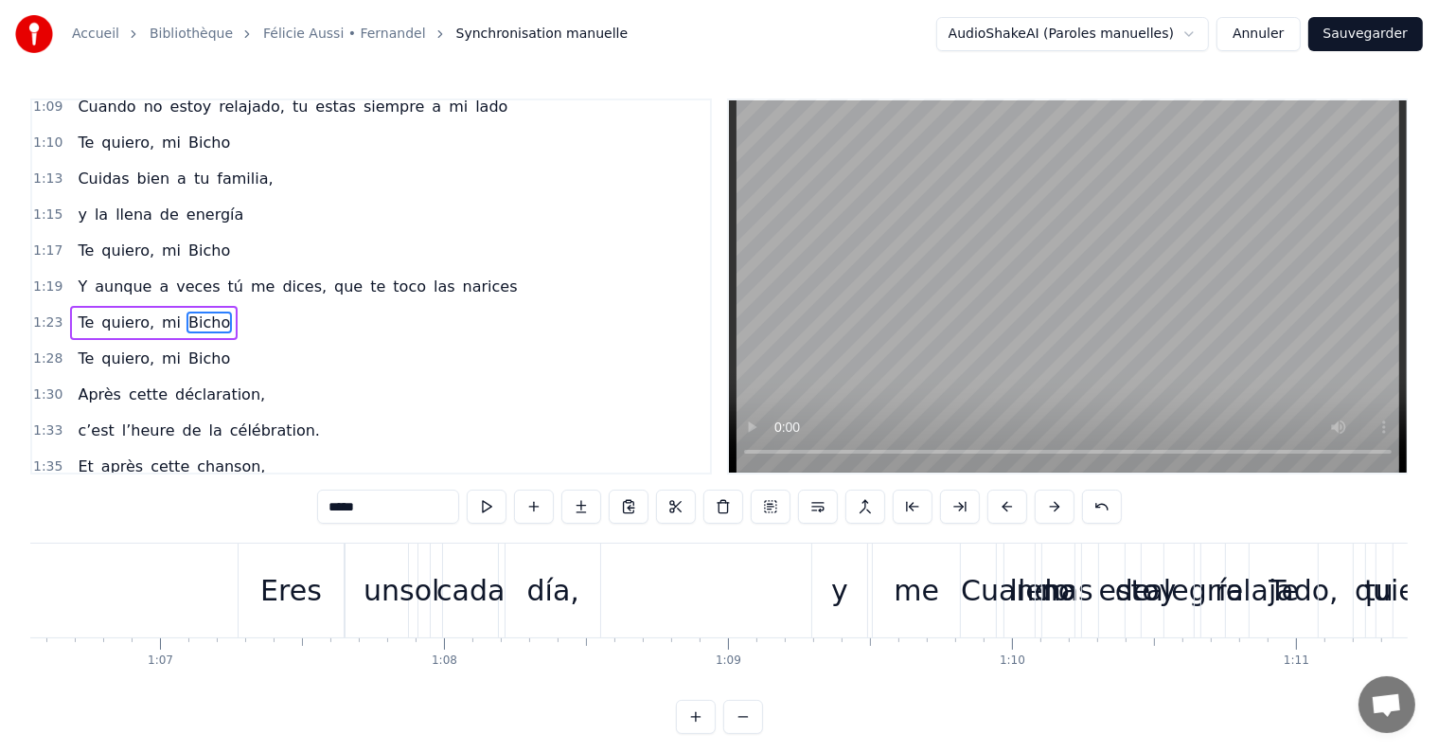
click at [839, 594] on div "y" at bounding box center [839, 590] width 17 height 43
type input "*"
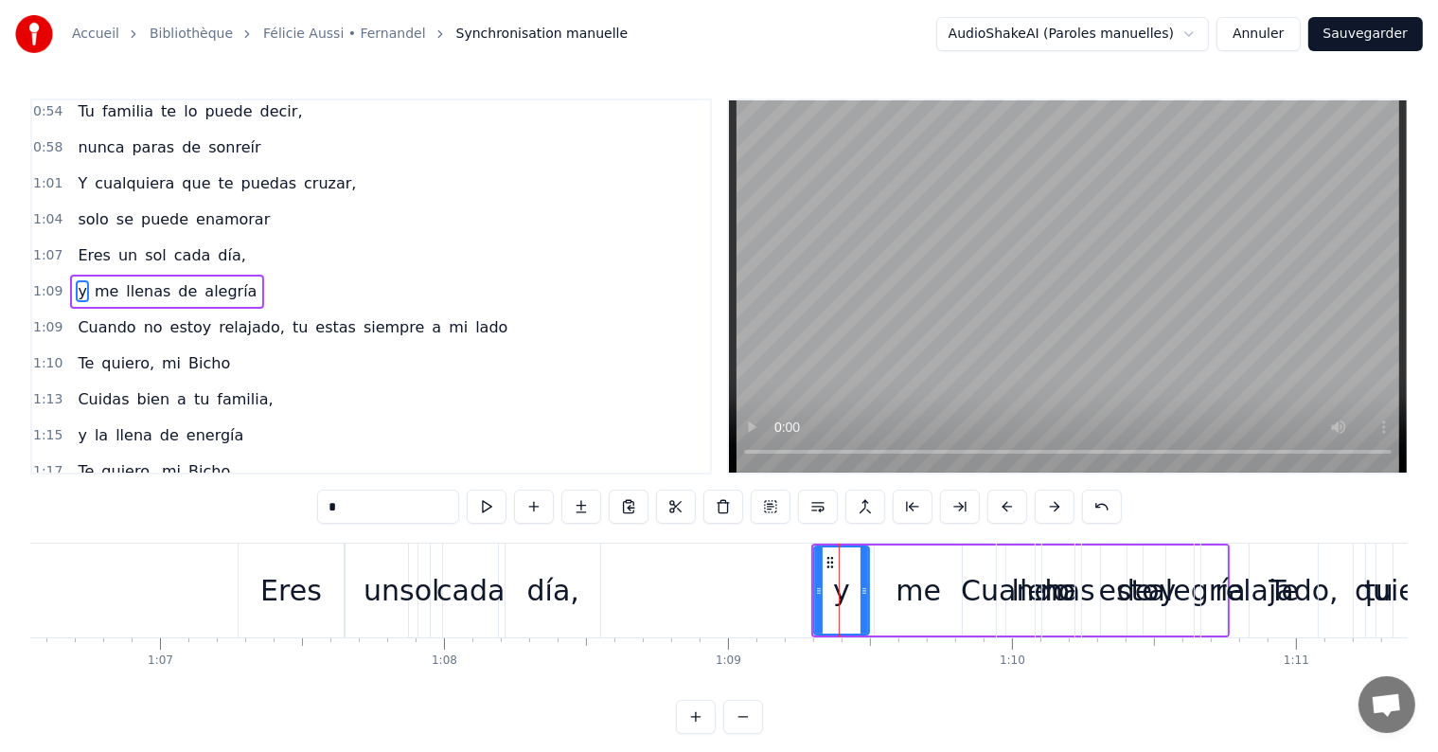
scroll to position [666, 0]
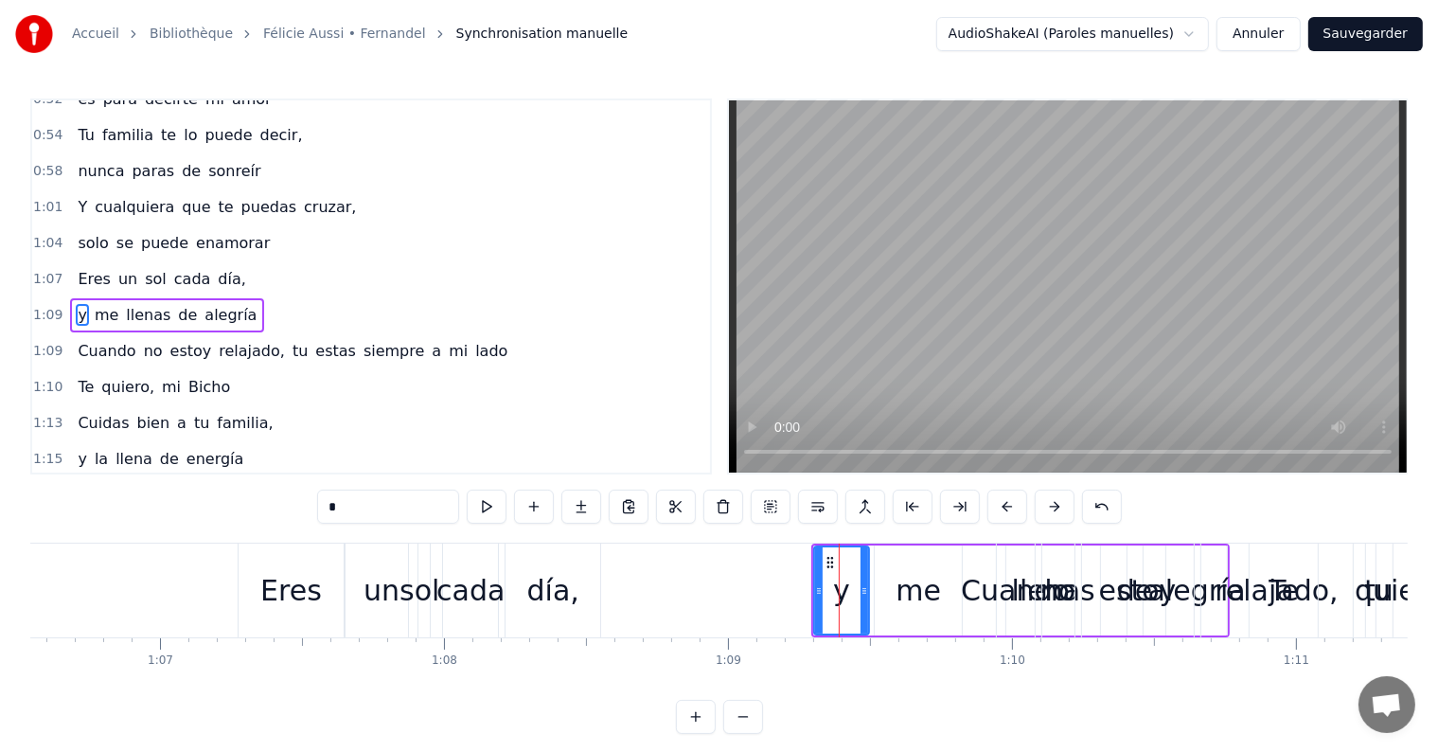
click at [189, 299] on div "y me llenas de alegría" at bounding box center [167, 315] width 194 height 34
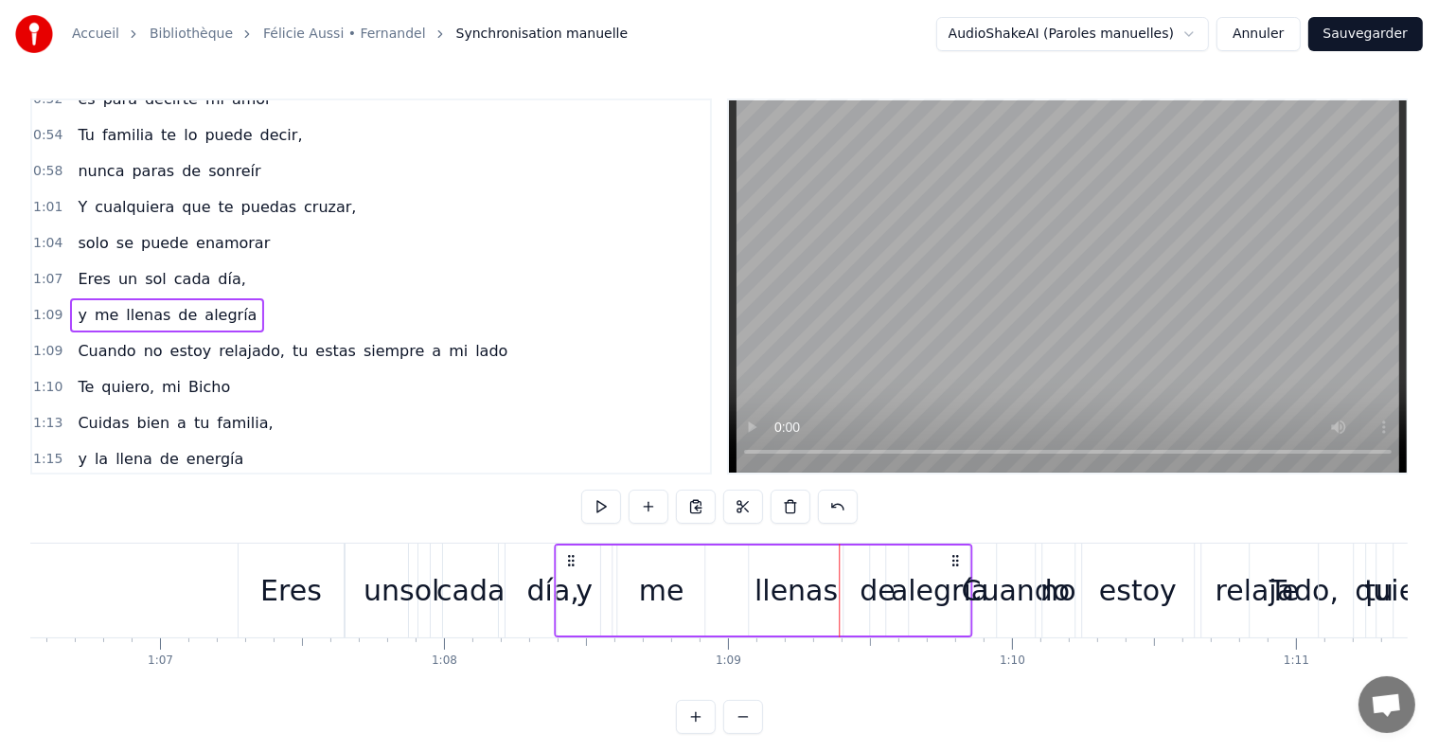
drag, startPoint x: 825, startPoint y: 557, endPoint x: 572, endPoint y: 560, distance: 253.7
click at [572, 560] on circle at bounding box center [572, 559] width 1 height 1
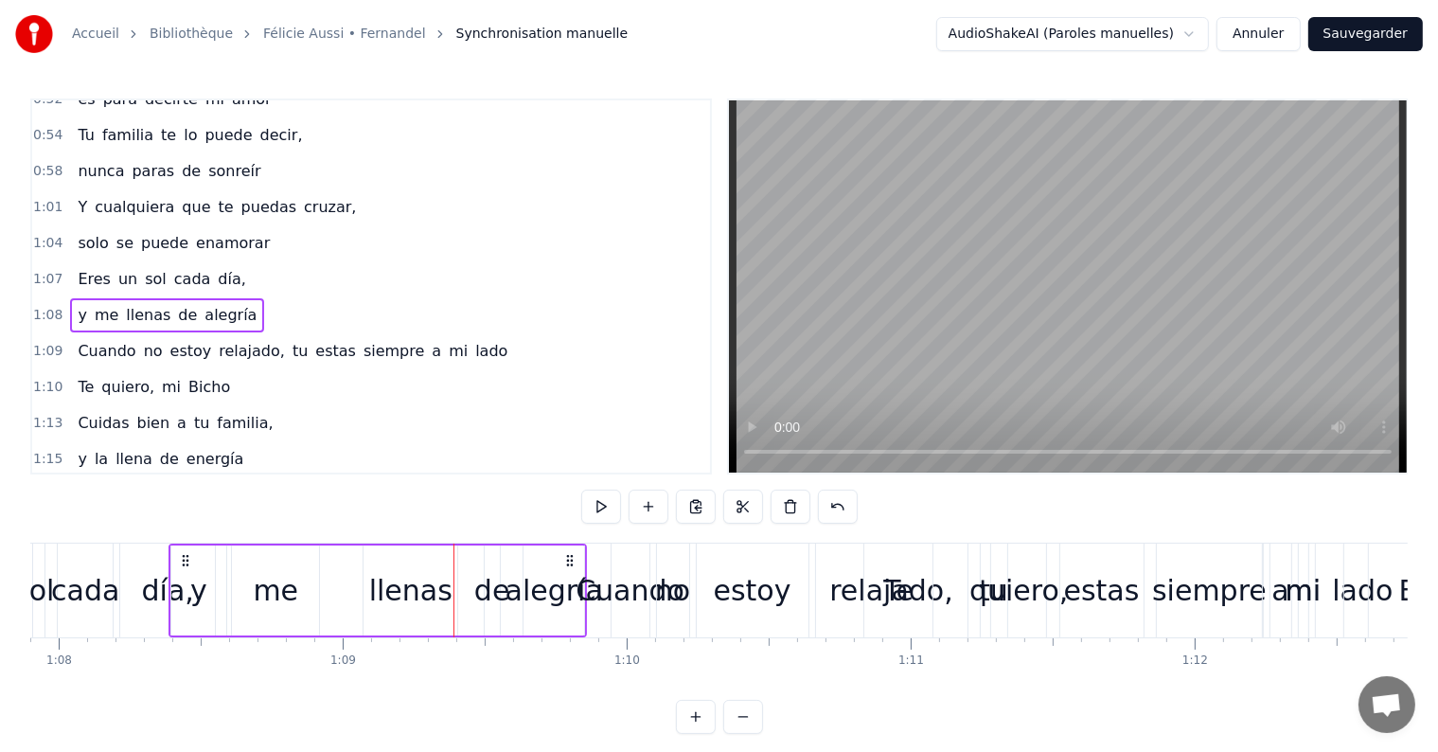
scroll to position [0, 19385]
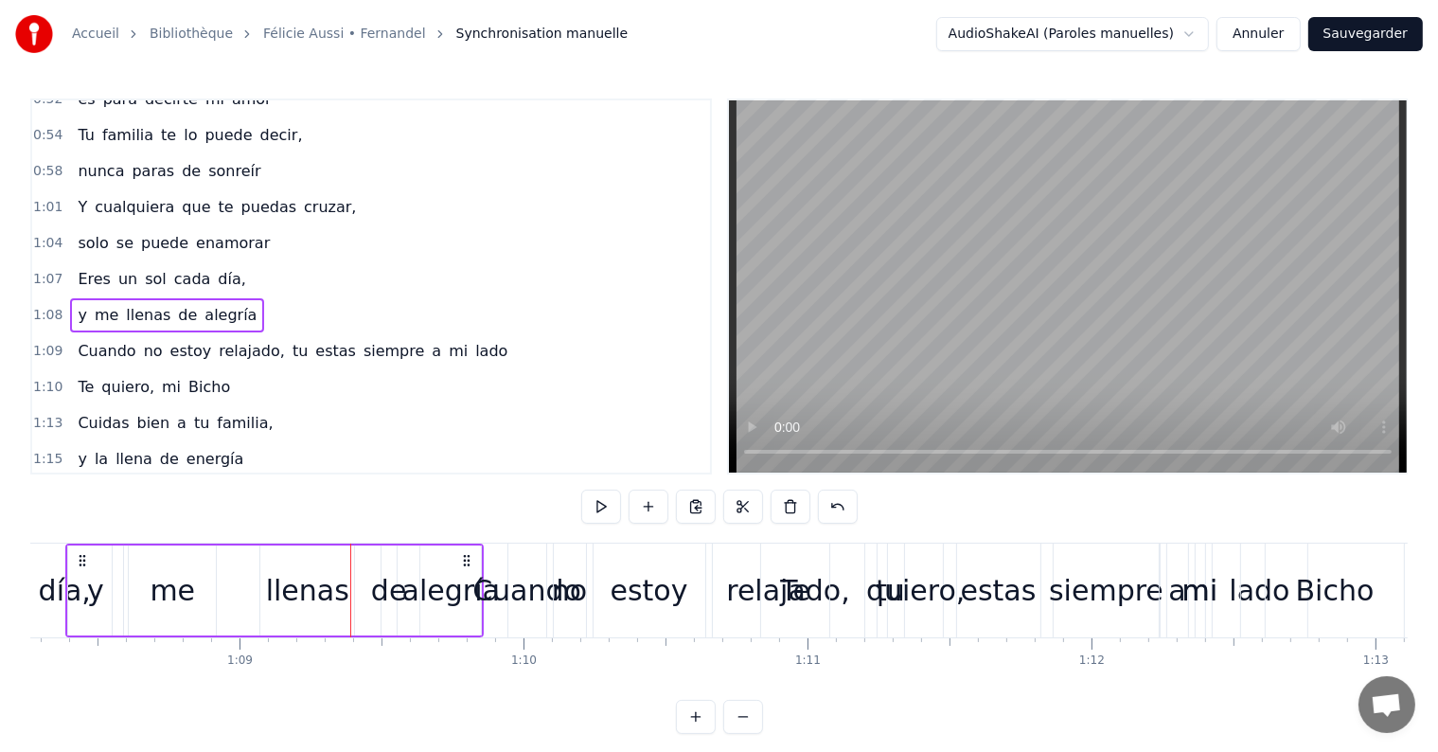
click at [282, 334] on div "Cuando no estoy relajado, tu estas siempre a mi lado" at bounding box center [292, 351] width 445 height 34
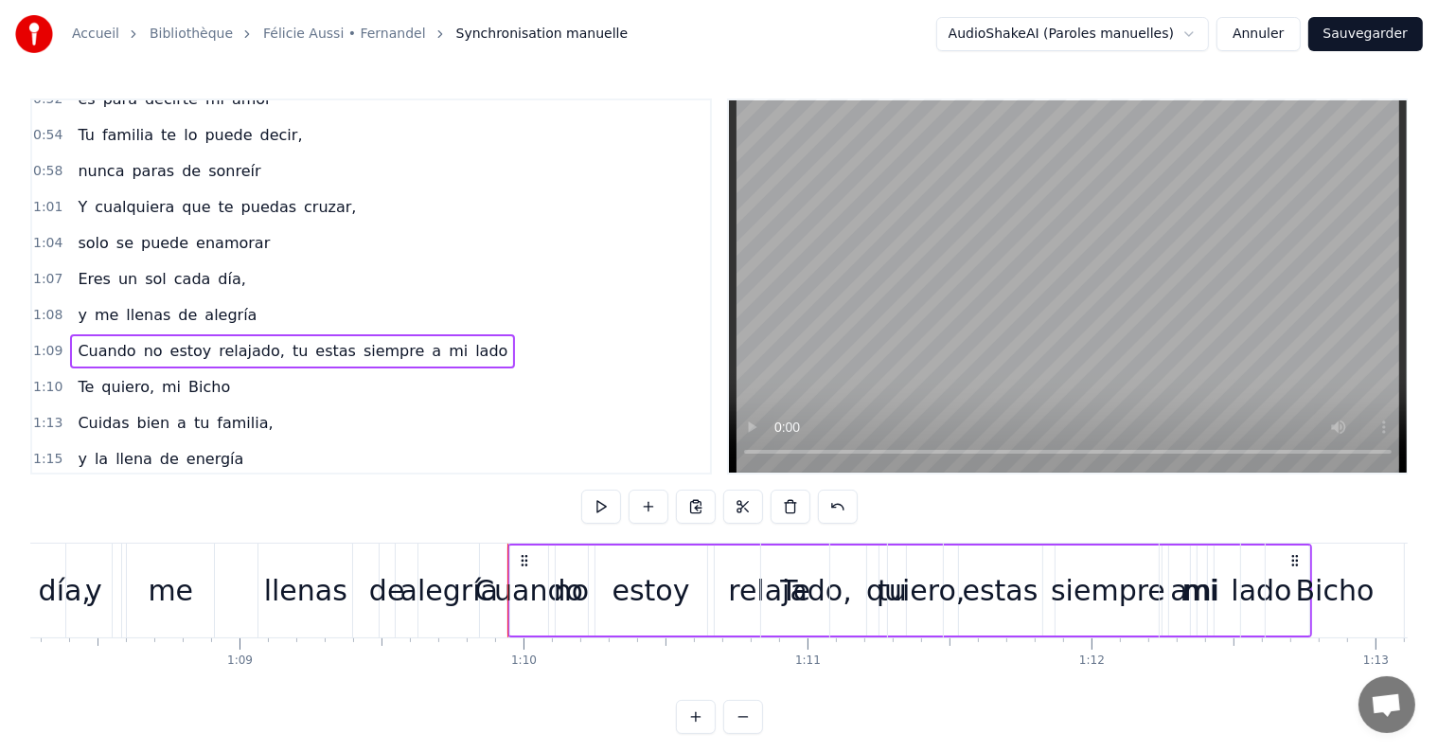
drag, startPoint x: 282, startPoint y: 333, endPoint x: 305, endPoint y: 333, distance: 22.7
click at [305, 334] on div "Cuando no estoy relajado, tu estas siempre a mi lado" at bounding box center [292, 351] width 445 height 34
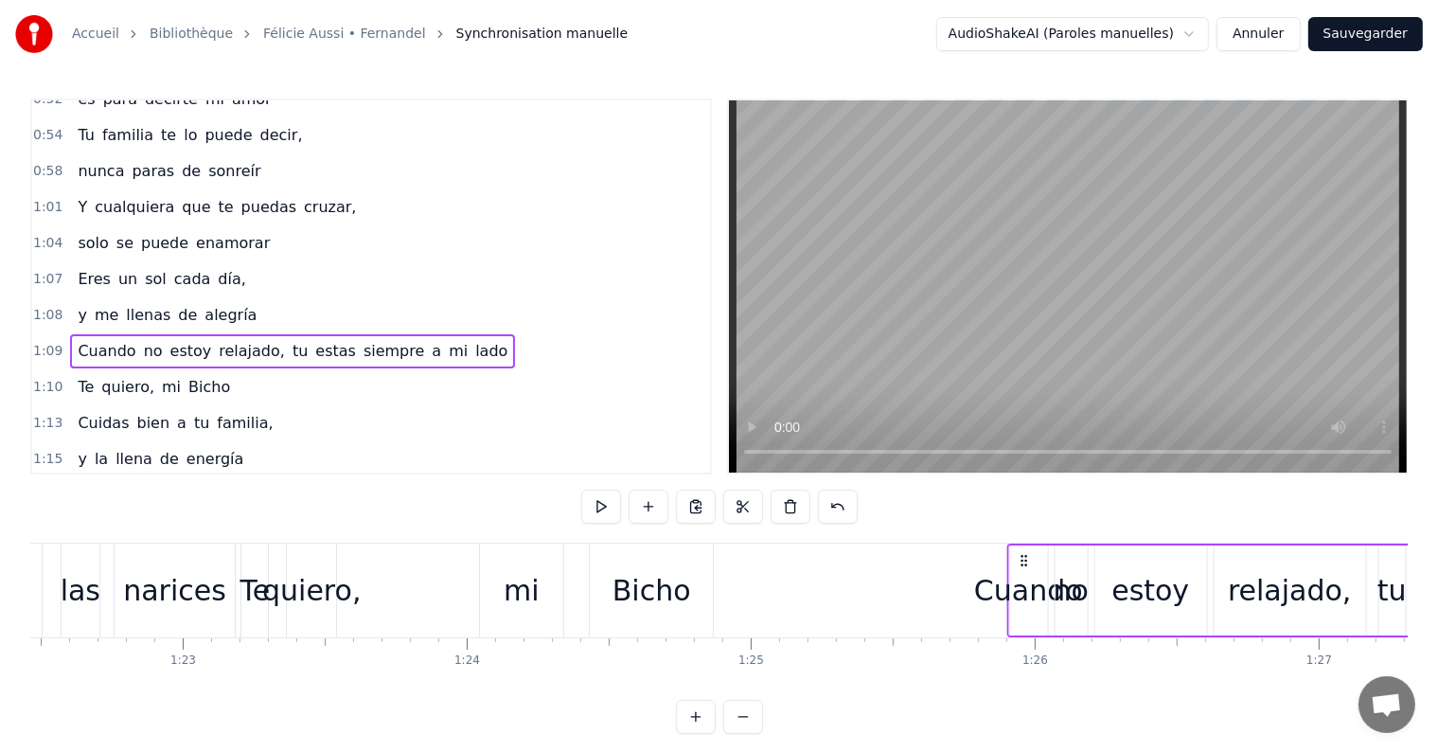
scroll to position [0, 23450]
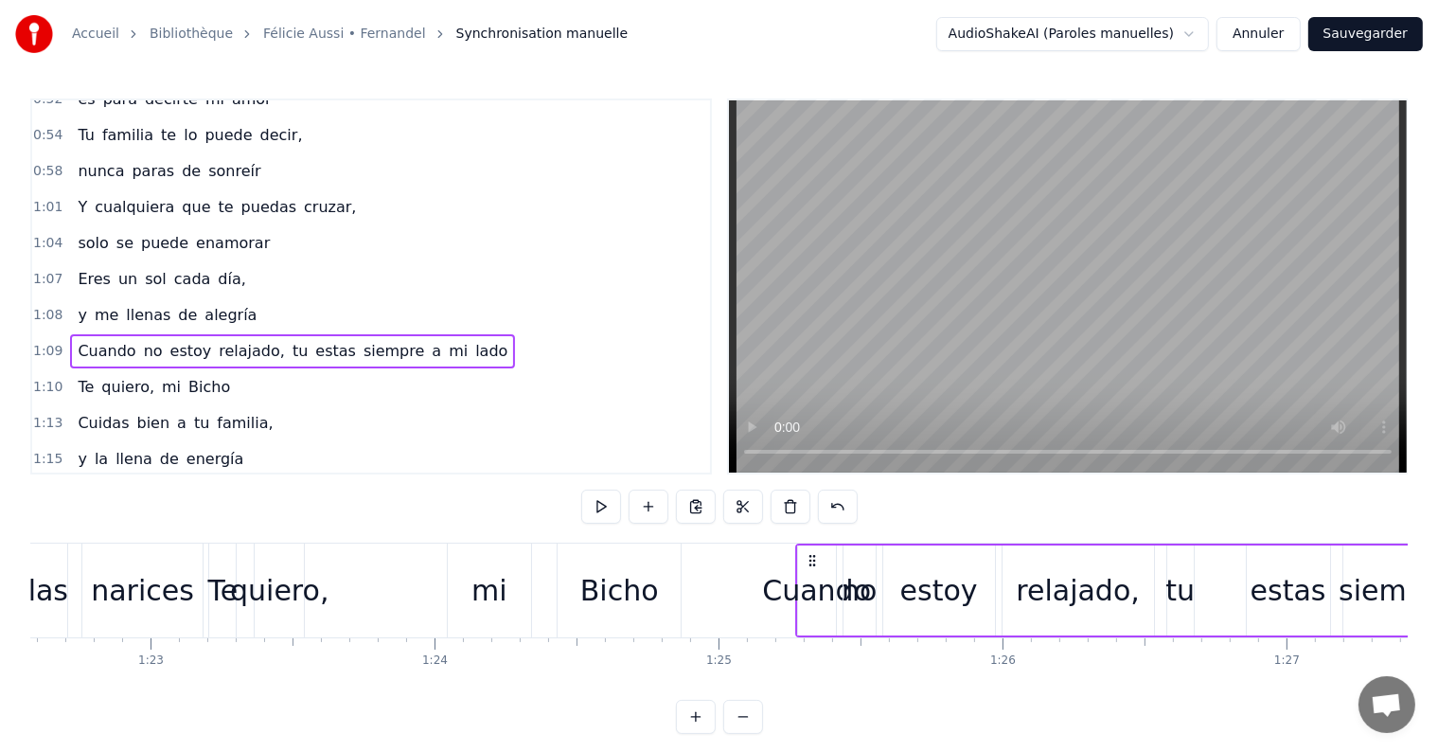
drag, startPoint x: 523, startPoint y: 556, endPoint x: 811, endPoint y: 535, distance: 288.5
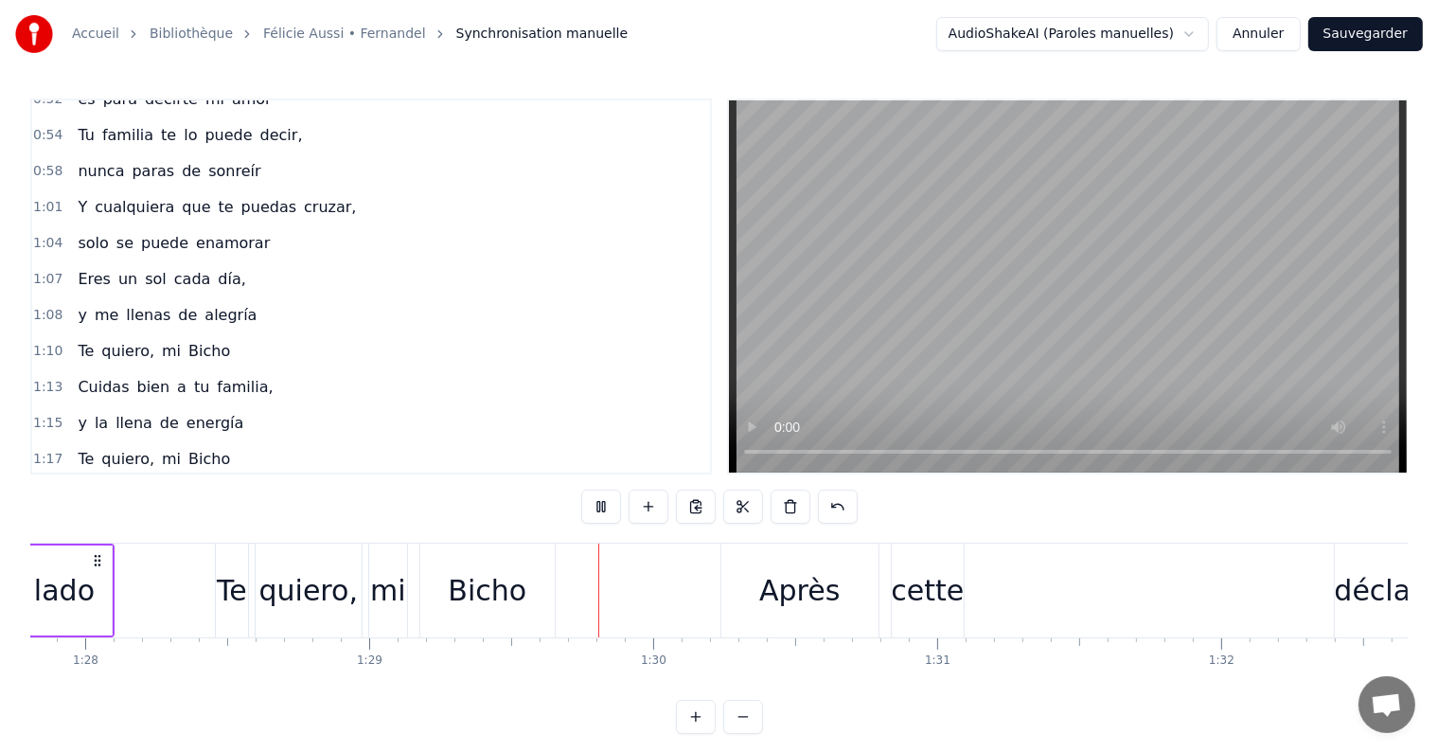
scroll to position [0, 25249]
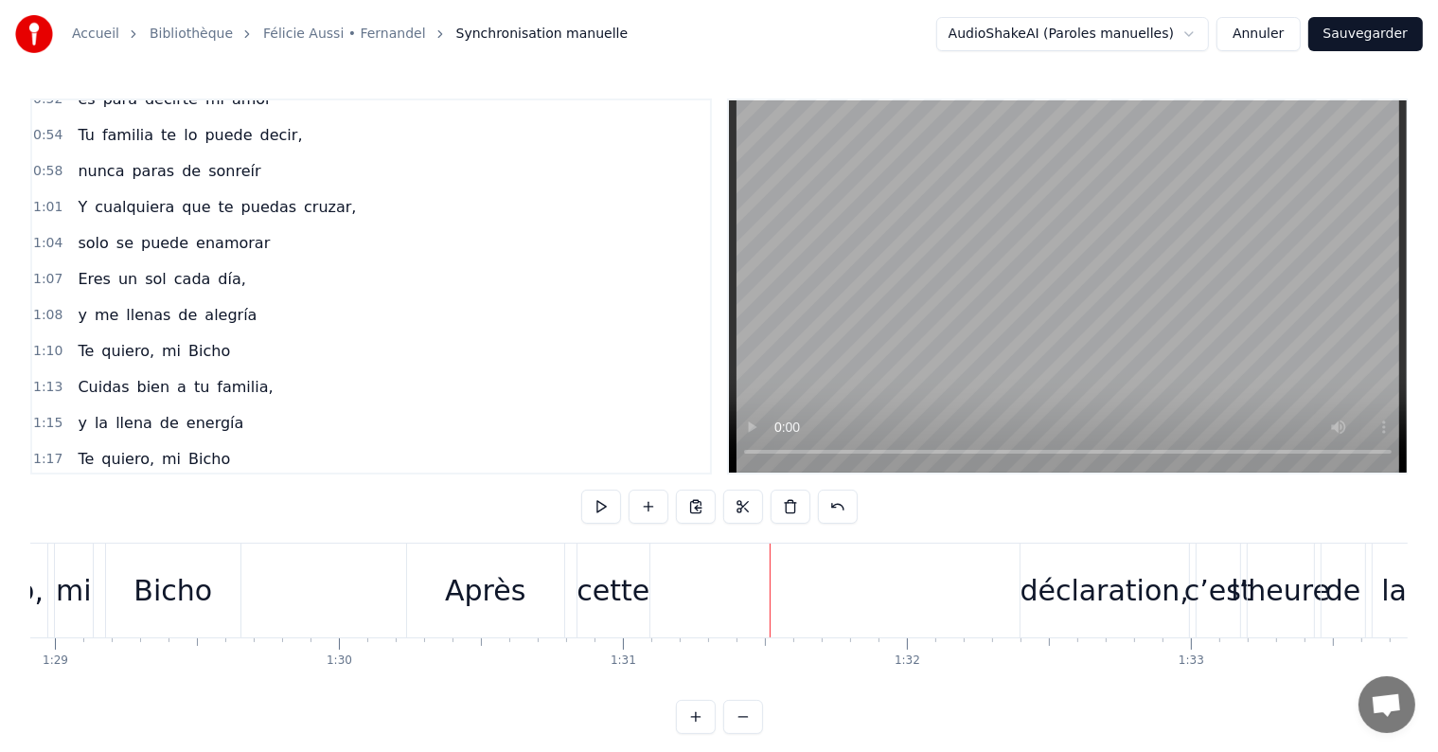
click at [621, 591] on div "cette" at bounding box center [612, 590] width 73 height 43
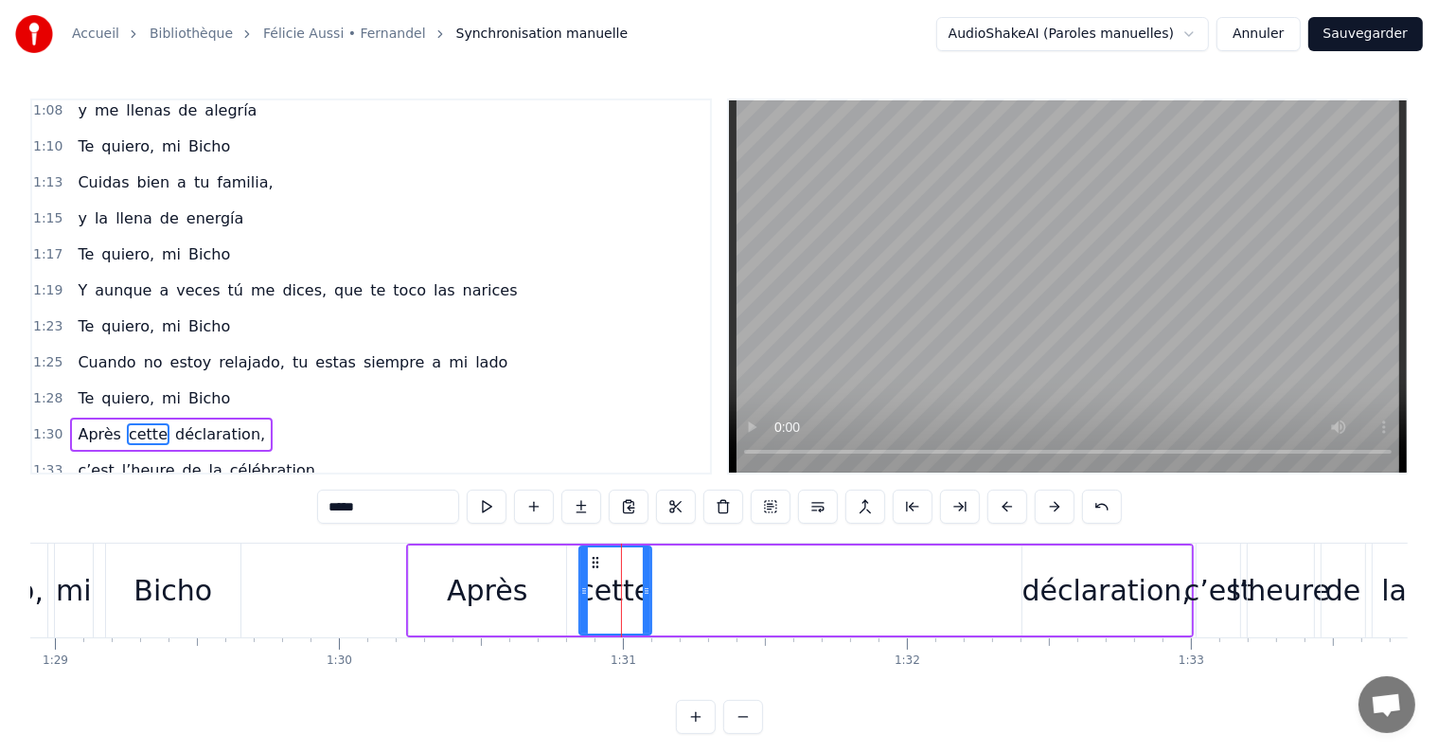
scroll to position [981, 0]
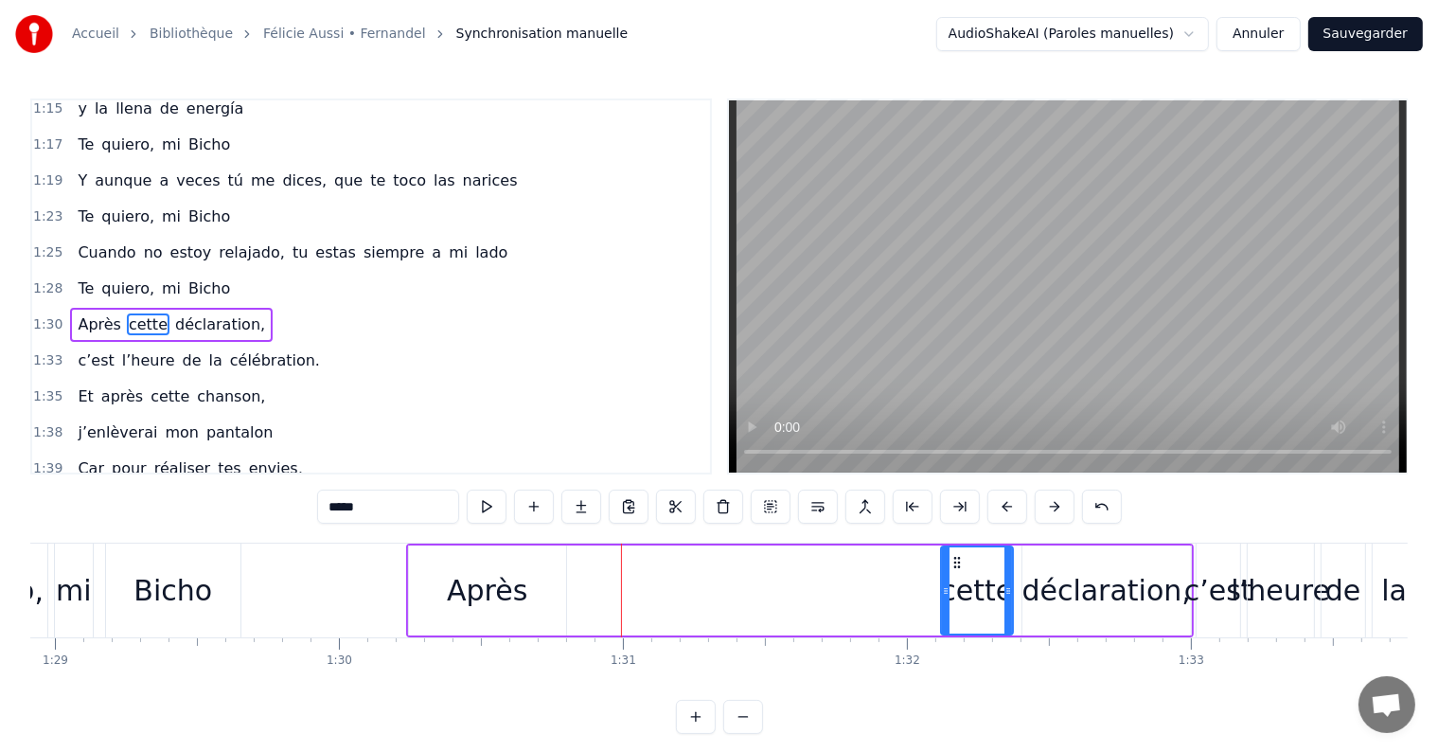
drag, startPoint x: 595, startPoint y: 560, endPoint x: 957, endPoint y: 564, distance: 361.6
click at [957, 564] on icon at bounding box center [955, 562] width 15 height 15
click at [483, 591] on div "Après" at bounding box center [487, 590] width 80 height 43
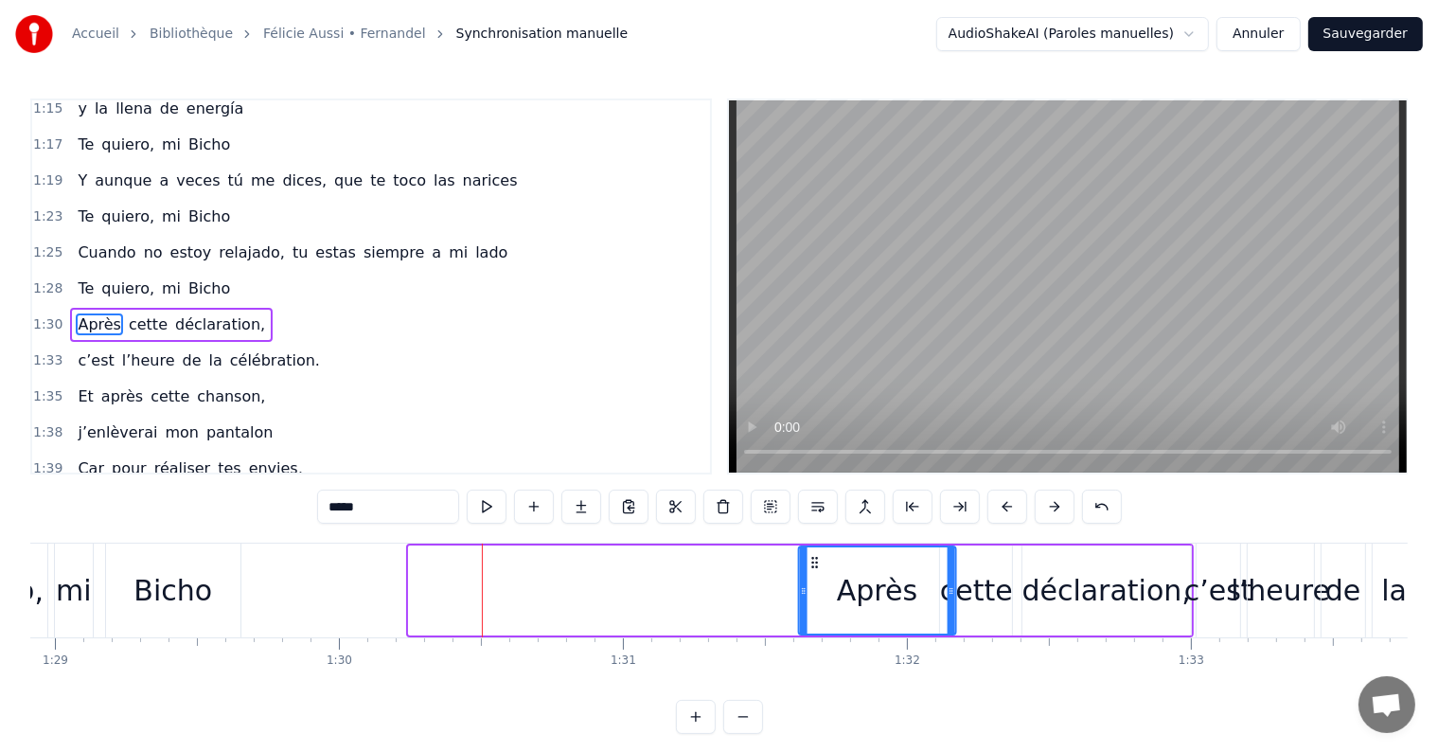
drag, startPoint x: 425, startPoint y: 560, endPoint x: 814, endPoint y: 549, distance: 389.2
click at [814, 549] on div "Après" at bounding box center [876, 590] width 155 height 86
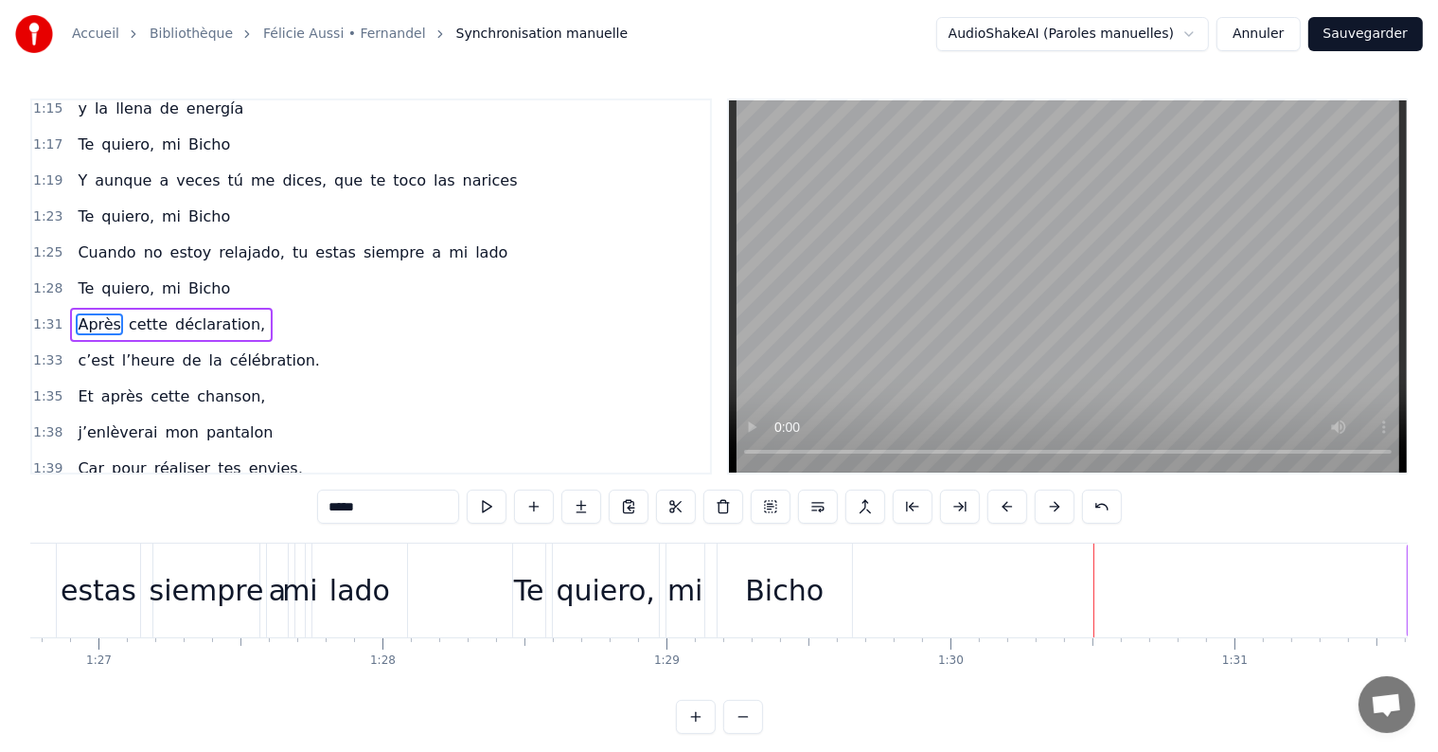
scroll to position [0, 24611]
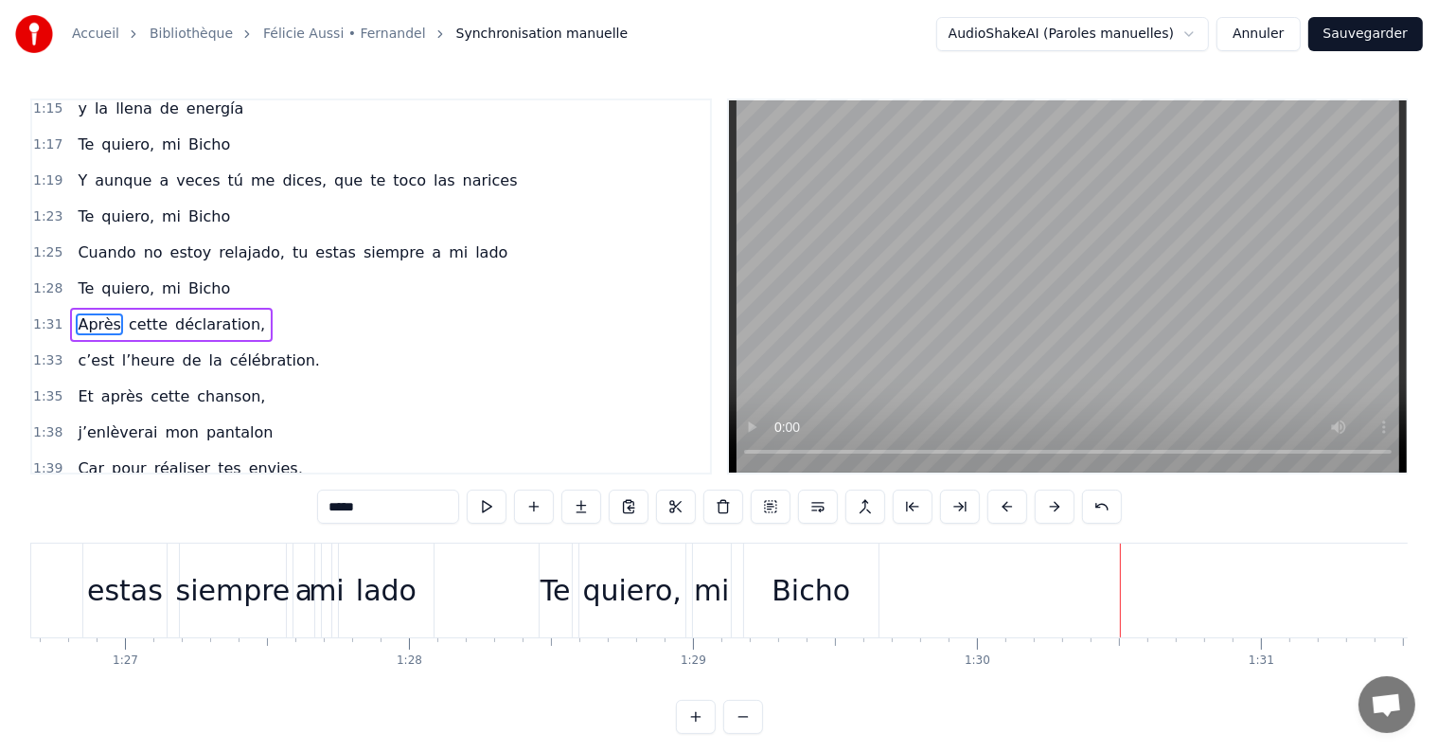
click at [811, 592] on div "Bicho" at bounding box center [810, 590] width 79 height 43
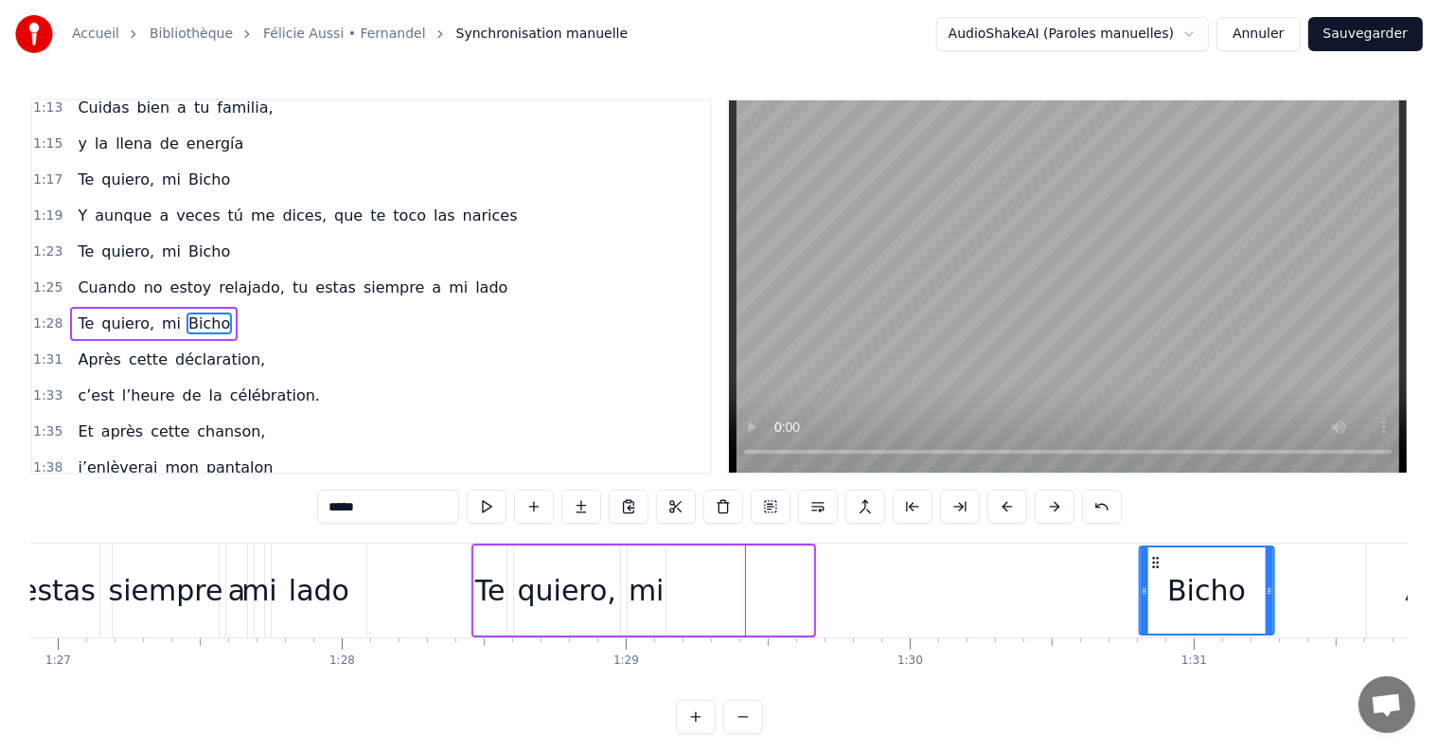
scroll to position [0, 24683]
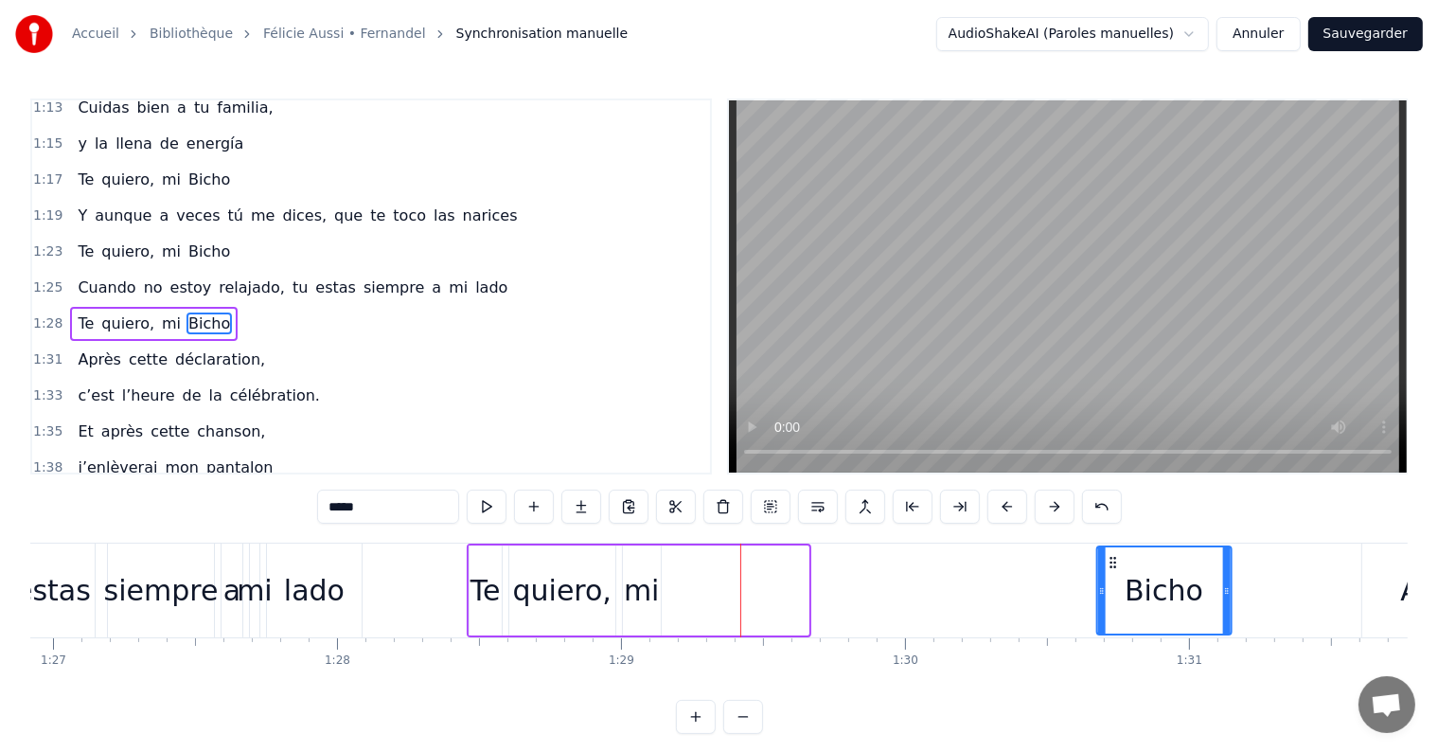
drag, startPoint x: 763, startPoint y: 557, endPoint x: 1115, endPoint y: 582, distance: 353.1
click at [1115, 582] on div "Bicho" at bounding box center [1164, 590] width 133 height 86
click at [648, 582] on div "mi" at bounding box center [642, 590] width 36 height 43
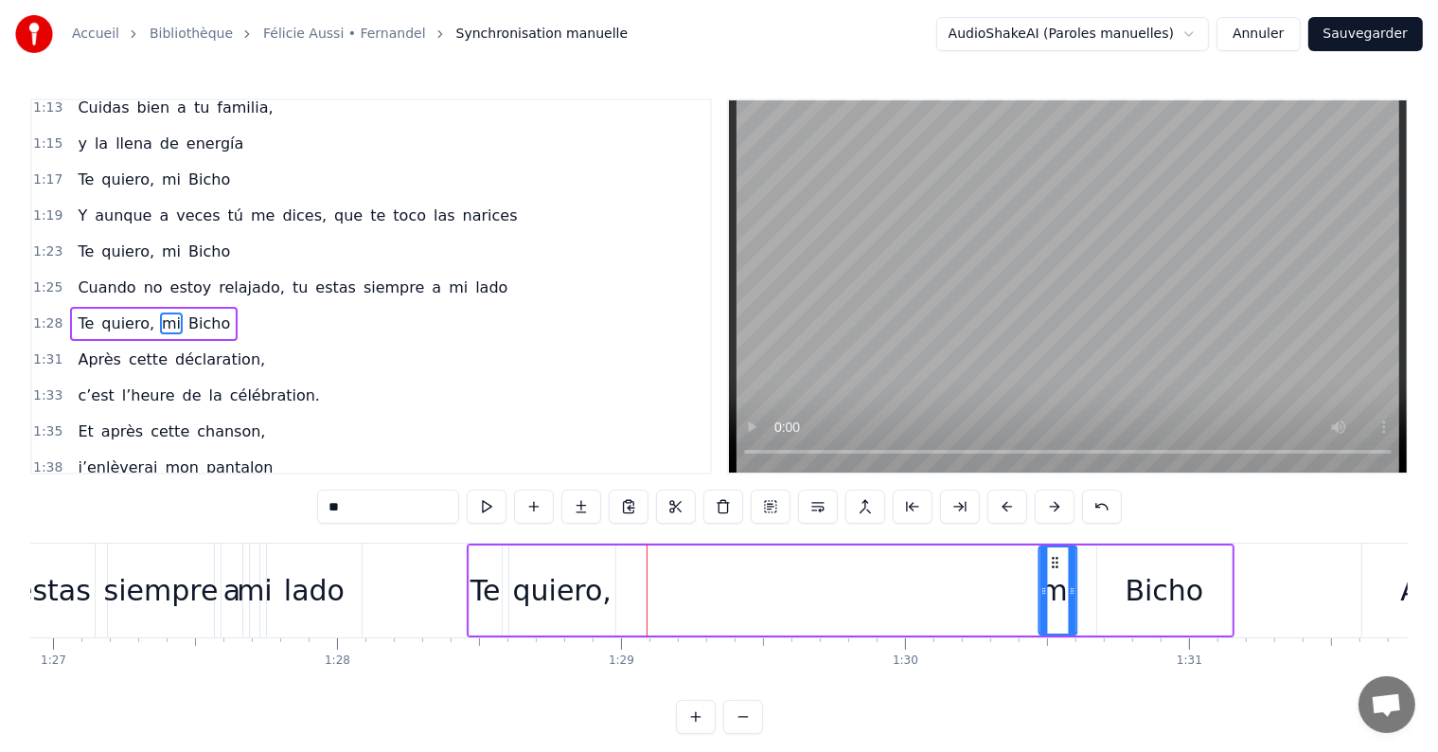
drag, startPoint x: 637, startPoint y: 558, endPoint x: 1054, endPoint y: 579, distance: 417.0
click at [1054, 579] on div "mi" at bounding box center [1058, 590] width 36 height 86
click at [533, 593] on div "quiero," at bounding box center [562, 590] width 98 height 43
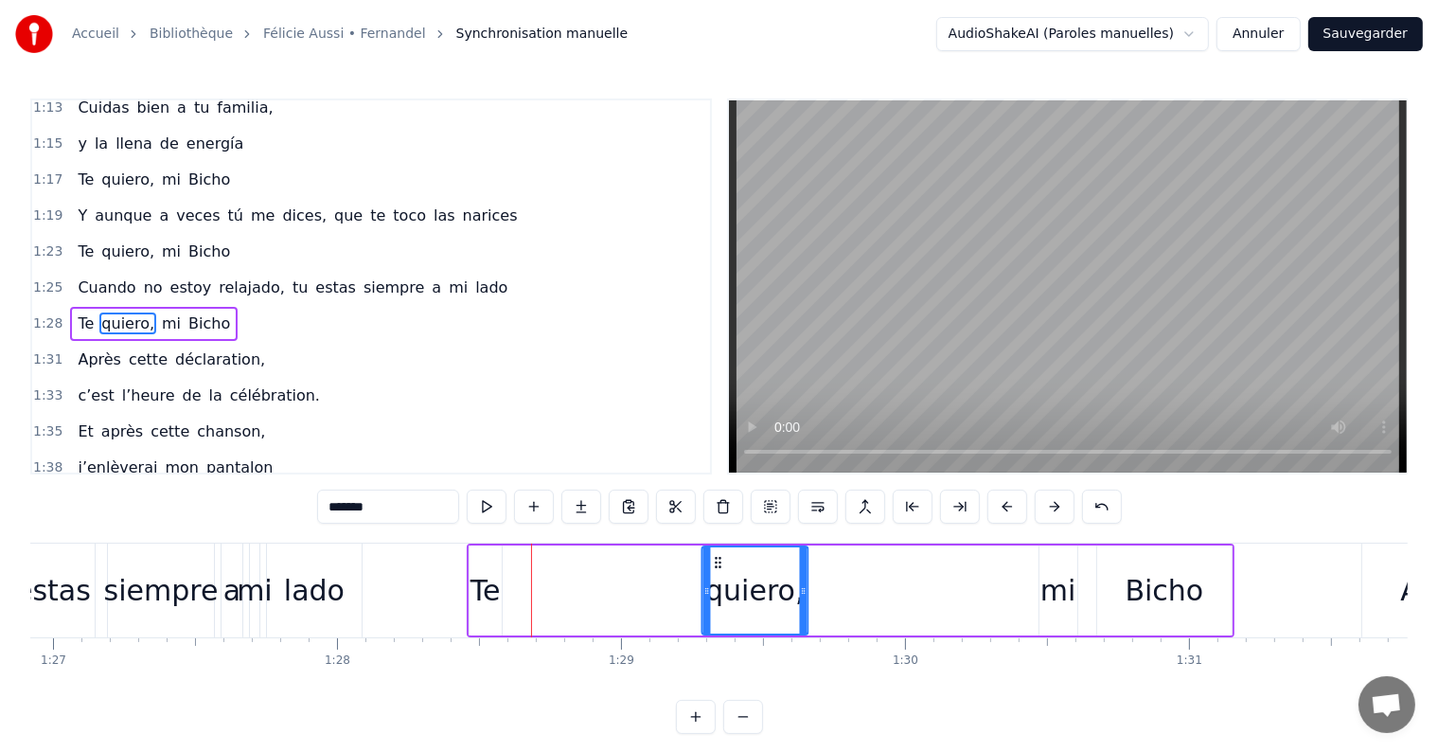
drag, startPoint x: 527, startPoint y: 558, endPoint x: 722, endPoint y: 566, distance: 195.2
click at [722, 566] on icon at bounding box center [718, 562] width 15 height 15
click at [482, 586] on div "Te" at bounding box center [485, 590] width 30 height 43
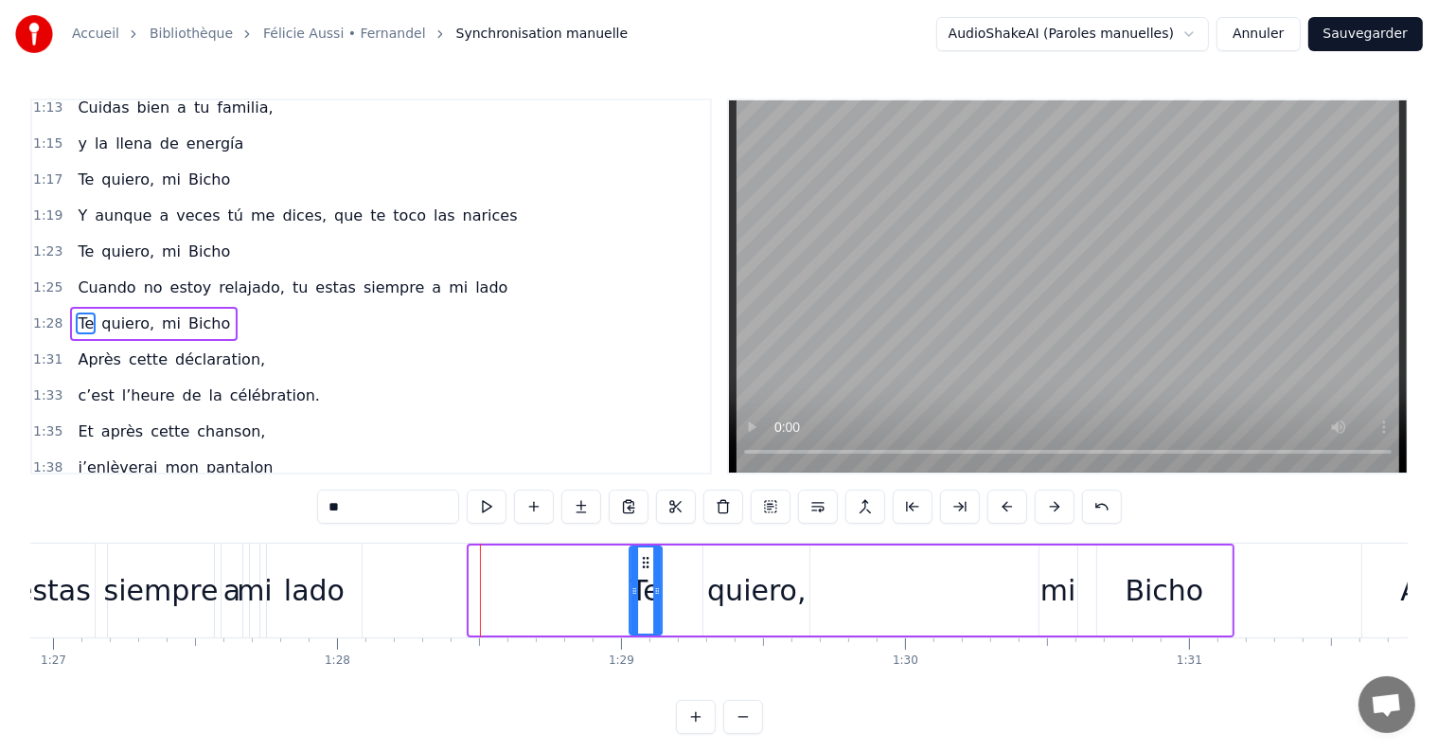
drag, startPoint x: 486, startPoint y: 560, endPoint x: 647, endPoint y: 572, distance: 161.3
click at [647, 572] on div "Te" at bounding box center [645, 590] width 30 height 86
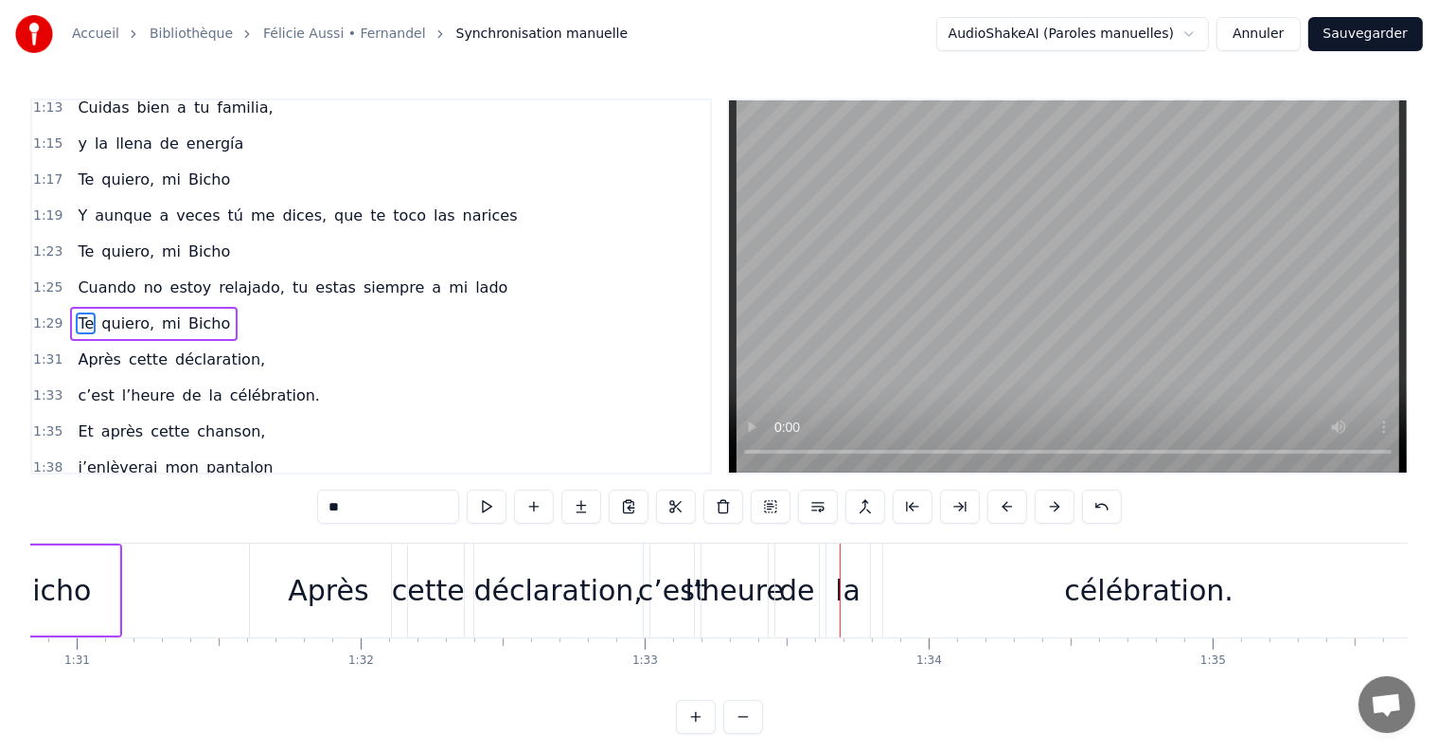
scroll to position [0, 25745]
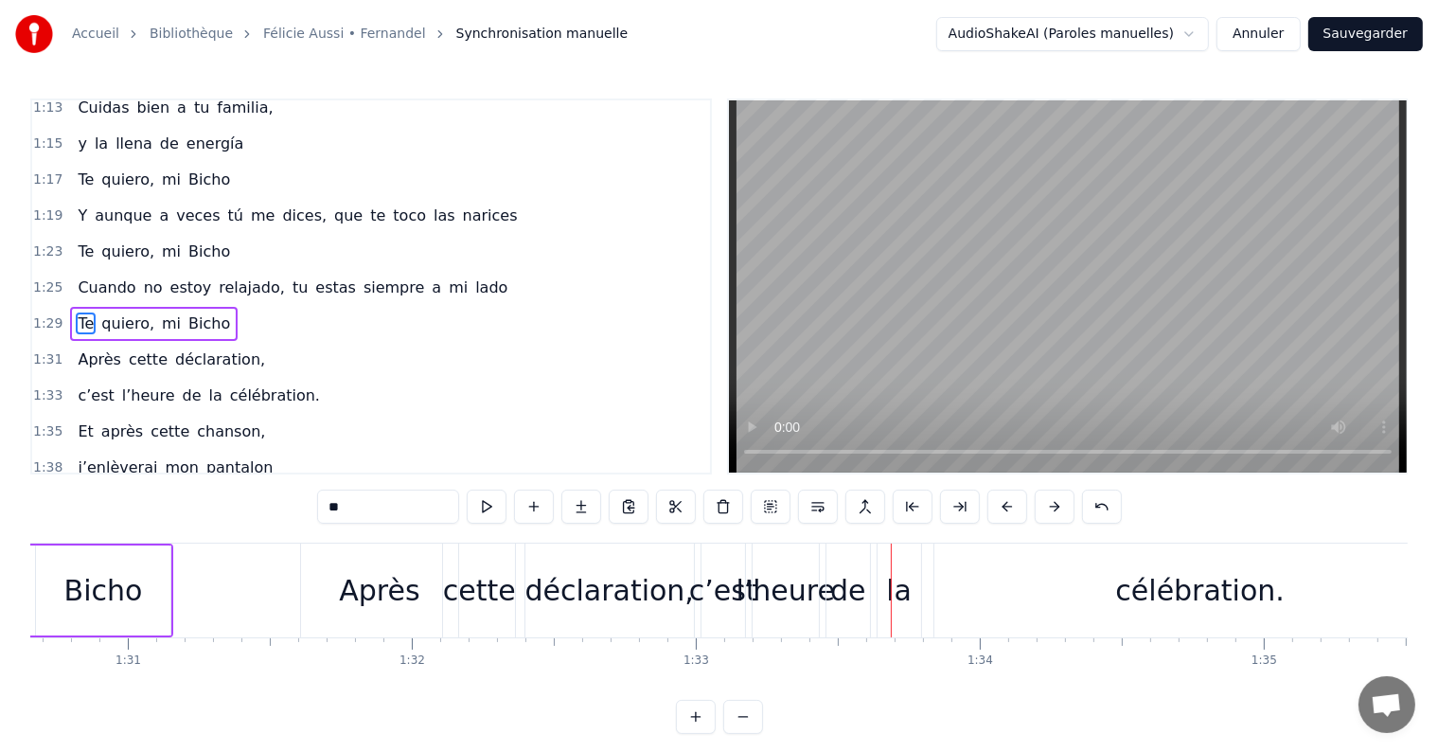
click at [905, 589] on div "la" at bounding box center [899, 590] width 26 height 43
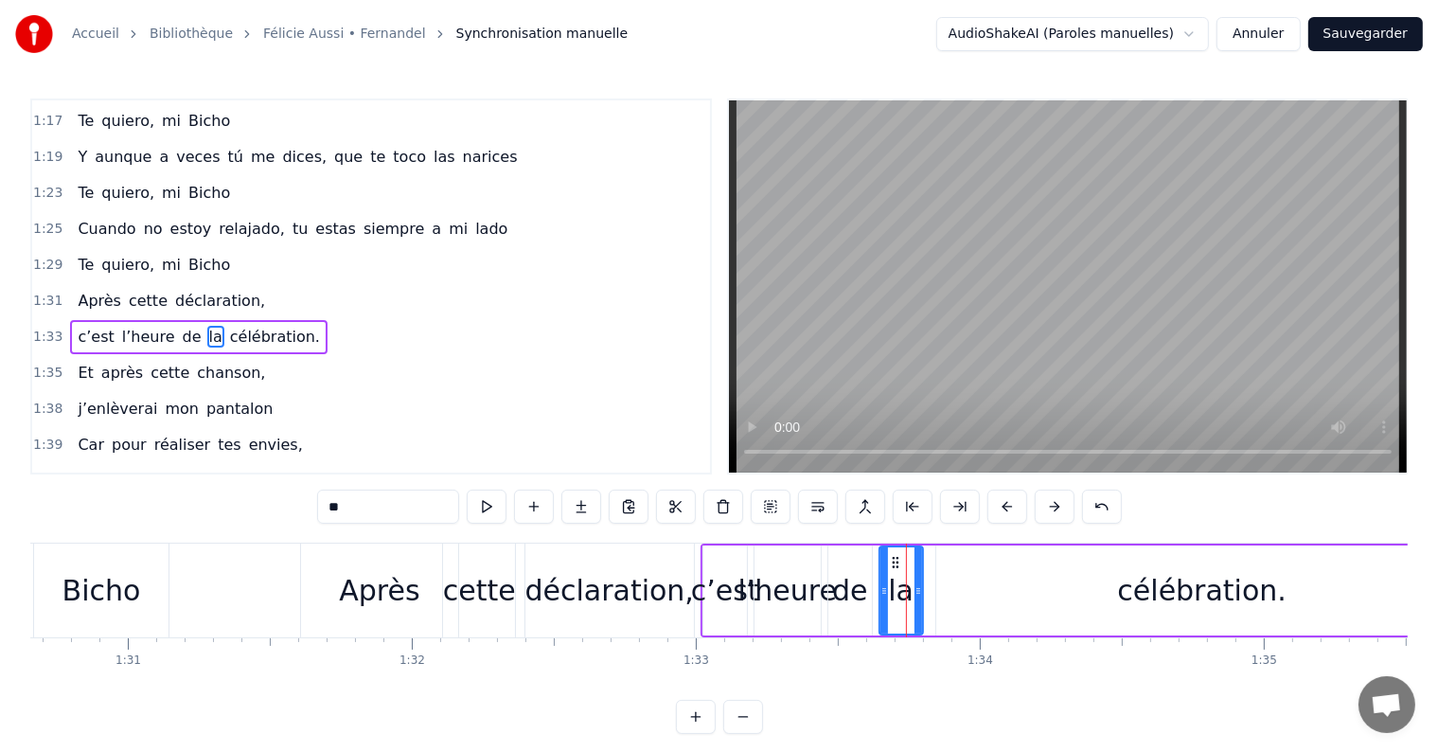
scroll to position [1015, 0]
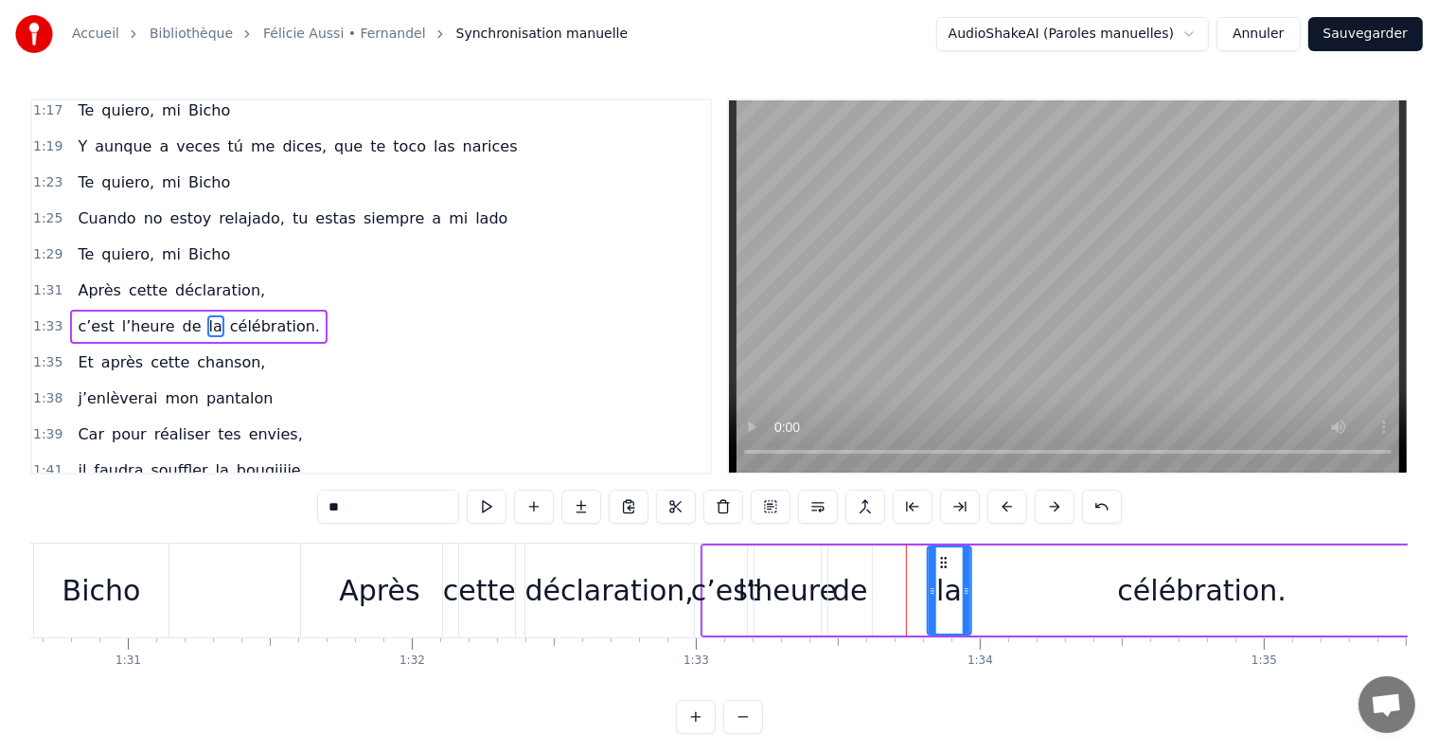
drag, startPoint x: 892, startPoint y: 559, endPoint x: 940, endPoint y: 564, distance: 48.5
click at [940, 563] on icon at bounding box center [942, 562] width 15 height 15
click at [856, 592] on div "de" at bounding box center [850, 590] width 36 height 43
drag, startPoint x: 842, startPoint y: 560, endPoint x: 889, endPoint y: 559, distance: 46.4
click at [889, 559] on icon at bounding box center [890, 562] width 15 height 15
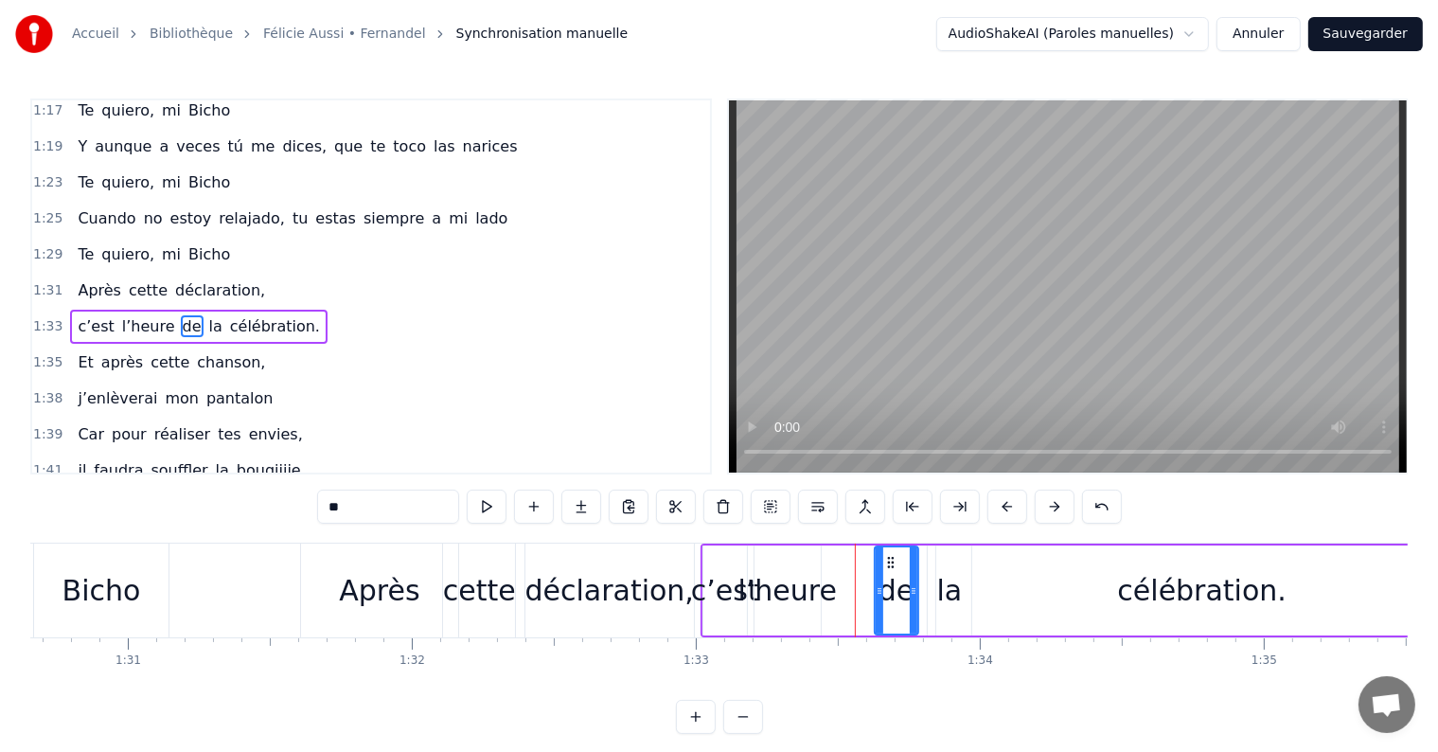
click at [806, 597] on div "l’heure" at bounding box center [787, 590] width 99 height 43
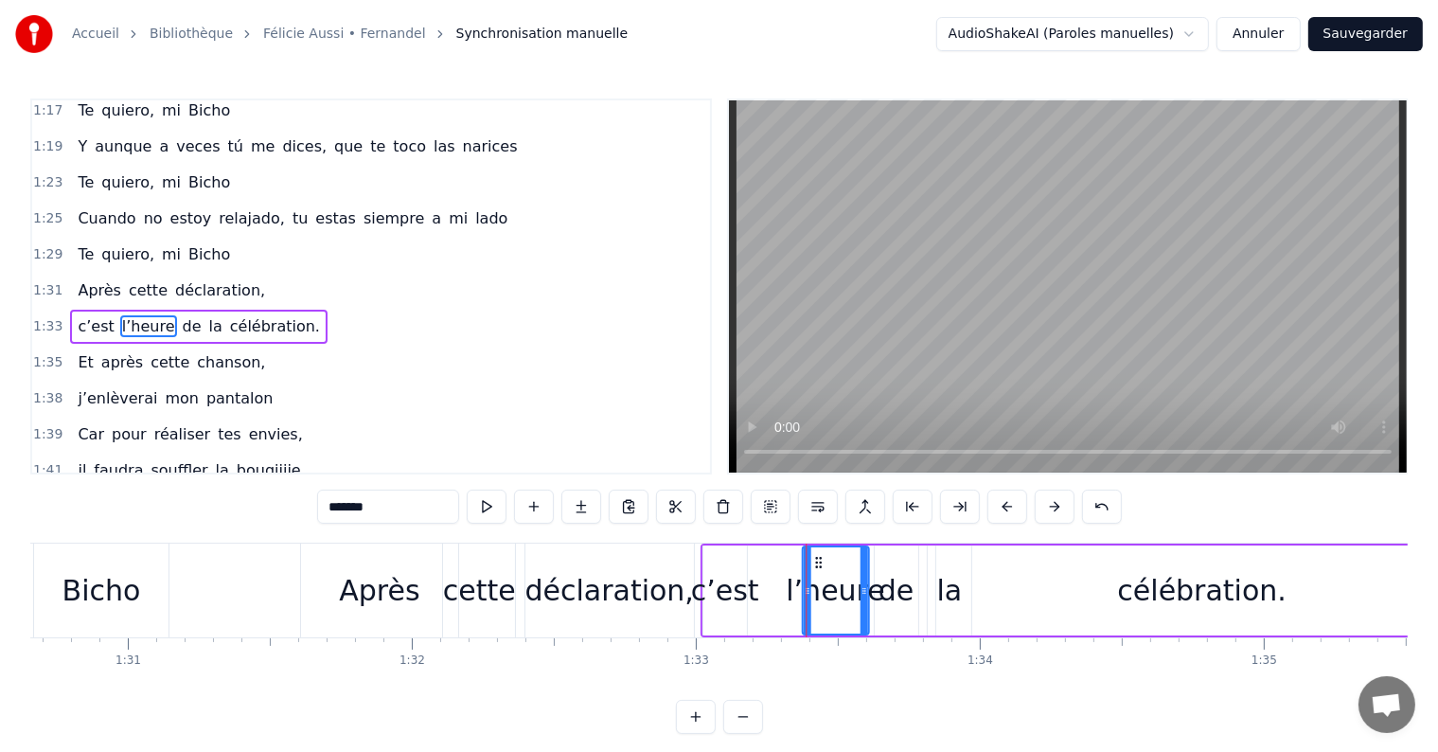
drag, startPoint x: 767, startPoint y: 559, endPoint x: 814, endPoint y: 558, distance: 47.3
click at [814, 558] on icon at bounding box center [817, 562] width 15 height 15
click at [731, 587] on div "c’est" at bounding box center [725, 590] width 68 height 43
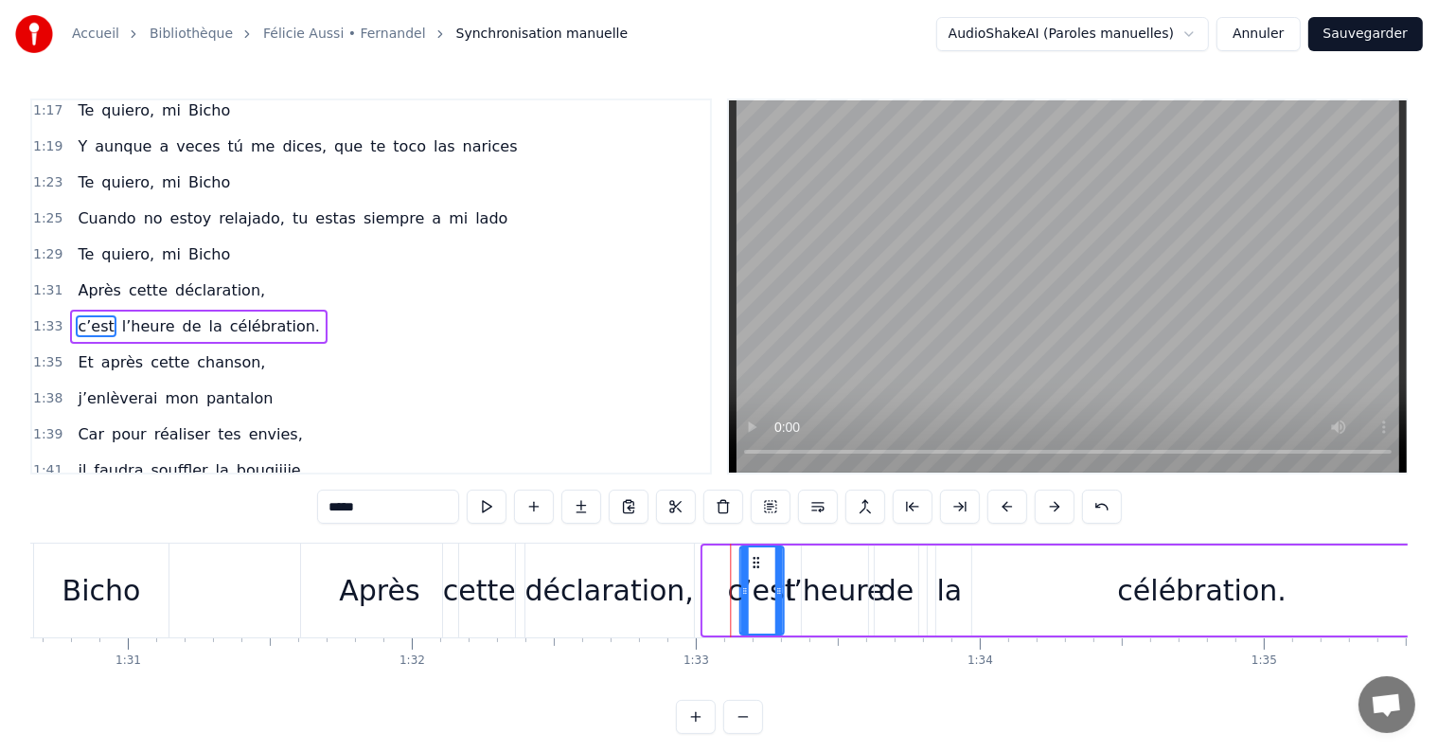
drag, startPoint x: 718, startPoint y: 555, endPoint x: 754, endPoint y: 554, distance: 36.0
click at [754, 555] on icon at bounding box center [755, 562] width 15 height 15
click at [655, 591] on div "déclaration," at bounding box center [609, 590] width 168 height 43
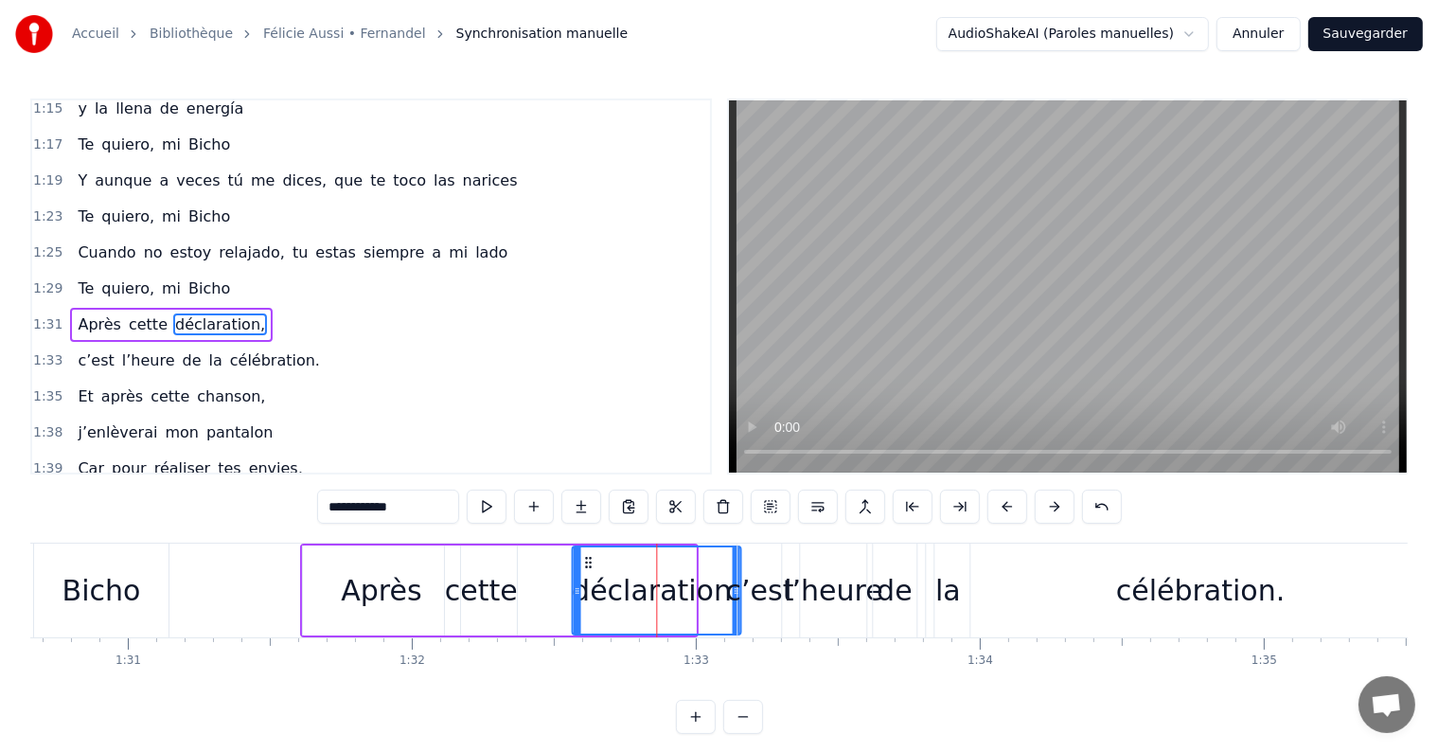
drag, startPoint x: 541, startPoint y: 560, endPoint x: 586, endPoint y: 560, distance: 44.5
click at [586, 560] on icon at bounding box center [587, 562] width 15 height 15
click at [488, 592] on div "cette" at bounding box center [481, 590] width 73 height 43
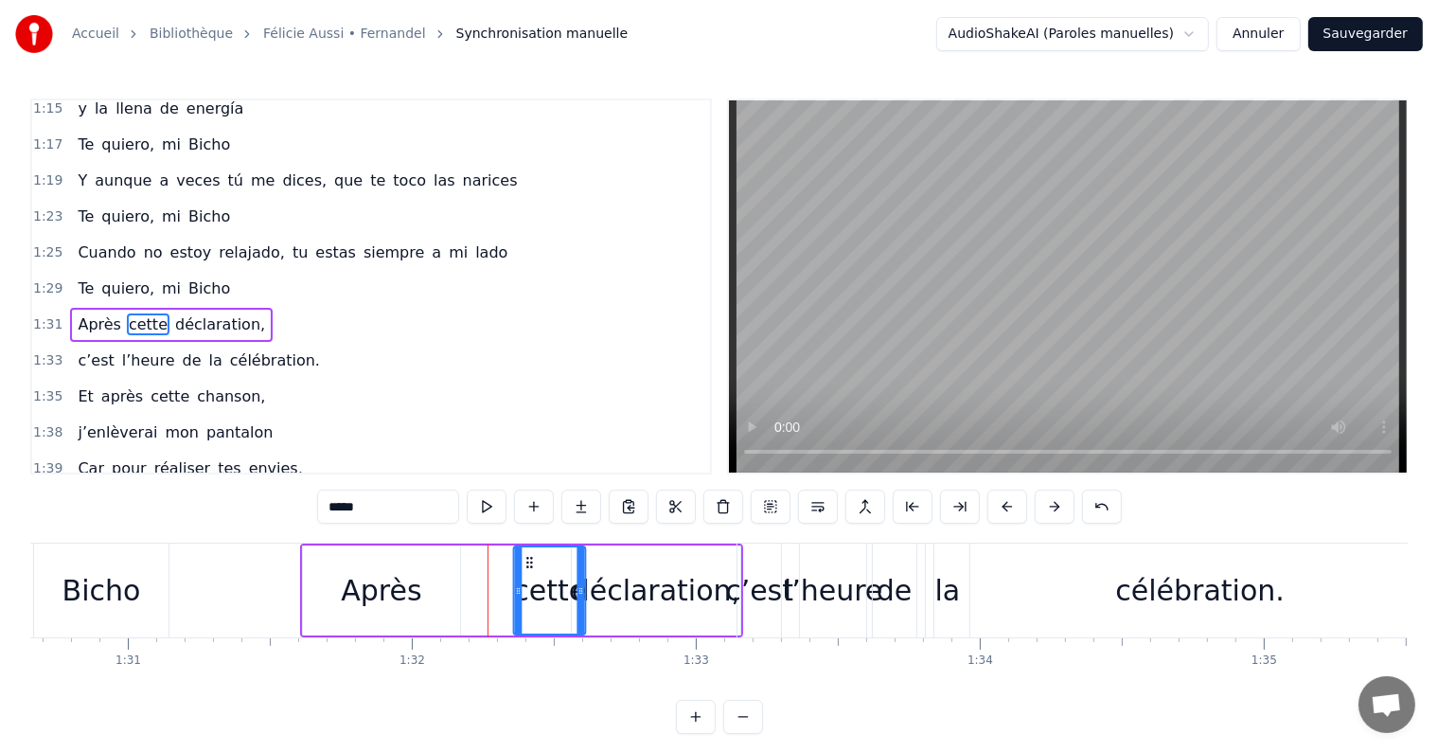
drag, startPoint x: 460, startPoint y: 560, endPoint x: 528, endPoint y: 563, distance: 68.2
click at [528, 563] on icon at bounding box center [529, 562] width 15 height 15
click at [393, 591] on div "Après" at bounding box center [381, 590] width 80 height 43
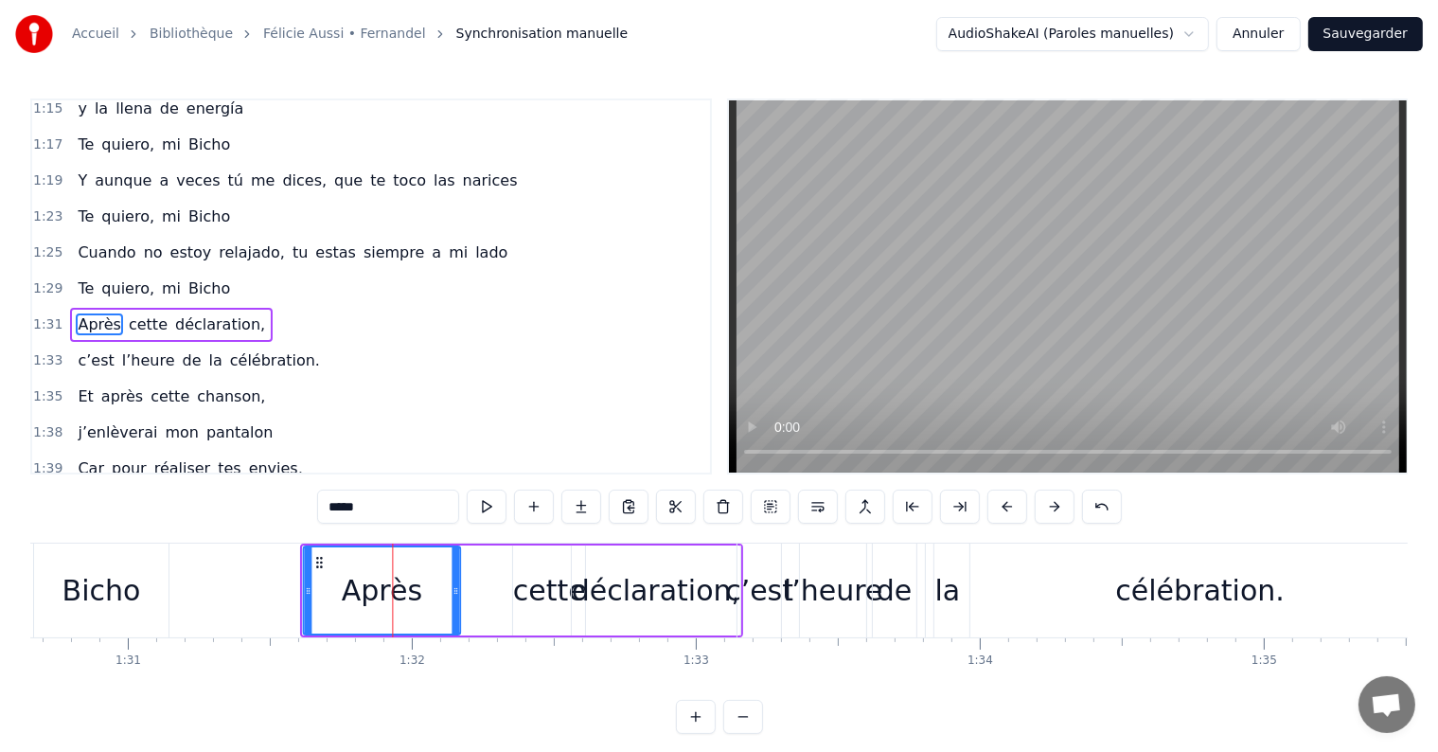
click at [318, 558] on icon at bounding box center [318, 562] width 15 height 15
drag, startPoint x: 453, startPoint y: 591, endPoint x: 394, endPoint y: 590, distance: 59.6
click at [394, 590] on icon at bounding box center [396, 590] width 8 height 15
click at [567, 589] on div "cette" at bounding box center [549, 590] width 73 height 43
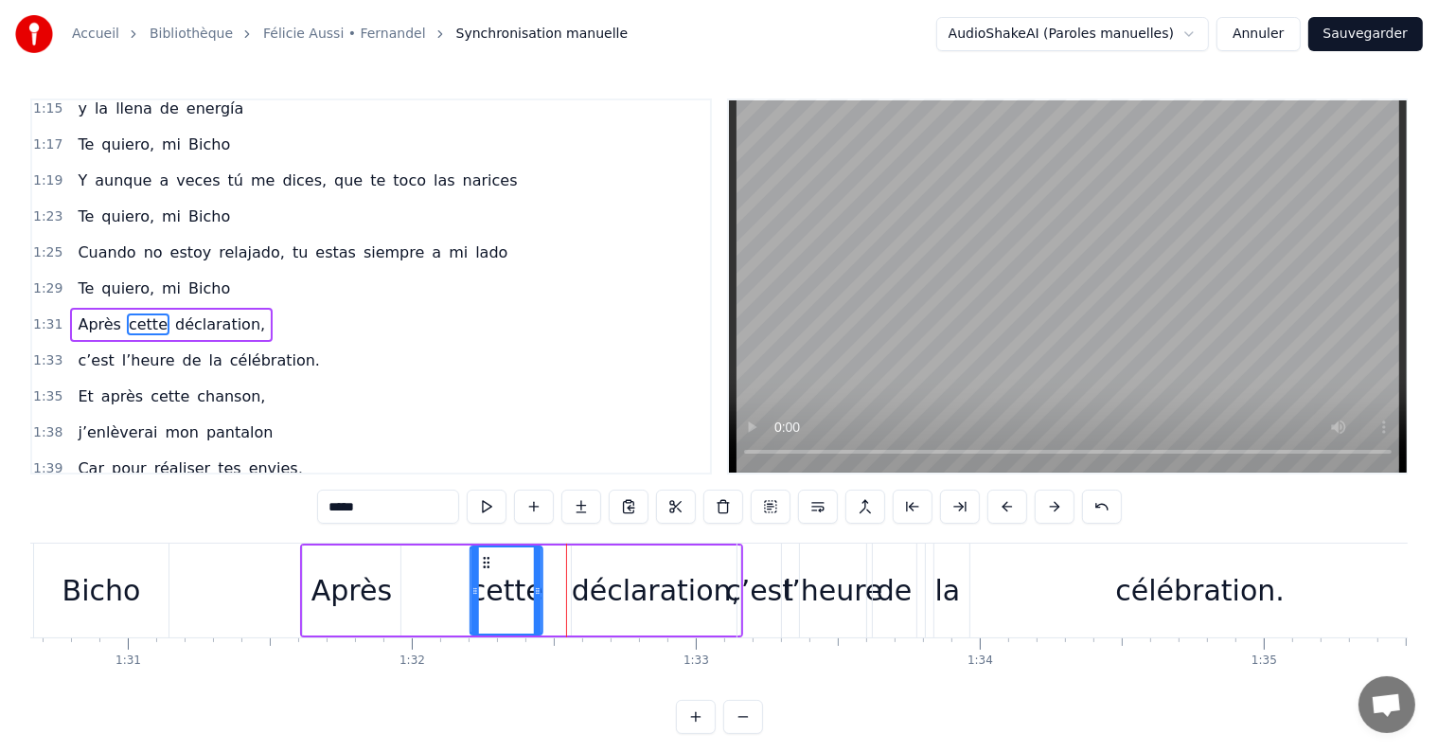
drag, startPoint x: 526, startPoint y: 558, endPoint x: 484, endPoint y: 556, distance: 42.7
click at [484, 556] on icon at bounding box center [486, 562] width 15 height 15
click at [598, 587] on div "déclaration," at bounding box center [656, 590] width 168 height 43
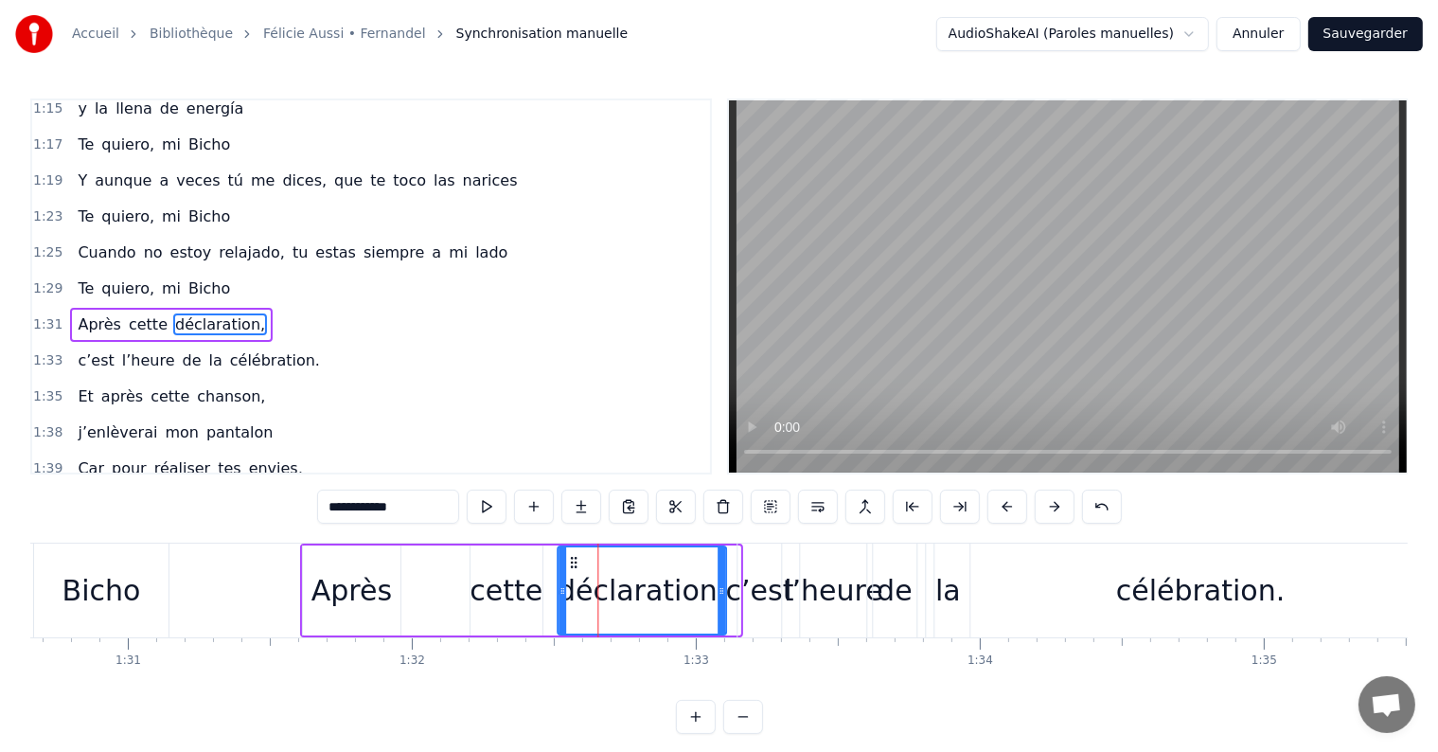
drag, startPoint x: 582, startPoint y: 560, endPoint x: 568, endPoint y: 560, distance: 14.2
click at [568, 560] on icon at bounding box center [573, 562] width 15 height 15
click at [897, 592] on div "de" at bounding box center [895, 590] width 36 height 43
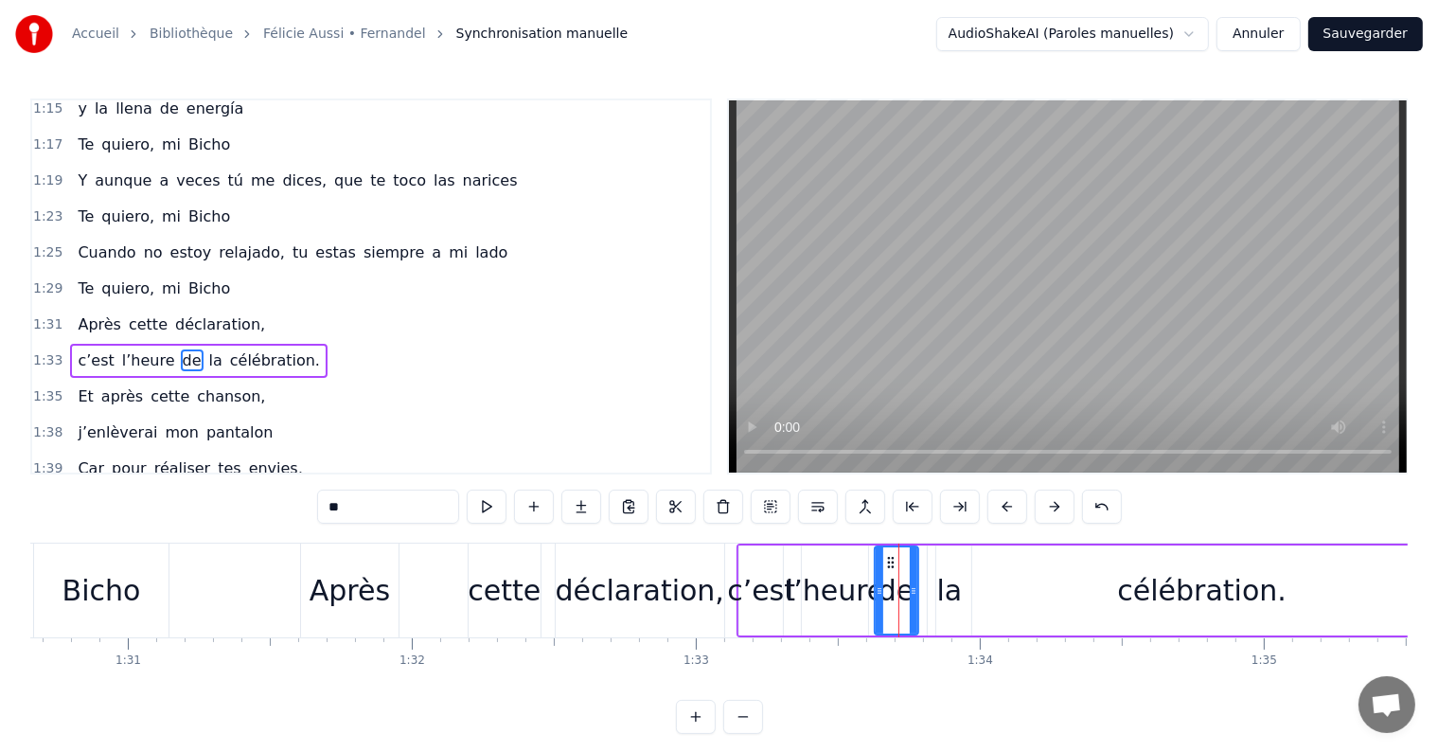
scroll to position [1015, 0]
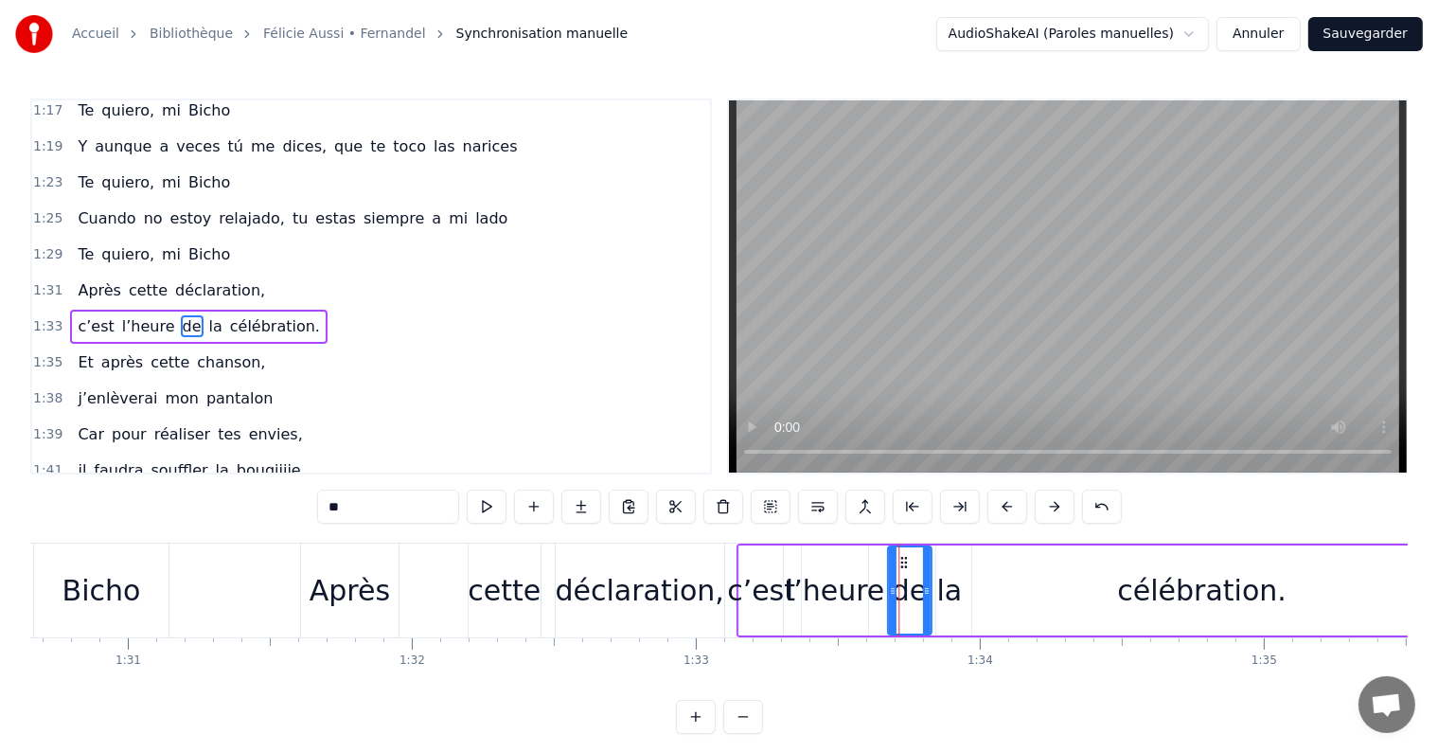
drag, startPoint x: 889, startPoint y: 556, endPoint x: 901, endPoint y: 555, distance: 12.3
click at [901, 555] on icon at bounding box center [902, 562] width 15 height 15
click at [1172, 597] on div "célébration." at bounding box center [1201, 590] width 169 height 43
type input "**********"
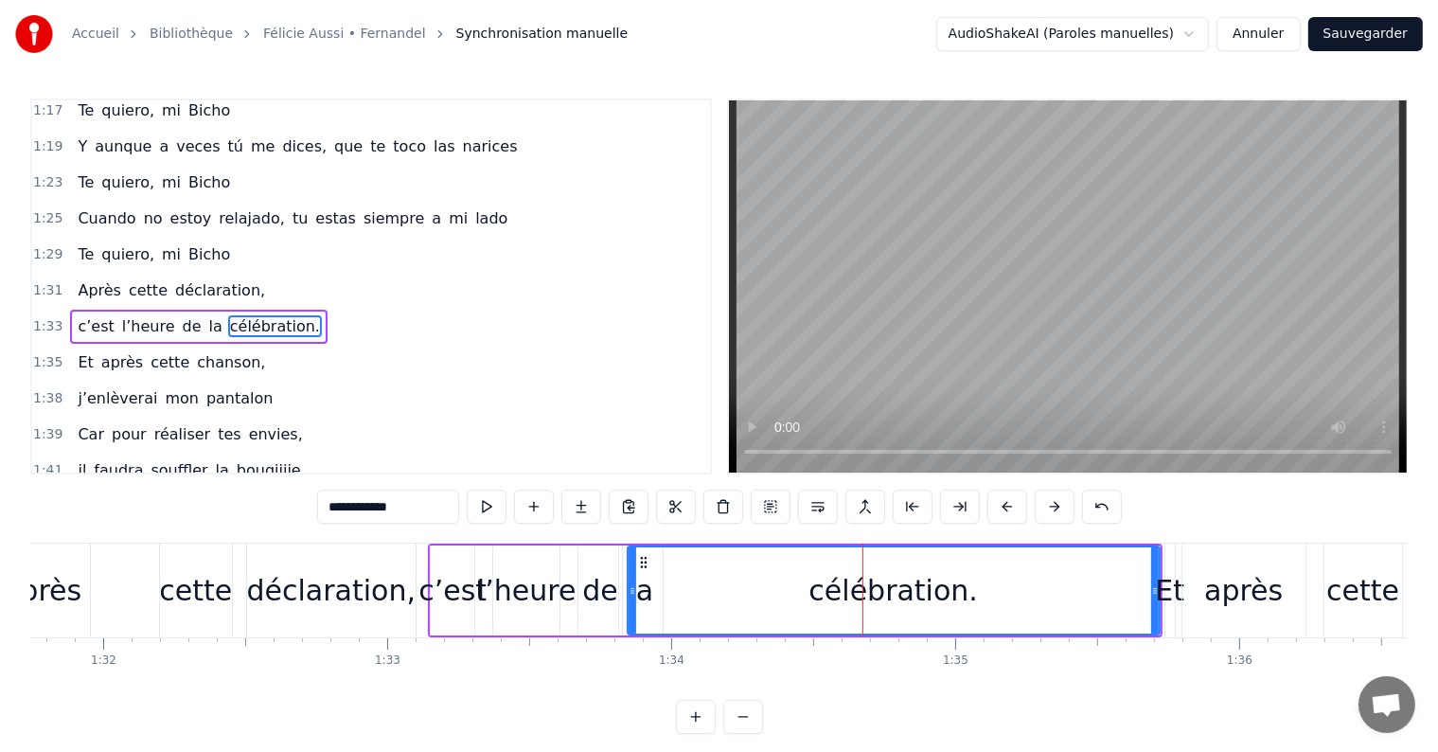
scroll to position [0, 26080]
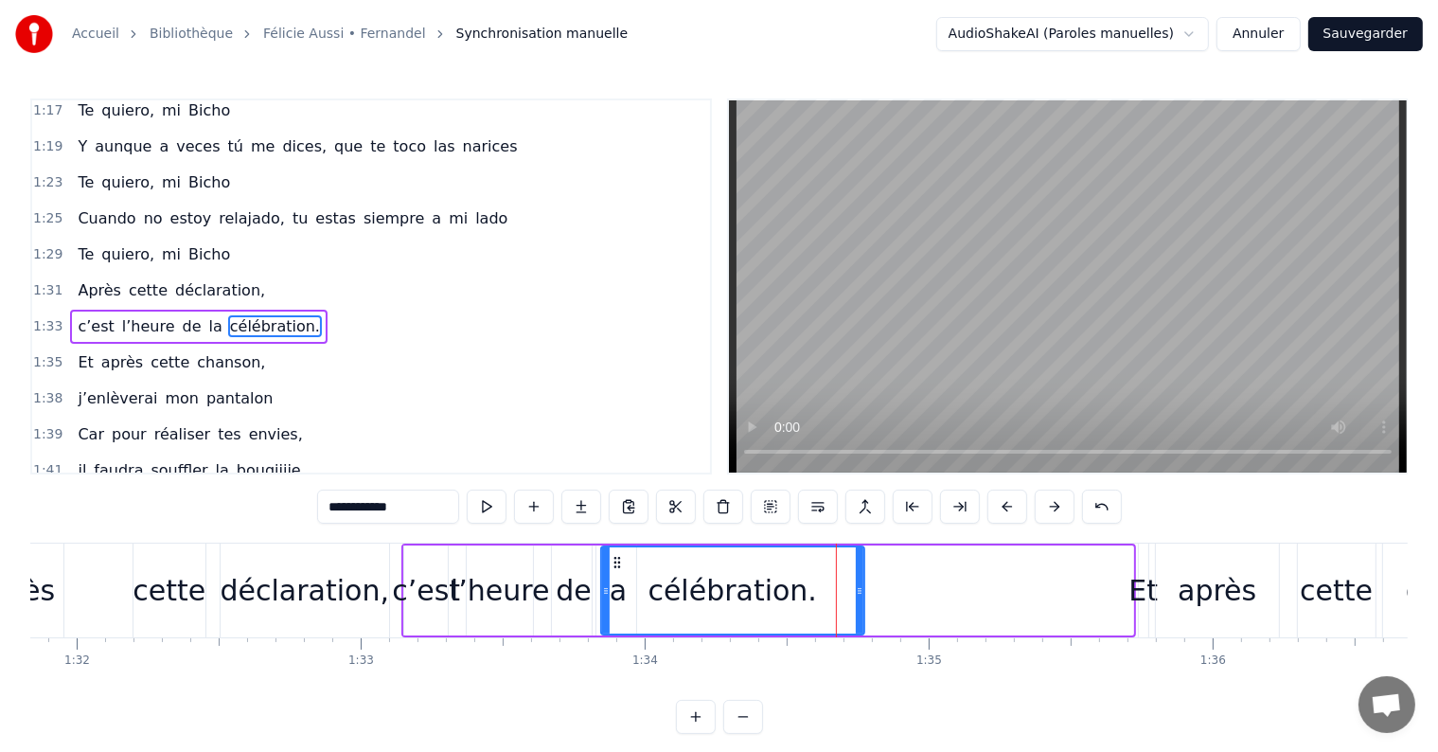
drag, startPoint x: 1126, startPoint y: 589, endPoint x: 858, endPoint y: 610, distance: 269.6
click at [858, 610] on div at bounding box center [860, 590] width 8 height 86
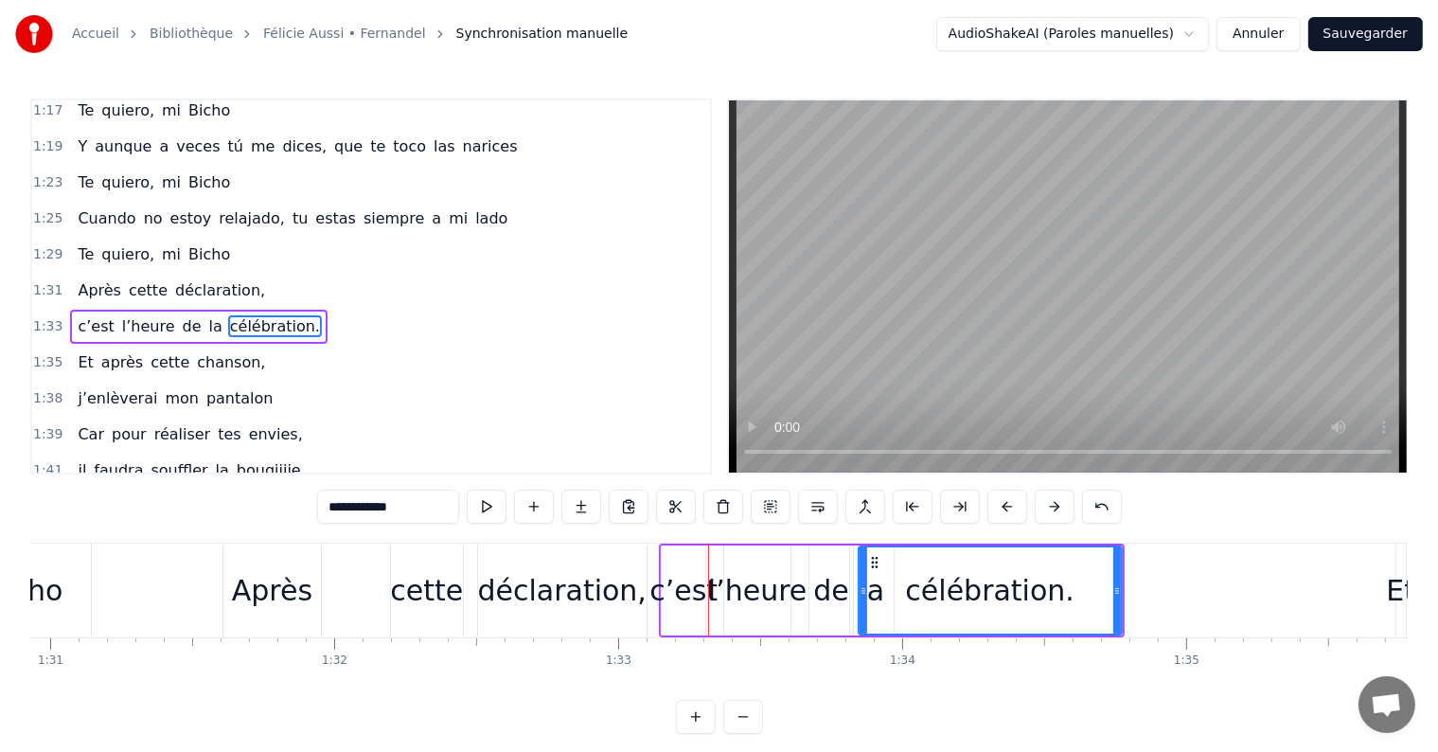
scroll to position [0, 25873]
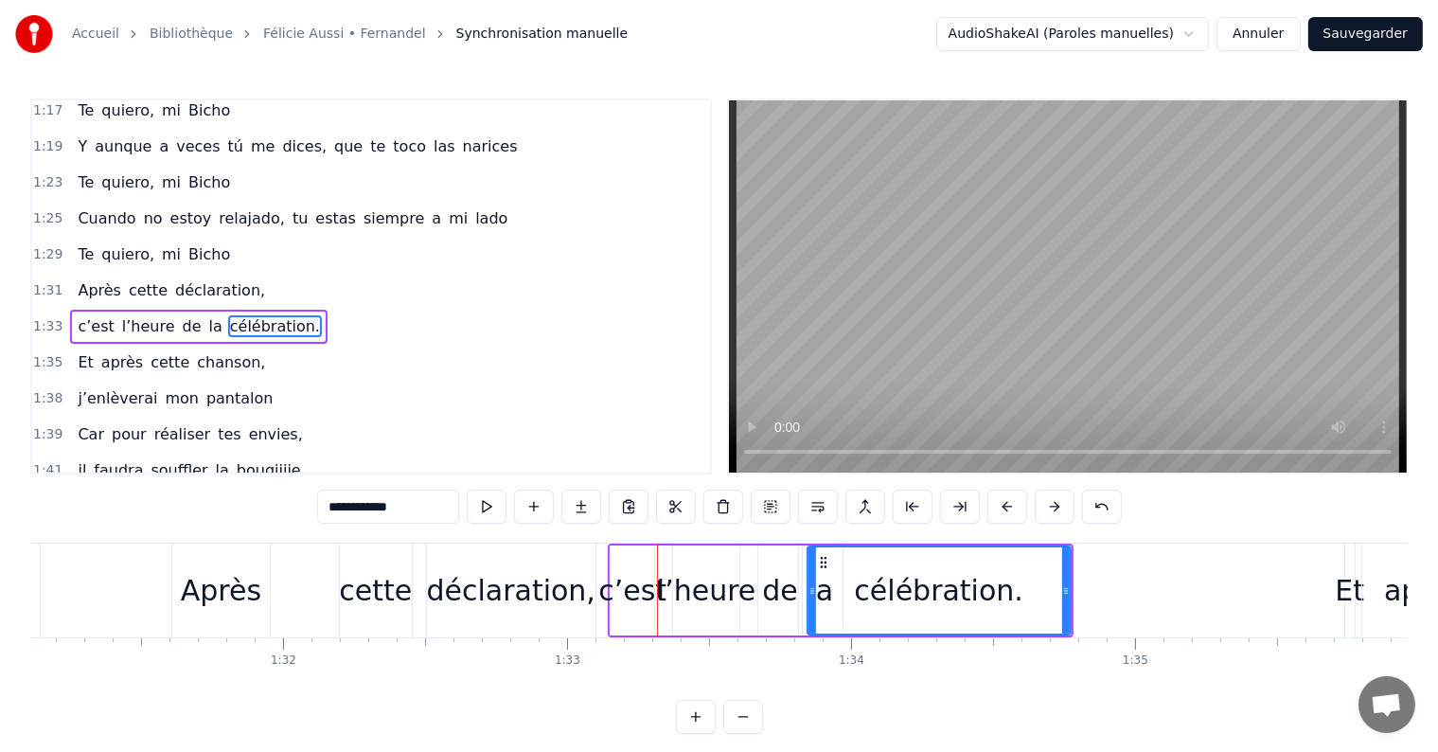
click at [178, 310] on div "c’est l’heure de la célébration." at bounding box center [198, 327] width 257 height 34
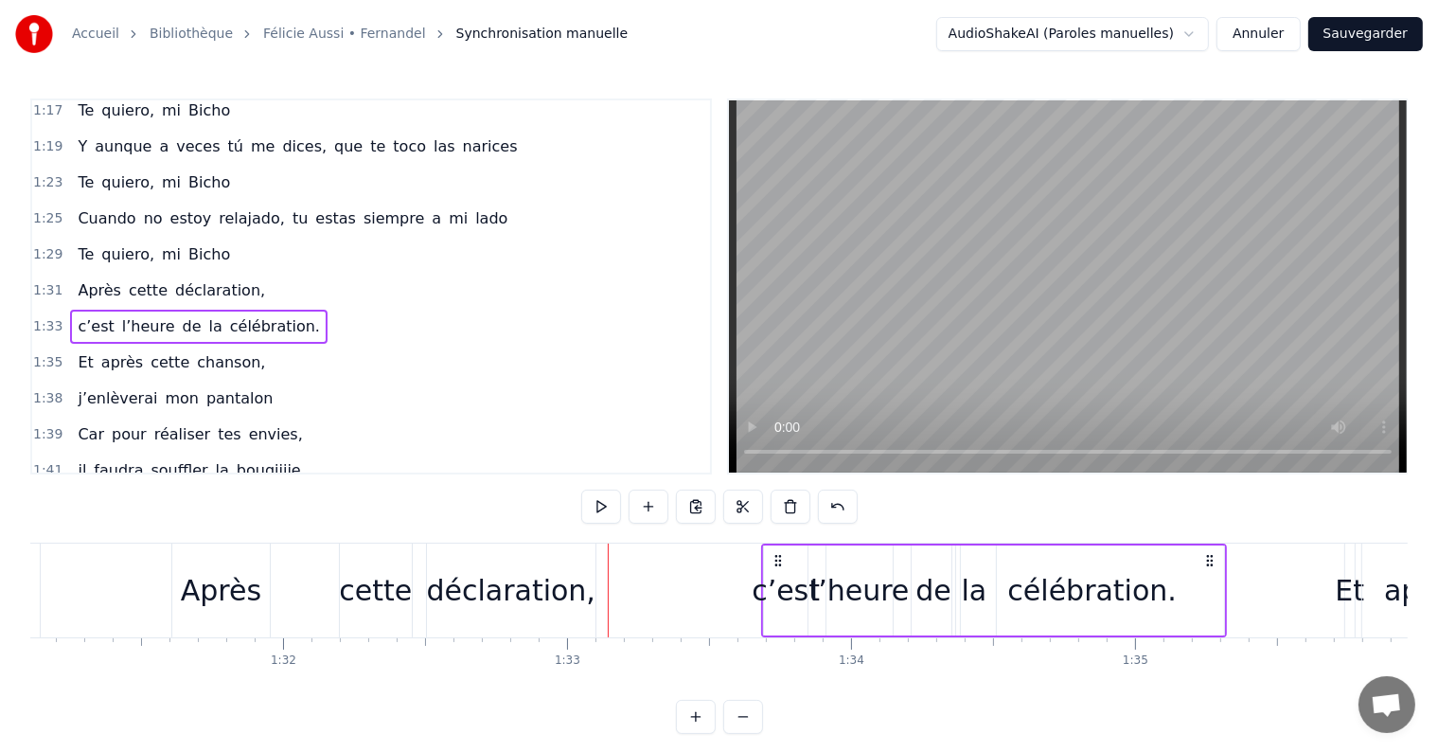
drag, startPoint x: 624, startPoint y: 559, endPoint x: 776, endPoint y: 564, distance: 152.5
click at [776, 564] on icon at bounding box center [778, 560] width 15 height 15
click at [173, 279] on span "déclaration," at bounding box center [220, 290] width 94 height 22
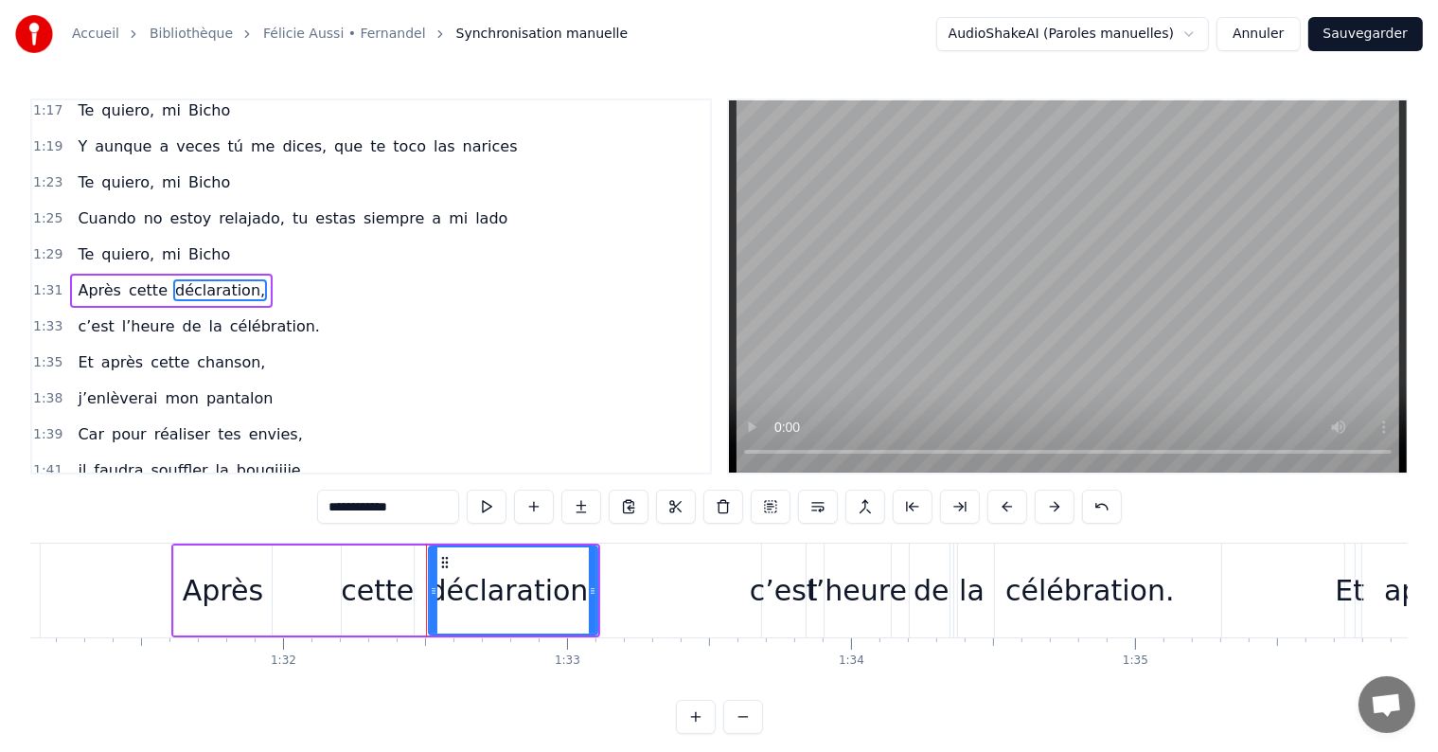
scroll to position [981, 0]
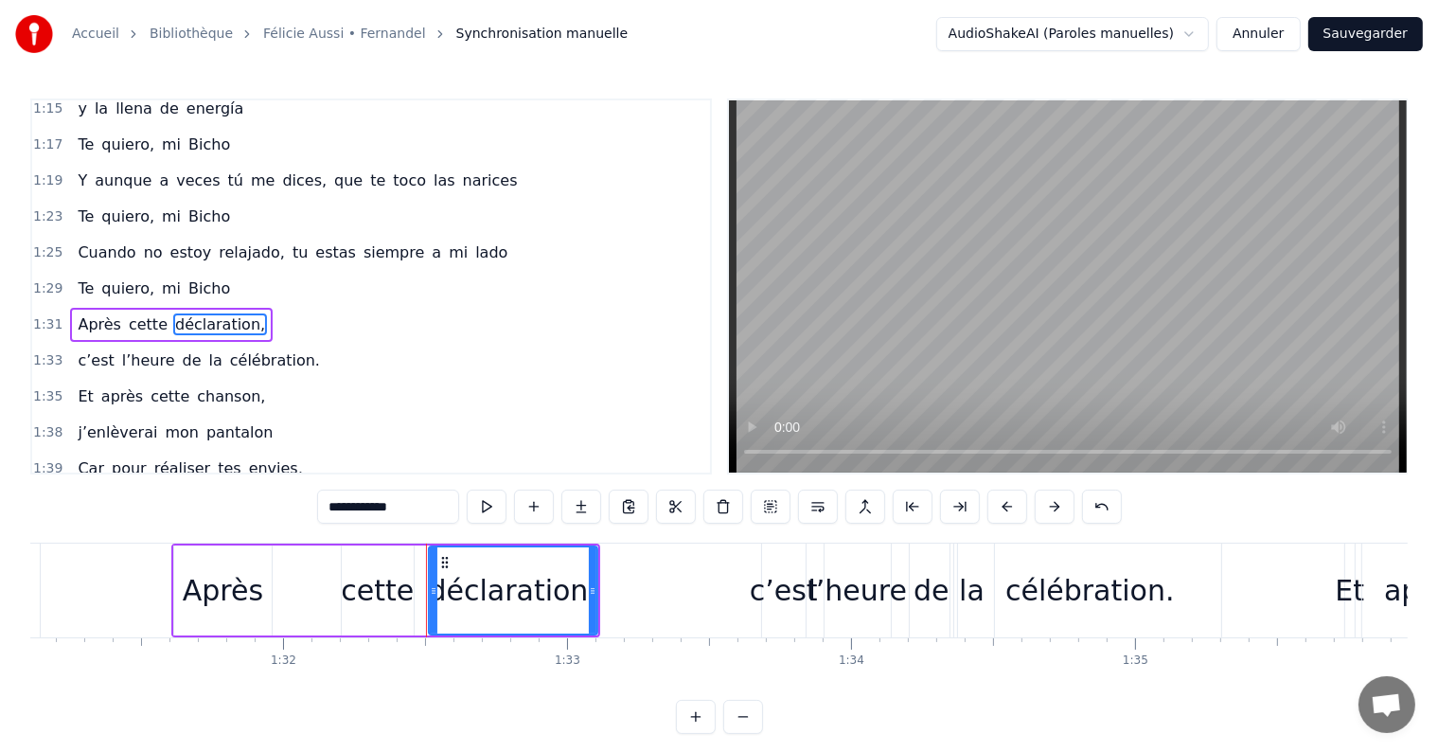
click at [108, 308] on div "Après cette déclaration," at bounding box center [171, 325] width 203 height 34
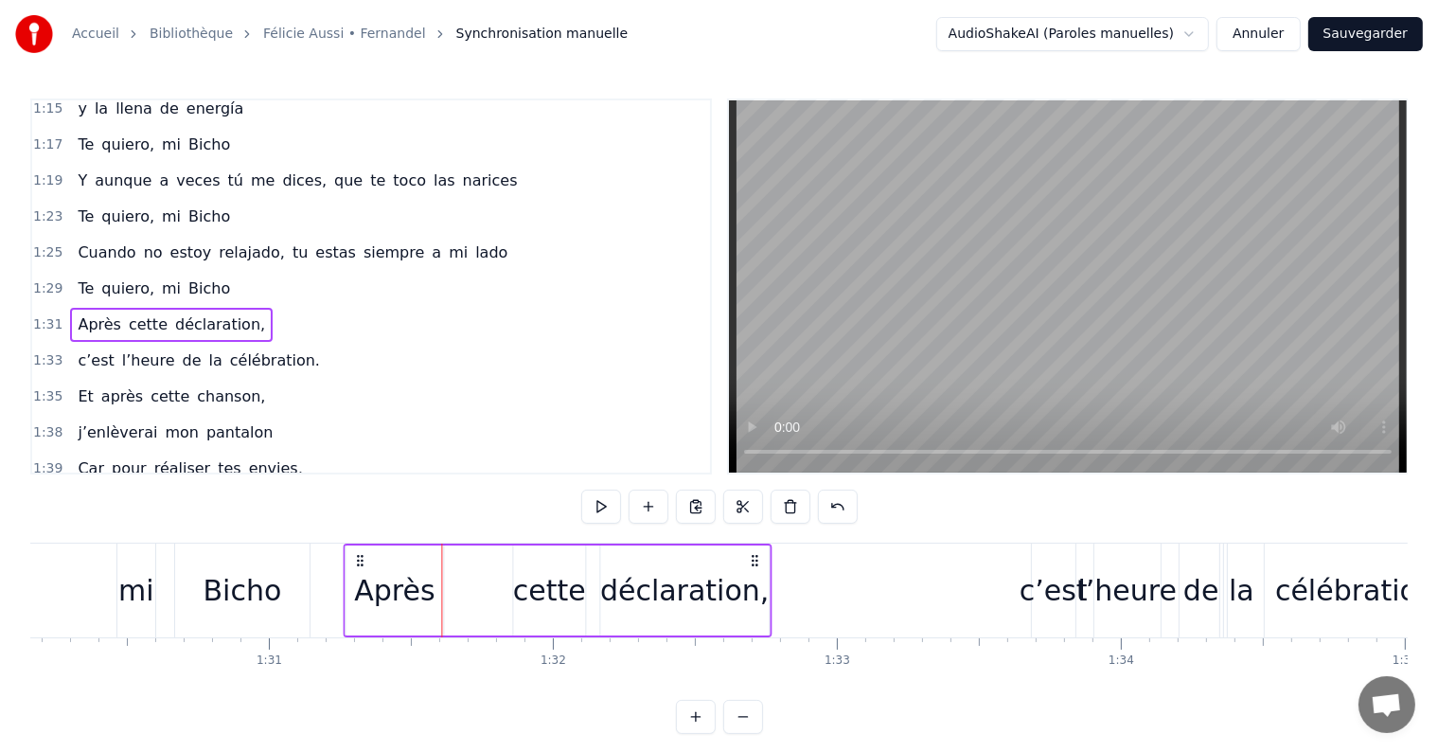
scroll to position [0, 25602]
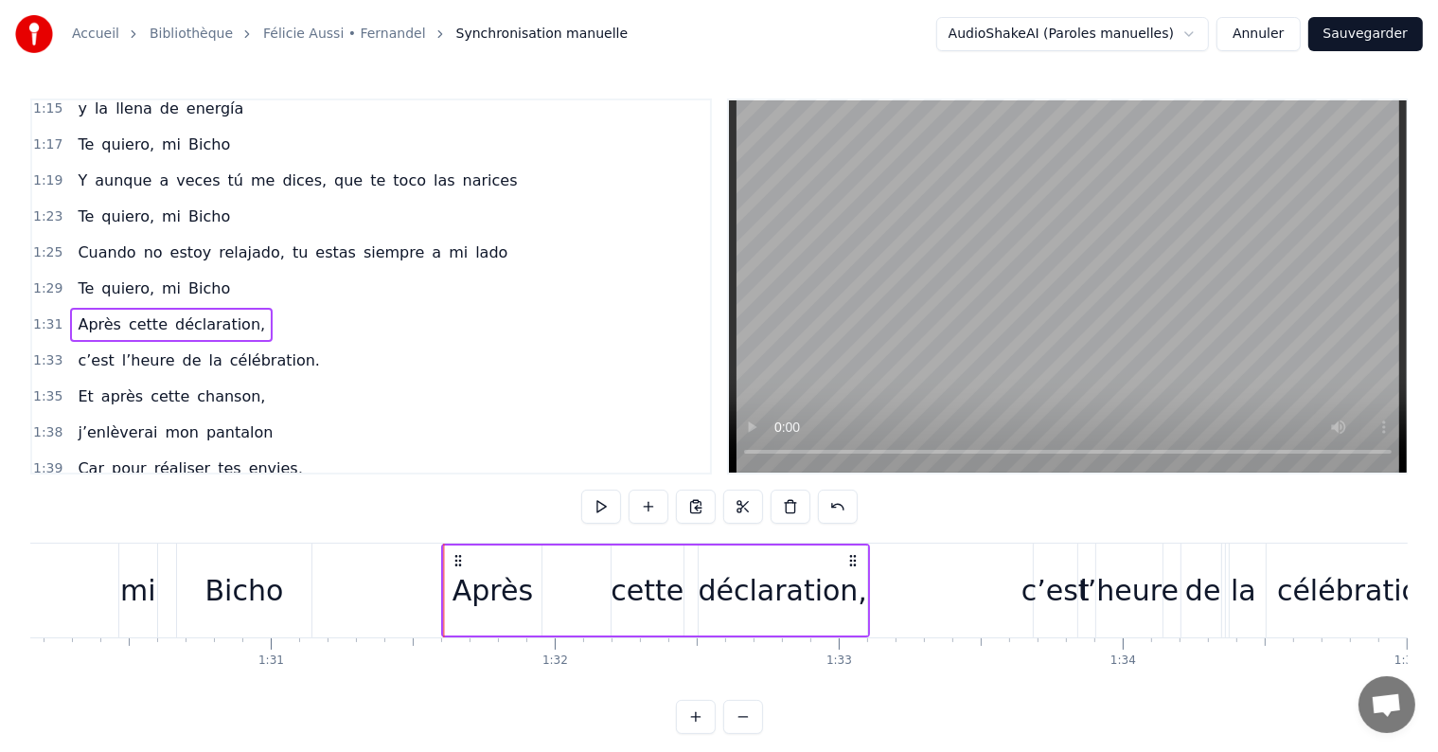
drag, startPoint x: 185, startPoint y: 553, endPoint x: 454, endPoint y: 553, distance: 269.8
click at [454, 553] on icon at bounding box center [458, 560] width 15 height 15
click at [477, 583] on div "Après" at bounding box center [492, 590] width 80 height 43
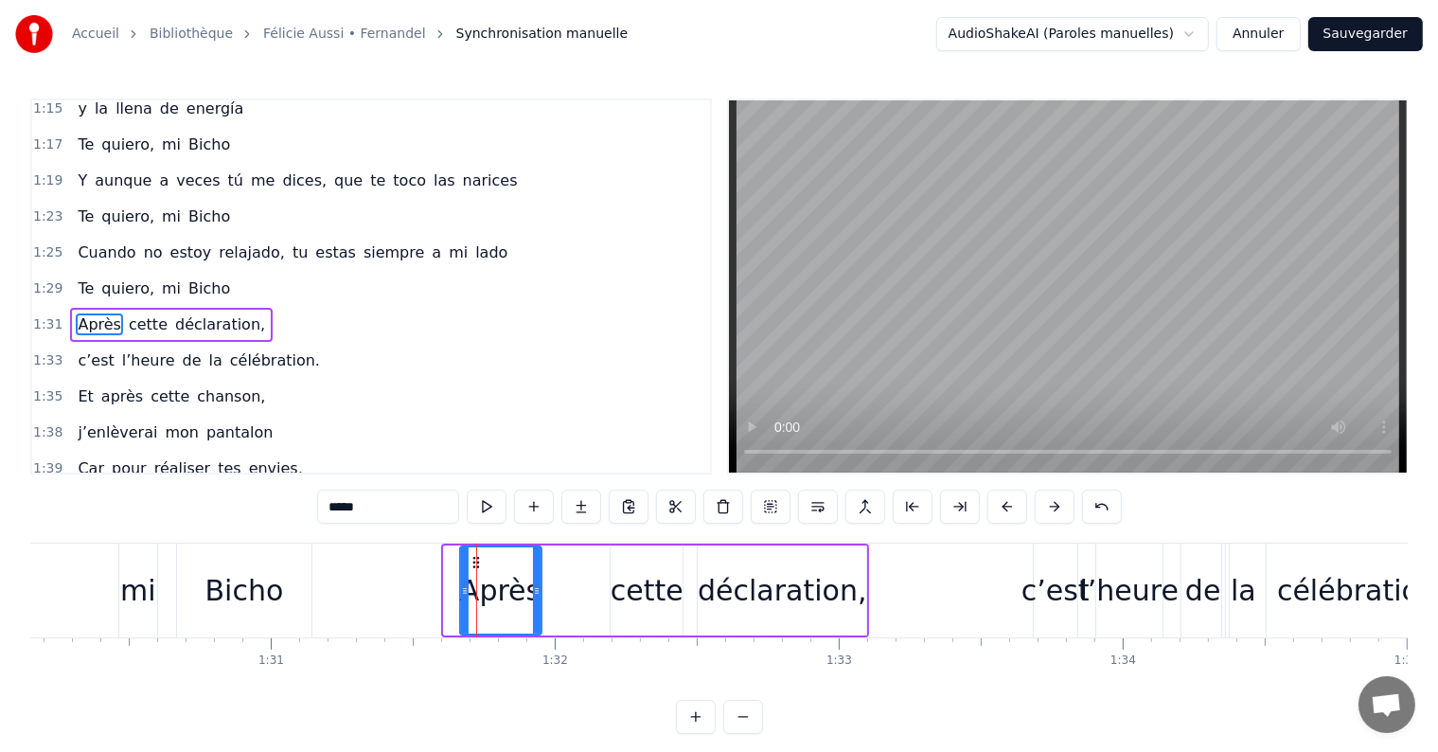
drag, startPoint x: 447, startPoint y: 592, endPoint x: 463, endPoint y: 592, distance: 16.1
click at [463, 592] on icon at bounding box center [465, 590] width 8 height 15
drag, startPoint x: 538, startPoint y: 587, endPoint x: 548, endPoint y: 587, distance: 10.4
click at [548, 588] on circle at bounding box center [548, 588] width 1 height 1
click at [659, 588] on div "cette" at bounding box center [647, 590] width 73 height 43
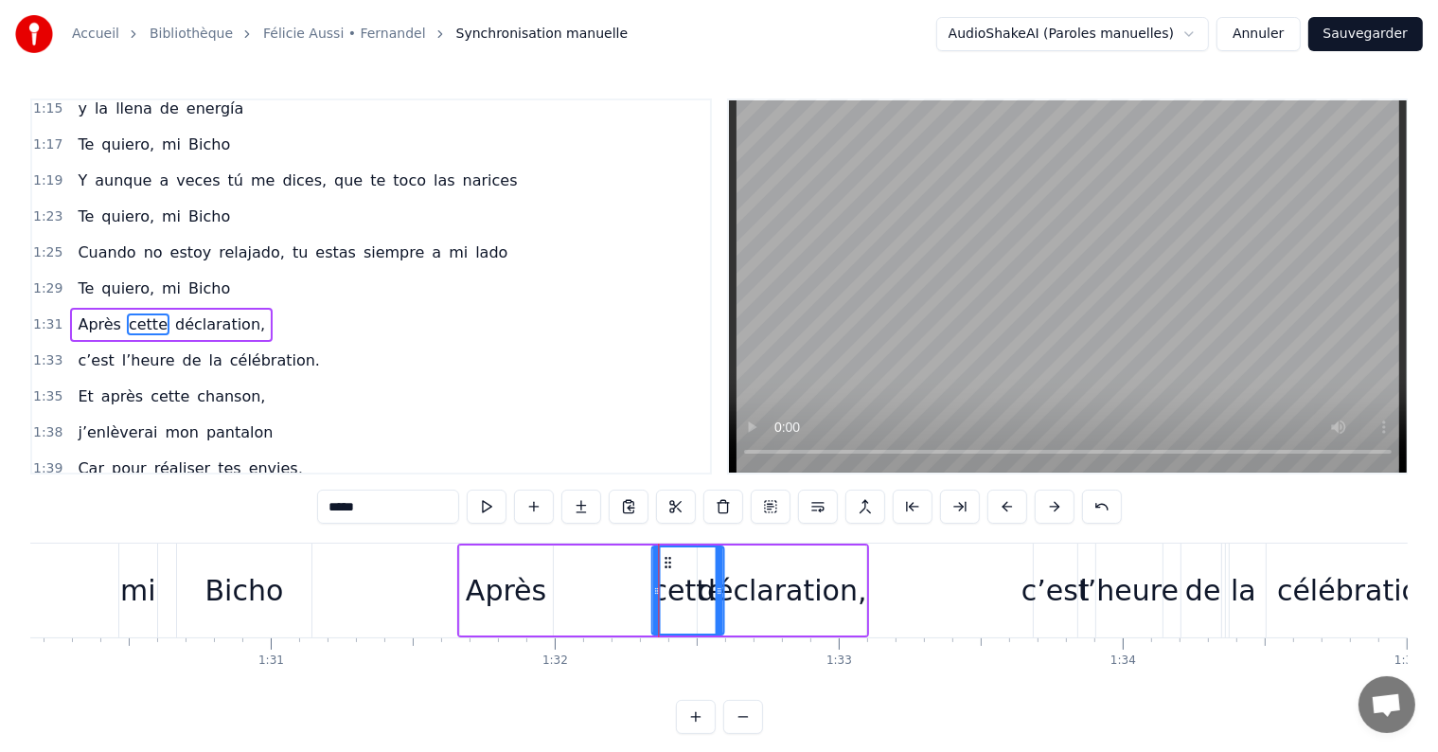
drag, startPoint x: 626, startPoint y: 557, endPoint x: 666, endPoint y: 557, distance: 40.7
click at [666, 557] on icon at bounding box center [668, 562] width 15 height 15
click at [778, 587] on div "déclaration," at bounding box center [782, 590] width 168 height 43
type input "**********"
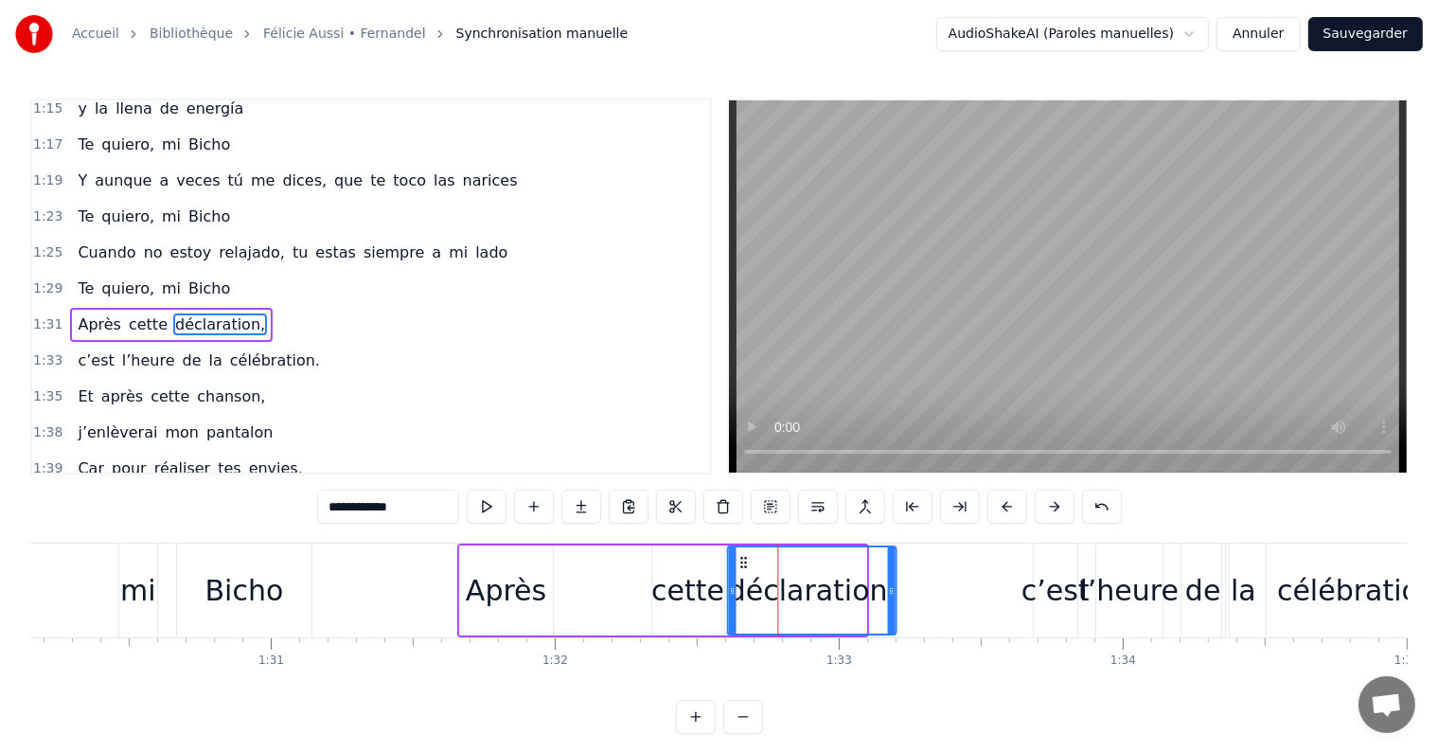
drag, startPoint x: 708, startPoint y: 556, endPoint x: 738, endPoint y: 557, distance: 30.3
click at [738, 557] on icon at bounding box center [743, 562] width 15 height 15
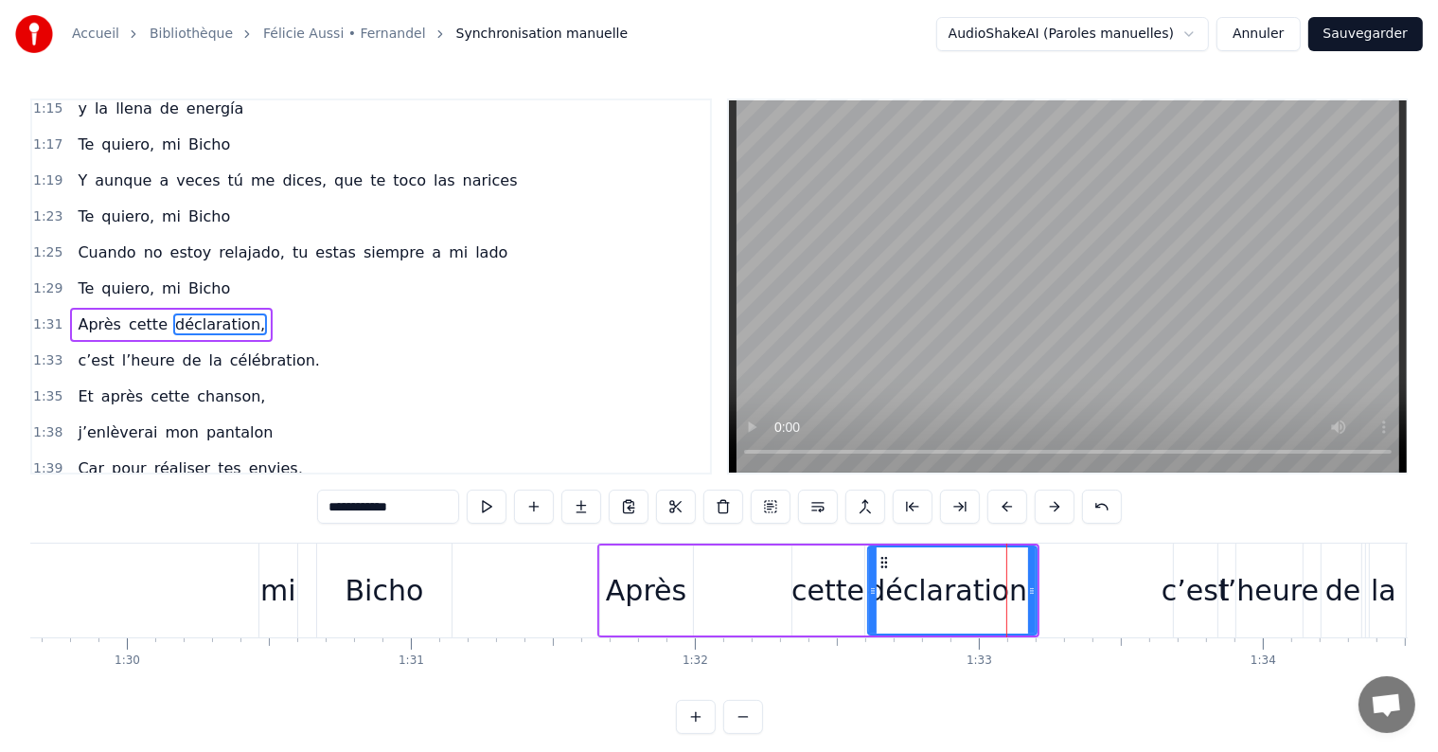
scroll to position [0, 25332]
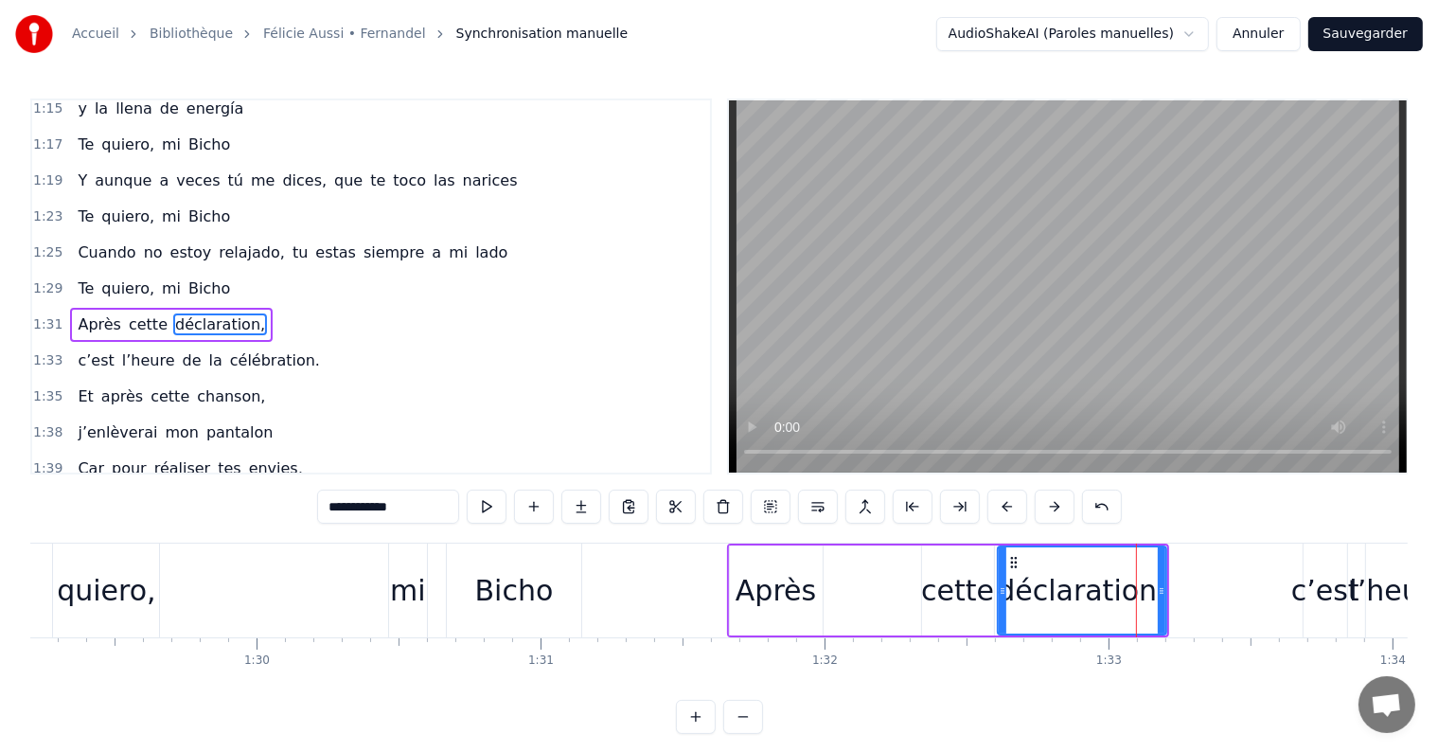
click at [121, 308] on div "Après cette déclaration," at bounding box center [171, 325] width 203 height 34
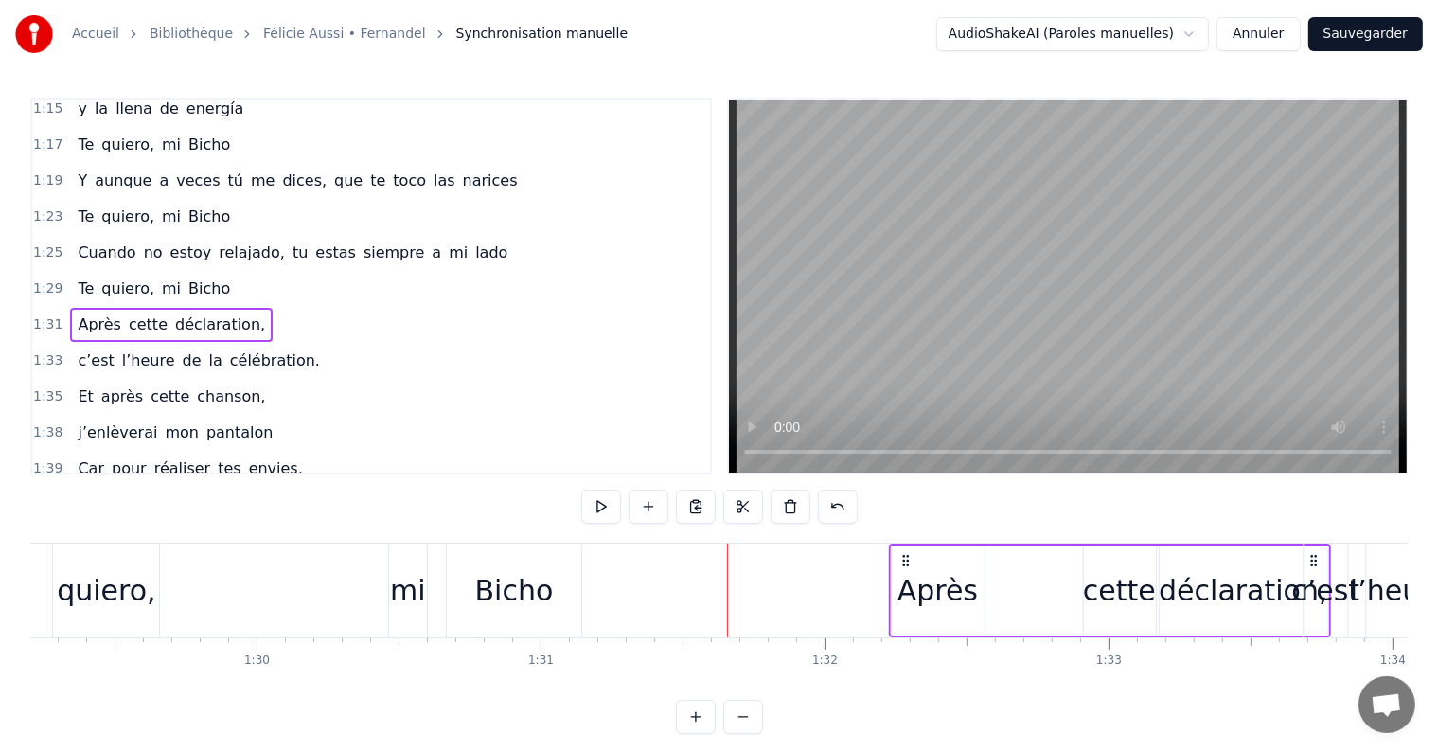
drag, startPoint x: 738, startPoint y: 554, endPoint x: 899, endPoint y: 555, distance: 160.9
click at [899, 555] on icon at bounding box center [904, 560] width 15 height 15
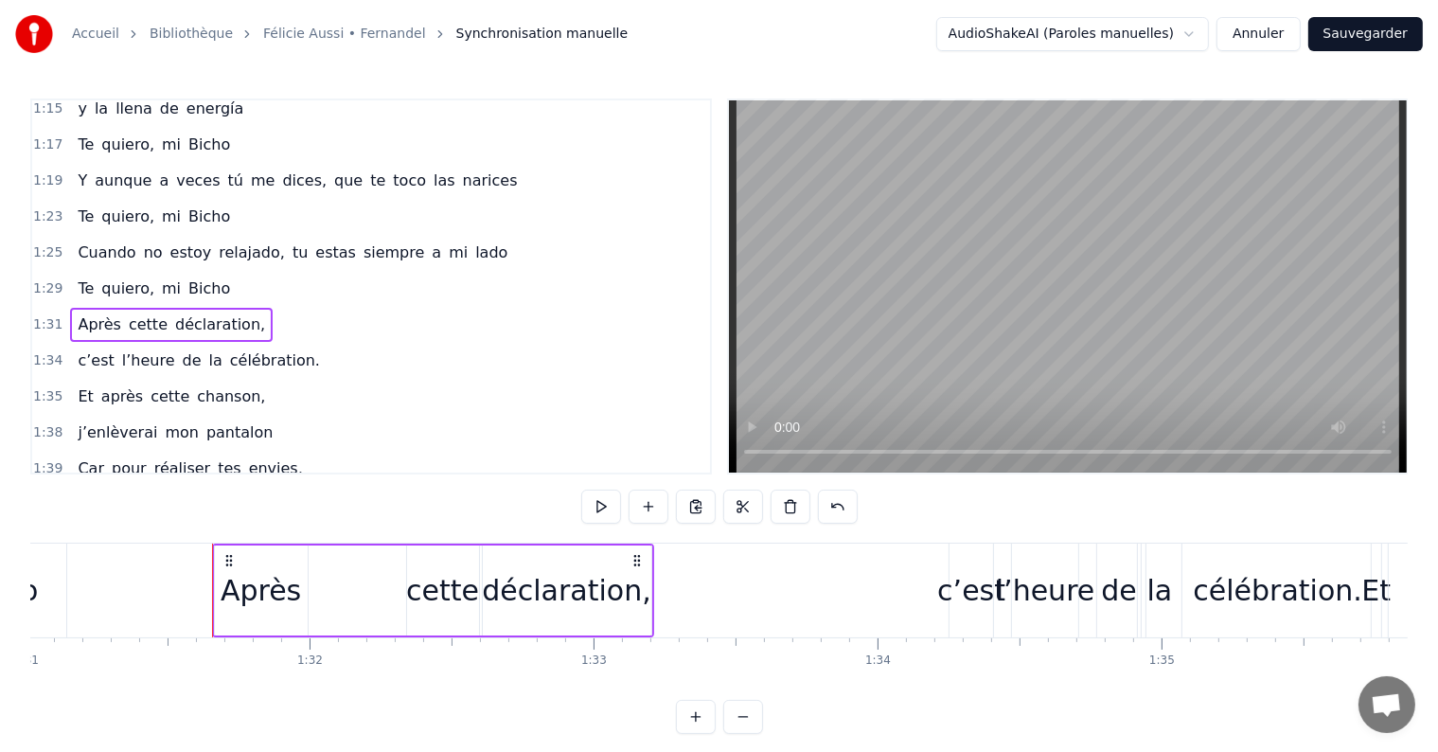
scroll to position [0, 25873]
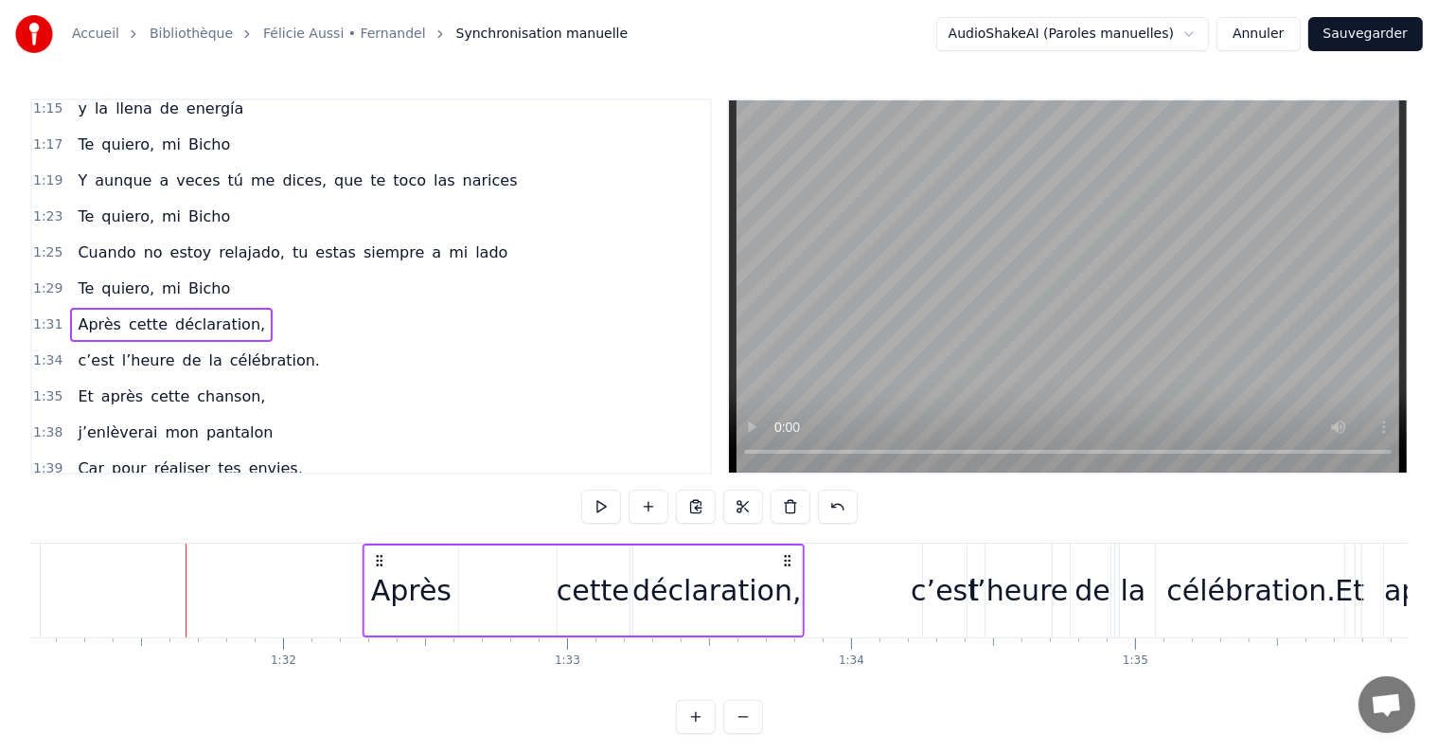
drag, startPoint x: 203, startPoint y: 555, endPoint x: 379, endPoint y: 548, distance: 176.2
click at [379, 548] on div "Après cette déclaration," at bounding box center [583, 590] width 442 height 94
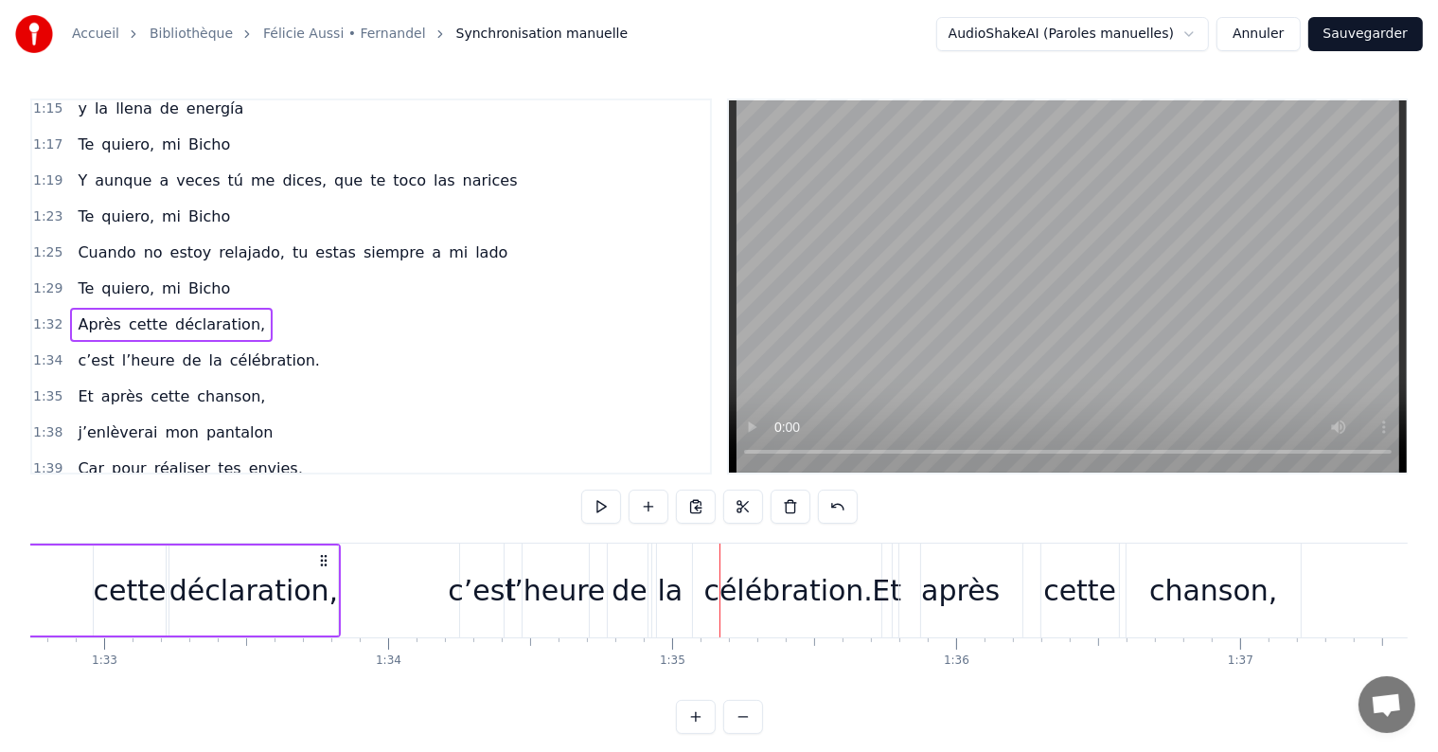
scroll to position [0, 26387]
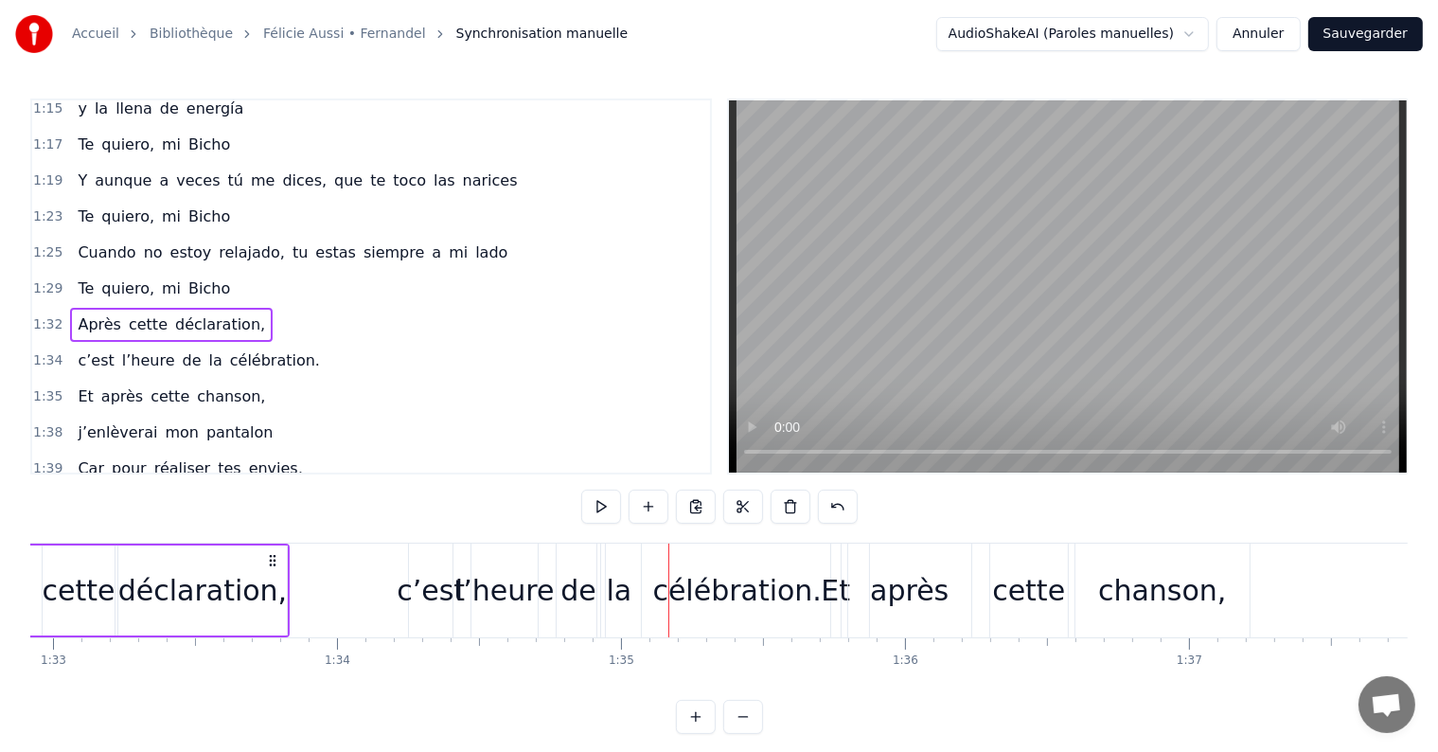
click at [152, 380] on div "Et après cette chanson," at bounding box center [171, 397] width 203 height 34
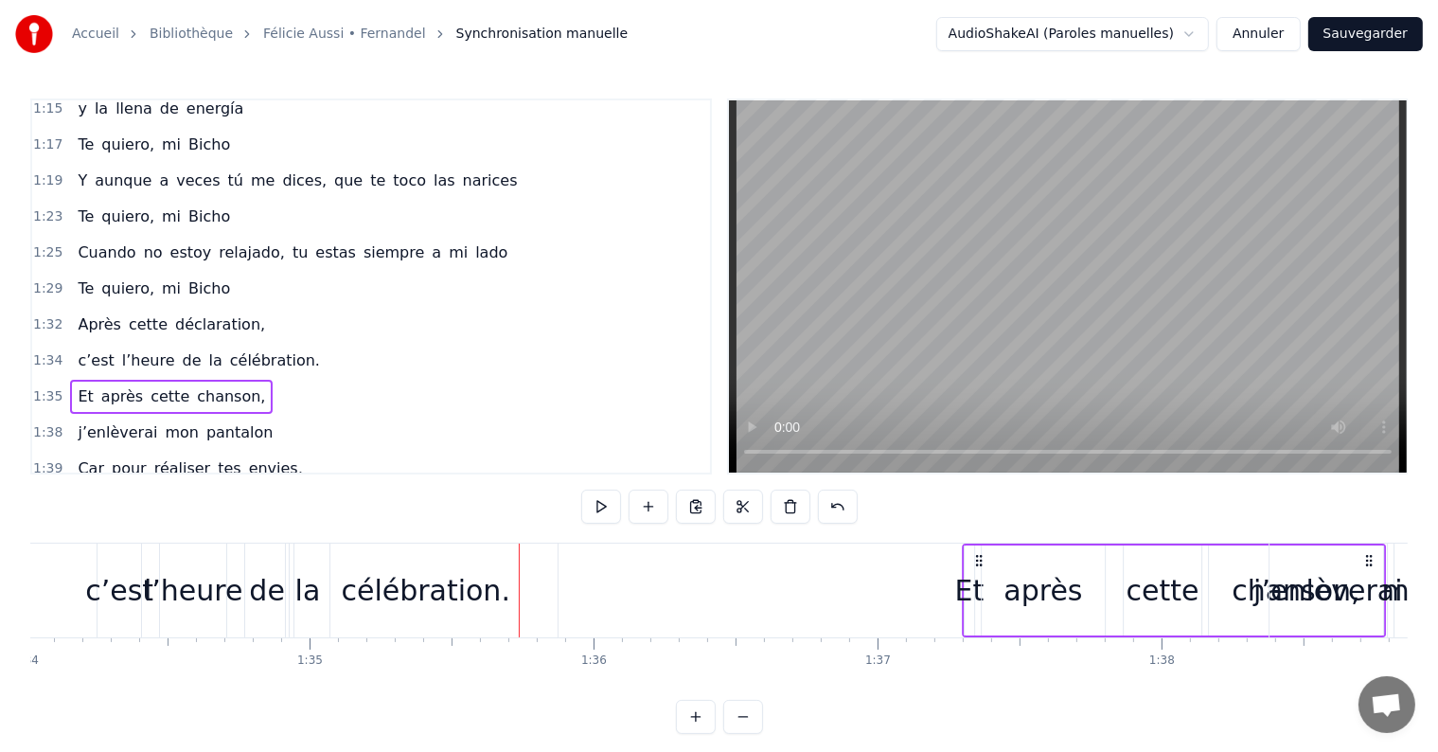
scroll to position [0, 26701]
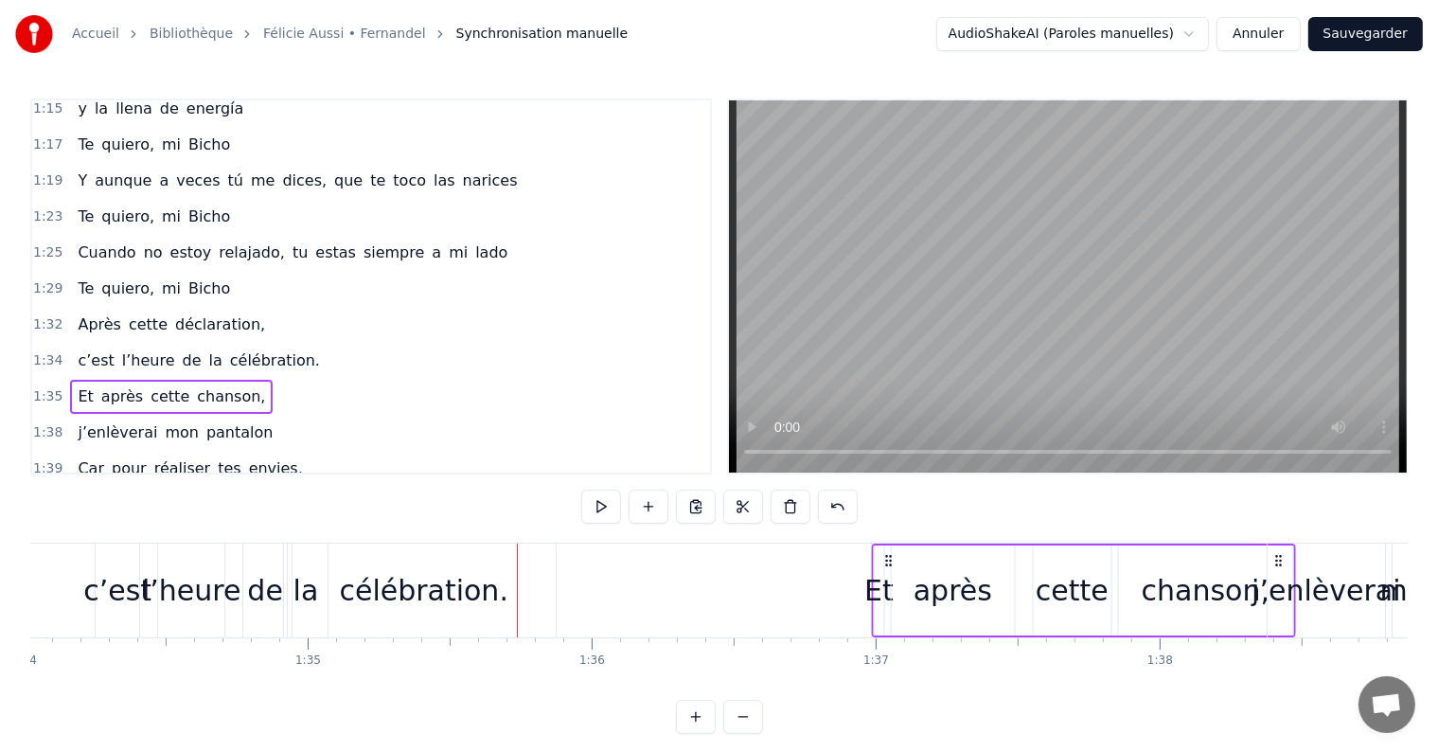
drag, startPoint x: 845, startPoint y: 558, endPoint x: 887, endPoint y: 602, distance: 60.9
click at [887, 602] on div "Et après cette chanson," at bounding box center [1083, 590] width 424 height 94
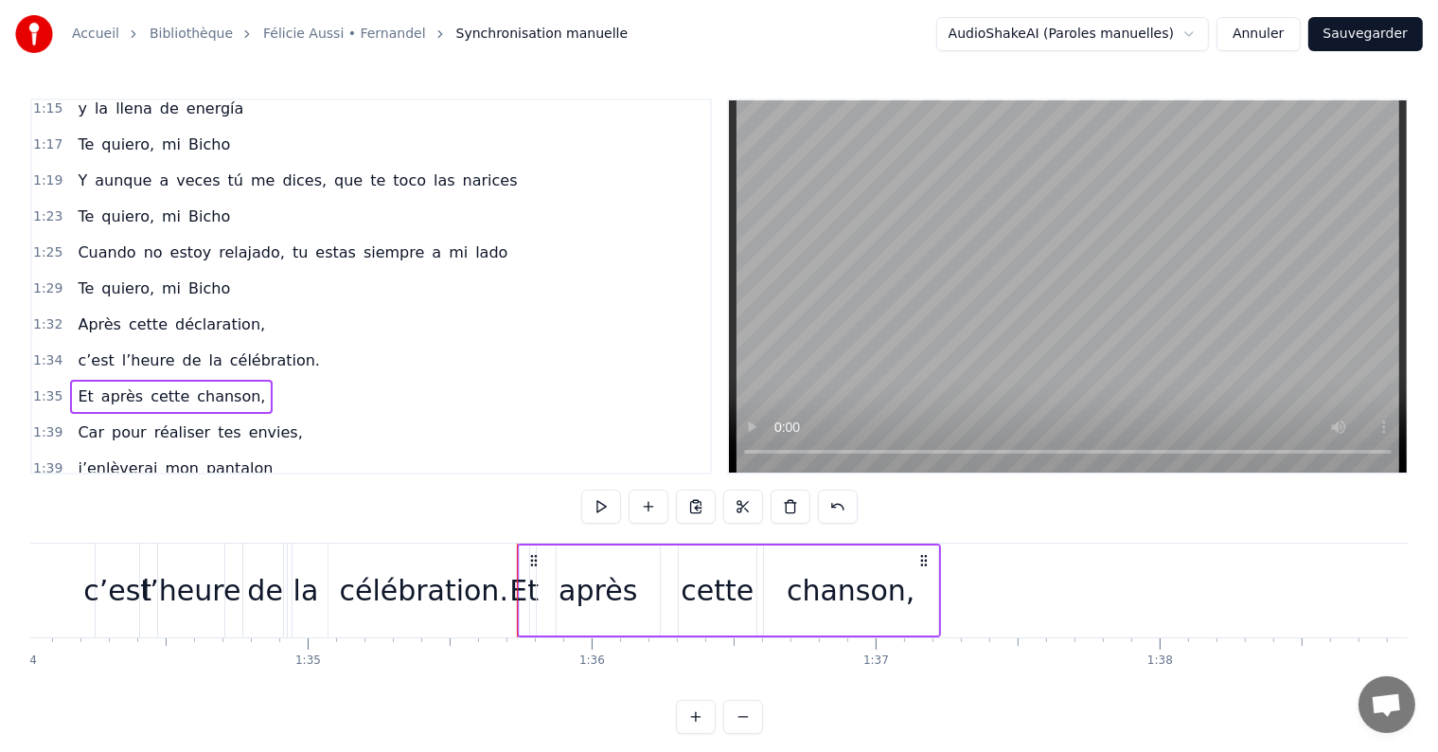
click at [151, 344] on div "c’est l’heure de la célébration." at bounding box center [198, 361] width 257 height 34
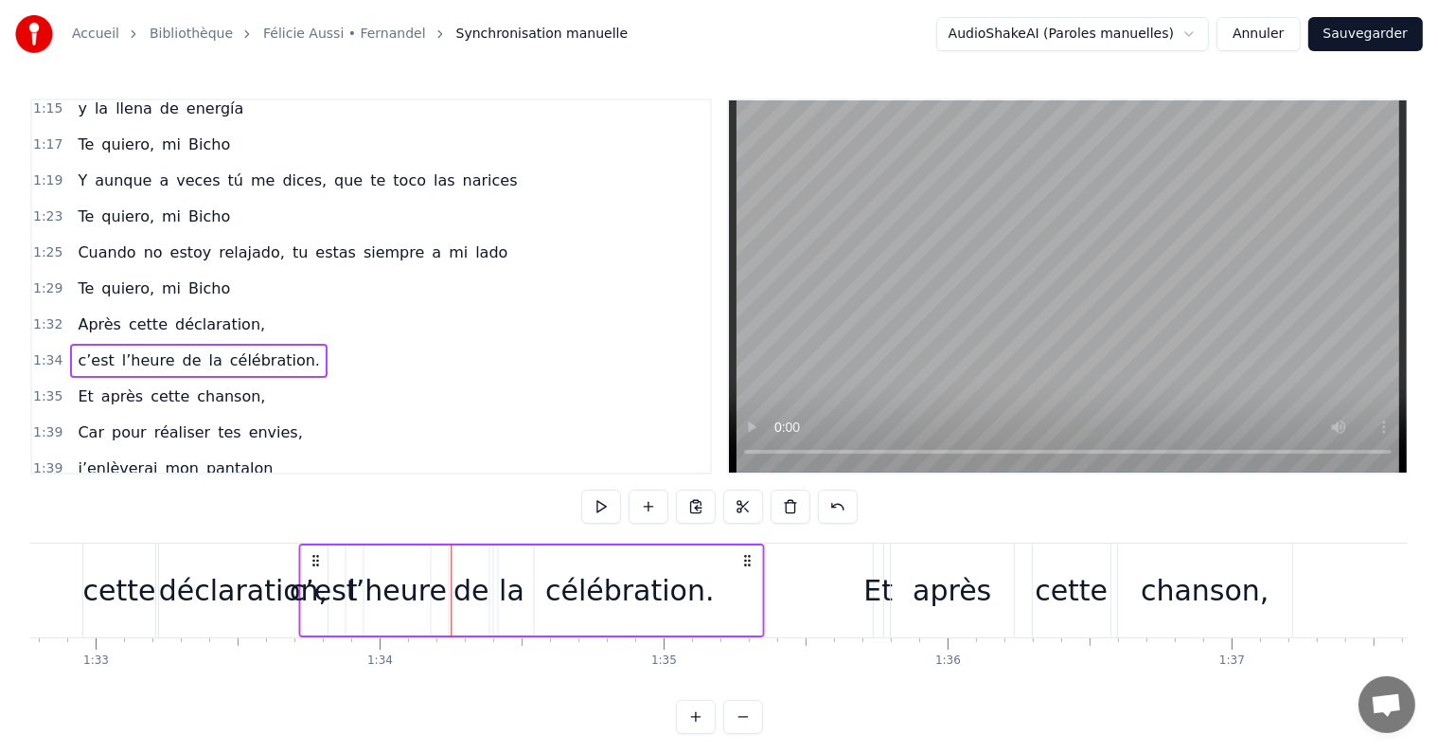
scroll to position [0, 26345]
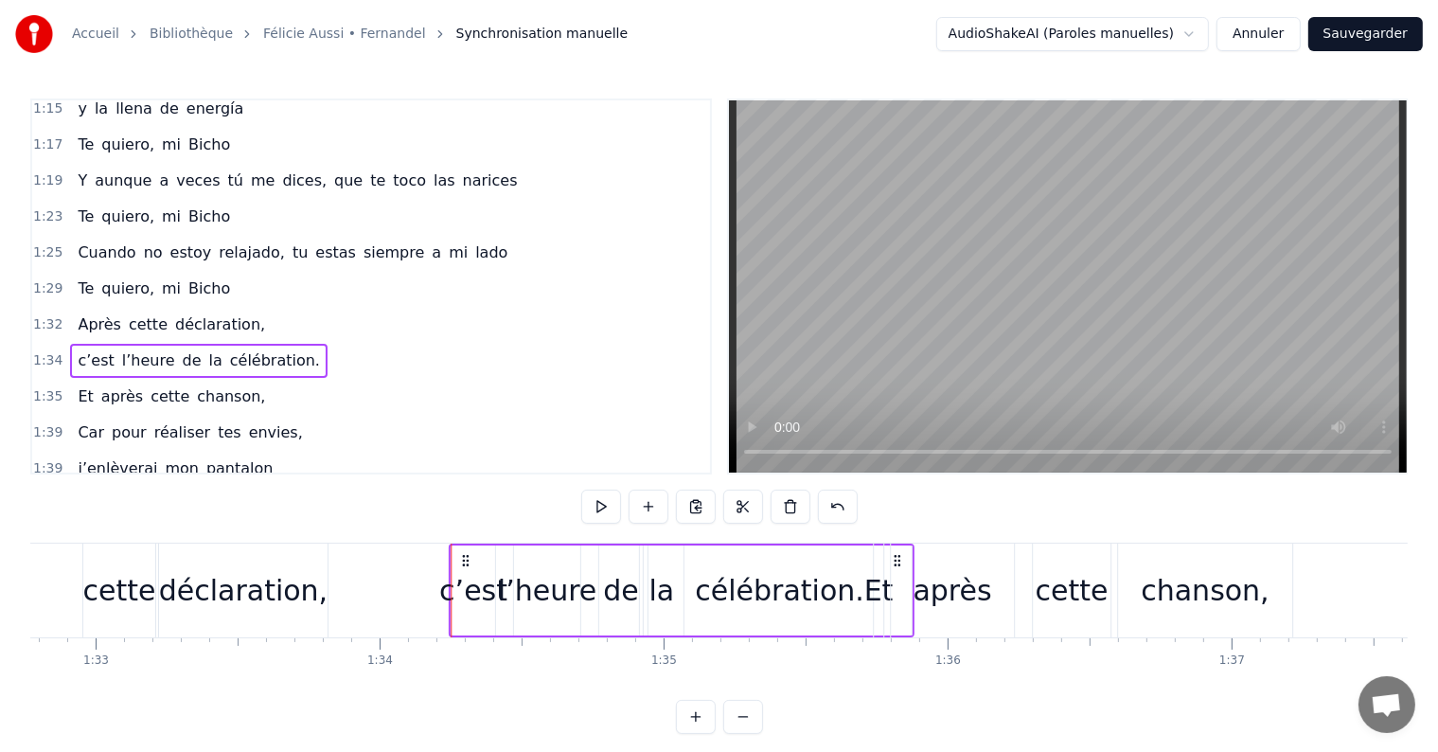
drag, startPoint x: 141, startPoint y: 558, endPoint x: 464, endPoint y: 607, distance: 326.5
click at [464, 607] on div "c’est l’heure de la célébration." at bounding box center [682, 590] width 466 height 94
click at [158, 380] on div "Et après cette chanson," at bounding box center [171, 397] width 203 height 34
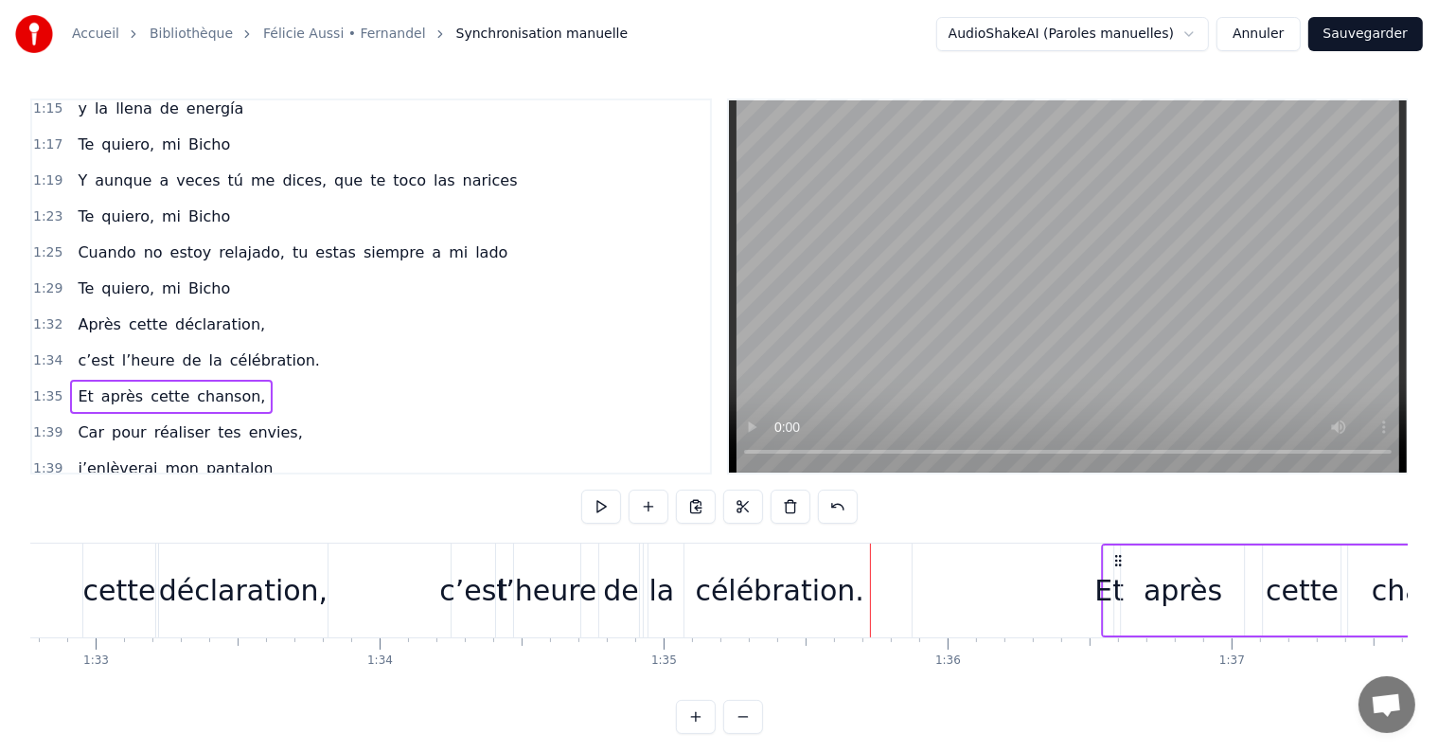
drag, startPoint x: 885, startPoint y: 557, endPoint x: 1116, endPoint y: 558, distance: 231.0
click at [1116, 558] on icon at bounding box center [1117, 560] width 15 height 15
click at [244, 344] on div "c’est l’heure de la célébration." at bounding box center [198, 361] width 257 height 34
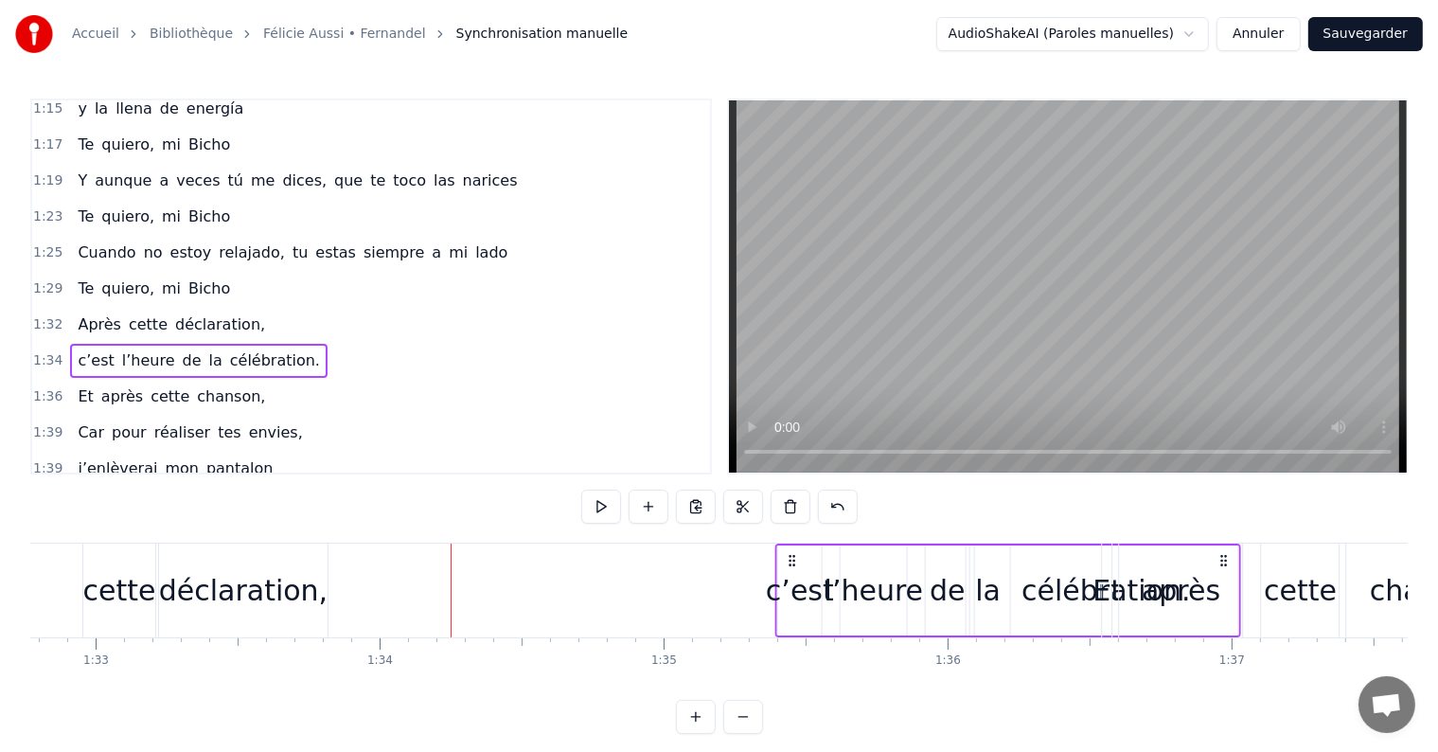
drag, startPoint x: 465, startPoint y: 558, endPoint x: 789, endPoint y: 563, distance: 323.8
click at [789, 563] on icon at bounding box center [792, 560] width 15 height 15
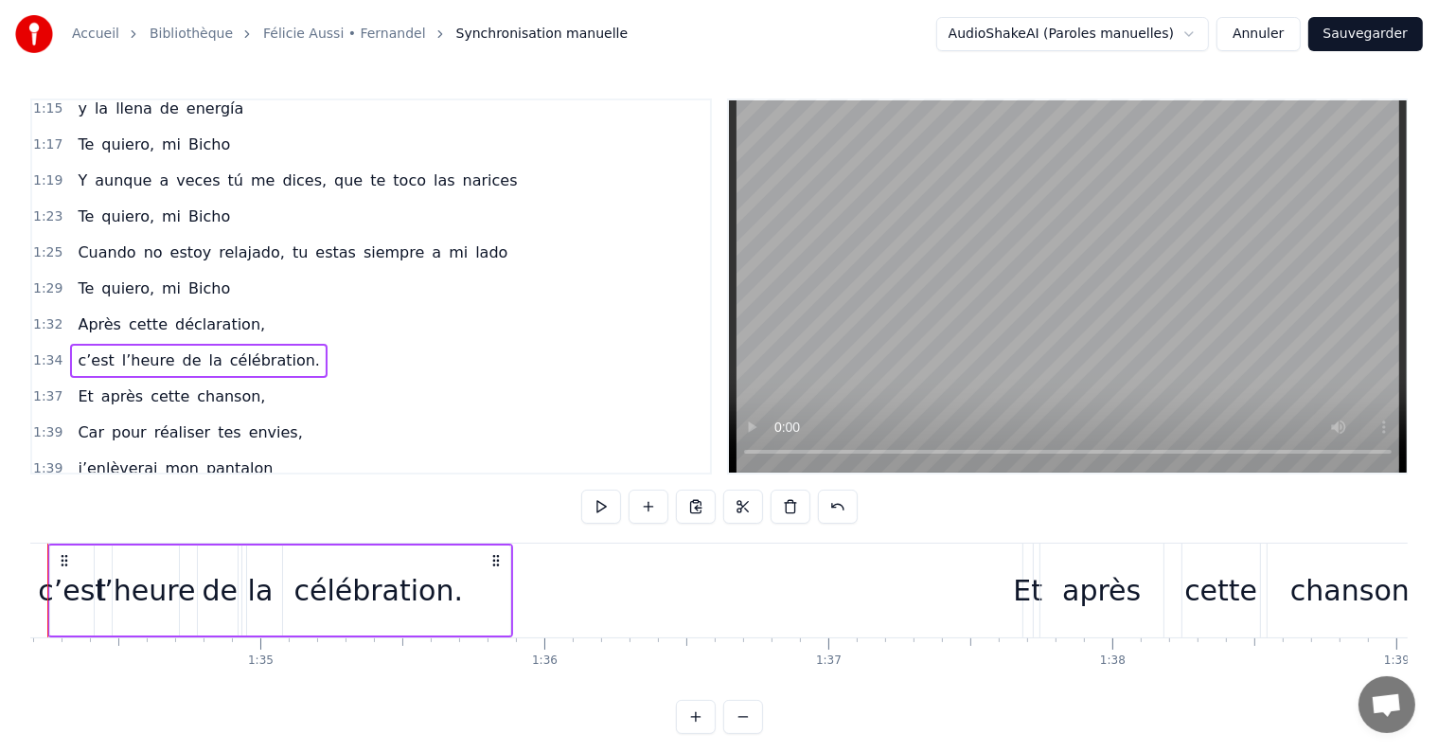
scroll to position [0, 26698]
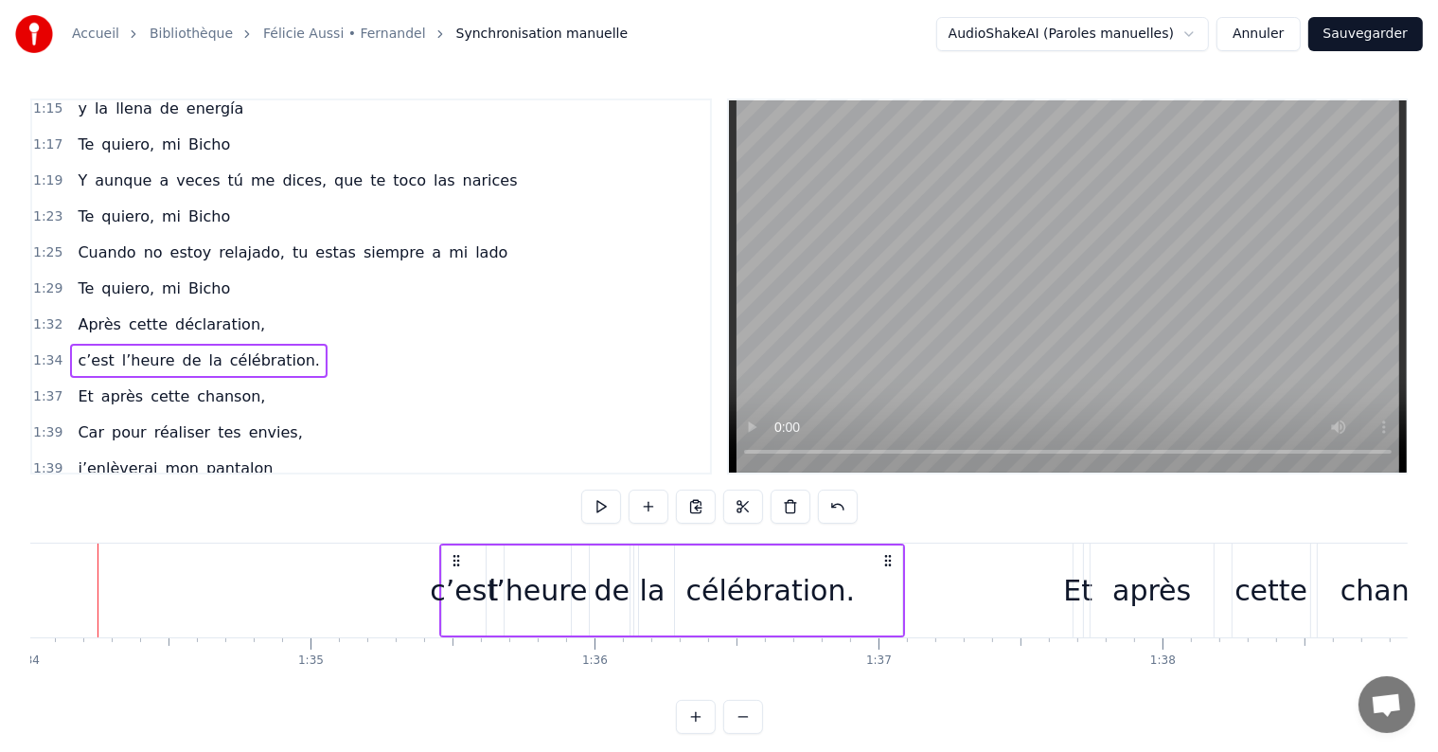
drag, startPoint x: 547, startPoint y: 555, endPoint x: 889, endPoint y: 597, distance: 344.4
click at [889, 597] on div "c’est l’heure de la célébration." at bounding box center [672, 590] width 466 height 94
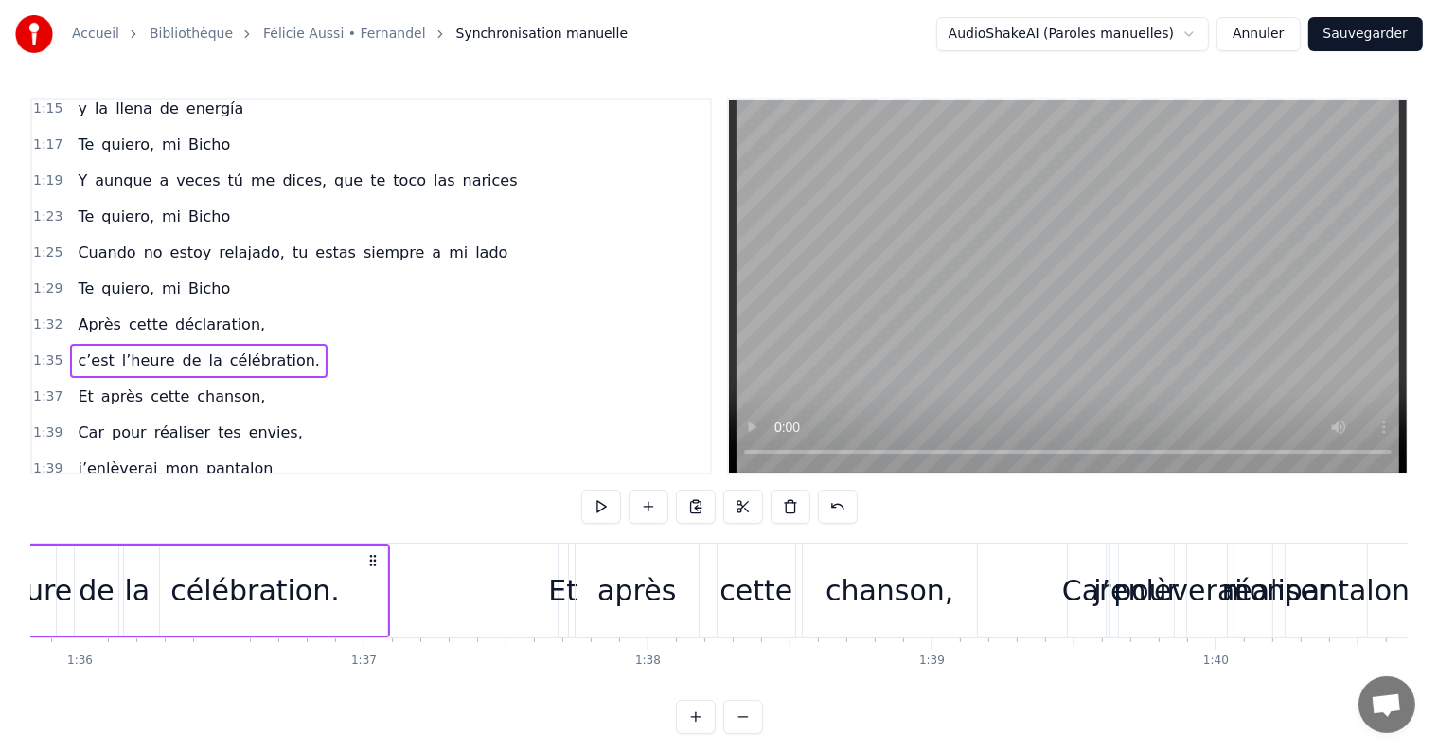
scroll to position [0, 27237]
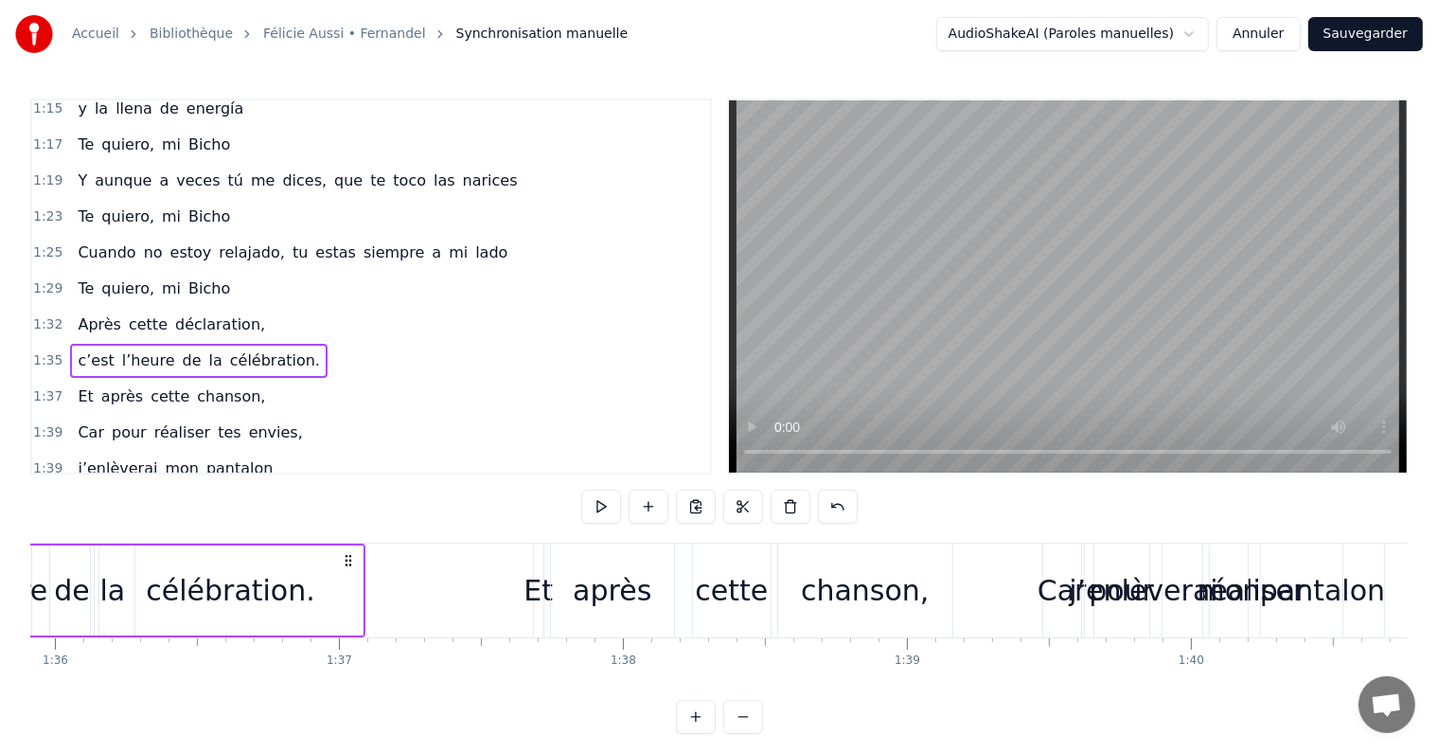
click at [538, 592] on div "Et" at bounding box center [537, 590] width 29 height 43
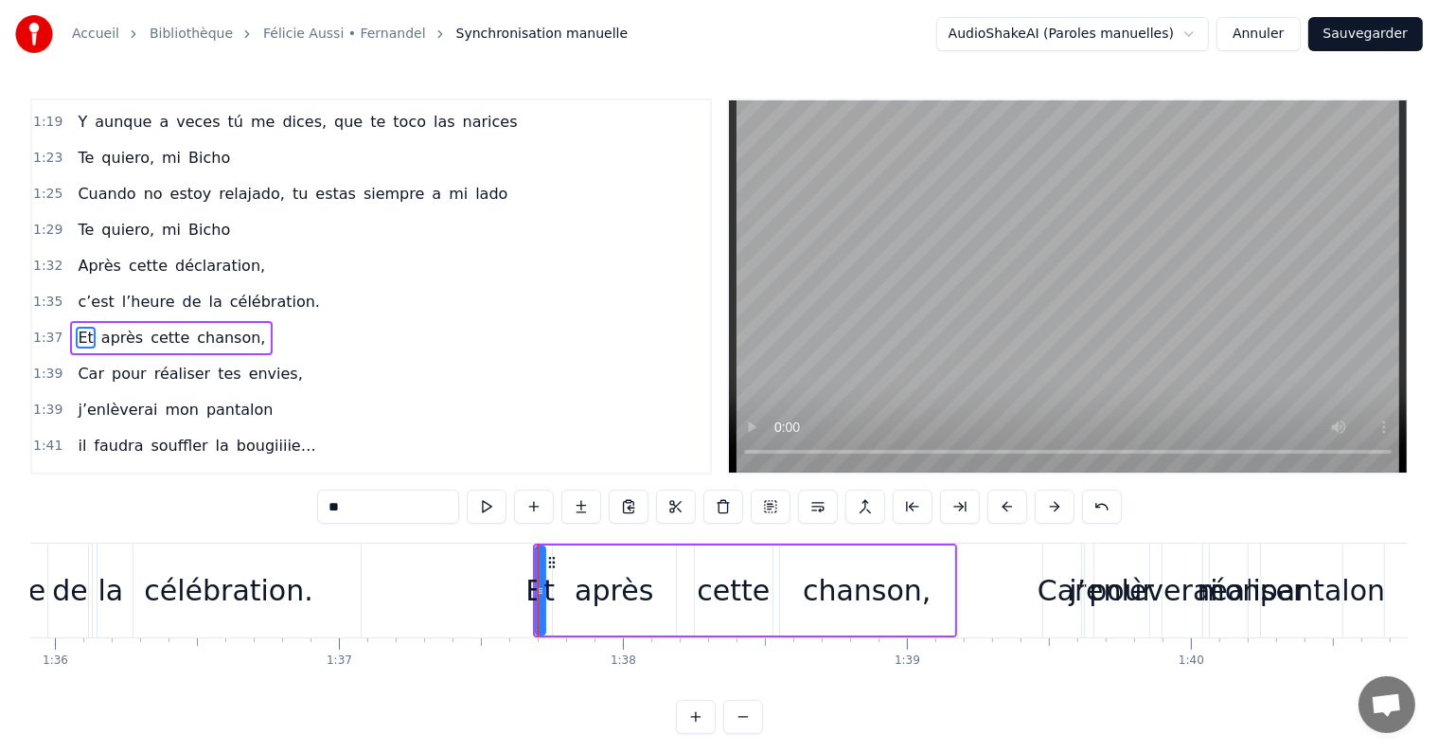
scroll to position [1050, 0]
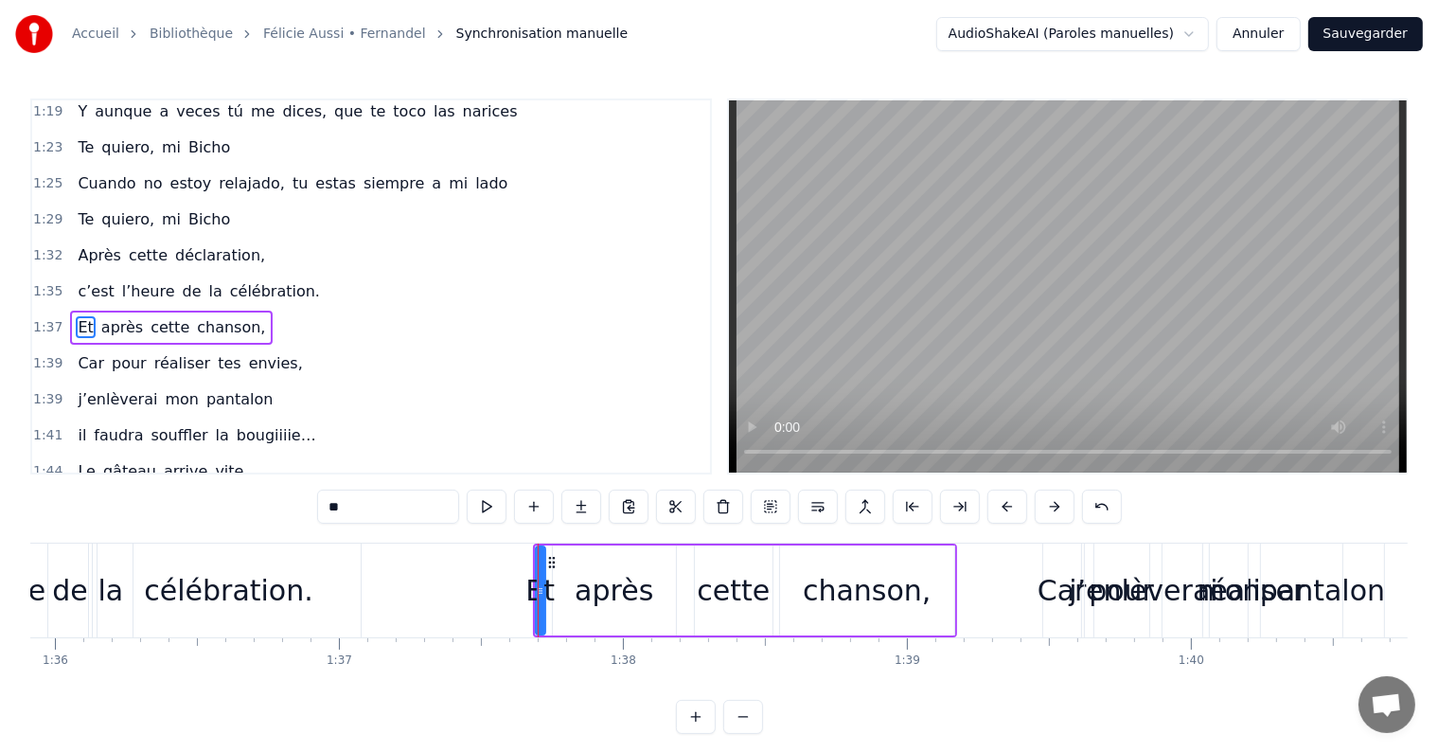
click at [76, 316] on span "Et" at bounding box center [85, 327] width 19 height 22
click at [775, 510] on button at bounding box center [771, 506] width 40 height 34
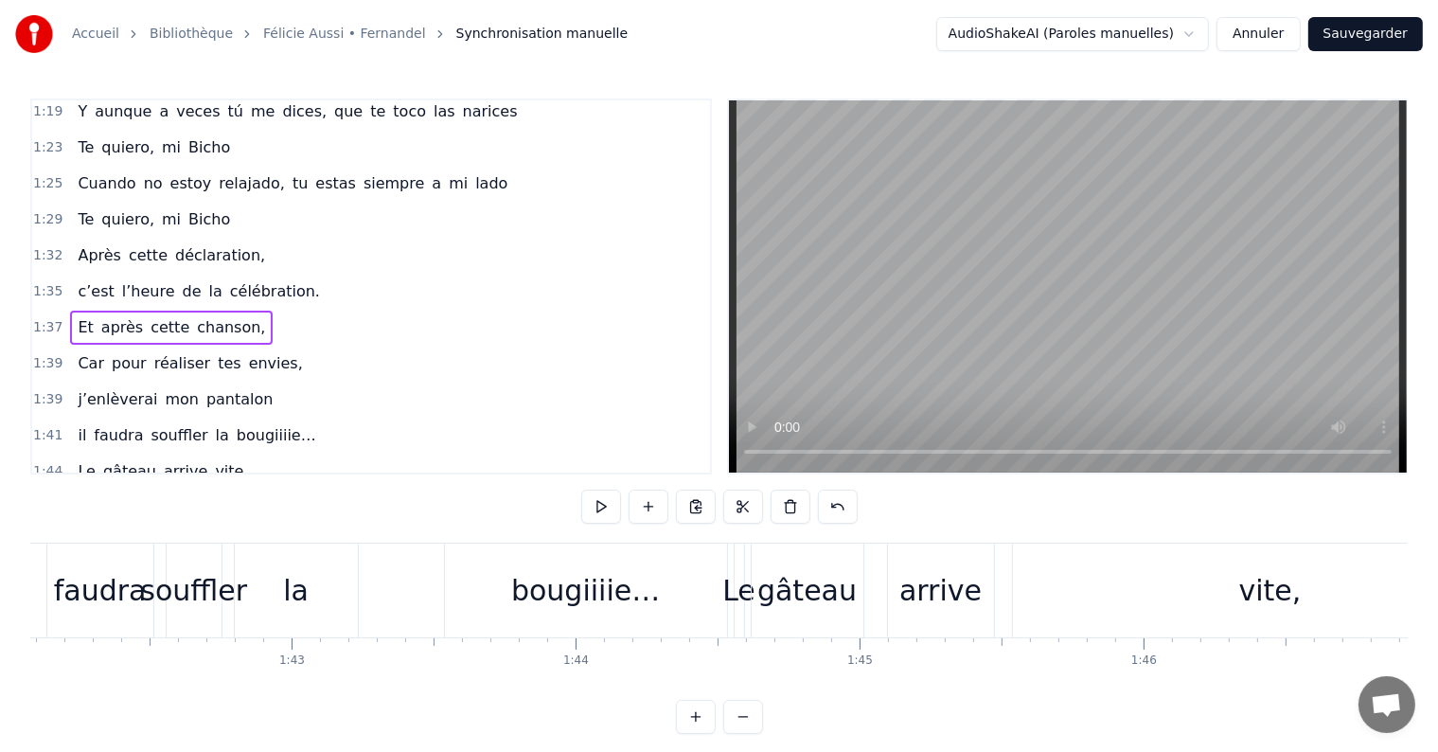
scroll to position [0, 29014]
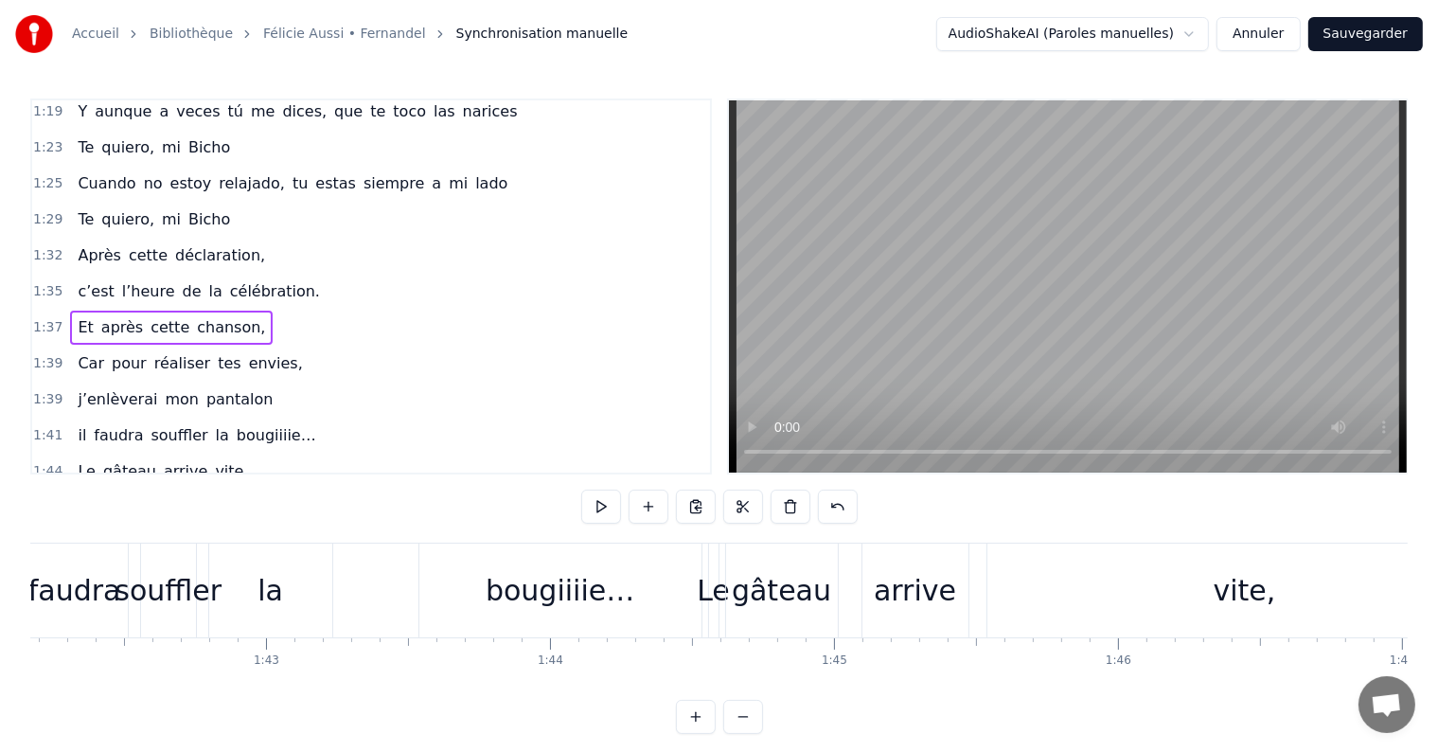
click at [199, 418] on div "il faudra souffler la bougiiiie…" at bounding box center [196, 435] width 253 height 34
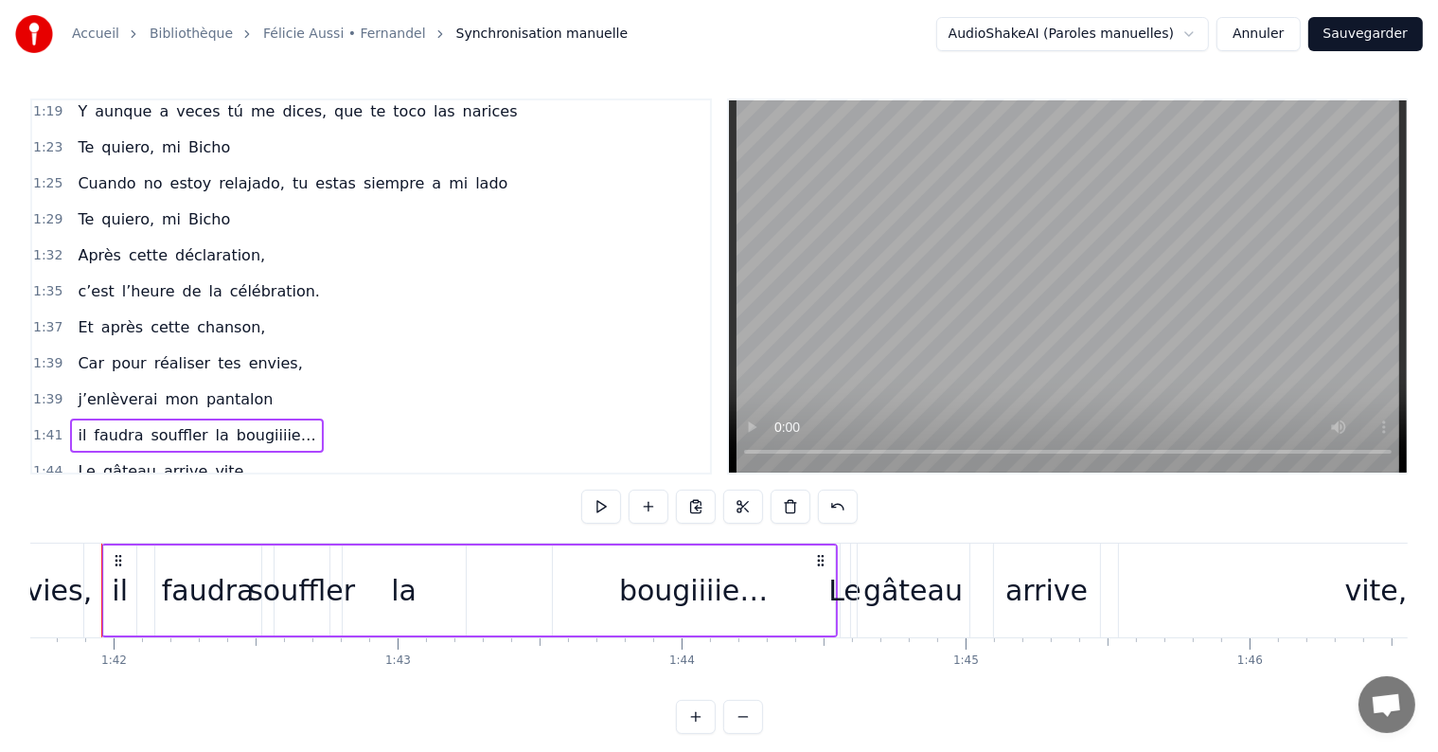
scroll to position [0, 28858]
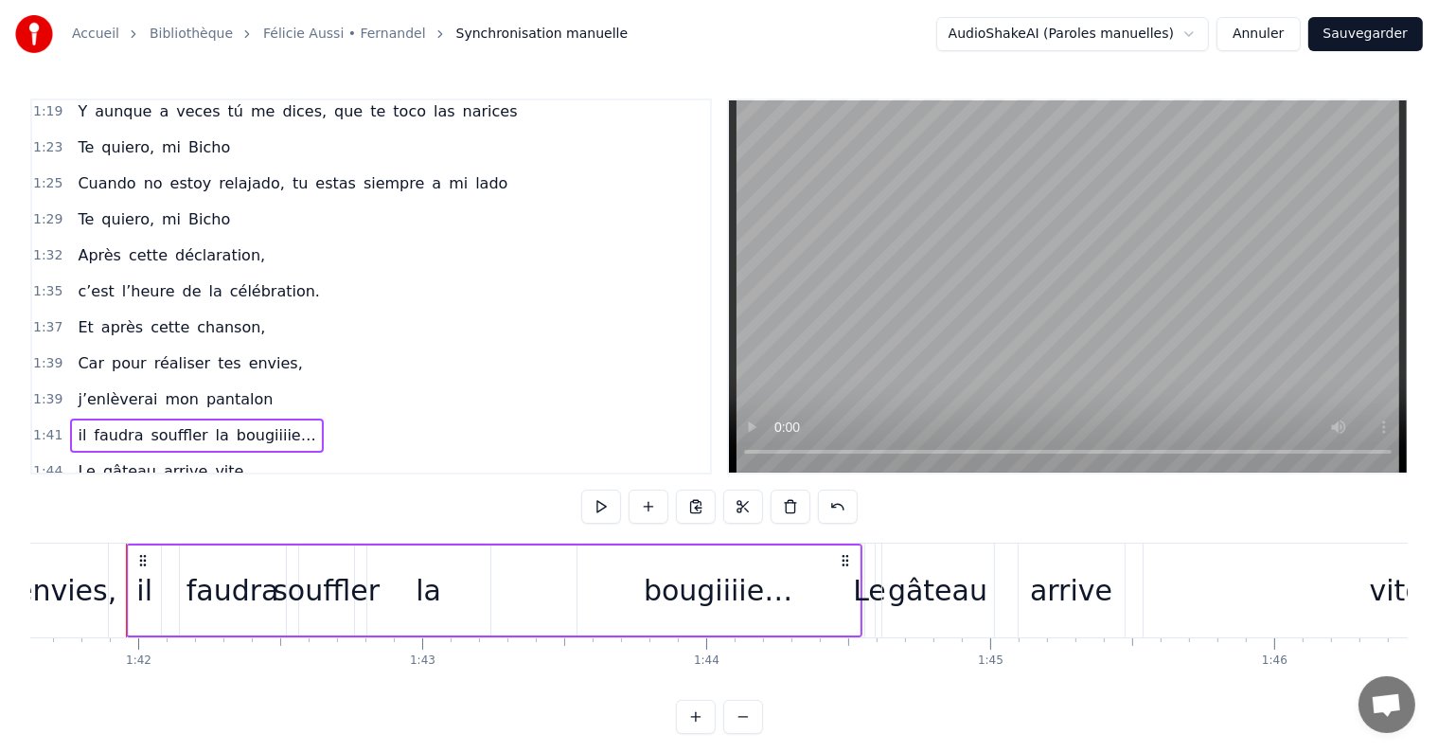
click at [212, 454] on div "Le gâteau arrive vite," at bounding box center [163, 471] width 186 height 34
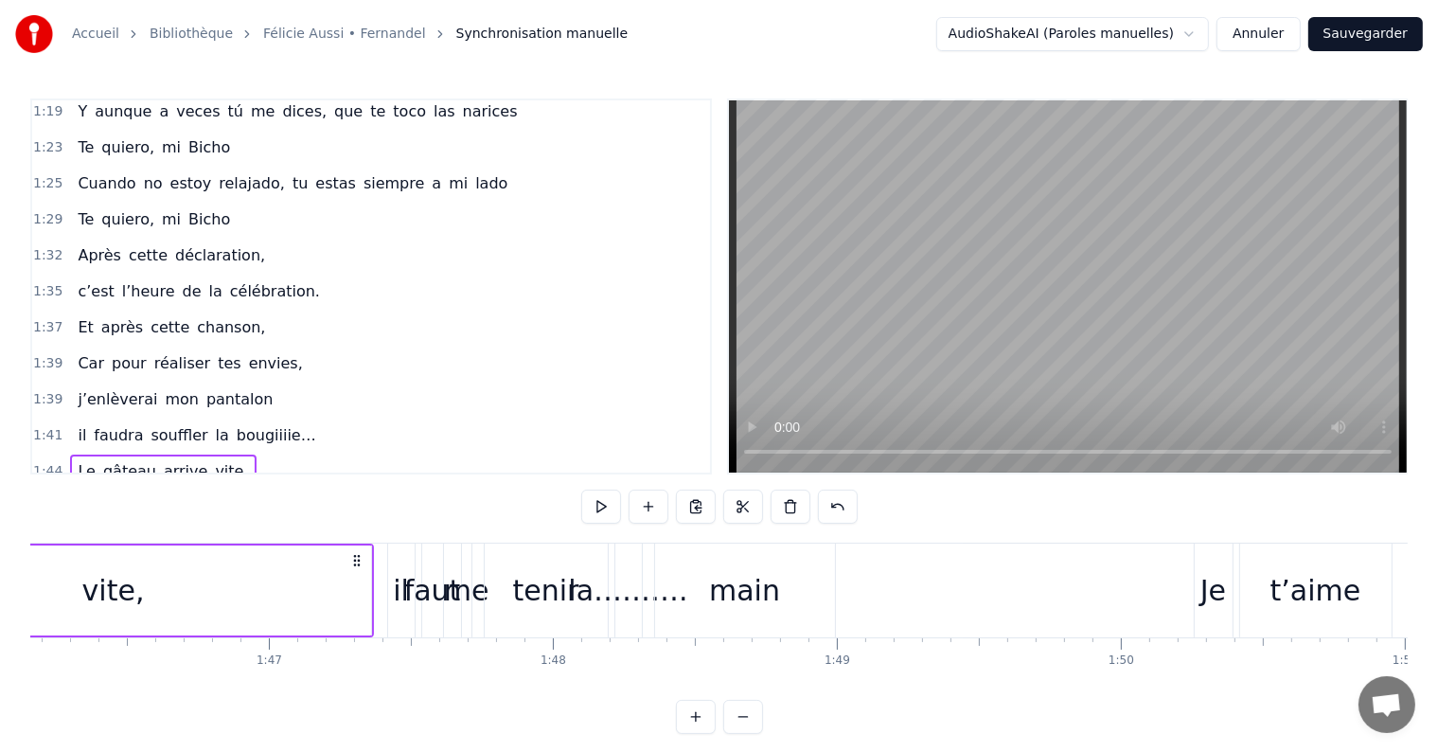
scroll to position [0, 30173]
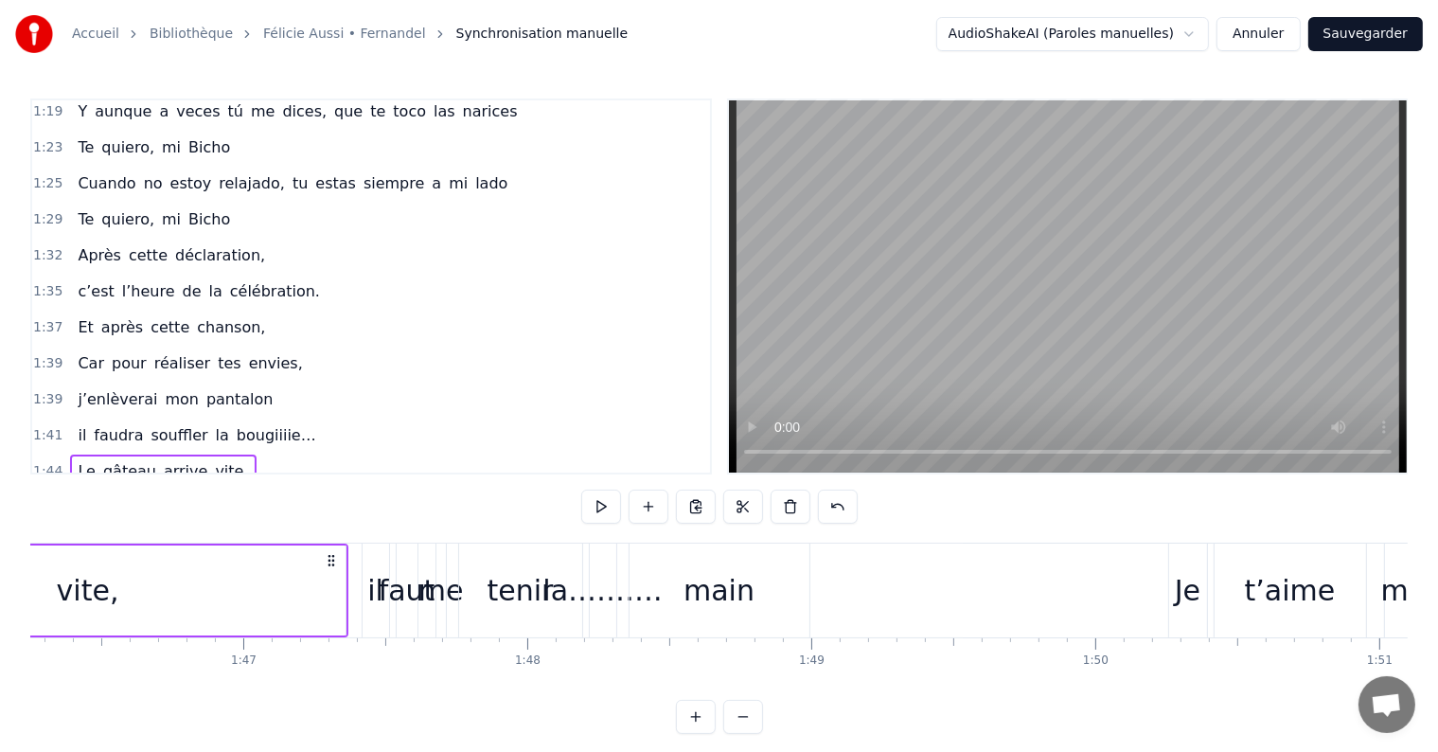
click at [275, 496] on span "main" at bounding box center [296, 507] width 42 height 22
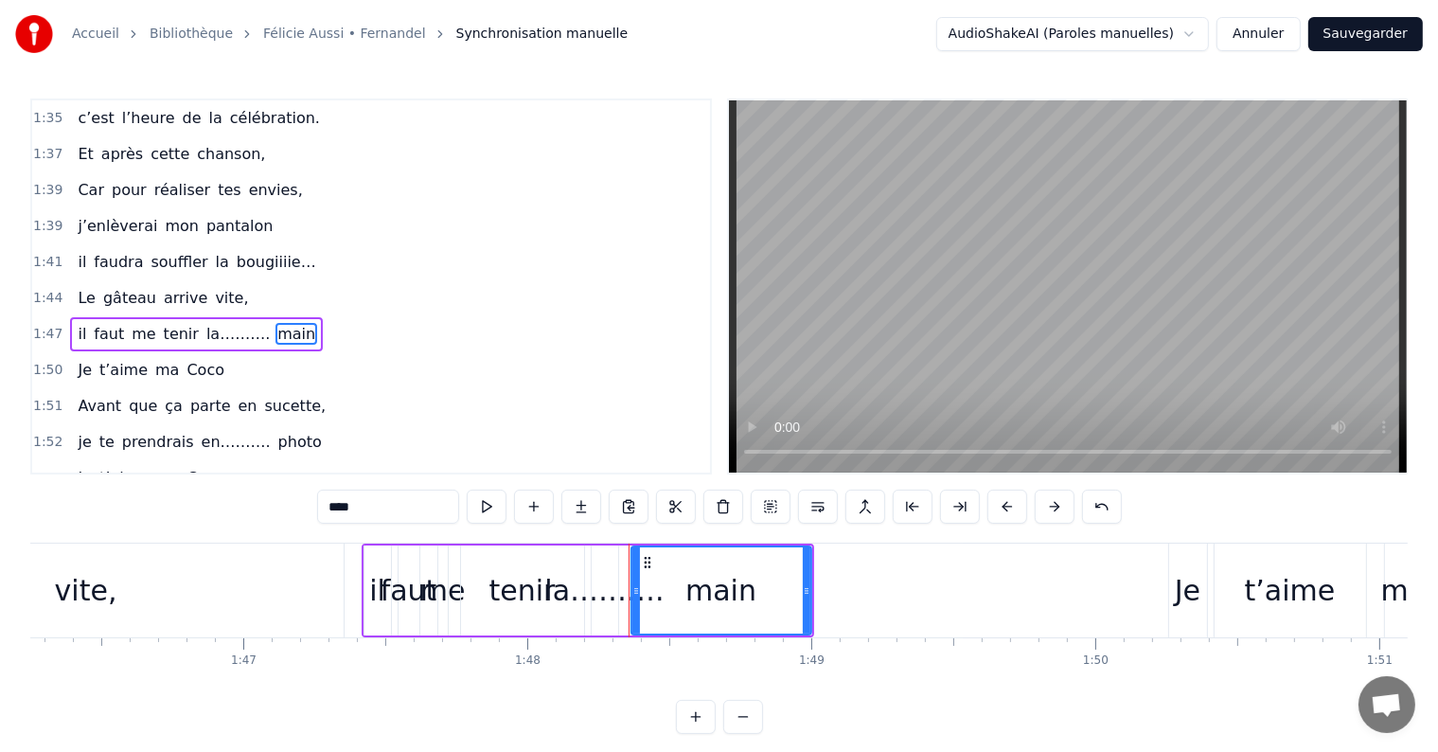
scroll to position [1224, 0]
click at [226, 316] on div "il faut me tenir la………. main" at bounding box center [196, 333] width 253 height 34
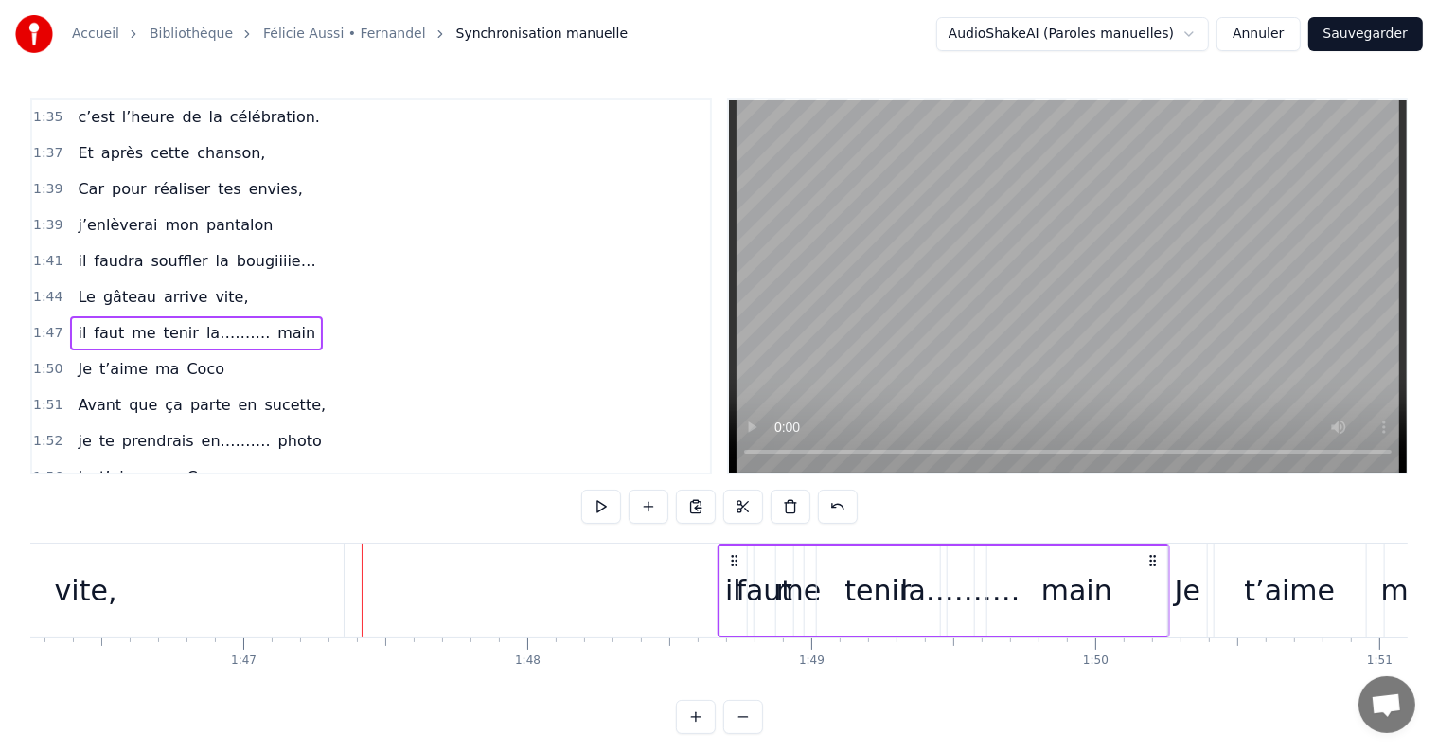
drag, startPoint x: 376, startPoint y: 557, endPoint x: 732, endPoint y: 568, distance: 356.1
click at [732, 568] on div "il faut me tenir la………. main" at bounding box center [944, 590] width 452 height 94
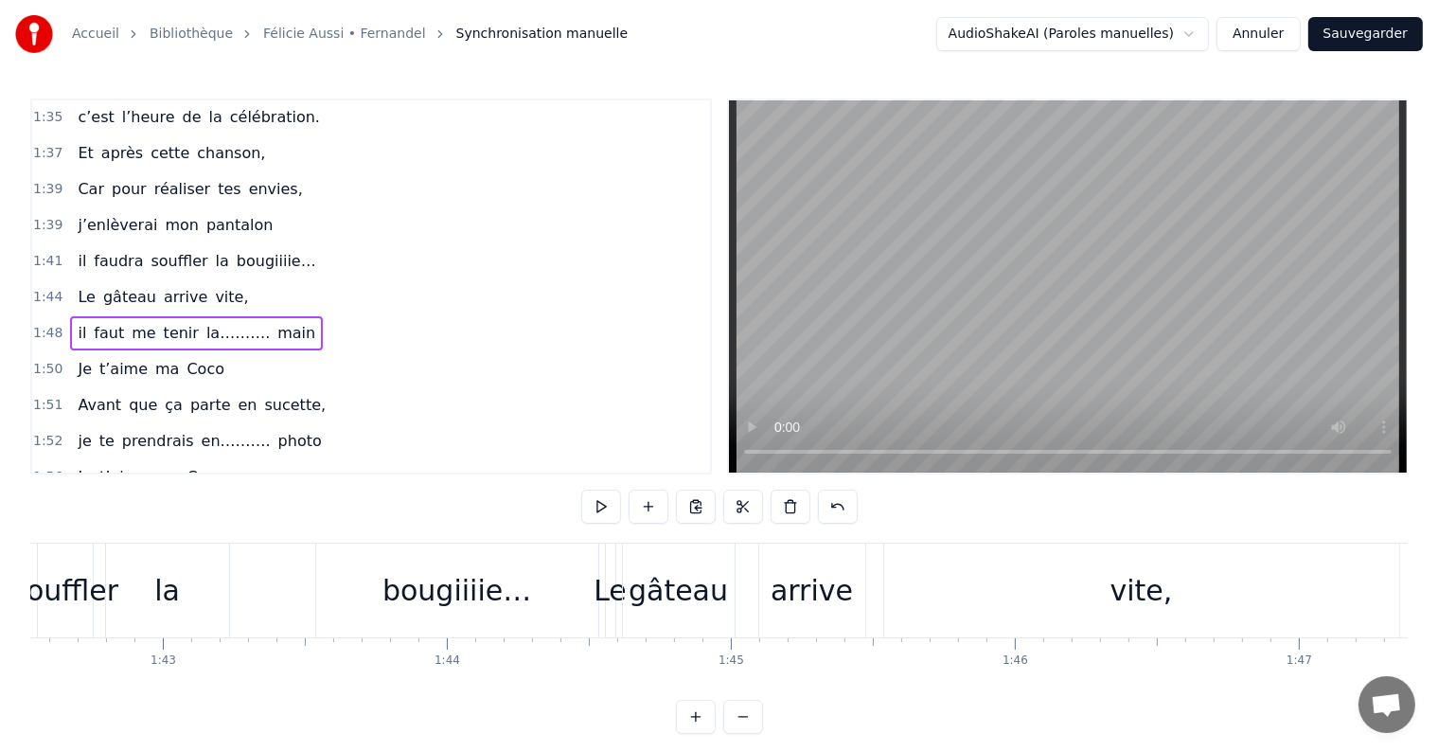
scroll to position [0, 29065]
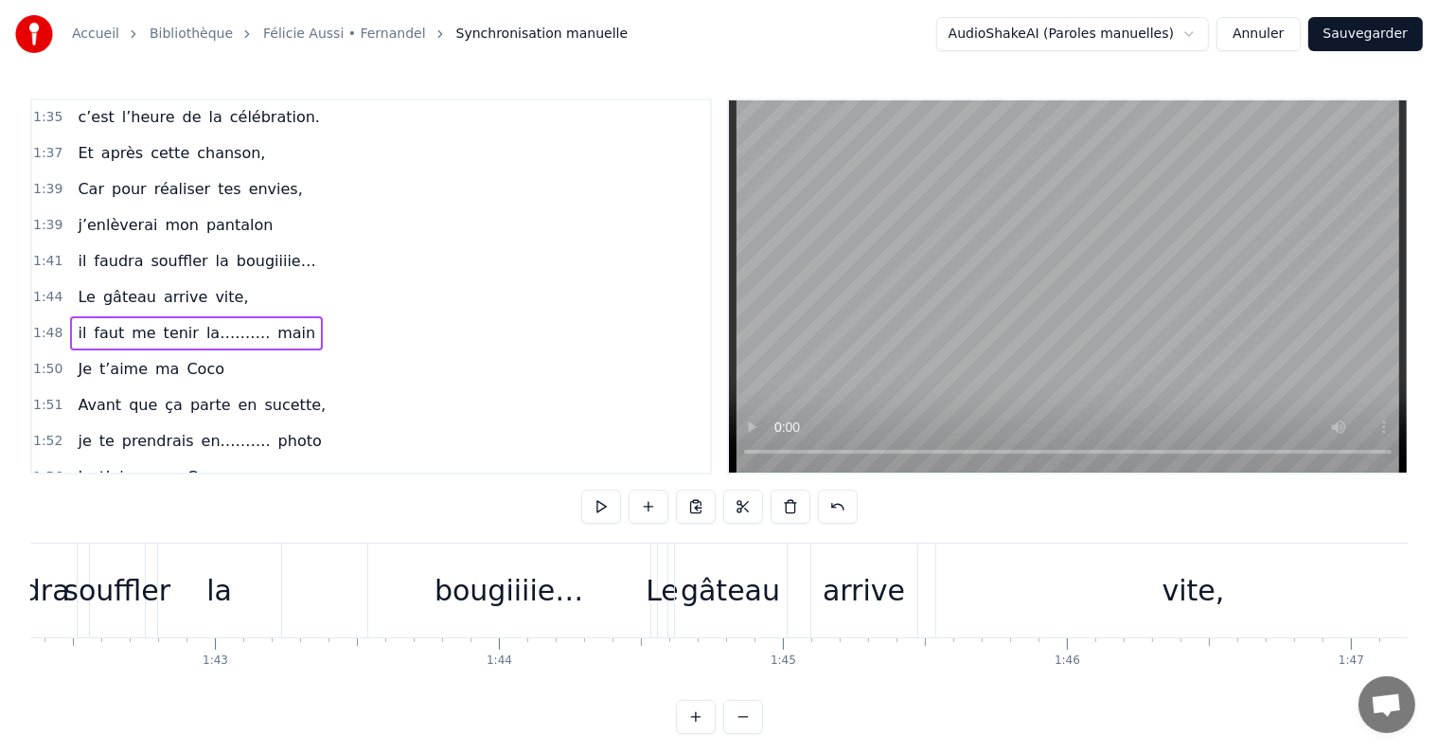
click at [209, 280] on div "Le gâteau arrive vite," at bounding box center [163, 297] width 186 height 34
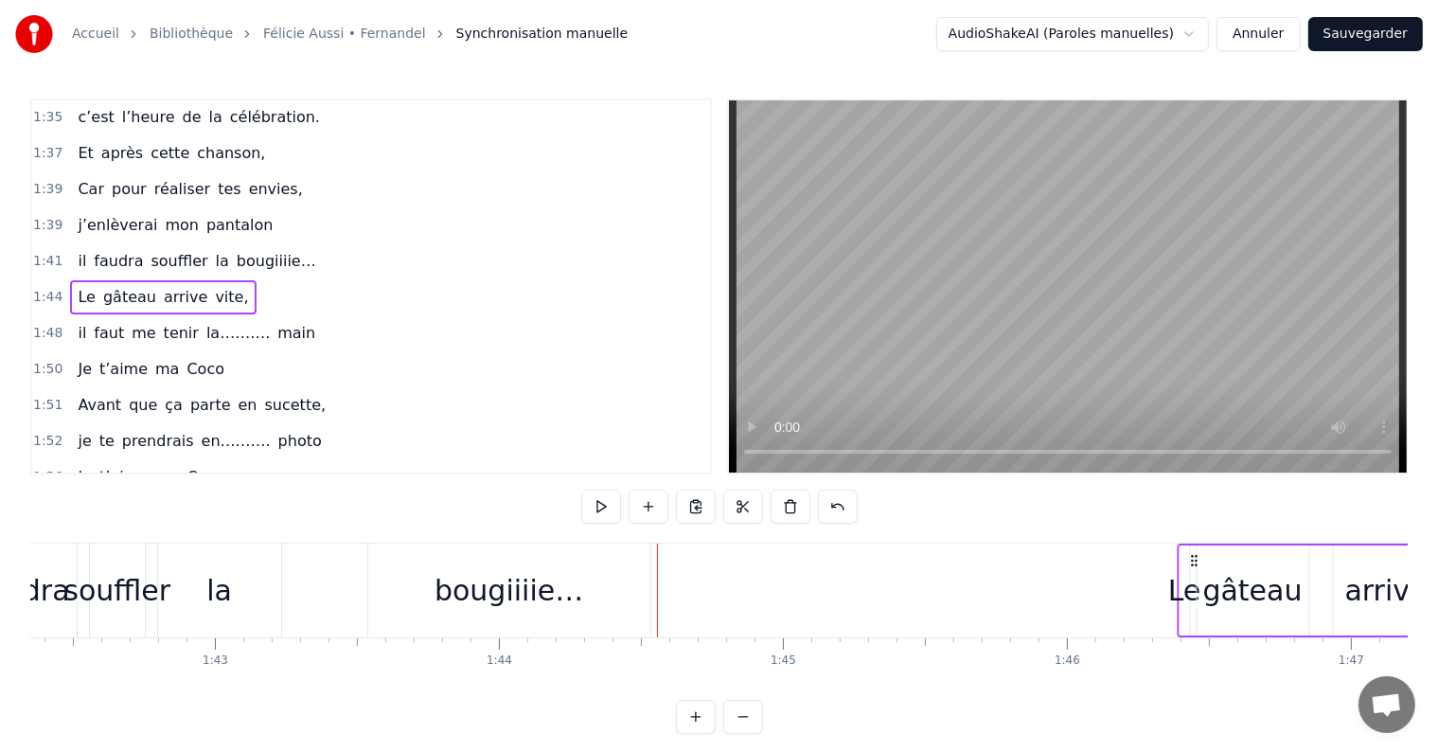
drag, startPoint x: 673, startPoint y: 561, endPoint x: 1193, endPoint y: 609, distance: 521.8
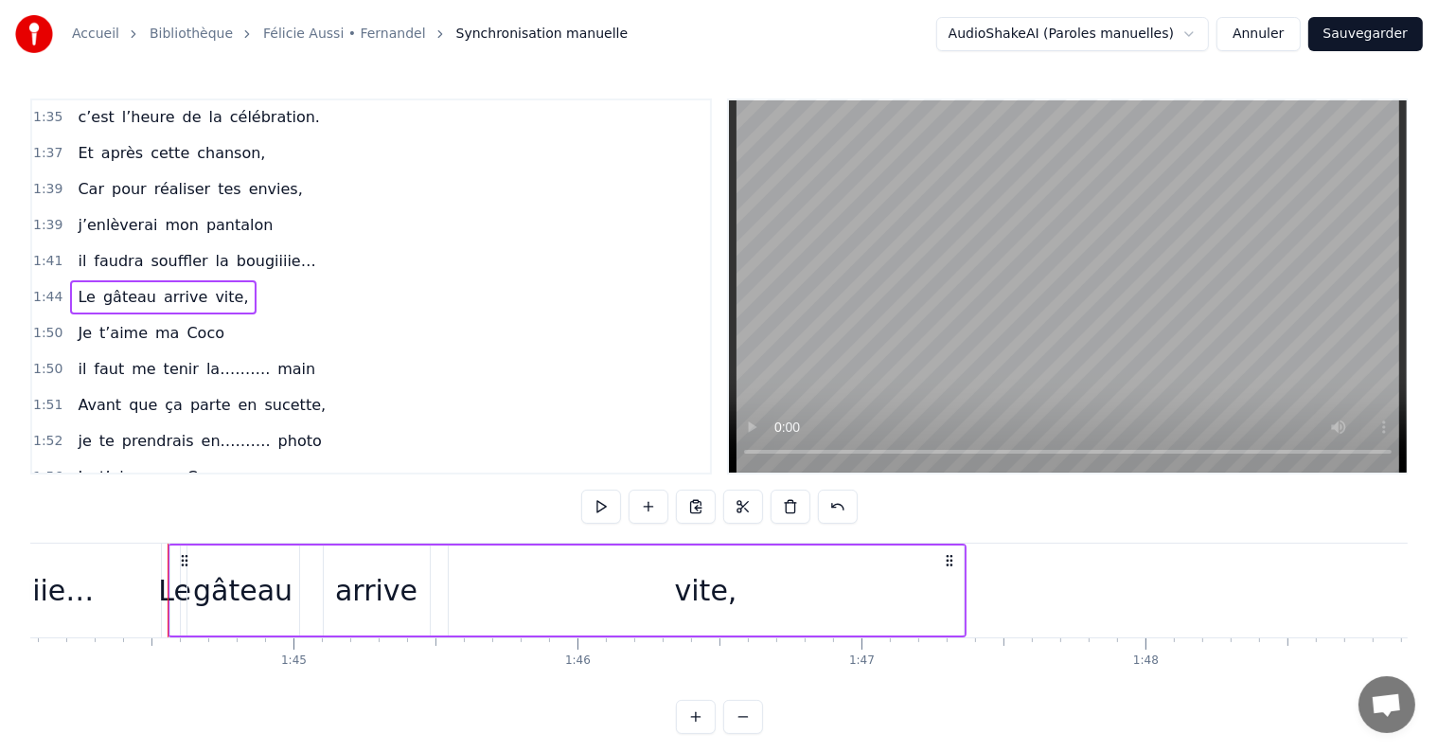
scroll to position [0, 29529]
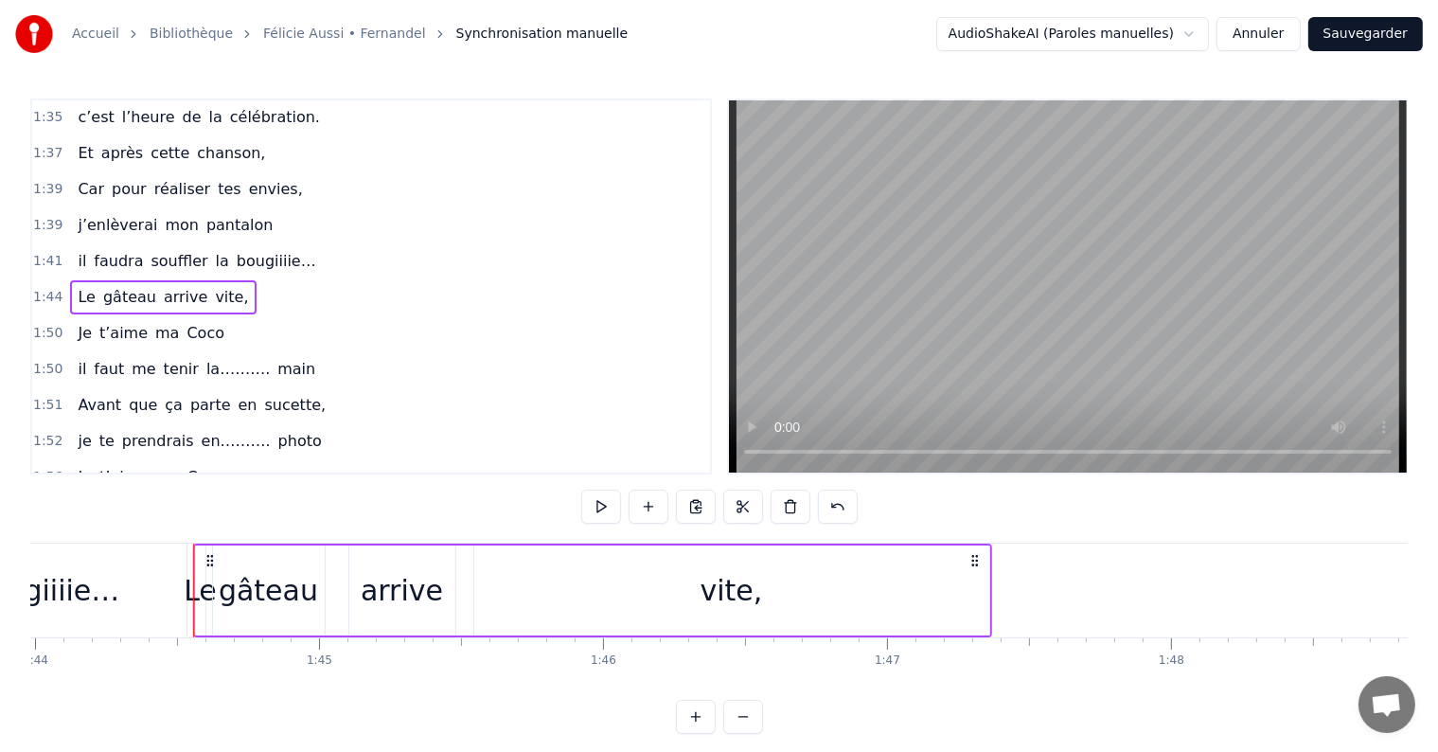
click at [974, 559] on icon at bounding box center [974, 560] width 15 height 15
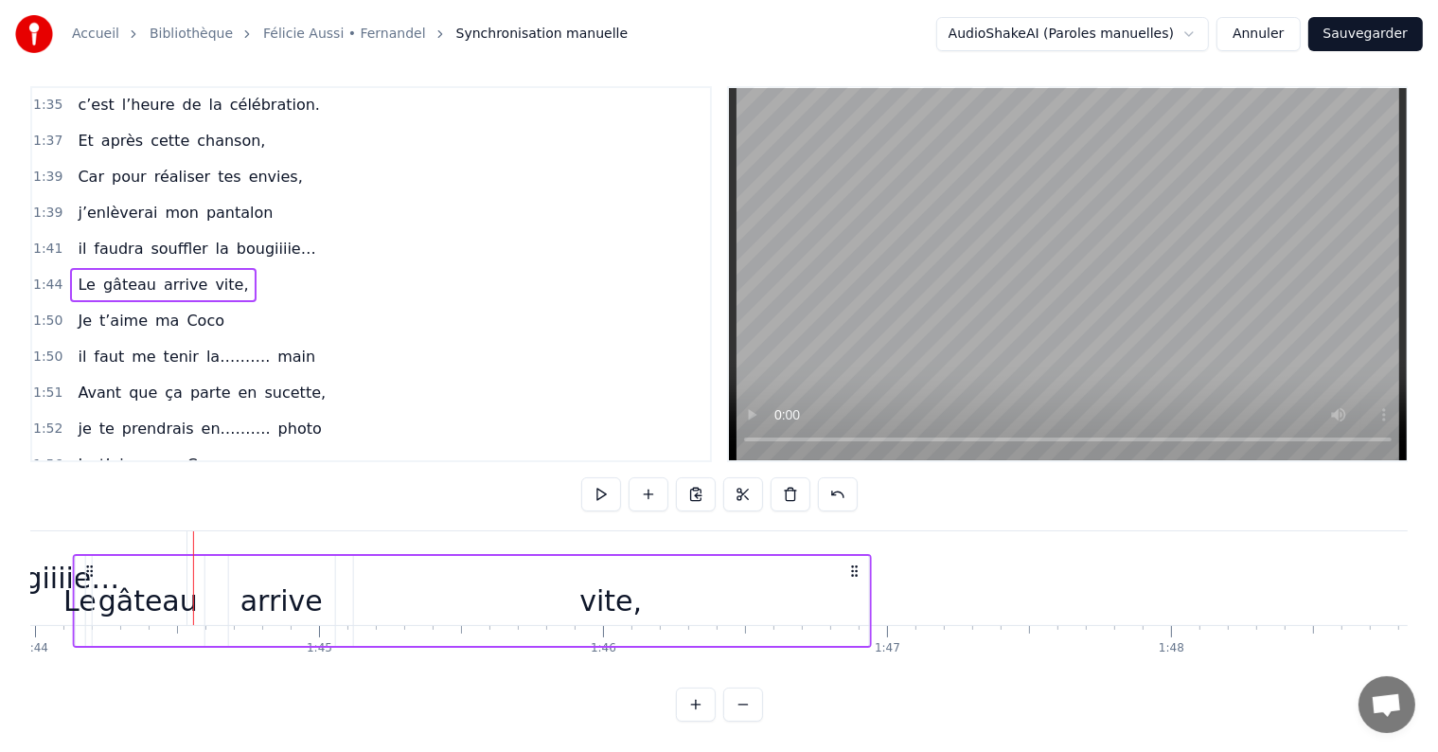
scroll to position [28, 0]
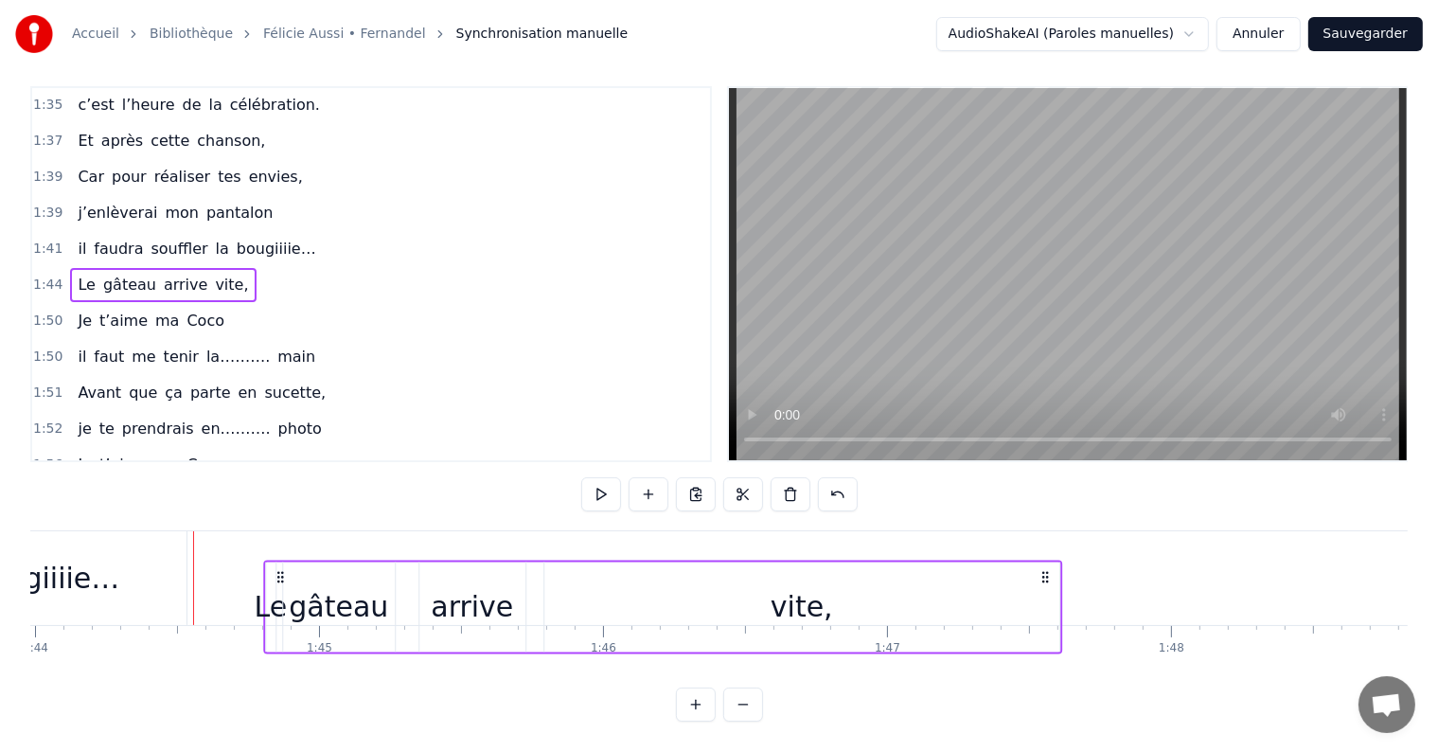
drag, startPoint x: 974, startPoint y: 559, endPoint x: 1119, endPoint y: 546, distance: 145.4
click at [1062, 559] on div "Le gâteau arrive vite," at bounding box center [662, 606] width 799 height 94
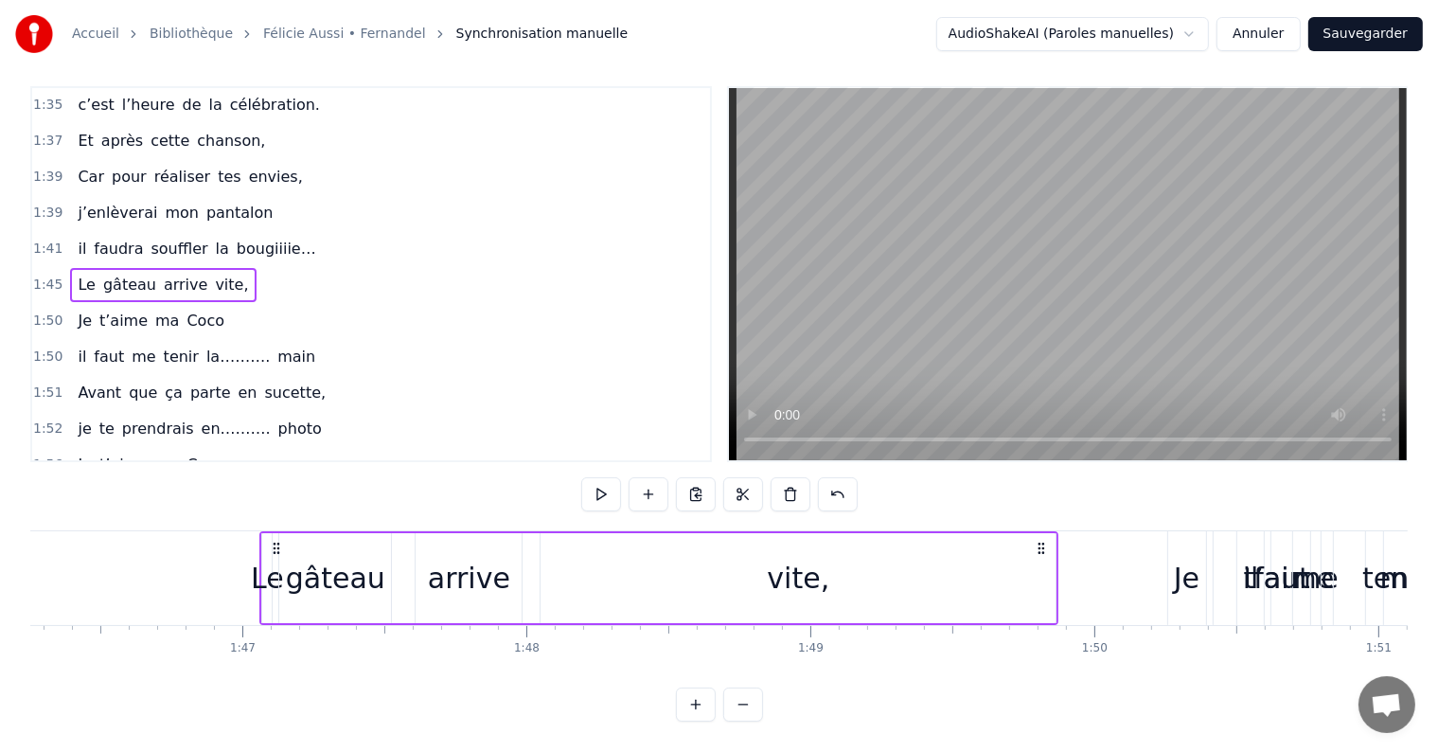
scroll to position [0, 30177]
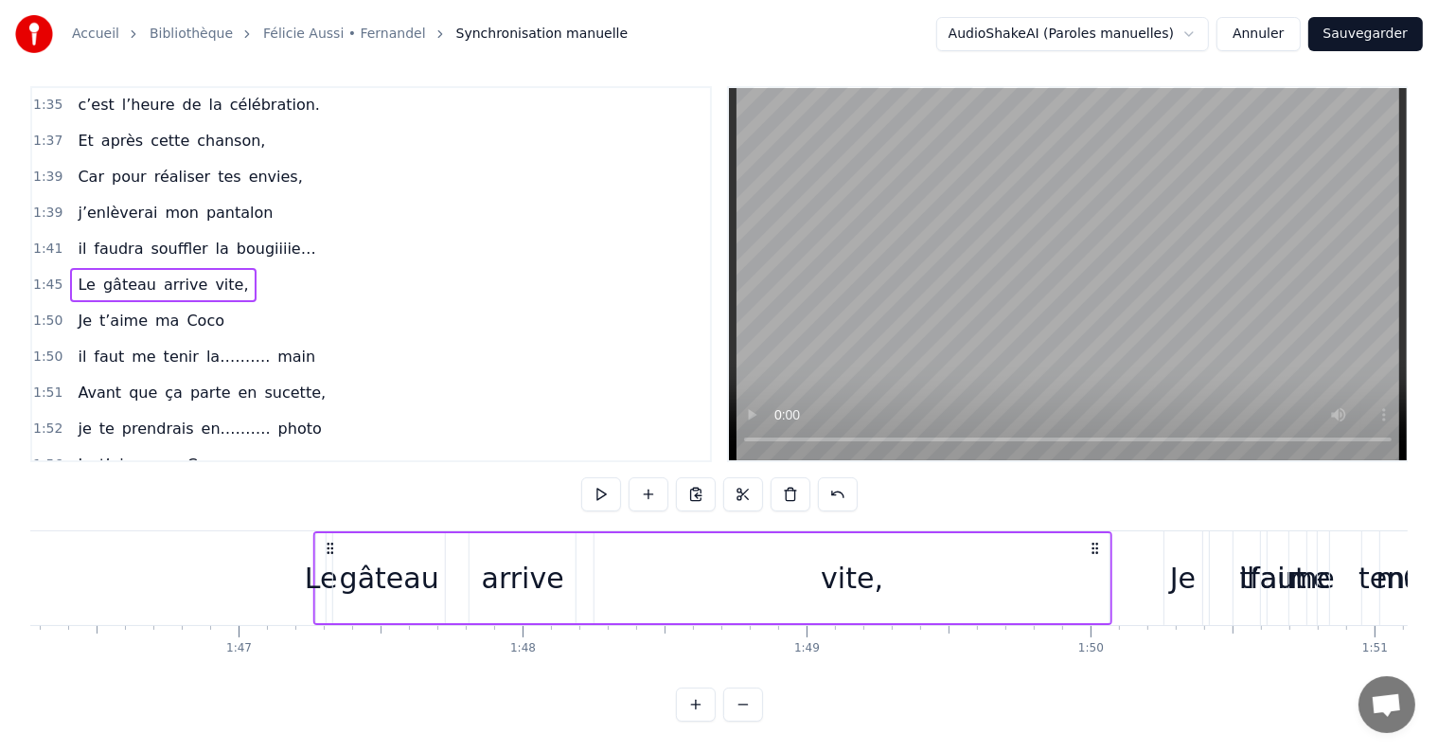
drag, startPoint x: 1119, startPoint y: 526, endPoint x: 1094, endPoint y: 587, distance: 65.4
click at [1094, 587] on div "Le gâteau arrive vite," at bounding box center [712, 578] width 799 height 94
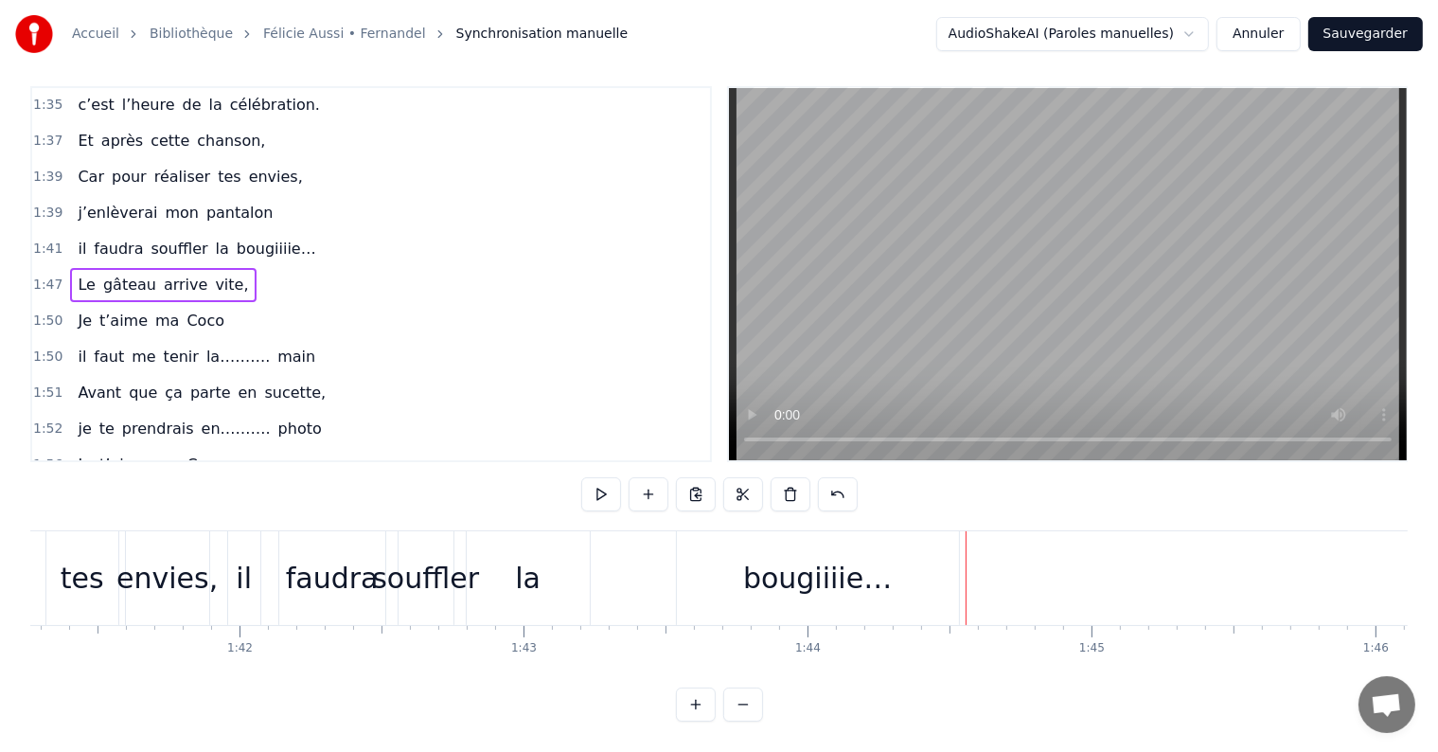
scroll to position [0, 28808]
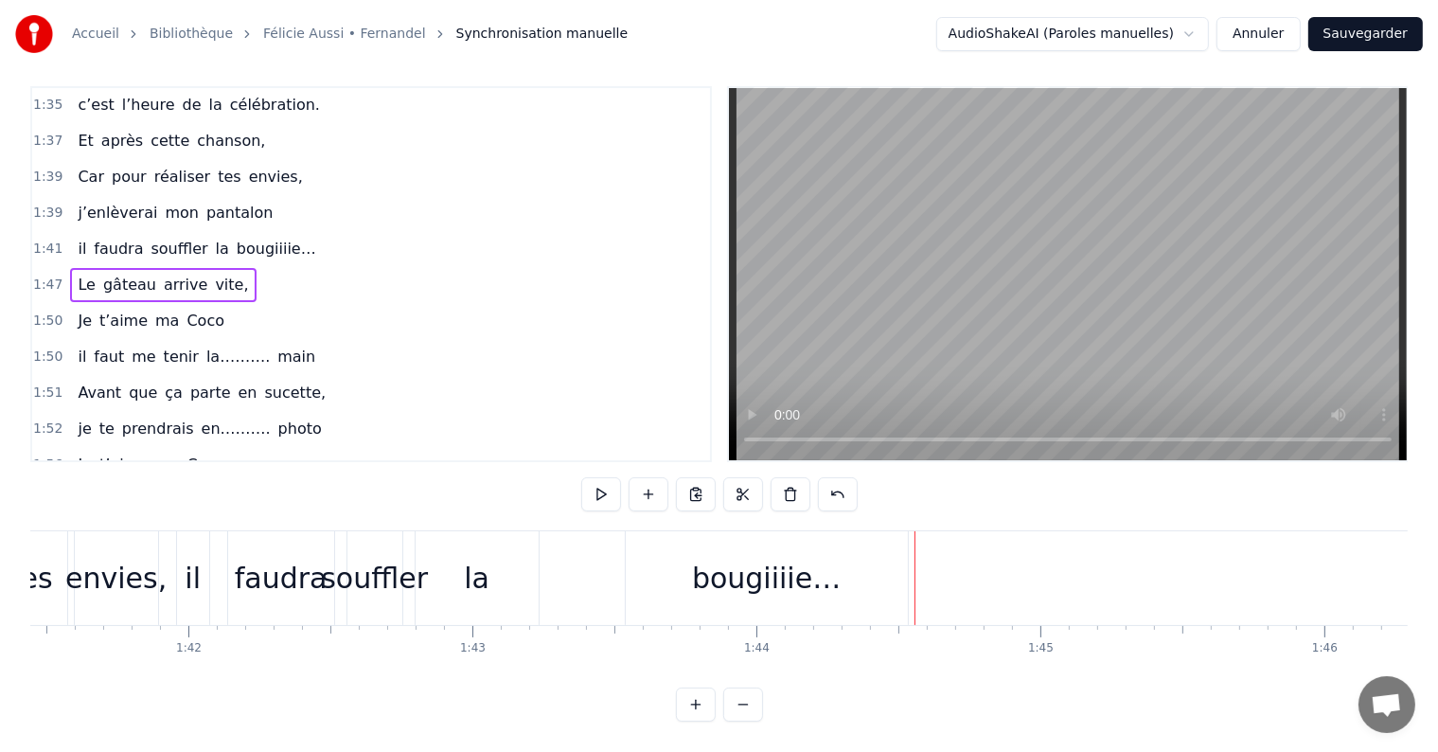
click at [262, 232] on div "il faudra souffler la bougiiiie…" at bounding box center [196, 249] width 253 height 34
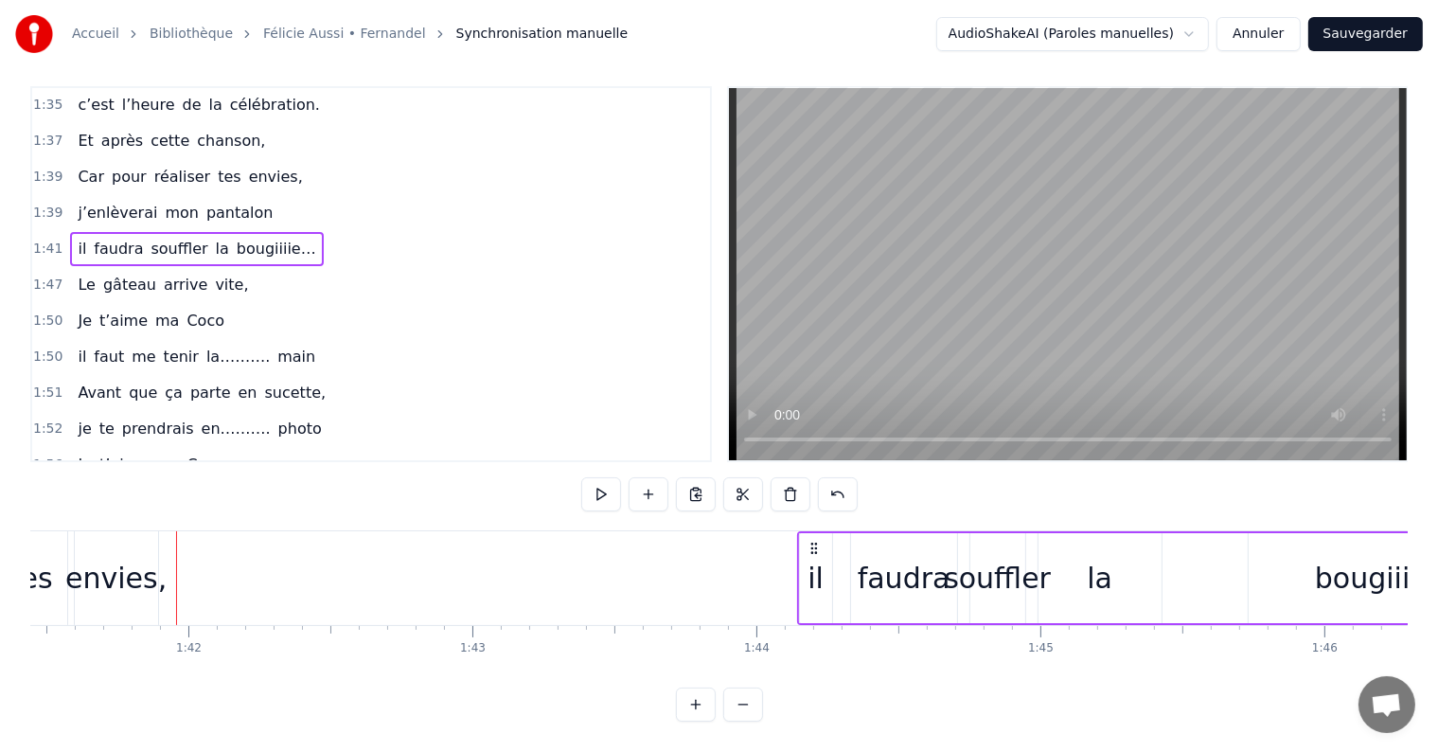
drag, startPoint x: 191, startPoint y: 531, endPoint x: 812, endPoint y: 560, distance: 621.7
click at [812, 560] on div "il faudra souffler la bougiiiie…" at bounding box center [1165, 578] width 736 height 94
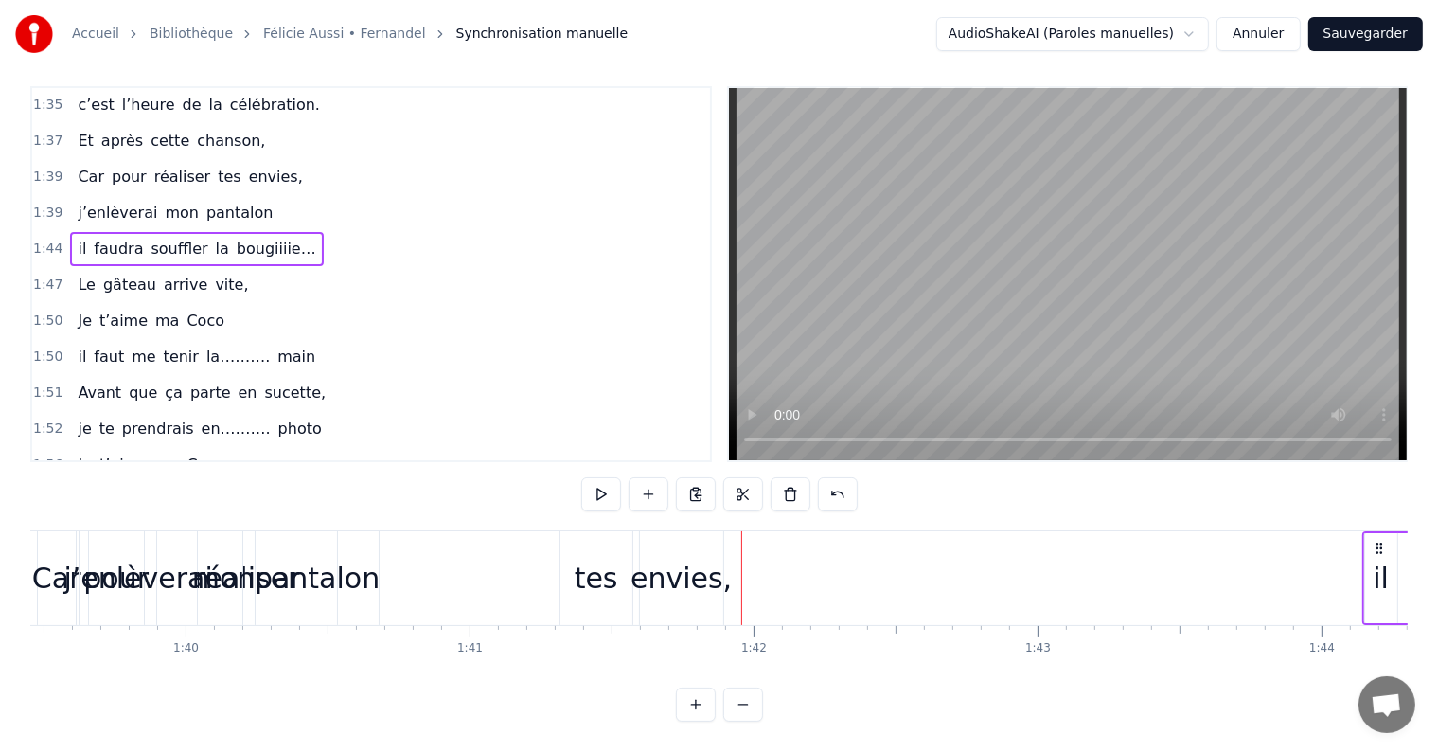
scroll to position [0, 28138]
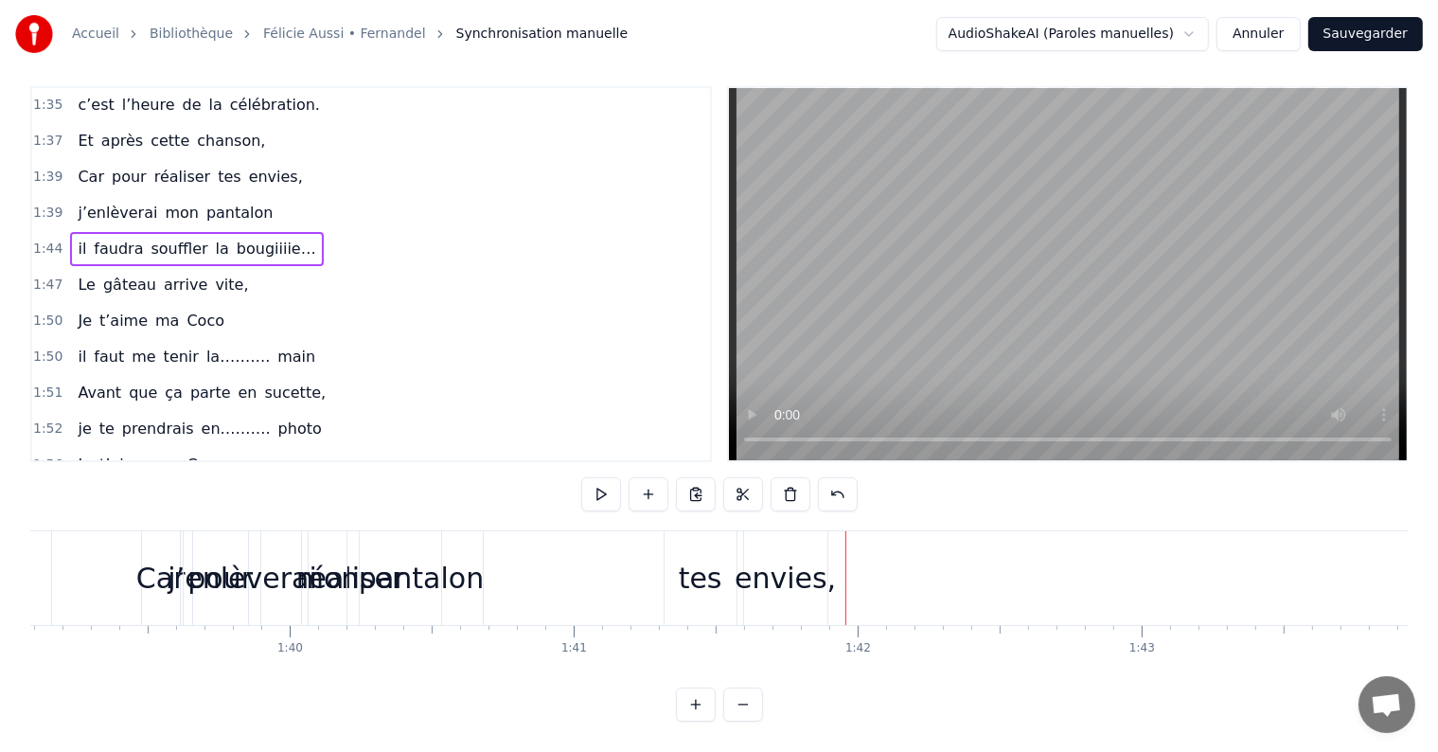
click at [129, 160] on div "Car pour réaliser tes envies," at bounding box center [189, 177] width 239 height 34
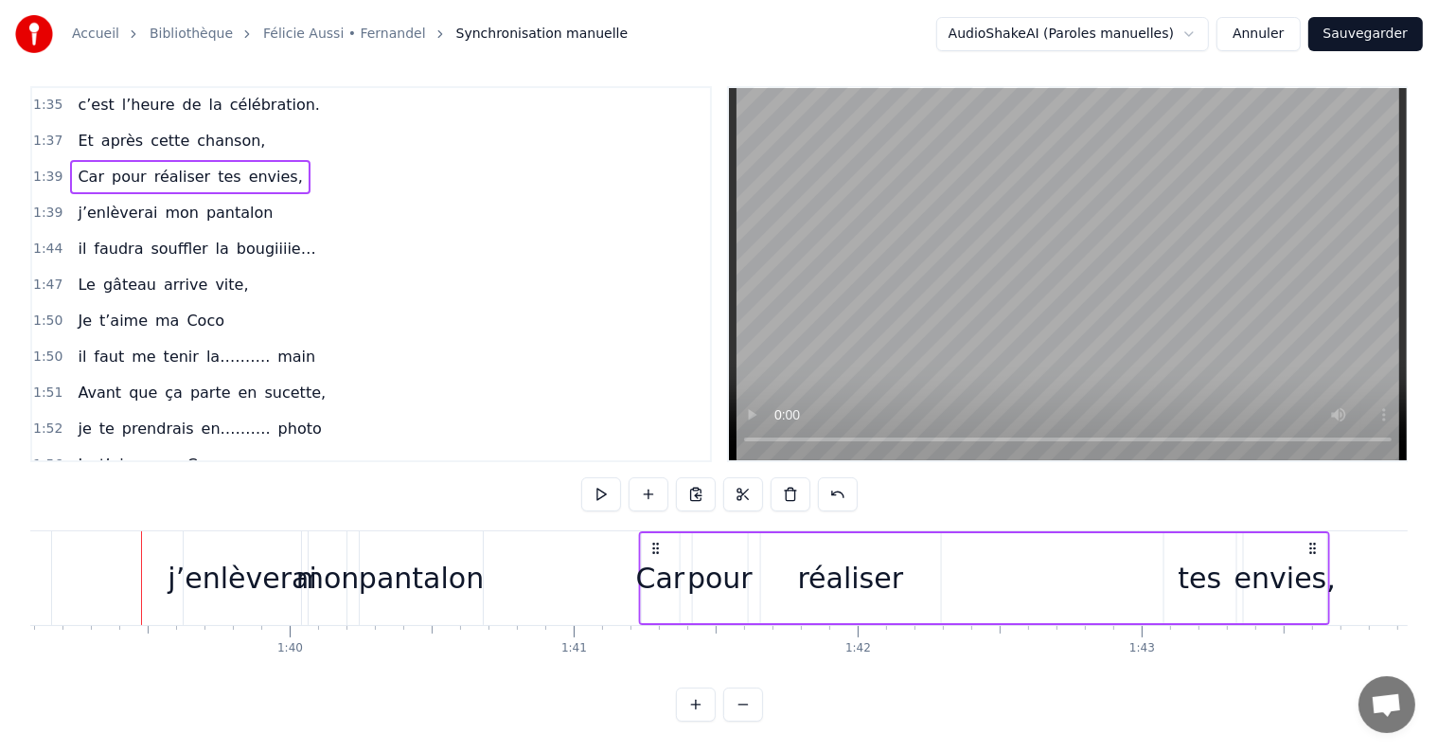
drag, startPoint x: 158, startPoint y: 529, endPoint x: 653, endPoint y: 549, distance: 495.5
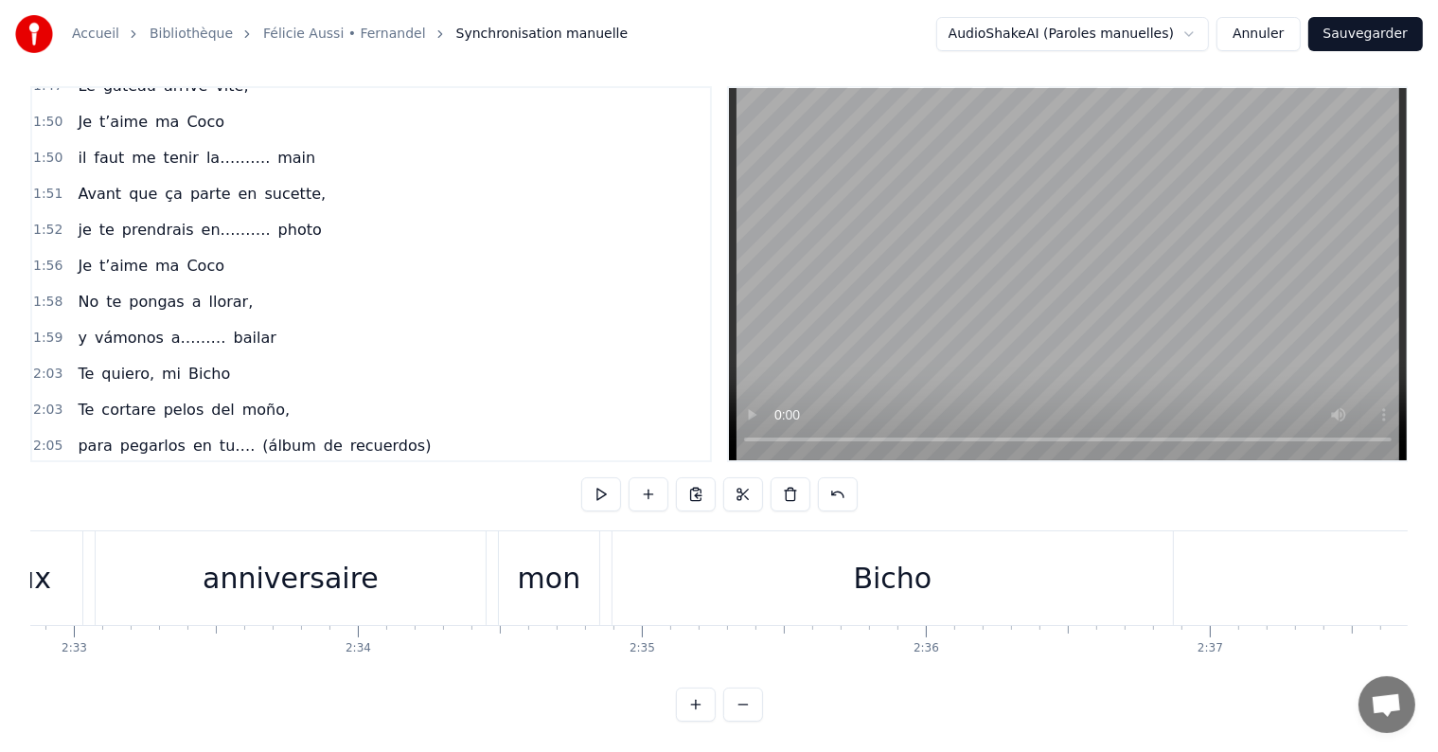
scroll to position [1439, 0]
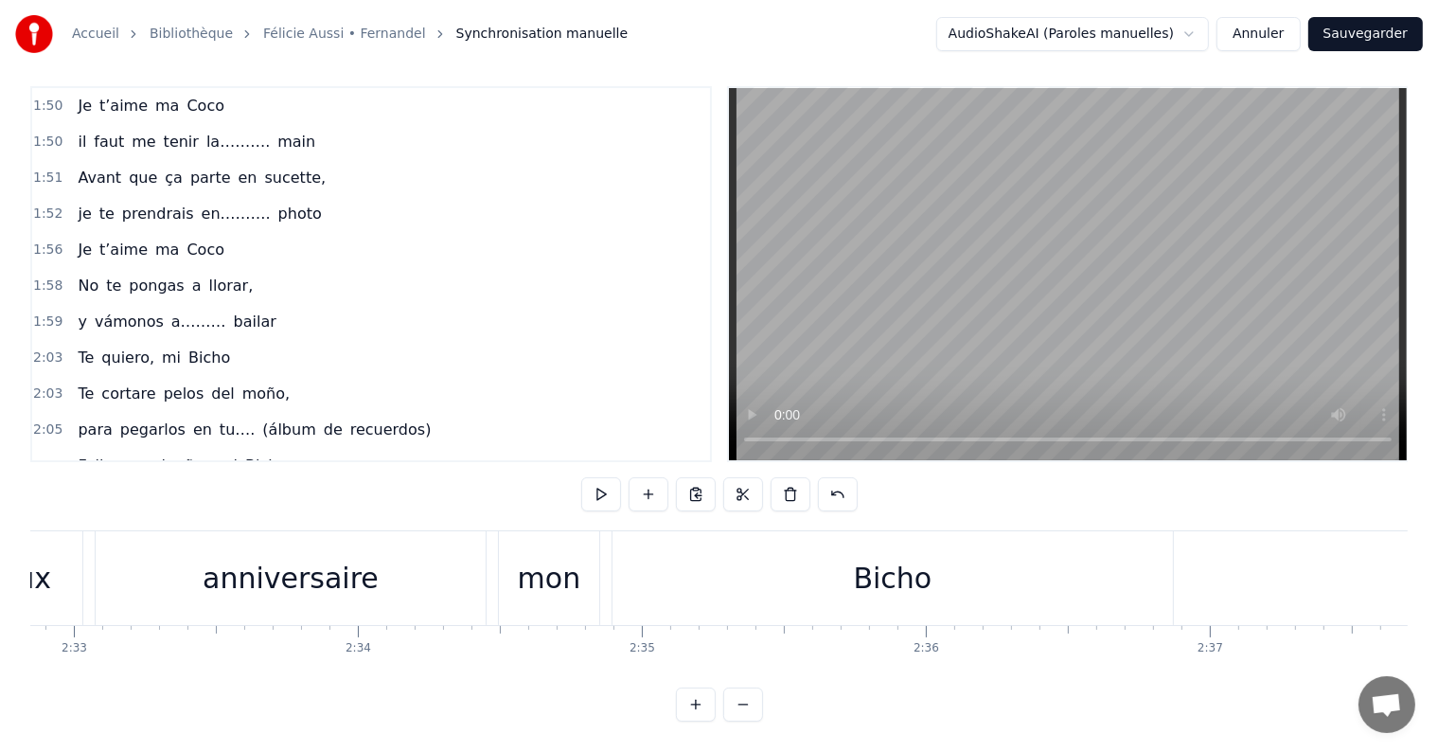
click at [222, 485] on div "Joyeux anniversaire mon Bicho" at bounding box center [198, 502] width 257 height 34
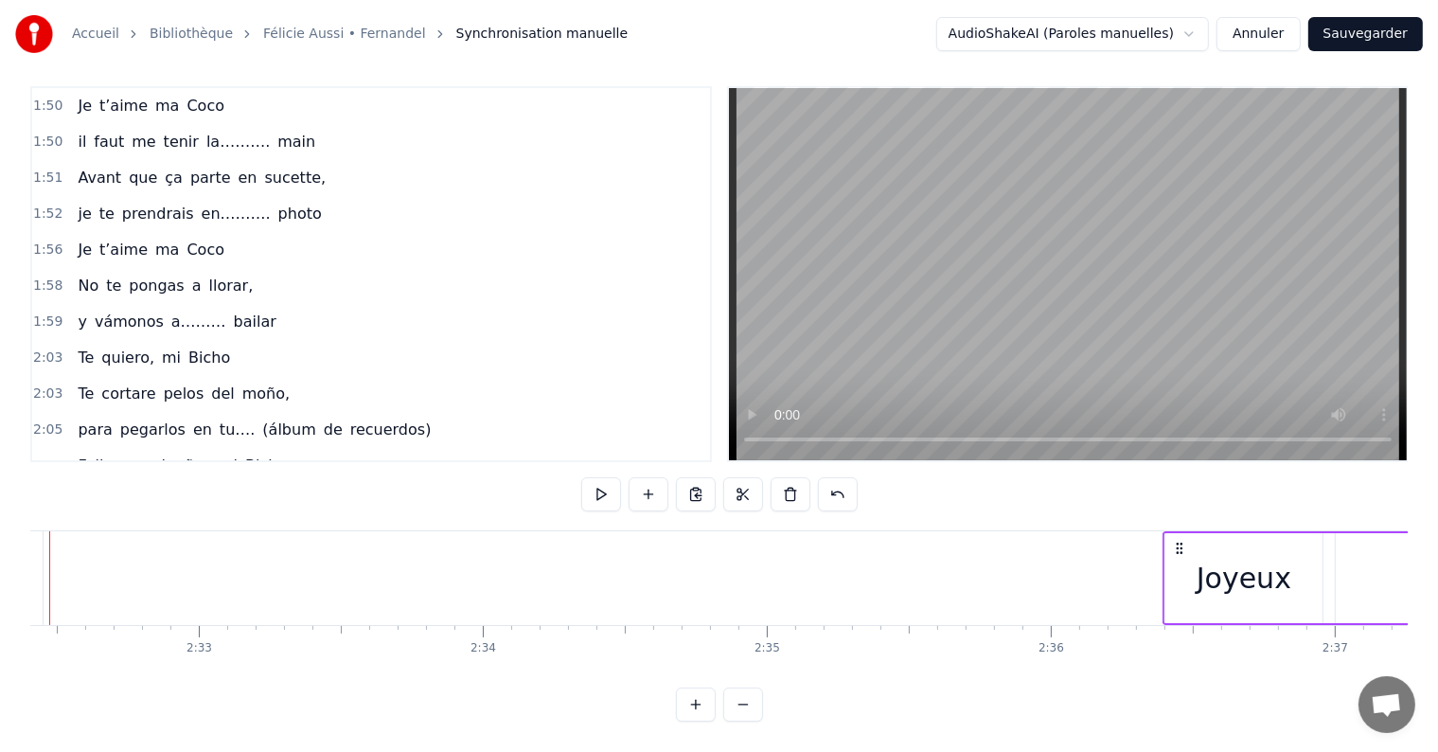
scroll to position [0, 43291]
drag, startPoint x: 144, startPoint y: 530, endPoint x: 1144, endPoint y: 581, distance: 1001.9
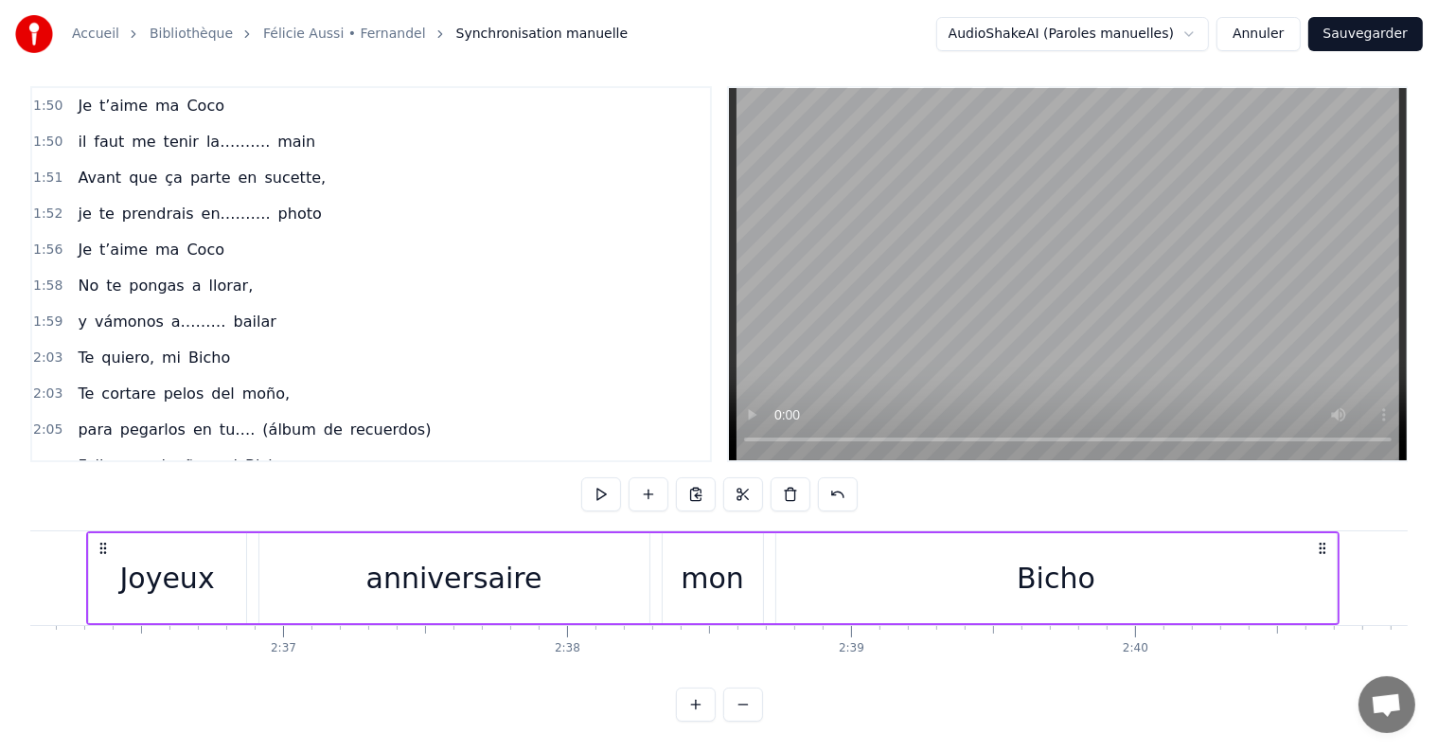
scroll to position [0, 44357]
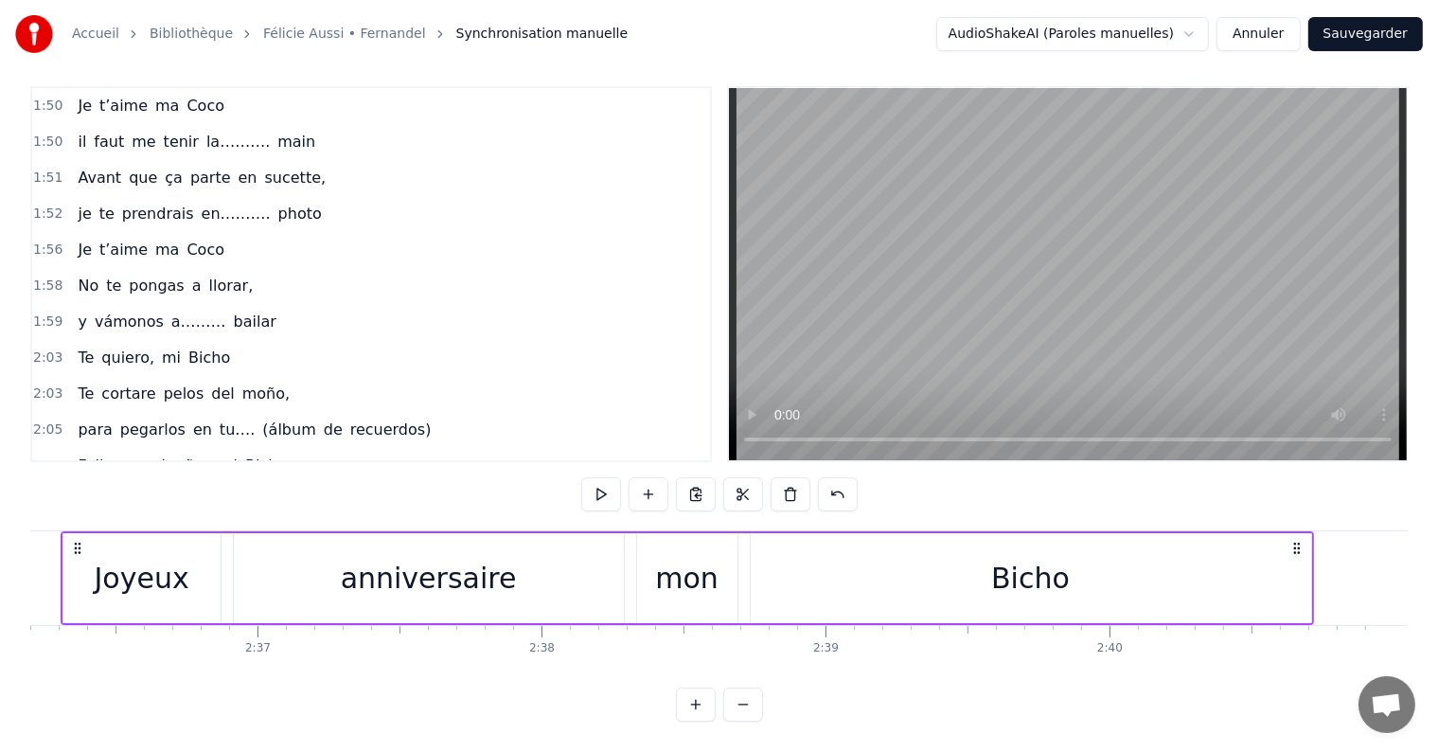
drag, startPoint x: 1306, startPoint y: 568, endPoint x: 1263, endPoint y: 570, distance: 43.6
click at [1263, 570] on div "Bicho" at bounding box center [1031, 578] width 560 height 90
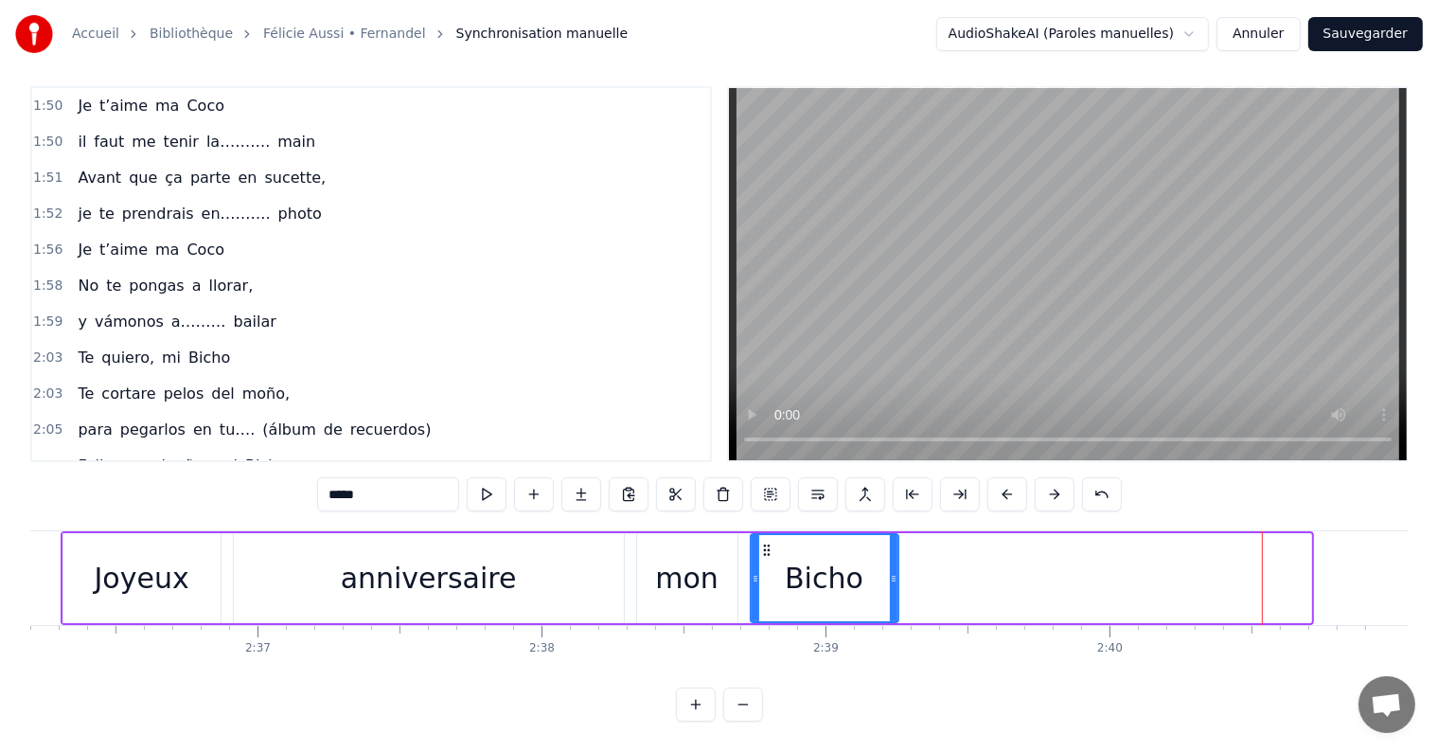
drag, startPoint x: 1306, startPoint y: 565, endPoint x: 894, endPoint y: 596, distance: 413.9
click at [894, 596] on div at bounding box center [894, 578] width 8 height 86
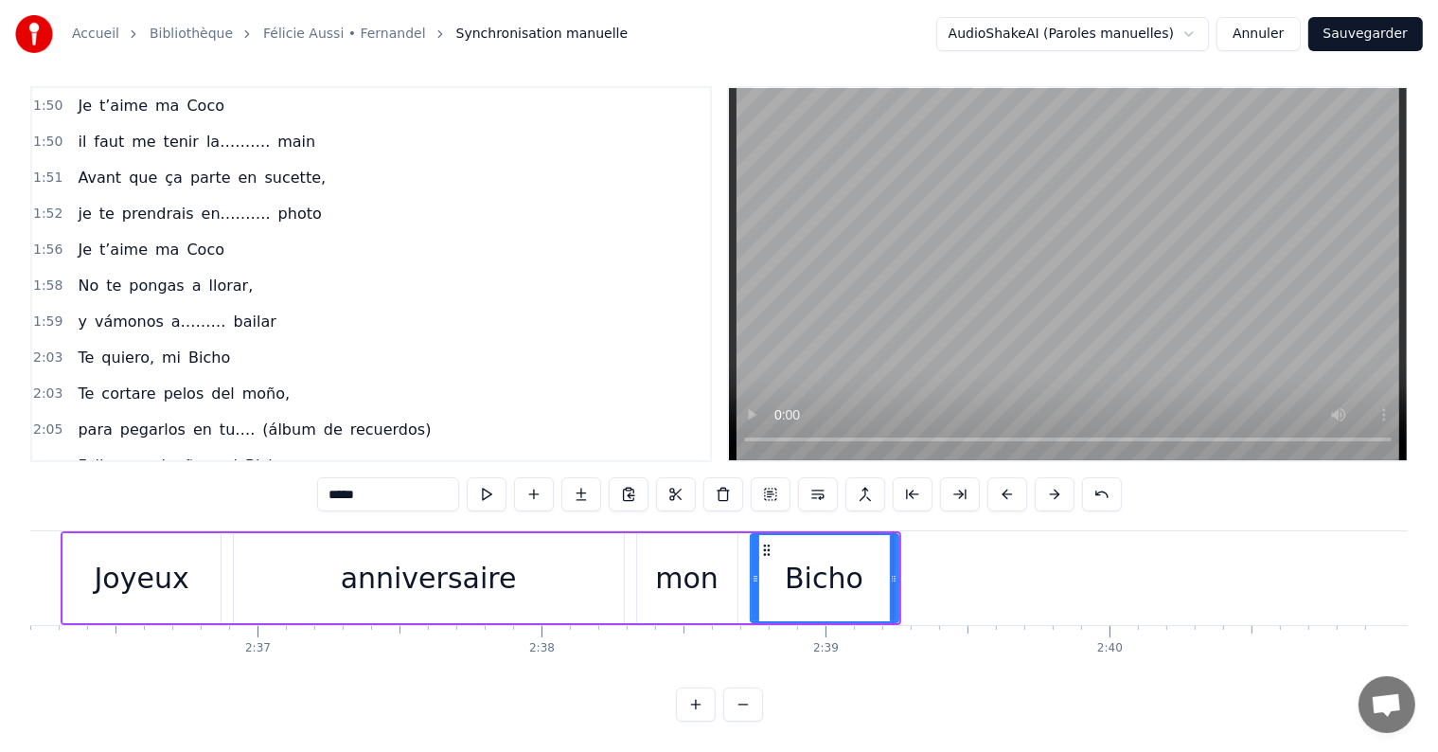
click at [453, 557] on div "anniversaire" at bounding box center [429, 578] width 176 height 43
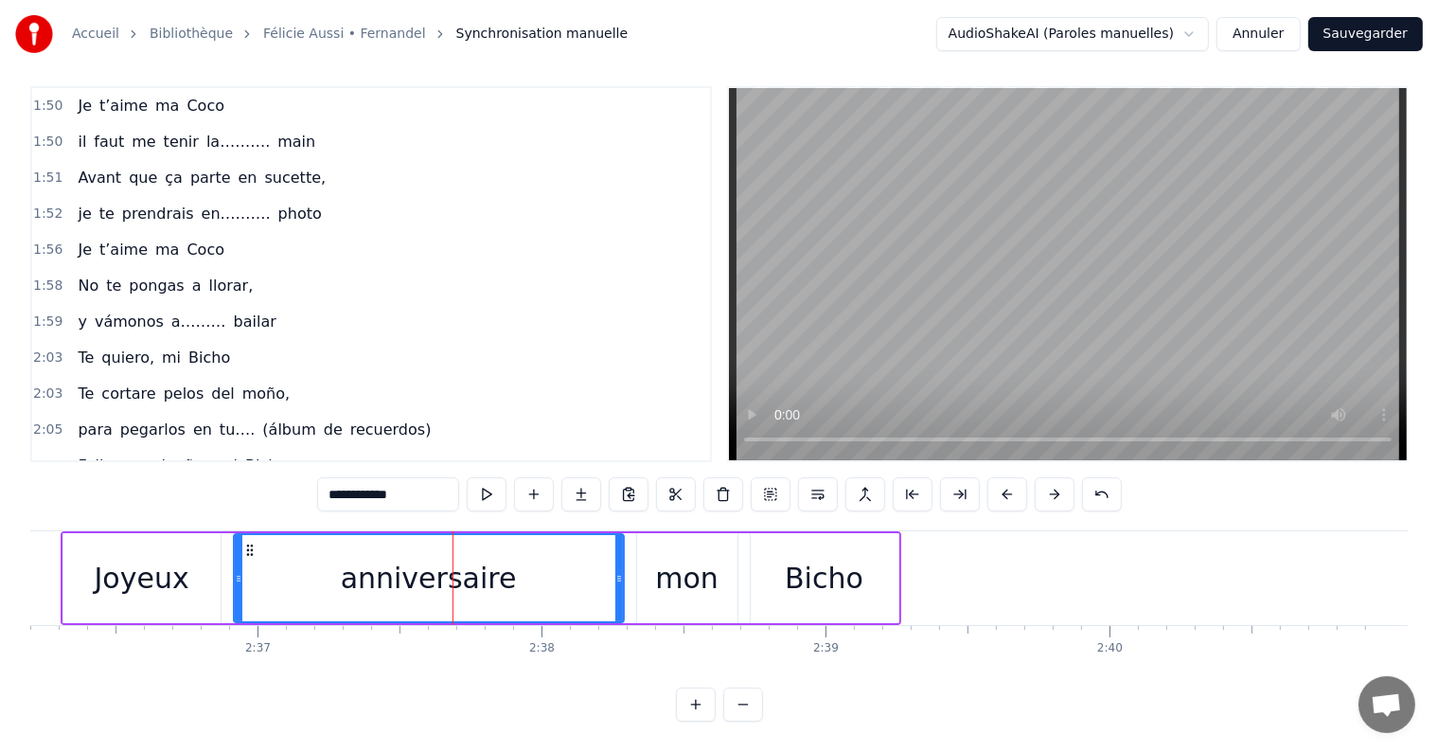
click at [453, 557] on div "anniversaire" at bounding box center [429, 578] width 176 height 43
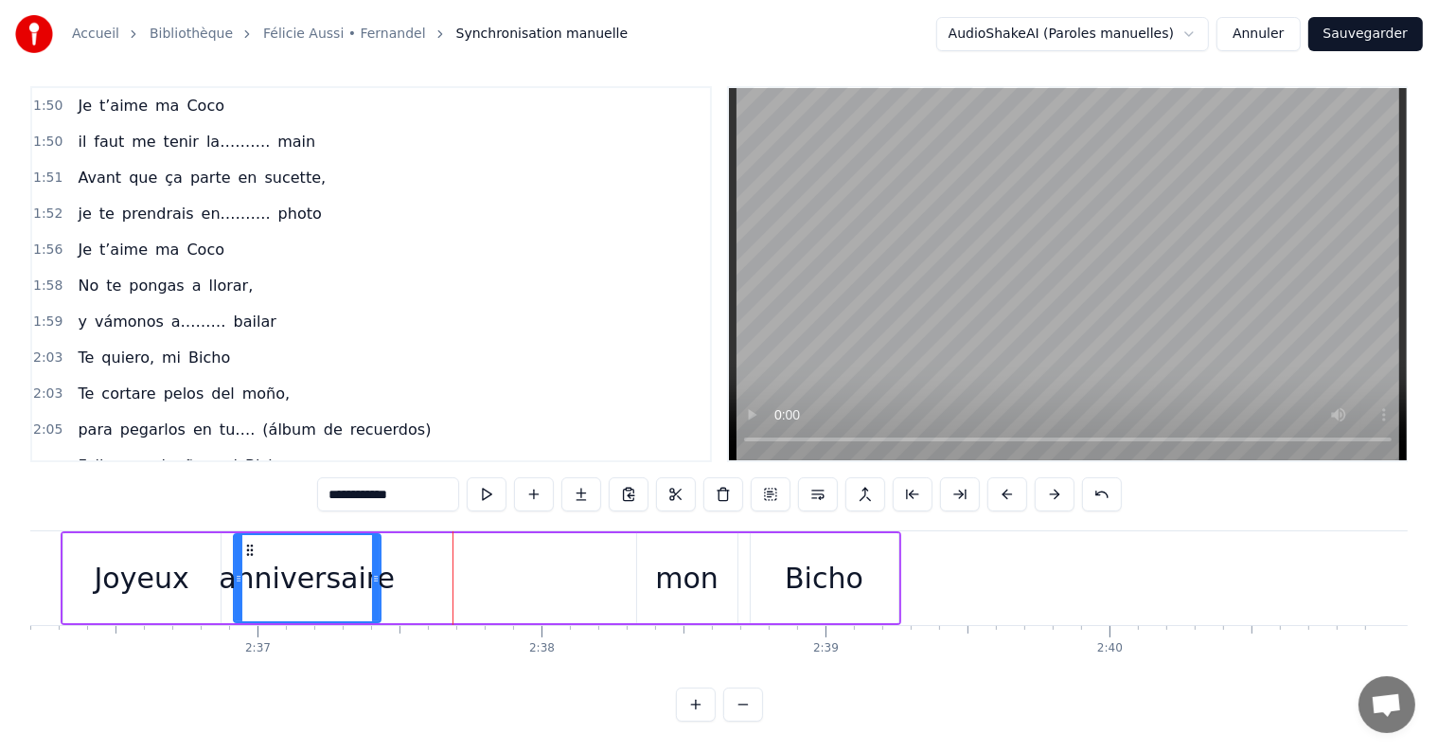
drag, startPoint x: 620, startPoint y: 565, endPoint x: 377, endPoint y: 565, distance: 243.3
click at [377, 571] on icon at bounding box center [376, 578] width 8 height 15
click at [197, 562] on div "Joyeux" at bounding box center [141, 578] width 157 height 90
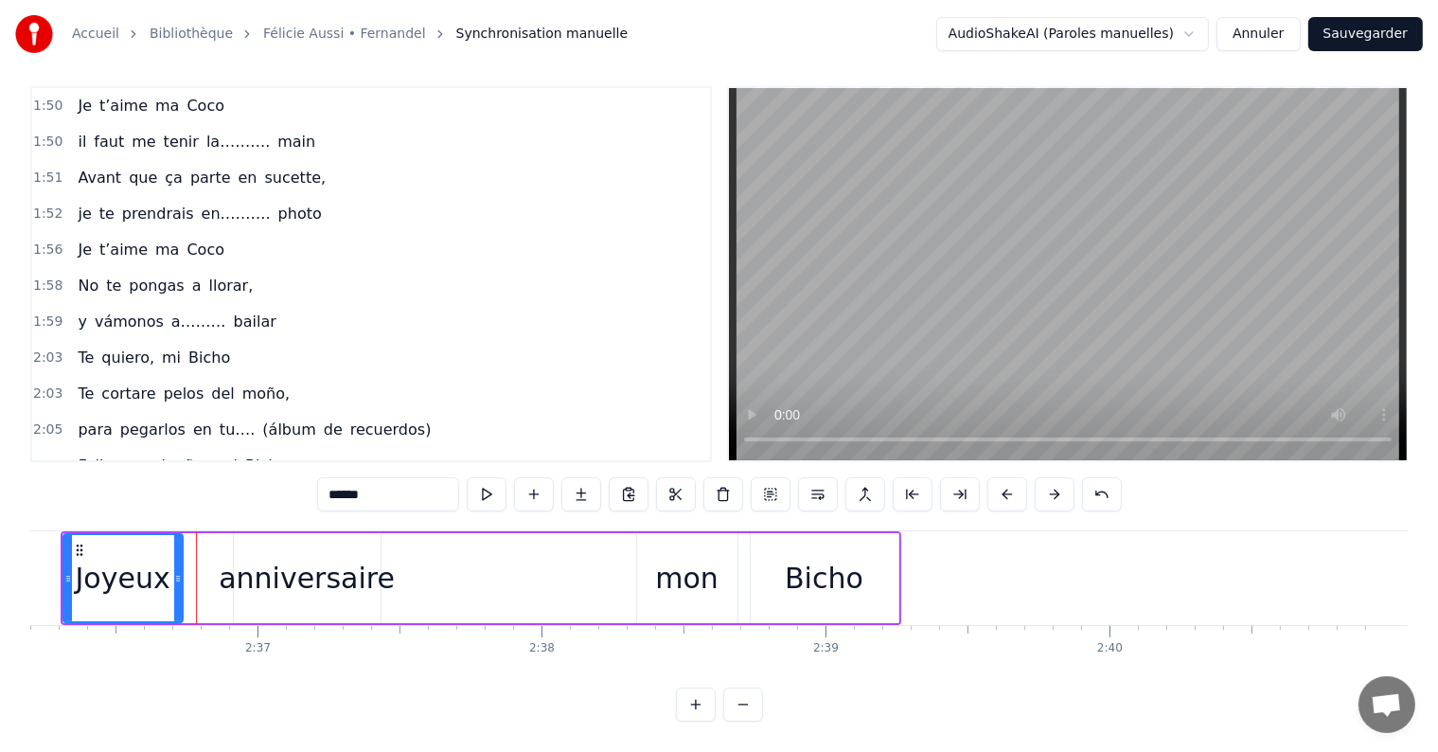
drag, startPoint x: 211, startPoint y: 562, endPoint x: 173, endPoint y: 565, distance: 38.0
click at [174, 571] on icon at bounding box center [178, 578] width 8 height 15
click at [654, 563] on div "mon" at bounding box center [687, 578] width 100 height 90
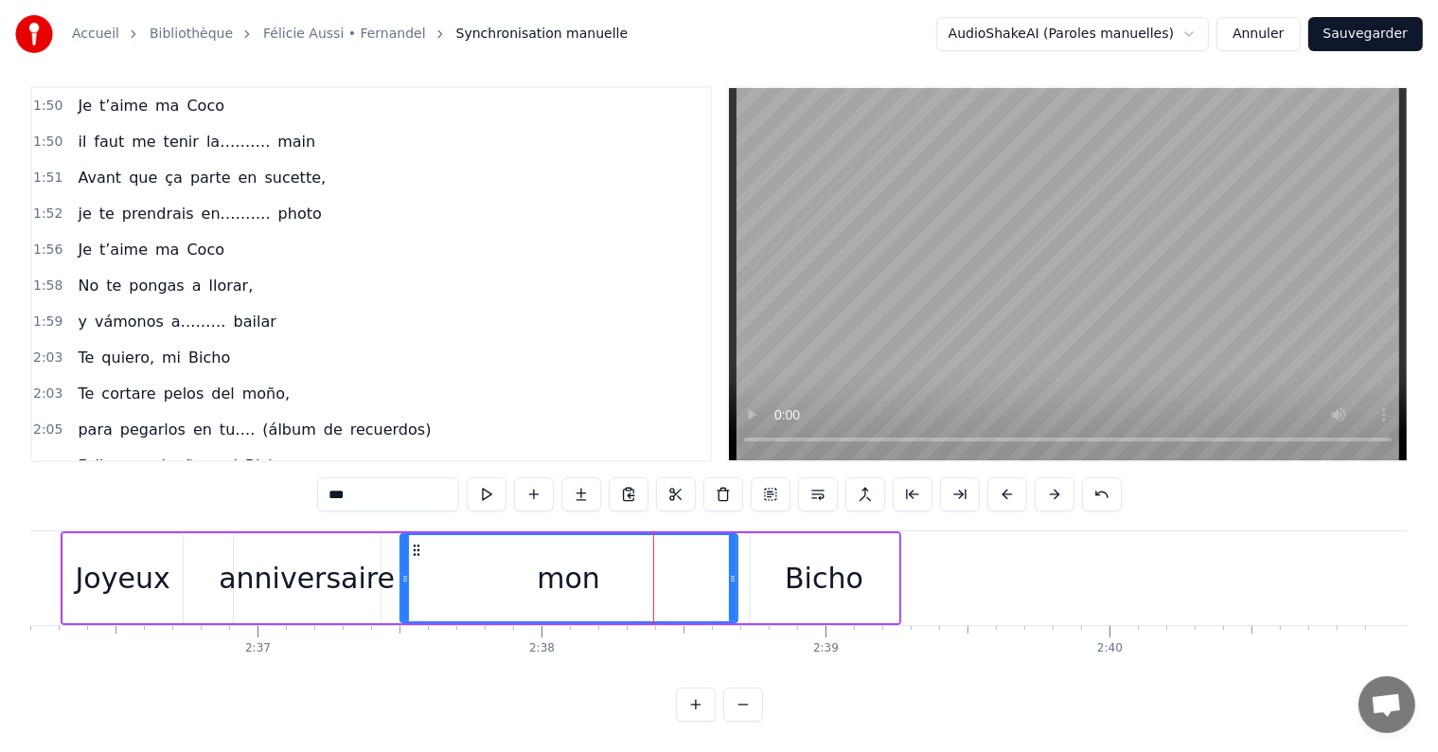
drag, startPoint x: 638, startPoint y: 564, endPoint x: 401, endPoint y: 576, distance: 236.9
click at [401, 576] on div at bounding box center [405, 578] width 8 height 86
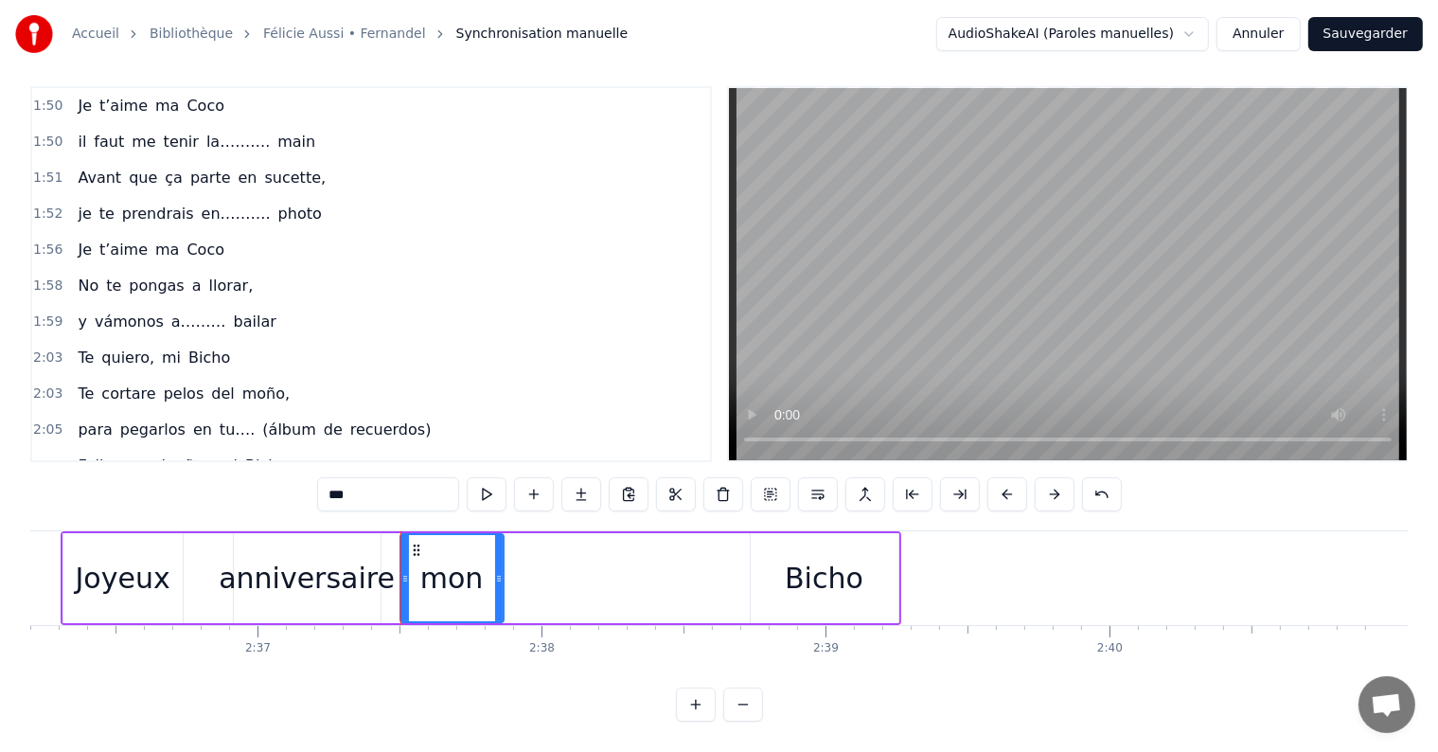
drag, startPoint x: 731, startPoint y: 562, endPoint x: 497, endPoint y: 567, distance: 233.9
click at [497, 571] on icon at bounding box center [499, 578] width 8 height 15
click at [803, 557] on div "Bicho" at bounding box center [824, 578] width 79 height 43
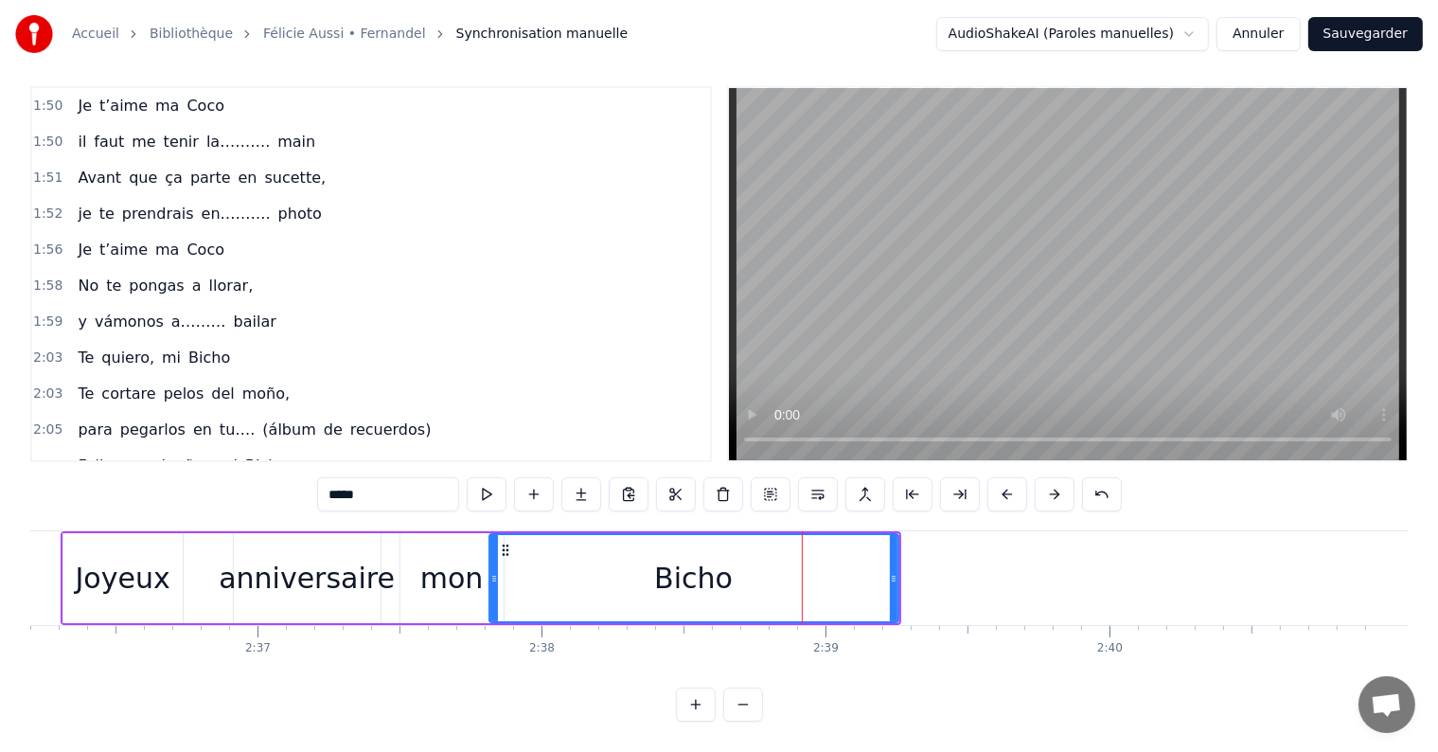
drag, startPoint x: 753, startPoint y: 565, endPoint x: 492, endPoint y: 576, distance: 261.5
click at [492, 576] on div at bounding box center [494, 578] width 8 height 86
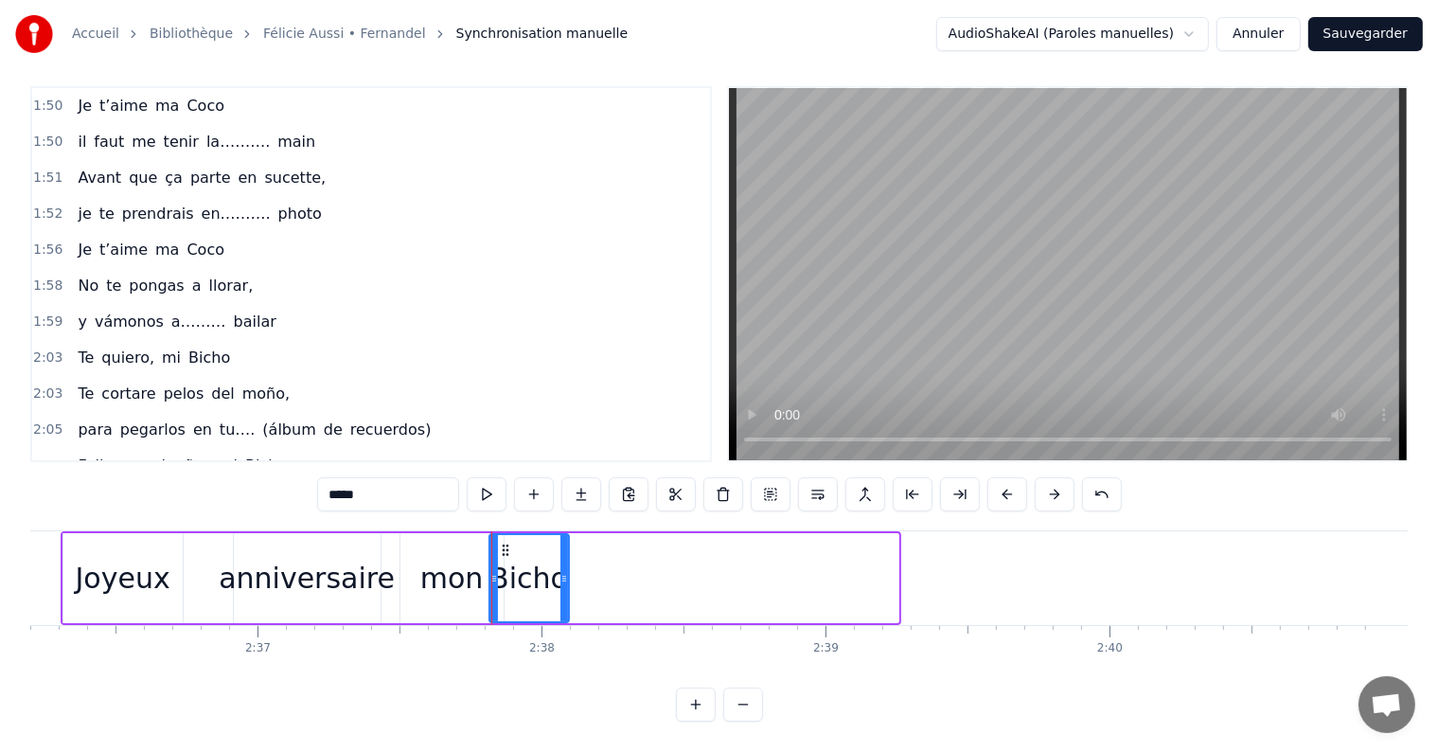
drag, startPoint x: 893, startPoint y: 560, endPoint x: 563, endPoint y: 565, distance: 329.4
click at [563, 571] on icon at bounding box center [564, 578] width 8 height 15
click at [303, 576] on div "anniversaire" at bounding box center [307, 578] width 176 height 43
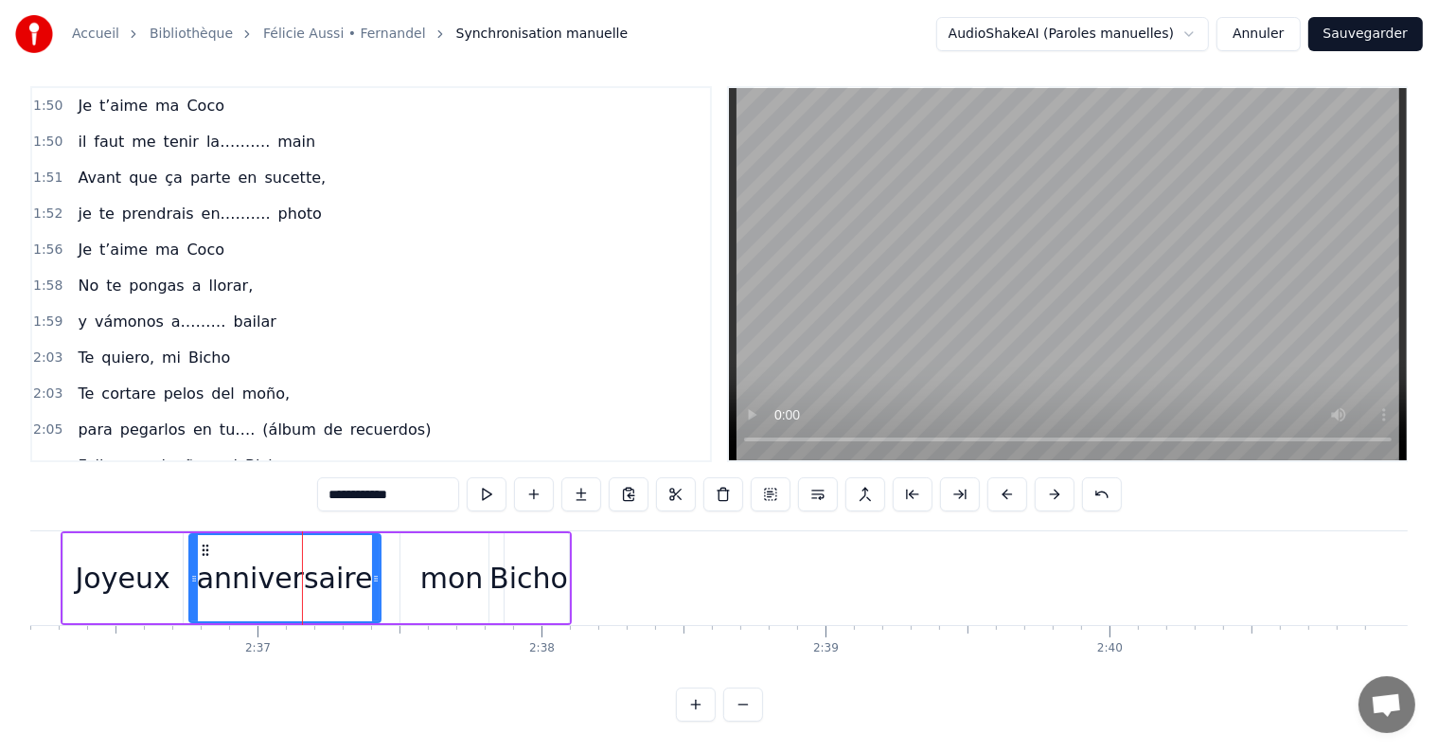
drag, startPoint x: 234, startPoint y: 569, endPoint x: 189, endPoint y: 564, distance: 44.7
click at [190, 564] on div at bounding box center [194, 578] width 8 height 86
drag, startPoint x: 376, startPoint y: 573, endPoint x: 295, endPoint y: 572, distance: 80.5
click at [295, 572] on div at bounding box center [296, 578] width 8 height 86
click at [444, 558] on div "mon" at bounding box center [451, 578] width 63 height 43
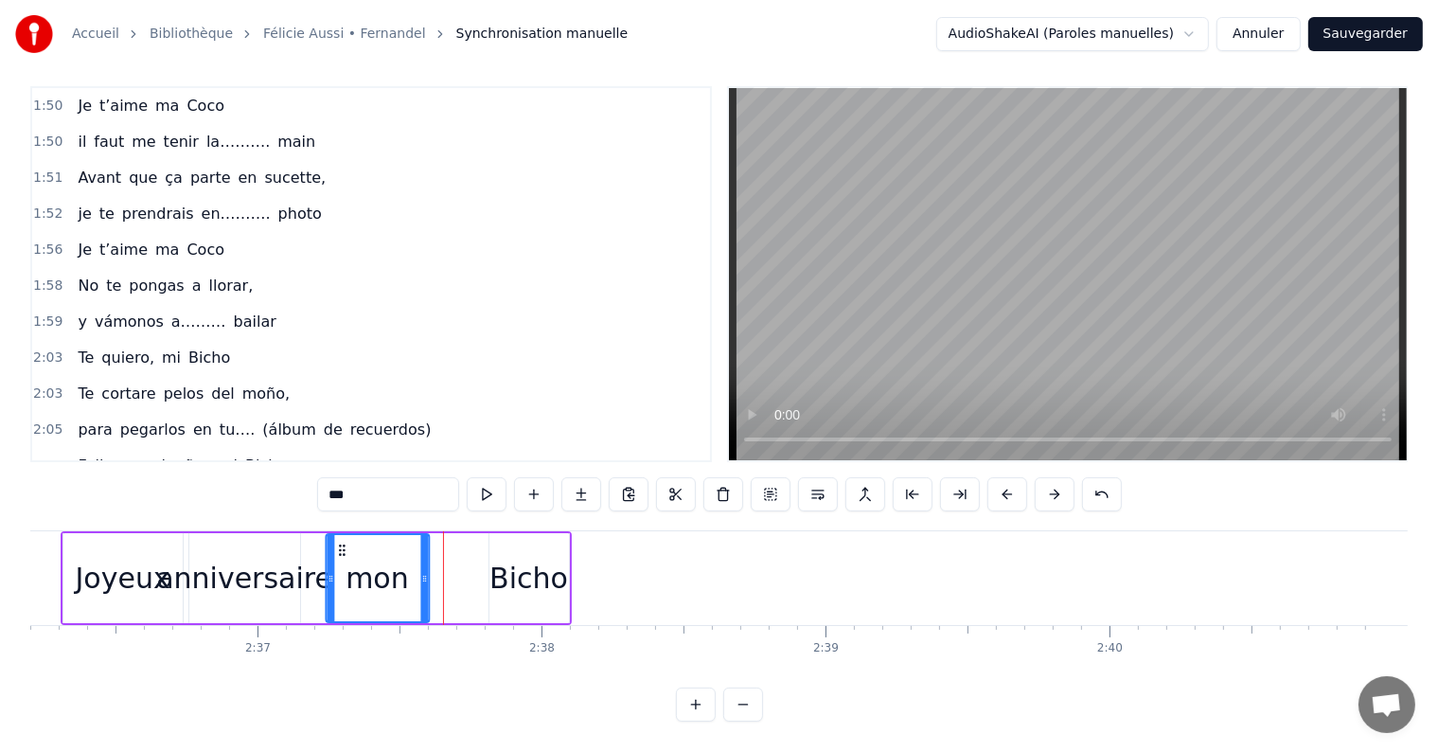
drag, startPoint x: 410, startPoint y: 532, endPoint x: 336, endPoint y: 535, distance: 73.9
click at [336, 542] on icon at bounding box center [341, 549] width 15 height 15
click at [502, 560] on div "Bicho" at bounding box center [528, 578] width 79 height 43
type input "*****"
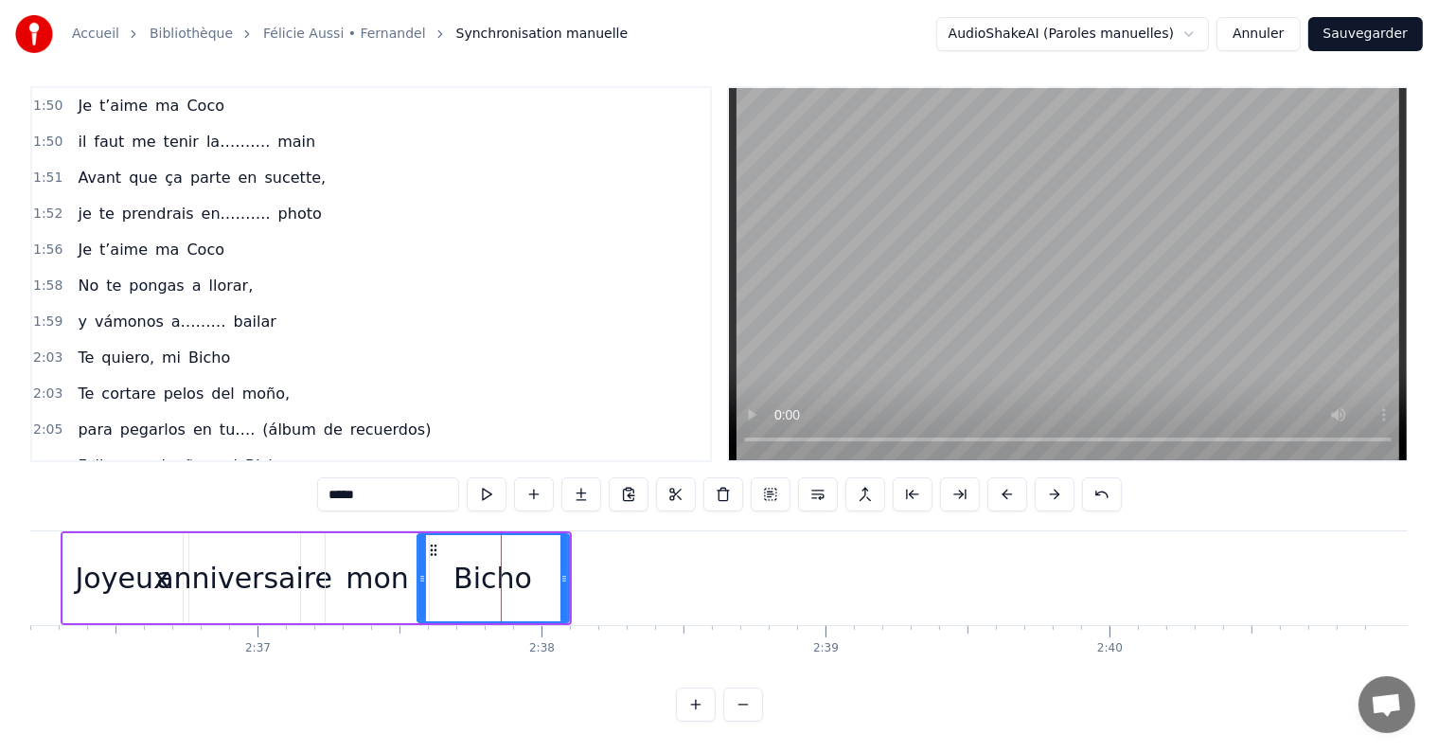
drag, startPoint x: 487, startPoint y: 565, endPoint x: 416, endPoint y: 571, distance: 72.2
click at [418, 571] on div at bounding box center [422, 578] width 8 height 86
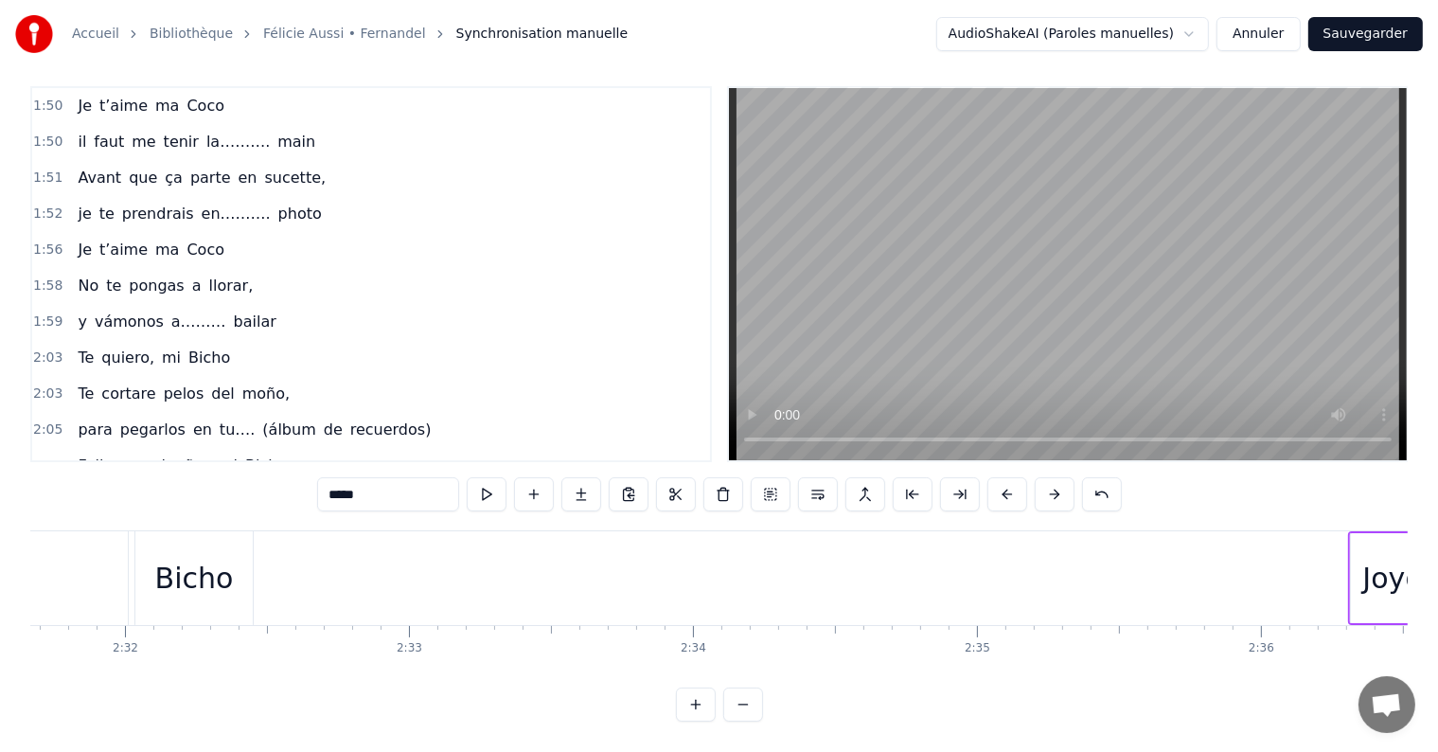
scroll to position [0, 42968]
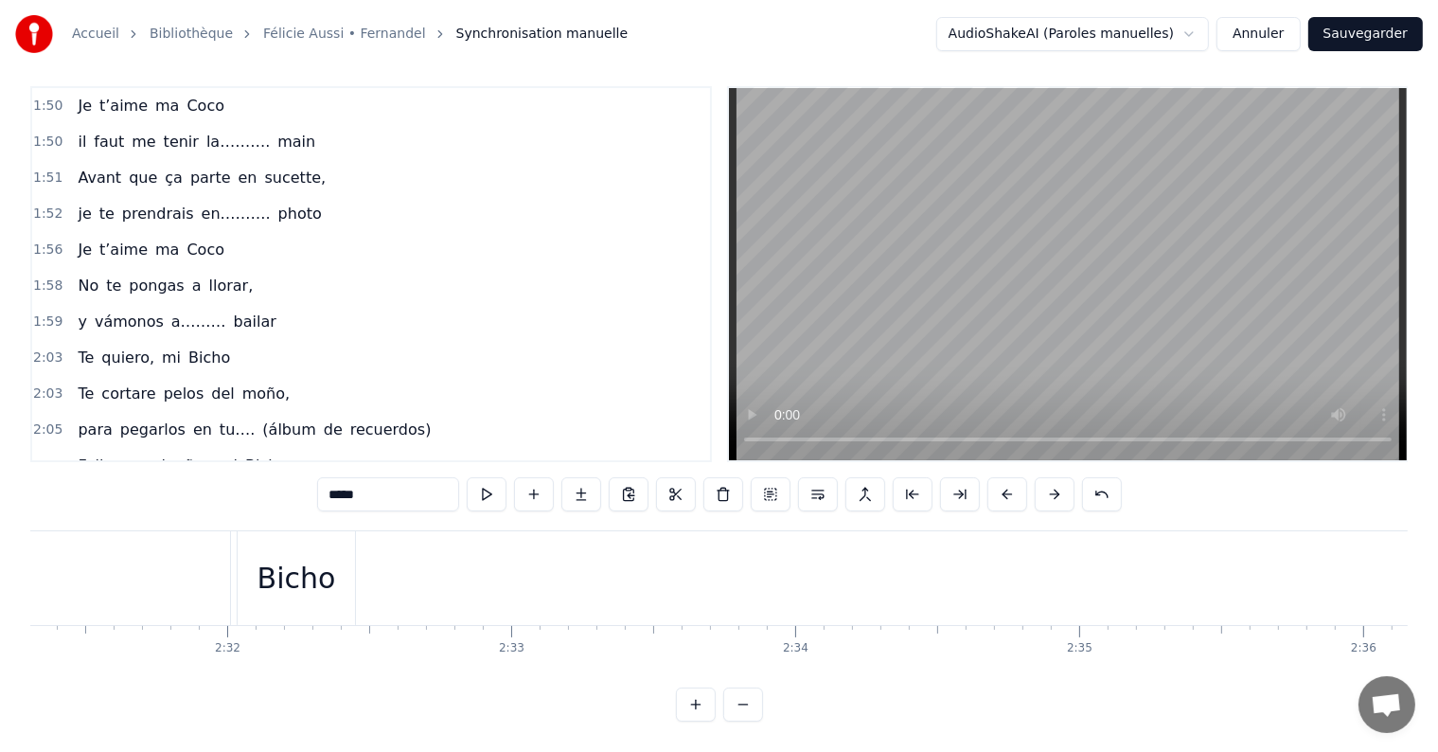
click at [258, 449] on div "Feliz cumpleaños mi Bicho" at bounding box center [182, 466] width 224 height 34
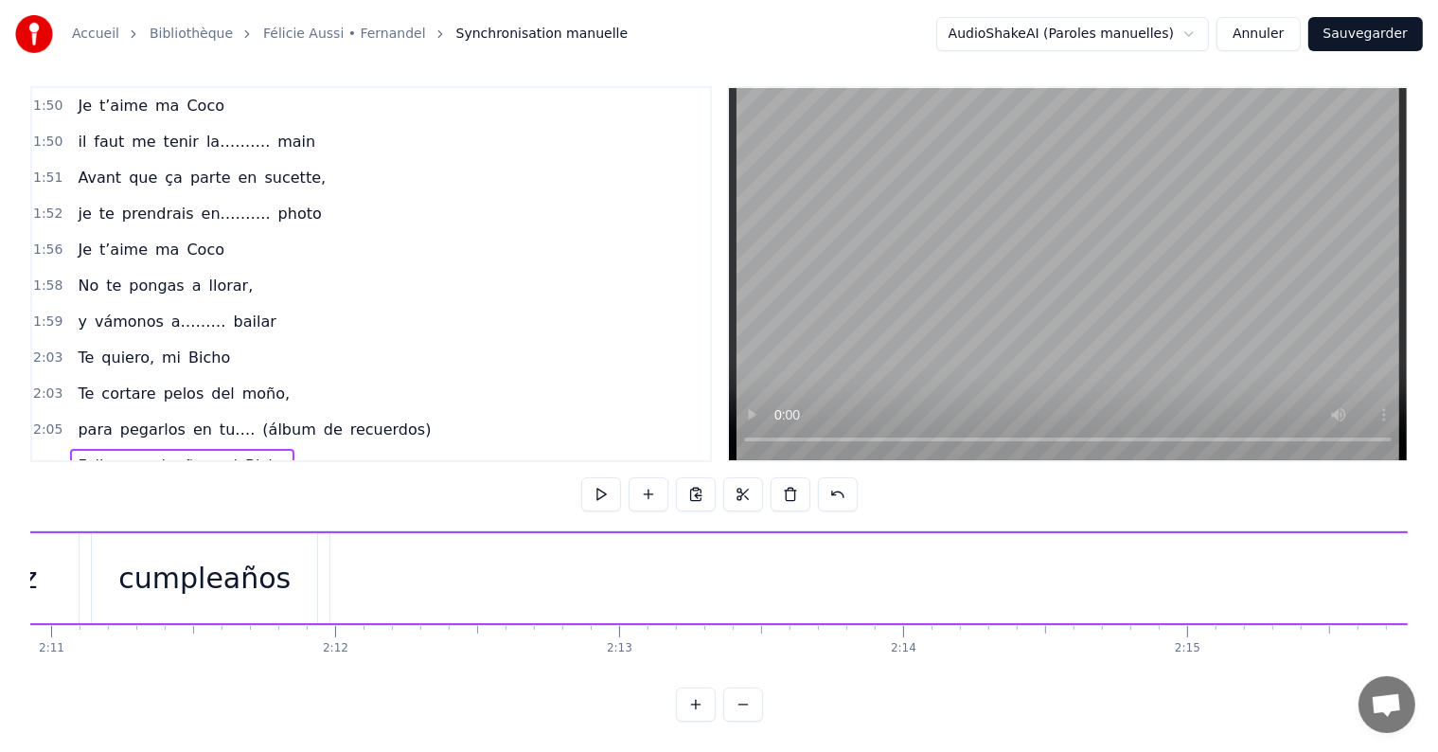
scroll to position [0, 36985]
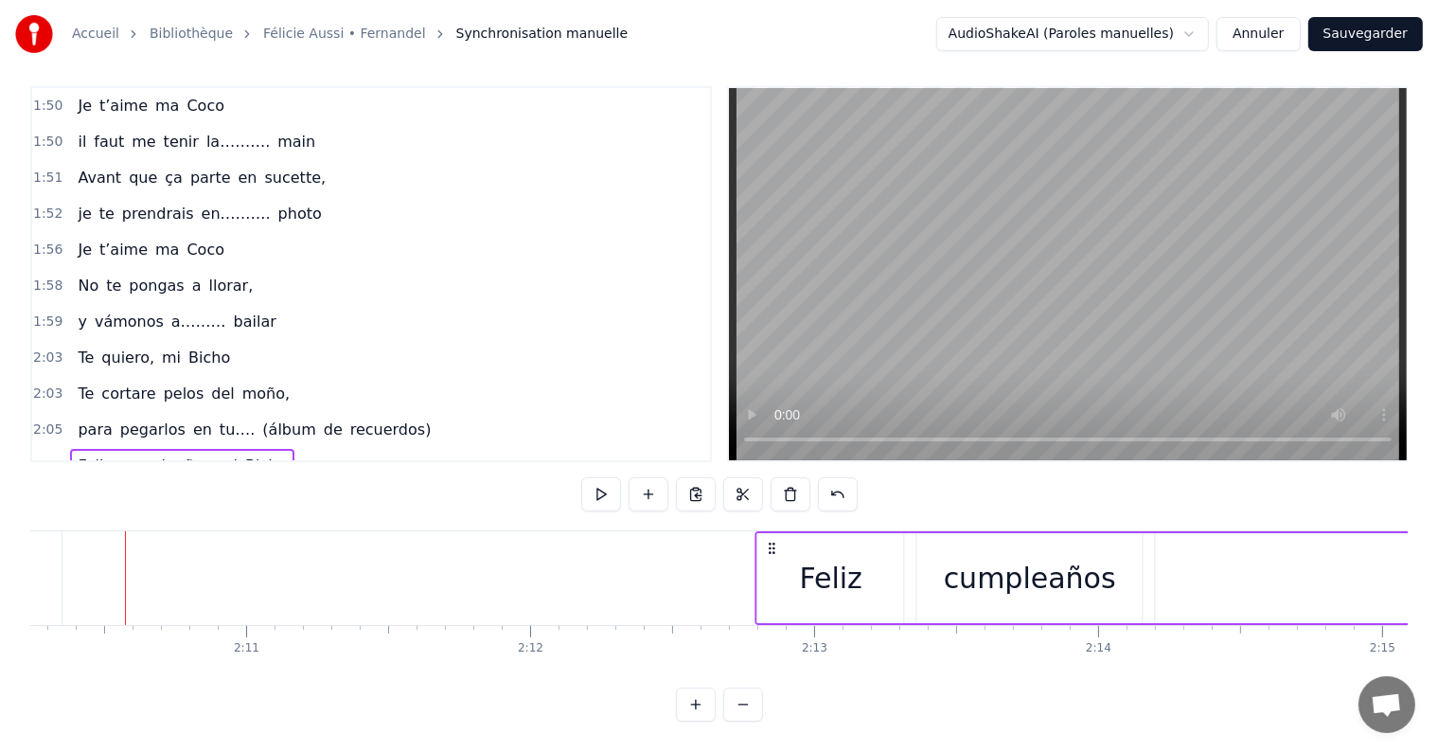
drag, startPoint x: 147, startPoint y: 528, endPoint x: 780, endPoint y: 578, distance: 635.3
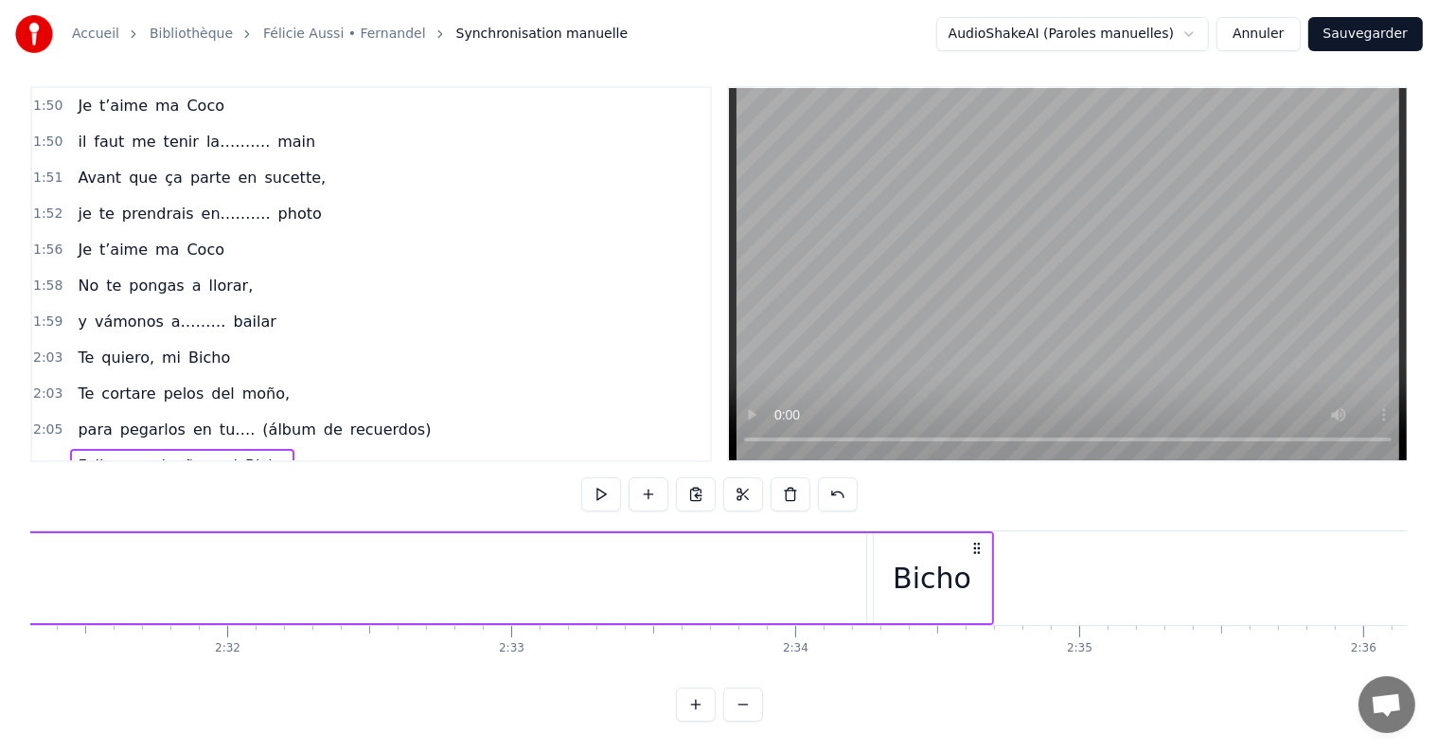
scroll to position [0, 43019]
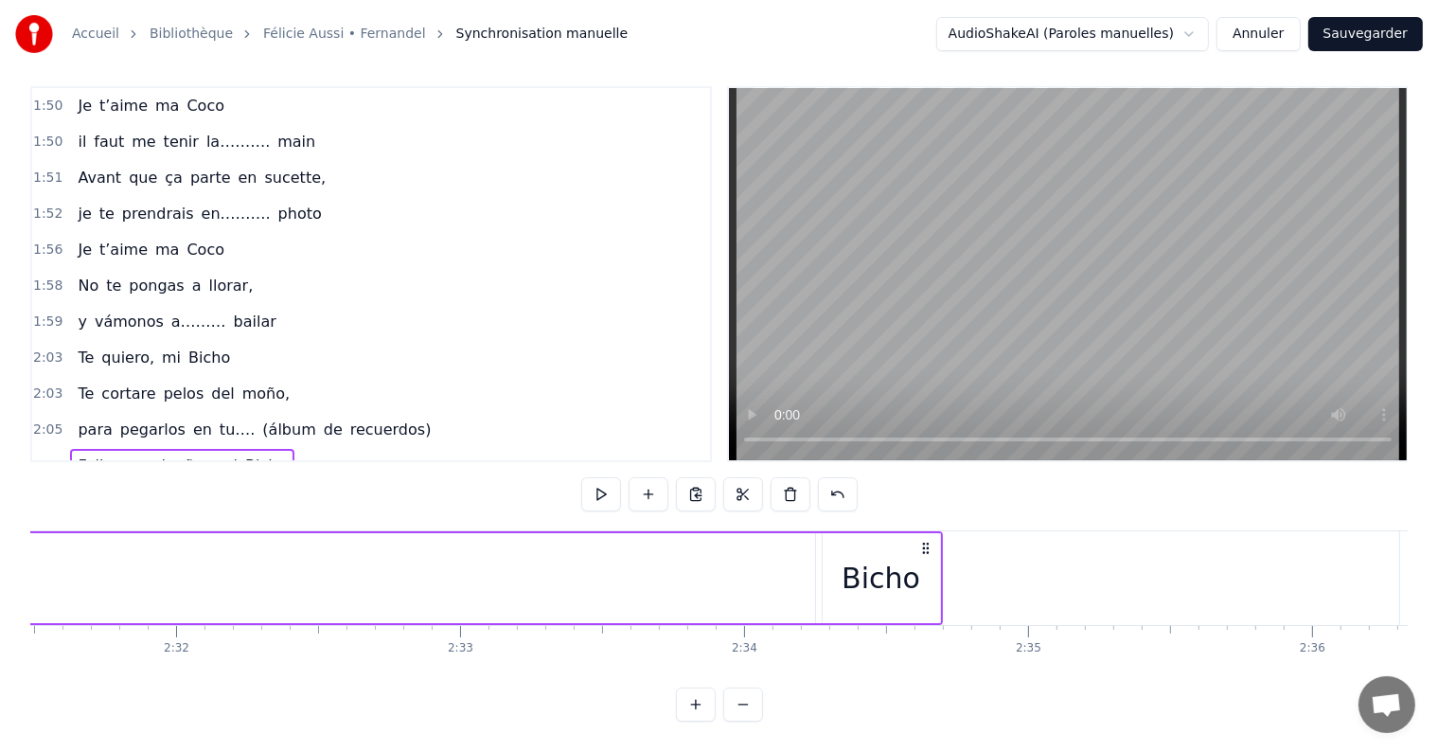
click at [916, 568] on div "Bicho" at bounding box center [881, 578] width 117 height 90
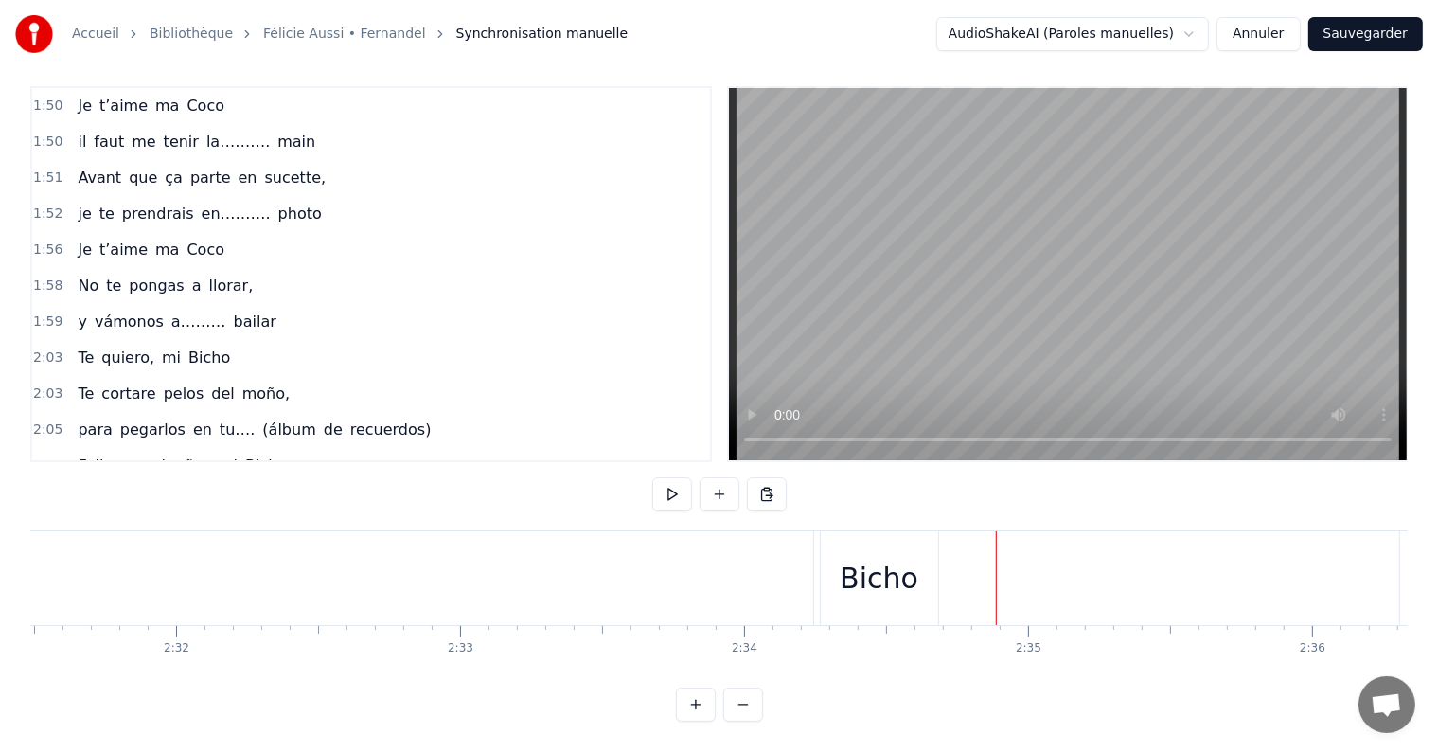
click at [895, 557] on div "Bicho" at bounding box center [879, 578] width 79 height 43
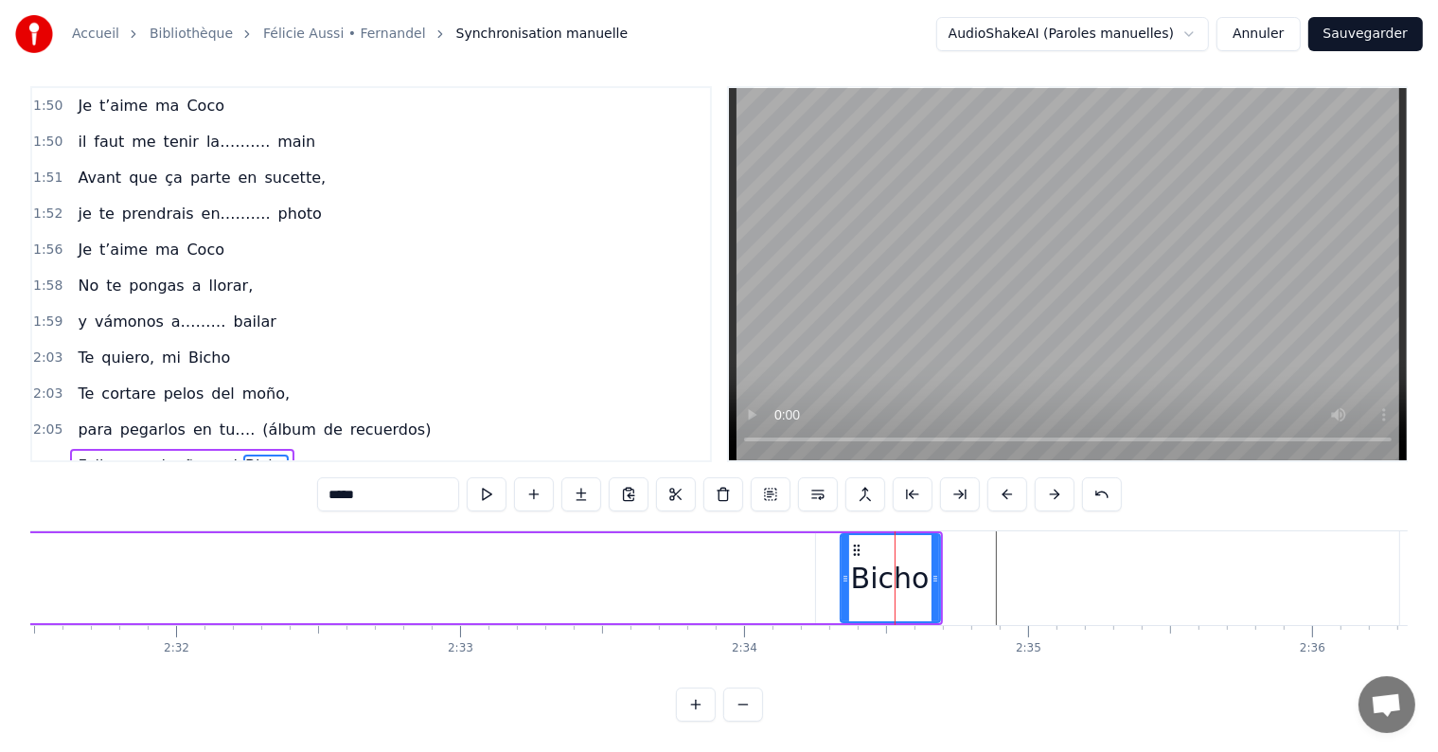
drag, startPoint x: 825, startPoint y: 556, endPoint x: 843, endPoint y: 563, distance: 19.5
click at [843, 571] on icon at bounding box center [846, 578] width 8 height 15
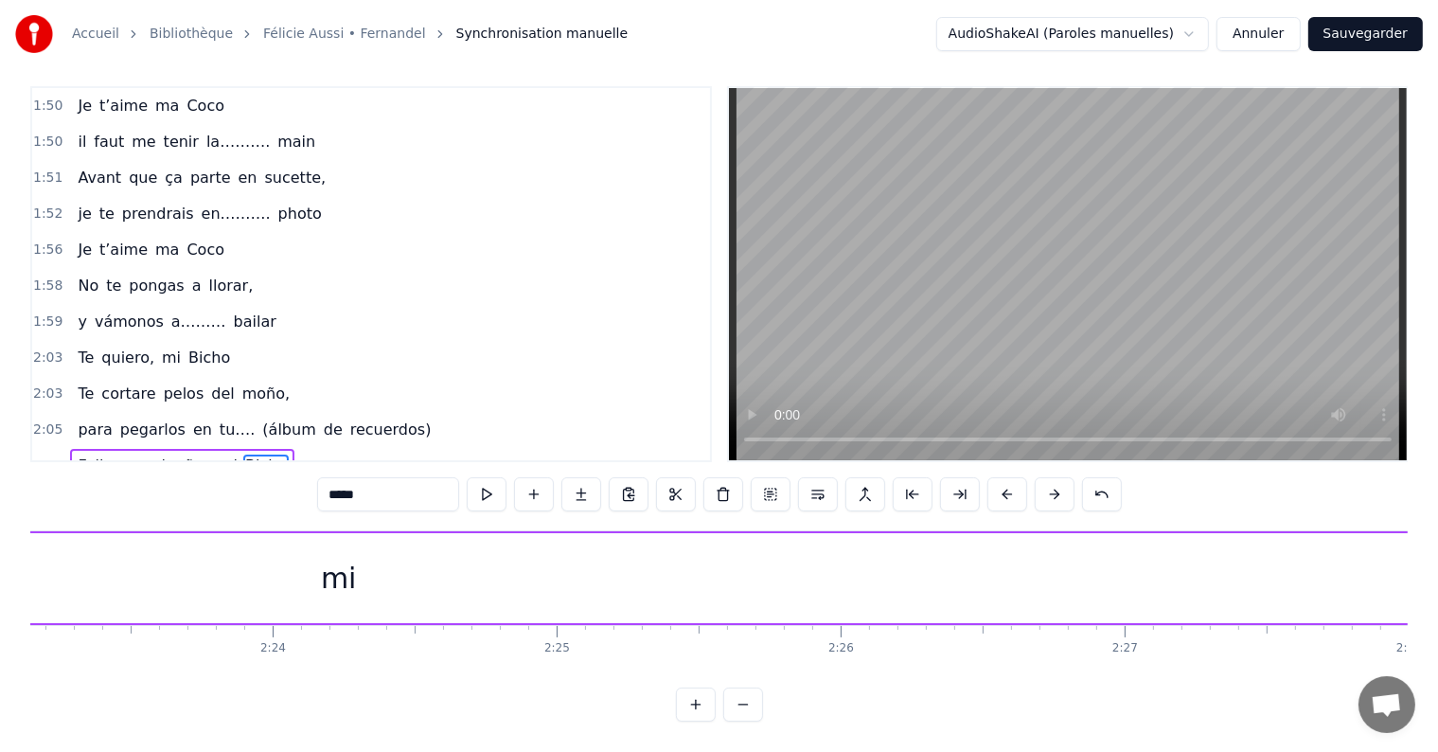
scroll to position [0, 40419]
click at [576, 557] on div "mi" at bounding box center [571, 578] width 36 height 43
type input "**"
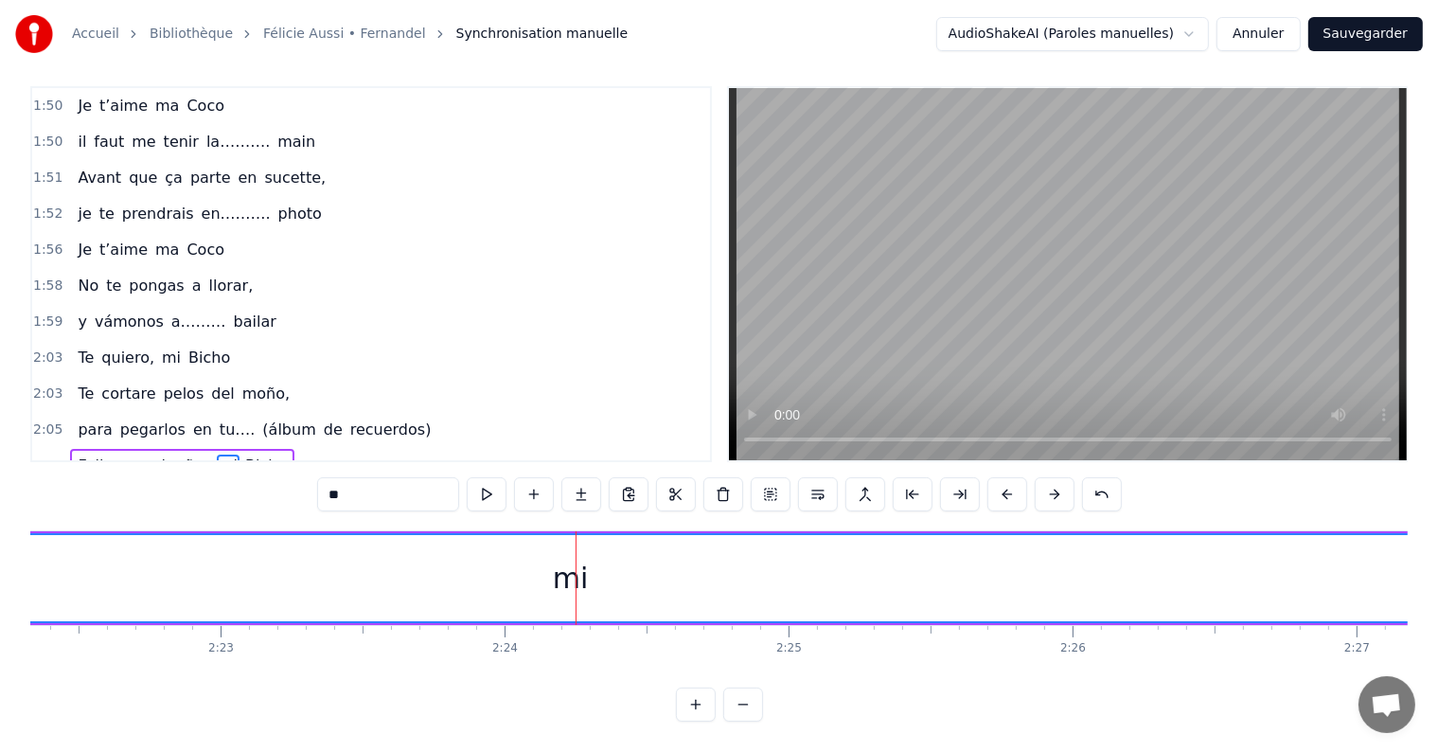
click at [564, 564] on div "mi" at bounding box center [571, 578] width 36 height 43
click at [591, 564] on div "mi" at bounding box center [570, 578] width 5687 height 86
drag, startPoint x: 591, startPoint y: 564, endPoint x: 565, endPoint y: 579, distance: 29.7
click at [565, 579] on div "mi" at bounding box center [570, 578] width 5687 height 86
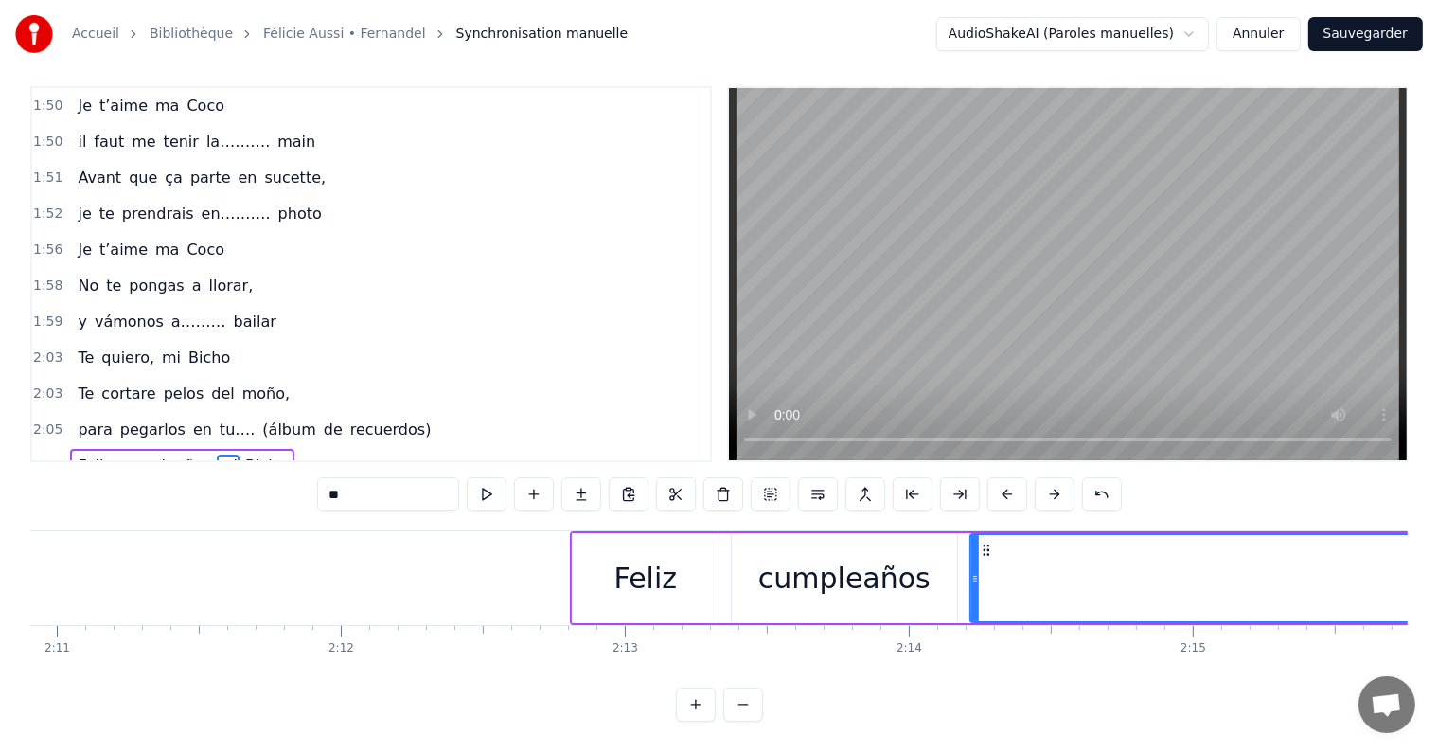
scroll to position [0, 37252]
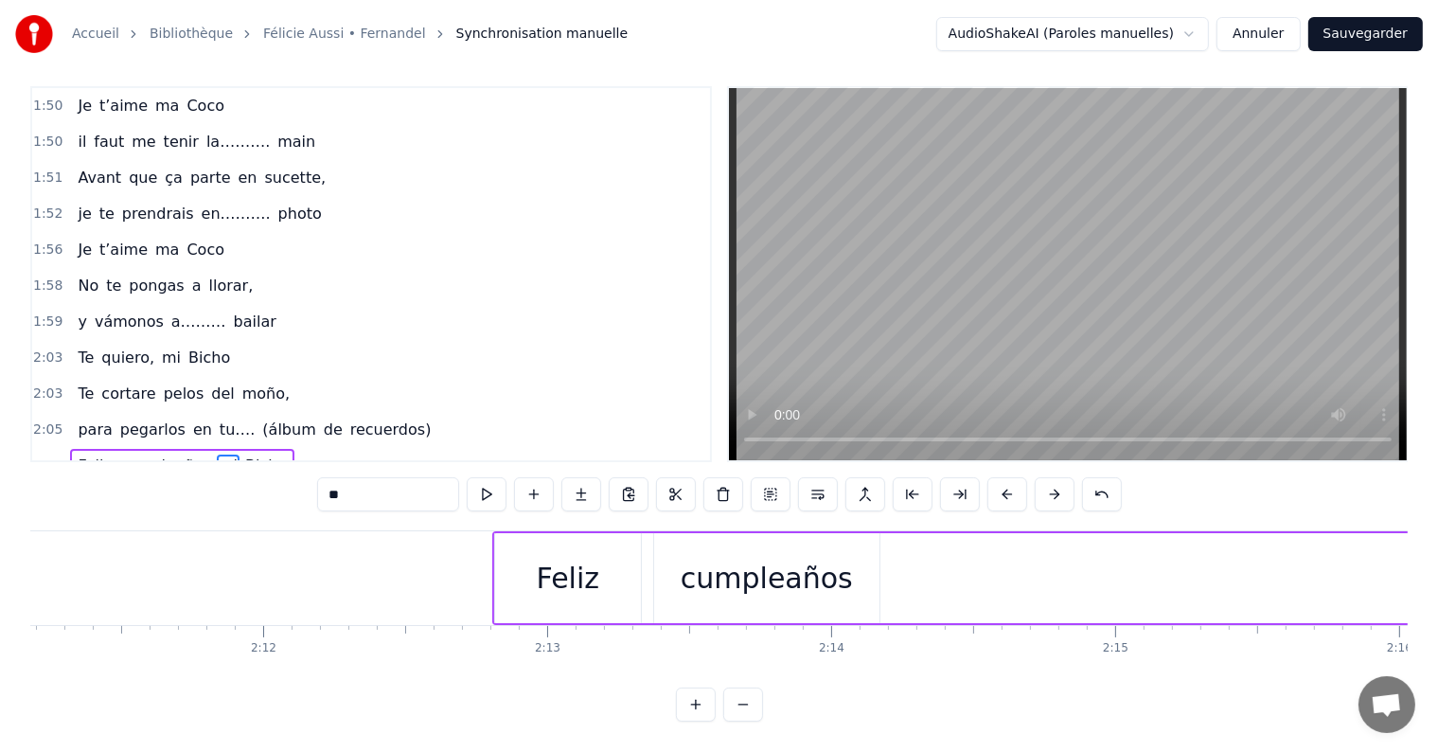
drag, startPoint x: 896, startPoint y: 562, endPoint x: 1432, endPoint y: 580, distance: 536.1
click at [1432, 580] on div "Accueil Bibliothèque [PERSON_NAME] manuelle AudioShakeAI (Paroles manuelles) An…" at bounding box center [719, 355] width 1438 height 734
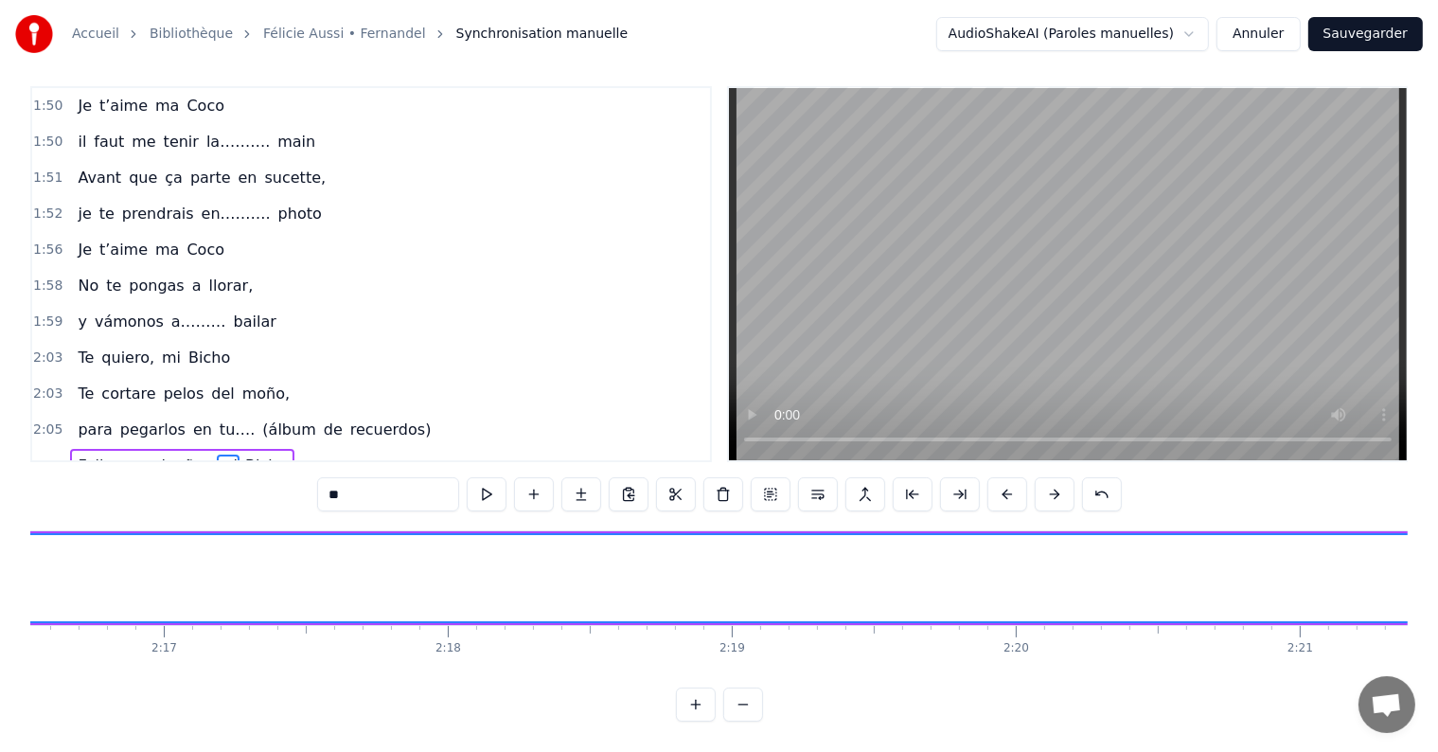
scroll to position [0, 38076]
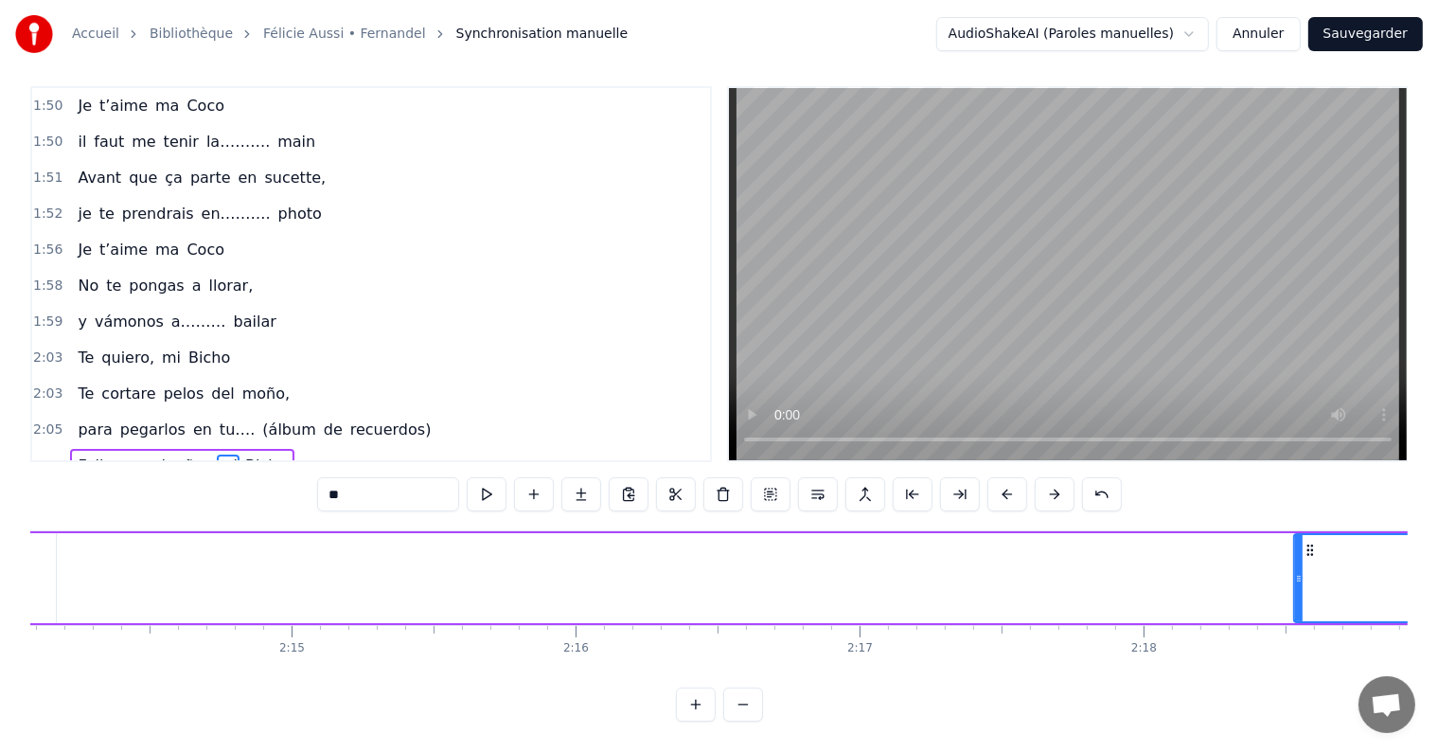
drag, startPoint x: 610, startPoint y: 561, endPoint x: 1299, endPoint y: 576, distance: 689.3
click at [1299, 576] on div at bounding box center [1299, 578] width 8 height 86
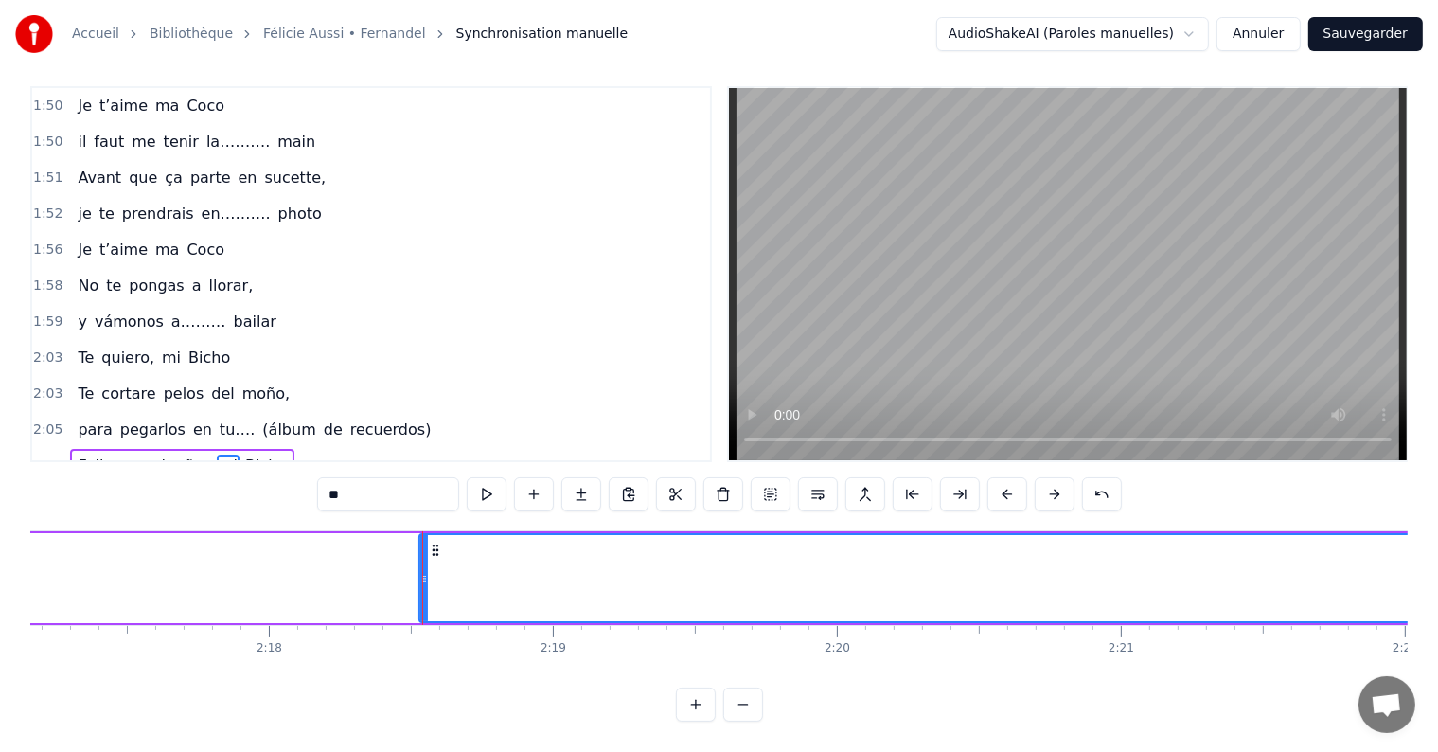
scroll to position [0, 38900]
drag, startPoint x: 473, startPoint y: 557, endPoint x: 834, endPoint y: 588, distance: 362.0
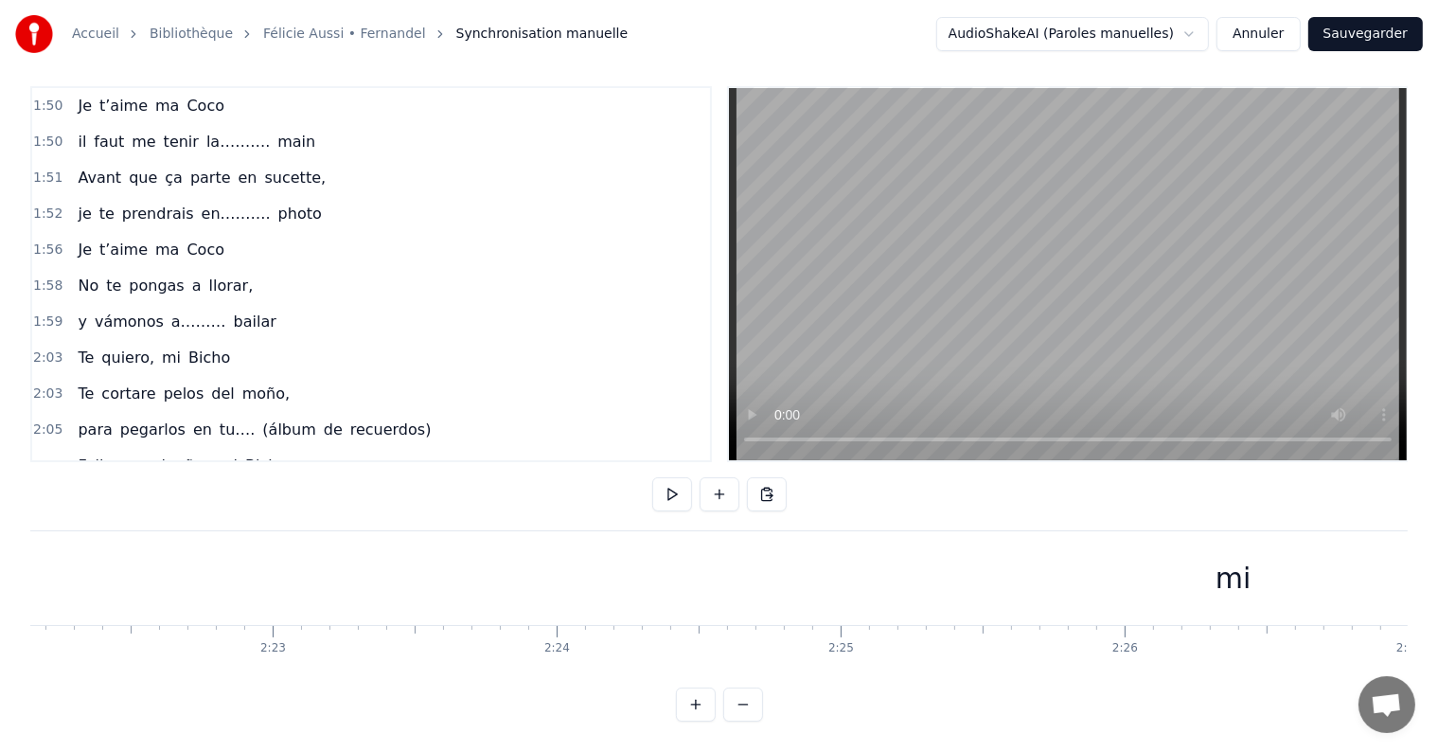
scroll to position [0, 40393]
click at [1211, 561] on div "mi" at bounding box center [1207, 578] width 36 height 43
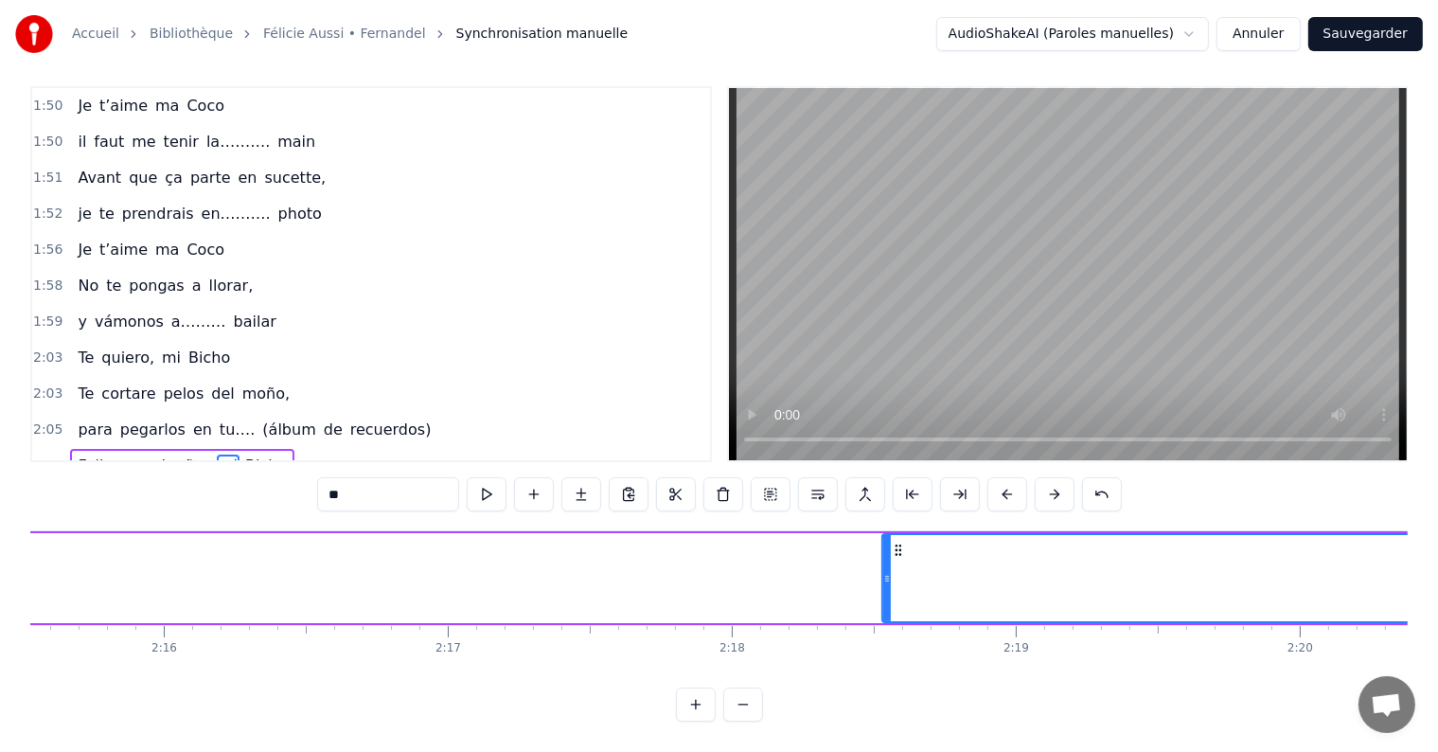
scroll to position [0, 38436]
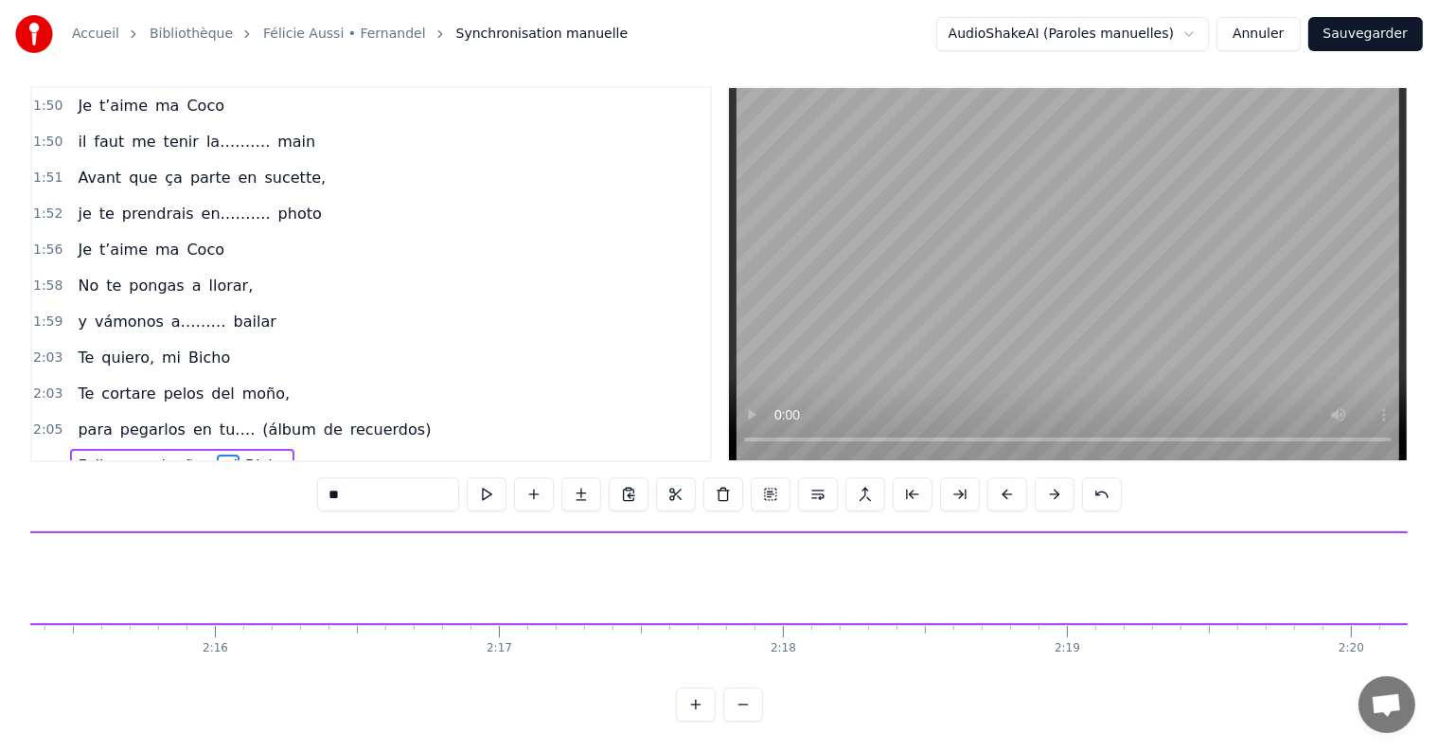
drag, startPoint x: 938, startPoint y: 560, endPoint x: 1424, endPoint y: 586, distance: 486.3
click at [1424, 586] on div "Accueil Bibliothèque [PERSON_NAME] manuelle AudioShakeAI (Paroles manuelles) An…" at bounding box center [719, 355] width 1438 height 734
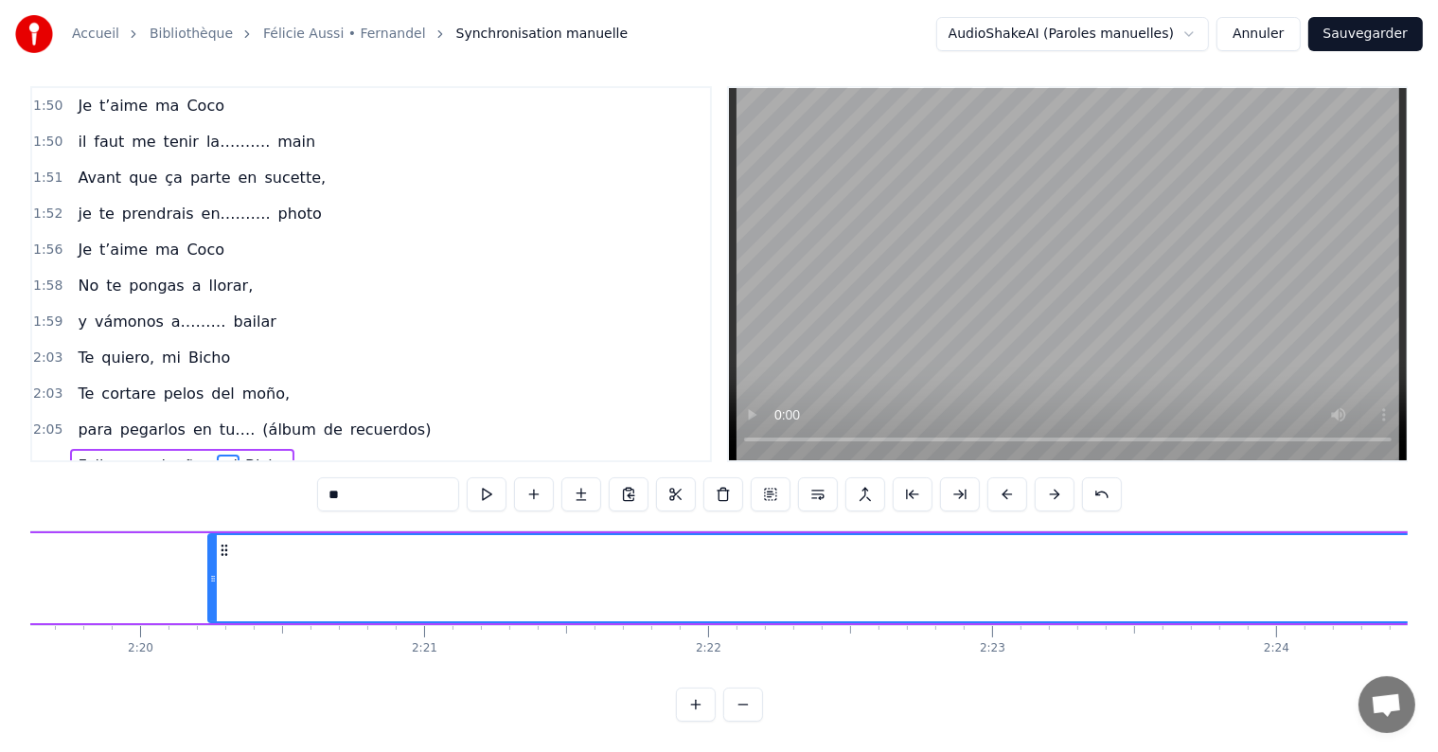
scroll to position [0, 39672]
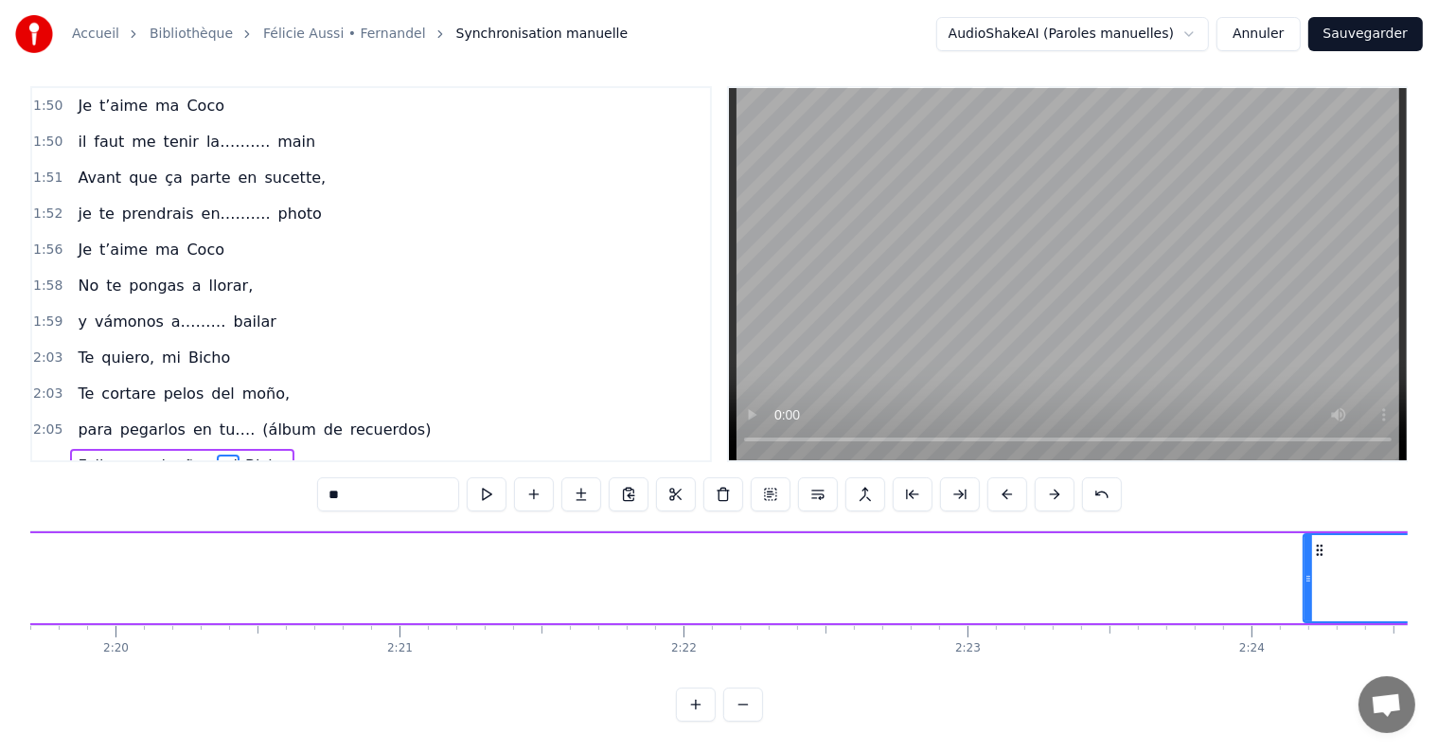
drag, startPoint x: 187, startPoint y: 560, endPoint x: 1307, endPoint y: 579, distance: 1120.0
click at [1307, 579] on div at bounding box center [1308, 578] width 8 height 86
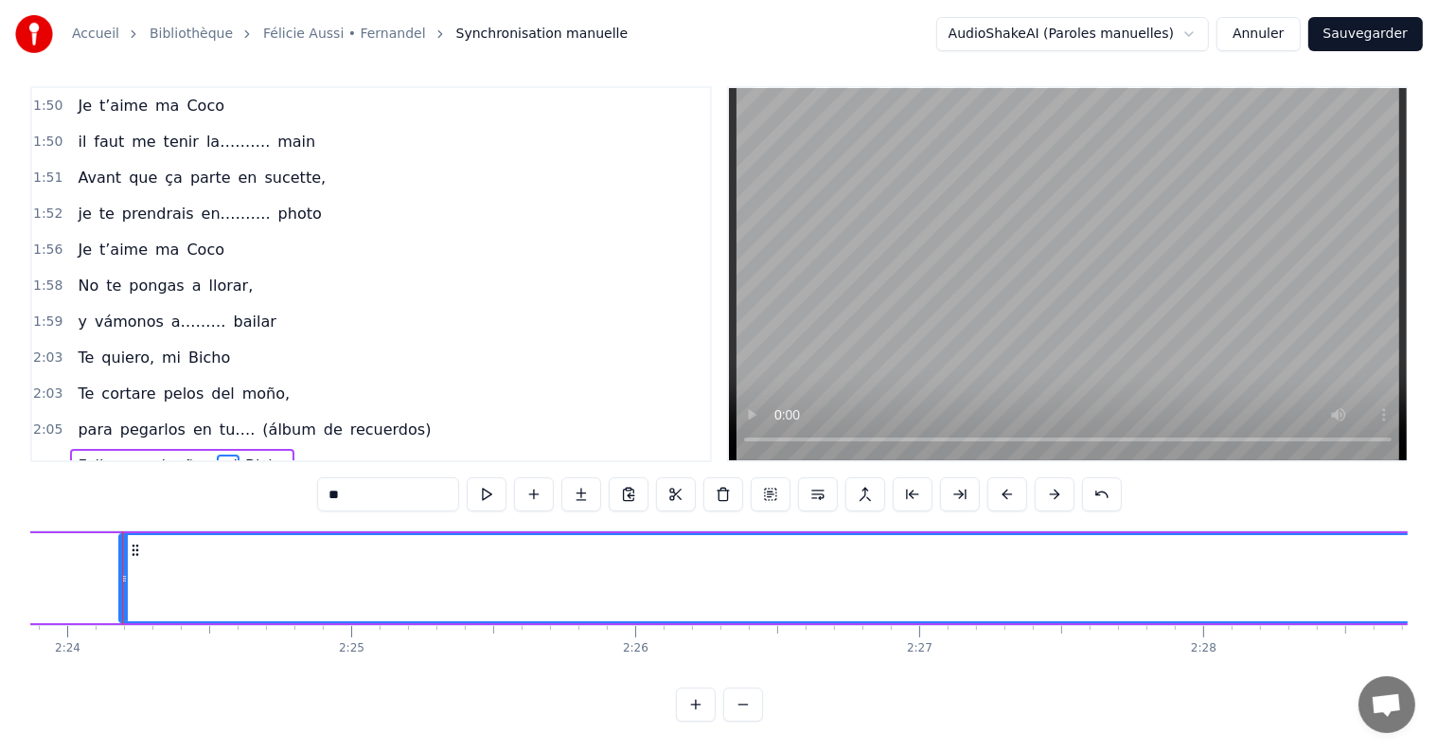
scroll to position [0, 40882]
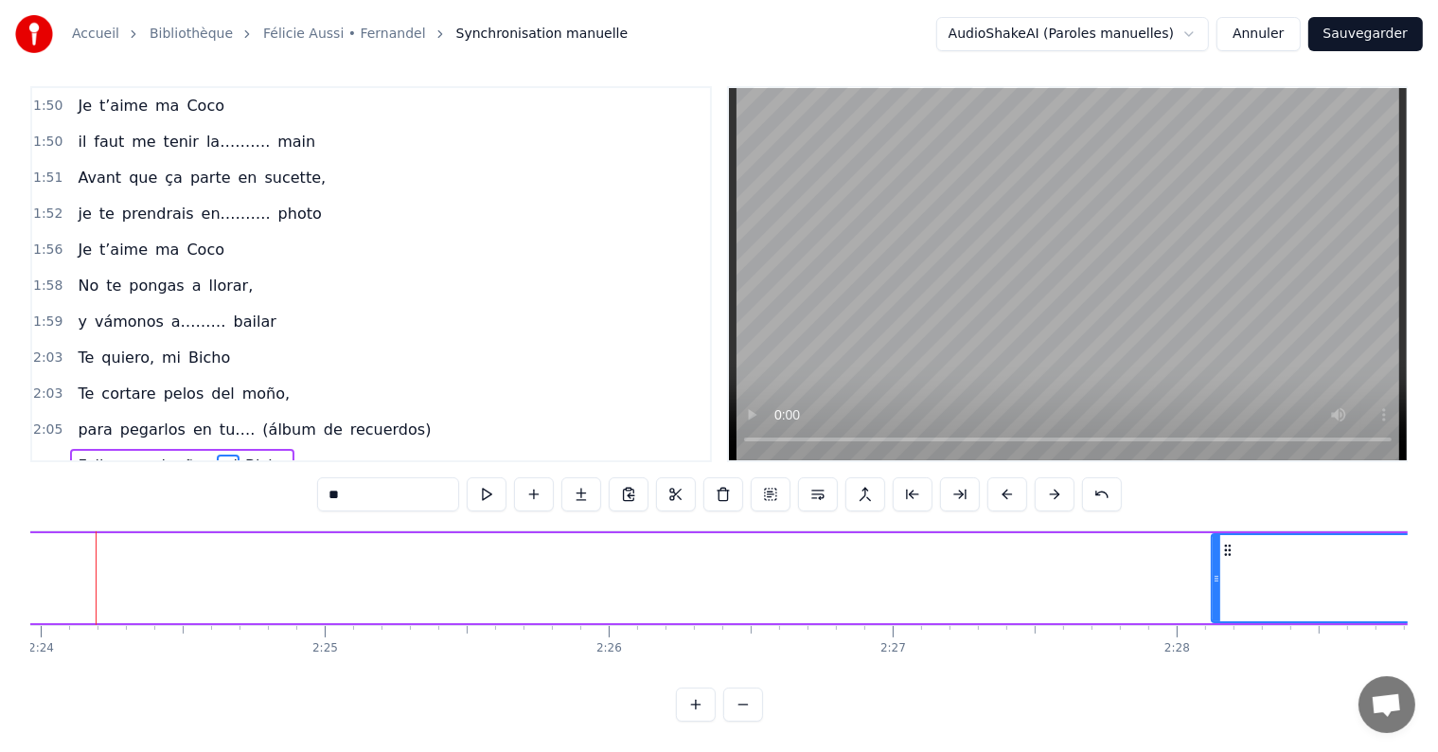
drag, startPoint x: 97, startPoint y: 559, endPoint x: 1216, endPoint y: 585, distance: 1119.2
click at [1216, 585] on div at bounding box center [1217, 578] width 8 height 86
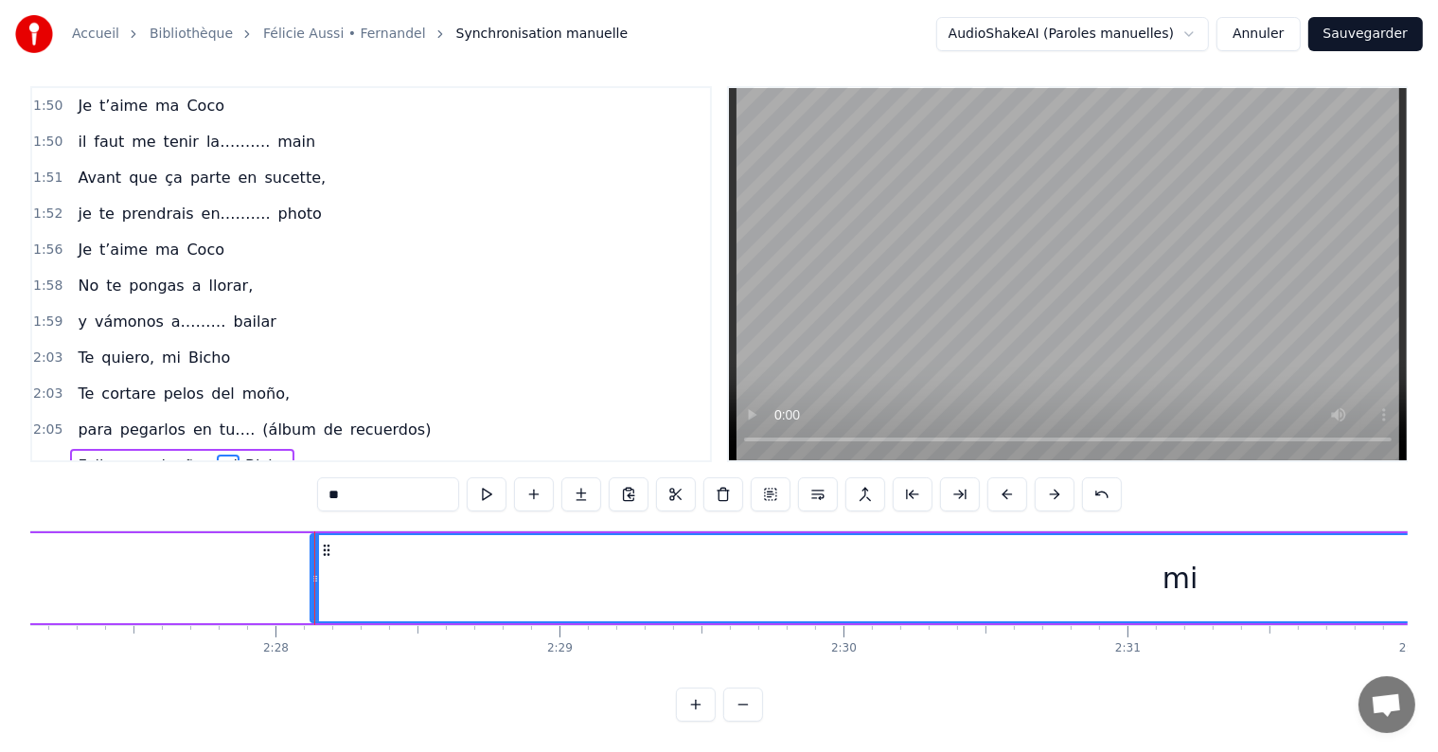
scroll to position [0, 41912]
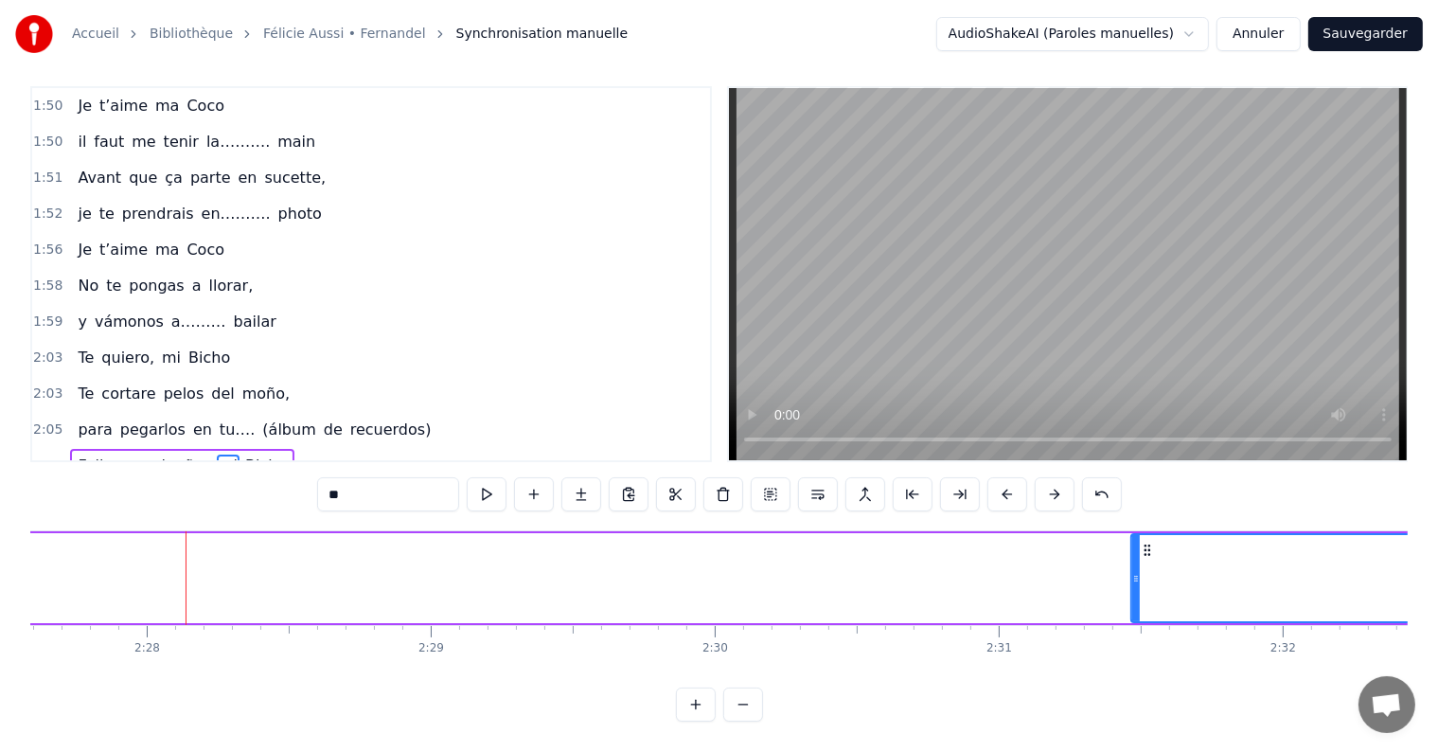
drag, startPoint x: 182, startPoint y: 563, endPoint x: 1131, endPoint y: 568, distance: 949.4
click at [1132, 568] on div at bounding box center [1136, 578] width 8 height 86
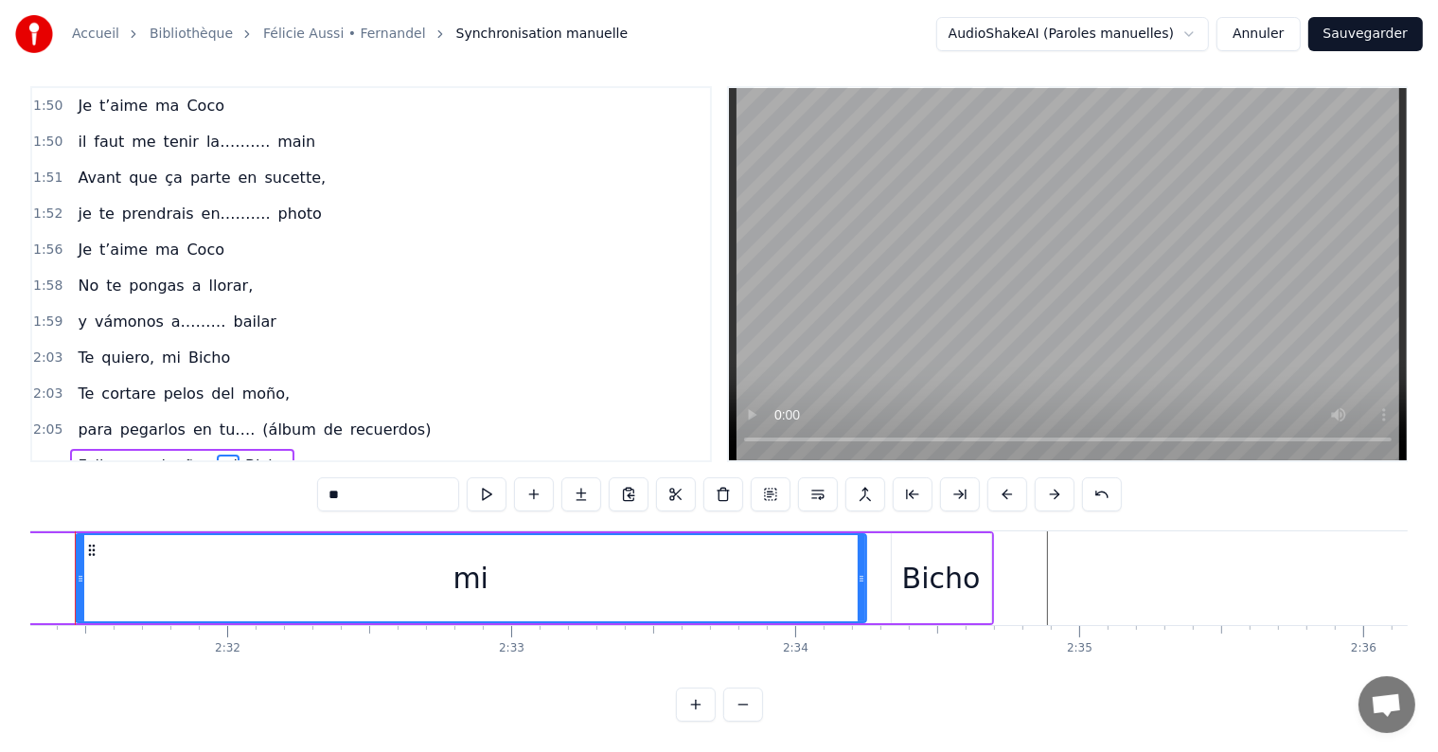
scroll to position [0, 42890]
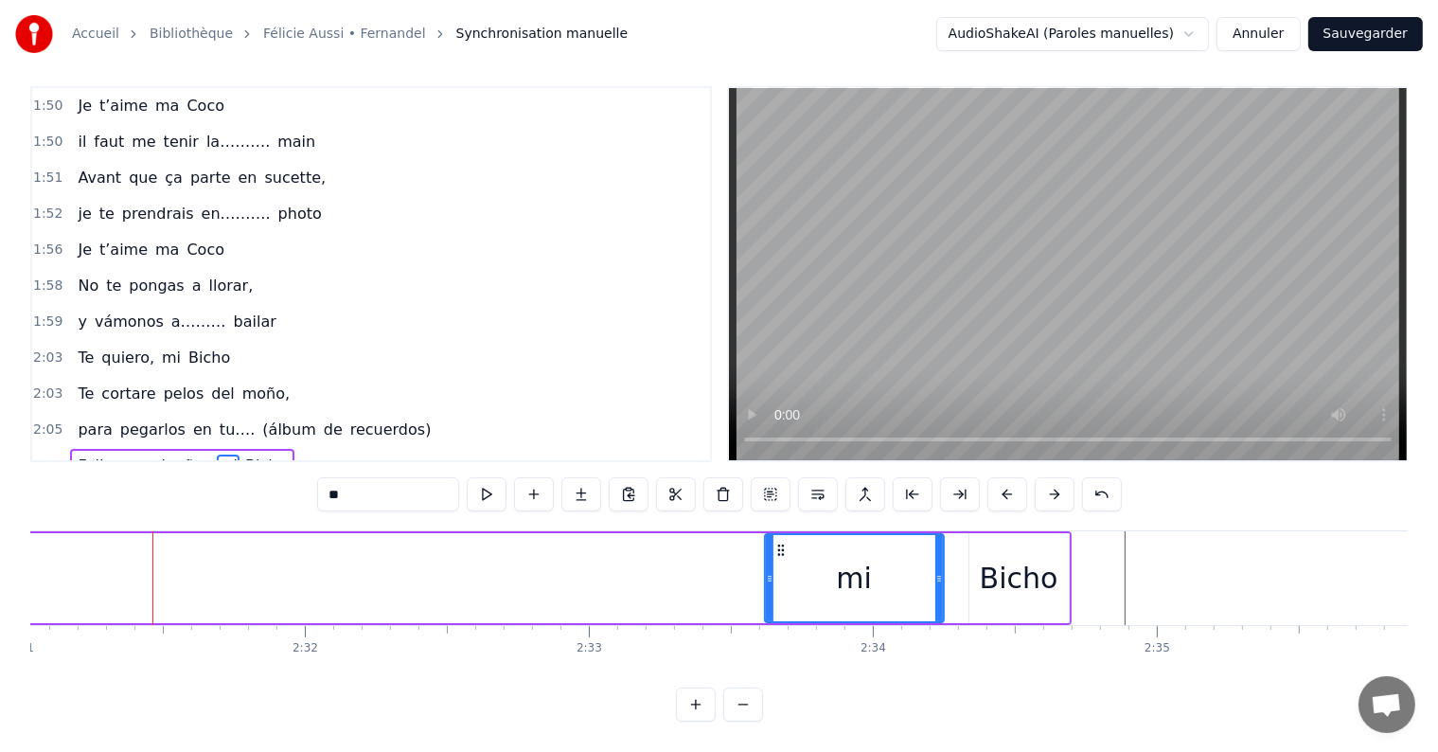
drag, startPoint x: 157, startPoint y: 557, endPoint x: 769, endPoint y: 544, distance: 611.6
click at [769, 544] on div at bounding box center [770, 578] width 8 height 86
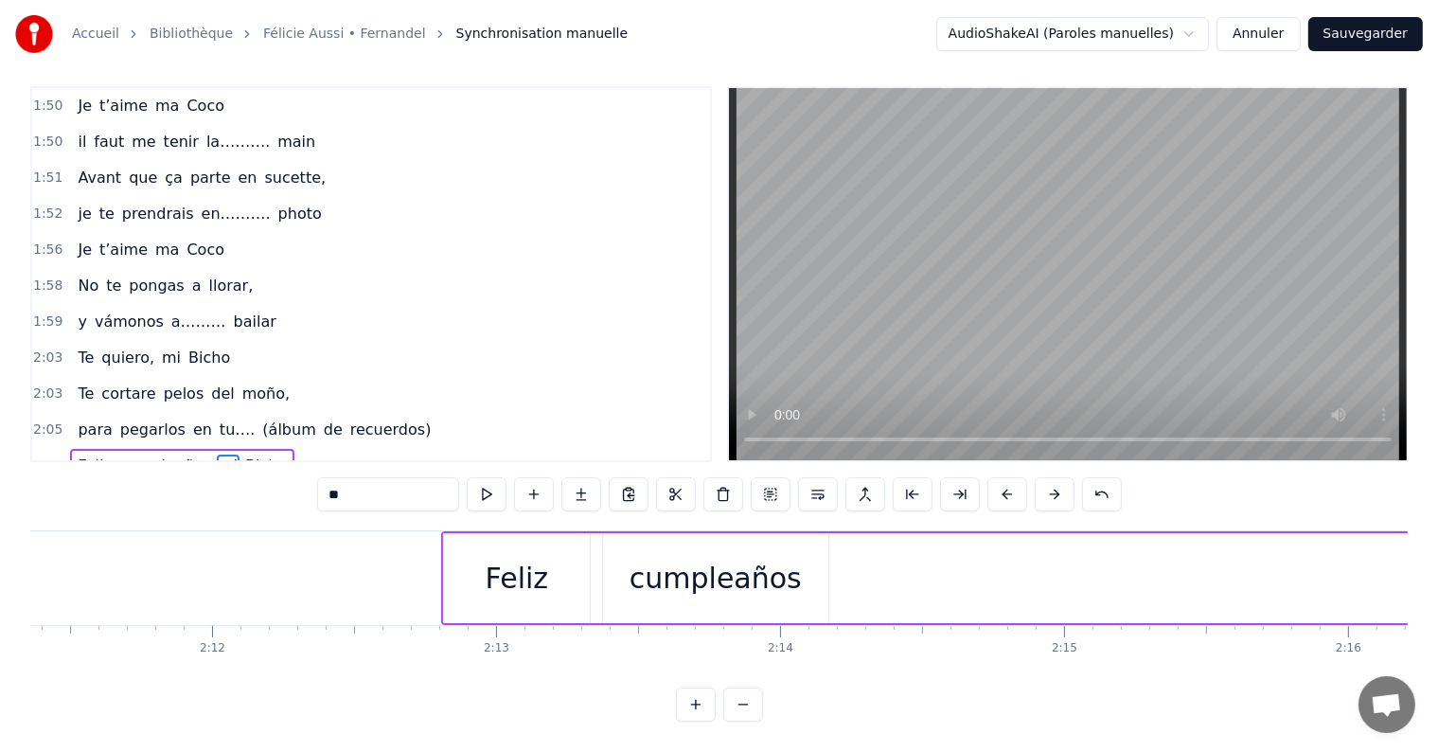
scroll to position [0, 37330]
click at [720, 562] on div "cumpleaños" at bounding box center [689, 578] width 172 height 43
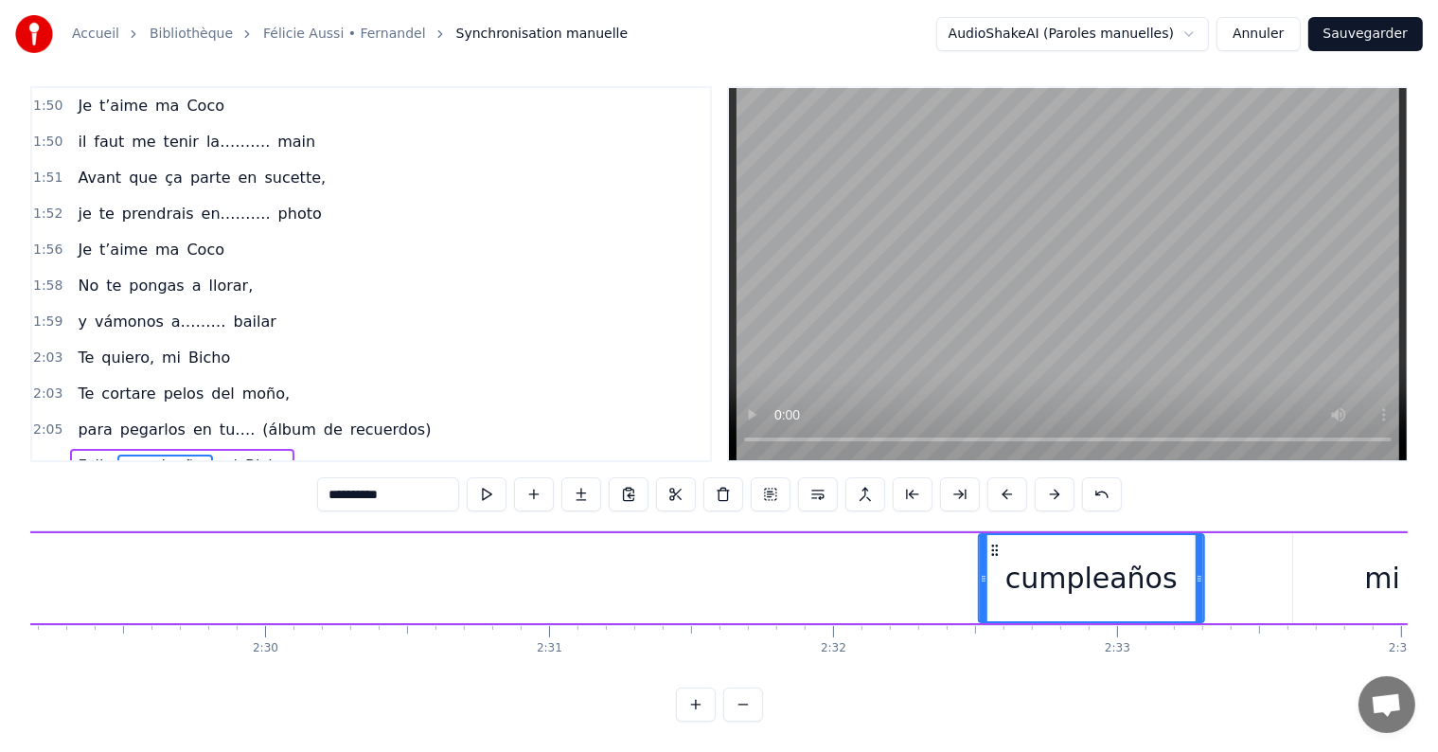
scroll to position [0, 42375]
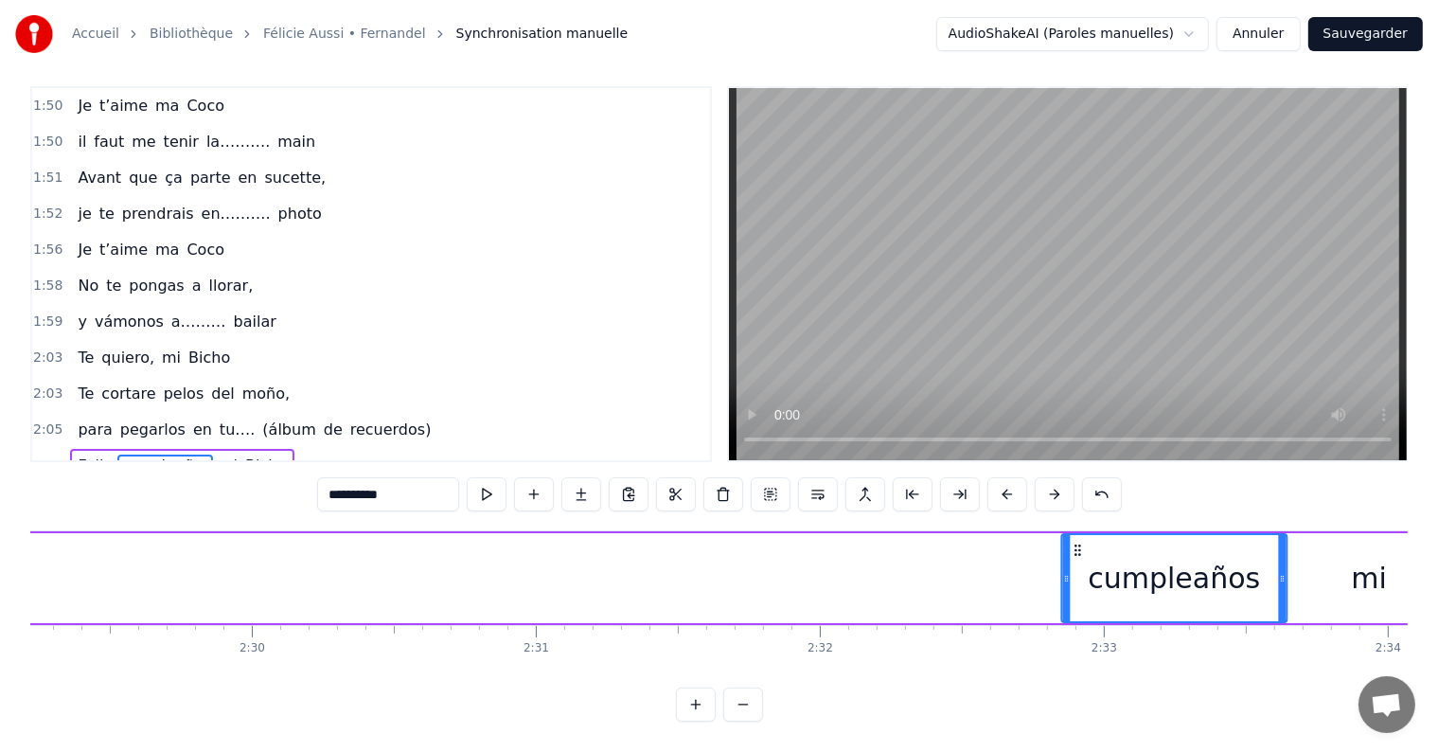
drag, startPoint x: 591, startPoint y: 533, endPoint x: 1075, endPoint y: 606, distance: 490.1
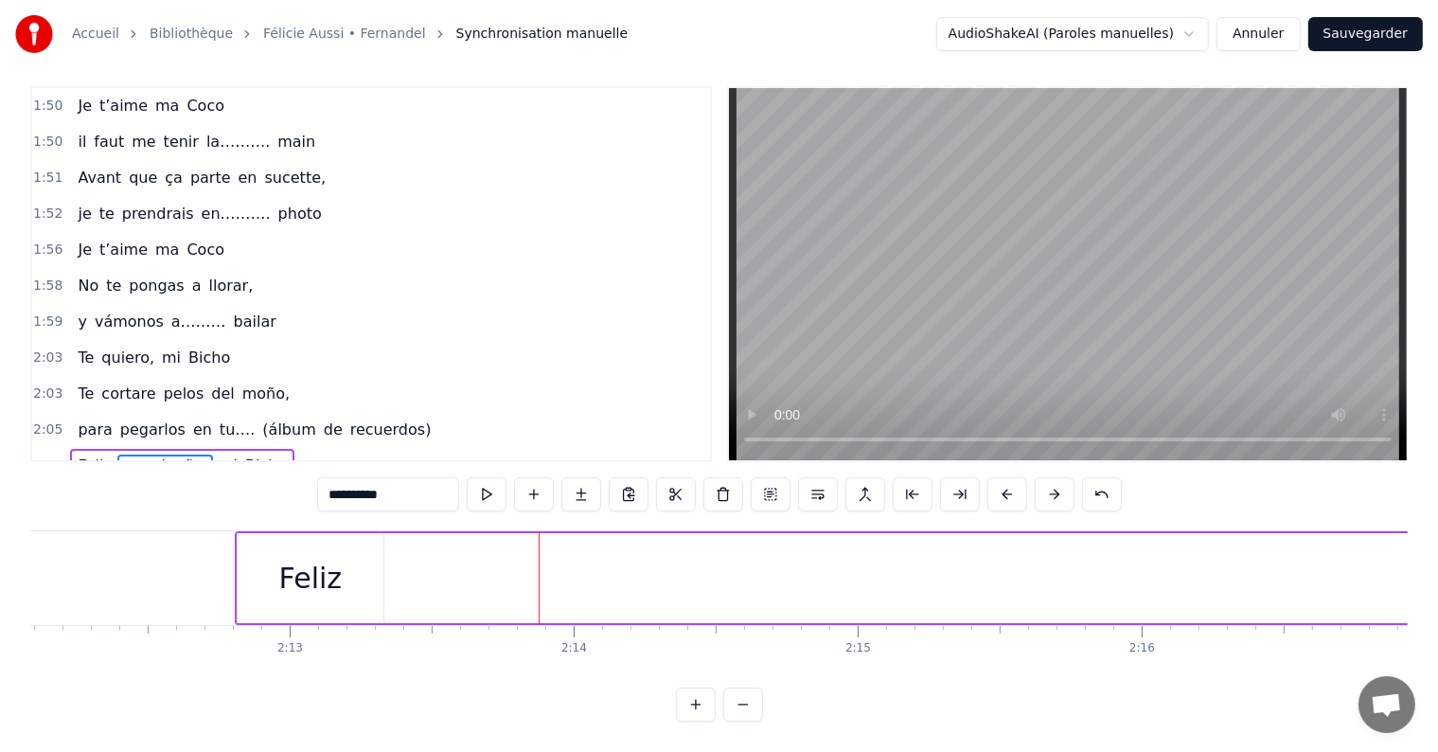
scroll to position [0, 37535]
click at [301, 558] on div "Feliz" at bounding box center [285, 578] width 63 height 43
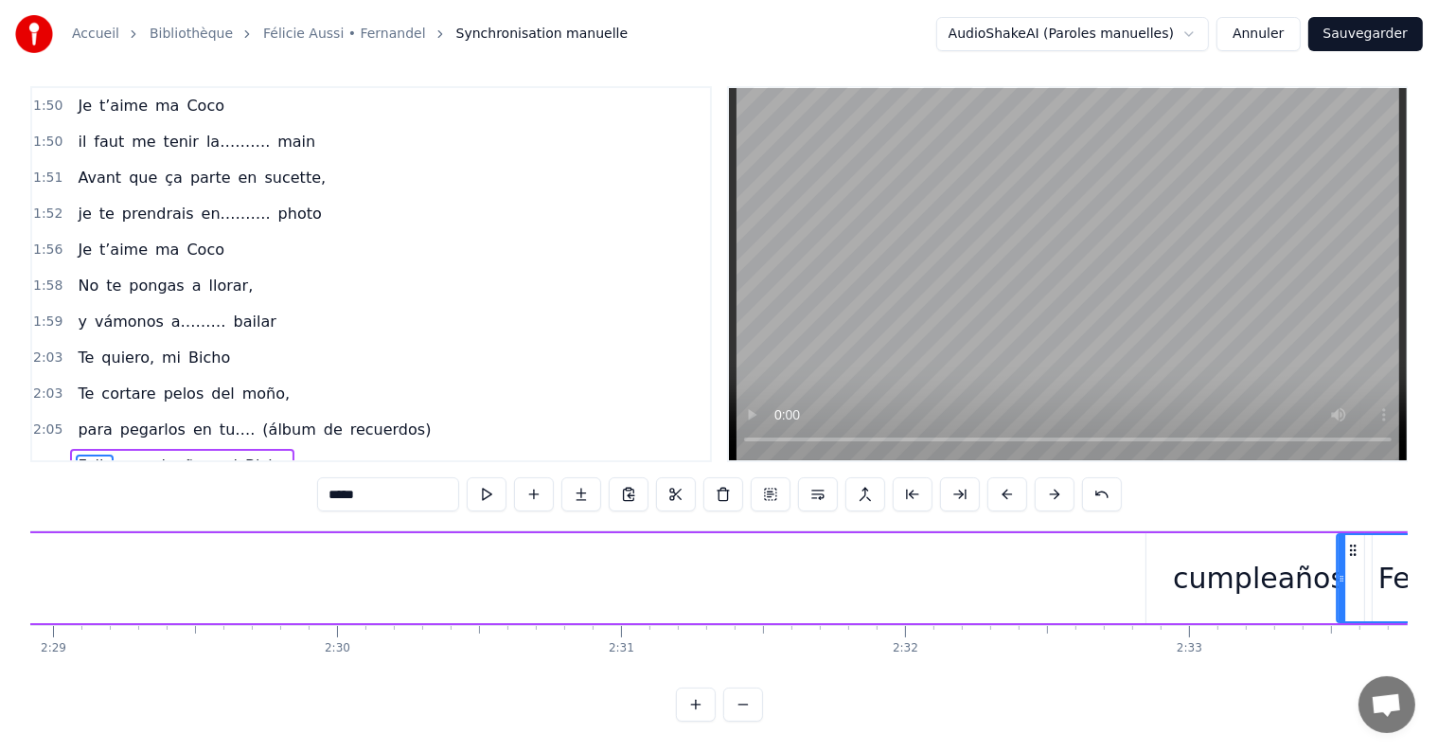
scroll to position [0, 42337]
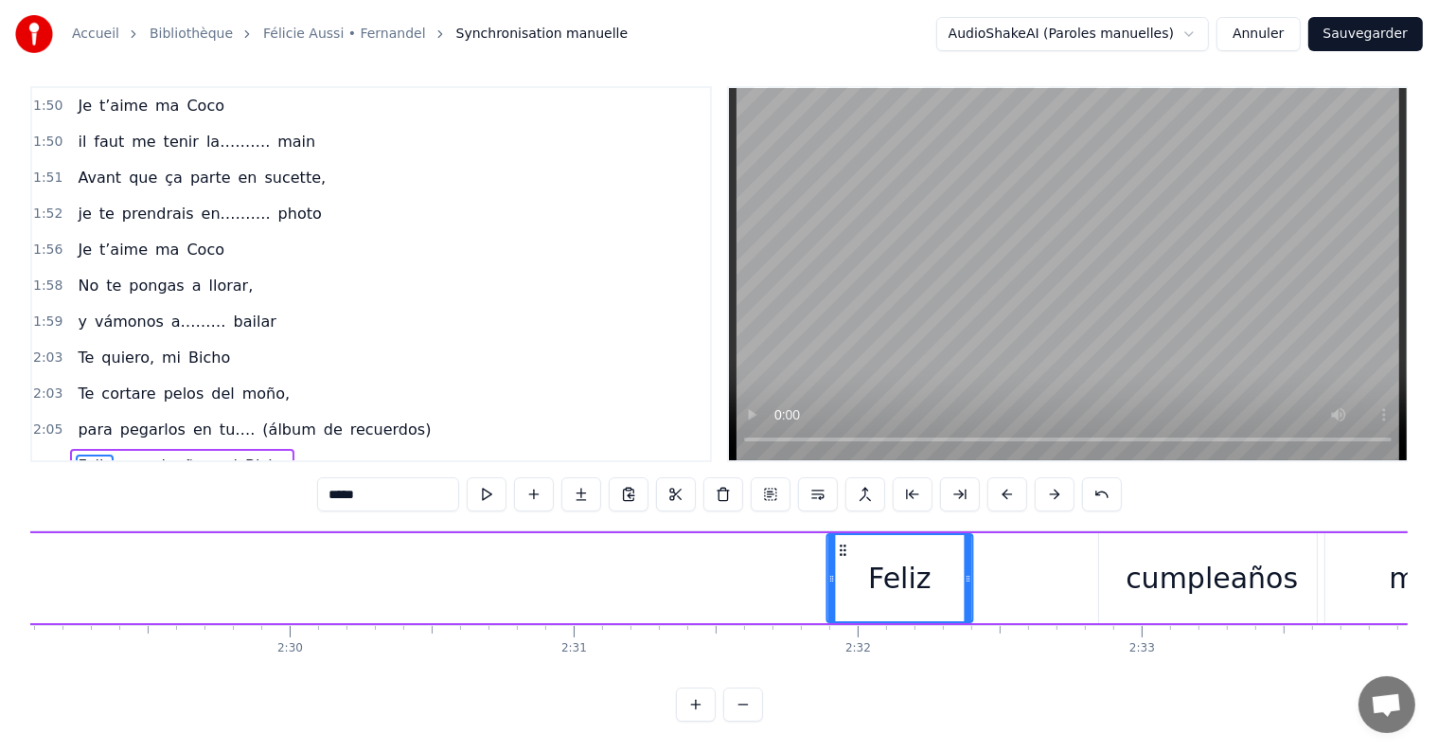
drag, startPoint x: 246, startPoint y: 530, endPoint x: 841, endPoint y: 588, distance: 597.3
click at [841, 588] on div "Feliz" at bounding box center [899, 578] width 144 height 86
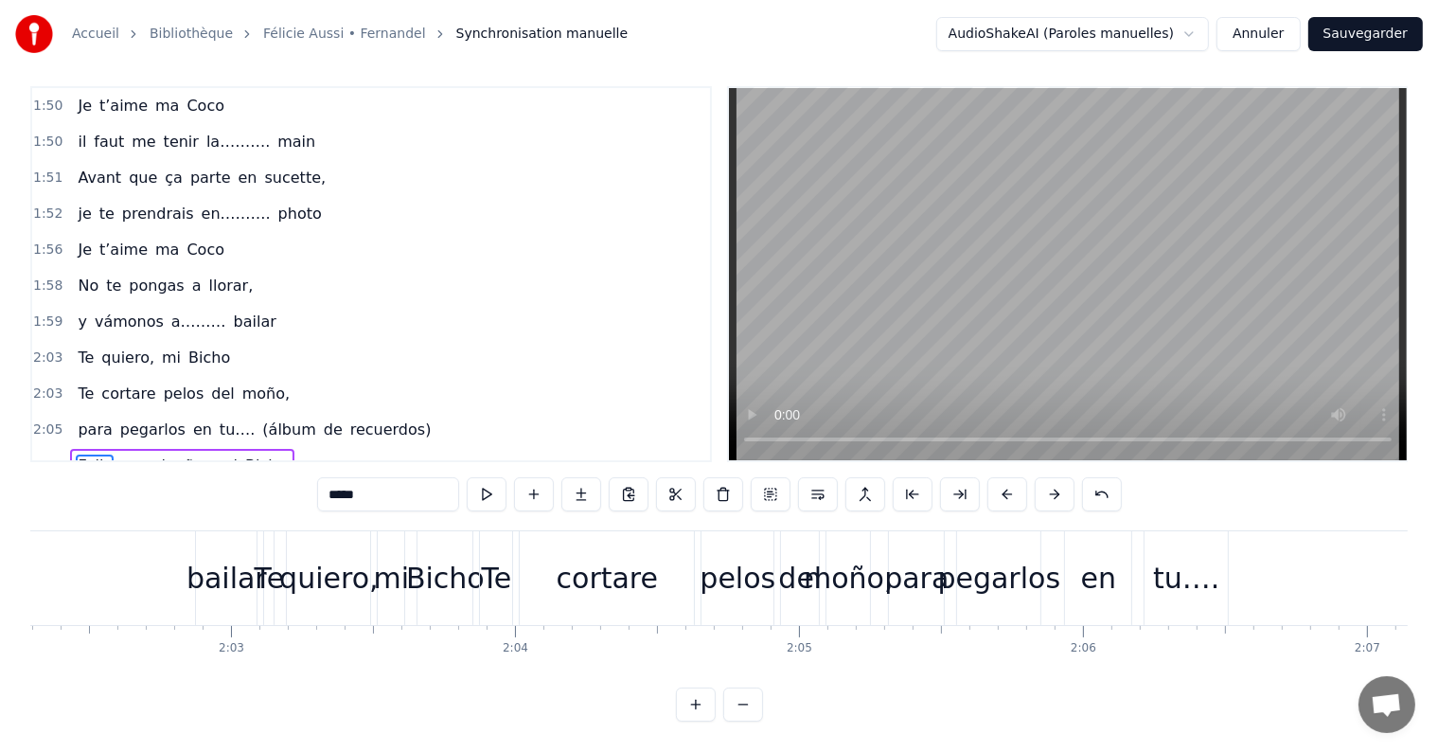
scroll to position [0, 34652]
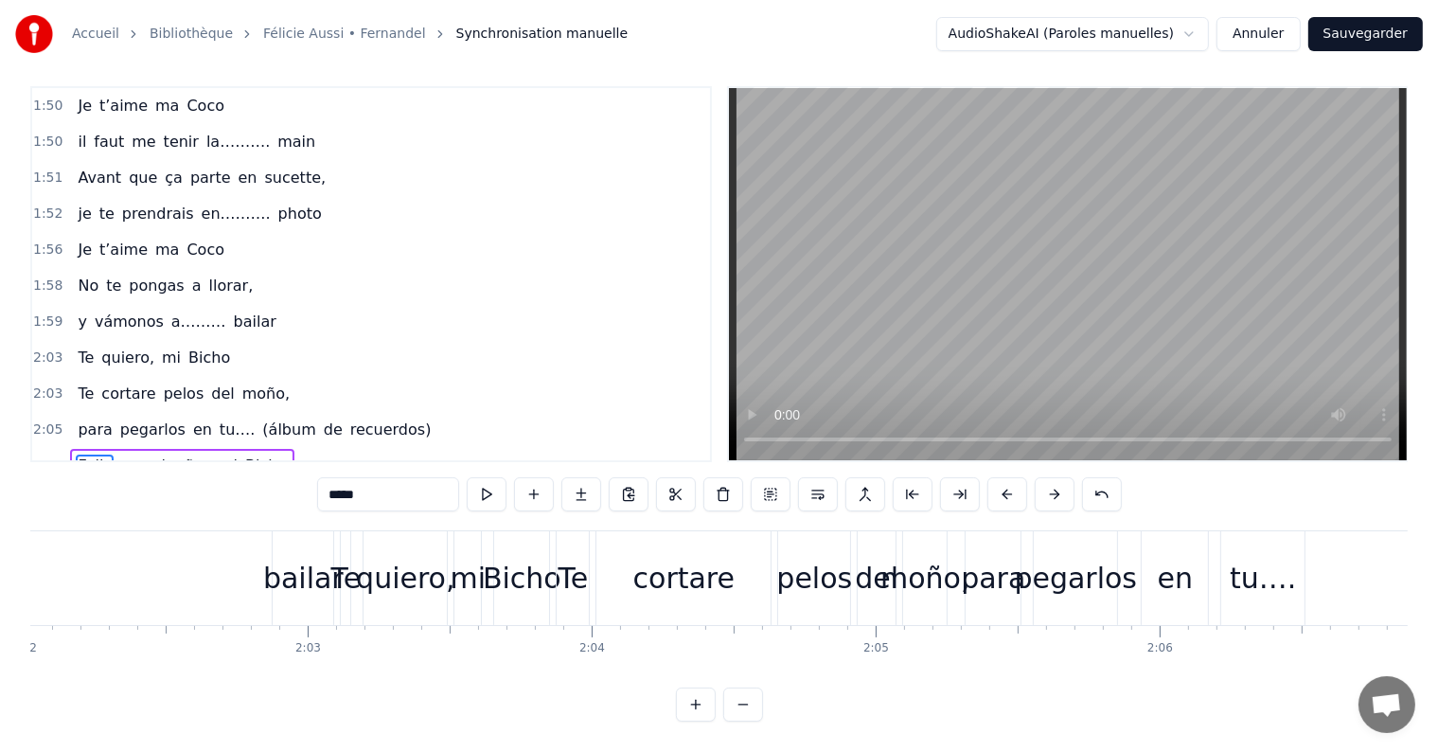
click at [273, 418] on span "(álbum" at bounding box center [288, 429] width 57 height 22
type input "******"
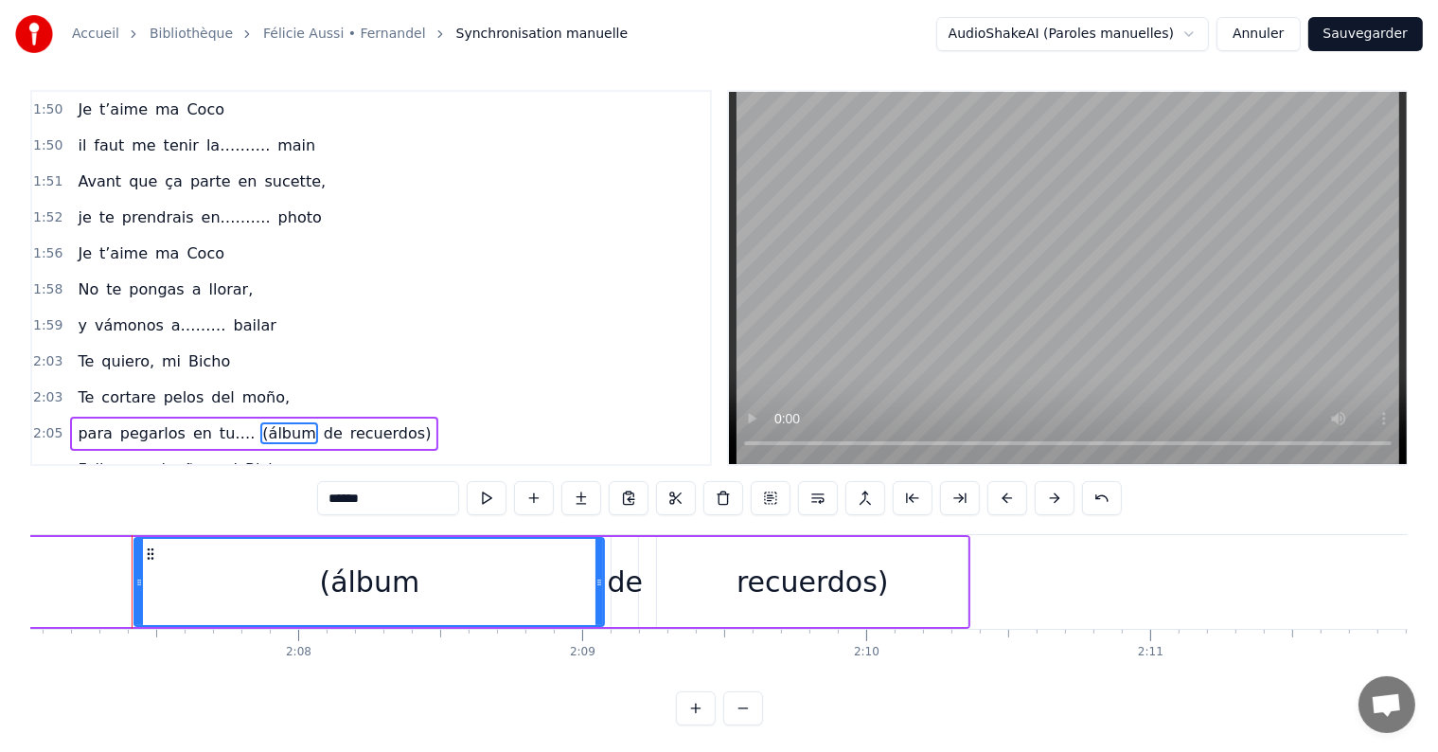
scroll to position [0, 36088]
click at [301, 417] on div "para pegarlos en tu…. (álbum de recuerdos)" at bounding box center [254, 434] width 368 height 34
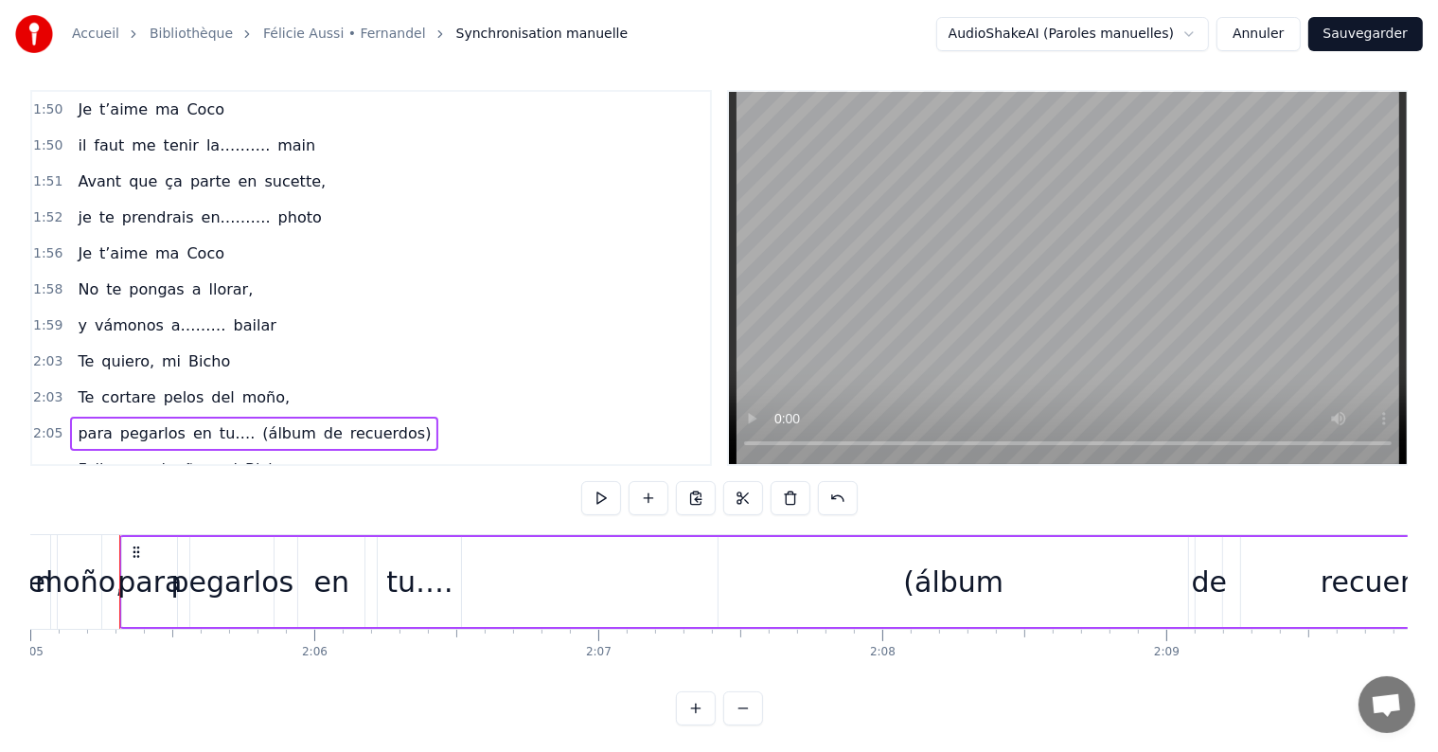
scroll to position [0, 35491]
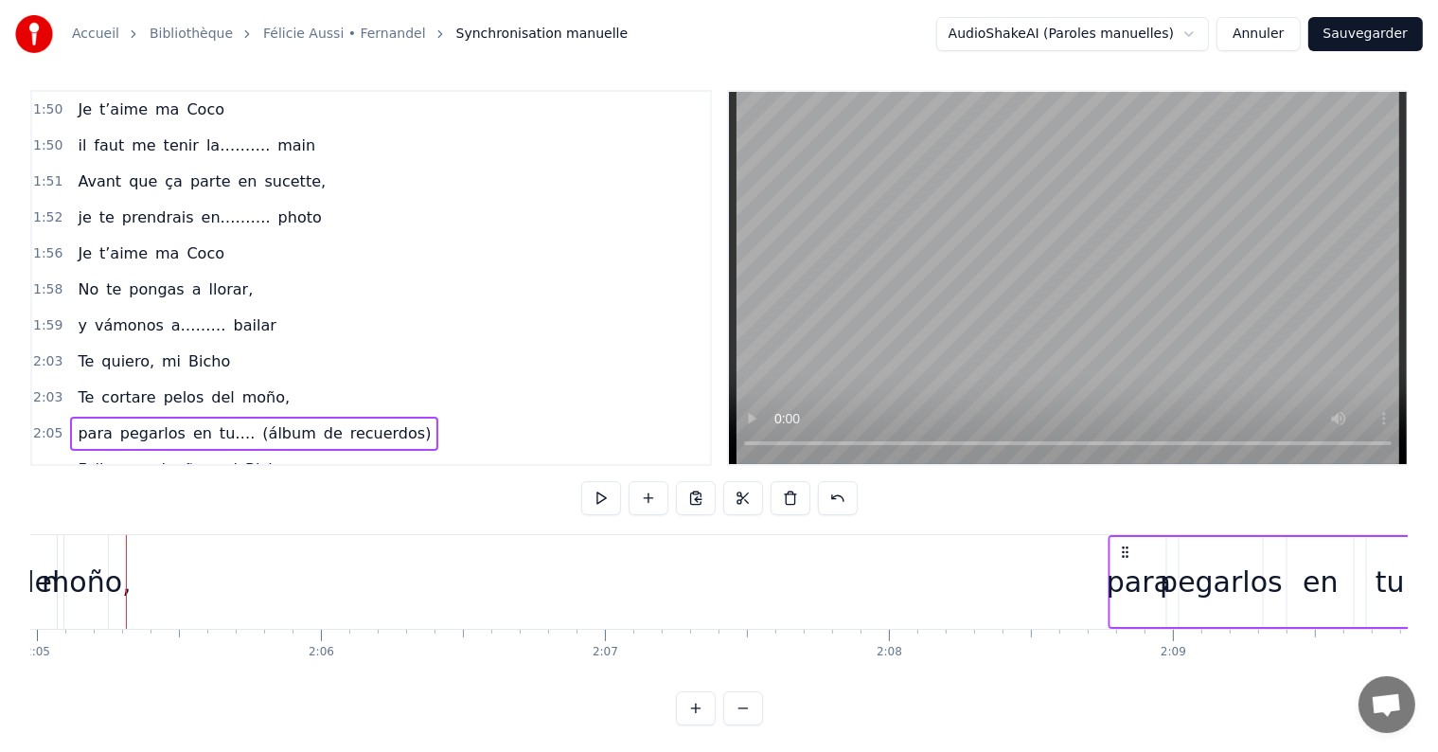
drag, startPoint x: 146, startPoint y: 549, endPoint x: 1128, endPoint y: 561, distance: 982.6
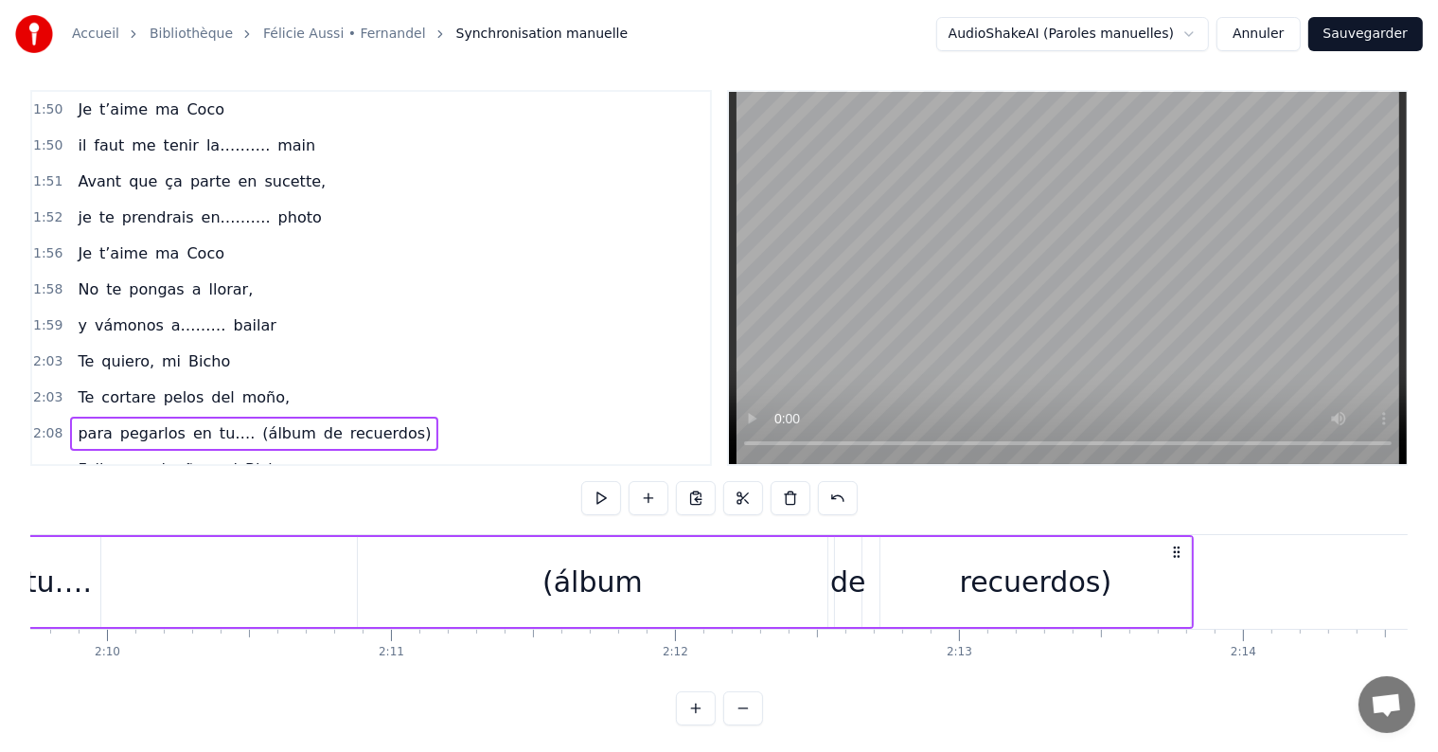
scroll to position [0, 36917]
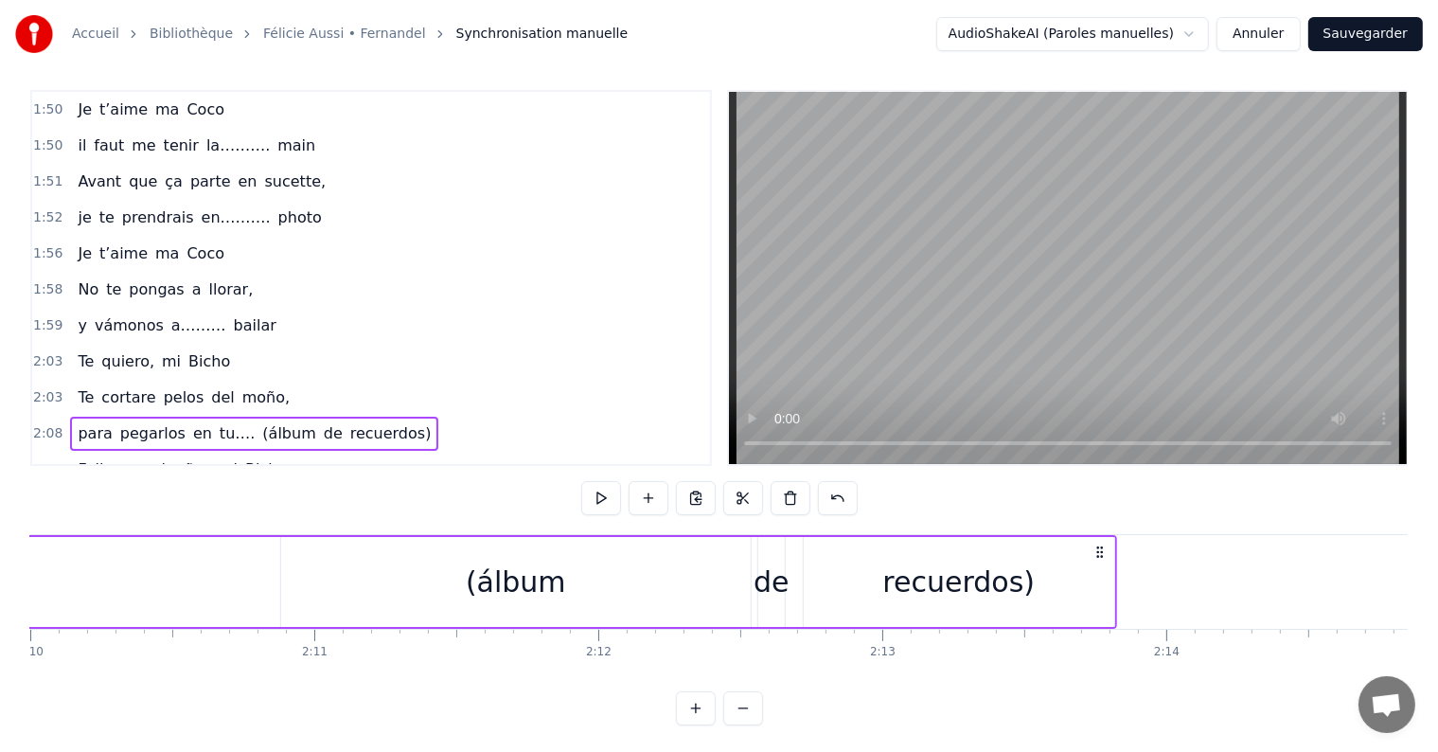
click at [1098, 547] on circle at bounding box center [1097, 547] width 1 height 1
drag, startPoint x: 1113, startPoint y: 598, endPoint x: 1065, endPoint y: 602, distance: 48.4
click at [1065, 602] on div "recuerdos)" at bounding box center [959, 582] width 312 height 90
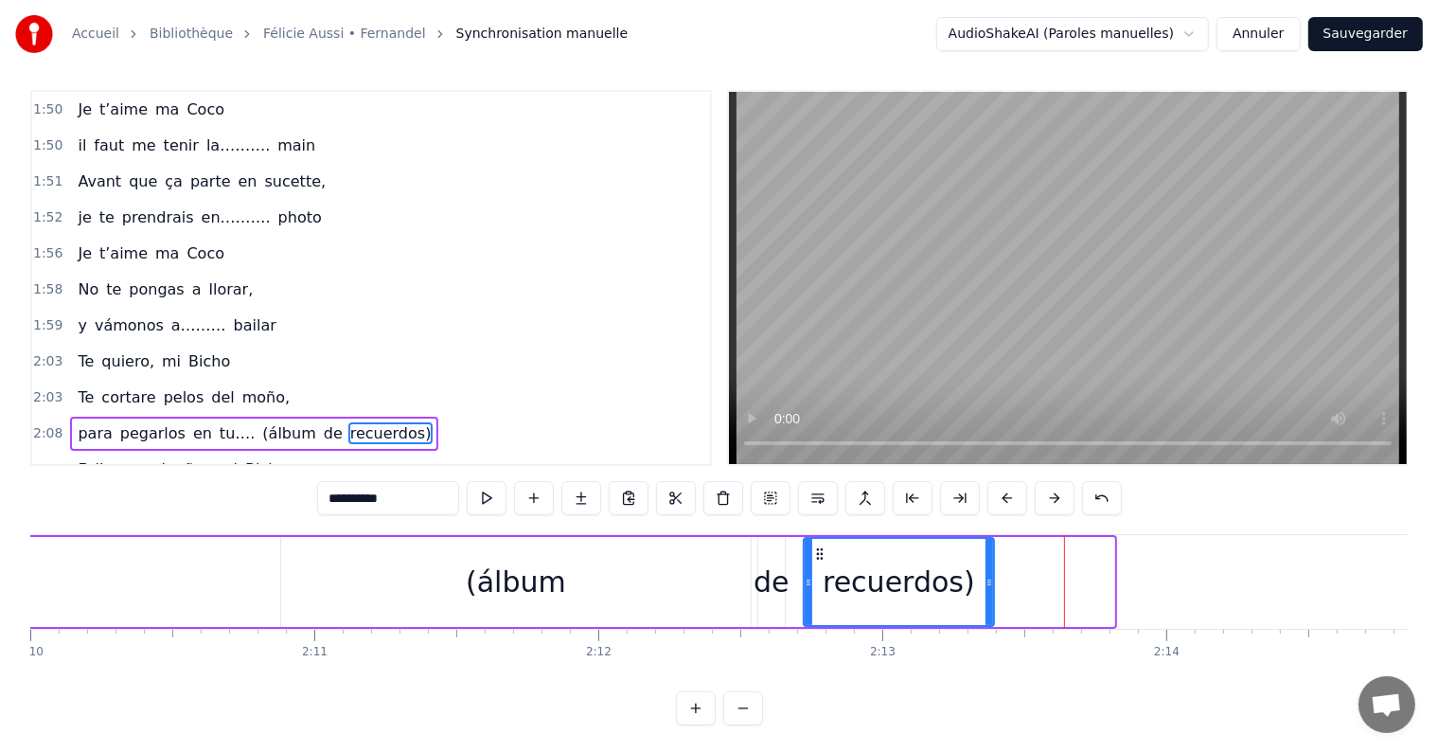
drag, startPoint x: 1109, startPoint y: 576, endPoint x: 989, endPoint y: 586, distance: 120.6
click at [989, 586] on icon at bounding box center [989, 582] width 8 height 15
click at [410, 576] on div "(álbum" at bounding box center [516, 582] width 470 height 90
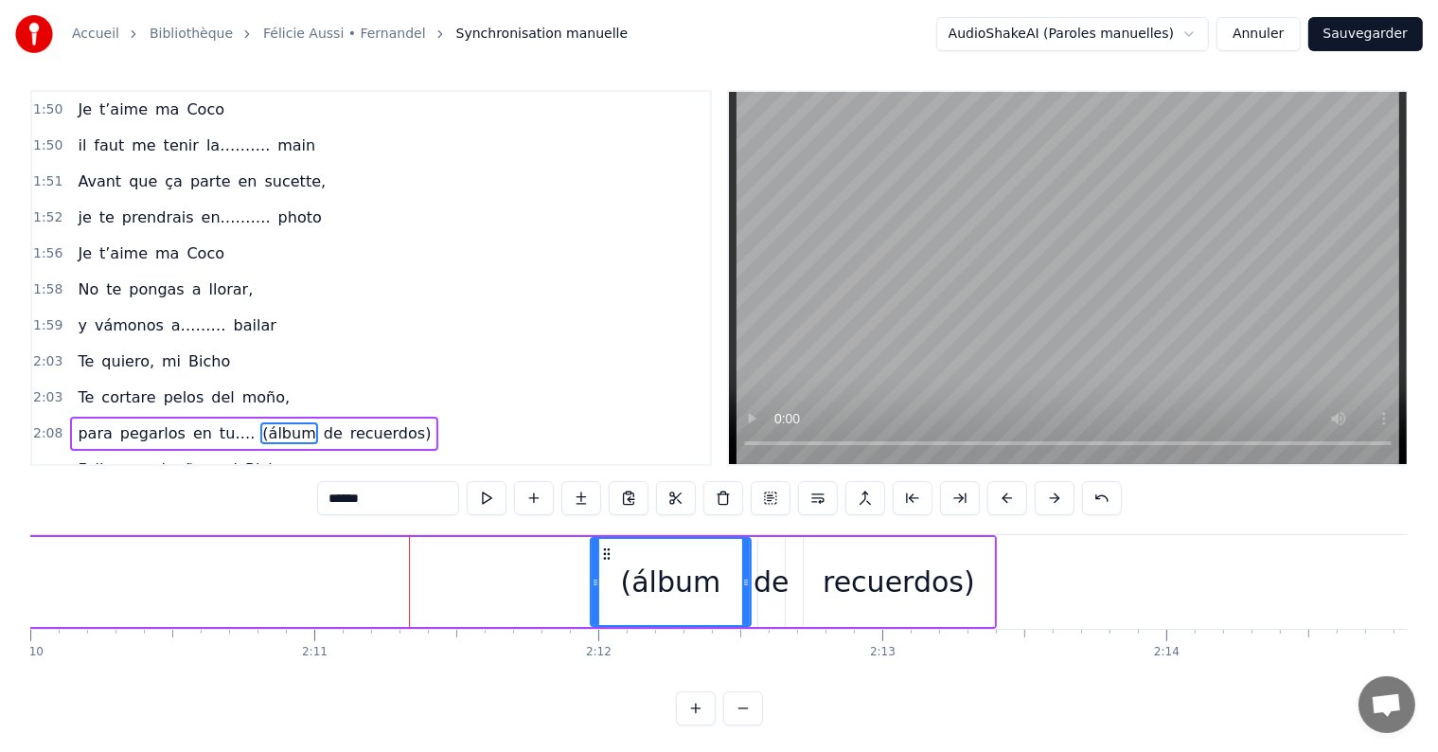
drag, startPoint x: 284, startPoint y: 579, endPoint x: 594, endPoint y: 572, distance: 309.6
click at [594, 572] on div at bounding box center [596, 582] width 8 height 86
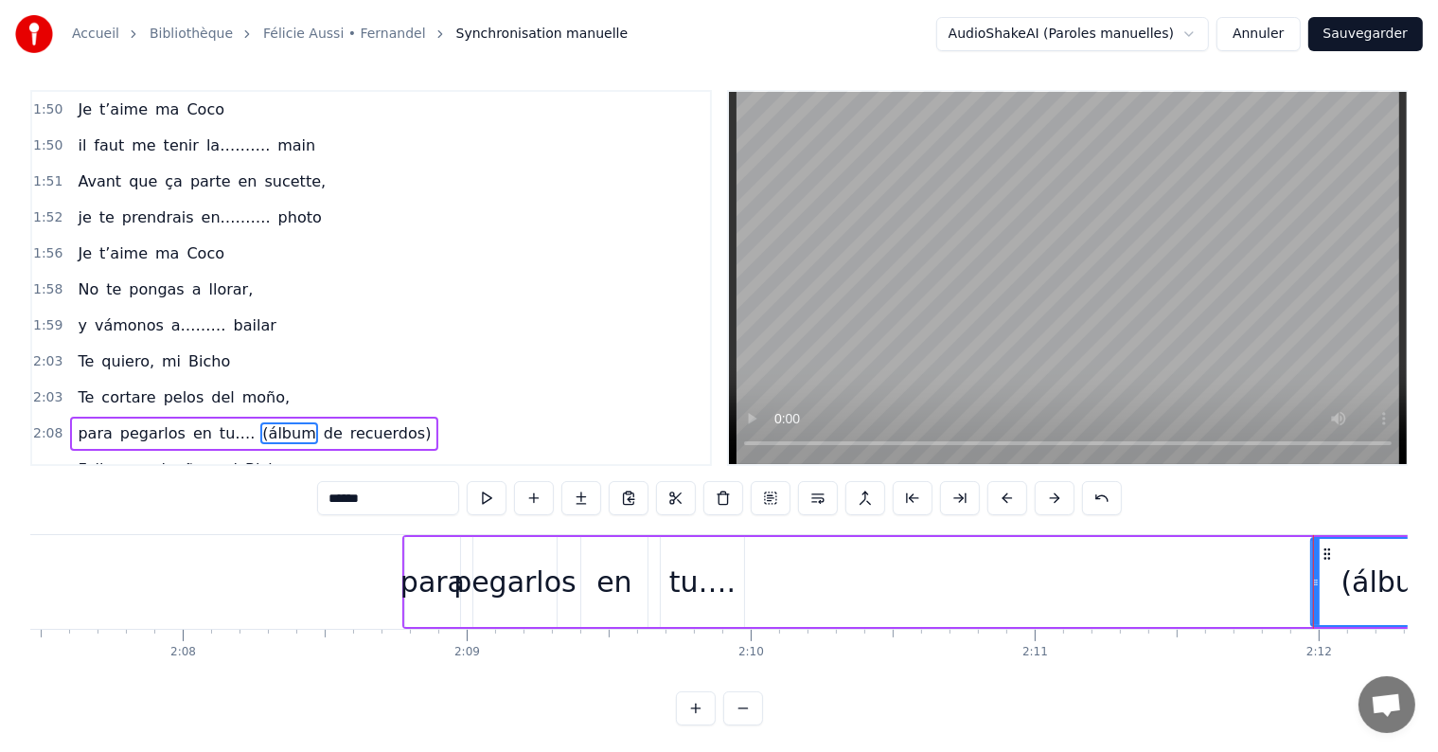
scroll to position [0, 36248]
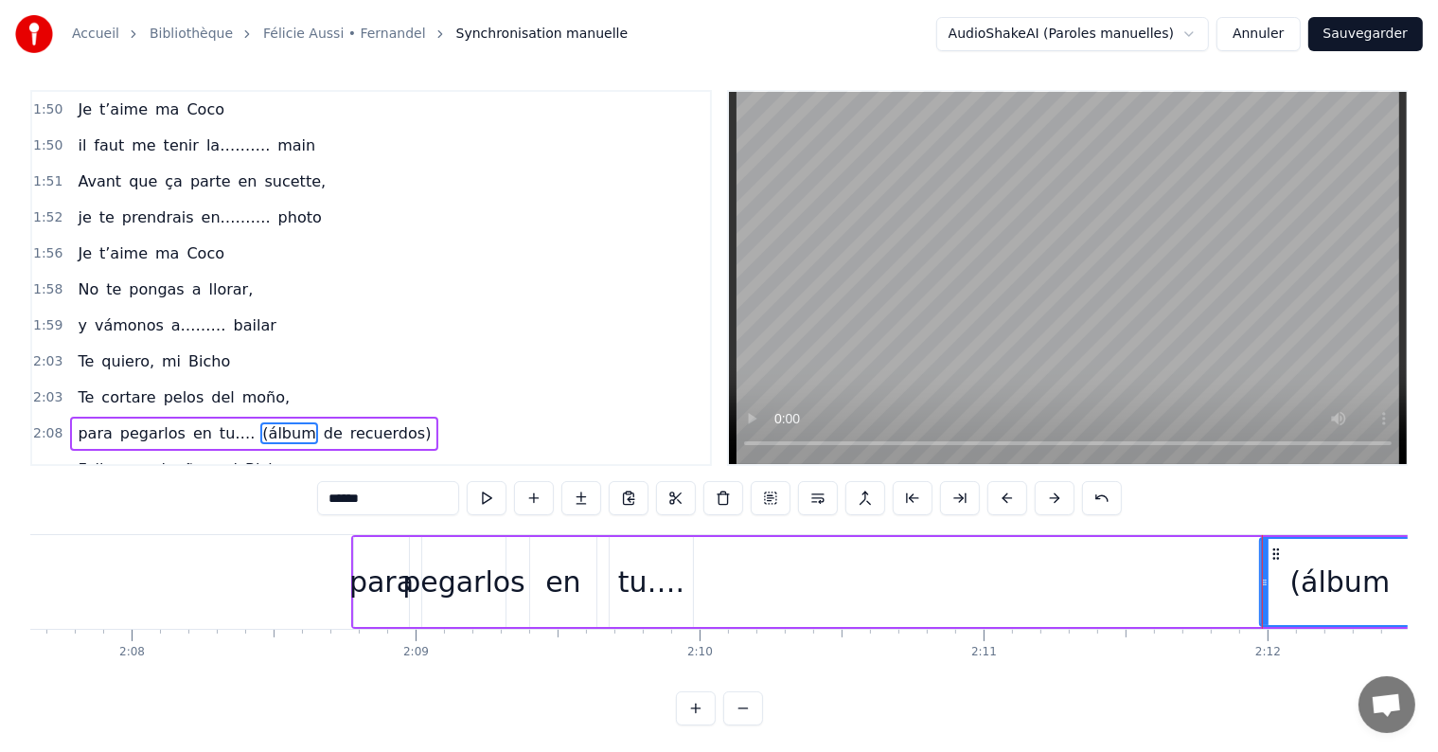
click at [664, 583] on div "tu…." at bounding box center [651, 581] width 66 height 43
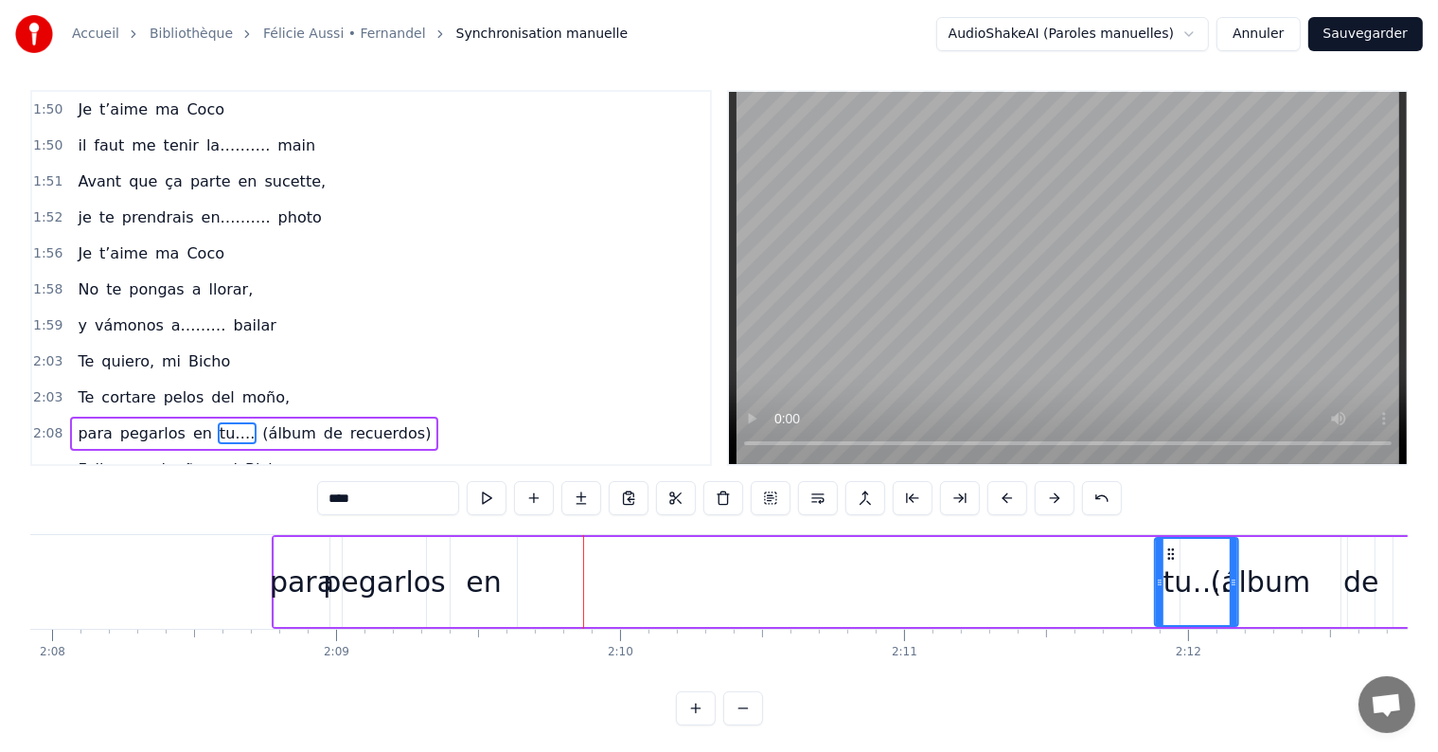
scroll to position [0, 36328]
drag, startPoint x: 626, startPoint y: 553, endPoint x: 1101, endPoint y: 596, distance: 477.2
click at [1101, 596] on div "tu…." at bounding box center [1125, 582] width 81 height 86
click at [483, 579] on div "en" at bounding box center [482, 581] width 35 height 43
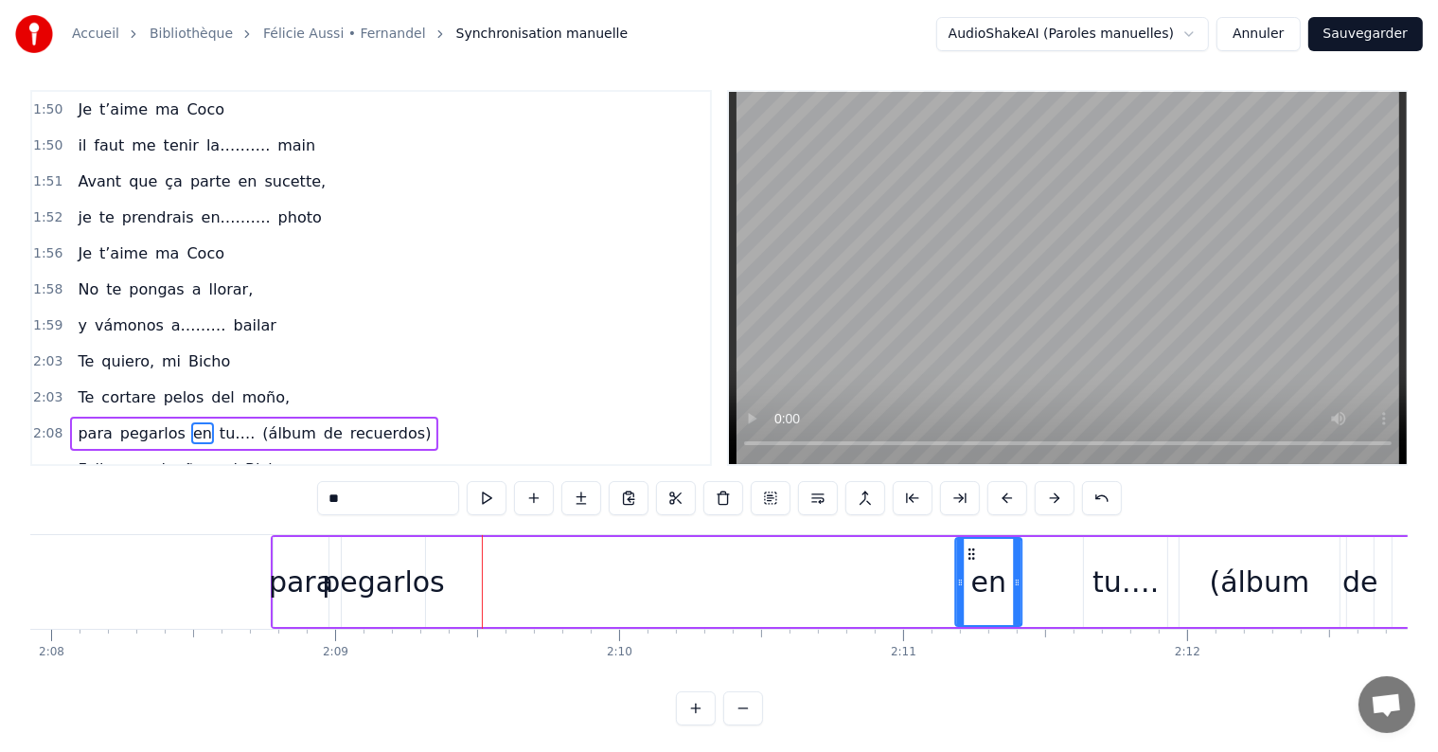
drag, startPoint x: 462, startPoint y: 549, endPoint x: 975, endPoint y: 577, distance: 513.8
click at [975, 577] on div "en" at bounding box center [988, 582] width 64 height 86
click at [337, 583] on div "pegarlos" at bounding box center [383, 581] width 123 height 43
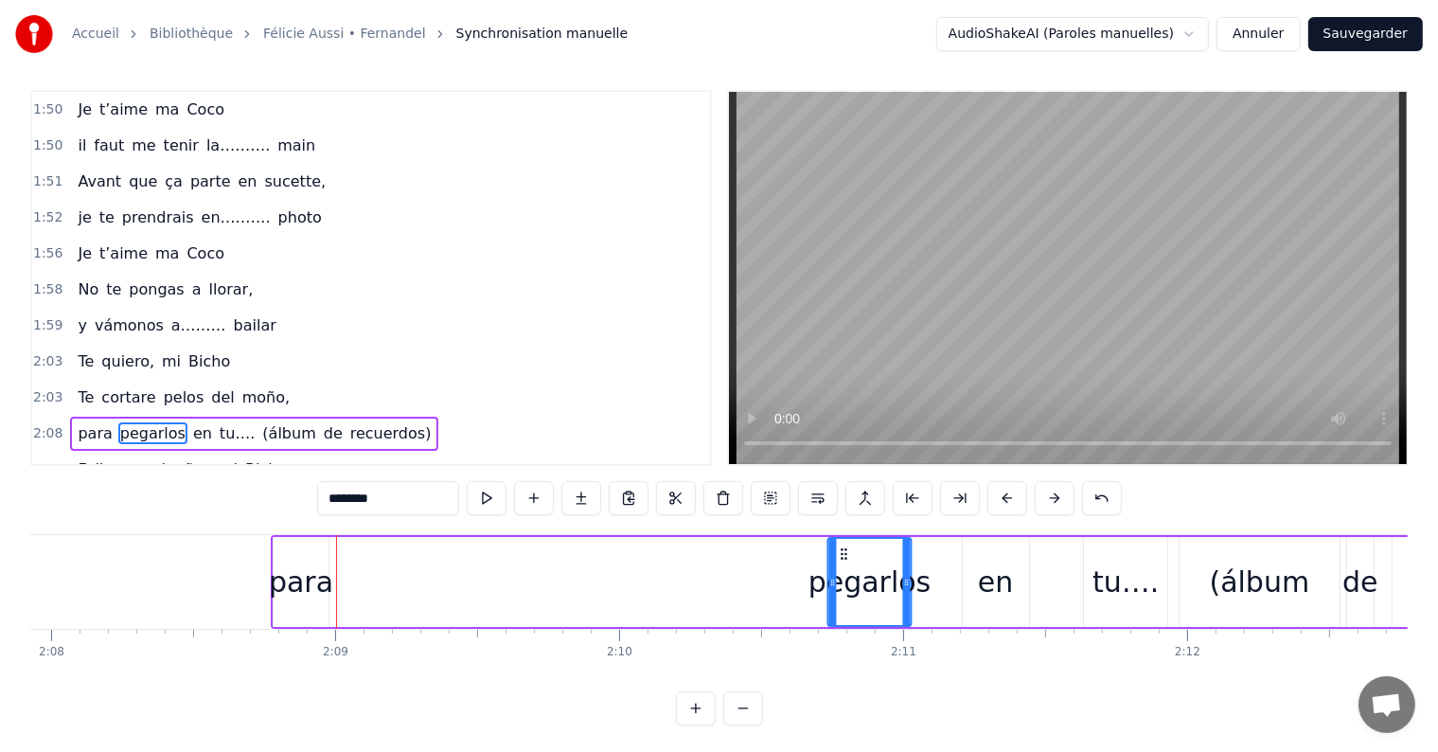
drag, startPoint x: 357, startPoint y: 553, endPoint x: 843, endPoint y: 572, distance: 486.9
click at [843, 572] on div "pegarlos" at bounding box center [869, 582] width 81 height 86
click at [304, 576] on div "para" at bounding box center [301, 581] width 64 height 43
type input "****"
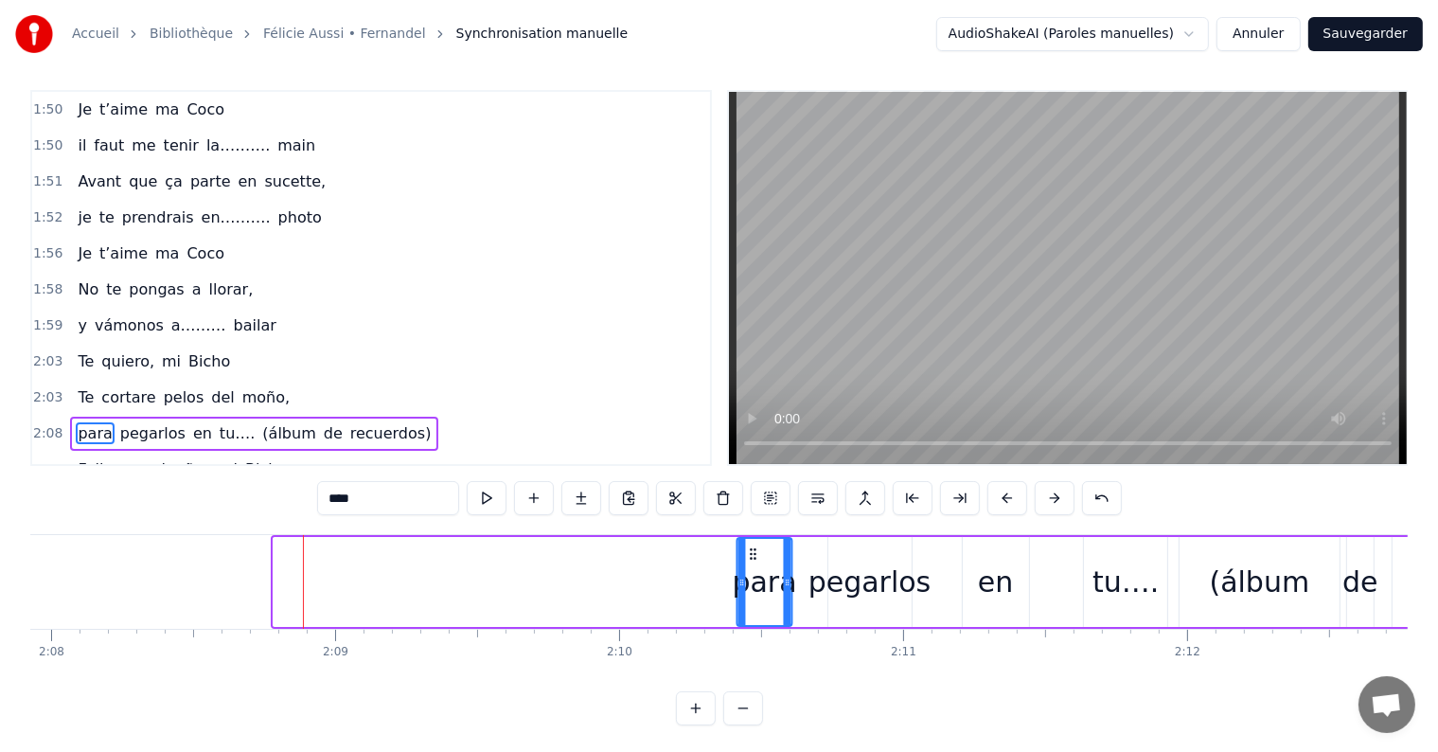
drag, startPoint x: 291, startPoint y: 549, endPoint x: 753, endPoint y: 591, distance: 464.8
click at [753, 591] on div "para" at bounding box center [764, 582] width 53 height 86
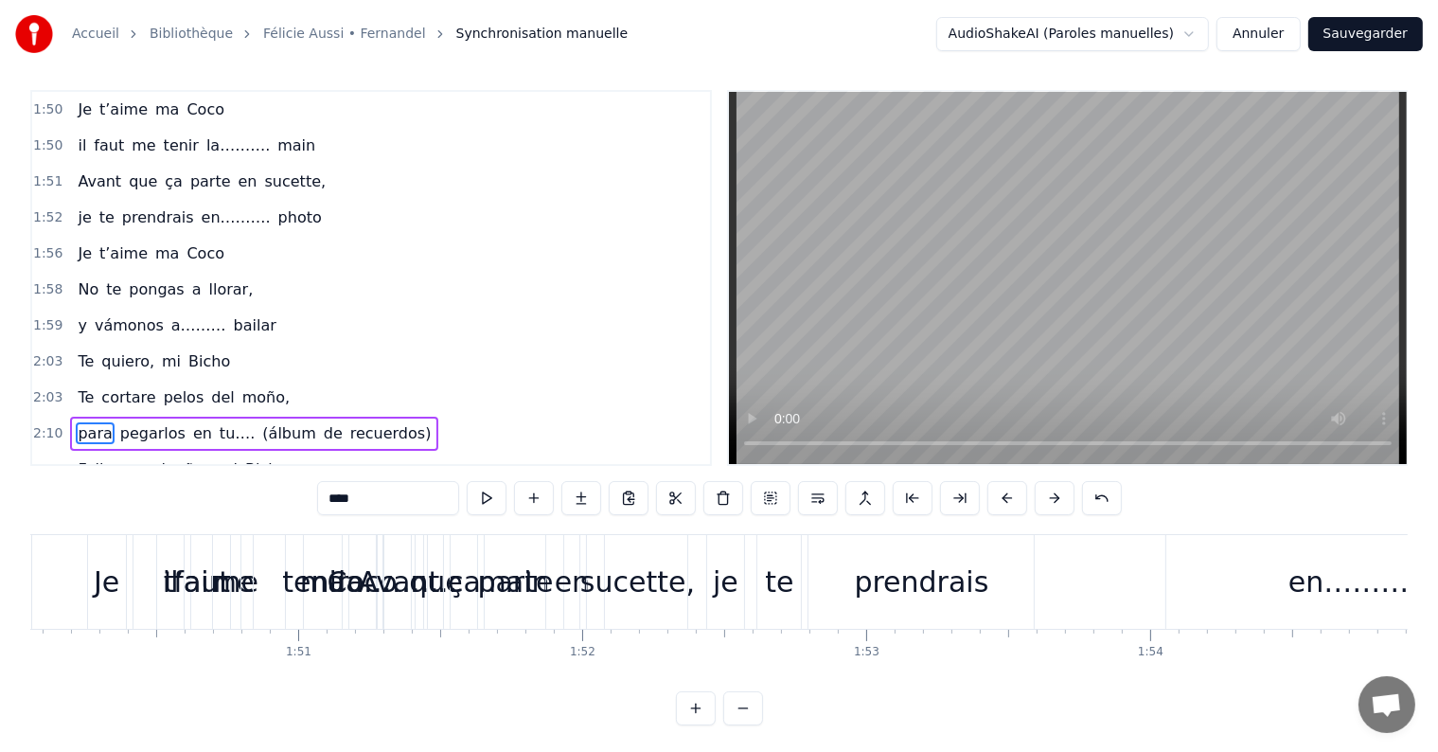
scroll to position [0, 31203]
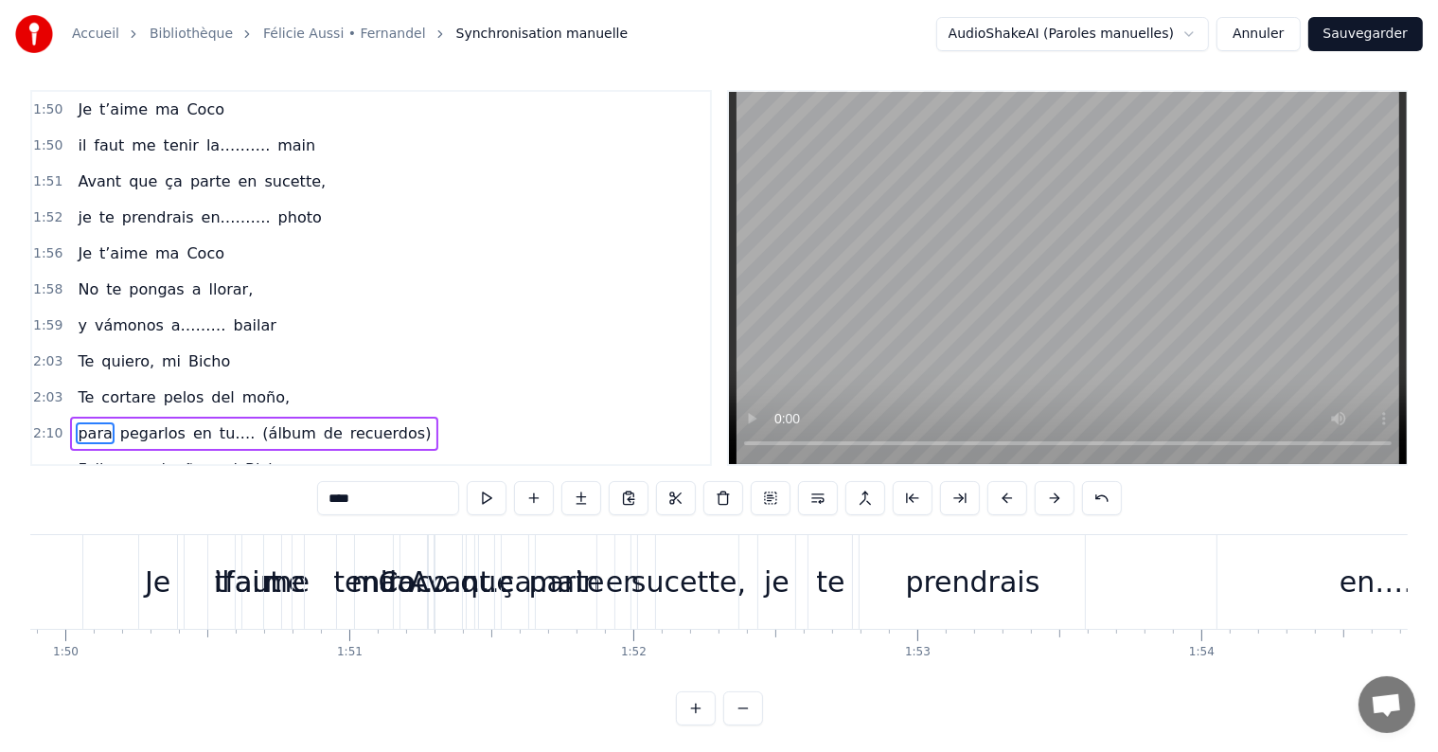
click at [1339, 37] on button "Sauvegarder" at bounding box center [1365, 34] width 115 height 34
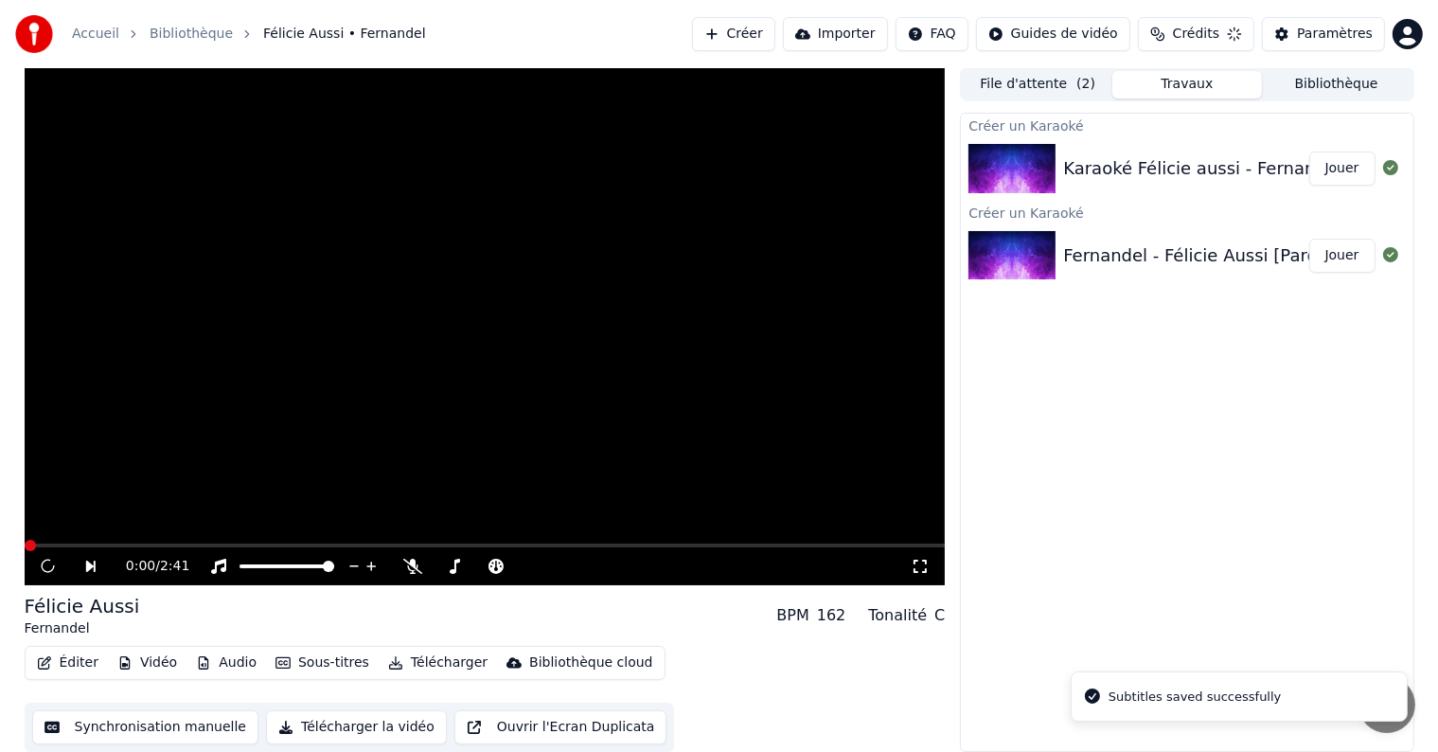
scroll to position [1, 0]
